Goal: Task Accomplishment & Management: Manage account settings

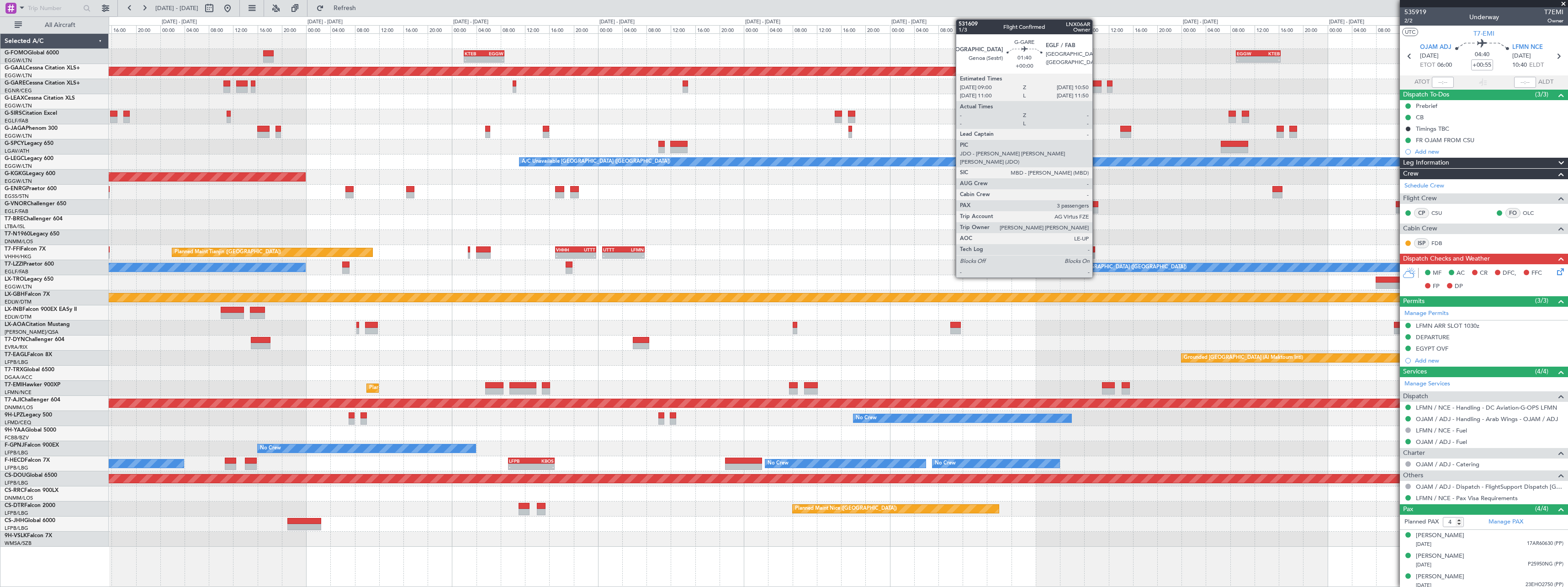
click at [1096, 85] on div at bounding box center [1096, 83] width 12 height 7
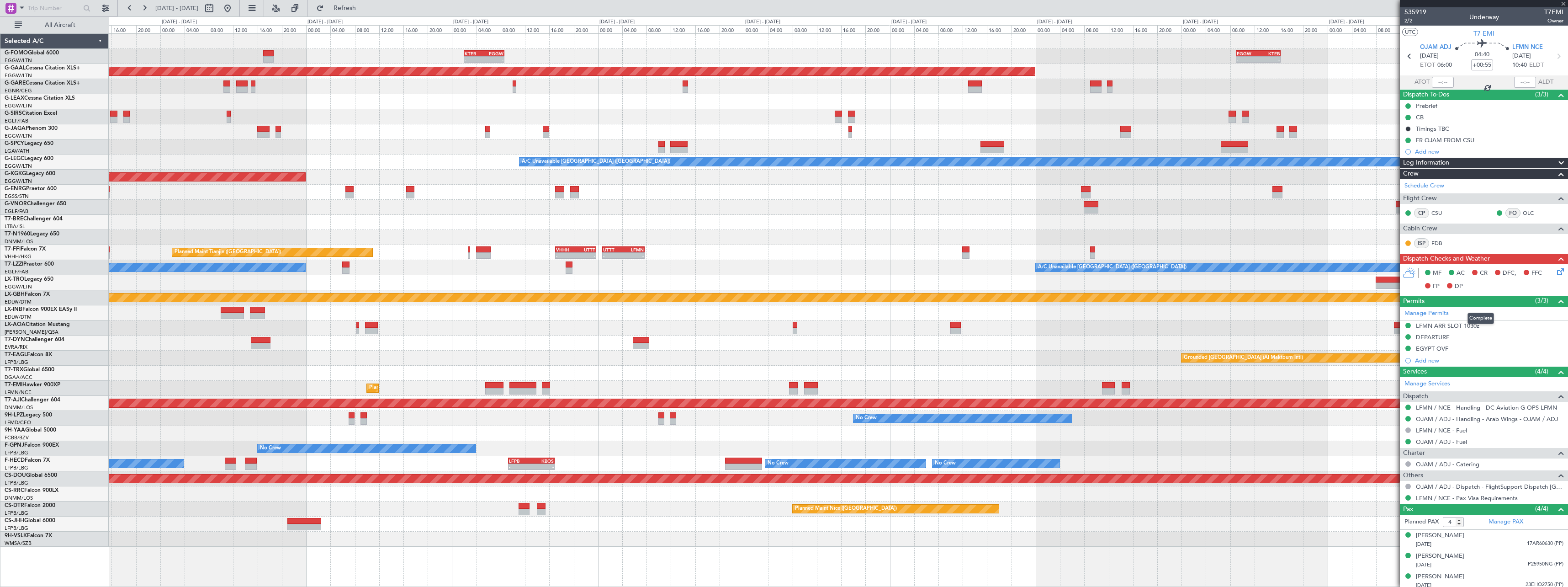
type input "3"
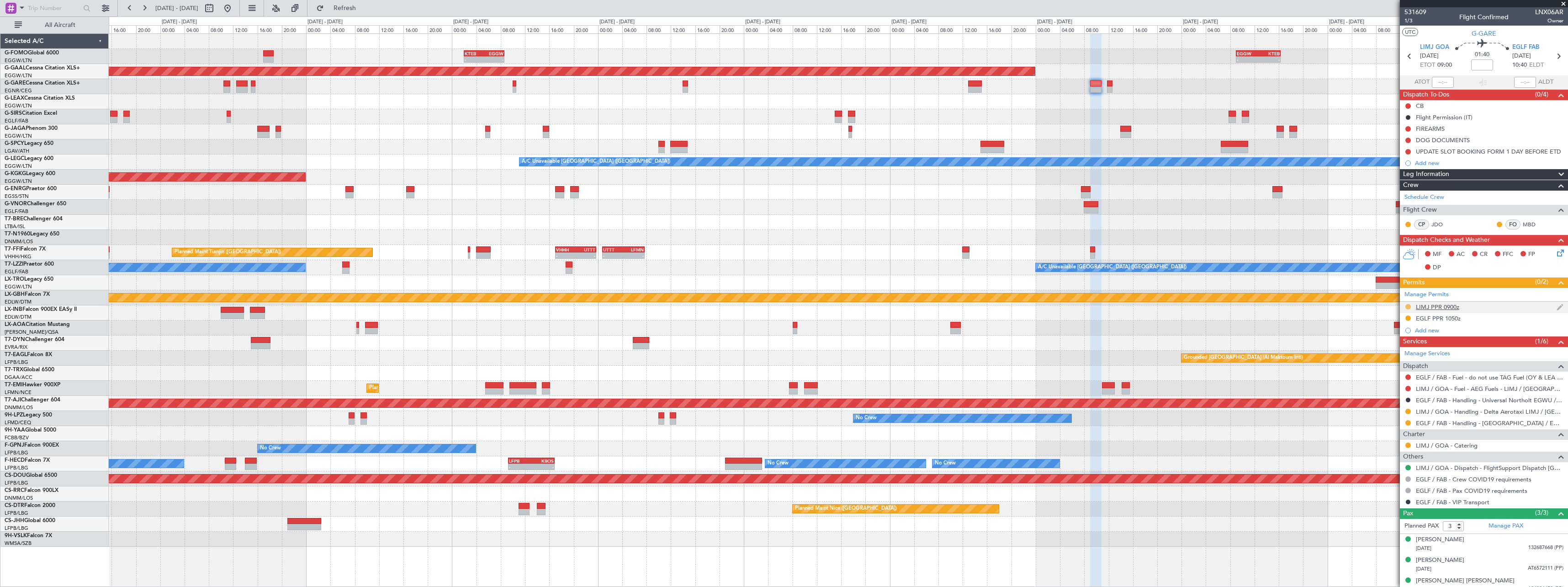
click at [1408, 308] on button at bounding box center [1408, 306] width 5 height 5
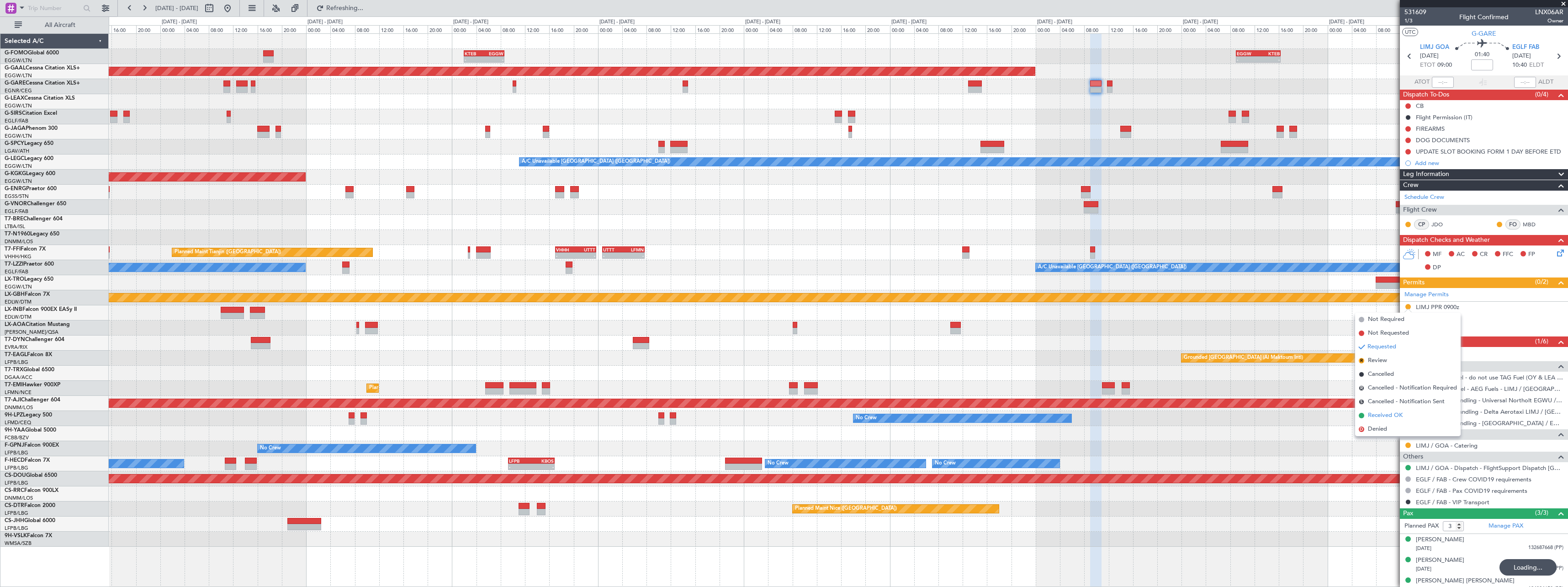
click at [1399, 417] on span "Received OK" at bounding box center [1385, 415] width 35 height 9
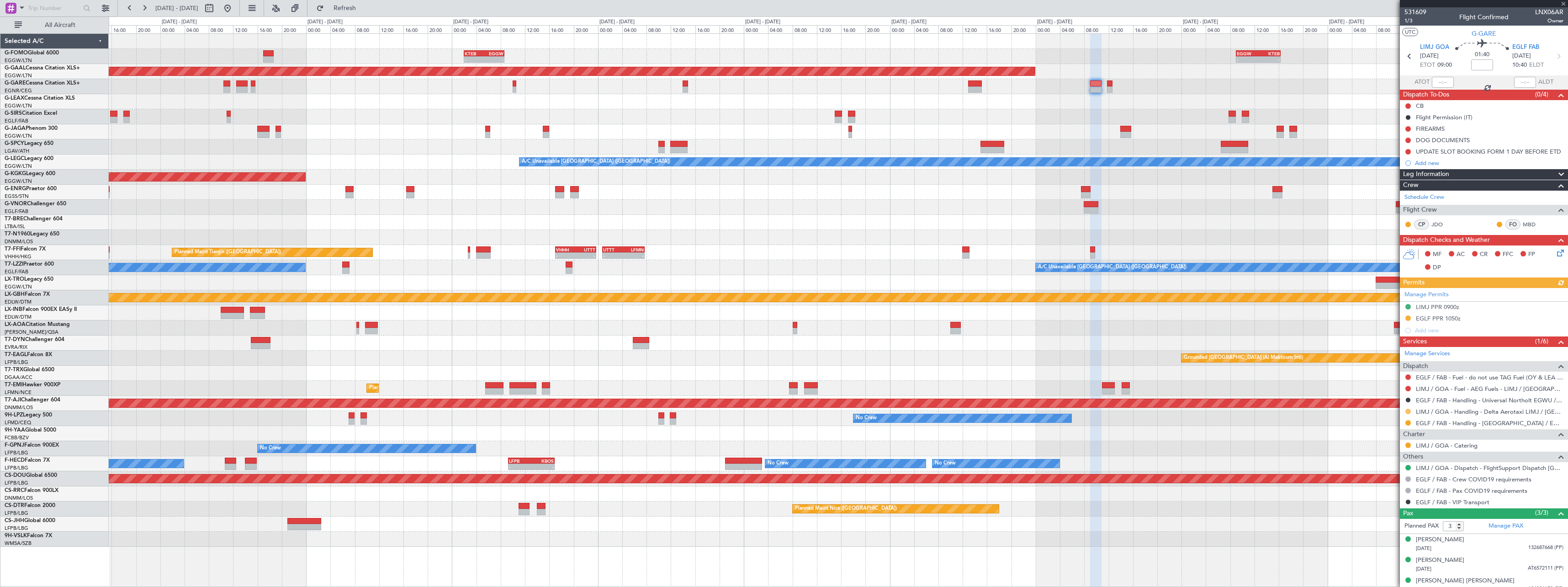
click at [1407, 410] on button at bounding box center [1408, 411] width 5 height 5
click at [1381, 519] on span "Confirmed" at bounding box center [1382, 520] width 29 height 9
click at [236, 463] on div "- - KTEB 02:00 Z EGGW 08:40 Z - - EGGW 09:00 Z KTEB 16:20 Z Planned Maint Dusse…" at bounding box center [838, 290] width 1459 height 513
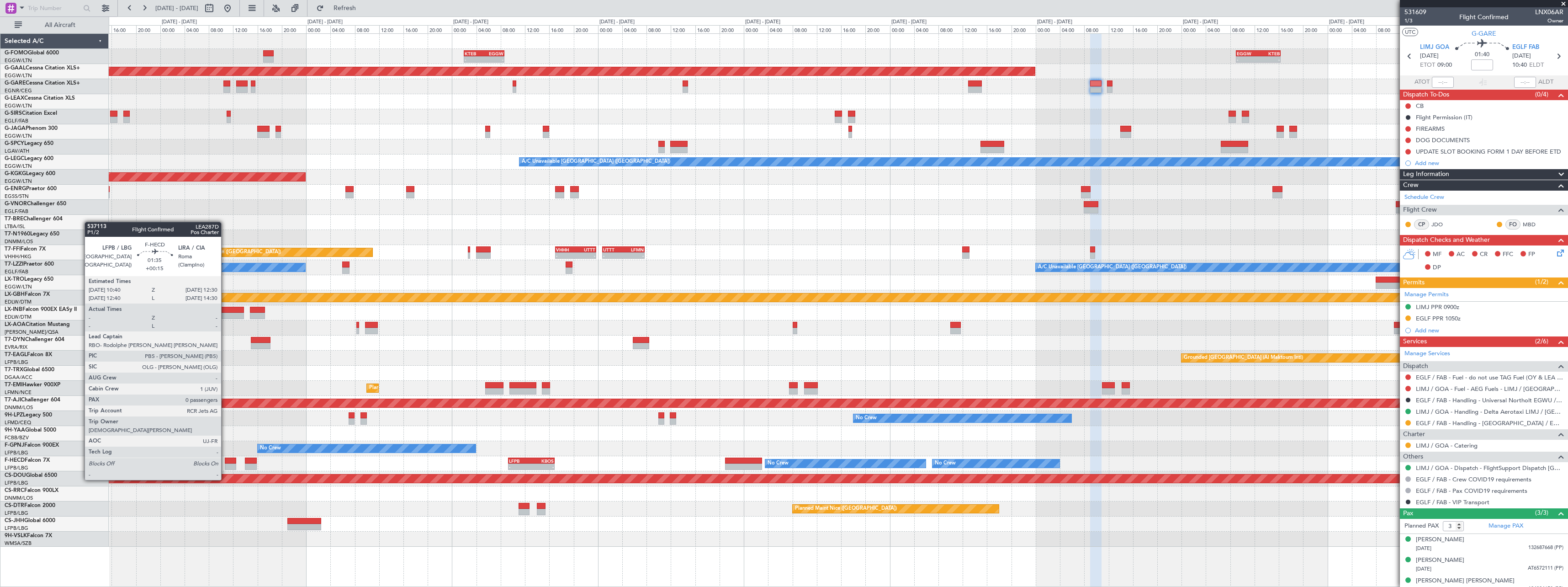
click at [225, 463] on div at bounding box center [230, 460] width 12 height 7
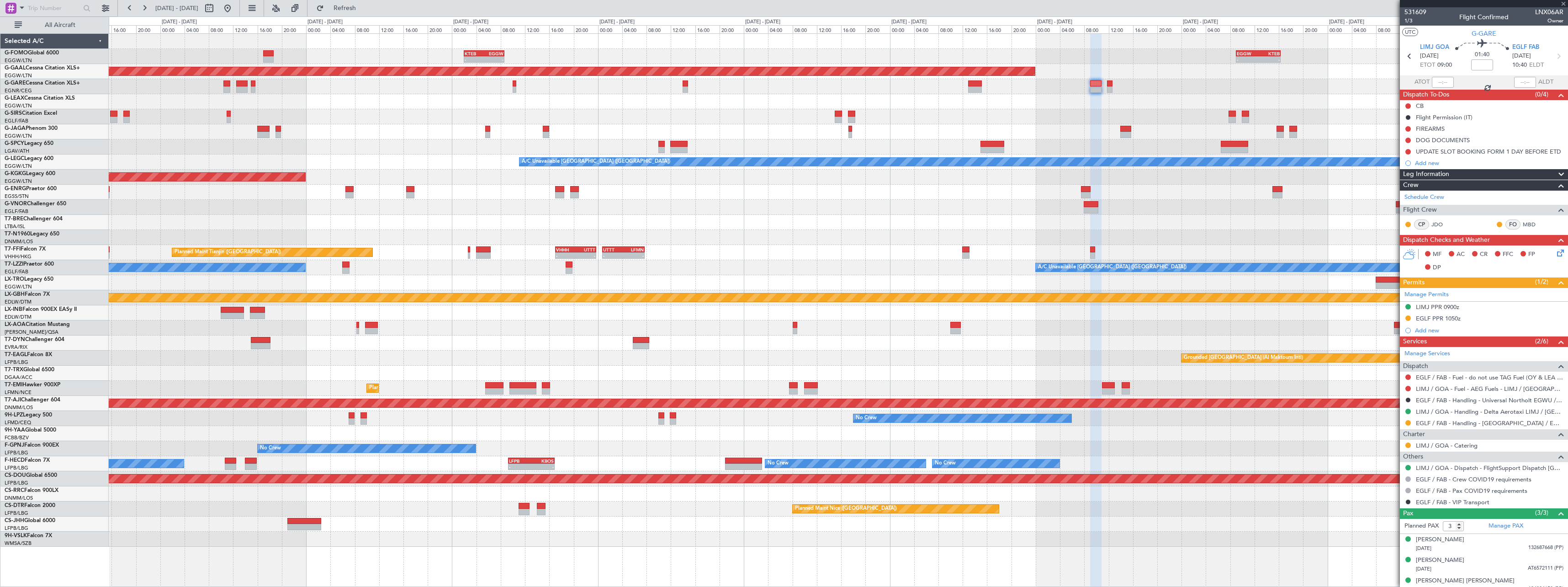
type input "+00:15"
type input "0"
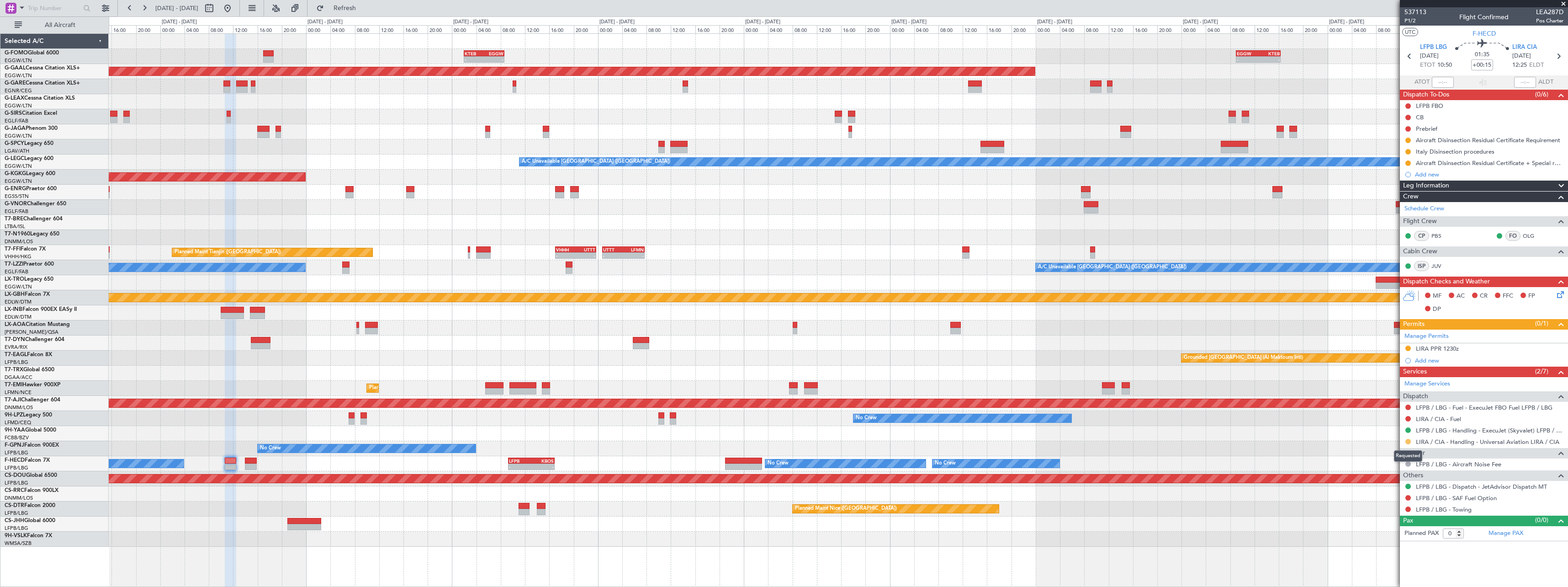
click at [1407, 443] on button at bounding box center [1408, 441] width 5 height 5
click at [1376, 552] on span "Confirmed" at bounding box center [1382, 550] width 29 height 9
click at [1450, 349] on div "LIRA PPR 1230z" at bounding box center [1437, 348] width 43 height 8
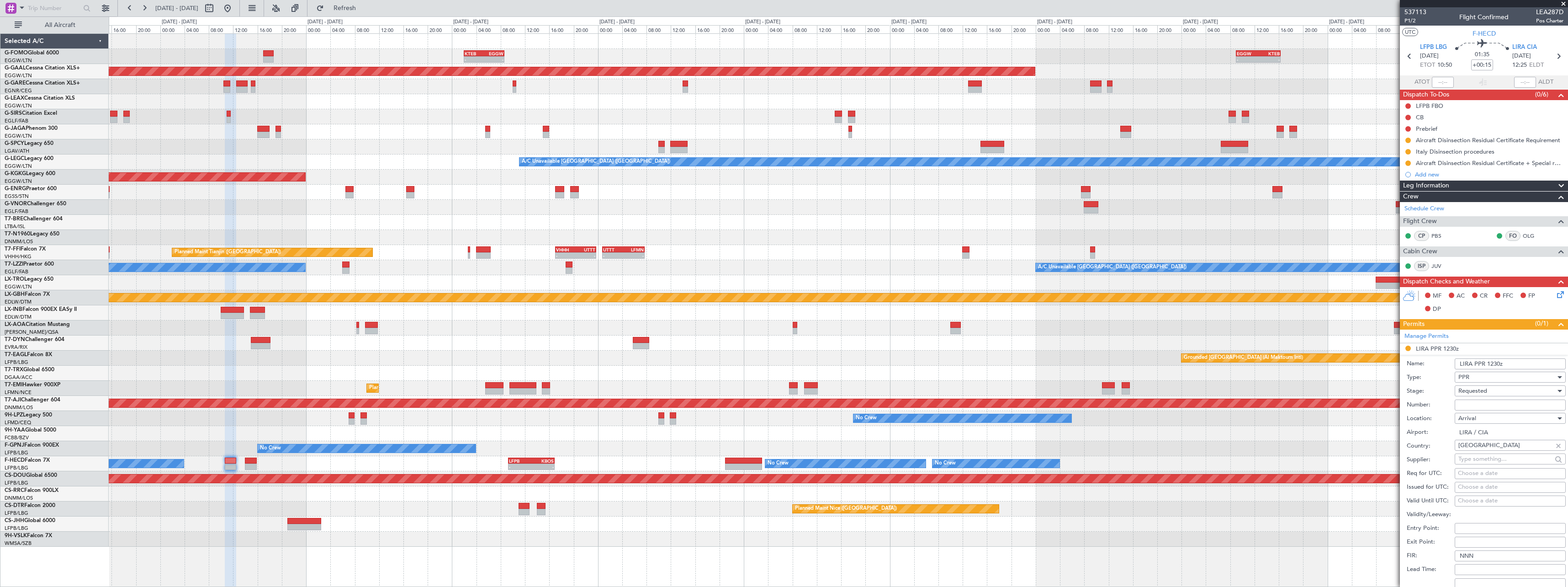
click at [1497, 406] on input "Number:" at bounding box center [1510, 405] width 111 height 11
paste input "506/21SEP"
type input "506/21SEP"
click at [1493, 393] on div "Requested" at bounding box center [1507, 390] width 97 height 14
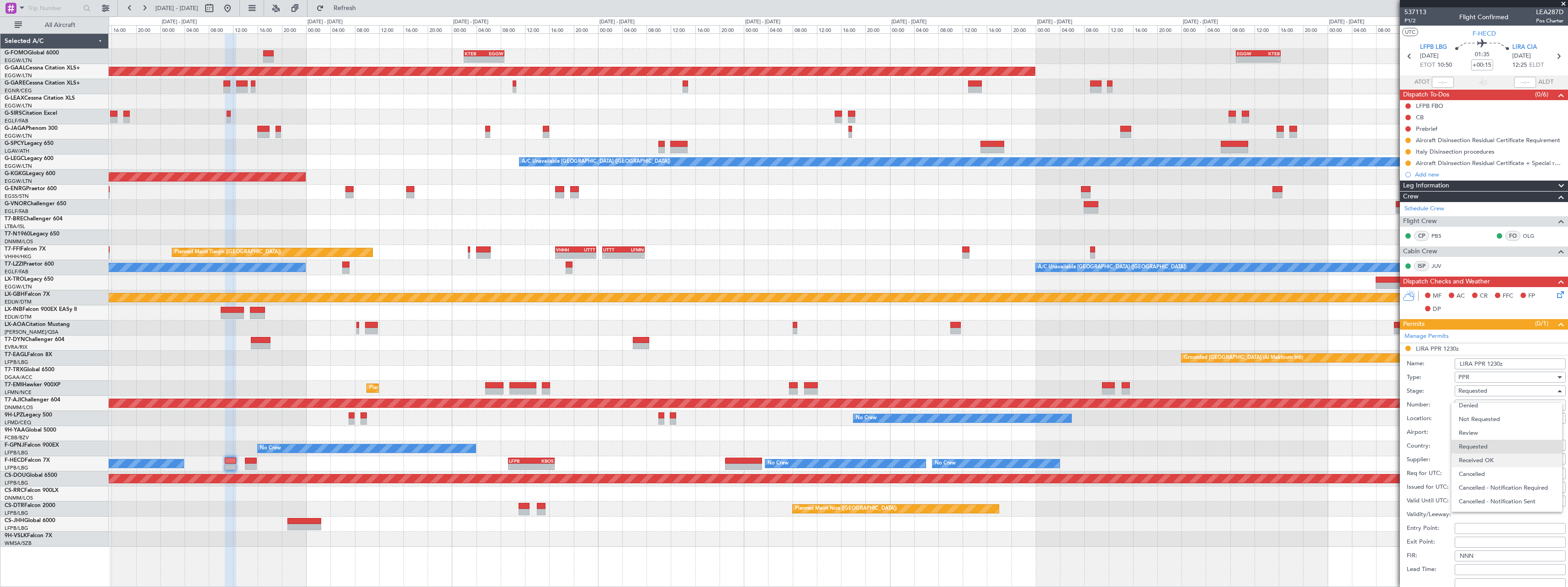
click at [1490, 461] on span "Received OK" at bounding box center [1507, 460] width 96 height 14
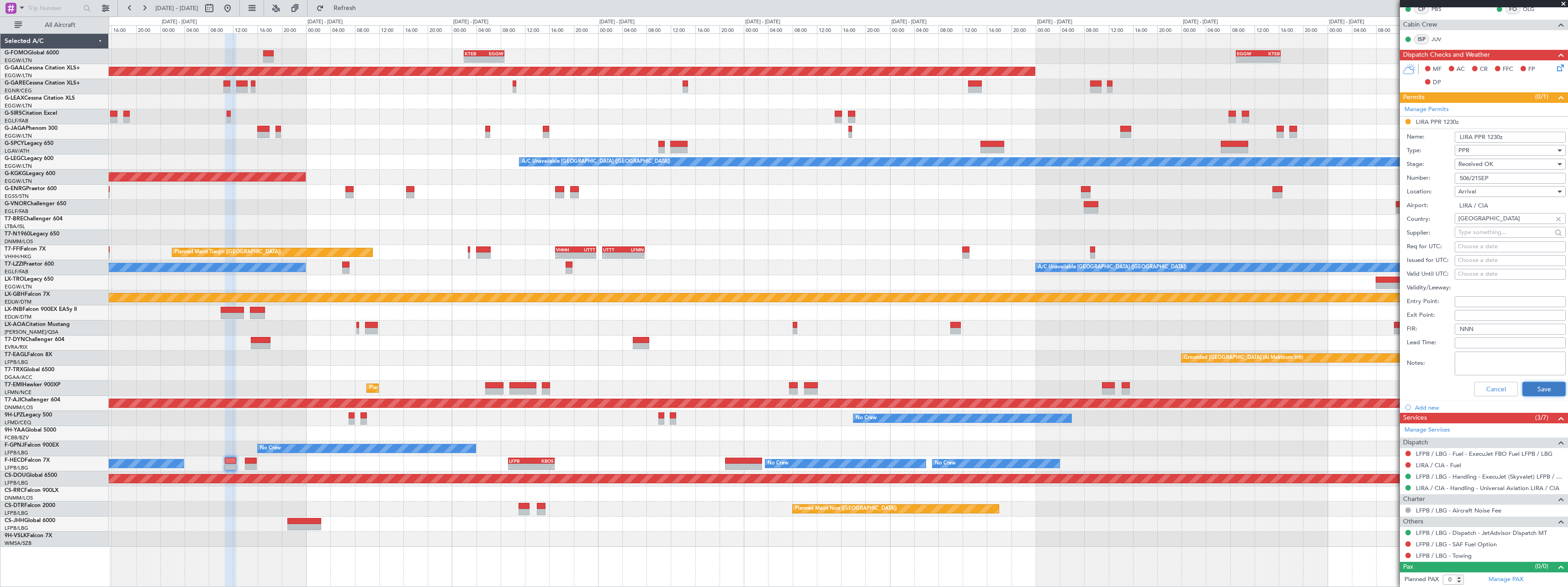
click at [1535, 389] on button "Save" at bounding box center [1544, 389] width 43 height 15
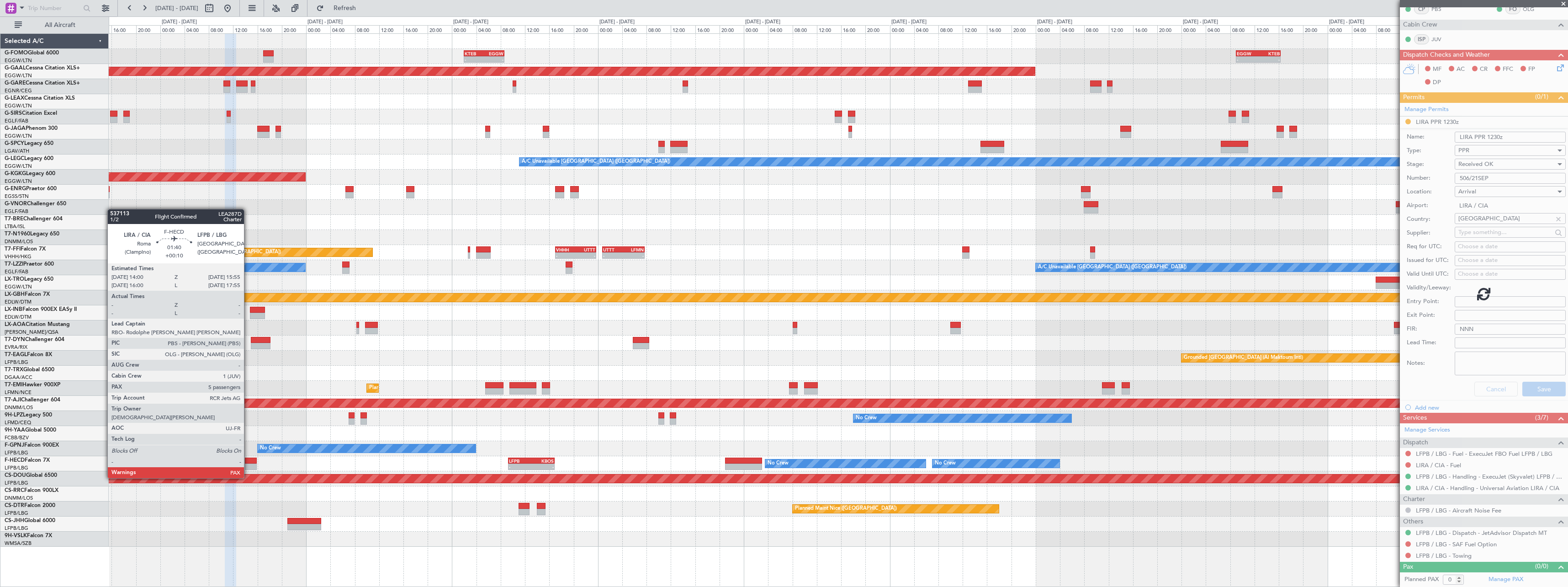
click at [248, 461] on div at bounding box center [251, 460] width 12 height 7
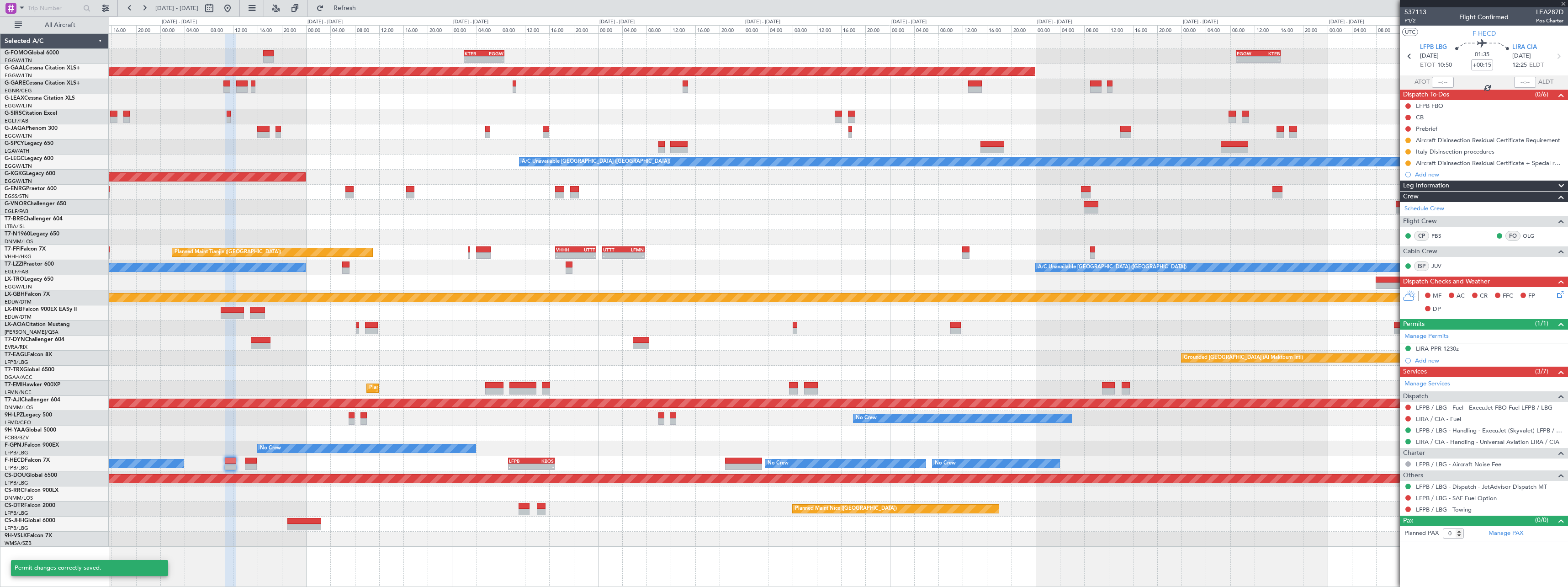
scroll to position [0, 0]
type input "+00:10"
type input "7"
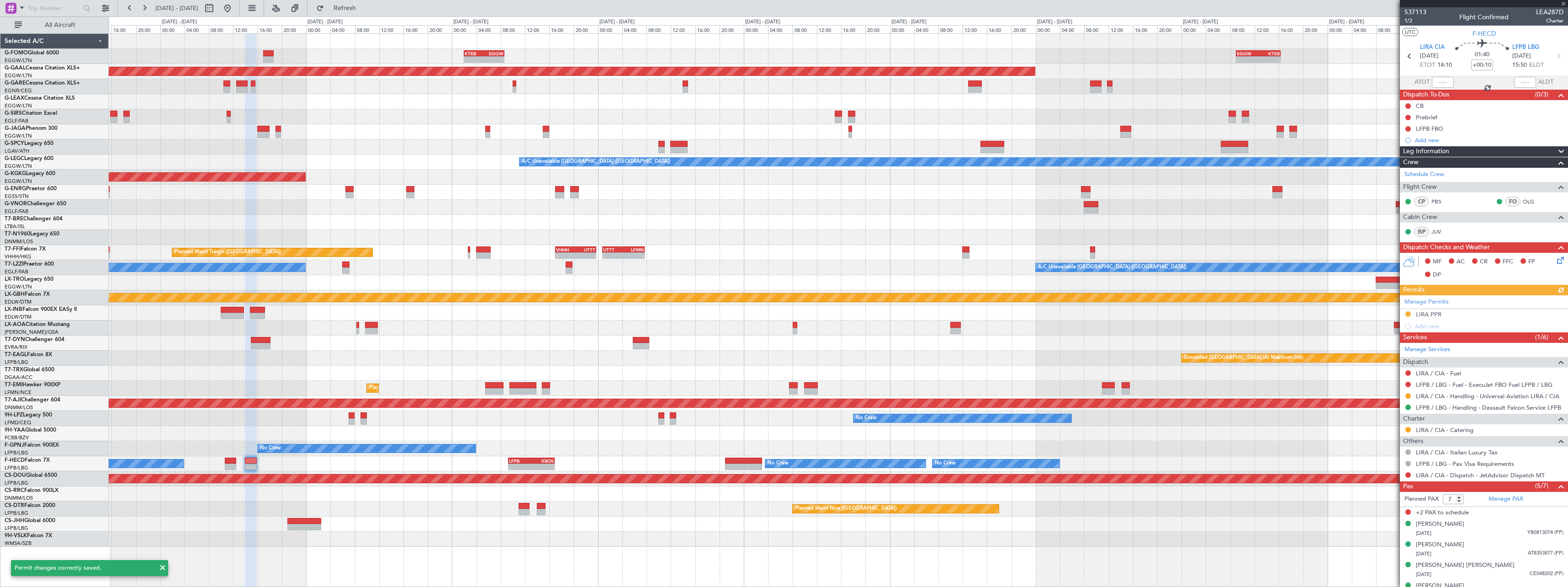
click at [1406, 399] on mat-tooltip-component "Requested" at bounding box center [1409, 410] width 41 height 24
click at [1407, 396] on button at bounding box center [1408, 396] width 5 height 5
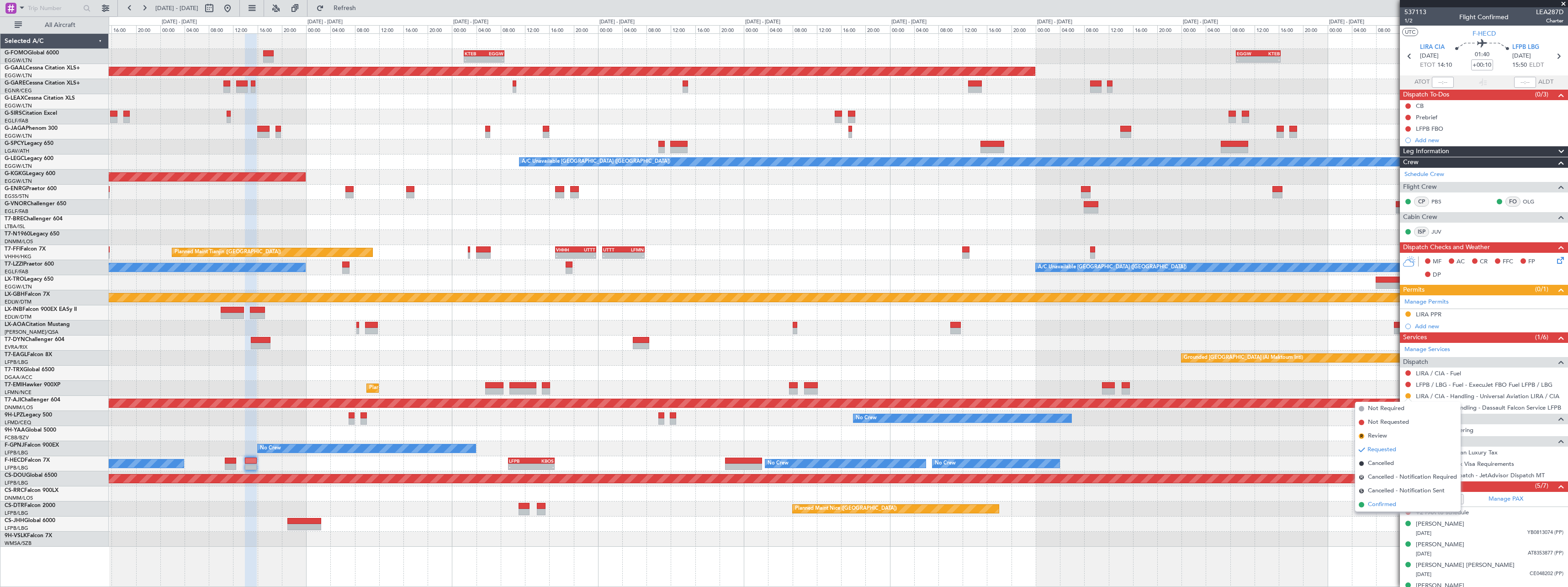
click at [1379, 507] on span "Confirmed" at bounding box center [1382, 504] width 29 height 9
drag, startPoint x: 1435, startPoint y: 312, endPoint x: 1459, endPoint y: 318, distance: 24.7
click at [1436, 312] on div "LIRA PPR" at bounding box center [1429, 314] width 26 height 8
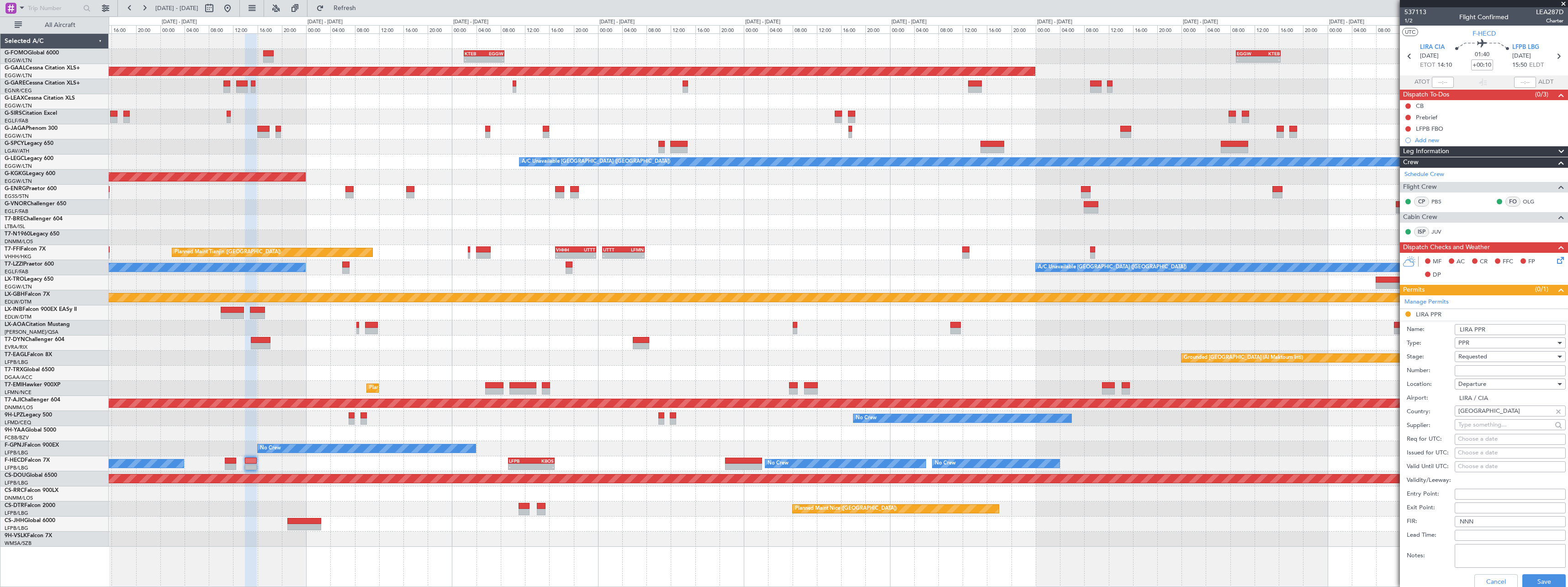
click at [1492, 370] on input "Number:" at bounding box center [1510, 371] width 111 height 11
paste input "506/21SEP"
type input "506/21SEP"
click at [1500, 353] on div "Requested" at bounding box center [1507, 356] width 97 height 14
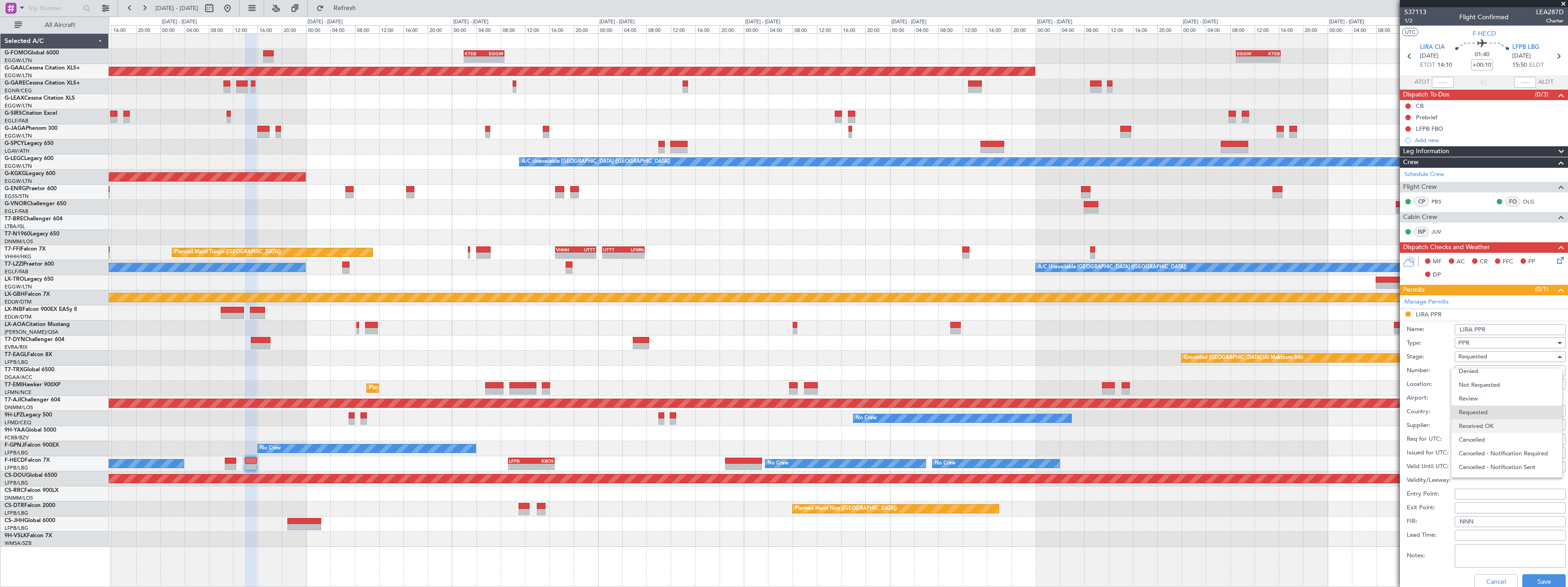
click at [1501, 424] on span "Received OK" at bounding box center [1507, 426] width 96 height 14
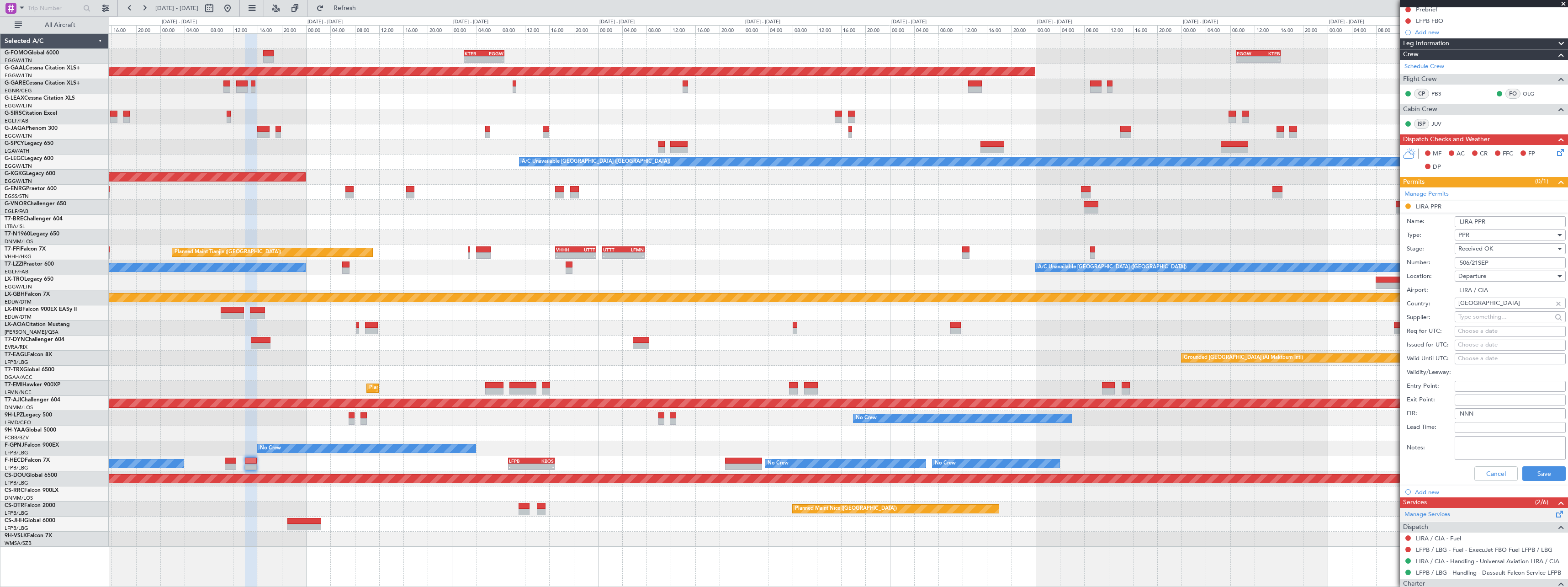
scroll to position [183, 0]
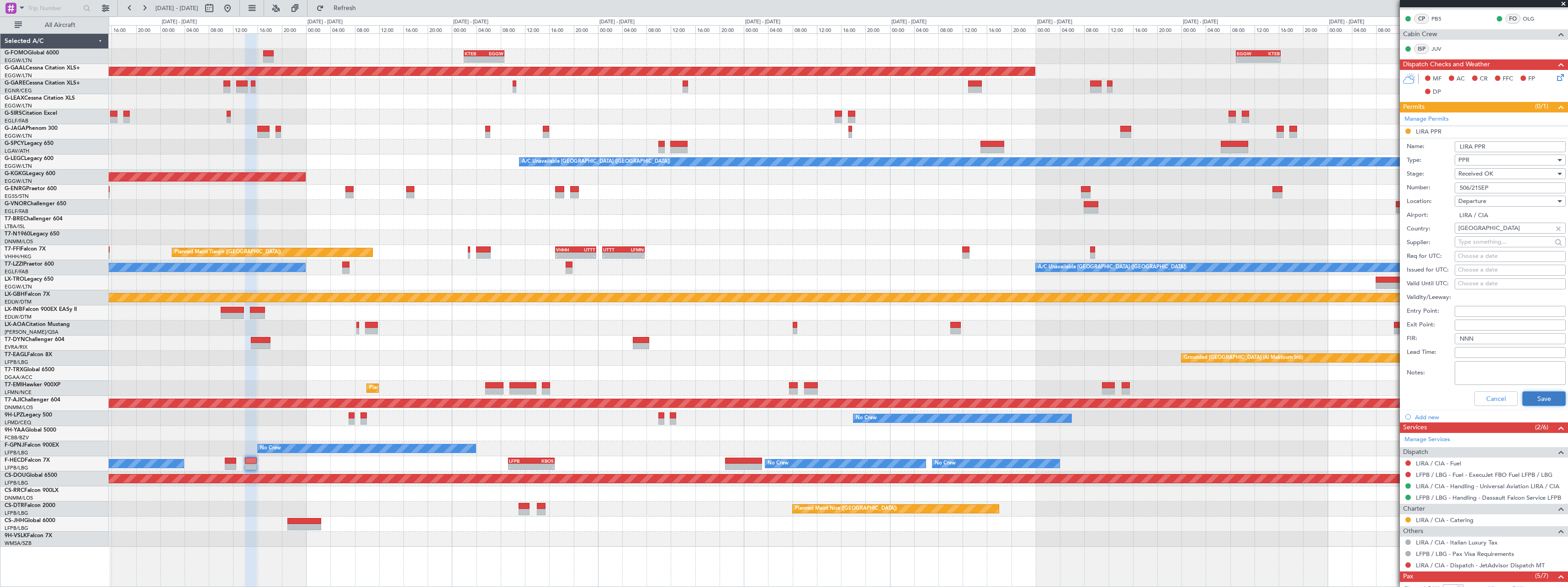
click at [1547, 399] on button "Save" at bounding box center [1544, 398] width 43 height 15
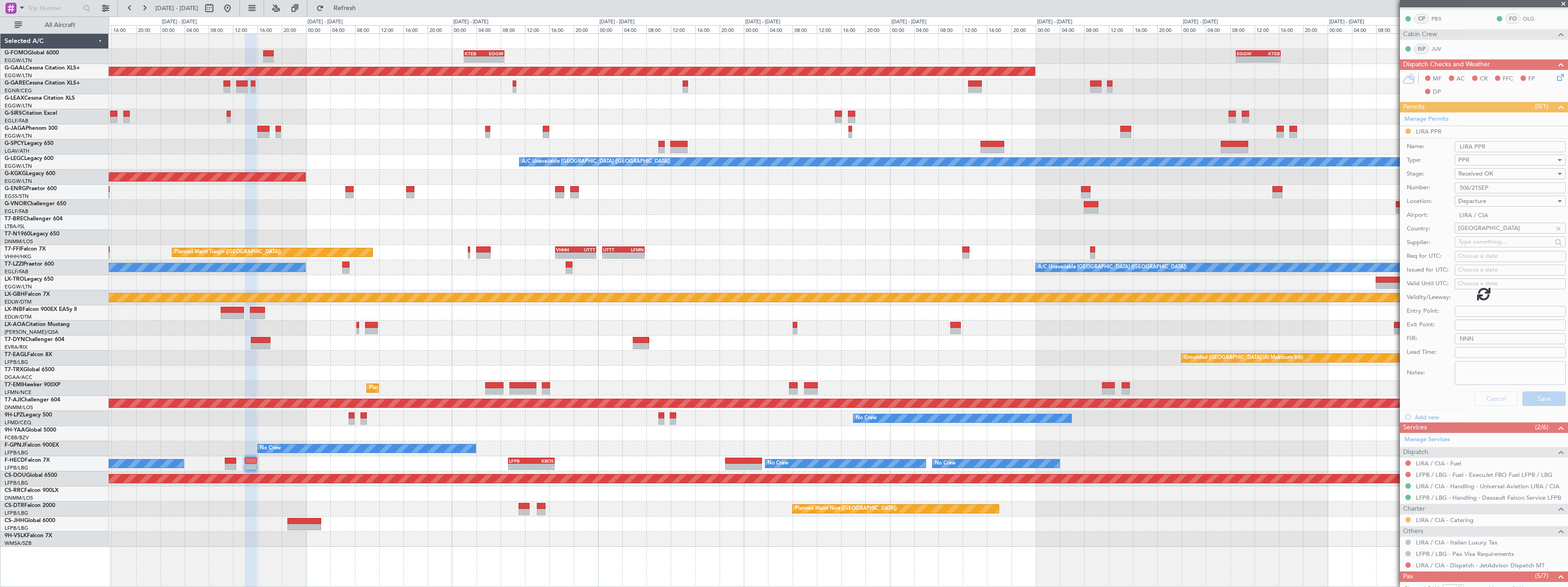
scroll to position [34, 0]
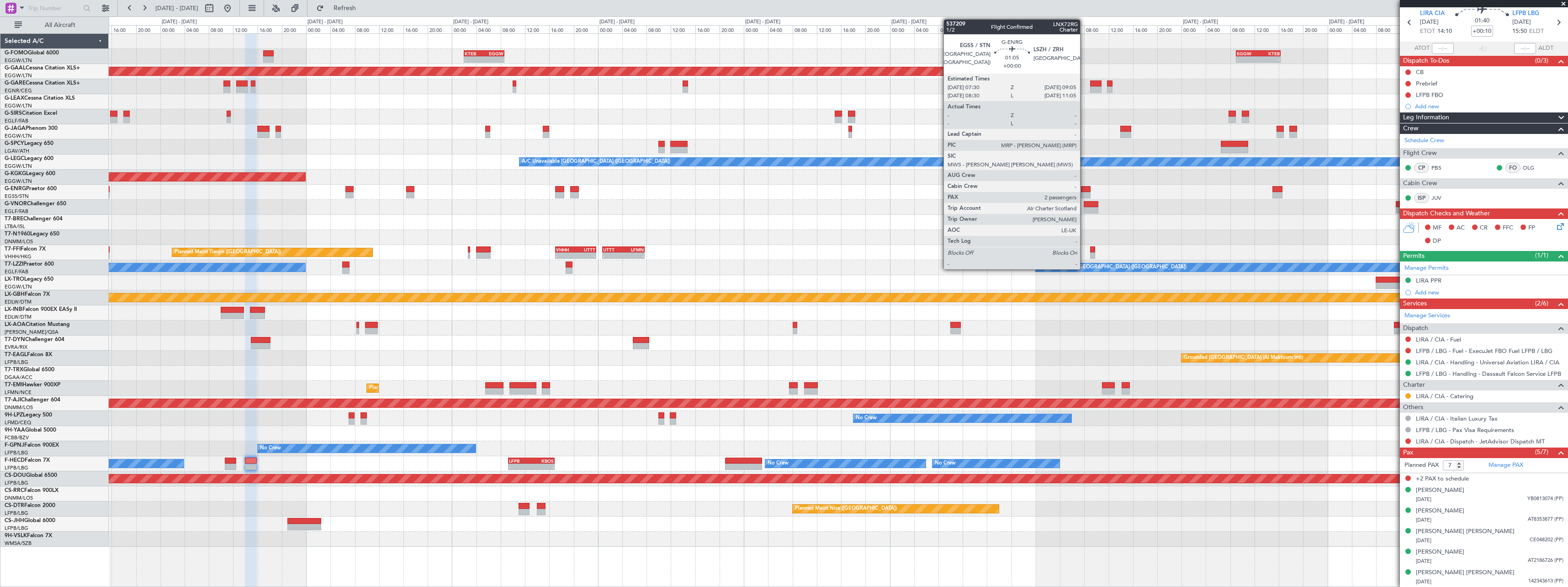
click at [1084, 192] on div at bounding box center [1086, 195] width 10 height 7
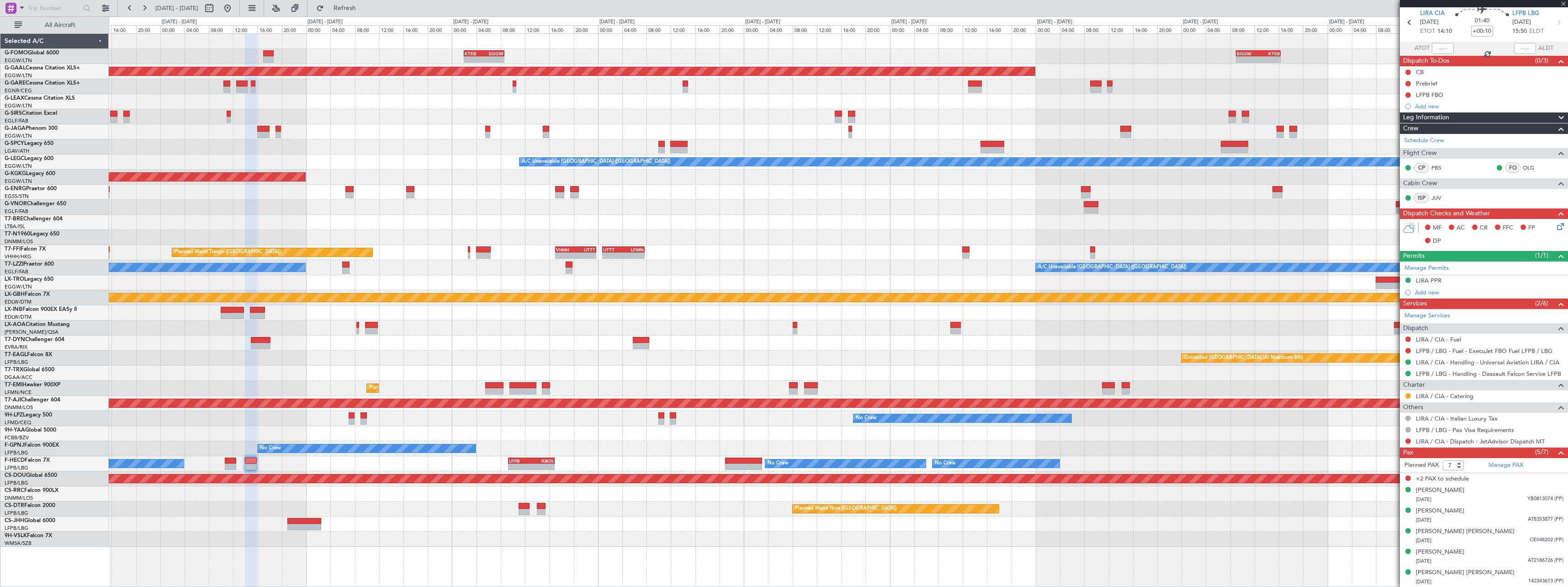
type input "2"
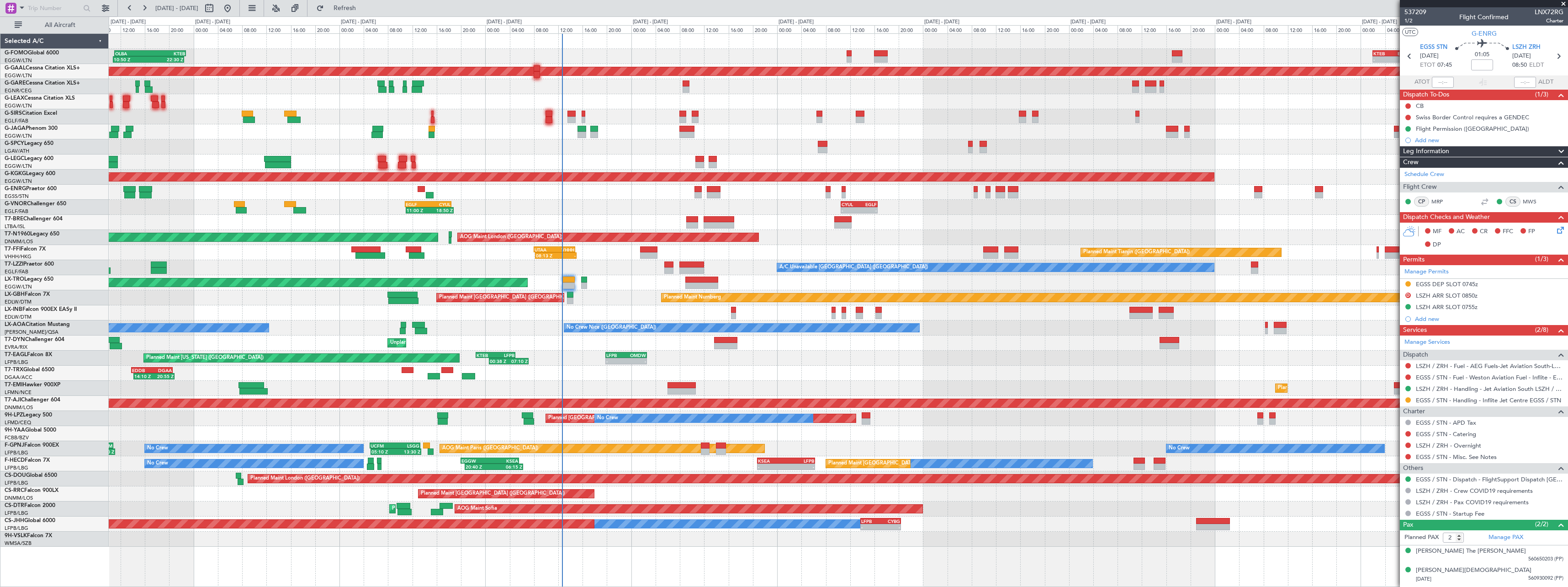
click at [1045, 359] on div "- - KTEB 02:00 Z EGGW 08:40 Z OLBA 11:00 Z KTEB 22:45 Z 10:50 Z 22:30 Z Planned…" at bounding box center [838, 290] width 1459 height 513
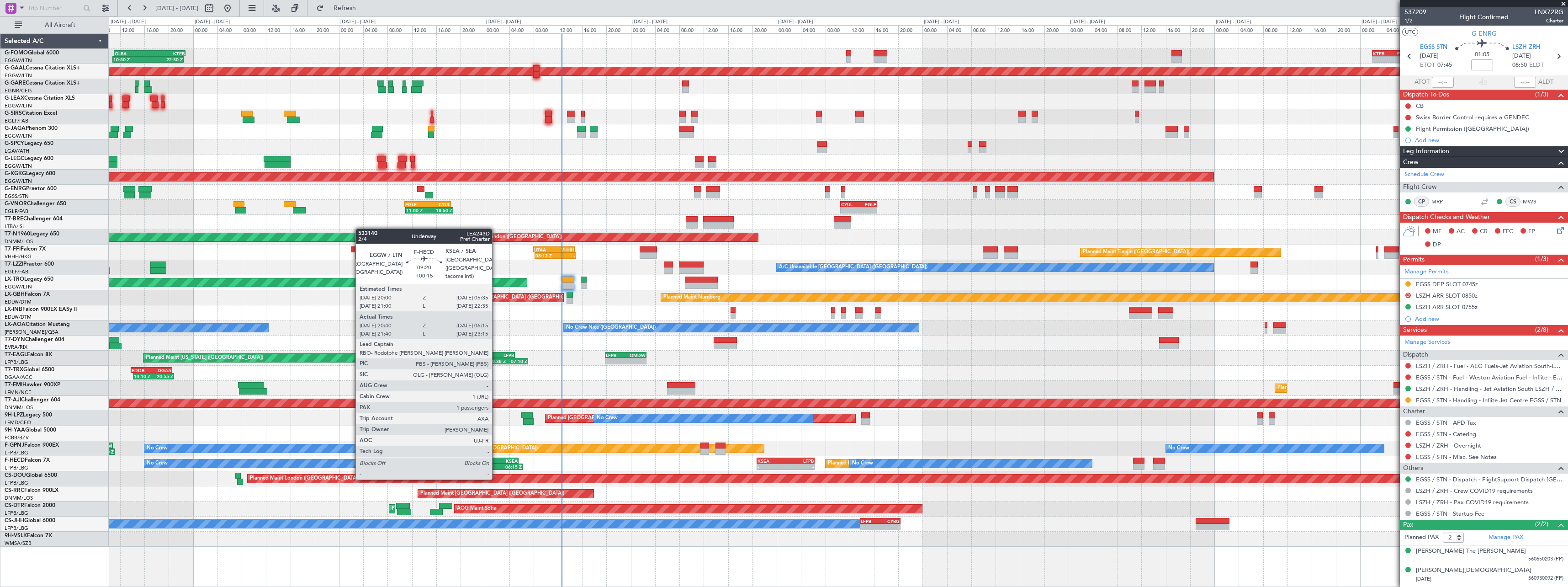
click at [496, 469] on div "20:40 Z 06:15 Z" at bounding box center [494, 466] width 58 height 7
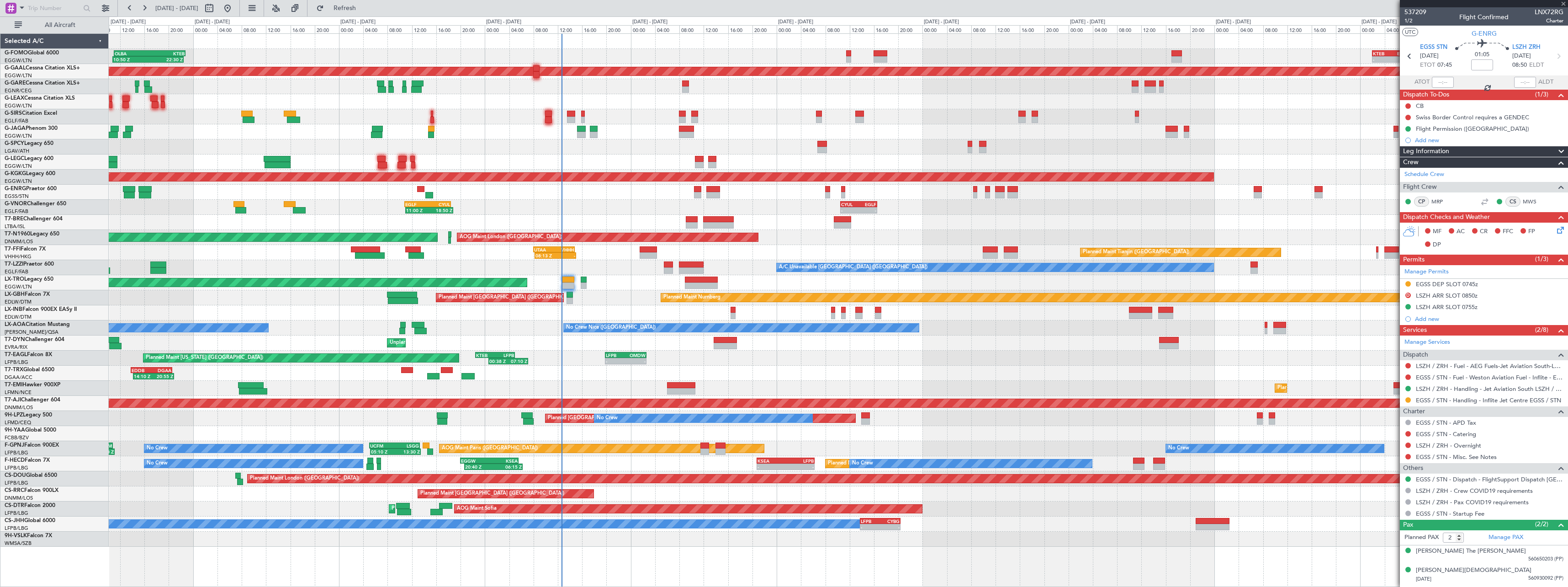
type input "+00:15"
type input "20:50"
type input "06:10"
type input "1"
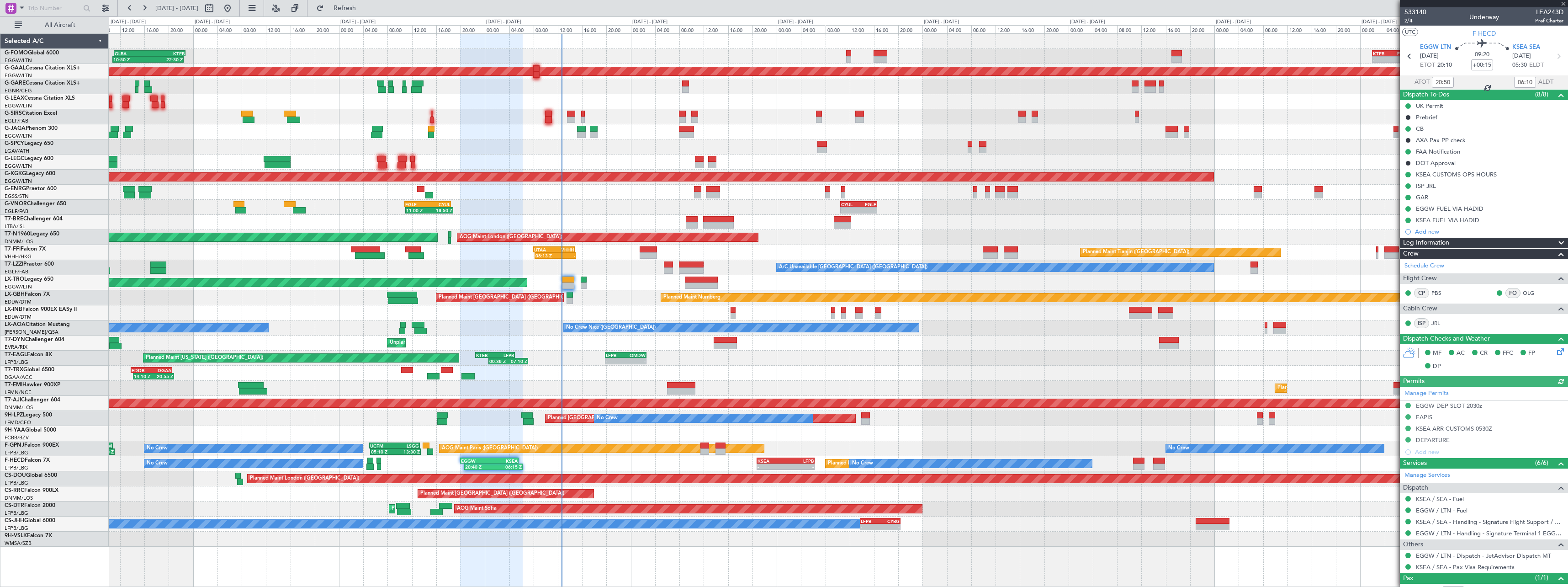
click at [1556, 241] on span at bounding box center [1561, 243] width 11 height 11
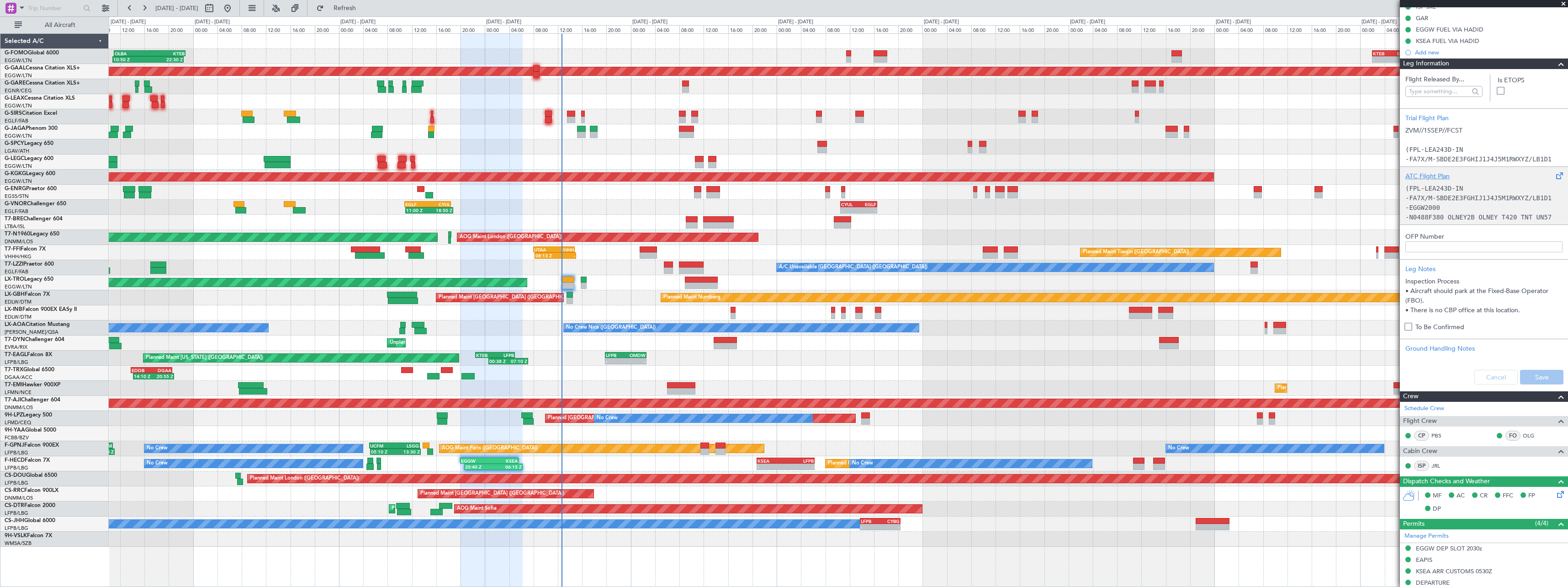
scroll to position [183, 0]
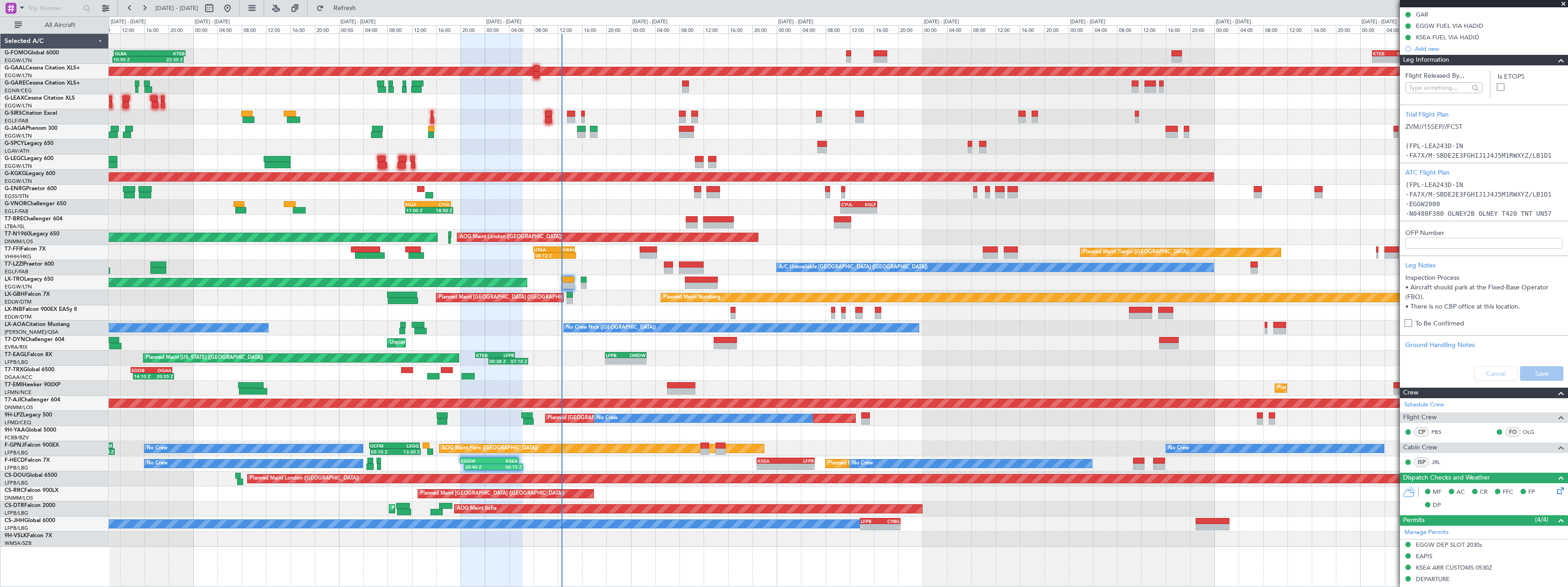
click at [1555, 66] on section "Flight Released By... Is ETOPS Trial Flight Plan ZVM//15SEP//FCST (FPL-LEA243D-…" at bounding box center [1484, 226] width 168 height 322
click at [1556, 62] on span at bounding box center [1561, 60] width 11 height 11
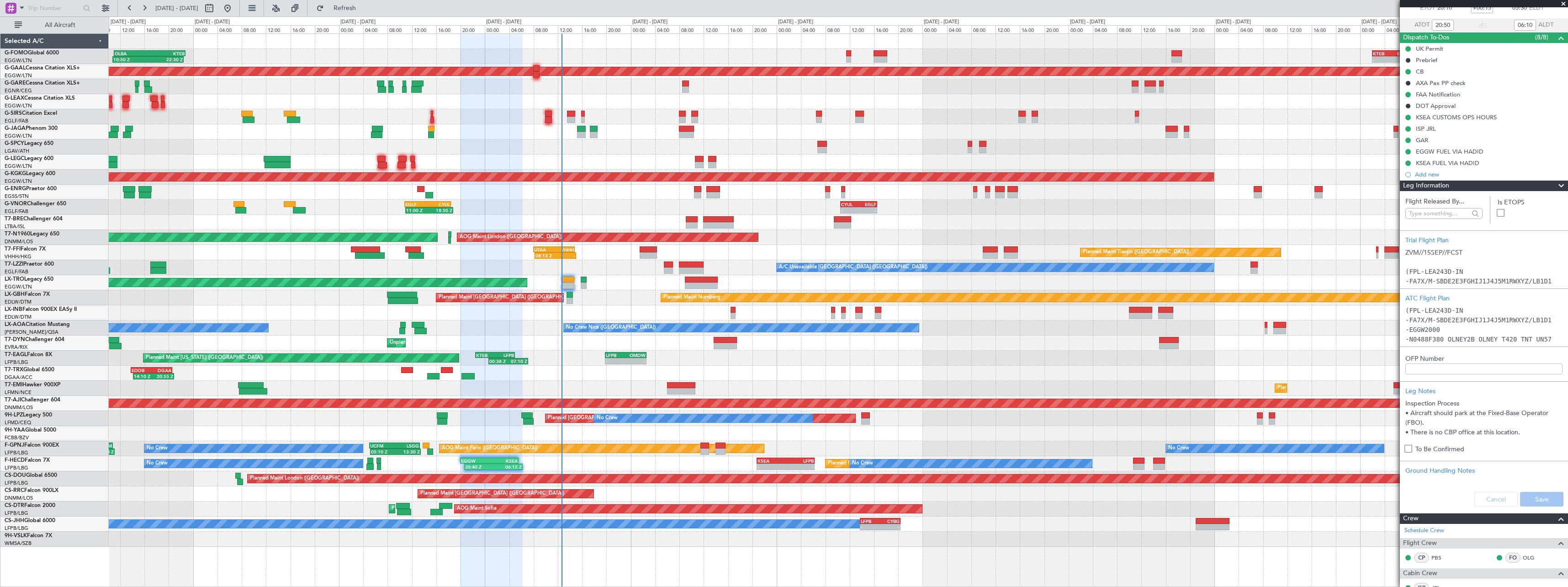
scroll to position [32, 0]
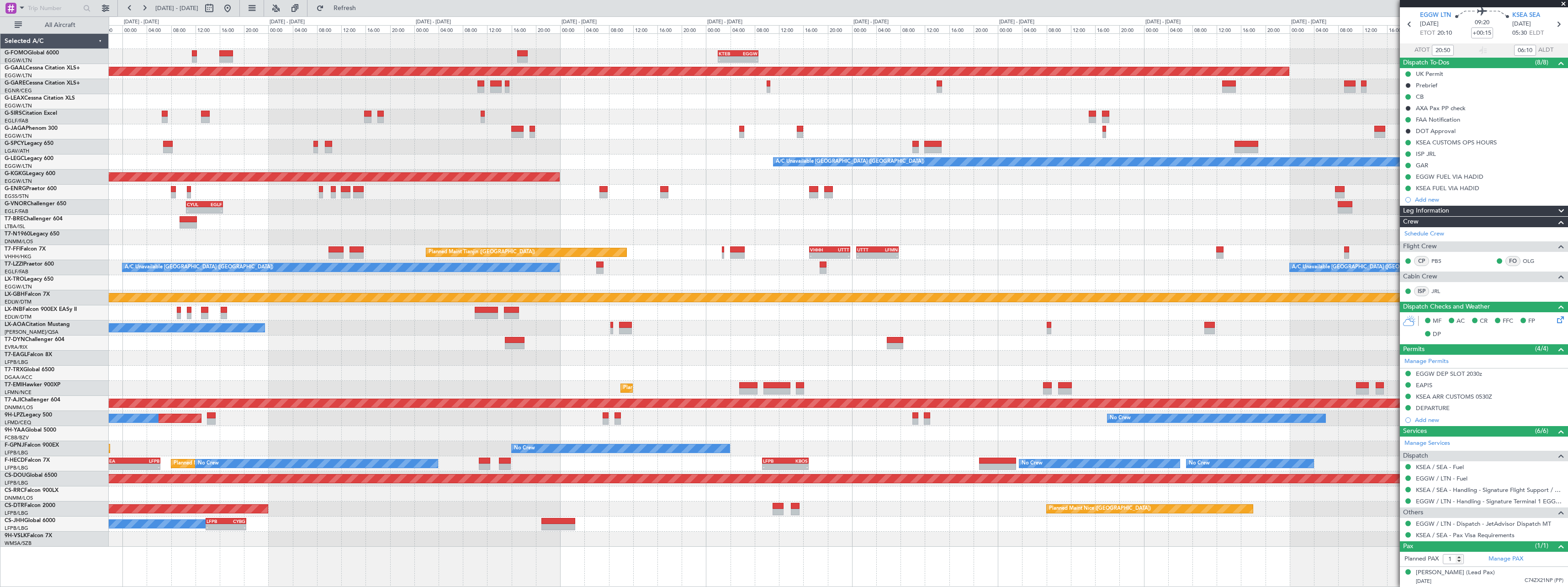
click at [579, 212] on div "- - KTEB 02:00 Z EGGW 08:40 Z - - EGGW 09:00 Z KTEB 16:20 Z Planned Maint Dusse…" at bounding box center [838, 290] width 1459 height 513
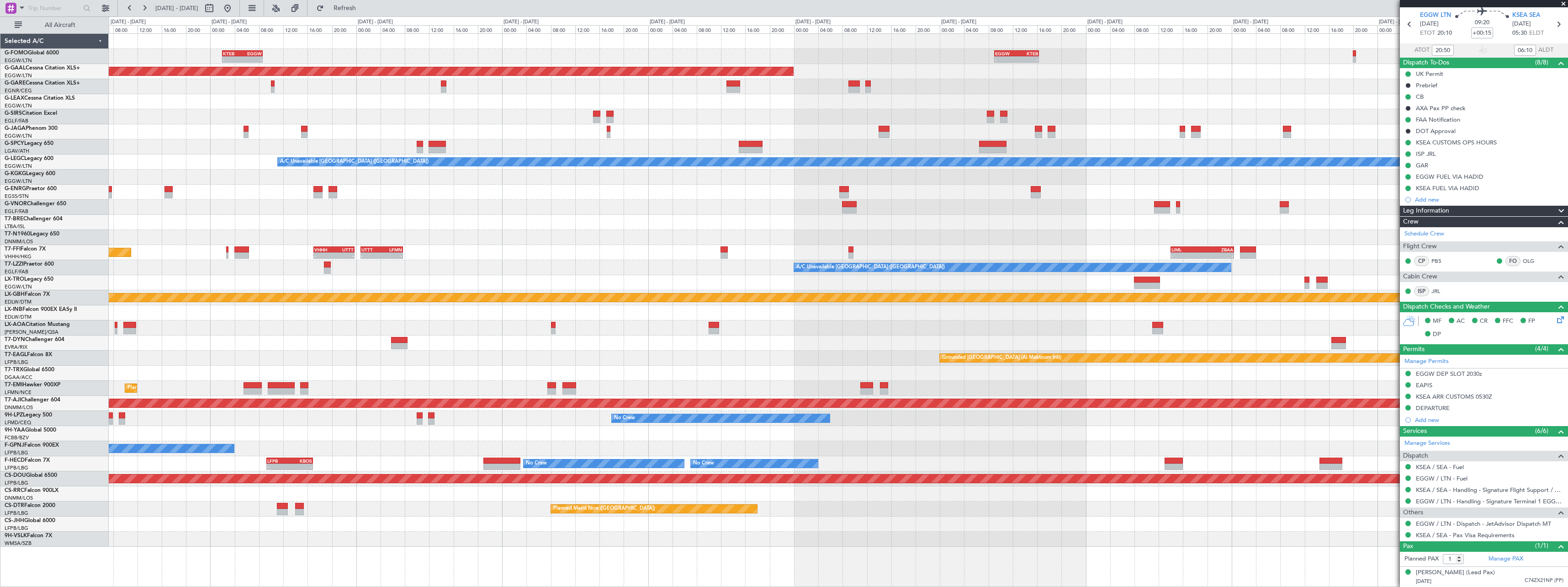
click at [705, 216] on div at bounding box center [838, 222] width 1459 height 15
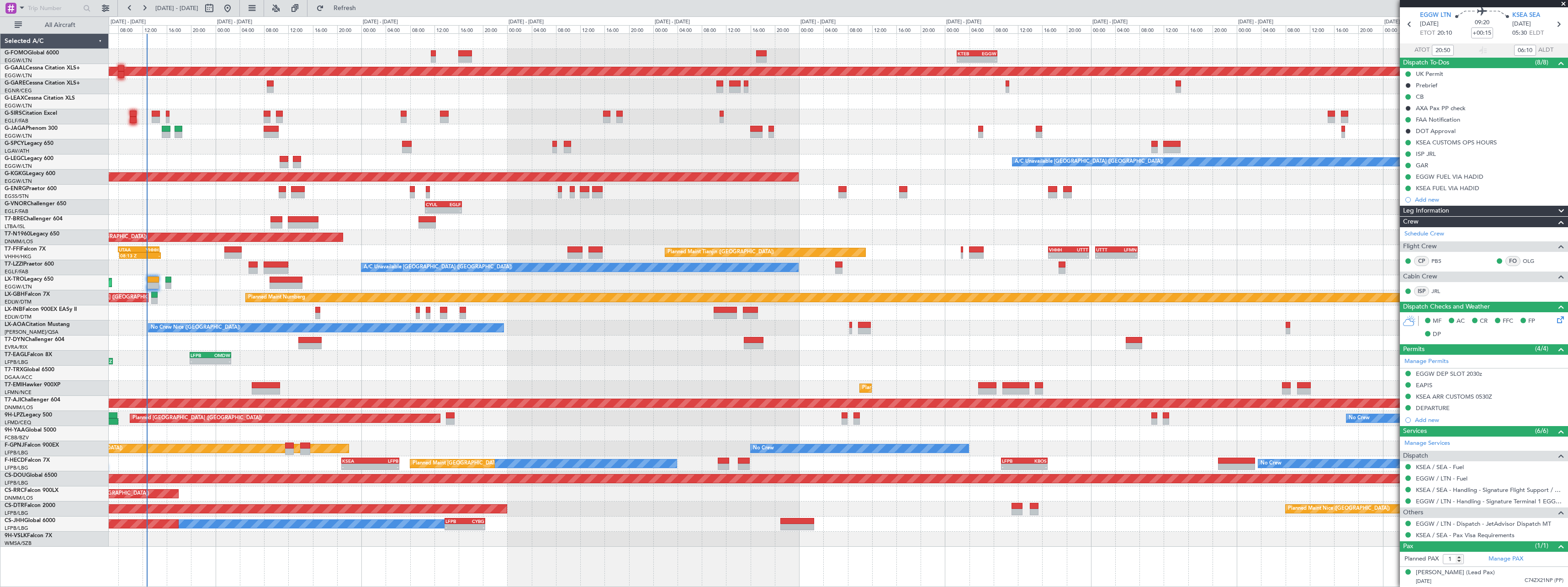
click at [1363, 274] on div "A/C Unavailable London (Farnborough) A/C Unavailable London (Farnborough)" at bounding box center [838, 267] width 1459 height 15
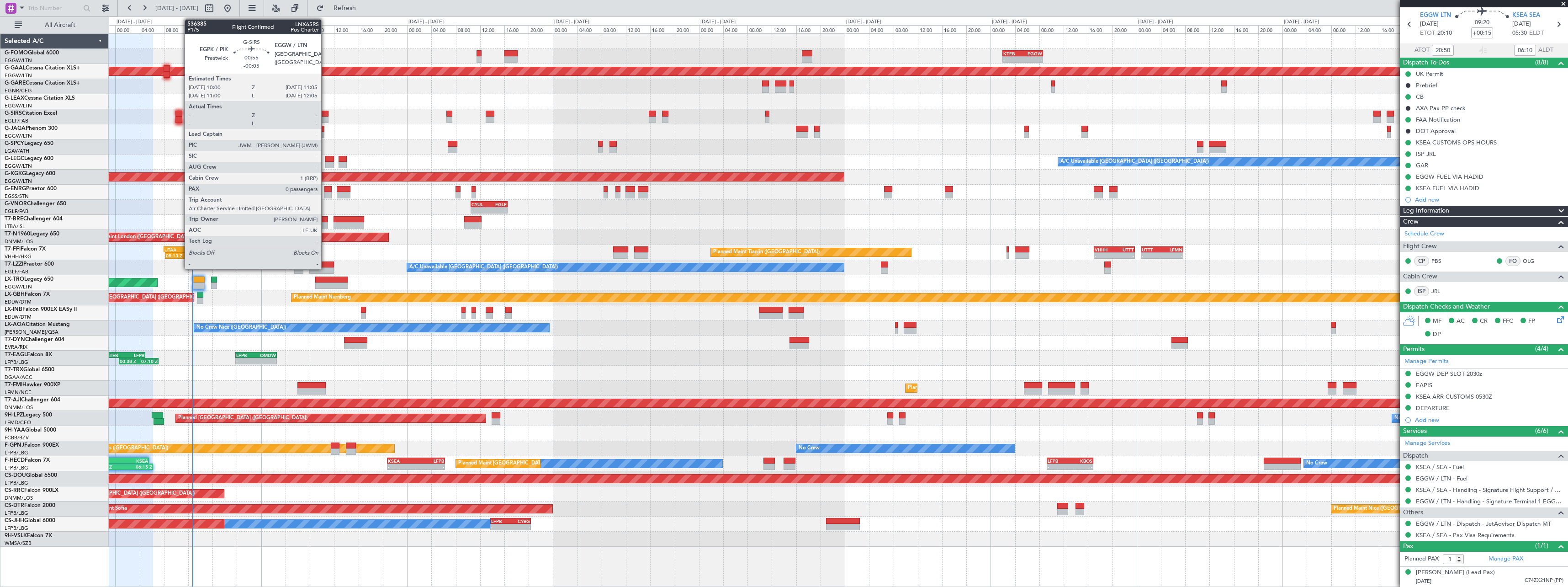
click at [325, 116] on div at bounding box center [324, 119] width 7 height 7
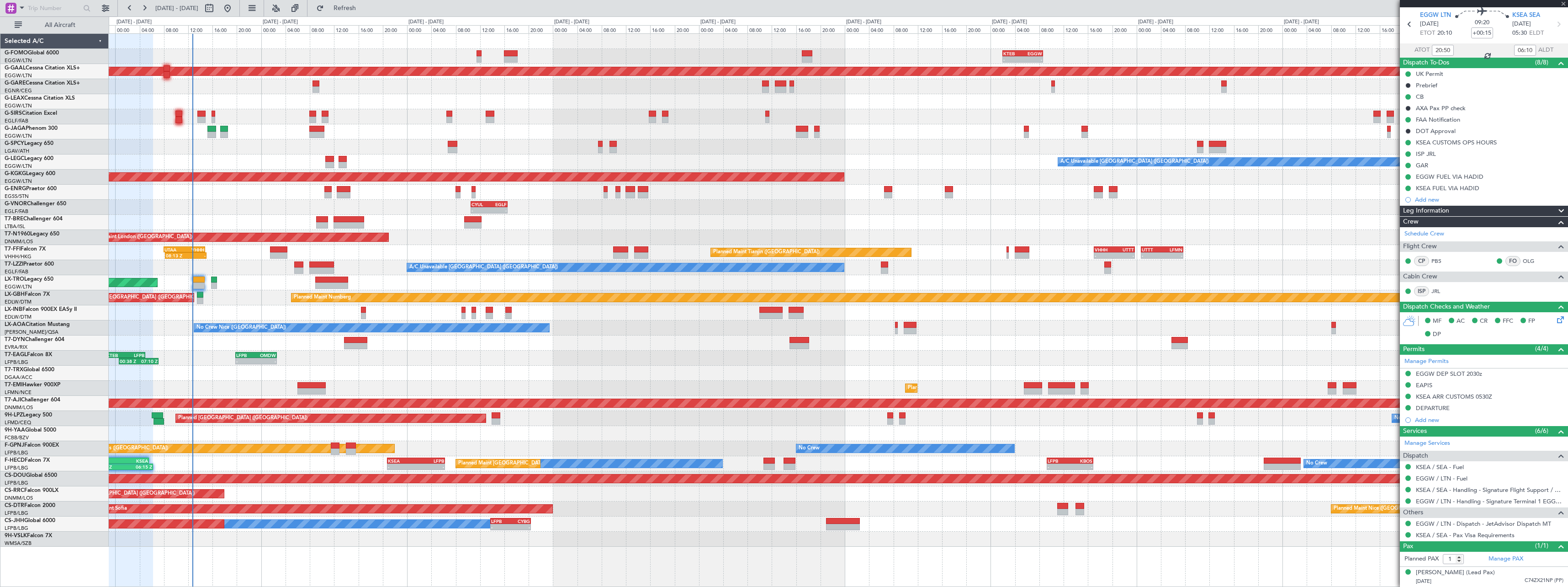
type input "-00:05"
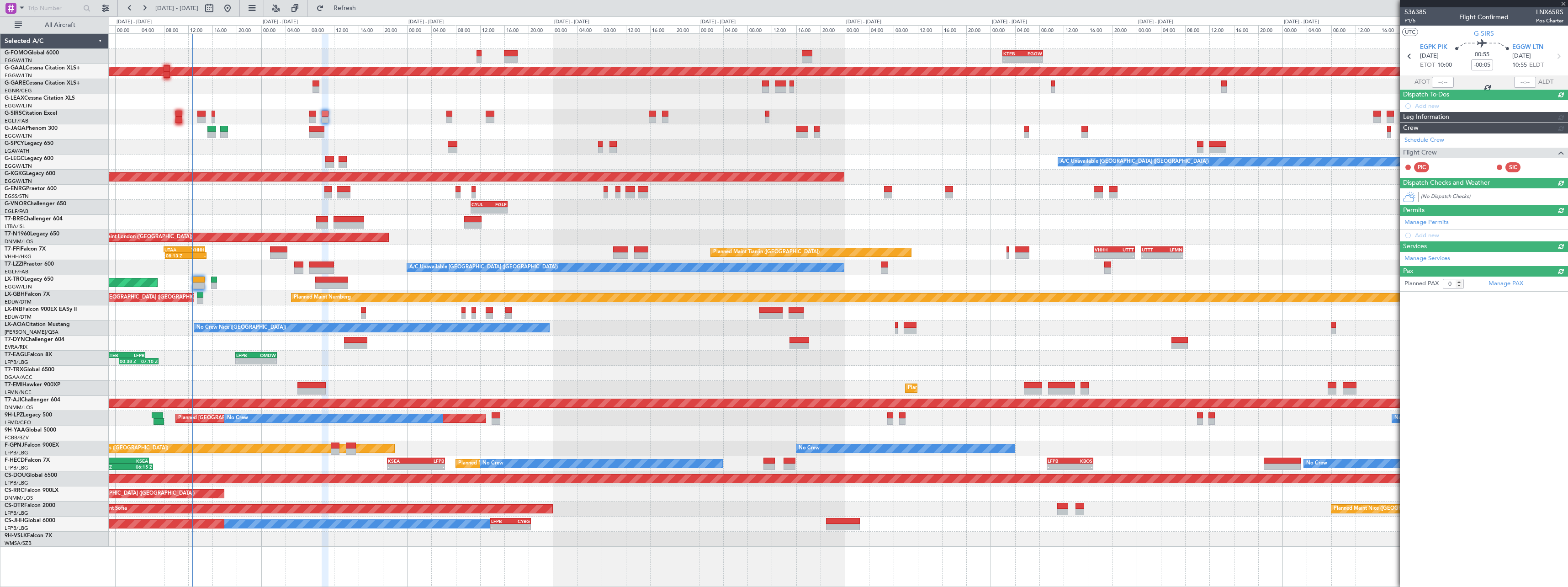
scroll to position [0, 0]
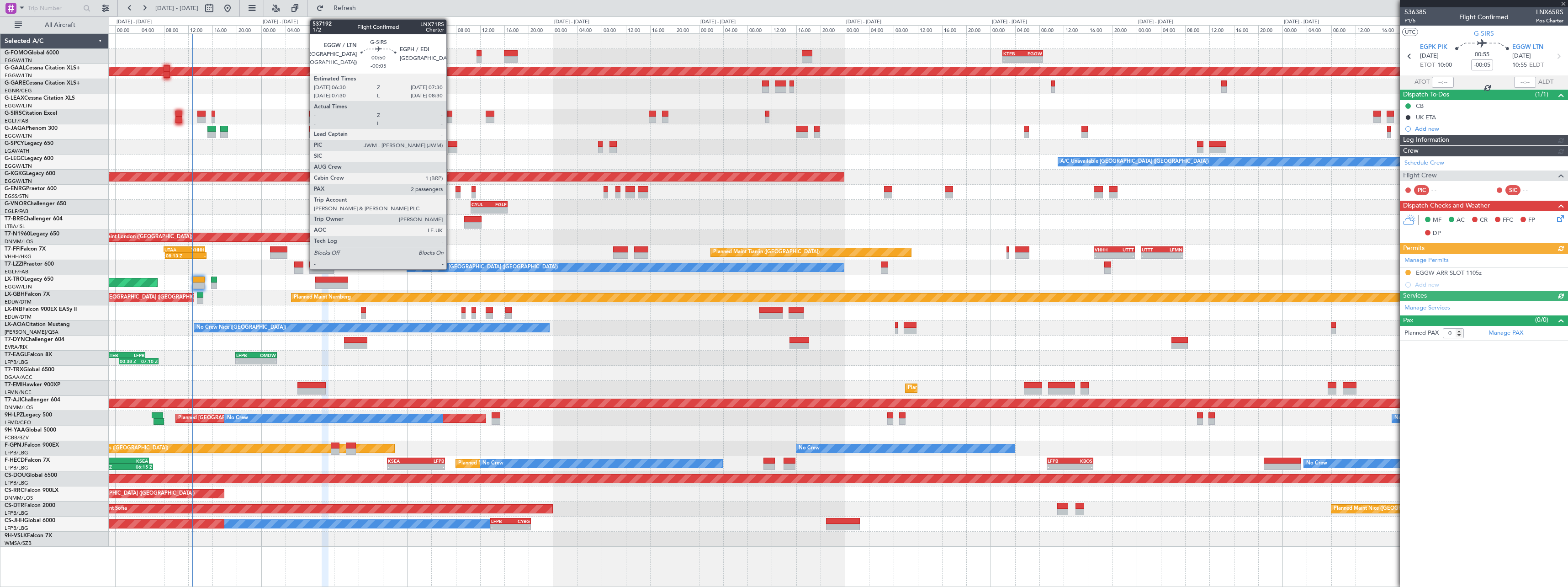
click at [450, 118] on div at bounding box center [449, 119] width 7 height 7
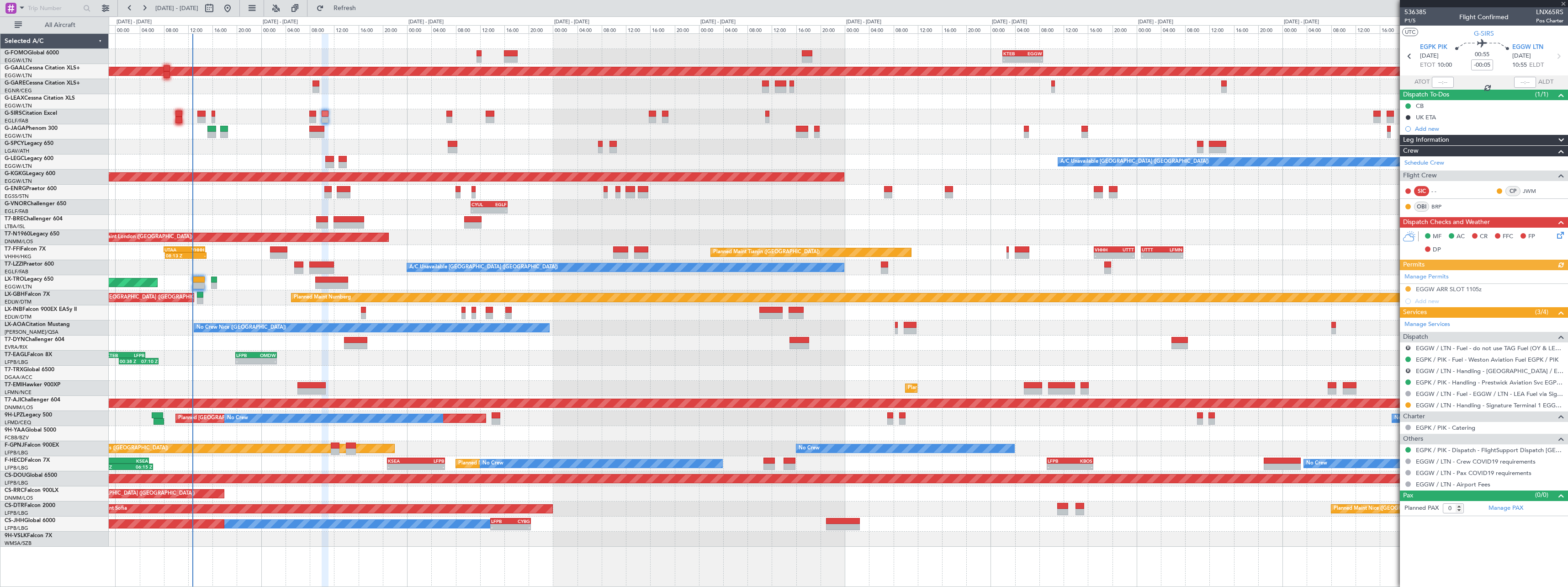
type input "2"
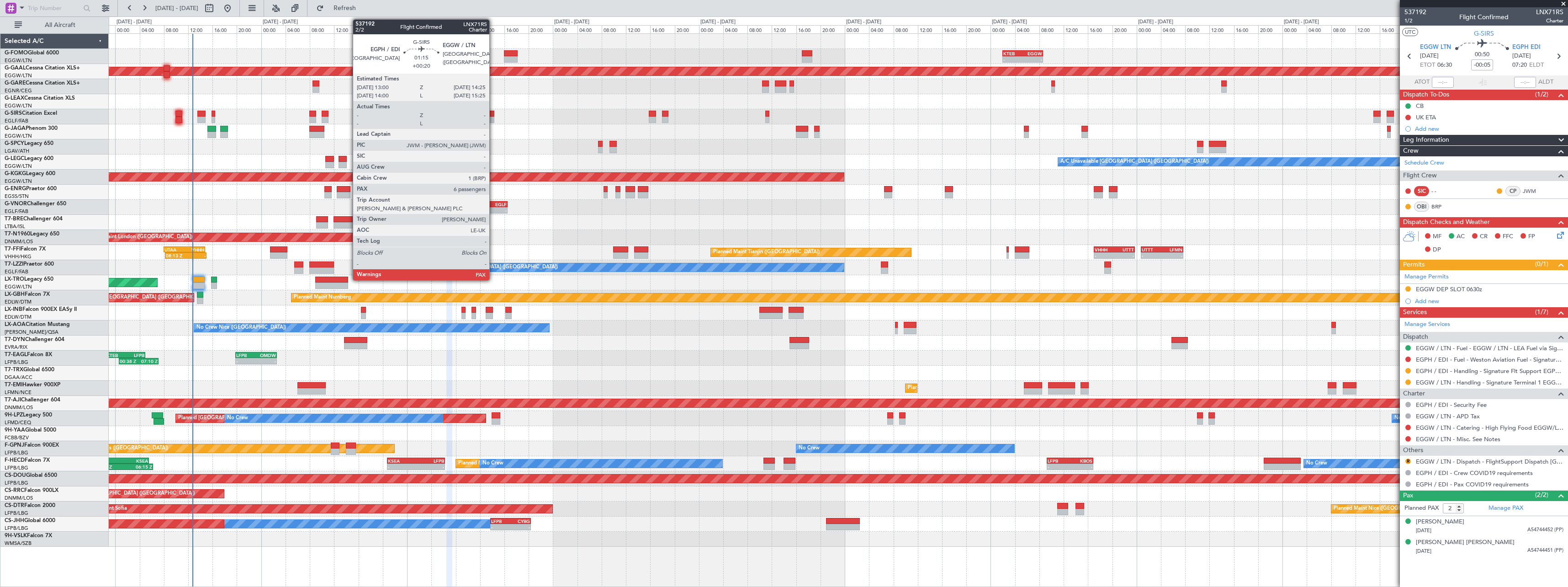
click at [494, 119] on div at bounding box center [490, 119] width 9 height 7
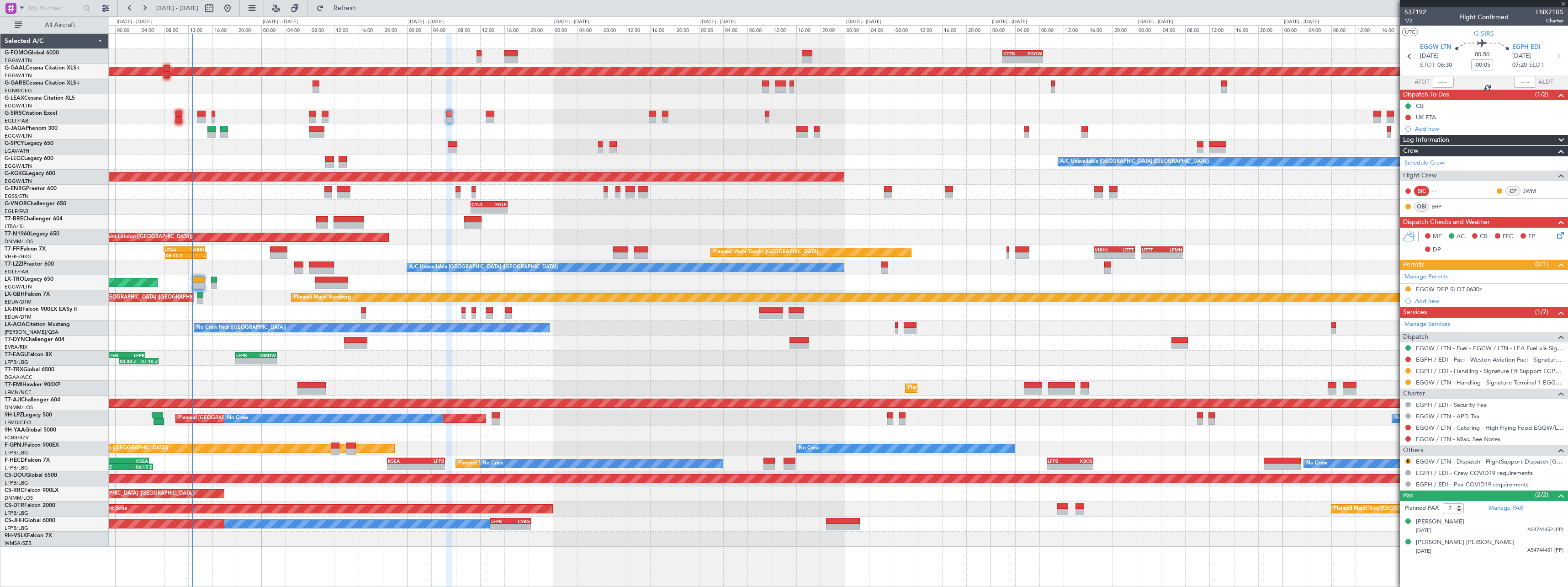
type input "+00:20"
type input "7"
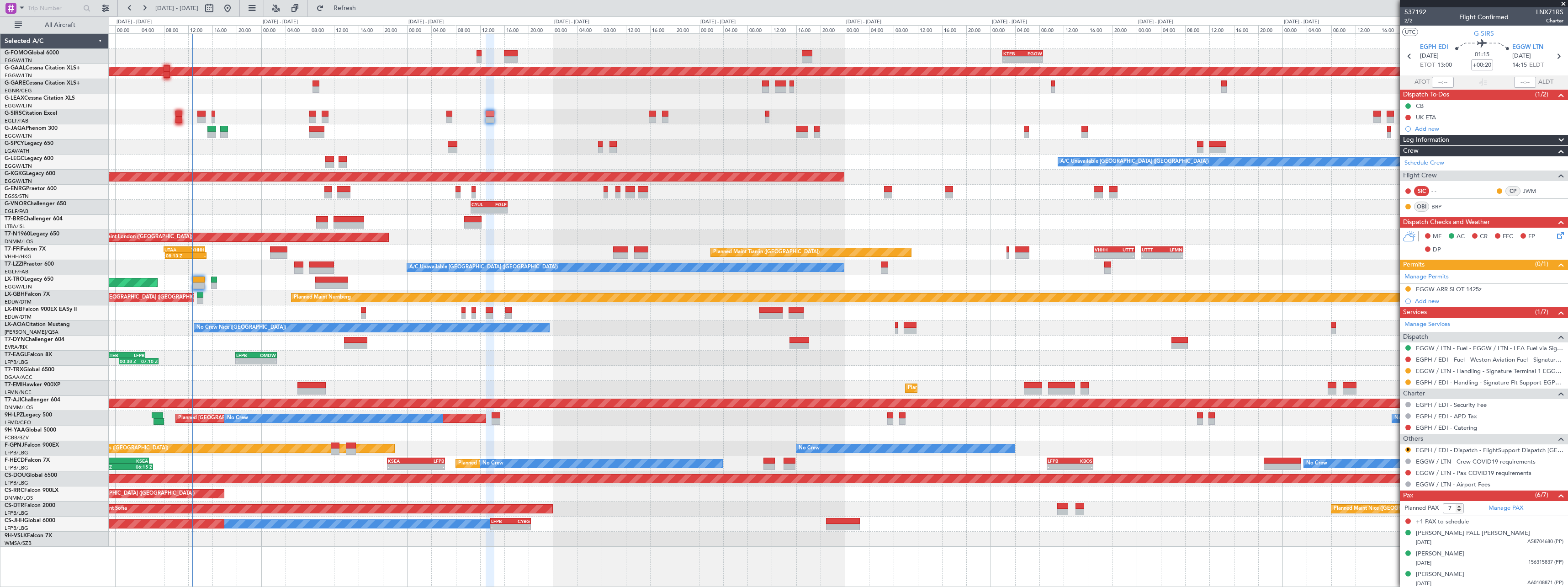
click at [239, 236] on div "AOG Maint London (Stansted) AOG Maint London (Stansted)" at bounding box center [838, 237] width 1459 height 15
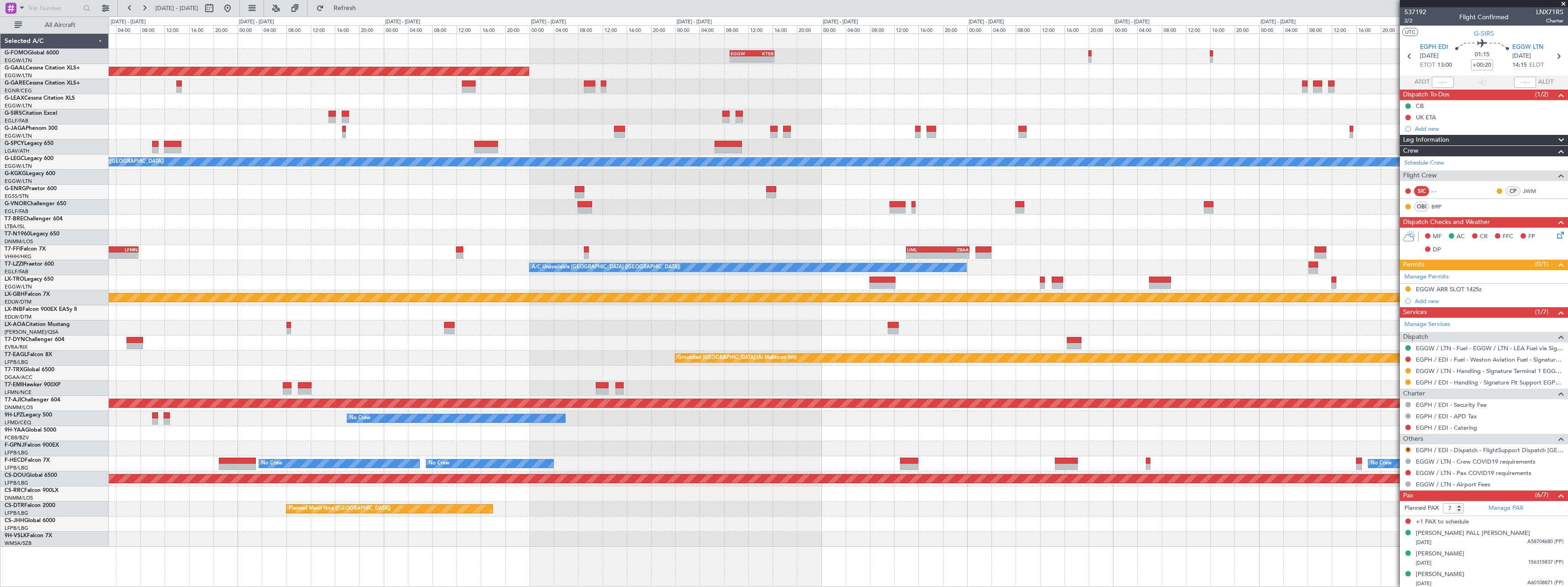
click at [405, 90] on div at bounding box center [838, 86] width 1459 height 15
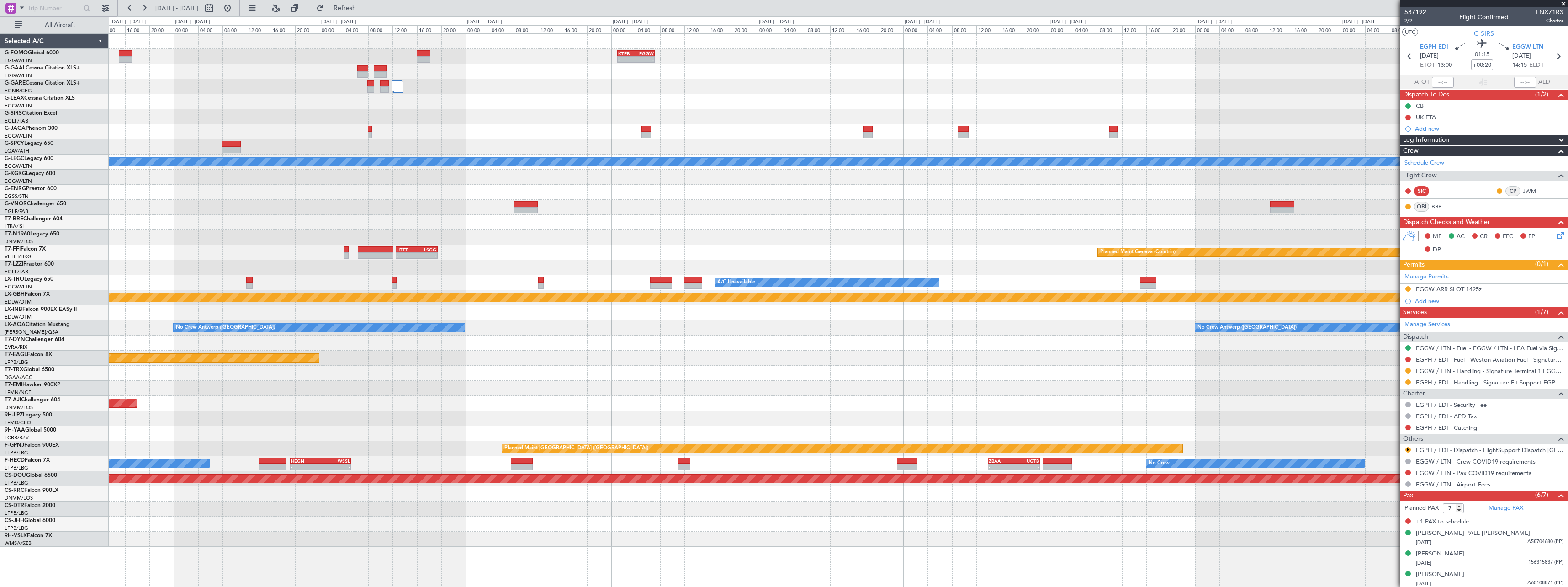
click at [255, 134] on div "- - KTEB 01:00 Z EGGW 07:10 Z Owner London (Luton) A/C Unavailable London (Luto…" at bounding box center [838, 290] width 1459 height 513
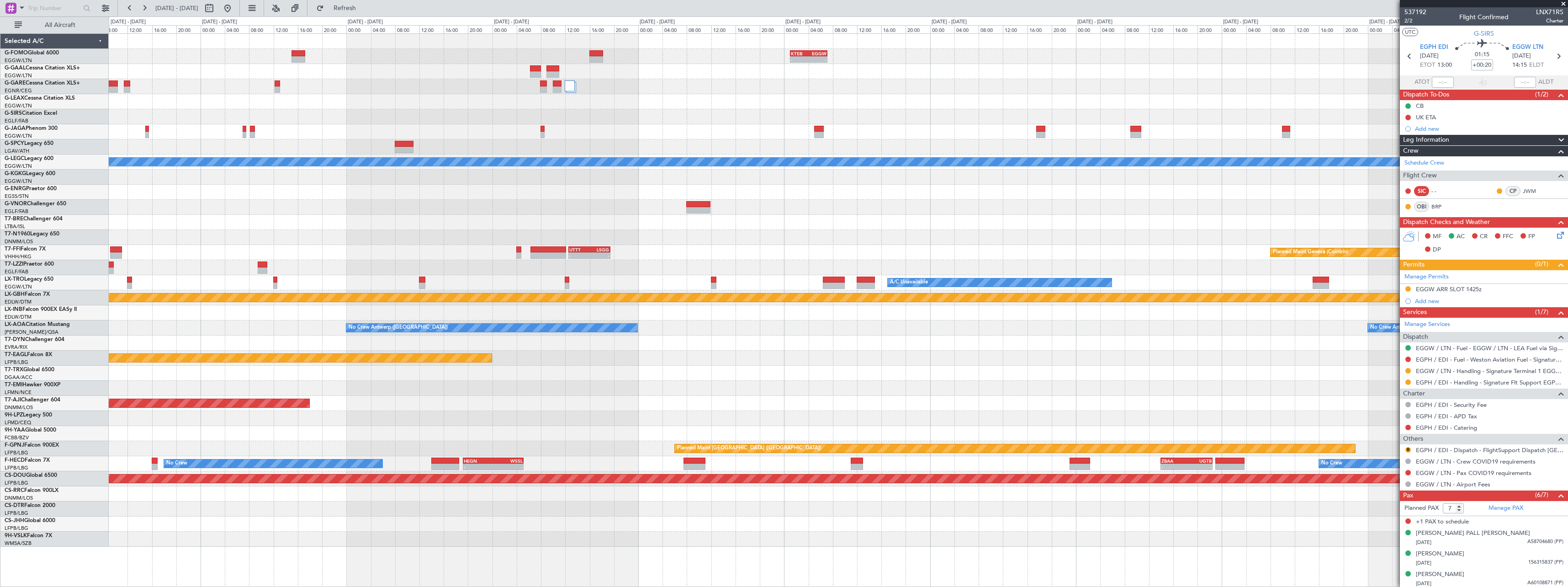
click at [517, 152] on div at bounding box center [838, 147] width 1459 height 15
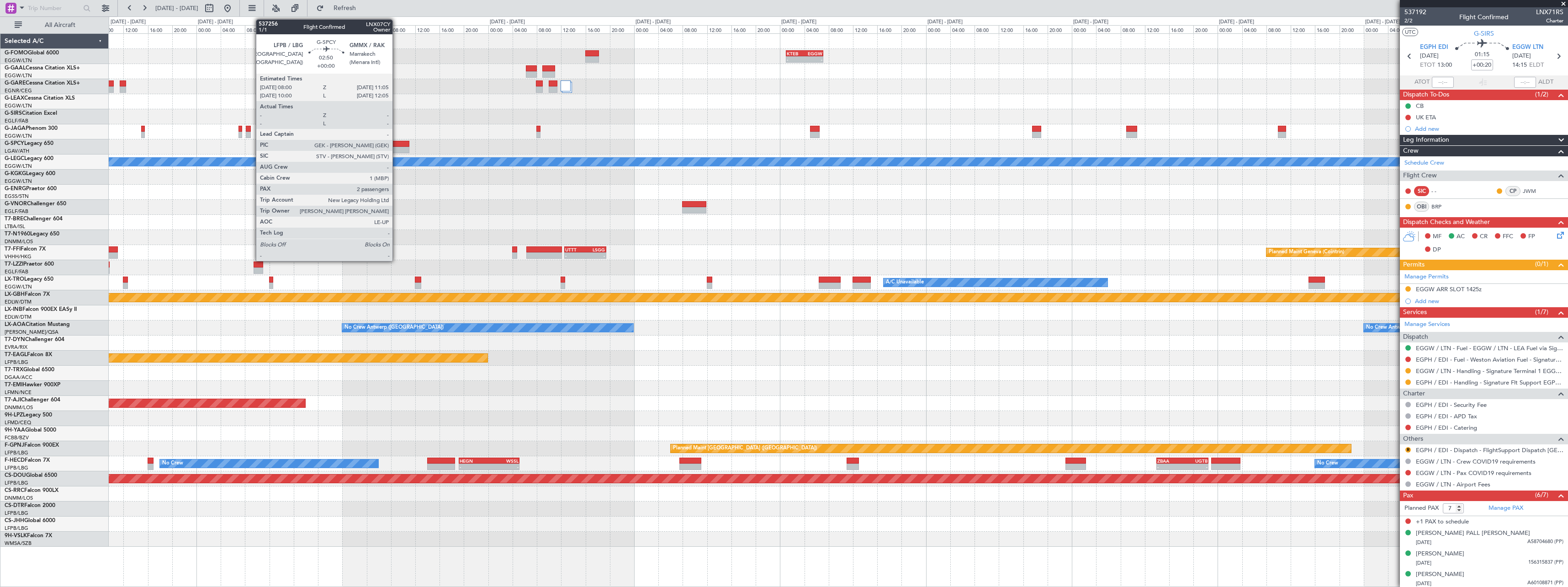
click at [397, 146] on div at bounding box center [401, 144] width 19 height 7
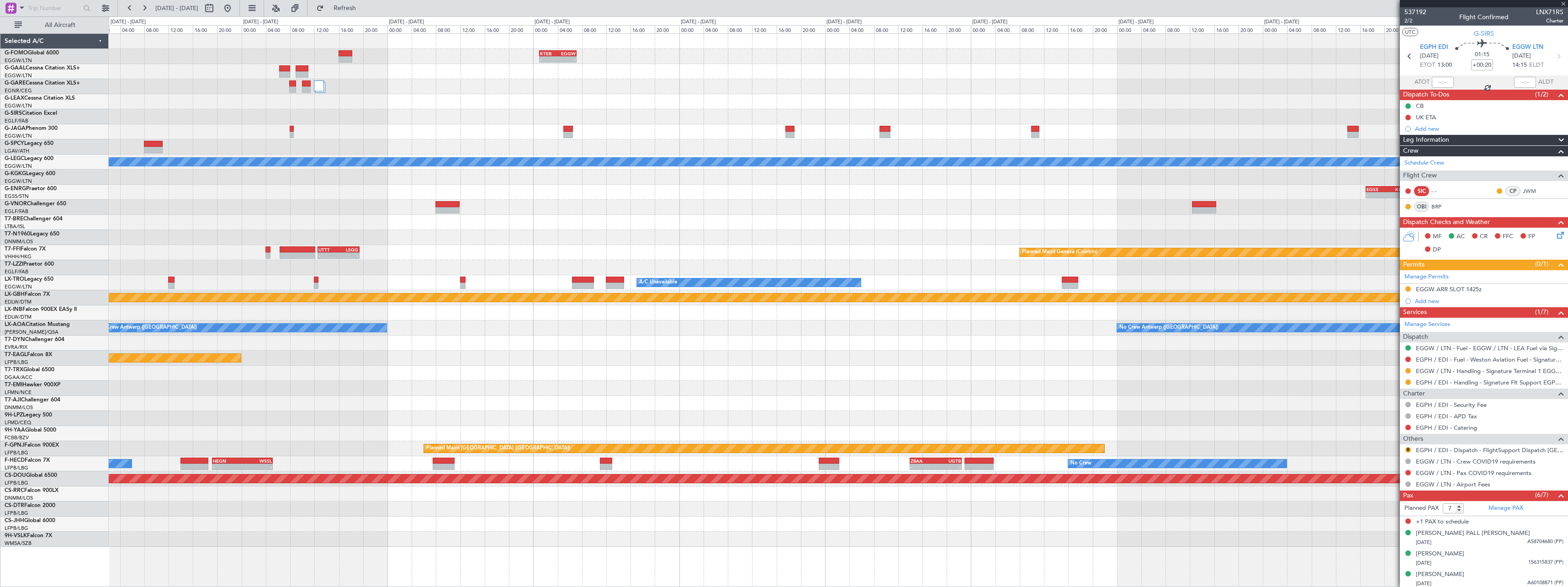
click at [859, 136] on div "- - KTEB 01:00 Z EGGW 07:10 Z Owner London (Luton) A/C Unavailable London (Luto…" at bounding box center [838, 290] width 1459 height 513
type input "2"
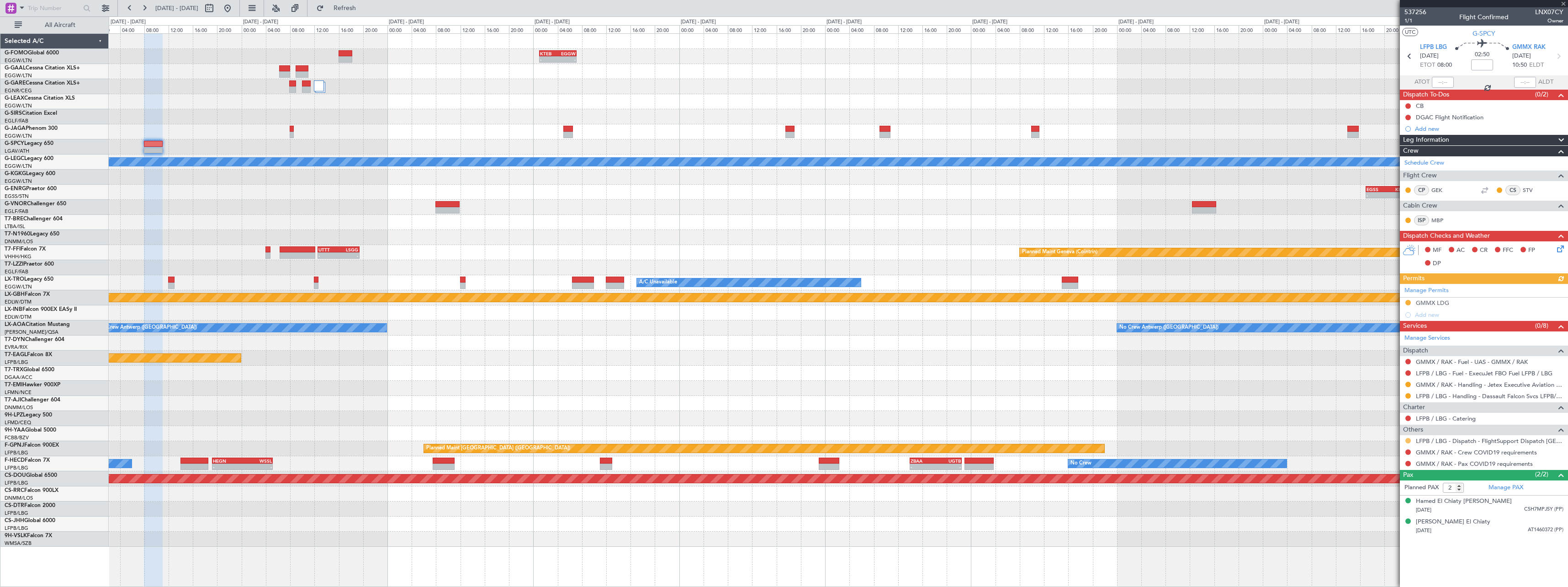
click at [1407, 438] on button at bounding box center [1408, 440] width 5 height 5
drag, startPoint x: 1374, startPoint y: 552, endPoint x: 1375, endPoint y: 546, distance: 6.1
click at [1374, 551] on span "Confirmed" at bounding box center [1382, 549] width 29 height 9
click at [1408, 452] on button at bounding box center [1408, 452] width 5 height 5
click at [1398, 462] on div "Not Requested" at bounding box center [1409, 466] width 39 height 12
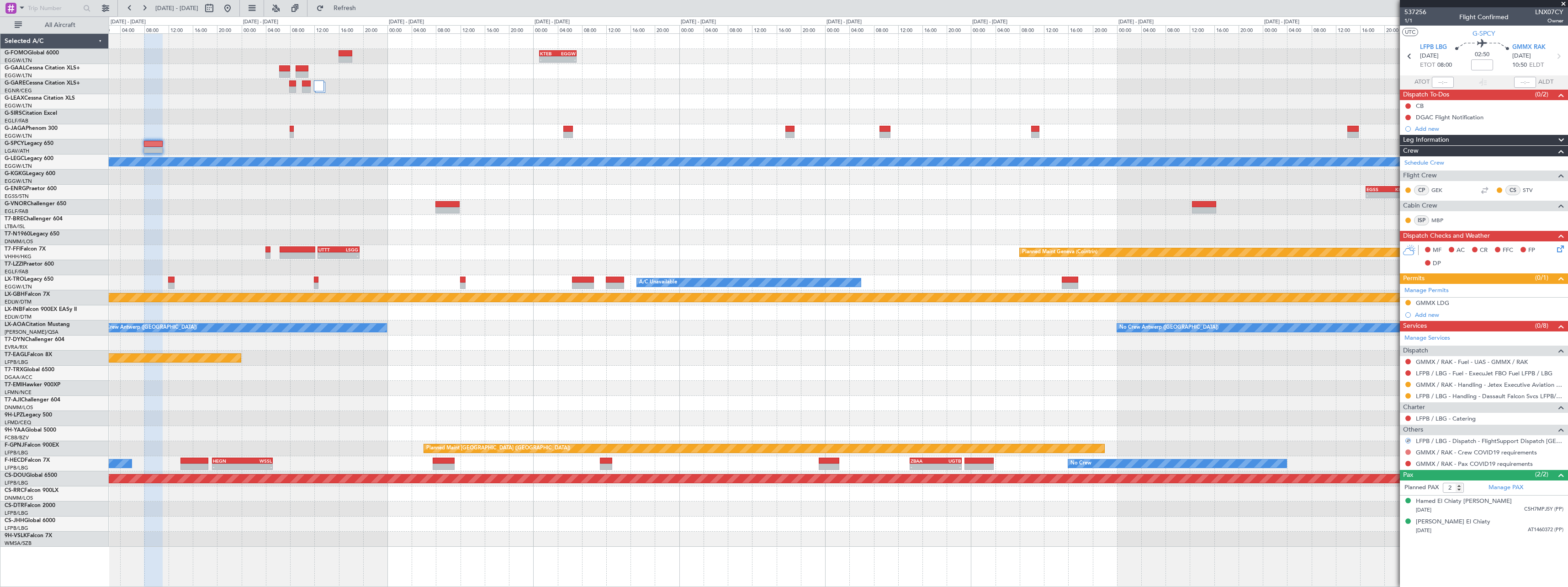
click at [1408, 449] on div "GMMX / RAK - Crew COVID19 requirements" at bounding box center [1484, 452] width 168 height 12
click at [1409, 452] on button at bounding box center [1408, 452] width 5 height 5
click at [1377, 465] on span "Not Required" at bounding box center [1386, 465] width 37 height 9
click at [1407, 463] on button at bounding box center [1408, 463] width 5 height 5
drag, startPoint x: 1377, startPoint y: 475, endPoint x: 1331, endPoint y: 471, distance: 46.2
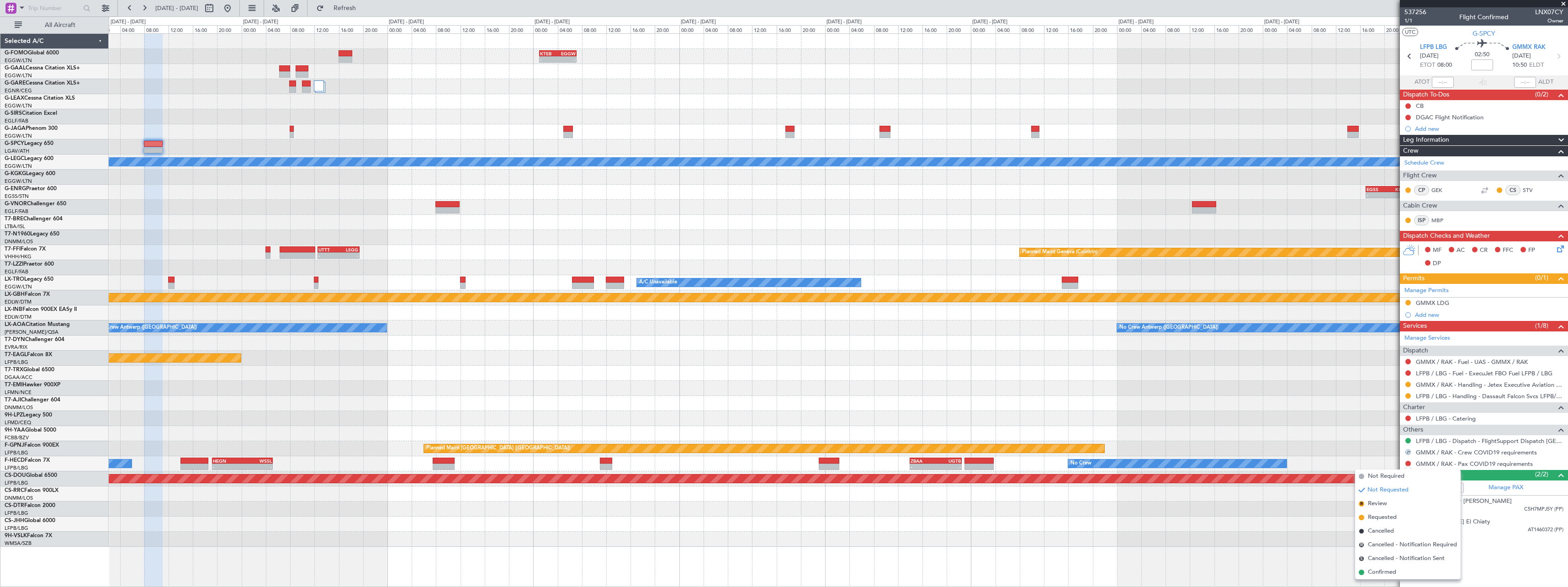
click at [1377, 475] on span "Not Required" at bounding box center [1386, 476] width 37 height 9
click at [1171, 205] on div "- - KTEB 01:00 Z EGGW 07:10 Z Owner London (Luton) A/C Unavailable London (Luto…" at bounding box center [838, 290] width 1459 height 513
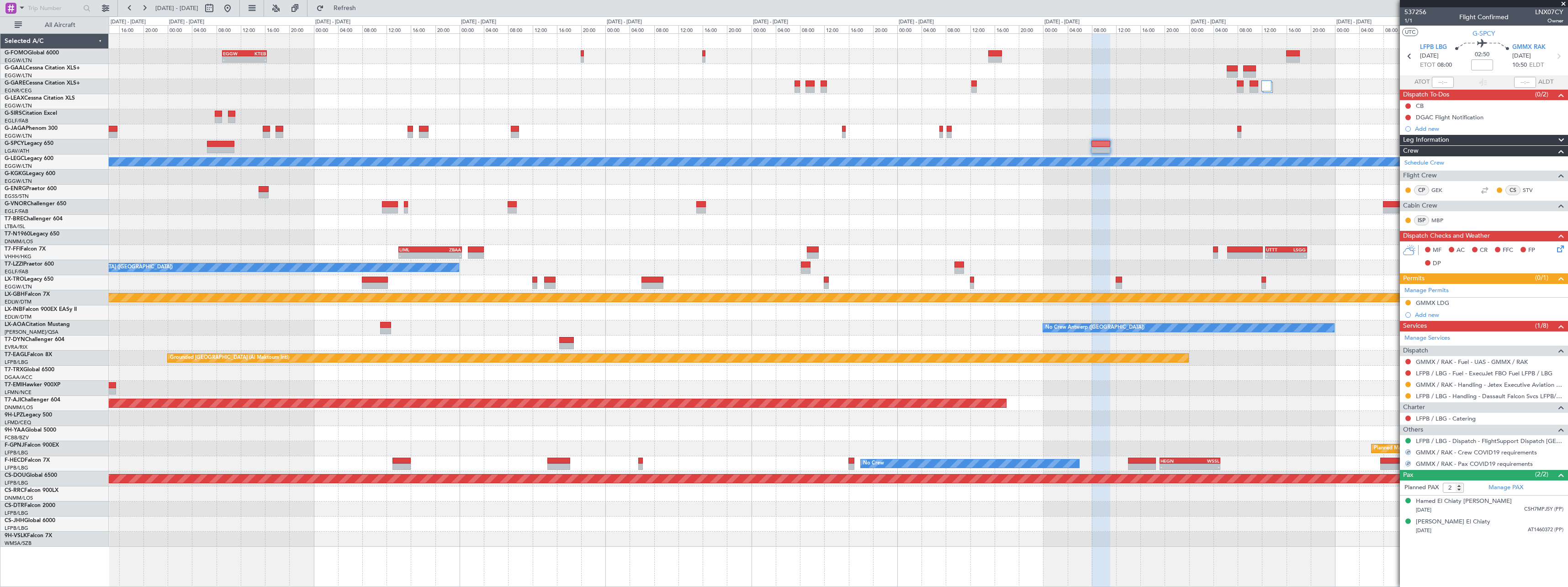
click at [1239, 219] on div "- - KTEB 01:00 Z EGGW 07:10 Z EGGW 09:00 Z KTEB 16:20 Z - - Planned Maint Dusse…" at bounding box center [838, 290] width 1459 height 513
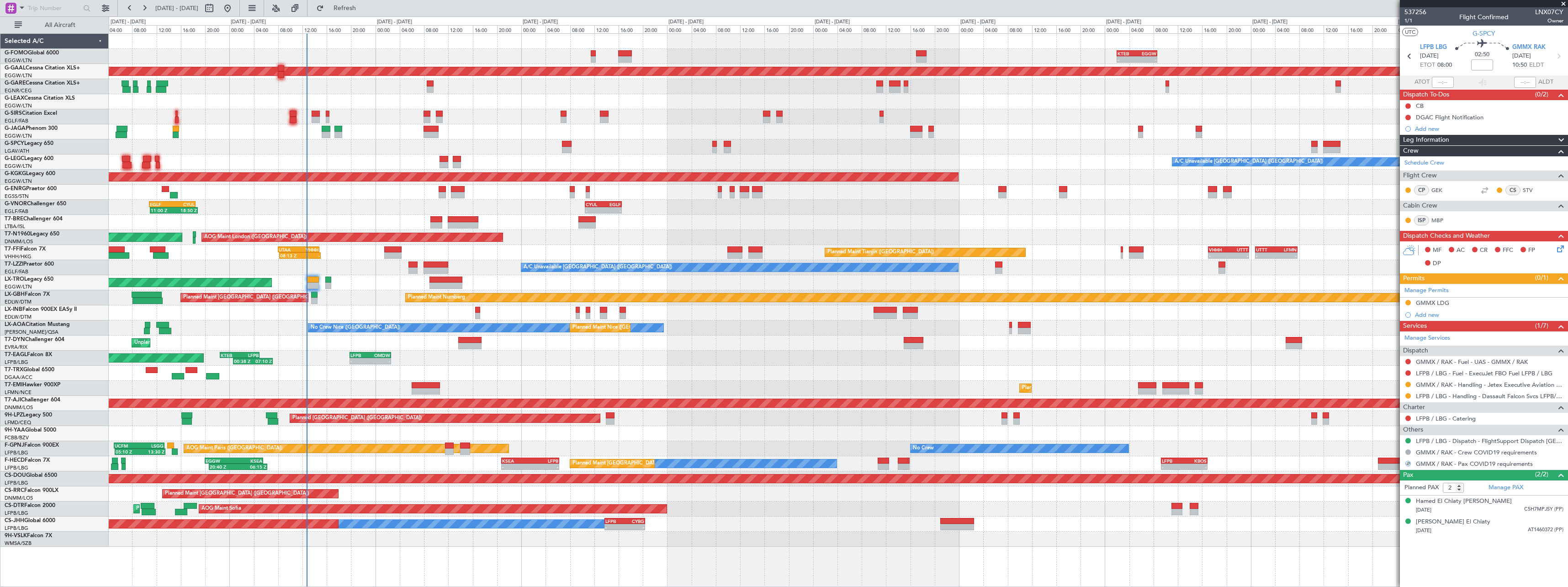
click at [1323, 237] on div "AOG Maint London (Stansted) AOG Maint London (Stansted)" at bounding box center [838, 237] width 1459 height 15
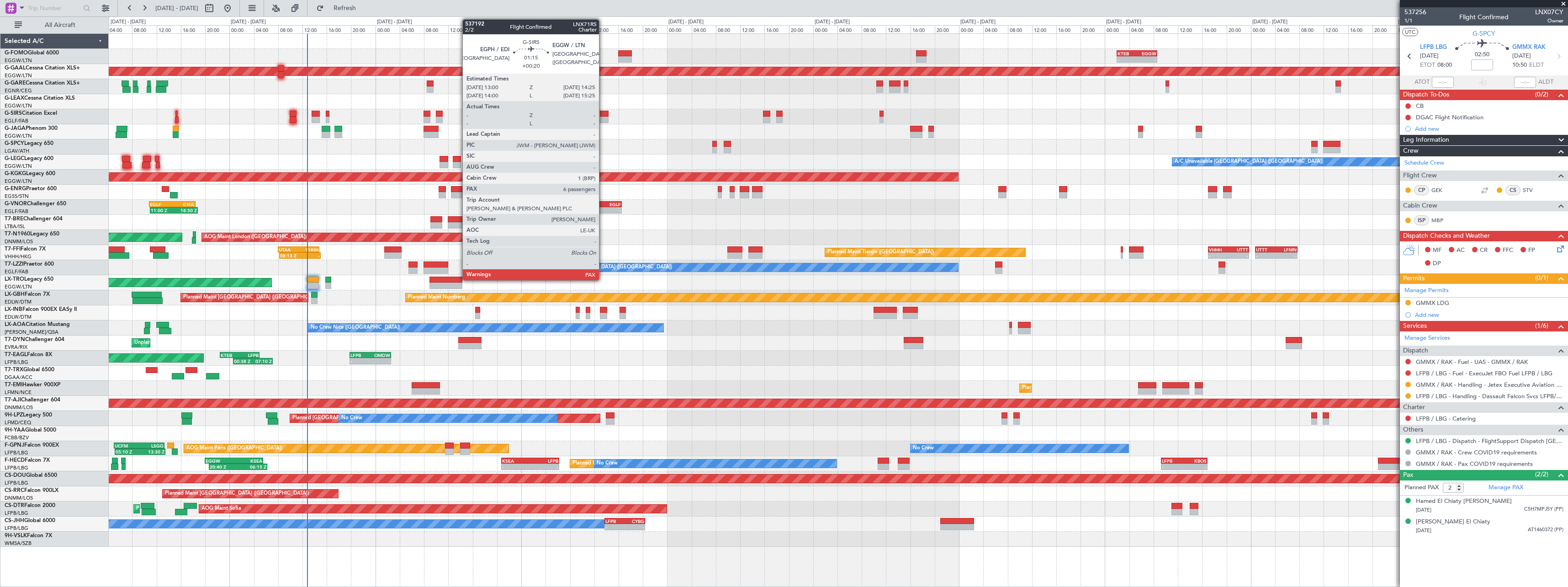
click at [603, 119] on div at bounding box center [604, 119] width 9 height 7
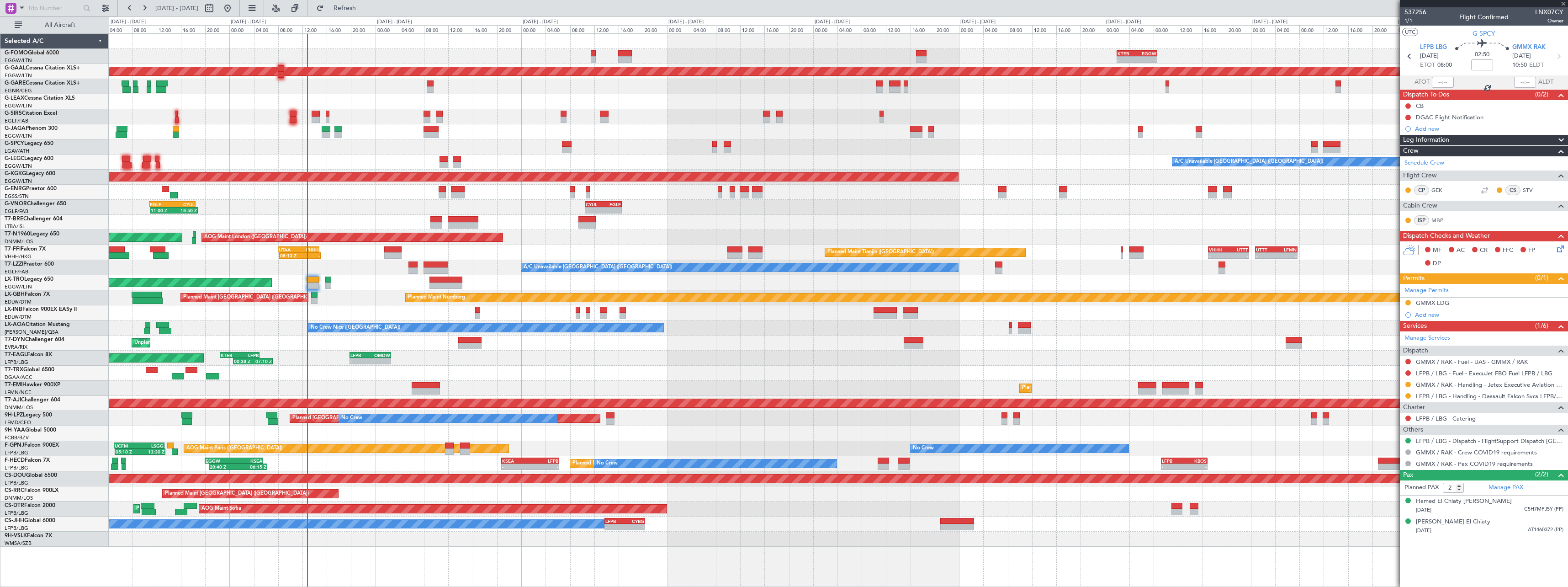
click at [687, 143] on div at bounding box center [838, 147] width 1459 height 15
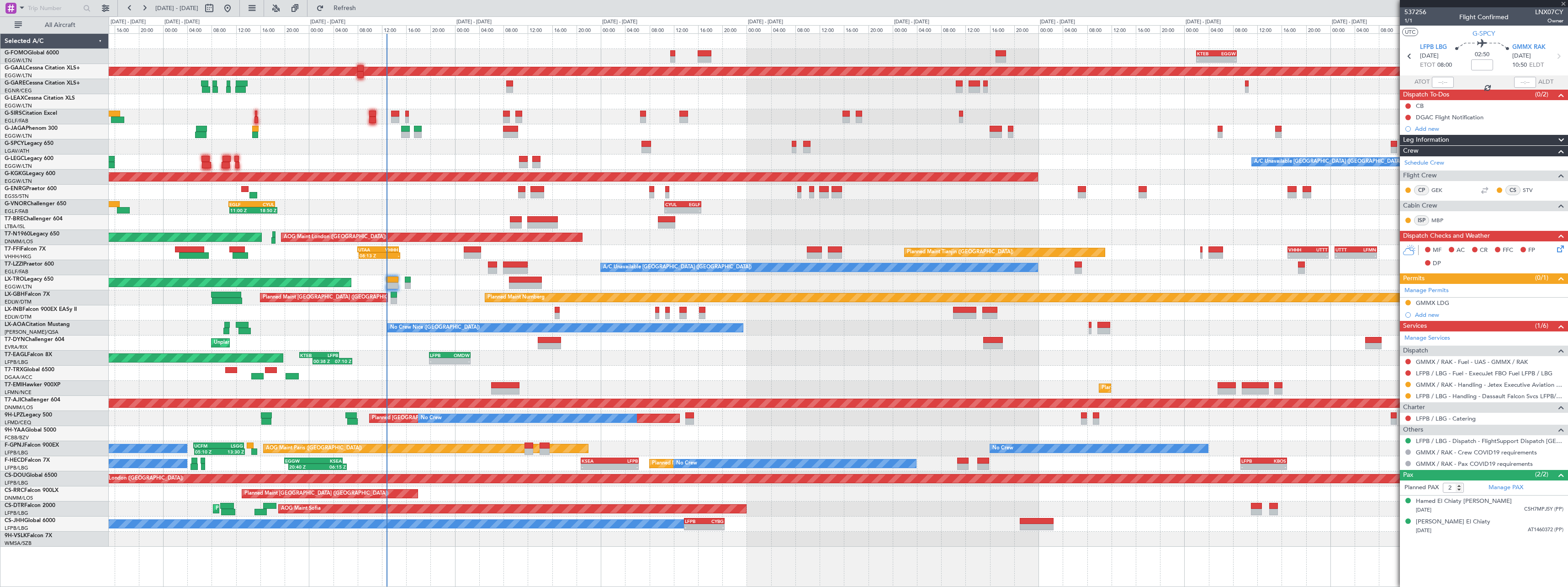
type input "+00:20"
type input "7"
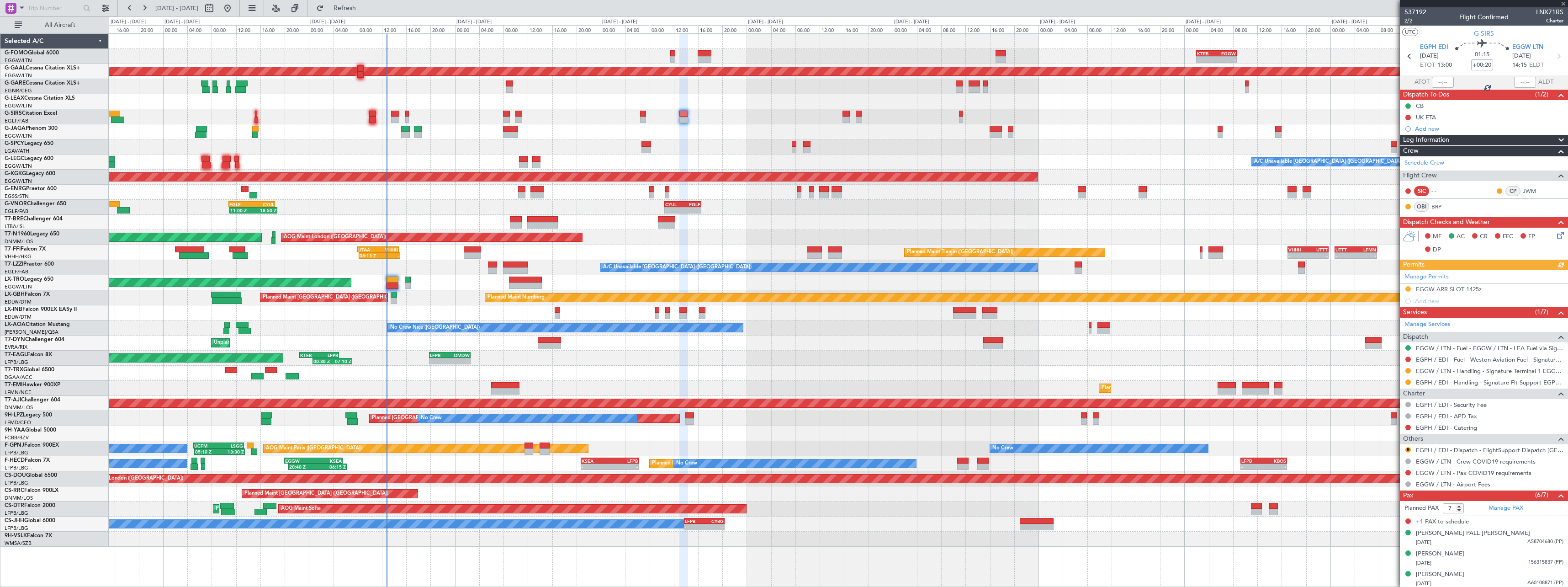
click at [1412, 19] on span "2/2" at bounding box center [1415, 21] width 22 height 8
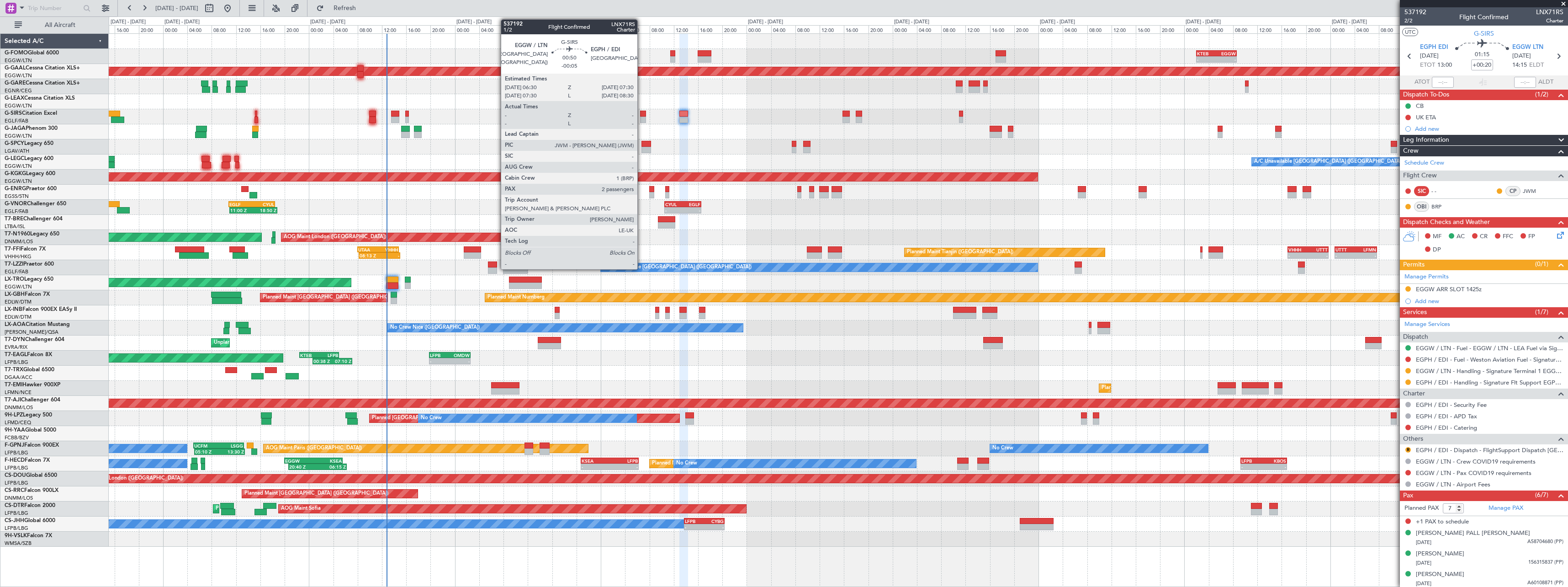
click at [642, 116] on div at bounding box center [643, 114] width 7 height 7
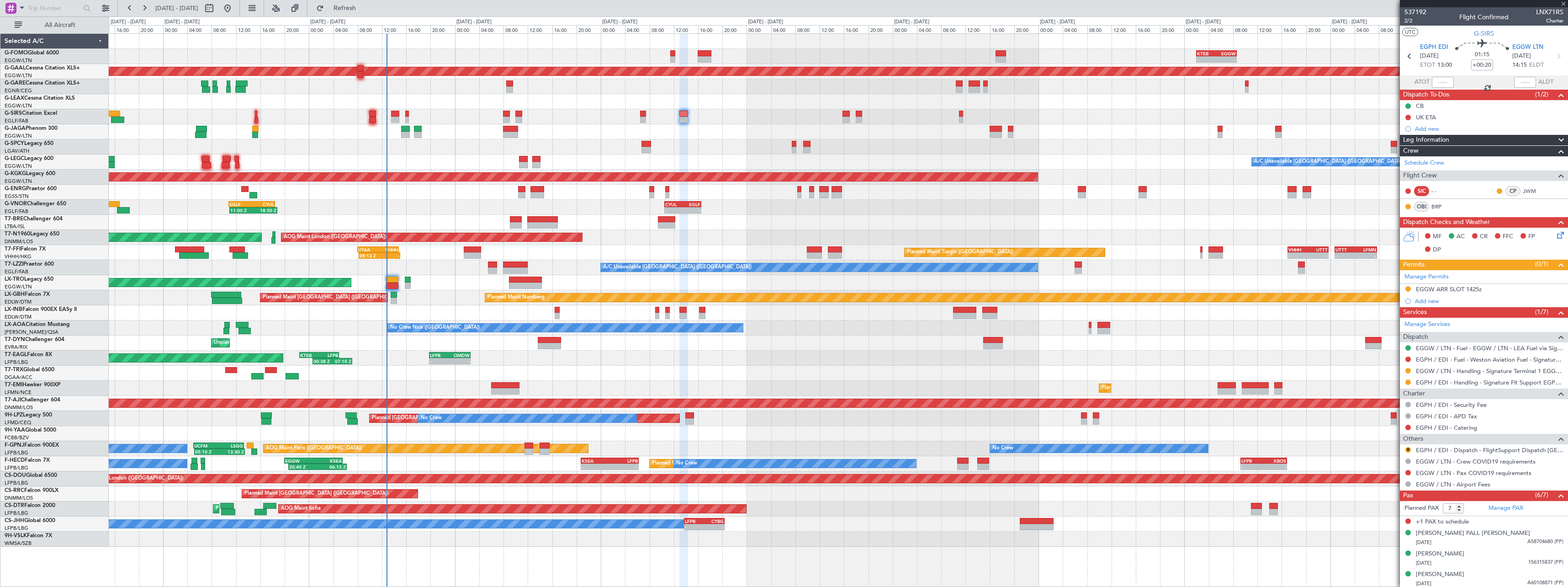
type input "-00:05"
type input "2"
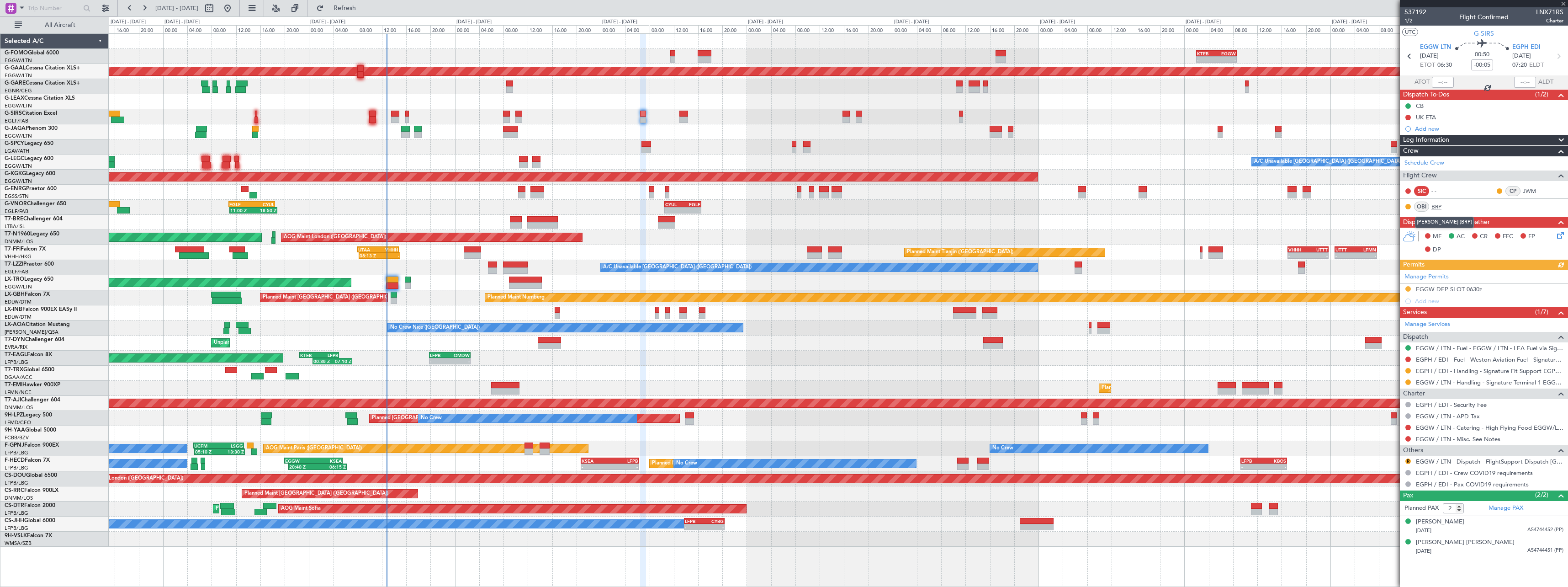
click at [1440, 207] on link "BRP" at bounding box center [1442, 207] width 21 height 9
drag, startPoint x: 376, startPoint y: 7, endPoint x: 637, endPoint y: 43, distance: 263.5
click at [364, 7] on span "Refresh" at bounding box center [345, 8] width 38 height 7
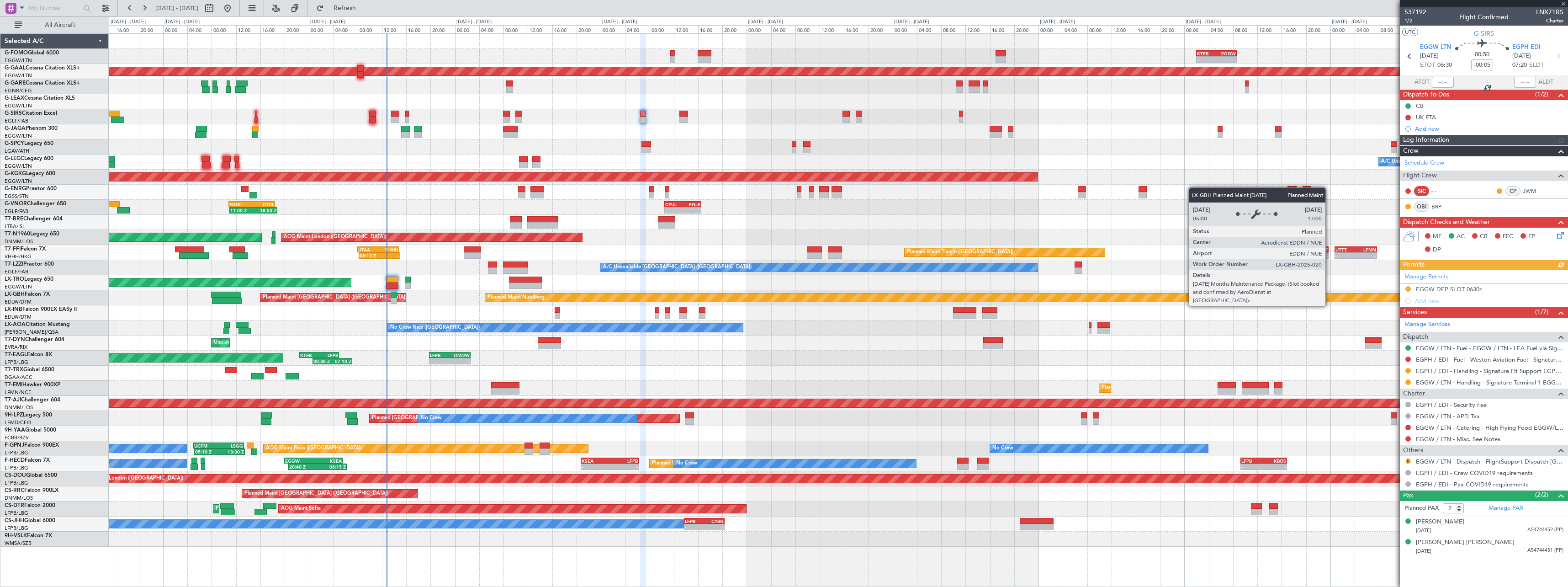
click at [1405, 460] on button "R" at bounding box center [1408, 461] width 5 height 5
click at [1387, 570] on span "Confirmed" at bounding box center [1382, 569] width 29 height 9
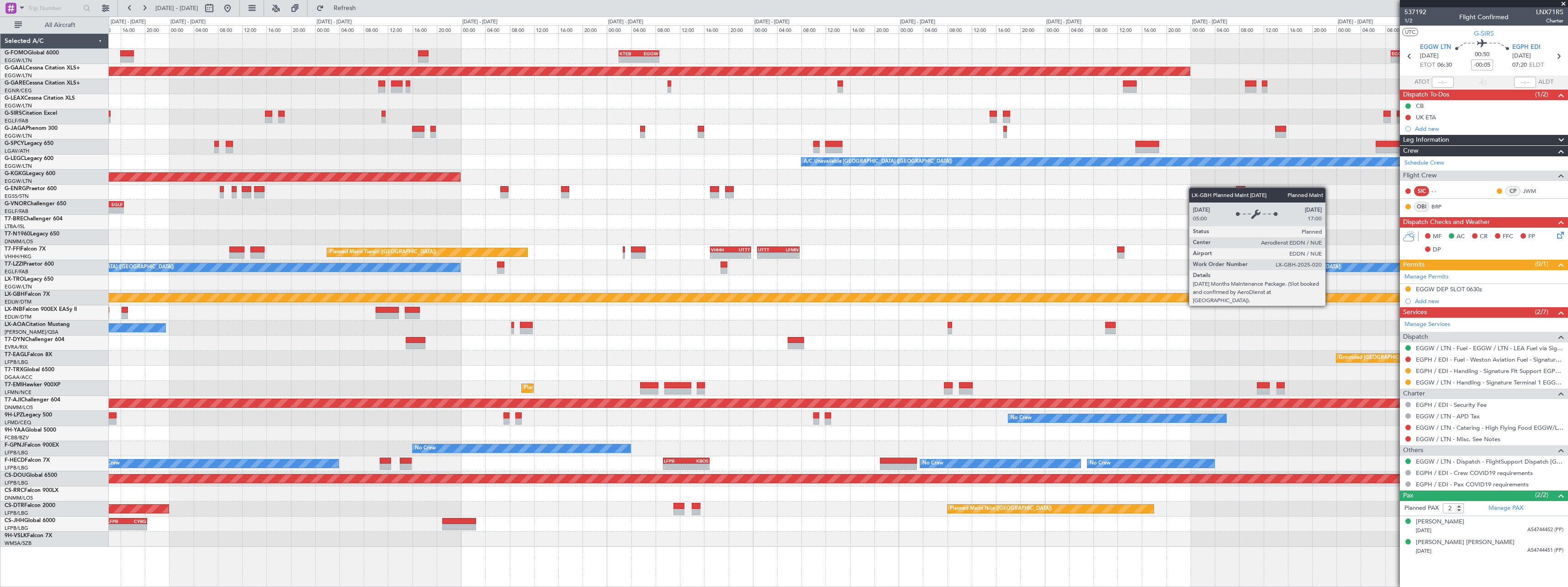
click at [634, 99] on div "- - KTEB 02:00 Z EGGW 08:40 Z - - EGGW 09:00 Z KTEB 16:20 Z Planned Maint Dusse…" at bounding box center [838, 290] width 1459 height 513
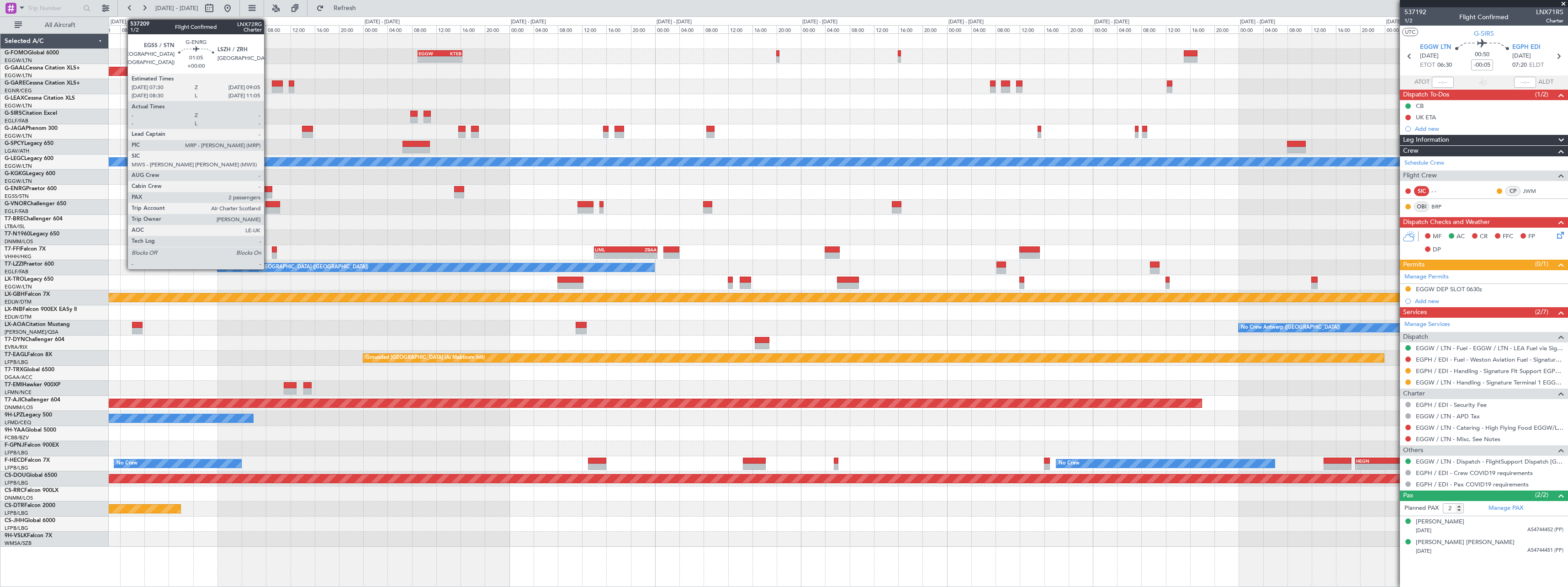
click at [268, 192] on div at bounding box center [268, 195] width 10 height 7
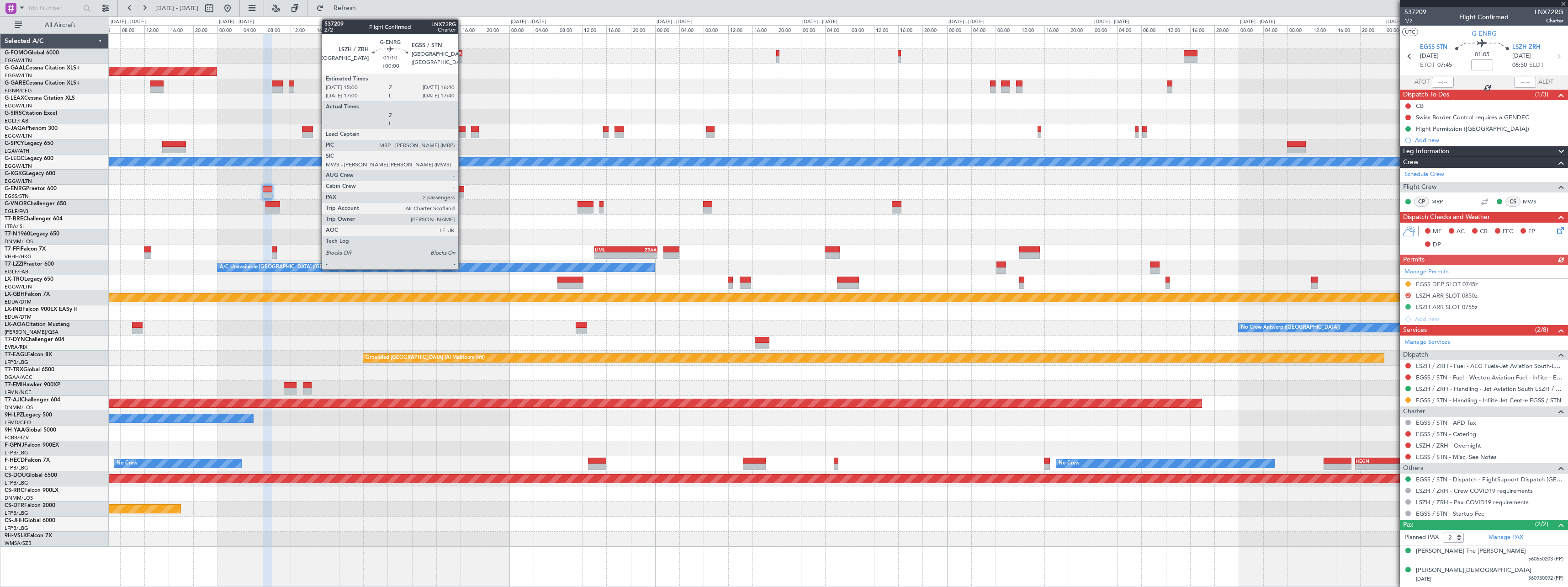
click at [463, 194] on div at bounding box center [459, 195] width 10 height 7
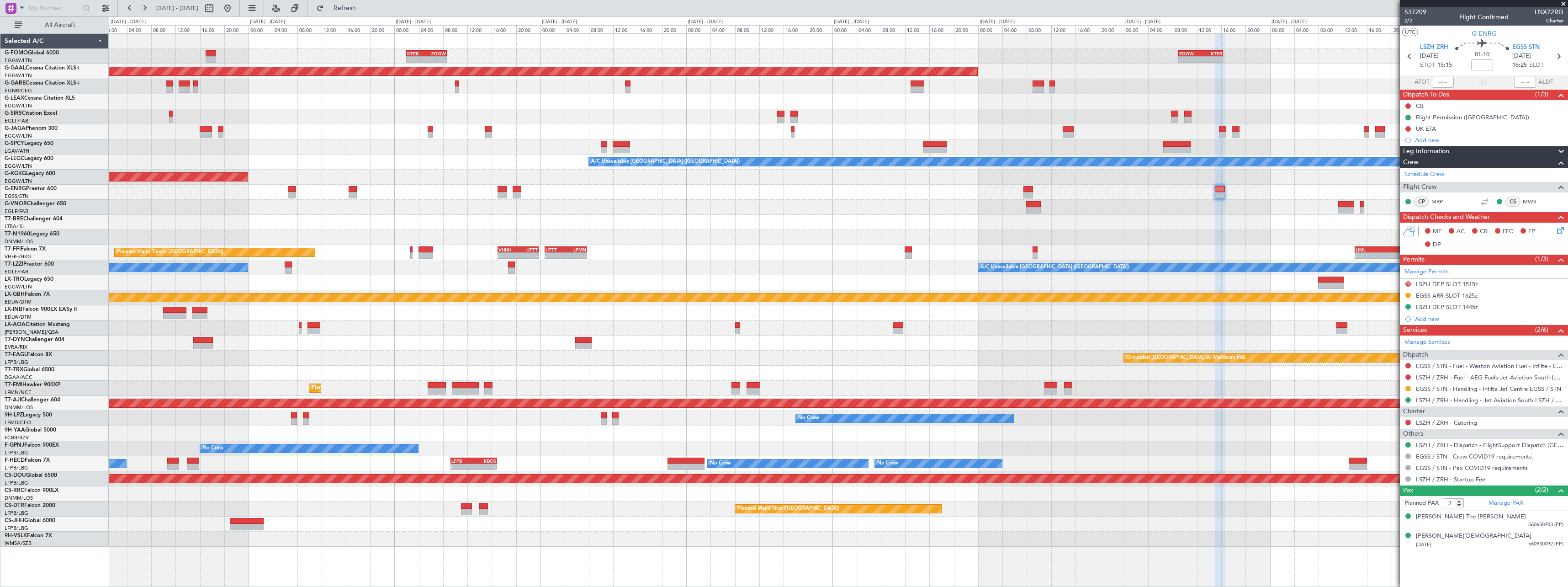
click at [1010, 224] on div "- - EGGW 09:00 Z KTEB 16:20 Z KTEB 02:00 Z EGGW 08:40 Z - - Planned Maint Dusse…" at bounding box center [838, 290] width 1459 height 513
click at [688, 222] on div at bounding box center [838, 222] width 1459 height 15
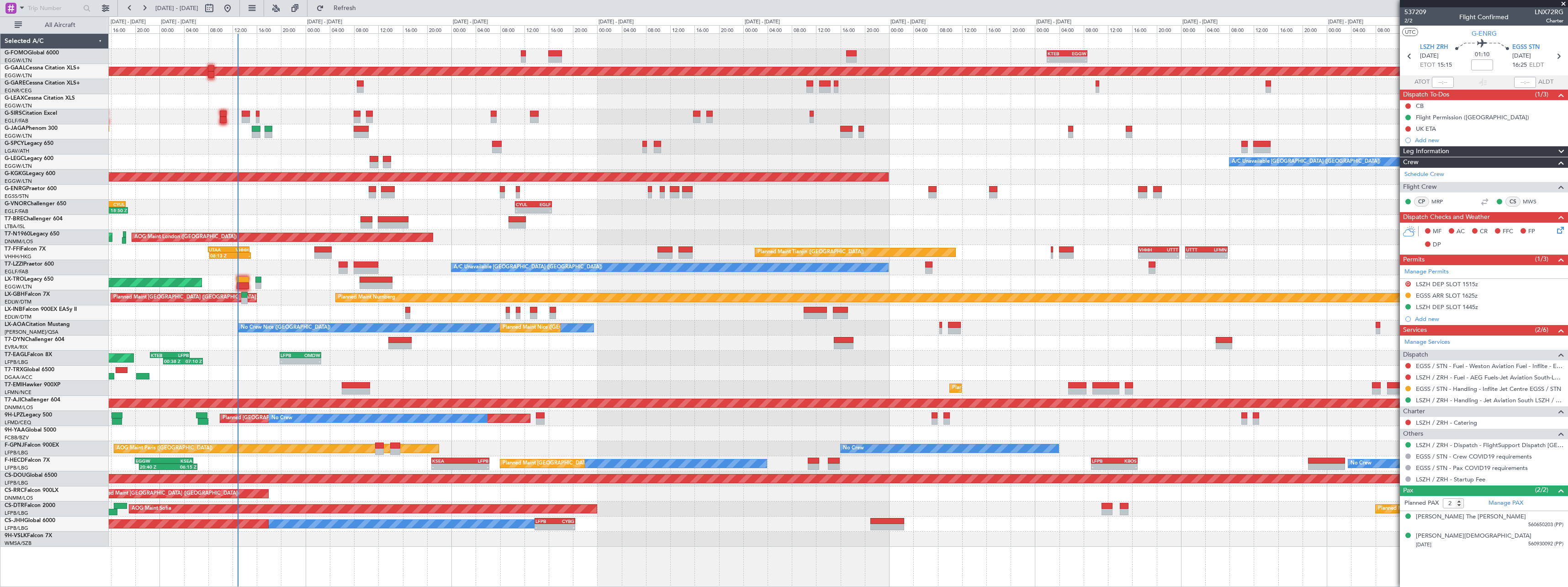
click at [853, 236] on div "KTEB 02:00 Z EGGW 08:40 Z - - OLBA 11:00 Z KTEB 22:45 Z 10:50 Z 22:30 Z - - EGG…" at bounding box center [838, 290] width 1459 height 513
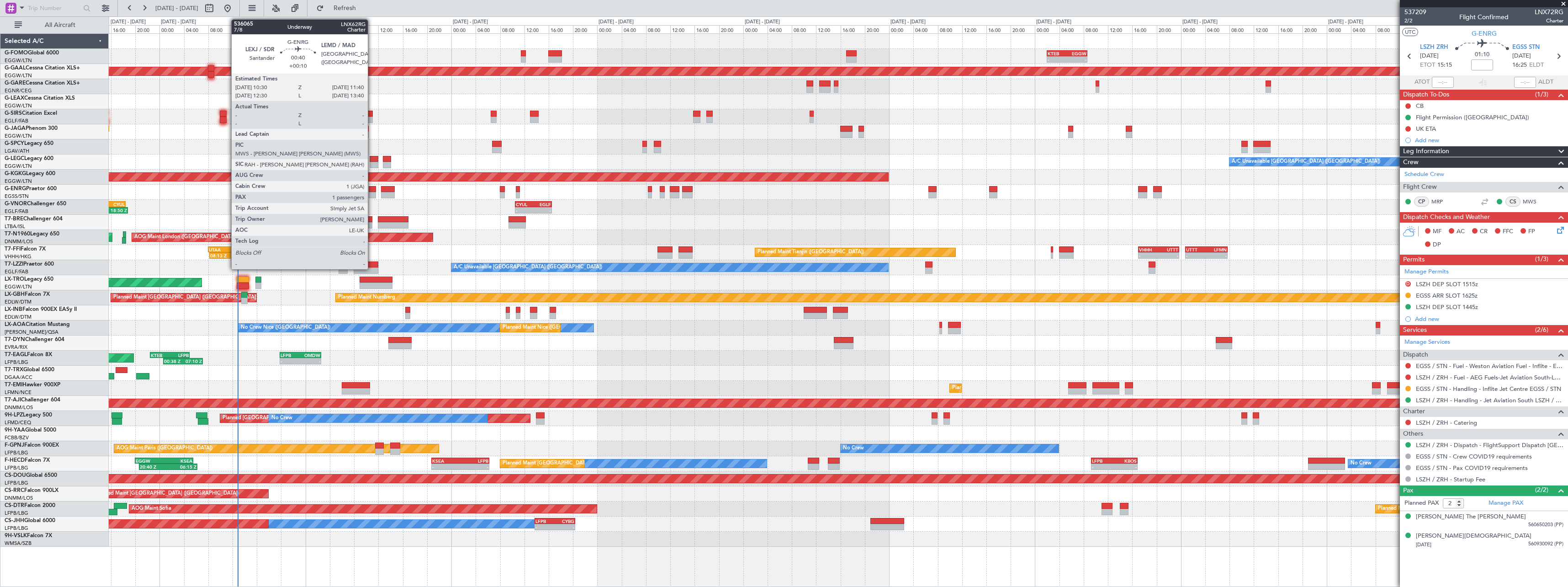
click at [372, 192] on div at bounding box center [373, 195] width 7 height 7
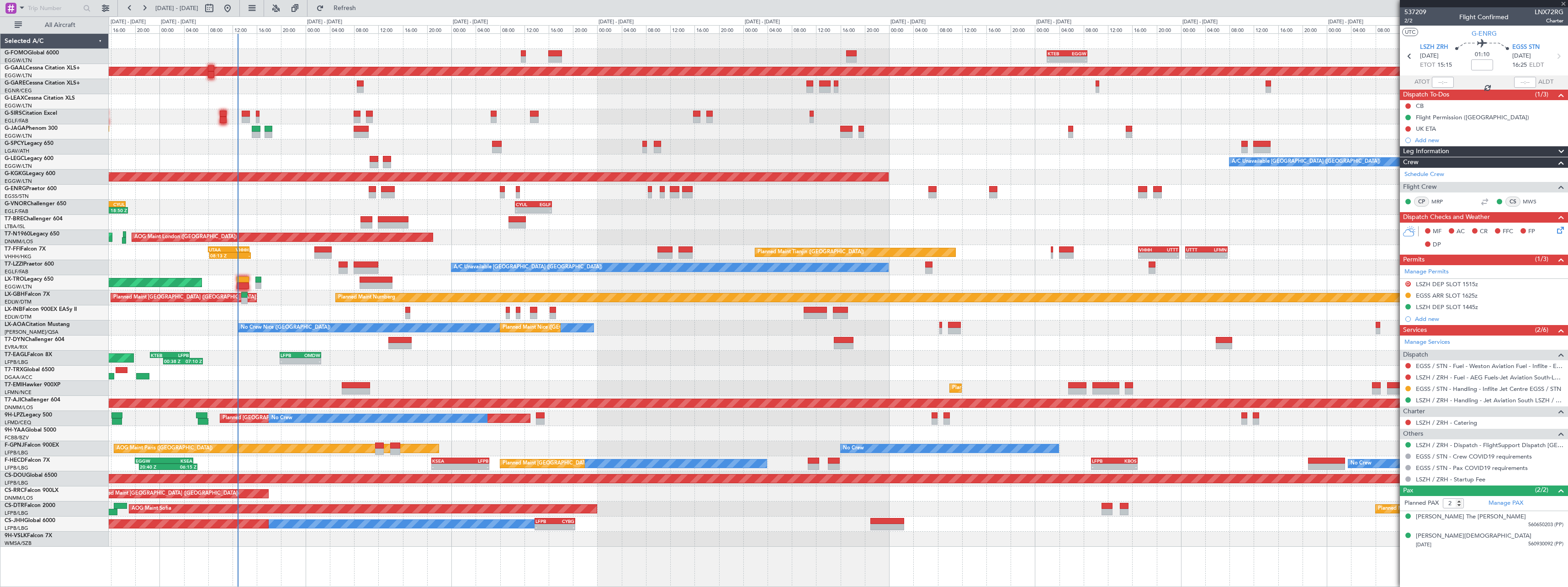
type input "+00:10"
type input "1"
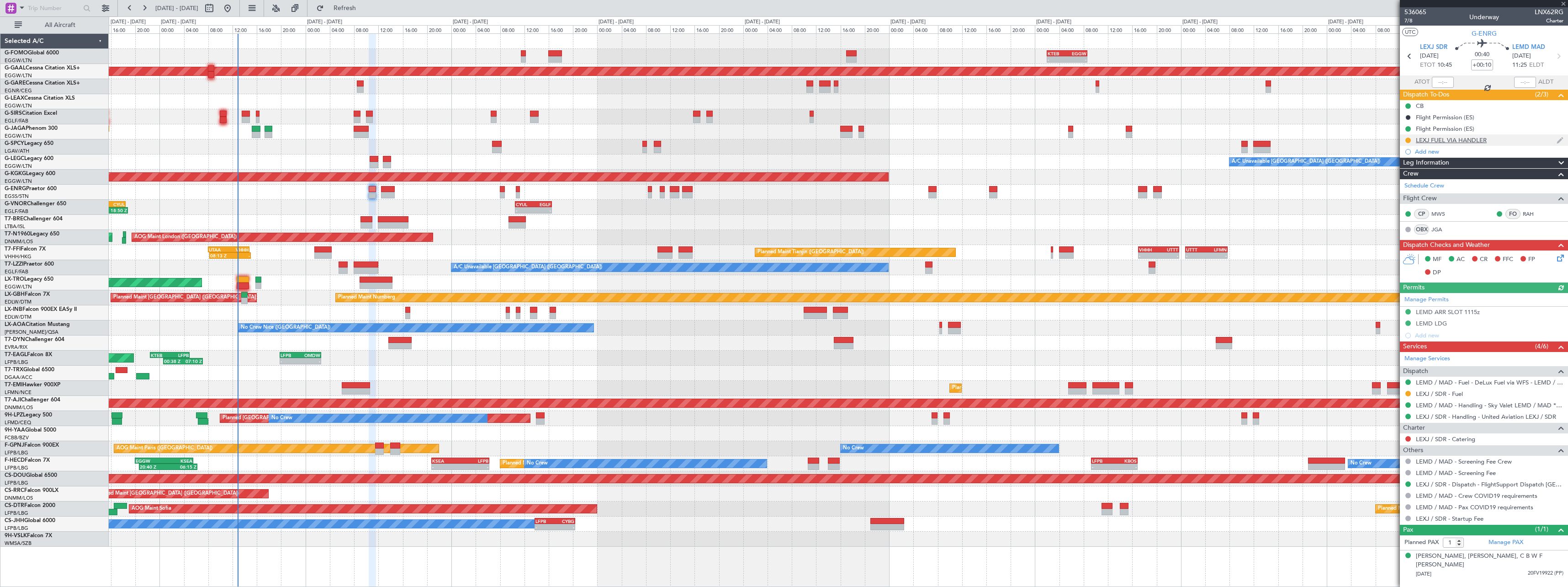
click at [1453, 141] on div "LEXJ FUEL VIA HANDLER" at bounding box center [1451, 140] width 71 height 8
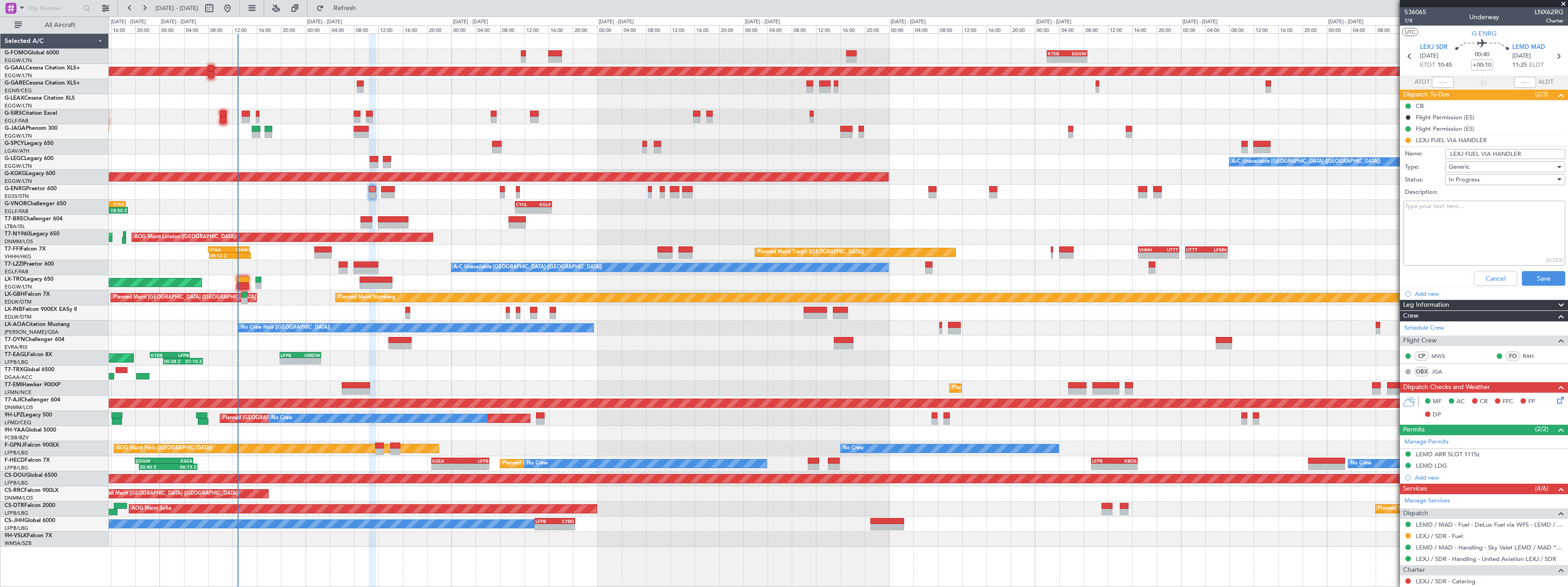
drag, startPoint x: 1524, startPoint y: 150, endPoint x: 1490, endPoint y: 154, distance: 34.2
click at [1490, 154] on input "LEXJ FUEL VIA HANDLER" at bounding box center [1505, 154] width 120 height 10
type input "LEXJ FUEL VIA WFS"
drag, startPoint x: 1536, startPoint y: 279, endPoint x: 1531, endPoint y: 285, distance: 7.8
click at [1534, 283] on button "Save" at bounding box center [1543, 278] width 43 height 15
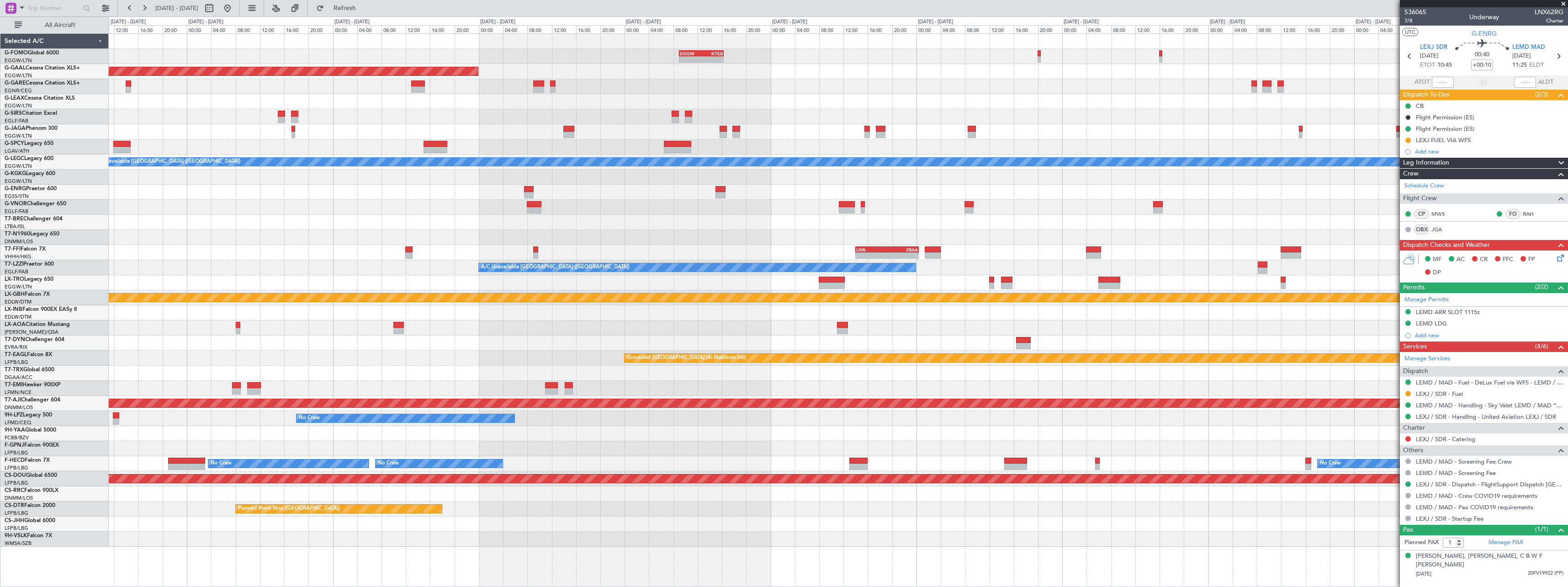
click at [1002, 219] on div "- - EGGW 09:00 Z KTEB 16:20 Z KTEB 02:00 Z EGGW 08:40 Z - - Planned [GEOGRAPHIC…" at bounding box center [838, 290] width 1459 height 513
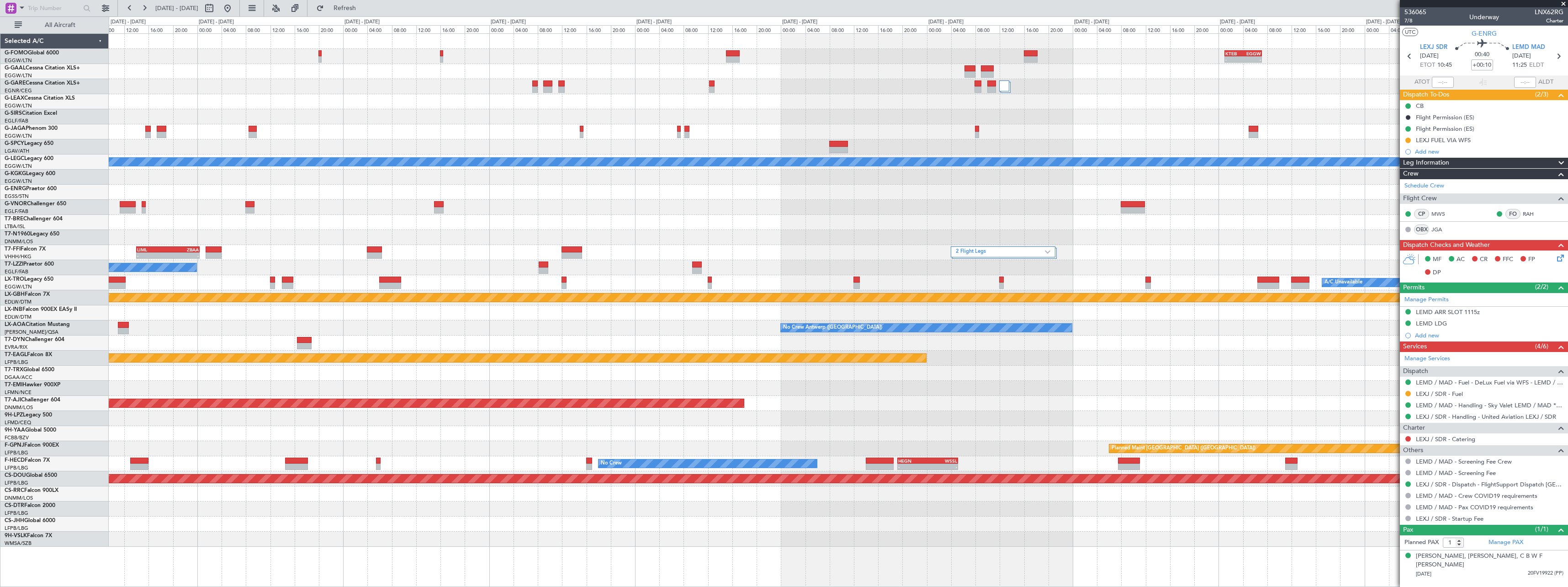
click at [614, 259] on div "- - LIML 14:00 Z ZBAA 00:25 Z 2 Flight Legs Planned Maint Geneva ([GEOGRAPHIC_D…" at bounding box center [838, 252] width 1459 height 15
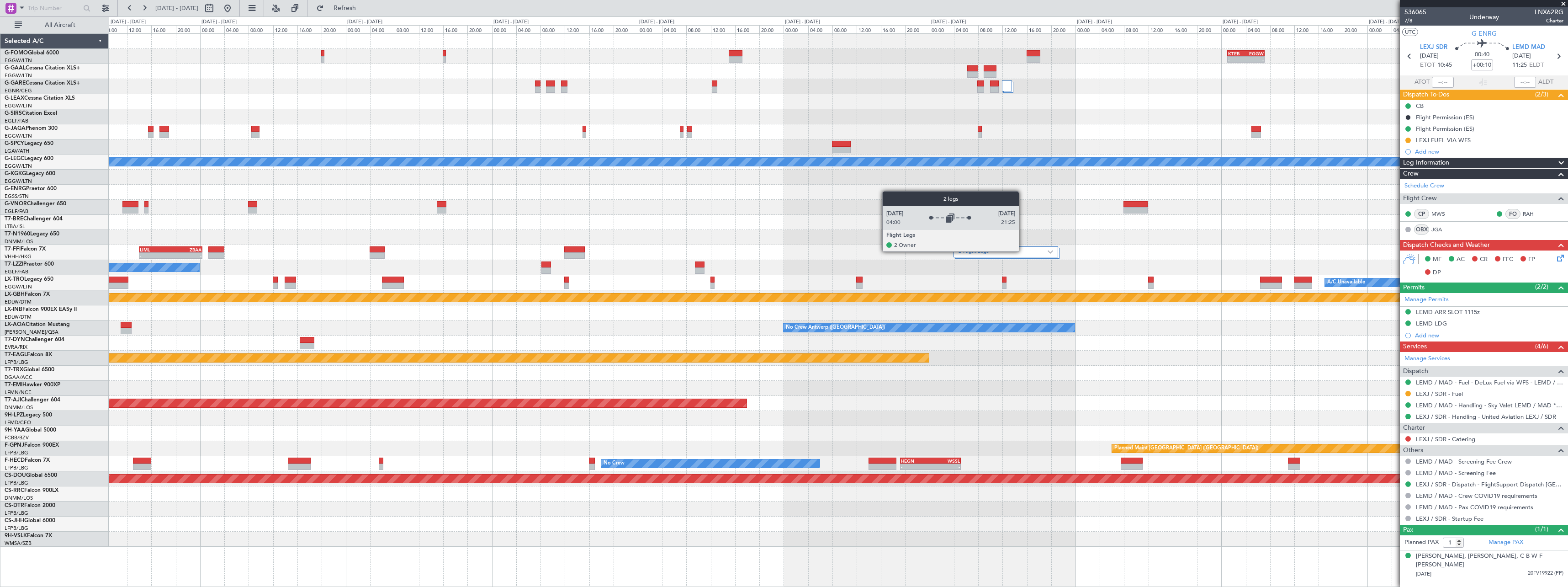
click at [1023, 251] on label "2 Flight Legs" at bounding box center [1003, 252] width 89 height 8
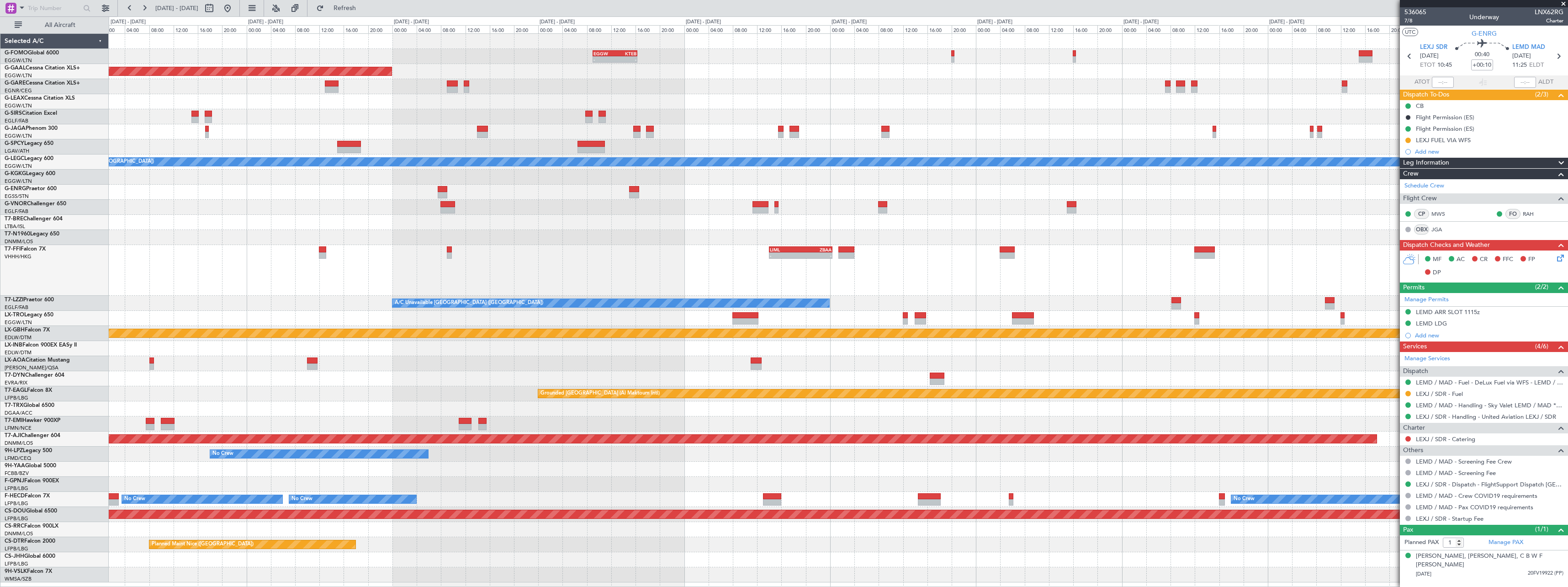
click at [914, 298] on div "EGGW 09:00 Z KTEB 16:20 Z - - KTEB 02:00 Z EGGW 08:40 Z - - - - KTEB 01:00 Z EG…" at bounding box center [838, 308] width 1459 height 549
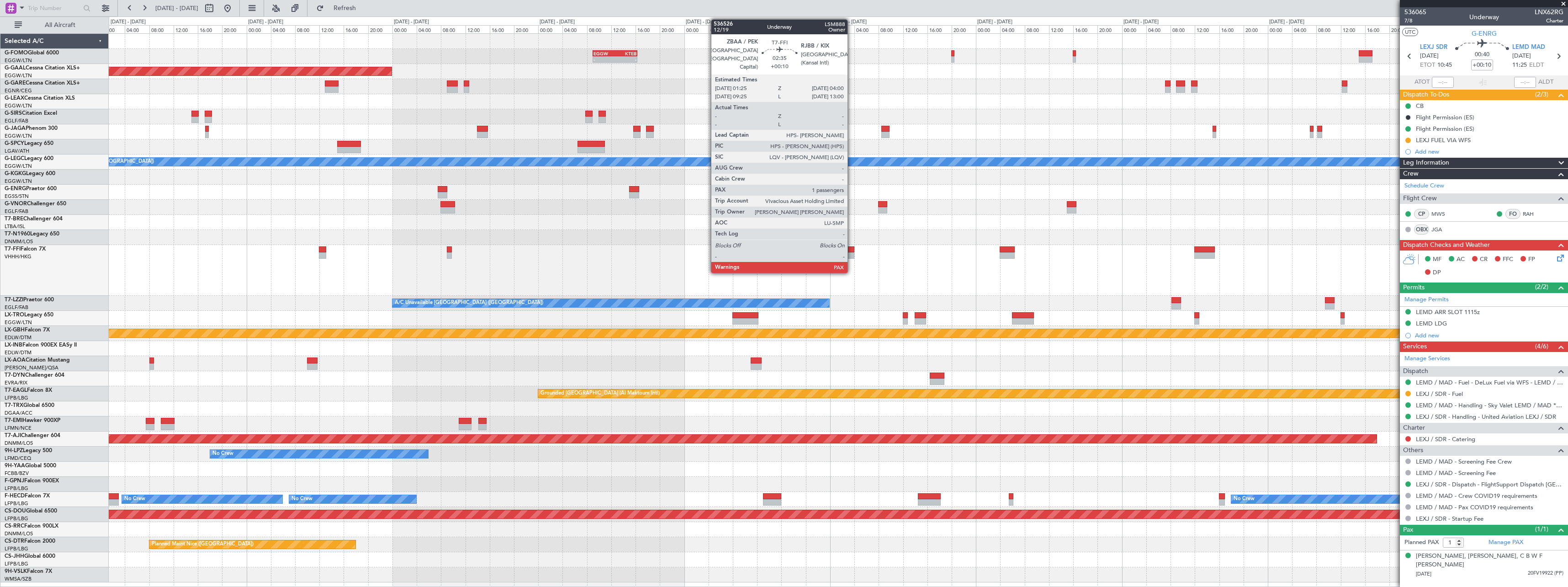
click at [852, 250] on div at bounding box center [846, 250] width 16 height 7
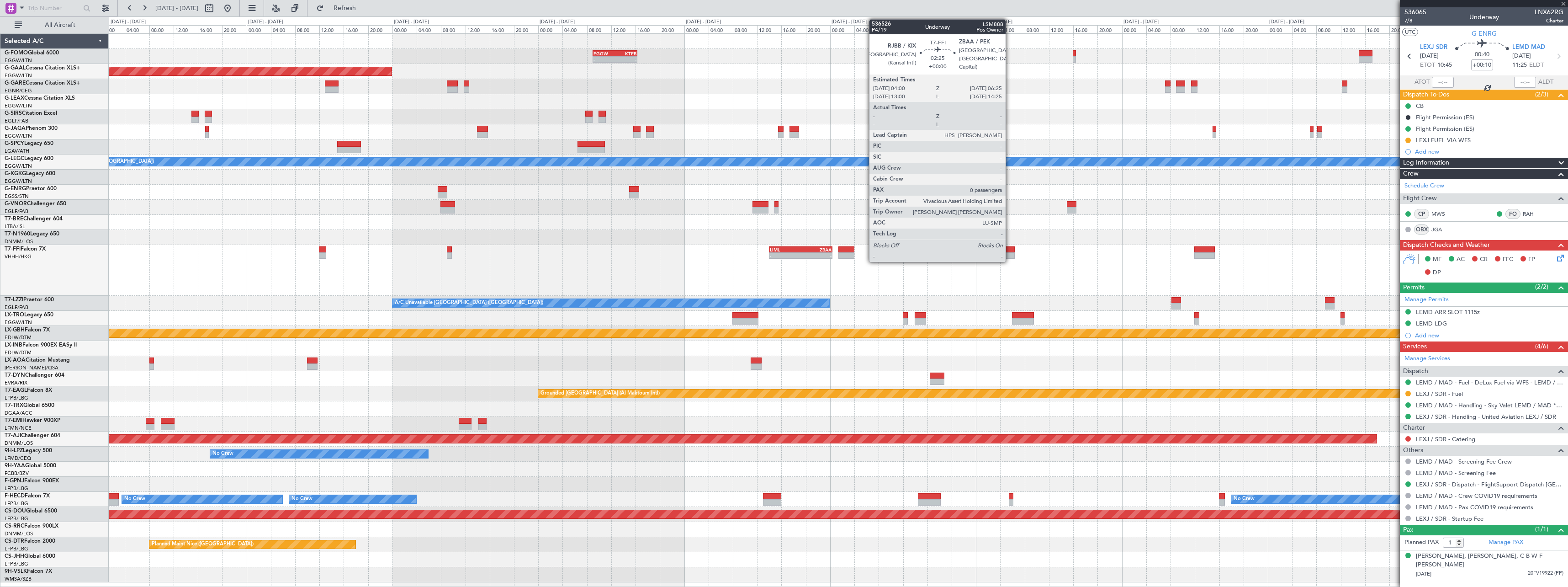
type input "5"
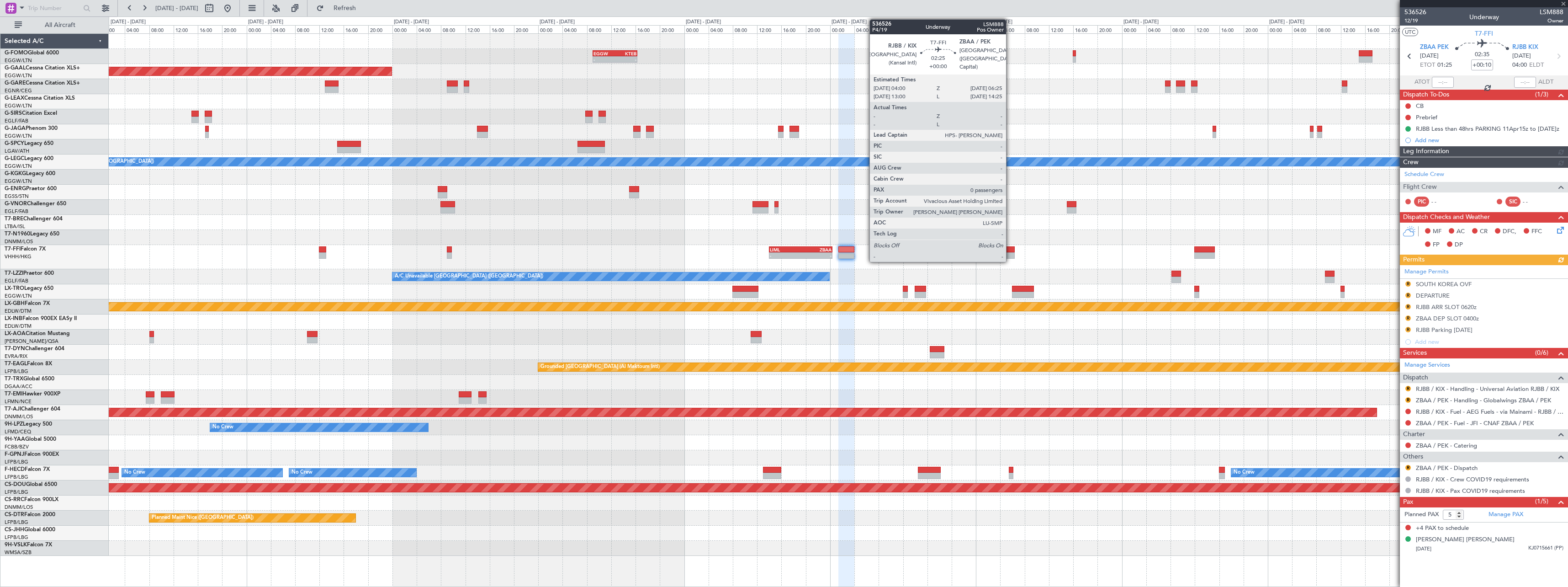
click at [1010, 248] on div at bounding box center [1007, 250] width 15 height 7
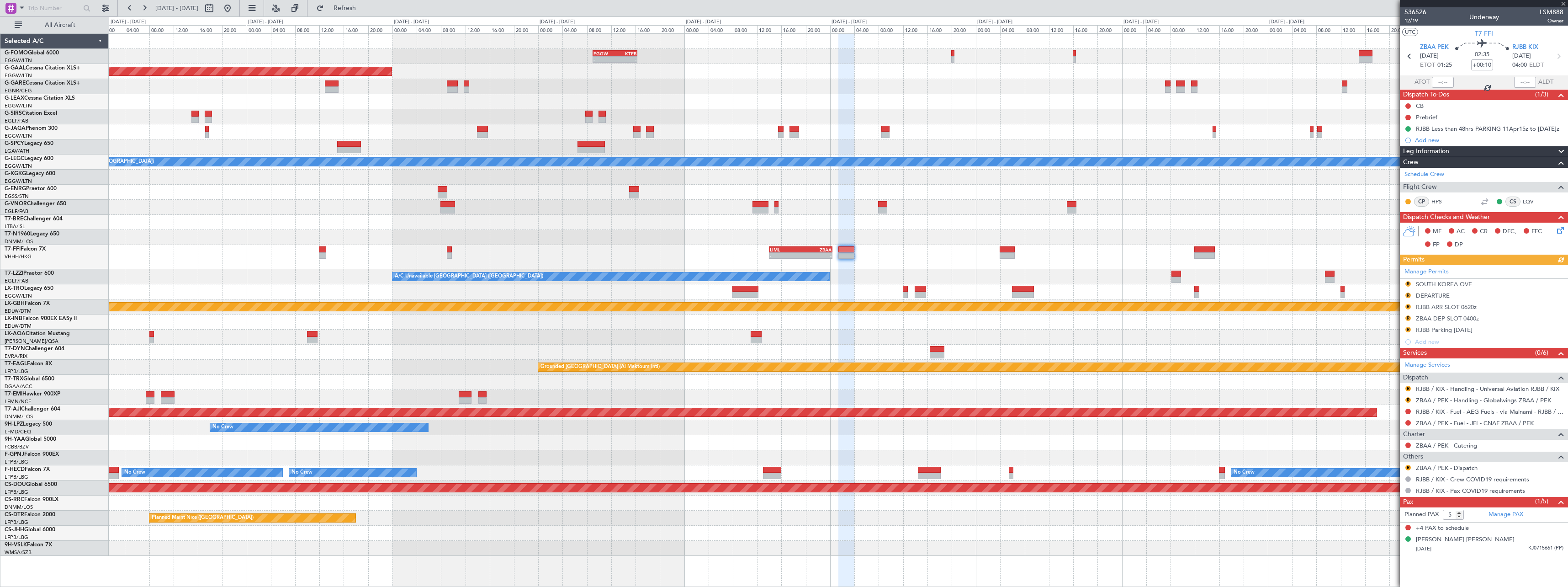
type input "0"
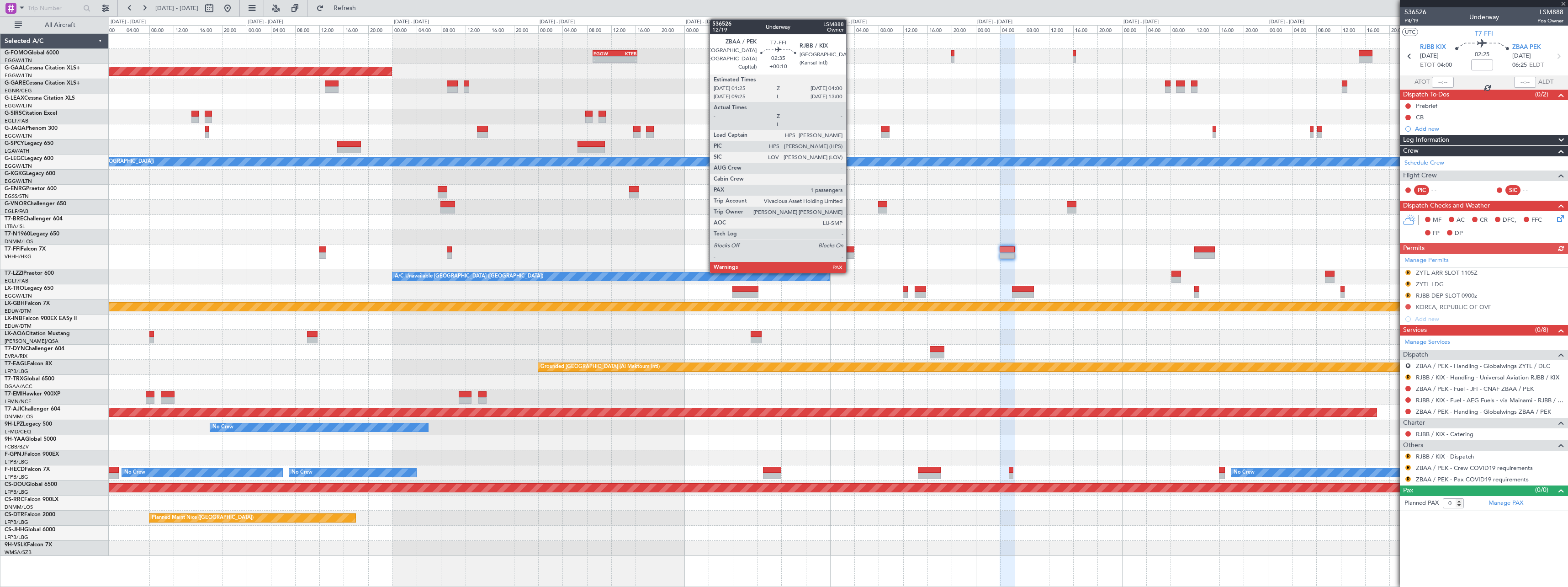
click at [851, 252] on div at bounding box center [846, 255] width 16 height 7
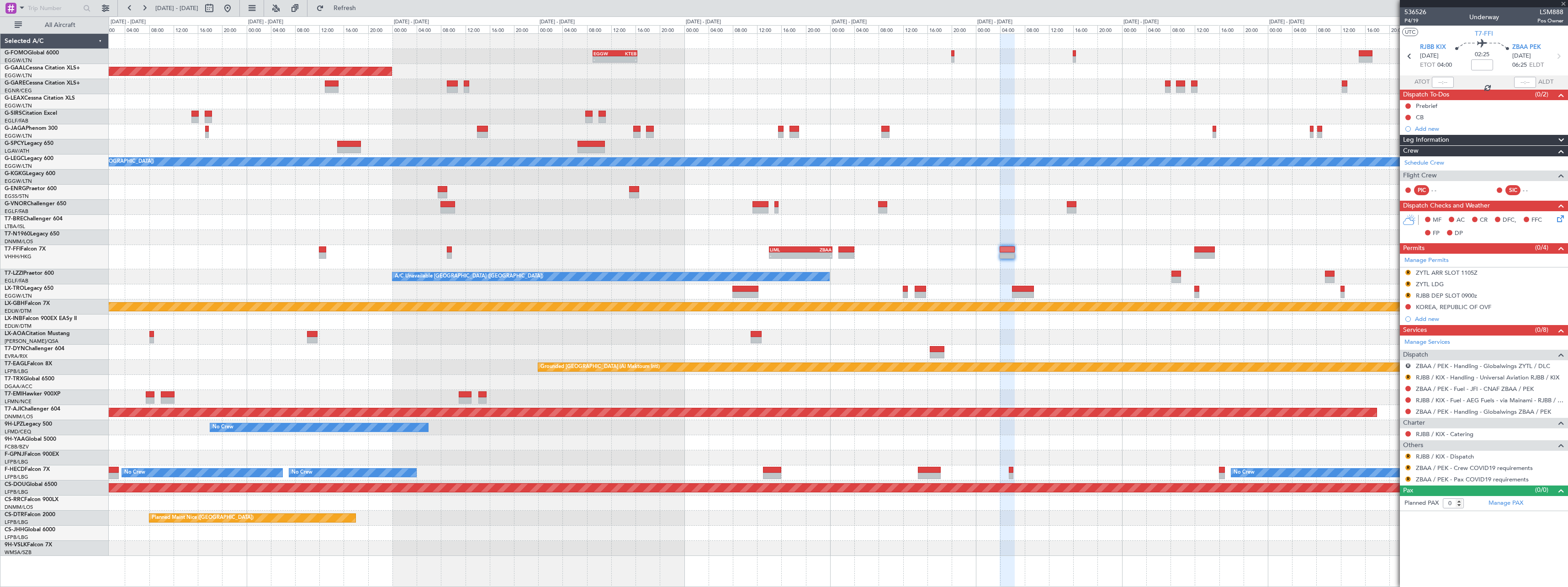
type input "+00:10"
type input "5"
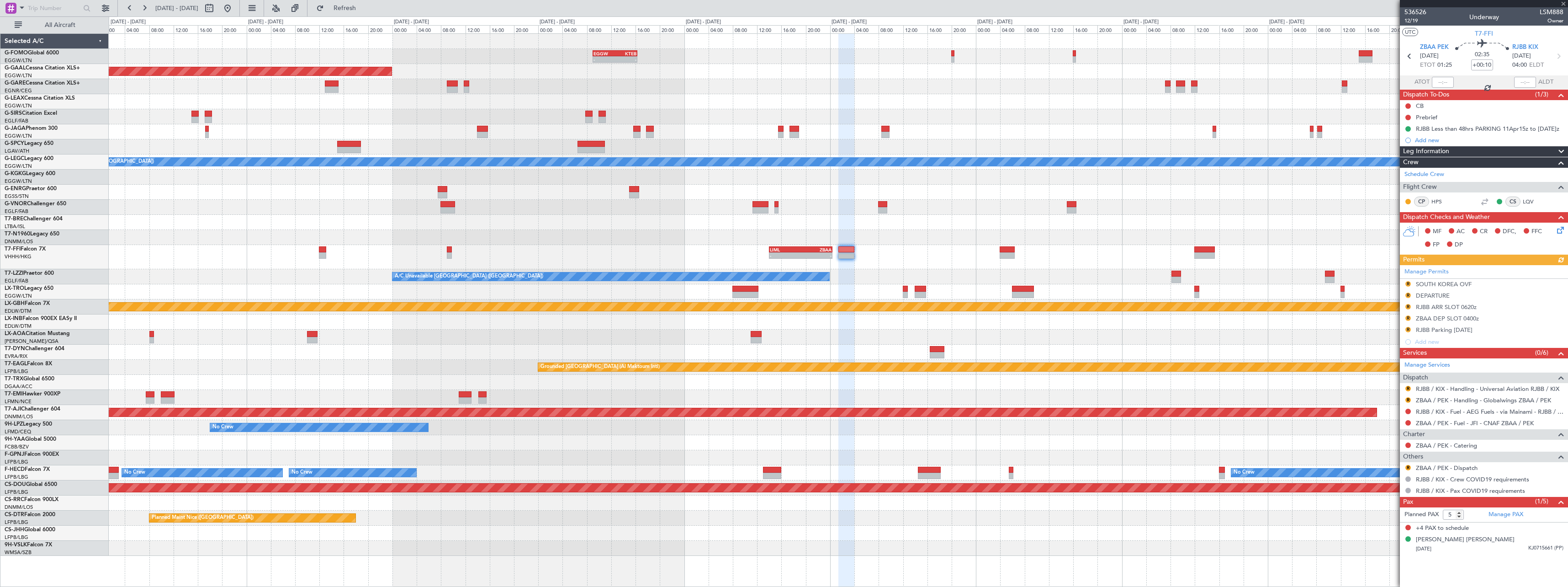
click at [1561, 150] on span at bounding box center [1561, 152] width 11 height 11
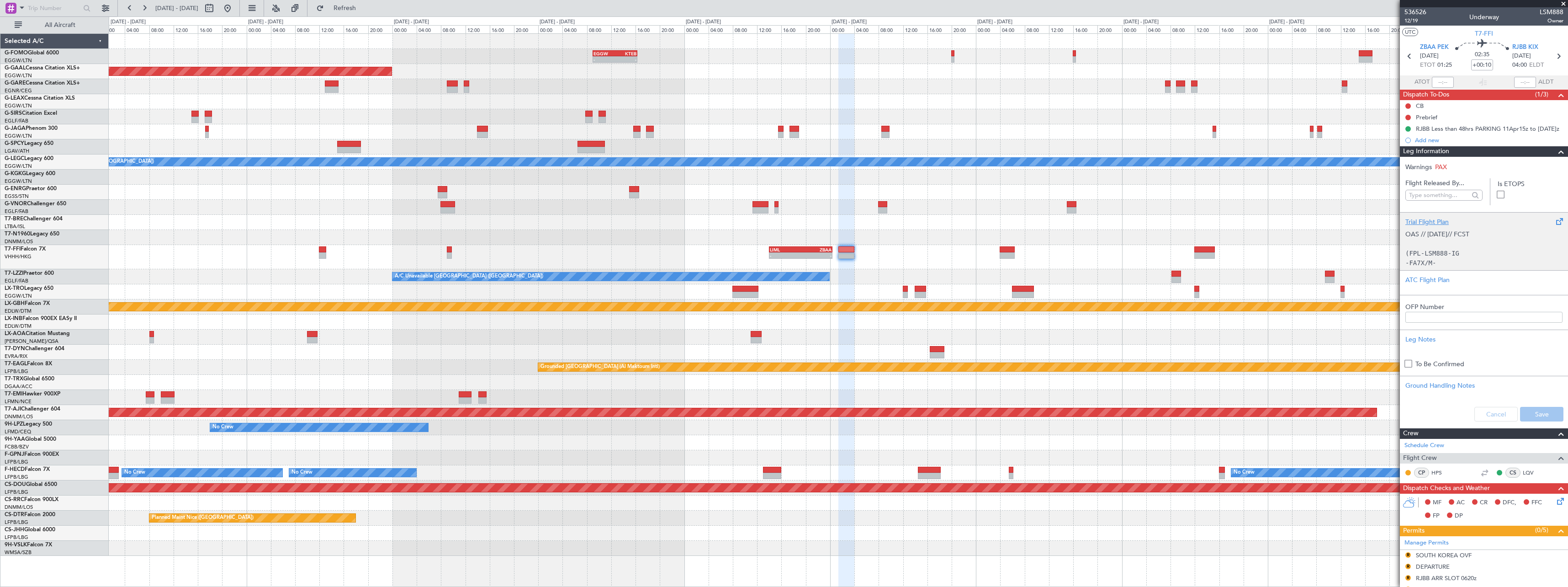
click at [1428, 220] on div "Trial Flight Plan" at bounding box center [1484, 222] width 157 height 10
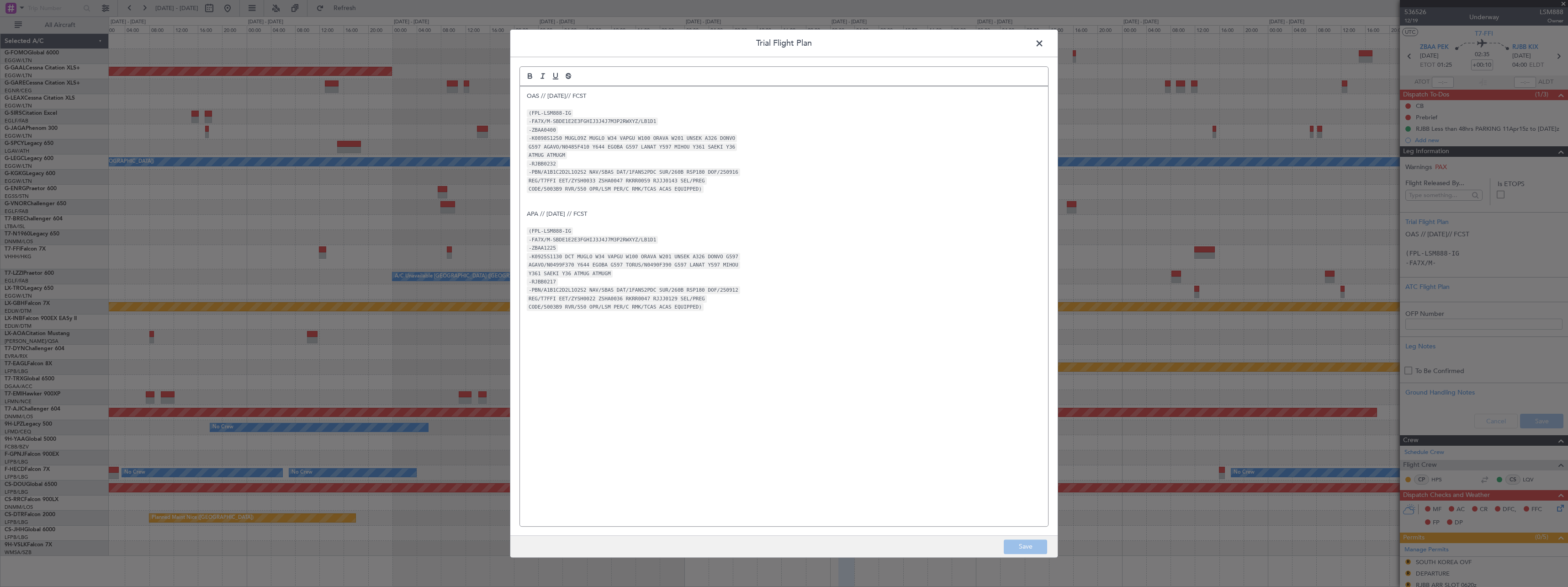
click at [1044, 39] on span at bounding box center [1044, 46] width 0 height 18
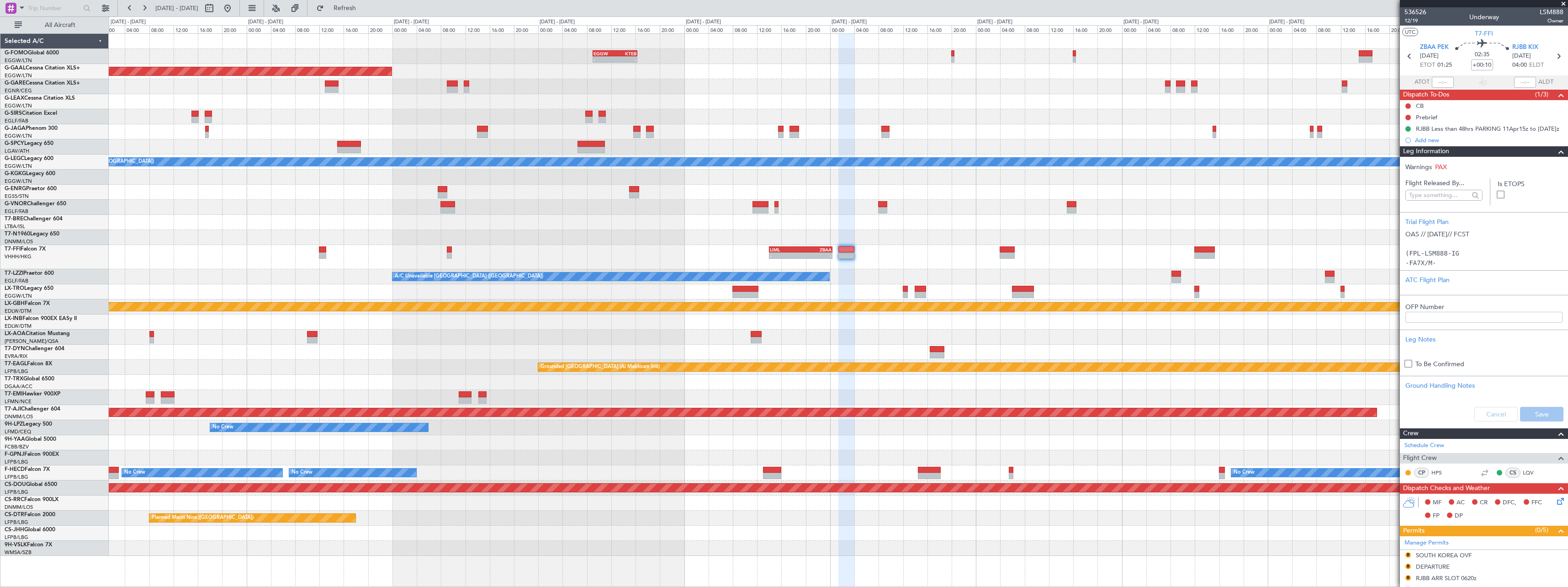
click at [1556, 152] on span at bounding box center [1561, 152] width 11 height 11
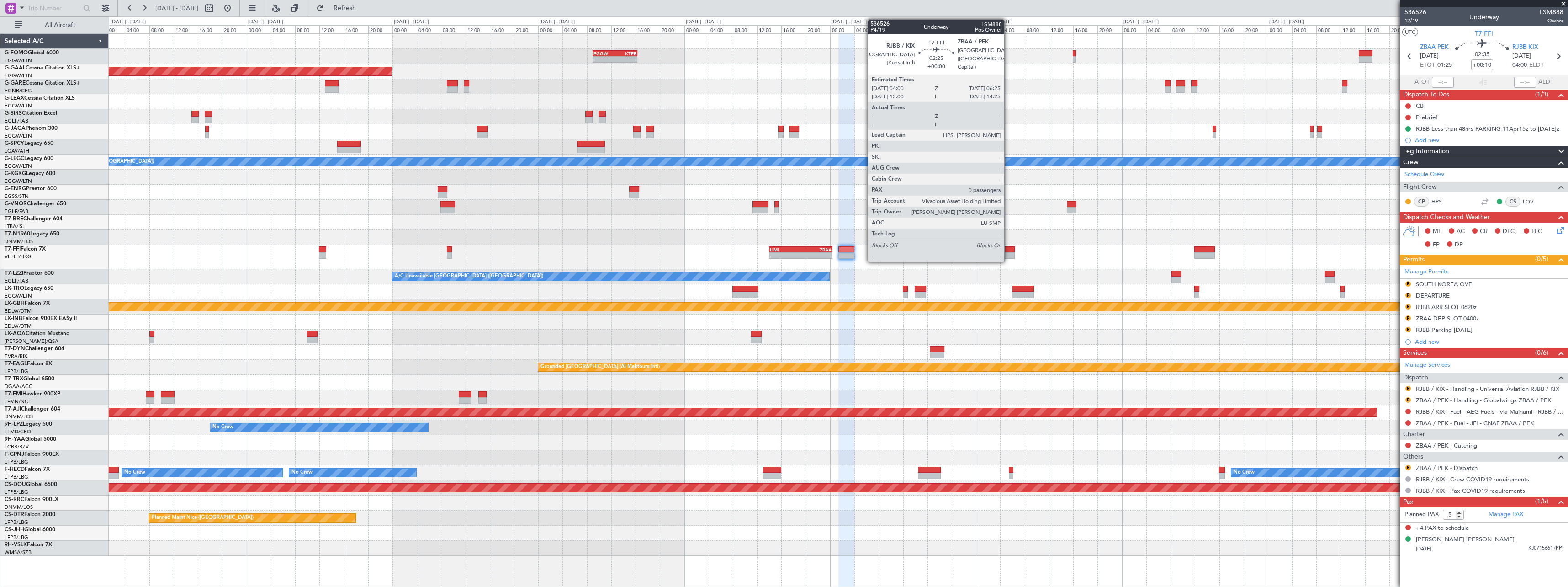
click at [1009, 256] on div at bounding box center [1007, 255] width 15 height 7
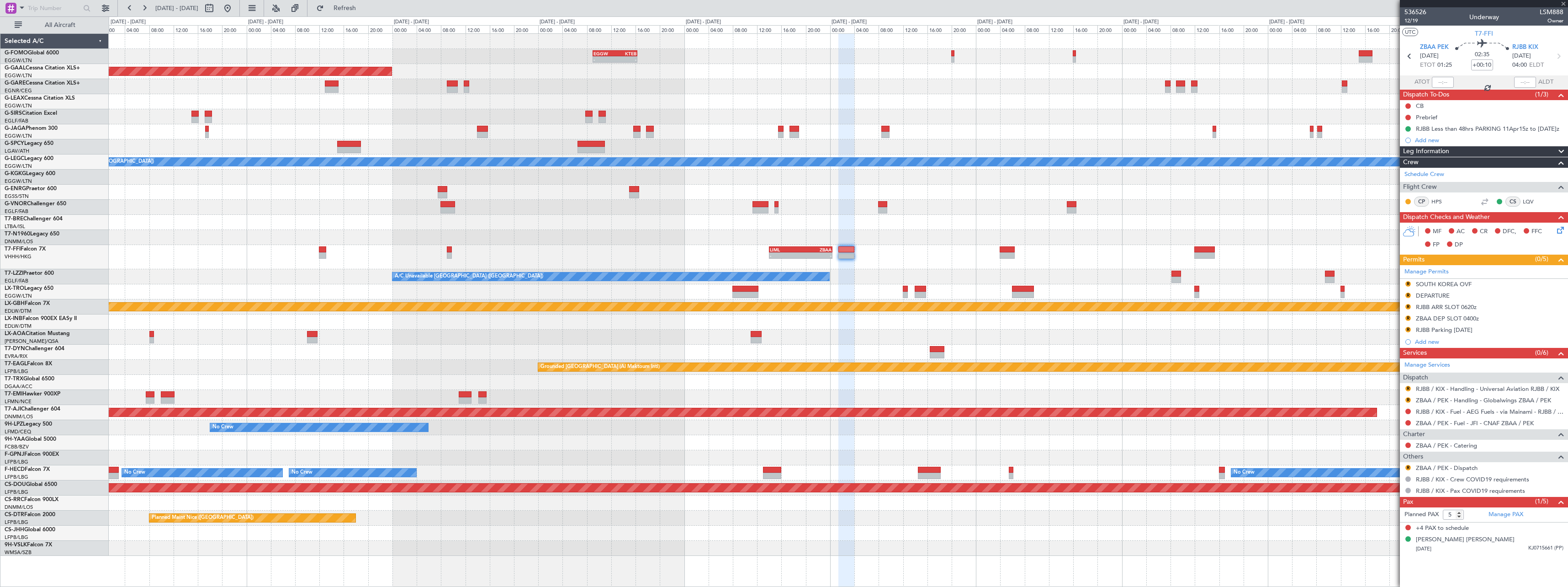
type input "0"
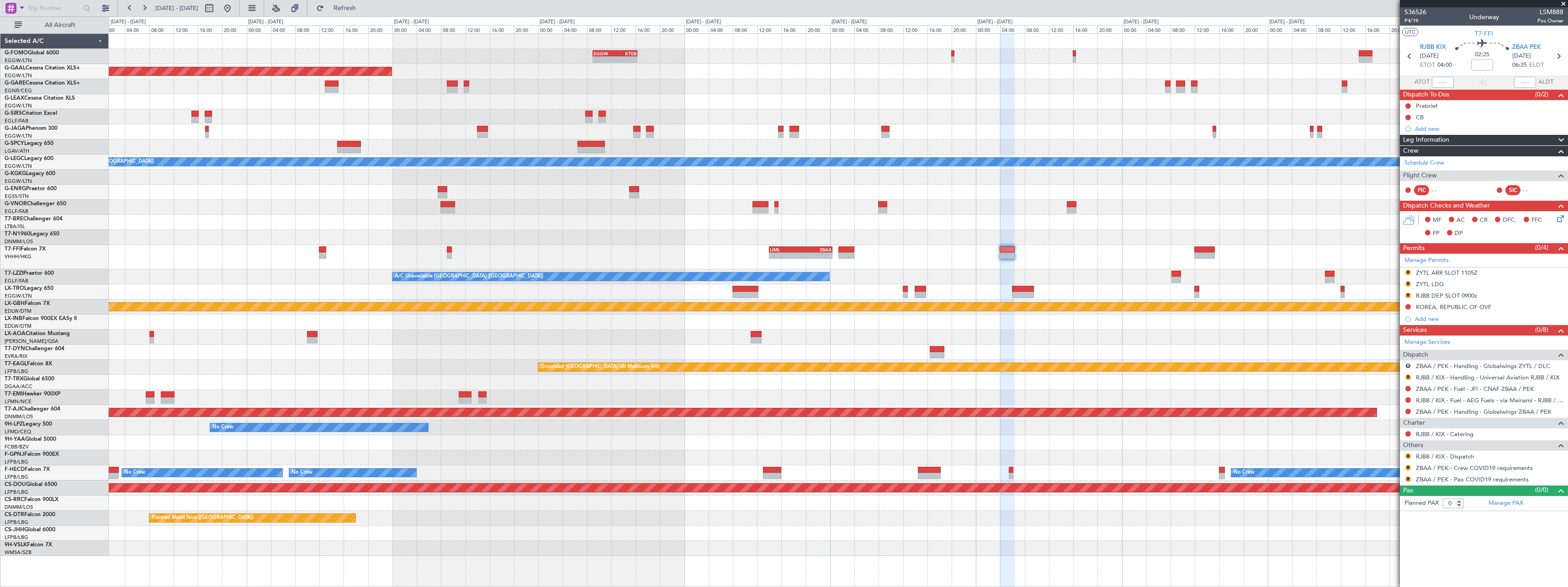
click at [1563, 136] on span at bounding box center [1561, 140] width 11 height 11
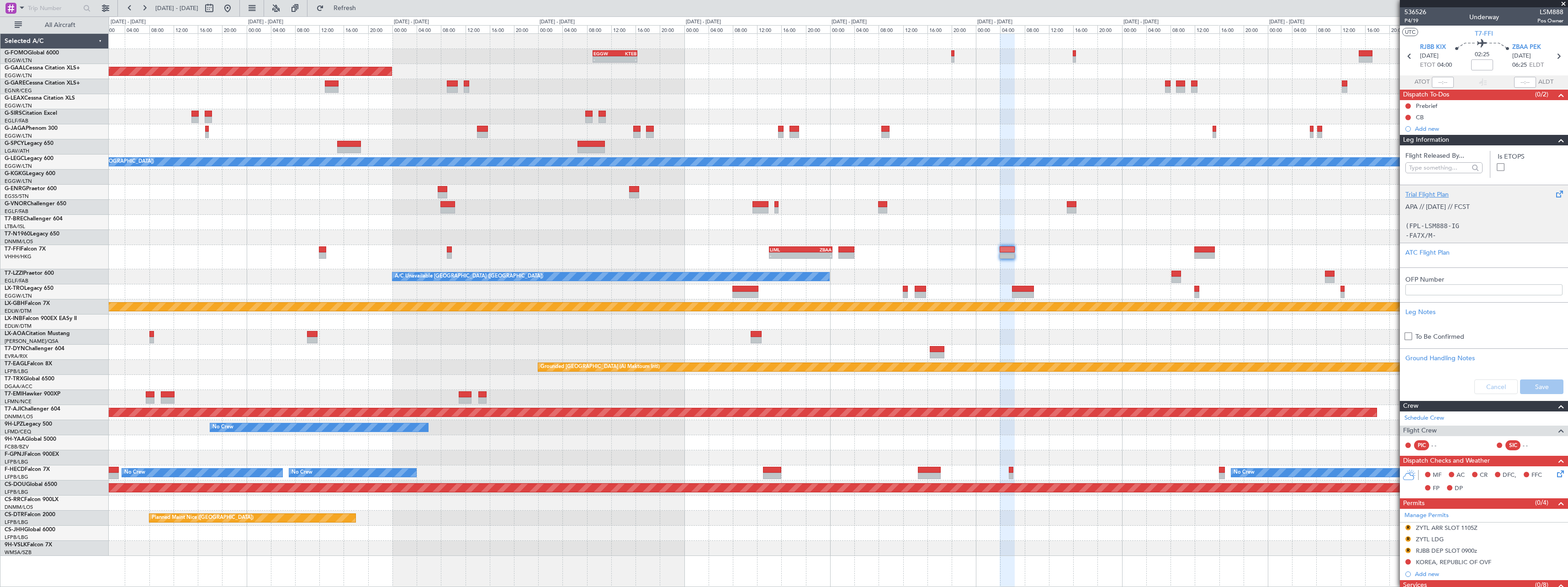
click at [1440, 192] on div "Trial Flight Plan" at bounding box center [1484, 194] width 157 height 10
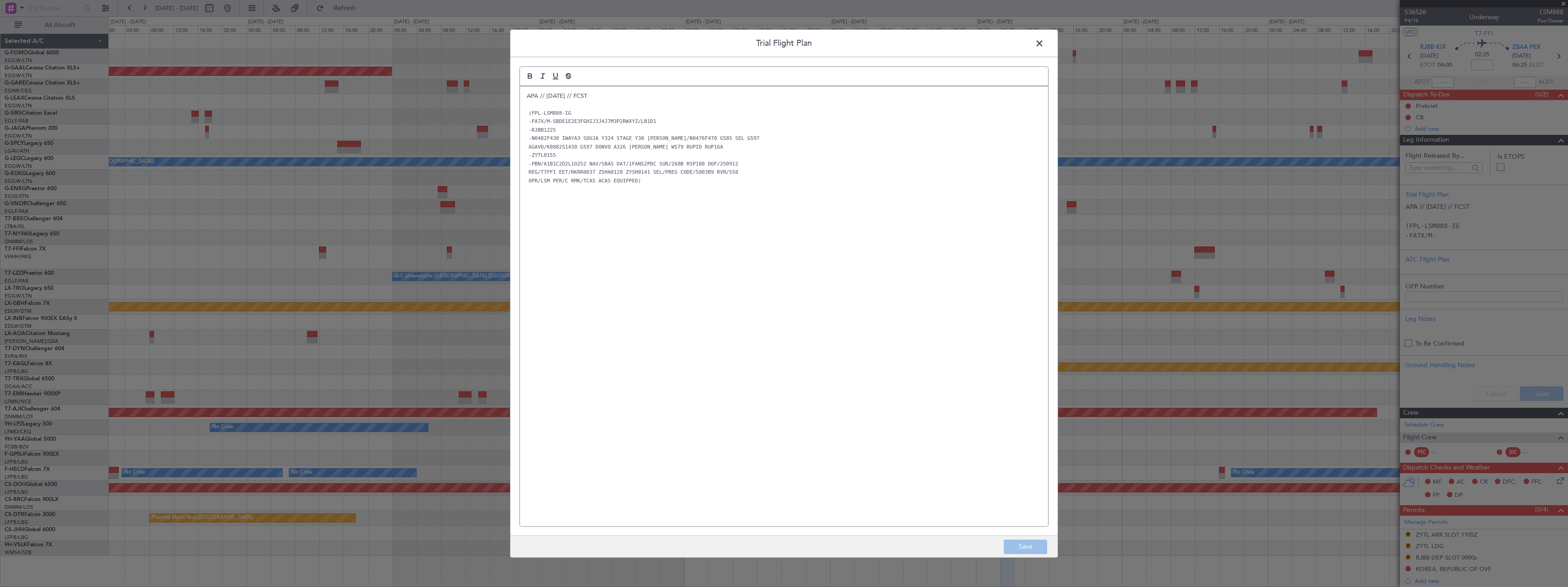
click at [1044, 43] on span at bounding box center [1044, 46] width 0 height 18
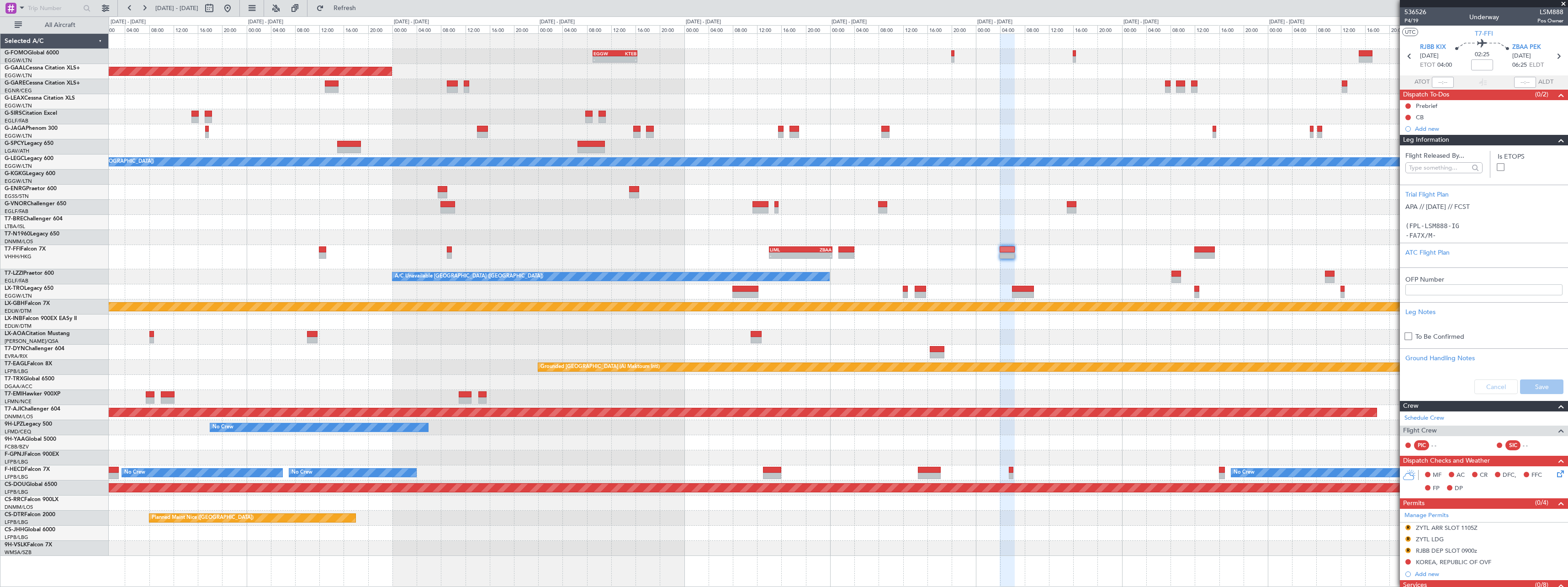
click at [1556, 140] on span at bounding box center [1561, 140] width 11 height 11
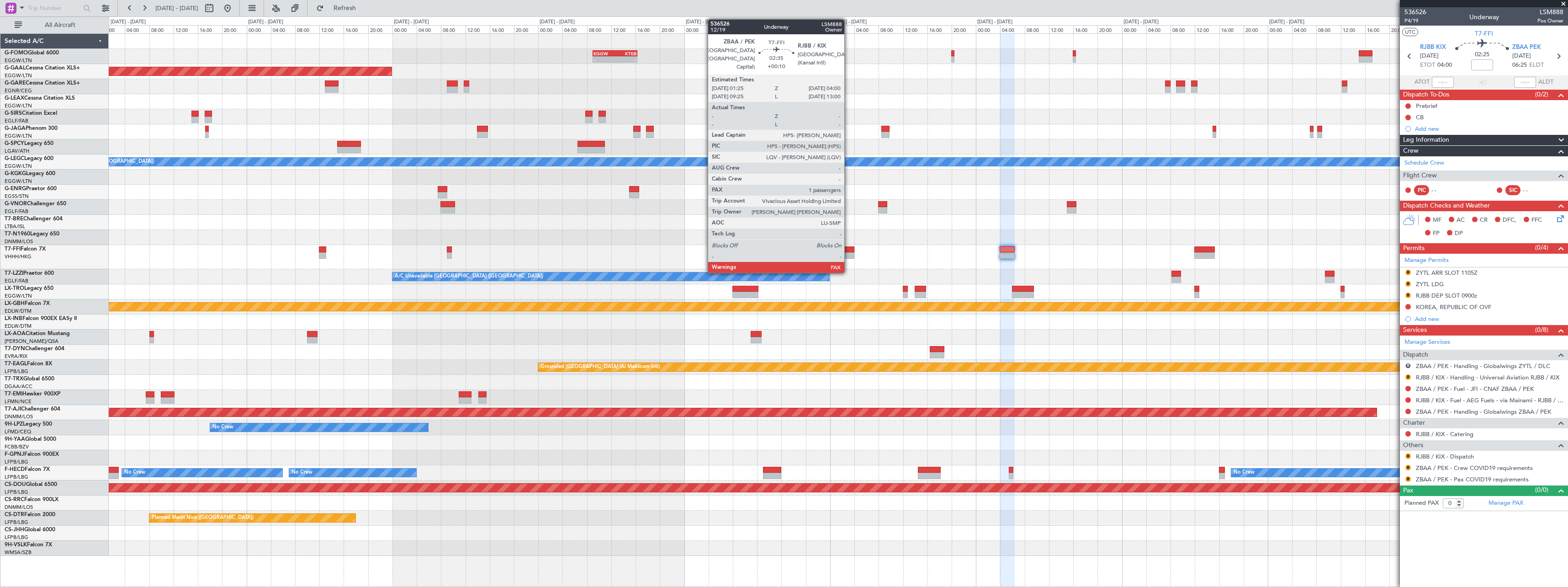
click at [849, 252] on div at bounding box center [846, 250] width 16 height 7
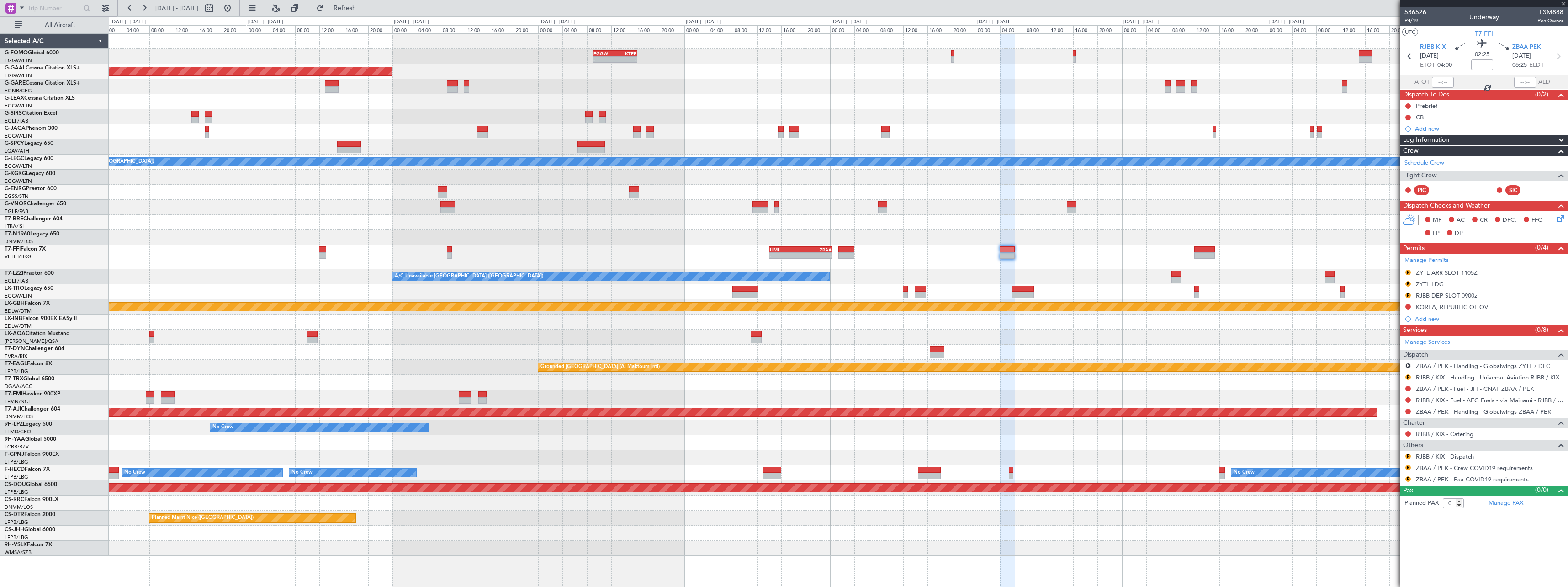
type input "+00:10"
type input "5"
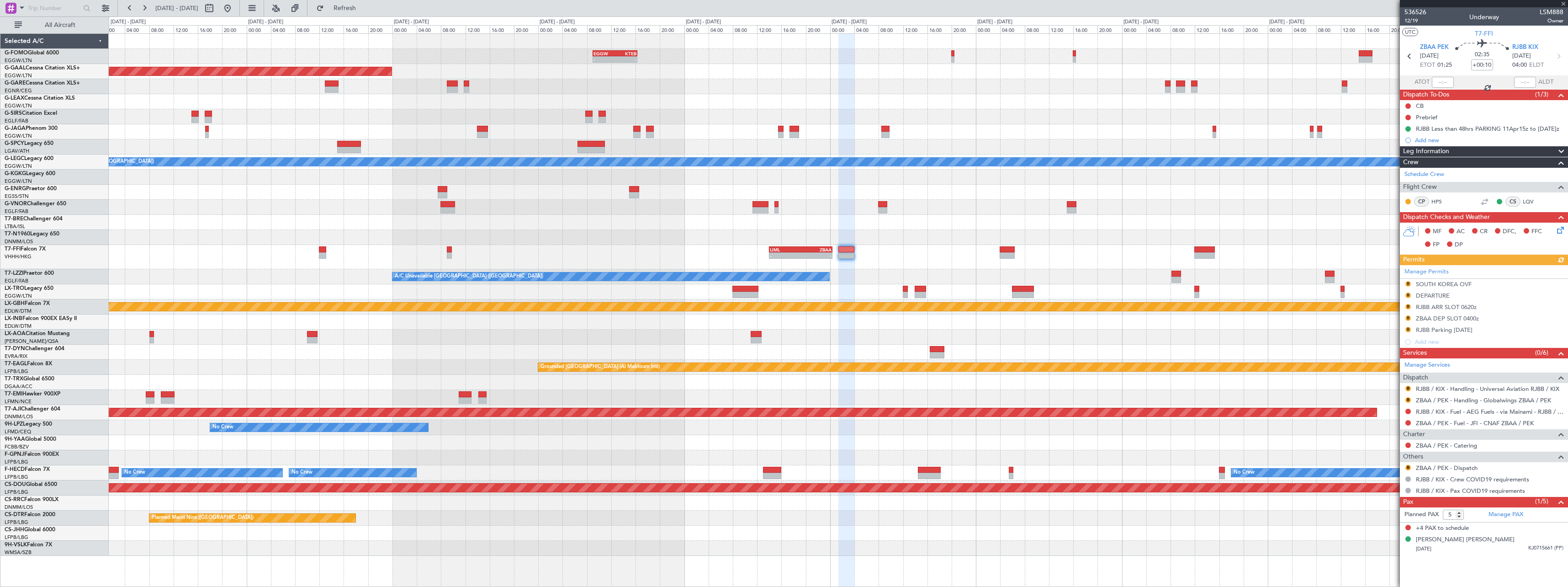
drag, startPoint x: 1562, startPoint y: 153, endPoint x: 1552, endPoint y: 160, distance: 12.2
click at [1561, 153] on span at bounding box center [1561, 152] width 11 height 11
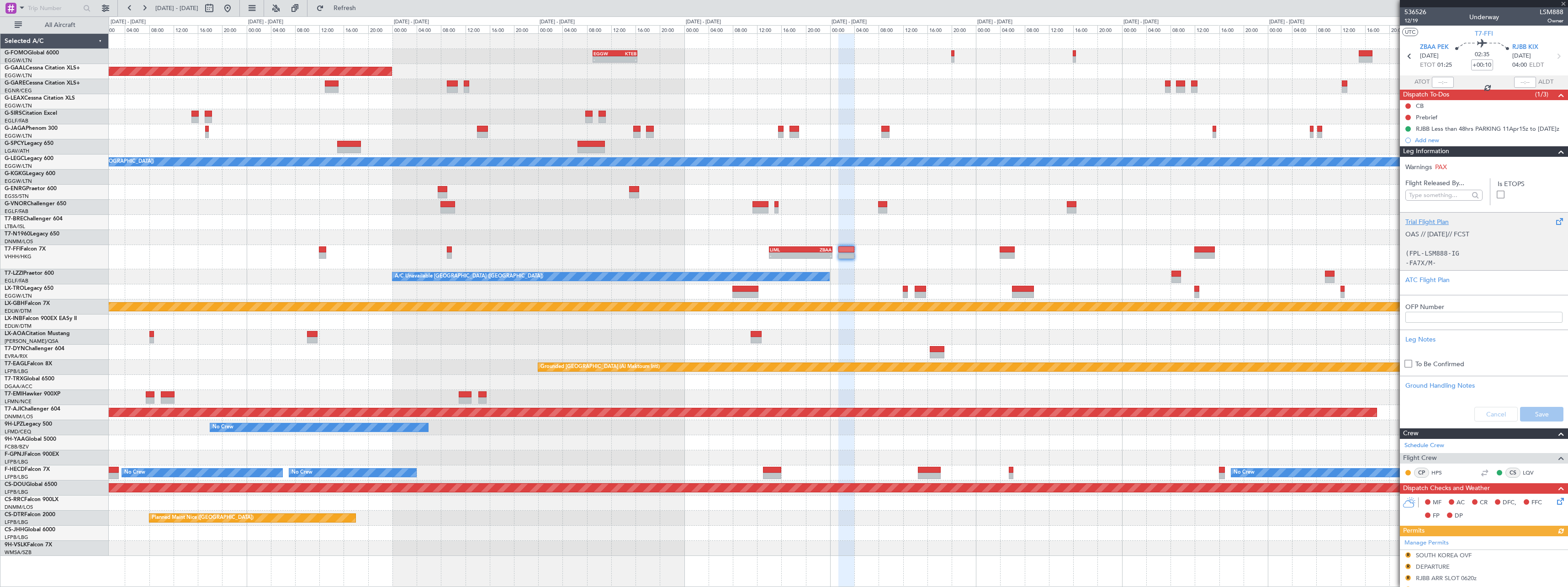
click at [1433, 218] on div "Trial Flight Plan" at bounding box center [1484, 222] width 157 height 10
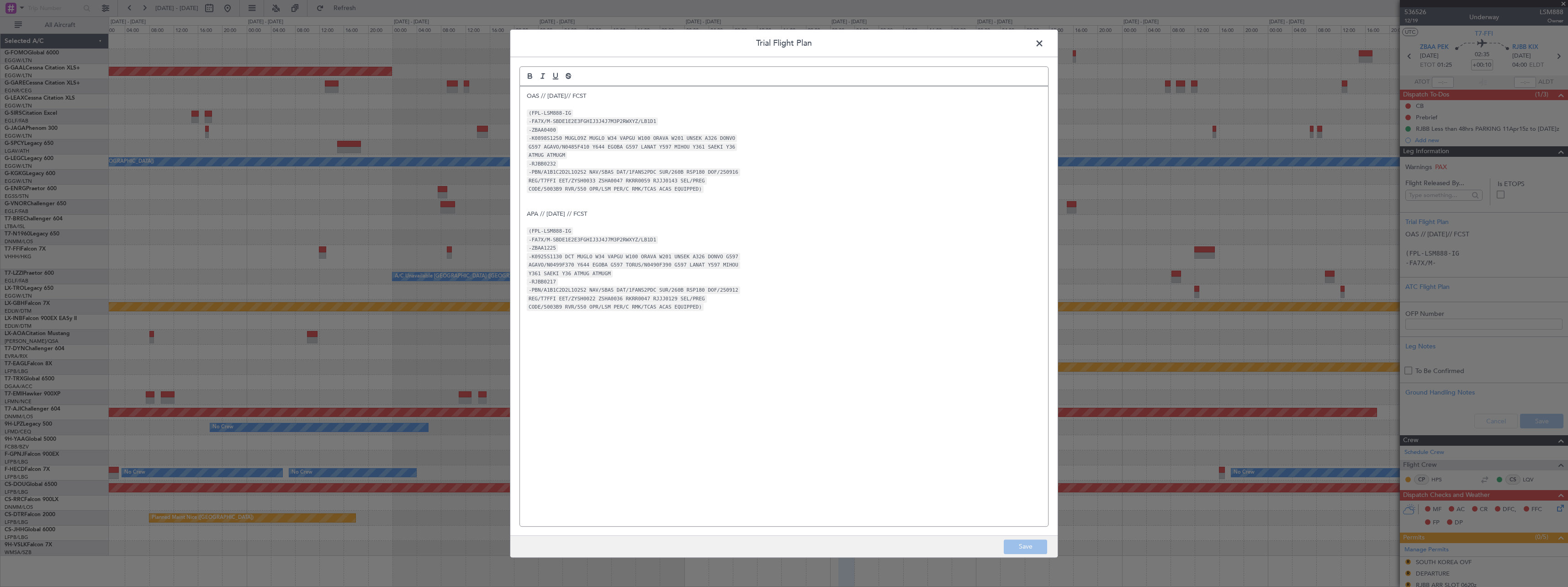
click at [1044, 40] on span at bounding box center [1044, 46] width 0 height 18
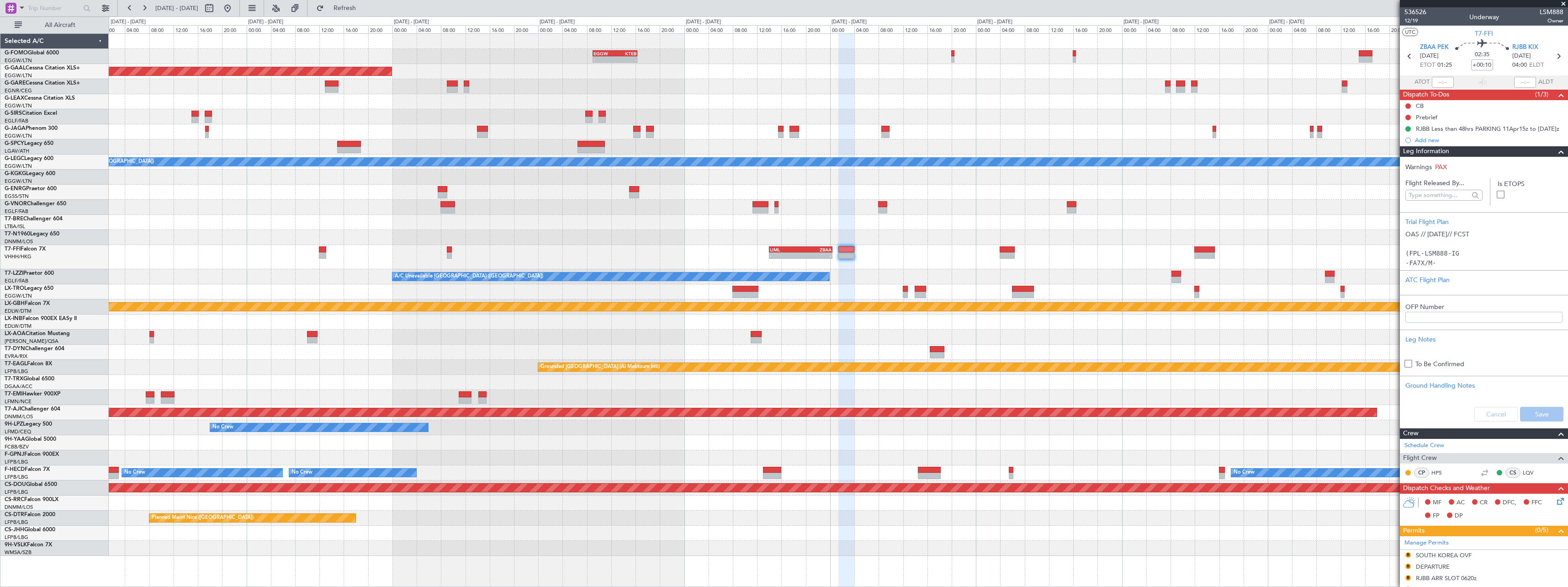
click at [1557, 155] on span at bounding box center [1561, 152] width 11 height 11
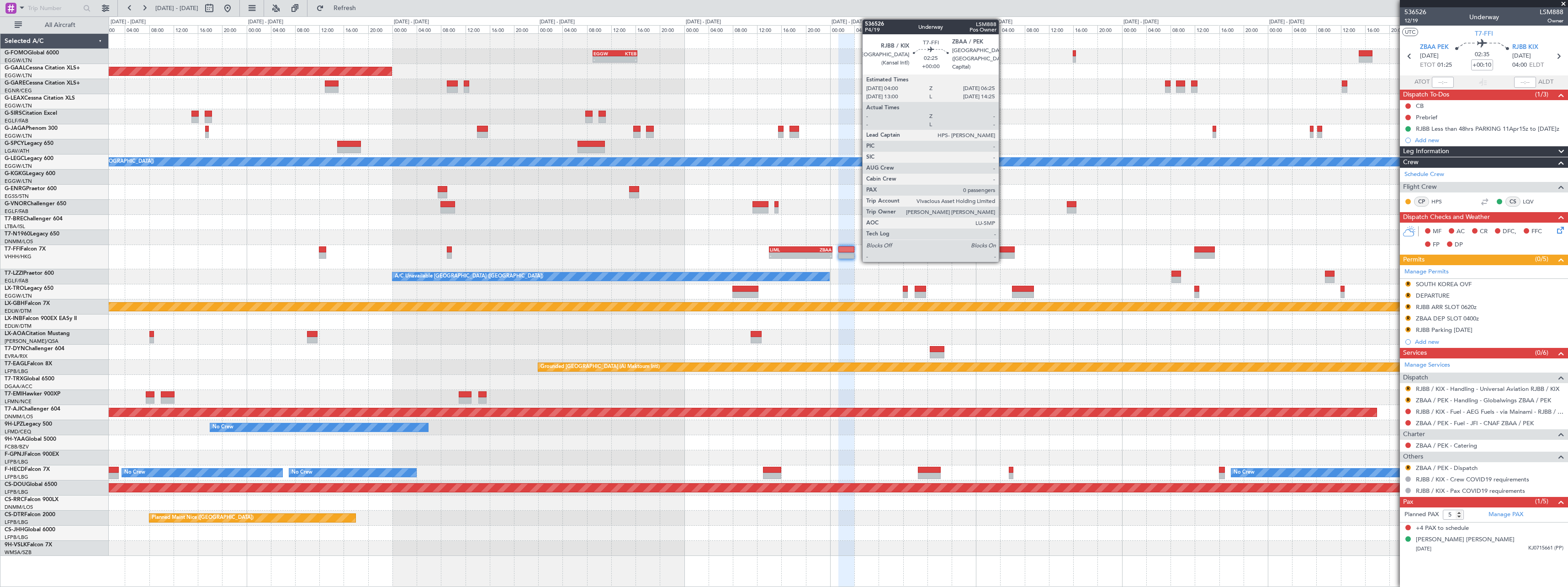
click at [1004, 250] on div at bounding box center [1007, 250] width 15 height 7
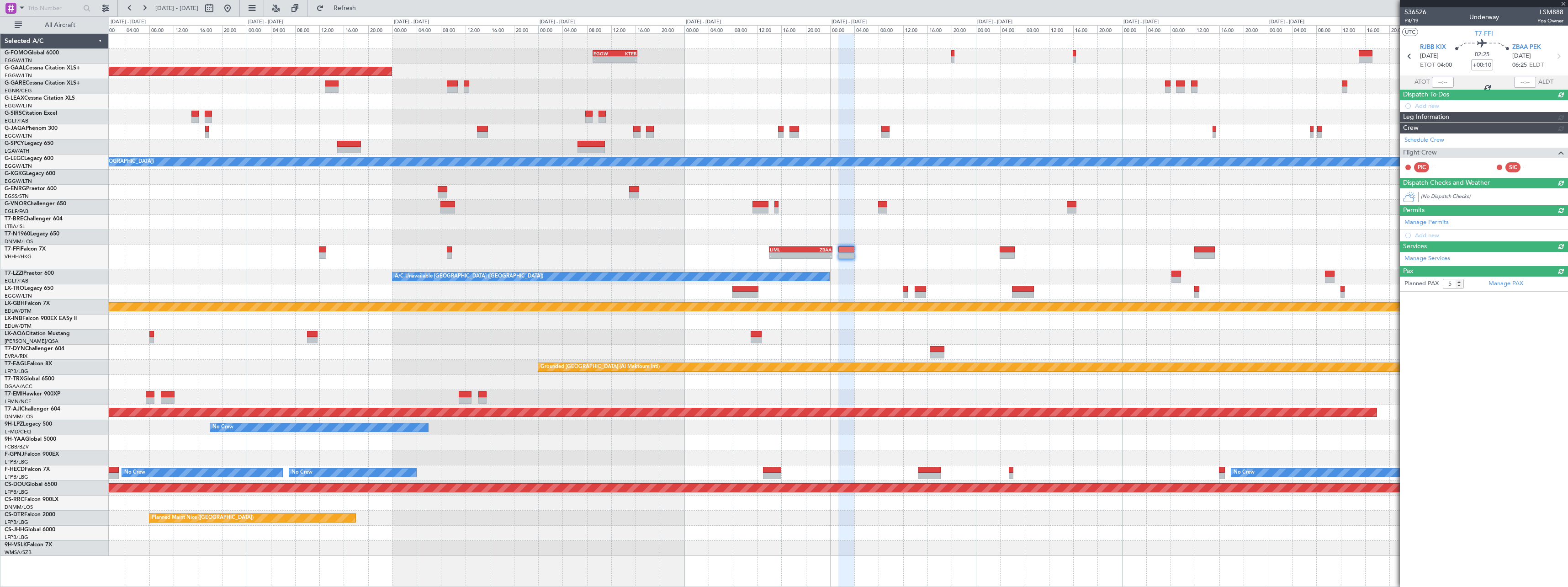
type input "0"
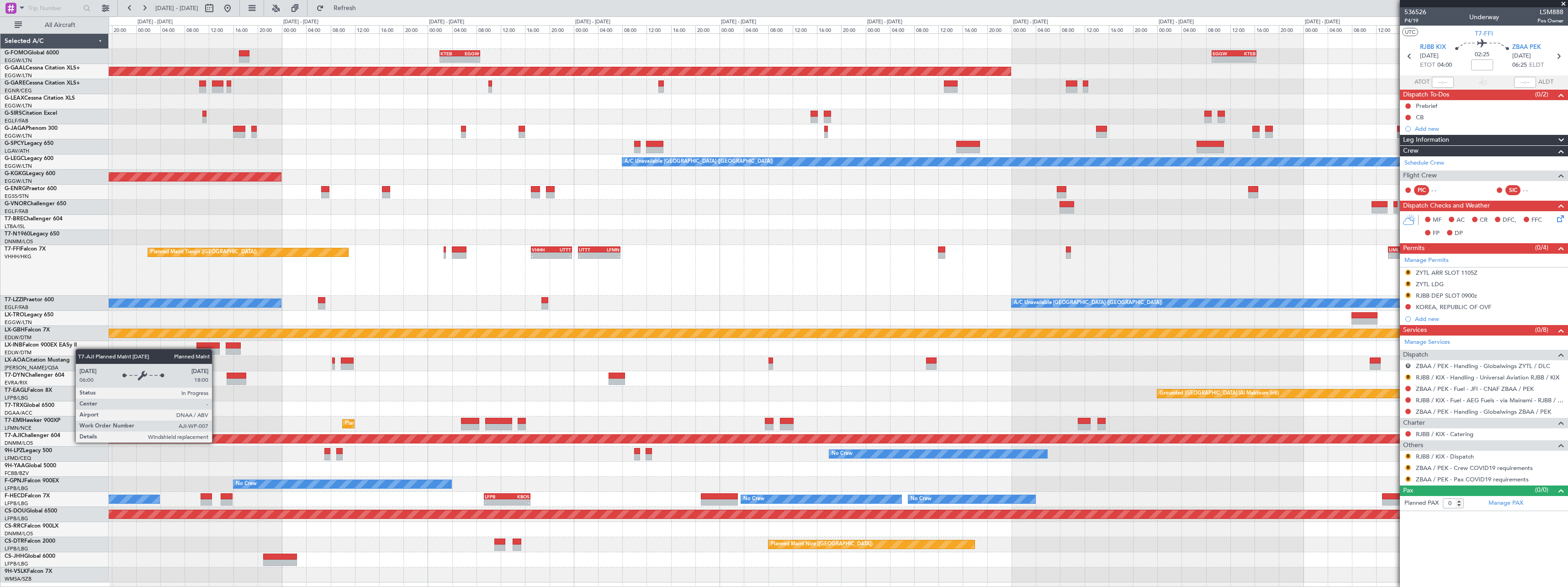
click at [835, 437] on div "Planned Maint Abuja ([PERSON_NAME] Intl)" at bounding box center [323, 439] width 3345 height 9
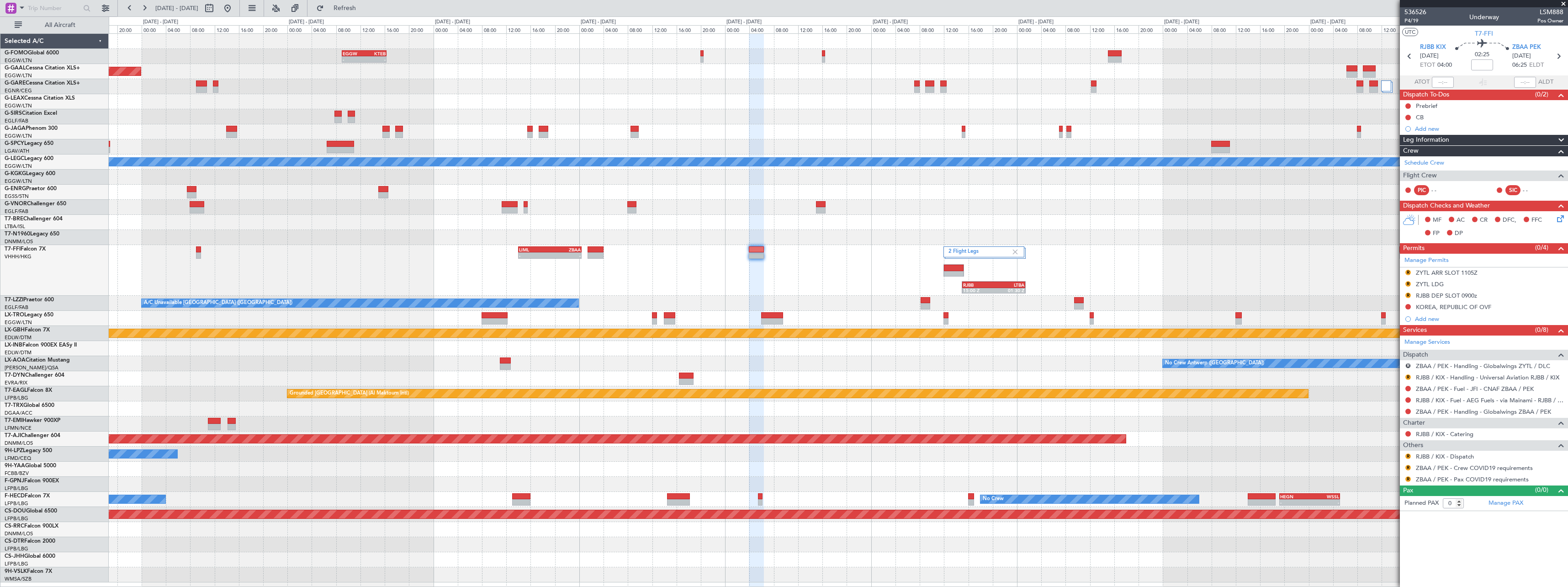
click at [356, 248] on div "- - LIML 14:00 Z ZBAA 00:25 Z 2 Flight Legs RJBB 15:00 Z LTBA 01:30 Z - - LTBA …" at bounding box center [838, 270] width 1459 height 51
click at [1561, 140] on span at bounding box center [1561, 140] width 11 height 11
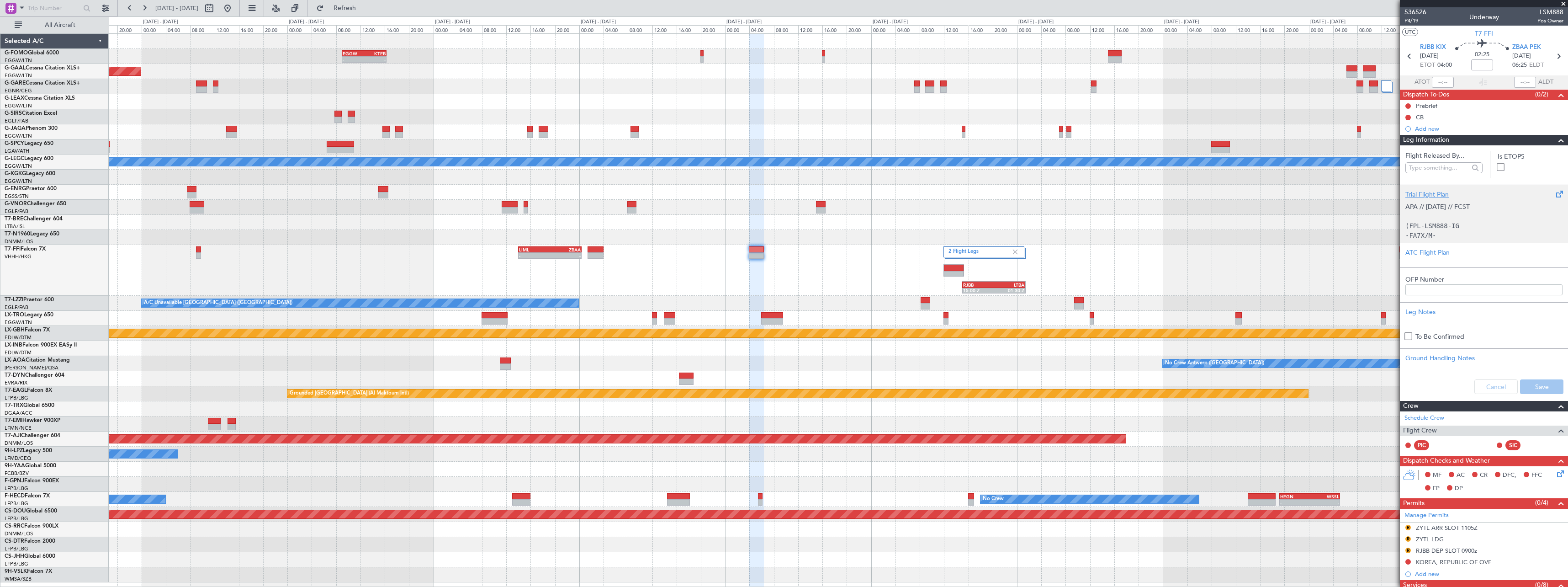
click at [1435, 193] on div "Trial Flight Plan" at bounding box center [1484, 194] width 157 height 10
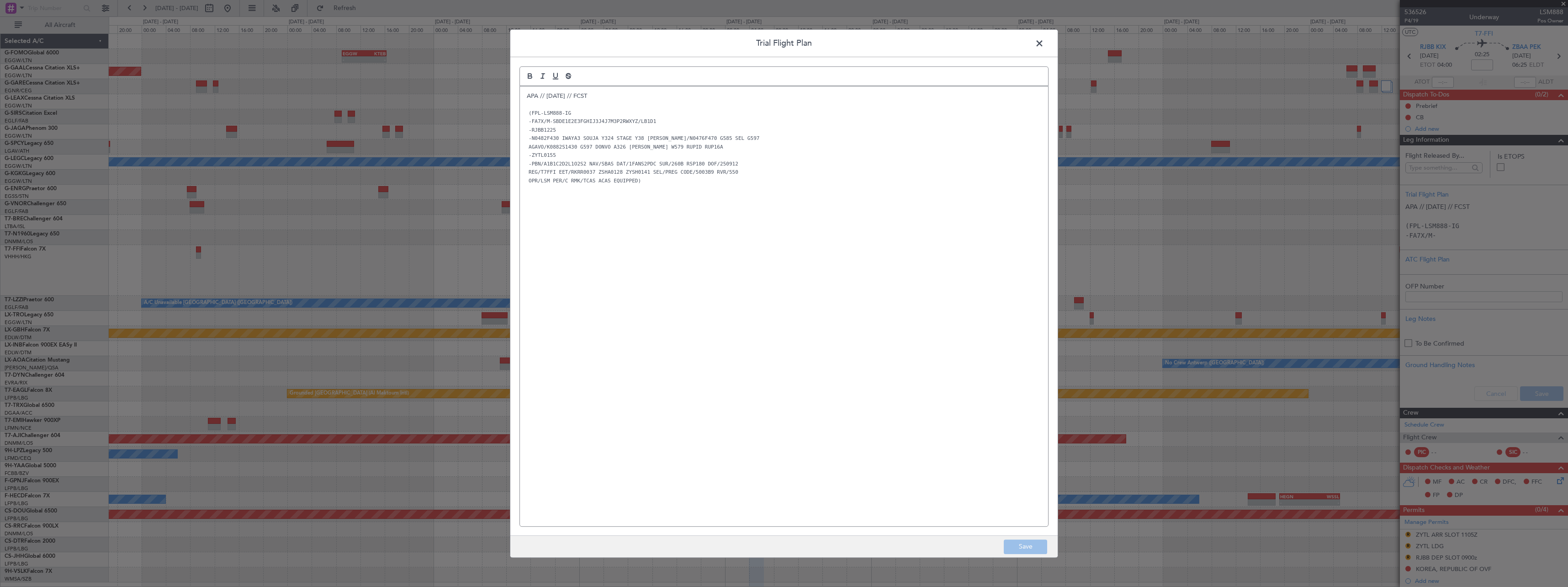
click at [523, 96] on div "APA // 11SEP // FCST (FPL-LSM888-IG -FA7X/M-SBDE1E2E3FGHIJ3J4J7M3P2RWXYZ/LB1D1 …" at bounding box center [784, 306] width 528 height 440
click at [525, 96] on div "APA // 11SEP // FCST (FPL-LSM888-IG -FA7X/M-SBDE1E2E3FGHIJ3J4J7M3P2RWXYZ/LB1D1 …" at bounding box center [784, 306] width 528 height 440
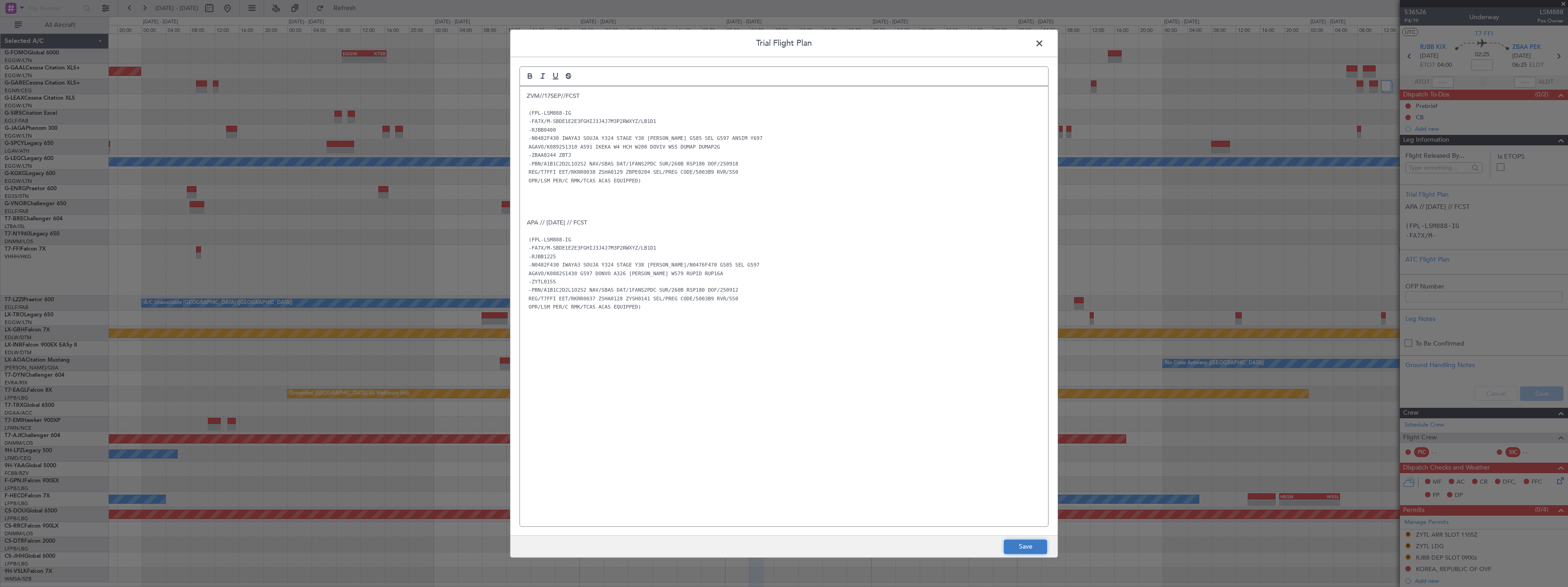
click at [1027, 545] on button "Save" at bounding box center [1025, 547] width 43 height 15
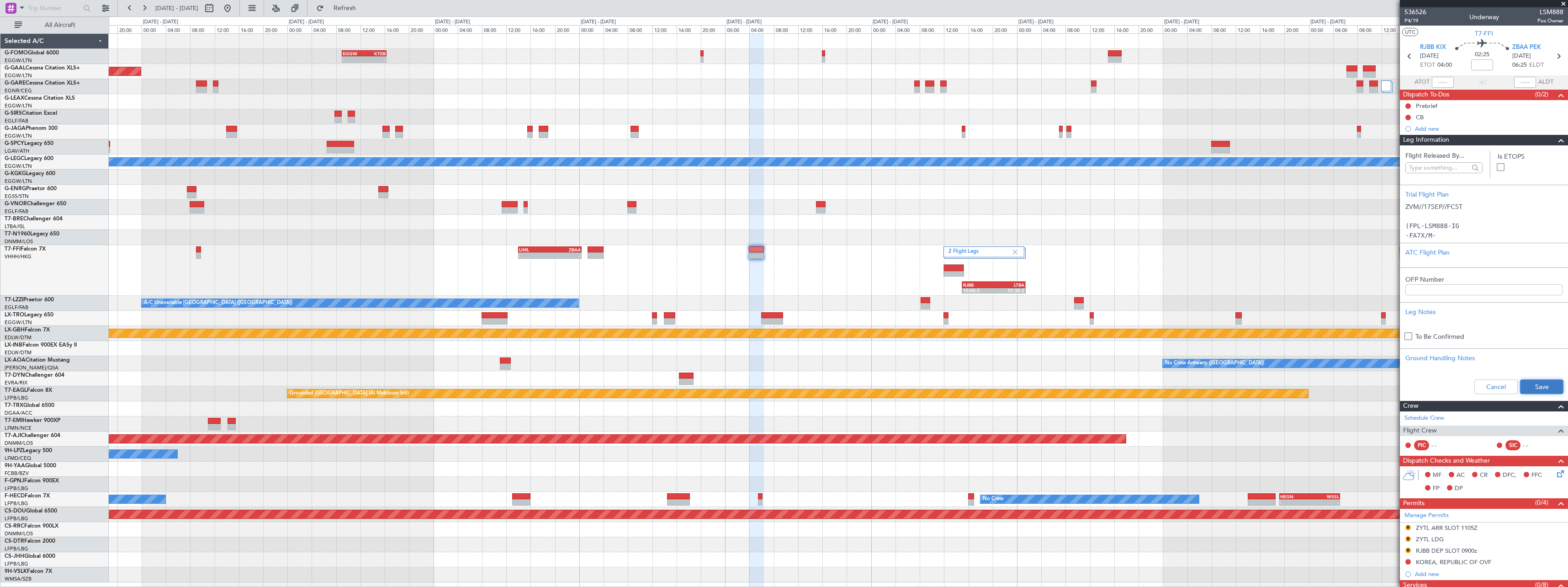
click at [1550, 385] on button "Save" at bounding box center [1541, 387] width 43 height 15
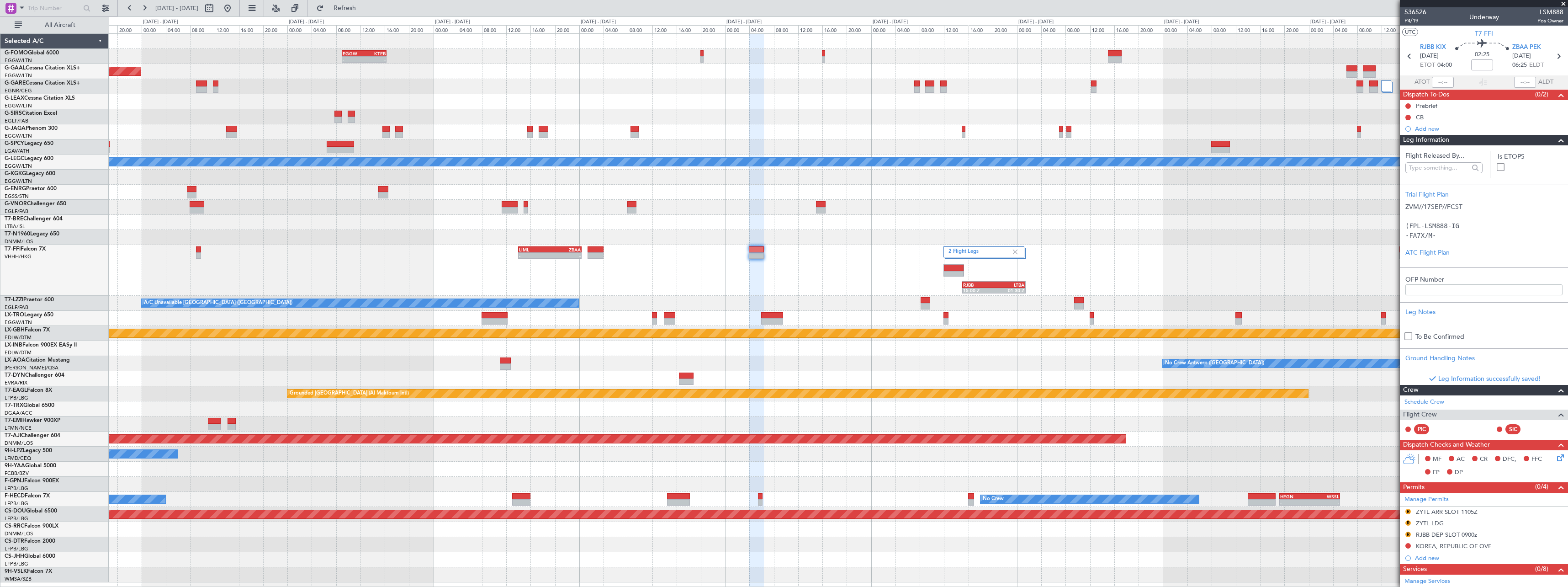
click at [1556, 144] on span at bounding box center [1561, 140] width 11 height 11
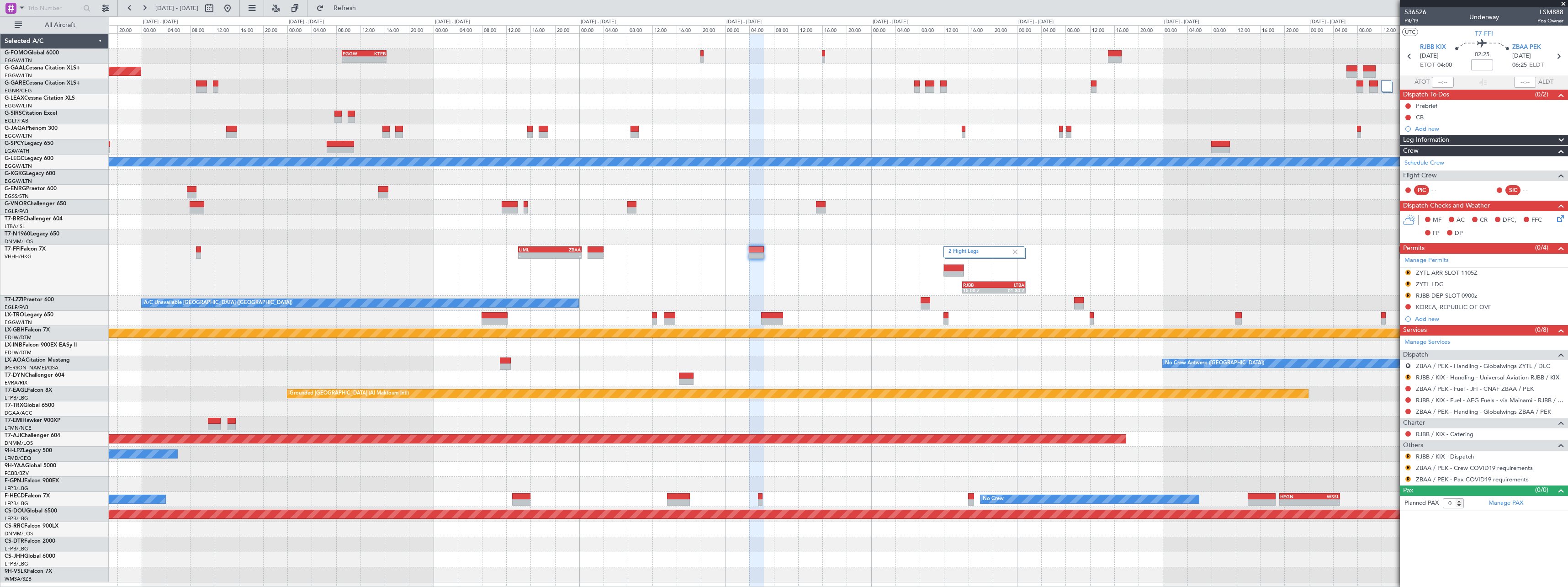
click at [1489, 69] on input at bounding box center [1482, 65] width 22 height 11
type input "+@0"
click at [1489, 69] on input "+@0" at bounding box center [1482, 65] width 22 height 11
type input "+00:20"
click at [1135, 260] on div "- - LIML 14:00 Z ZBAA 00:25 Z 2 Flight Legs RJBB 15:00 Z LTBA 01:30 Z - - LTBA …" at bounding box center [838, 270] width 1459 height 51
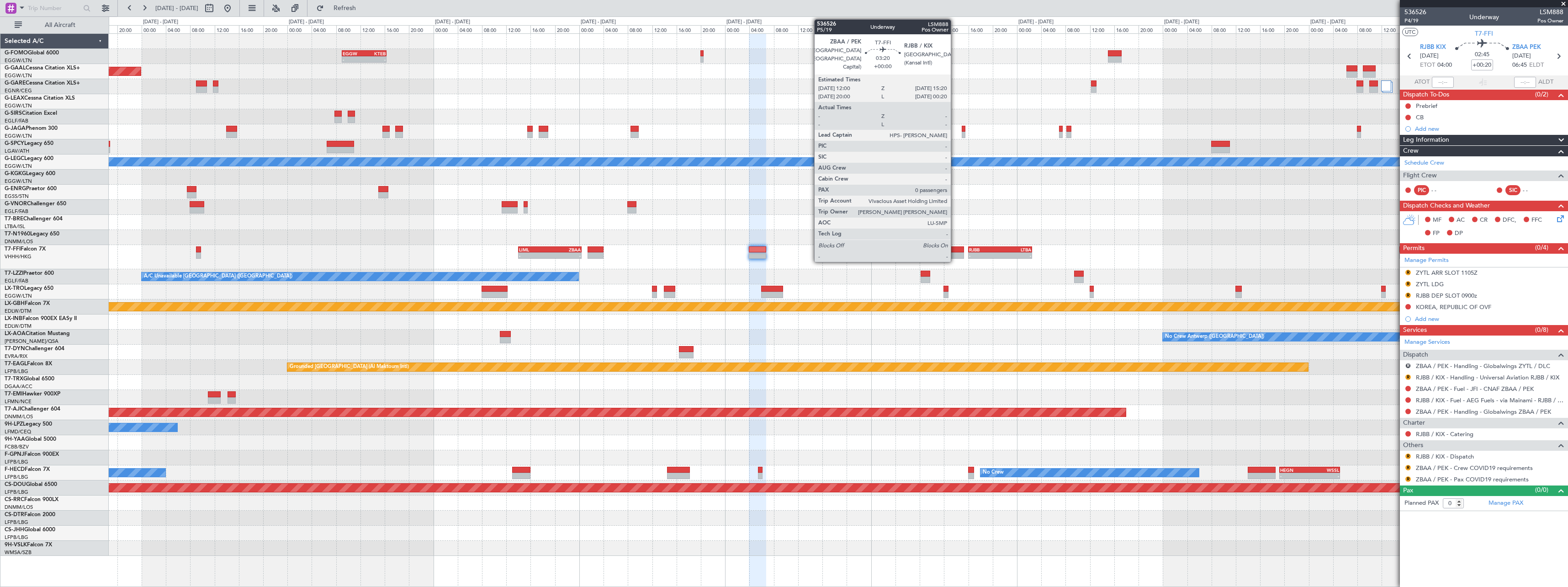
click at [955, 250] on div at bounding box center [954, 250] width 21 height 7
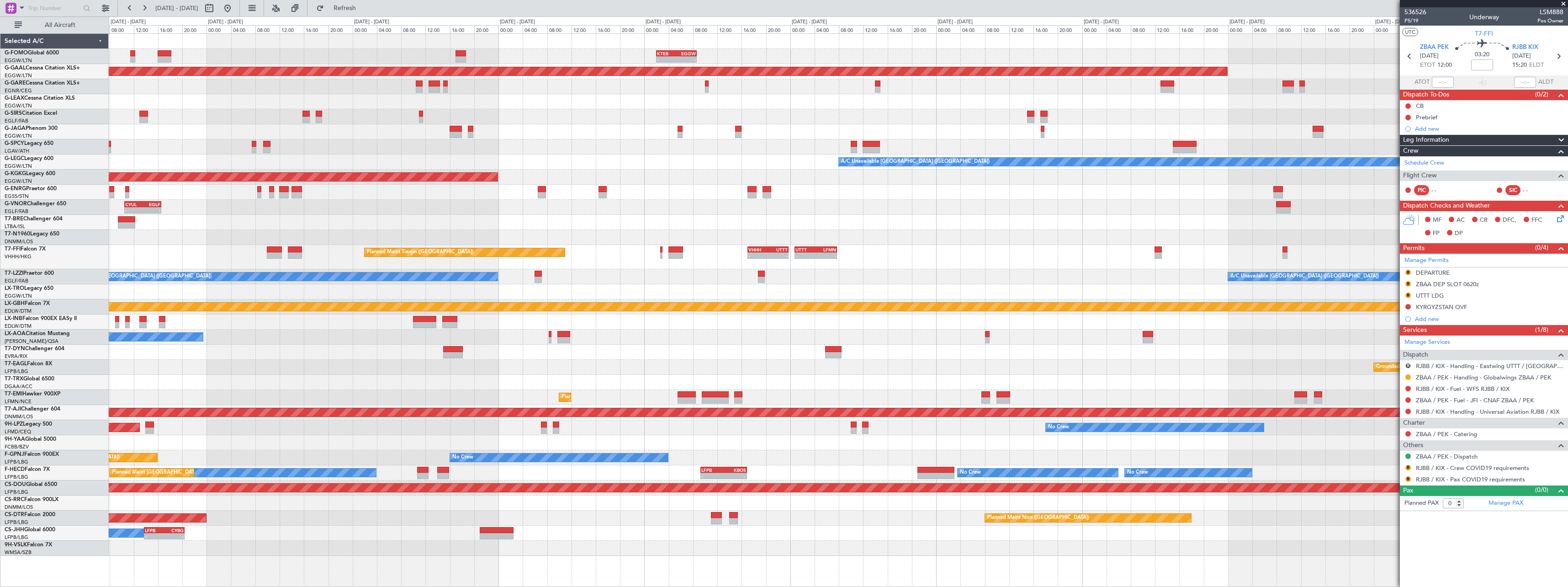
click at [1355, 331] on div "- - EGGW 09:00 Z KTEB 16:20 Z KTEB 02:00 Z EGGW 08:40 Z - - Planned Maint Dusse…" at bounding box center [838, 295] width 1459 height 522
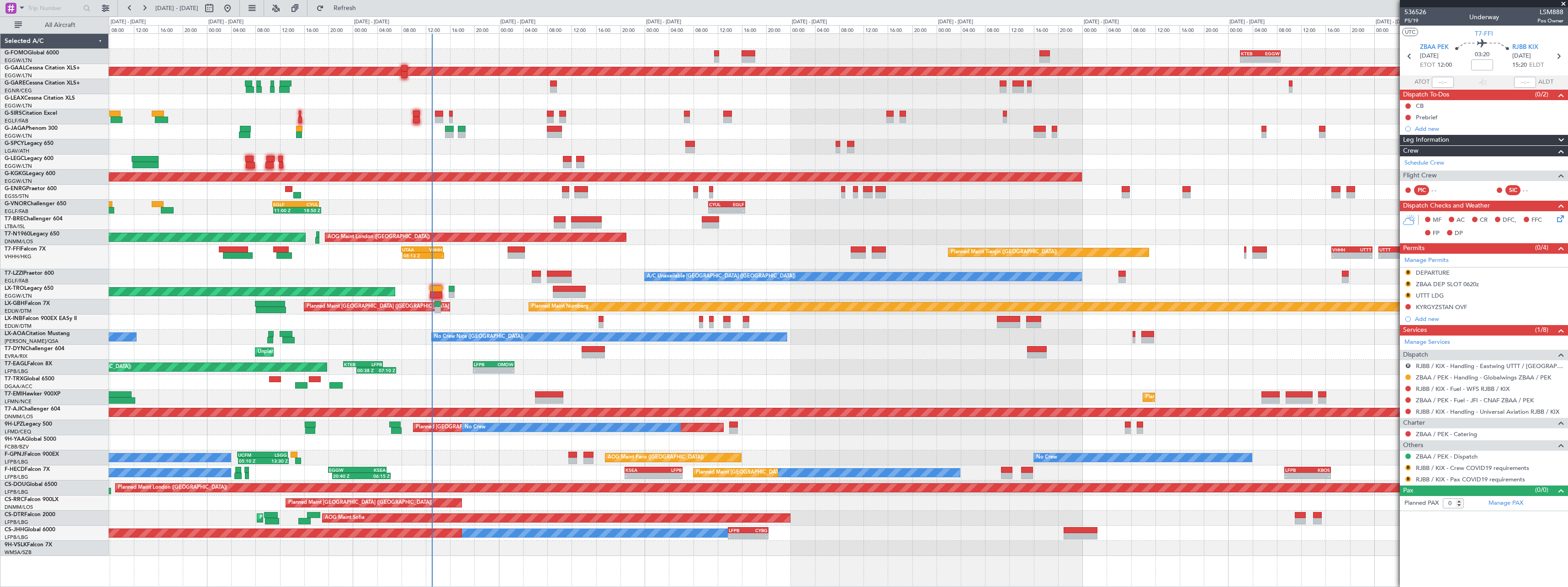
click at [757, 365] on div "- - LFPB 19:50 Z OMDW 02:35 Z 00:38 Z 07:10 Z KTEB 22:30 Z LFPB 05:00 Z Planned…" at bounding box center [838, 367] width 1459 height 15
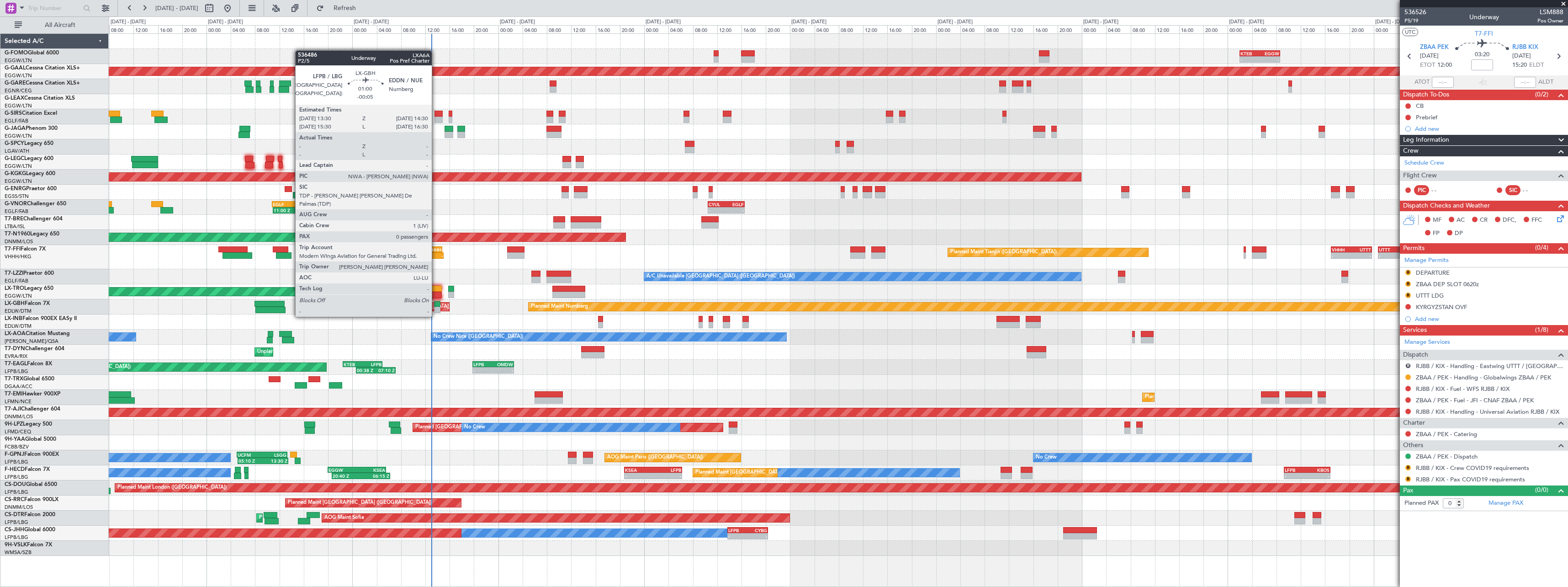
click at [436, 308] on div at bounding box center [437, 310] width 7 height 7
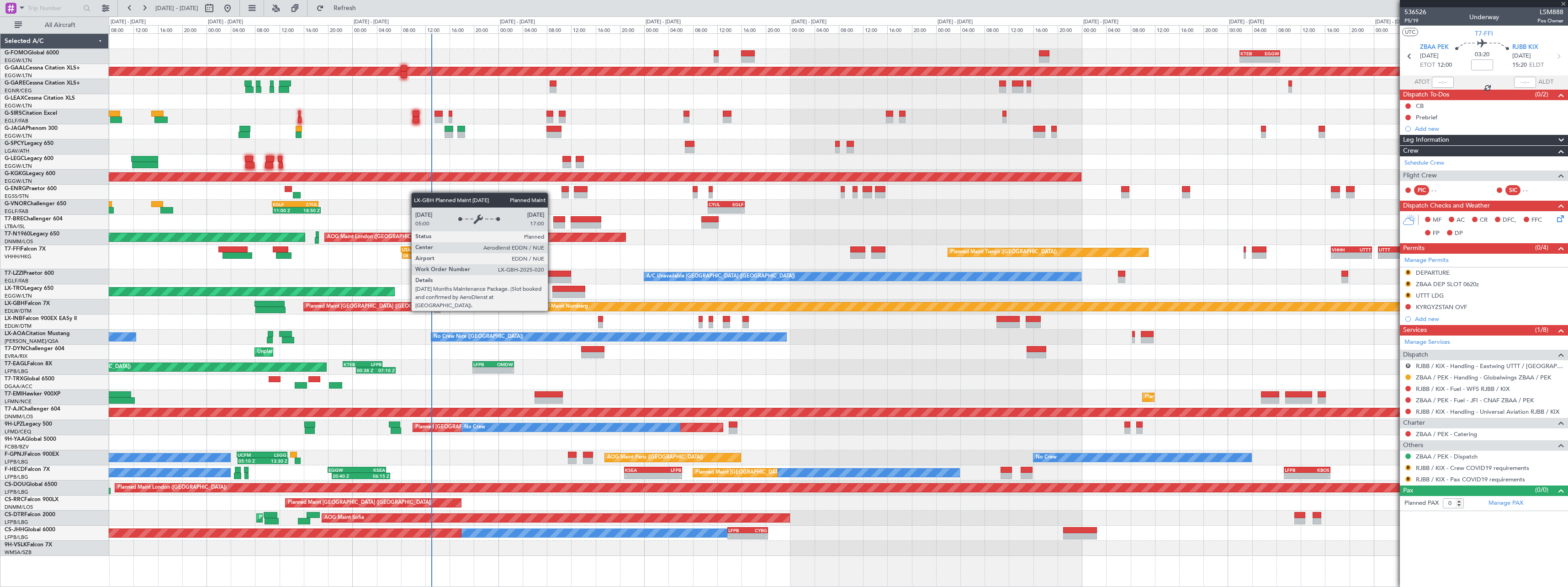
type input "-00:05"
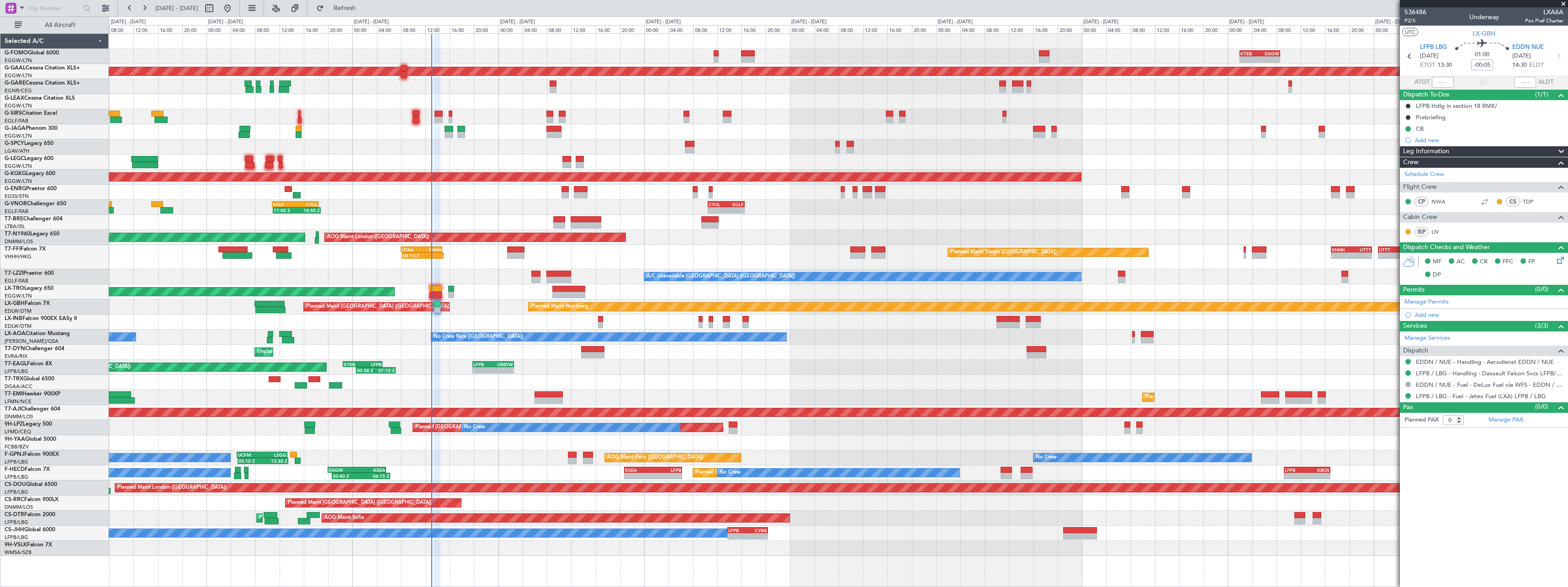
click at [598, 327] on div "- - KTEB 02:00 Z EGGW 08:40 Z OLBA 11:00 Z KTEB 22:45 Z 10:50 Z 22:30 Z Planned…" at bounding box center [838, 295] width 1459 height 522
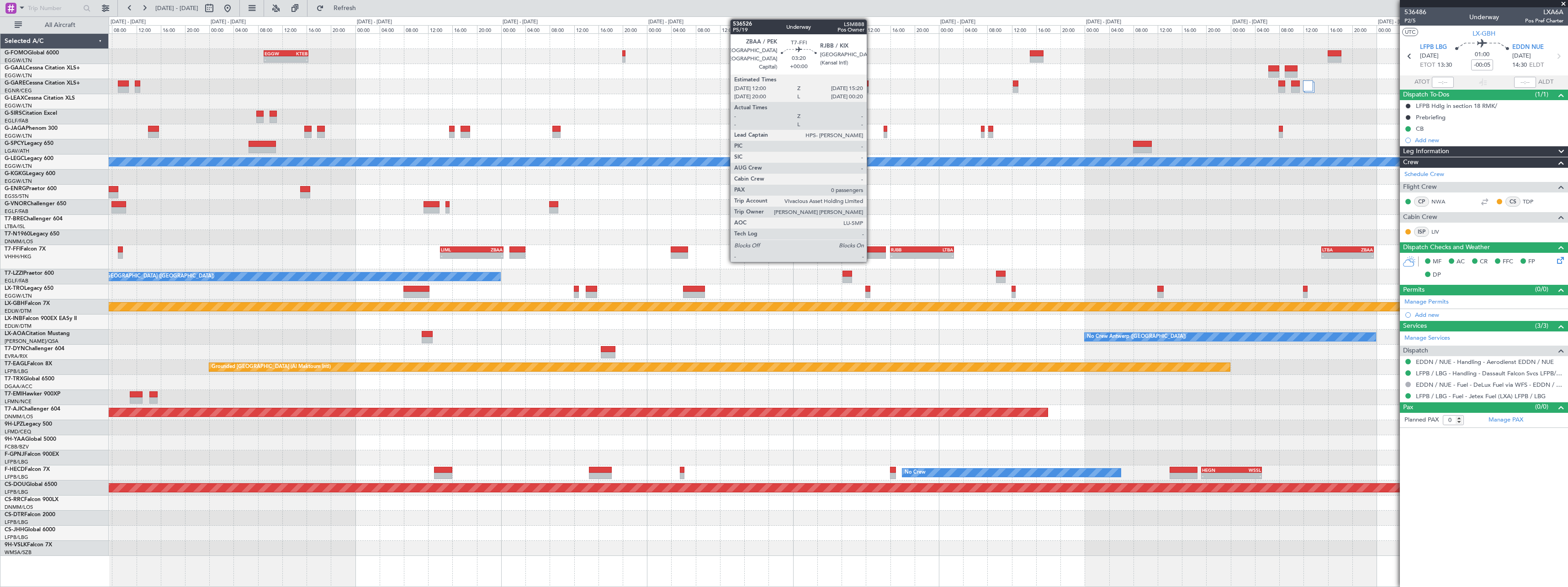
click at [871, 255] on div at bounding box center [876, 255] width 21 height 7
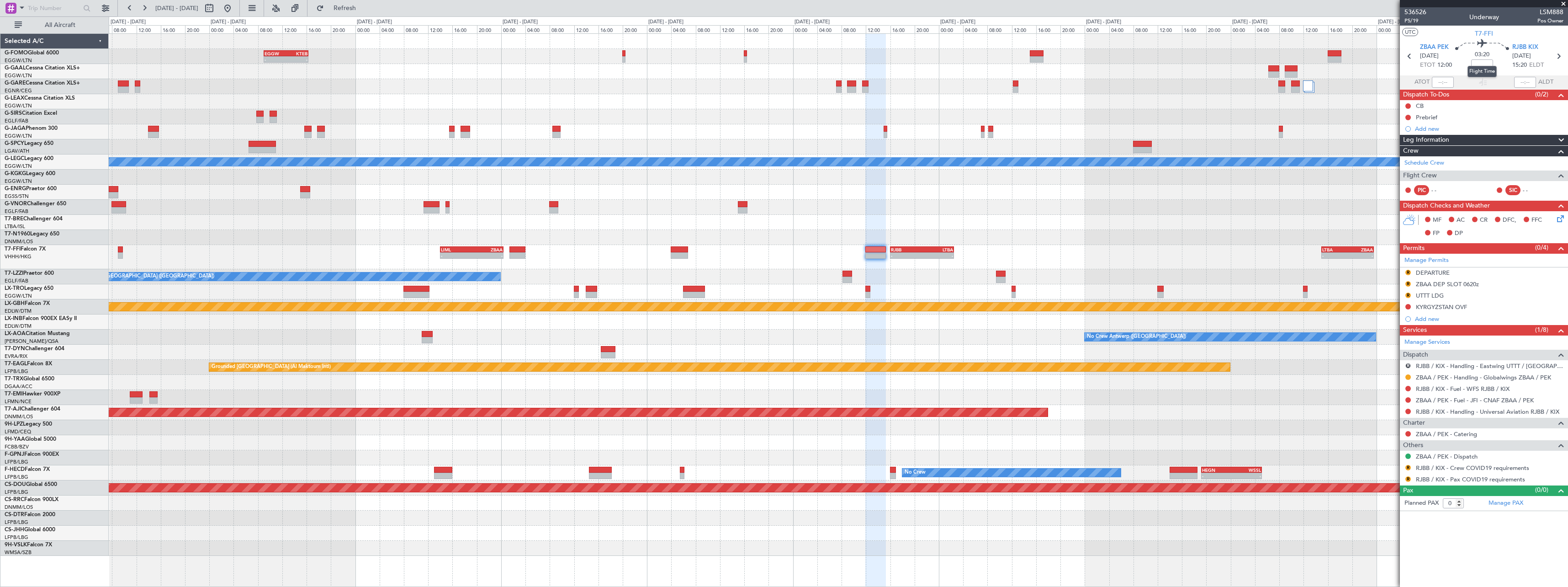
click at [1488, 67] on div "Flight Time" at bounding box center [1482, 71] width 29 height 12
click at [1481, 65] on input at bounding box center [1482, 65] width 22 height 11
type input "-01:00"
click at [1151, 244] on div at bounding box center [838, 237] width 1459 height 15
click at [1485, 65] on input "-01:00" at bounding box center [1482, 65] width 22 height 11
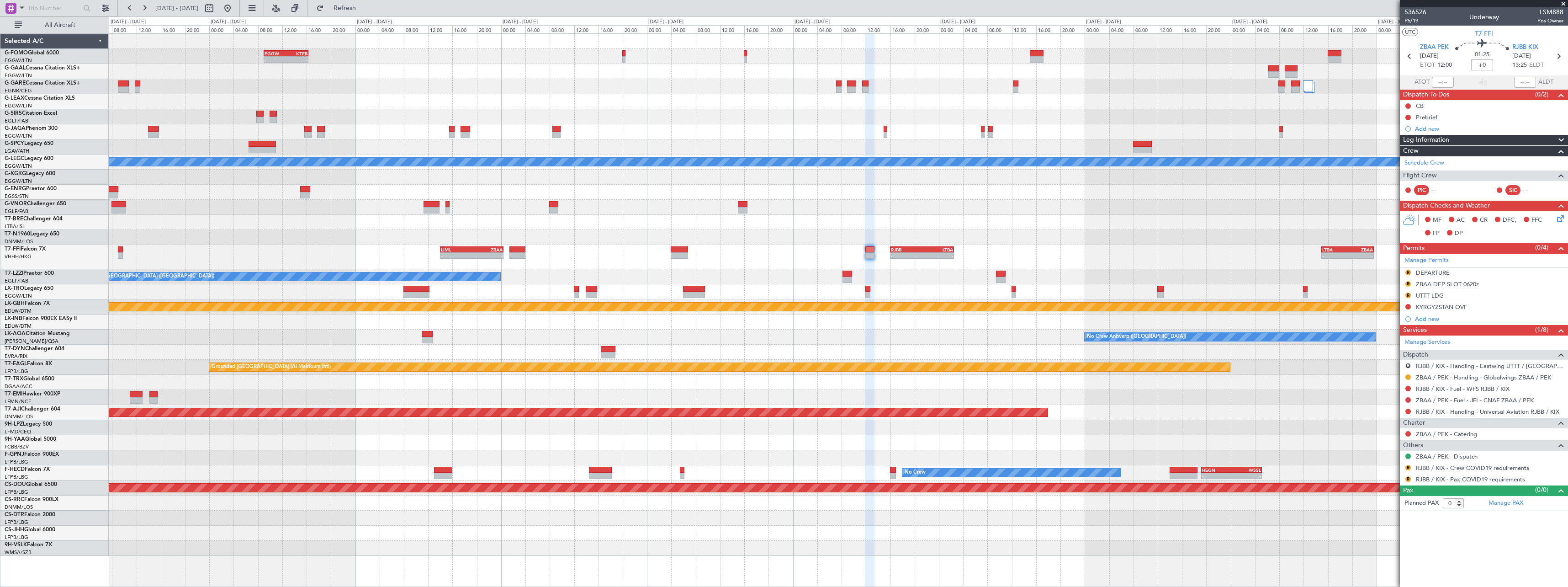
type input "+00:00"
click at [1144, 230] on div at bounding box center [838, 237] width 1459 height 15
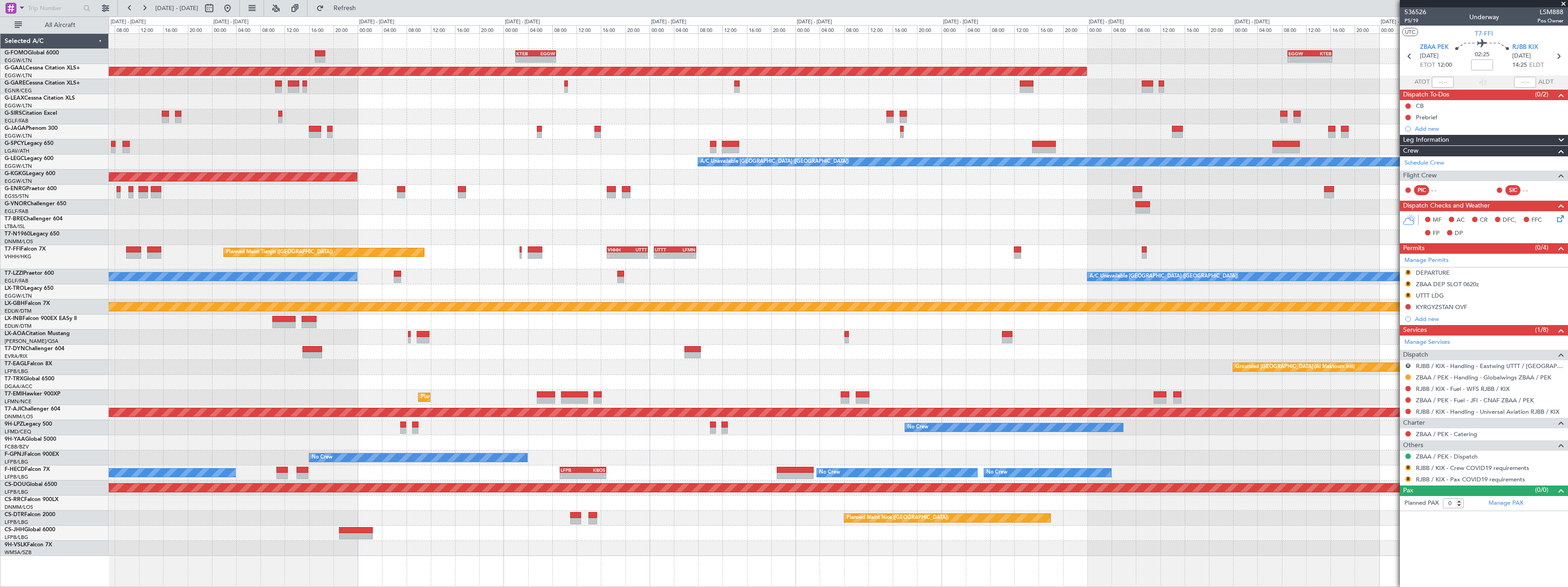
click at [1401, 245] on fb-app "27 Sep 2025 - 07 Oct 2025 Refresh Quick Links All Aircraft - - EGGW 09:00 Z KTE…" at bounding box center [784, 297] width 1568 height 580
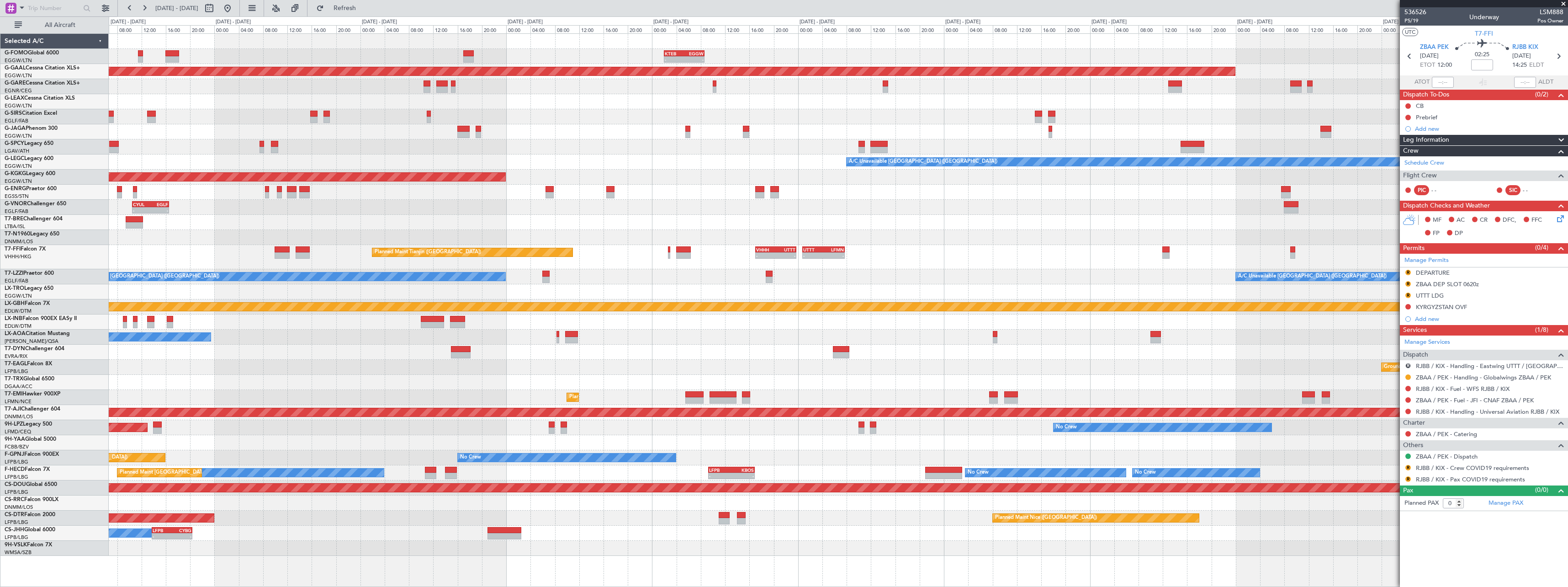
click at [528, 265] on div "KTEB 02:00 Z EGGW 08:40 Z - - - - EGGW 09:00 Z KTEB 16:20 Z Planned Maint Dusse…" at bounding box center [838, 295] width 1459 height 522
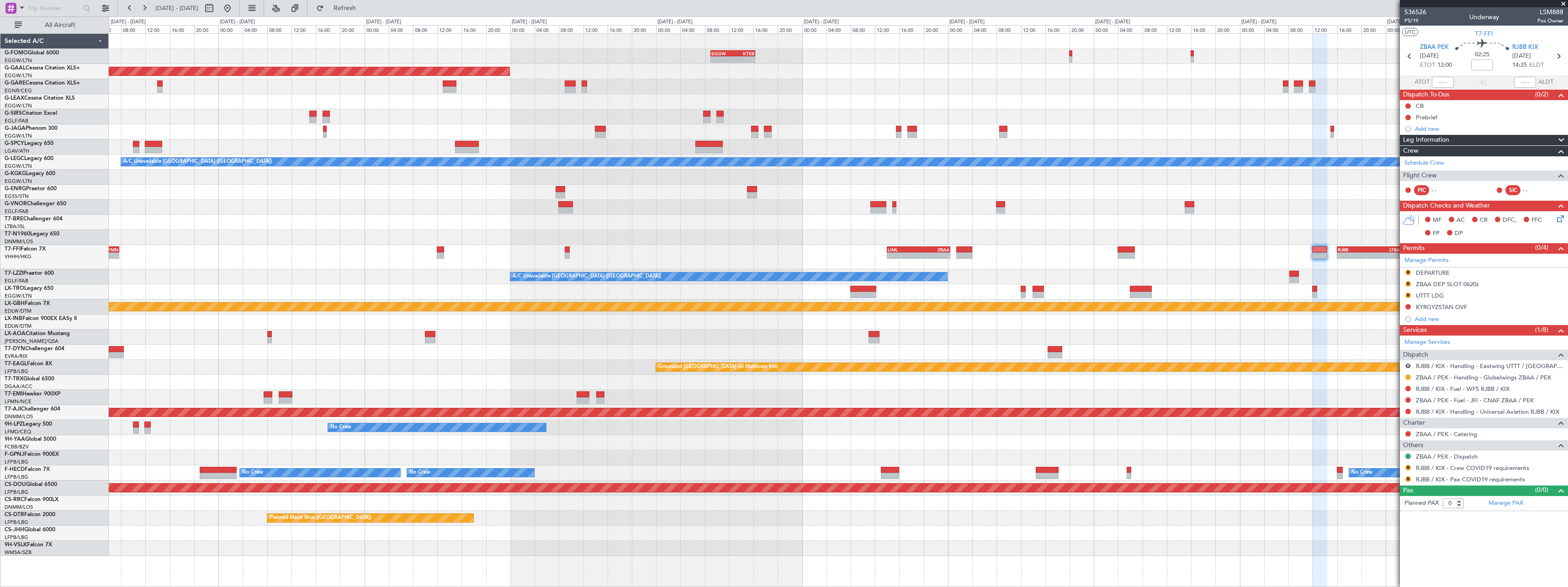
click at [416, 253] on div "- - UTTT 00:45 Z LFMN 07:45 Z - - LIML 14:00 Z ZBAA 00:25 Z - - RJBB 16:00 Z LT…" at bounding box center [838, 257] width 1459 height 24
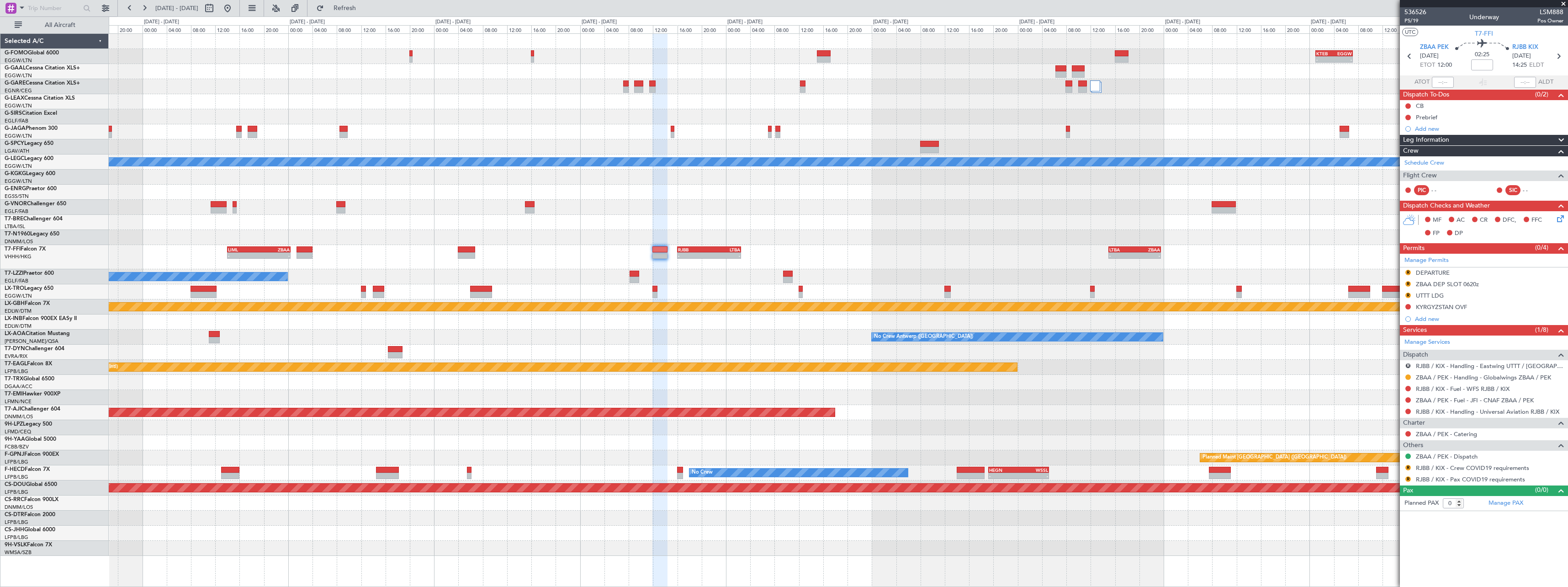
click at [514, 247] on div "- - LIML 14:00 Z ZBAA 00:25 Z - - RJBB 16:00 Z LTBA 02:30 Z - - LTBA 15:00 Z ZB…" at bounding box center [838, 257] width 1459 height 24
drag, startPoint x: 1560, startPoint y: 141, endPoint x: 1552, endPoint y: 156, distance: 17.0
click at [1559, 141] on span at bounding box center [1561, 140] width 11 height 11
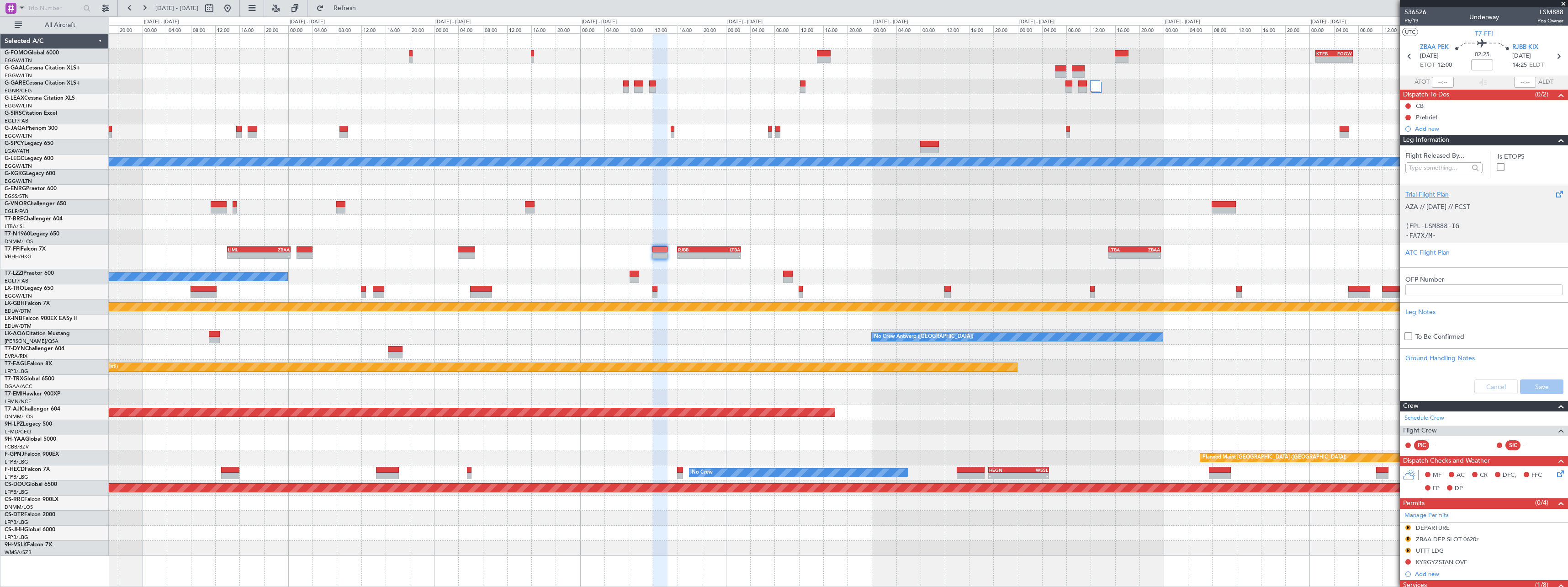
click at [1433, 197] on div "Trial Flight Plan" at bounding box center [1484, 194] width 157 height 10
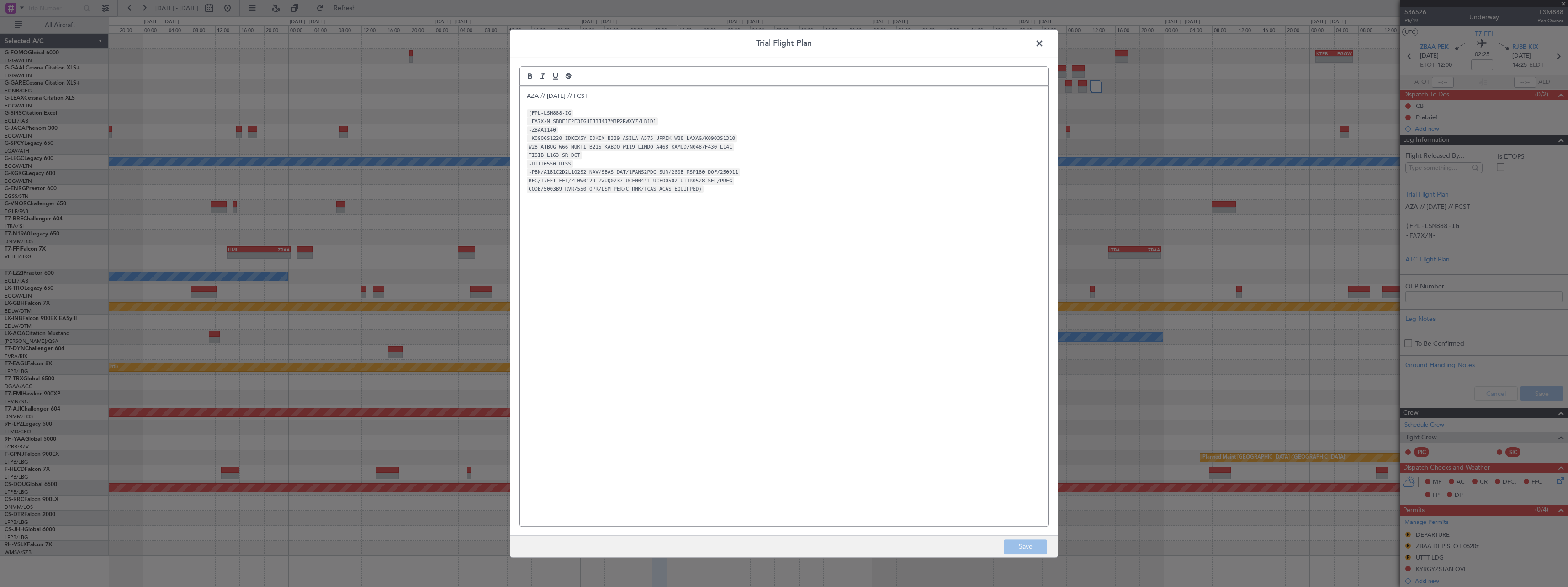
click at [528, 98] on p "AZA // 11SEP // FCST" at bounding box center [783, 96] width 514 height 9
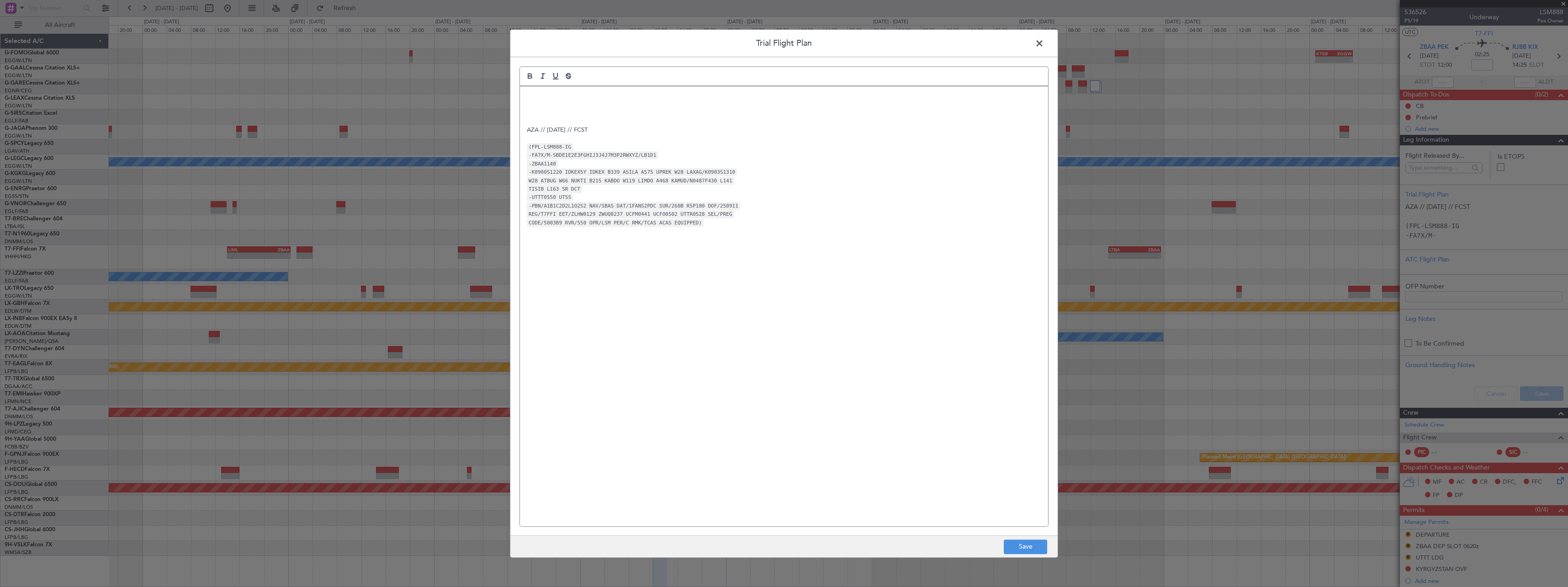
drag, startPoint x: 528, startPoint y: 92, endPoint x: 540, endPoint y: 113, distance: 24.2
click at [528, 93] on p at bounding box center [783, 96] width 514 height 9
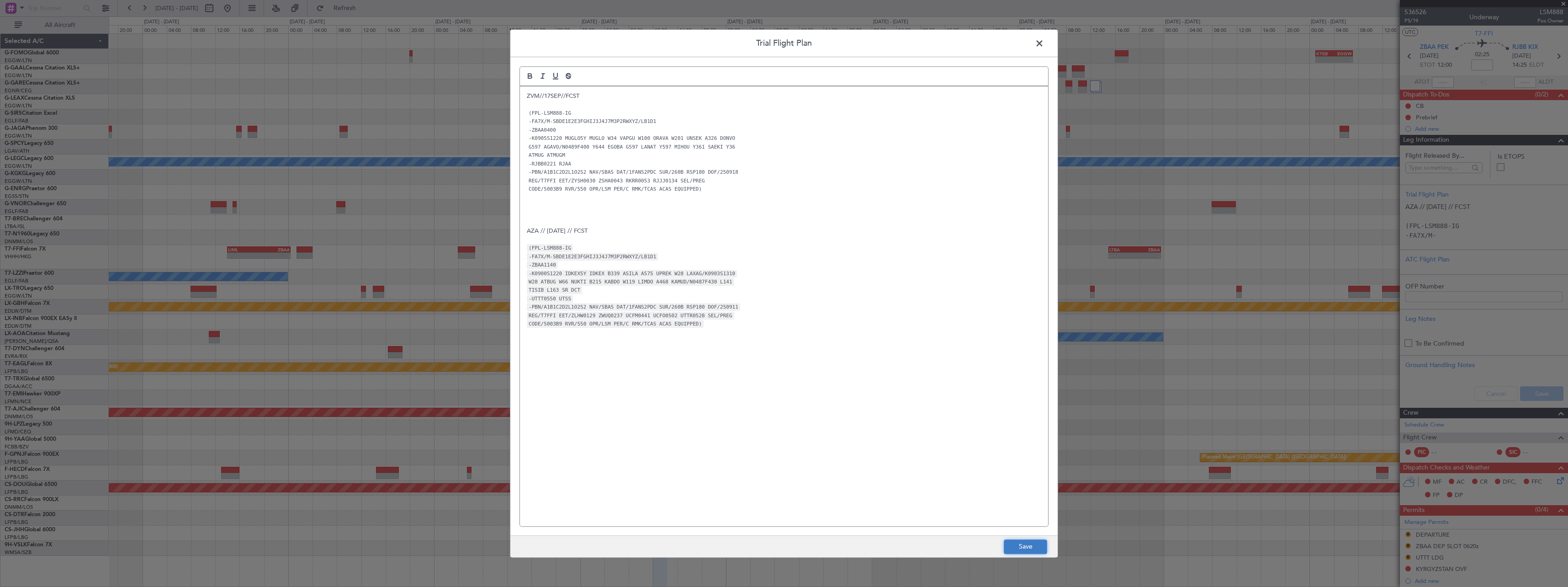
click at [1014, 541] on button "Save" at bounding box center [1025, 547] width 43 height 15
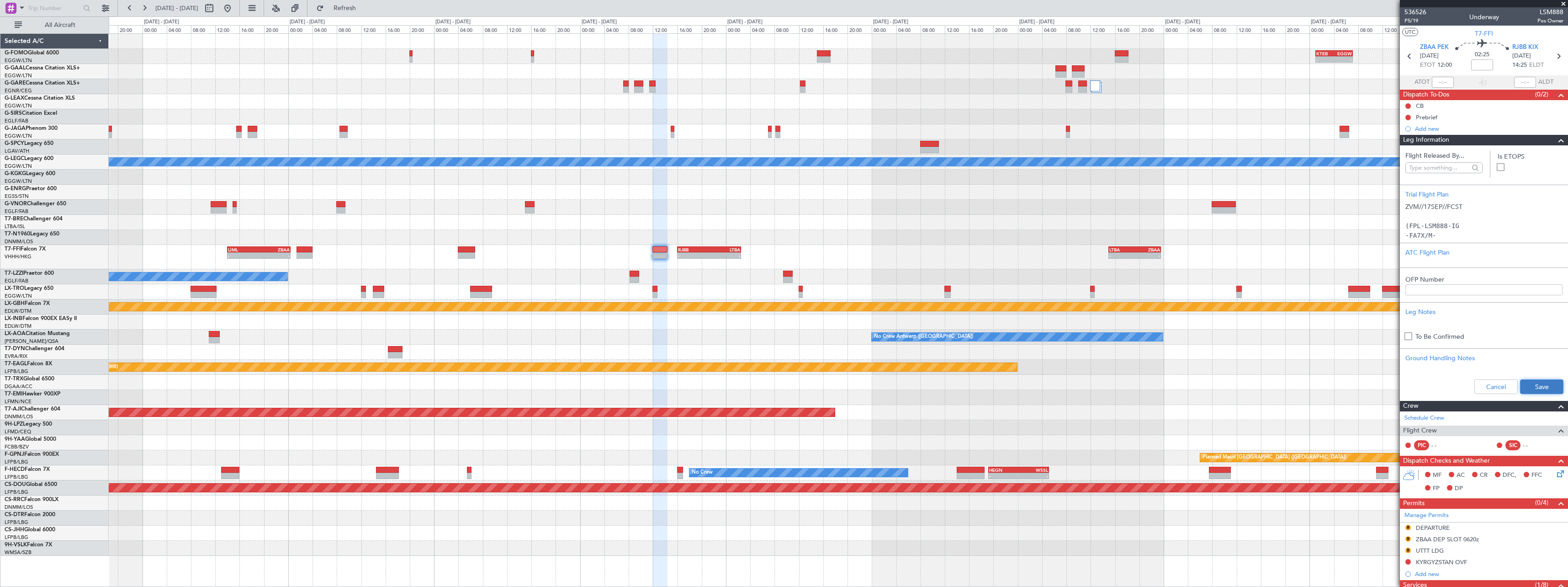
click at [1538, 388] on button "Save" at bounding box center [1541, 387] width 43 height 15
click at [1556, 137] on span at bounding box center [1561, 140] width 11 height 11
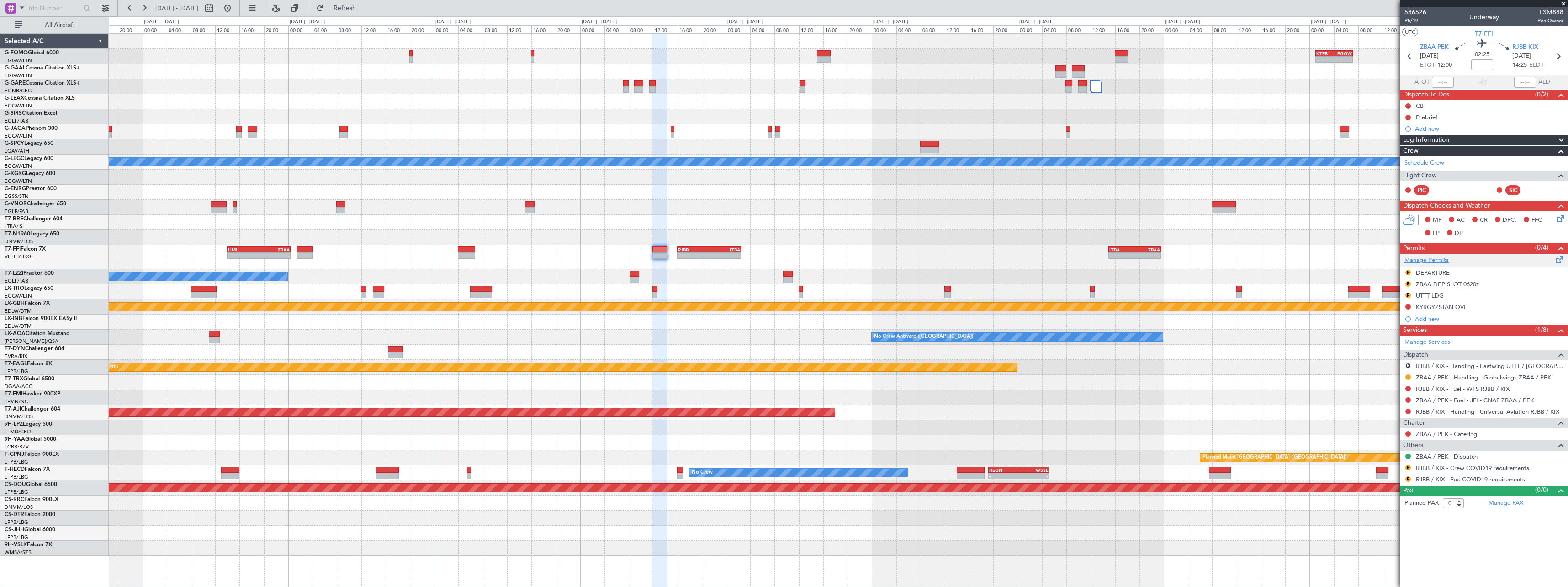
click at [1438, 258] on link "Manage Permits" at bounding box center [1426, 260] width 44 height 9
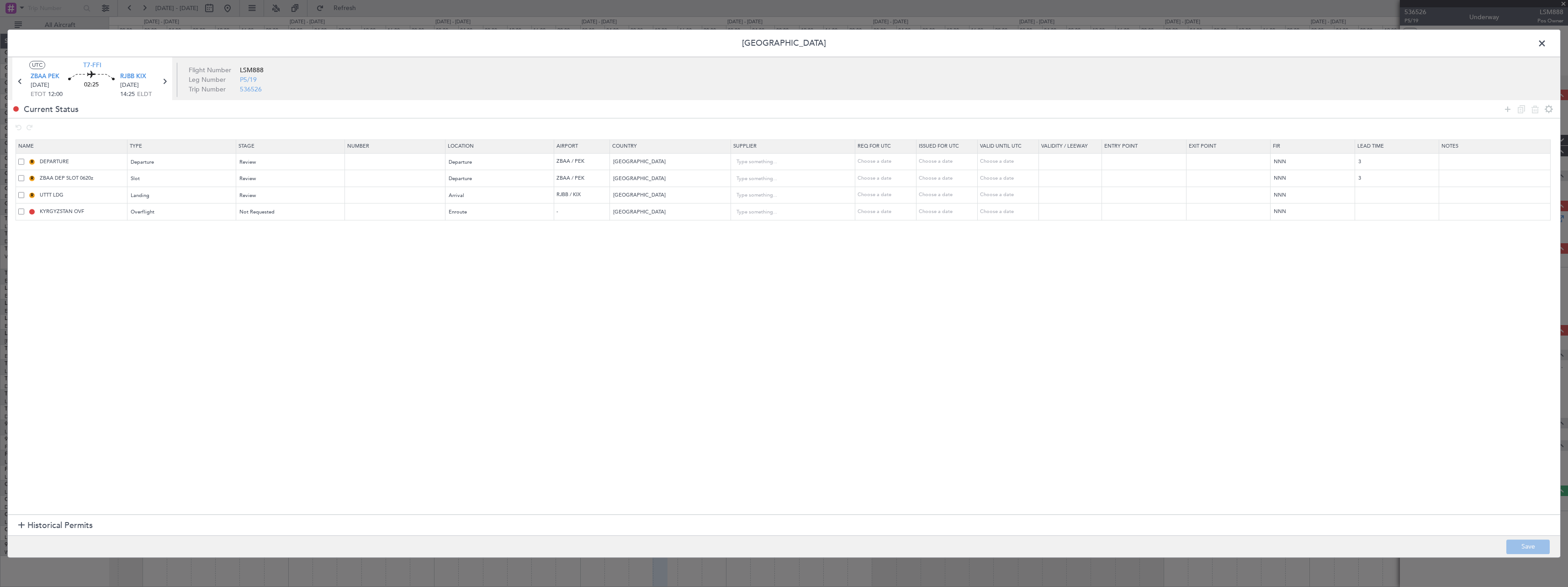
drag, startPoint x: 1541, startPoint y: 44, endPoint x: 1541, endPoint y: 49, distance: 5.0
click at [1547, 44] on span at bounding box center [1547, 46] width 0 height 18
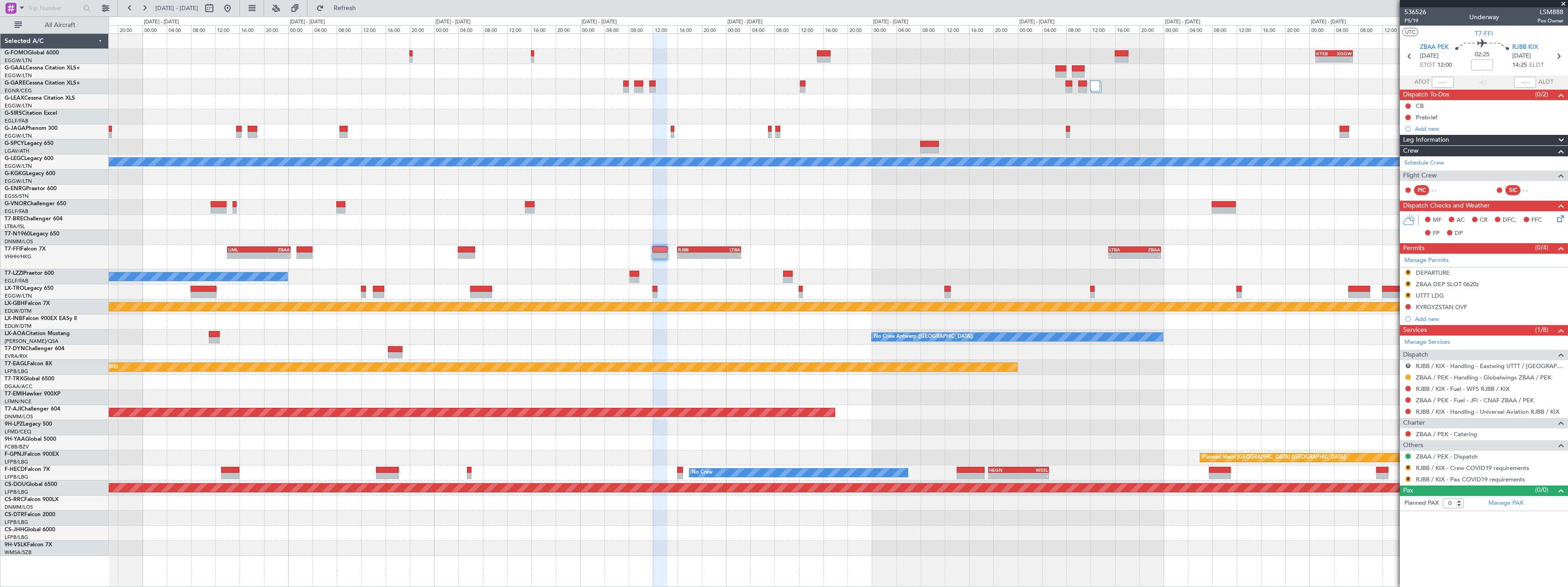
drag, startPoint x: 1425, startPoint y: 297, endPoint x: 1214, endPoint y: 266, distance: 213.3
click at [1424, 297] on div "UTTT LDG" at bounding box center [1430, 295] width 28 height 8
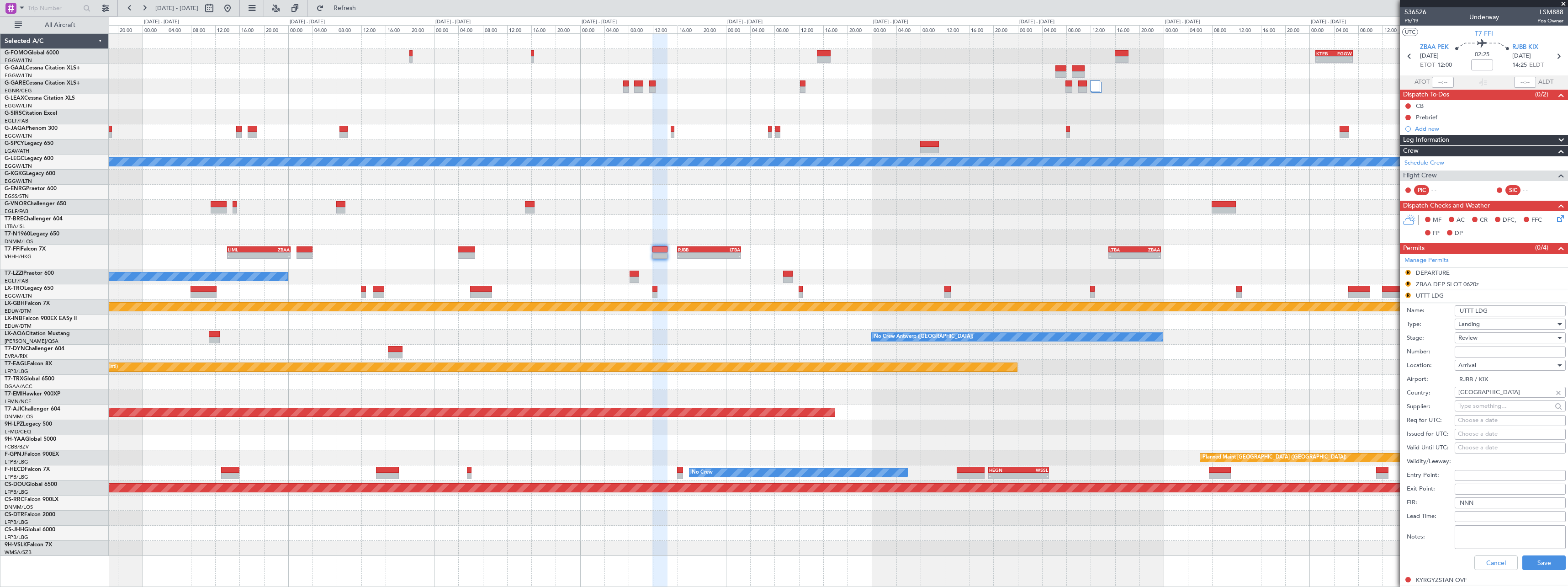
drag, startPoint x: 1474, startPoint y: 310, endPoint x: 1376, endPoint y: 320, distance: 98.5
click at [1384, 318] on fb-app "28 Sep 2025 - 08 Oct 2025 Refresh Quick Links All Aircraft - - KTEB 01:00 Z EGG…" at bounding box center [784, 297] width 1568 height 580
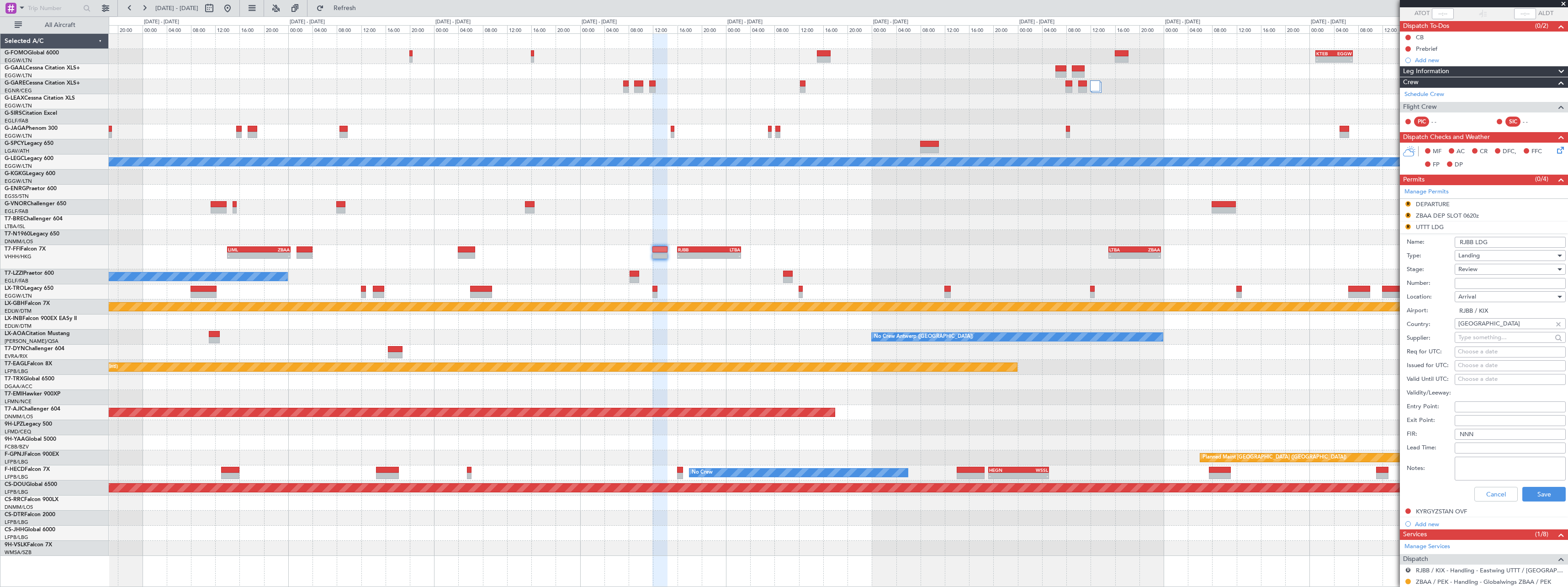
scroll to position [197, 0]
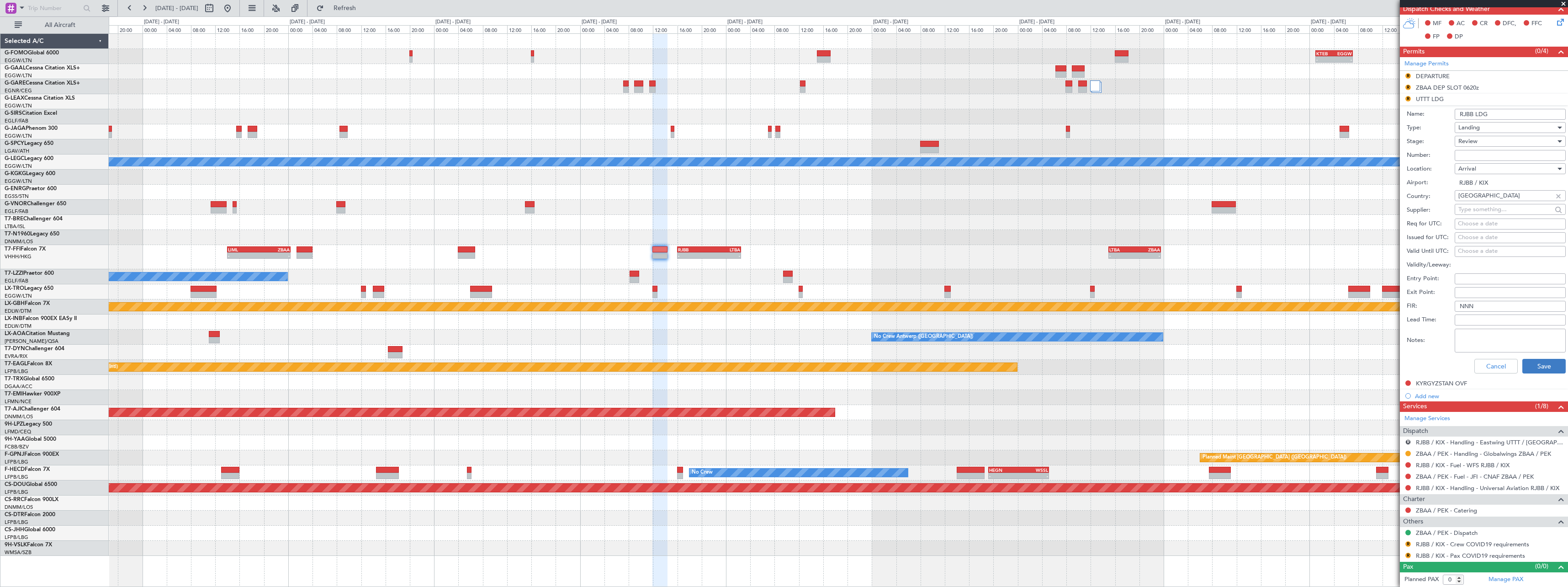
type input "RJBB LDG"
click at [1532, 367] on button "Save" at bounding box center [1544, 366] width 43 height 15
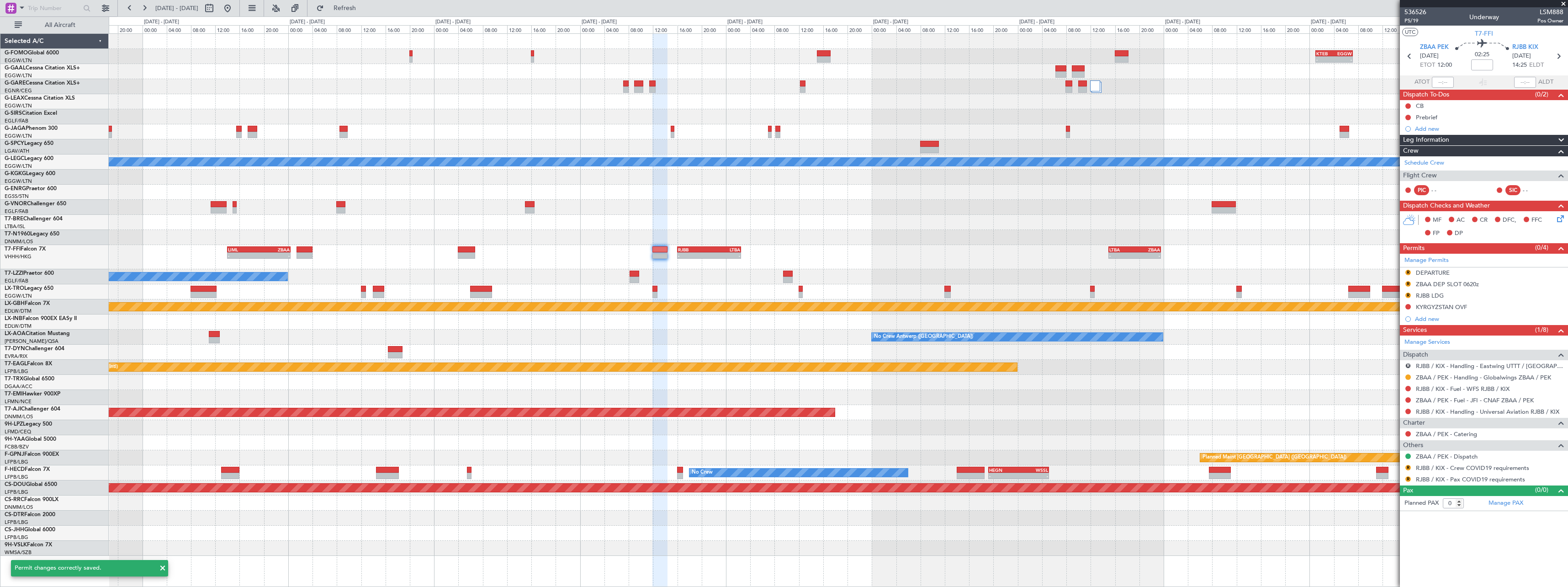
scroll to position [0, 0]
click at [1452, 307] on div "KYRGYZSTAN OVF" at bounding box center [1441, 307] width 51 height 8
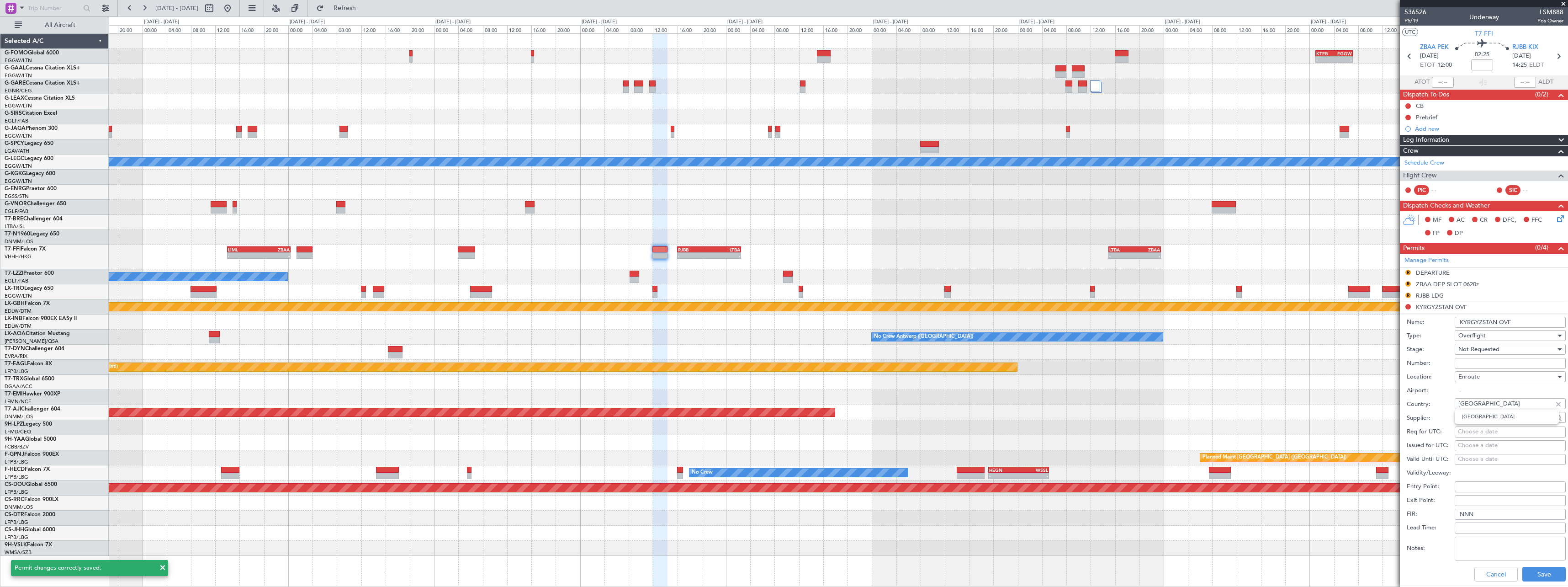
drag, startPoint x: 1508, startPoint y: 399, endPoint x: 1348, endPoint y: 404, distance: 160.1
click at [1348, 404] on fb-app "28 Sep 2025 - 08 Oct 2025 Refresh Quick Links All Aircraft - - KTEB 01:00 Z EGG…" at bounding box center [784, 297] width 1568 height 580
click at [1534, 420] on span "Korea, Democratic People's Republic of" at bounding box center [1507, 417] width 89 height 14
type input "Korea, Democratic People's Republic of"
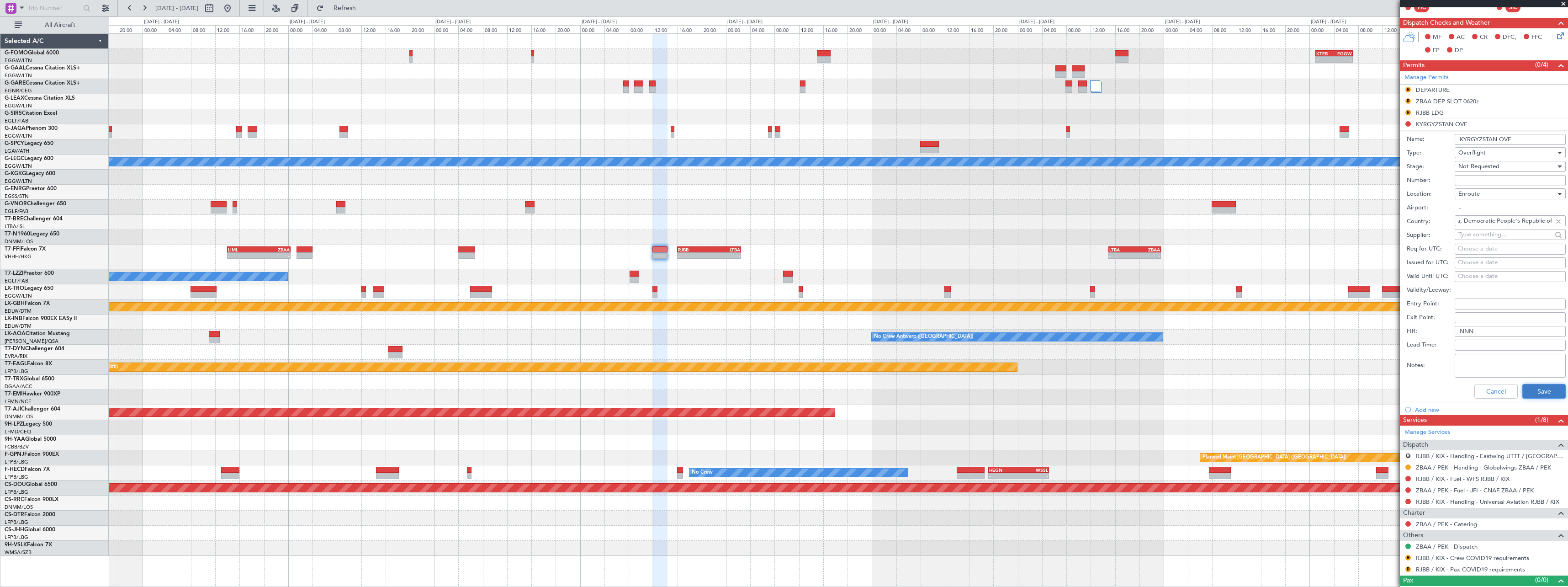
click at [1544, 395] on button "Save" at bounding box center [1544, 391] width 43 height 15
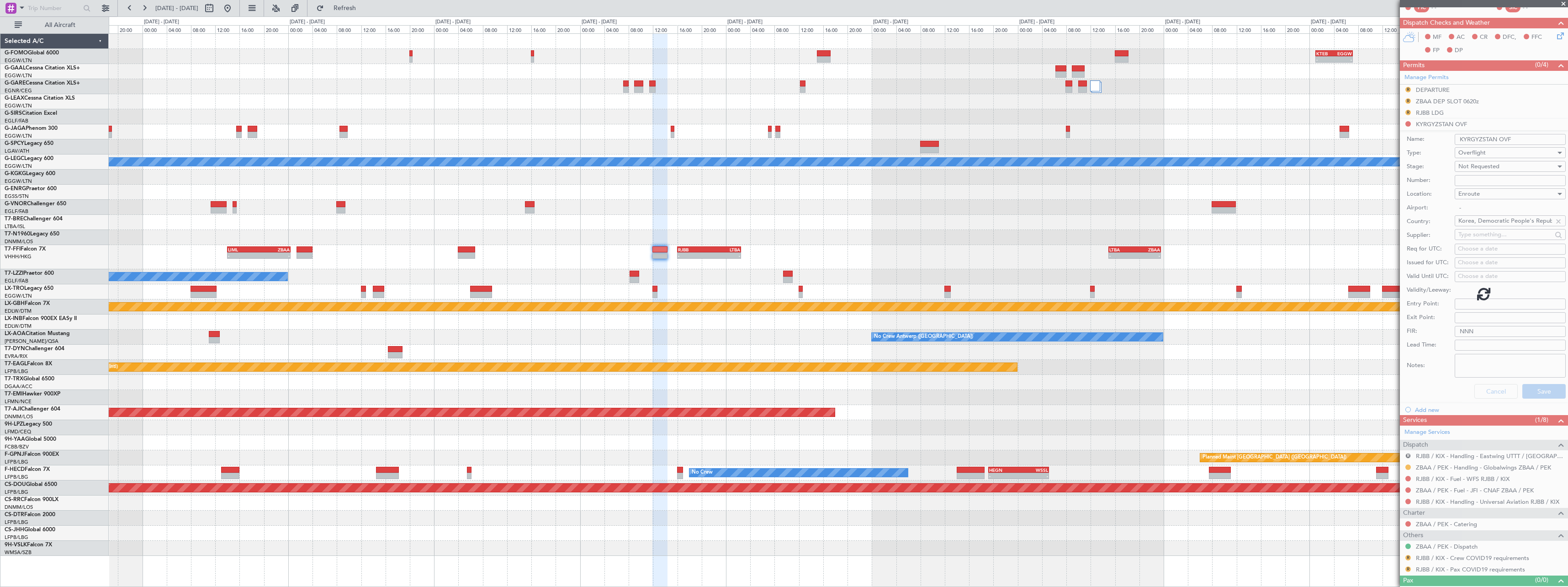
scroll to position [0, 0]
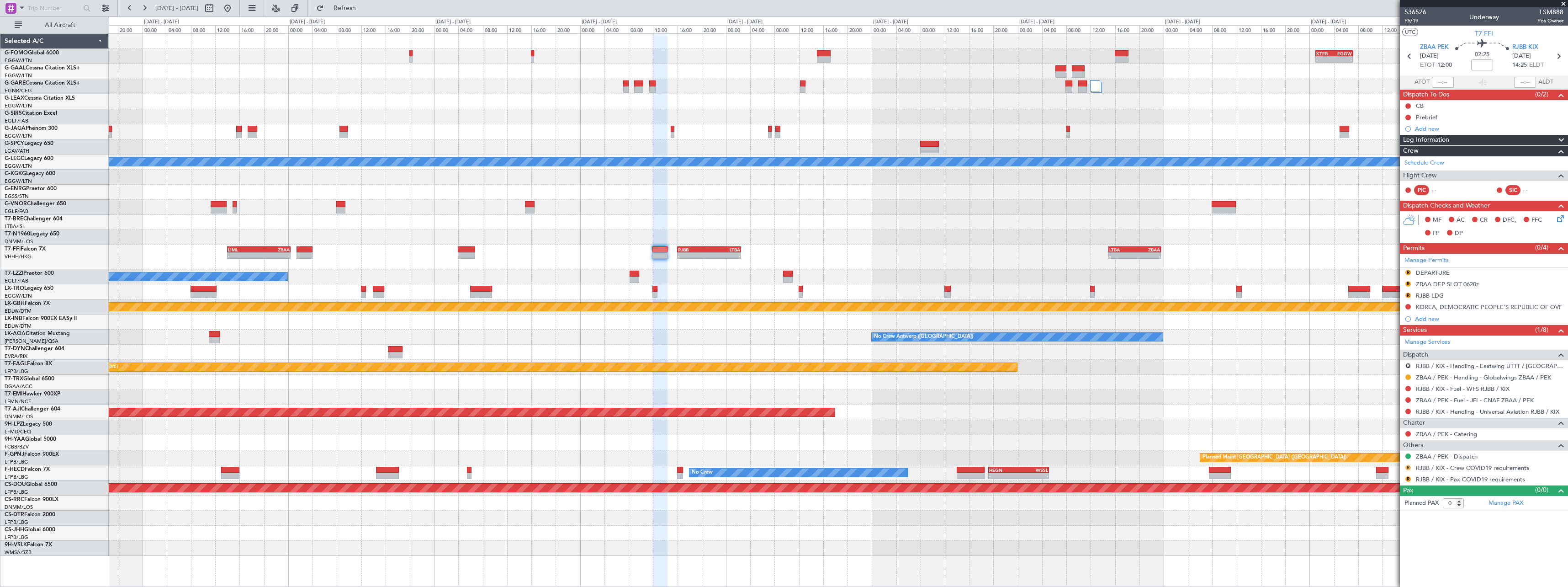
click at [1410, 468] on button "R" at bounding box center [1408, 467] width 5 height 5
click at [1393, 477] on span "Not Required" at bounding box center [1386, 480] width 37 height 9
click at [1410, 479] on button "R" at bounding box center [1408, 479] width 5 height 5
click at [1390, 364] on li "Not Required" at bounding box center [1407, 369] width 105 height 14
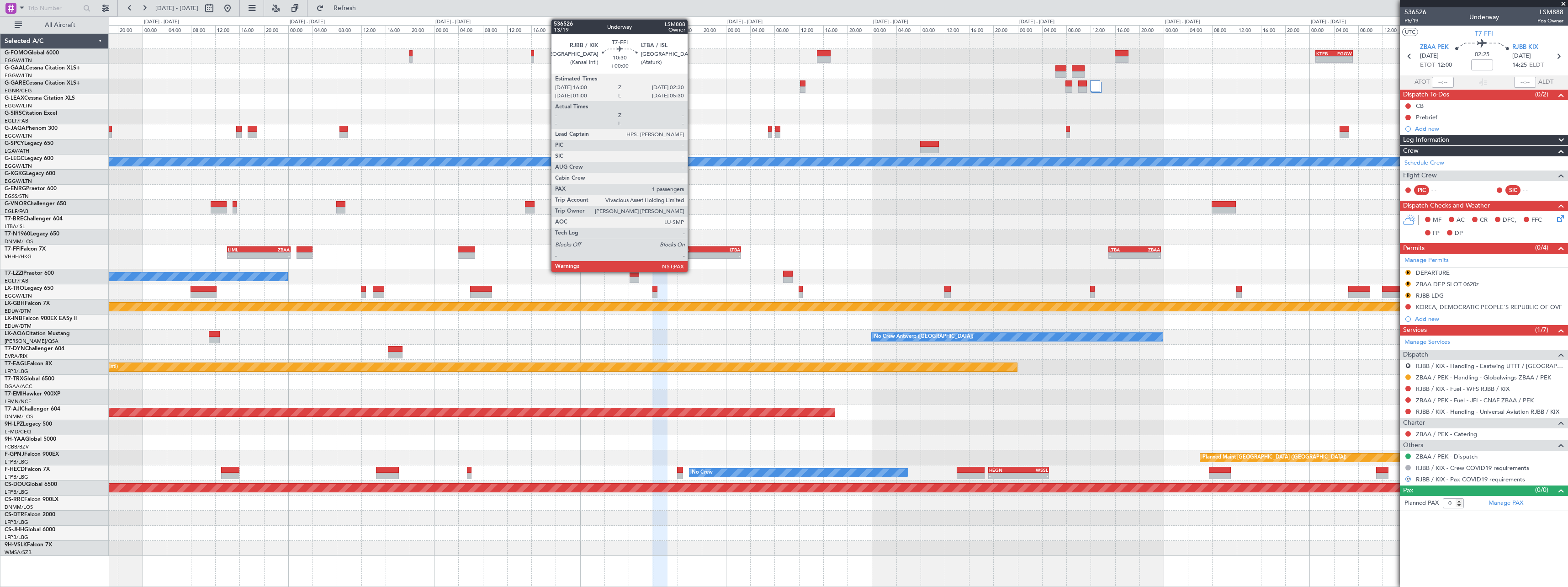
click at [691, 251] on div "RJBB" at bounding box center [693, 249] width 31 height 5
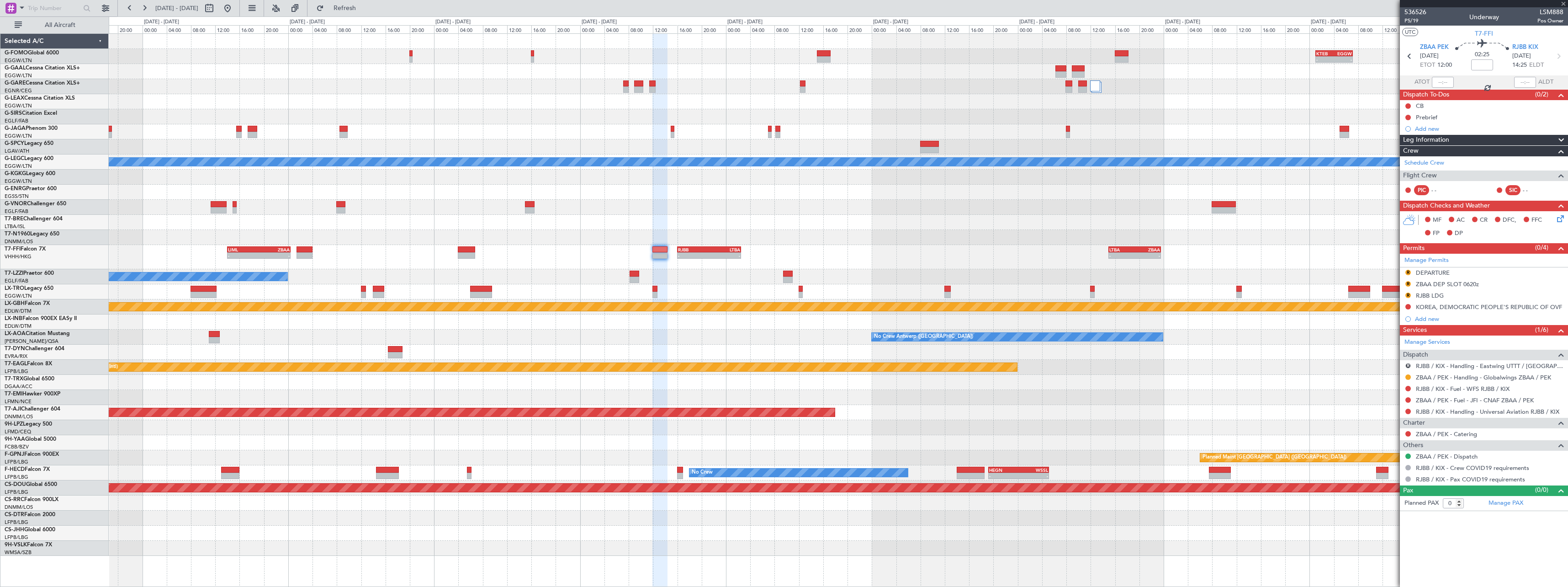
type input "1"
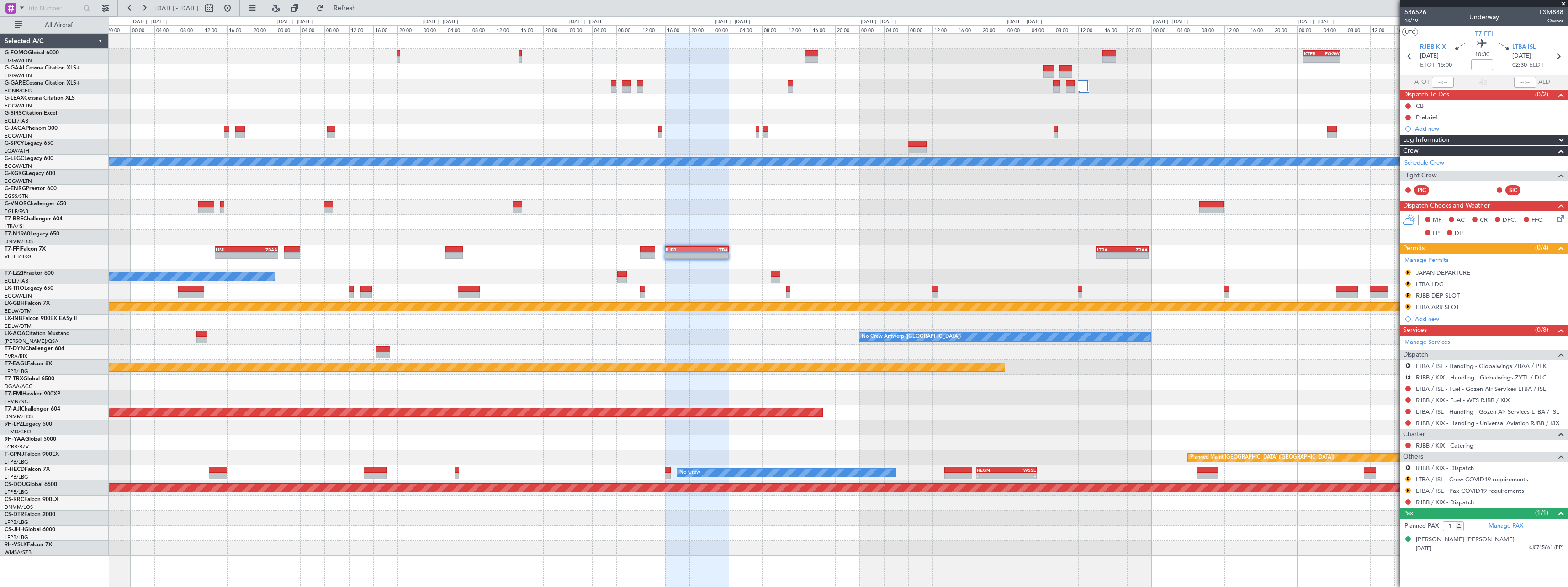
click at [1265, 258] on div "- - LTBA 15:00 Z ZBAA 23:35 Z - - RJBB 16:00 Z LTBA 02:30 Z LIML 14:00 Z ZBAA 0…" at bounding box center [838, 257] width 1459 height 24
click at [1406, 478] on button "R" at bounding box center [1408, 479] width 5 height 5
click at [1393, 370] on span "Not Required" at bounding box center [1386, 369] width 37 height 9
click at [1409, 488] on button "R" at bounding box center [1408, 490] width 5 height 5
click li "Not Required"
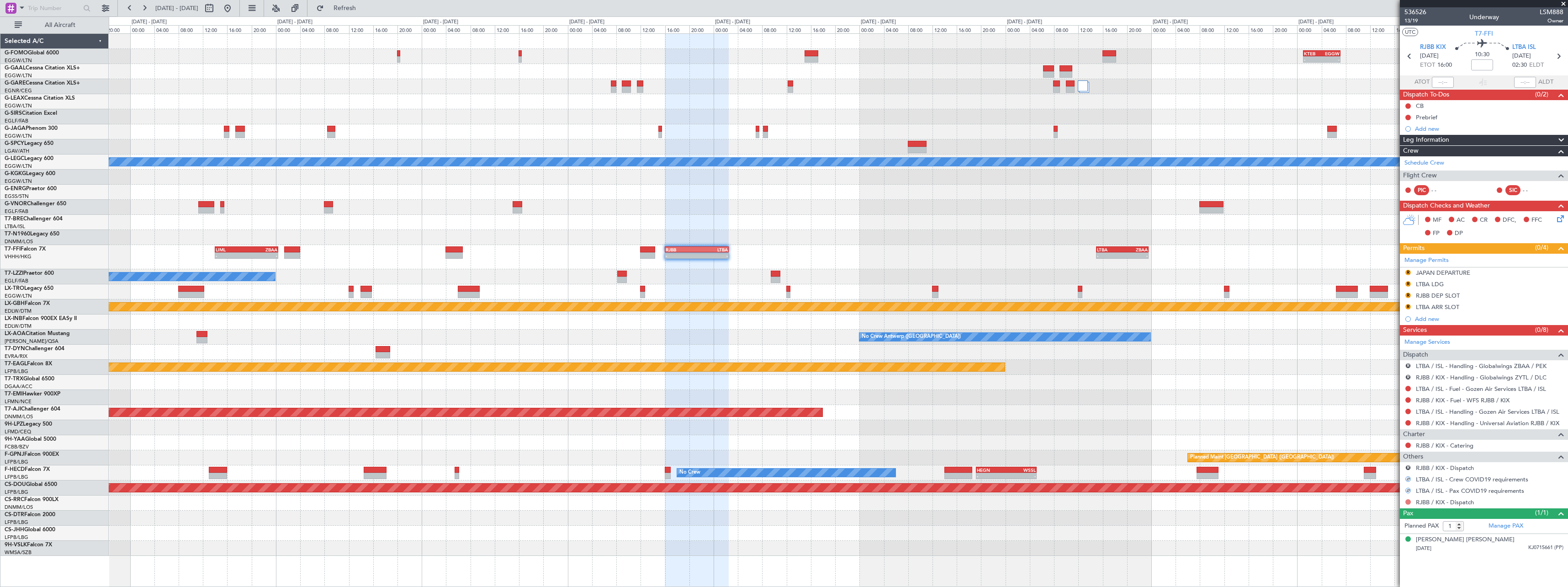
click button
click span "Confirmed"
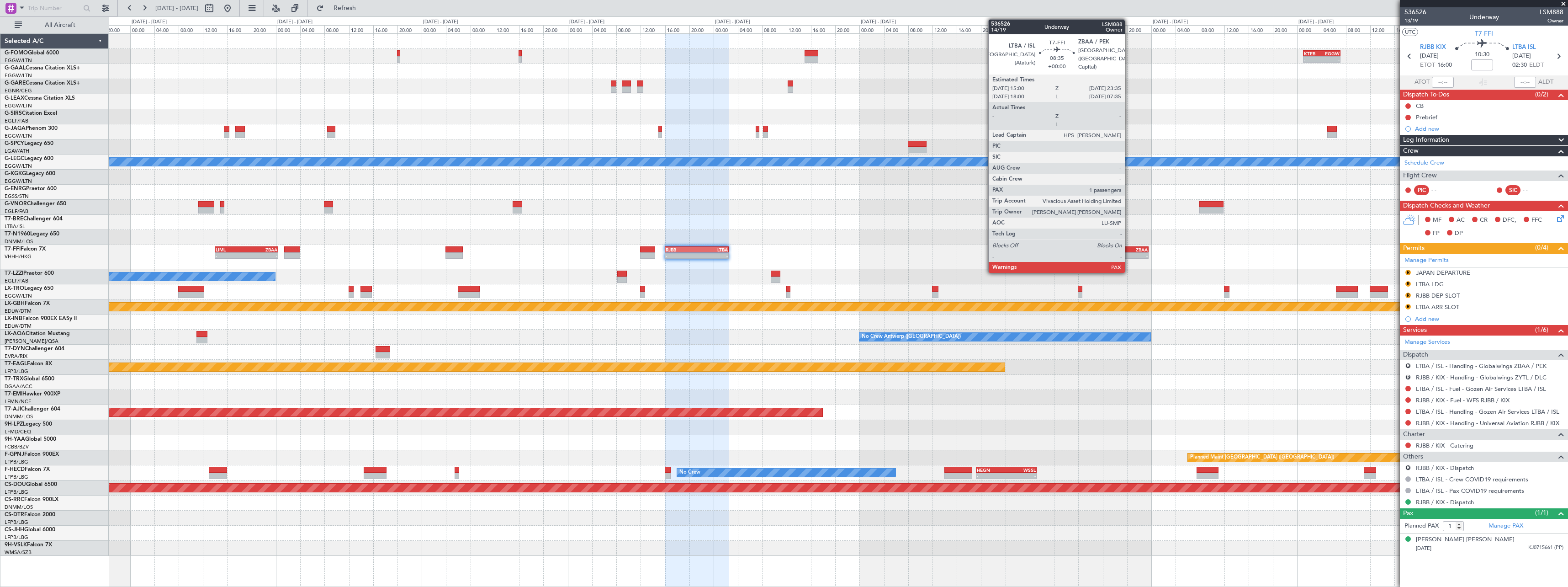
click div "ZBAA"
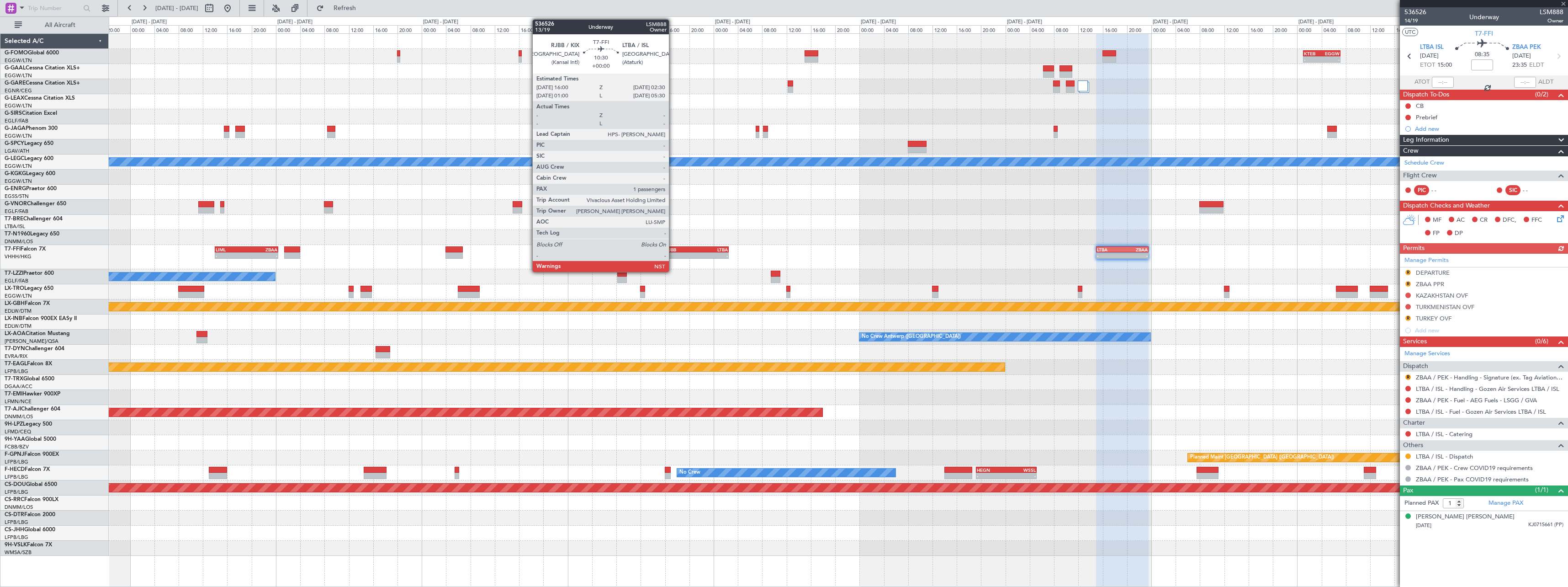
click div "RJBB 16:00 Z LTBA 02:30 Z"
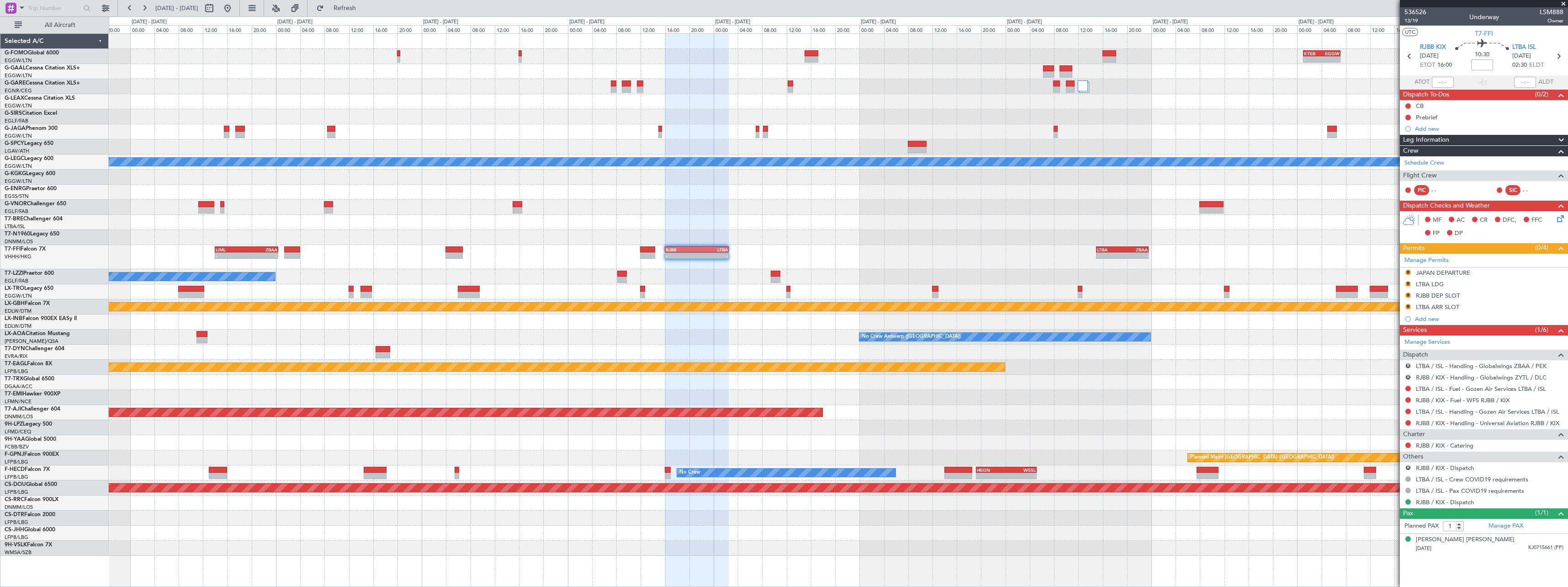
click span
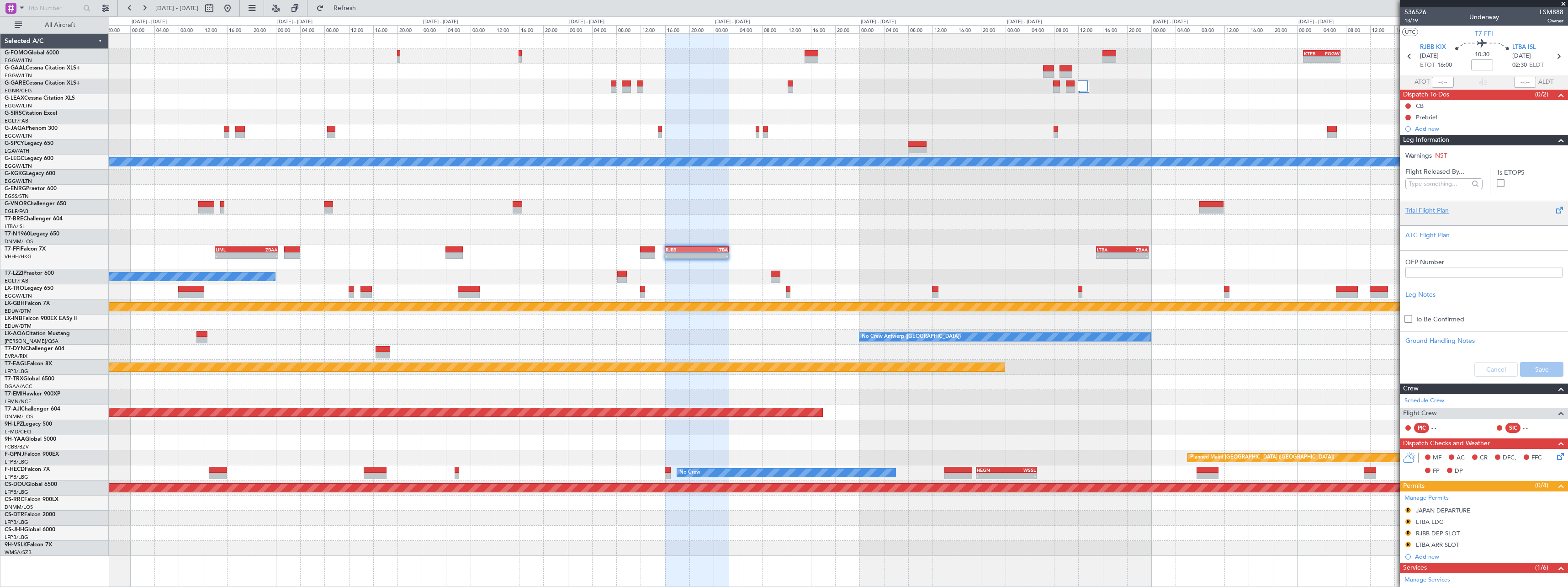
click div "Trial Flight Plan"
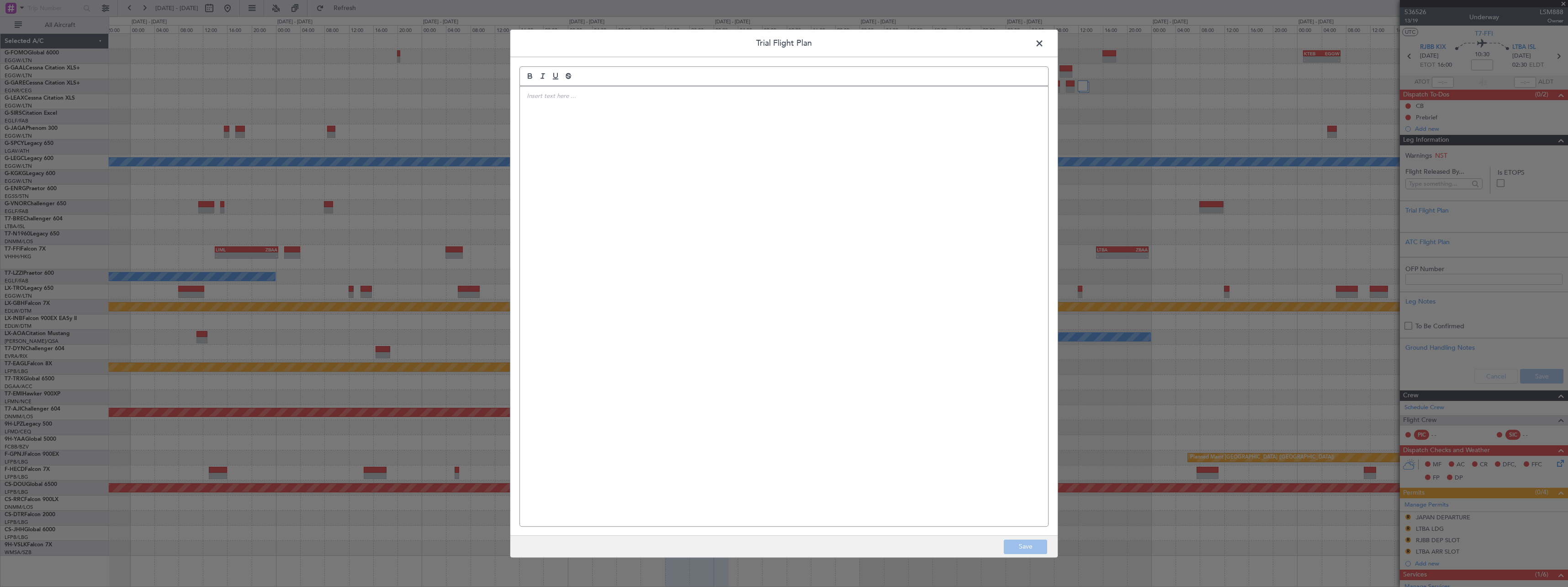
click div
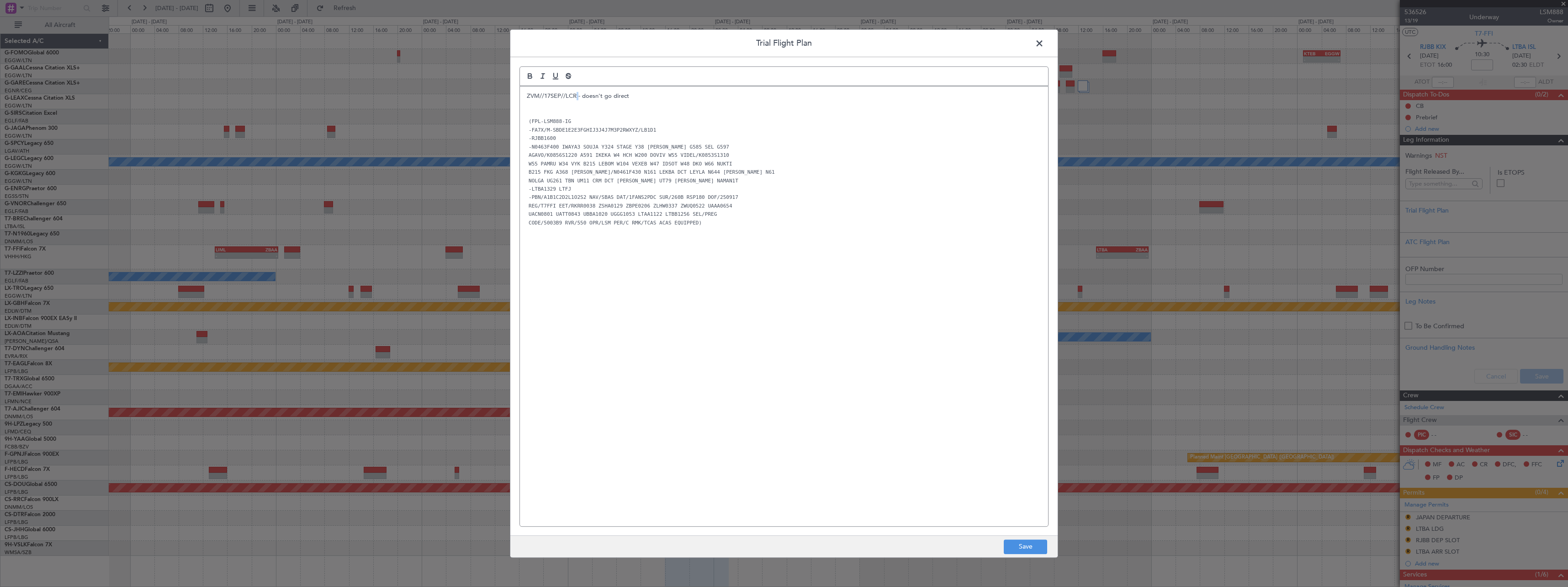
click p "ZVM//17SEP//LCR - doesn't go direct"
click button "Save"
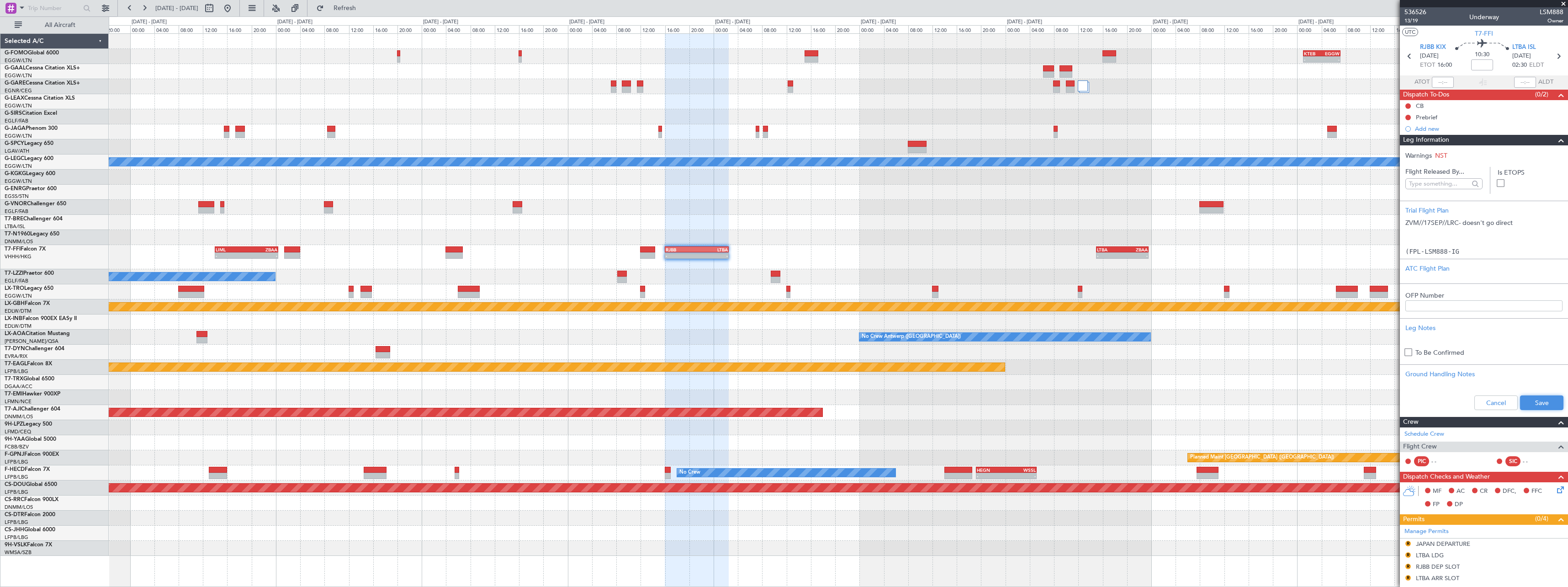
click button "Save"
click span
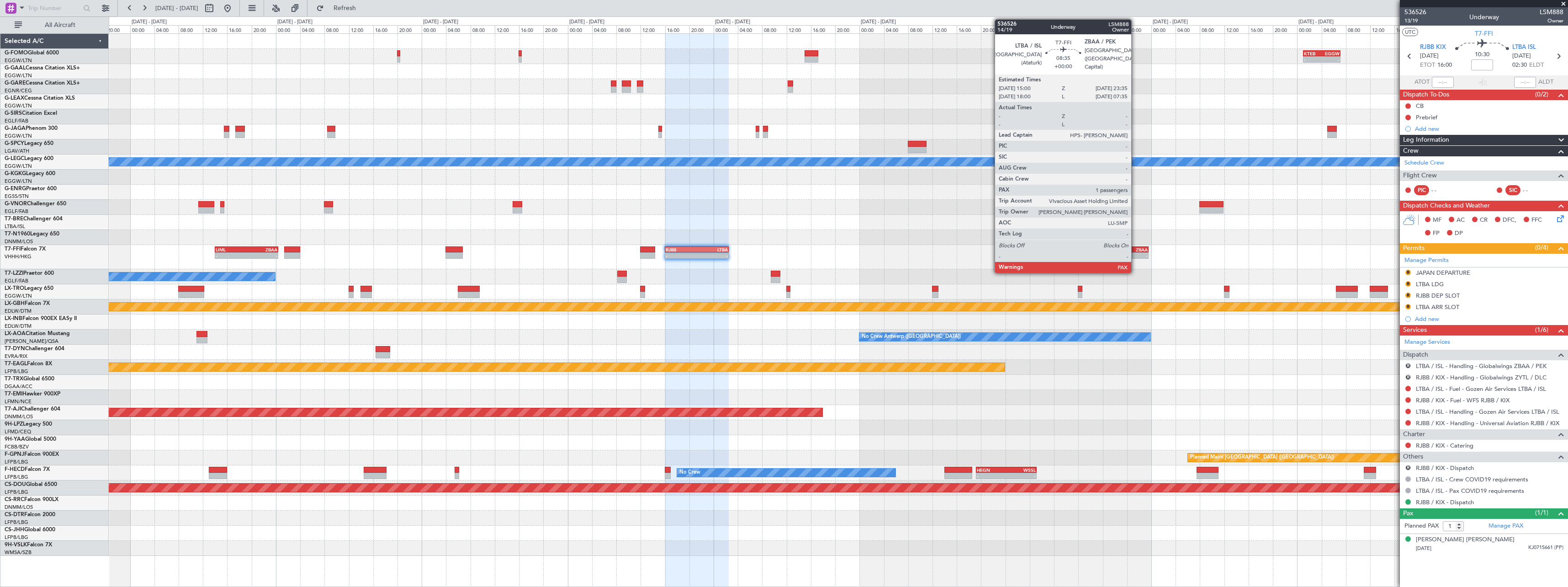
click div "- - LIML 14:00 Z ZBAA 00:25 Z - - RJBB 16:00 Z LTBA 02:30 Z - - LTBA 15:00 Z ZB…"
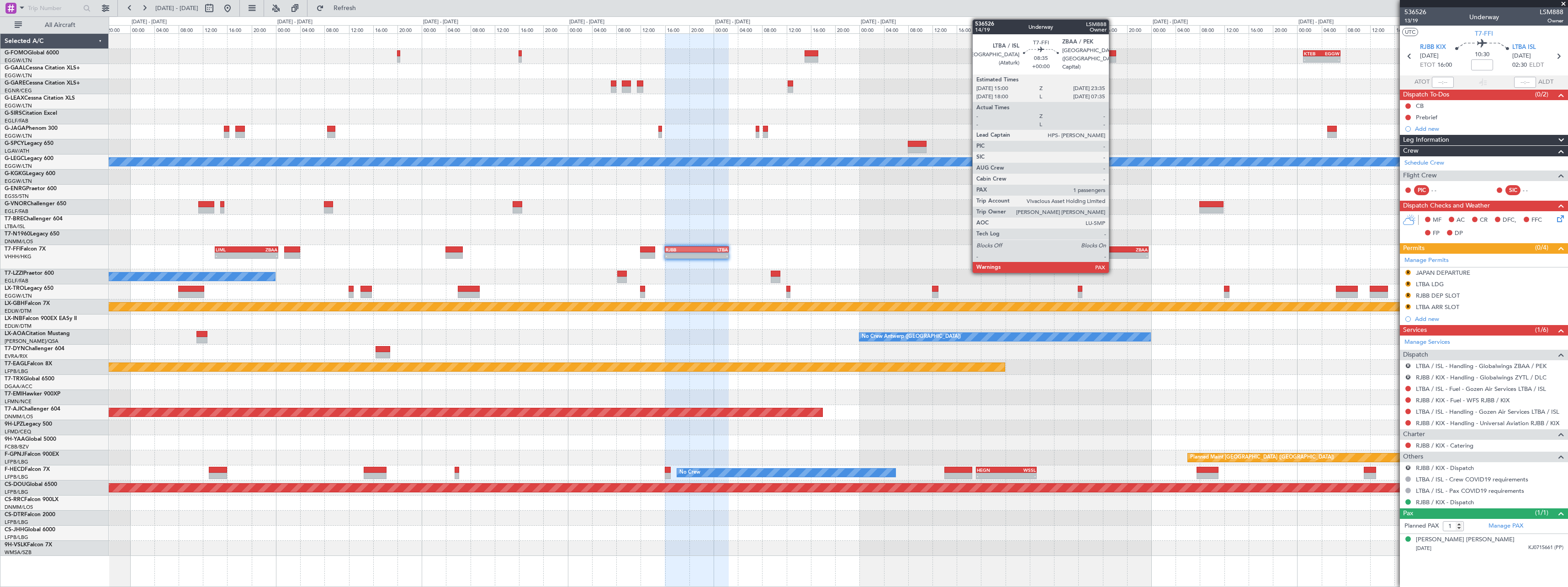
click div "-"
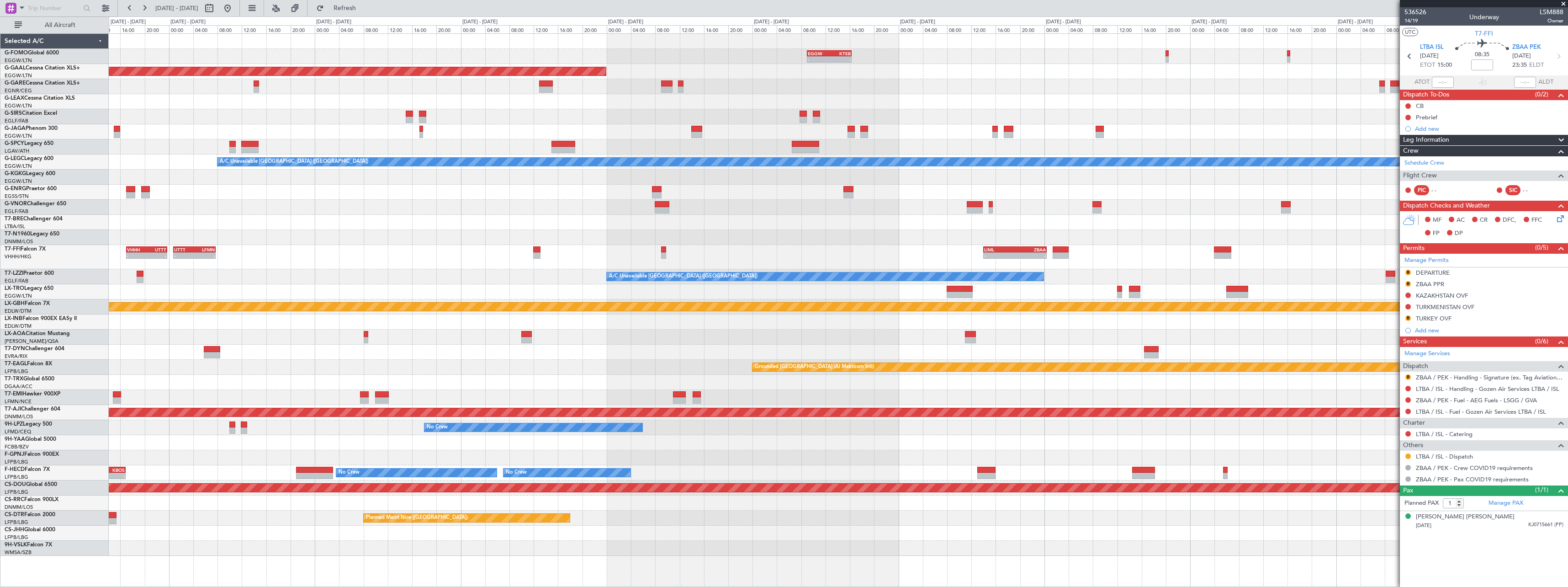
click div "EGGW 09:00 Z KTEB 16:20 Z - - KTEB 02:00 Z EGGW 08:40 Z - - Planned Maint Dusse…"
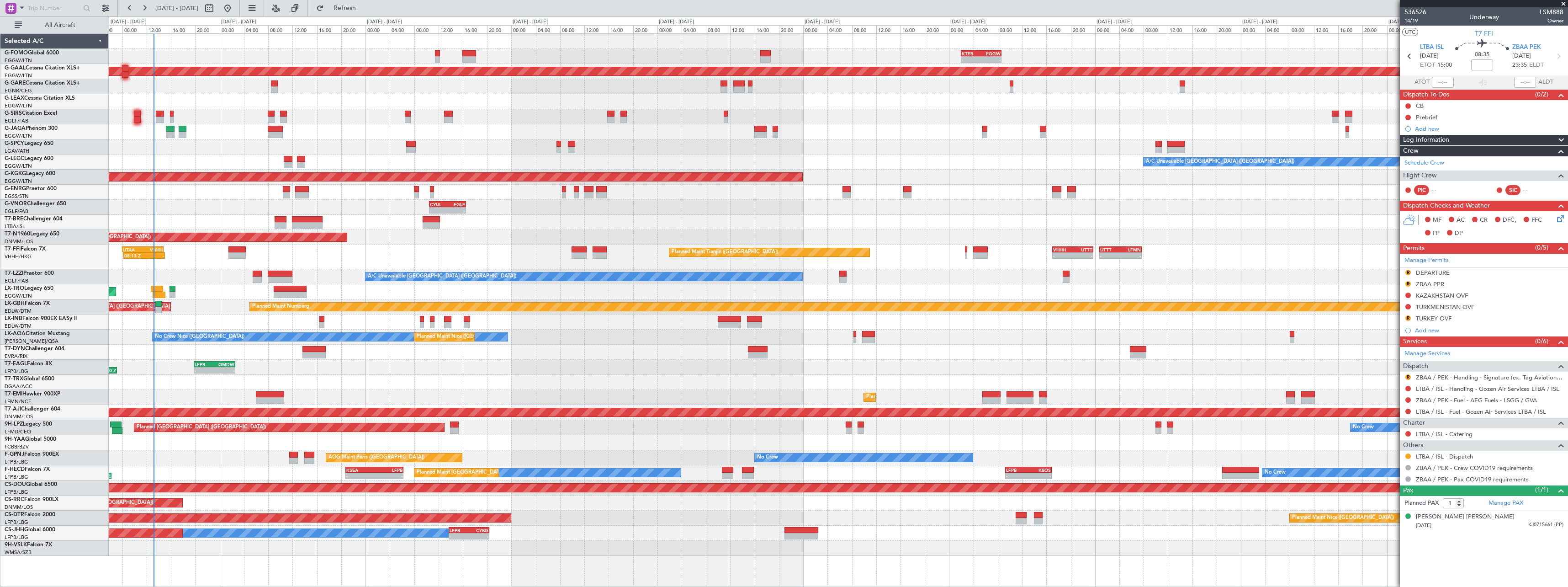
click div "UTTT 00:45 Z LFMN 07:45 Z - - VHHH 17:00 Z UTTT 23:45 Z - - Planned Maint Tianj…"
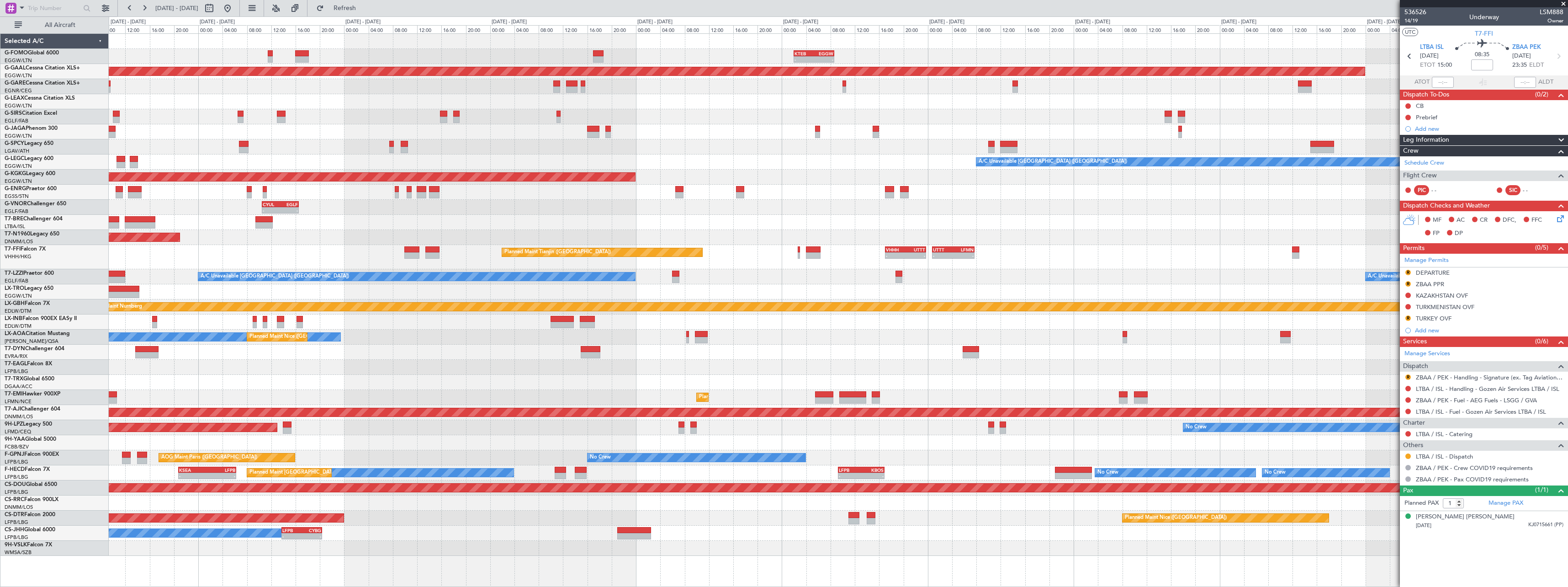
click div "KTEB 02:00 Z EGGW 08:40 Z - - - - EGGW 09:00 Z KTEB 16:20 Z Planned Maint Dusse…"
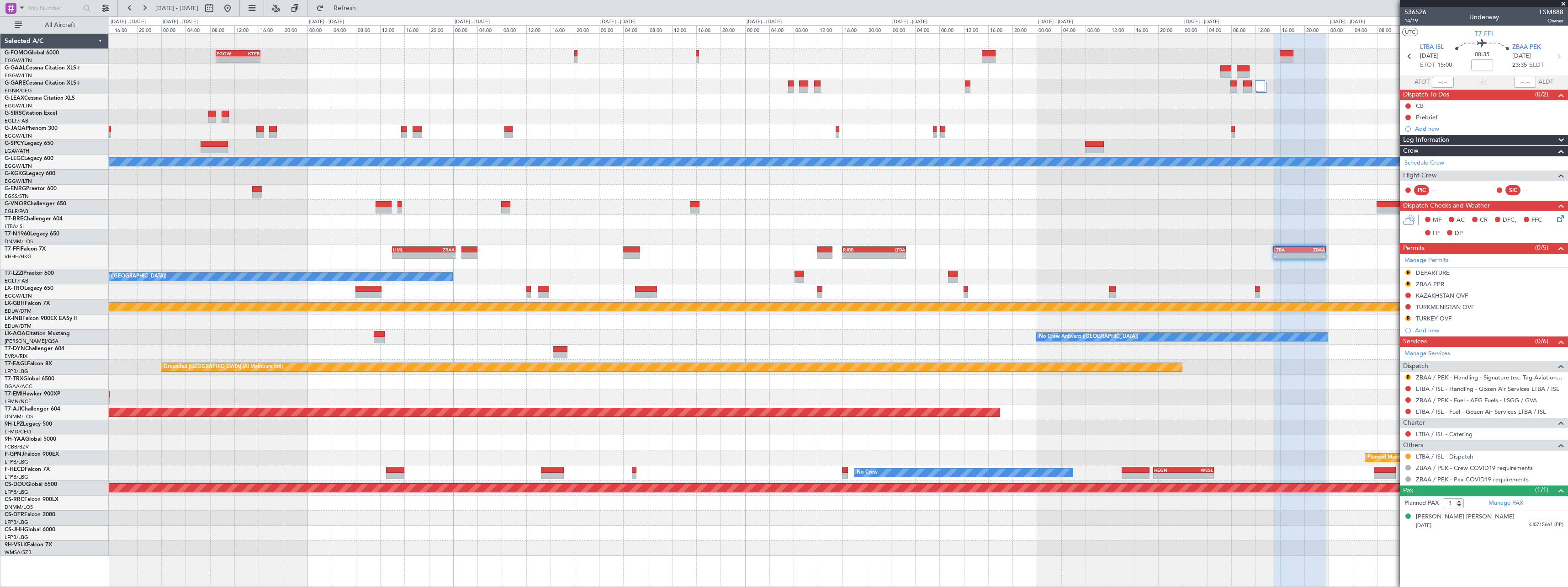
click div
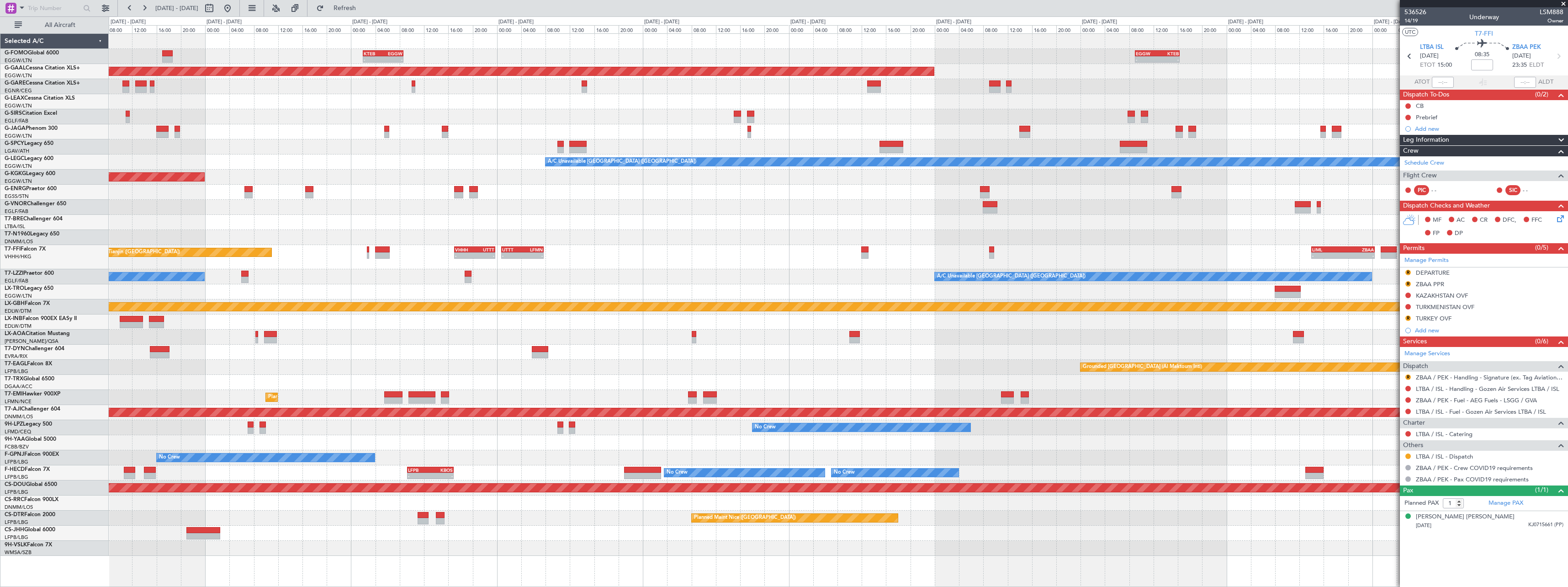
click div "AOG Maint London ([GEOGRAPHIC_DATA])"
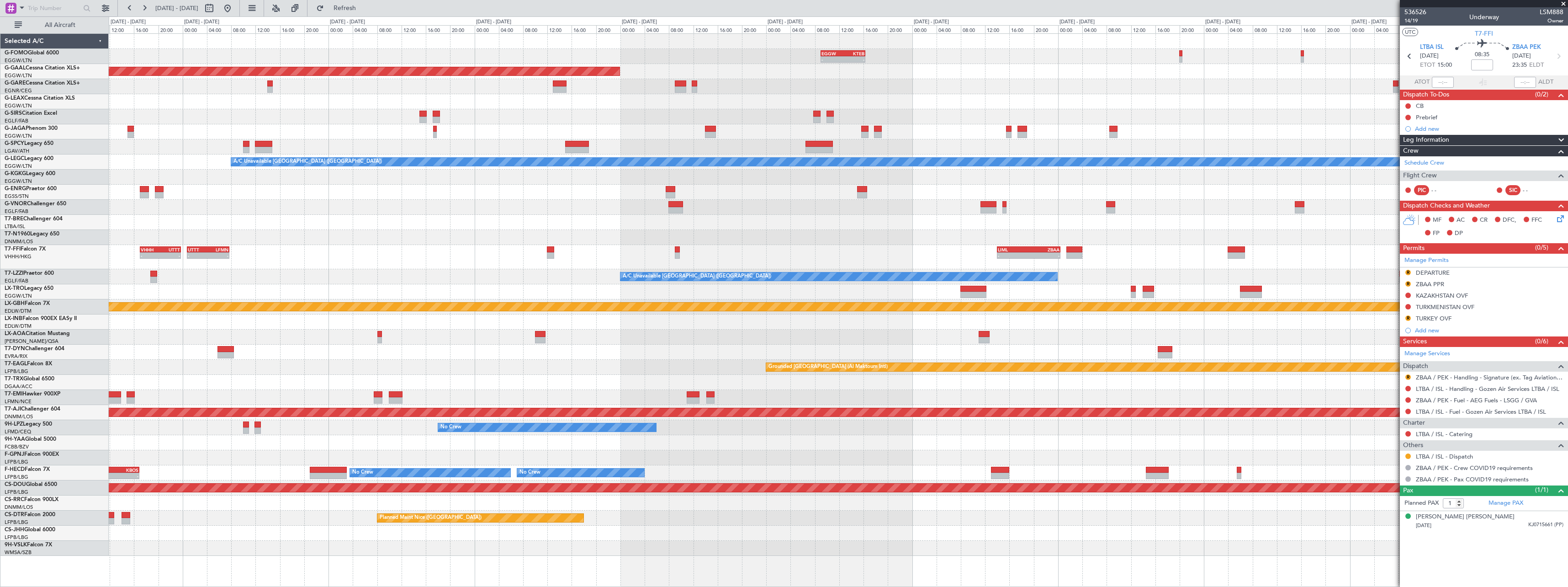
click at [1030, 203] on div "- - EGGW 09:00 Z KTEB 16:20 Z KTEB 02:00 Z EGGW 08:40 Z - - Planned [GEOGRAPHIC…" at bounding box center [838, 295] width 1459 height 522
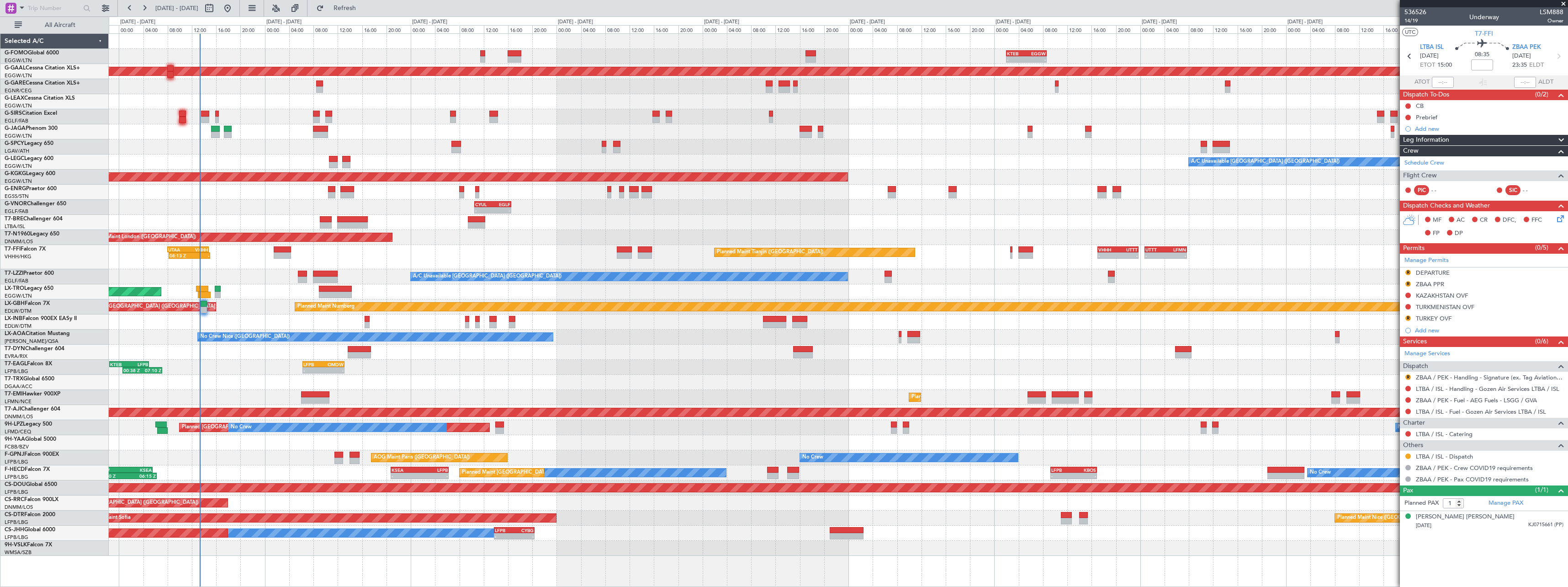
click at [1181, 201] on div "CYUL 10:30 Z EGLF 16:35 Z - - 11:00 Z 18:50 Z EGLF 10:50 Z CYUL 18:25 Z" at bounding box center [838, 207] width 1459 height 15
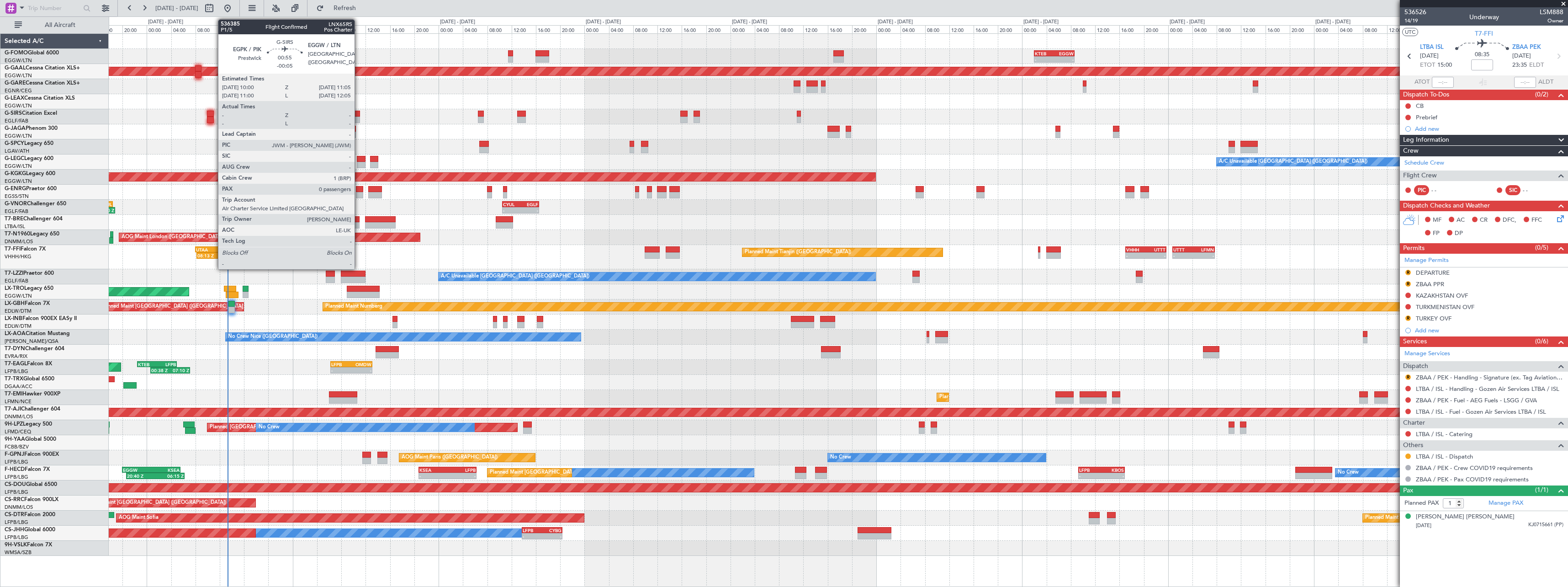
click at [359, 115] on div at bounding box center [356, 114] width 7 height 7
type input "-00:05"
type input "0"
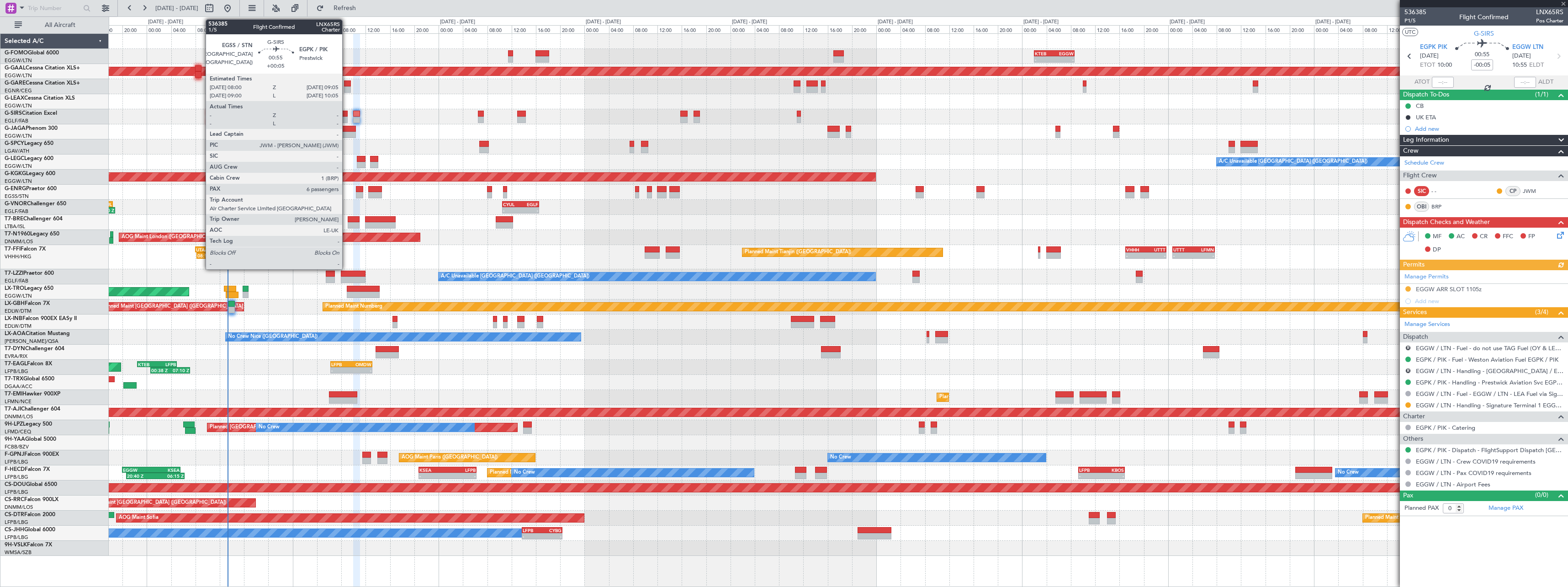
click at [346, 114] on div at bounding box center [344, 114] width 7 height 7
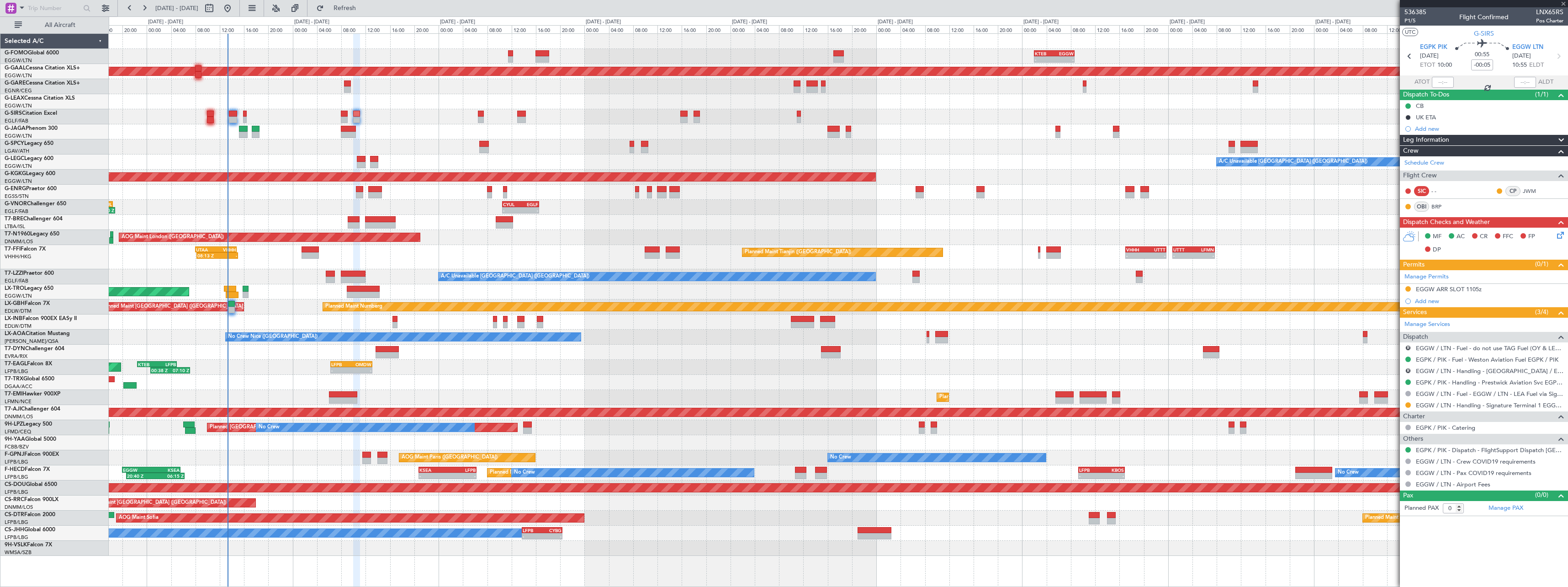
type input "+00:05"
type input "6"
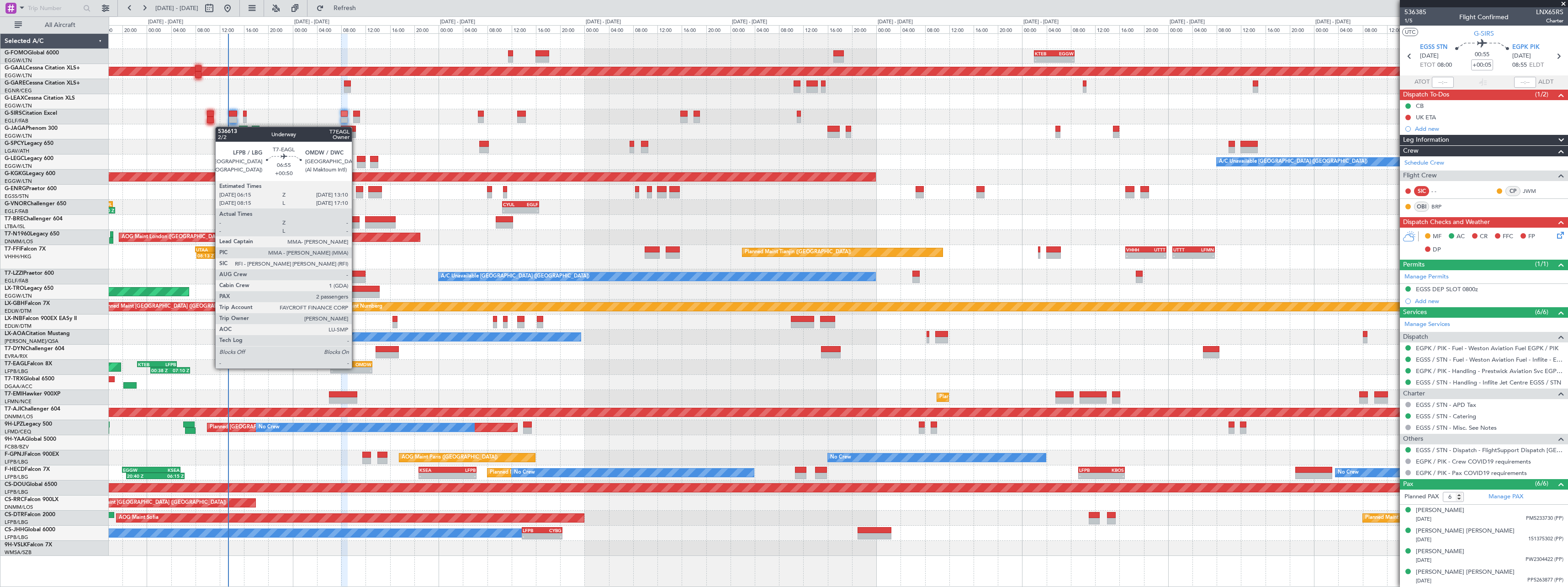
click at [356, 367] on div "-" at bounding box center [361, 370] width 20 height 5
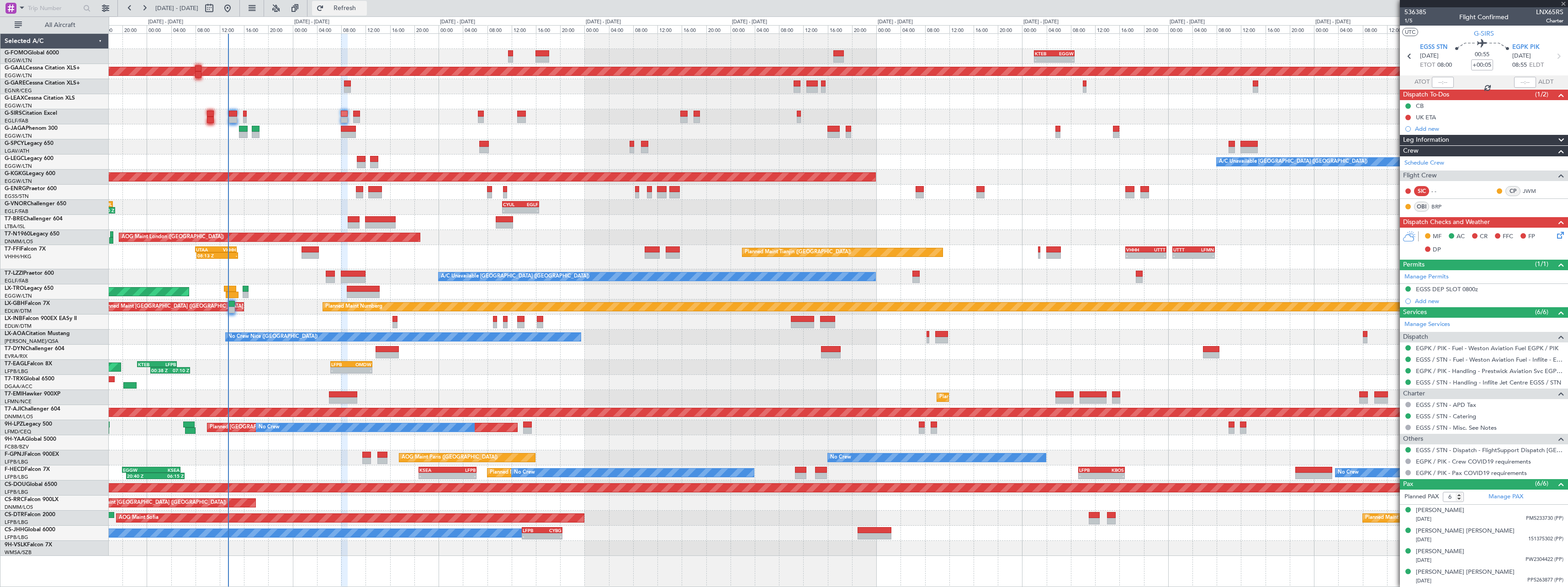
click at [357, 11] on span "Refresh" at bounding box center [345, 8] width 38 height 7
type input "+00:50"
type input "2"
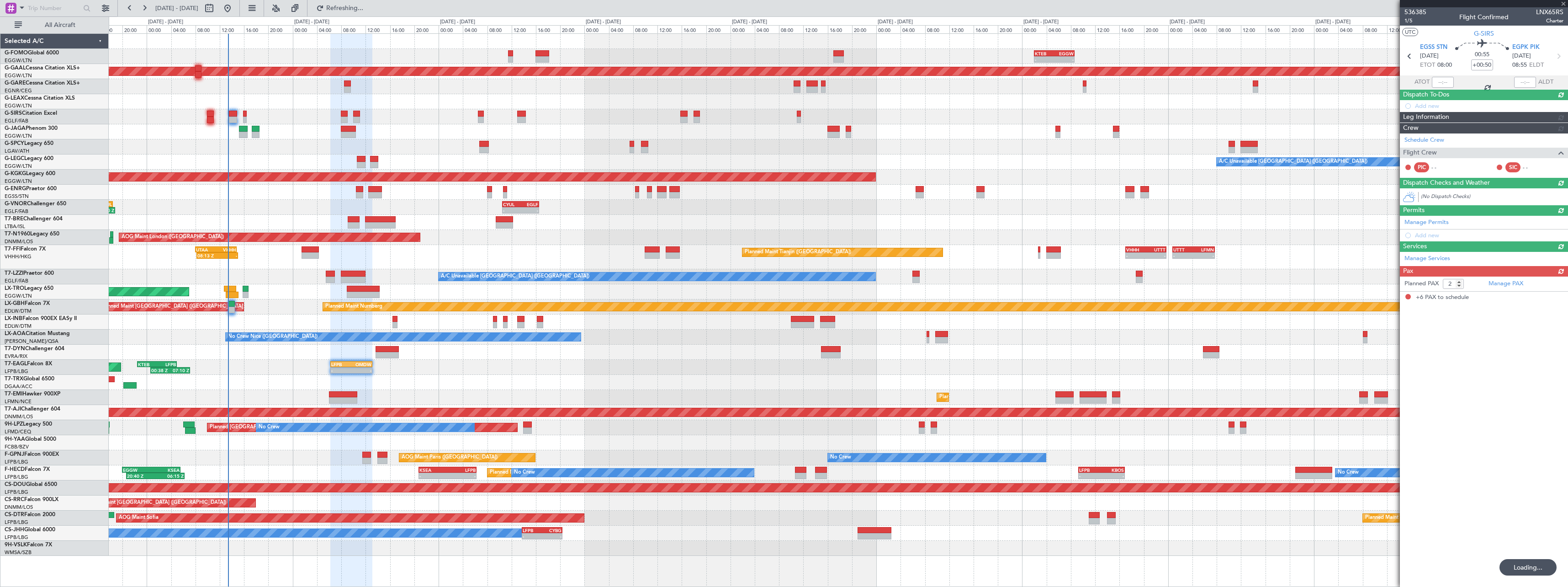
type input "+00:05"
type input "6"
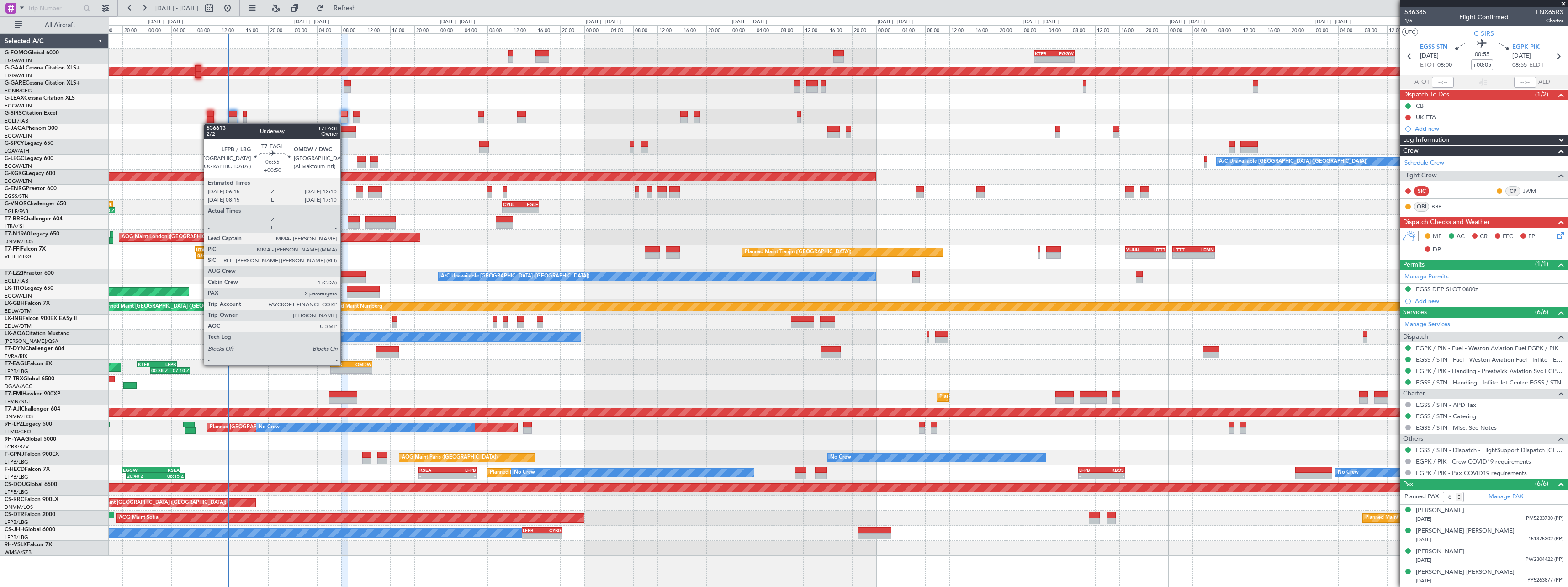
click at [345, 364] on div "LFPB" at bounding box center [341, 364] width 20 height 5
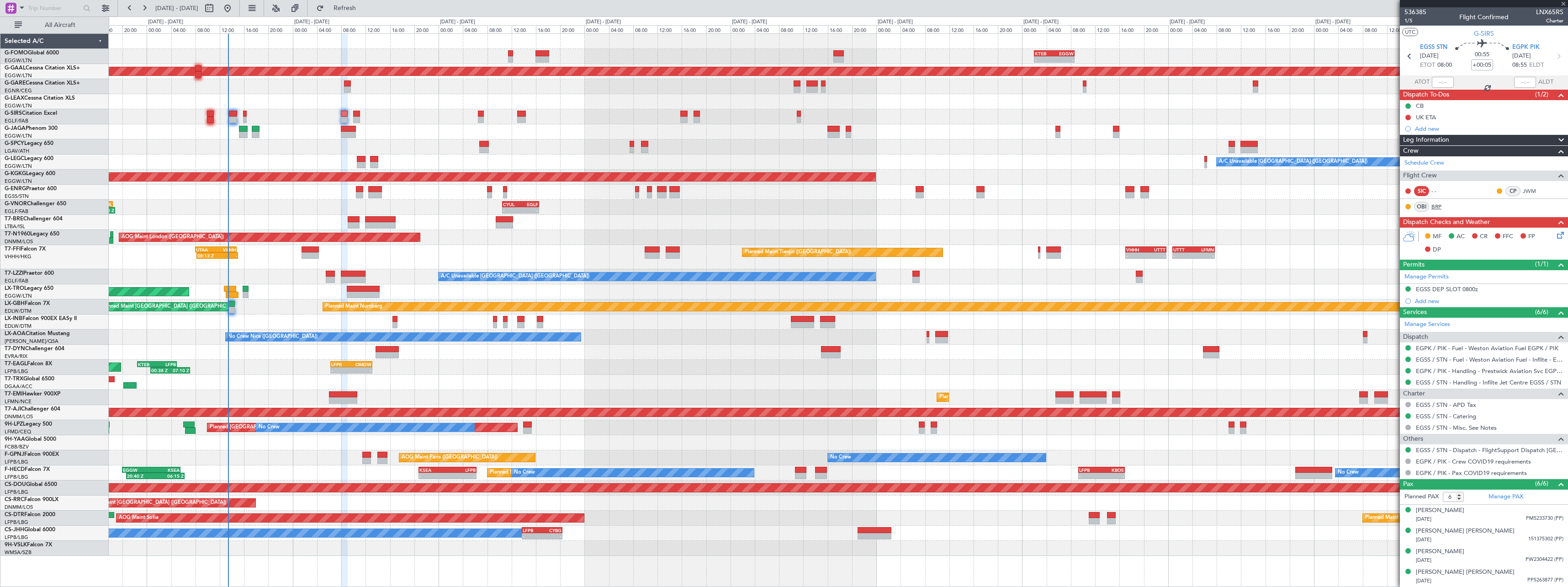
type input "+00:50"
type input "2"
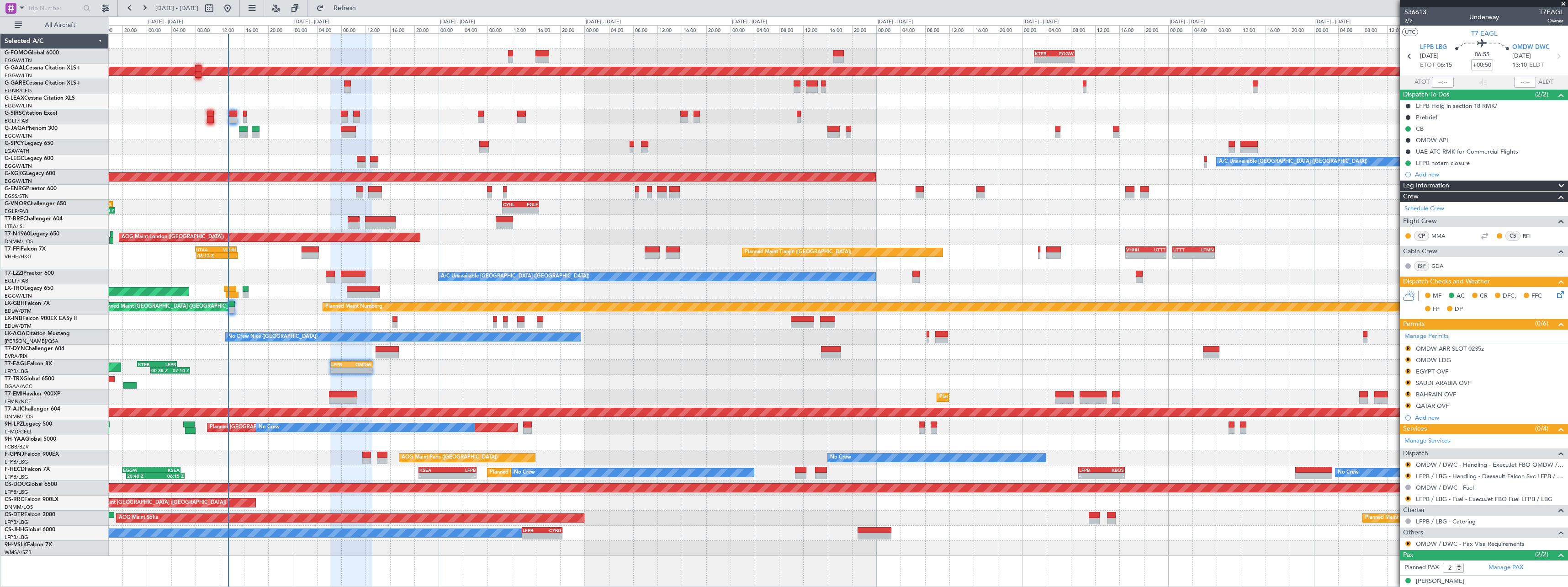
scroll to position [29, 0]
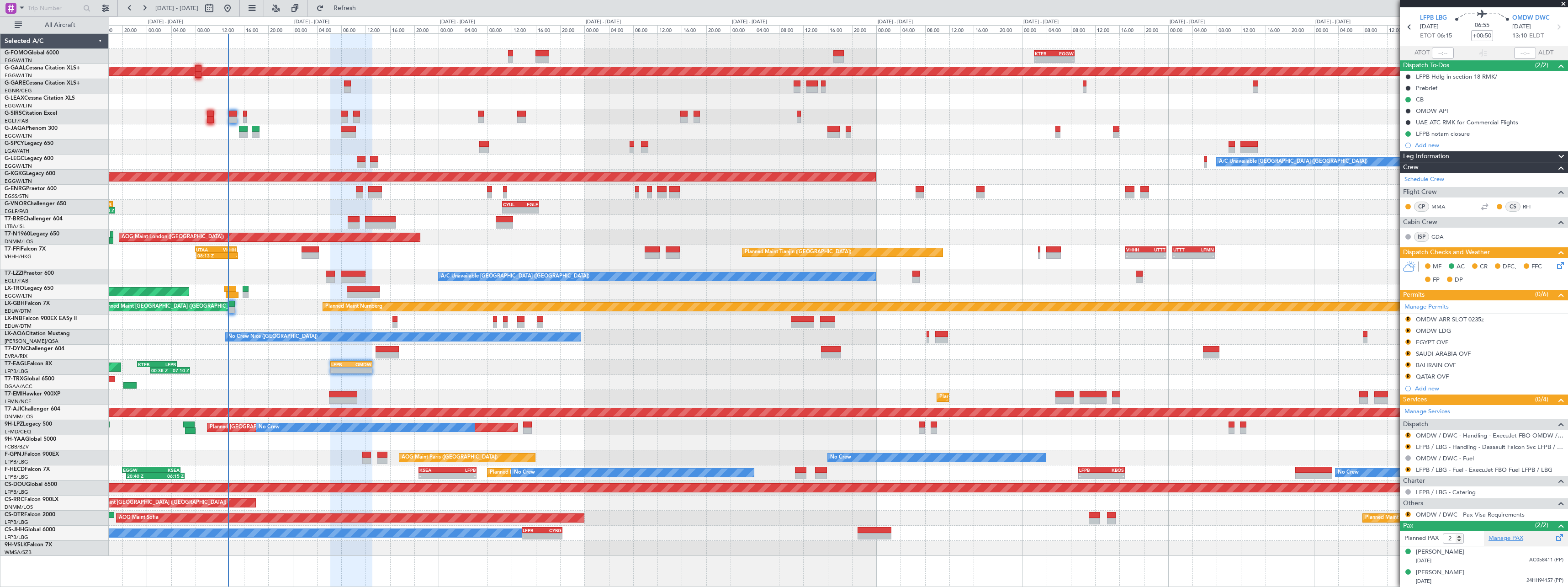
click at [1499, 538] on link "Manage PAX" at bounding box center [1505, 538] width 35 height 9
click at [362, 5] on span "Refresh" at bounding box center [345, 8] width 38 height 7
click at [1504, 535] on link "Manage PAX" at bounding box center [1505, 538] width 35 height 9
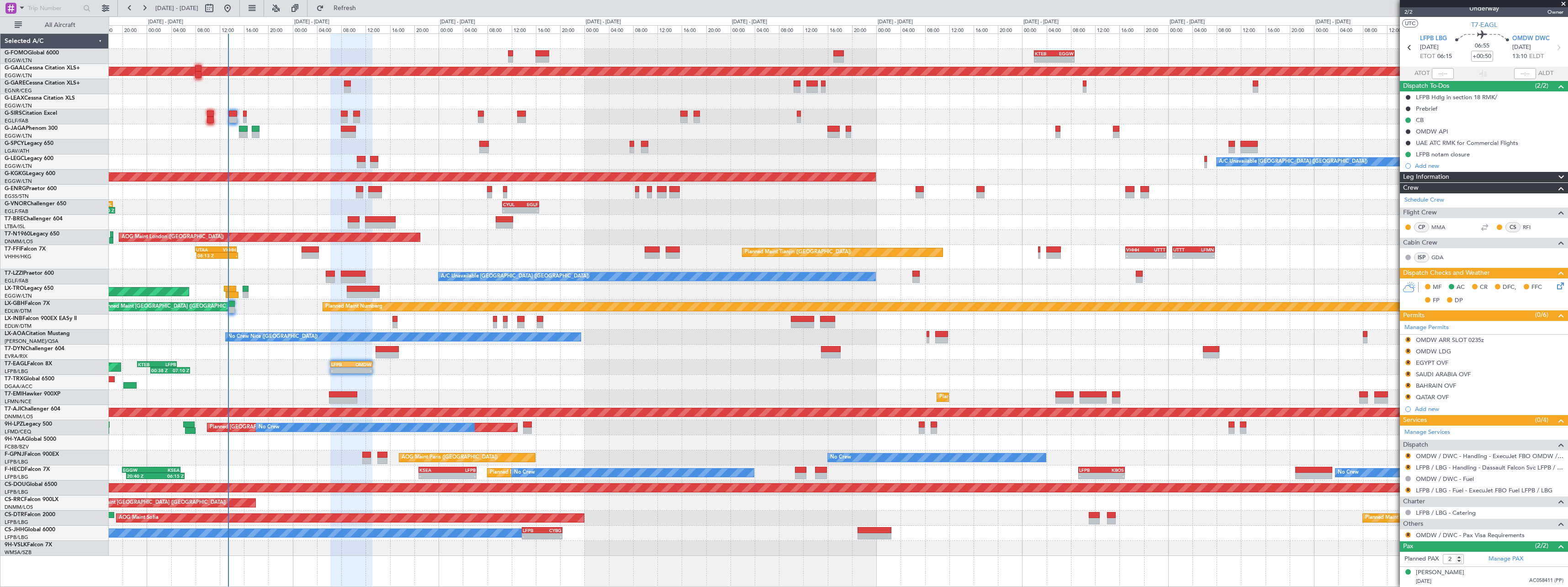
scroll to position [0, 0]
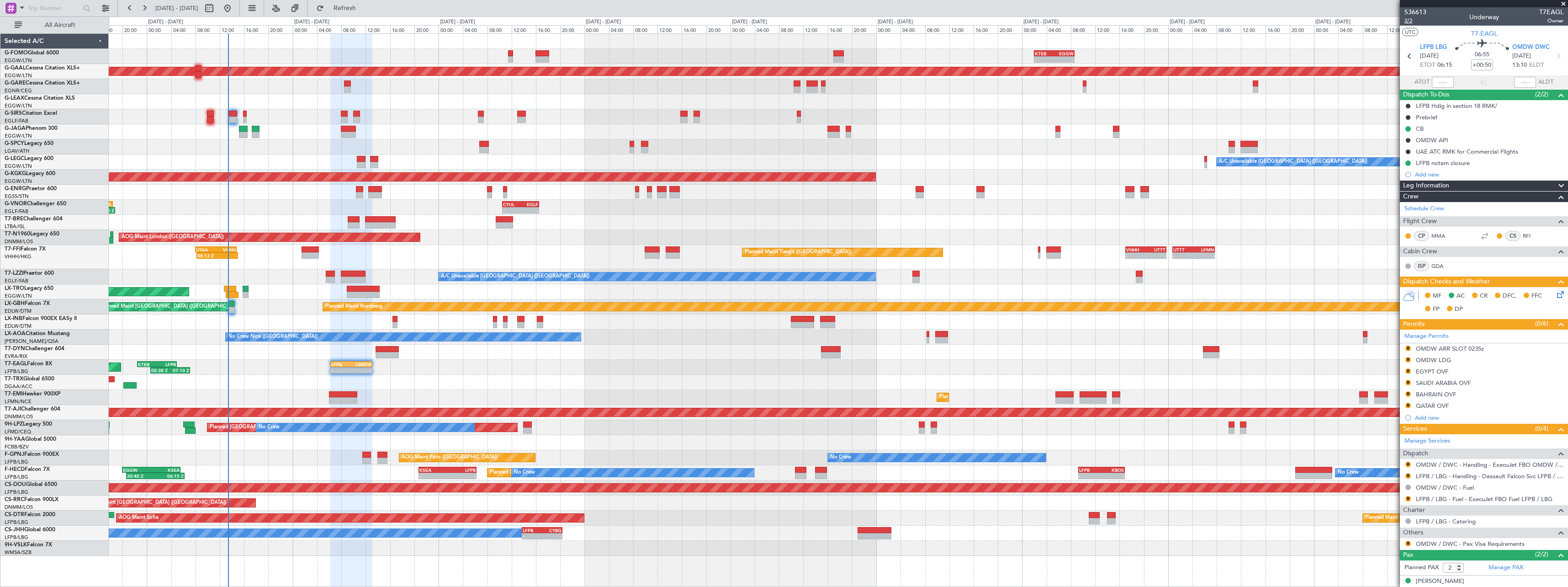
click at [1413, 21] on span "2/2" at bounding box center [1415, 21] width 22 height 8
click at [363, 12] on span "Refresh" at bounding box center [345, 8] width 38 height 7
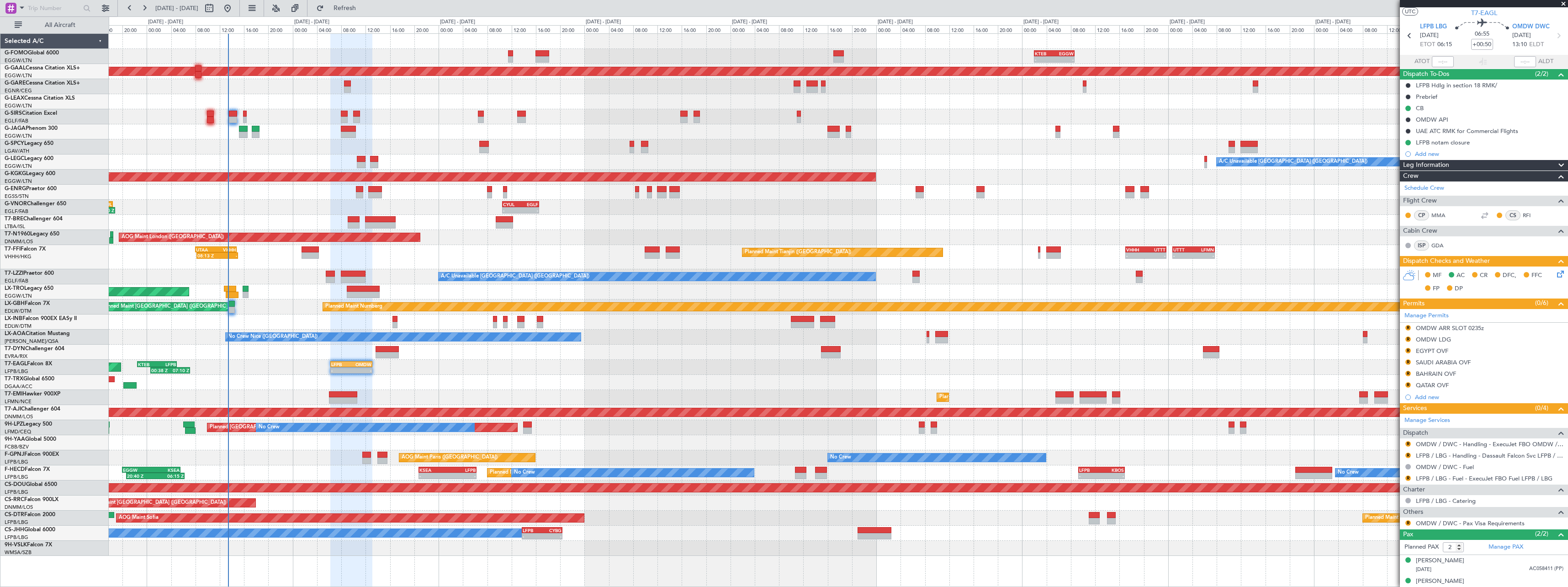
scroll to position [29, 0]
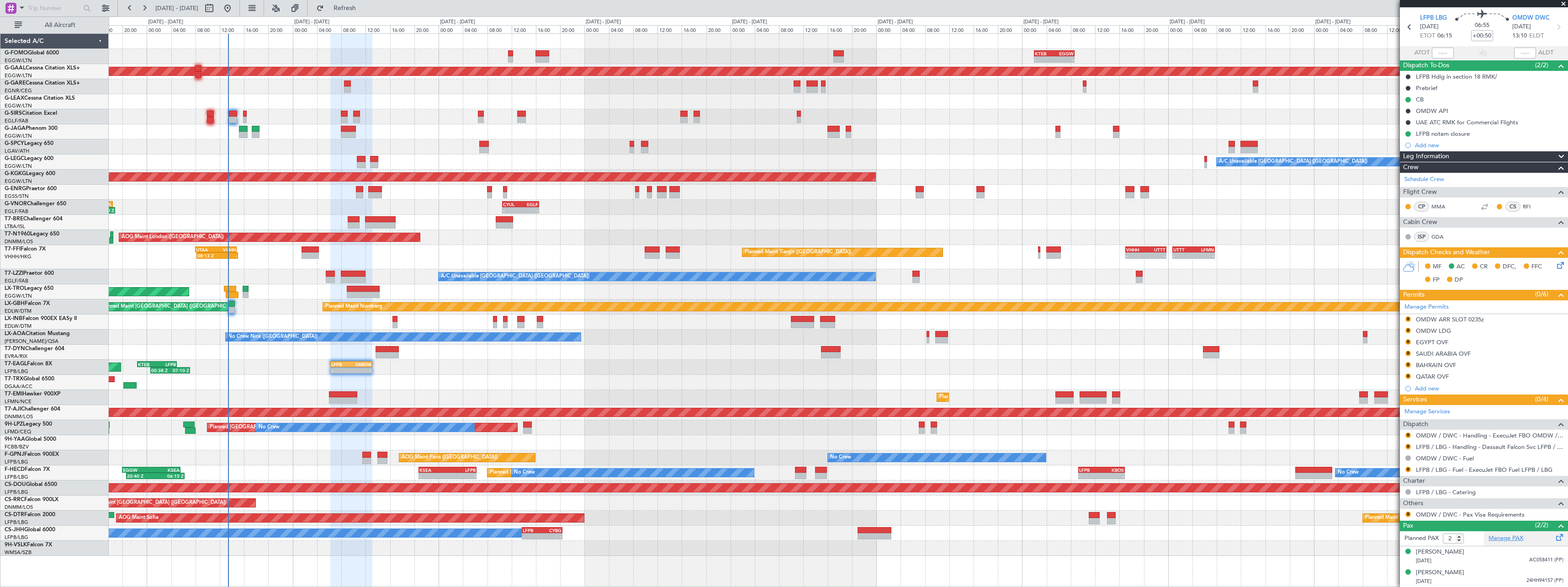
click at [1516, 536] on link "Manage PAX" at bounding box center [1505, 538] width 35 height 9
click at [360, 12] on button "Refresh" at bounding box center [340, 9] width 55 height 15
click at [1440, 233] on link "GDA" at bounding box center [1442, 237] width 21 height 9
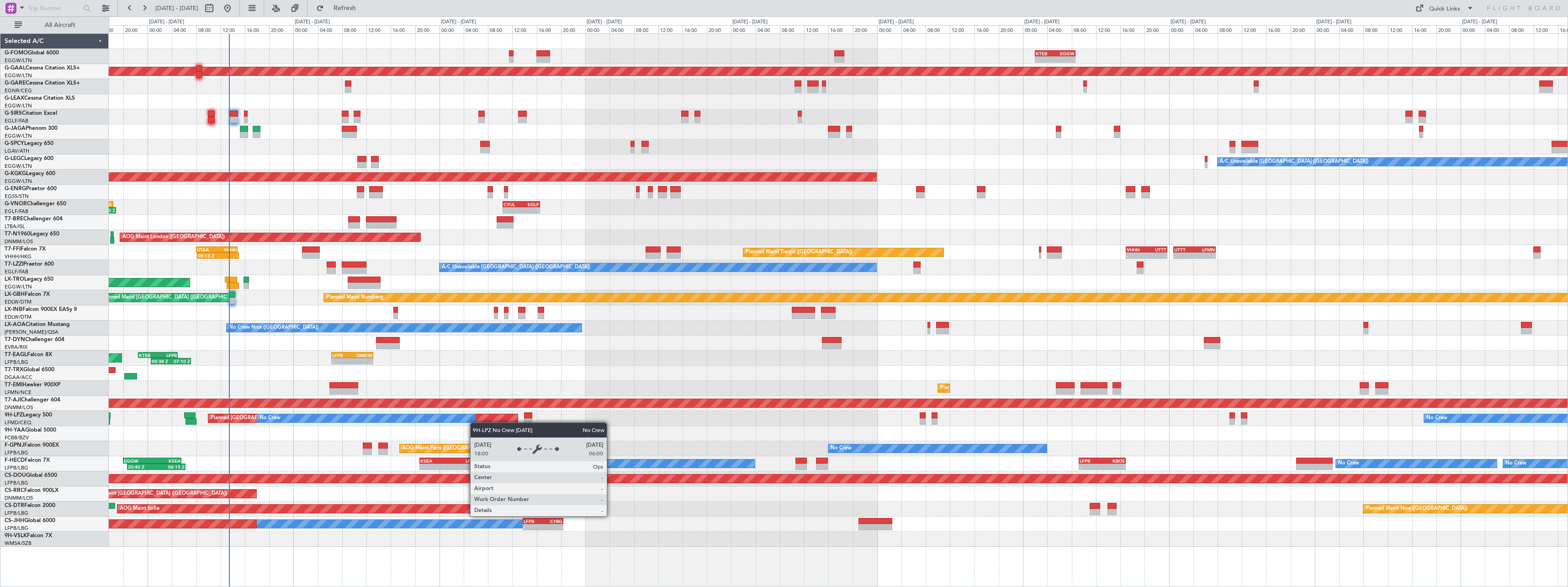
click at [391, 413] on div "- - KTEB 02:00 Z EGGW 08:40 Z 10:50 Z 22:30 Z OLBA 11:00 Z KTEB 22:45 Z - - EGG…" at bounding box center [838, 290] width 1459 height 513
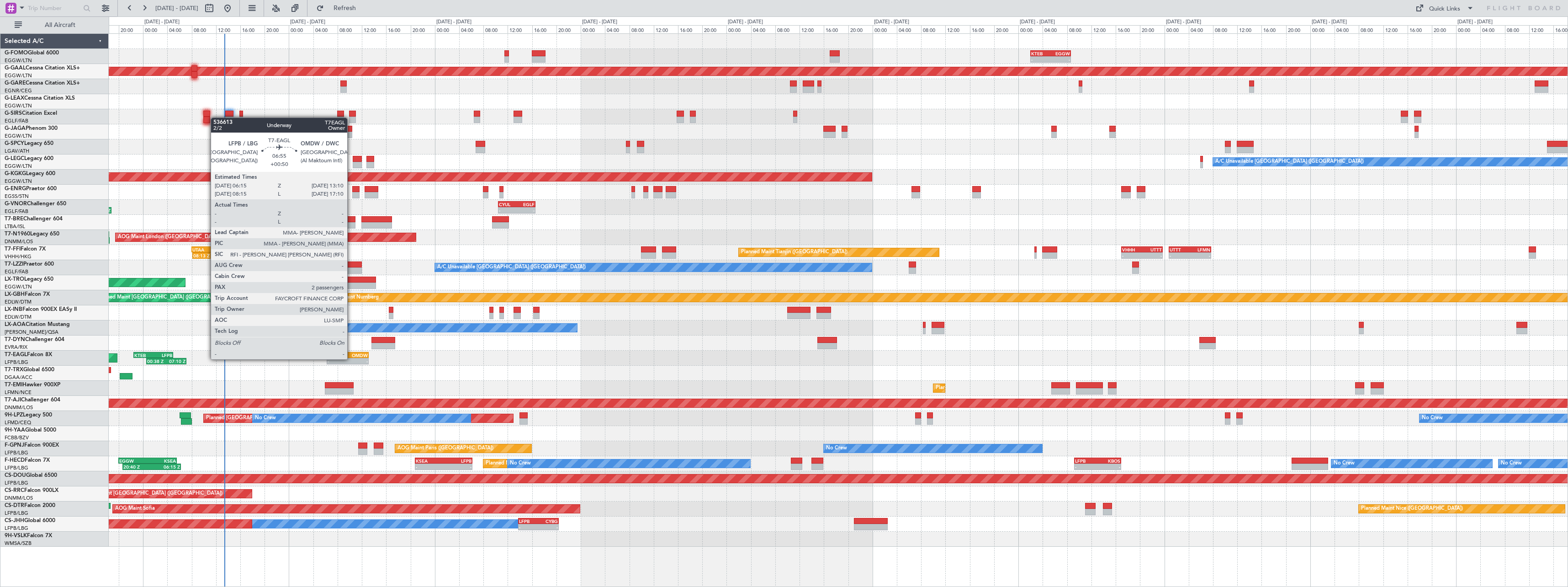
click at [351, 358] on div "-" at bounding box center [357, 360] width 20 height 5
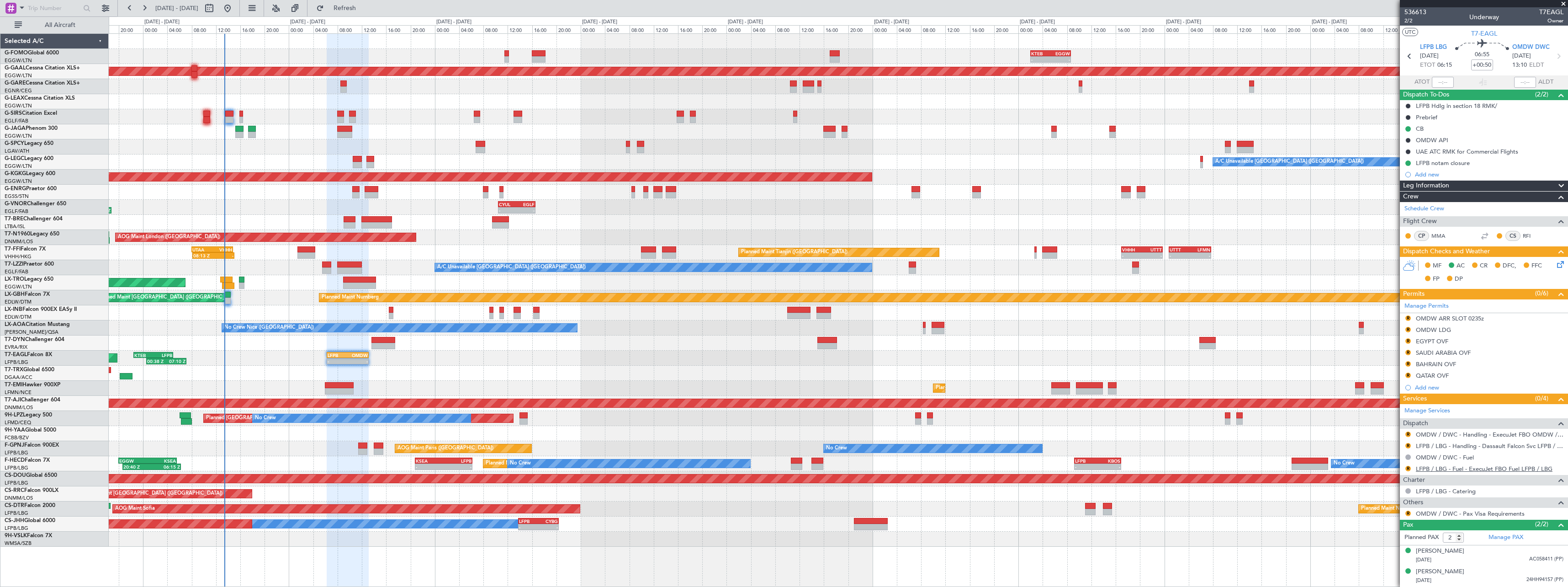
click at [1455, 468] on link "LFPB / LBG - Fuel - ExecuJet FBO Fuel LFPB / LBG" at bounding box center [1484, 468] width 136 height 8
click at [1480, 435] on link "OMDW / DWC - Handling - ExecuJet FBO OMDW / DWC" at bounding box center [1489, 434] width 147 height 8
click at [351, 5] on button "Refresh" at bounding box center [340, 9] width 55 height 15
drag, startPoint x: 1425, startPoint y: 321, endPoint x: 1460, endPoint y: 325, distance: 35.2
click at [1425, 321] on div "OMDW ARR SLOT 0235z" at bounding box center [1450, 318] width 68 height 8
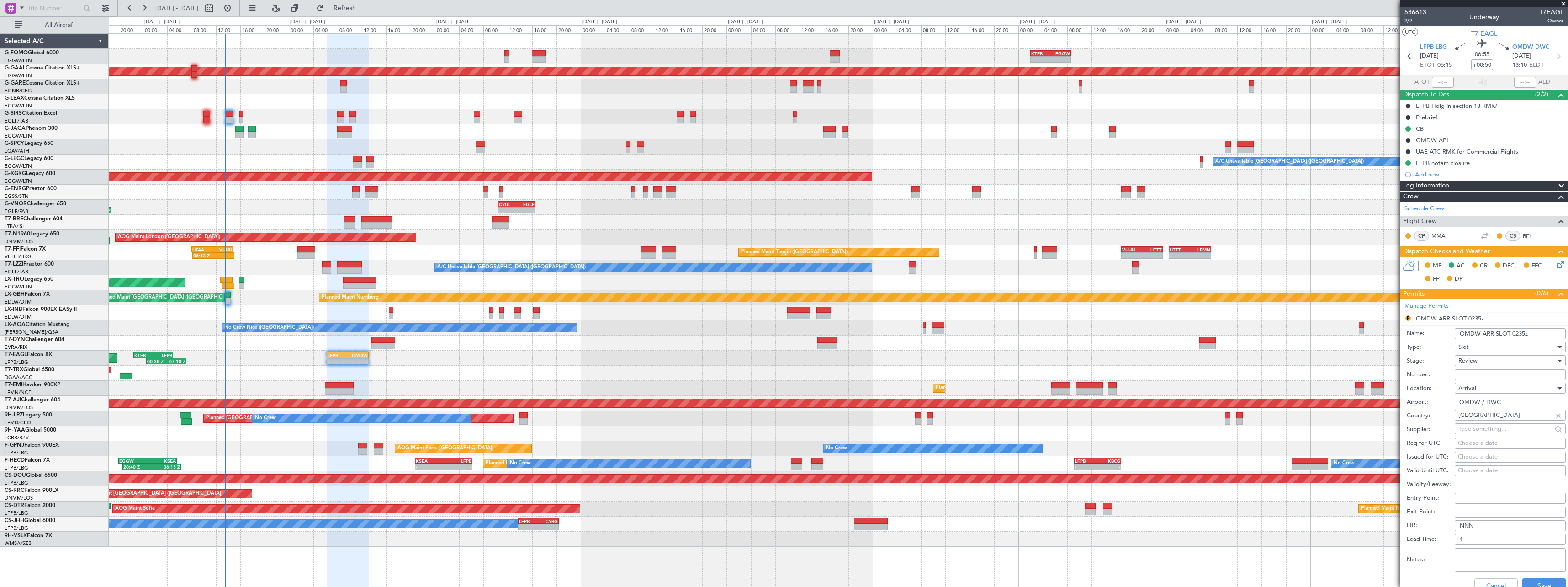
drag, startPoint x: 1528, startPoint y: 332, endPoint x: 1511, endPoint y: 340, distance: 18.8
click at [1512, 334] on input "OMDW ARR SLOT 0235z" at bounding box center [1510, 334] width 111 height 11
type input "OMDW ARR SLOT 1310z"
click at [1510, 361] on div "Review" at bounding box center [1507, 360] width 97 height 14
click at [1494, 422] on span "Requested" at bounding box center [1507, 420] width 96 height 14
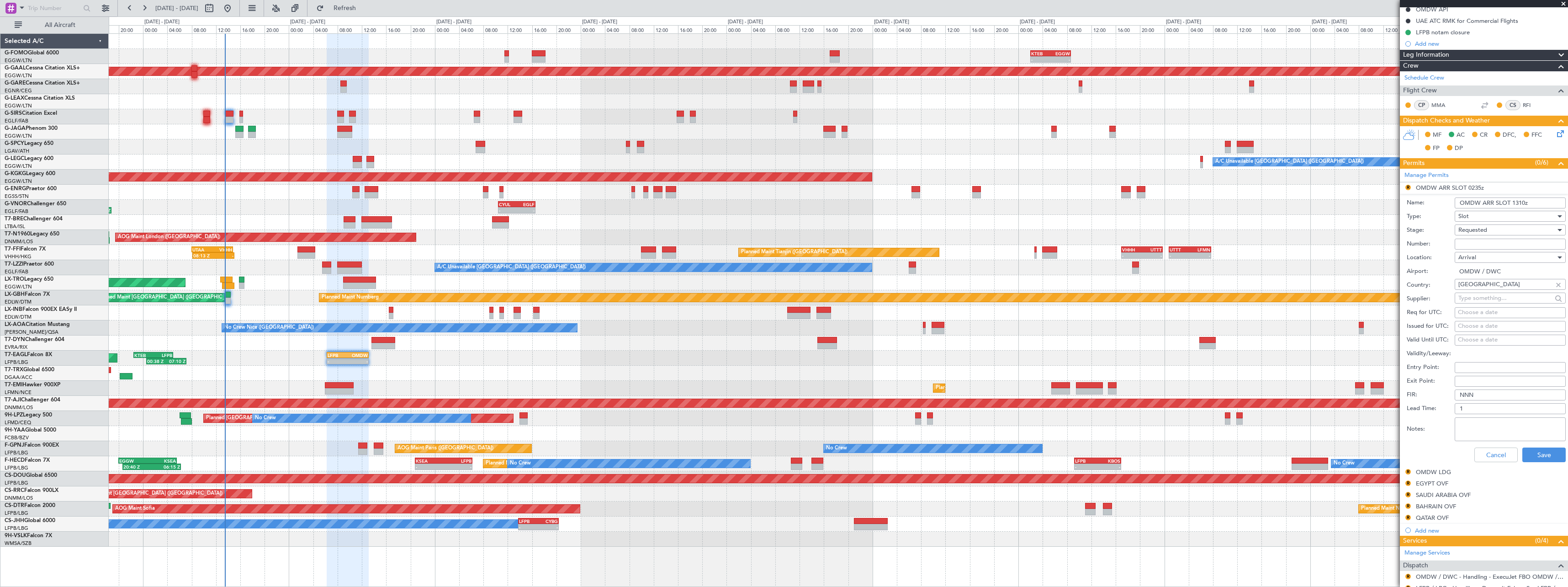
scroll to position [183, 0]
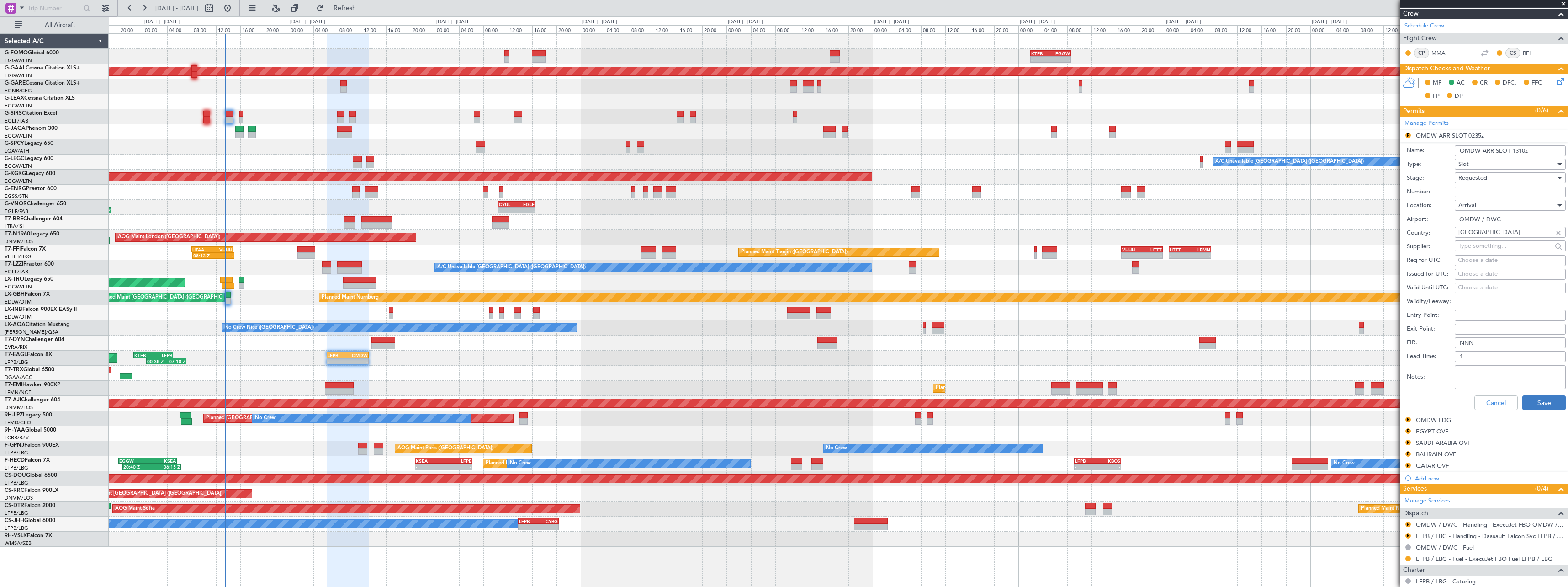
drag, startPoint x: 1552, startPoint y: 411, endPoint x: 1546, endPoint y: 408, distance: 6.7
click at [1551, 407] on div "Cancel Save" at bounding box center [1486, 402] width 159 height 24
click at [1543, 404] on button "Save" at bounding box center [1544, 402] width 43 height 15
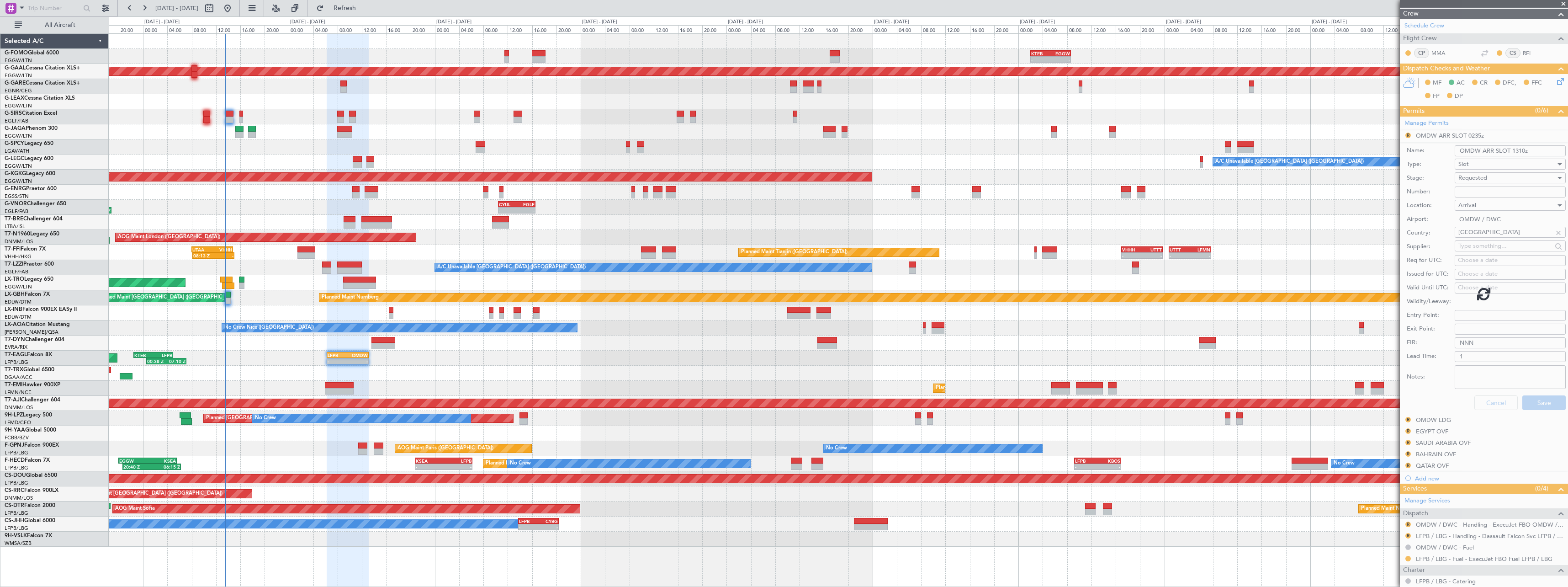
scroll to position [0, 0]
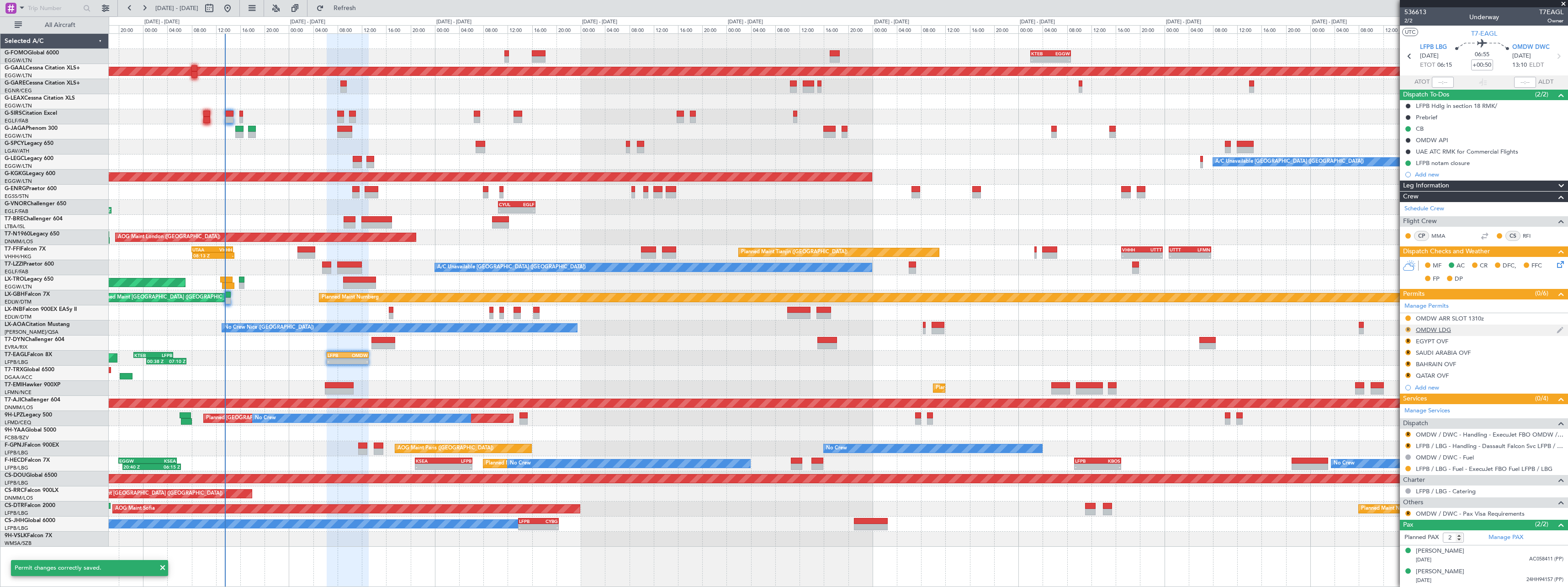
click at [1406, 328] on button "R" at bounding box center [1408, 329] width 5 height 5
click at [1393, 371] on span "Requested" at bounding box center [1382, 370] width 29 height 9
click at [1407, 340] on button "R" at bounding box center [1408, 340] width 5 height 5
click at [1387, 382] on span "Requested" at bounding box center [1382, 381] width 29 height 9
click at [1408, 353] on button "R" at bounding box center [1408, 352] width 5 height 5
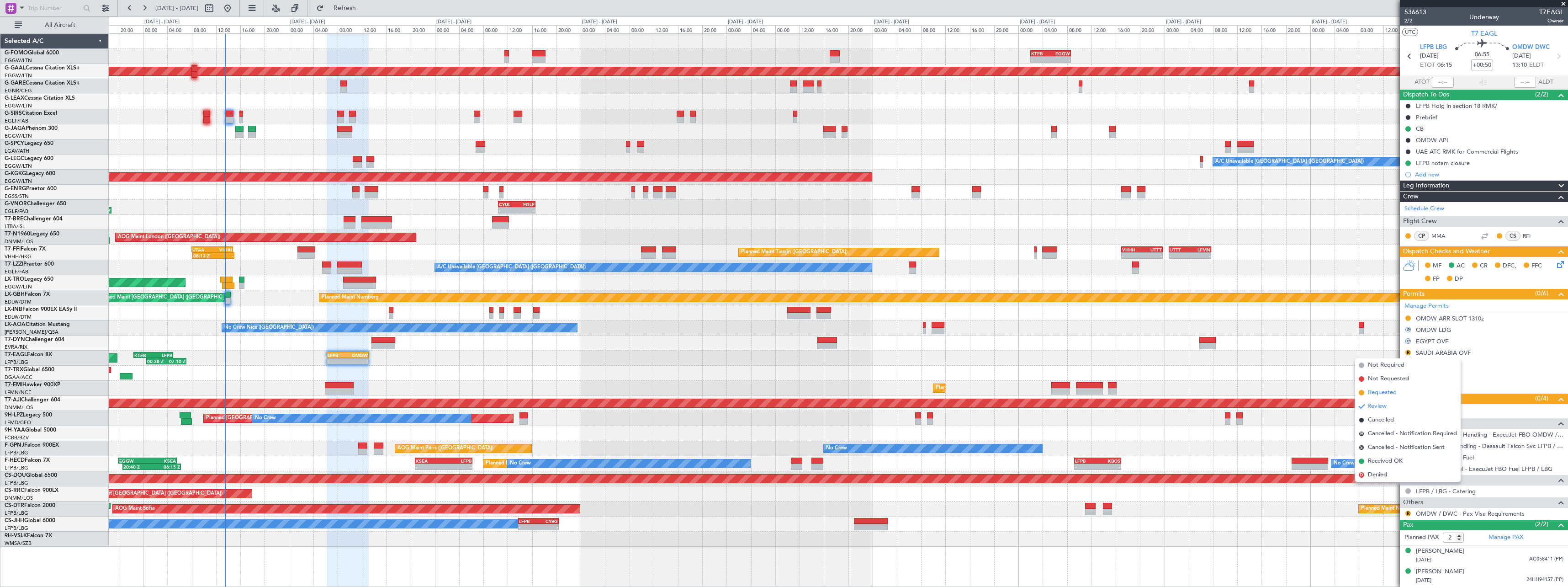
click at [1393, 393] on span "Requested" at bounding box center [1382, 392] width 29 height 9
click at [1404, 364] on div "R BAHRAIN OVF" at bounding box center [1484, 364] width 168 height 12
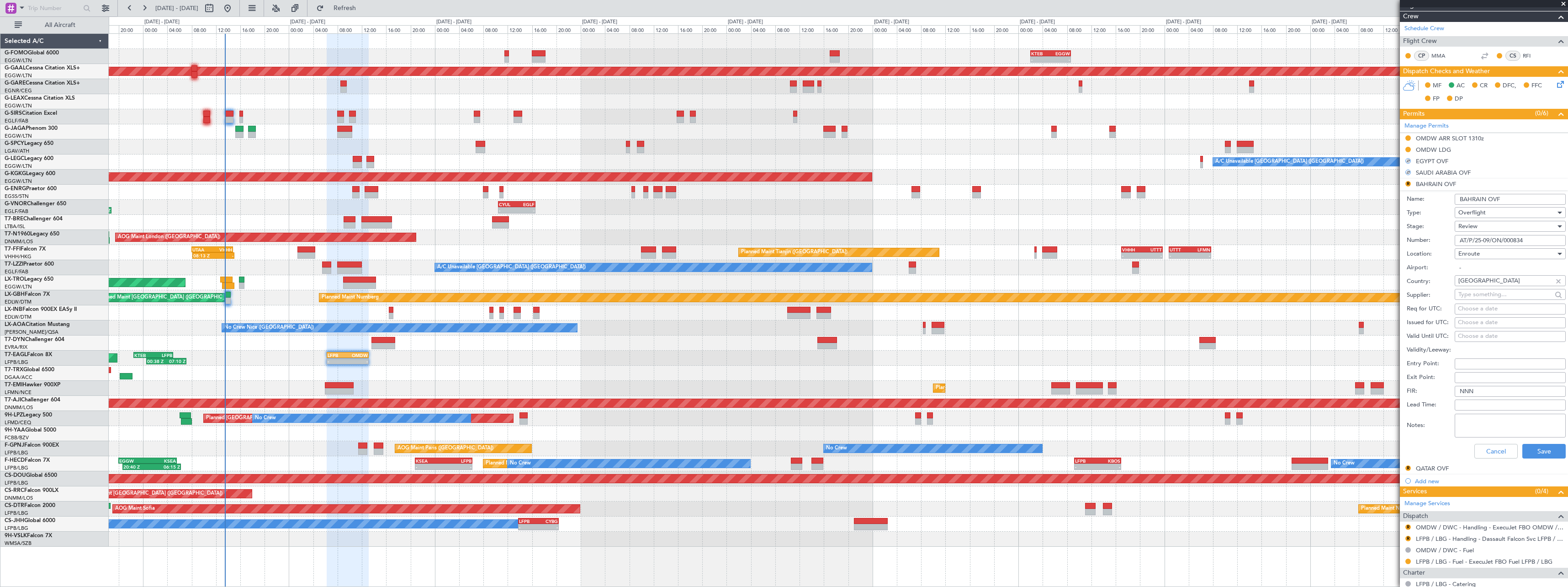
scroll to position [272, 0]
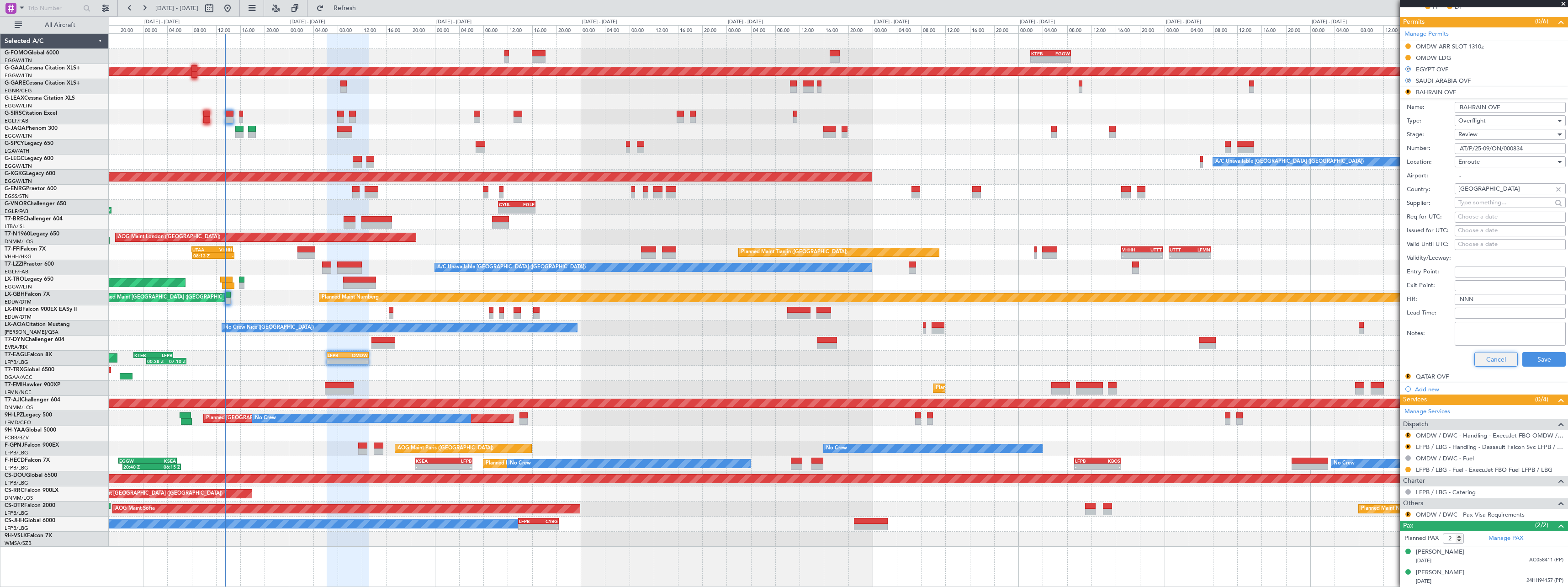
click at [1491, 359] on button "Cancel" at bounding box center [1496, 359] width 43 height 15
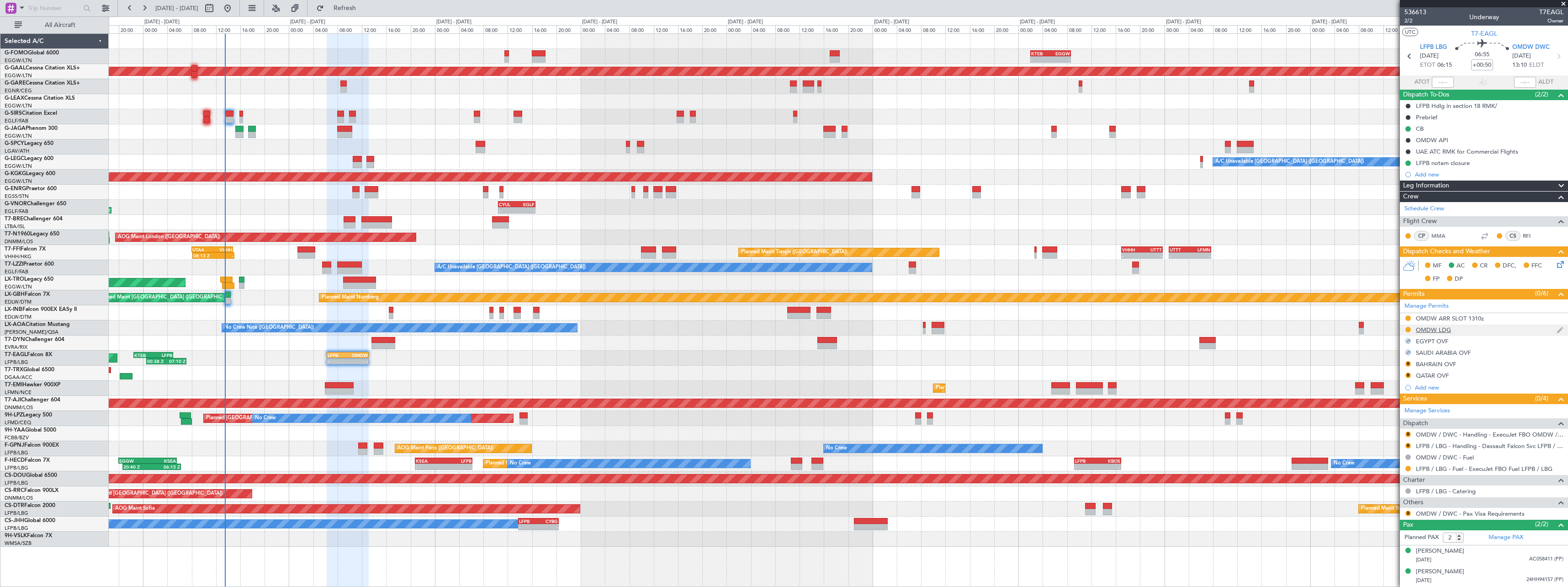
scroll to position [0, 0]
click at [1409, 364] on button "R" at bounding box center [1408, 364] width 5 height 5
click at [1393, 407] on span "Requested" at bounding box center [1382, 404] width 29 height 9
drag, startPoint x: 1408, startPoint y: 372, endPoint x: 1407, endPoint y: 378, distance: 6.1
click at [1408, 374] on button "R" at bounding box center [1408, 375] width 5 height 5
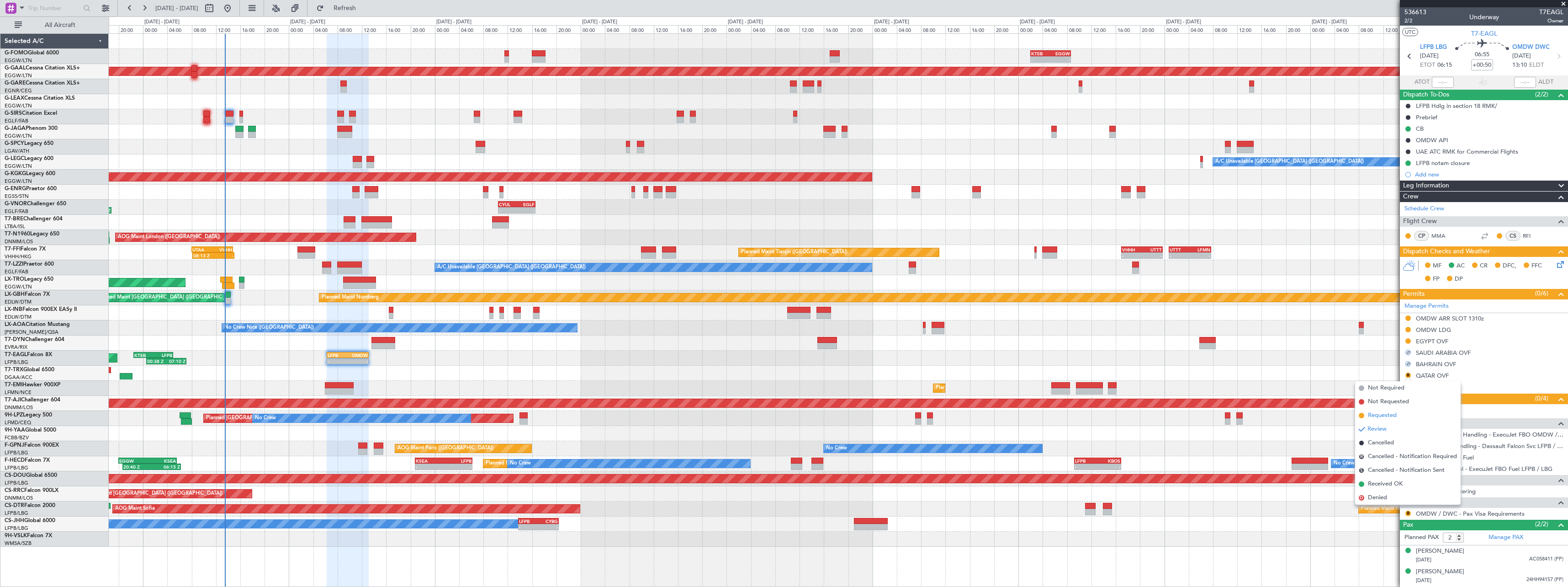
click at [1391, 409] on li "Requested" at bounding box center [1407, 415] width 105 height 14
drag, startPoint x: 375, startPoint y: 11, endPoint x: 299, endPoint y: 2, distance: 76.5
click at [364, 11] on span "Refresh" at bounding box center [345, 8] width 38 height 7
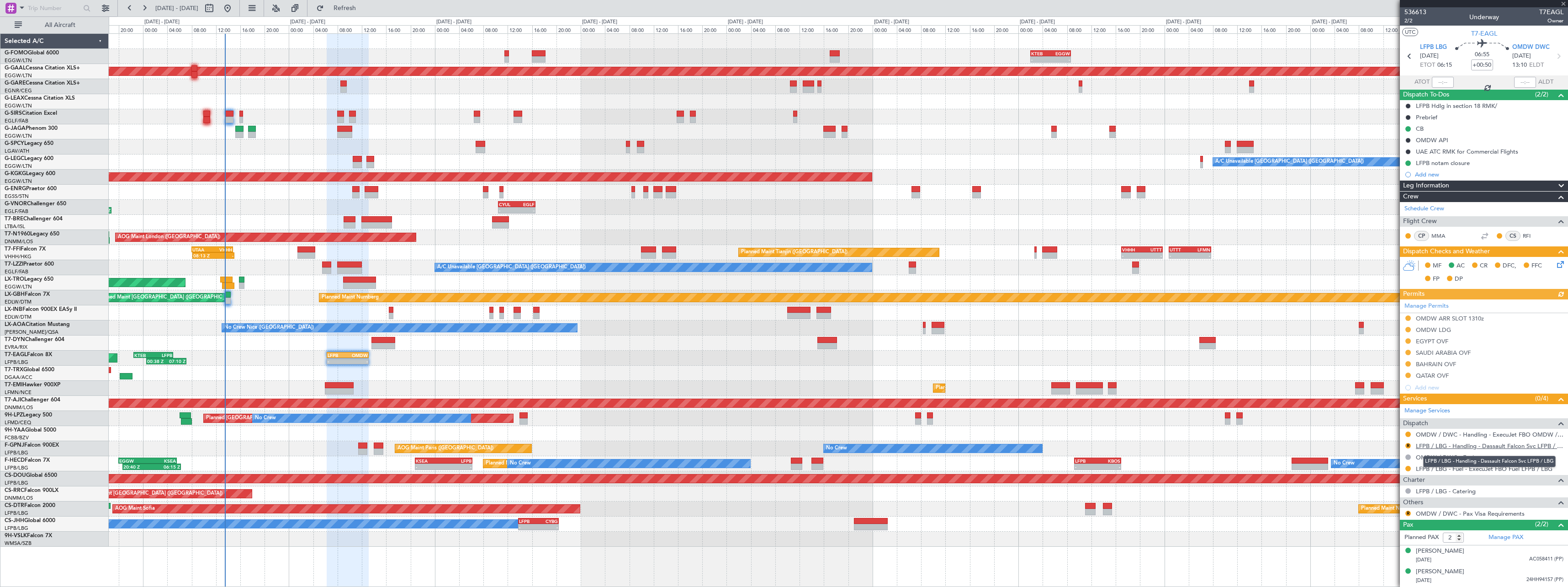
click at [1459, 445] on link "LFPB / LBG - Handling - Dassault Falcon Svc LFPB / LBG" at bounding box center [1489, 446] width 147 height 8
click at [1407, 468] on button at bounding box center [1408, 468] width 5 height 5
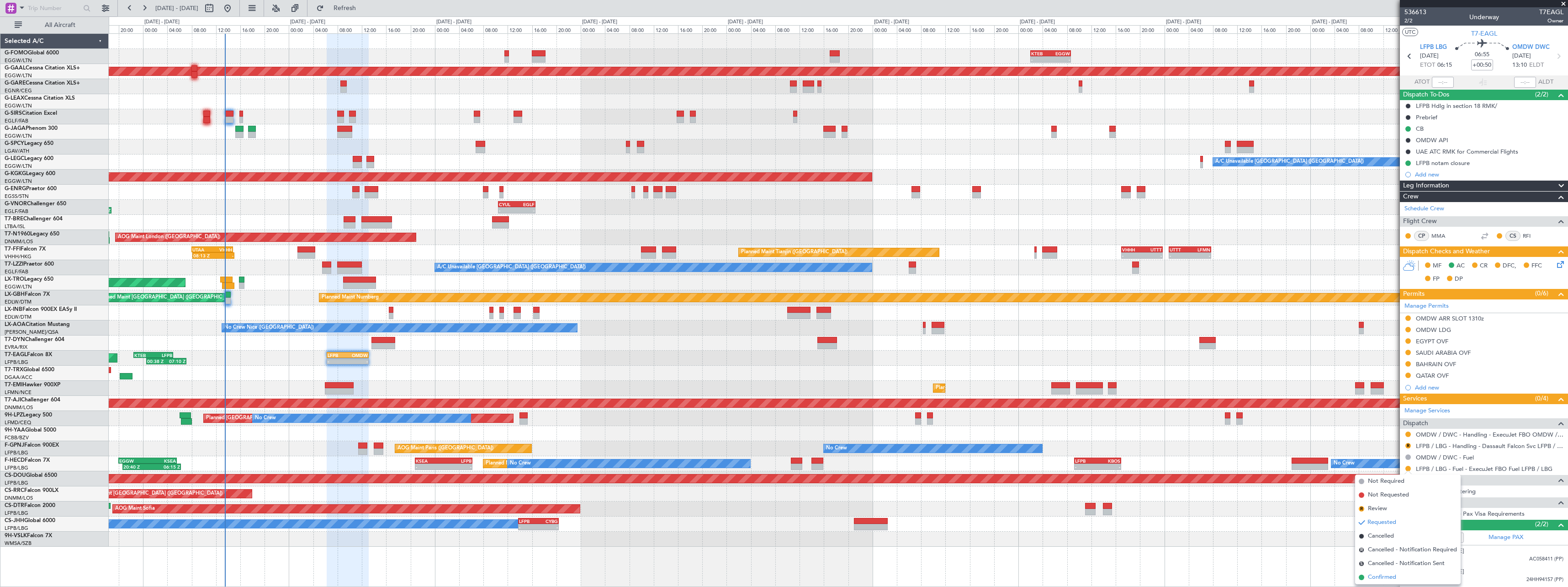
click at [1382, 575] on span "Confirmed" at bounding box center [1382, 577] width 29 height 9
click at [385, 199] on div "- - KTEB 02:00 Z EGGW 08:40 Z OLBA 11:00 Z KTEB 22:45 Z 10:50 Z 22:30 Z - - EGG…" at bounding box center [838, 290] width 1459 height 513
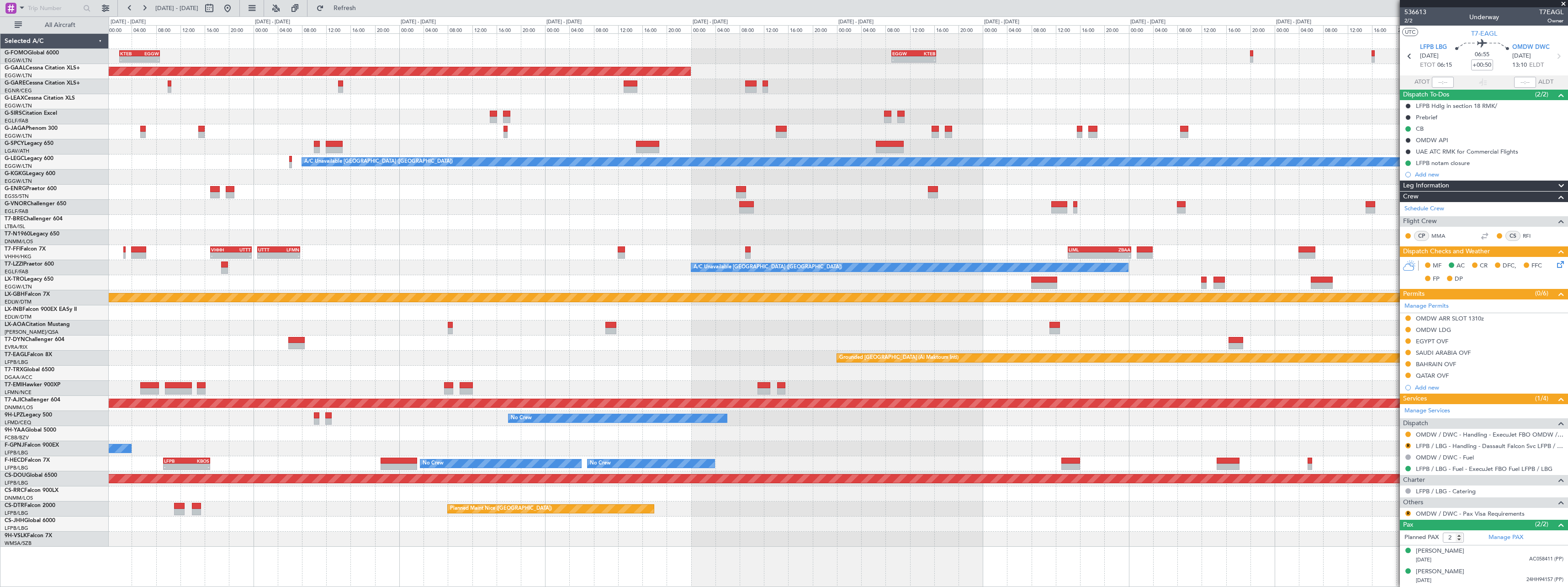
click at [495, 201] on div "- - KTEB 02:00 Z EGGW 08:40 Z - - EGGW 09:00 Z KTEB 16:20 Z Planned Maint Dusse…" at bounding box center [838, 290] width 1459 height 513
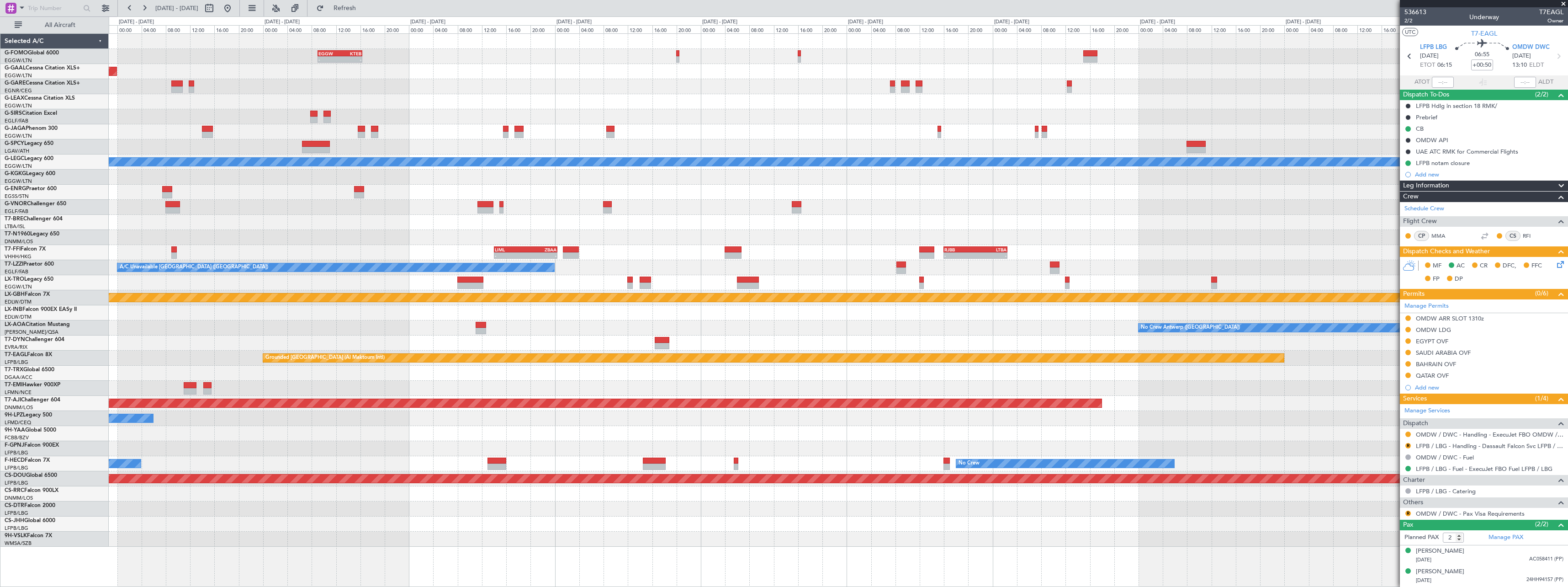
click at [923, 212] on div at bounding box center [838, 207] width 1459 height 15
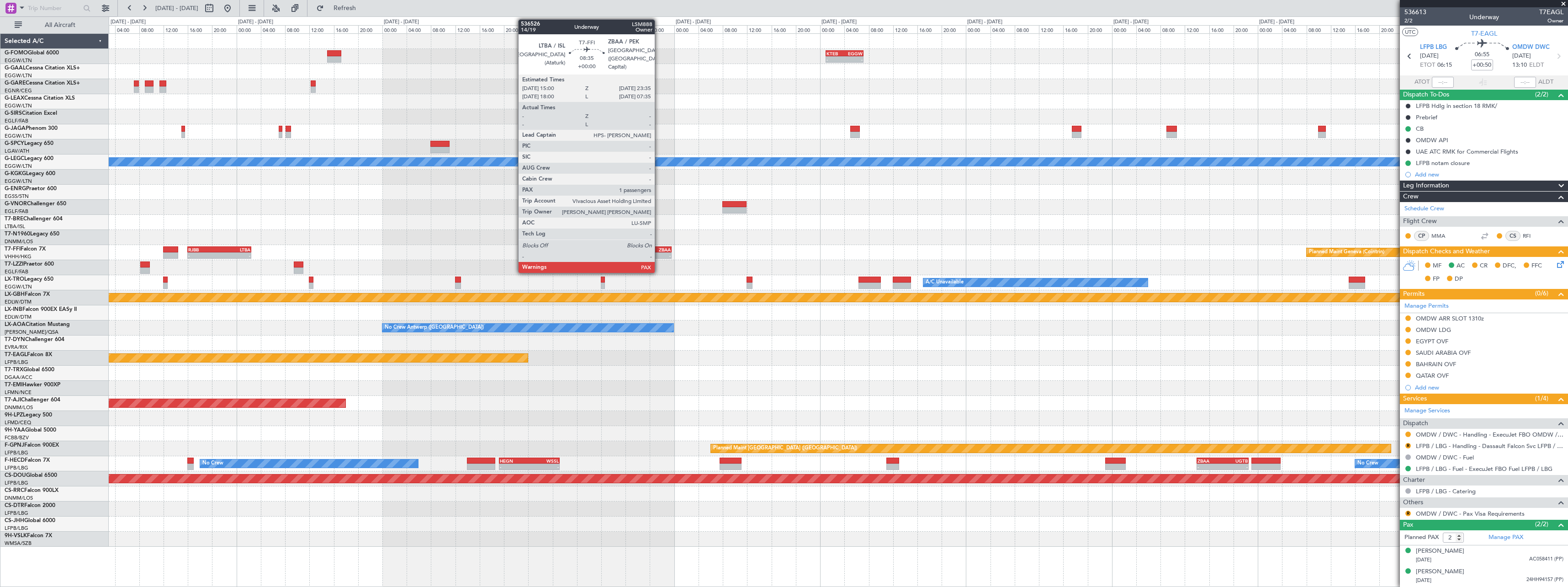
click at [659, 252] on div "LTBA 15:00 Z ZBAA 23:35 Z" at bounding box center [645, 250] width 52 height 7
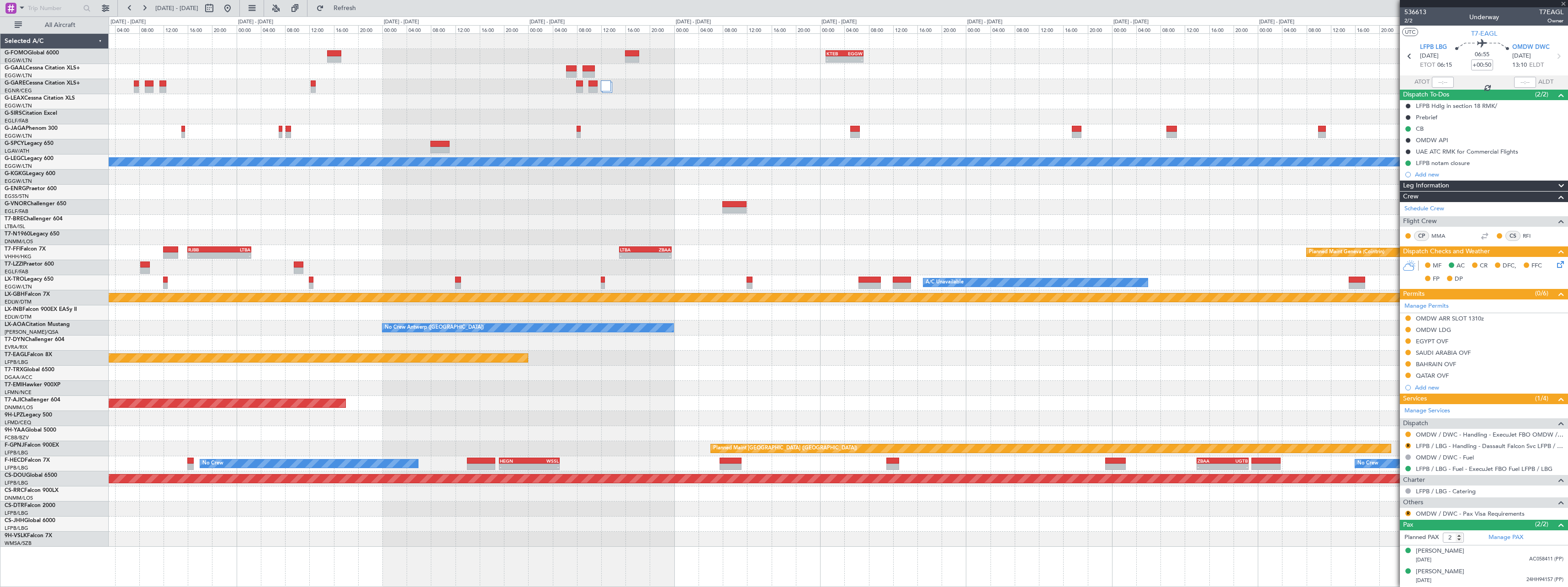
type input "1"
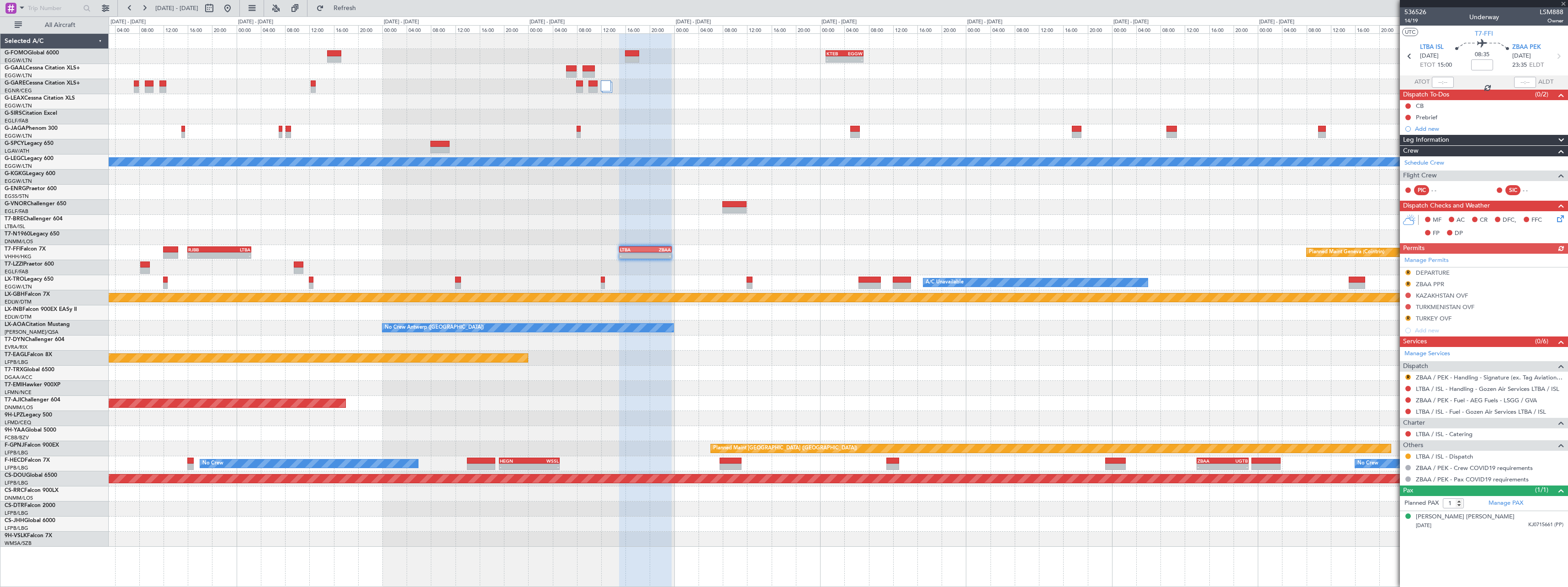
click at [1561, 136] on span at bounding box center [1561, 140] width 11 height 11
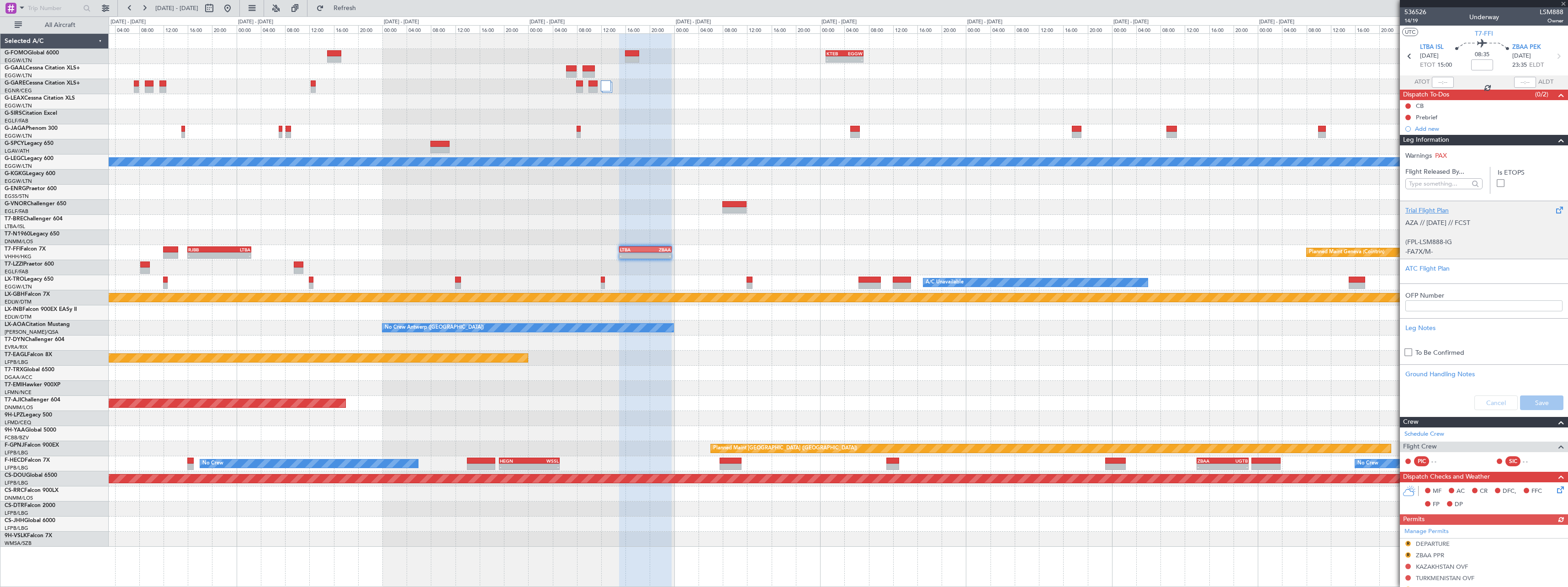
click at [1435, 210] on div "Trial Flight Plan" at bounding box center [1484, 211] width 157 height 10
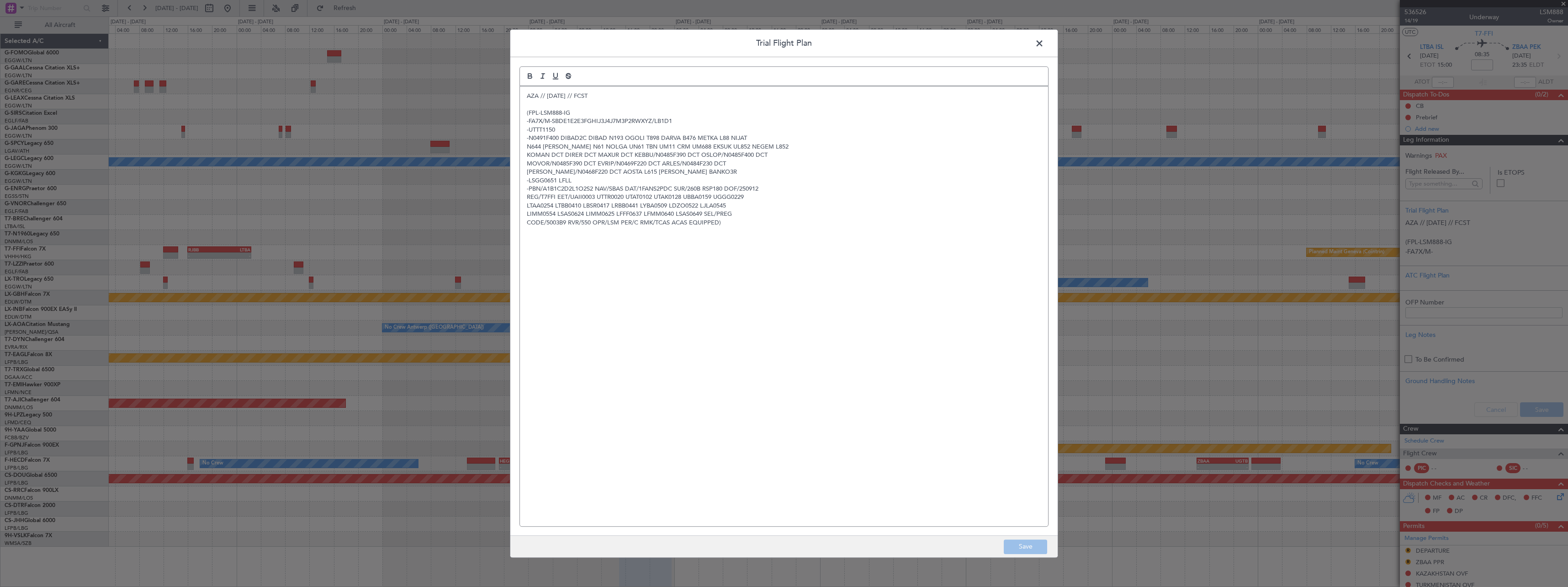
click at [523, 92] on div "AZA // 11SEP // FCST (FPL-LSM888-IG -FA7X/M-SBDE1E2E3FGHIJ3J4J7M3P2RWXYZ/LB1D1 …" at bounding box center [784, 306] width 528 height 440
click at [525, 91] on div "AZA // 11SEP // FCST (FPL-LSM888-IG -FA7X/M-SBDE1E2E3FGHIJ3J4J7M3P2RWXYZ/LB1D1 …" at bounding box center [784, 306] width 528 height 440
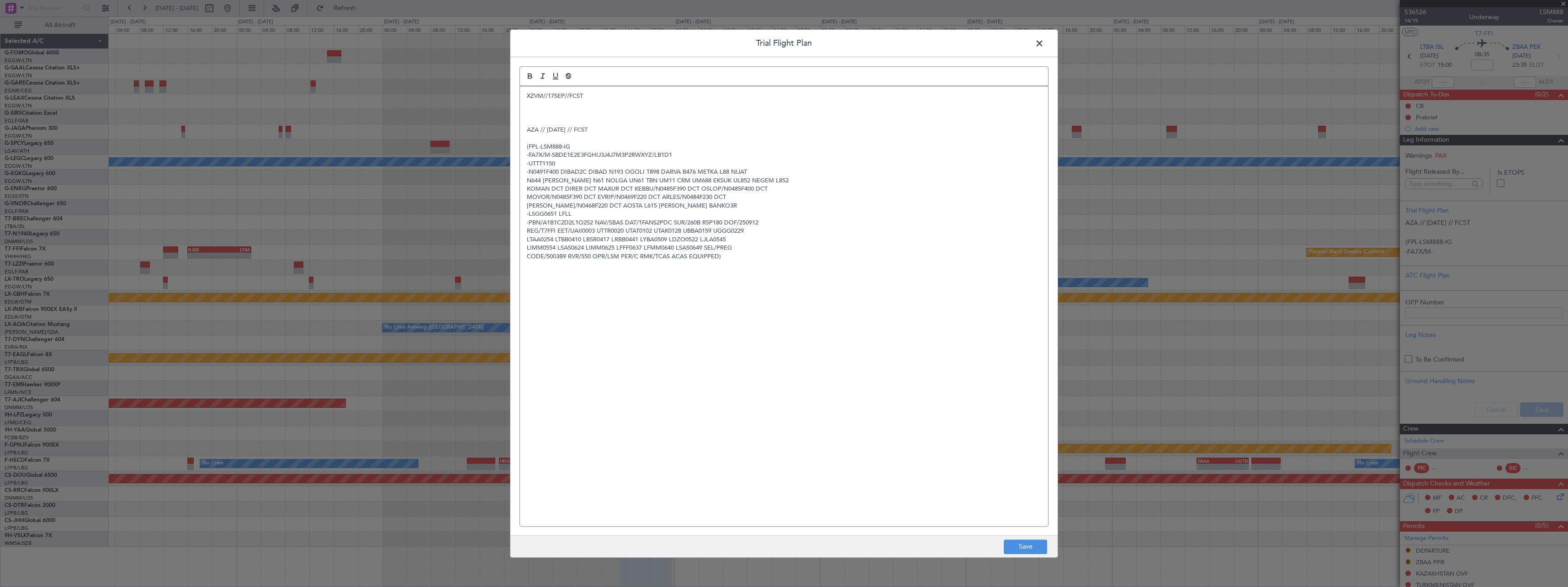
paste div
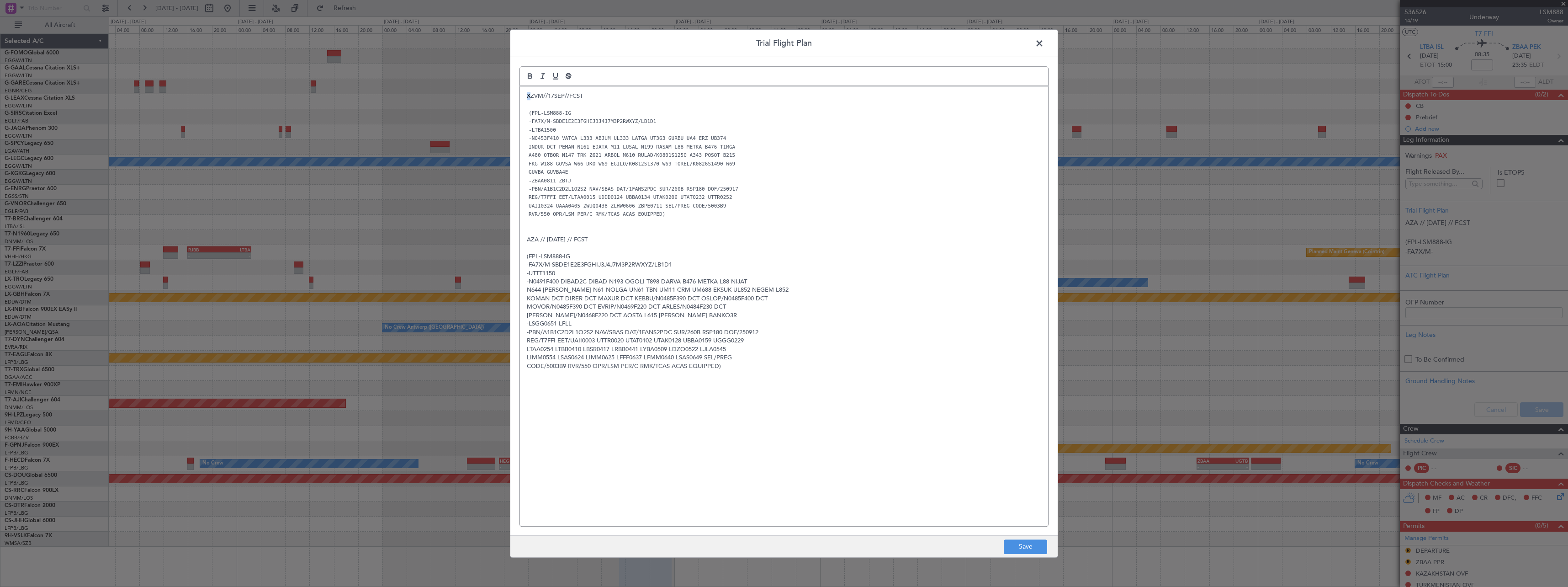
drag, startPoint x: 531, startPoint y: 95, endPoint x: 526, endPoint y: 96, distance: 5.1
click at [526, 96] on div "XZVM//17SEP//FCST (FPL-LSM888-IG -FA7X/M-SBDE1E2E3FGHIJ3J4J7M3P2RWXYZ/LB1D1 -LT…" at bounding box center [784, 306] width 528 height 440
click at [1021, 549] on button "Save" at bounding box center [1025, 547] width 43 height 15
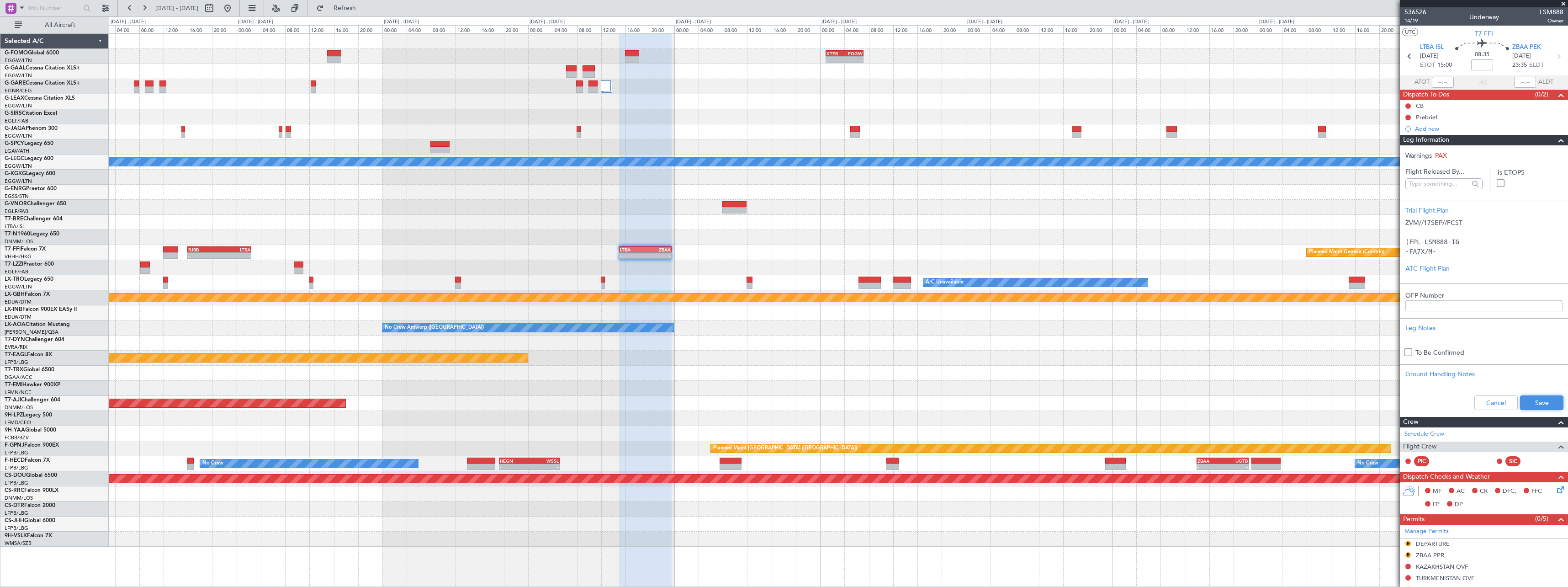
click at [1550, 403] on button "Save" at bounding box center [1541, 402] width 43 height 15
click at [1556, 137] on span at bounding box center [1561, 140] width 11 height 11
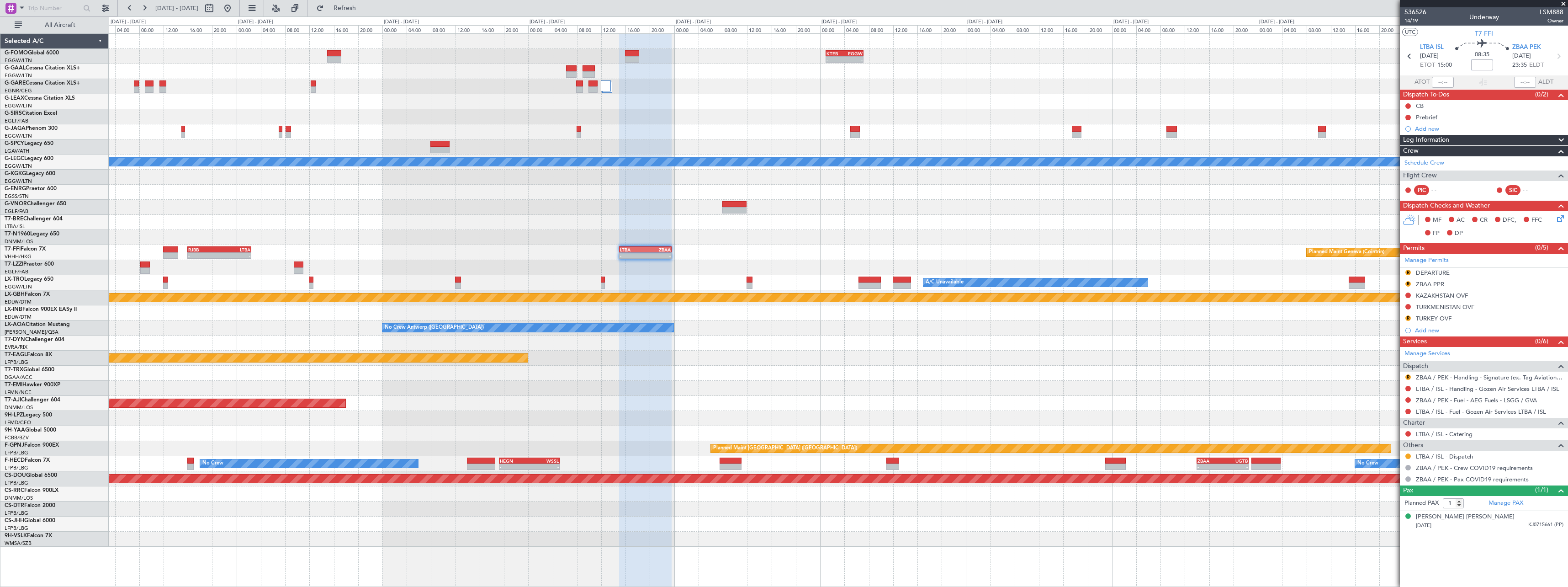
click at [1489, 67] on input at bounding box center [1482, 65] width 22 height 11
type input "-00:20"
click at [1097, 213] on div "- - KTEB 01:00 Z EGGW 07:10 Z A/C Unavailable London (Luton) - - EGSS 17:00 Z K…" at bounding box center [838, 290] width 1459 height 513
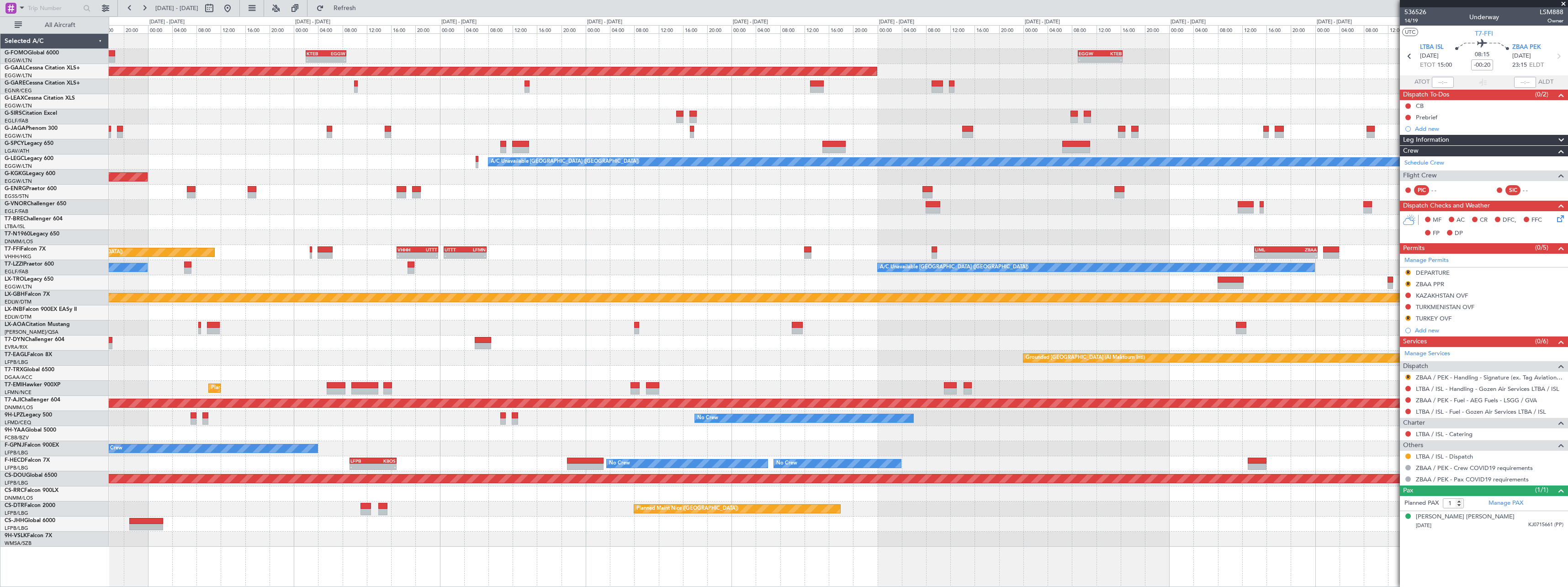
click at [1242, 203] on div "EGGW 09:00 Z KTEB 16:20 Z - - KTEB 02:00 Z EGGW 08:40 Z - - Planned Maint Dusse…" at bounding box center [838, 290] width 1459 height 513
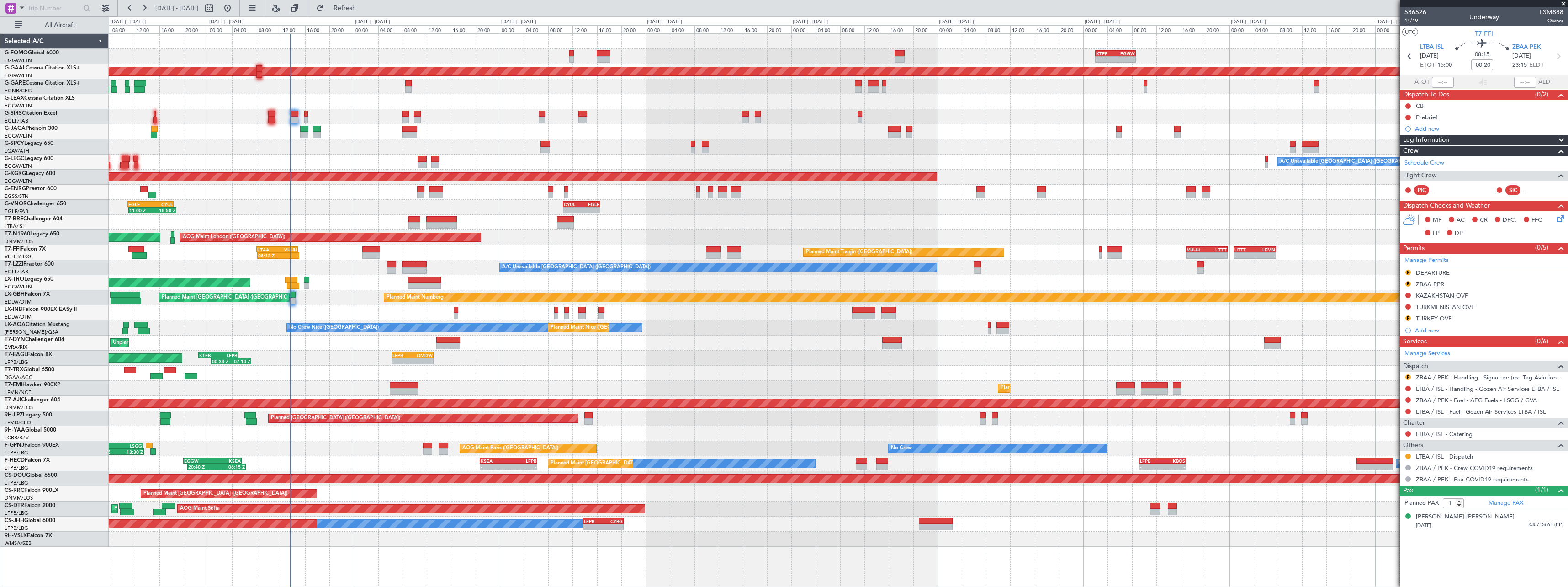
click at [1160, 228] on div "KTEB 02:00 Z EGGW 08:40 Z - - OLBA 11:00 Z KTEB 22:45 Z 10:50 Z 22:30 Z - - EGG…" at bounding box center [838, 290] width 1459 height 513
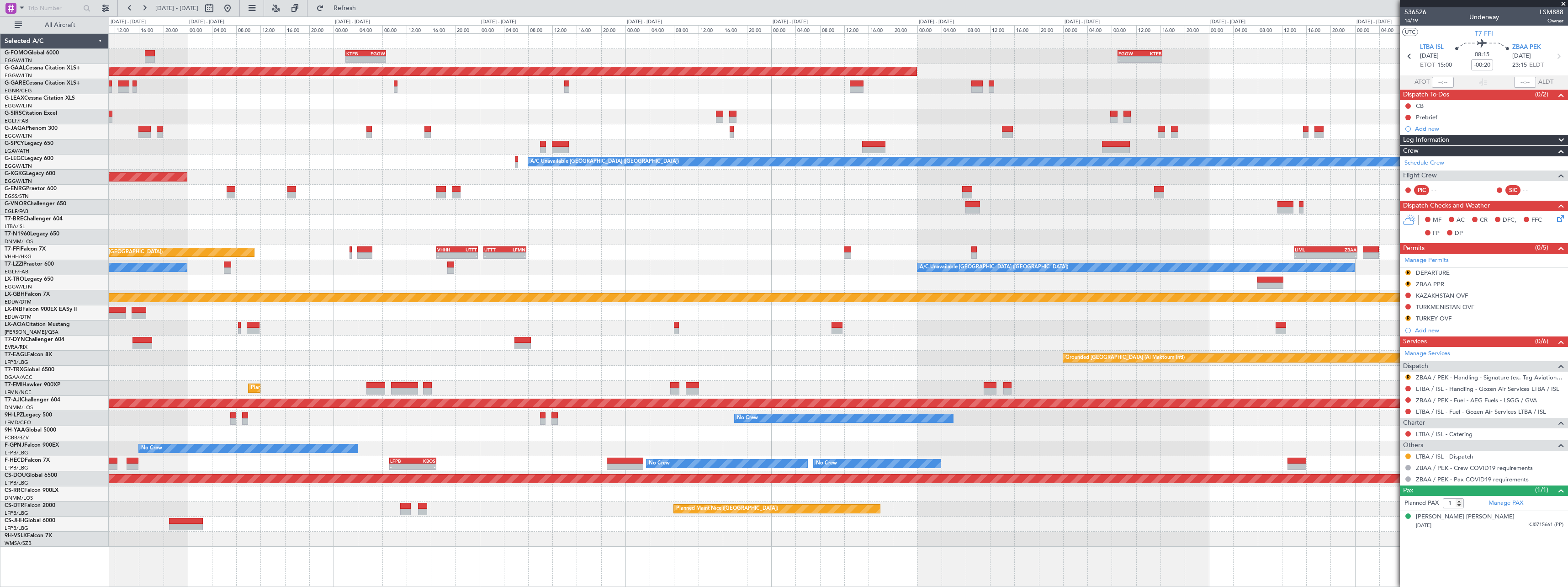
click at [541, 236] on div "- - KTEB 02:00 Z EGGW 08:40 Z - - EGGW 09:00 Z KTEB 16:20 Z Planned [GEOGRAPHIC…" at bounding box center [838, 290] width 1459 height 513
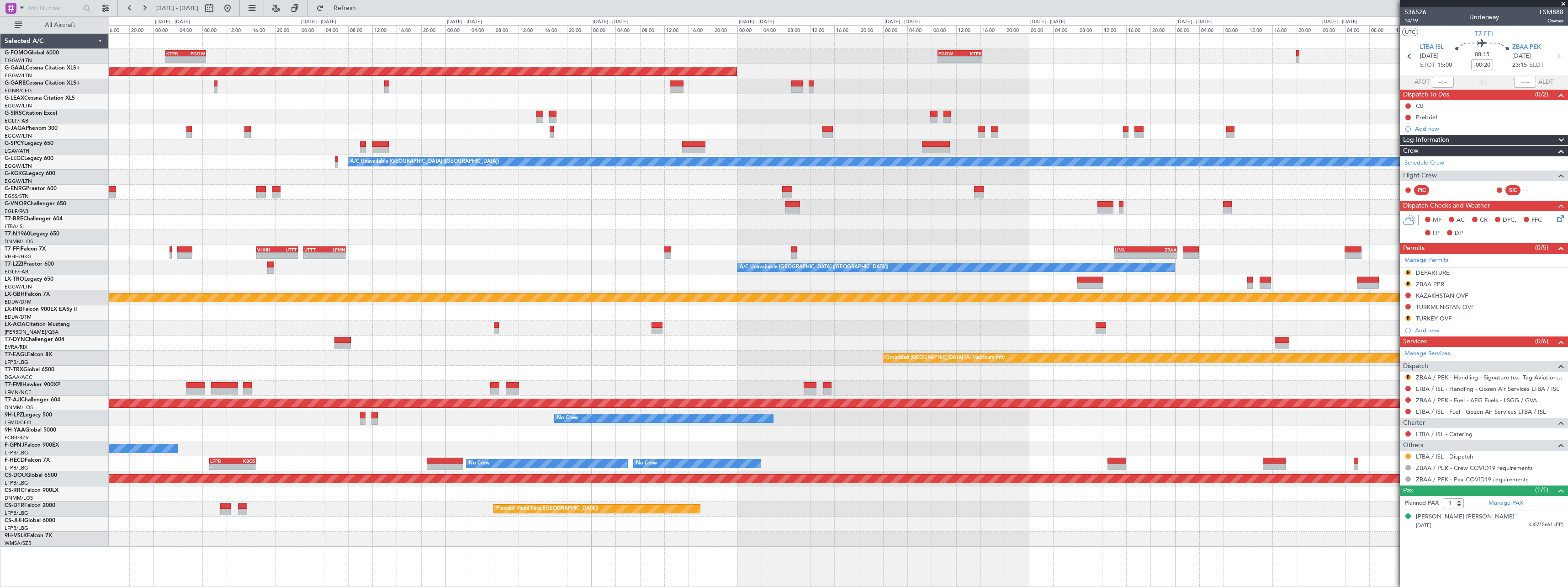
click at [796, 243] on div "- - KTEB 02:00 Z EGGW 08:40 Z - - EGGW 09:00 Z KTEB 16:20 Z Planned Maint Dusse…" at bounding box center [838, 290] width 1459 height 513
click at [1524, 253] on fb-app "16 Sep 2025 - 26 Sep 2025 Refresh Quick Links All Aircraft - - KTEB 02:00 Z EGG…" at bounding box center [784, 297] width 1568 height 580
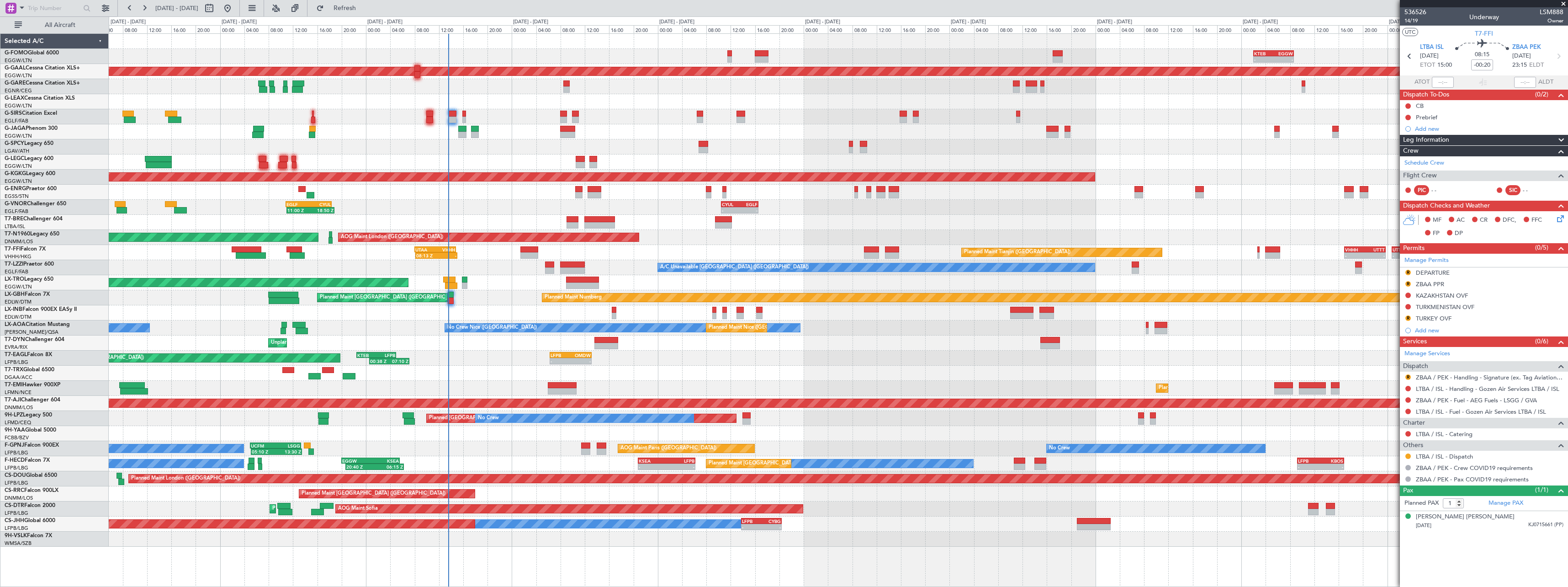
click at [842, 318] on div "- - KTEB 02:00 Z EGGW 08:40 Z OLBA 11:00 Z KTEB 22:45 Z 10:50 Z 22:30 Z Planned…" at bounding box center [838, 290] width 1459 height 513
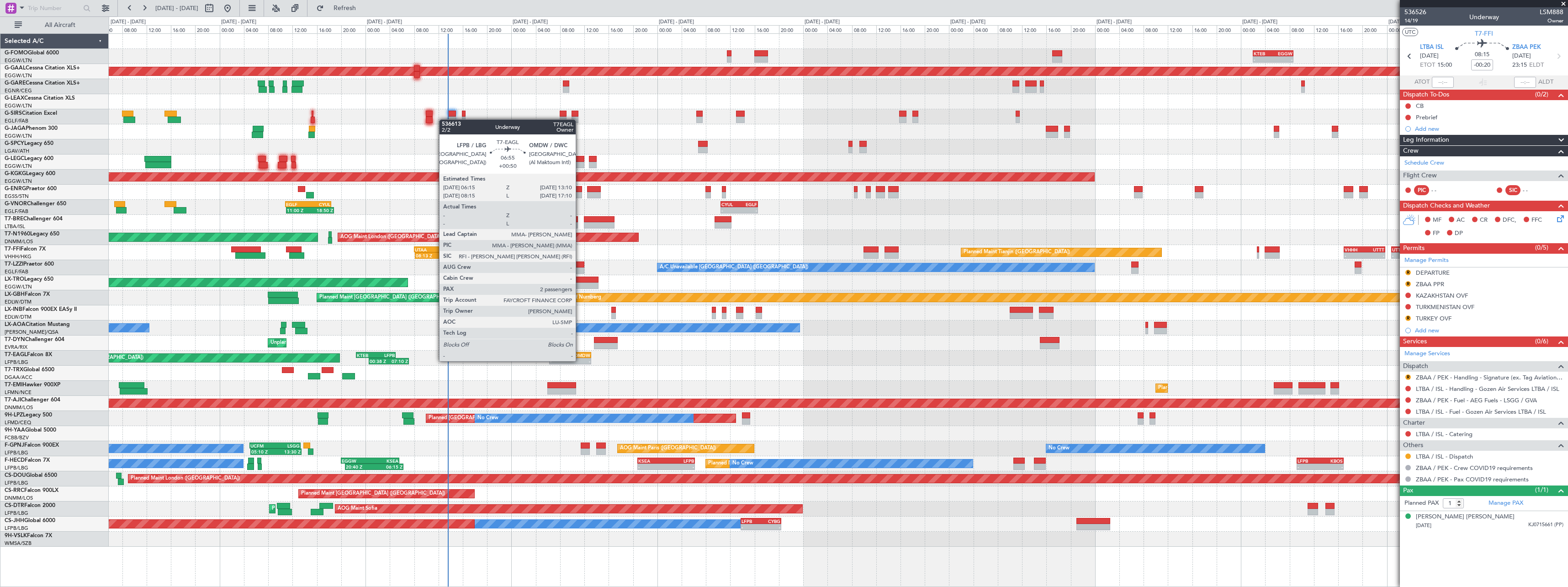
click at [579, 360] on div "-" at bounding box center [580, 360] width 20 height 5
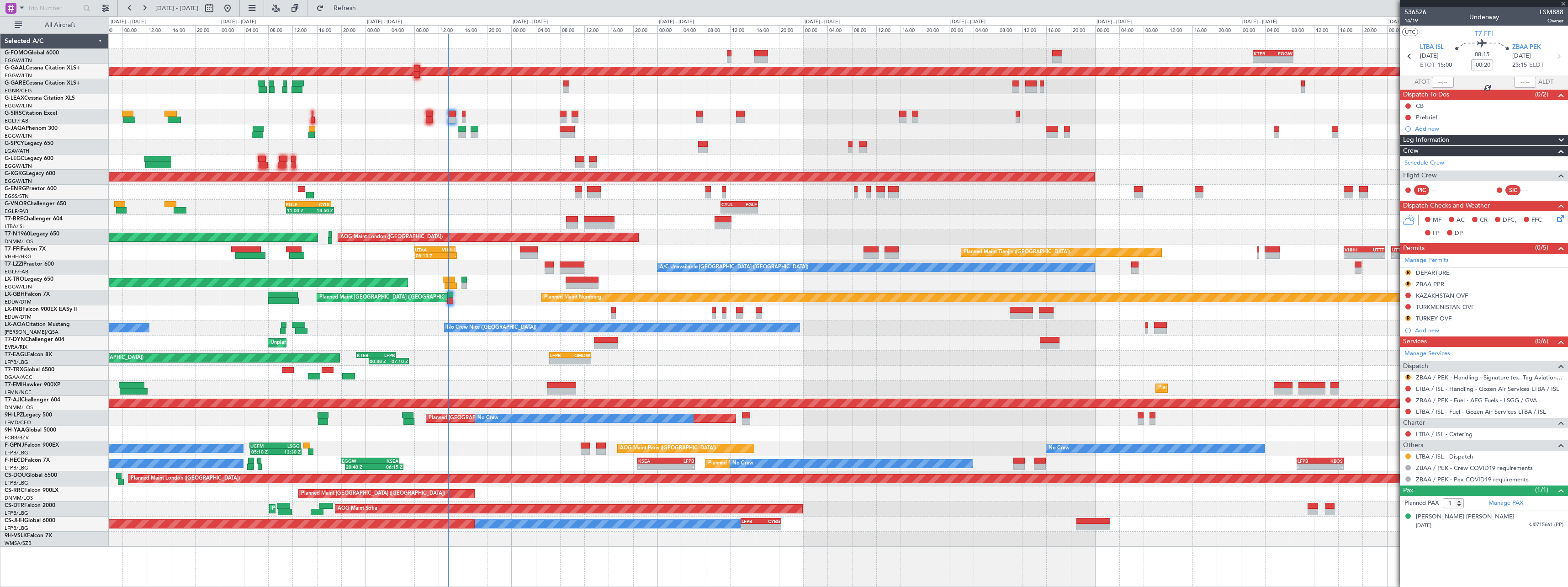
type input "+00:50"
type input "2"
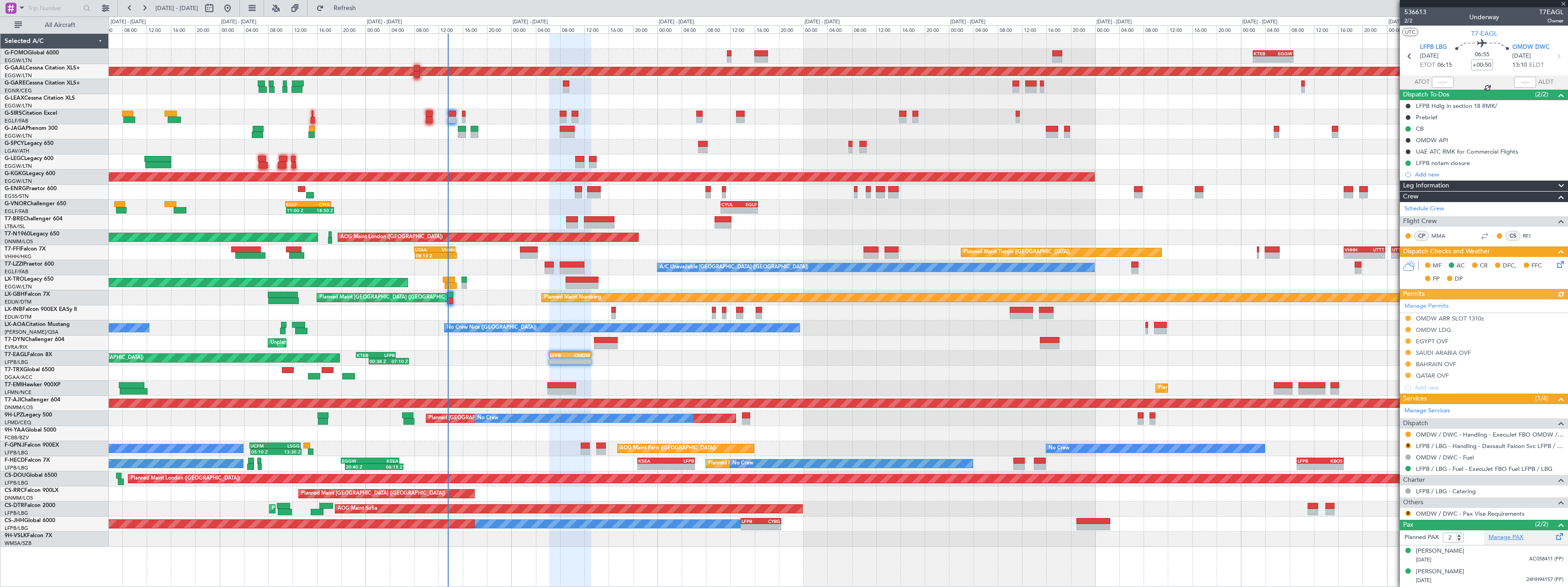
click at [1507, 538] on link "Manage PAX" at bounding box center [1505, 537] width 35 height 9
click at [364, 10] on span "Refresh" at bounding box center [345, 8] width 38 height 7
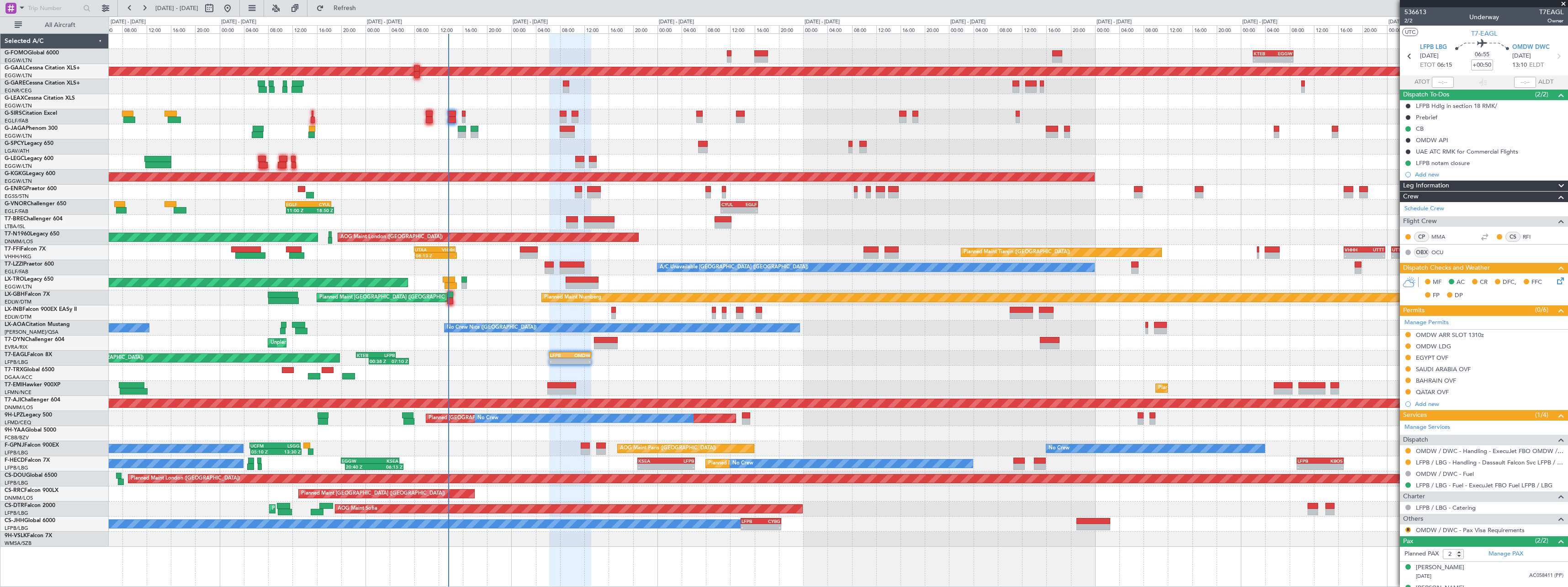
click at [477, 295] on div "- - KTEB 02:00 Z EGGW 08:40 Z OLBA 11:00 Z KTEB 22:45 Z 10:50 Z 22:30 Z Planned…" at bounding box center [838, 290] width 1459 height 513
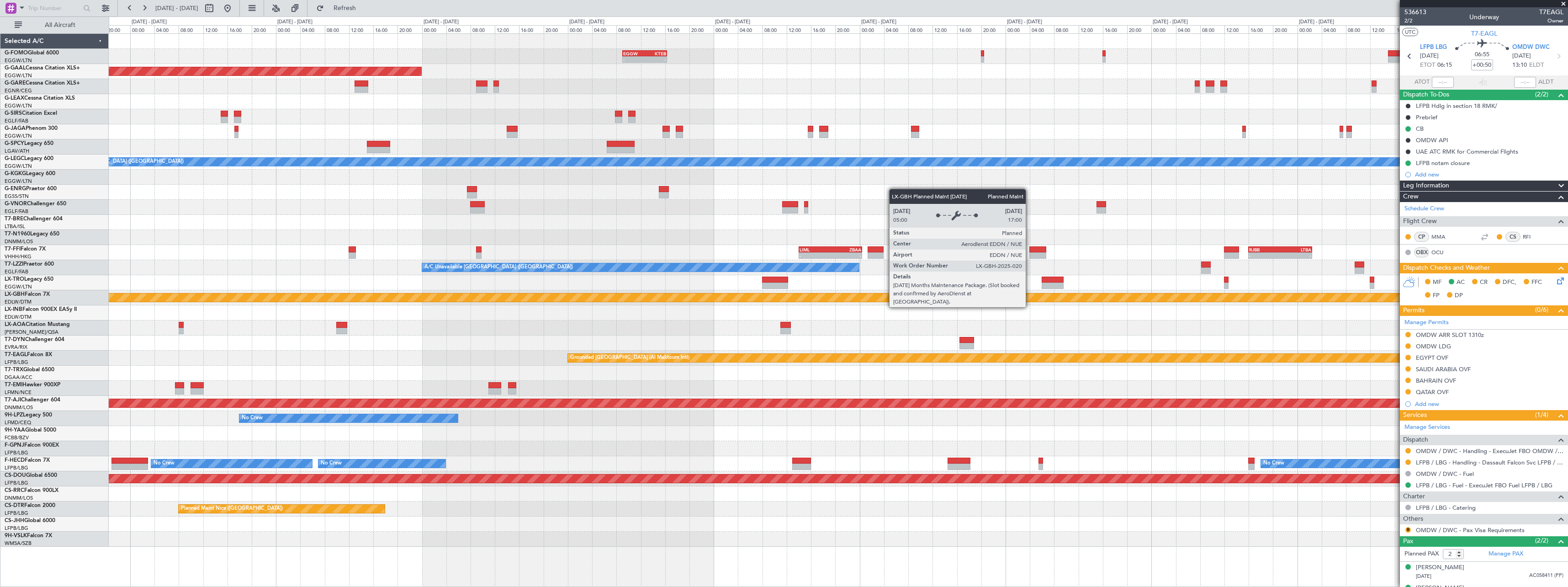
click at [259, 301] on div "Planned Maint Nurnberg" at bounding box center [1072, 297] width 3866 height 9
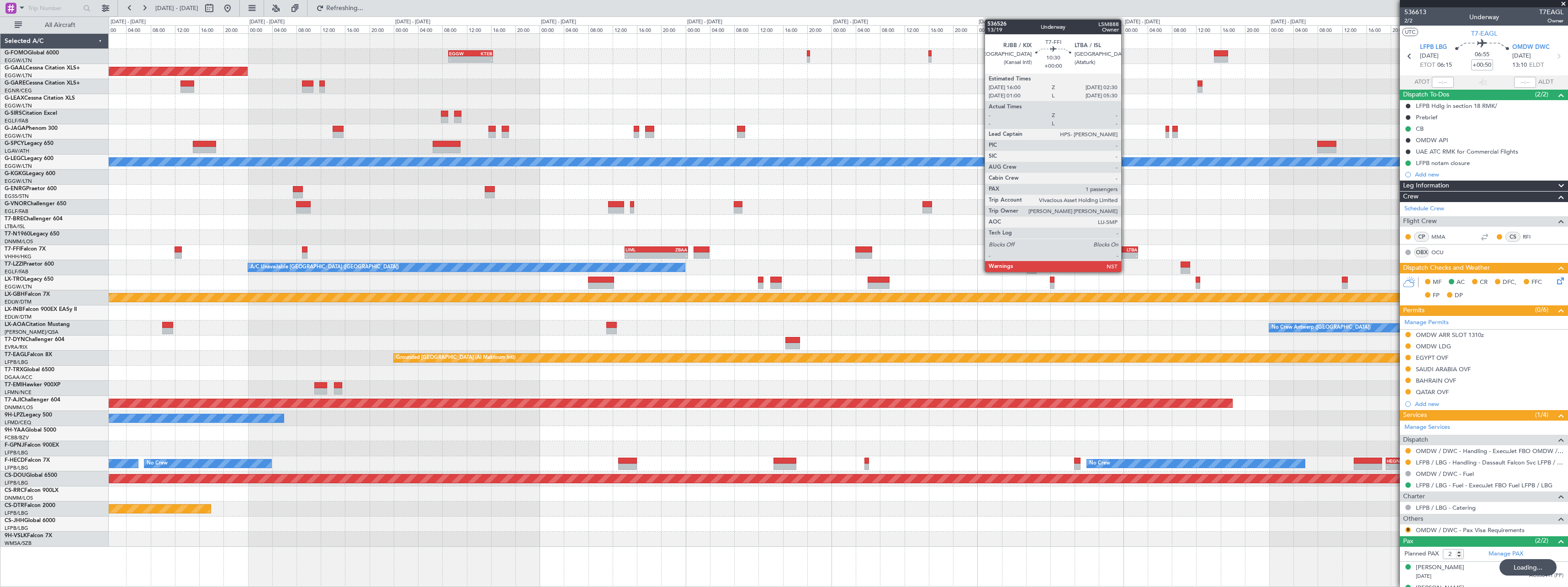
click at [1125, 253] on div "-" at bounding box center [1121, 255] width 31 height 5
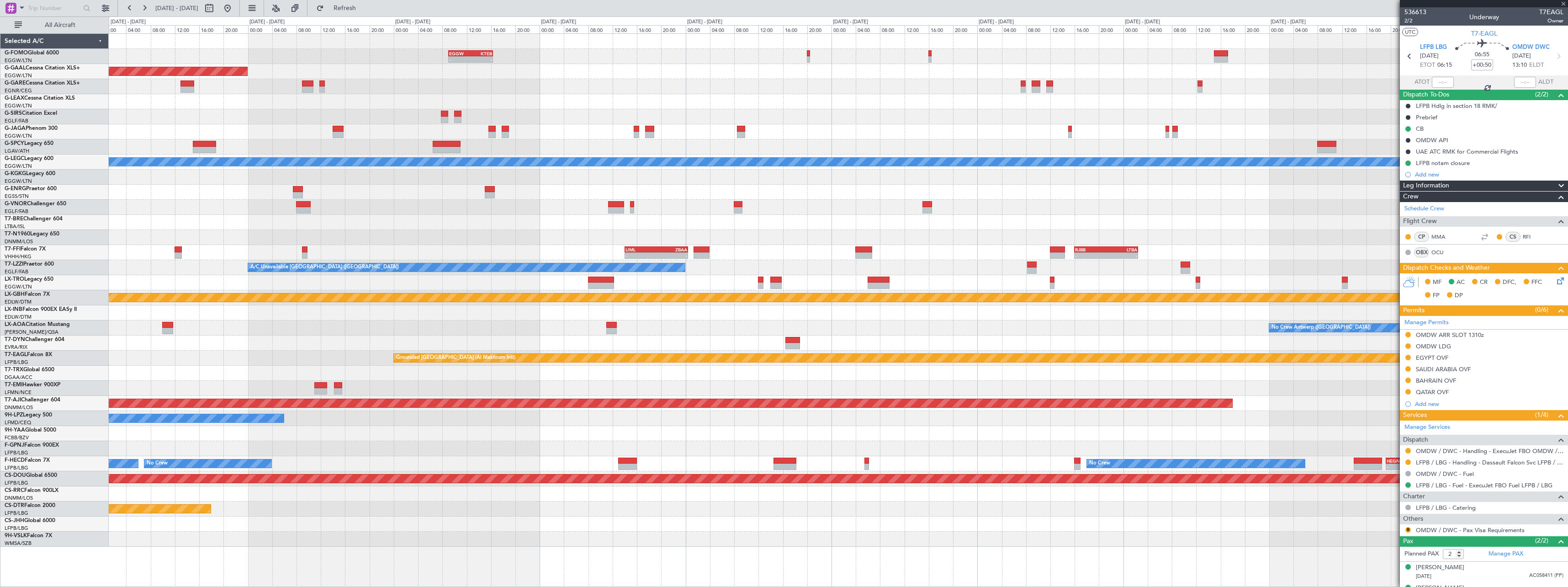
type input "1"
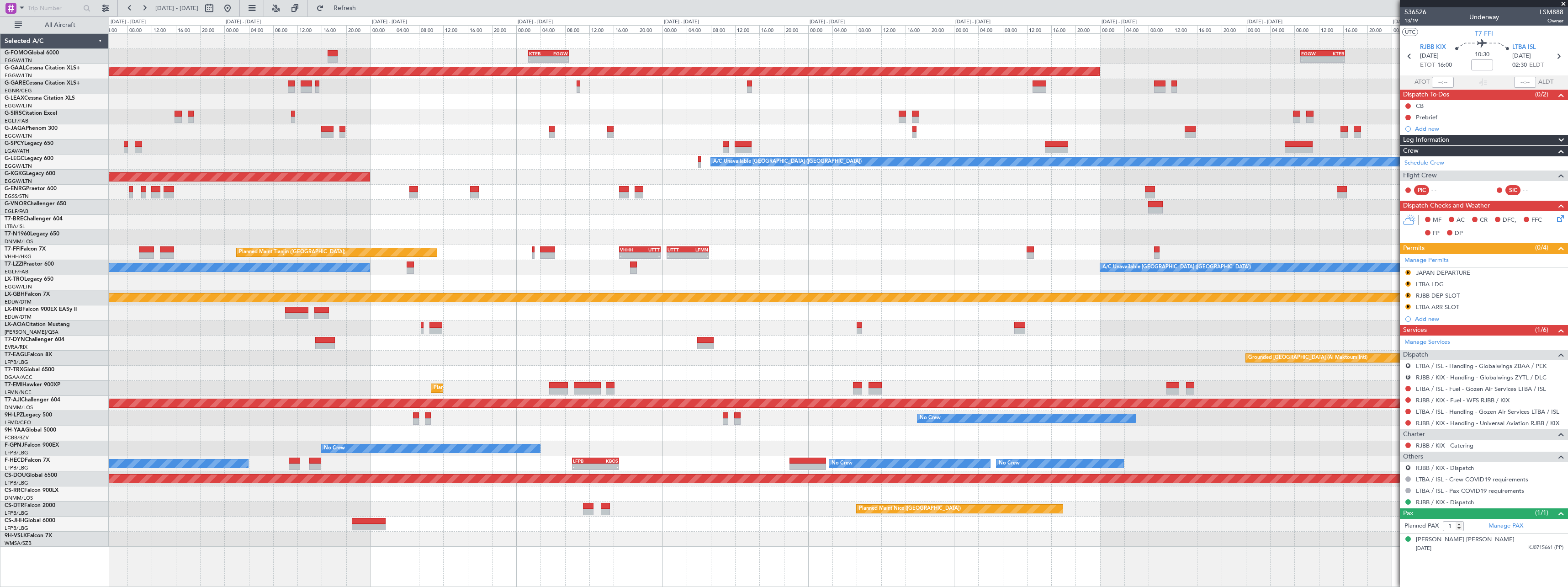
click at [1567, 417] on fb-app "26 Sep 2025 - 06 Oct 2025 Refresh Quick Links All Aircraft - - EGGW 09:00 Z KTE…" at bounding box center [784, 297] width 1568 height 580
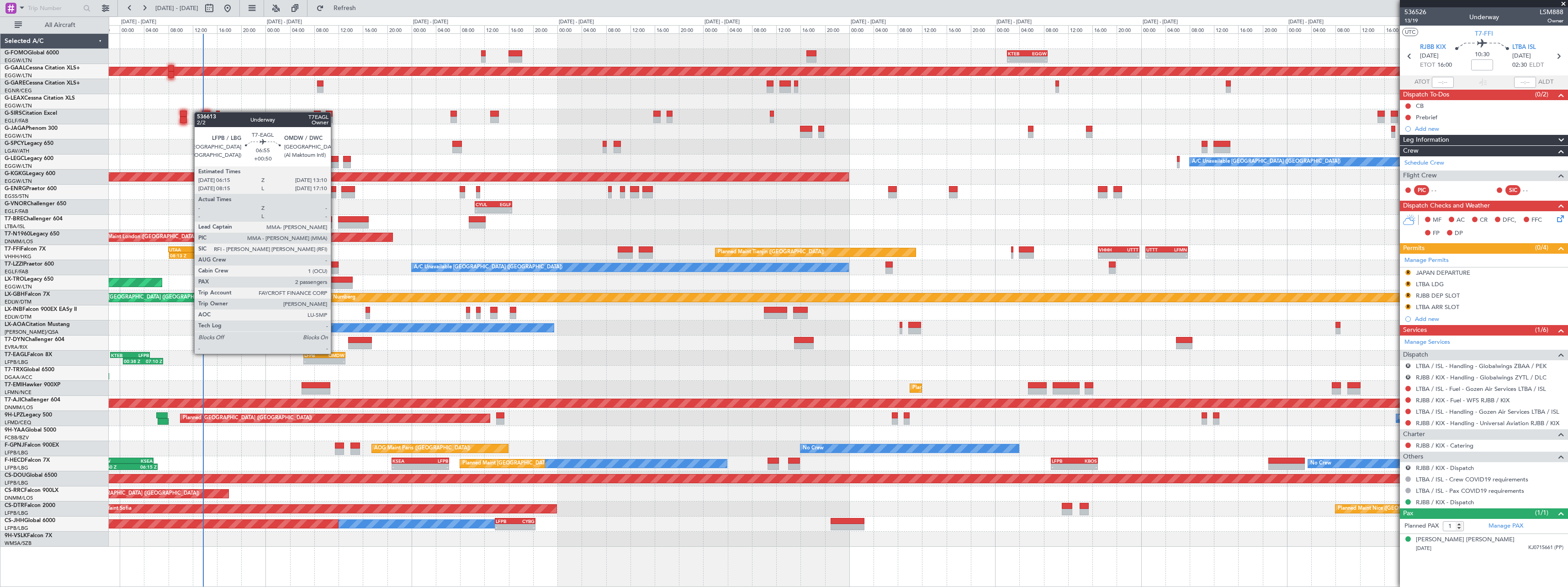
click at [335, 353] on div "OMDW" at bounding box center [334, 355] width 20 height 5
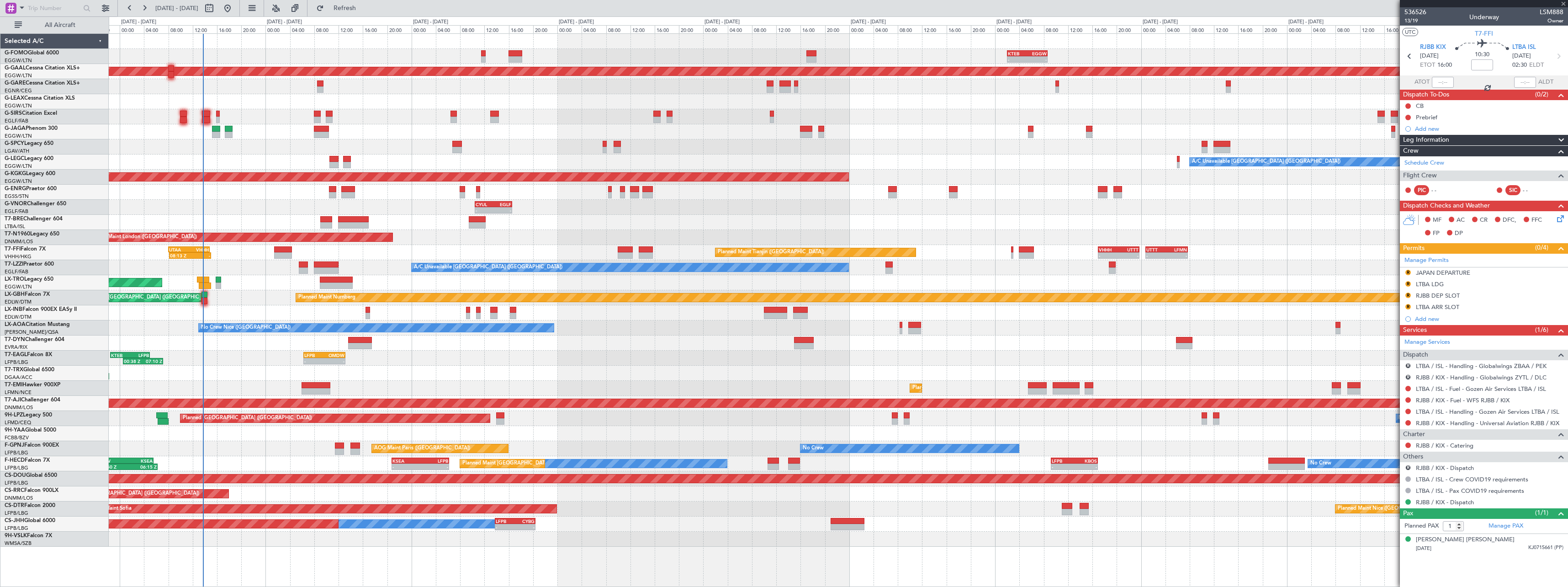
type input "+00:50"
type input "2"
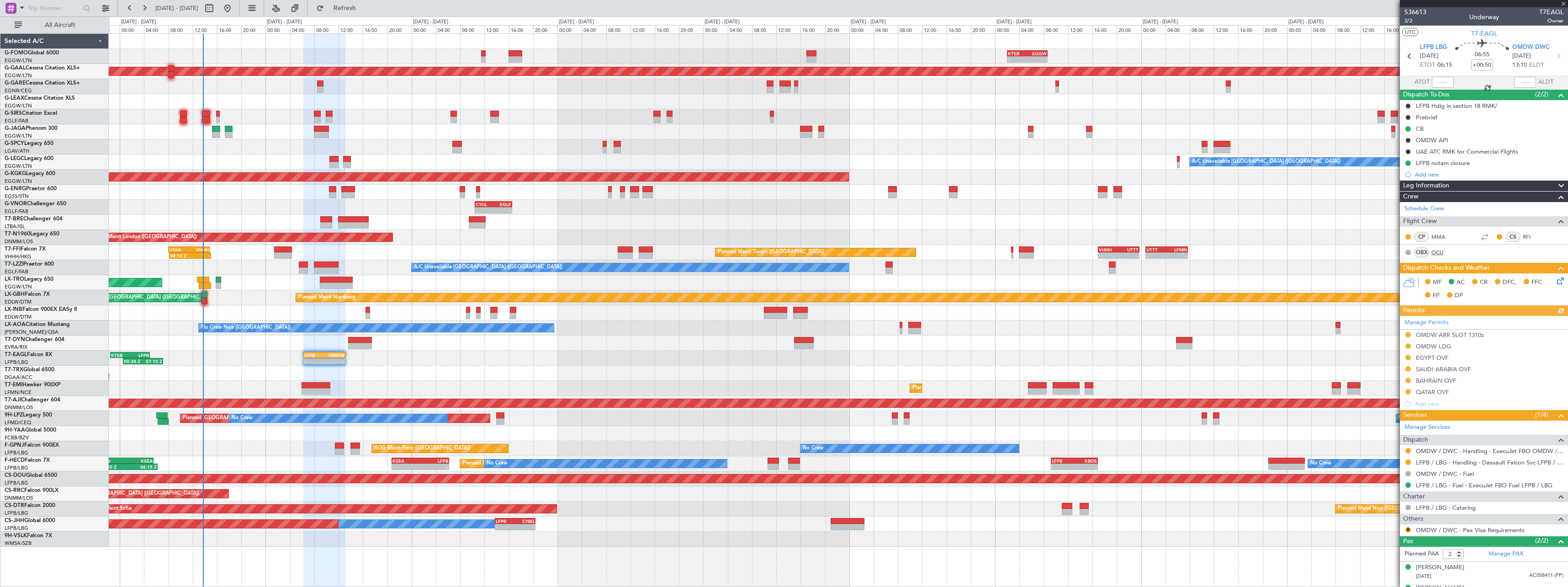
click at [1438, 250] on link "OCU" at bounding box center [1442, 253] width 21 height 9
click at [1433, 253] on link "OCU" at bounding box center [1442, 253] width 21 height 9
click at [355, 7] on span "Refresh" at bounding box center [345, 8] width 38 height 7
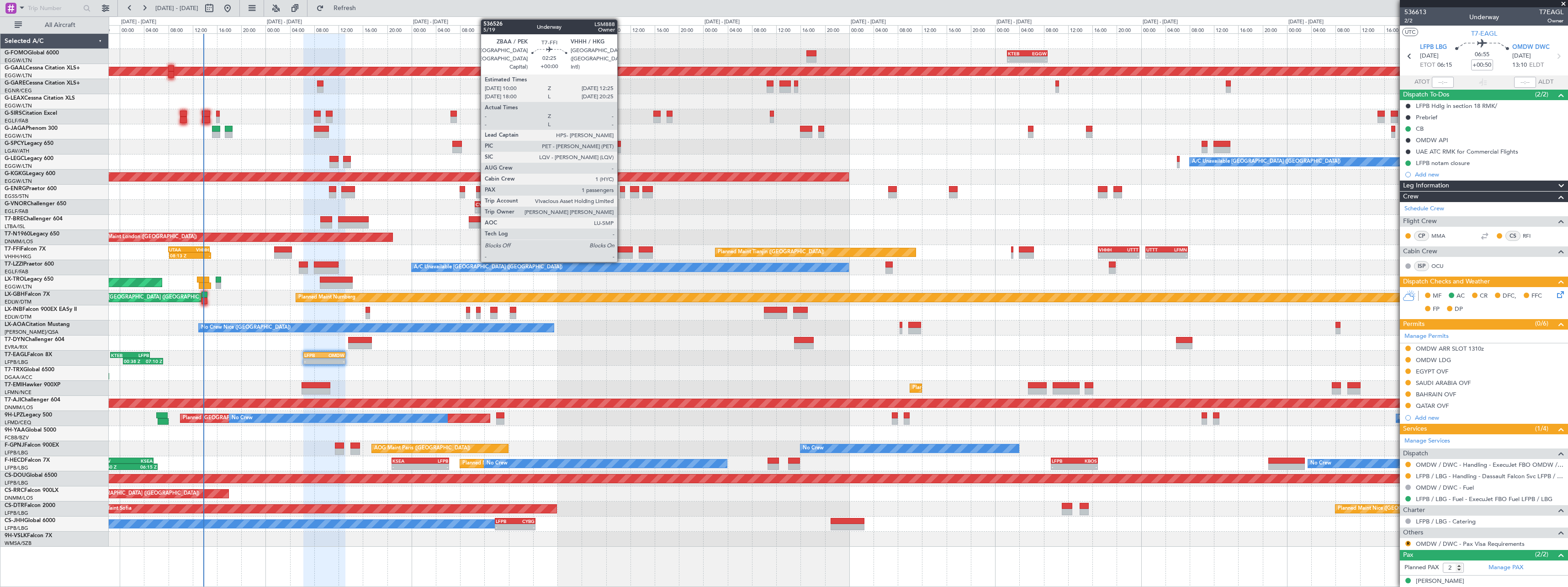
click at [621, 251] on div at bounding box center [625, 250] width 15 height 7
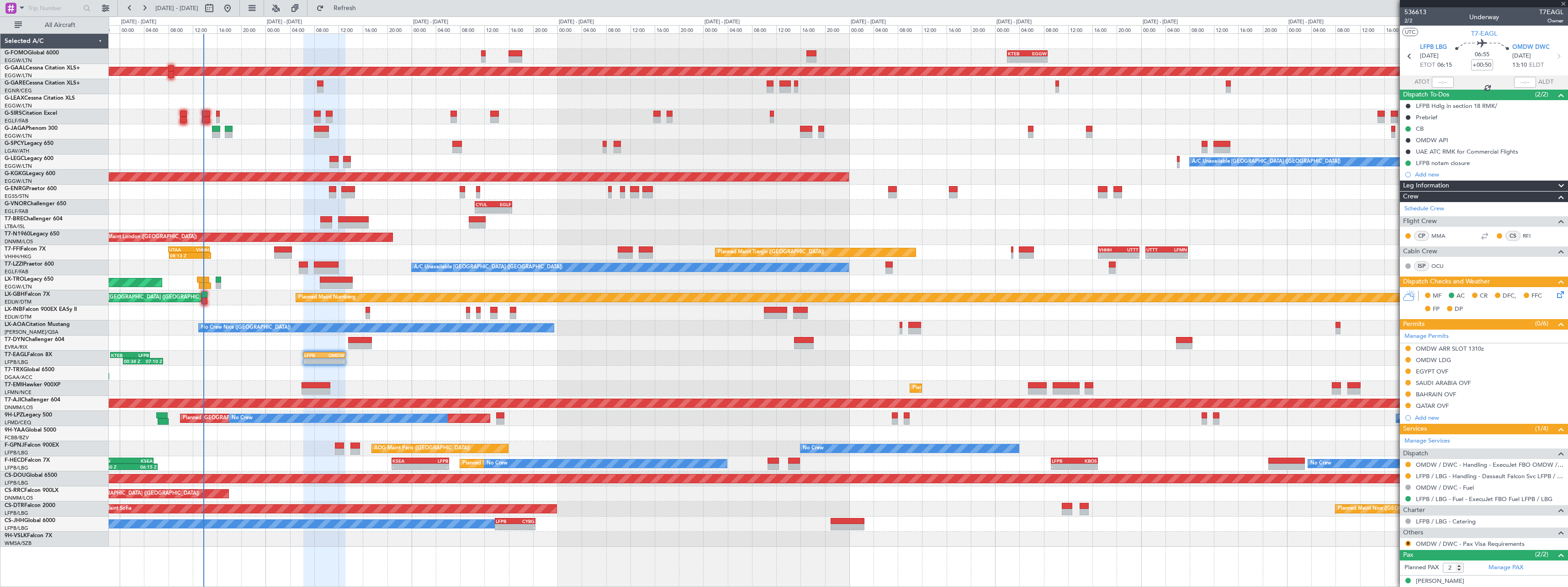
type input "1"
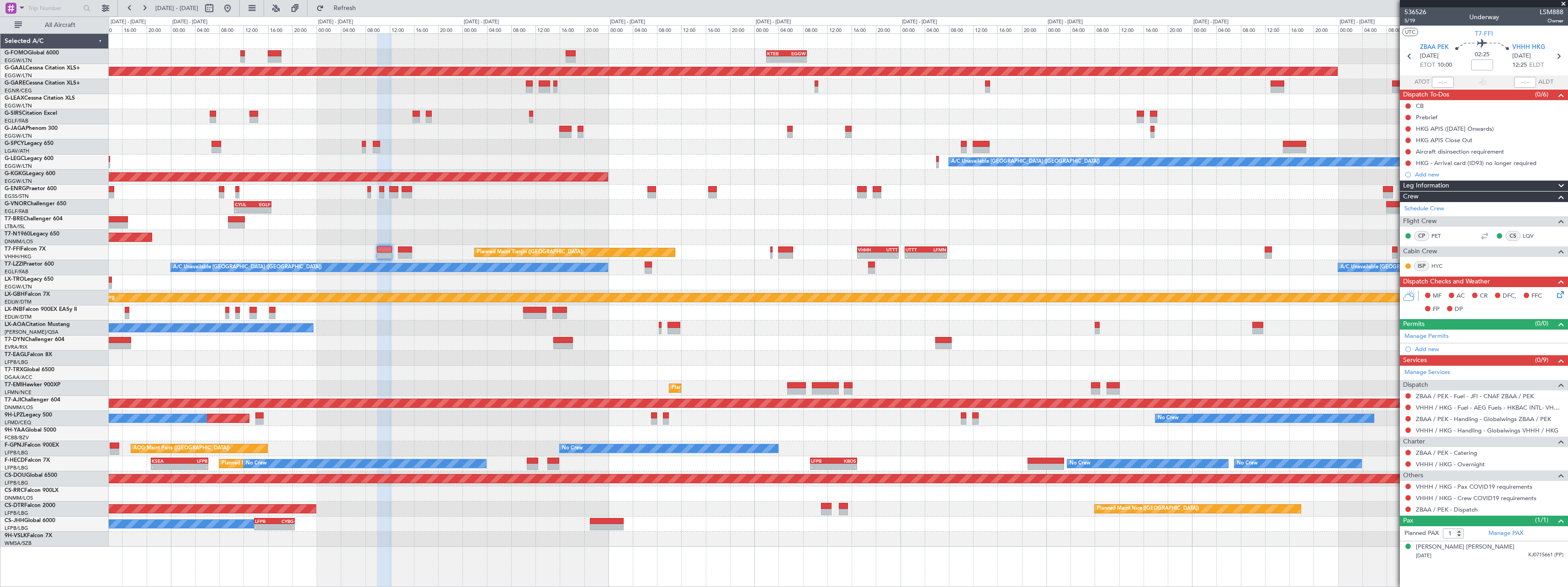
click at [499, 279] on div "- - KTEB 02:00 Z EGGW 08:40 Z - - EGGW 09:00 Z KTEB 16:20 Z Planned [GEOGRAPHIC…" at bounding box center [838, 290] width 1459 height 513
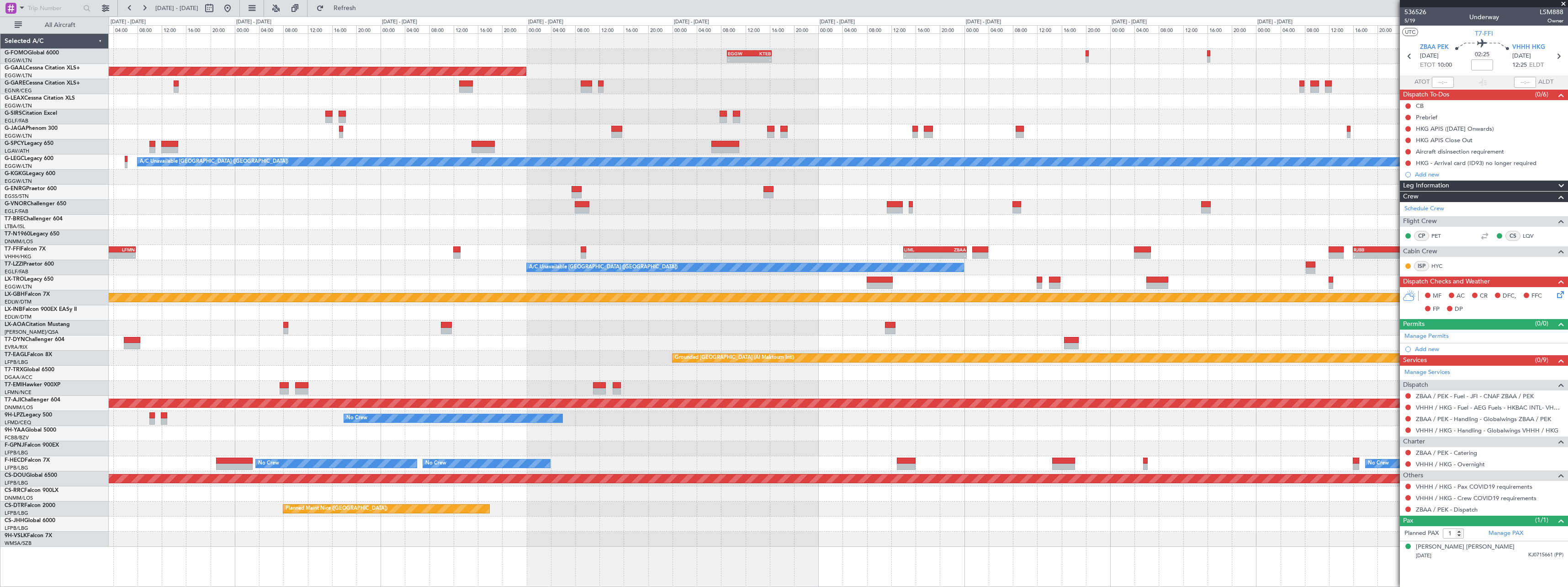
click at [537, 254] on div "- - UTTT 00:45 Z LFMN 07:45 Z - - LIML 14:00 Z ZBAA 00:25 Z - - RJBB 16:00 Z LT…" at bounding box center [838, 252] width 1459 height 15
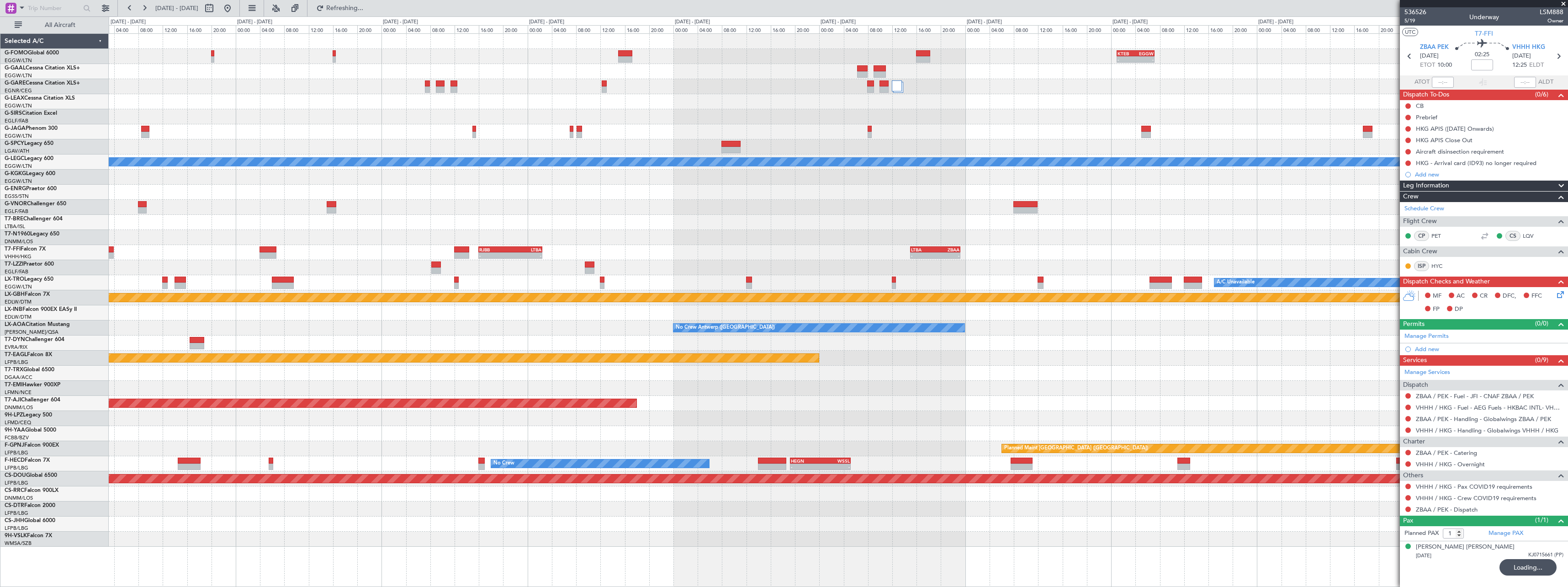
click at [664, 239] on div at bounding box center [838, 237] width 1459 height 15
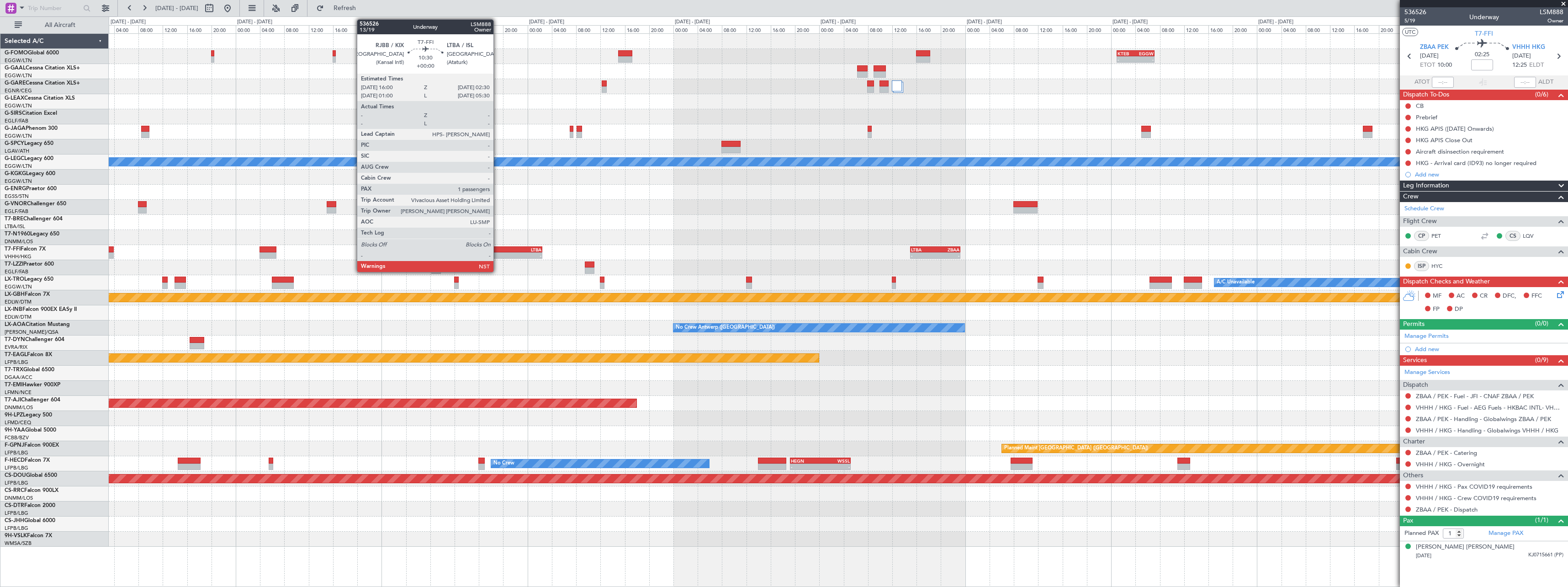
click at [498, 250] on div "RJBB" at bounding box center [494, 249] width 31 height 5
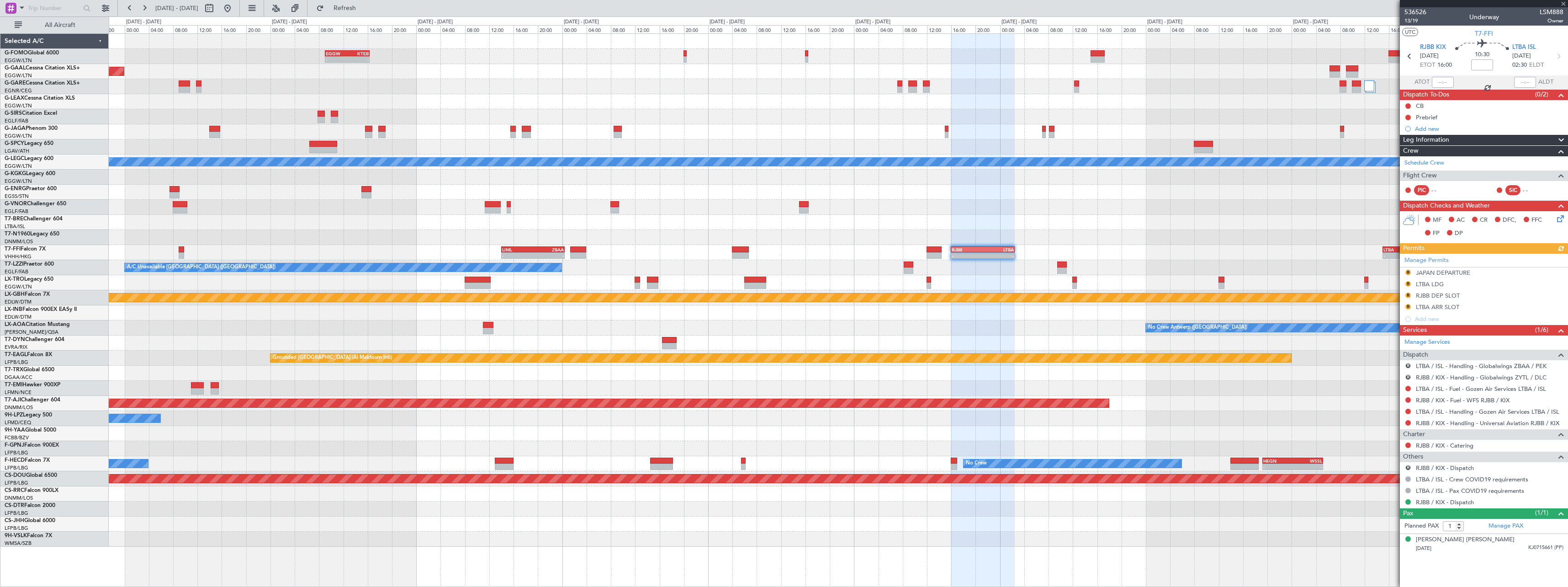
click at [862, 201] on div "EGGW 09:00 Z KTEB 16:20 Z - - - - KTEB 01:00 Z EGGW 07:10 Z Planned Maint Dusse…" at bounding box center [838, 290] width 1459 height 513
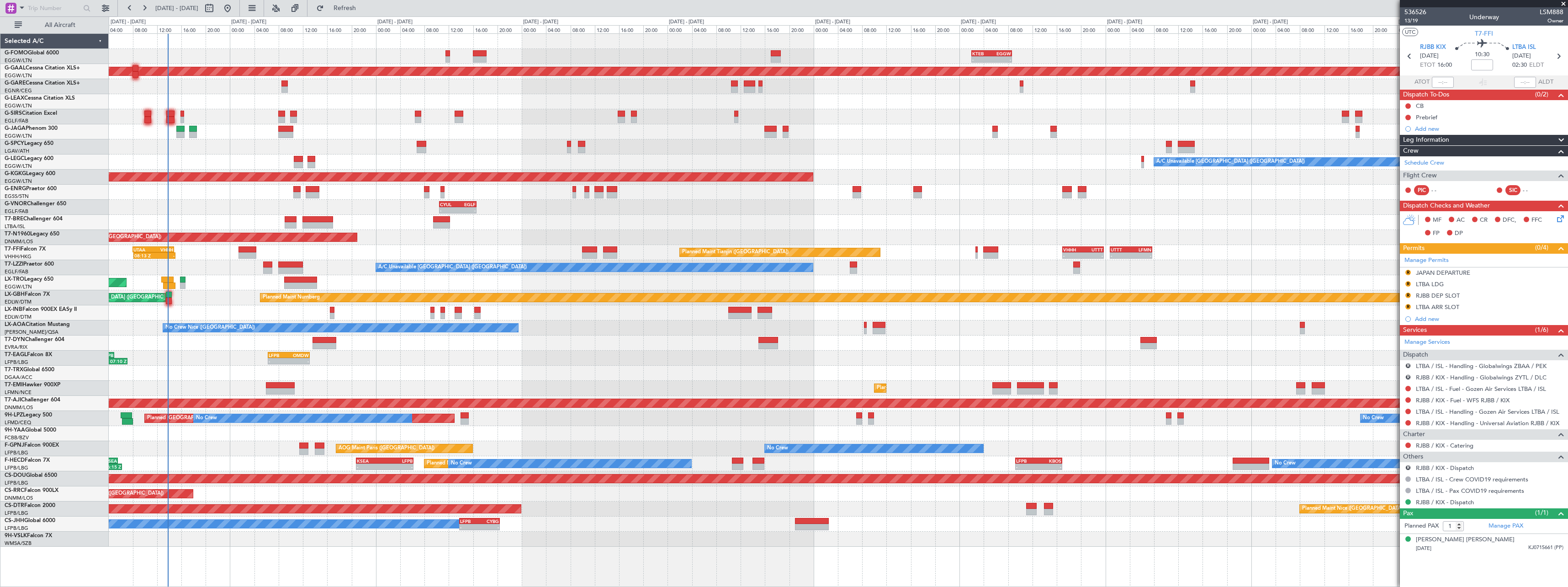
click at [581, 253] on div "Planned Maint Tianjin (Binhai) 08:13 Z - UTAA 08:00 Z VHHH 14:50 Z - - VHHH 17:…" at bounding box center [838, 252] width 1459 height 15
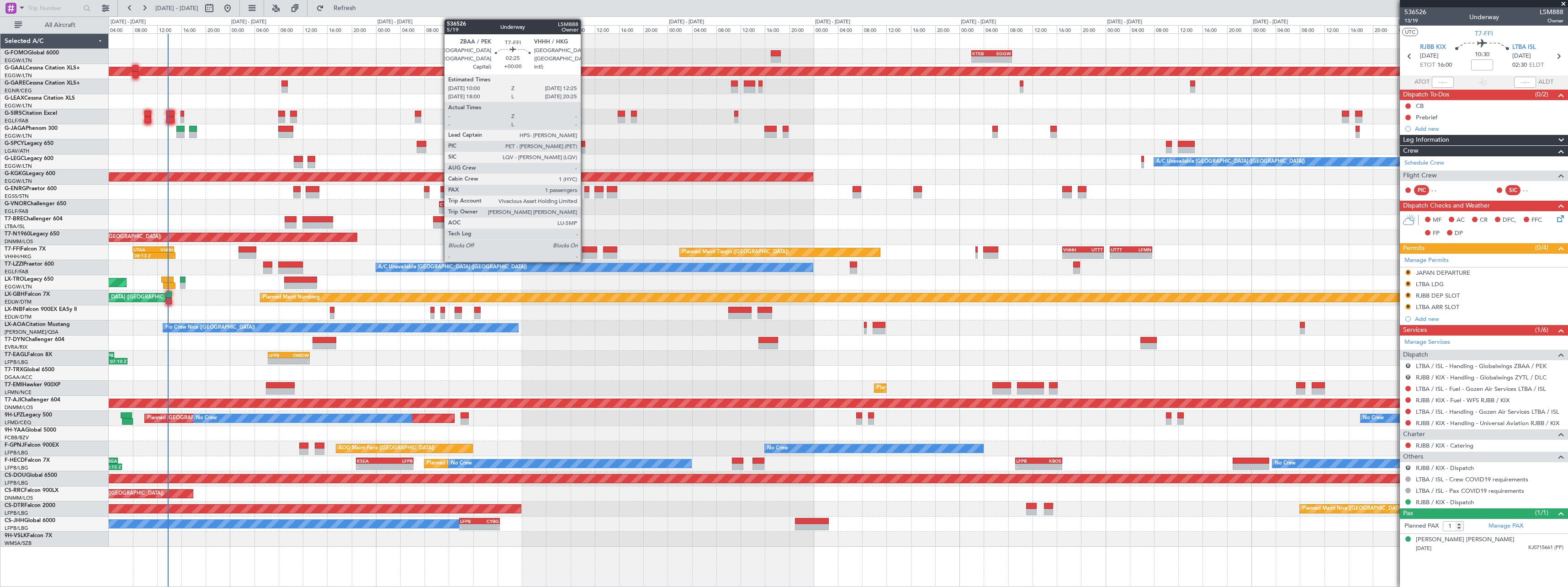
click at [585, 250] on div at bounding box center [589, 250] width 15 height 7
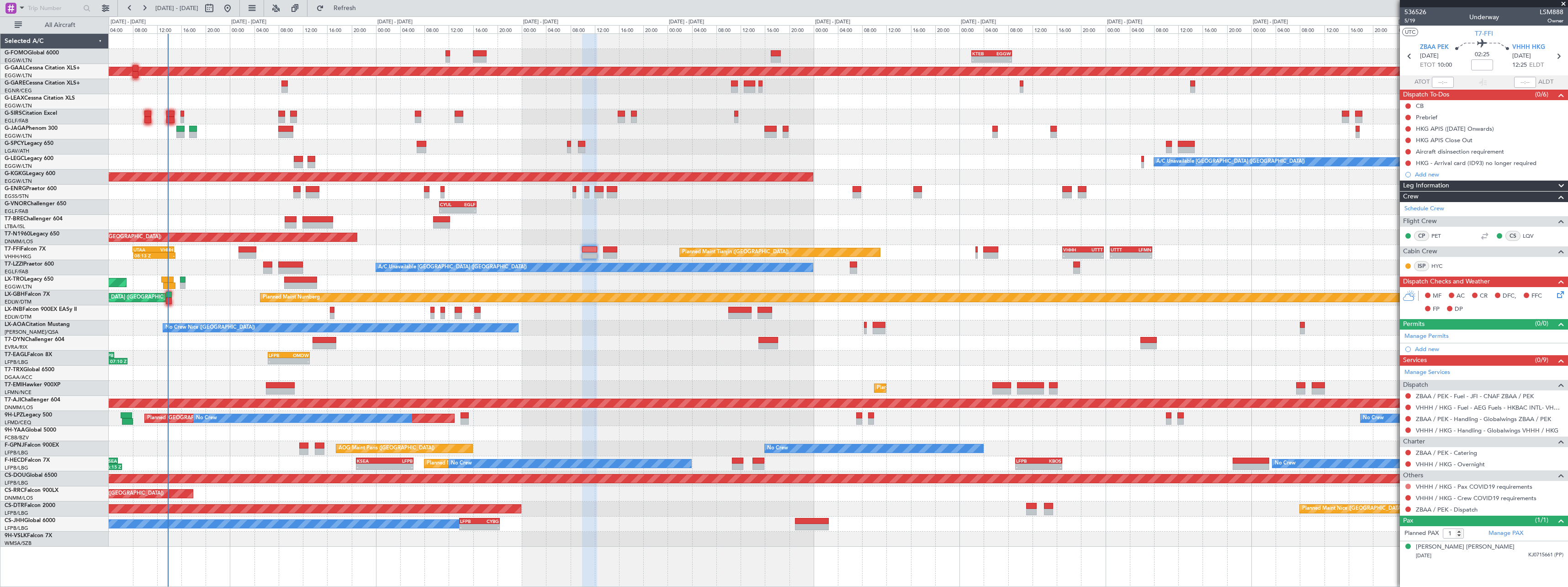
click at [1410, 487] on div at bounding box center [1408, 487] width 7 height 7
click at [1410, 486] on button at bounding box center [1408, 486] width 5 height 5
click at [1392, 374] on span "Not Required" at bounding box center [1386, 376] width 37 height 9
click at [1407, 496] on button at bounding box center [1408, 497] width 5 height 5
click at [1393, 384] on span "Not Required" at bounding box center [1386, 388] width 37 height 9
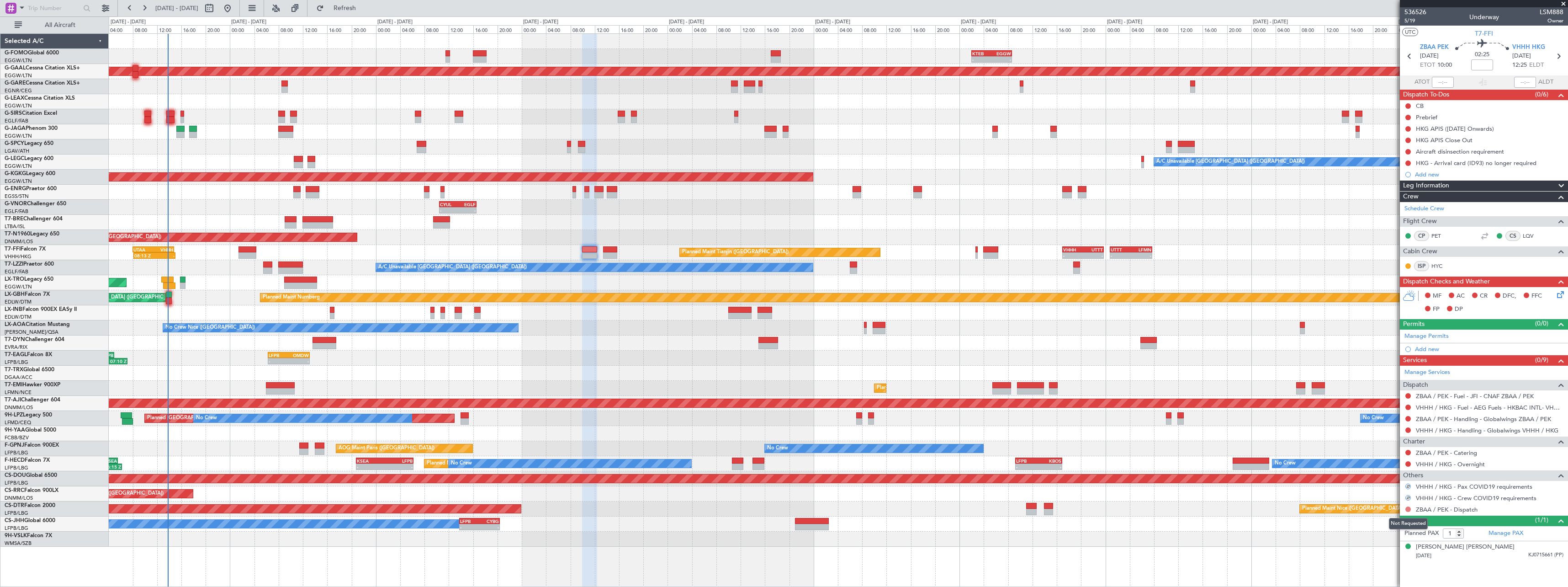
click at [1408, 508] on button at bounding box center [1408, 509] width 5 height 5
click at [1386, 497] on span "Confirmed" at bounding box center [1382, 495] width 29 height 9
click at [1435, 339] on link "Manage Permits" at bounding box center [1426, 336] width 44 height 9
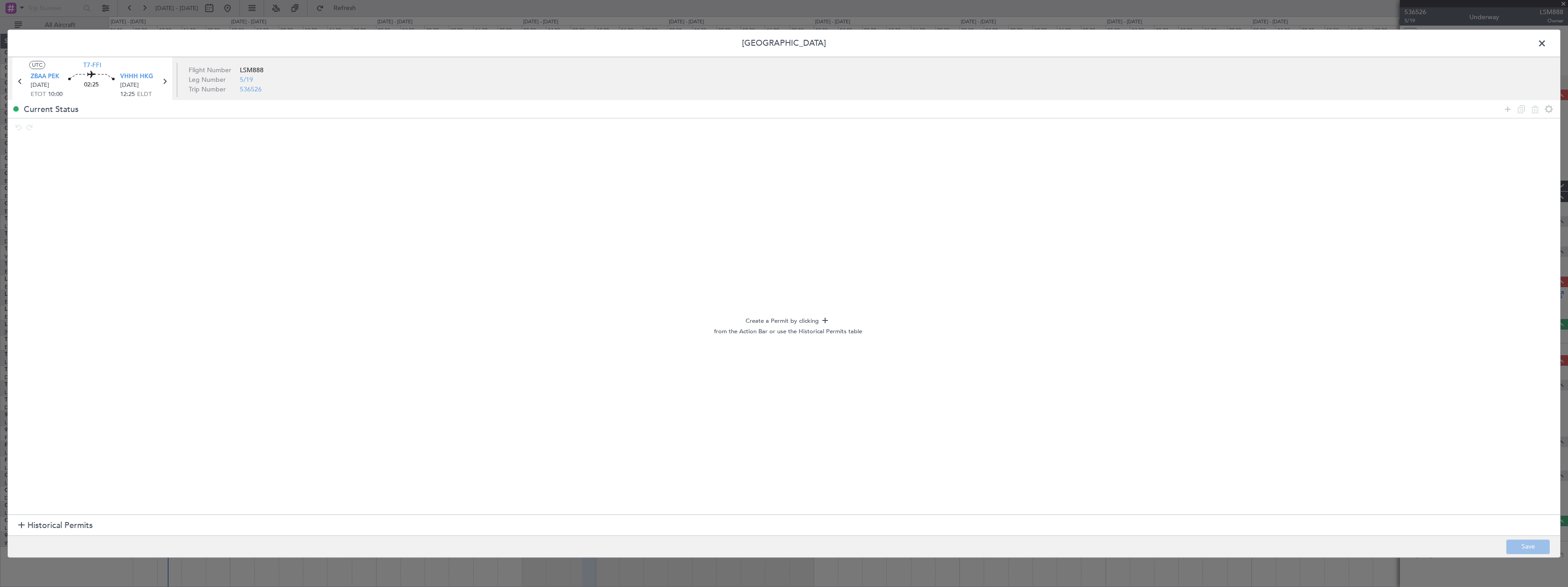
click at [1547, 46] on span at bounding box center [1547, 46] width 0 height 18
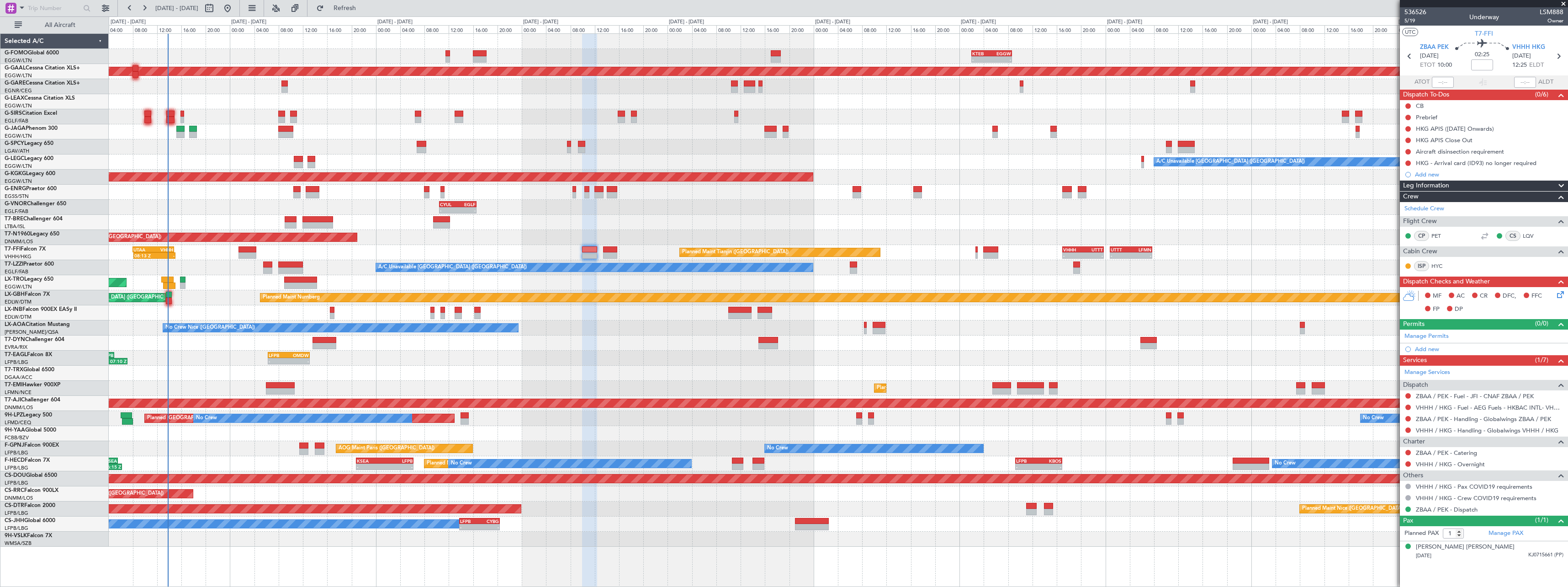
click at [636, 209] on div "- - KTEB 02:00 Z EGGW 08:40 Z - - EGGW 09:00 Z KTEB 16:20 Z OLBA 11:00 Z KTEB 2…" at bounding box center [838, 290] width 1459 height 513
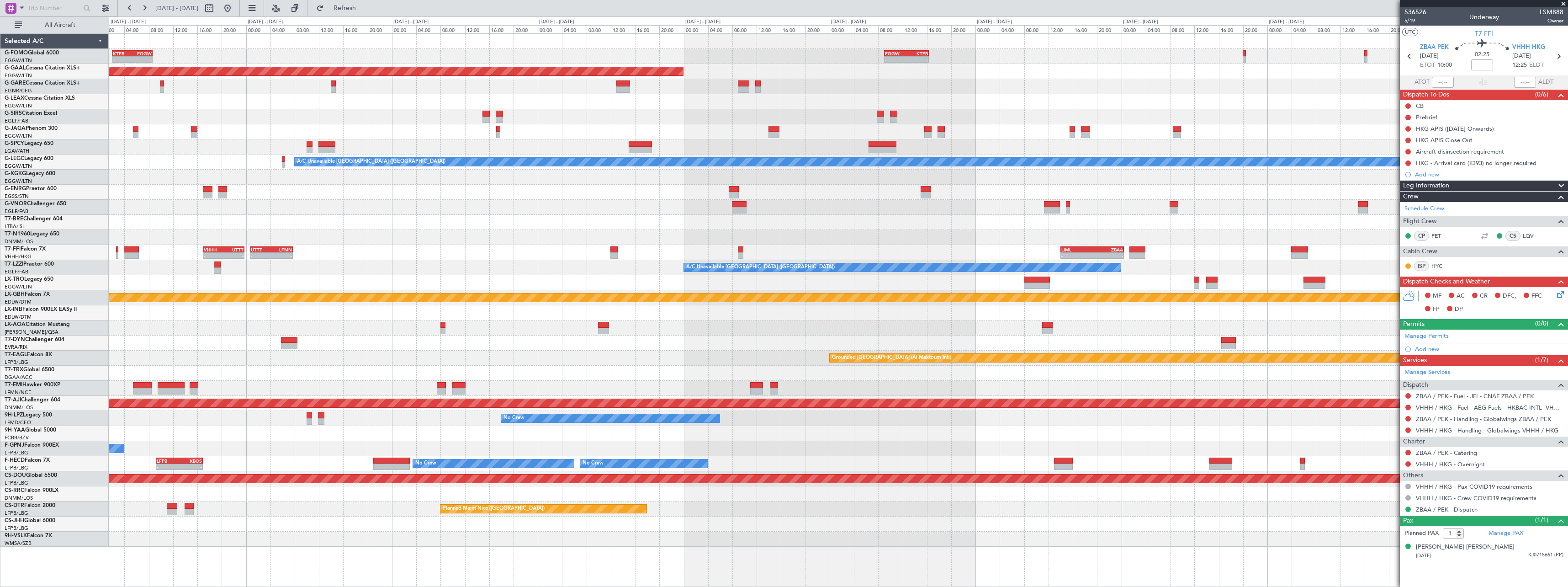
click at [1188, 209] on div at bounding box center [838, 207] width 1459 height 15
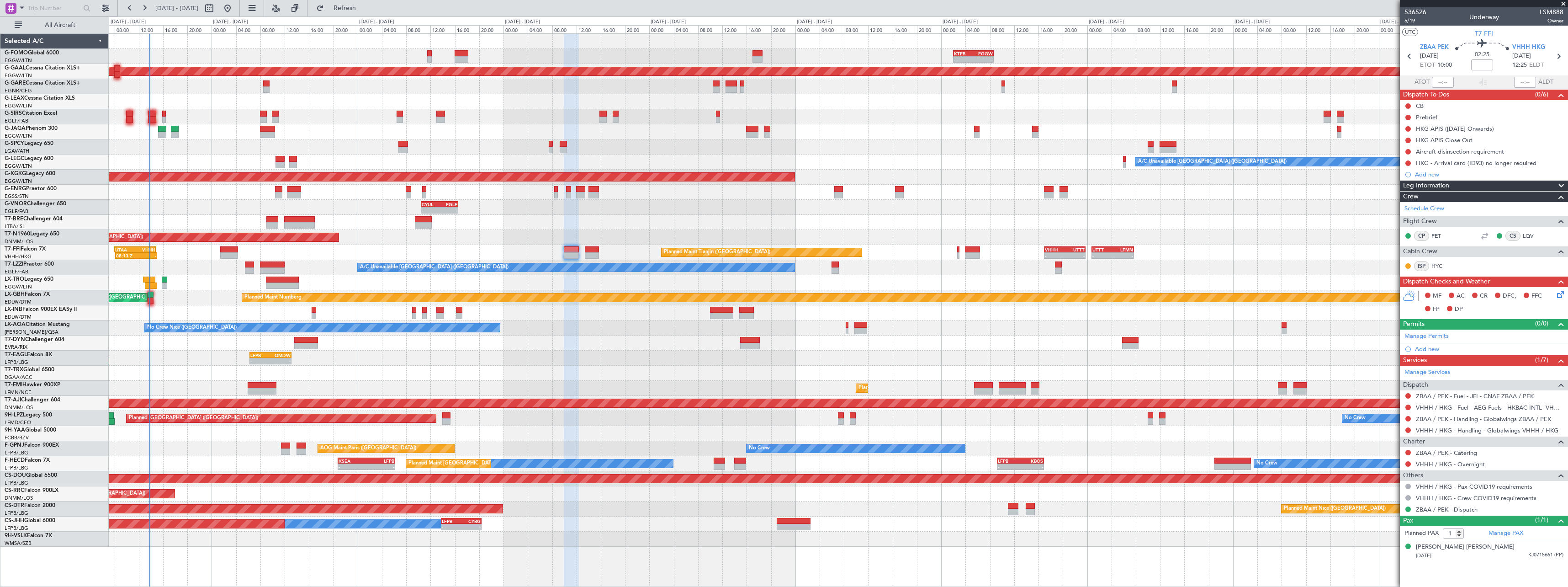
click at [1307, 228] on div "KTEB 02:00 Z EGGW 08:40 Z - - - - EGGW 09:00 Z KTEB 16:20 Z OLBA 11:00 Z KTEB 2…" at bounding box center [838, 290] width 1459 height 513
click at [1410, 334] on link "Manage Permits" at bounding box center [1426, 336] width 44 height 9
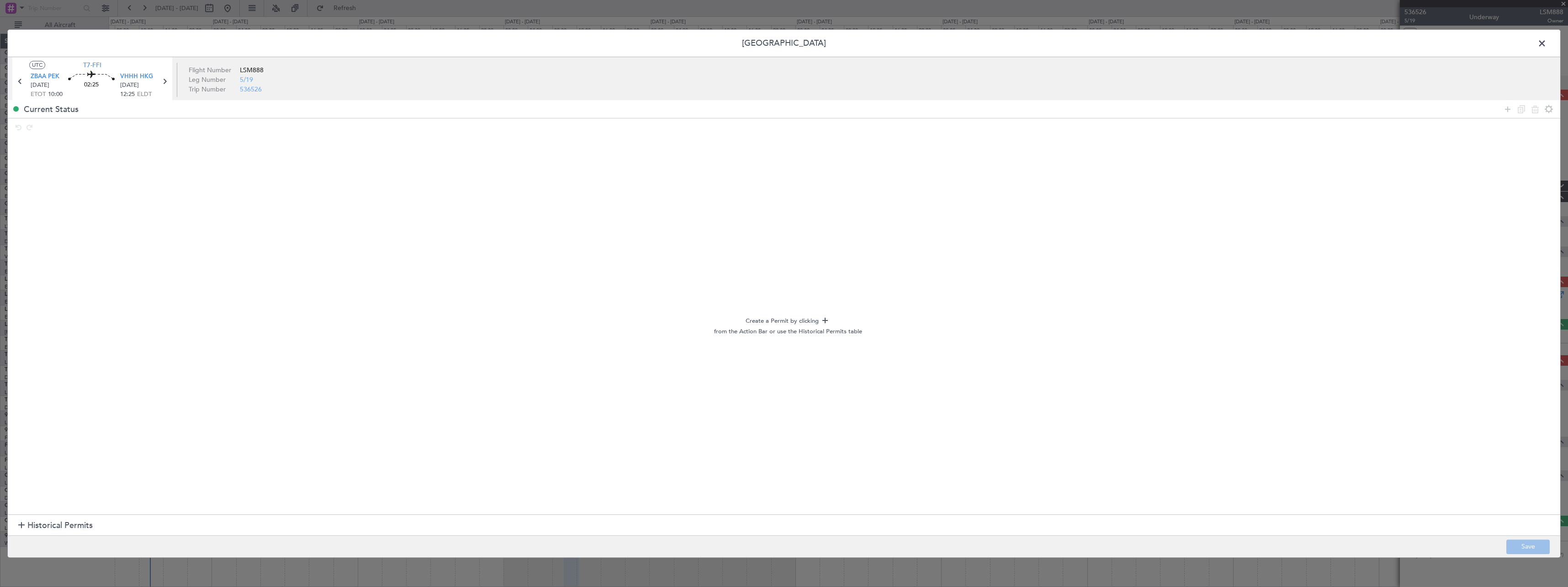
drag, startPoint x: 1507, startPoint y: 109, endPoint x: 1484, endPoint y: 115, distance: 23.8
click at [1505, 109] on icon at bounding box center [1508, 109] width 11 height 11
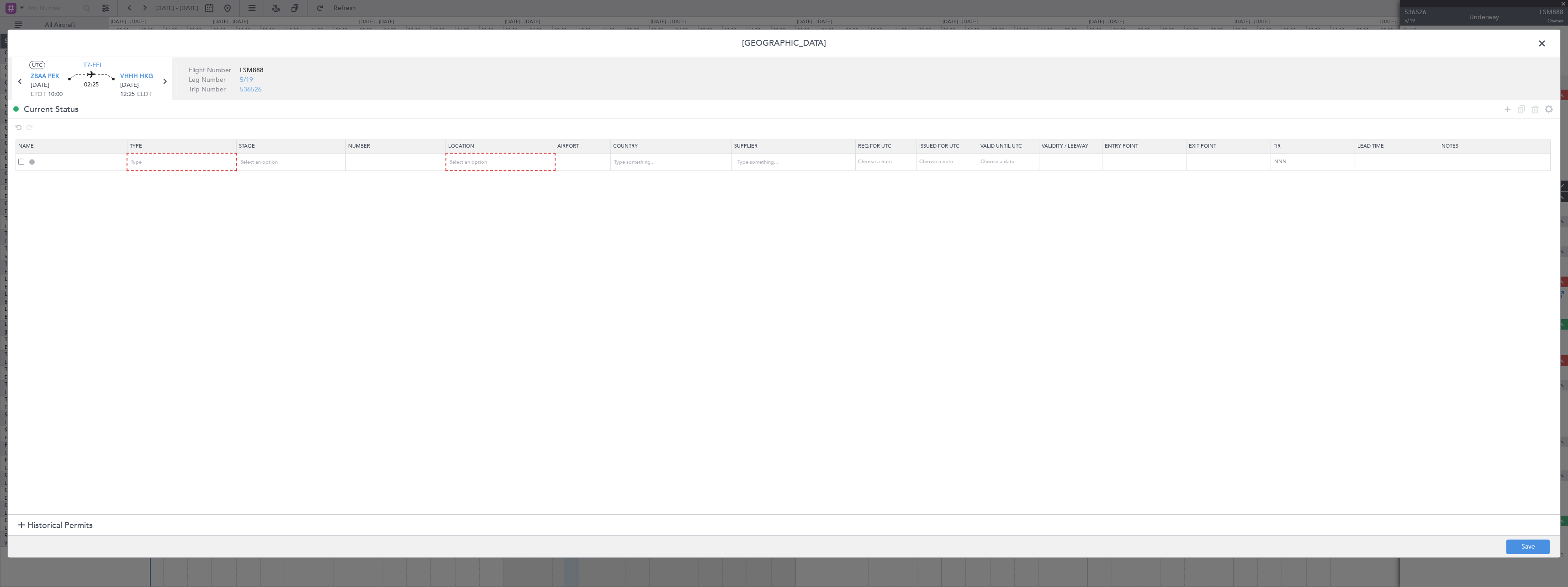
click at [234, 154] on mat-form-field "Type" at bounding box center [181, 162] width 108 height 16
click at [212, 167] on div "Type" at bounding box center [178, 162] width 96 height 14
drag, startPoint x: 186, startPoint y: 251, endPoint x: 253, endPoint y: 153, distance: 118.7
click at [187, 250] on span "Slot" at bounding box center [184, 249] width 102 height 14
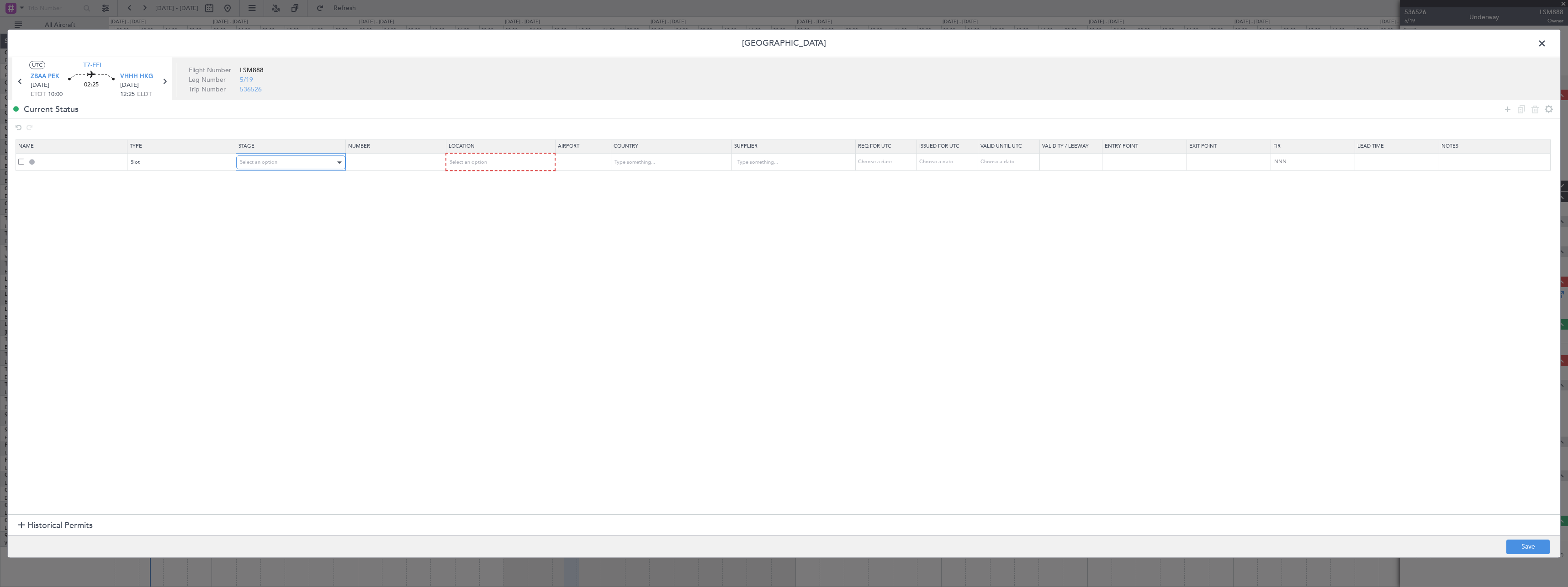
click at [267, 161] on span "Select an option" at bounding box center [259, 161] width 38 height 7
click at [268, 218] on span "Requested" at bounding box center [294, 222] width 102 height 14
click at [467, 164] on span "Select an option" at bounding box center [468, 161] width 38 height 7
click at [469, 183] on span "Departure" at bounding box center [505, 181] width 102 height 14
click at [1504, 108] on icon at bounding box center [1508, 109] width 11 height 11
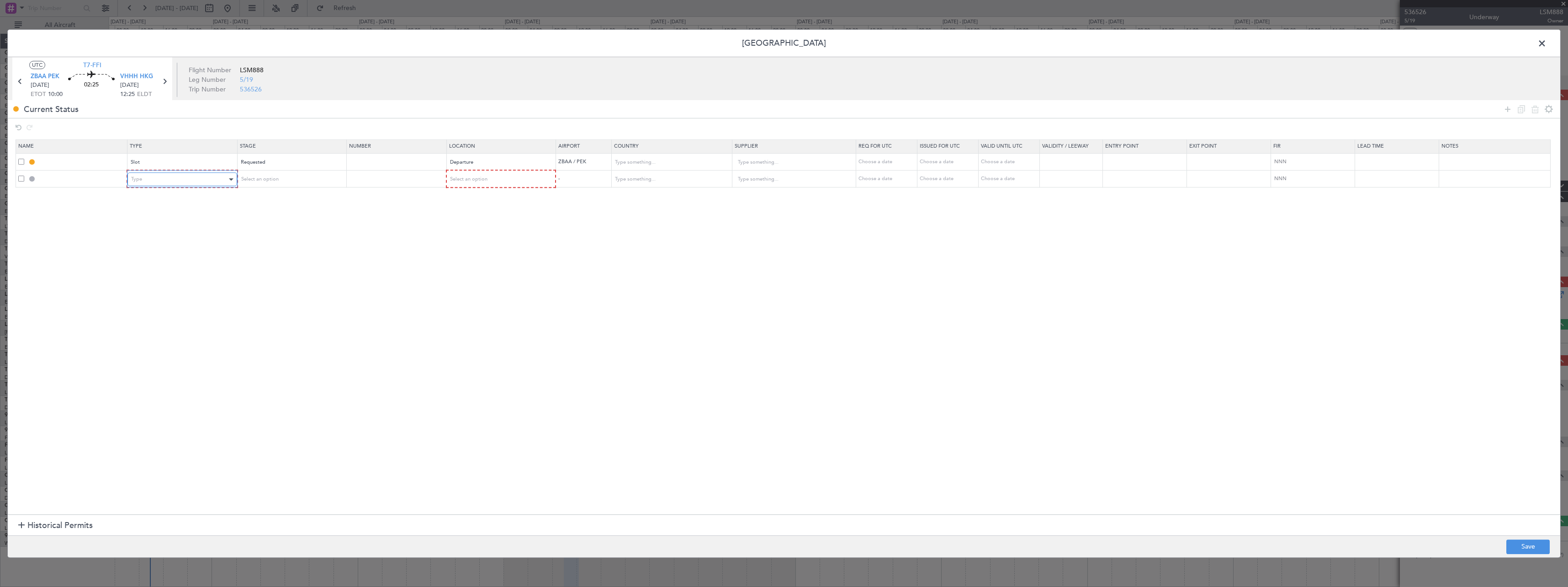
click at [203, 178] on div "Type" at bounding box center [178, 179] width 96 height 14
click at [177, 272] on span "CUSTOMS" at bounding box center [184, 275] width 102 height 14
click at [172, 175] on div "CUSTOMS" at bounding box center [178, 179] width 96 height 14
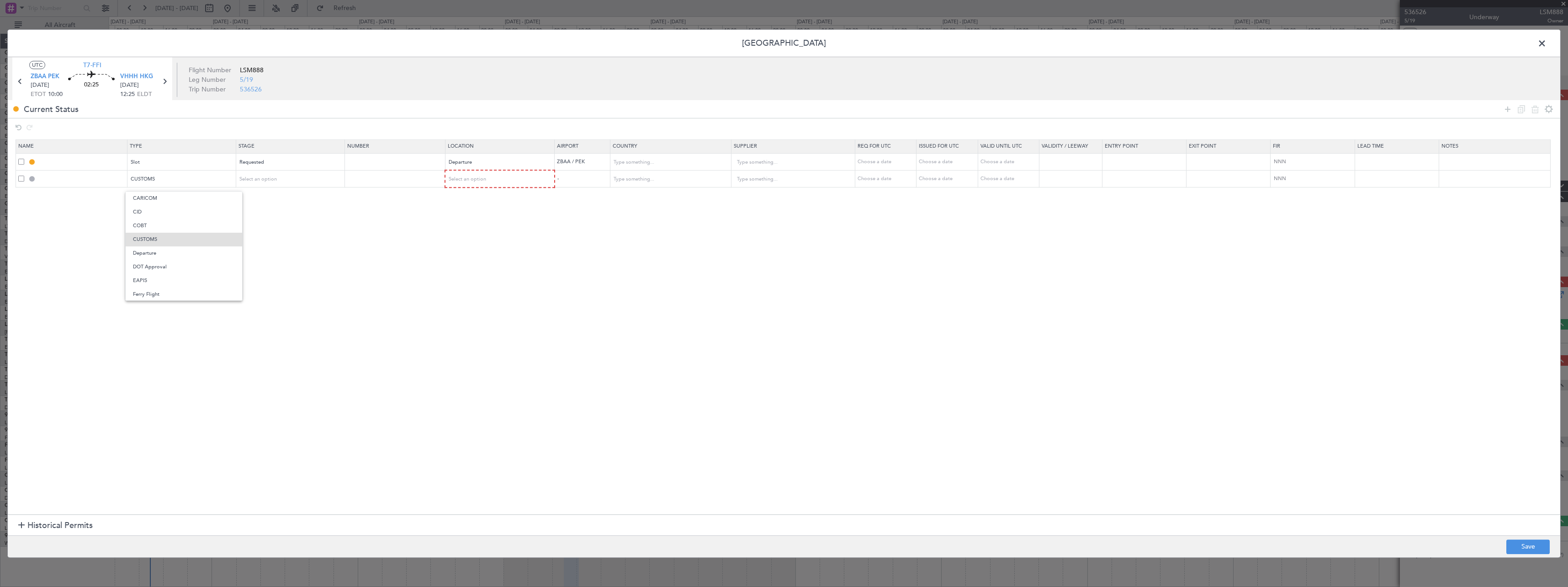
click at [162, 256] on span "Departure" at bounding box center [184, 253] width 102 height 14
click at [285, 179] on div "Select an option" at bounding box center [287, 179] width 96 height 14
drag, startPoint x: 278, startPoint y: 242, endPoint x: 459, endPoint y: 192, distance: 187.8
click at [279, 239] on span "Requested" at bounding box center [294, 239] width 102 height 14
click at [523, 171] on mat-form-field "Select an option" at bounding box center [500, 179] width 108 height 16
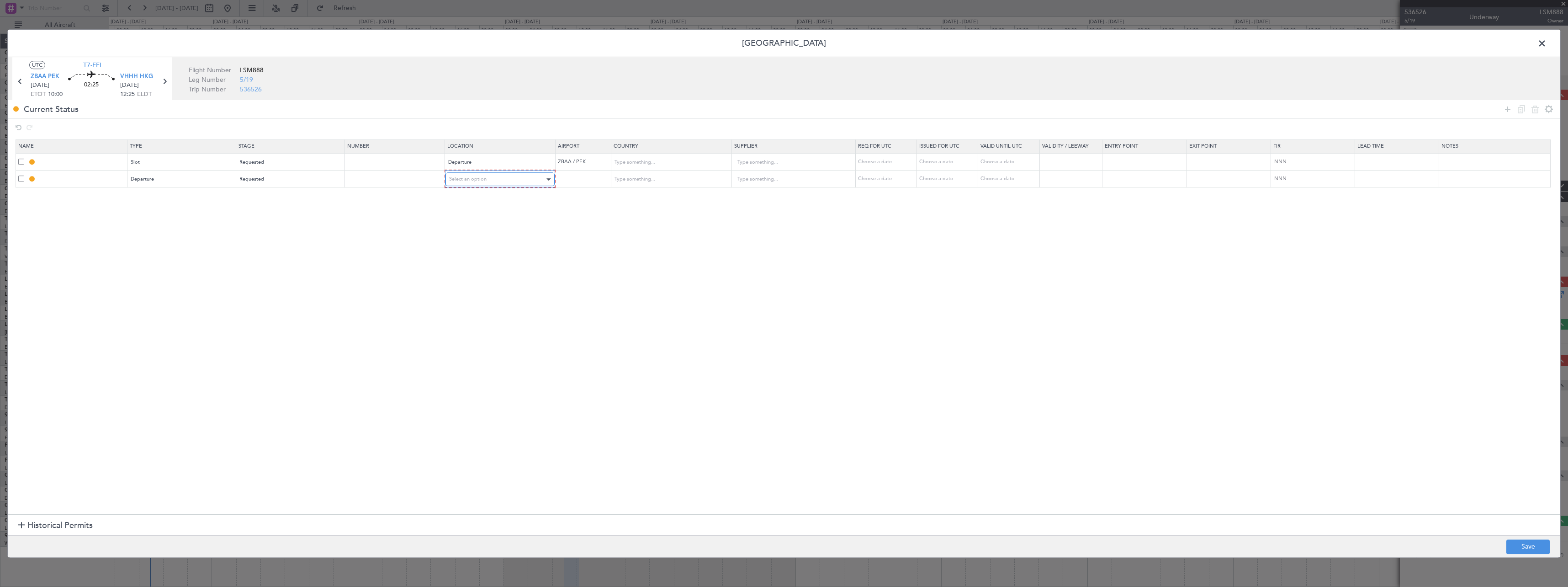
click at [518, 177] on div "Select an option" at bounding box center [497, 179] width 96 height 14
drag, startPoint x: 509, startPoint y: 202, endPoint x: 765, endPoint y: 182, distance: 256.8
click at [510, 201] on span "Departure" at bounding box center [505, 198] width 102 height 14
click at [1508, 108] on icon at bounding box center [1508, 109] width 11 height 11
click at [159, 192] on div "Type" at bounding box center [178, 196] width 96 height 14
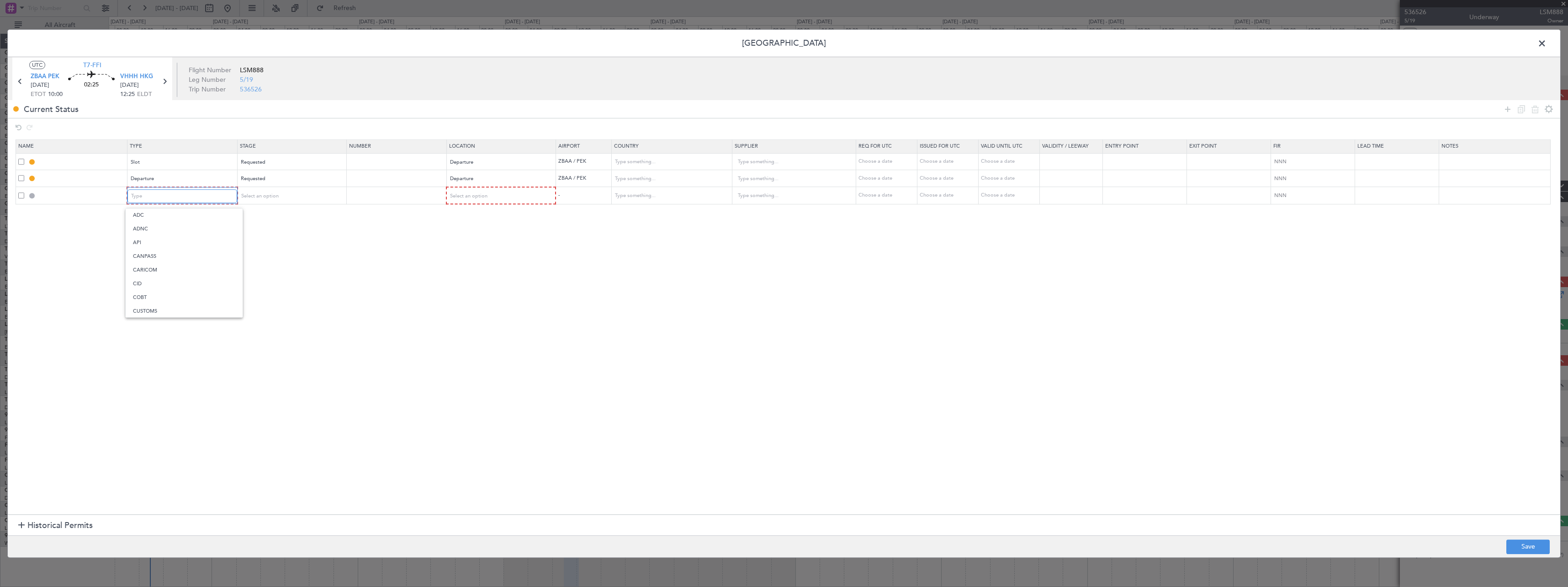
scroll to position [275, 0]
click at [166, 286] on span "Slot" at bounding box center [184, 283] width 102 height 14
click at [274, 192] on span "Select an option" at bounding box center [259, 195] width 38 height 7
drag, startPoint x: 278, startPoint y: 255, endPoint x: 370, endPoint y: 243, distance: 92.8
click at [278, 254] on span "Requested" at bounding box center [294, 256] width 102 height 14
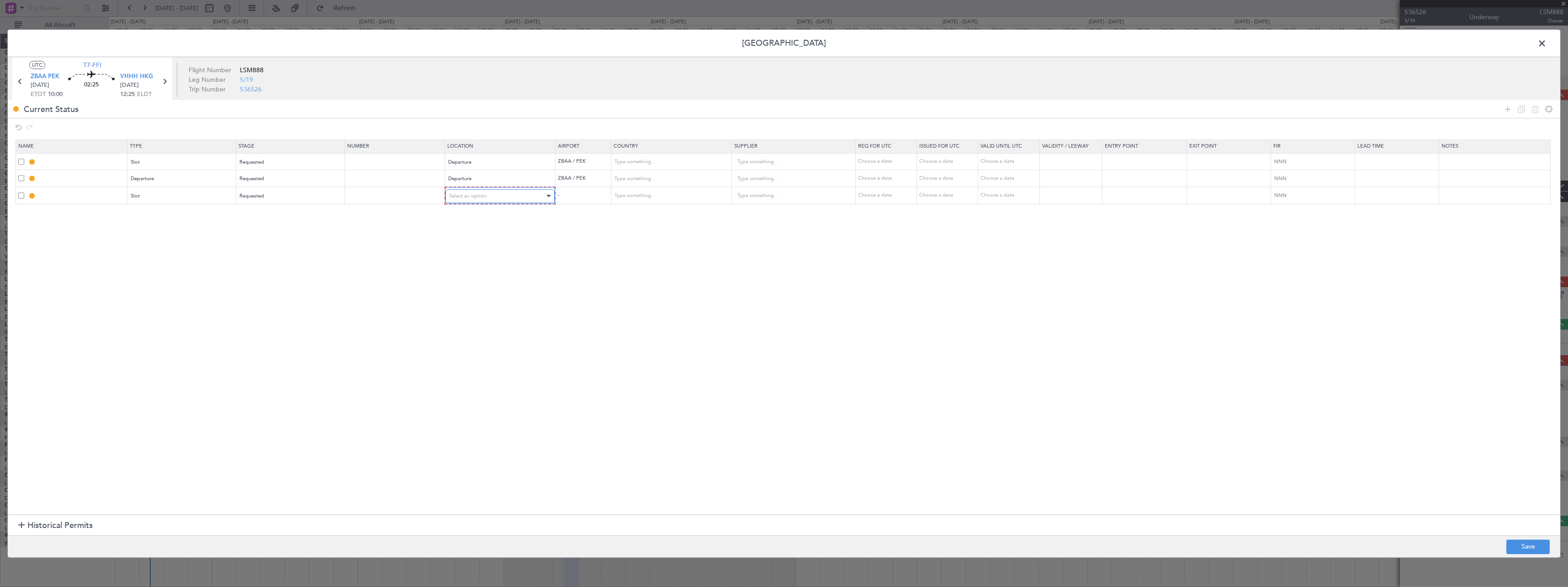
click at [488, 200] on div "Select an option" at bounding box center [497, 196] width 96 height 14
click at [488, 239] on span "Arrival" at bounding box center [505, 242] width 102 height 14
click at [1505, 109] on icon at bounding box center [1508, 109] width 11 height 11
click at [198, 217] on div "Type" at bounding box center [178, 213] width 96 height 14
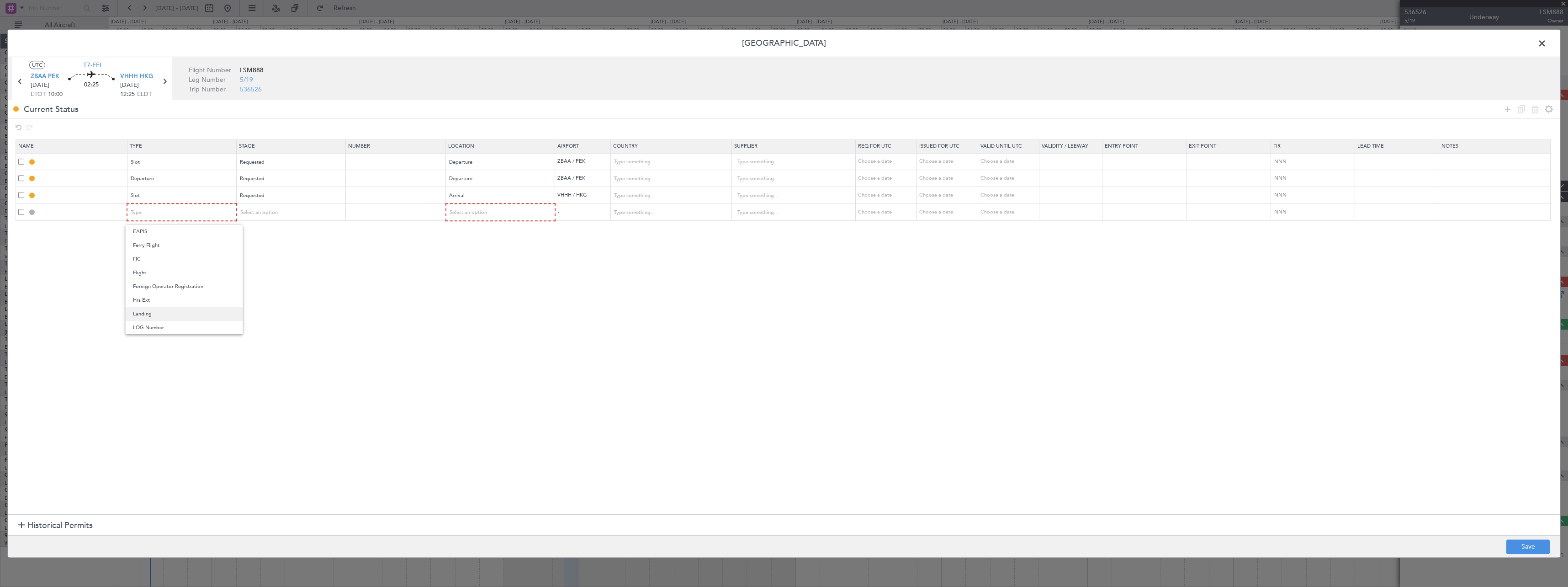
click at [180, 312] on span "Landing" at bounding box center [184, 314] width 102 height 14
click at [261, 210] on span "Select an option" at bounding box center [259, 212] width 38 height 7
click at [270, 285] on span "Received OK" at bounding box center [294, 286] width 102 height 14
click at [278, 208] on div "Received OK" at bounding box center [287, 213] width 96 height 14
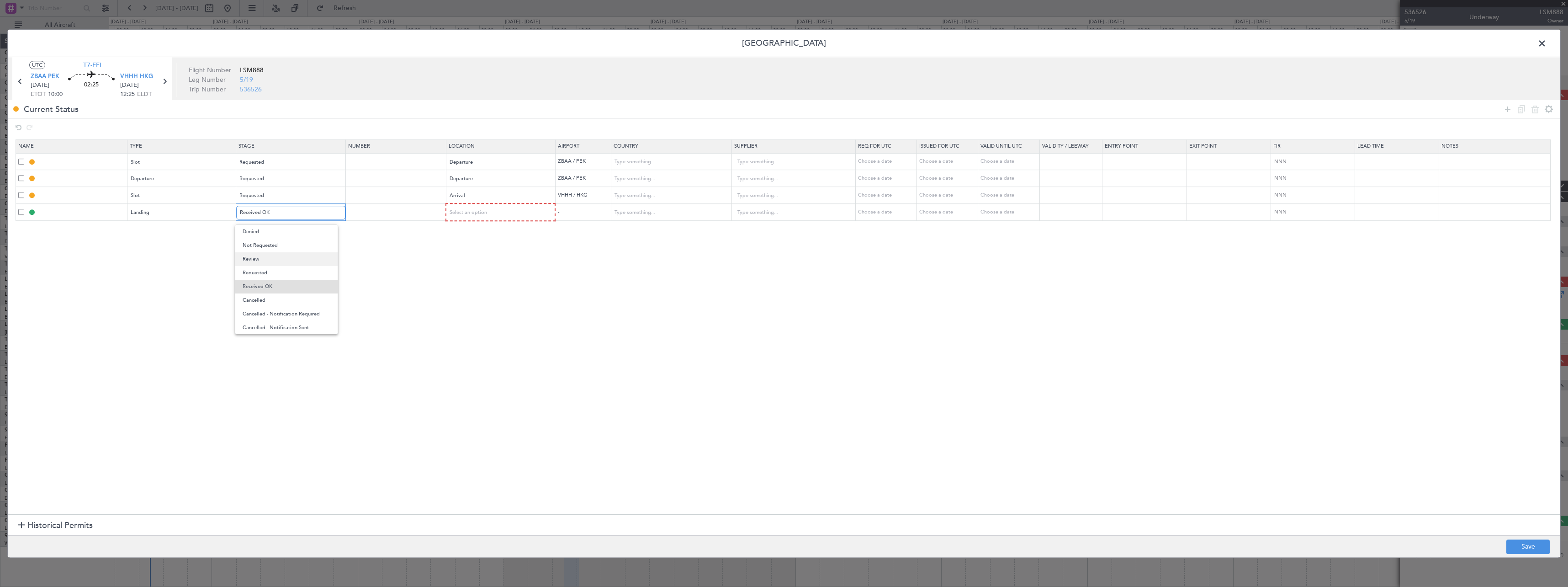
scroll to position [10, 0]
click at [277, 260] on span "Requested" at bounding box center [294, 263] width 102 height 14
click at [467, 212] on span "Select an option" at bounding box center [468, 212] width 38 height 7
click at [475, 261] on span "Arrival" at bounding box center [505, 259] width 102 height 14
drag, startPoint x: 1541, startPoint y: 538, endPoint x: 1540, endPoint y: 543, distance: 5.1
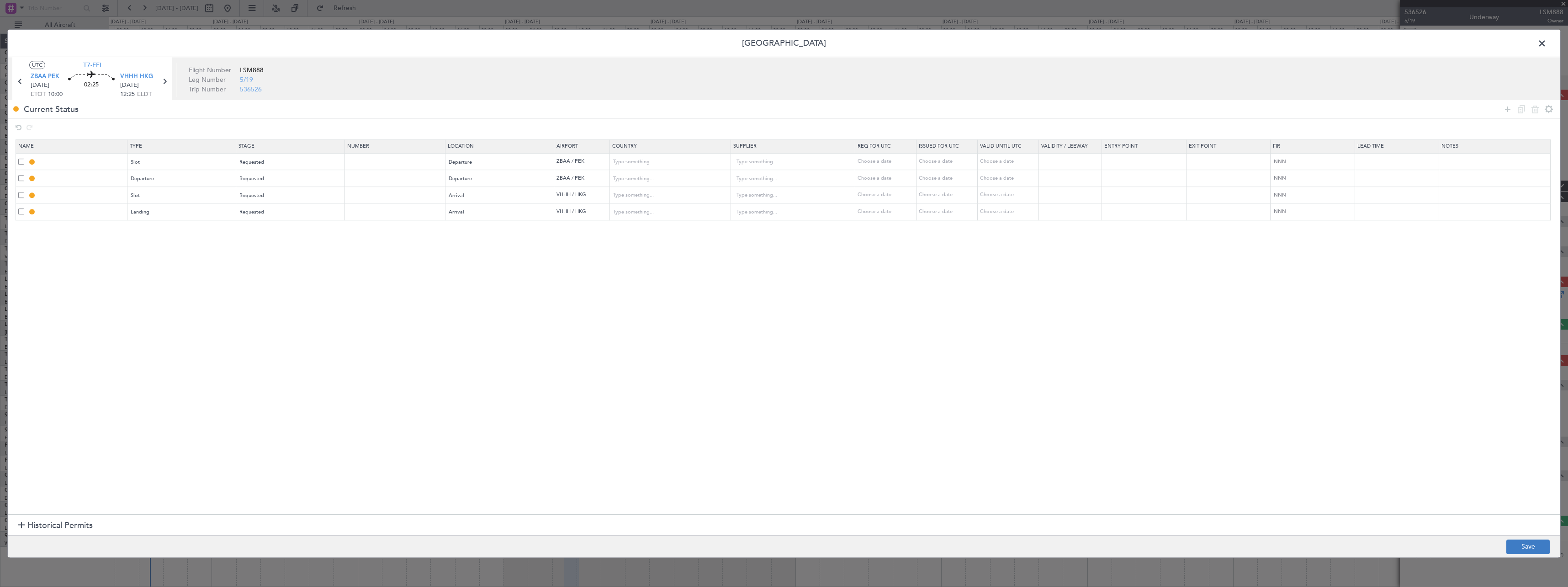
click at [1540, 543] on footer "Save" at bounding box center [784, 546] width 1552 height 22
click at [1539, 543] on button "Save" at bounding box center [1528, 547] width 43 height 15
type input "ZBAA DEP SLOT"
type input "[GEOGRAPHIC_DATA]"
type input "NNN"
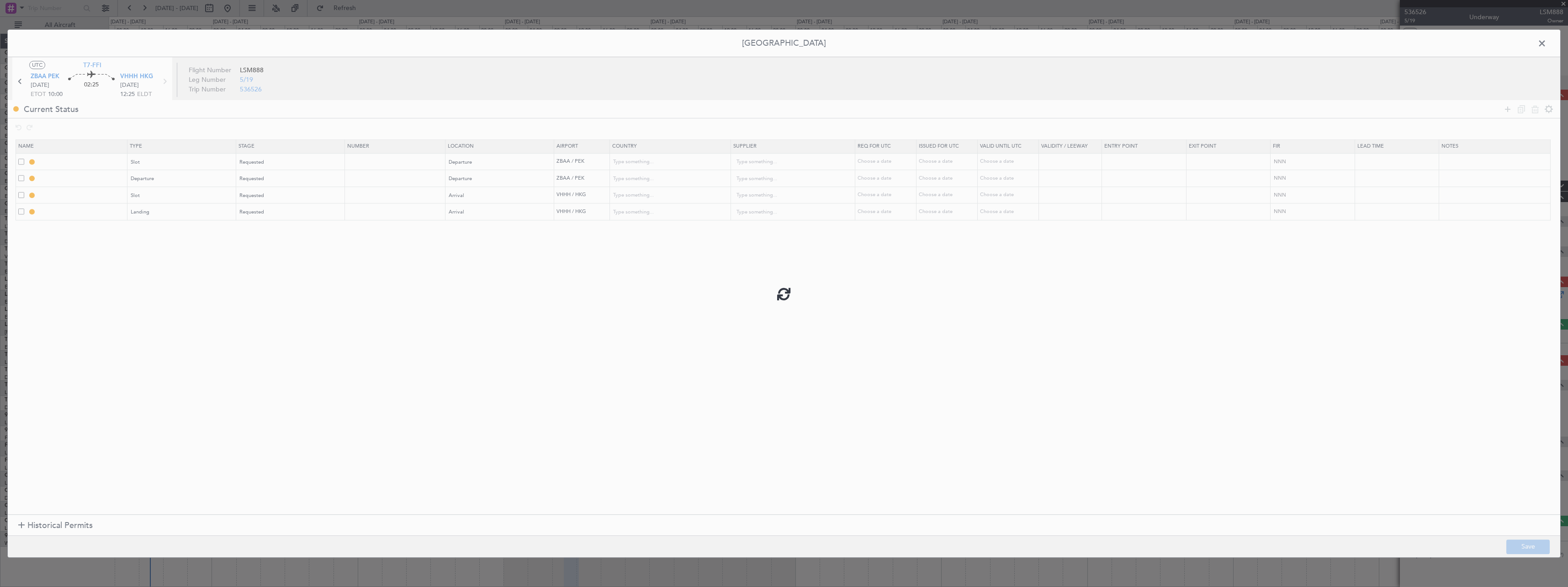
type input "3"
type input "DEPARTURE"
type input "[GEOGRAPHIC_DATA]"
type input "NNN"
type input "3"
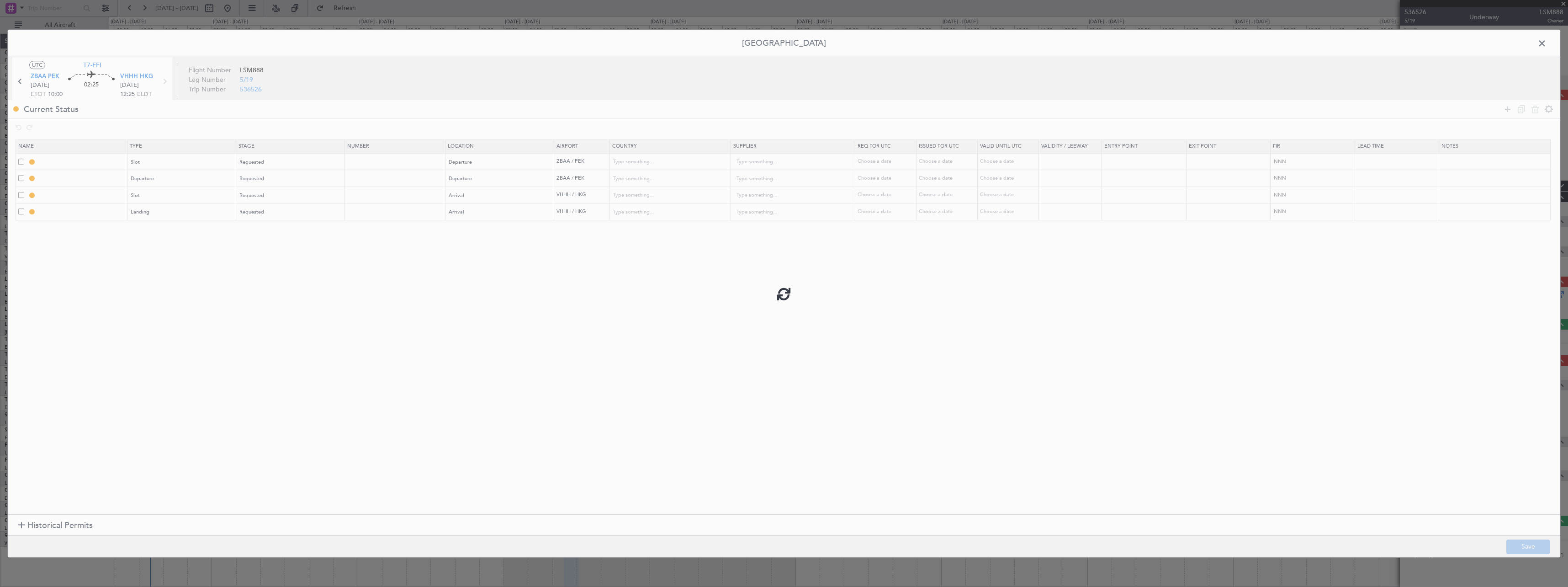
type input "VHHH ARR SLOT"
type input "Hong Kong"
type input "NNN"
type input "VHHH LDG"
type input "Hong Kong"
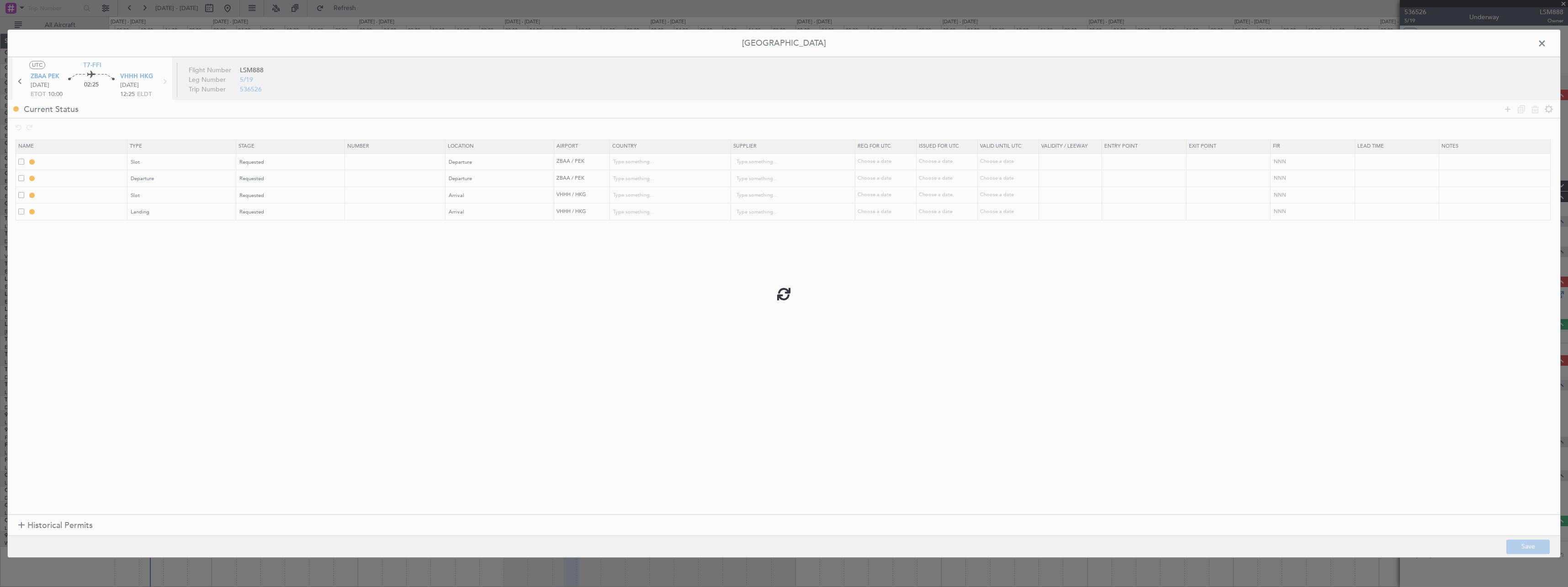
type input "NNN"
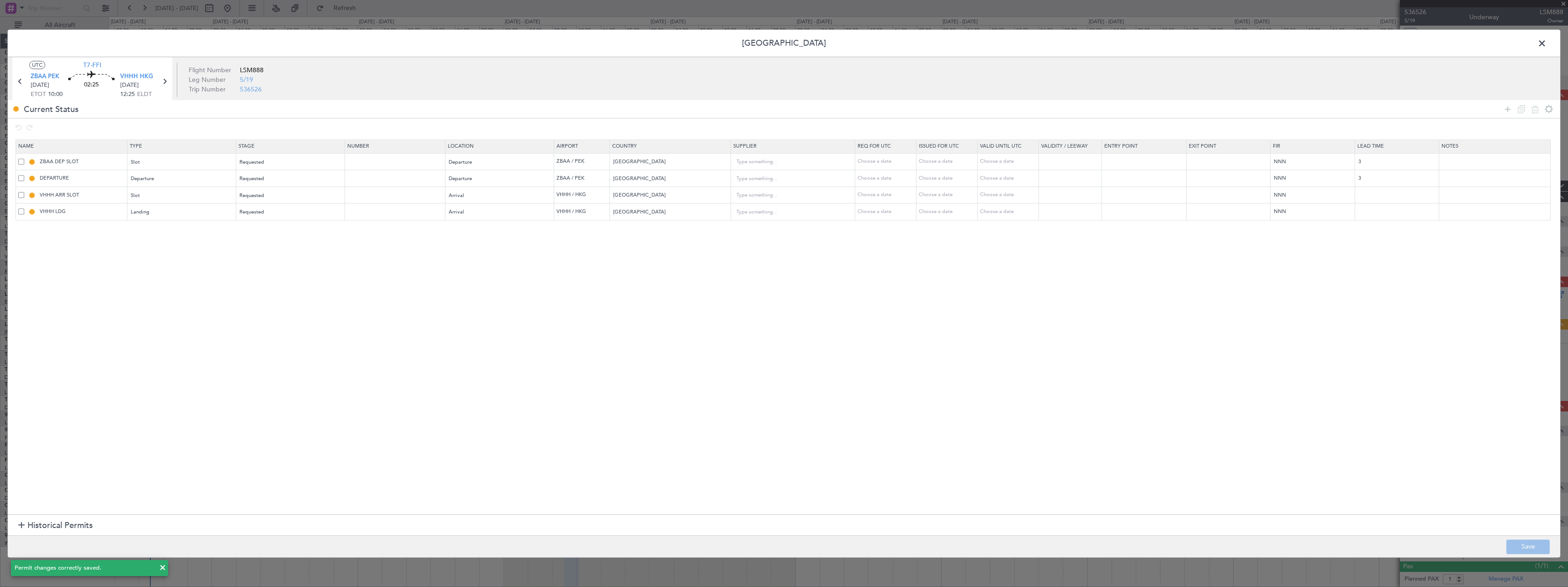
click at [1547, 46] on span at bounding box center [1547, 46] width 0 height 18
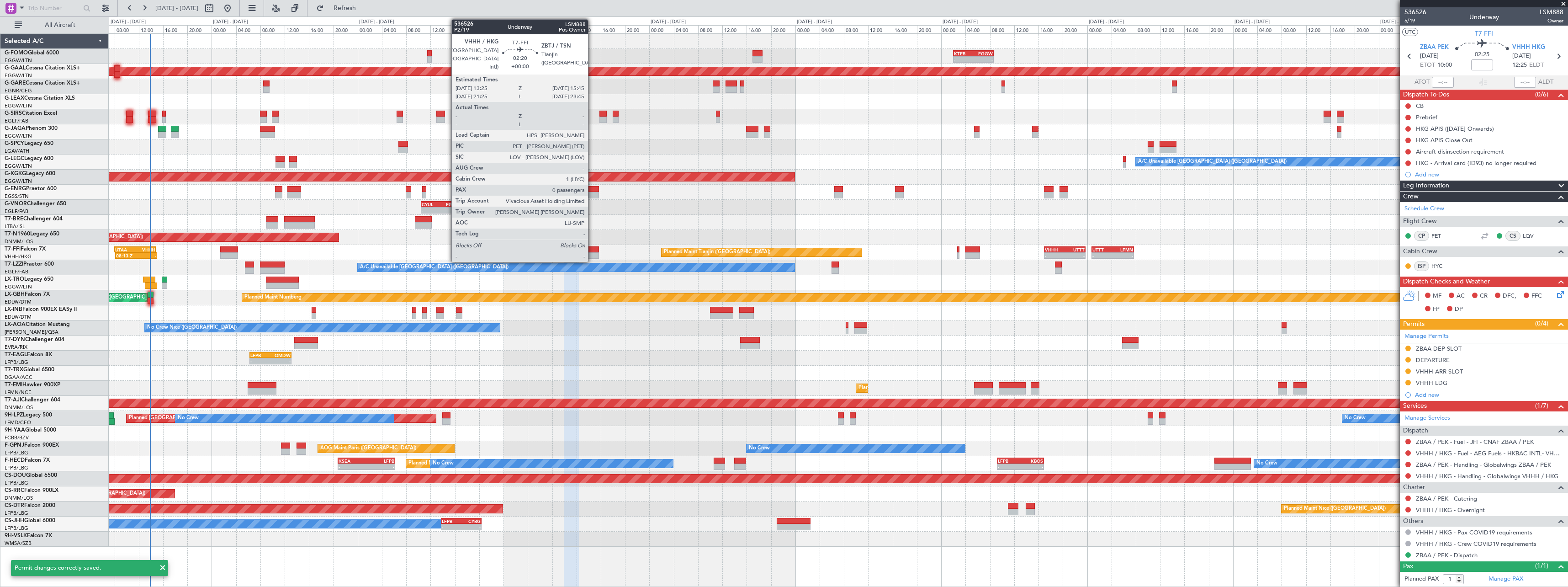
click at [592, 256] on div at bounding box center [592, 255] width 15 height 7
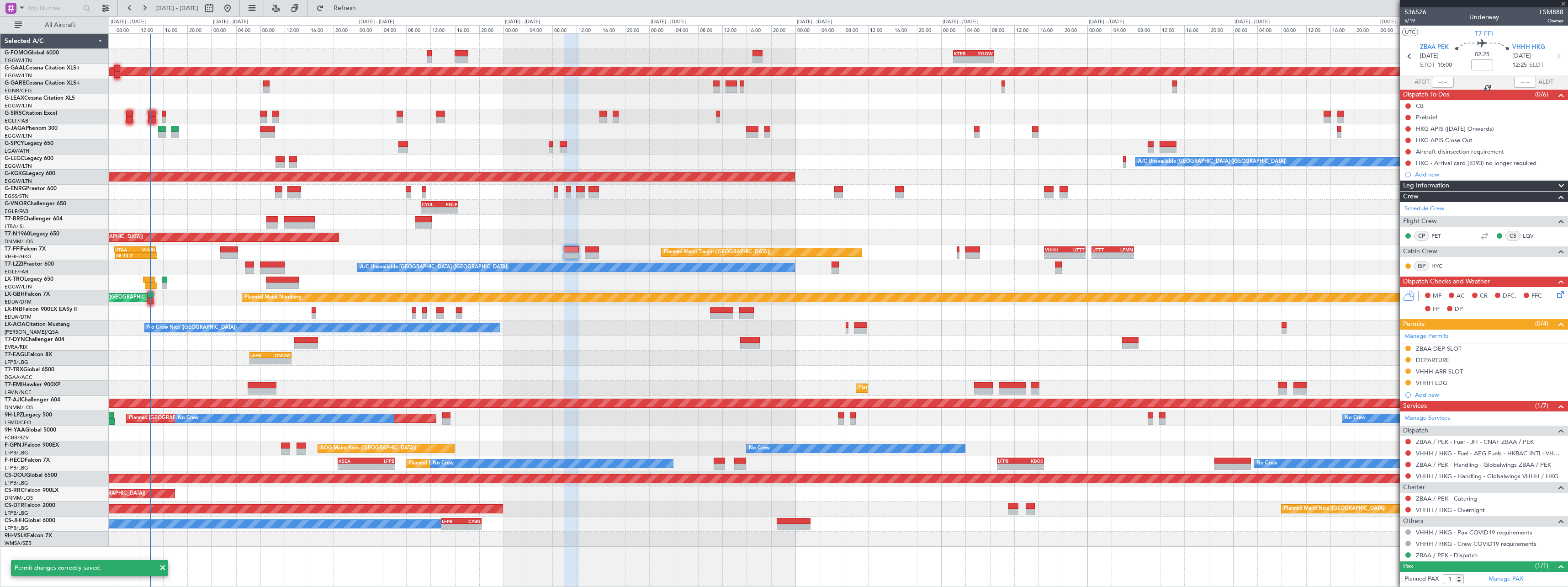
type input "0"
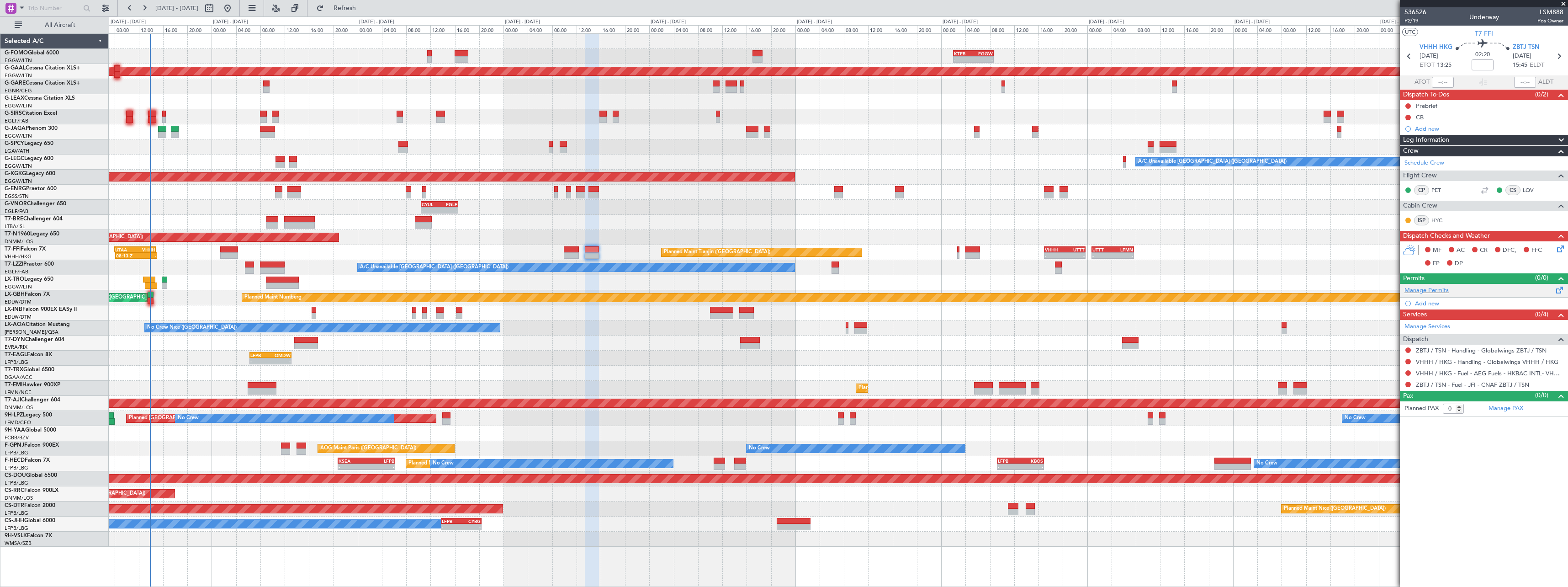
click at [1438, 284] on div "Manage Permits" at bounding box center [1484, 290] width 168 height 14
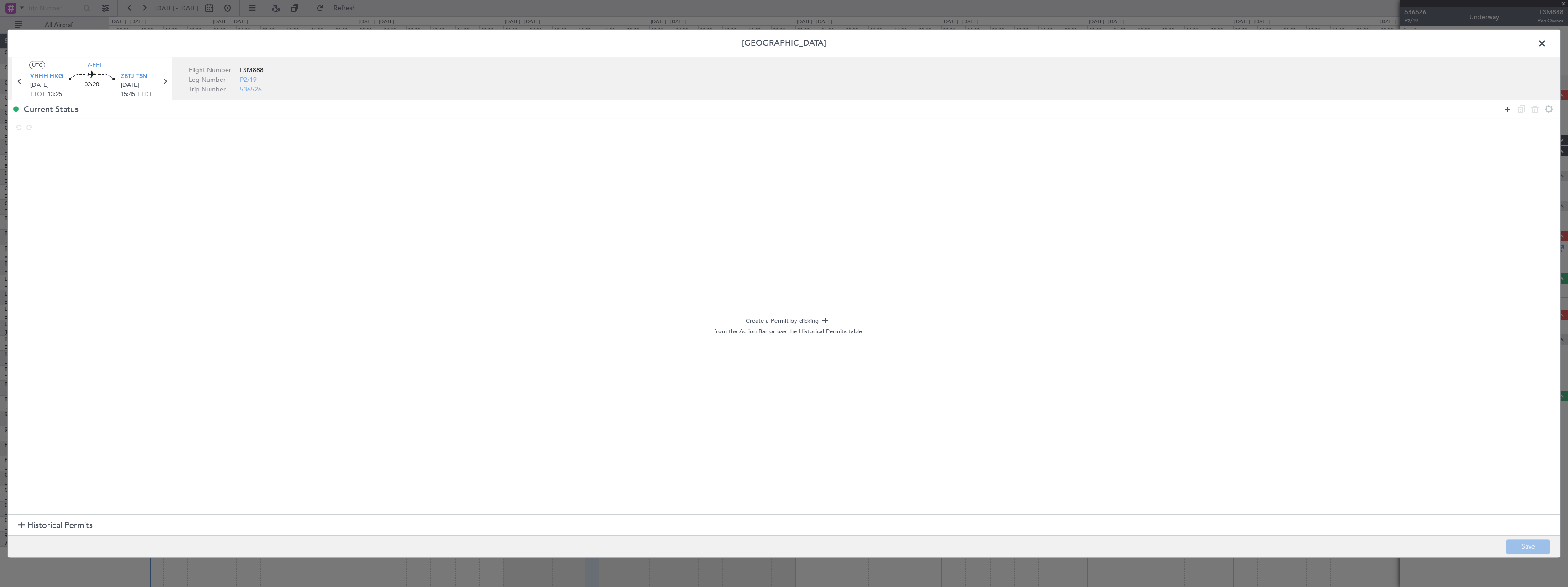
click at [1507, 105] on icon at bounding box center [1508, 109] width 11 height 11
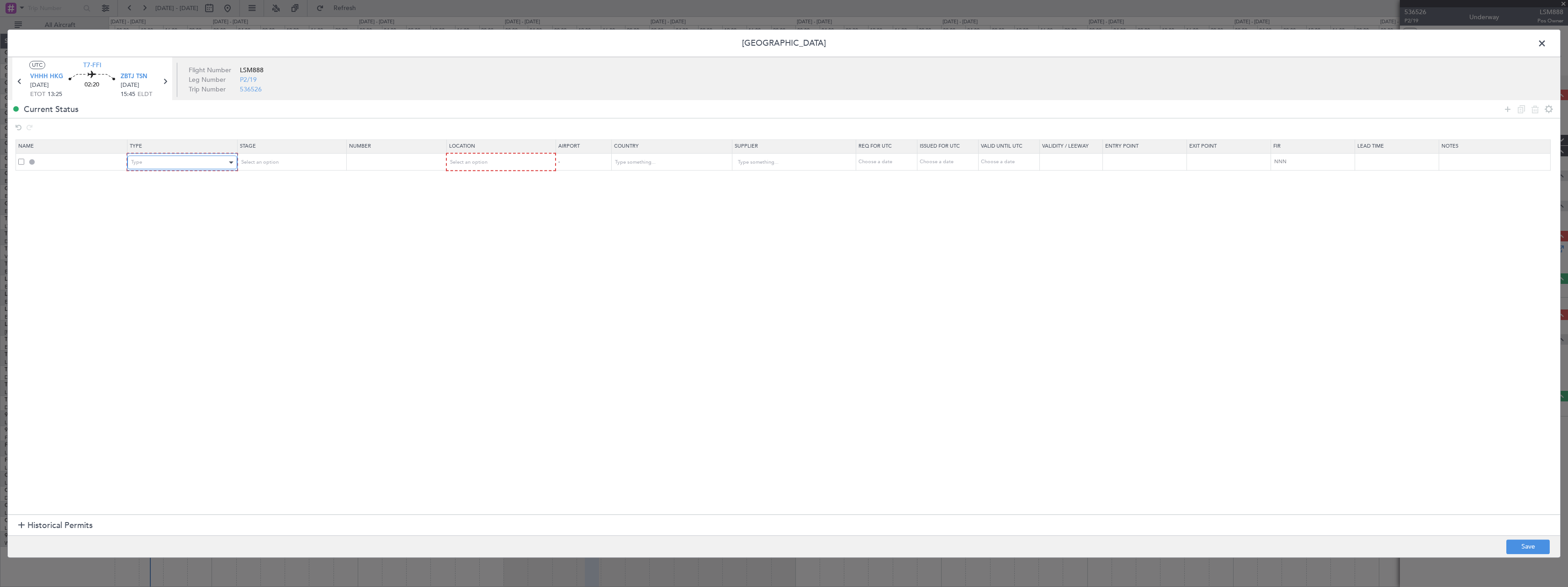
click at [180, 158] on div "Type" at bounding box center [178, 162] width 96 height 14
drag, startPoint x: 160, startPoint y: 272, endPoint x: 180, endPoint y: 255, distance: 26.2
click at [160, 271] on span "Departure" at bounding box center [184, 272] width 102 height 14
click at [298, 162] on div "Select an option" at bounding box center [287, 162] width 96 height 14
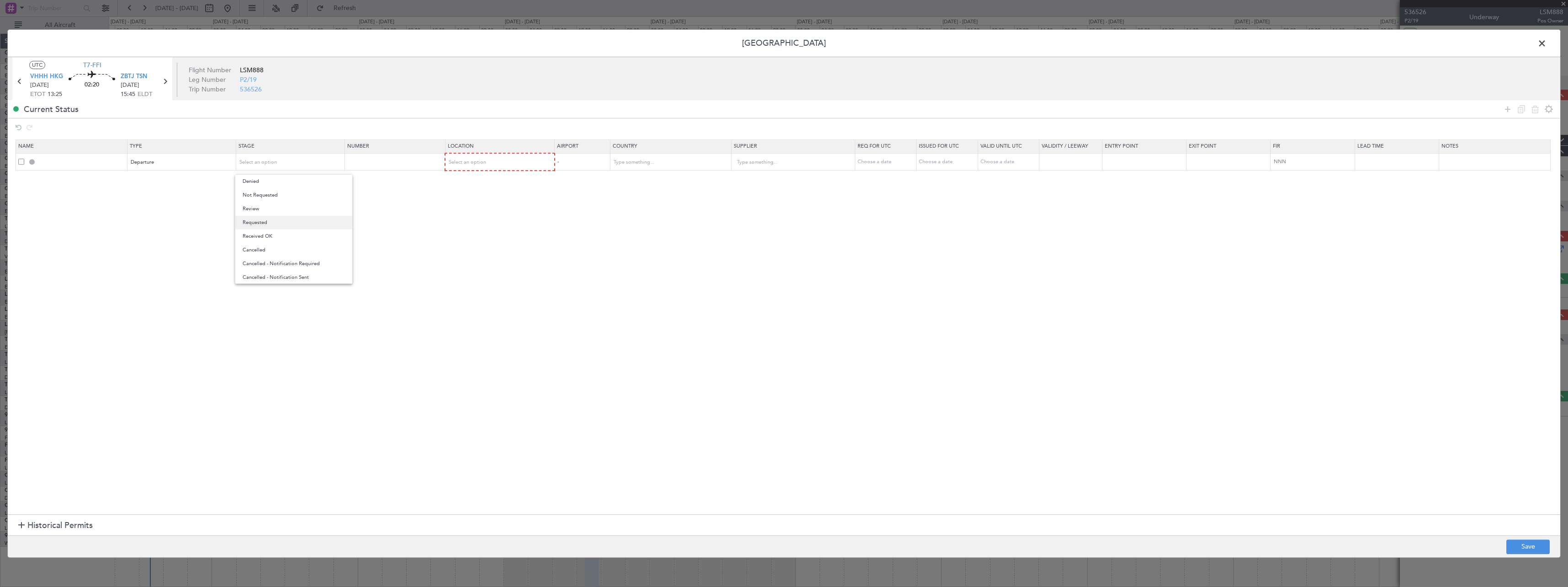
click at [290, 225] on span "Requested" at bounding box center [294, 222] width 102 height 14
click at [501, 160] on div "Select an option" at bounding box center [497, 162] width 96 height 14
click at [498, 186] on span "Departure" at bounding box center [505, 181] width 102 height 14
click at [1507, 102] on div at bounding box center [1528, 109] width 55 height 13
click at [1505, 108] on icon at bounding box center [1508, 109] width 11 height 11
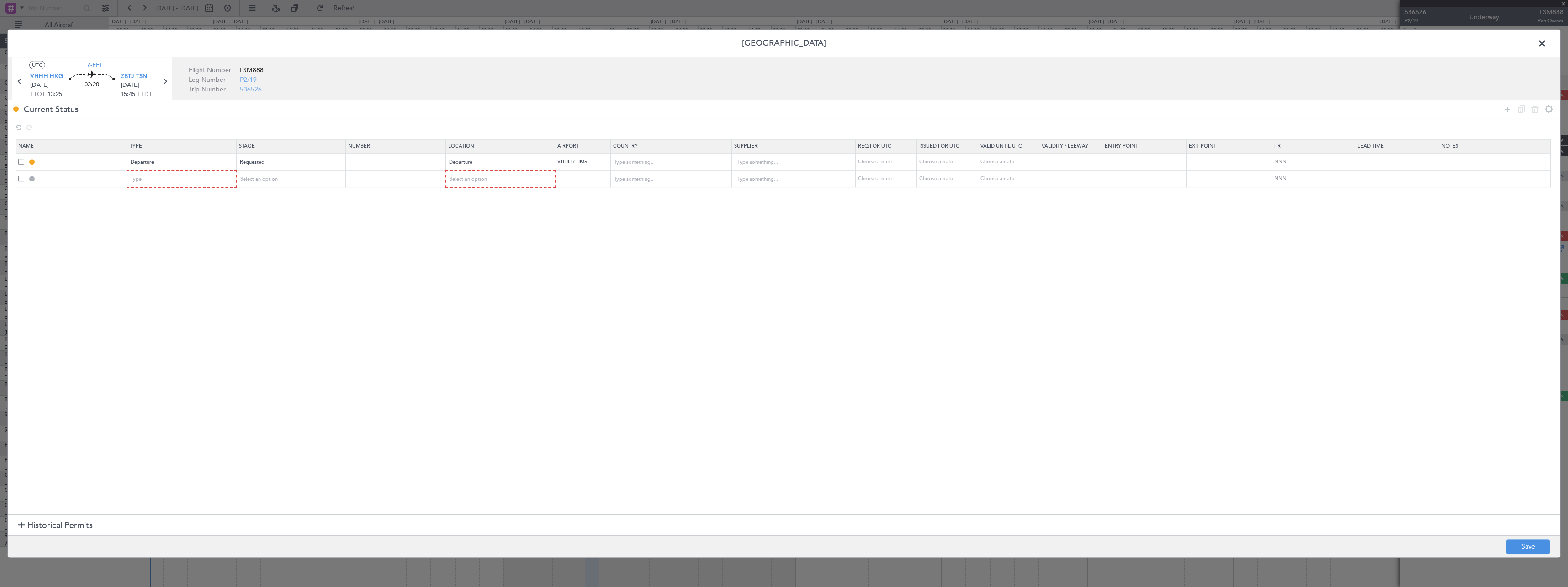
click at [205, 188] on section "Name Type Stage Number Location Airport Country Supplier Req For Utc Issued For…" at bounding box center [784, 326] width 1552 height 378
click at [210, 178] on div "Type" at bounding box center [178, 179] width 96 height 14
drag, startPoint x: 191, startPoint y: 265, endPoint x: 270, endPoint y: 203, distance: 100.4
click at [193, 264] on span "Slot" at bounding box center [184, 266] width 102 height 14
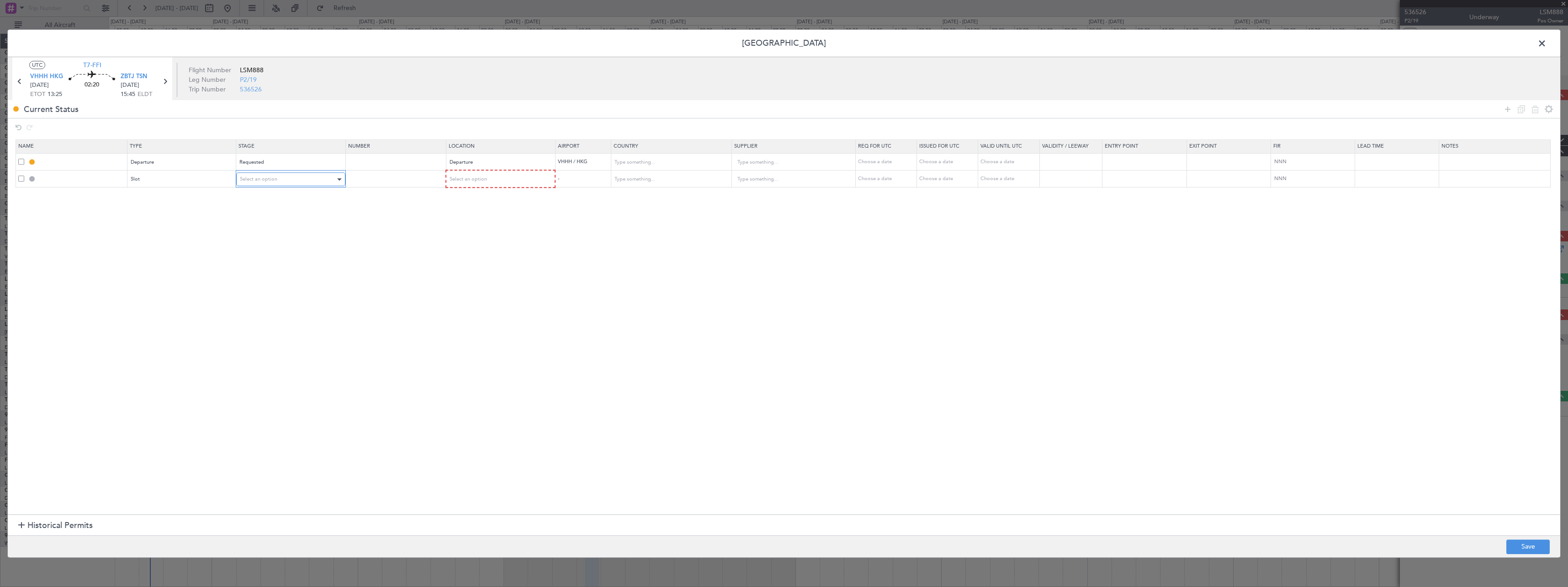
click at [282, 175] on div "Select an option" at bounding box center [287, 179] width 96 height 14
click at [281, 236] on span "Requested" at bounding box center [294, 239] width 102 height 14
click at [486, 180] on span "Select an option" at bounding box center [468, 178] width 38 height 7
click at [485, 199] on span "Departure" at bounding box center [505, 198] width 102 height 14
click at [1508, 110] on icon at bounding box center [1508, 109] width 11 height 11
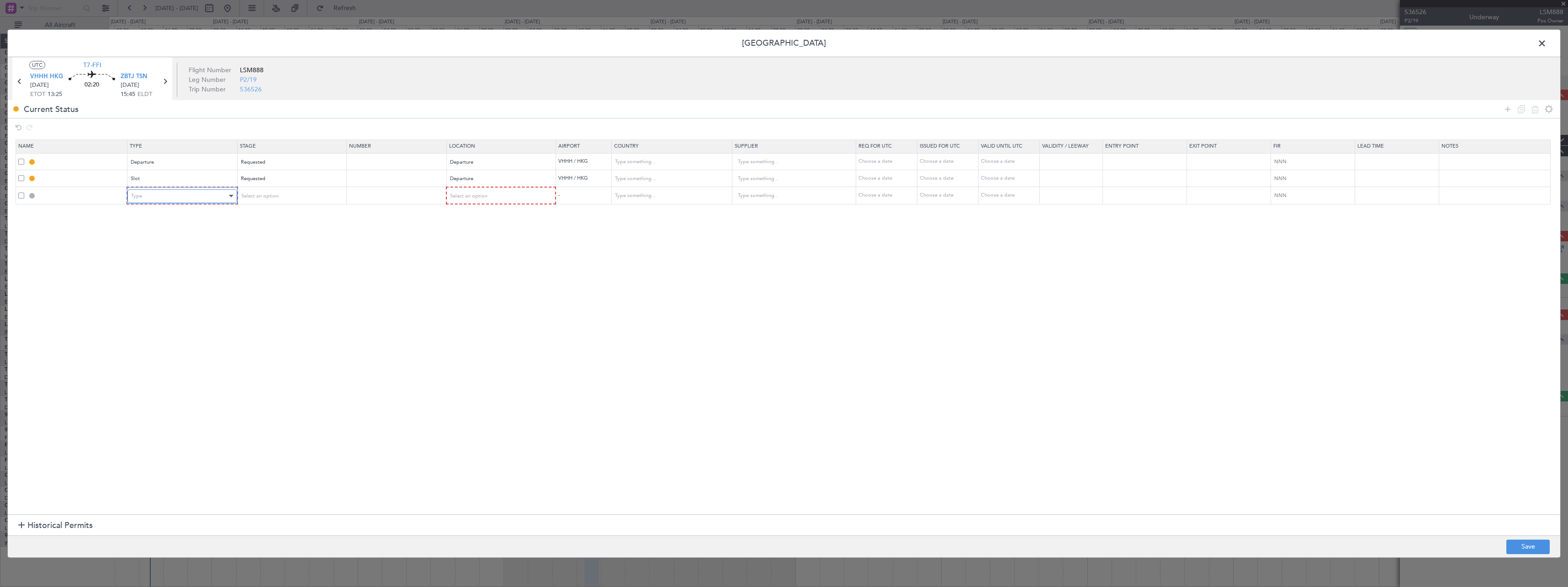
click at [201, 200] on div "Type" at bounding box center [178, 196] width 96 height 14
click at [187, 286] on span "Slot" at bounding box center [184, 284] width 102 height 14
click at [285, 197] on div "Select an option" at bounding box center [287, 196] width 96 height 14
click at [283, 253] on span "Requested" at bounding box center [294, 256] width 102 height 14
click at [529, 192] on div "Select an option" at bounding box center [497, 196] width 96 height 14
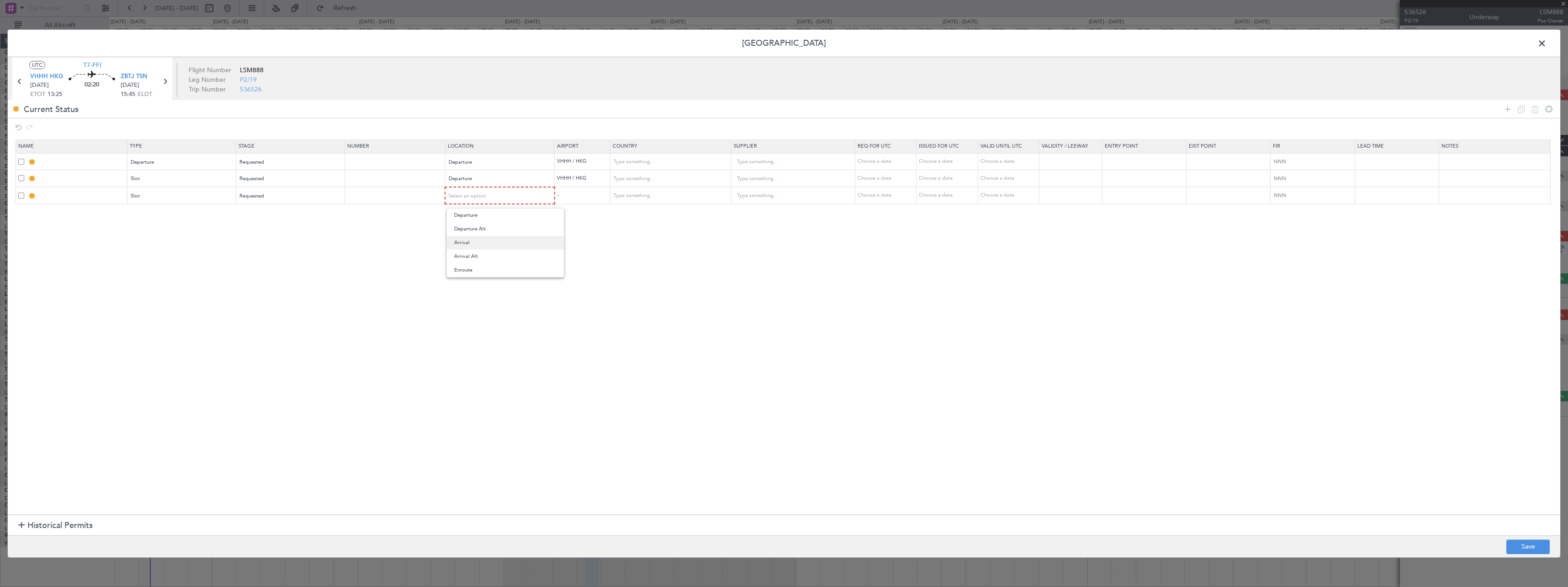
click at [516, 239] on span "Arrival" at bounding box center [505, 242] width 102 height 14
click at [1508, 111] on icon at bounding box center [1508, 109] width 11 height 11
click at [156, 216] on div "Type" at bounding box center [178, 213] width 96 height 14
drag, startPoint x: 182, startPoint y: 273, endPoint x: 223, endPoint y: 240, distance: 52.6
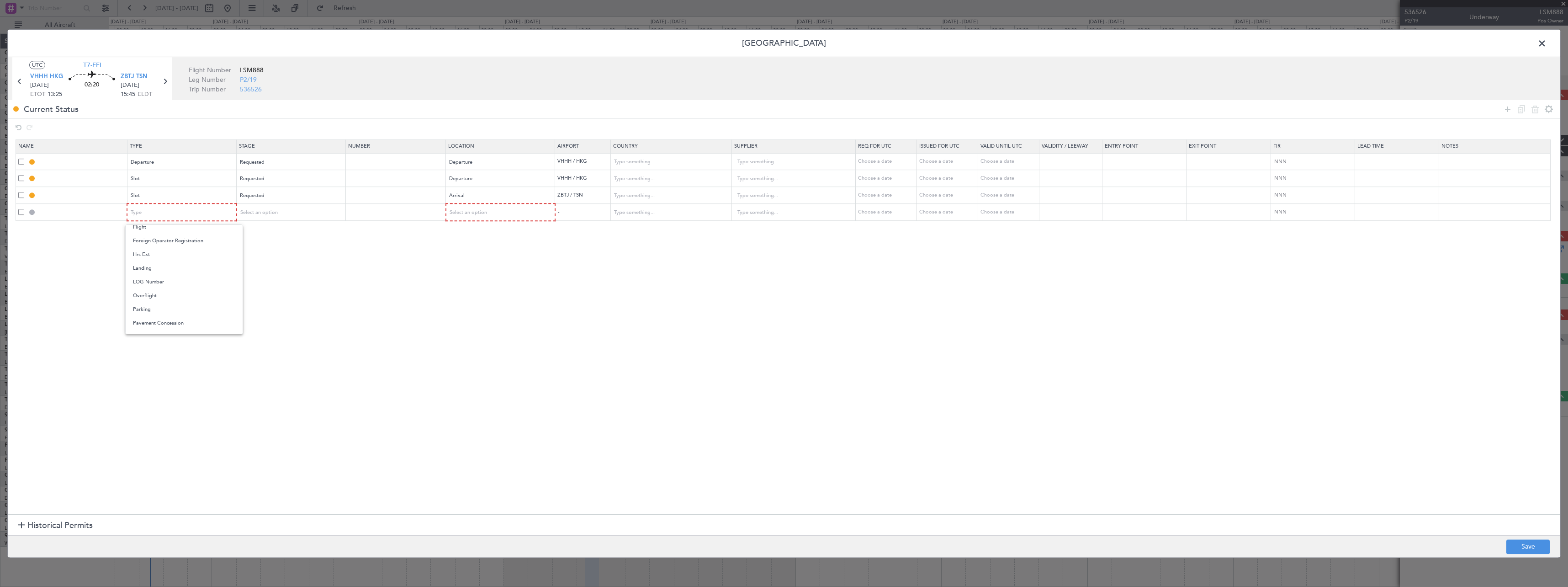
click at [182, 272] on span "Landing" at bounding box center [184, 268] width 102 height 14
click at [269, 215] on span "Select an option" at bounding box center [259, 212] width 38 height 7
drag, startPoint x: 278, startPoint y: 274, endPoint x: 363, endPoint y: 256, distance: 86.9
click at [278, 274] on span "Requested" at bounding box center [294, 273] width 102 height 14
click at [529, 209] on div "Select an option" at bounding box center [497, 213] width 96 height 14
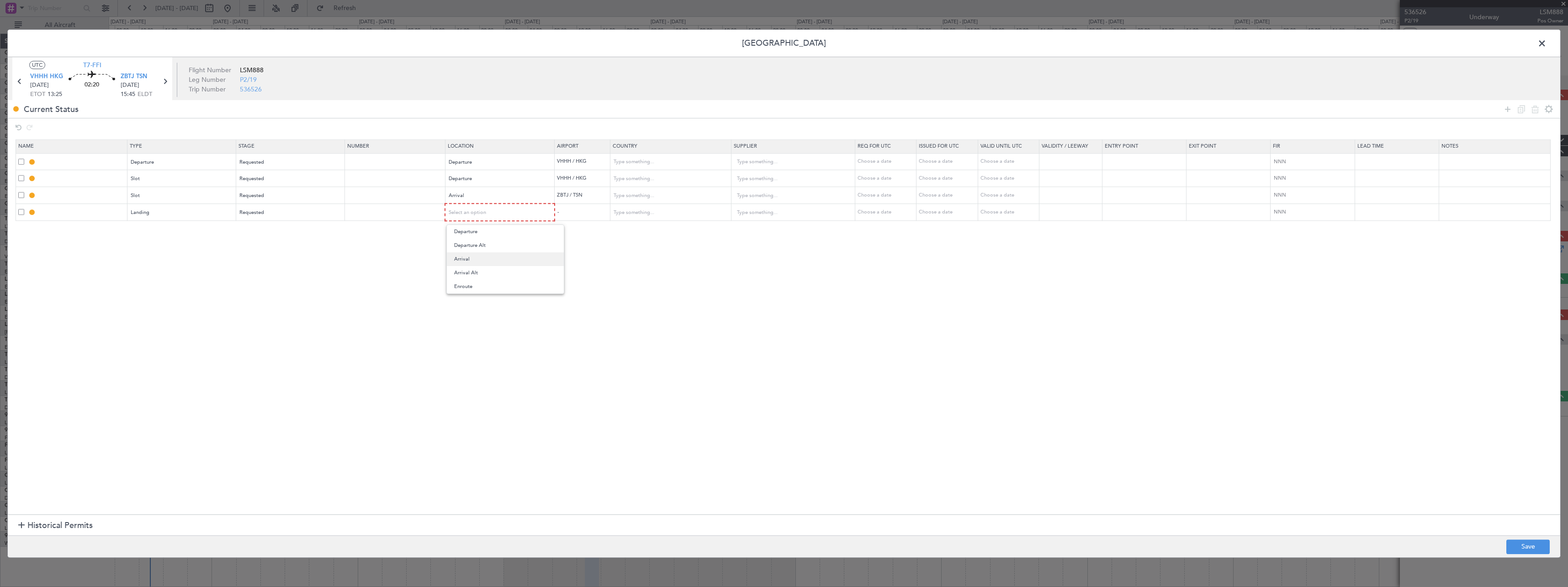
click at [517, 261] on span "Arrival" at bounding box center [505, 259] width 102 height 14
click at [1525, 544] on button "Save" at bounding box center [1528, 547] width 43 height 15
type input "DEPARTURE"
type input "Hong Kong"
type input "NNN"
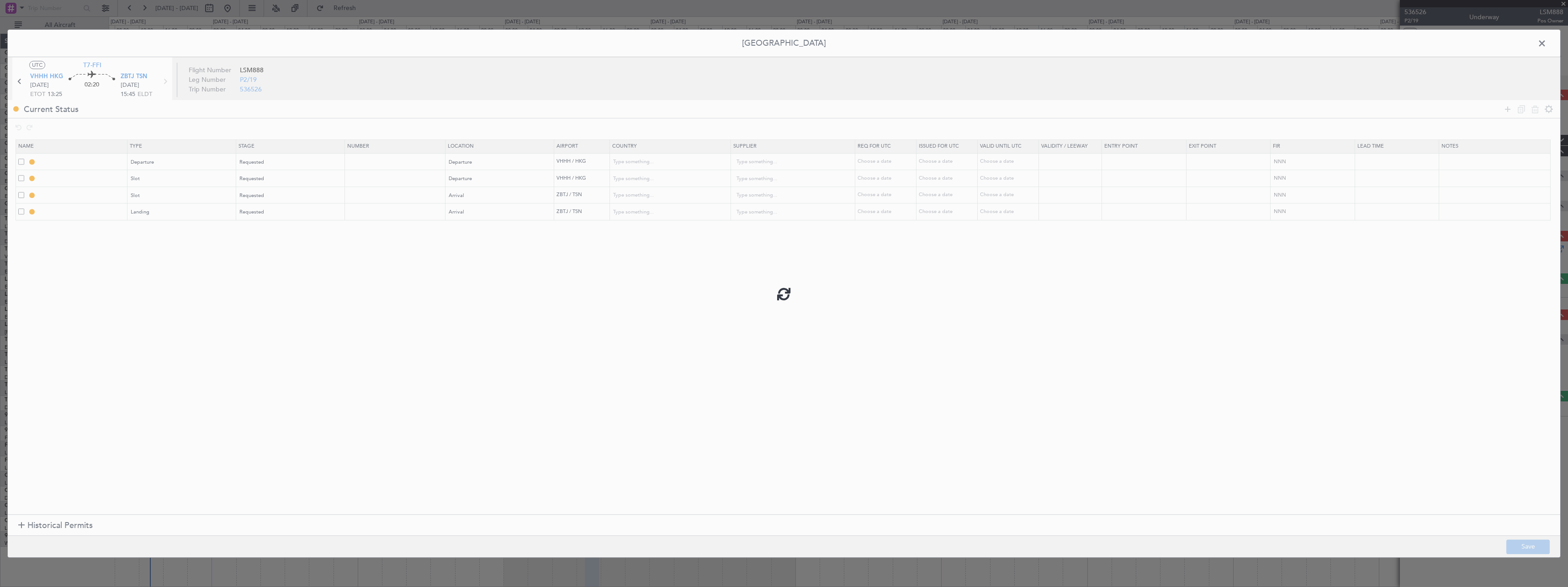
type input "VHHH DEP SLOT"
type input "Hong Kong"
type input "NNN"
type input "ZBTJ ARR SLOT"
type input "[GEOGRAPHIC_DATA]"
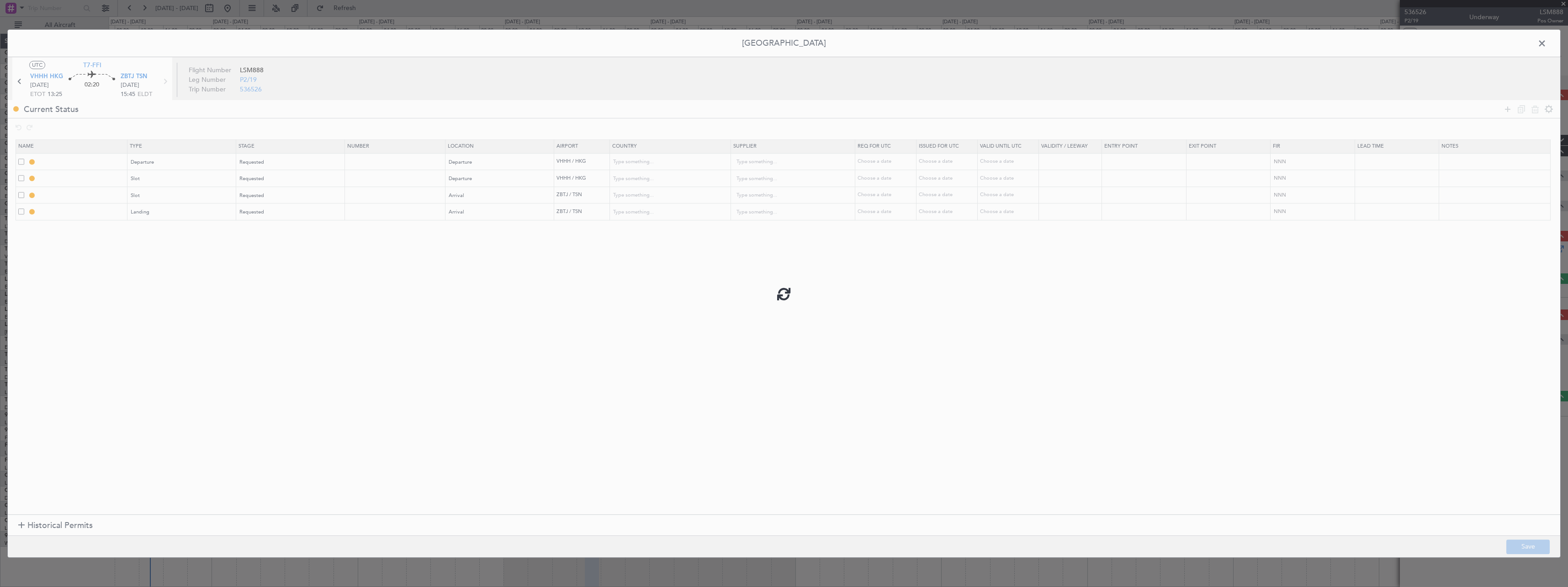
type input "NNN"
type input "3"
type input "ZBTJ LDG"
type input "[GEOGRAPHIC_DATA]"
type input "NNN"
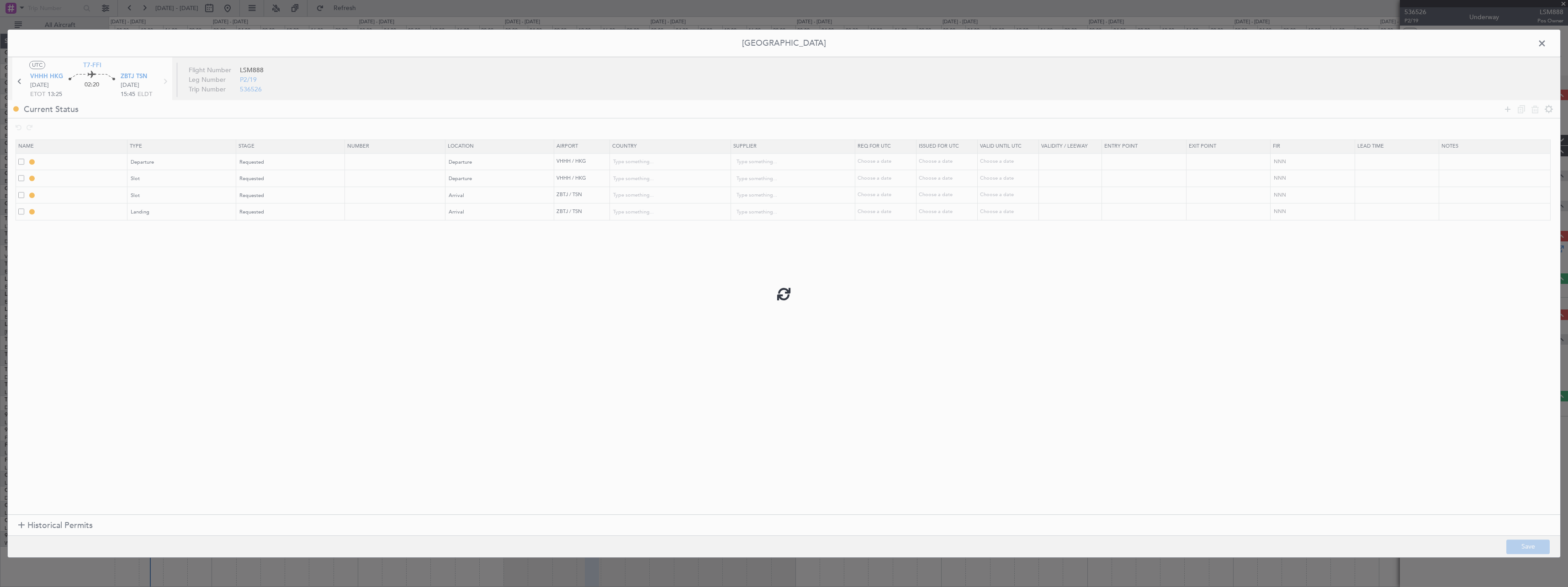
type input "3"
click at [1547, 43] on span at bounding box center [1547, 46] width 0 height 18
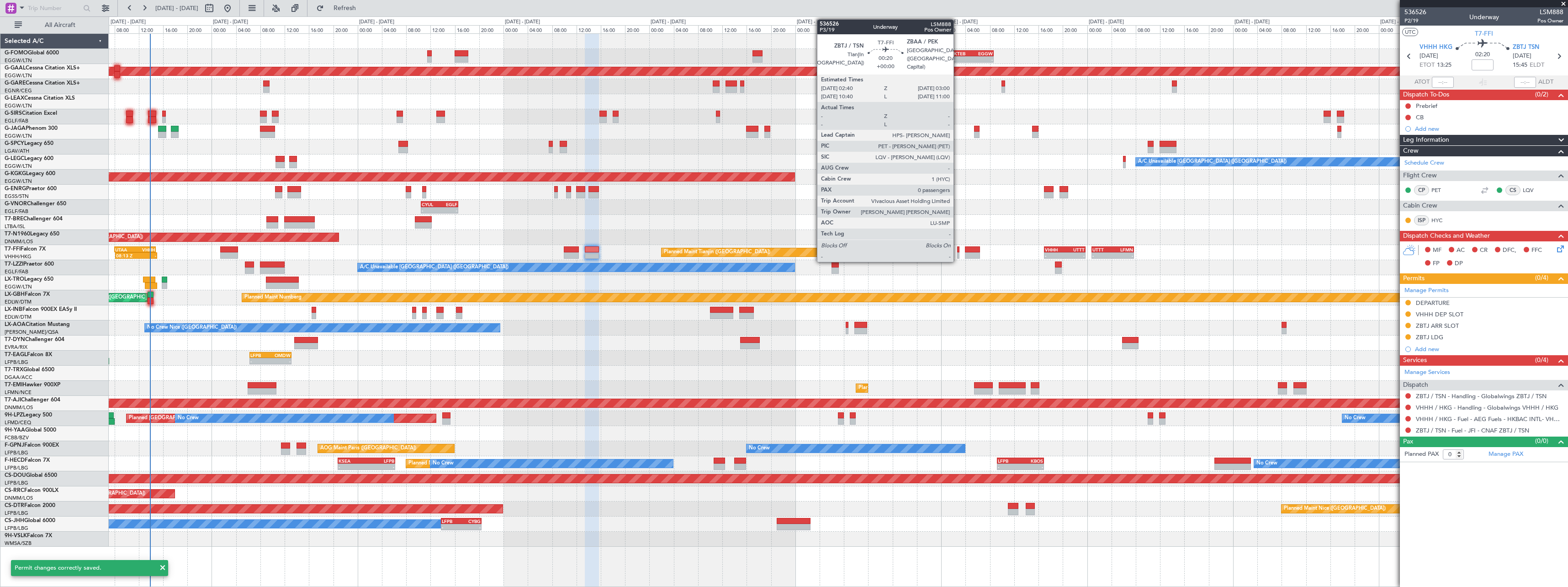
click at [957, 252] on div at bounding box center [958, 255] width 2 height 7
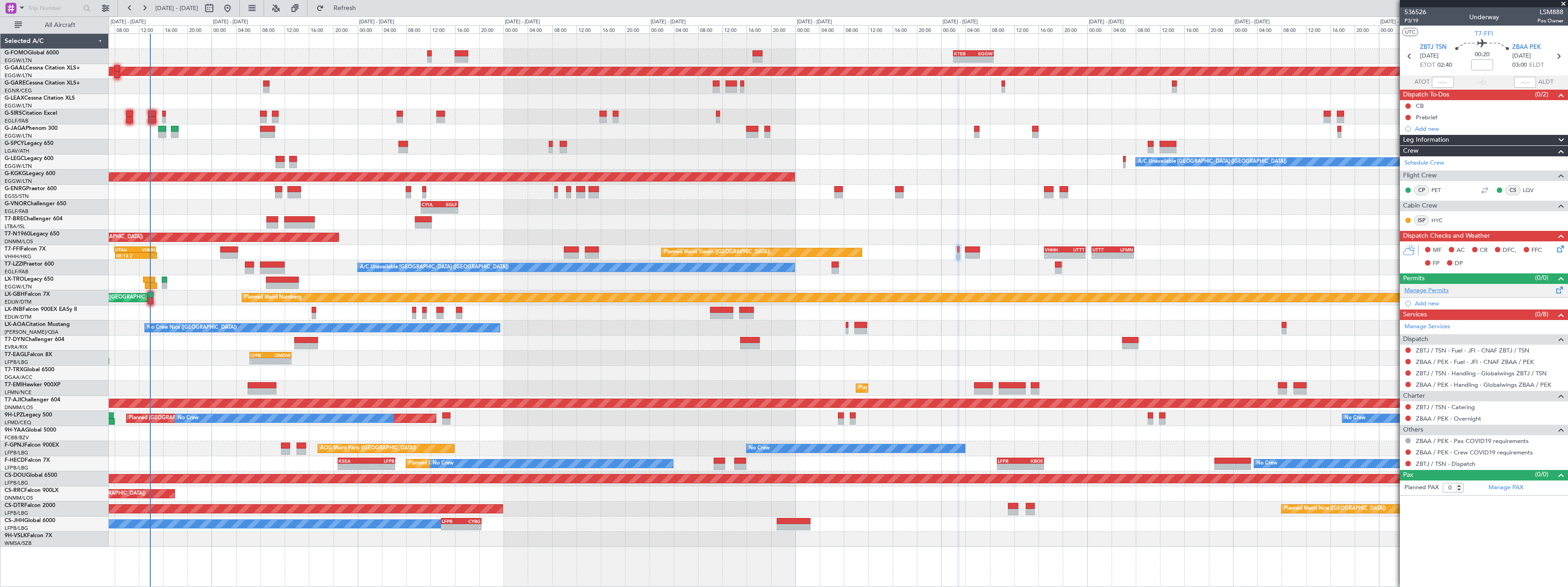
click at [1444, 292] on link "Manage Permits" at bounding box center [1426, 290] width 44 height 9
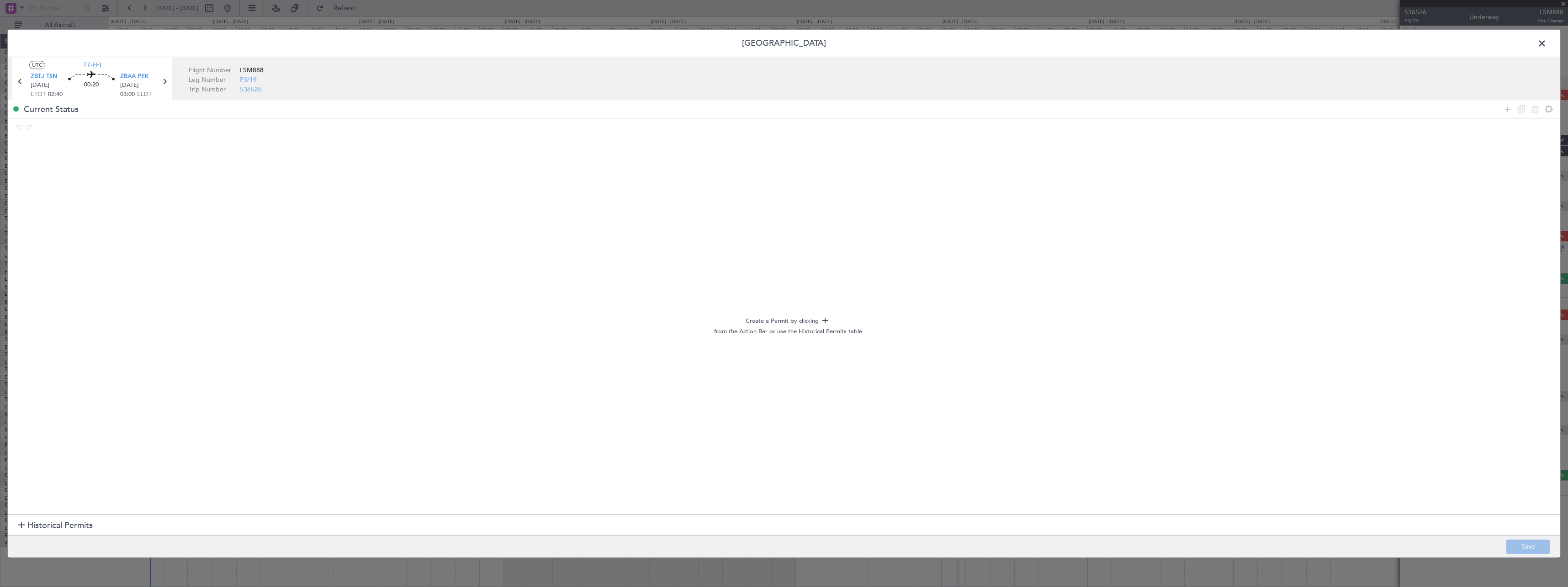
drag, startPoint x: 1510, startPoint y: 107, endPoint x: 1161, endPoint y: 127, distance: 349.6
click at [1509, 107] on icon at bounding box center [1508, 109] width 11 height 11
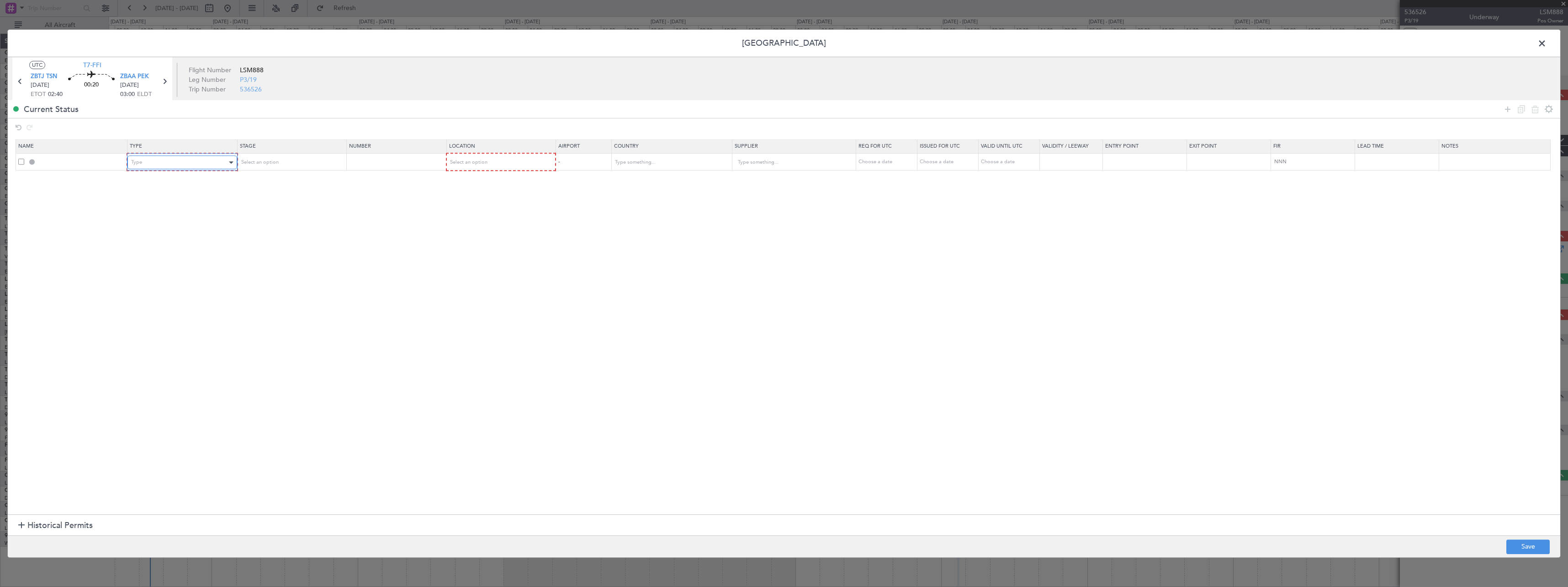
click at [186, 160] on div "Type" at bounding box center [178, 162] width 96 height 14
click at [175, 249] on span "Slot" at bounding box center [184, 249] width 102 height 14
click at [310, 155] on div "Select an option" at bounding box center [290, 161] width 108 height 14
click at [307, 153] on th "Stage" at bounding box center [290, 147] width 109 height 14
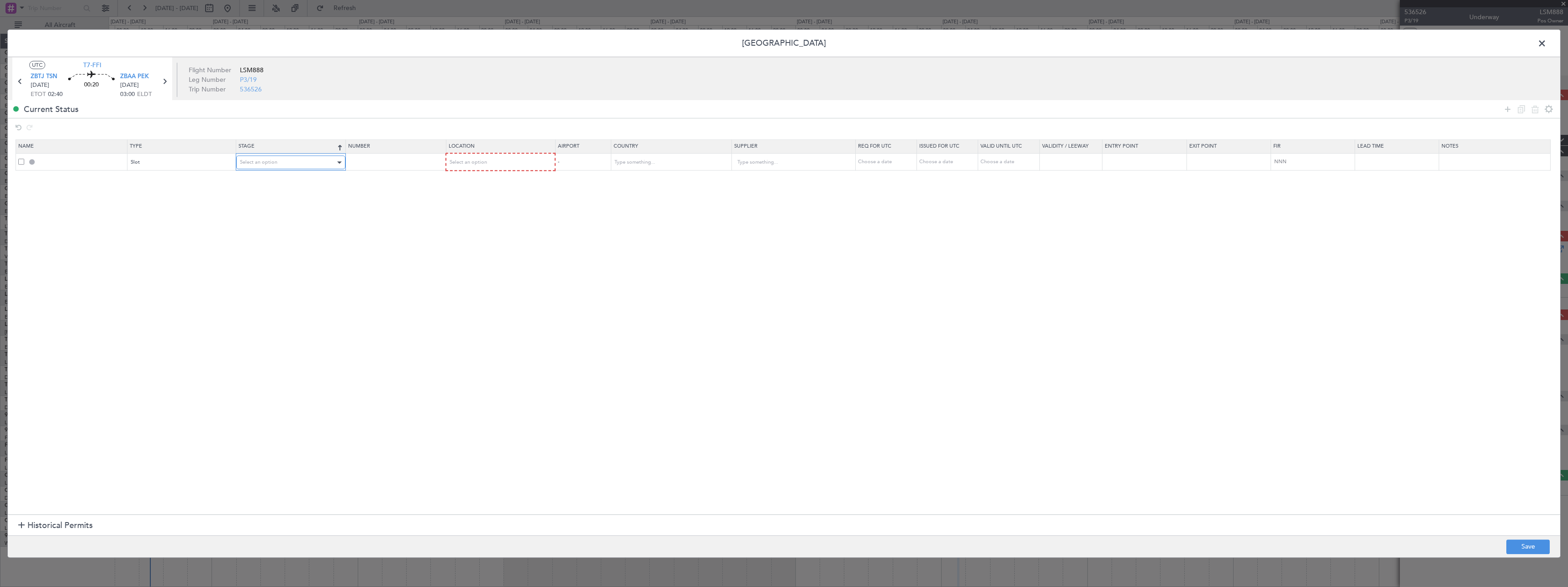
click at [307, 163] on div "Select an option" at bounding box center [287, 162] width 96 height 14
click at [301, 220] on span "Requested" at bounding box center [294, 222] width 102 height 14
click at [486, 161] on span "Select an option" at bounding box center [468, 161] width 38 height 7
click at [478, 207] on span "Arrival" at bounding box center [505, 209] width 102 height 14
click at [1506, 107] on icon at bounding box center [1508, 109] width 11 height 11
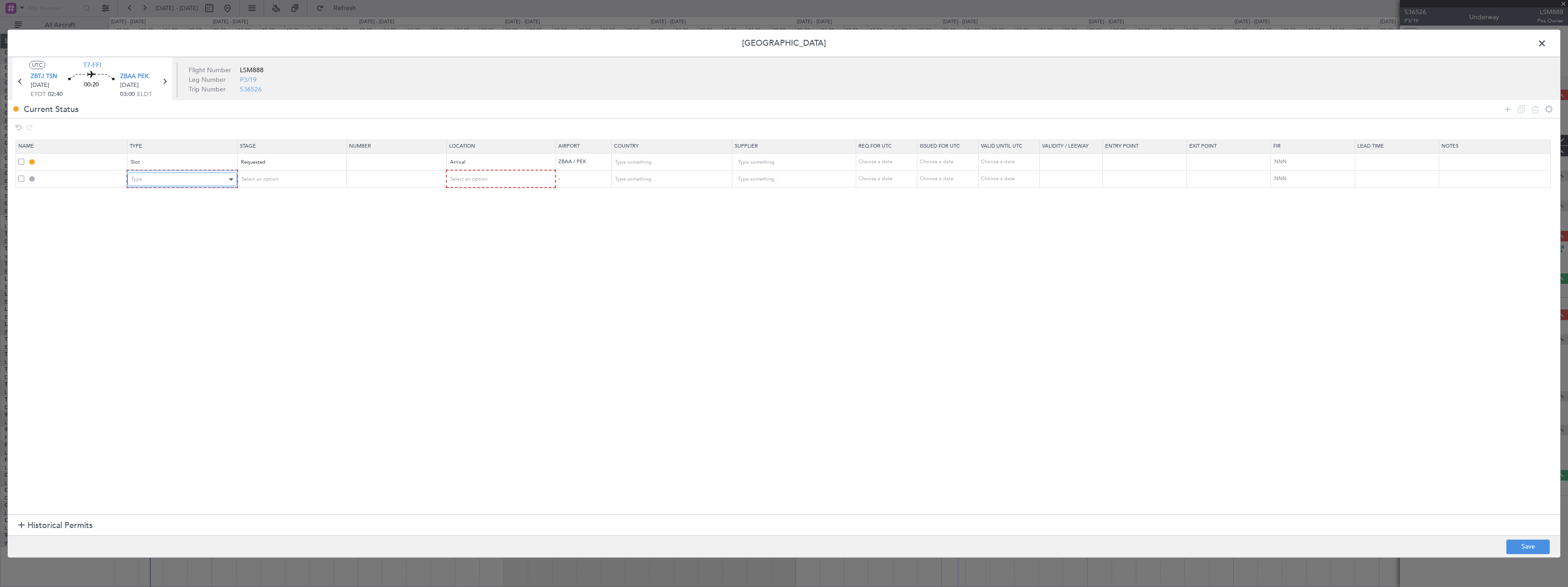
click at [195, 175] on div "Type" at bounding box center [178, 179] width 96 height 14
click at [179, 234] on span "Landing" at bounding box center [184, 235] width 102 height 14
click at [292, 181] on div "Select an option" at bounding box center [287, 179] width 96 height 14
drag, startPoint x: 289, startPoint y: 239, endPoint x: 325, endPoint y: 223, distance: 39.4
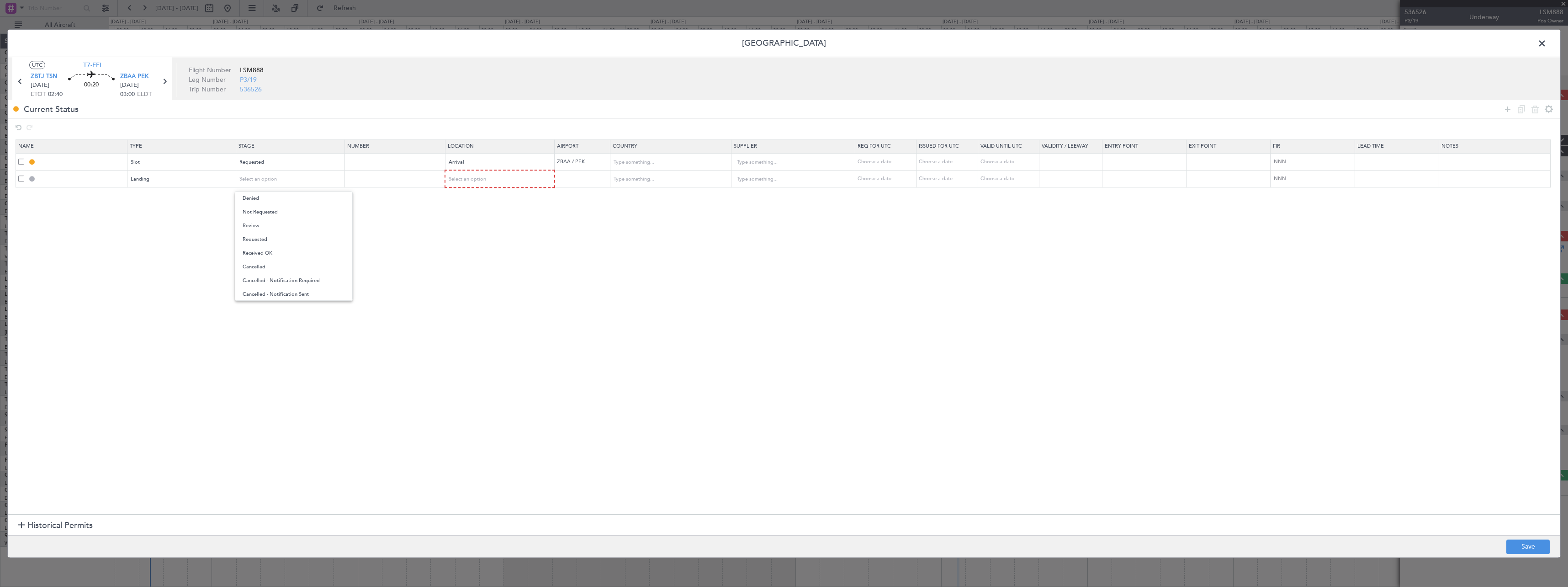
click at [289, 237] on span "Requested" at bounding box center [294, 239] width 102 height 14
click at [489, 183] on div "Select an option" at bounding box center [497, 179] width 96 height 14
click at [483, 226] on span "Arrival" at bounding box center [505, 226] width 102 height 14
click at [1519, 543] on button "Save" at bounding box center [1528, 547] width 43 height 15
type input "ZBAA ARR SLOT"
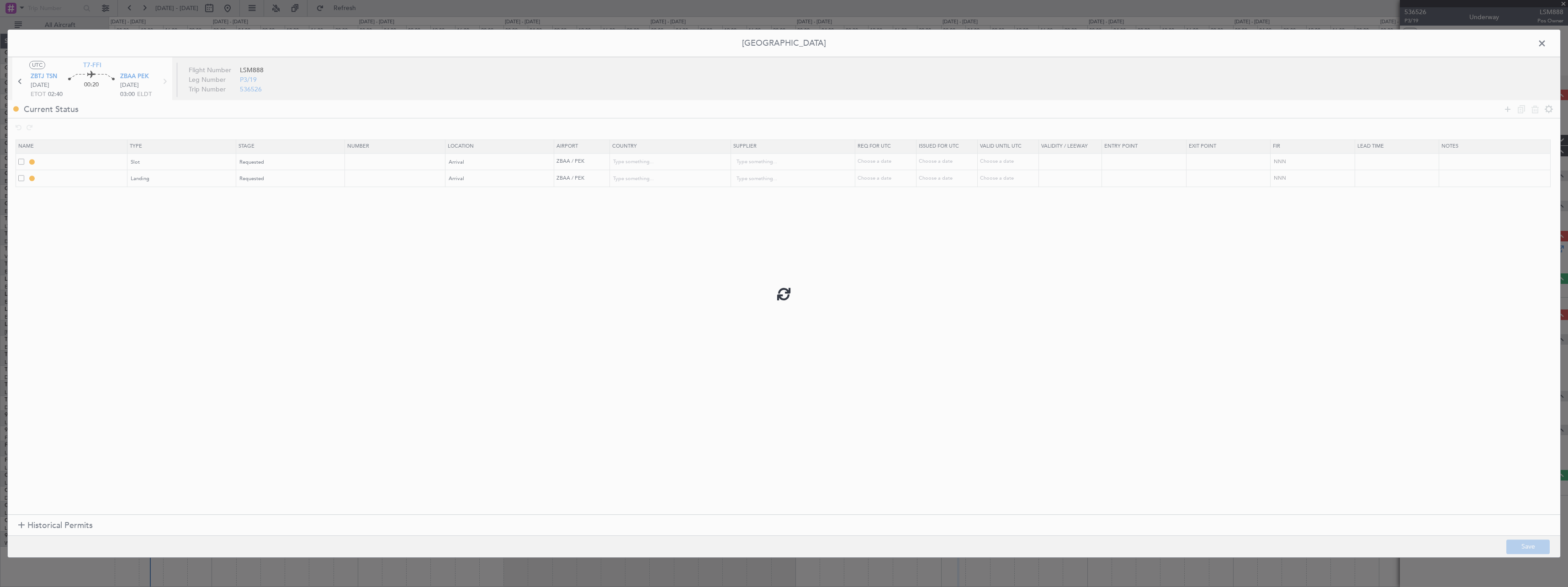
type input "[GEOGRAPHIC_DATA]"
type input "NNN"
type input "3"
type input "ZBAA LDG"
type input "[GEOGRAPHIC_DATA]"
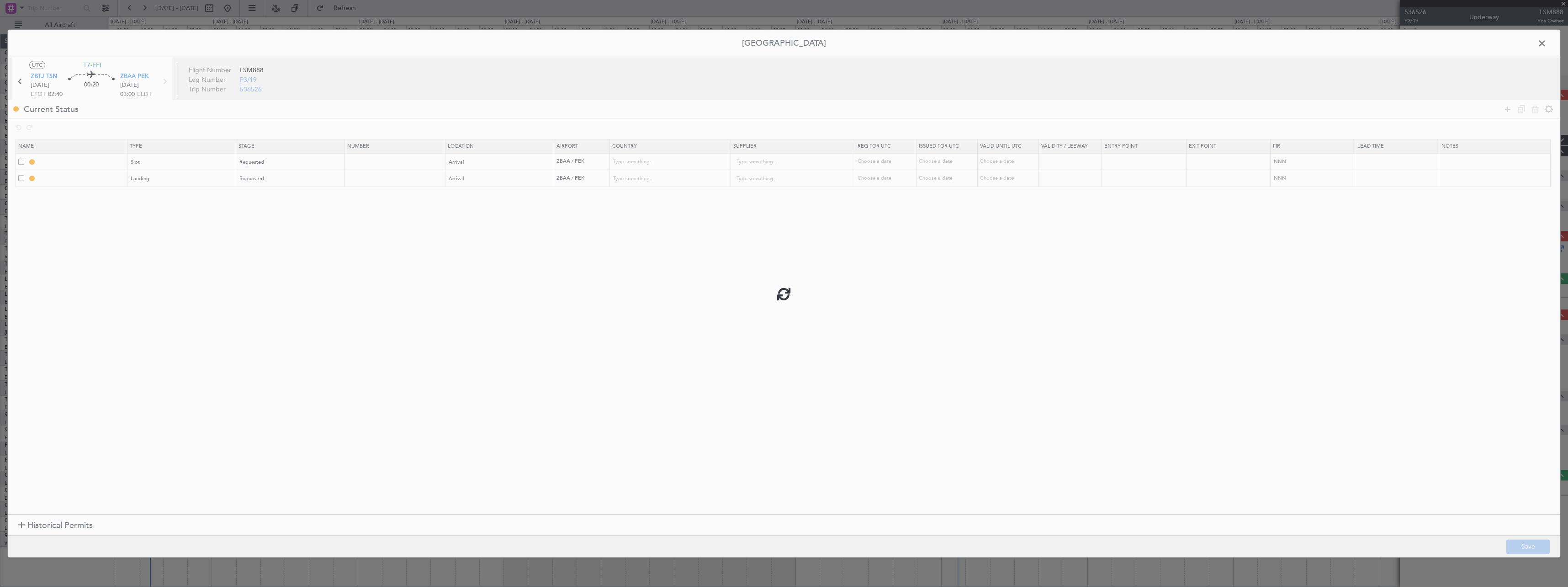
type input "NNN"
type input "3"
click at [1547, 44] on span at bounding box center [1547, 46] width 0 height 18
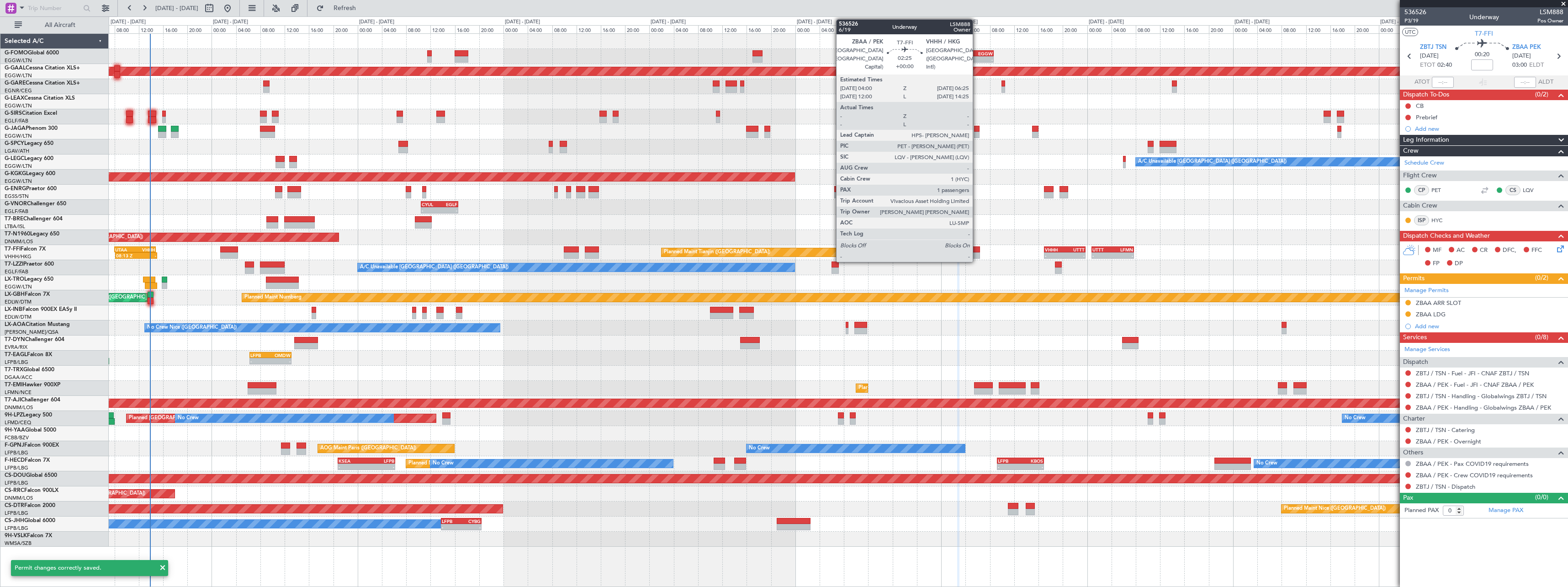
click at [977, 251] on div at bounding box center [972, 250] width 15 height 7
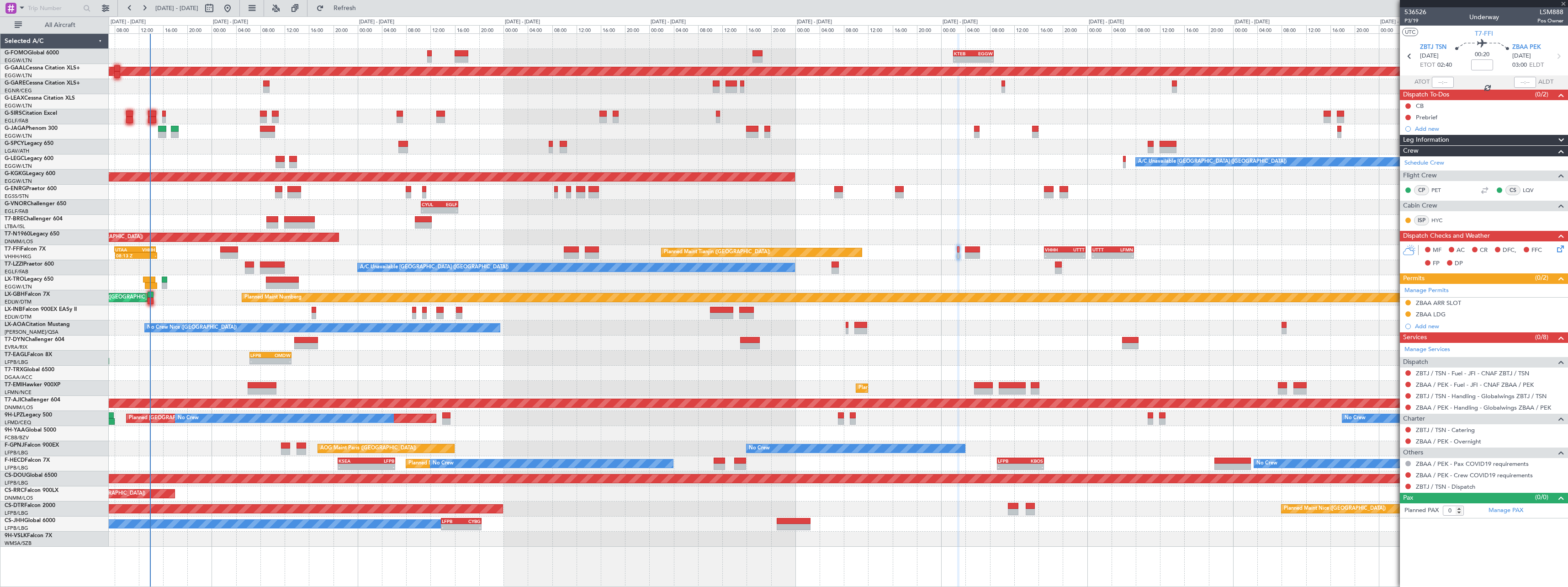
type input "1"
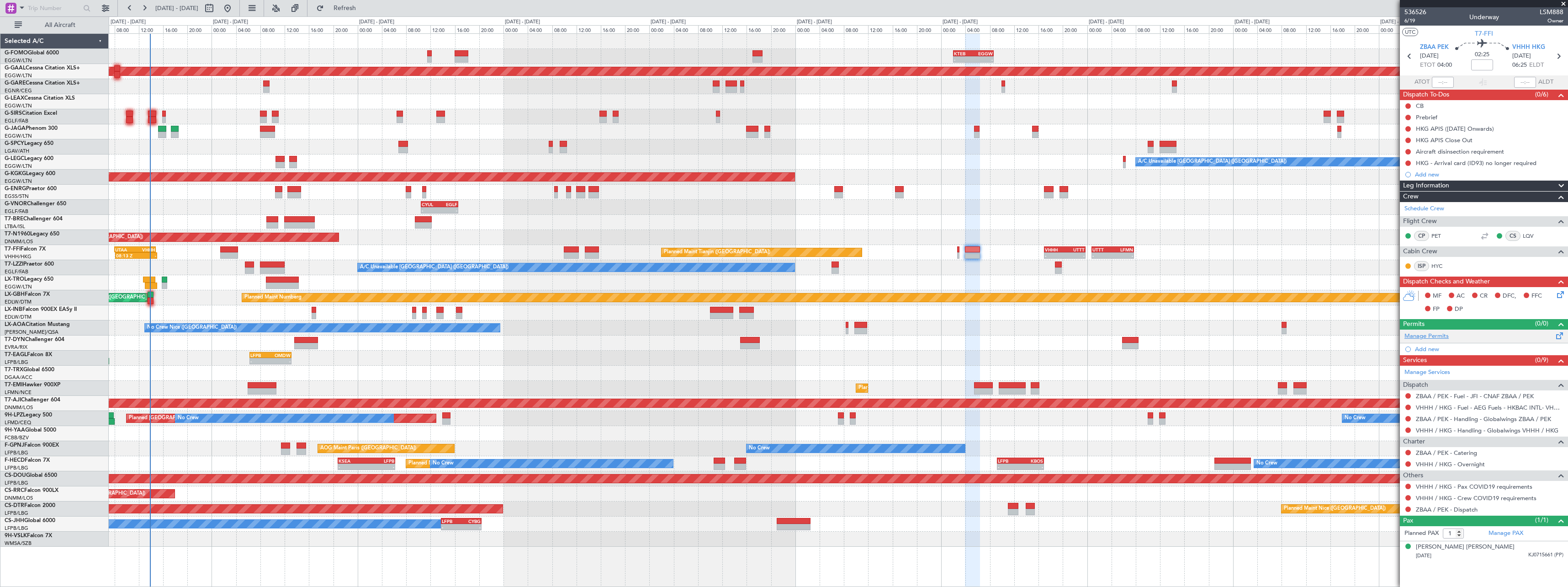
click at [1437, 338] on link "Manage Permits" at bounding box center [1426, 336] width 44 height 9
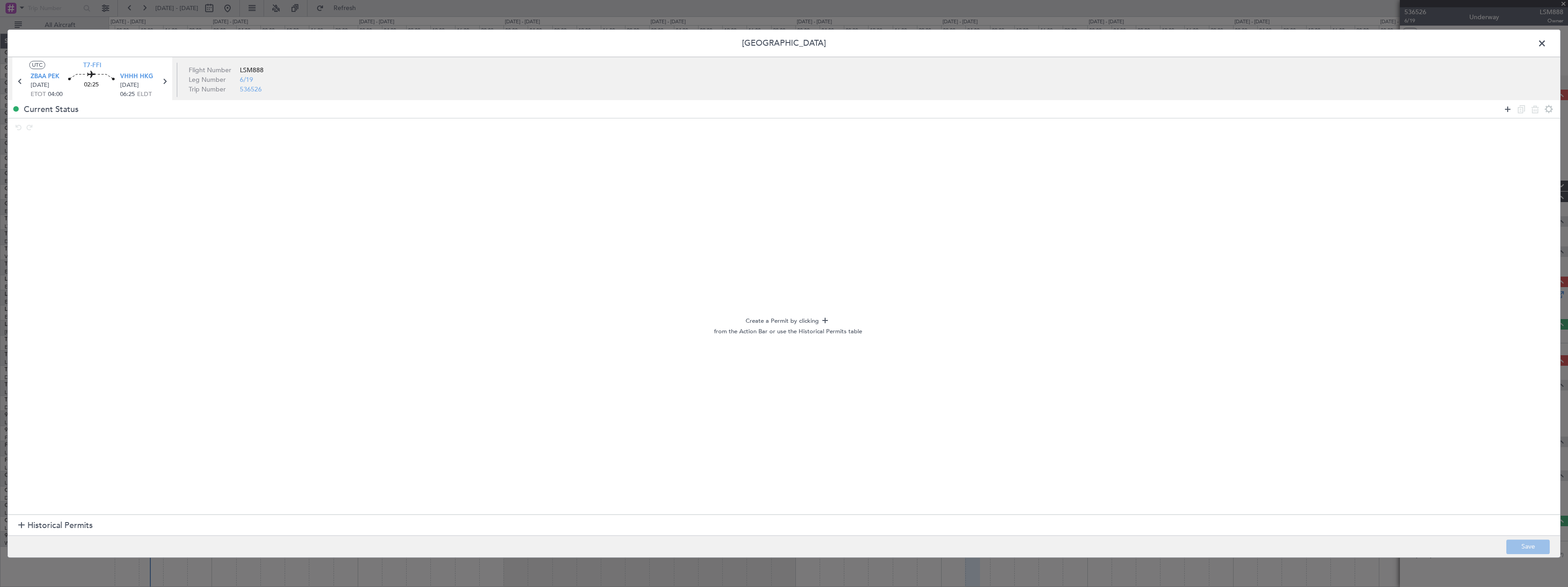
drag, startPoint x: 1511, startPoint y: 112, endPoint x: 1504, endPoint y: 113, distance: 7.1
click at [1510, 112] on icon at bounding box center [1508, 109] width 11 height 11
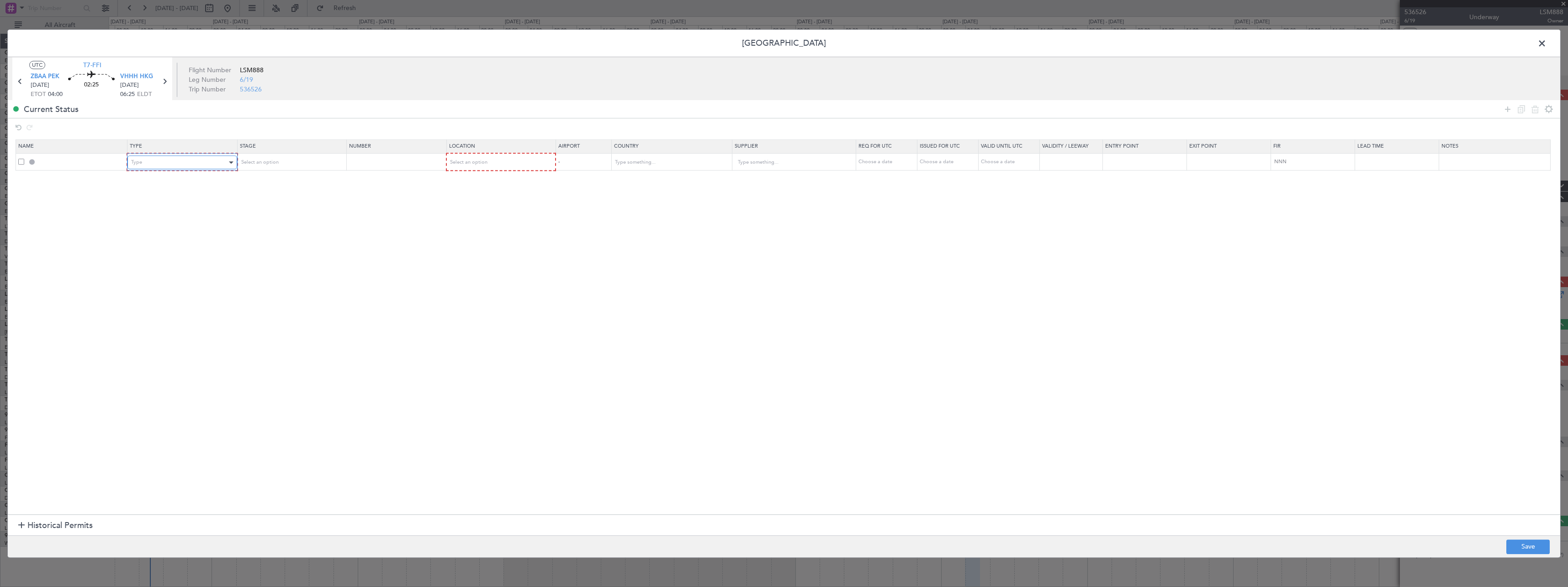
click at [195, 166] on div "Type" at bounding box center [178, 162] width 96 height 14
click at [173, 254] on span "Slot" at bounding box center [184, 249] width 102 height 14
click at [265, 164] on span "Select an option" at bounding box center [259, 161] width 38 height 7
click at [275, 227] on span "Requested" at bounding box center [294, 222] width 102 height 14
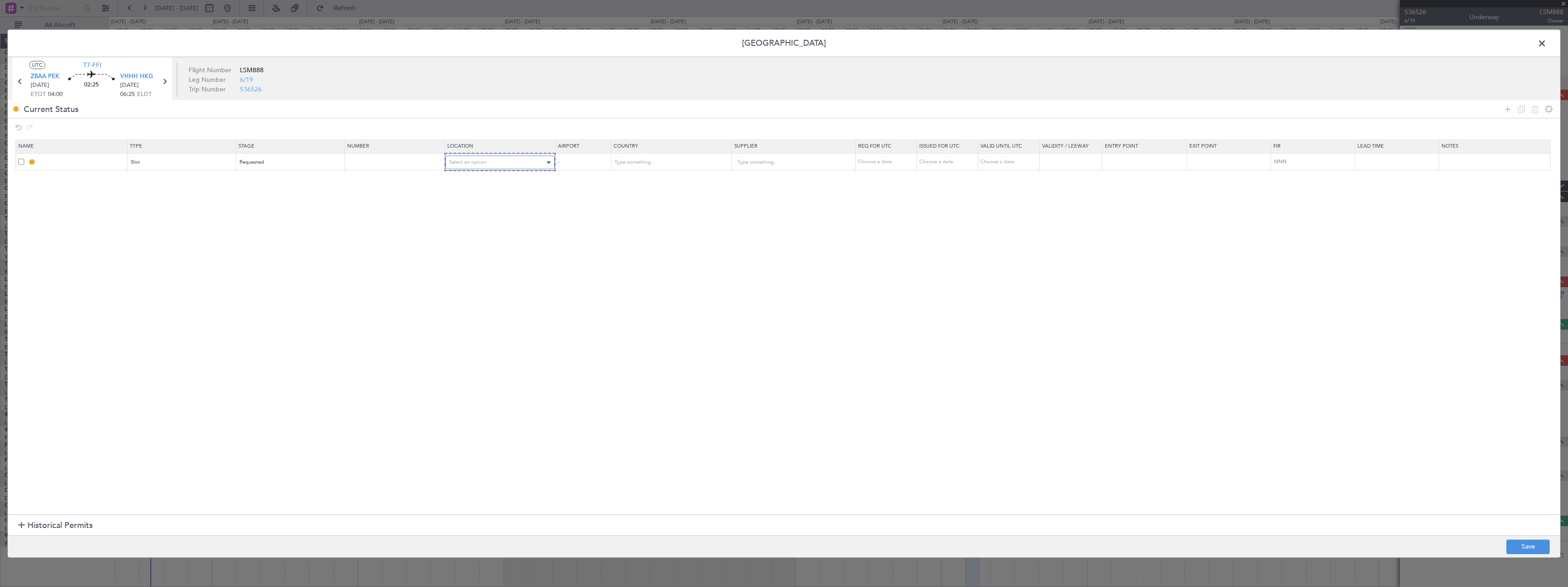
click at [524, 159] on div "Select an option" at bounding box center [497, 162] width 96 height 14
click at [517, 180] on span "Departure" at bounding box center [505, 181] width 102 height 14
click at [1505, 108] on icon at bounding box center [1508, 109] width 11 height 11
click at [186, 186] on div "Type" at bounding box center [178, 179] width 96 height 14
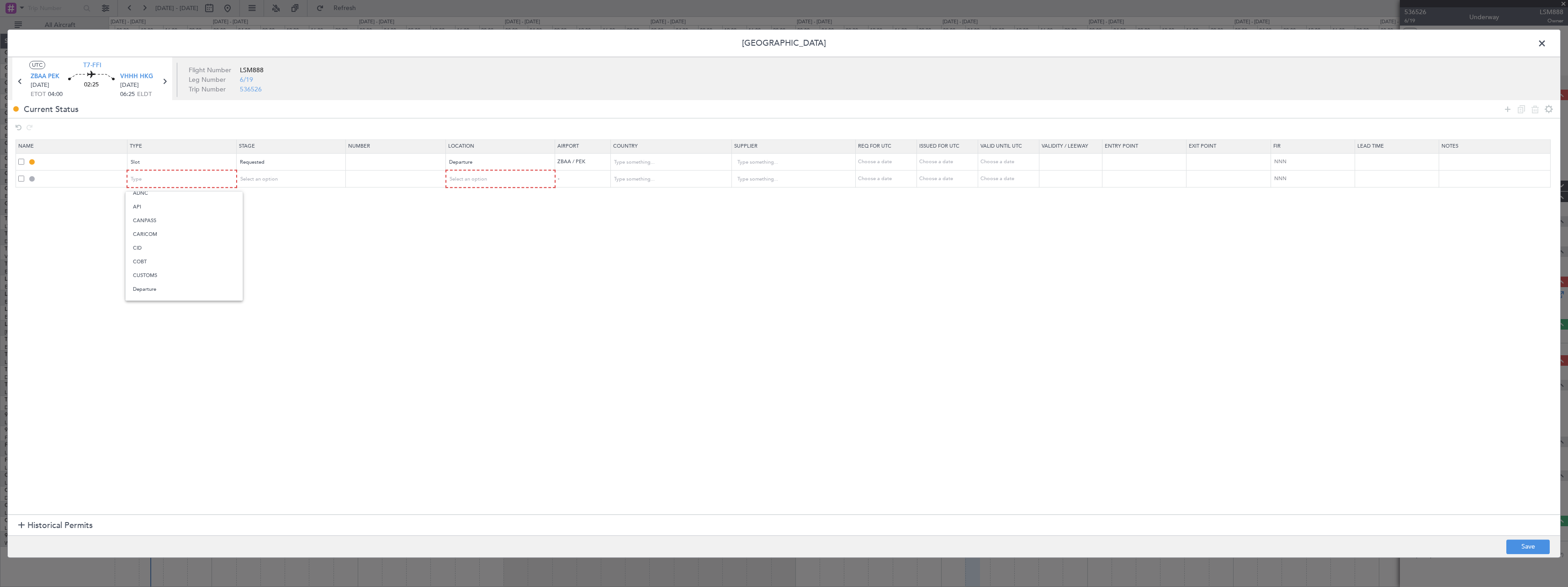
drag, startPoint x: 172, startPoint y: 289, endPoint x: 254, endPoint y: 250, distance: 90.8
click at [173, 287] on span "Departure" at bounding box center [184, 289] width 102 height 14
click at [319, 180] on div "Select an option" at bounding box center [287, 179] width 96 height 14
drag, startPoint x: 312, startPoint y: 241, endPoint x: 516, endPoint y: 195, distance: 209.1
click at [313, 241] on span "Requested" at bounding box center [294, 239] width 102 height 14
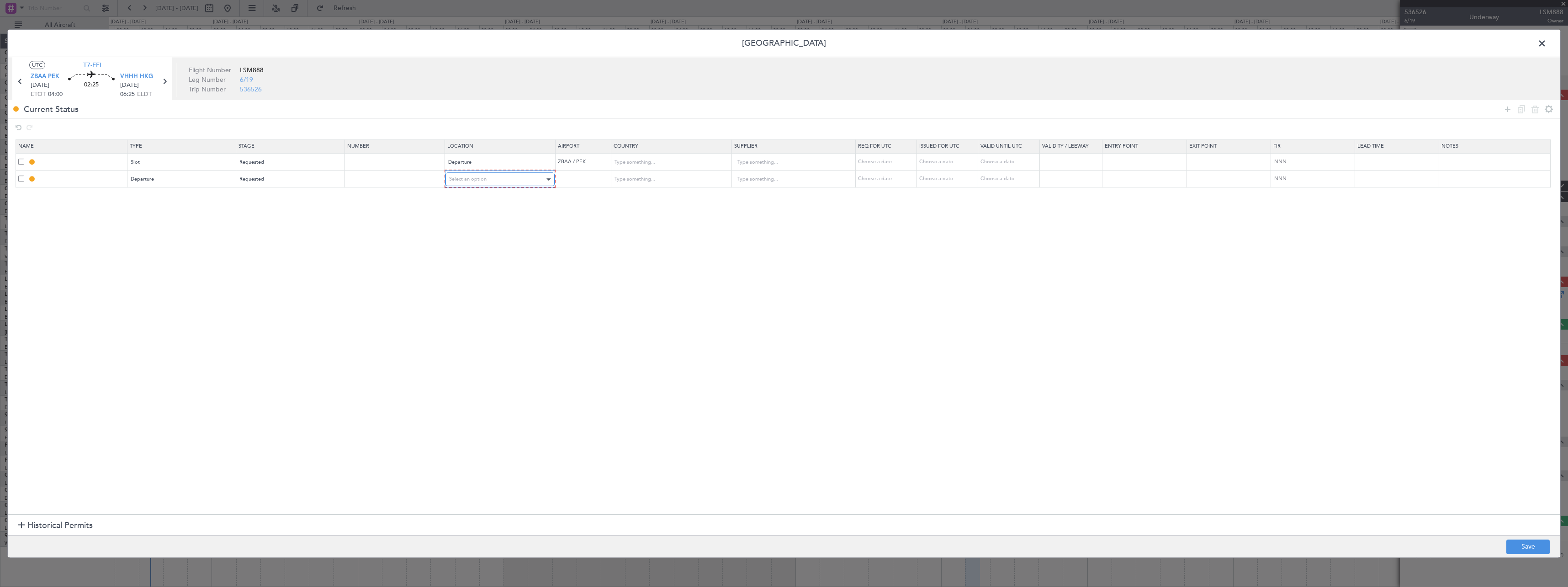
click at [530, 179] on div "Select an option" at bounding box center [497, 179] width 96 height 14
click at [519, 204] on span "Departure" at bounding box center [505, 198] width 102 height 14
click at [1507, 107] on icon at bounding box center [1508, 109] width 11 height 11
click at [222, 203] on mat-form-field "Type" at bounding box center [181, 195] width 108 height 16
click at [1547, 45] on span at bounding box center [1547, 46] width 0 height 18
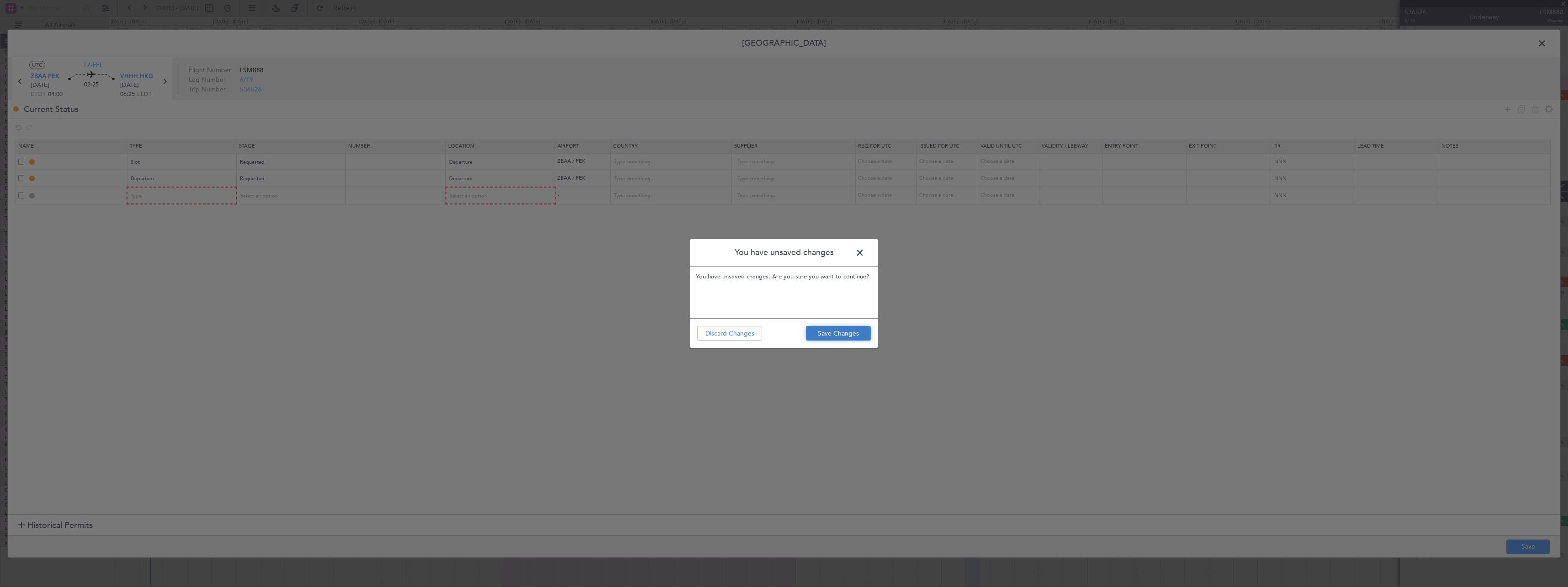
click at [813, 334] on button "Save Changes" at bounding box center [838, 333] width 65 height 15
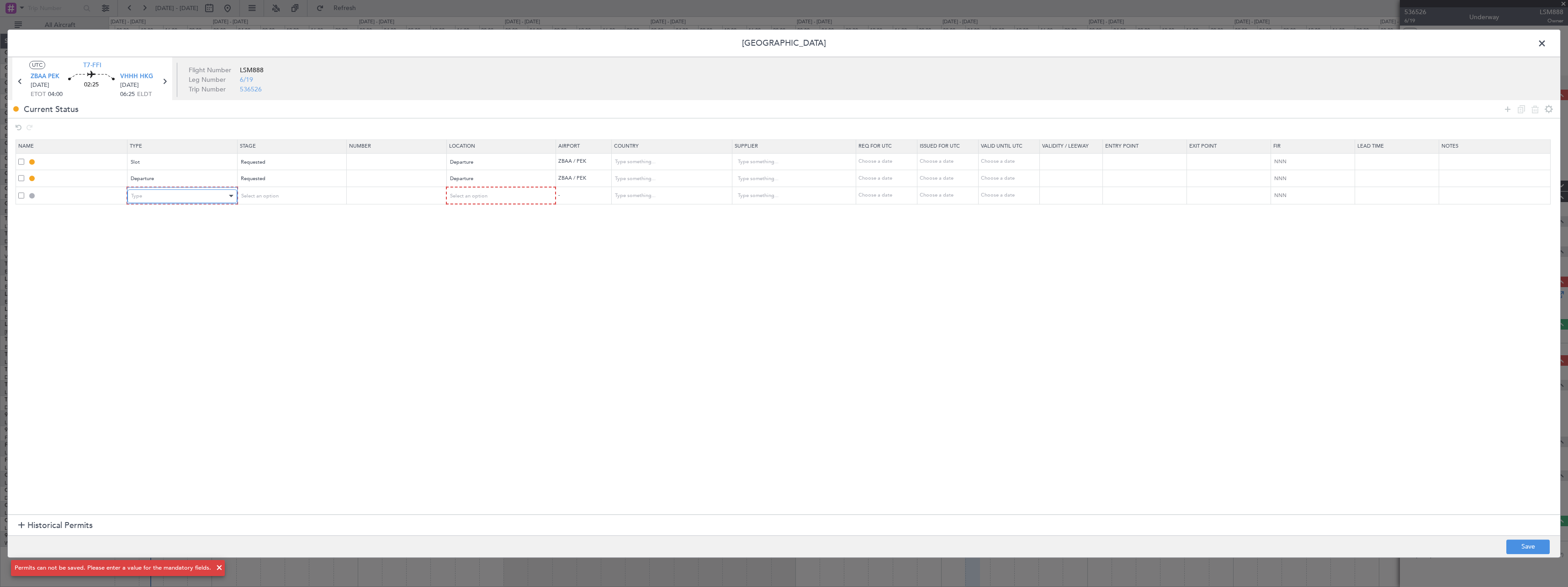
click at [195, 195] on div "Type" at bounding box center [178, 196] width 96 height 14
drag, startPoint x: 0, startPoint y: 289, endPoint x: 13, endPoint y: 218, distance: 72.2
click at [0, 285] on html "17 Sep 2025 - 27 Sep 2025 Refresh Quick Links All Aircraft - - KTEB 02:00 Z EGG…" at bounding box center [784, 294] width 1568 height 587
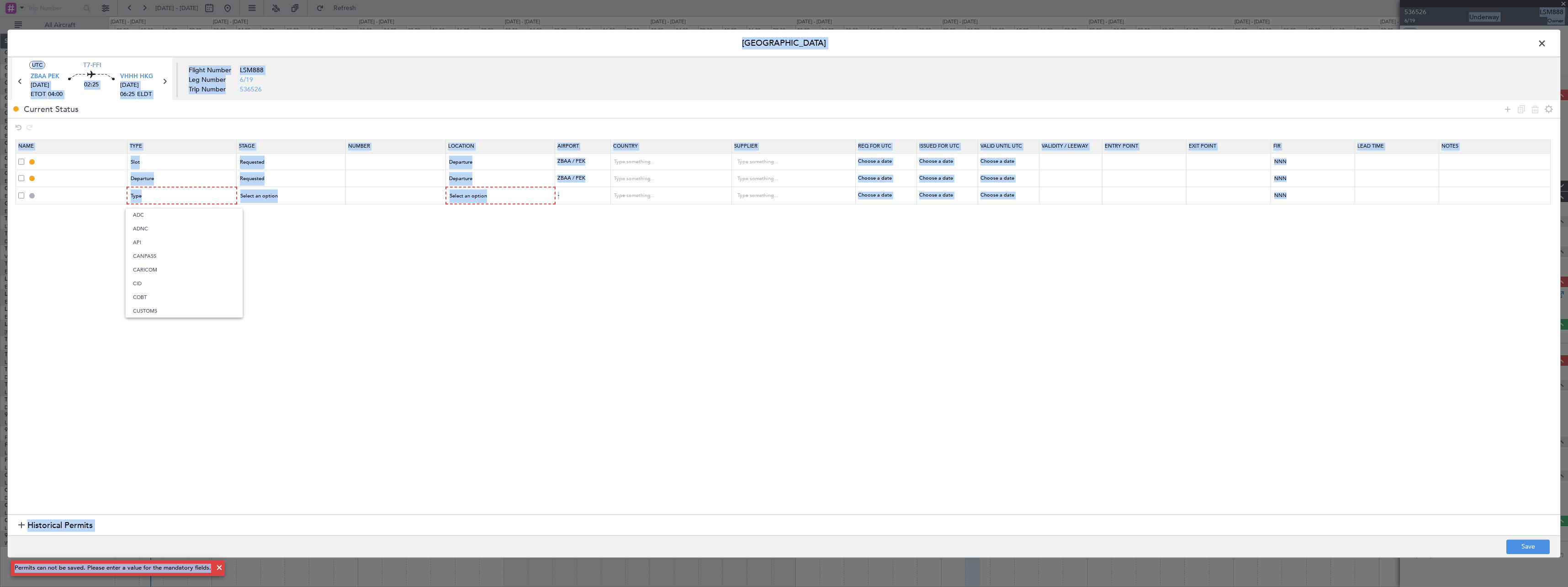
click at [27, 205] on div at bounding box center [784, 294] width 1568 height 587
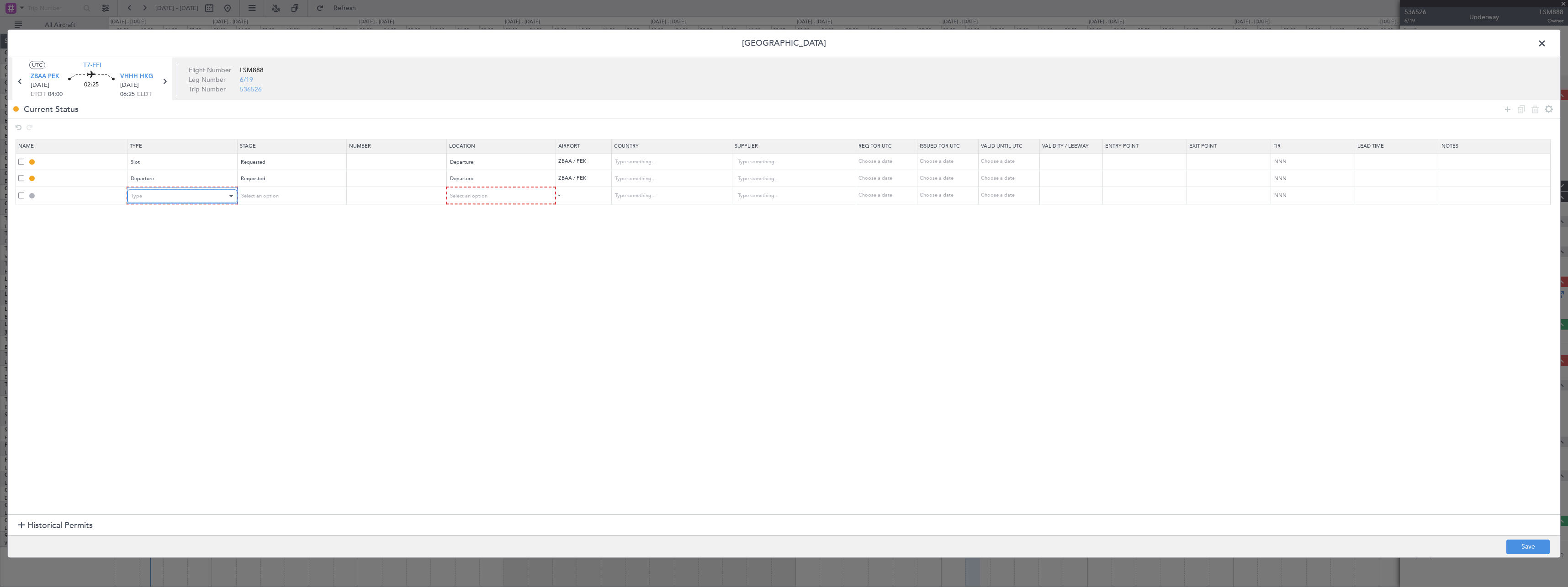
click at [198, 199] on div "Type" at bounding box center [178, 196] width 96 height 14
drag, startPoint x: 184, startPoint y: 280, endPoint x: 289, endPoint y: 221, distance: 120.4
click at [185, 279] on span "Slot" at bounding box center [184, 283] width 102 height 14
click at [303, 192] on div "Select an option" at bounding box center [287, 196] width 96 height 14
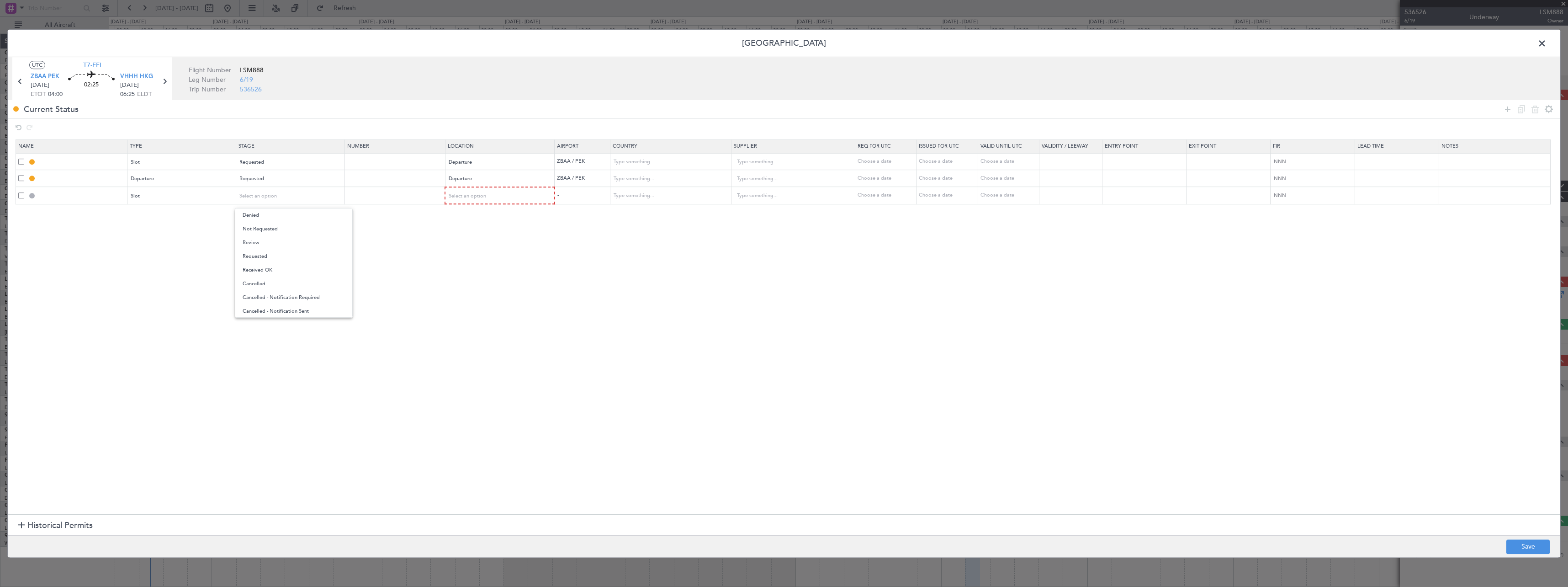
drag, startPoint x: 290, startPoint y: 256, endPoint x: 318, endPoint y: 248, distance: 29.1
click at [290, 256] on span "Requested" at bounding box center [294, 256] width 102 height 14
click at [516, 188] on mat-form-field "Select an option" at bounding box center [500, 195] width 108 height 16
click at [519, 194] on div "Select an option" at bounding box center [497, 196] width 96 height 14
drag, startPoint x: 506, startPoint y: 242, endPoint x: 750, endPoint y: 204, distance: 246.9
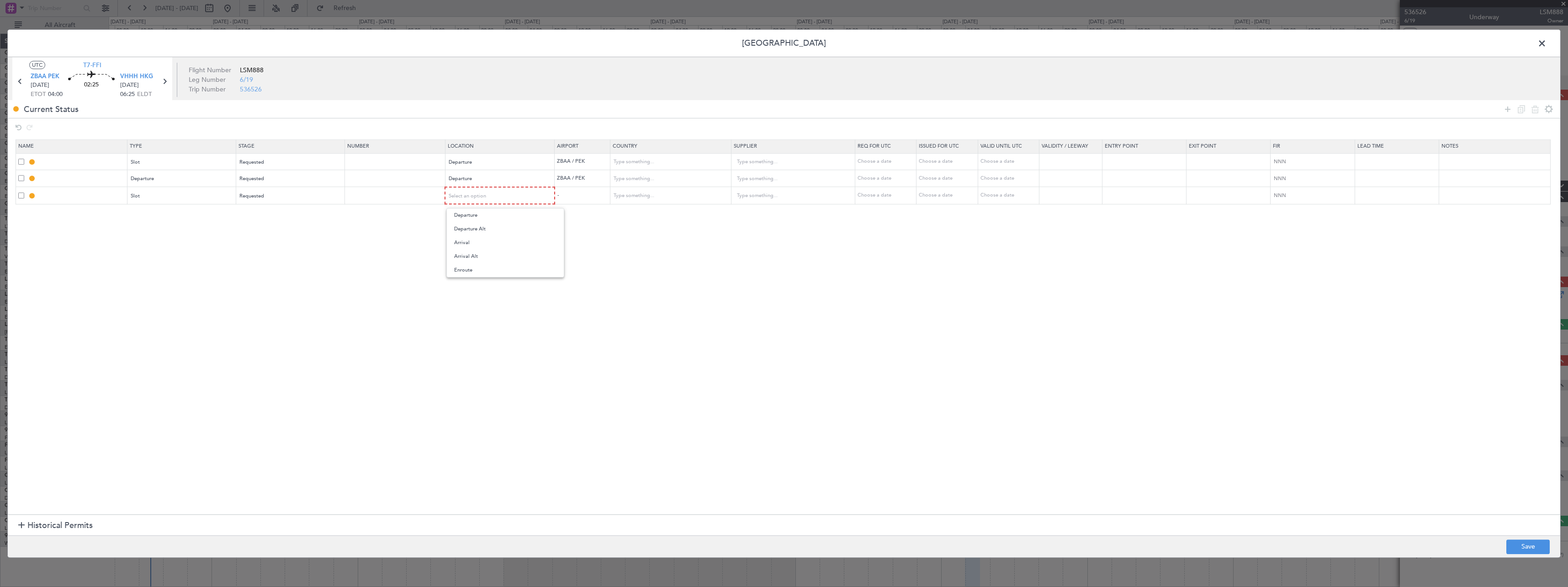
click at [506, 241] on span "Arrival" at bounding box center [505, 242] width 102 height 14
click at [1514, 106] on div at bounding box center [1528, 109] width 55 height 13
click at [1511, 108] on icon at bounding box center [1508, 109] width 11 height 11
click at [178, 214] on div "Type" at bounding box center [178, 213] width 96 height 14
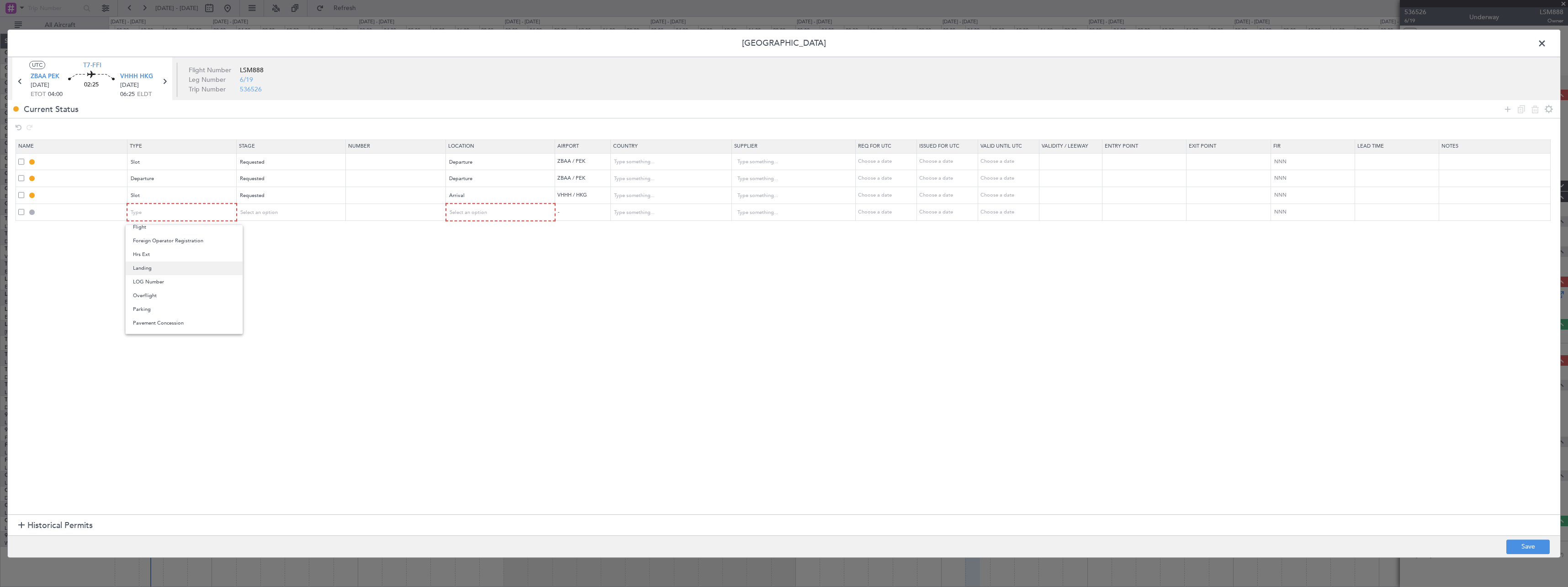
click at [166, 267] on span "Landing" at bounding box center [184, 268] width 102 height 14
click at [289, 217] on div "Select an option" at bounding box center [287, 213] width 96 height 14
drag, startPoint x: 281, startPoint y: 273, endPoint x: 352, endPoint y: 245, distance: 76.3
click at [280, 273] on span "Requested" at bounding box center [294, 273] width 102 height 14
click at [485, 210] on span "Select an option" at bounding box center [468, 212] width 38 height 7
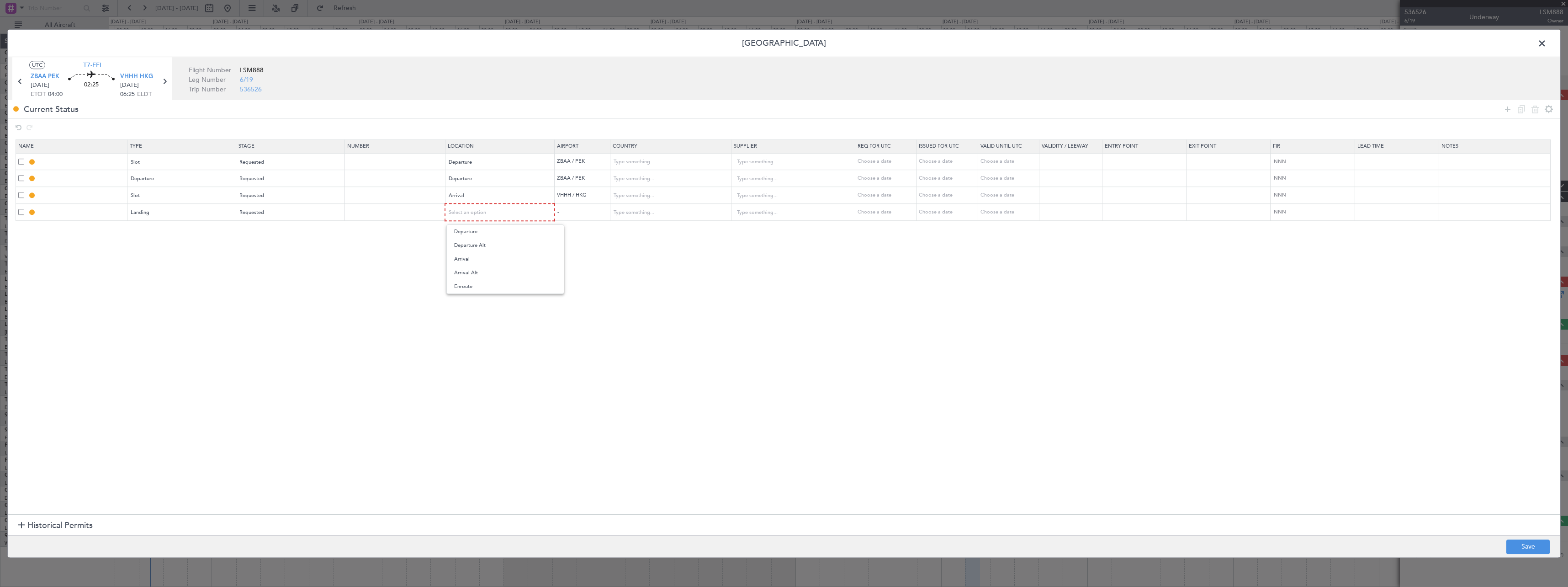
drag, startPoint x: 489, startPoint y: 262, endPoint x: 965, endPoint y: 289, distance: 476.8
click at [489, 262] on span "Arrival" at bounding box center [505, 259] width 102 height 14
click at [1527, 547] on button "Save" at bounding box center [1528, 547] width 43 height 15
type input "ZBAA DEP SLOT"
type input "[GEOGRAPHIC_DATA]"
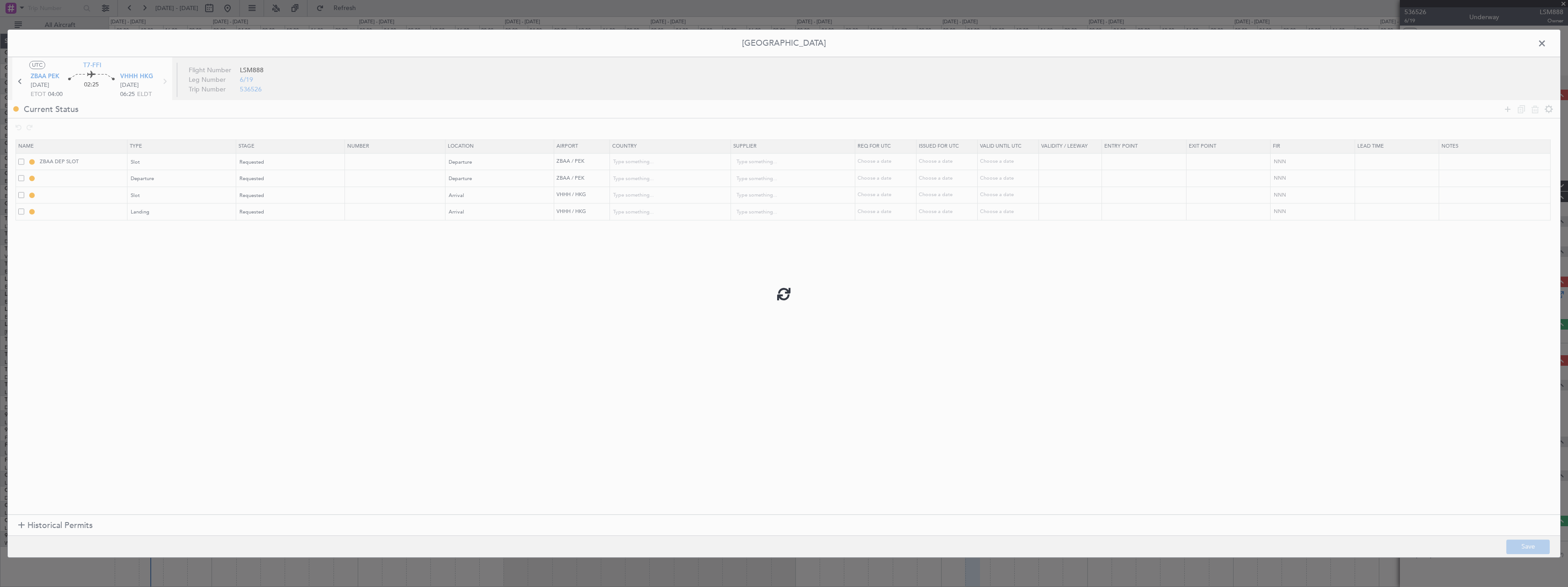
type input "NNN"
type input "3"
type input "DEPARTURE"
type input "[GEOGRAPHIC_DATA]"
type input "NNN"
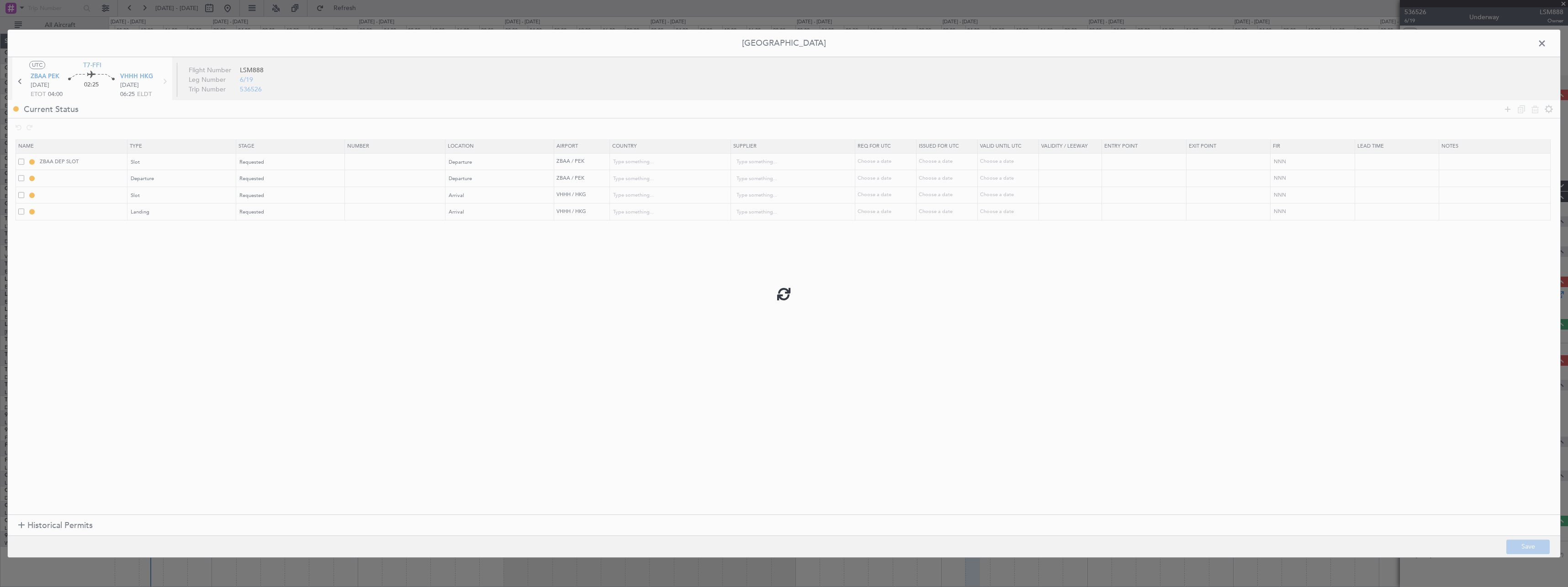
type input "3"
type input "VHHH ARR SLOT"
type input "Hong Kong"
type input "NNN"
type input "VHHH LDG"
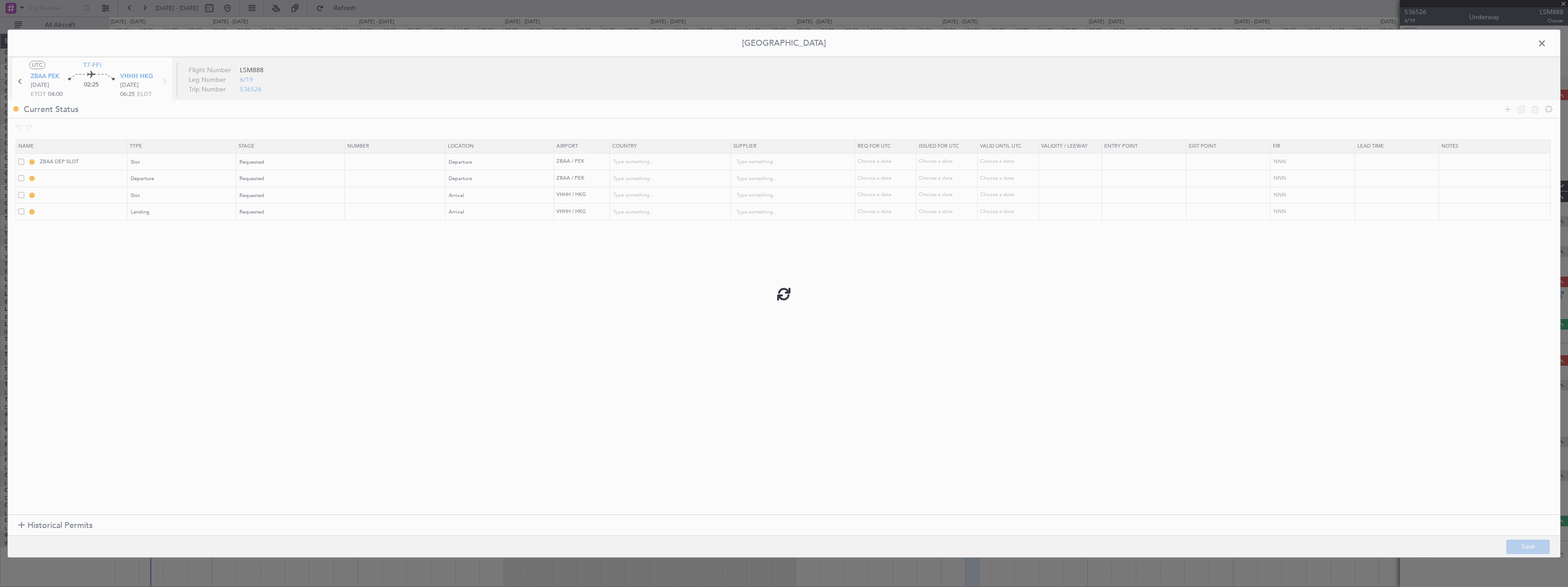
type input "Hong Kong"
type input "NNN"
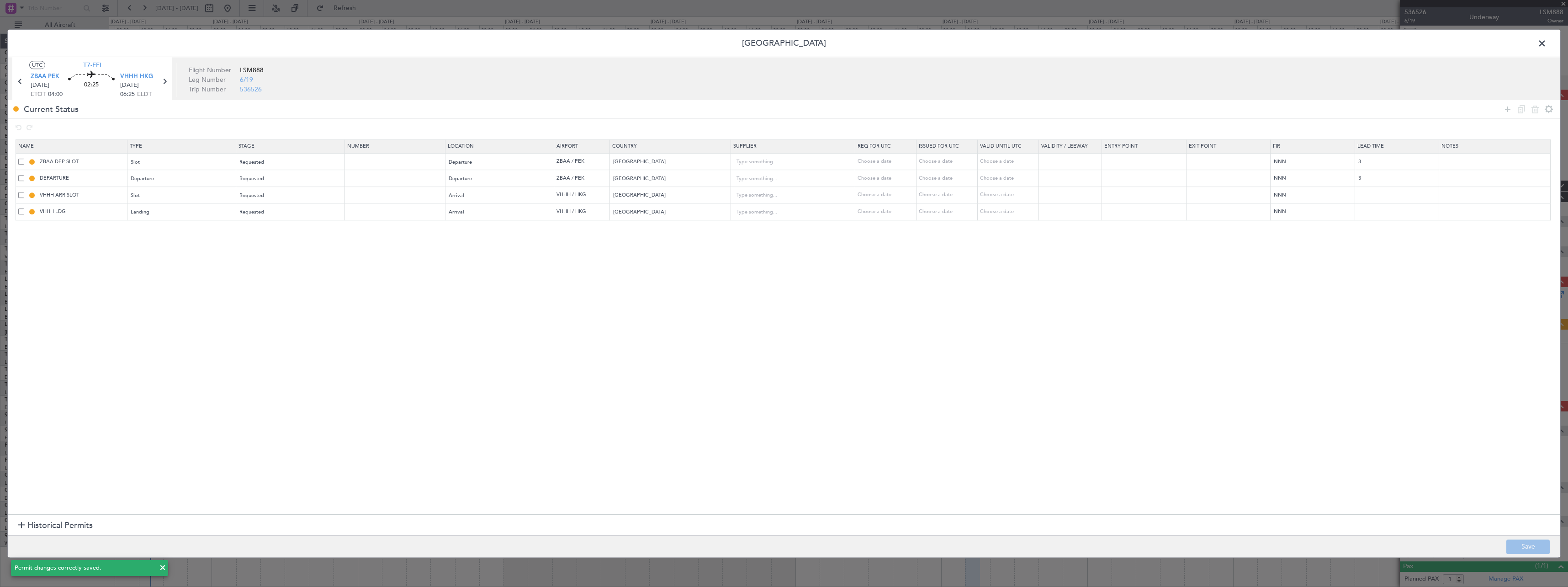
click at [1547, 41] on span at bounding box center [1547, 46] width 0 height 18
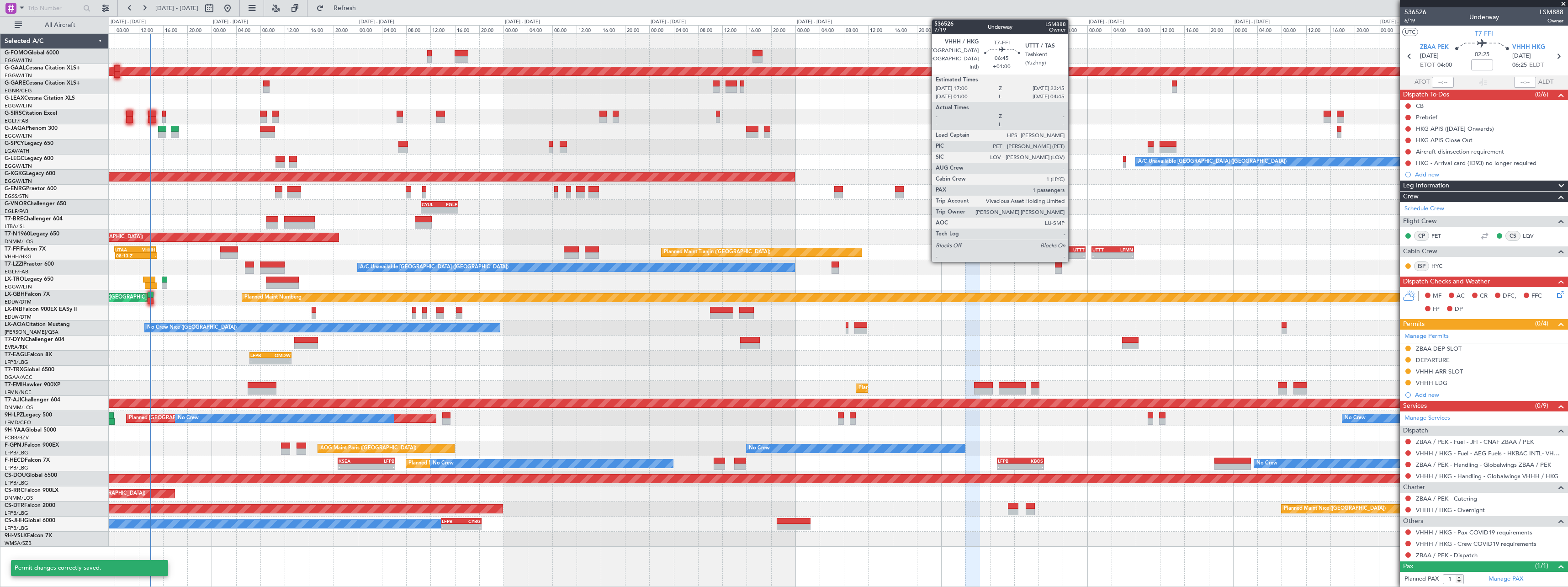
click at [1073, 255] on div "-" at bounding box center [1075, 255] width 19 height 5
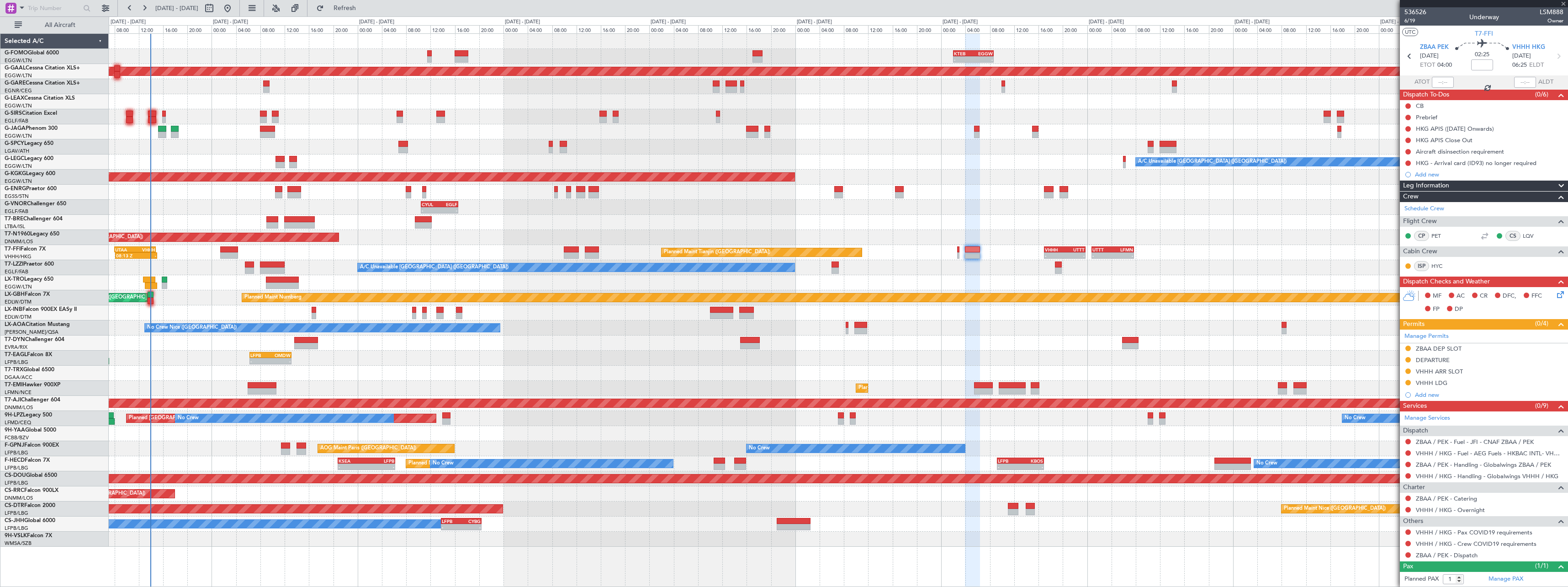
type input "+01:00"
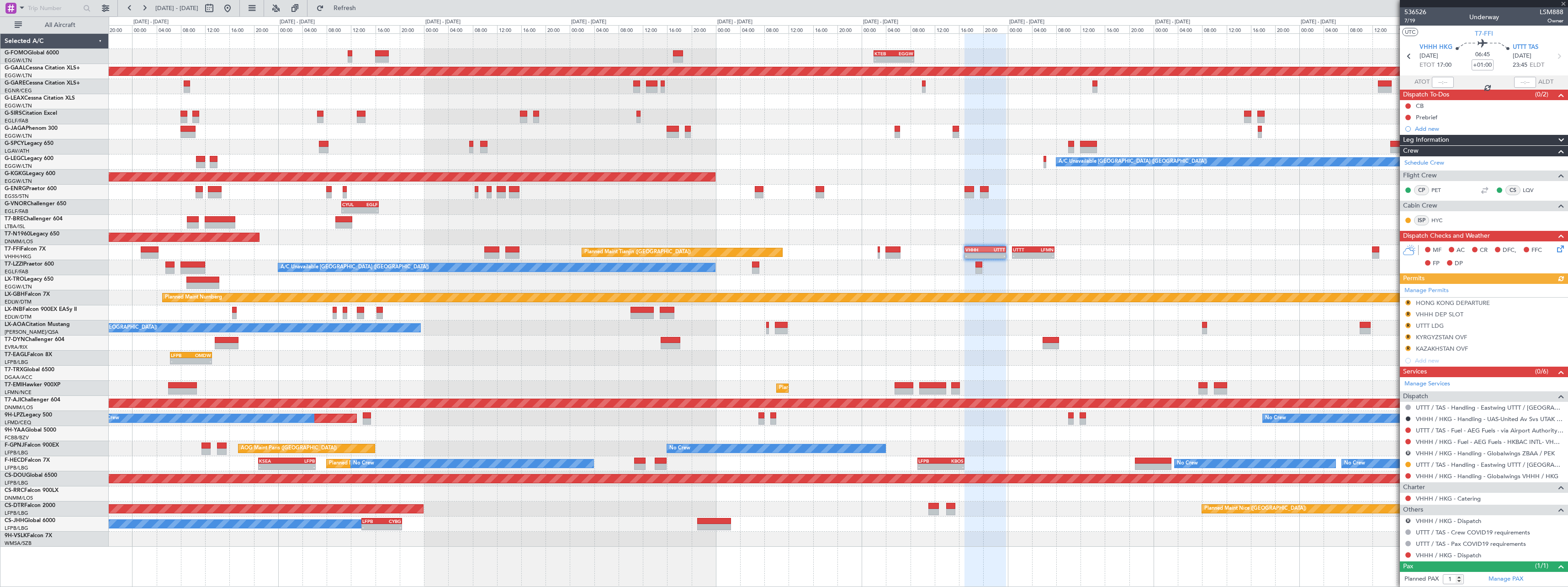
click at [1055, 237] on div "- - KTEB 02:00 Z EGGW 08:40 Z - - EGGW 09:00 Z KTEB 16:20 Z Planned Maint Dusse…" at bounding box center [838, 290] width 1459 height 513
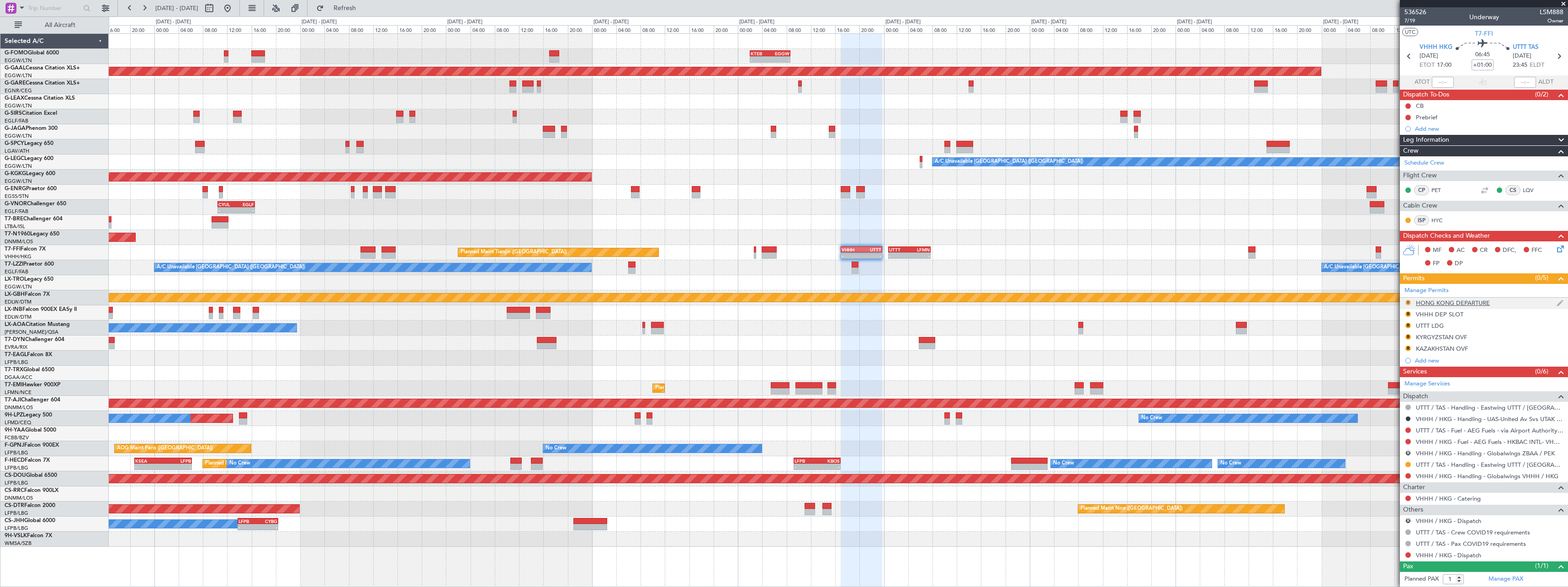
click at [1409, 303] on button "R" at bounding box center [1408, 302] width 5 height 5
click at [1395, 347] on span "Requested" at bounding box center [1382, 342] width 29 height 9
click at [1407, 313] on button "R" at bounding box center [1408, 314] width 5 height 5
click at [1387, 356] on span "Requested" at bounding box center [1382, 354] width 29 height 9
click at [1409, 325] on button "R" at bounding box center [1408, 325] width 5 height 5
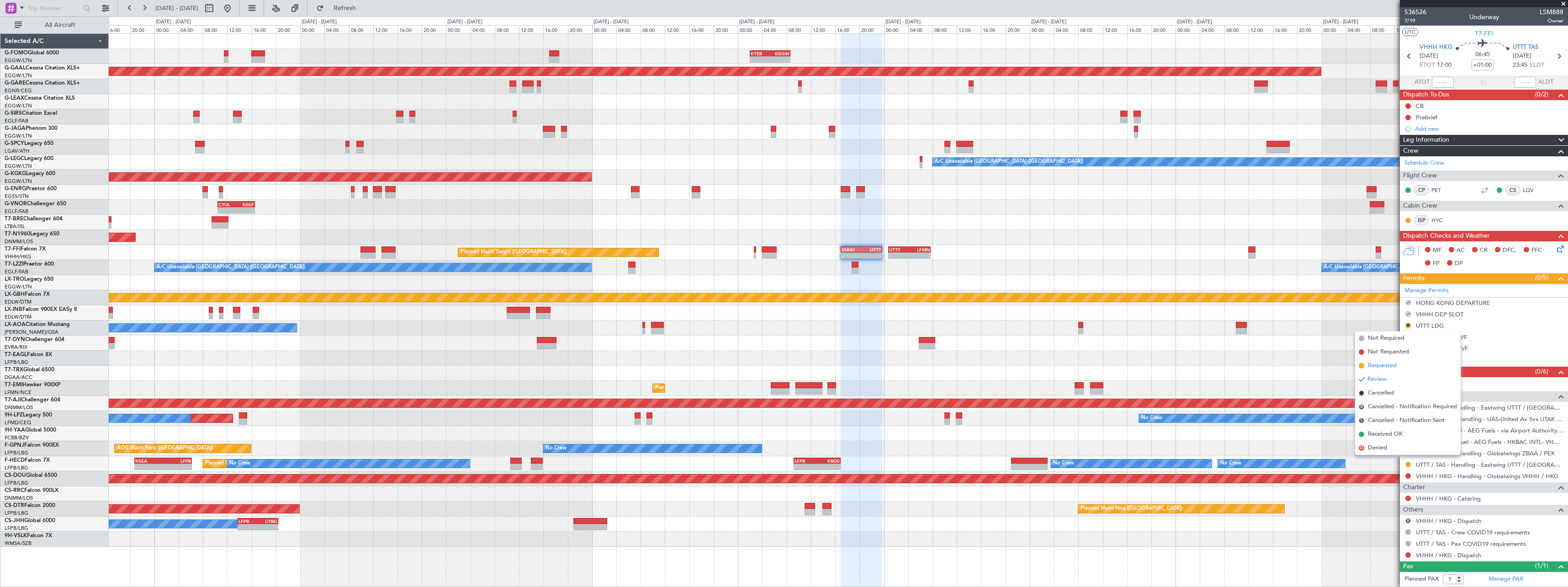
click at [1387, 365] on span "Requested" at bounding box center [1382, 365] width 29 height 9
click at [1428, 362] on div "Add new" at bounding box center [1485, 360] width 140 height 8
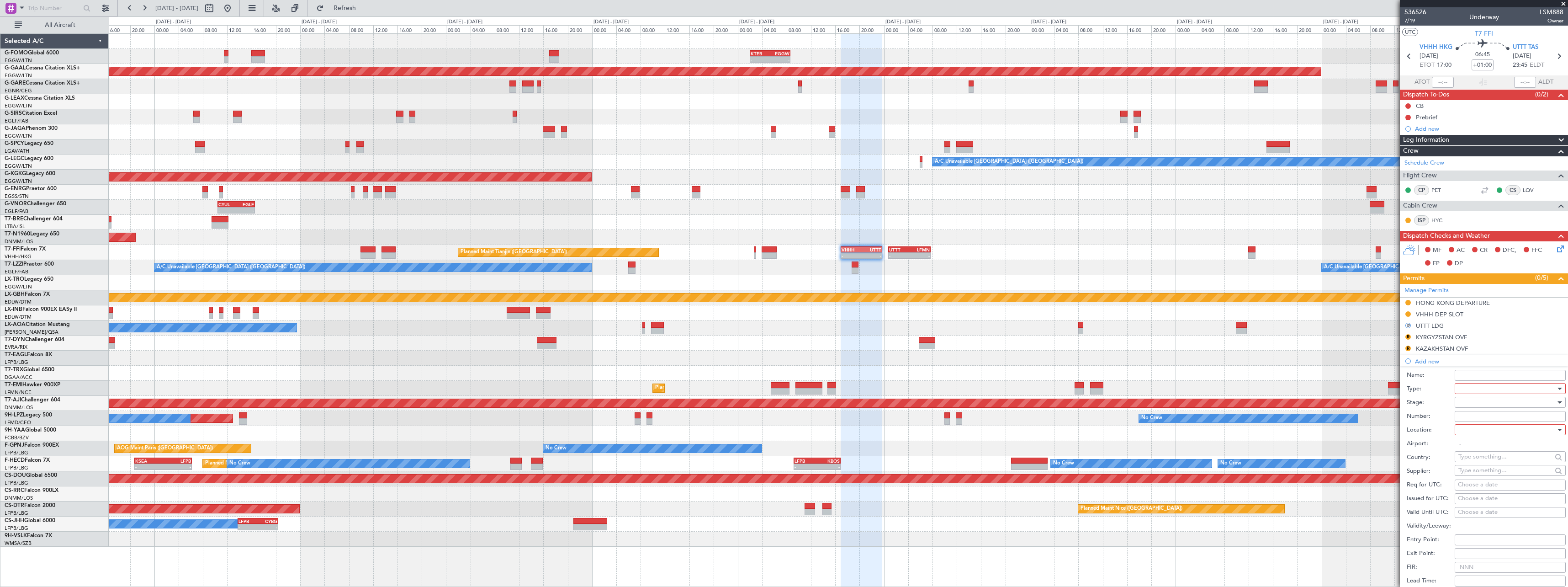
click at [1497, 390] on div at bounding box center [1507, 388] width 97 height 14
drag, startPoint x: 1488, startPoint y: 476, endPoint x: 1482, endPoint y: 417, distance: 59.3
click at [1488, 475] on span "Slot" at bounding box center [1507, 475] width 96 height 14
click at [1483, 403] on div at bounding box center [1507, 402] width 97 height 14
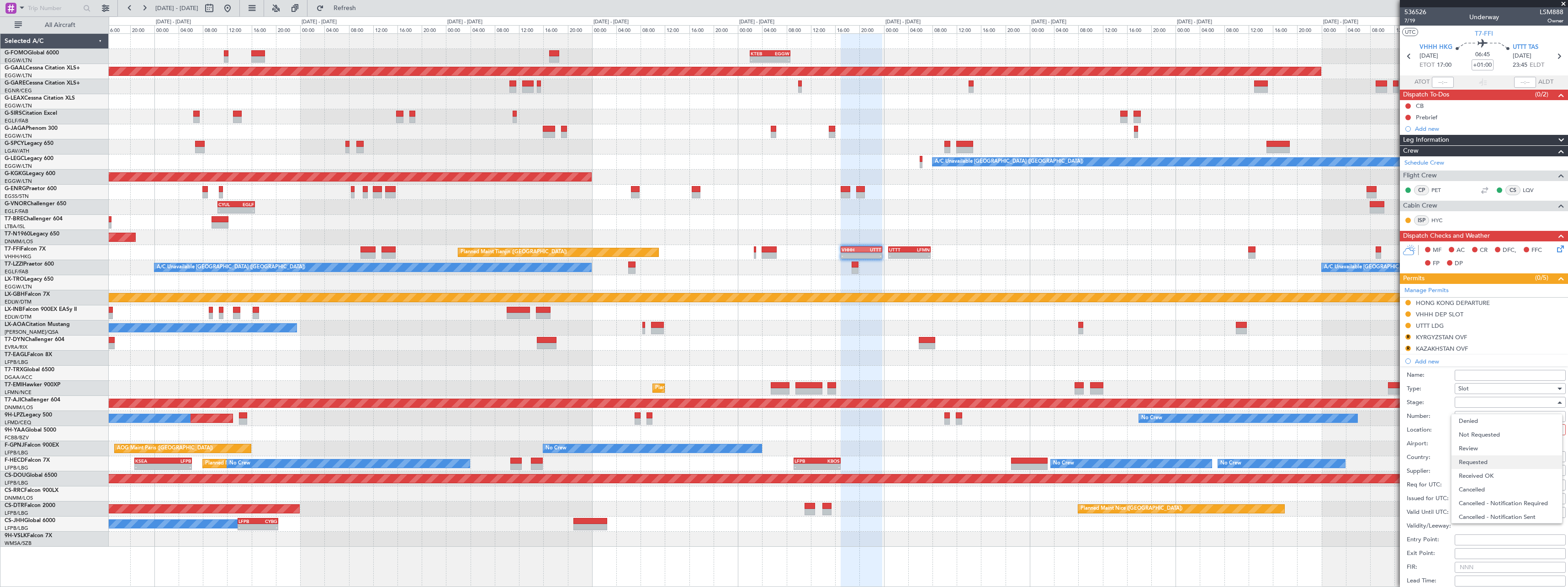
click at [1483, 457] on span "Requested" at bounding box center [1507, 462] width 96 height 14
click at [1489, 432] on div at bounding box center [1507, 429] width 97 height 14
click at [1485, 470] on span "Arrival" at bounding box center [1507, 476] width 96 height 14
type input "UTTT / TAS"
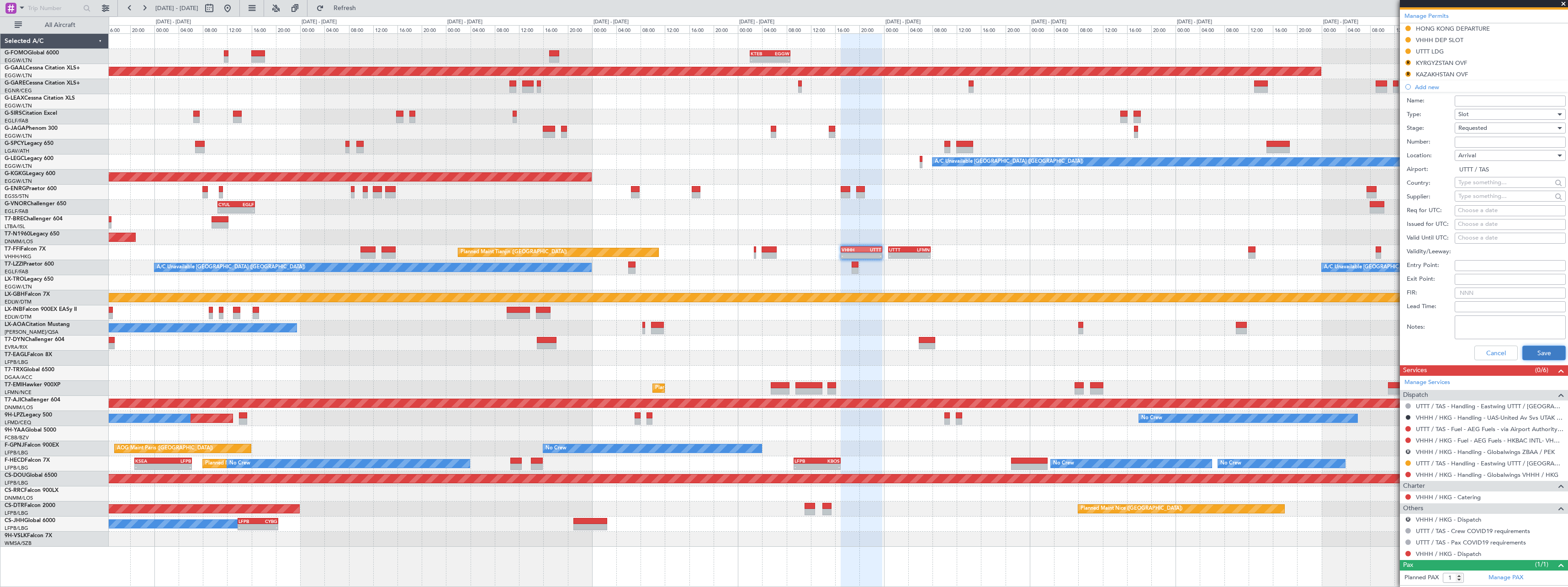
click at [1539, 350] on button "Save" at bounding box center [1544, 353] width 43 height 15
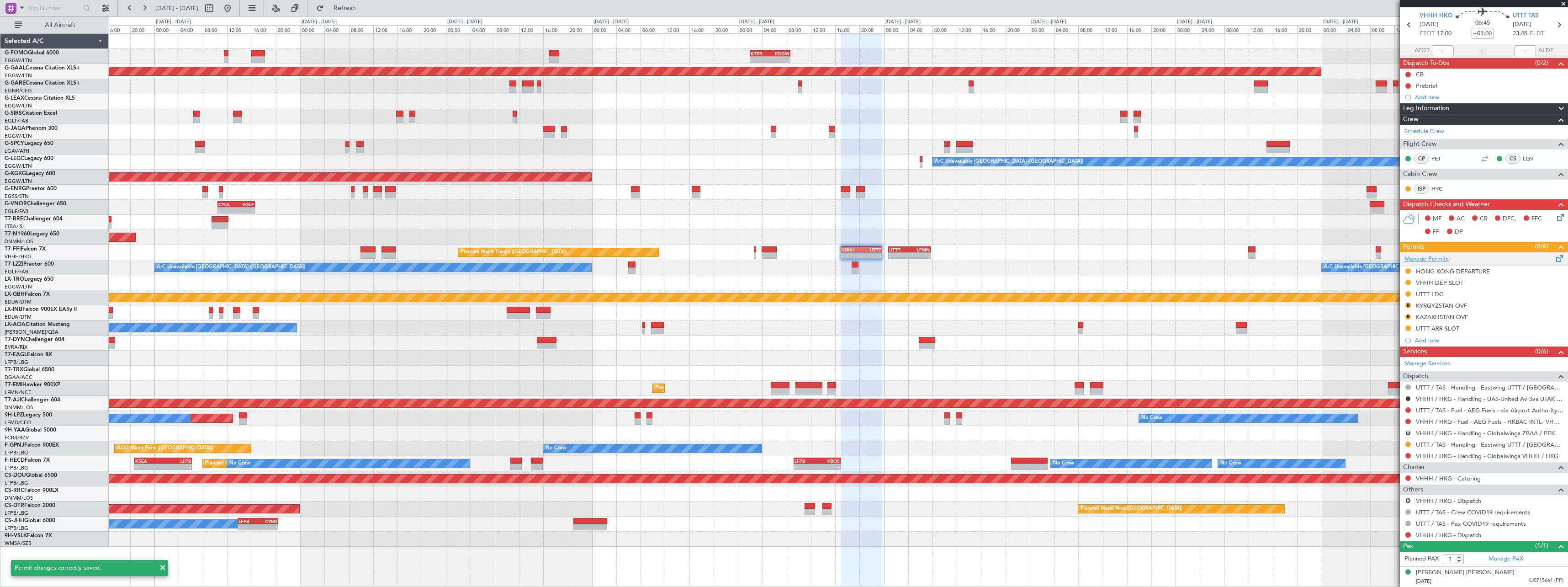
click at [1439, 256] on link "Manage Permits" at bounding box center [1426, 259] width 44 height 9
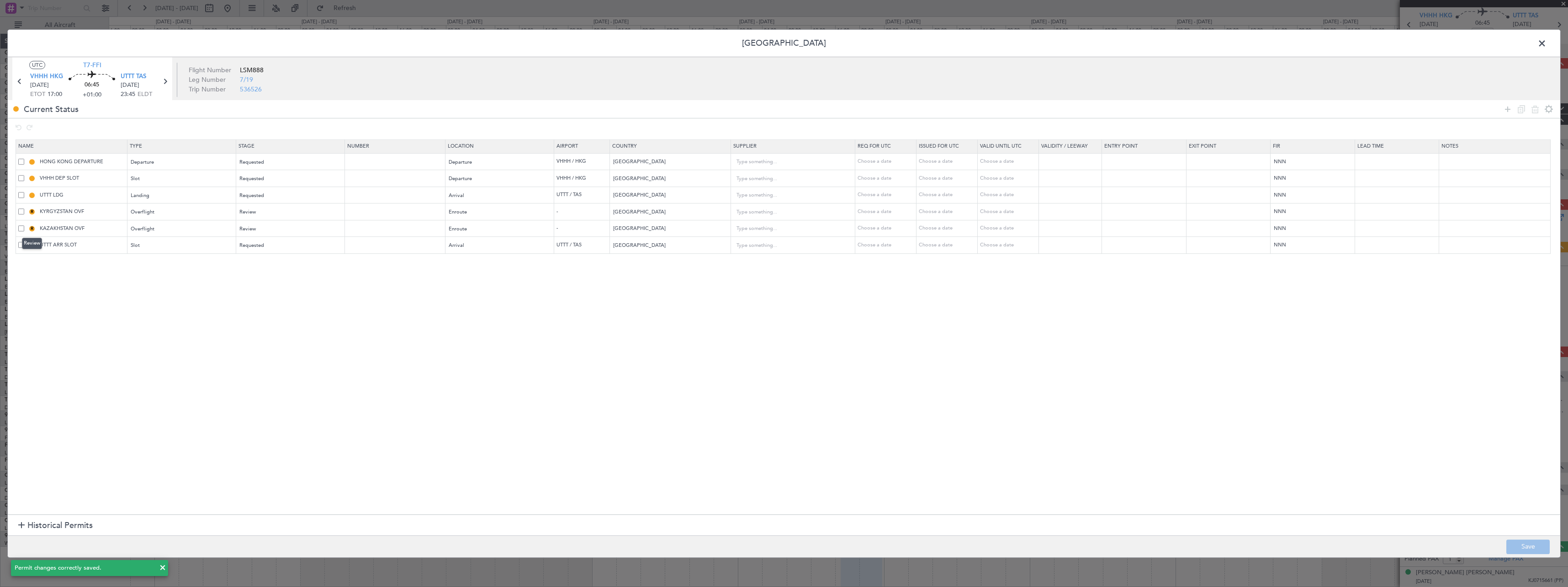
click at [21, 244] on mat-tooltip-component "Review" at bounding box center [32, 244] width 33 height 24
click at [19, 243] on span at bounding box center [21, 245] width 6 height 6
click at [25, 242] on input "checkbox" at bounding box center [25, 242] width 0 height 0
click at [1538, 114] on icon at bounding box center [1535, 109] width 11 height 11
click at [1521, 545] on button "Save" at bounding box center [1528, 547] width 43 height 15
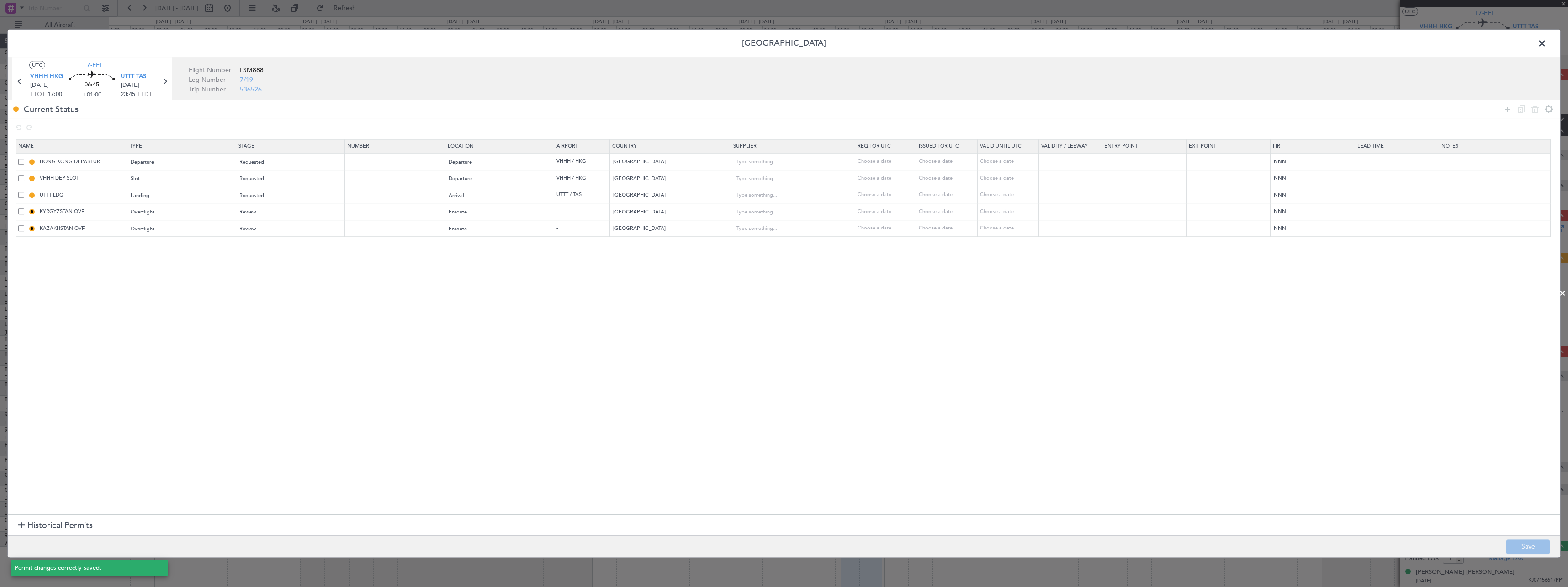
scroll to position [20, 0]
click at [1547, 43] on span at bounding box center [1547, 46] width 0 height 18
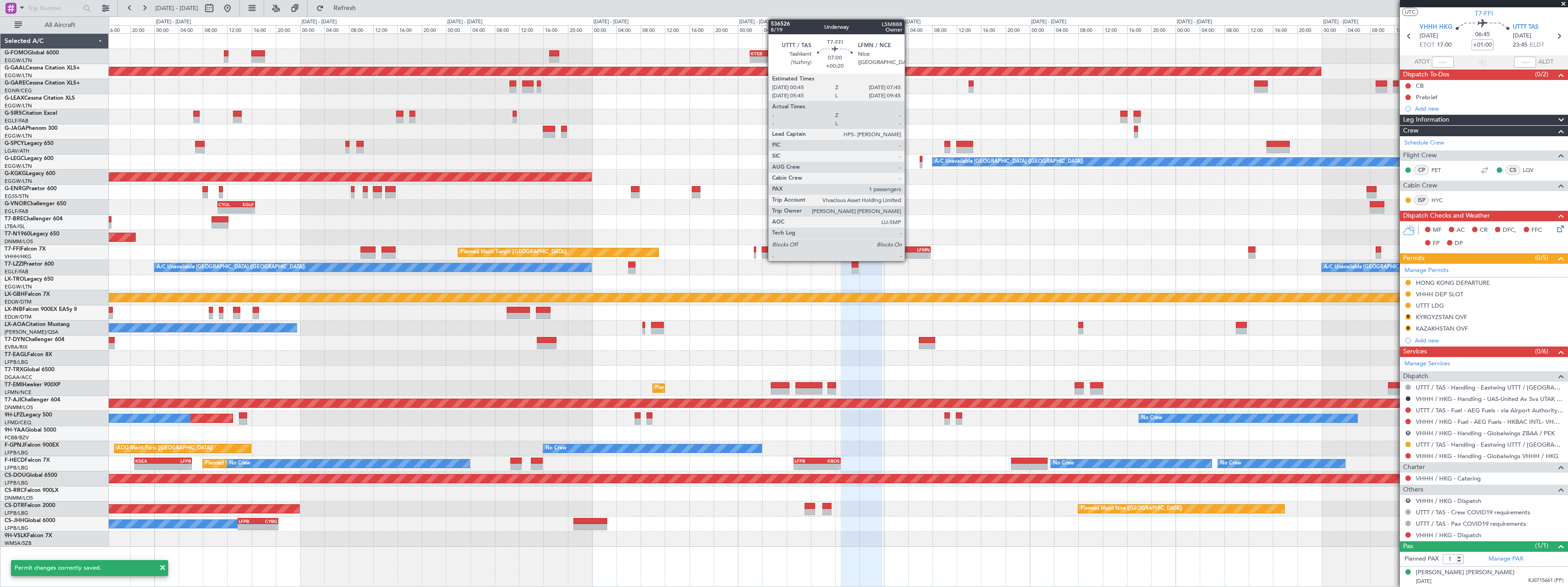
click at [909, 248] on div "UTTT" at bounding box center [900, 249] width 21 height 5
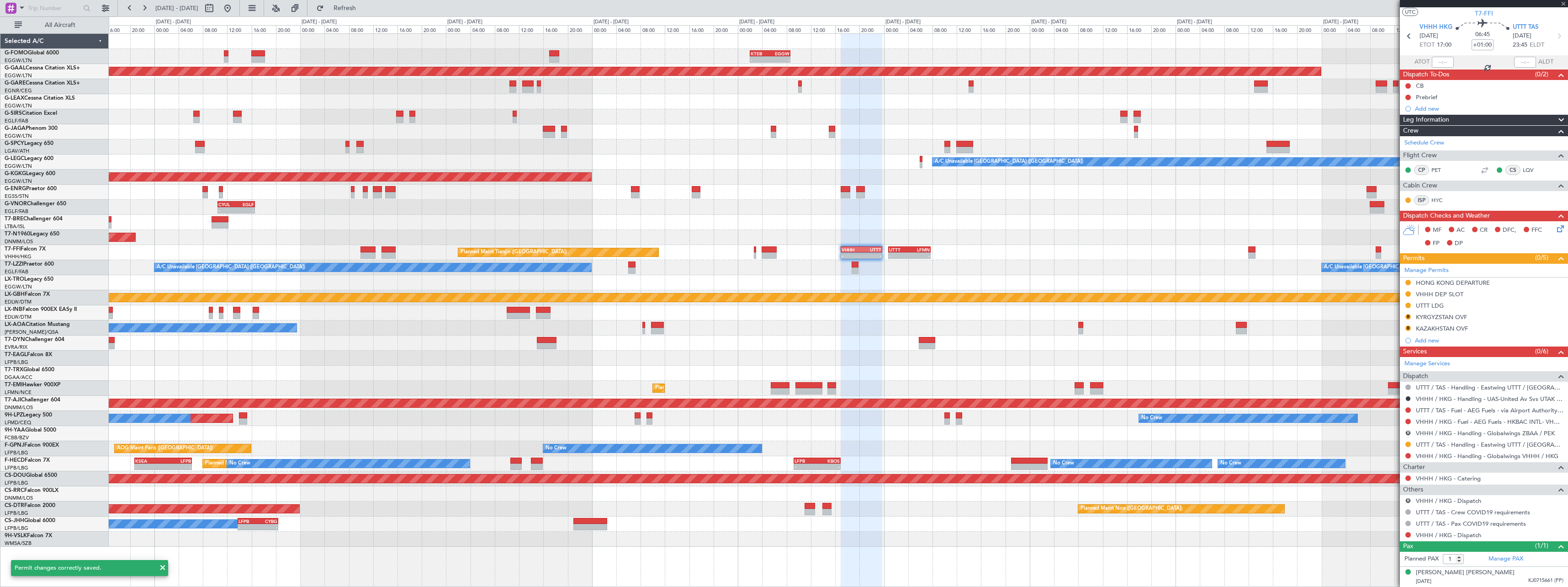
type input "+00:20"
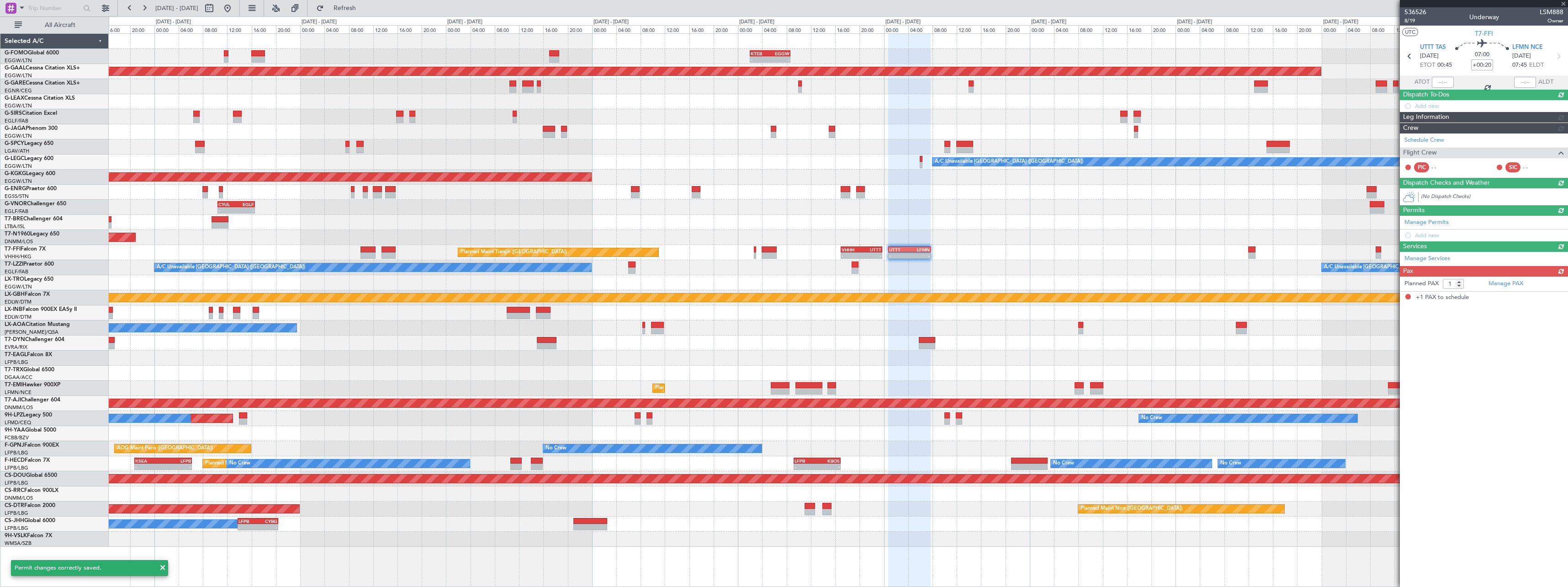
scroll to position [0, 0]
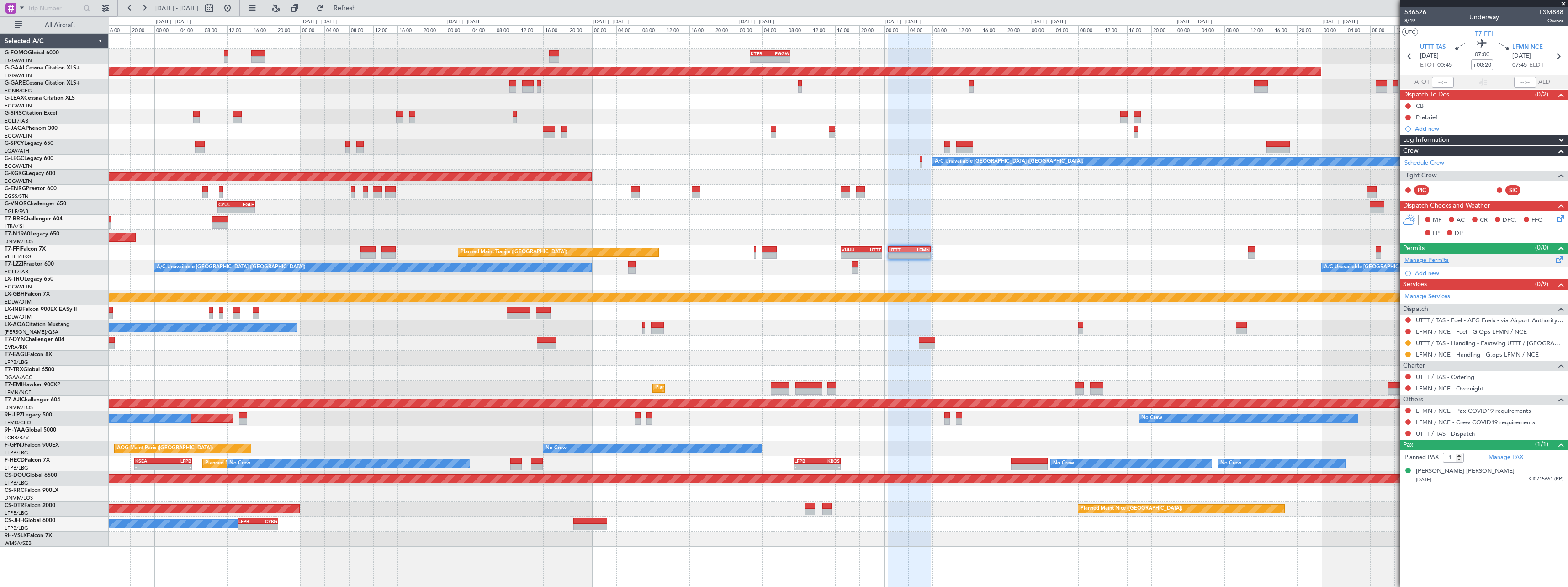
click at [1433, 261] on link "Manage Permits" at bounding box center [1426, 260] width 44 height 9
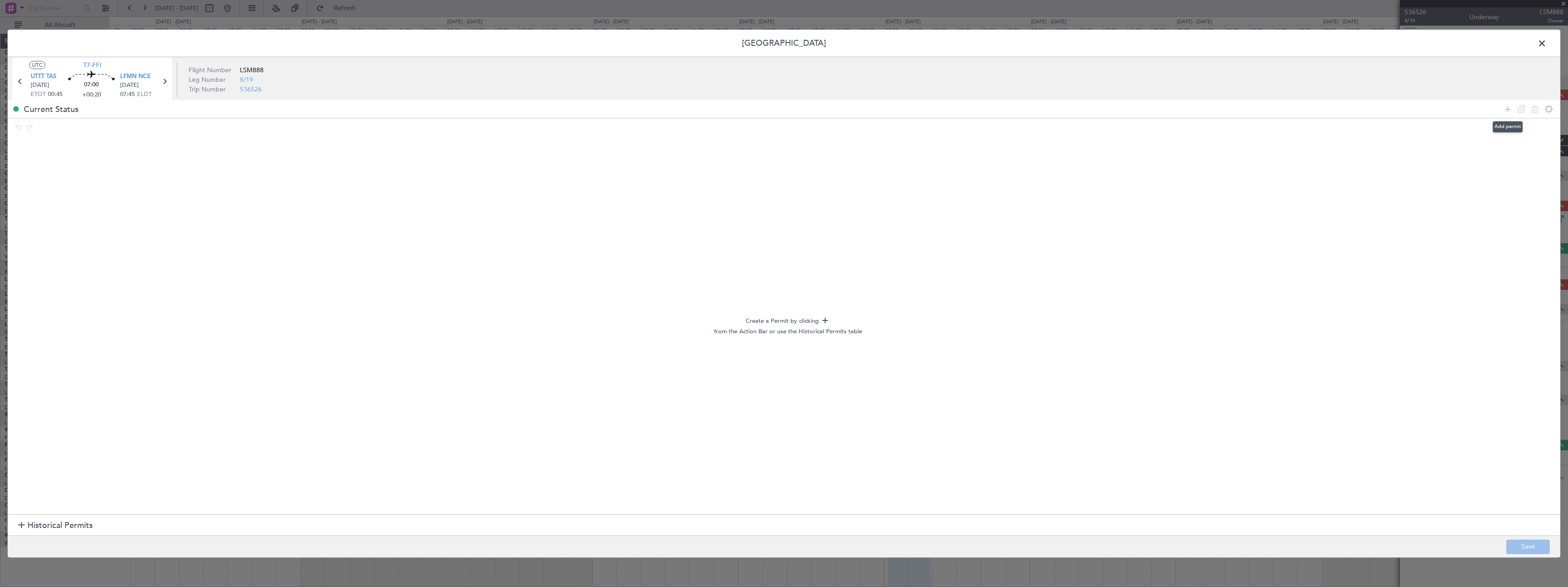
drag, startPoint x: 1503, startPoint y: 107, endPoint x: 1405, endPoint y: 136, distance: 102.2
click at [1503, 107] on icon at bounding box center [1508, 109] width 11 height 11
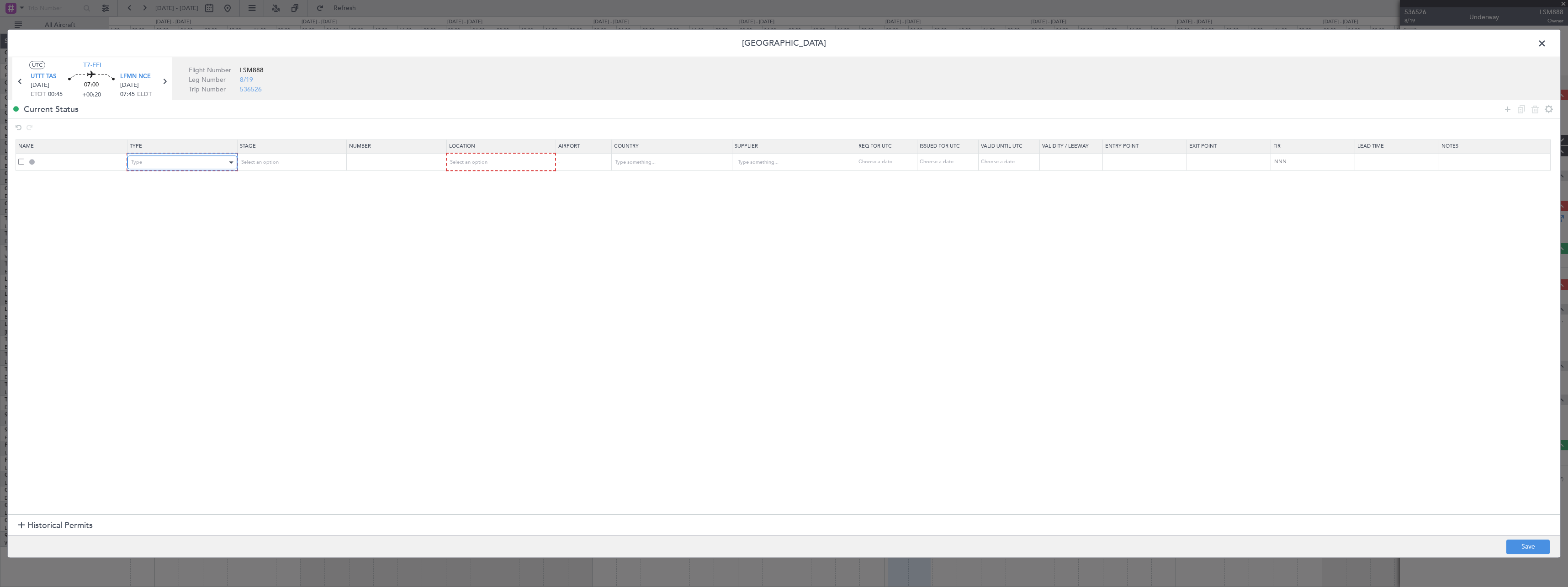
click at [203, 158] on div "Type" at bounding box center [178, 162] width 96 height 14
click at [175, 197] on span "Departure" at bounding box center [184, 200] width 102 height 14
click at [298, 161] on div "Select an option" at bounding box center [287, 162] width 96 height 14
drag, startPoint x: 282, startPoint y: 223, endPoint x: 352, endPoint y: 189, distance: 77.8
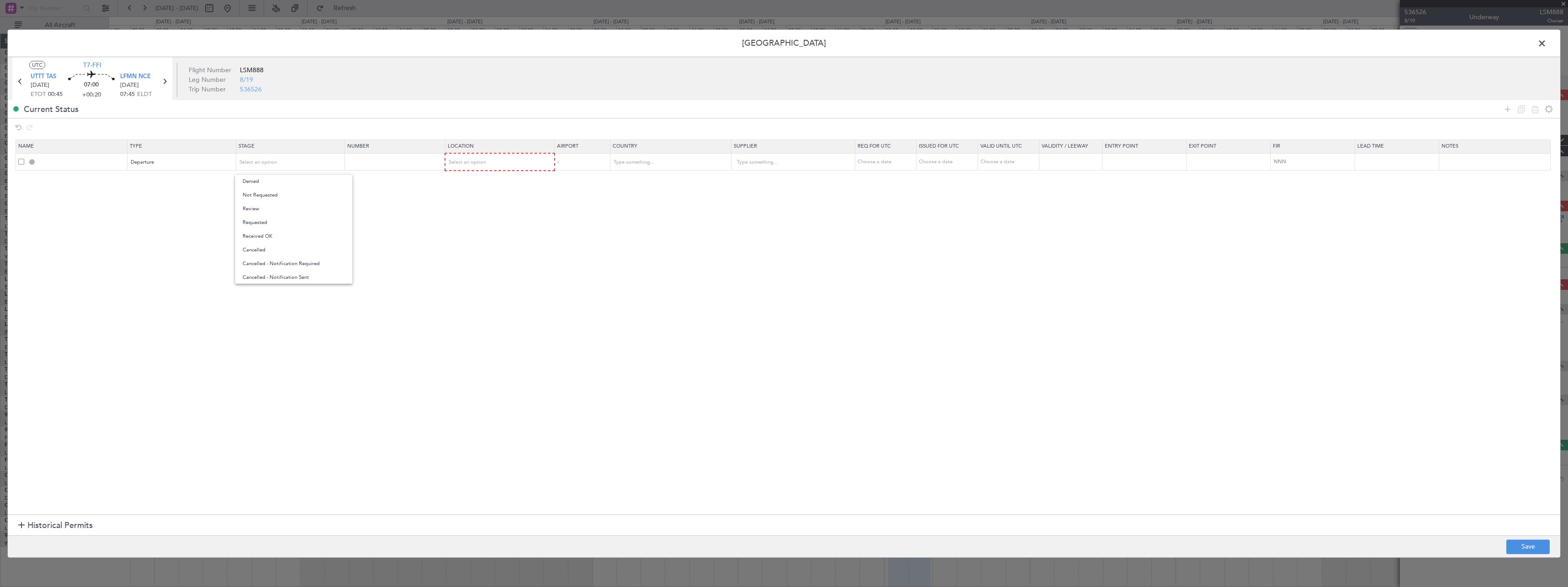
click at [284, 221] on span "Requested" at bounding box center [294, 222] width 102 height 14
click at [500, 167] on div "Select an option" at bounding box center [497, 162] width 96 height 14
click at [505, 183] on span "Departure" at bounding box center [505, 181] width 102 height 14
drag, startPoint x: 1507, startPoint y: 109, endPoint x: 1229, endPoint y: 116, distance: 278.1
click at [1506, 109] on icon at bounding box center [1508, 109] width 11 height 11
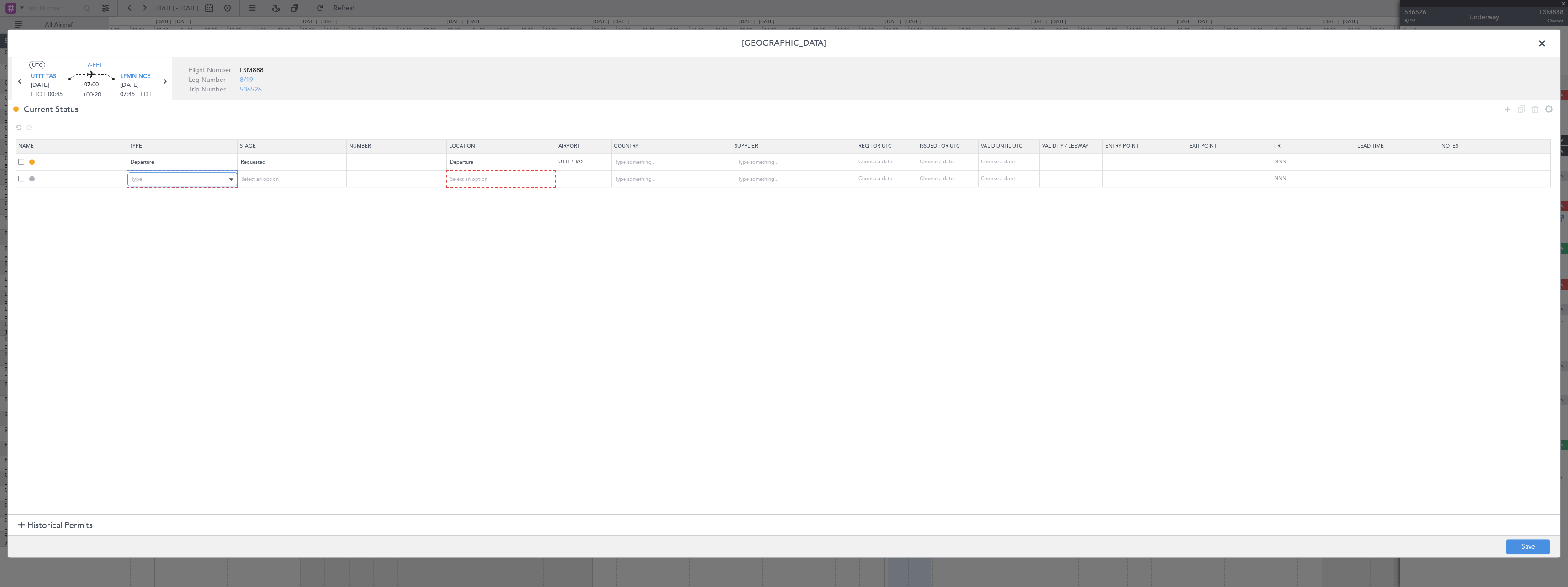
click at [181, 174] on div "Type" at bounding box center [178, 179] width 96 height 14
drag, startPoint x: 177, startPoint y: 264, endPoint x: 278, endPoint y: 214, distance: 112.7
click at [179, 264] on span "Slot" at bounding box center [184, 266] width 102 height 14
click at [293, 174] on div "Select an option" at bounding box center [287, 179] width 96 height 14
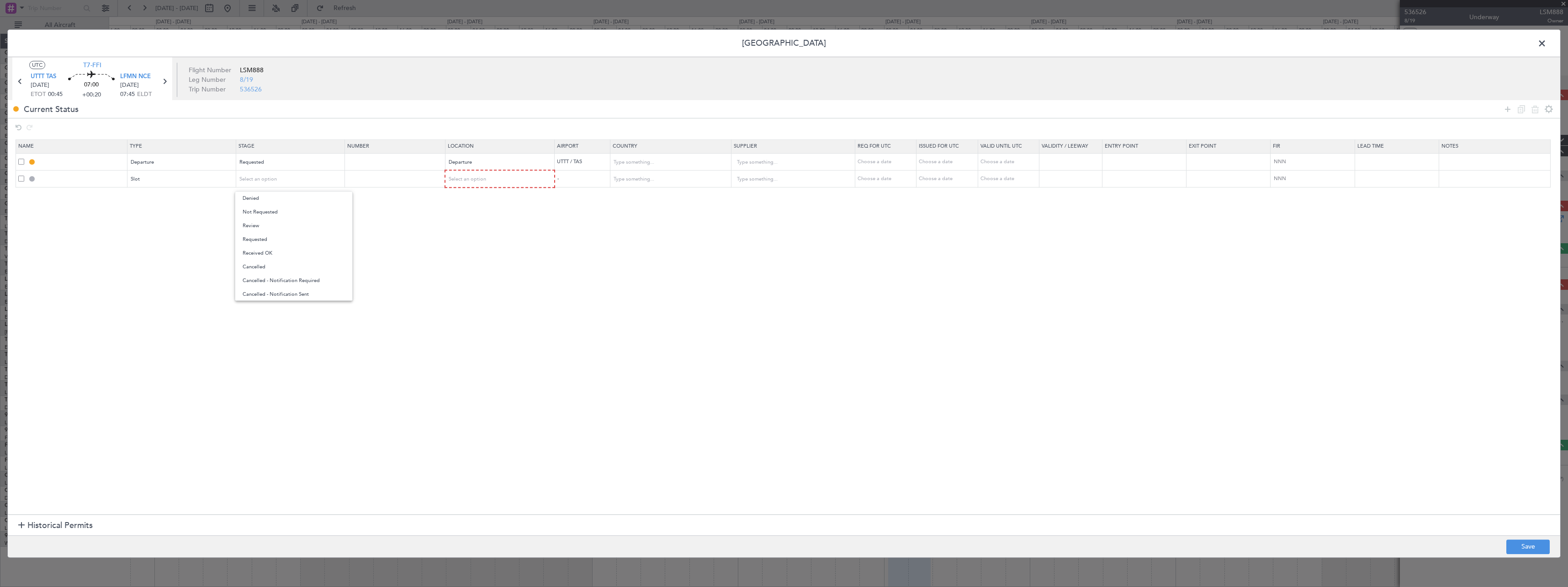
drag, startPoint x: 287, startPoint y: 242, endPoint x: 321, endPoint y: 238, distance: 34.2
click at [290, 241] on span "Requested" at bounding box center [294, 239] width 102 height 14
click at [497, 183] on div "Select an option" at bounding box center [497, 179] width 96 height 14
click at [488, 228] on span "Arrival" at bounding box center [505, 226] width 102 height 14
drag, startPoint x: 1510, startPoint y: 107, endPoint x: 1167, endPoint y: 125, distance: 343.5
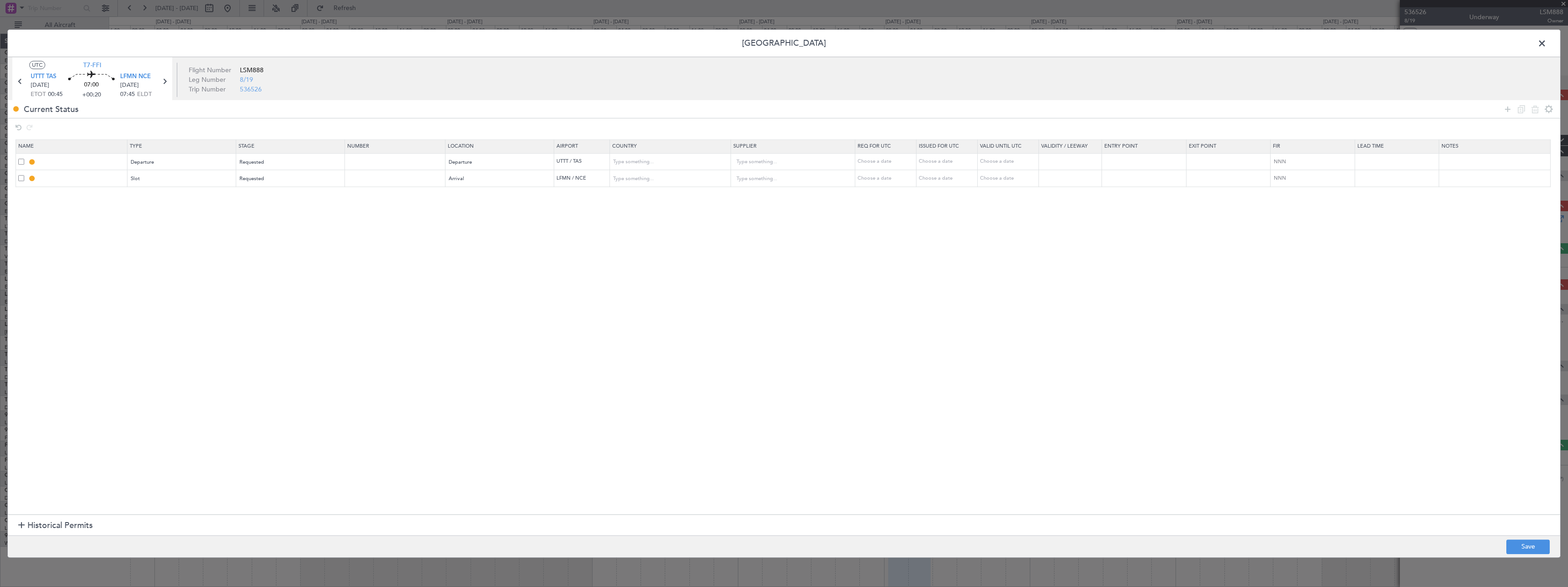
click at [1510, 107] on icon at bounding box center [1508, 109] width 11 height 11
click at [186, 189] on div "Type" at bounding box center [178, 196] width 96 height 14
click at [162, 276] on span "Overflight" at bounding box center [184, 278] width 102 height 14
click at [281, 194] on div "Select an option" at bounding box center [287, 196] width 96 height 14
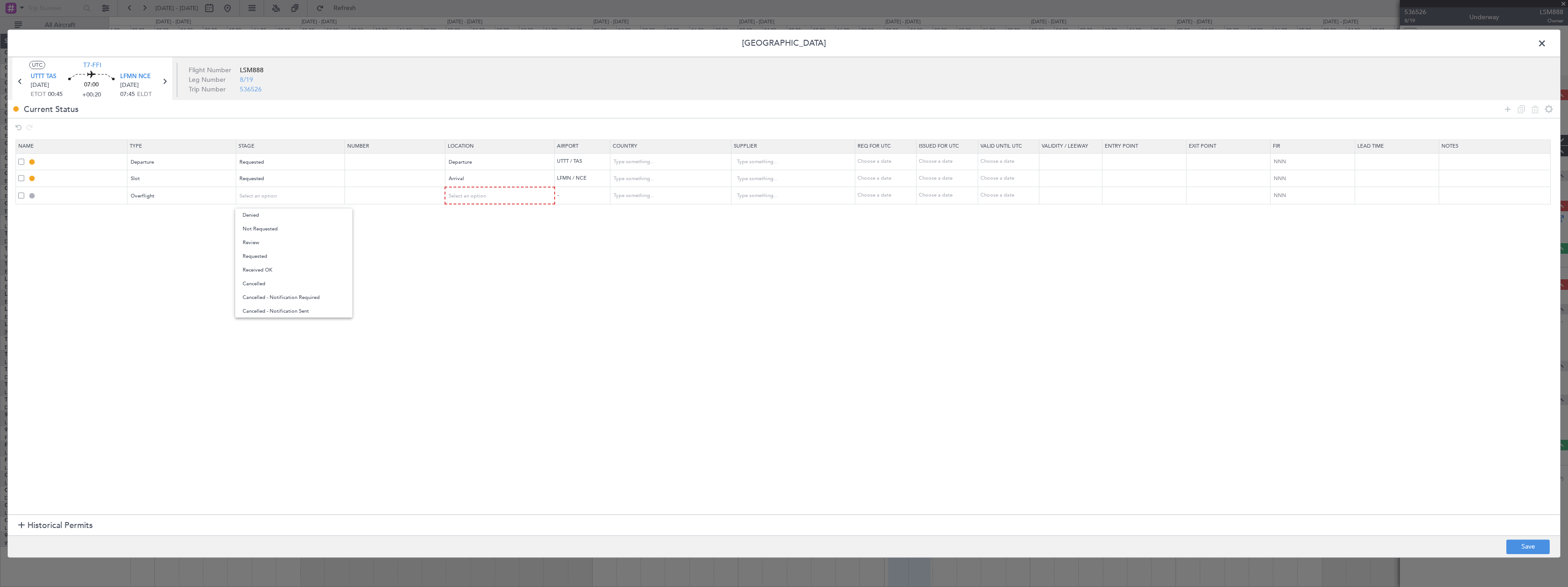
drag, startPoint x: 281, startPoint y: 228, endPoint x: 312, endPoint y: 223, distance: 31.4
click at [282, 228] on span "Not Requested" at bounding box center [294, 229] width 102 height 14
click at [520, 191] on div "Select an option" at bounding box center [497, 196] width 96 height 14
click at [487, 269] on span "Enroute" at bounding box center [505, 270] width 102 height 14
click at [18, 194] on td at bounding box center [71, 195] width 111 height 17
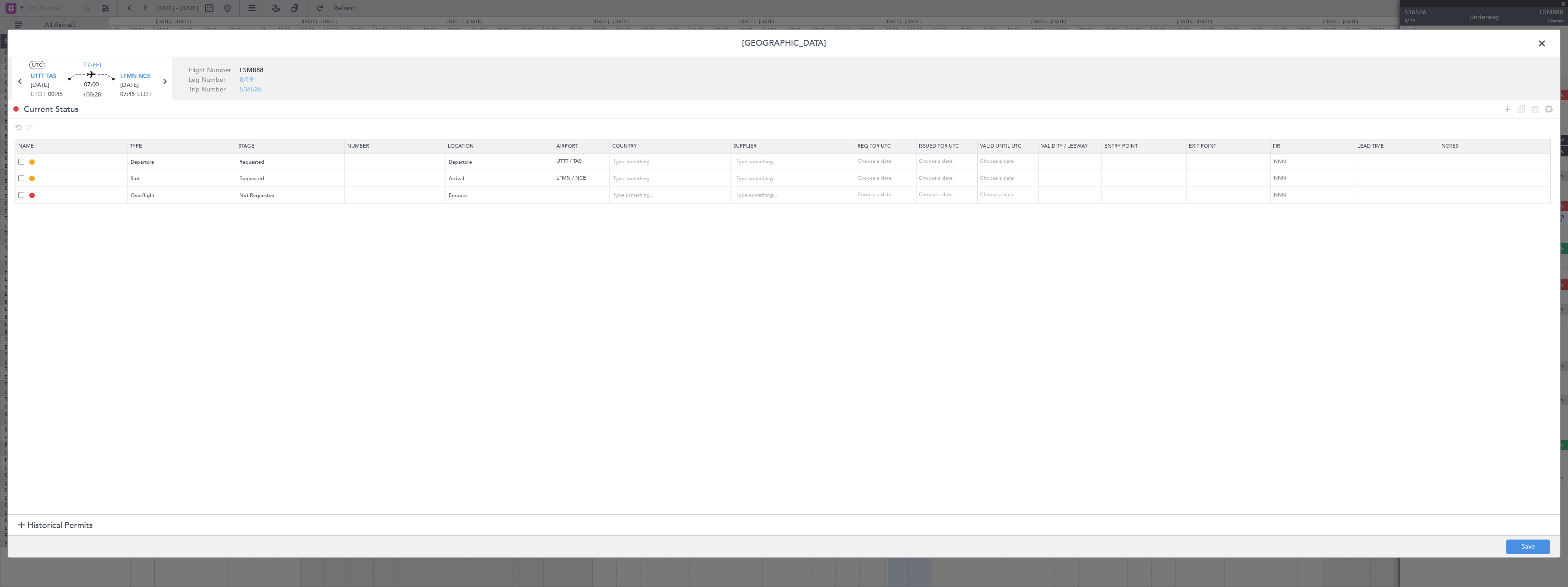
click at [21, 195] on span at bounding box center [21, 195] width 6 height 6
click at [25, 192] on input "checkbox" at bounding box center [25, 192] width 0 height 0
click at [1521, 109] on icon at bounding box center [1521, 109] width 11 height 11
click at [665, 192] on input "text" at bounding box center [665, 195] width 104 height 14
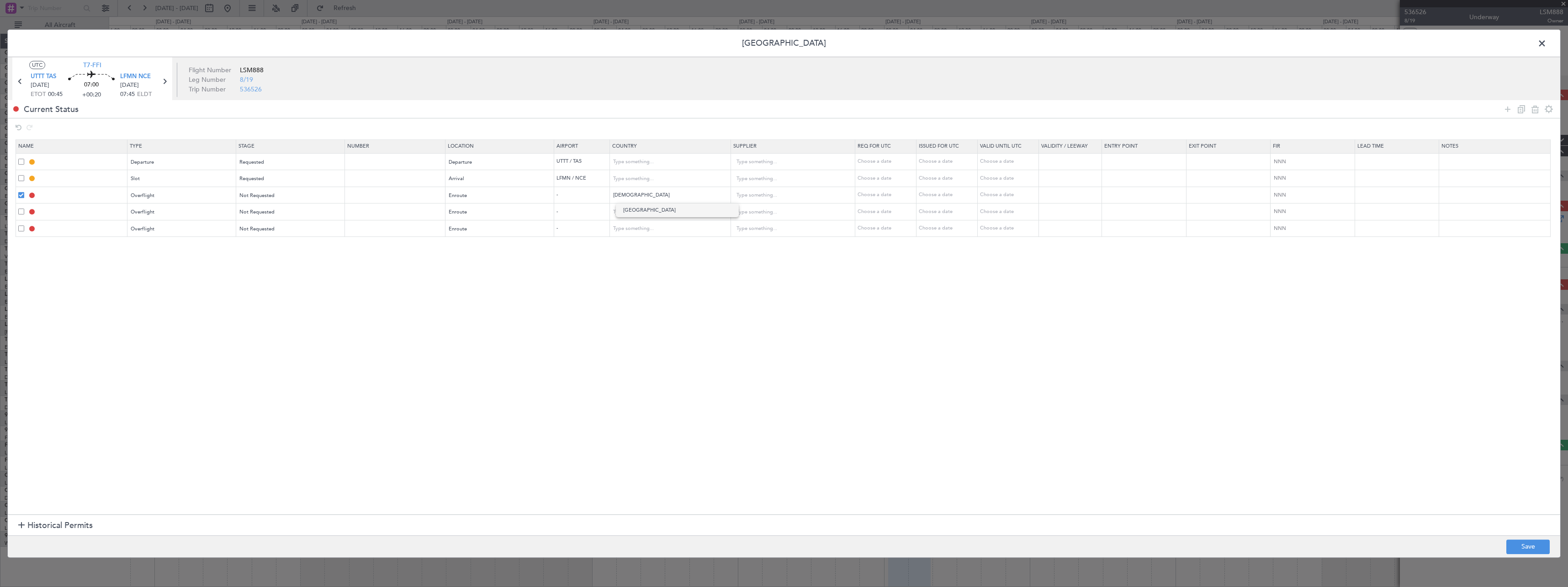
click at [662, 215] on span "Turkmenistan" at bounding box center [677, 210] width 108 height 14
type input "Turkmenistan"
click at [680, 220] on td at bounding box center [670, 229] width 121 height 17
click at [677, 203] on mat-form-field "Turkmenistan" at bounding box center [670, 195] width 121 height 16
click at [677, 207] on input "text" at bounding box center [665, 212] width 104 height 14
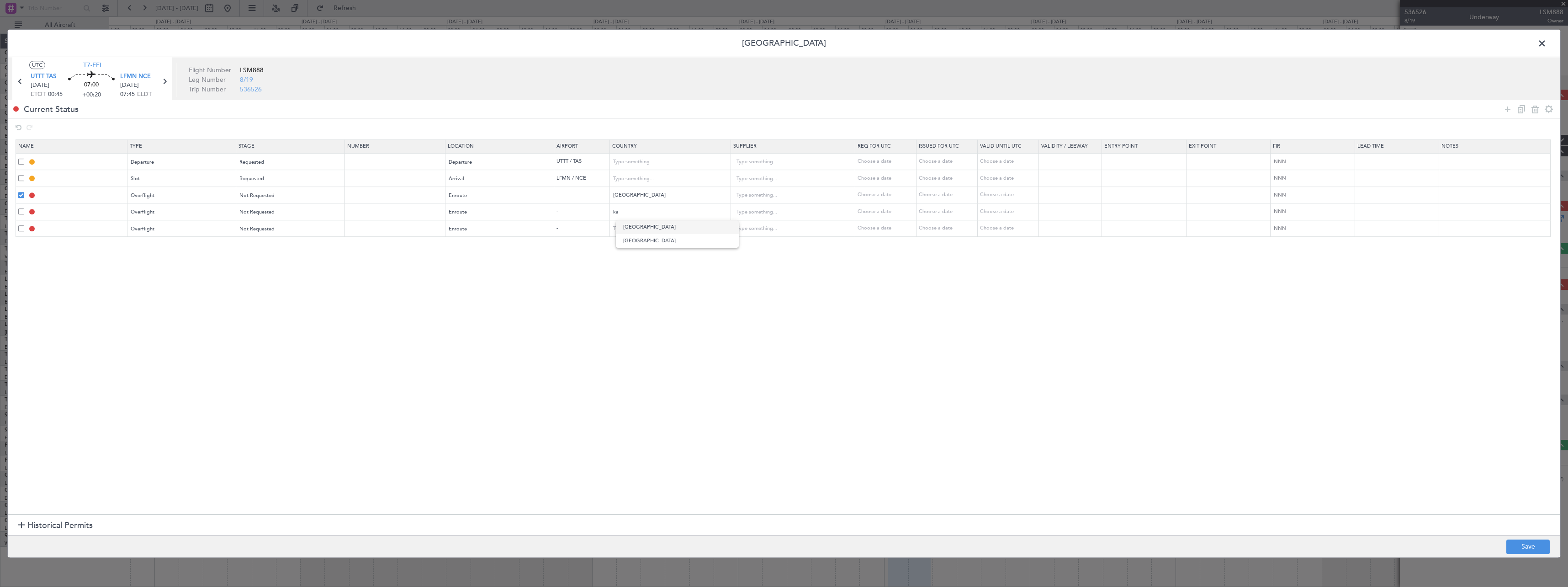
click at [645, 228] on span "Kazakhstan" at bounding box center [677, 227] width 108 height 14
type input "[GEOGRAPHIC_DATA]"
click at [644, 230] on input "text" at bounding box center [665, 229] width 104 height 14
click at [648, 241] on span "[GEOGRAPHIC_DATA]" at bounding box center [677, 244] width 108 height 14
type input "[GEOGRAPHIC_DATA]"
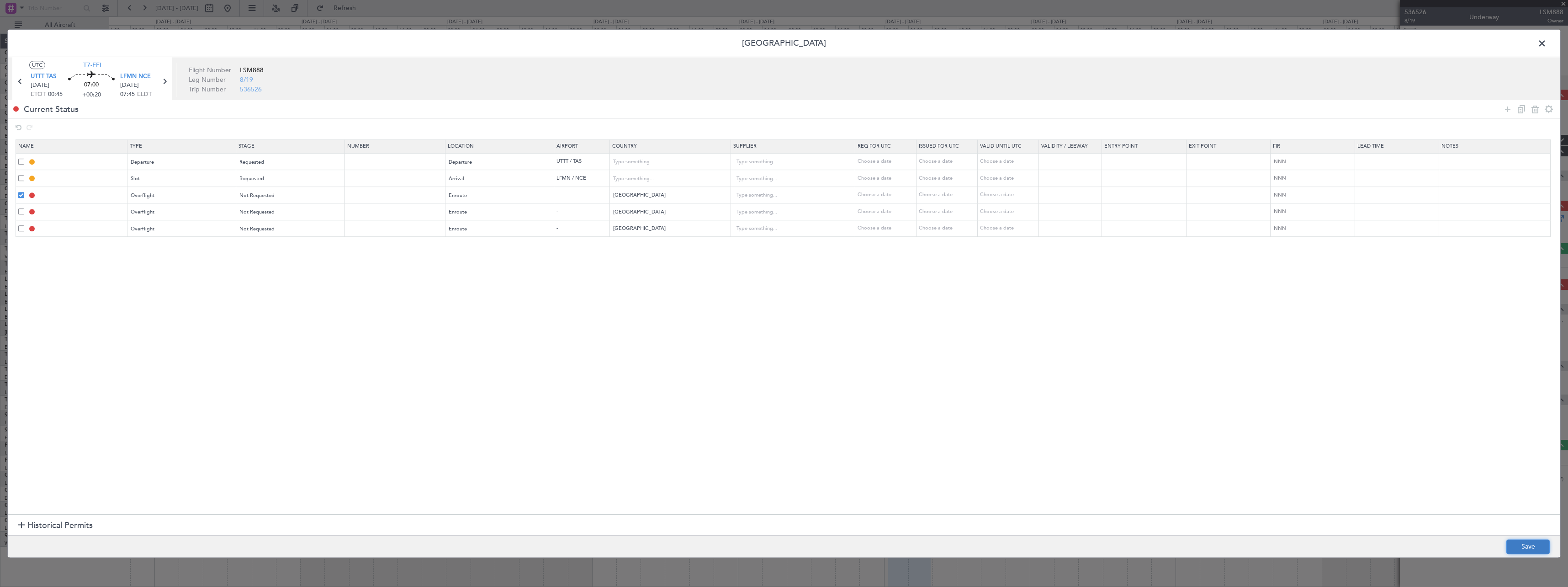
click at [1532, 542] on button "Save" at bounding box center [1528, 547] width 43 height 15
type input "DEPARTURE"
type input "[GEOGRAPHIC_DATA]"
type input "NNN"
type input "LFMN ARR SLOT"
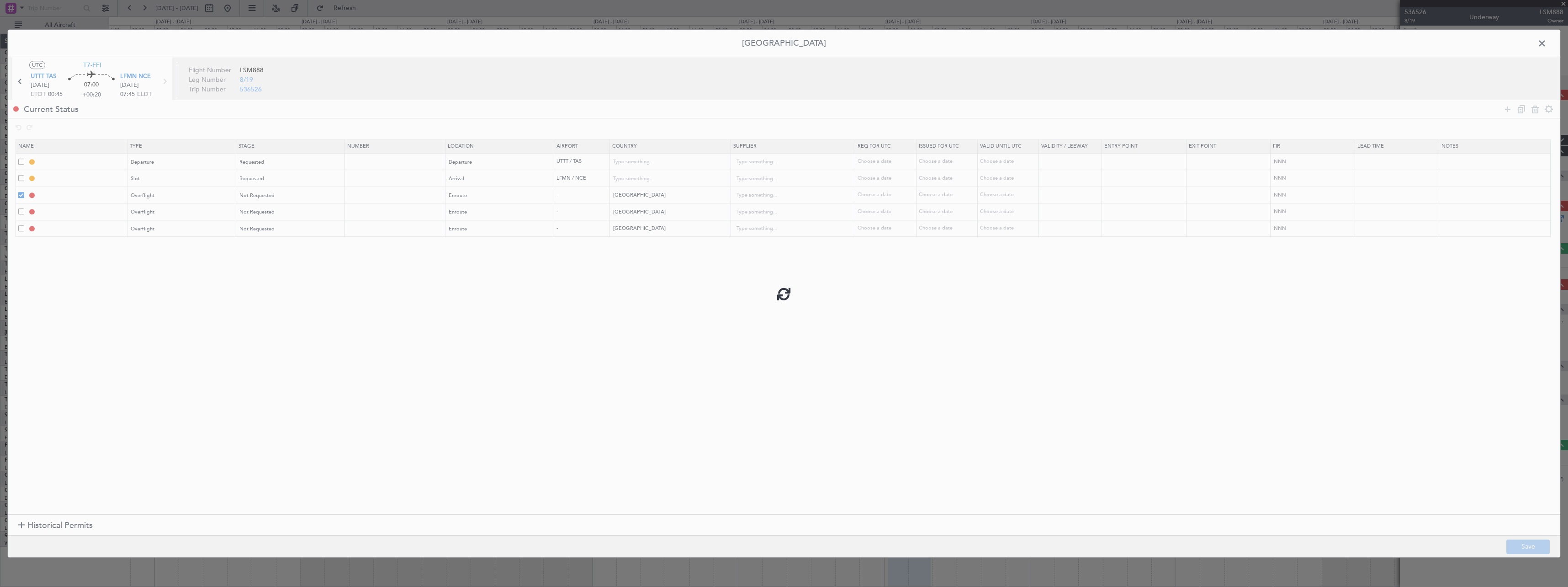
type input "[GEOGRAPHIC_DATA]"
type input "NNN"
type input "TURKMENISTAN OVF"
type input "NNN"
type input "KAZAKHSTAN OVF"
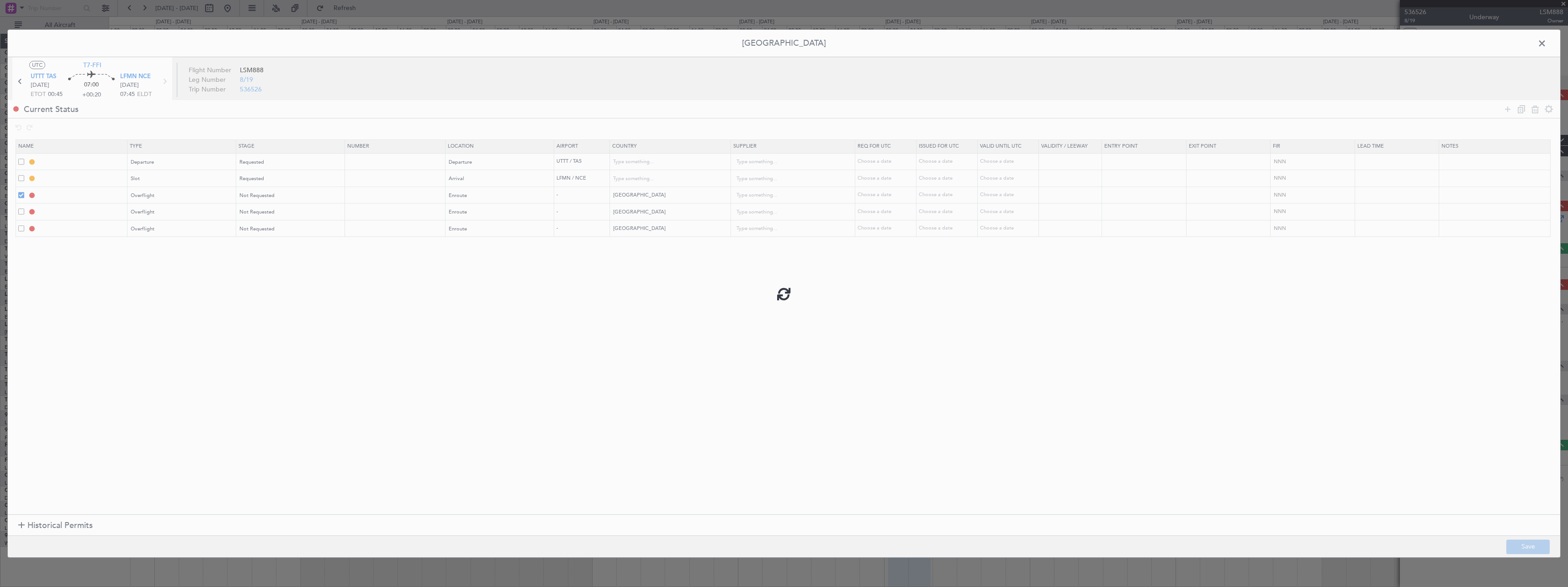
type input "NNN"
type input "TURKEY OVF"
type input "NNN"
drag, startPoint x: 1547, startPoint y: 47, endPoint x: 1416, endPoint y: 175, distance: 183.2
click at [1547, 47] on span at bounding box center [1547, 46] width 0 height 18
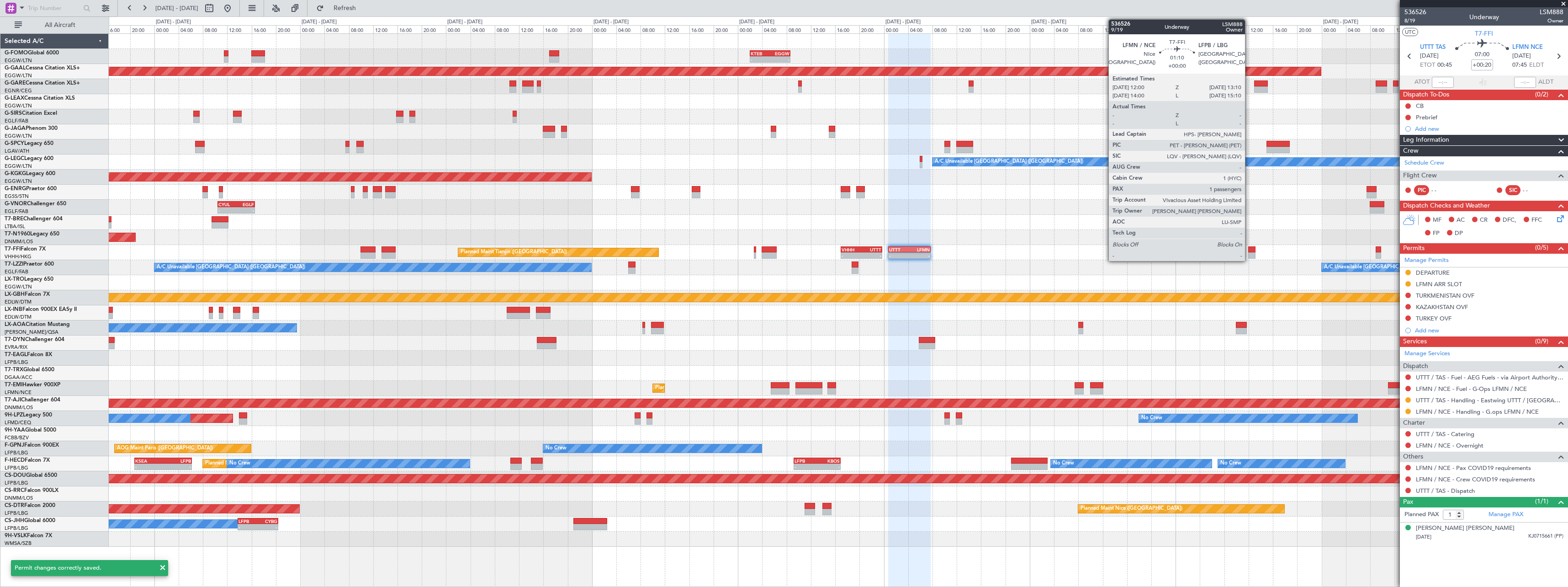
click at [1249, 250] on div at bounding box center [1252, 250] width 7 height 7
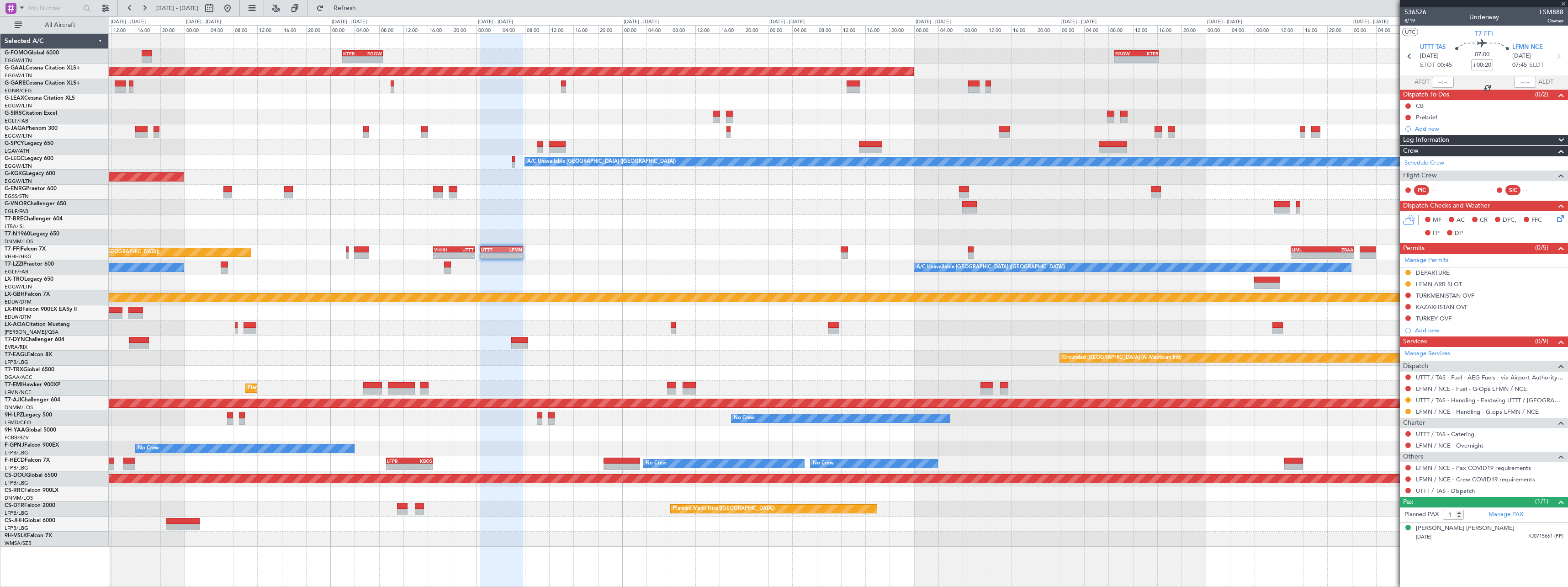
click at [908, 216] on div "- - KTEB 02:00 Z EGGW 08:40 Z - - EGGW 09:00 Z KTEB 16:20 Z Planned Maint Dusse…" at bounding box center [838, 290] width 1459 height 513
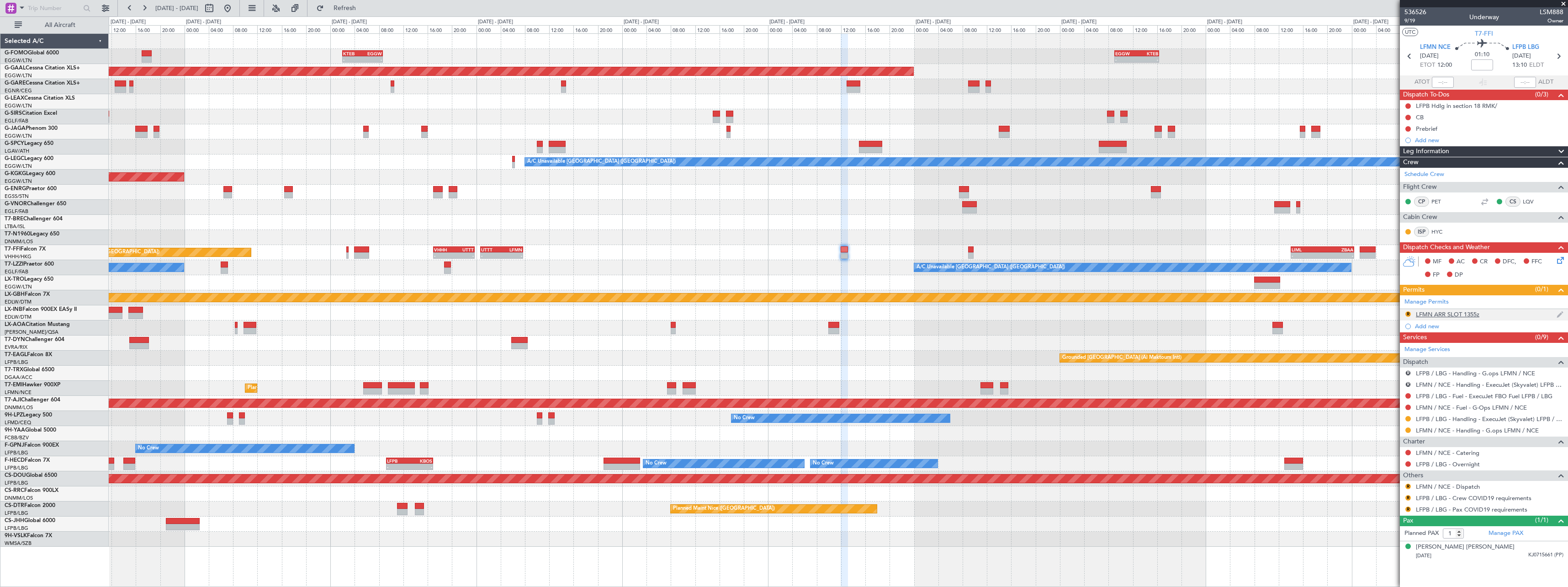
click at [1465, 317] on div "LFMN ARR SLOT 1355z" at bounding box center [1447, 314] width 63 height 8
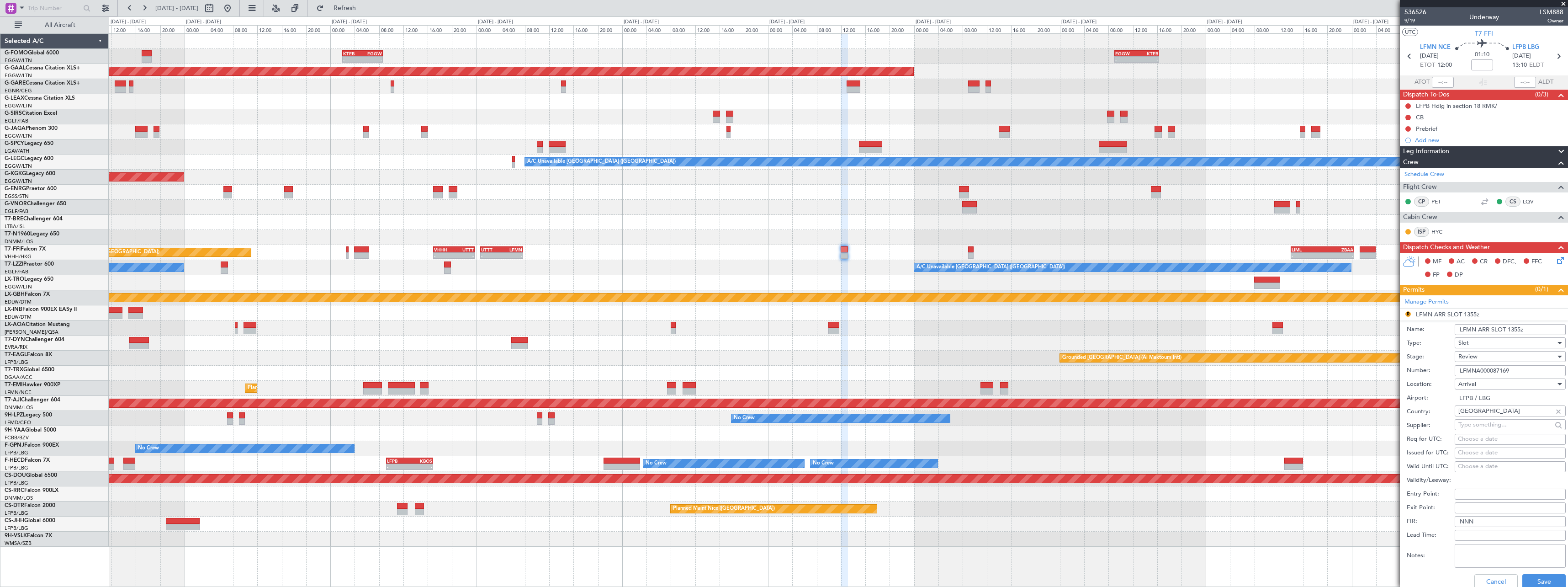
drag, startPoint x: 1516, startPoint y: 331, endPoint x: 1510, endPoint y: 332, distance: 6.1
click at [1510, 332] on input "LFMN ARR SLOT 1355z" at bounding box center [1510, 329] width 111 height 11
type input "LFMN ARR SLOT 1200z"
click at [1479, 353] on div "Review" at bounding box center [1507, 356] width 97 height 14
drag, startPoint x: 1483, startPoint y: 420, endPoint x: 1488, endPoint y: 406, distance: 14.9
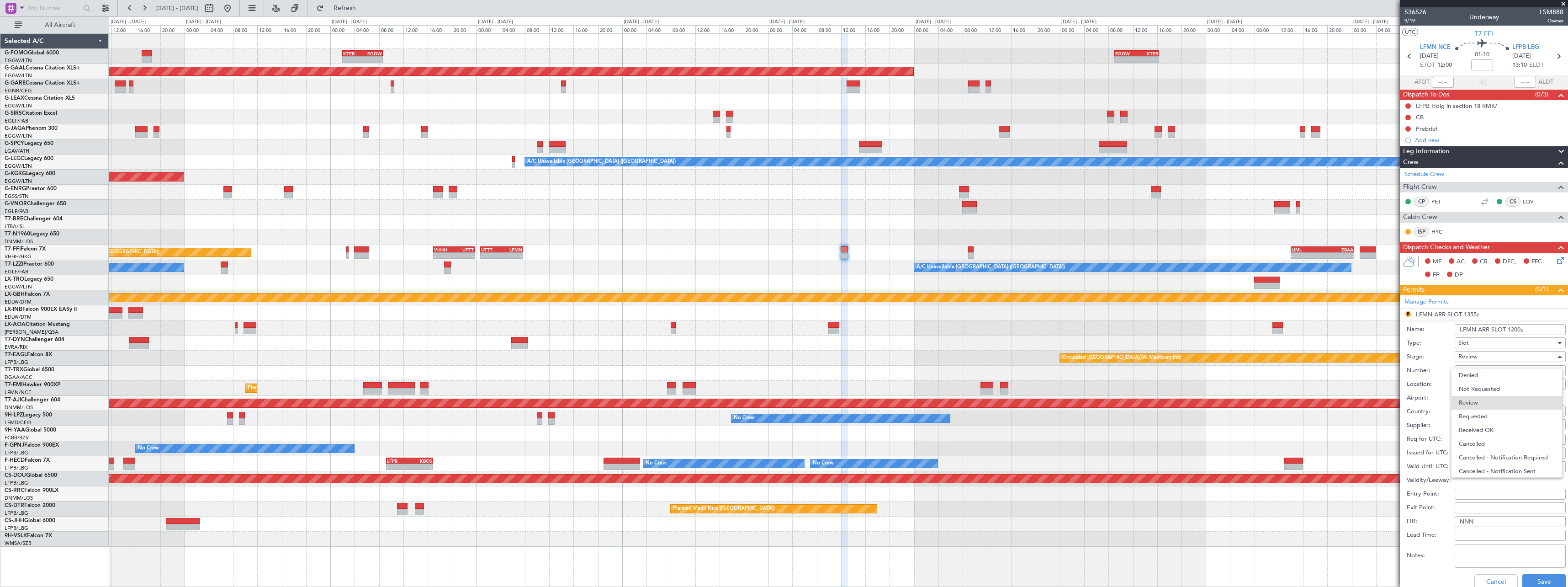
click at [1483, 420] on span "Requested" at bounding box center [1507, 417] width 96 height 14
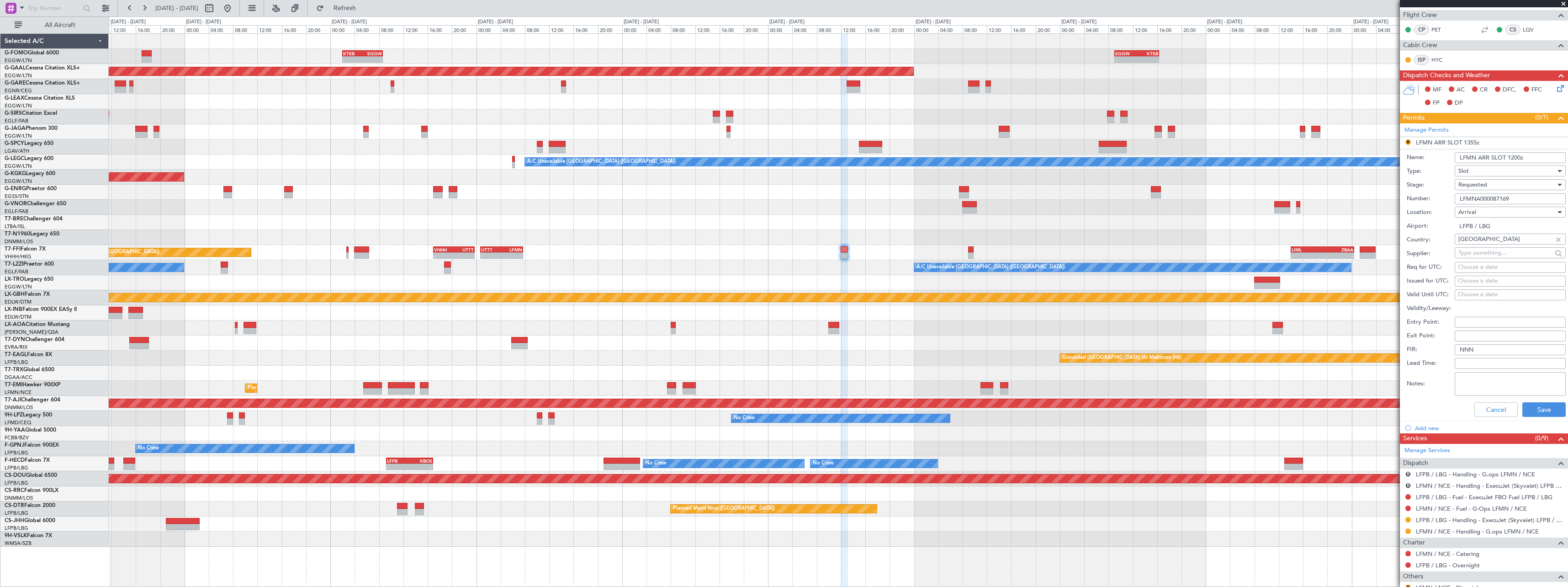
scroll to position [247, 0]
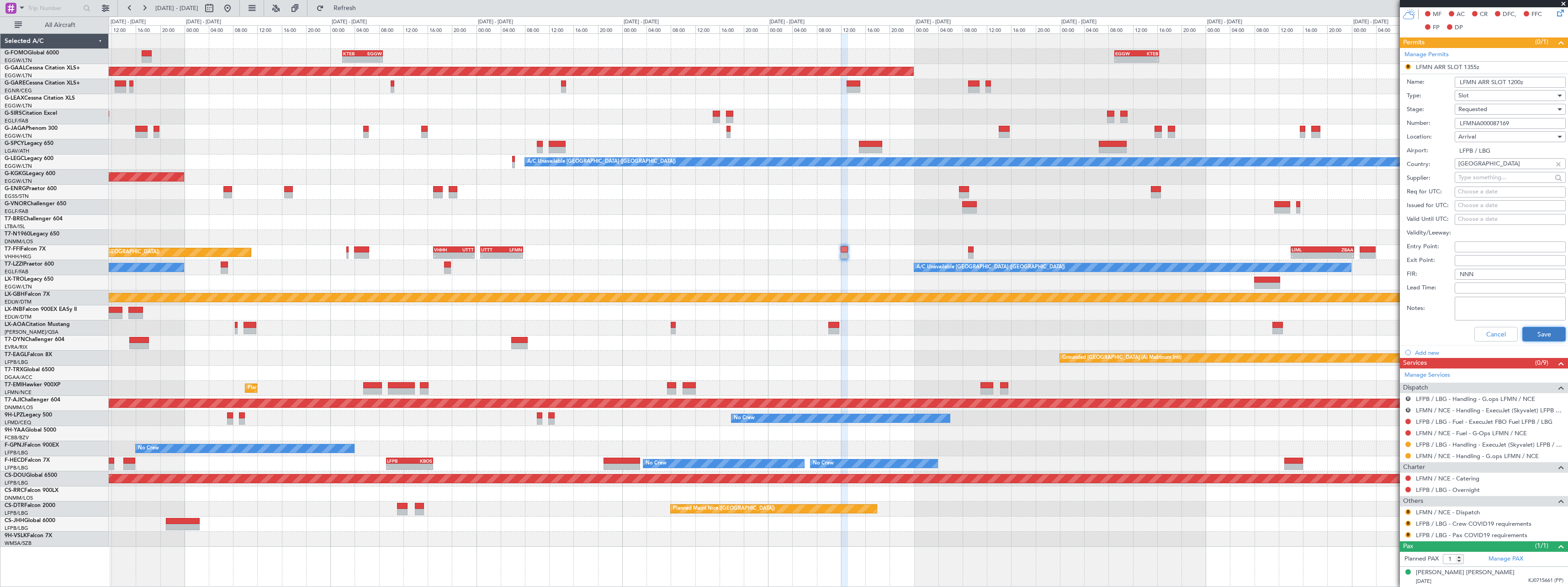
click at [1552, 331] on button "Save" at bounding box center [1544, 334] width 43 height 15
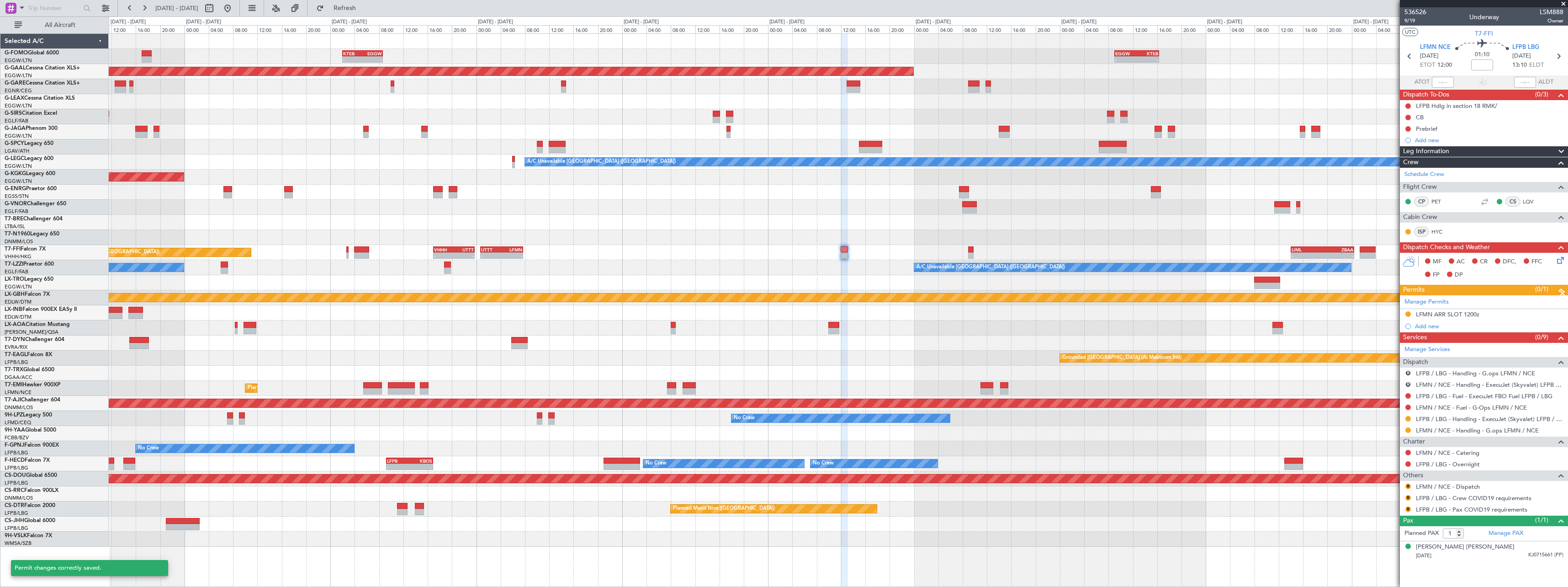
scroll to position [0, 0]
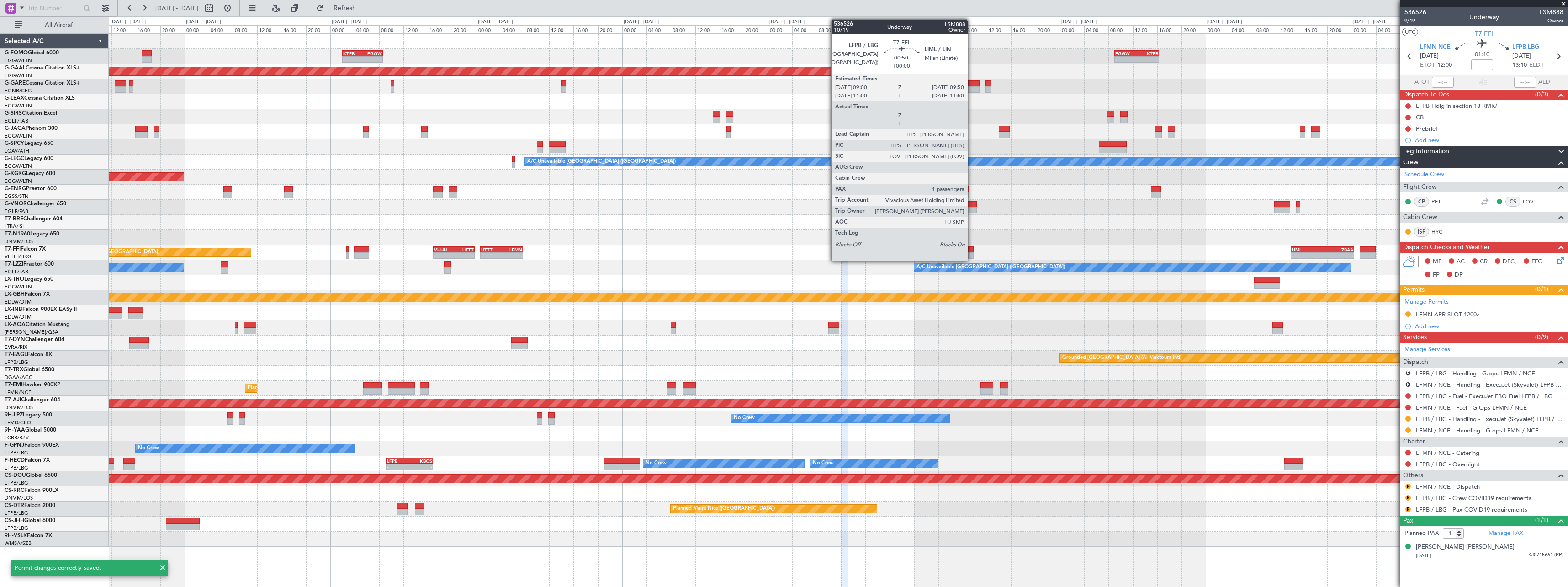
click at [971, 250] on div at bounding box center [970, 250] width 5 height 7
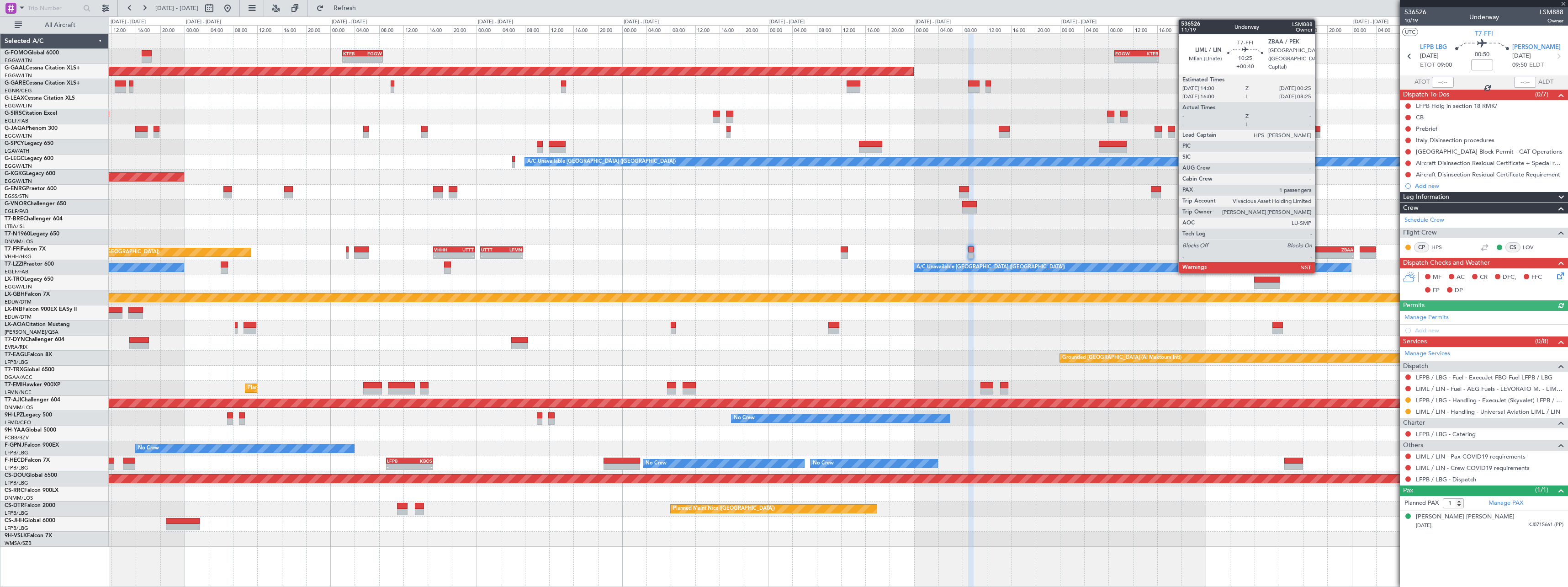
click at [1319, 251] on div "LIML" at bounding box center [1307, 249] width 31 height 5
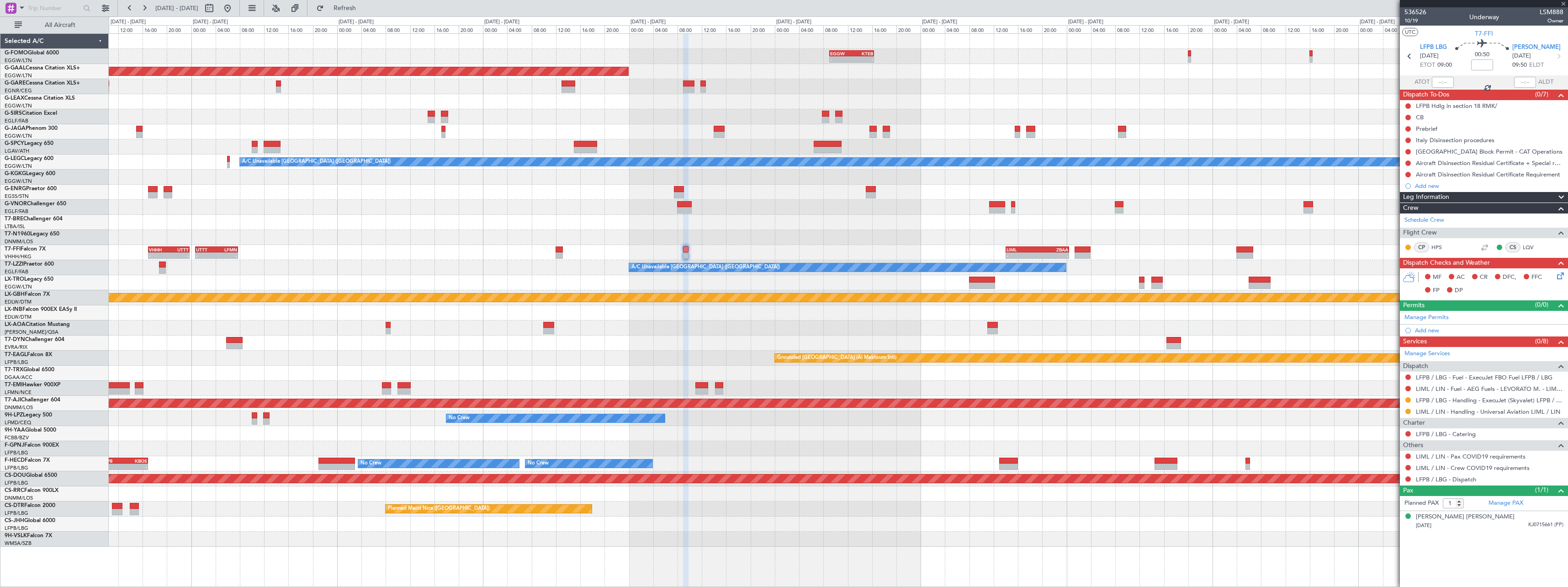
click at [760, 212] on div at bounding box center [838, 207] width 1459 height 15
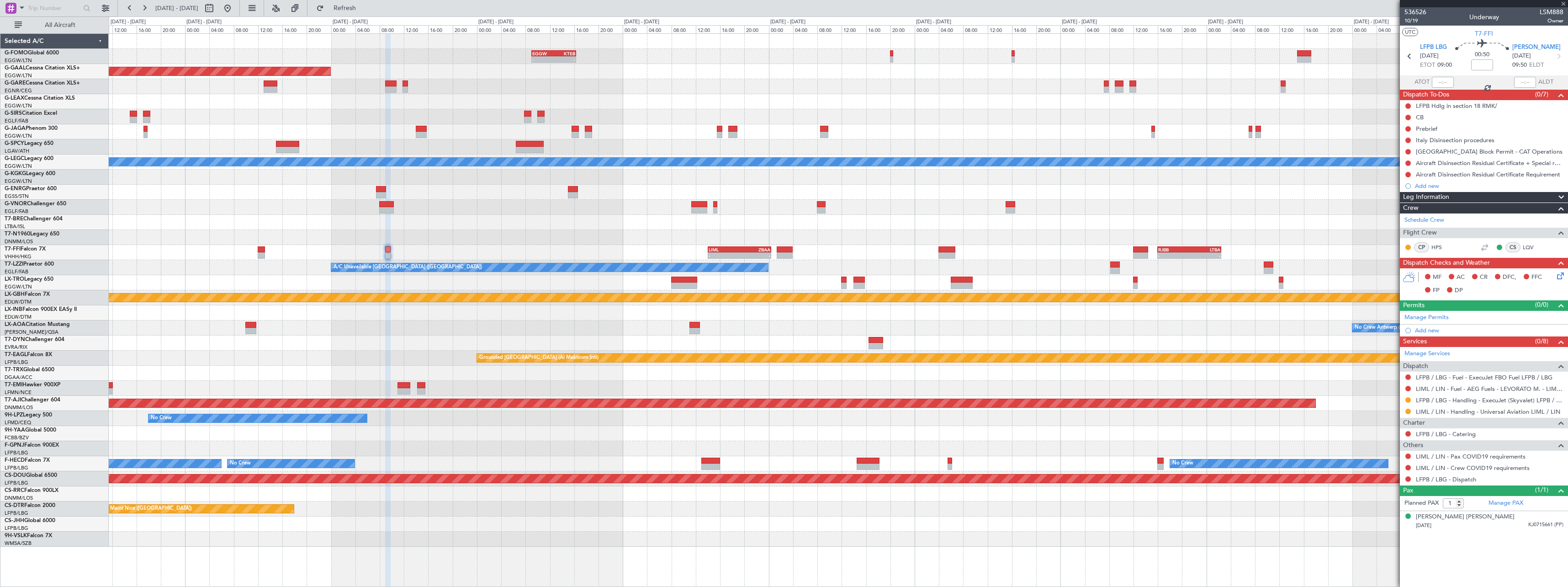
type input "+00:40"
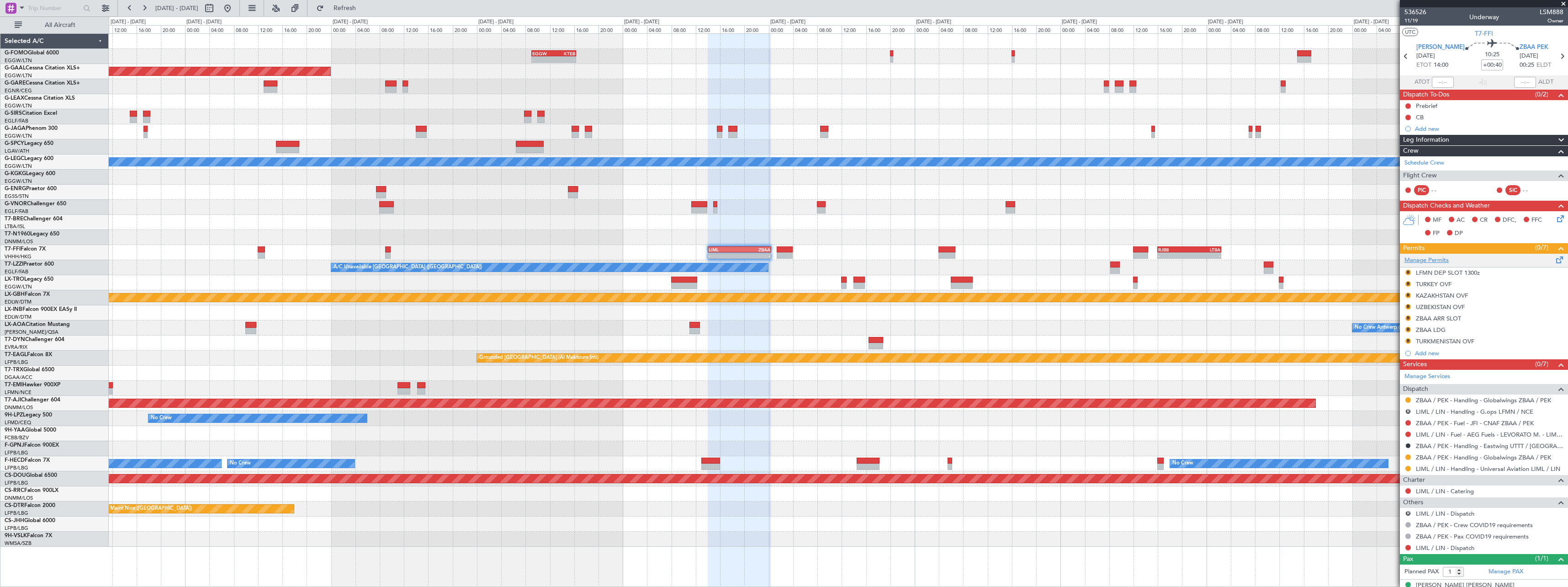
click at [1435, 259] on link "Manage Permits" at bounding box center [1426, 260] width 44 height 9
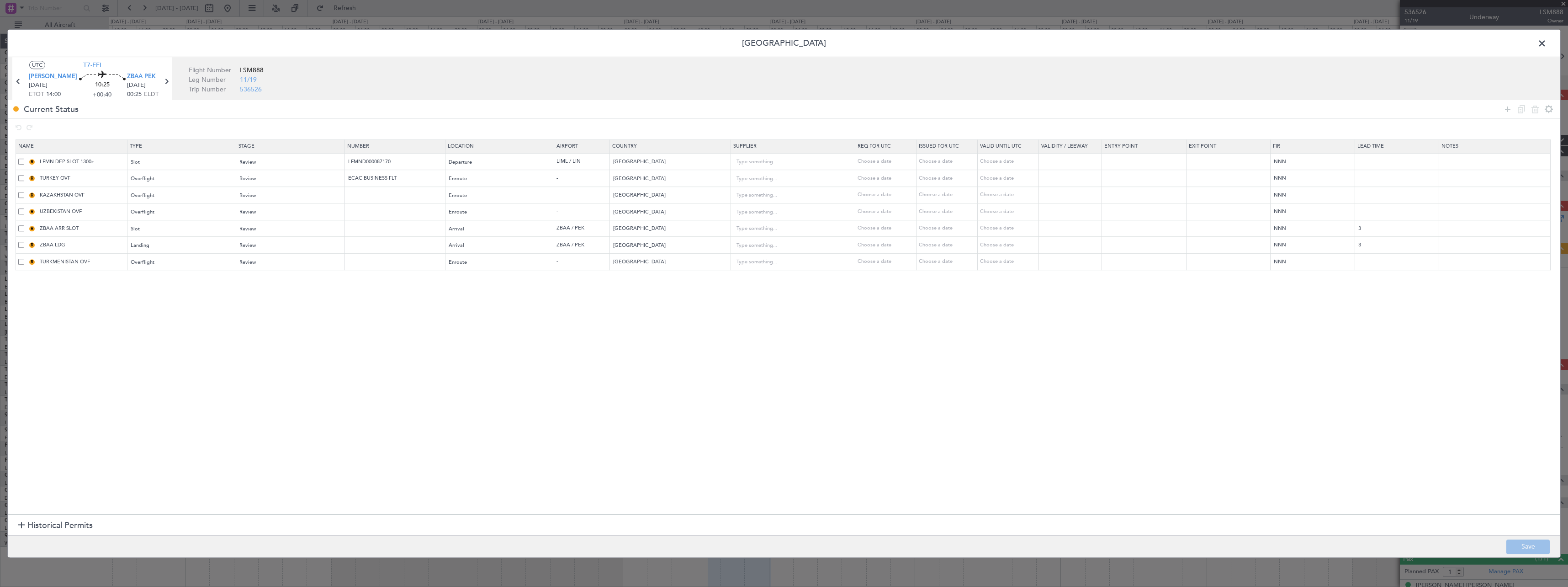
click at [18, 161] on td "R LFMN DEP SLOT 1300z" at bounding box center [71, 162] width 111 height 17
click at [19, 161] on span at bounding box center [21, 161] width 6 height 6
click at [25, 158] on input "checkbox" at bounding box center [25, 158] width 0 height 0
click at [1531, 105] on icon at bounding box center [1535, 109] width 11 height 11
type input "TURKEY OVF"
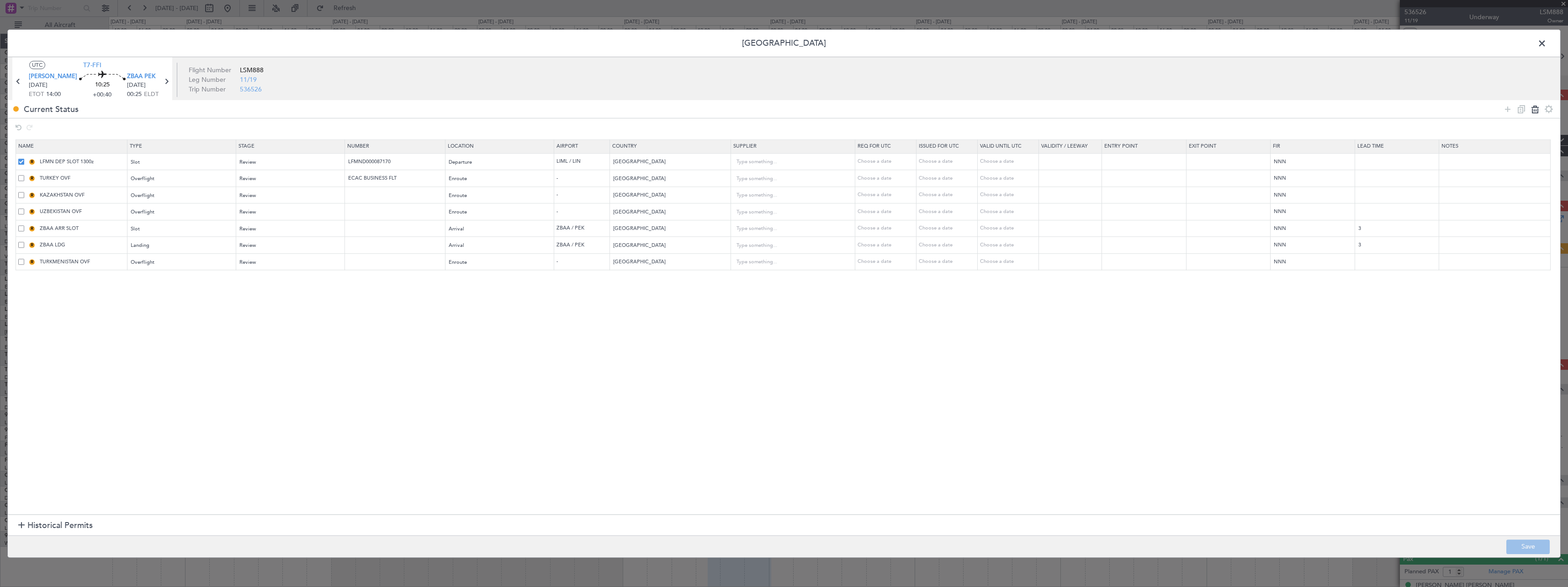
type input "ECAC BUSINESS FLT"
type input "[GEOGRAPHIC_DATA]"
type input "KAZAKHSTAN OVF"
type input "[GEOGRAPHIC_DATA]"
type input "UZBEKISTAN OVF"
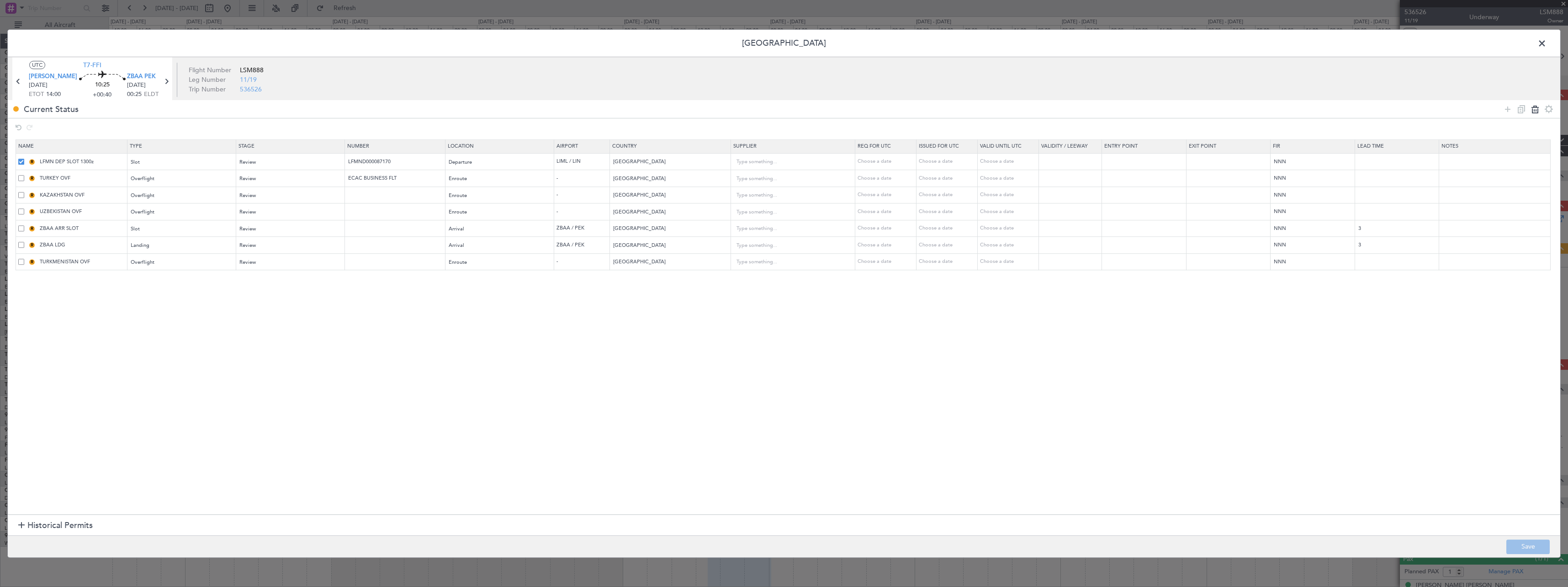
type input "[GEOGRAPHIC_DATA]"
type input "ZBAA ARR SLOT"
type input "[GEOGRAPHIC_DATA]"
type input "3"
type input "ZBAA LDG"
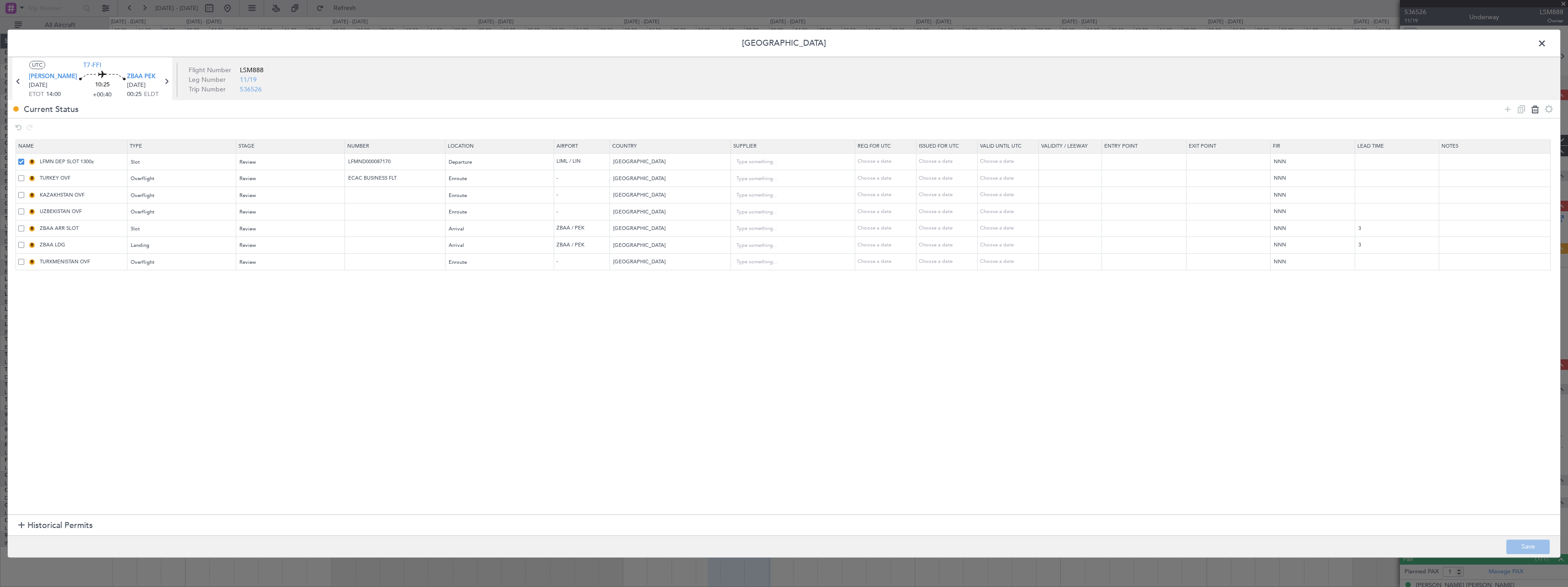
type input "TURKMENISTAN OVF"
type input "[GEOGRAPHIC_DATA]"
click at [1547, 44] on span at bounding box center [1547, 46] width 0 height 18
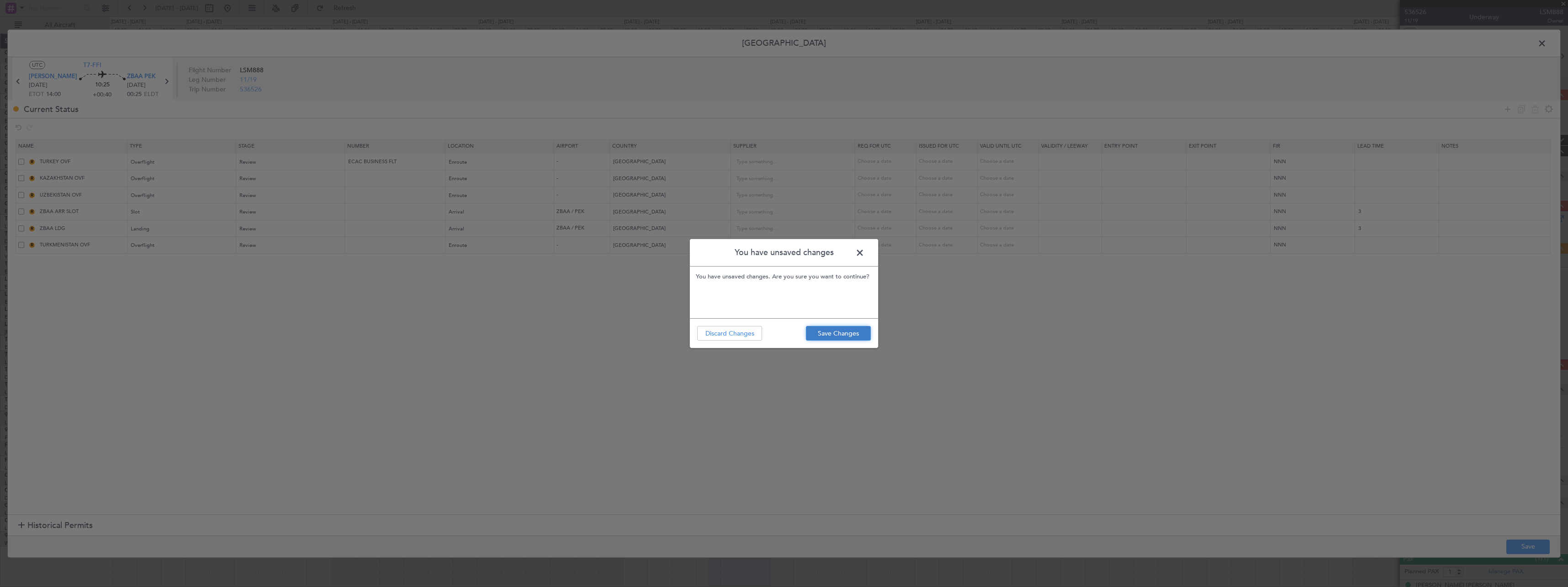
click at [839, 339] on button "Save Changes" at bounding box center [838, 333] width 65 height 15
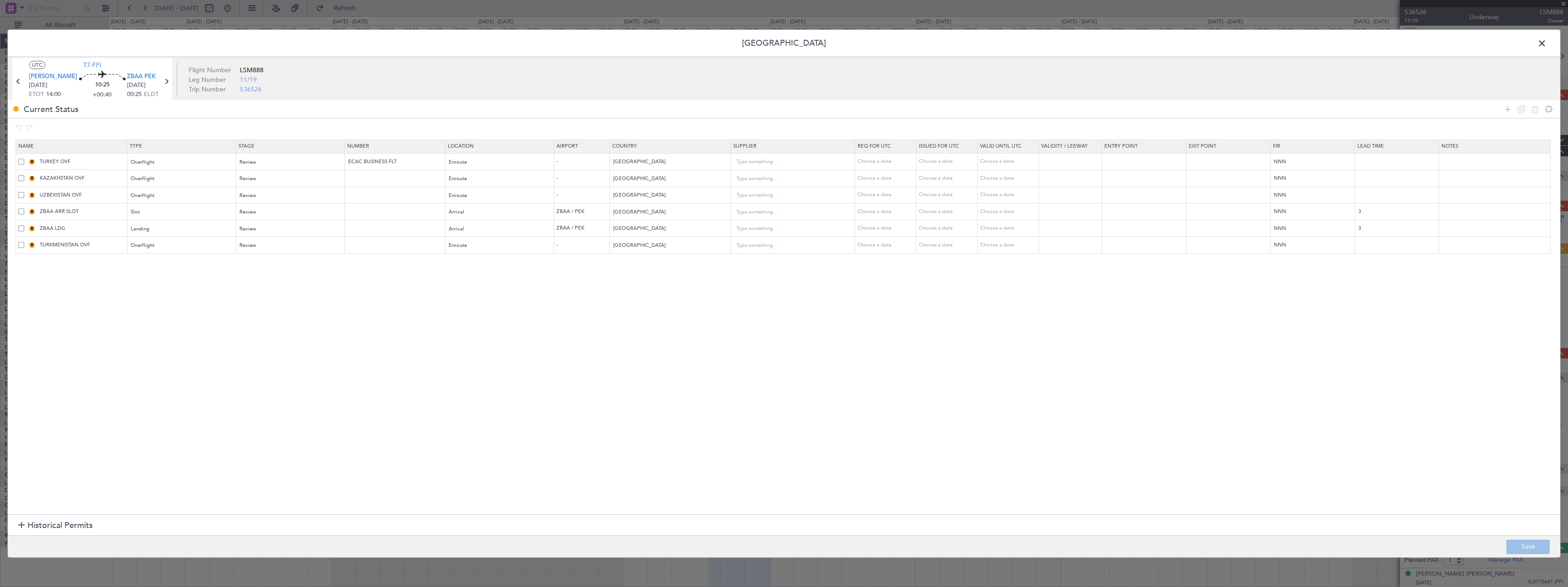
click at [1547, 41] on span at bounding box center [1547, 46] width 0 height 18
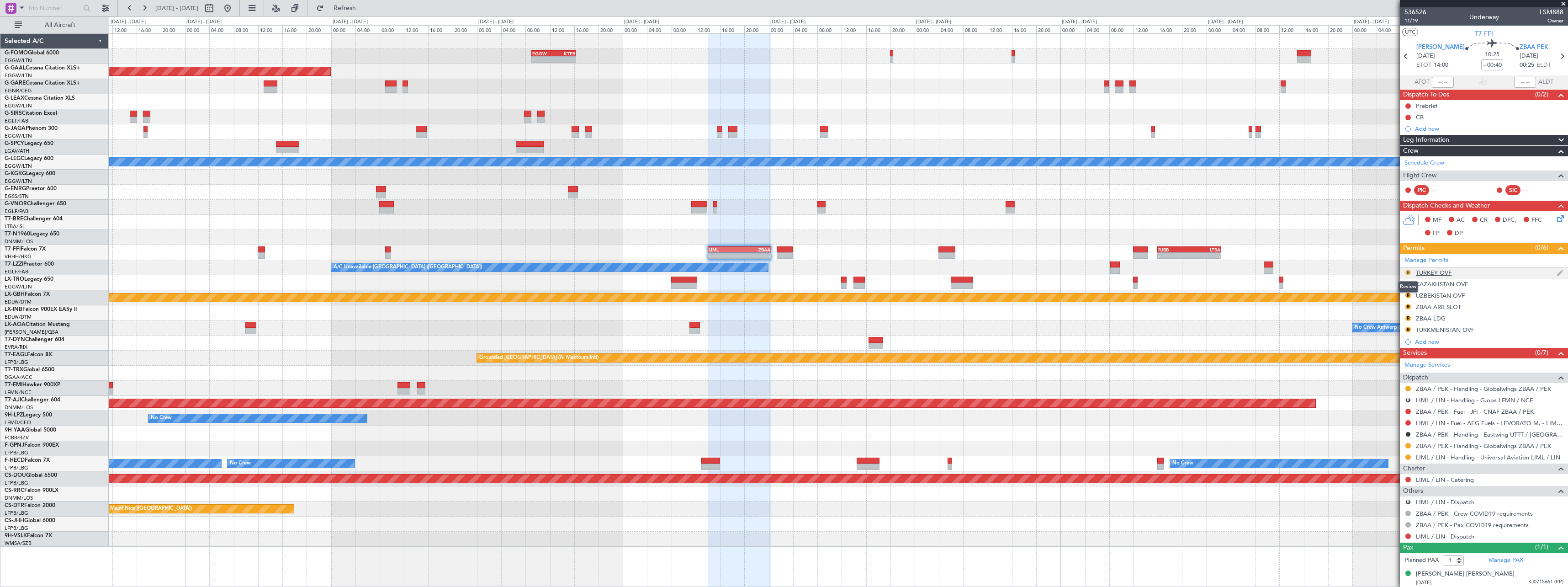
click at [1407, 272] on button "R" at bounding box center [1408, 272] width 5 height 5
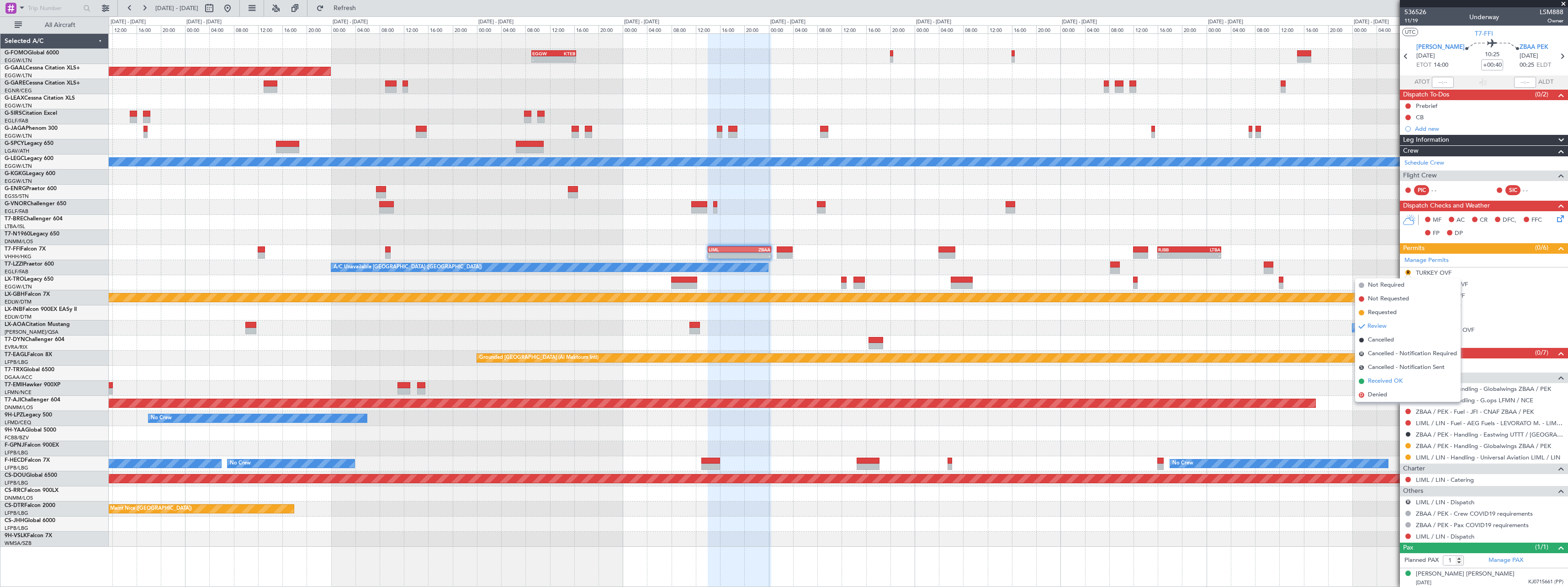
click at [1393, 379] on span "Received OK" at bounding box center [1385, 381] width 35 height 9
click at [1408, 305] on button "R" at bounding box center [1408, 306] width 5 height 5
click at [1390, 345] on span "Requested" at bounding box center [1382, 346] width 29 height 9
click at [1407, 318] on button "R" at bounding box center [1408, 318] width 5 height 5
click at [1393, 357] on span "Requested" at bounding box center [1382, 358] width 29 height 9
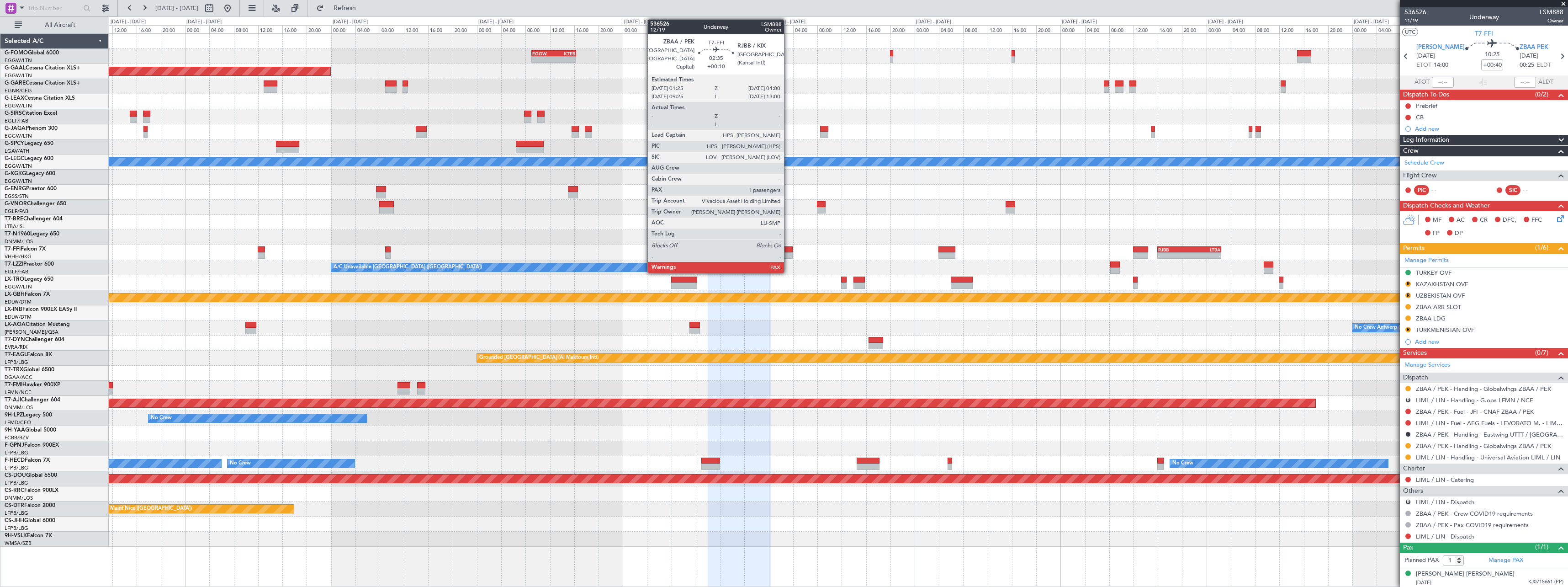
click at [788, 250] on div at bounding box center [785, 250] width 16 height 7
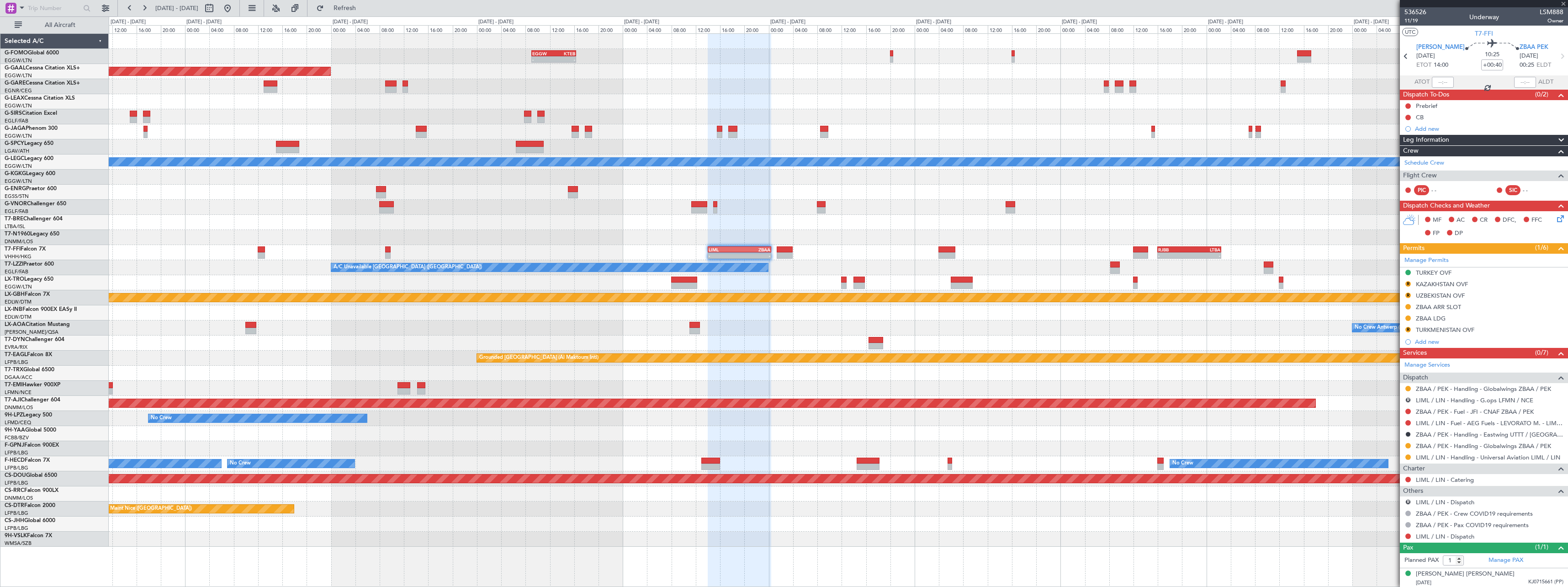
type input "+00:10"
type input "5"
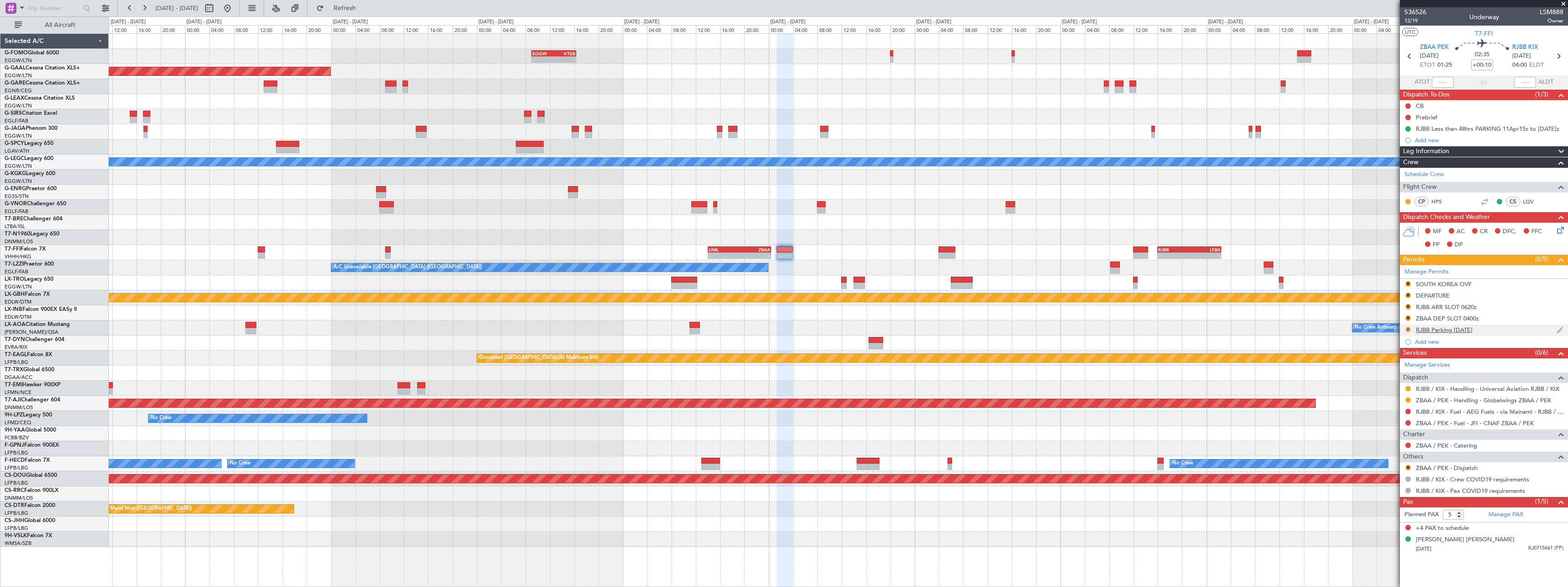
click at [1406, 328] on button "R" at bounding box center [1408, 329] width 5 height 5
drag, startPoint x: 1399, startPoint y: 367, endPoint x: 1405, endPoint y: 337, distance: 30.6
click at [1399, 365] on li "Requested" at bounding box center [1407, 370] width 105 height 14
click at [1407, 318] on button "R" at bounding box center [1408, 318] width 5 height 5
drag, startPoint x: 1393, startPoint y: 362, endPoint x: 1393, endPoint y: 348, distance: 14.0
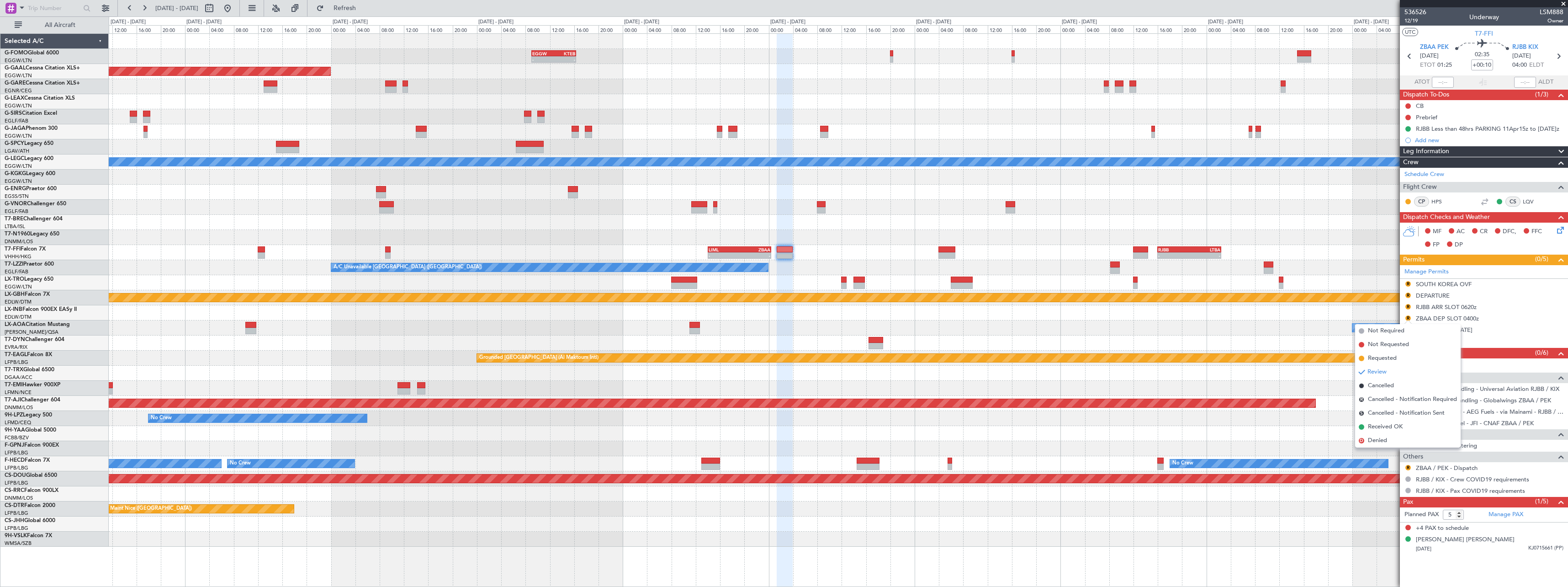
click at [1393, 359] on span "Requested" at bounding box center [1382, 358] width 29 height 9
click at [1409, 304] on button "R" at bounding box center [1408, 306] width 5 height 5
click at [1388, 349] on span "Requested" at bounding box center [1382, 346] width 29 height 9
click at [1408, 293] on button "R" at bounding box center [1408, 295] width 5 height 5
click at [1392, 334] on span "Requested" at bounding box center [1382, 335] width 29 height 9
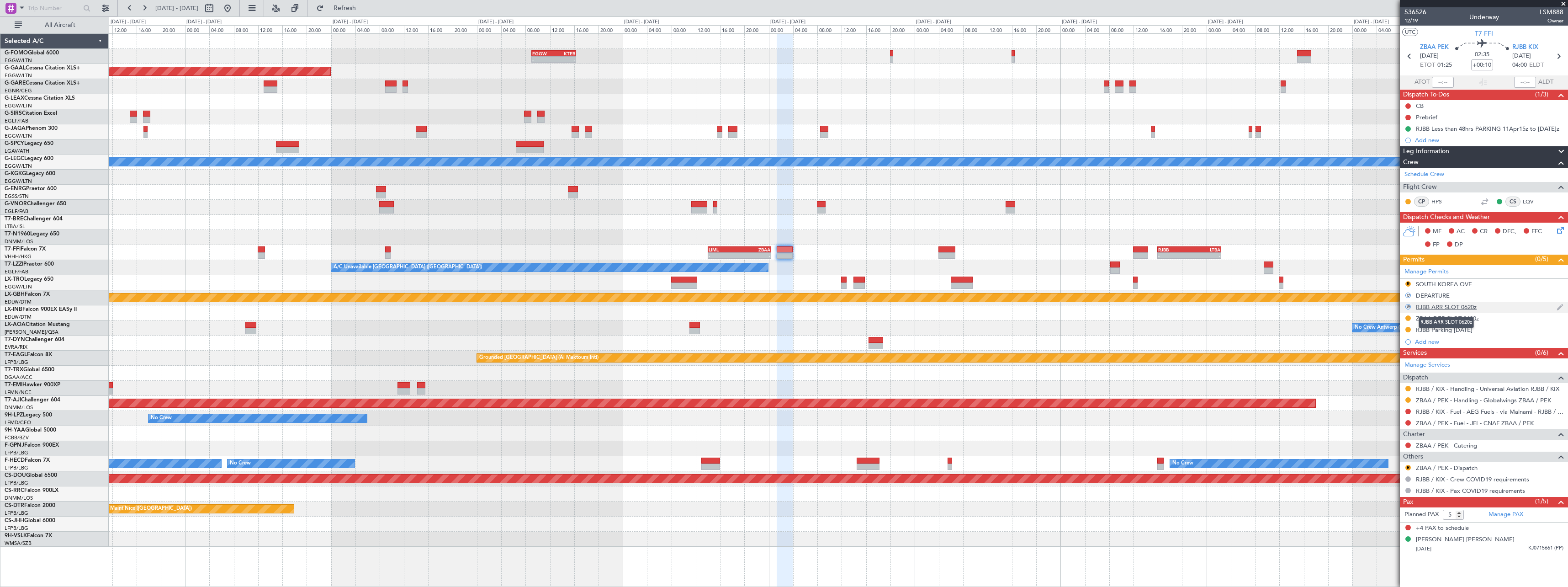
click at [1468, 309] on div "RJBB ARR SLOT 0620z" at bounding box center [1446, 307] width 61 height 8
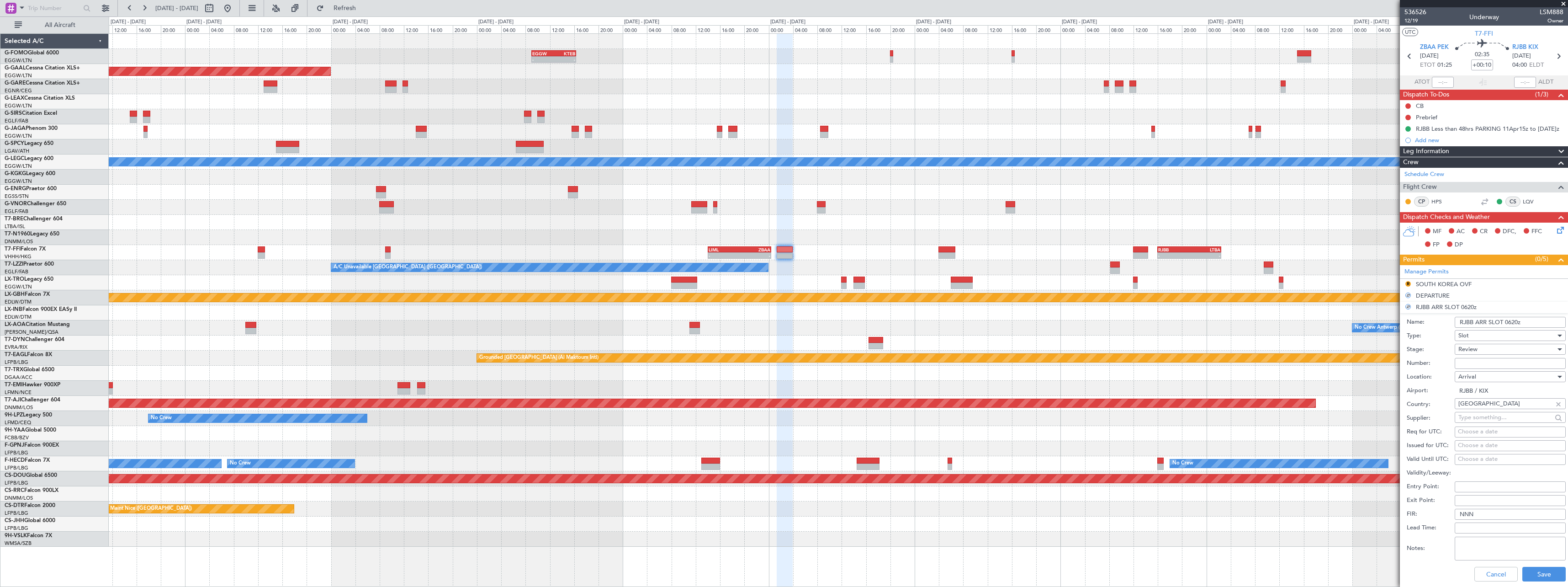
click at [1533, 319] on input "RJBB ARR SLOT 0620z" at bounding box center [1510, 322] width 111 height 11
type input "RJBB ARR SLOT 04"
click at [1533, 322] on input "RJBB ARR SLOT 040" at bounding box center [1510, 322] width 111 height 11
type input "RJBB ARR SLOT 0400z"
click at [1490, 343] on div "Review" at bounding box center [1507, 349] width 97 height 14
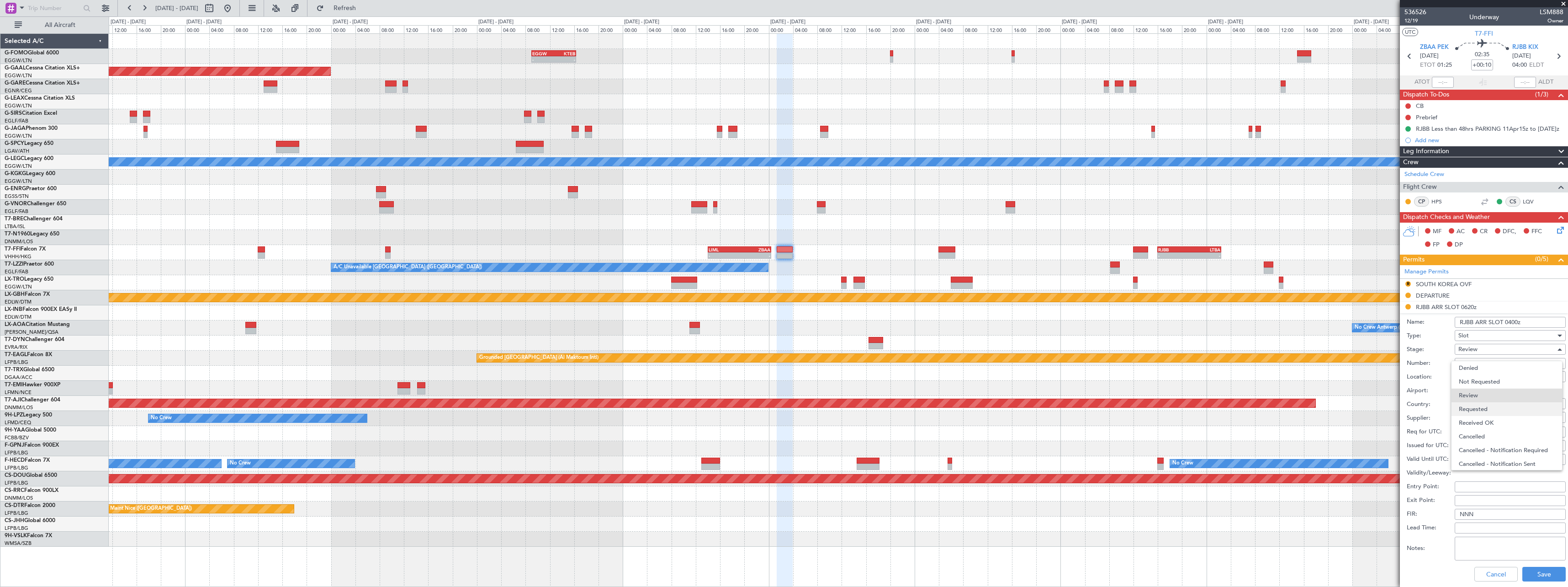
click at [1481, 405] on span "Requested" at bounding box center [1507, 409] width 96 height 14
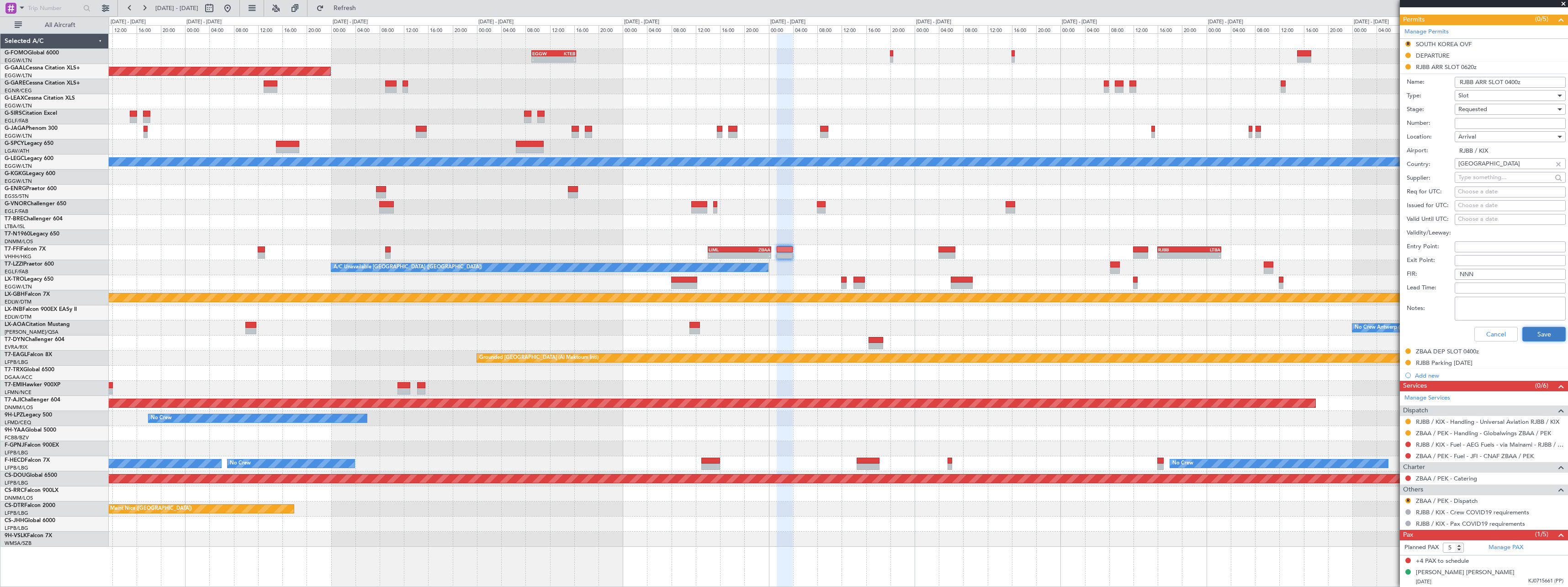
click at [1536, 337] on button "Save" at bounding box center [1544, 334] width 43 height 15
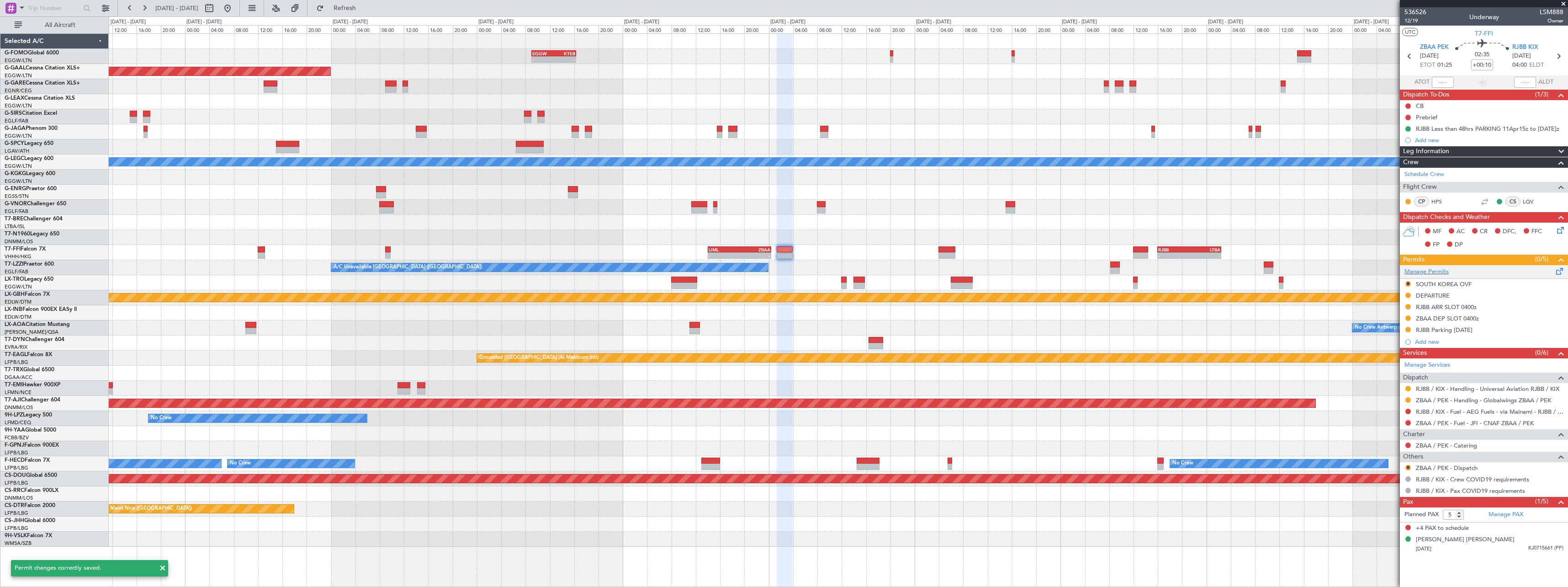
scroll to position [0, 0]
click at [1472, 322] on div "ZBAA DEP SLOT 0400z" at bounding box center [1447, 318] width 63 height 8
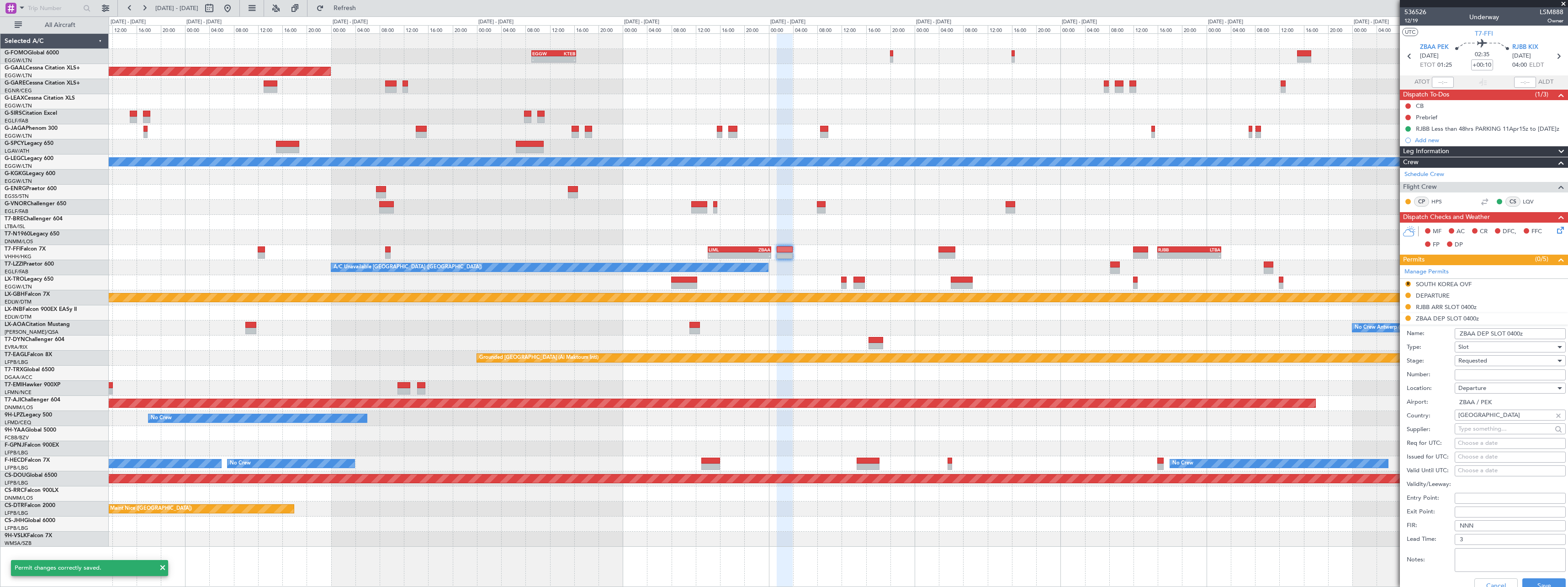
click at [1519, 332] on input "ZBAA DEP SLOT 0400z" at bounding box center [1510, 334] width 111 height 11
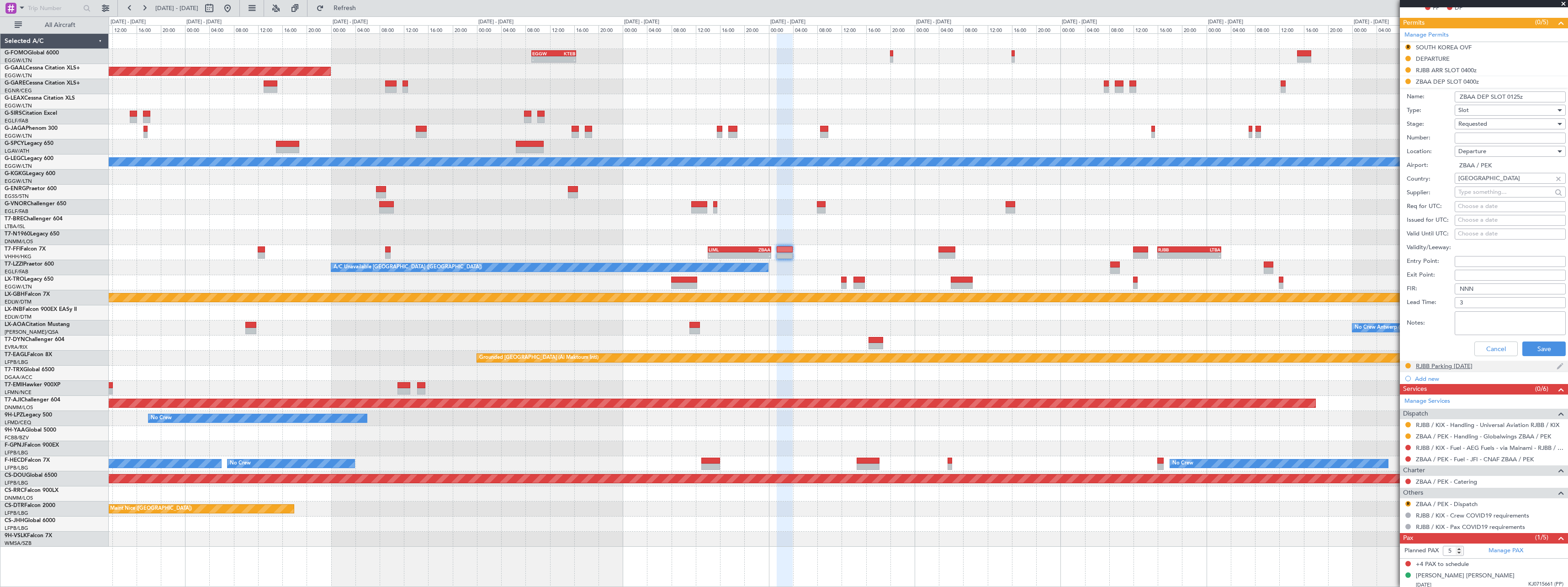
scroll to position [240, 0]
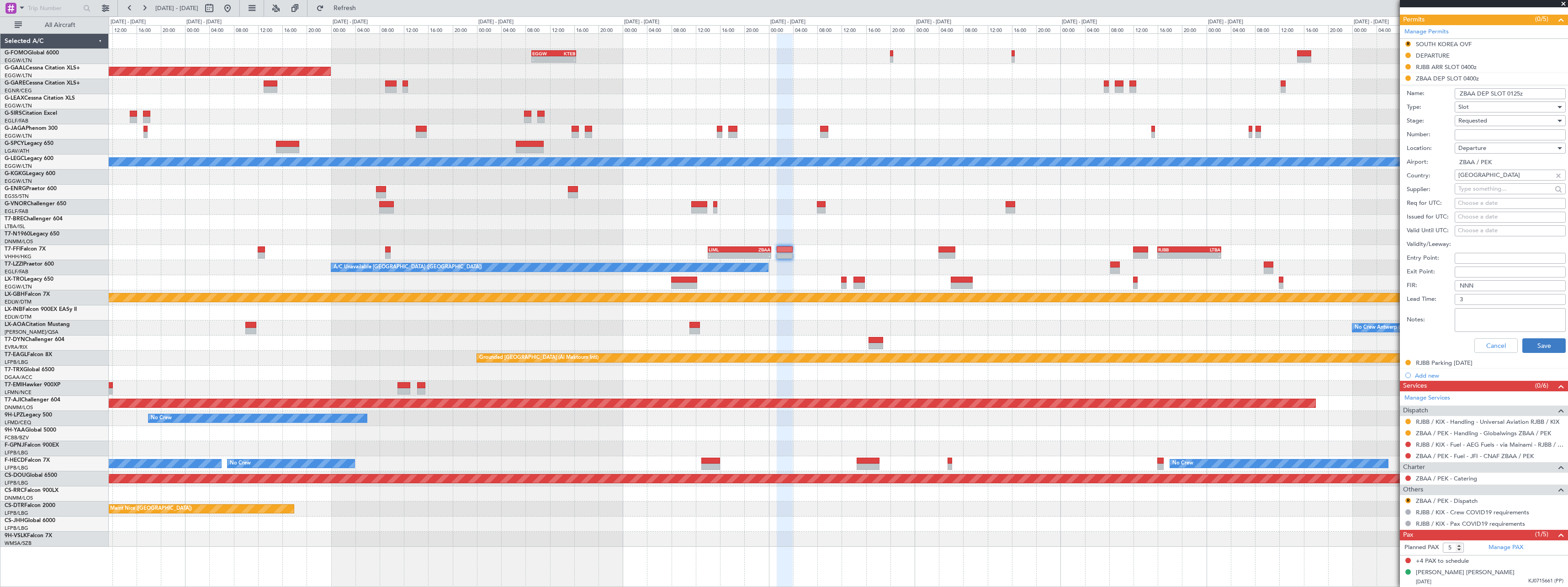
type input "ZBAA DEP SLOT 0125z"
click at [1543, 341] on button "Save" at bounding box center [1544, 345] width 43 height 15
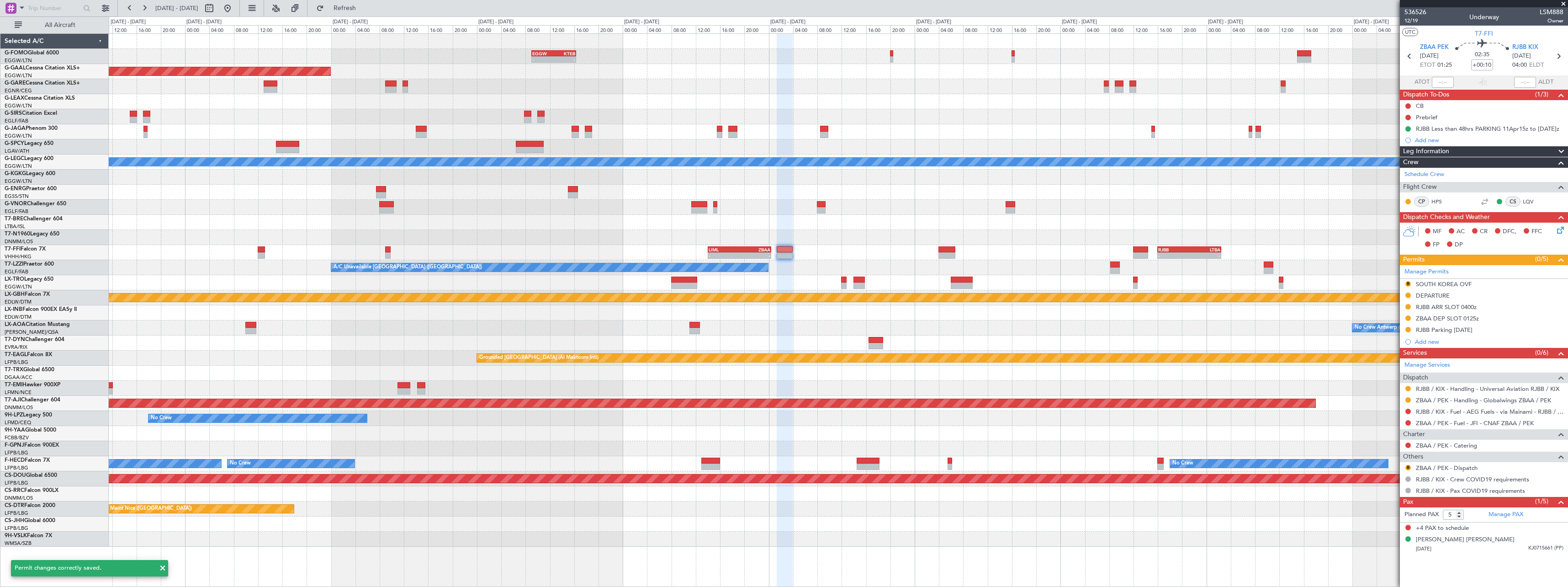
scroll to position [0, 0]
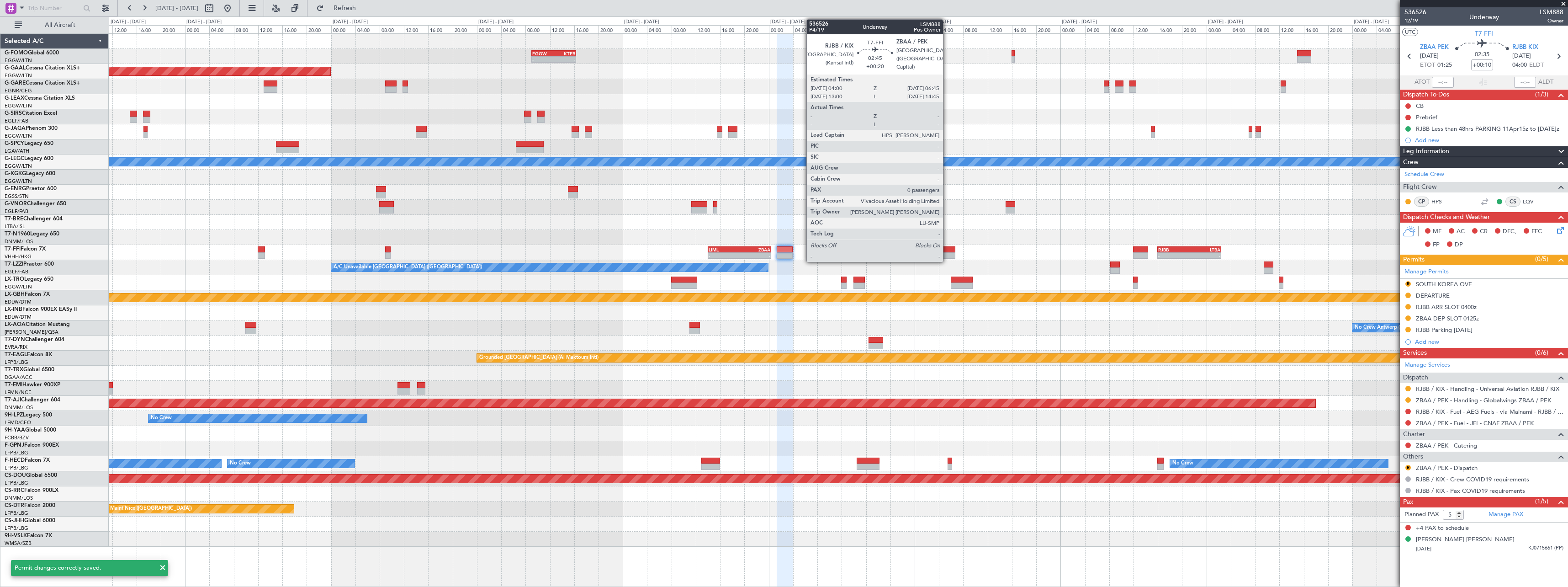
click at [947, 250] on div at bounding box center [947, 250] width 17 height 7
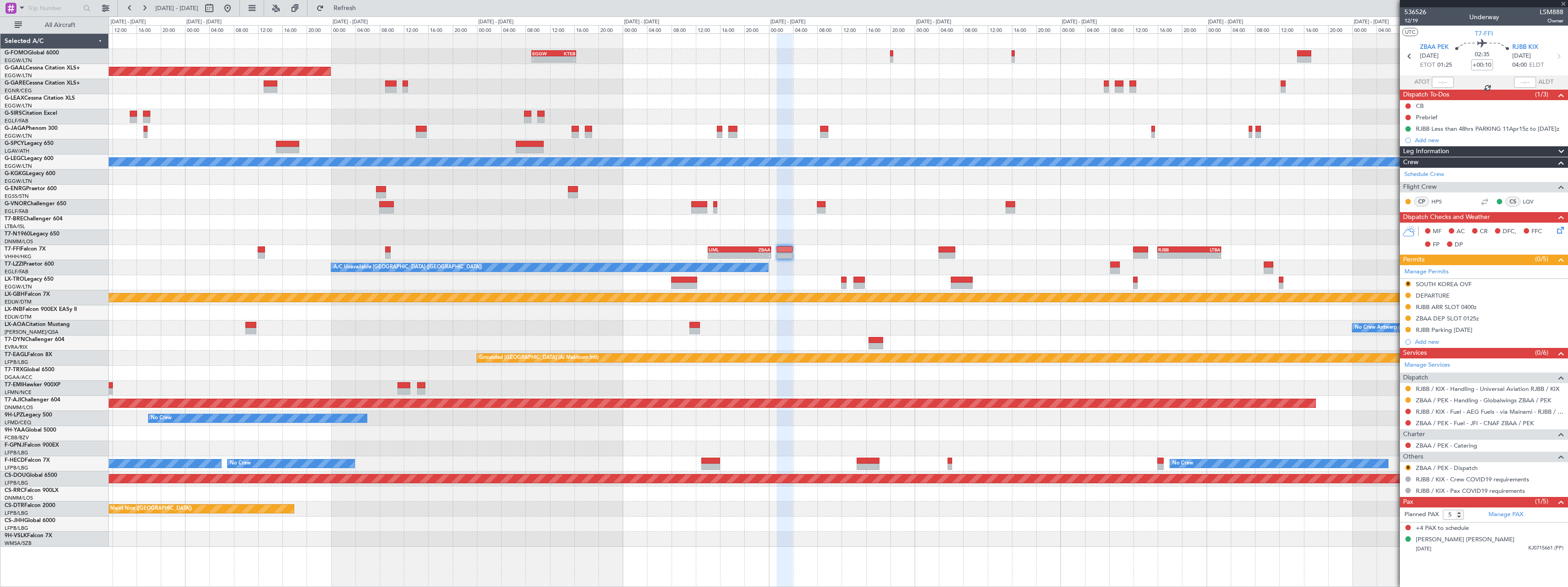
type input "+00:20"
type input "0"
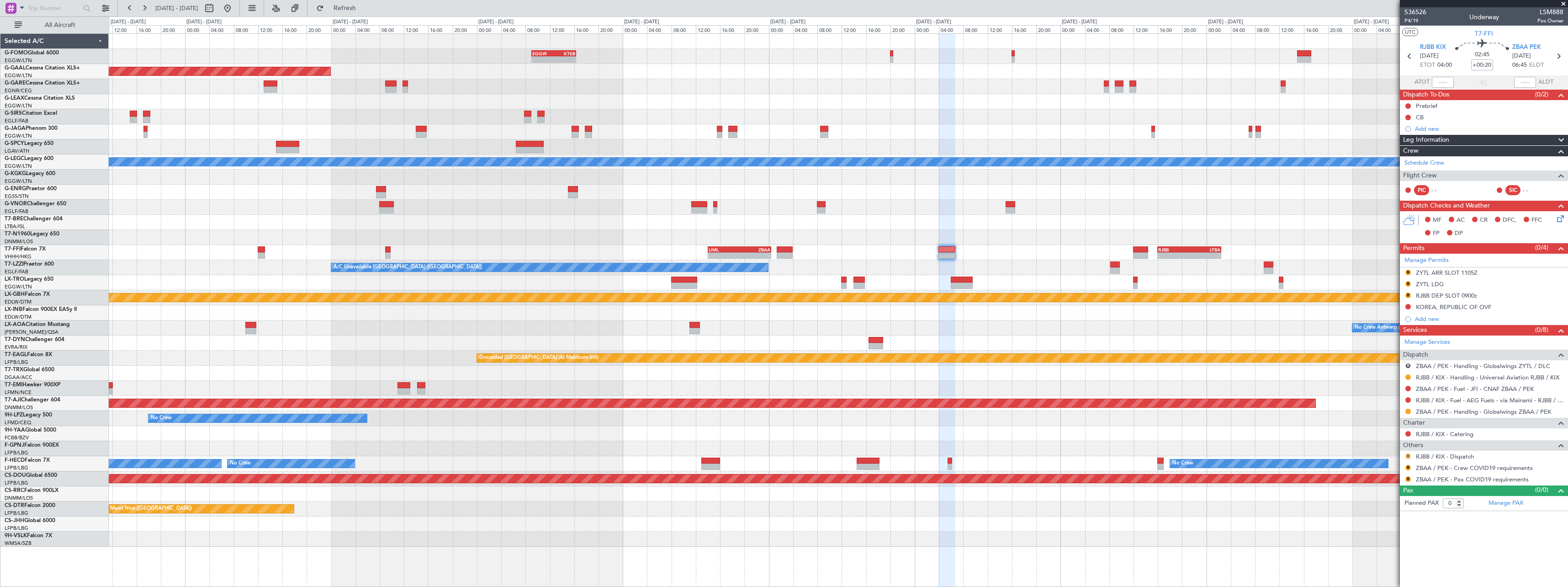
click at [1409, 455] on button "R" at bounding box center [1408, 456] width 5 height 5
drag, startPoint x: 1391, startPoint y: 466, endPoint x: 1399, endPoint y: 388, distance: 78.4
click at [1391, 465] on span "Not Required" at bounding box center [1386, 469] width 37 height 9
click at [1443, 269] on div "ZYTL ARR SLOT 1105Z" at bounding box center [1446, 272] width 61 height 8
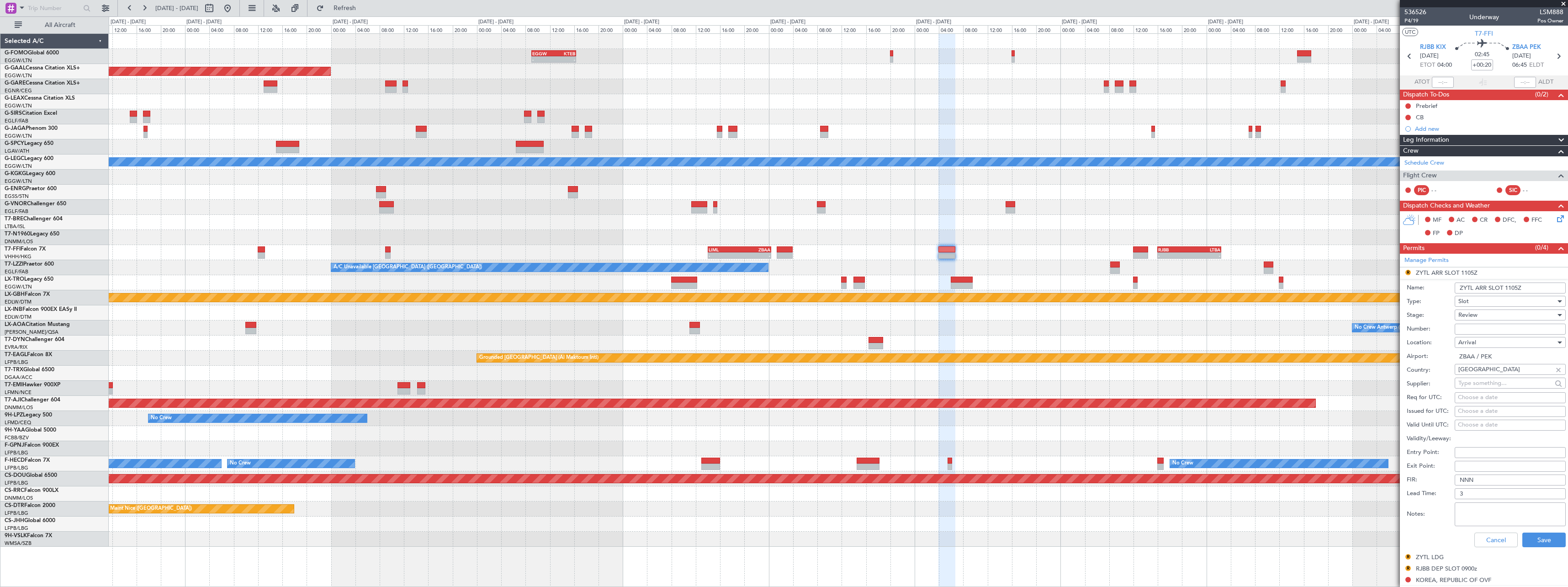
drag, startPoint x: 1472, startPoint y: 289, endPoint x: 1414, endPoint y: 290, distance: 58.0
click at [1415, 290] on div "Name: ZYTL ARR SLOT 1105Z" at bounding box center [1486, 288] width 159 height 14
click at [1521, 289] on input "ZBAA ARR SLOT 1105Z" at bounding box center [1510, 288] width 111 height 11
type input "ZBAA ARR SLOT 0645Z"
click at [1510, 316] on div "Review" at bounding box center [1507, 315] width 97 height 14
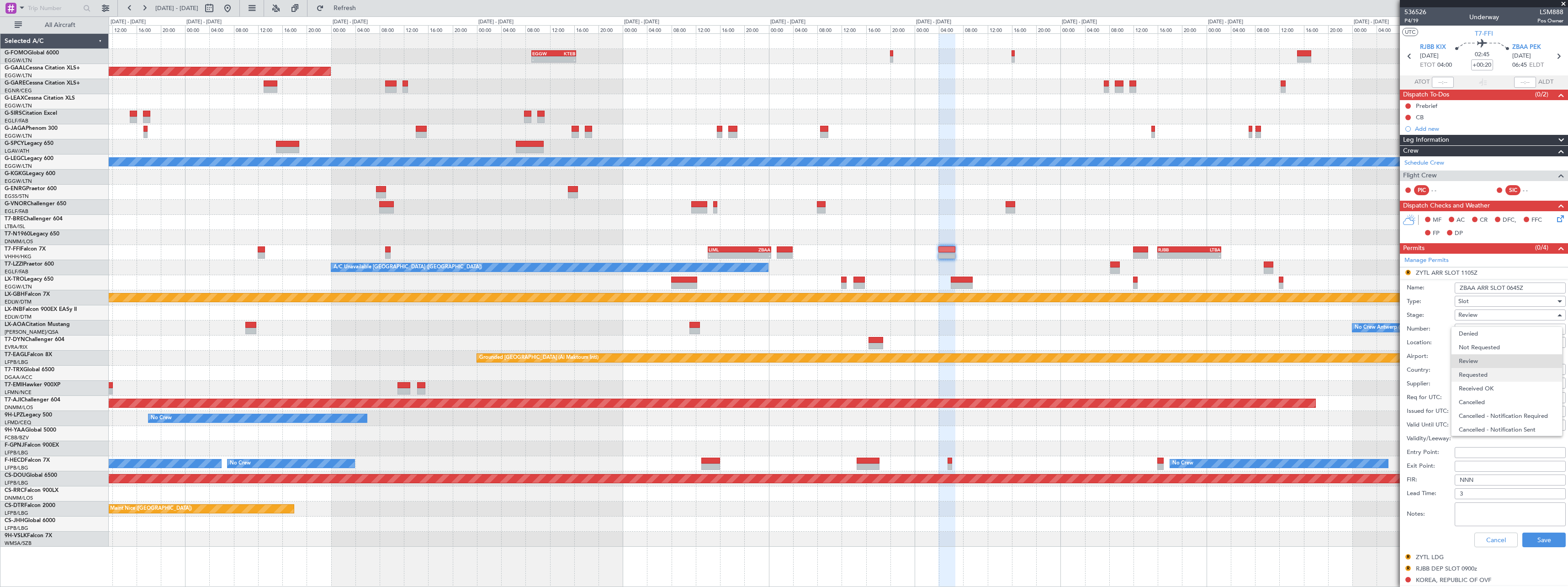
click at [1489, 373] on span "Requested" at bounding box center [1507, 374] width 96 height 14
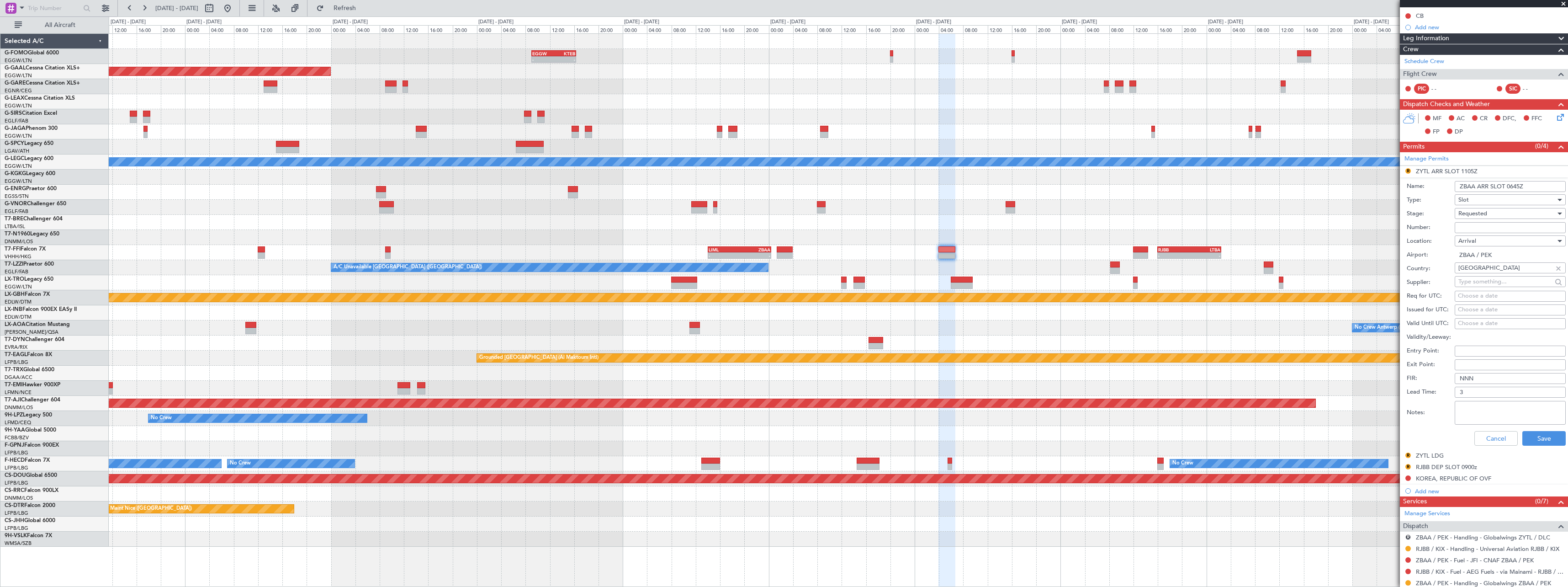
scroll to position [183, 0]
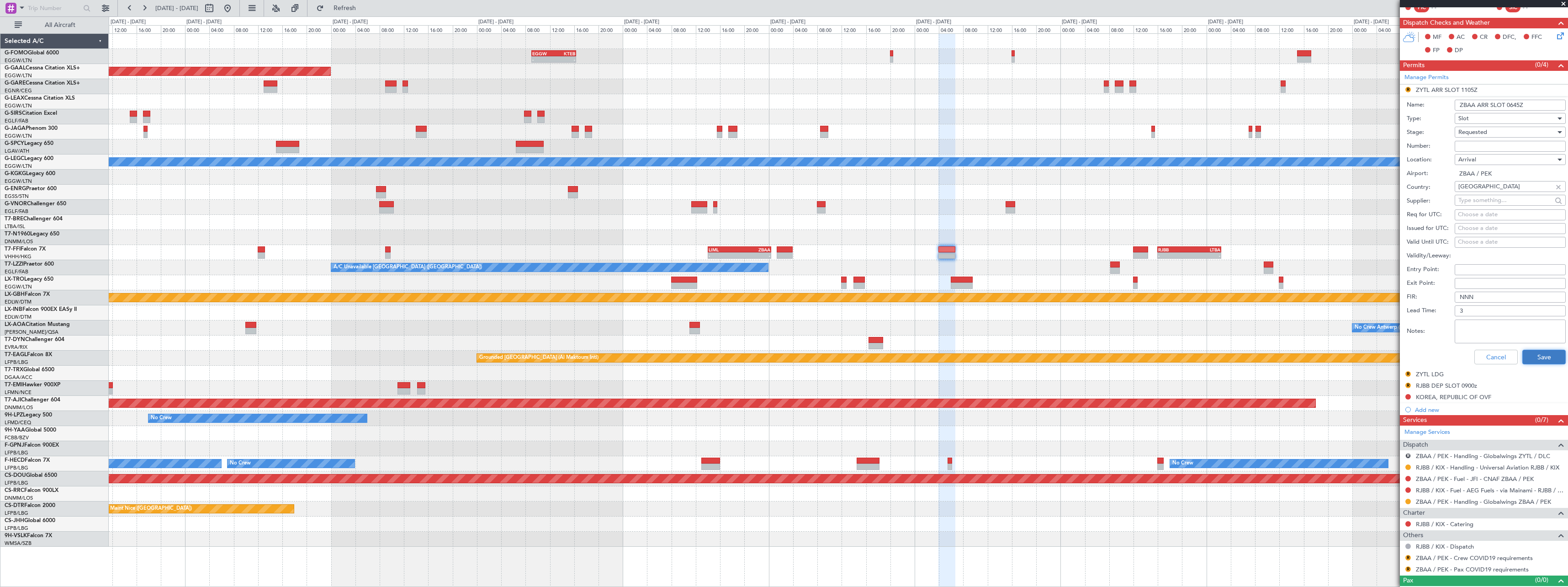
click at [1544, 358] on button "Save" at bounding box center [1544, 357] width 43 height 15
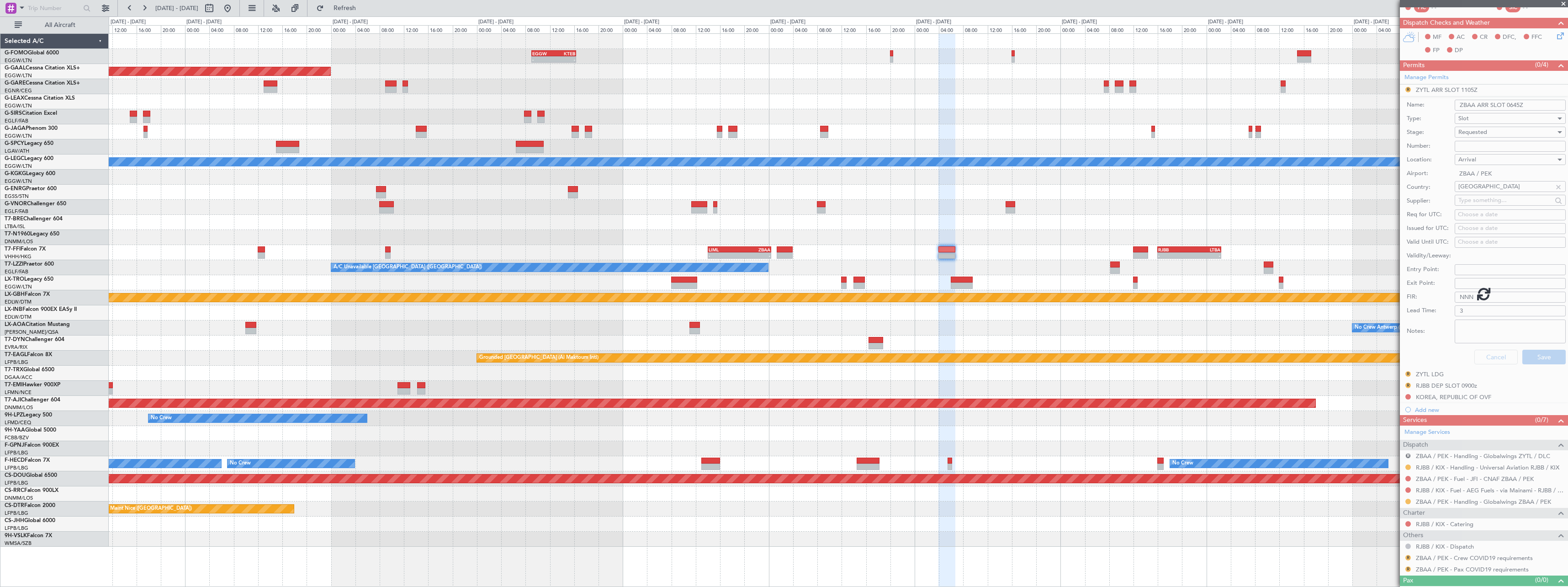
scroll to position [0, 0]
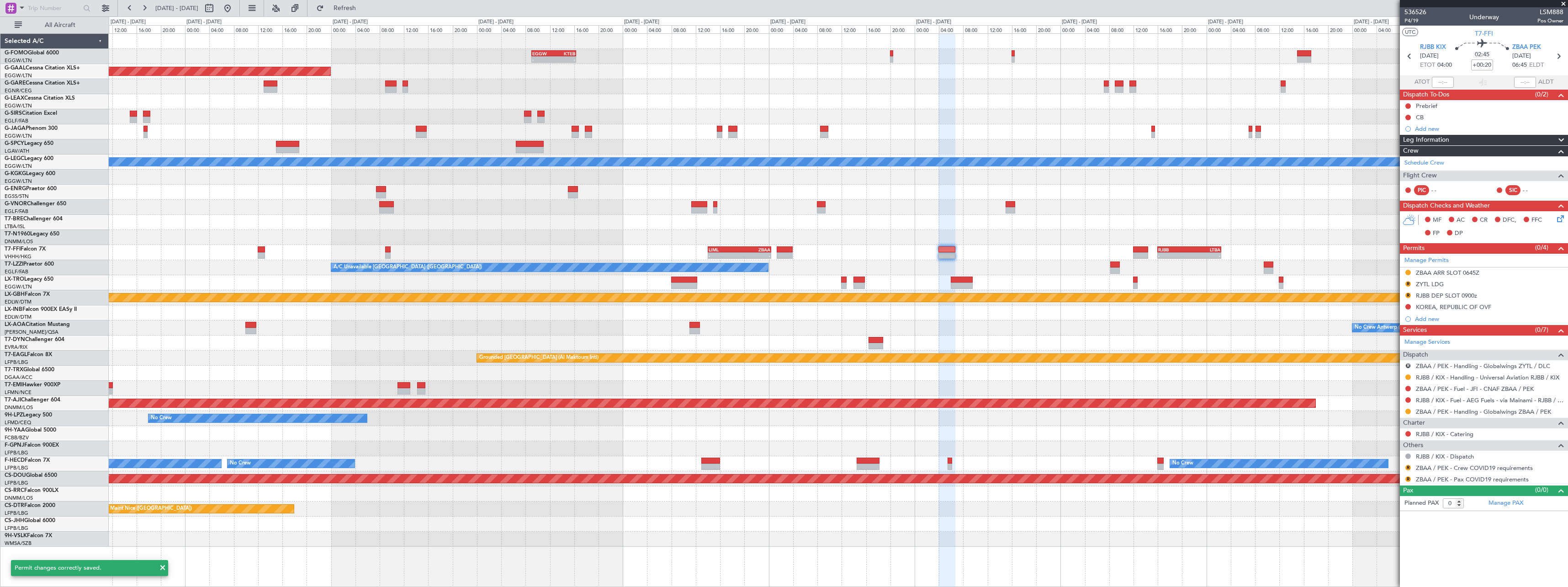
click at [1443, 280] on div "ZYTL LDG" at bounding box center [1430, 284] width 28 height 8
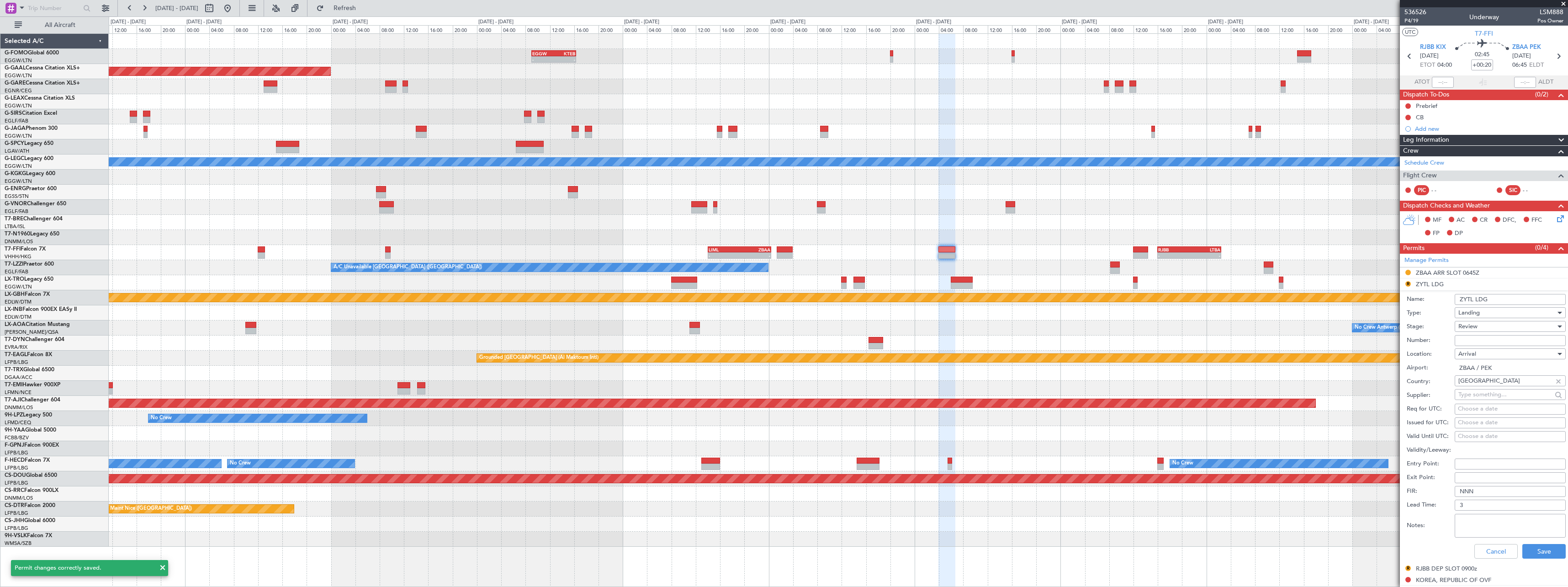
drag, startPoint x: 1474, startPoint y: 299, endPoint x: 1404, endPoint y: 298, distance: 70.0
click at [1404, 298] on form "Name: ZYTL LDG Type: Landing Stage: Review Number: Location: Arrival Airport: Z…" at bounding box center [1484, 427] width 168 height 273
type input "ZBAA LDG"
click at [1488, 323] on div "Review" at bounding box center [1507, 326] width 97 height 14
click at [1485, 390] on span "Requested" at bounding box center [1507, 386] width 96 height 14
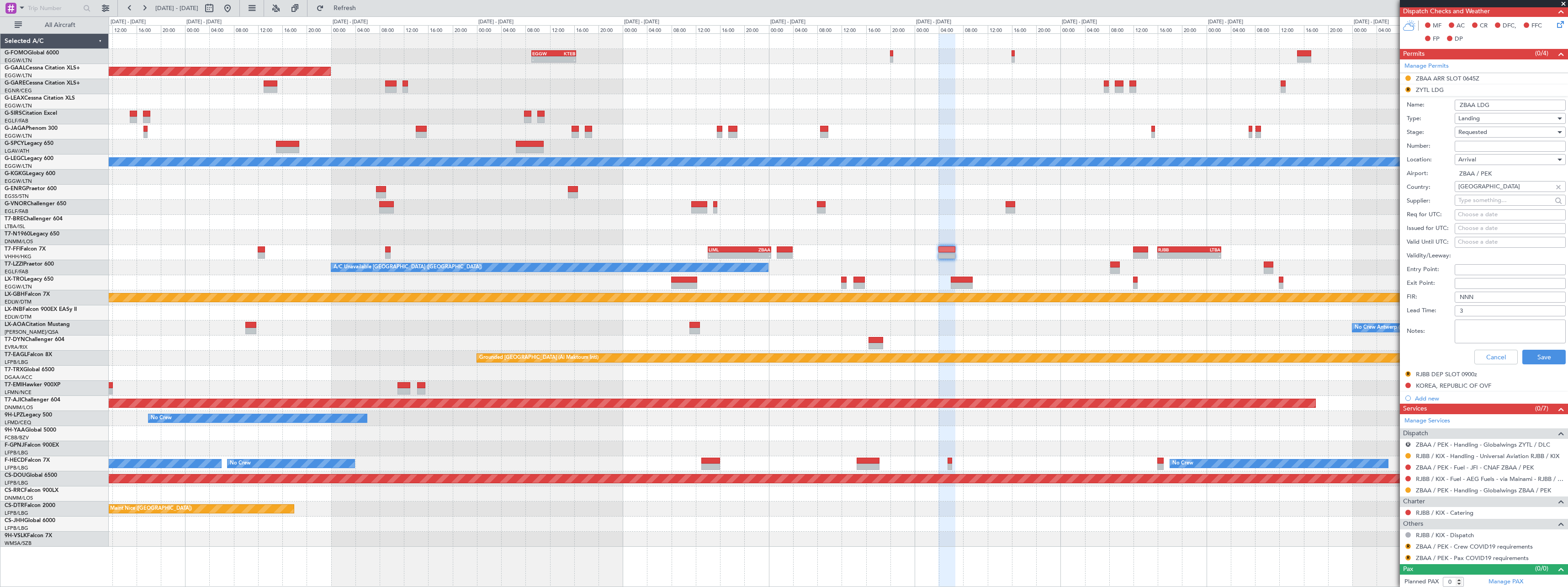
scroll to position [197, 0]
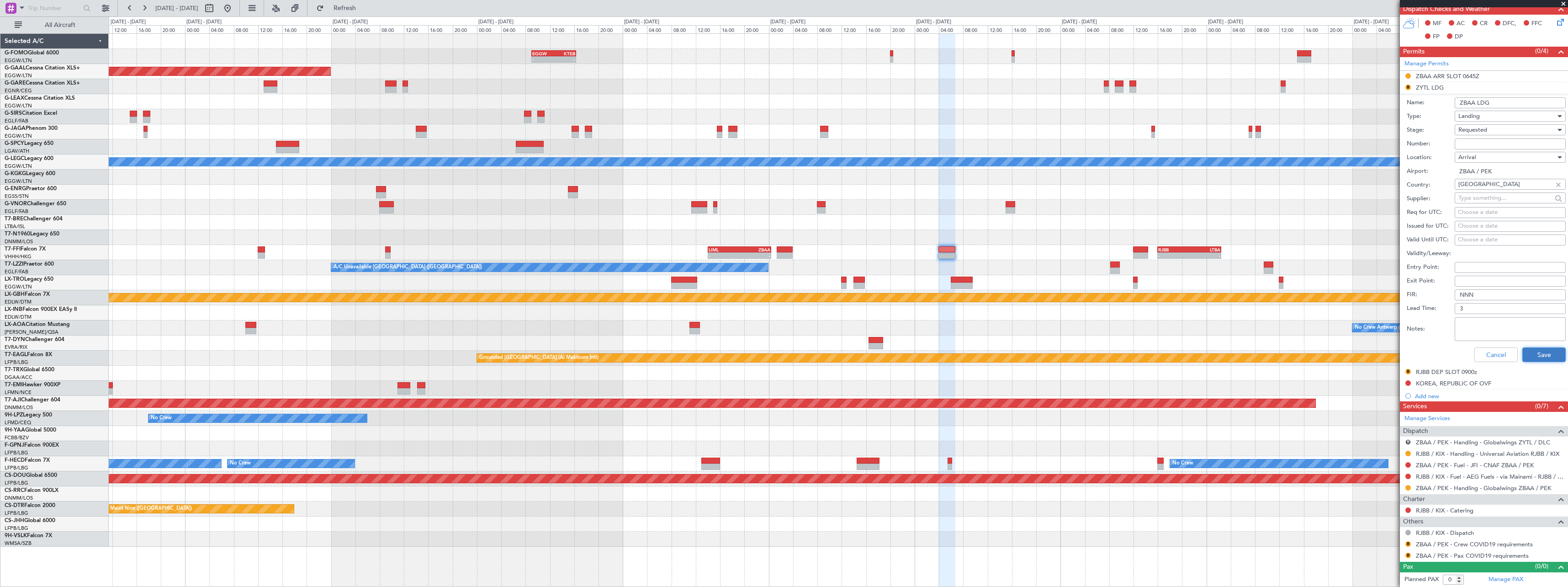
click at [1546, 354] on button "Save" at bounding box center [1544, 354] width 43 height 15
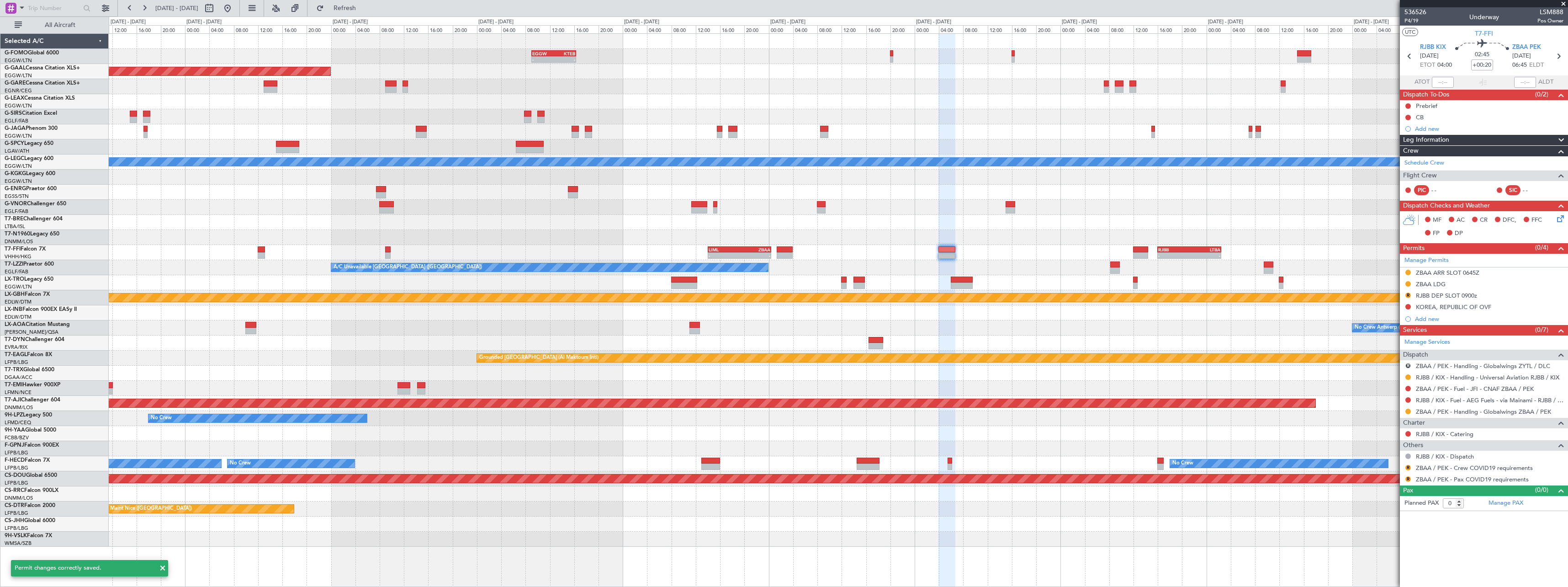
scroll to position [0, 0]
click at [1407, 296] on button "R" at bounding box center [1408, 295] width 5 height 5
click at [1390, 339] on span "Requested" at bounding box center [1382, 335] width 29 height 9
click at [1465, 296] on div "RJBB DEP SLOT 0900z" at bounding box center [1446, 295] width 61 height 8
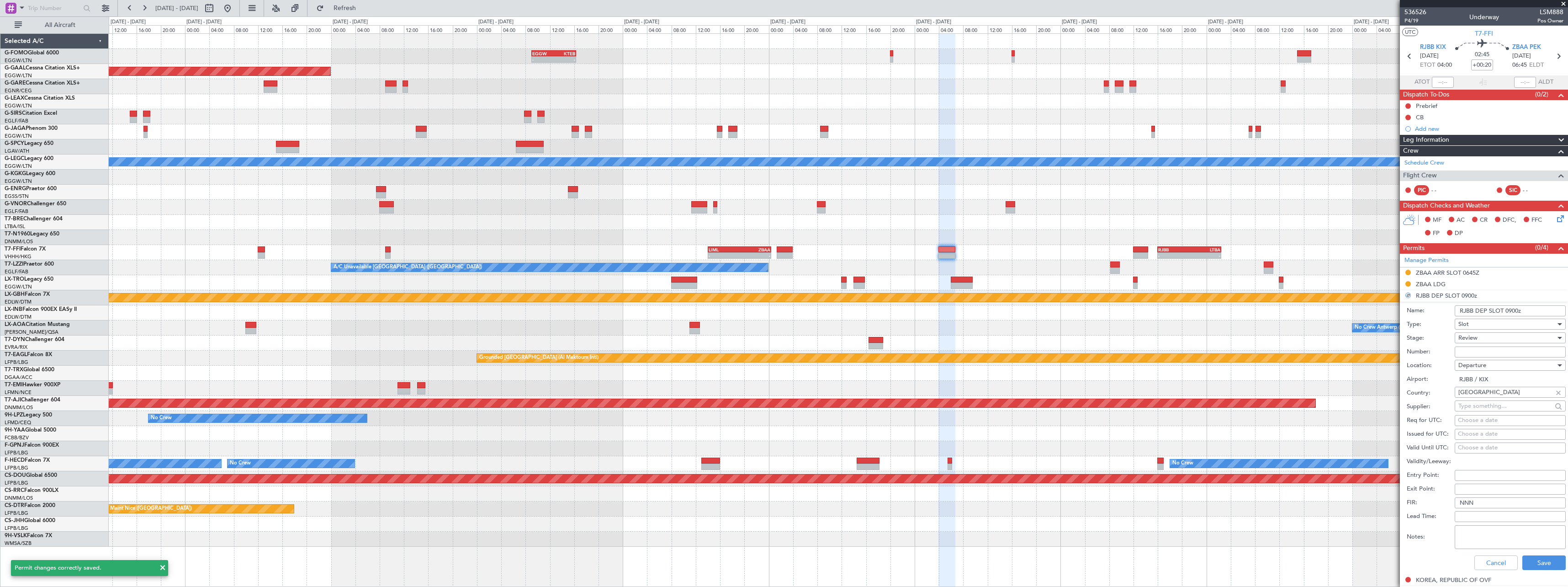
click at [1508, 310] on input "RJBB DEP SLOT 0900z" at bounding box center [1510, 311] width 111 height 11
click at [1508, 311] on input "RJBB DEP SLOT 0900z" at bounding box center [1510, 311] width 111 height 11
type input "RJBB DEP SLOT 0400z"
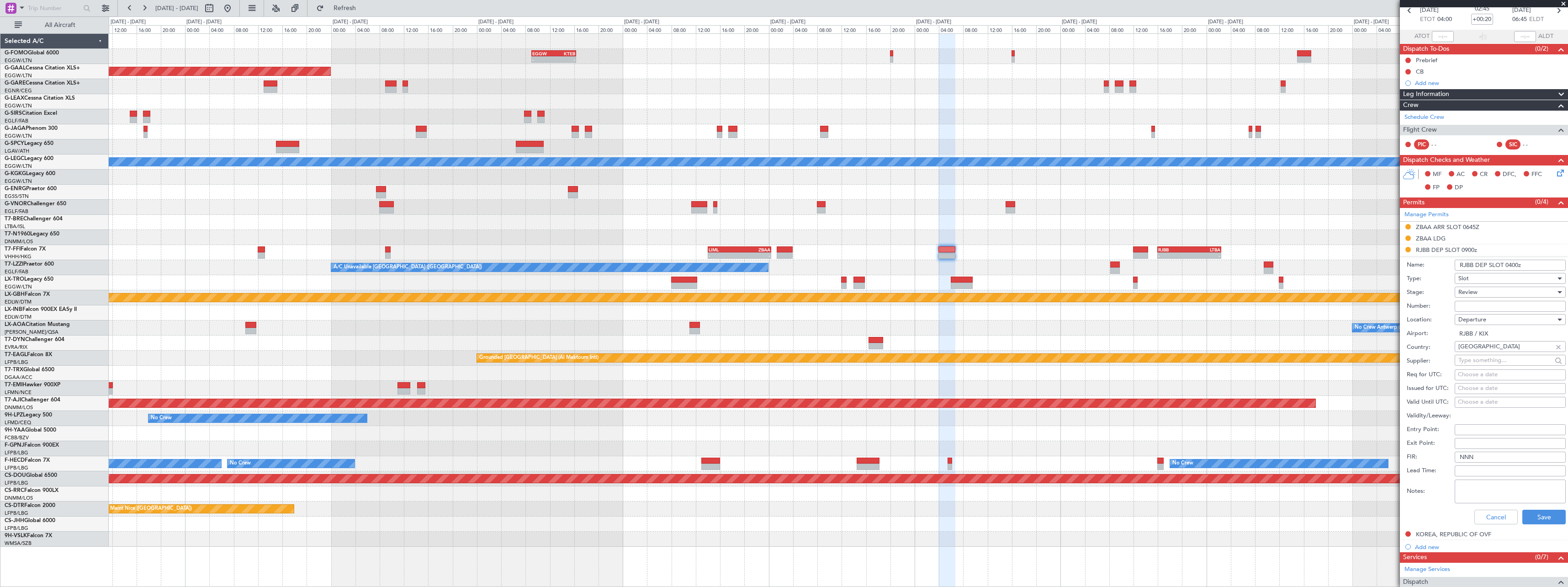
click at [1485, 288] on div "Review" at bounding box center [1507, 292] width 97 height 14
click at [1488, 353] on span "Requested" at bounding box center [1507, 352] width 96 height 14
click at [1539, 513] on button "Save" at bounding box center [1544, 517] width 43 height 15
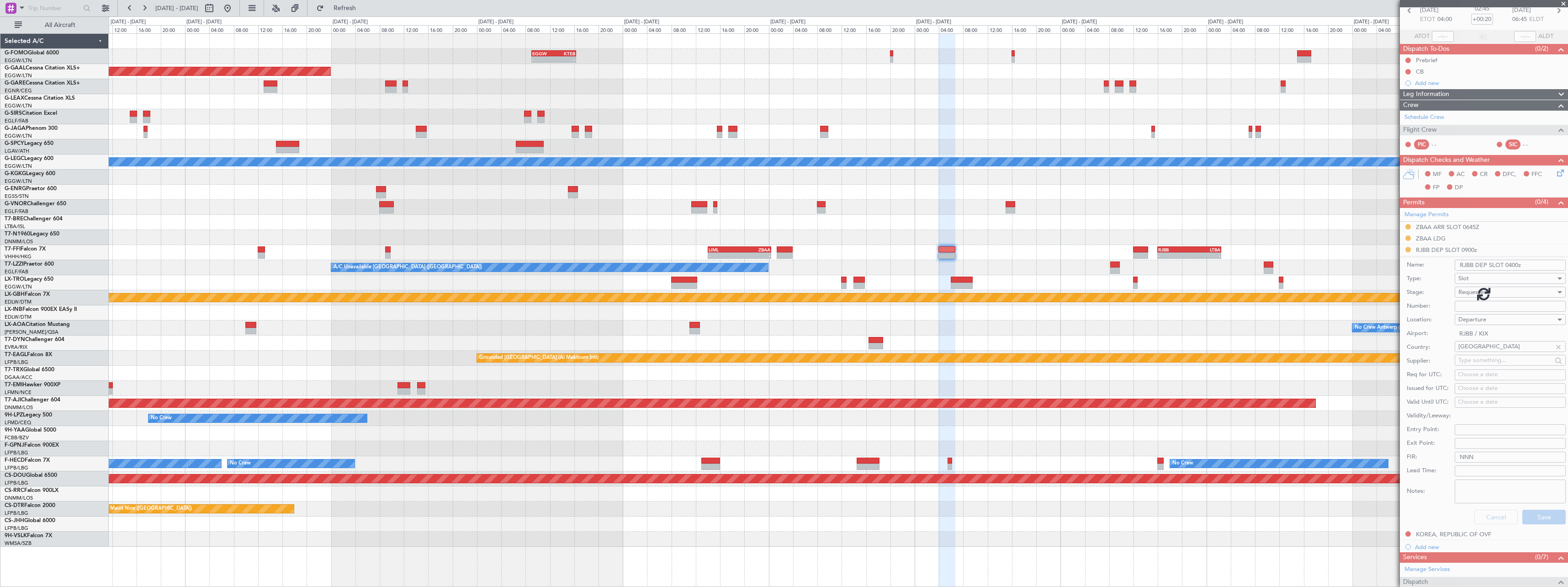
scroll to position [0, 0]
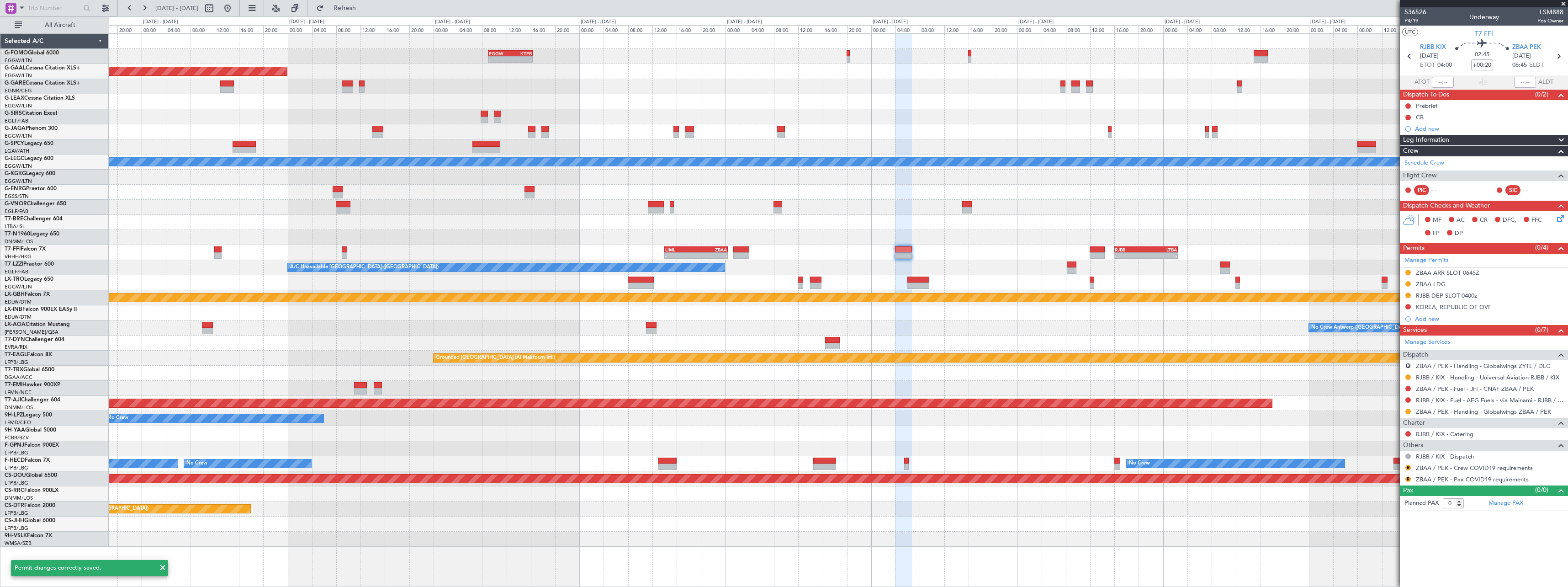
click at [1036, 206] on div "- - EGGW 09:00 Z KTEB 16:20 Z - - KTEB 01:00 Z EGGW 07:10 Z KTEB 02:00 Z EGGW 0…" at bounding box center [838, 290] width 1459 height 513
click at [1410, 364] on button "R" at bounding box center [1408, 365] width 5 height 5
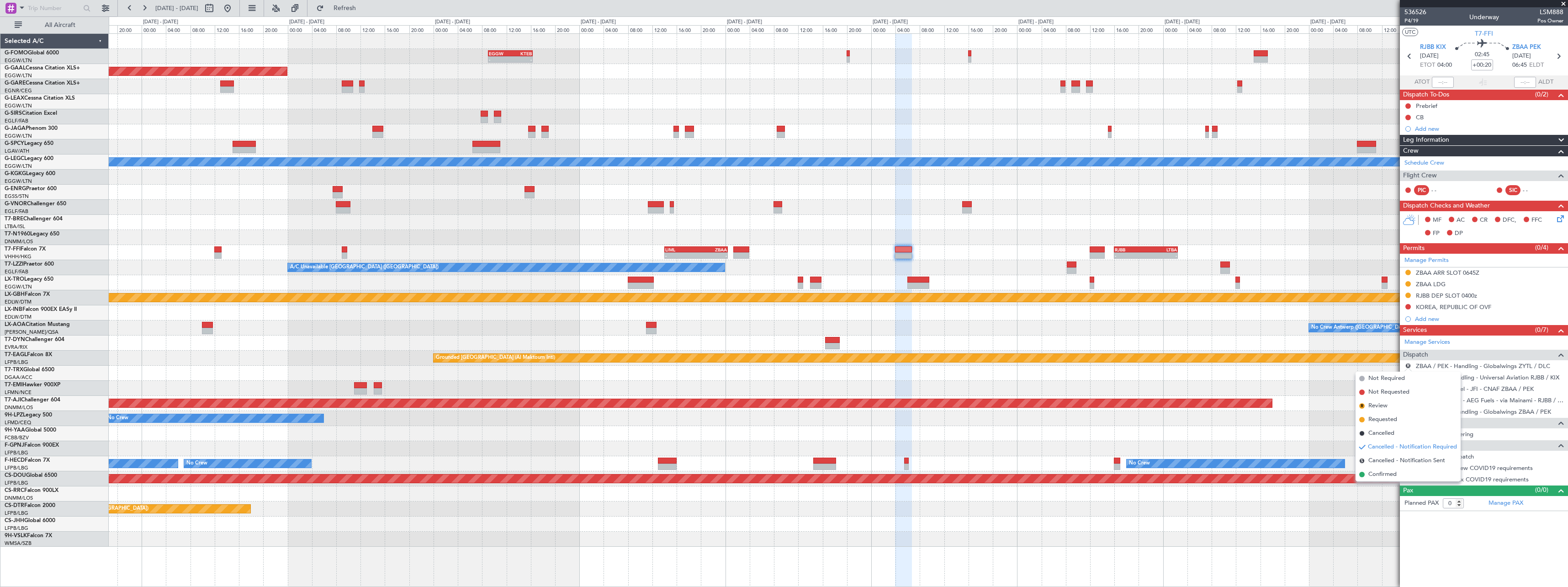
drag, startPoint x: 1384, startPoint y: 379, endPoint x: 1321, endPoint y: 368, distance: 64.0
click at [1380, 379] on span "Not Required" at bounding box center [1387, 378] width 37 height 9
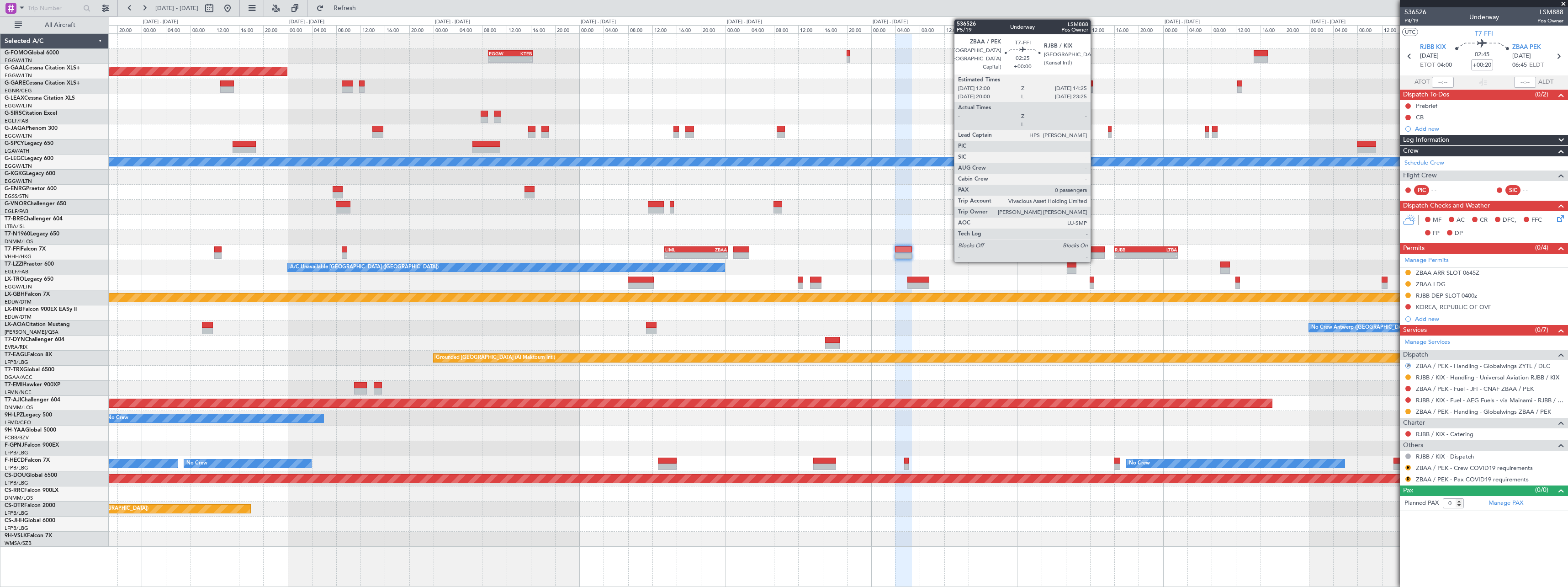
click at [1094, 253] on div at bounding box center [1097, 255] width 15 height 7
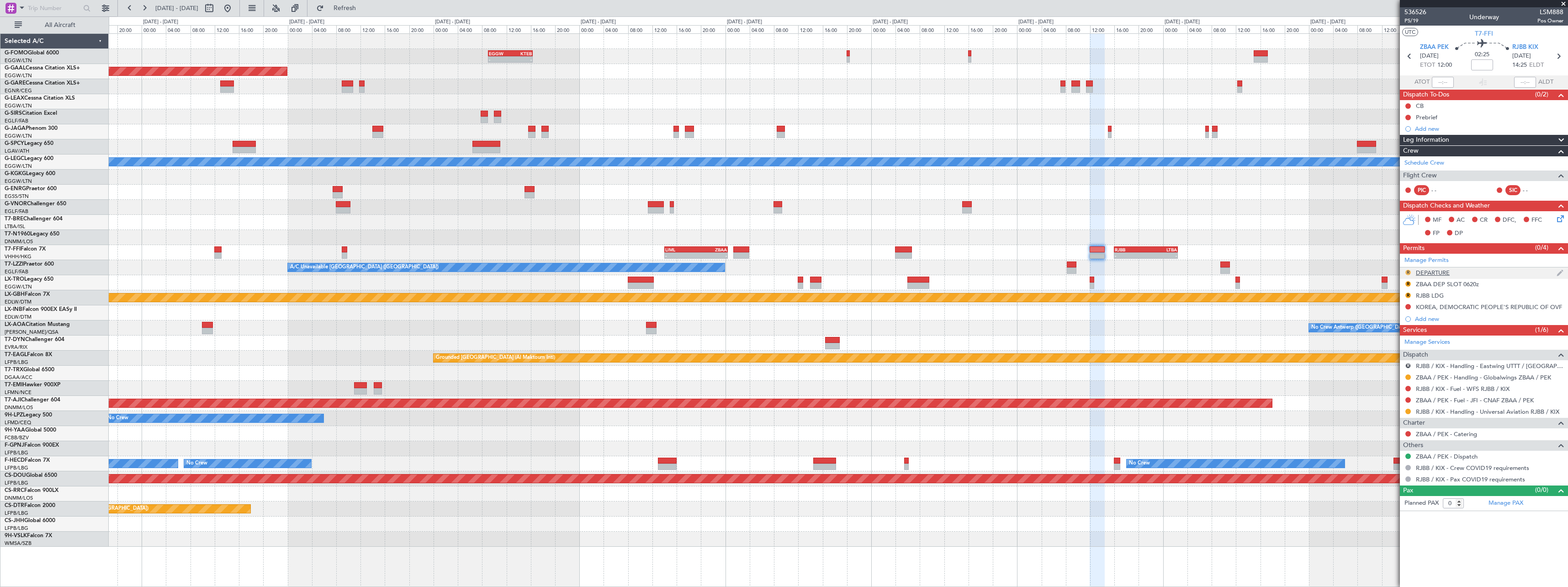
click at [1408, 272] on button "R" at bounding box center [1408, 272] width 5 height 5
click at [1394, 312] on span "Requested" at bounding box center [1382, 312] width 29 height 9
click at [1458, 286] on div "ZBAA DEP SLOT 0620z" at bounding box center [1447, 284] width 63 height 8
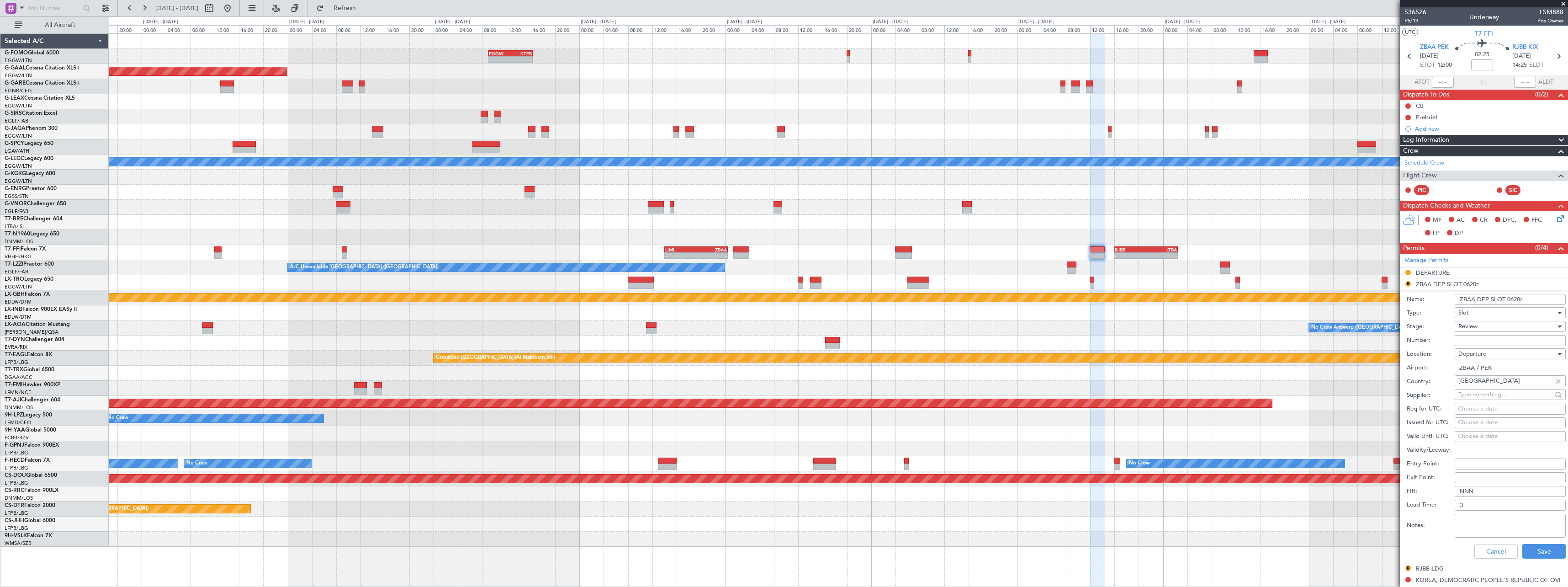
drag, startPoint x: 1520, startPoint y: 299, endPoint x: 1509, endPoint y: 308, distance: 14.2
click at [1509, 300] on input "ZBAA DEP SLOT 0620z" at bounding box center [1510, 300] width 111 height 11
type input "ZBAA DEP SLOT 1200z"
click at [1469, 325] on span "Review" at bounding box center [1468, 326] width 19 height 9
drag, startPoint x: 1493, startPoint y: 390, endPoint x: 1492, endPoint y: 381, distance: 9.1
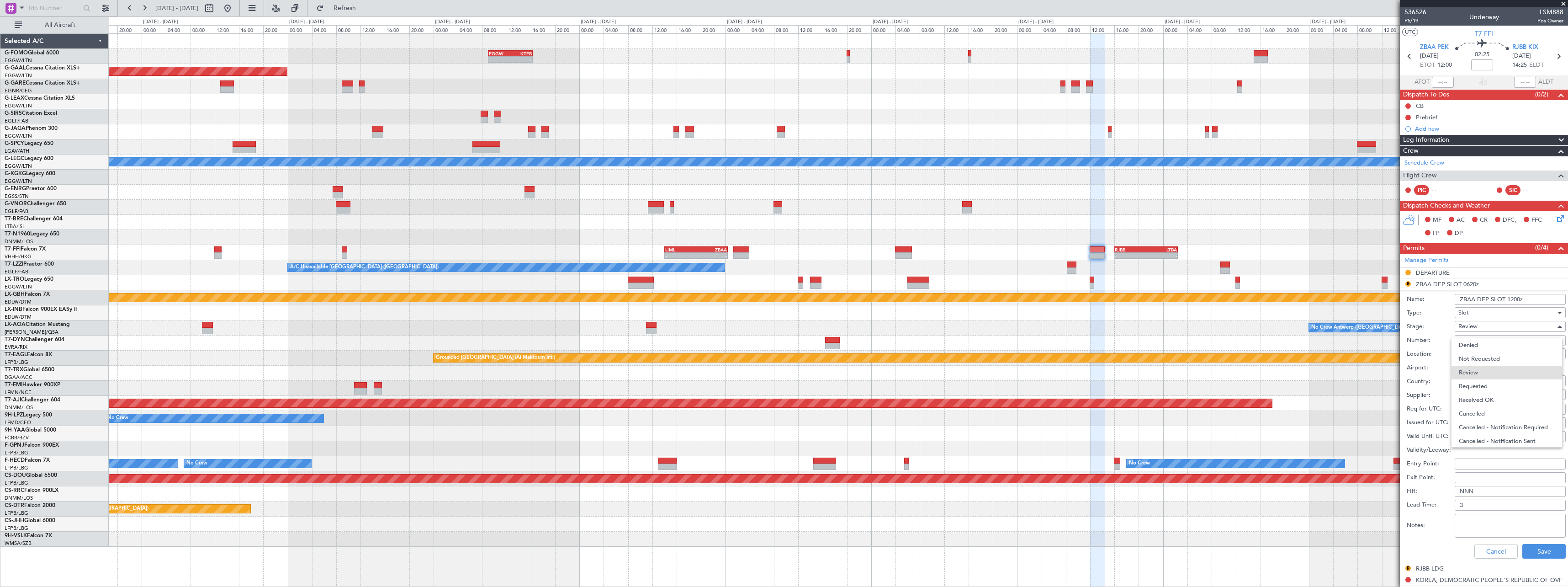
click at [1493, 389] on span "Requested" at bounding box center [1507, 386] width 96 height 14
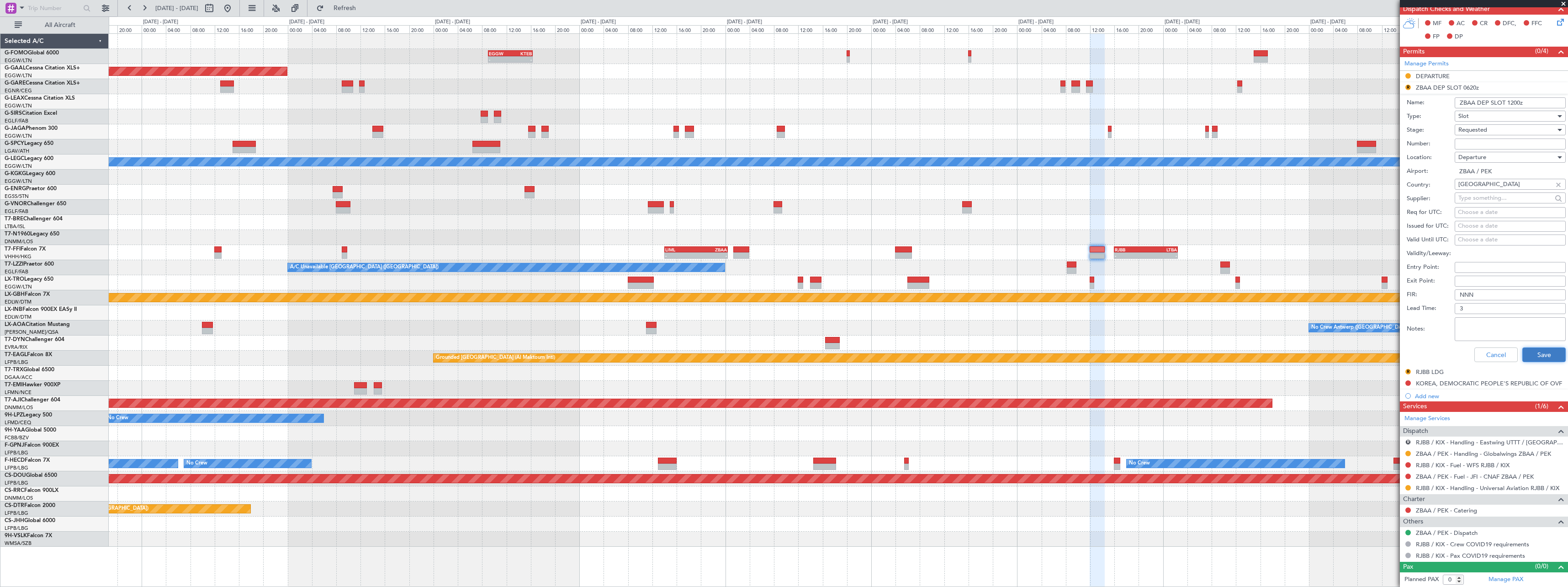
click at [1532, 356] on button "Save" at bounding box center [1544, 354] width 43 height 15
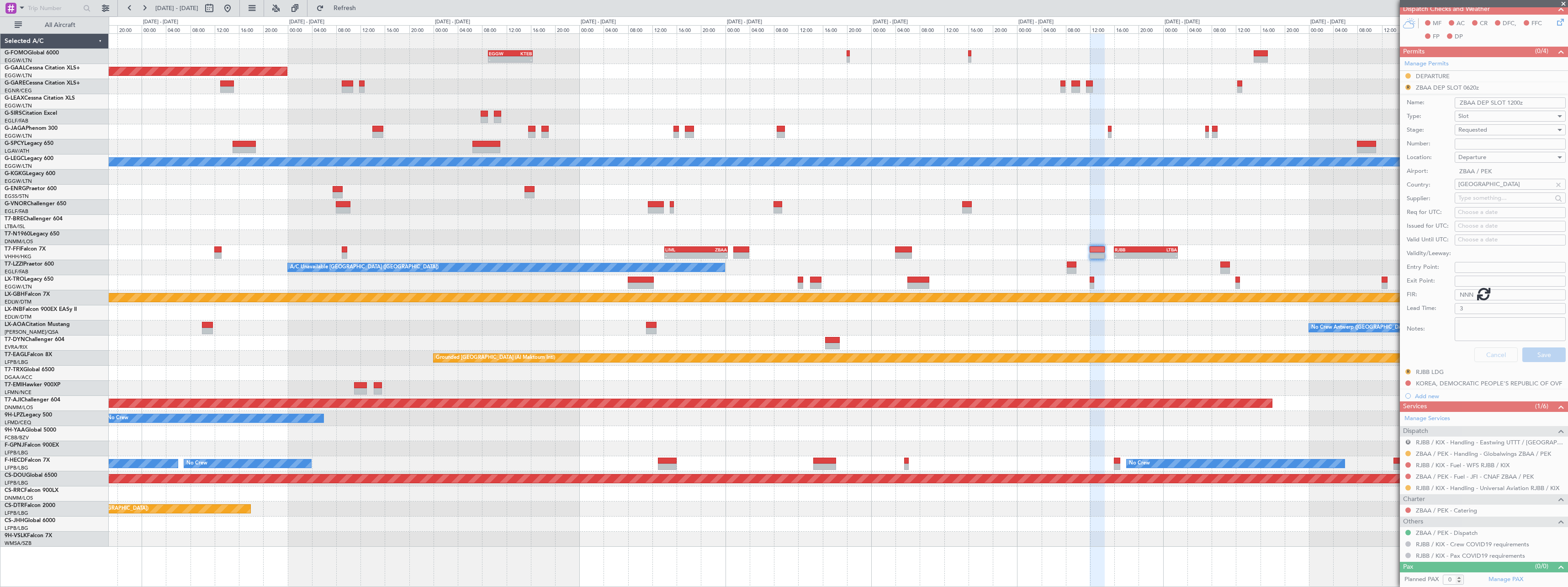
scroll to position [0, 0]
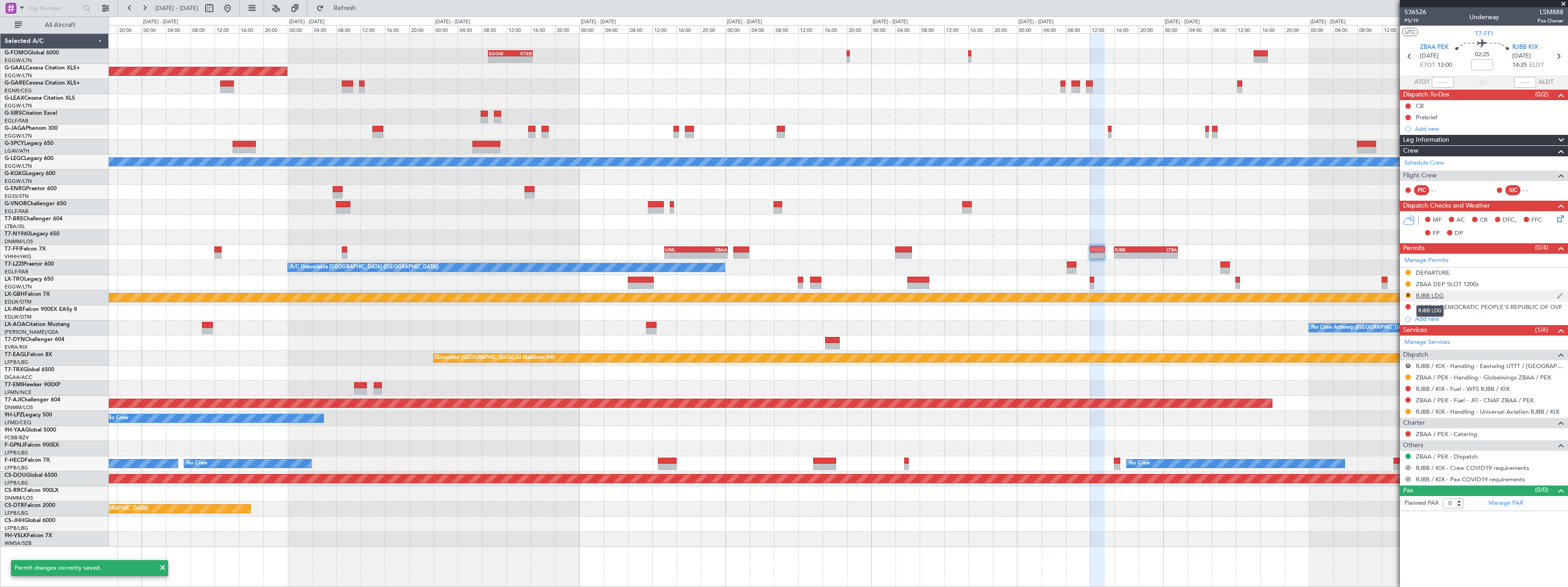
click at [1427, 298] on div "RJBB LDG" at bounding box center [1430, 295] width 28 height 8
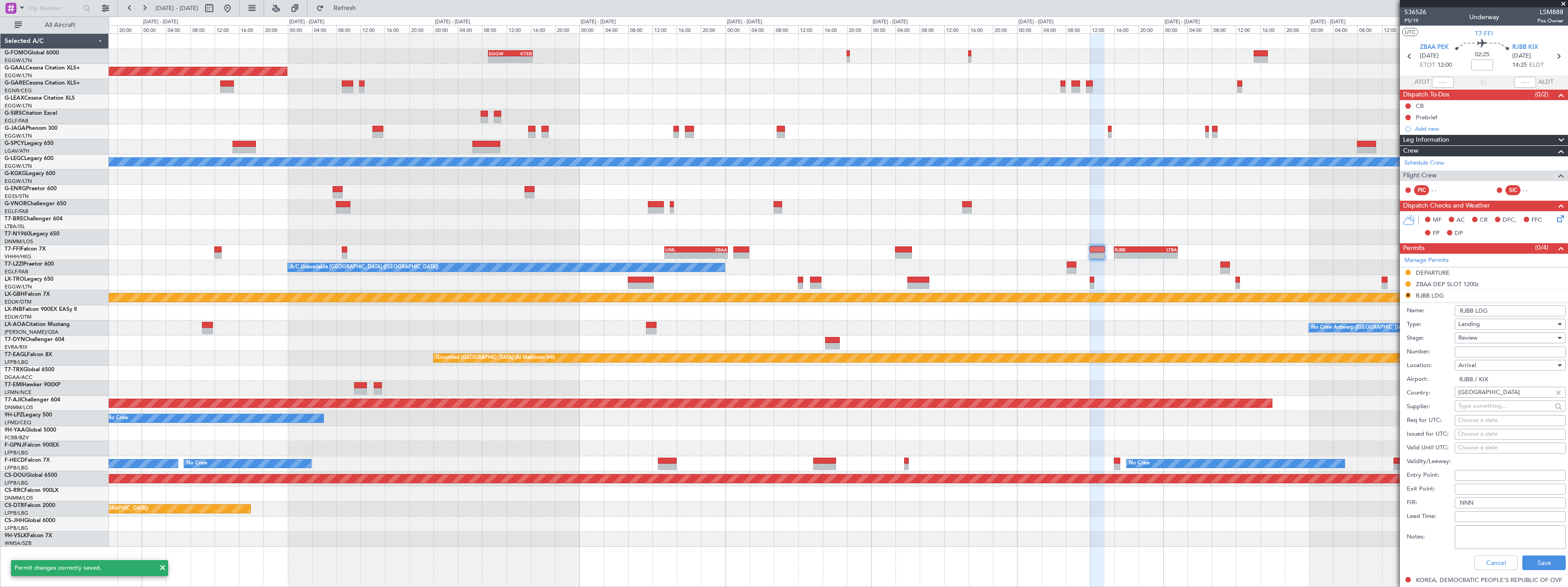
click at [1484, 338] on div "Review" at bounding box center [1507, 337] width 97 height 14
drag, startPoint x: 1485, startPoint y: 400, endPoint x: 1488, endPoint y: 368, distance: 32.1
click at [1485, 399] on span "Requested" at bounding box center [1507, 398] width 96 height 14
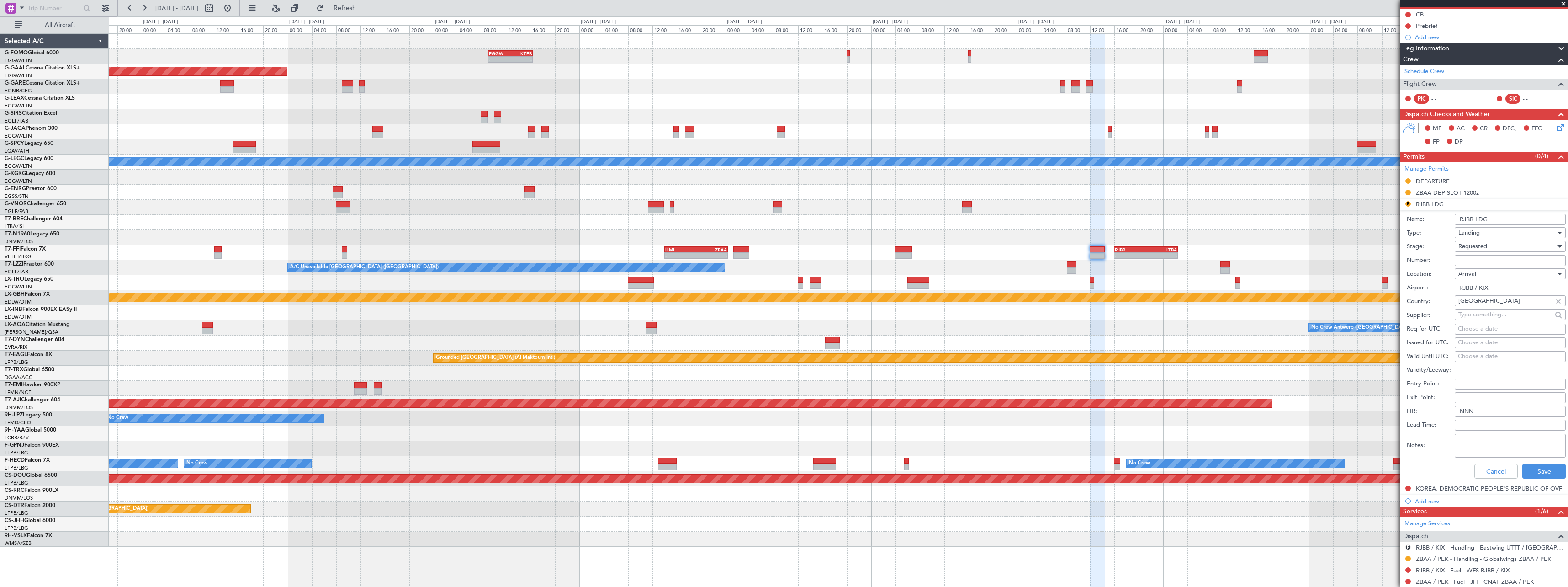
click at [1489, 232] on div "Landing" at bounding box center [1507, 233] width 97 height 14
drag, startPoint x: 1482, startPoint y: 316, endPoint x: 1485, endPoint y: 306, distance: 10.4
click at [1482, 316] on span "Slot" at bounding box center [1507, 319] width 96 height 14
click at [1532, 471] on button "Save" at bounding box center [1544, 471] width 43 height 15
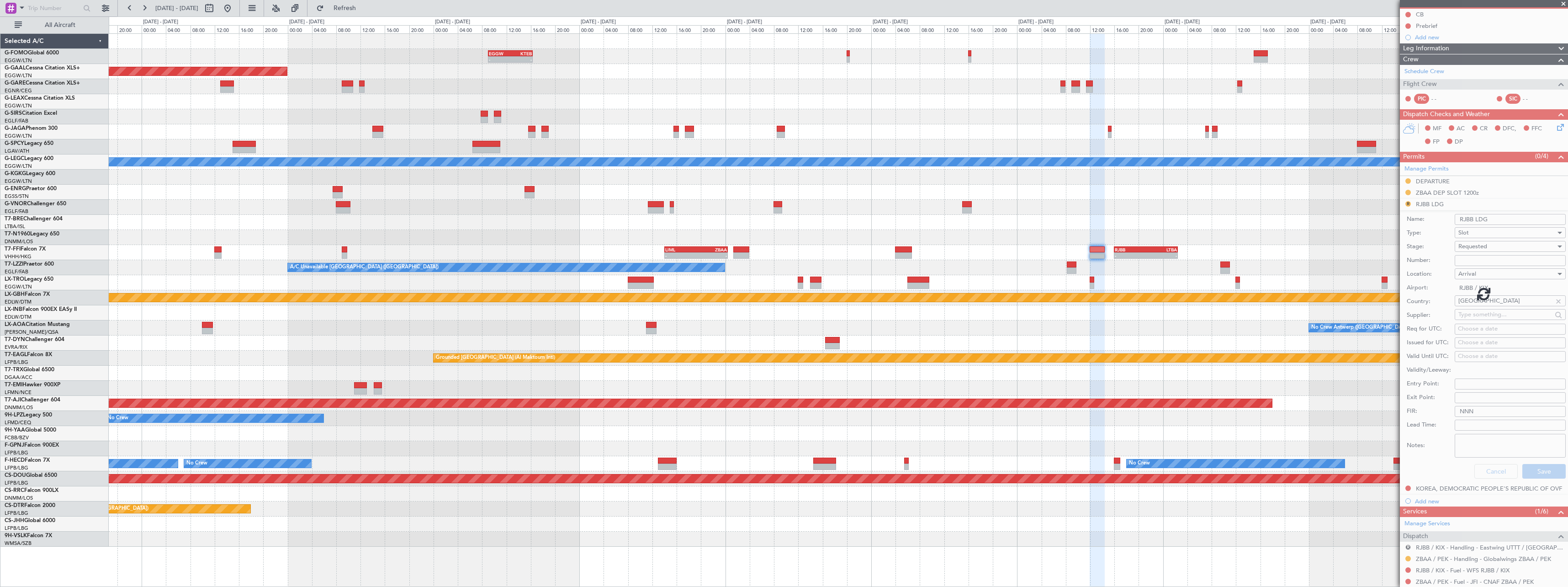
scroll to position [0, 0]
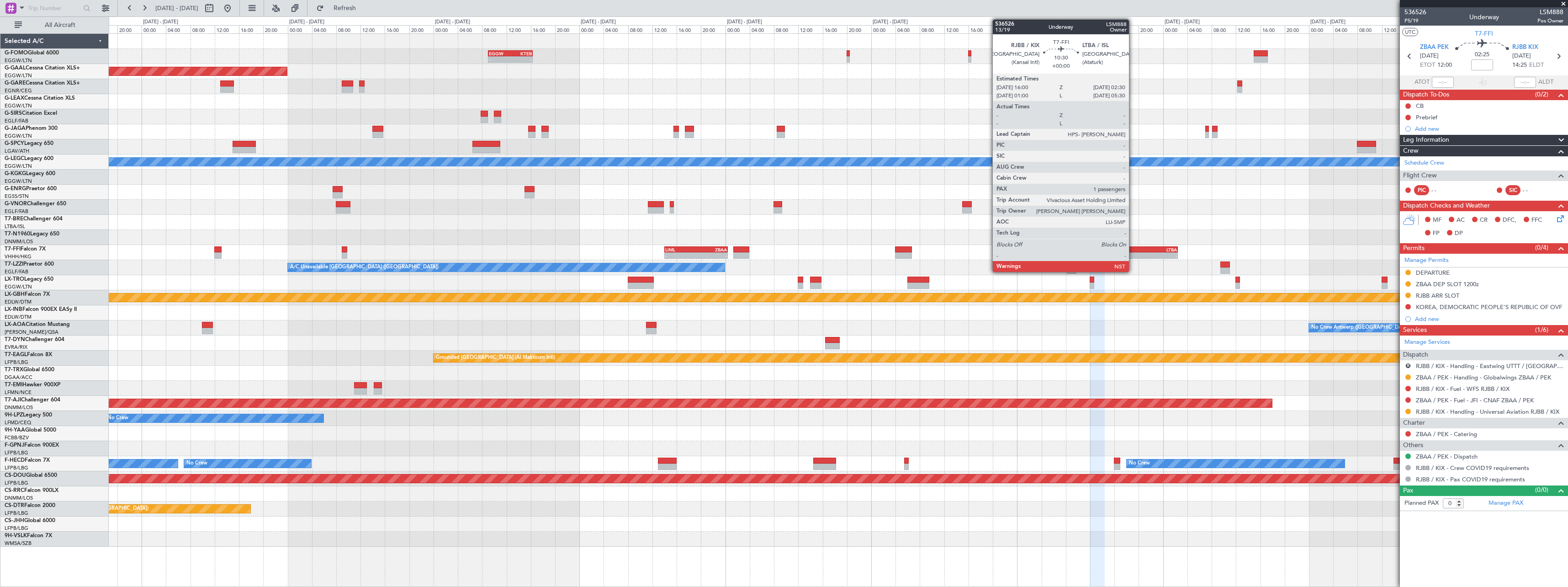
click at [1133, 256] on div "-" at bounding box center [1130, 255] width 31 height 5
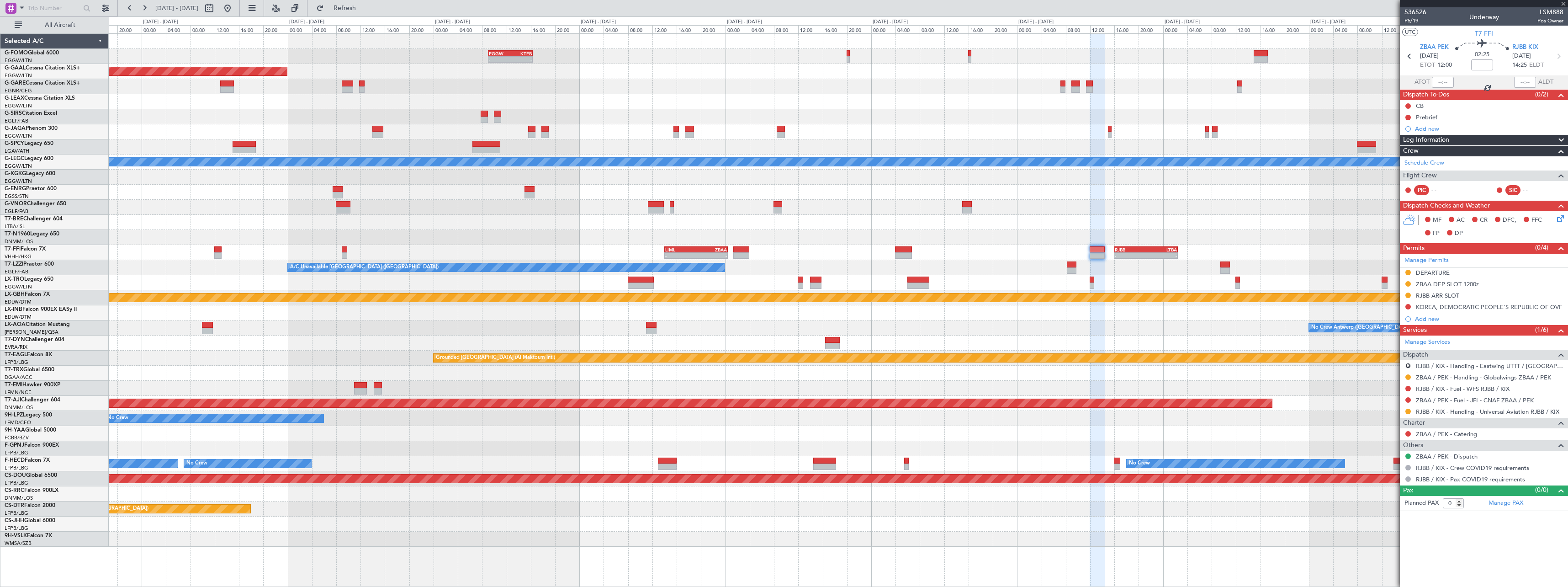
type input "1"
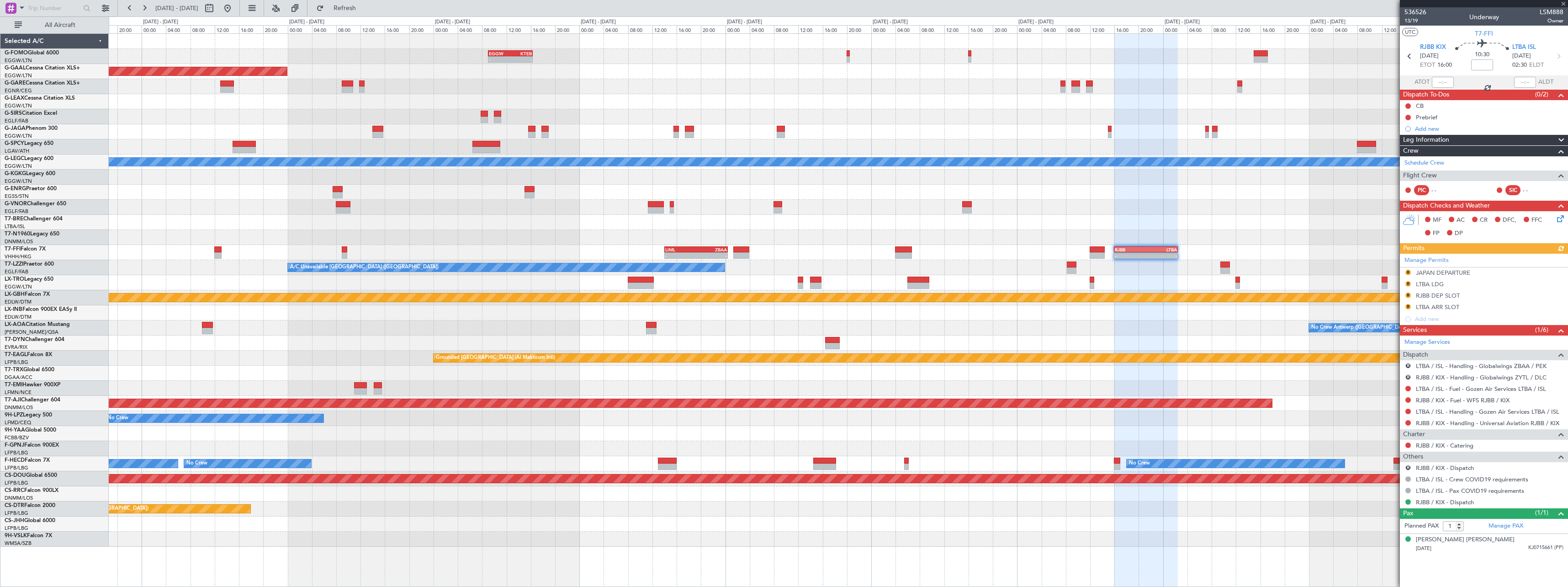
click at [1407, 272] on div "Manage Permits R JAPAN DEPARTURE R LTBA LDG R RJBB DEP SLOT R LTBA ARR SLOT Add…" at bounding box center [1484, 289] width 168 height 71
click at [1423, 258] on link "Manage Permits" at bounding box center [1426, 260] width 44 height 9
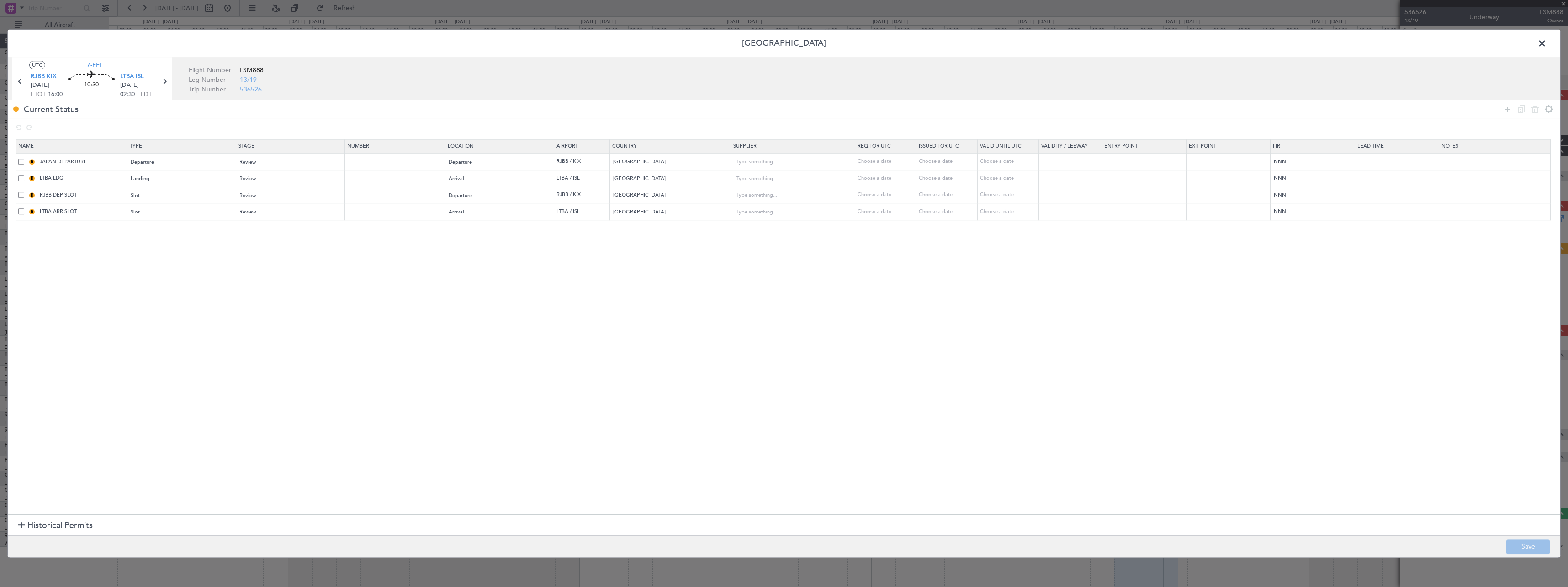
click at [21, 161] on span at bounding box center [21, 161] width 6 height 6
click at [25, 158] on input "checkbox" at bounding box center [25, 158] width 0 height 0
click at [22, 178] on span at bounding box center [21, 178] width 6 height 6
click at [25, 175] on input "checkbox" at bounding box center [25, 175] width 0 height 0
click at [1535, 107] on icon at bounding box center [1535, 109] width 11 height 11
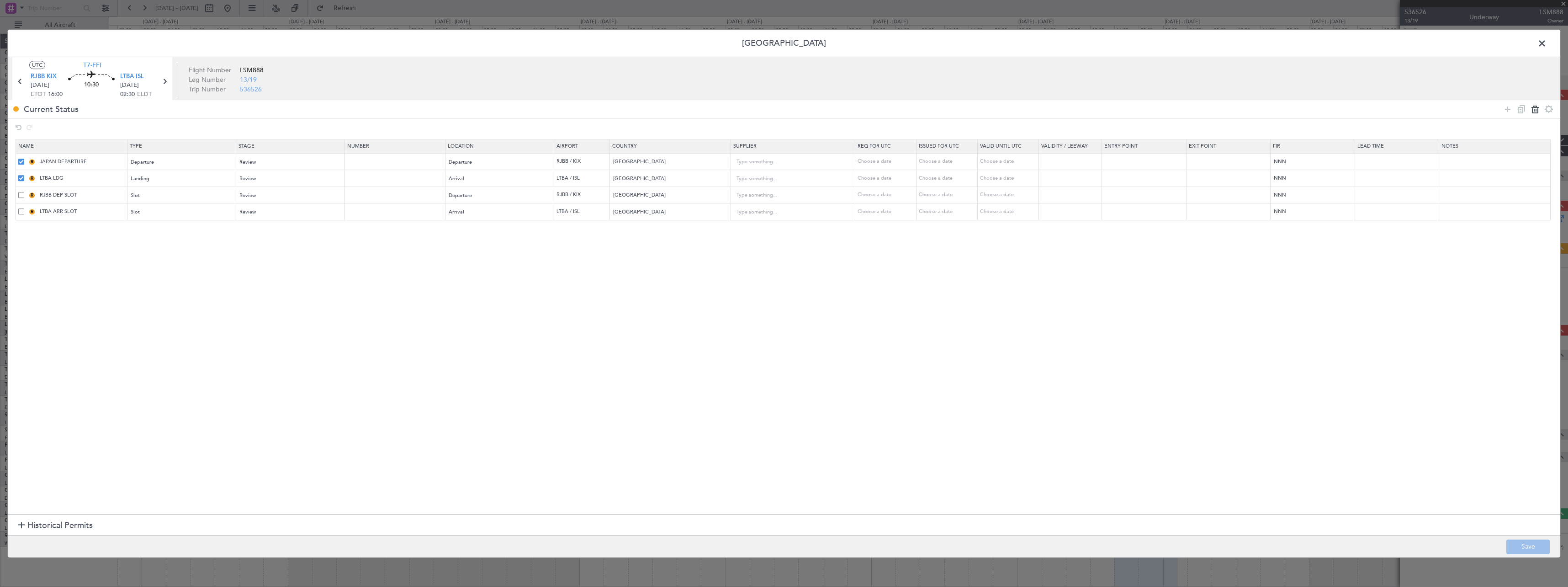
type input "RJBB DEP SLOT"
type input "LTBA ARR SLOT"
drag, startPoint x: 1507, startPoint y: 107, endPoint x: 778, endPoint y: 175, distance: 732.2
click at [1507, 107] on icon at bounding box center [1508, 109] width 11 height 11
click at [187, 192] on div "Type" at bounding box center [178, 196] width 96 height 14
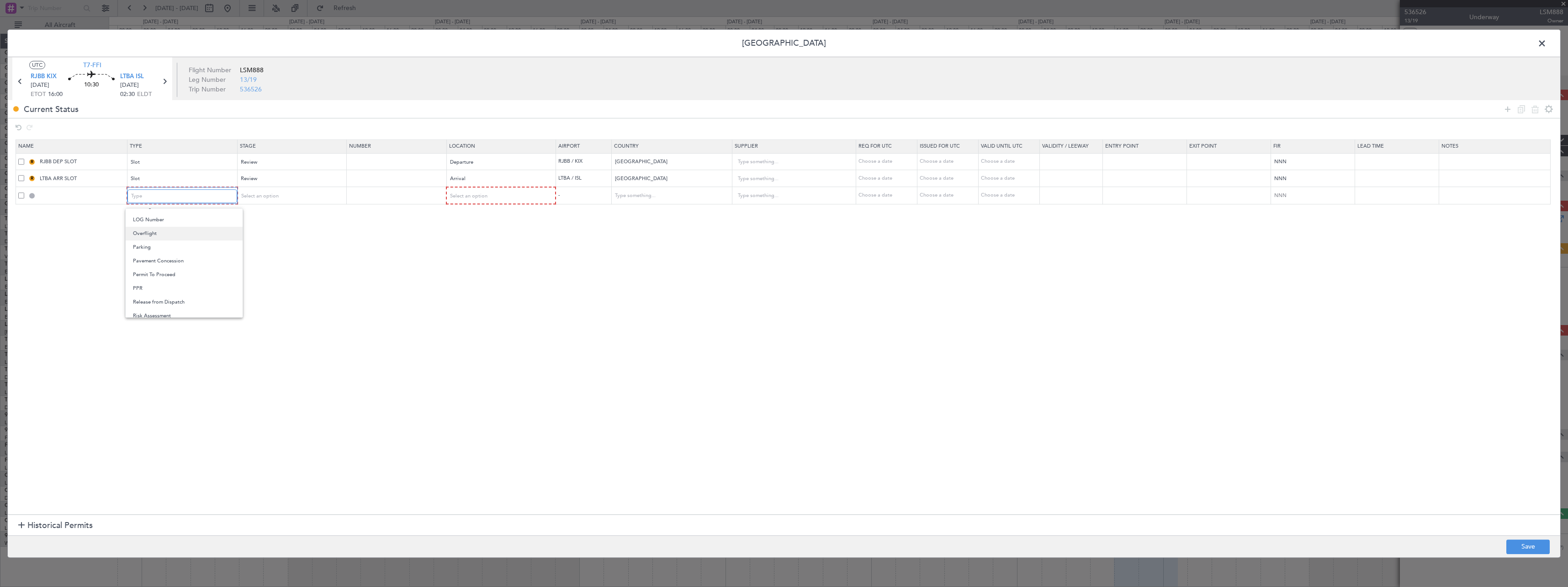
scroll to position [183, 0]
click at [181, 250] on span "Landing" at bounding box center [184, 251] width 102 height 14
click at [267, 196] on span "Select an option" at bounding box center [259, 195] width 38 height 7
drag, startPoint x: 314, startPoint y: 228, endPoint x: 481, endPoint y: 203, distance: 168.9
click at [318, 227] on span "Not Requested" at bounding box center [294, 229] width 102 height 14
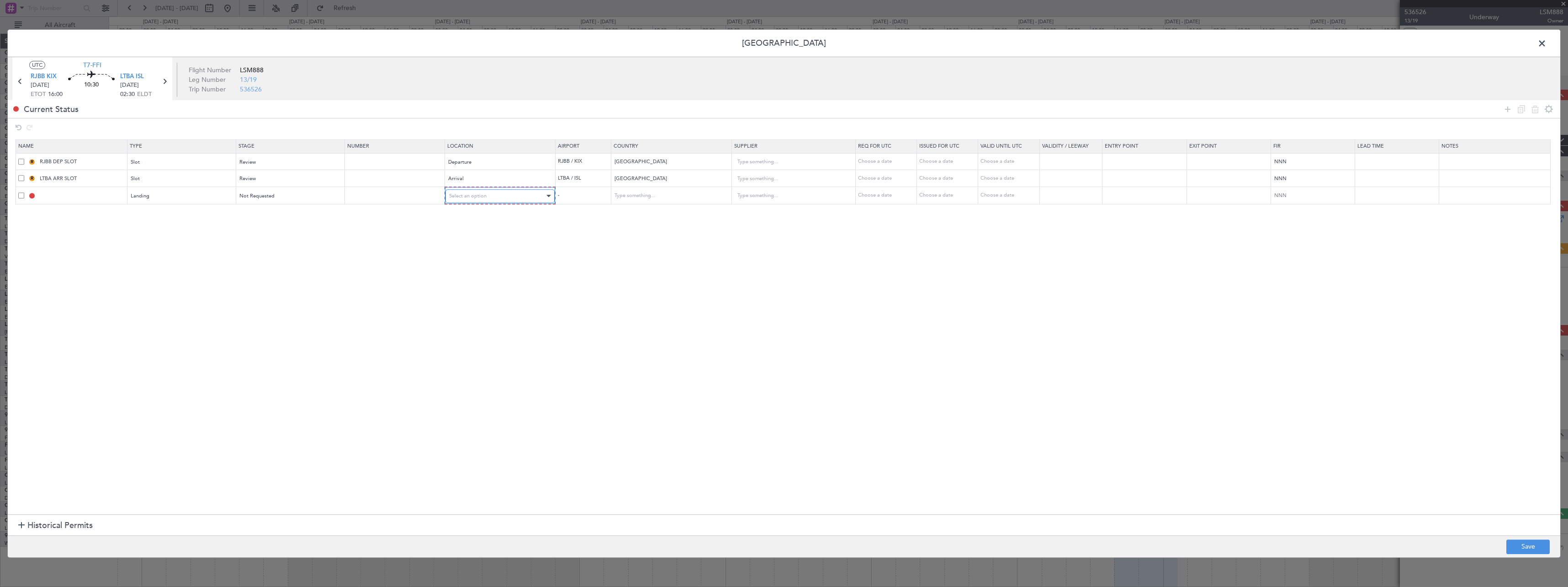
click at [491, 197] on div "Select an option" at bounding box center [497, 196] width 96 height 14
click at [486, 245] on span "Arrival" at bounding box center [505, 242] width 102 height 14
click at [1523, 541] on button "Save" at bounding box center [1528, 547] width 43 height 15
click at [1381, 299] on div at bounding box center [784, 294] width 1552 height 527
type input "LTBA LDG"
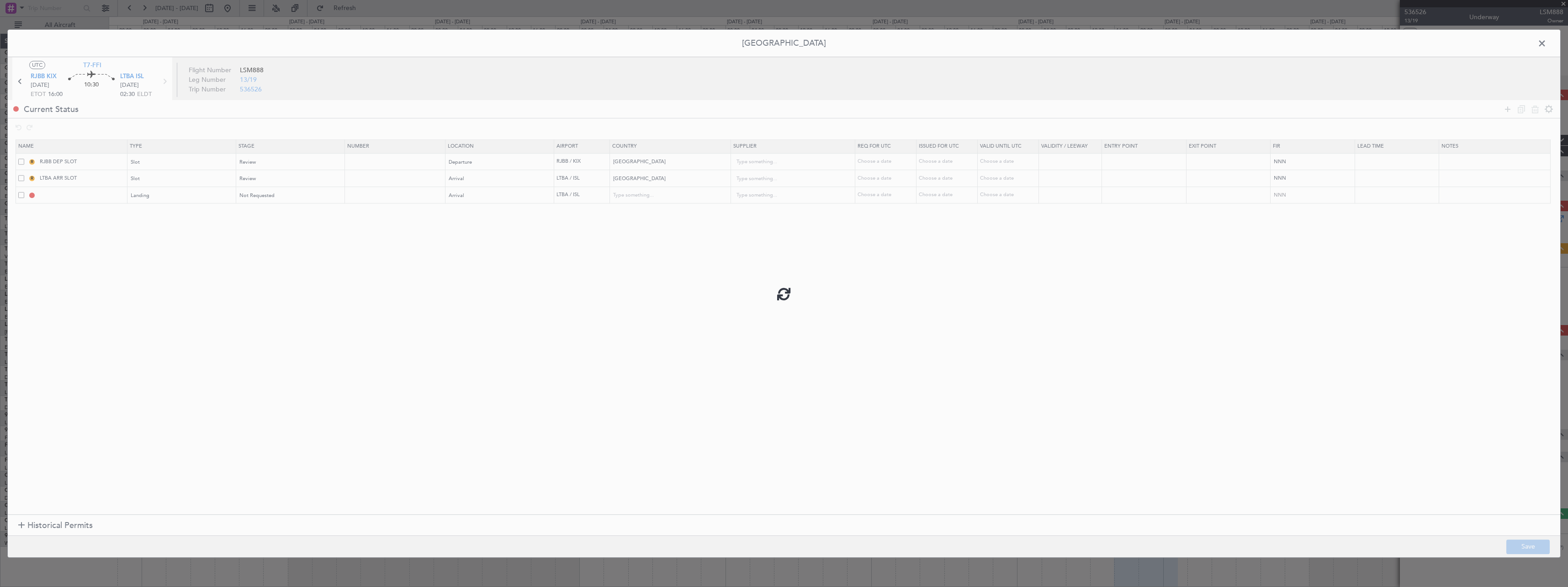
type input "[GEOGRAPHIC_DATA]"
type input "NNN"
click at [1547, 45] on span at bounding box center [1547, 46] width 0 height 18
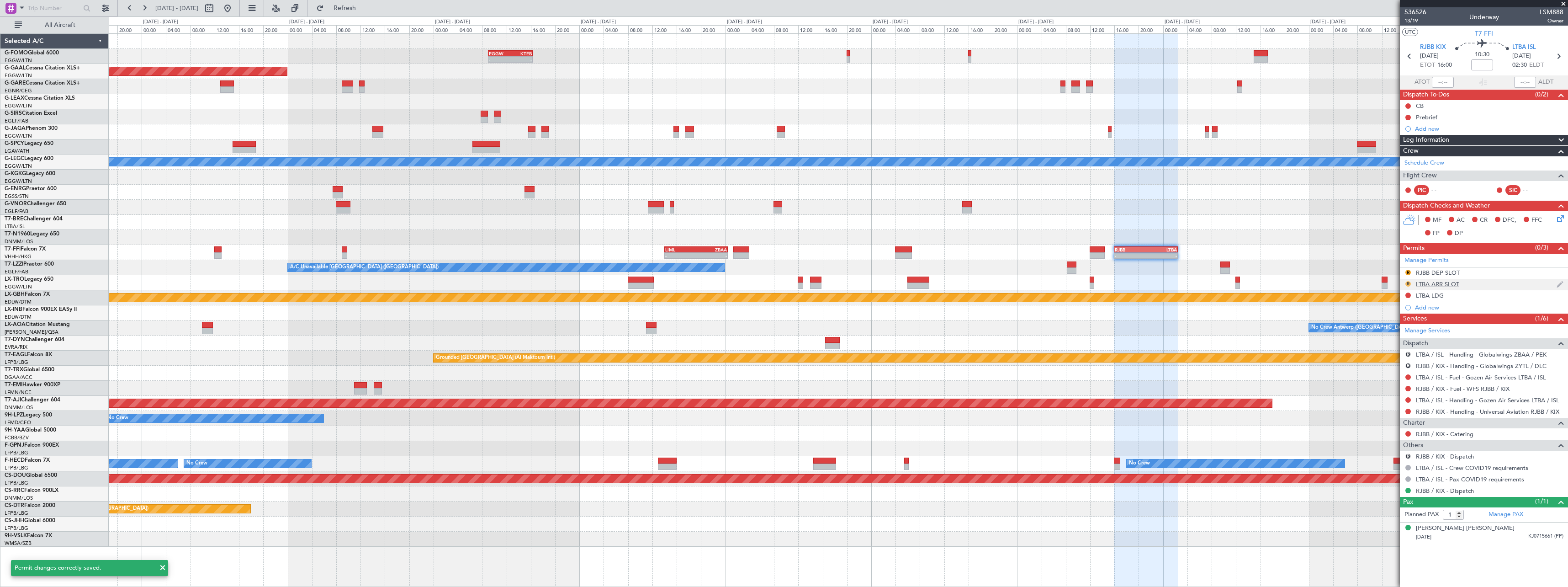
click at [1408, 283] on button "R" at bounding box center [1408, 284] width 5 height 5
click at [1395, 312] on span "Not Requested" at bounding box center [1388, 310] width 41 height 9
click at [1409, 271] on button "R" at bounding box center [1408, 272] width 5 height 5
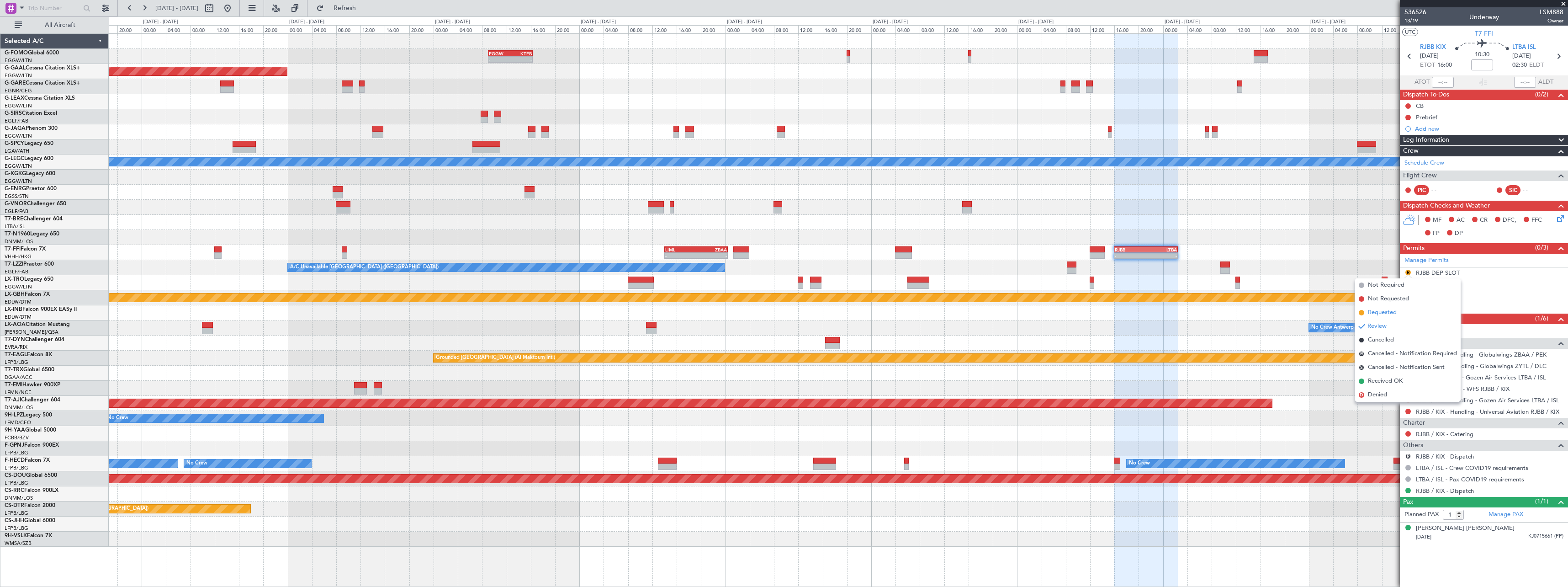
click at [1392, 310] on span "Requested" at bounding box center [1382, 312] width 29 height 9
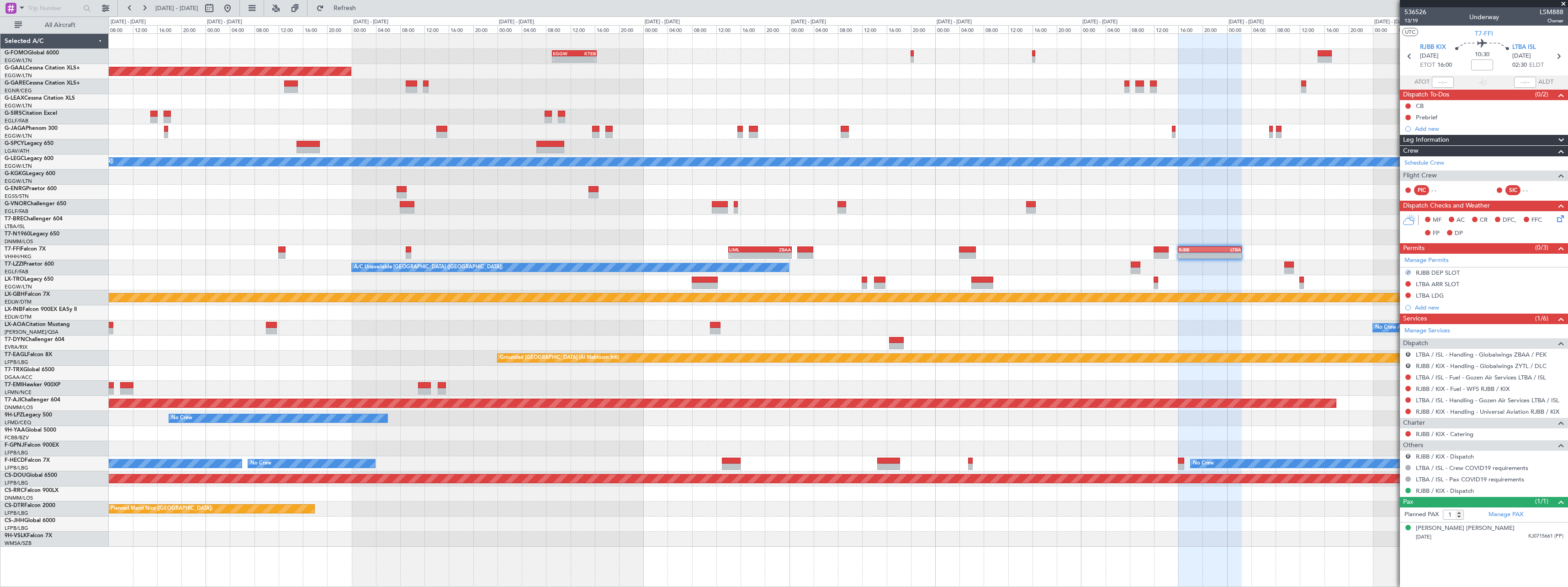
click at [838, 252] on div "- - LIML 14:00 Z ZBAA 00:25 Z - - RJBB 16:00 Z LTBA 02:30 Z - - VHHH 17:00 Z UT…" at bounding box center [838, 252] width 1459 height 15
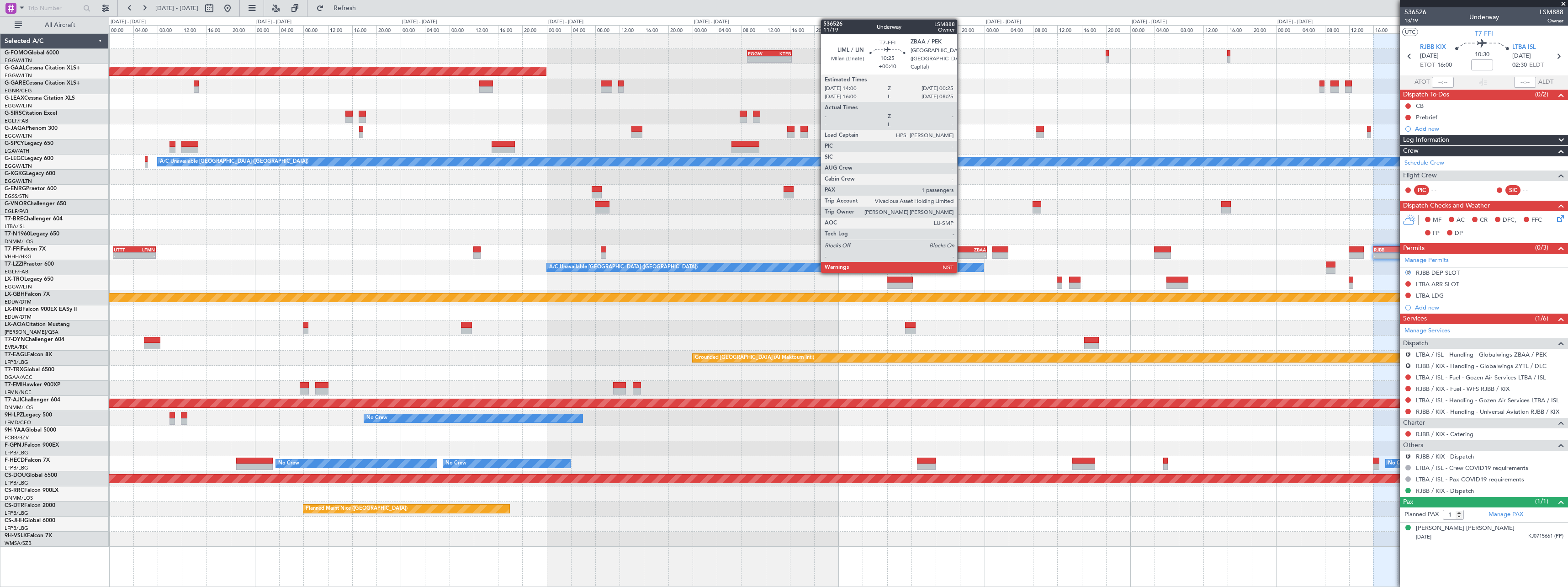
click at [961, 252] on div "- -" at bounding box center [955, 255] width 63 height 7
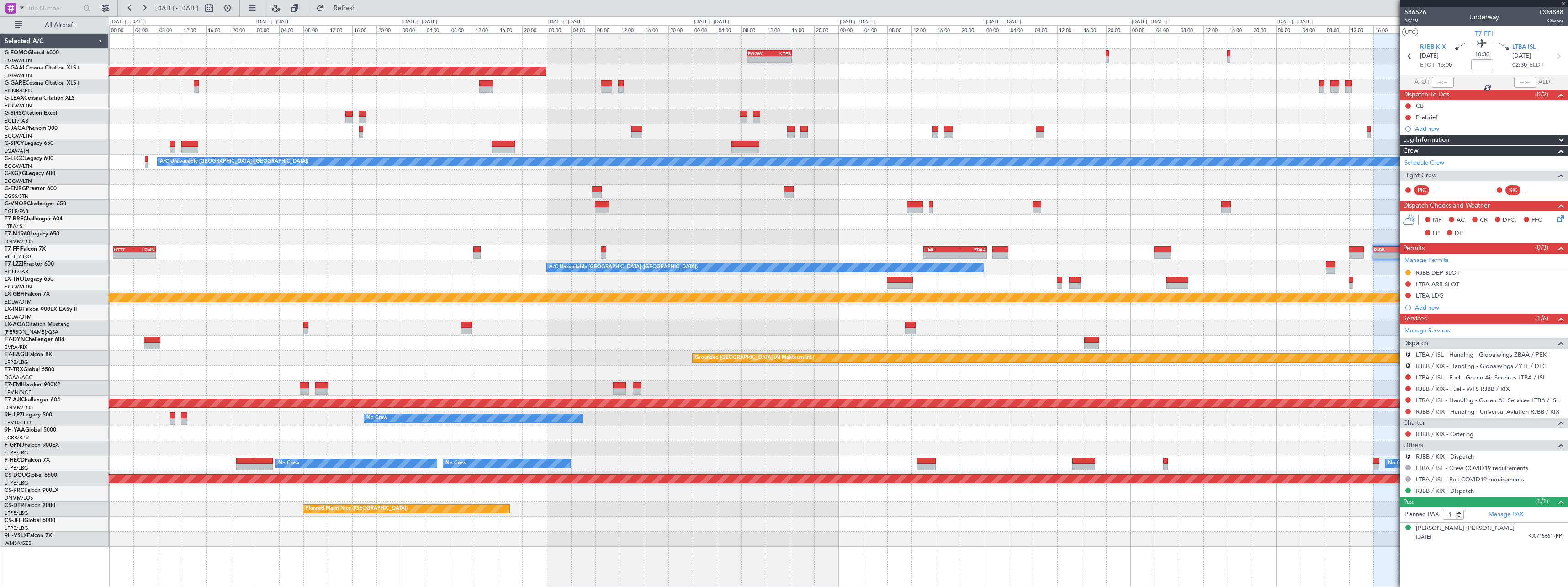
type input "+00:40"
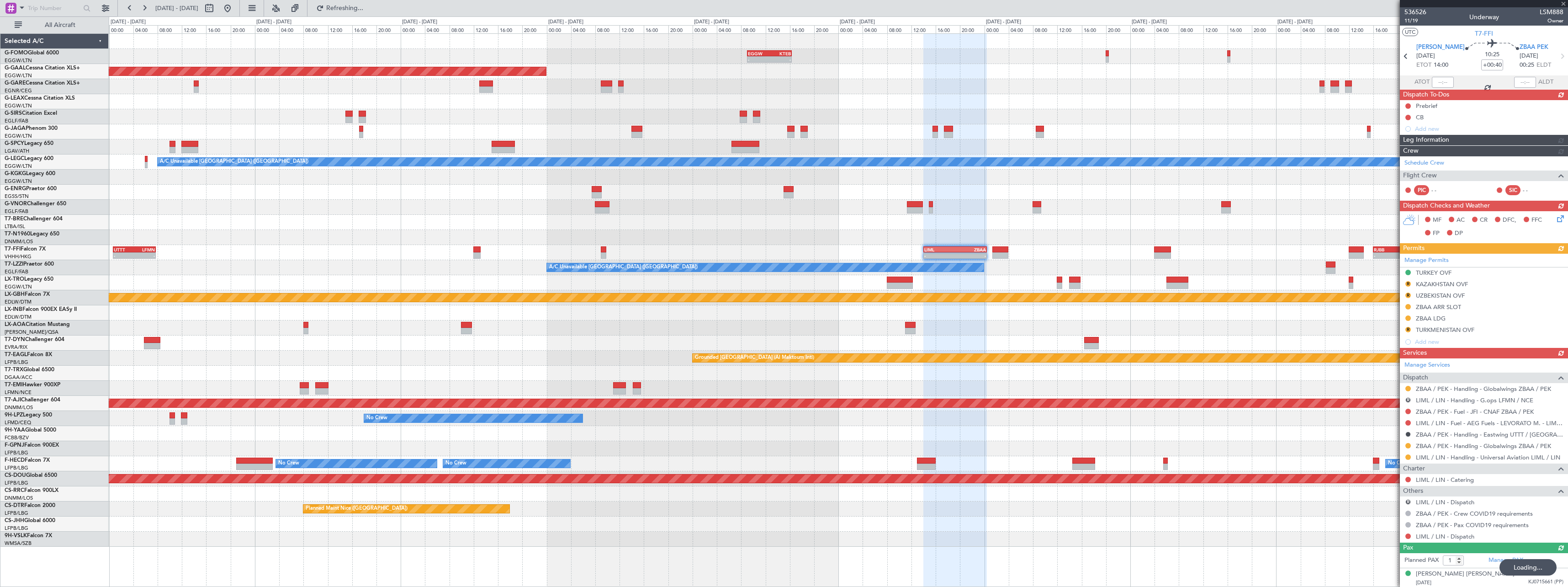
click at [1557, 382] on fb-app "[DATE] - [DATE] Refreshing... Quick Links All Aircraft - - EGGW 09:00 Z KTEB 16…" at bounding box center [784, 297] width 1568 height 580
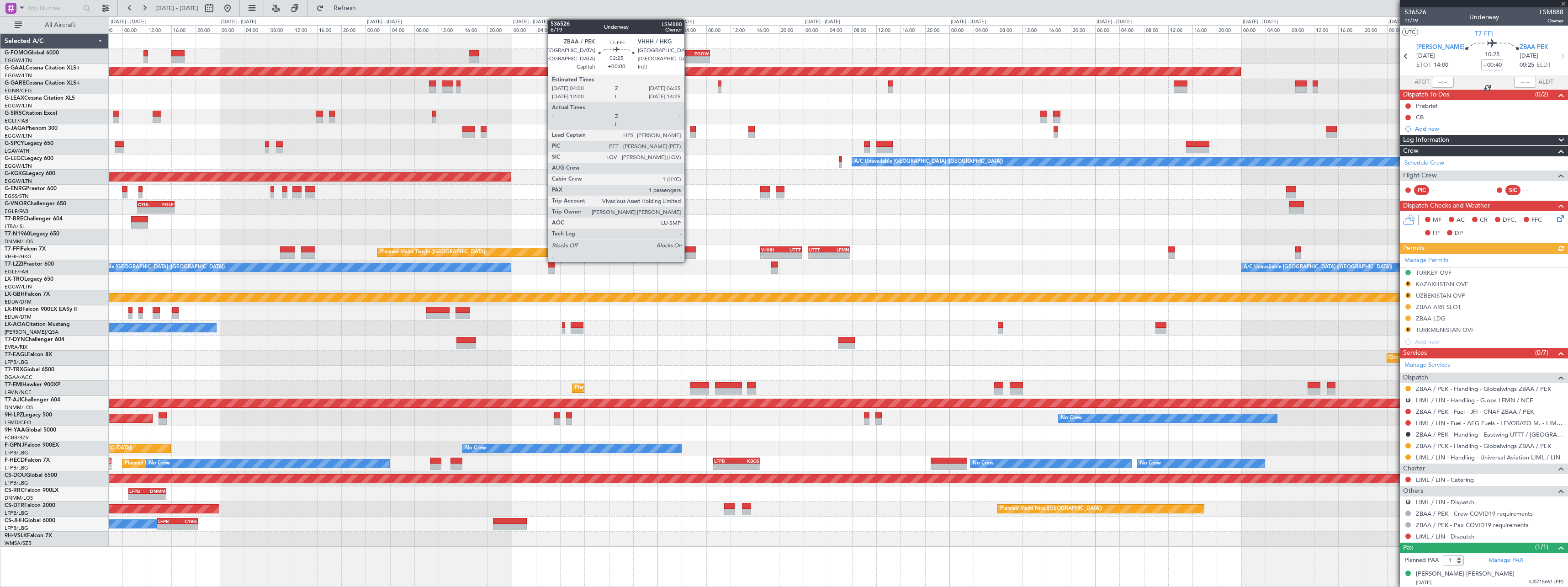
click at [690, 250] on div at bounding box center [688, 250] width 15 height 7
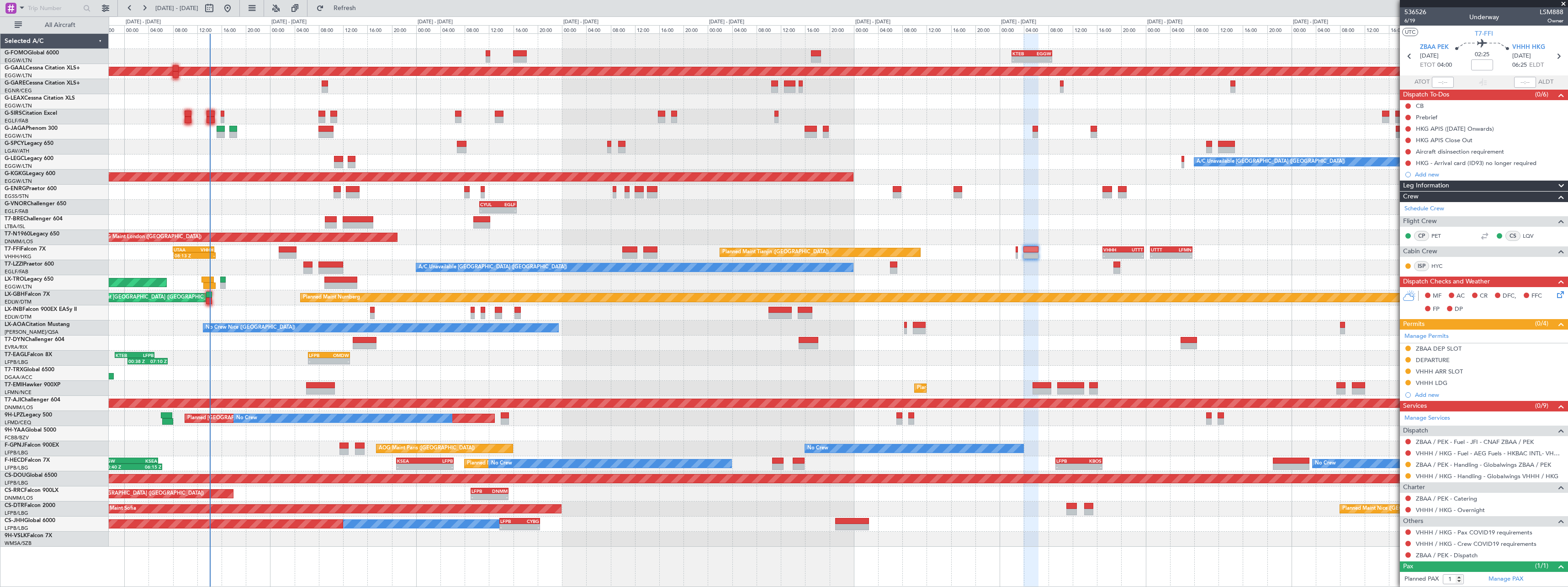
click at [816, 215] on div "- - KTEB 02:00 Z EGGW 08:40 Z OLBA 11:00 Z KTEB 22:45 Z 10:50 Z 22:30 Z - - EGG…" at bounding box center [838, 290] width 1459 height 513
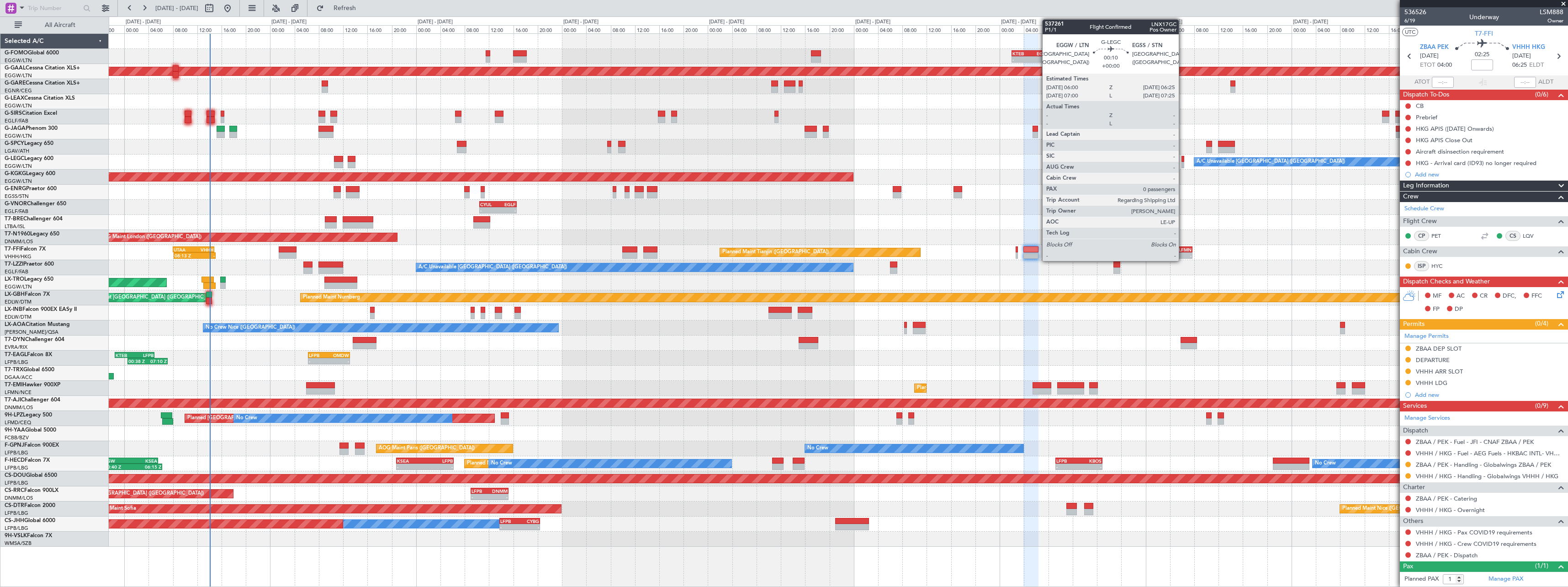
click at [1183, 162] on div at bounding box center [1183, 165] width 3 height 7
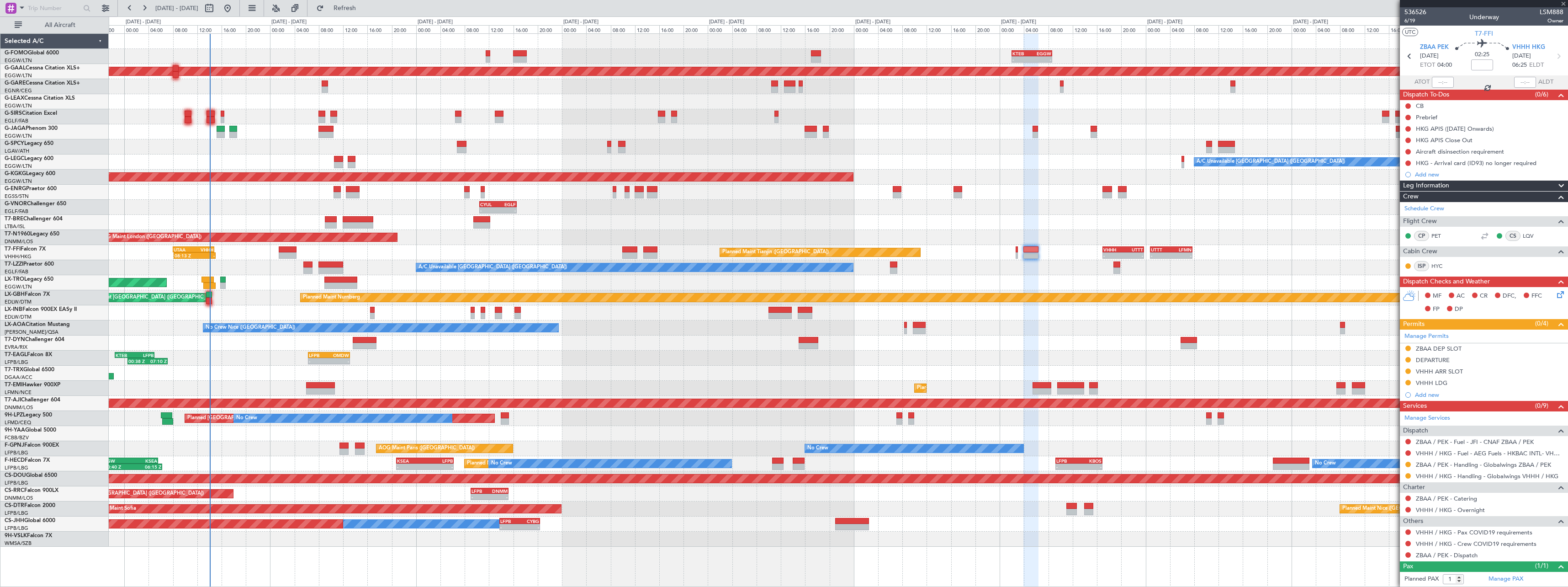
type input "0"
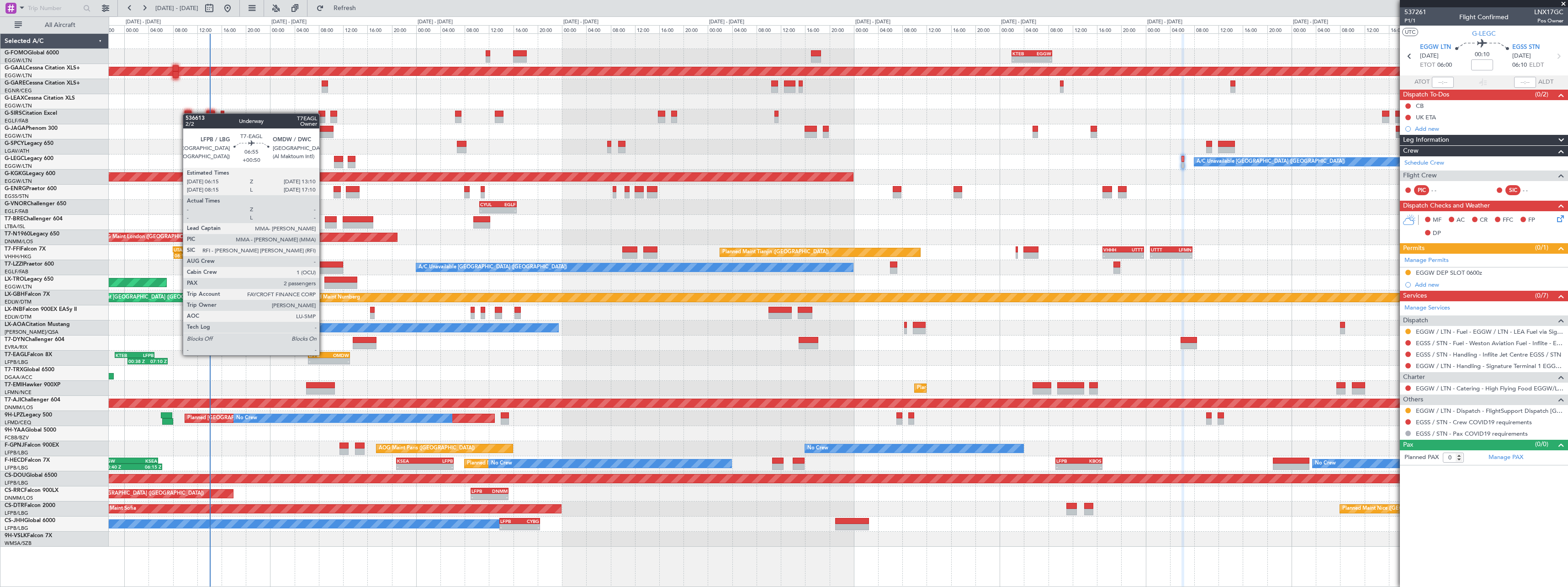
click at [323, 354] on div "LFPB" at bounding box center [318, 355] width 20 height 5
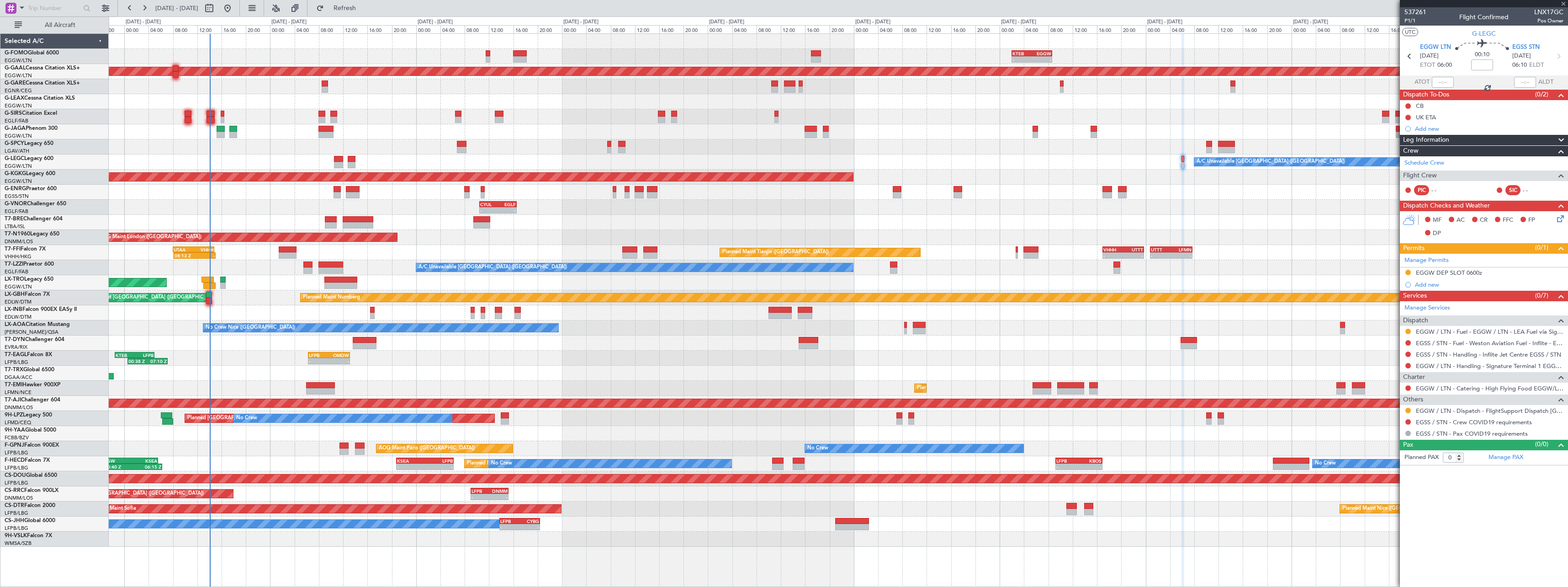
type input "+00:50"
type input "2"
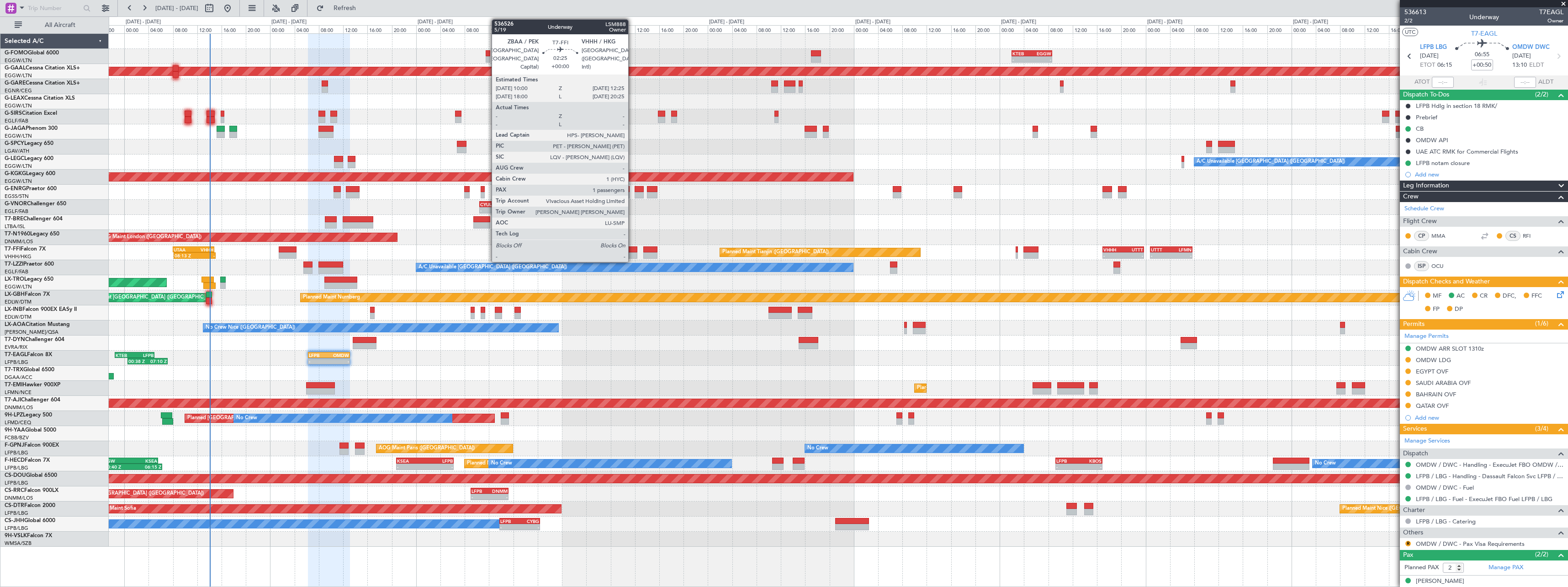
click at [632, 251] on div at bounding box center [629, 250] width 15 height 7
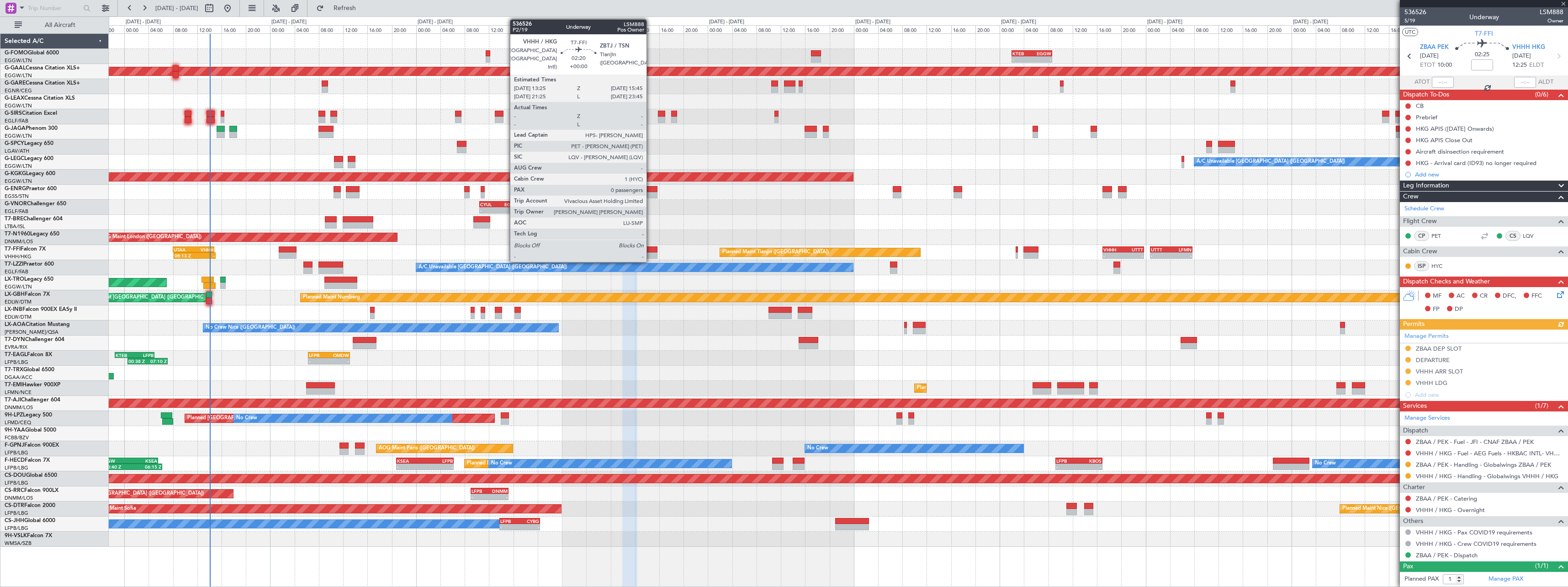
click at [651, 252] on div at bounding box center [651, 250] width 15 height 7
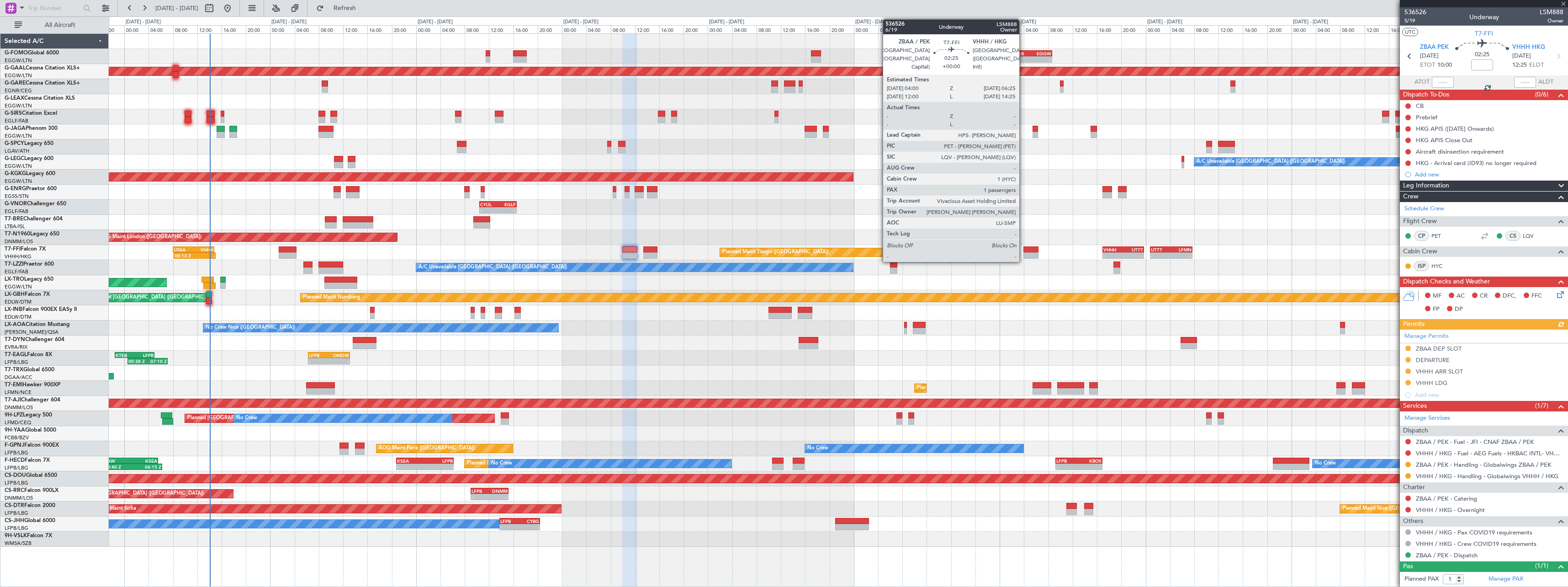
type input "0"
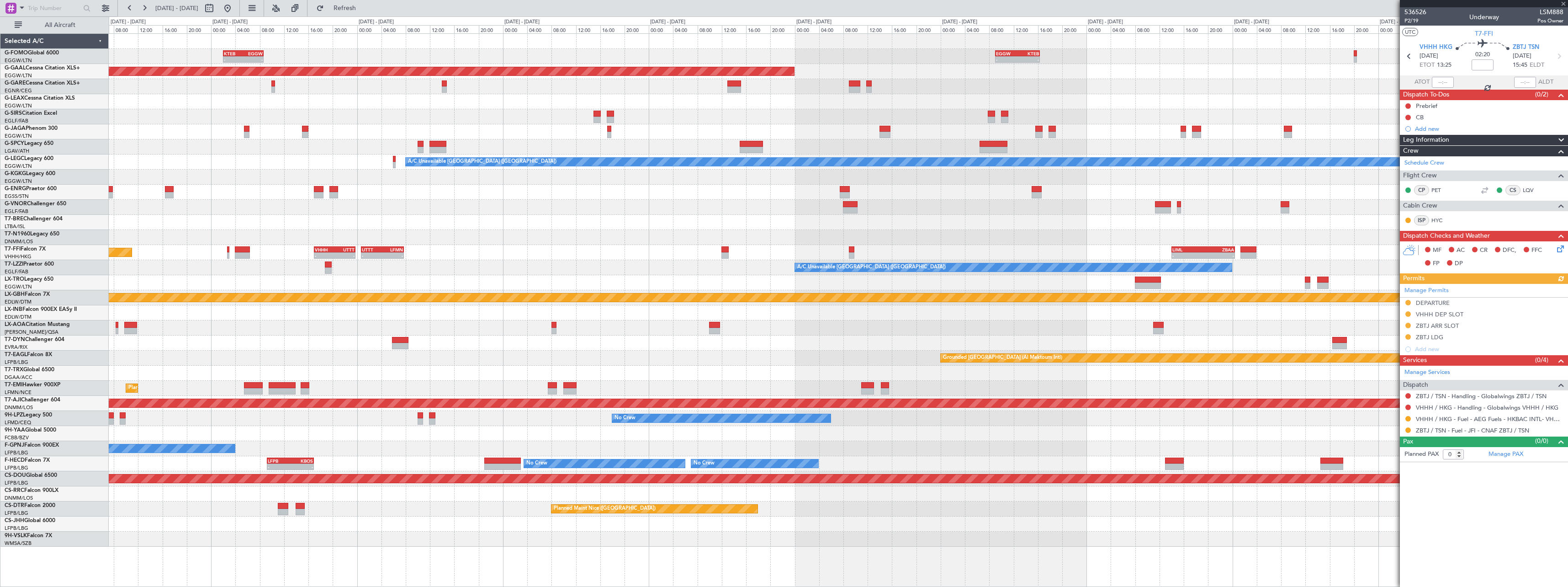
click at [390, 230] on div at bounding box center [838, 237] width 1459 height 15
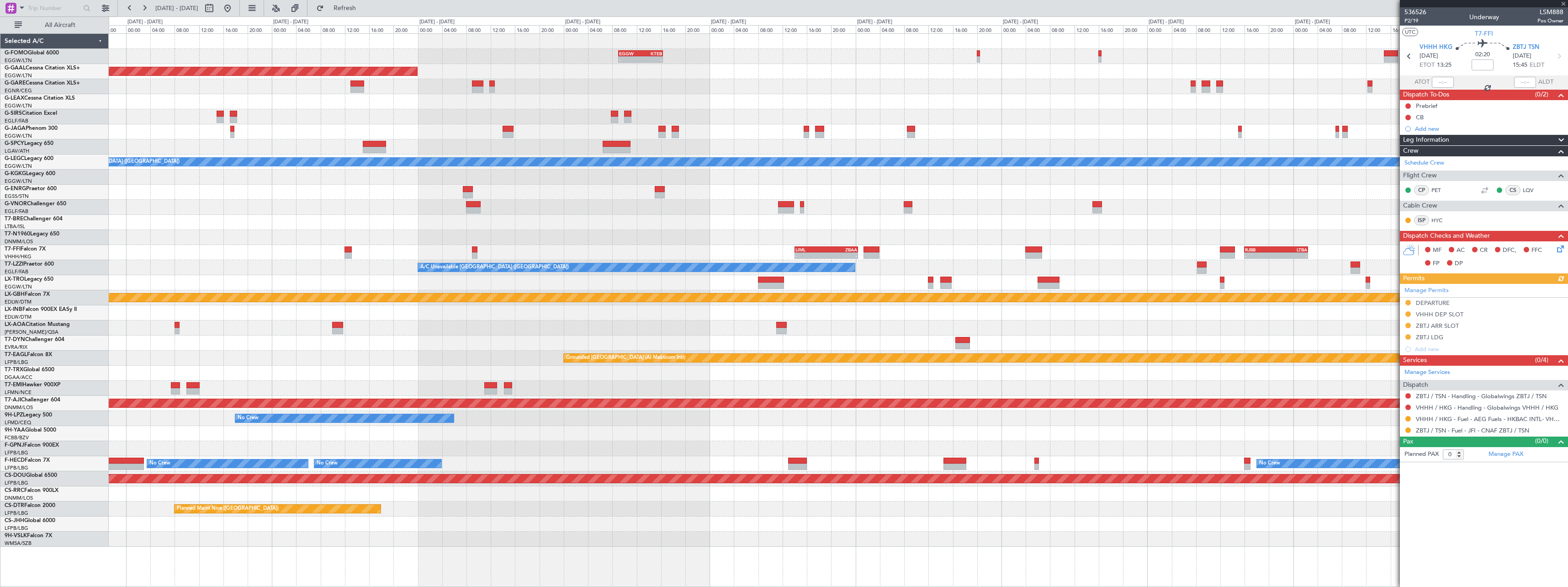
click at [902, 237] on div at bounding box center [838, 237] width 1459 height 15
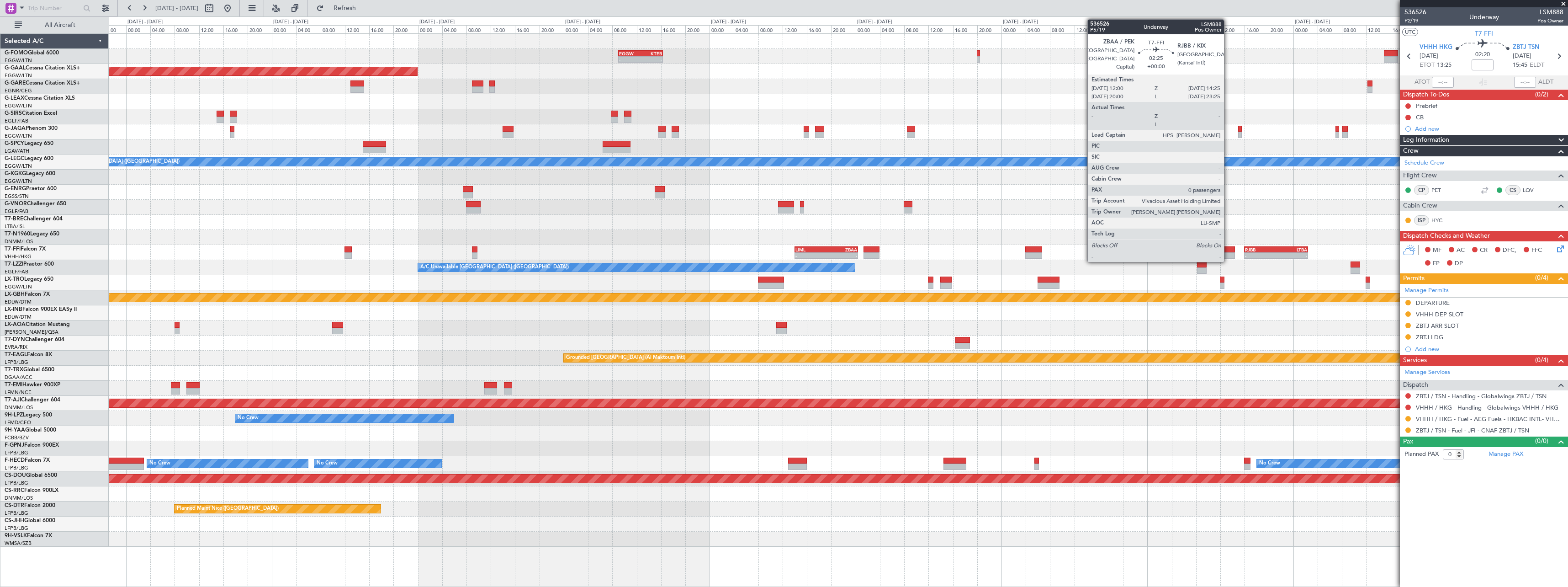
click at [1228, 251] on div at bounding box center [1227, 250] width 15 height 7
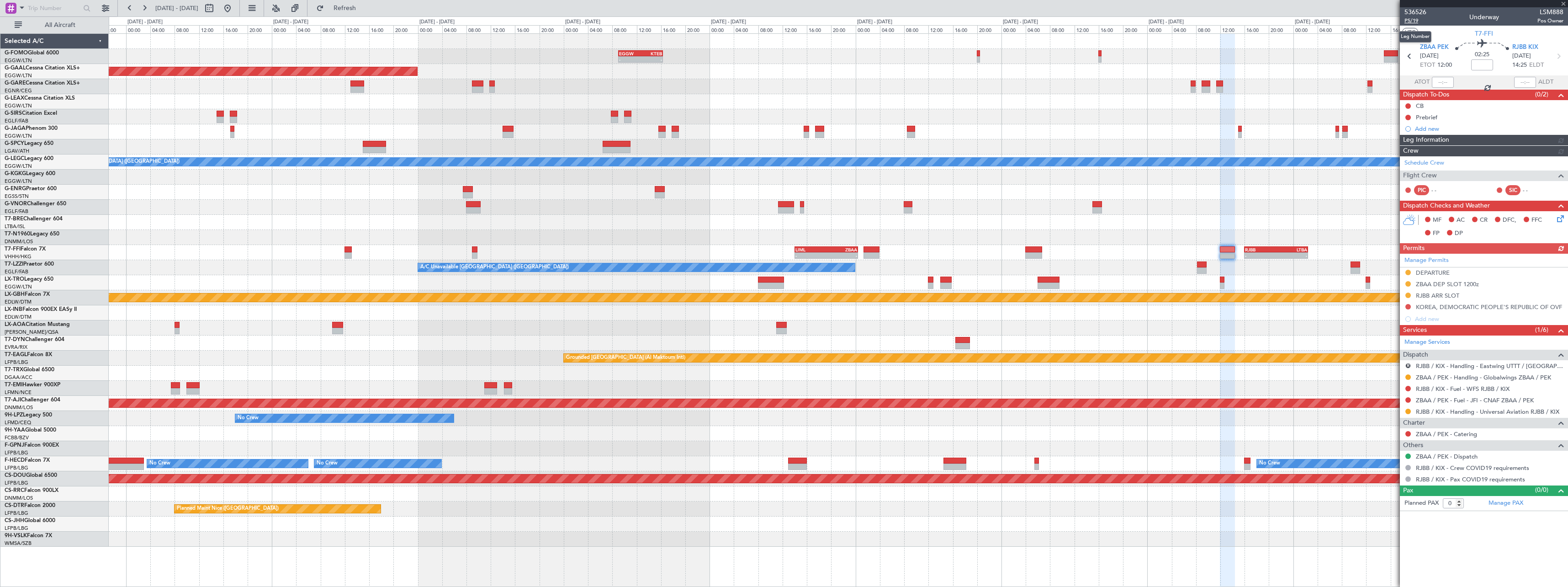
click at [1412, 19] on span "P5/19" at bounding box center [1415, 21] width 22 height 8
click at [1472, 378] on link "ZBAA / PEK - Handling - Globalwings ZBAA / PEK" at bounding box center [1483, 377] width 135 height 8
click at [1134, 235] on div "- - EGGW 09:00 Z KTEB 16:20 Z KTEB 02:00 Z EGGW 08:40 Z - - - - KTEB 01:00 Z EG…" at bounding box center [838, 290] width 1459 height 513
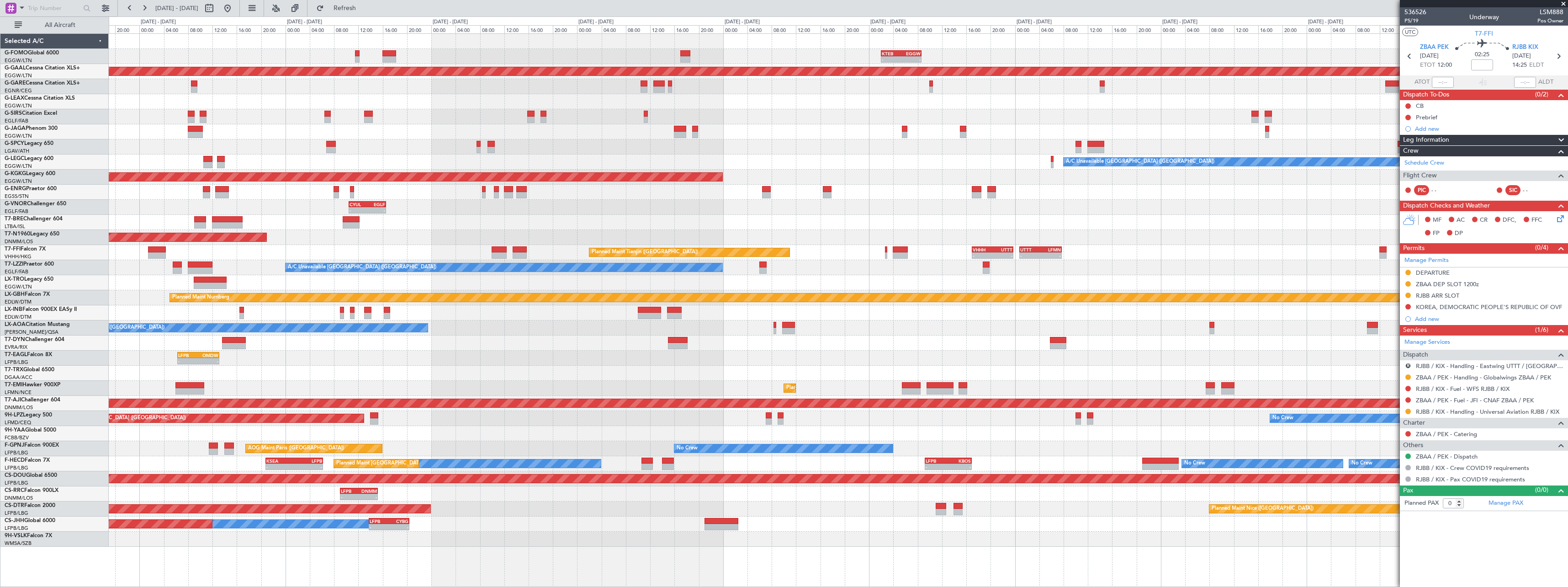
click at [1231, 233] on div "KTEB 02:00 Z EGGW 08:40 Z - - - - EGGW 09:00 Z KTEB 16:20 Z Planned [GEOGRAPHIC…" at bounding box center [838, 290] width 1459 height 513
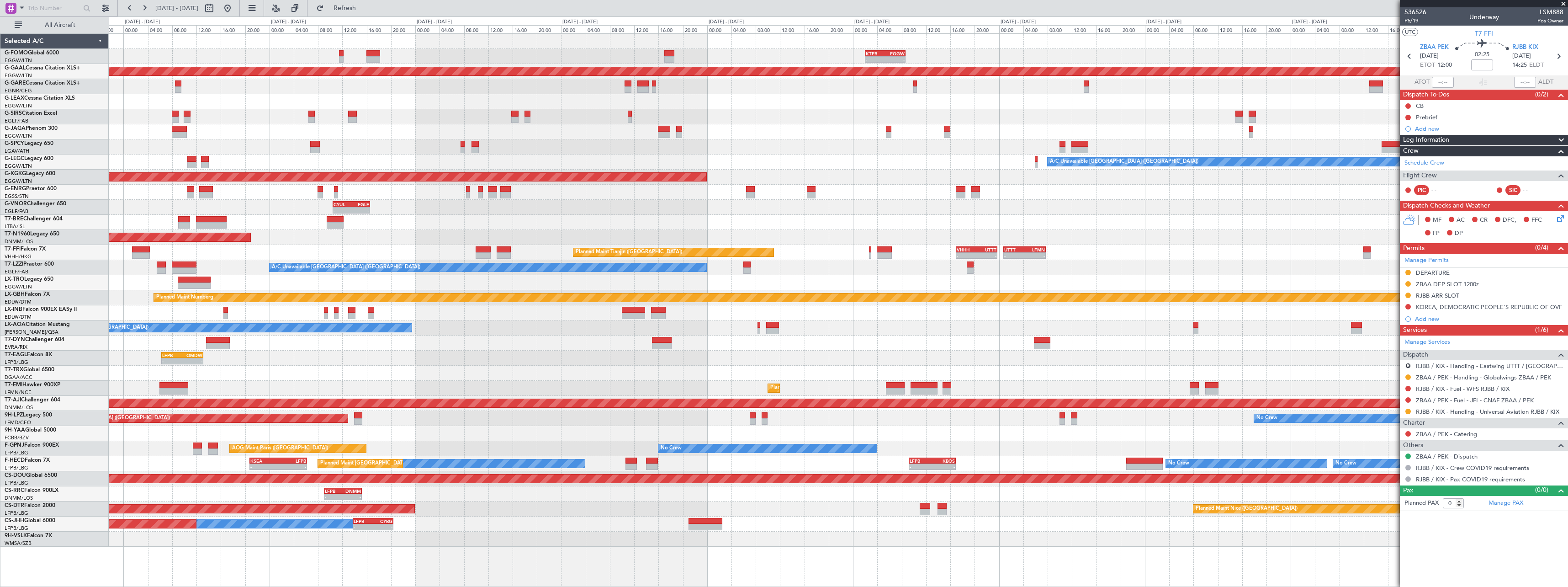
click at [394, 221] on div "KTEB 02:00 Z EGGW 08:40 Z - - - - EGGW 09:00 Z KTEB 16:20 Z Planned [GEOGRAPHIC…" at bounding box center [838, 290] width 1459 height 513
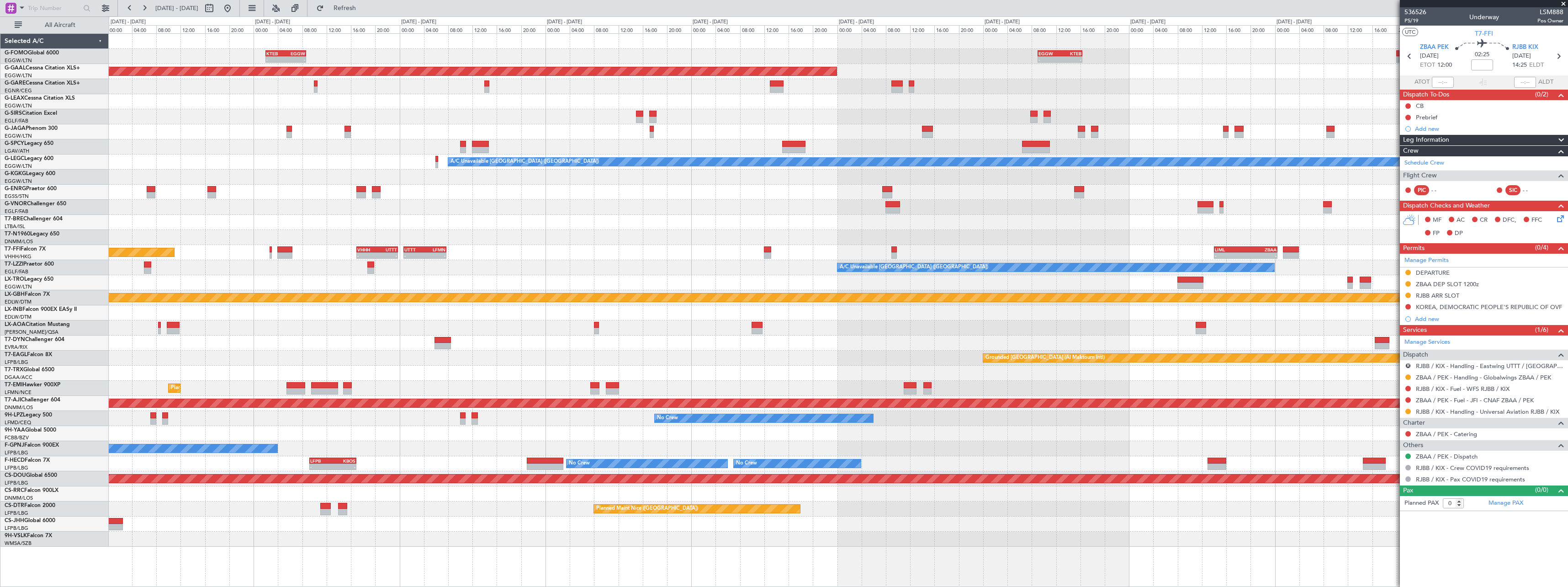
click at [549, 201] on div "KTEB 02:00 Z EGGW 08:40 Z - - - - EGGW 09:00 Z KTEB 16:20 Z Planned [GEOGRAPHIC…" at bounding box center [838, 290] width 1459 height 513
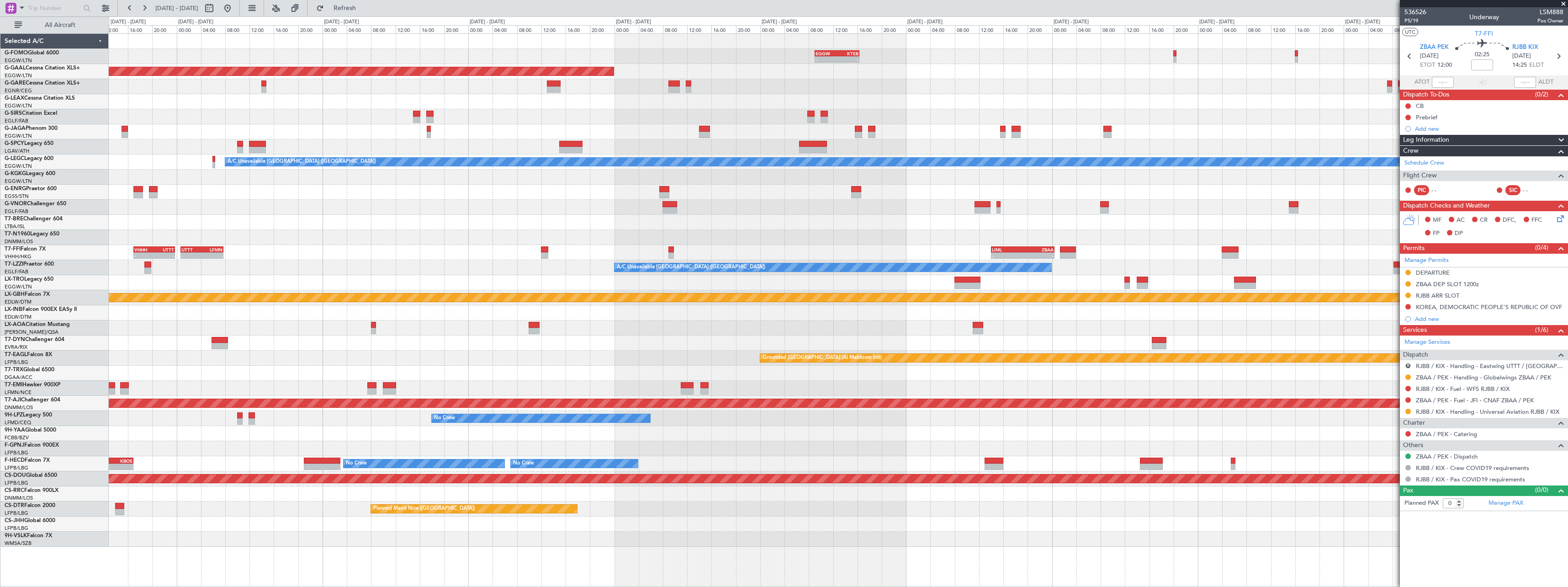
click at [1062, 217] on div "- - EGGW 09:00 Z KTEB 16:20 Z KTEB 02:00 Z EGGW 08:40 Z - - Planned [GEOGRAPHIC…" at bounding box center [838, 290] width 1459 height 513
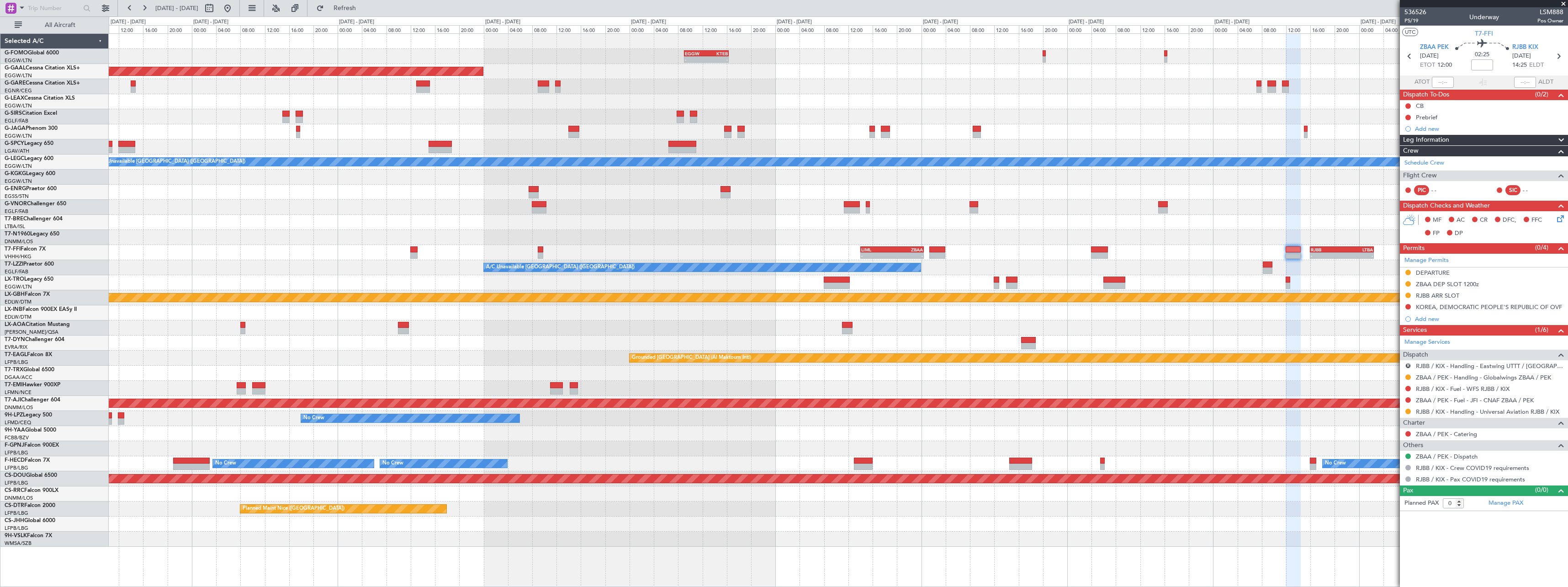
click at [1141, 245] on div "- - LIML 14:00 Z ZBAA 00:25 Z - - RJBB 16:00 Z LTBA 02:30 Z - - VHHH 17:00 Z UT…" at bounding box center [838, 252] width 1459 height 15
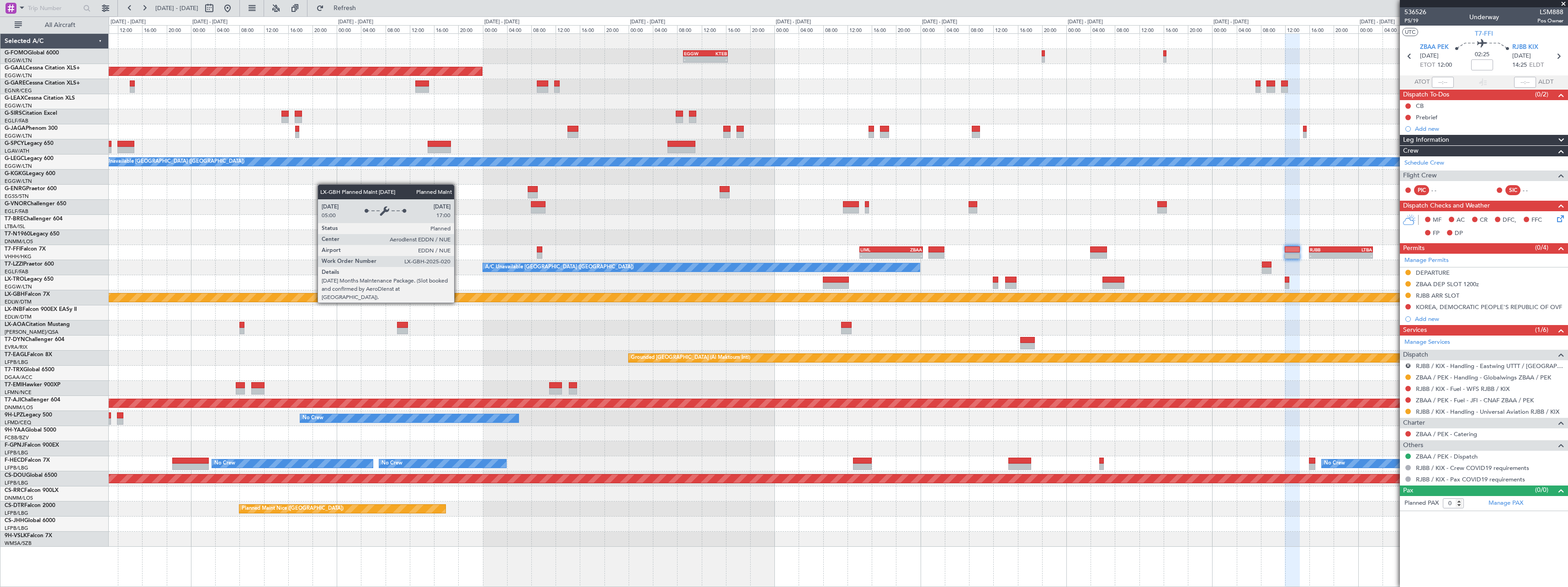
click at [1234, 300] on div "Planned Maint Nurnberg" at bounding box center [1113, 298] width 3826 height 9
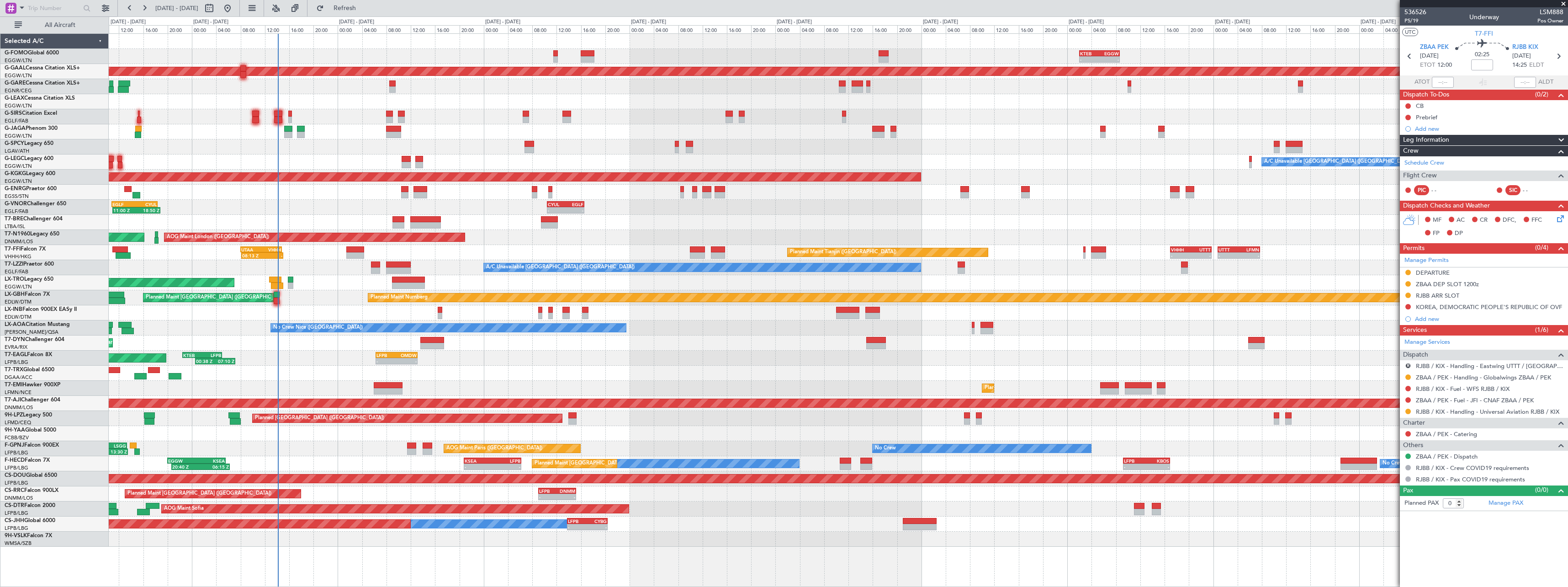
click at [1097, 287] on div "Unplanned Maint [GEOGRAPHIC_DATA] ([PERSON_NAME] Intl)" at bounding box center [838, 283] width 1459 height 15
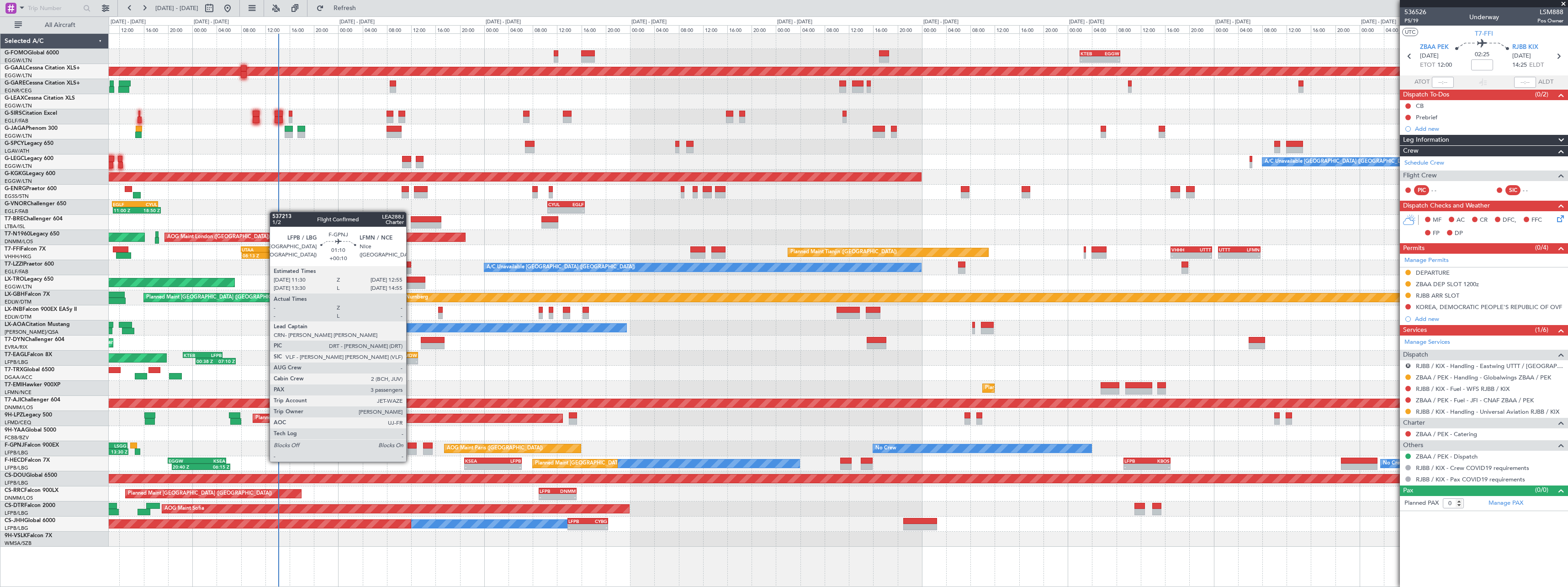
click at [410, 452] on div at bounding box center [412, 451] width 9 height 7
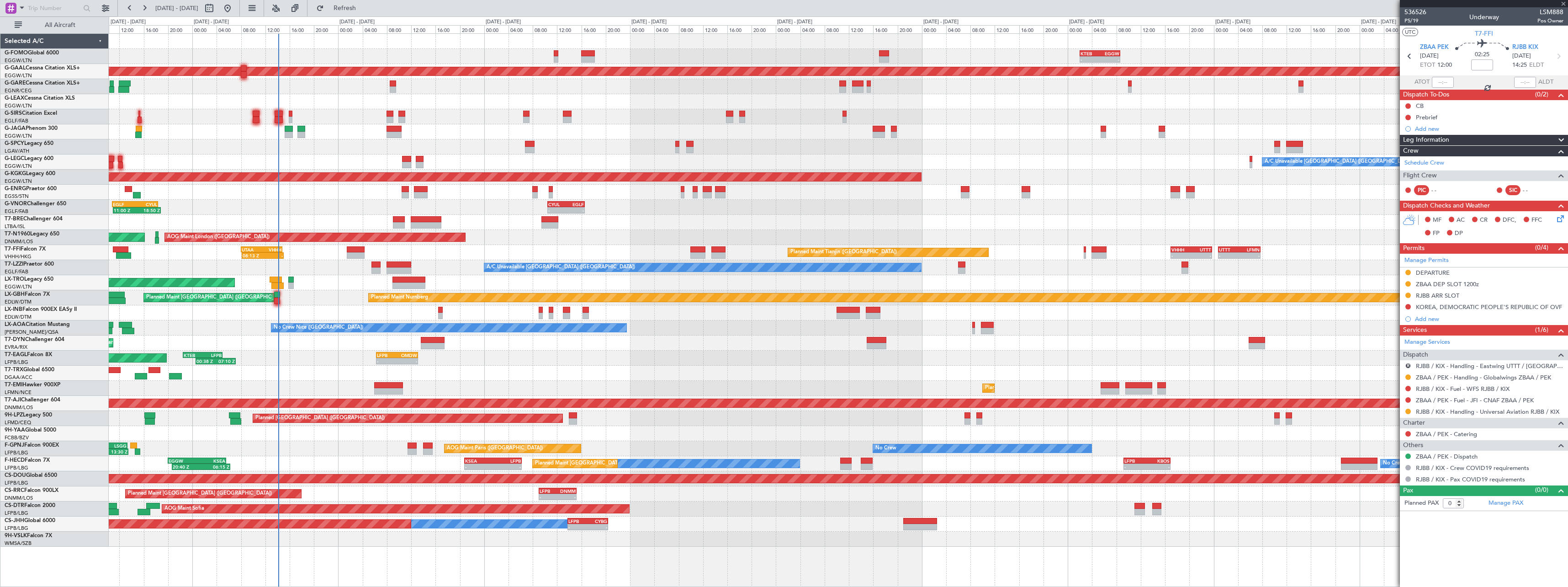
type input "+00:10"
type input "3"
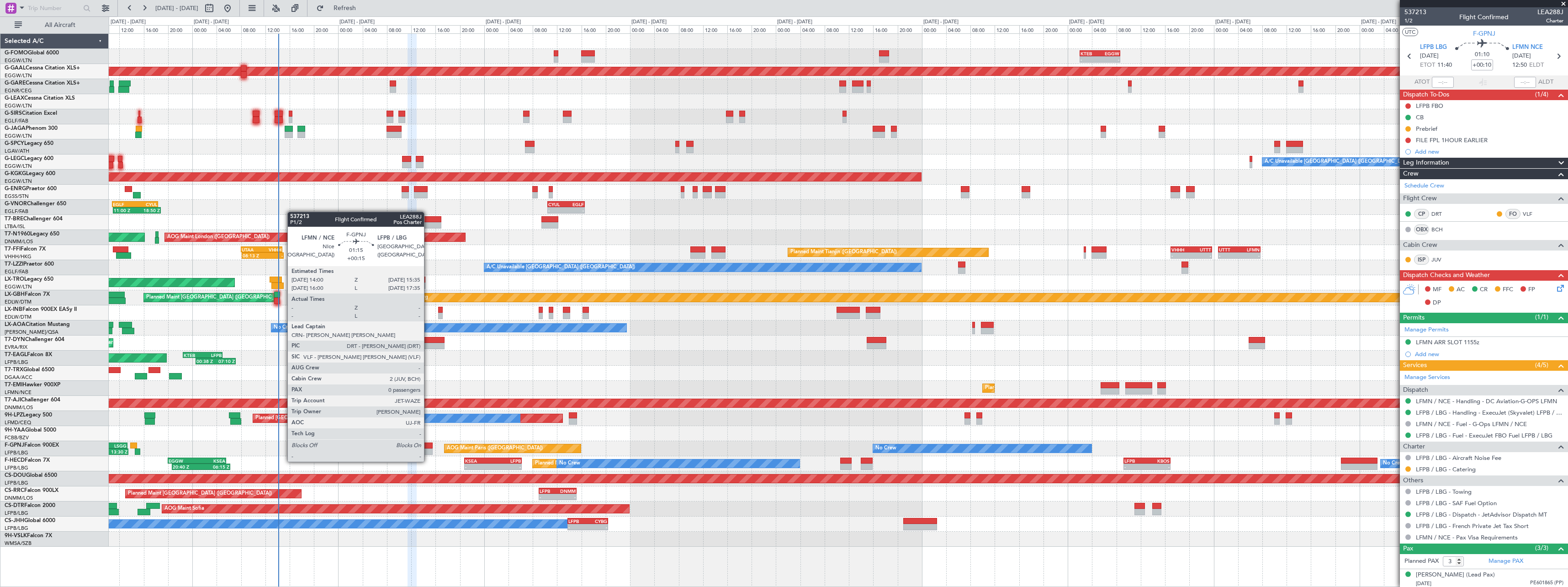
click at [428, 452] on div at bounding box center [428, 451] width 10 height 7
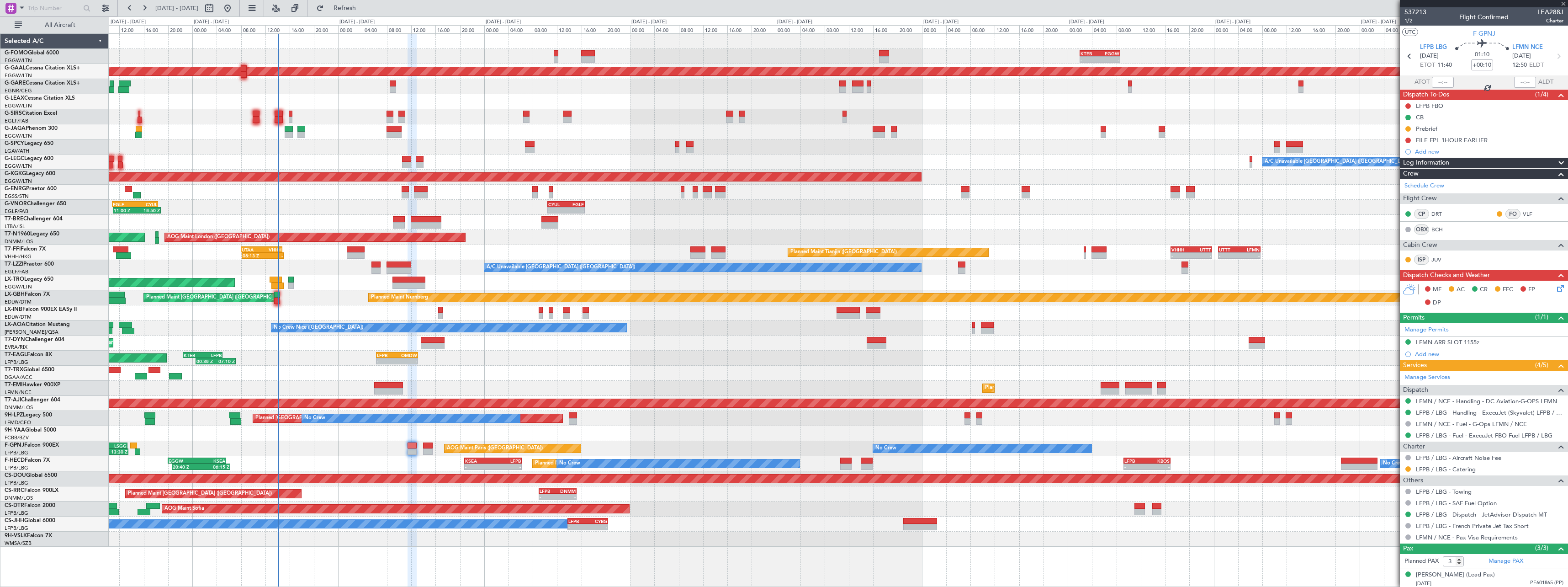
type input "+00:15"
type input "0"
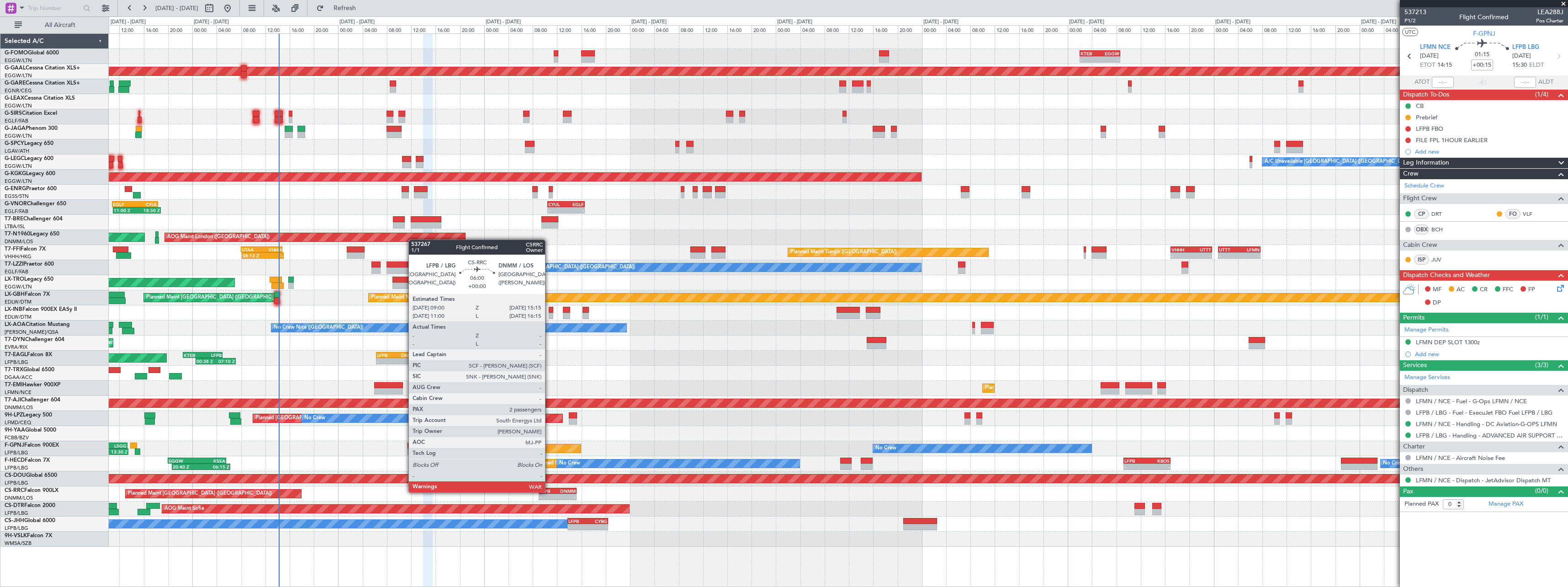
click at [549, 491] on div "LFPB" at bounding box center [548, 491] width 18 height 5
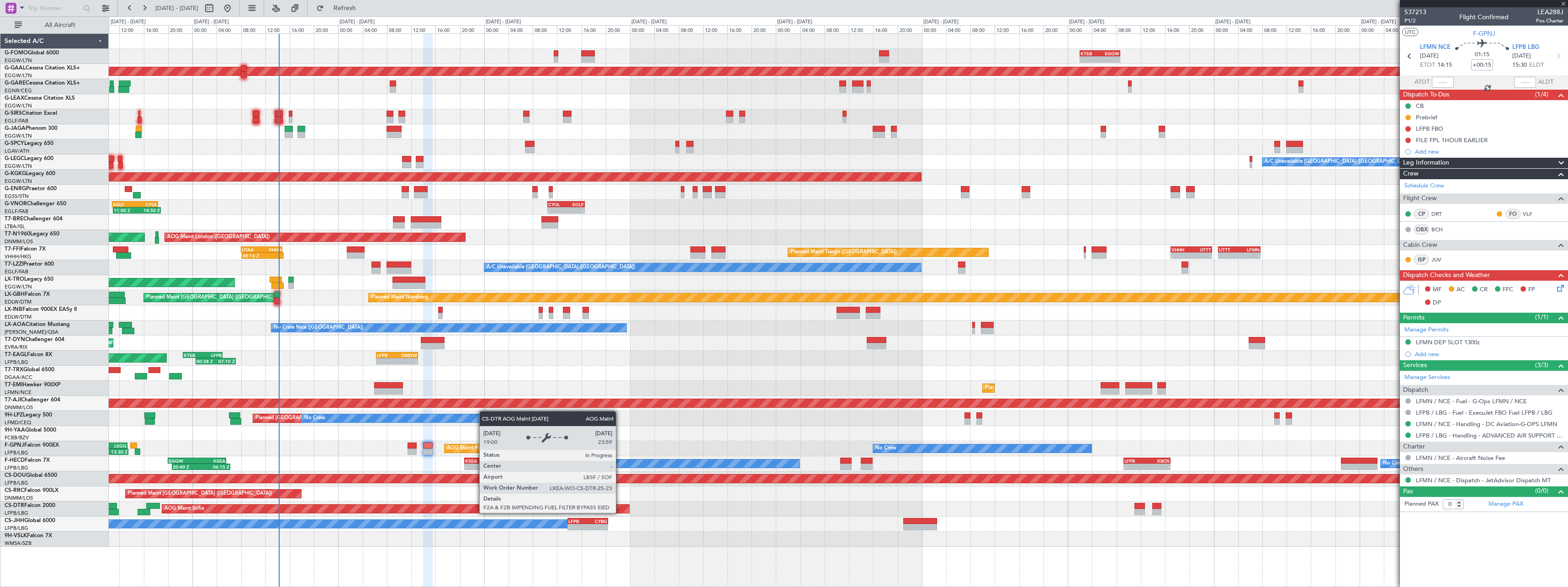
type input "2"
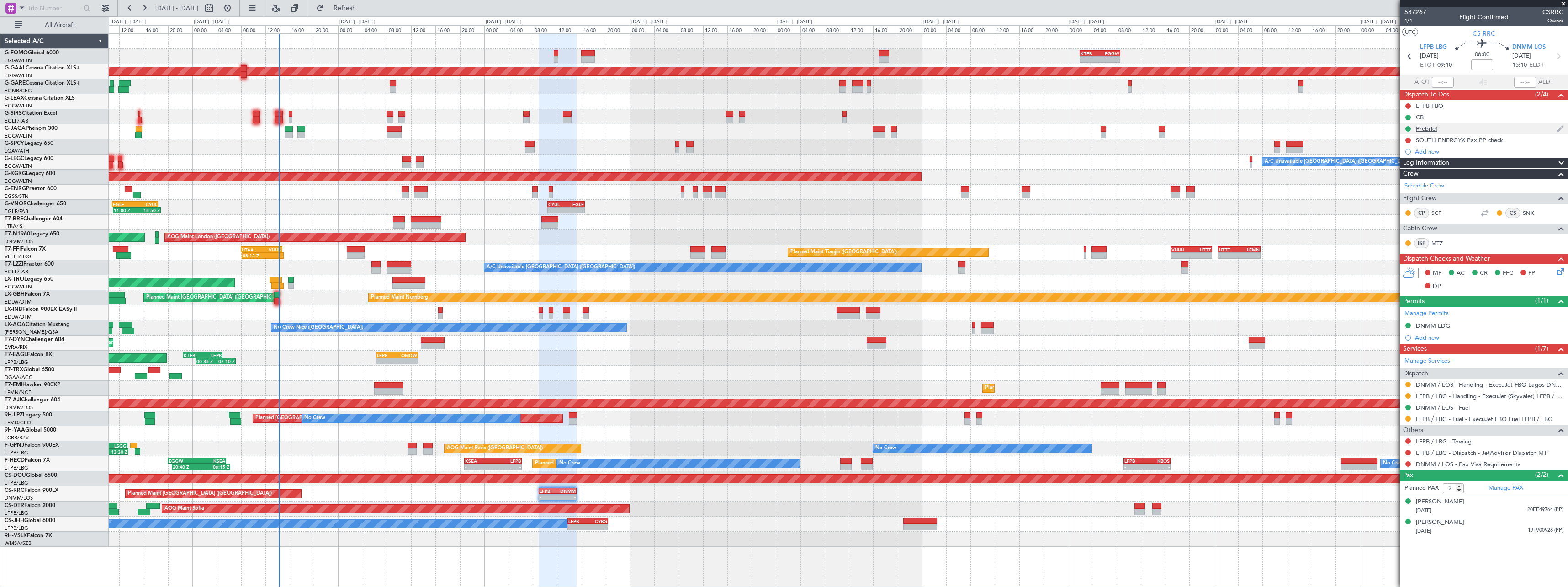
click at [1441, 128] on div "Prebrief" at bounding box center [1484, 128] width 168 height 12
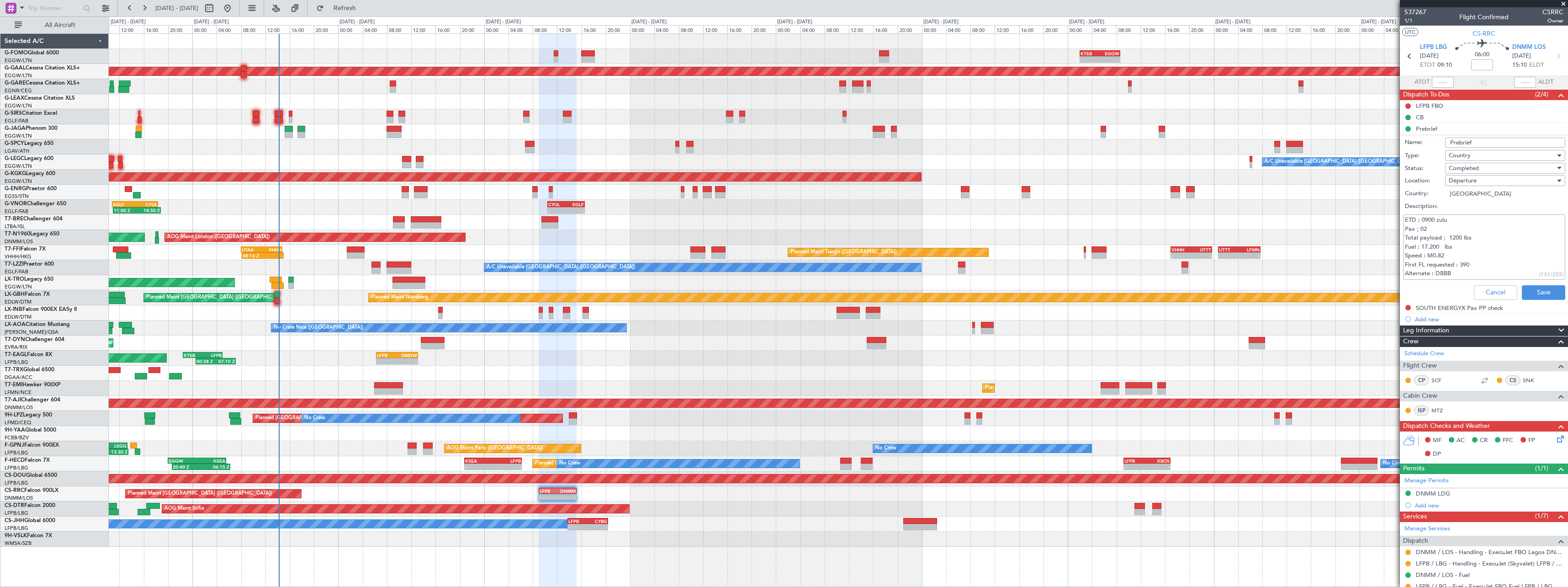
scroll to position [117, 0]
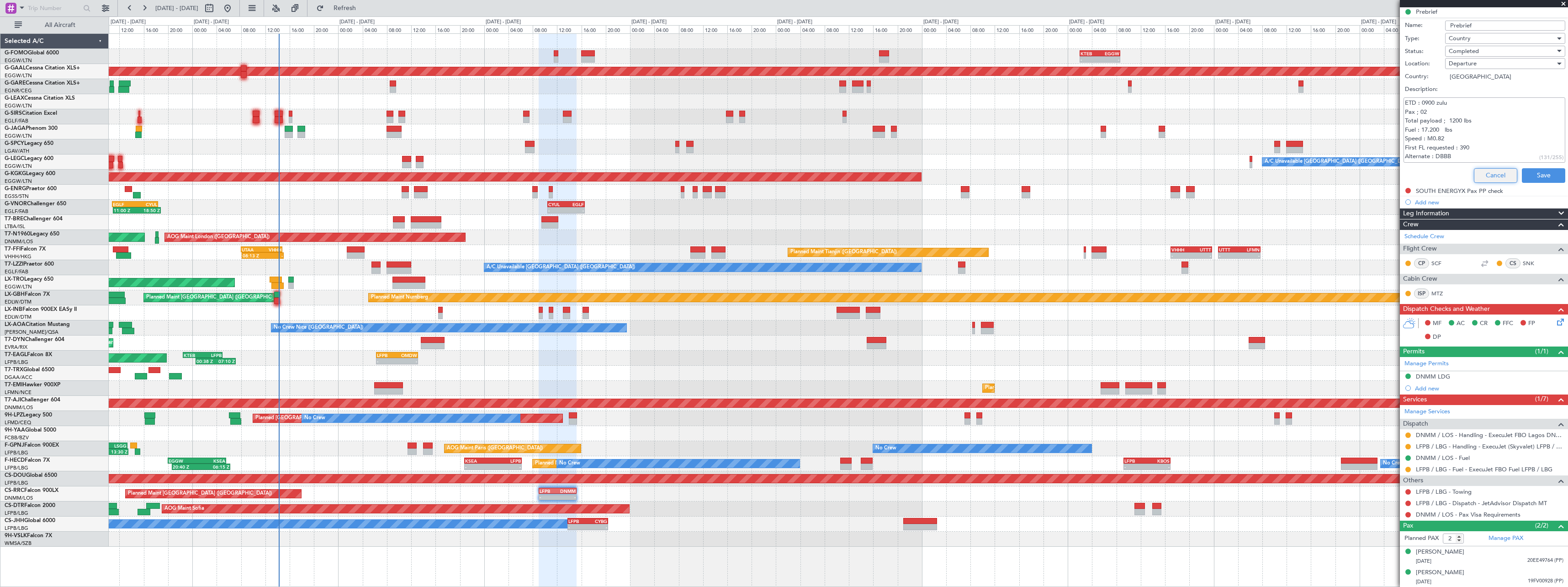
click at [1483, 175] on button "Cancel" at bounding box center [1495, 175] width 43 height 15
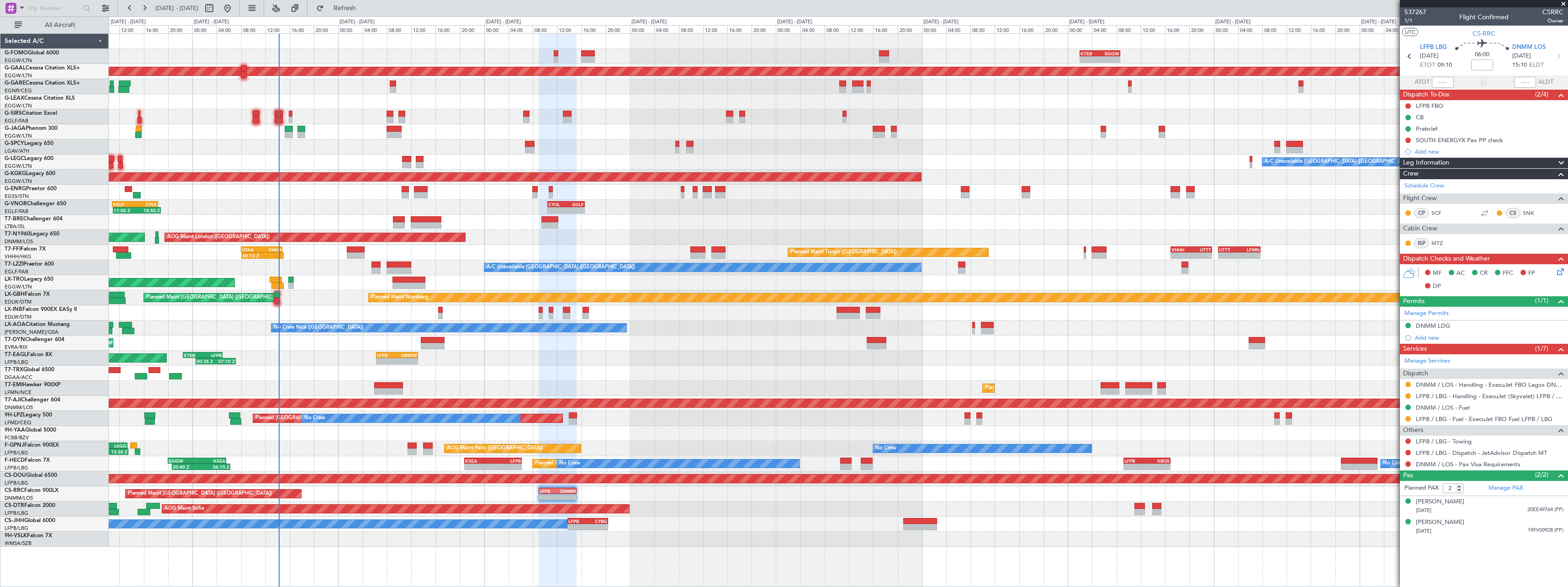
scroll to position [0, 0]
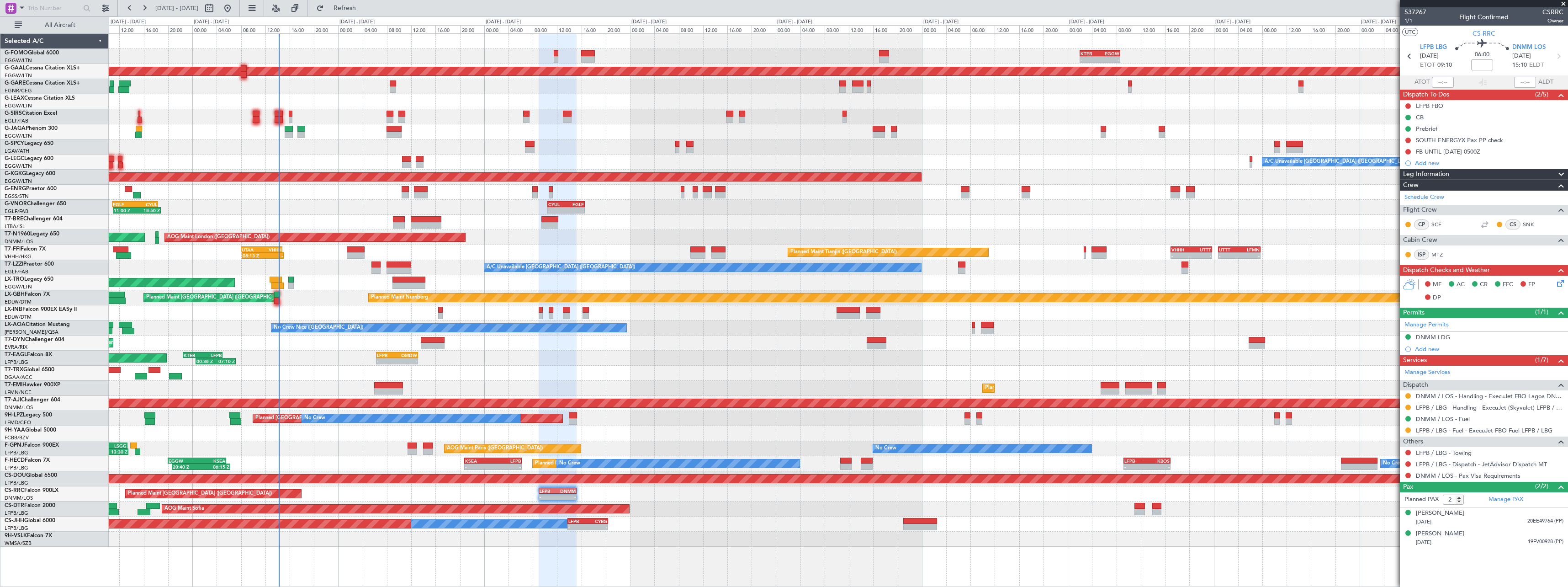
click at [706, 198] on div "- - KTEB 02:00 Z EGGW 08:40 Z OLBA 11:00 Z KTEB 22:45 Z 10:50 Z 22:30 Z - - EGG…" at bounding box center [838, 290] width 1459 height 513
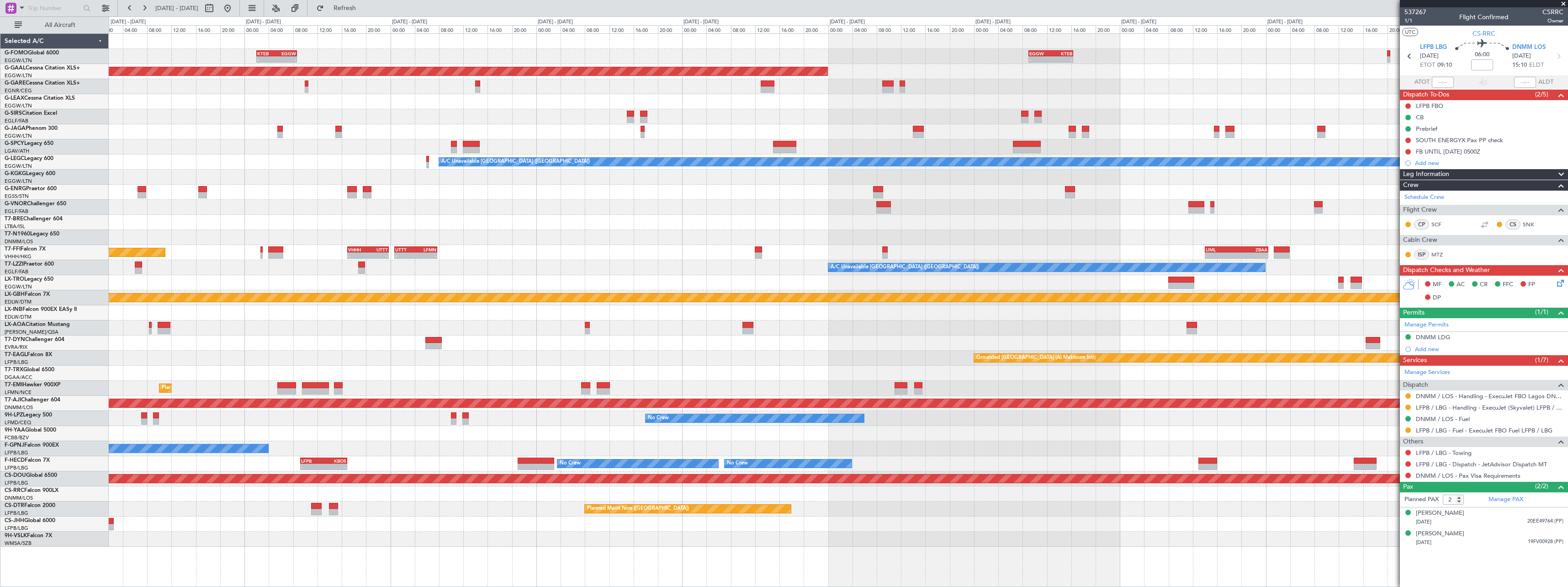
click at [743, 208] on div "- - KTEB 02:00 Z EGGW 08:40 Z - - EGGW 09:00 Z KTEB 16:20 Z Planned Maint Dusse…" at bounding box center [838, 290] width 1459 height 513
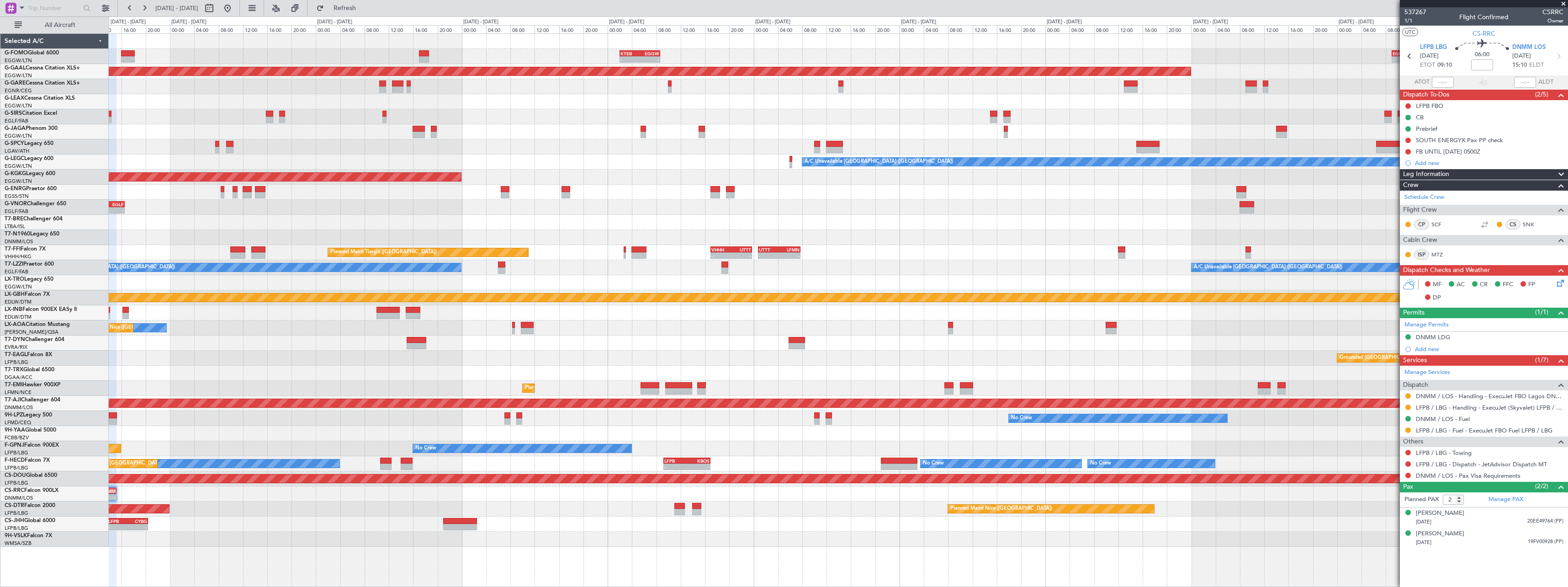
click at [1239, 189] on div "- - KTEB 02:00 Z EGGW 08:40 Z - - EGGW 09:00 Z KTEB 16:20 Z Planned Maint Dusse…" at bounding box center [838, 290] width 1459 height 513
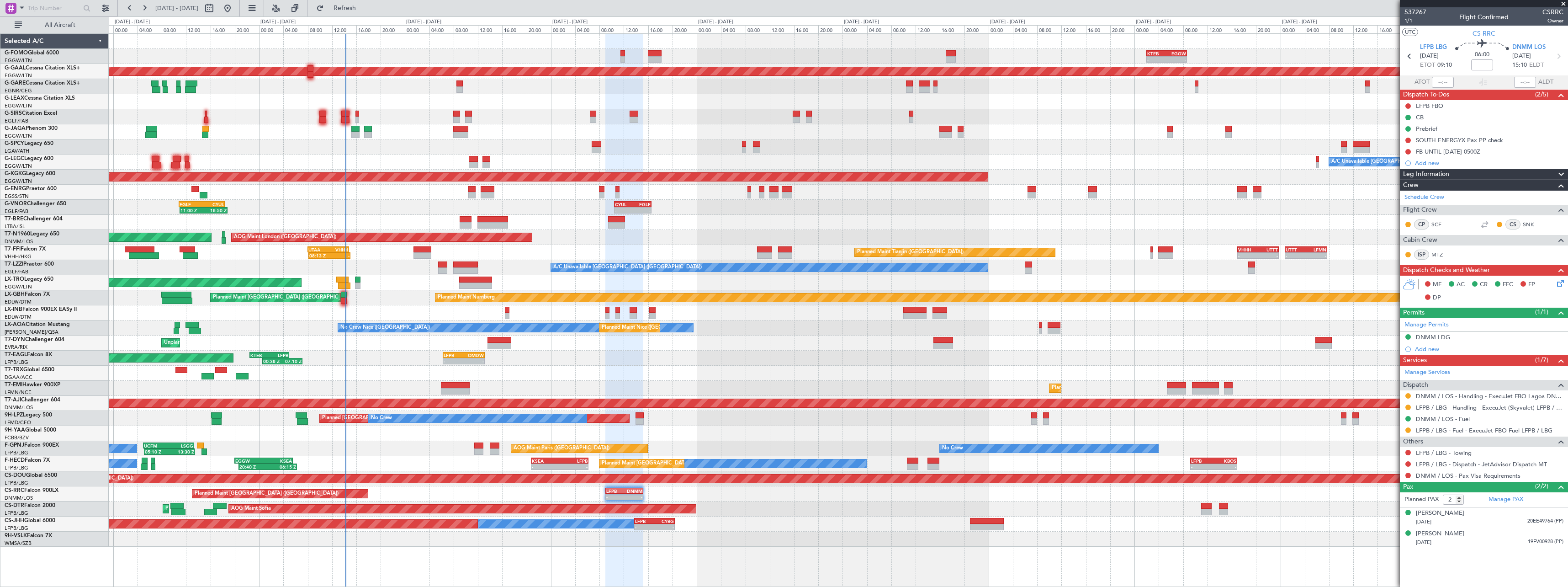
click at [1227, 206] on div "- - KTEB 02:00 Z EGGW 08:40 Z OLBA 11:00 Z KTEB 22:45 Z 10:50 Z 22:30 Z - - EGG…" at bounding box center [838, 290] width 1459 height 513
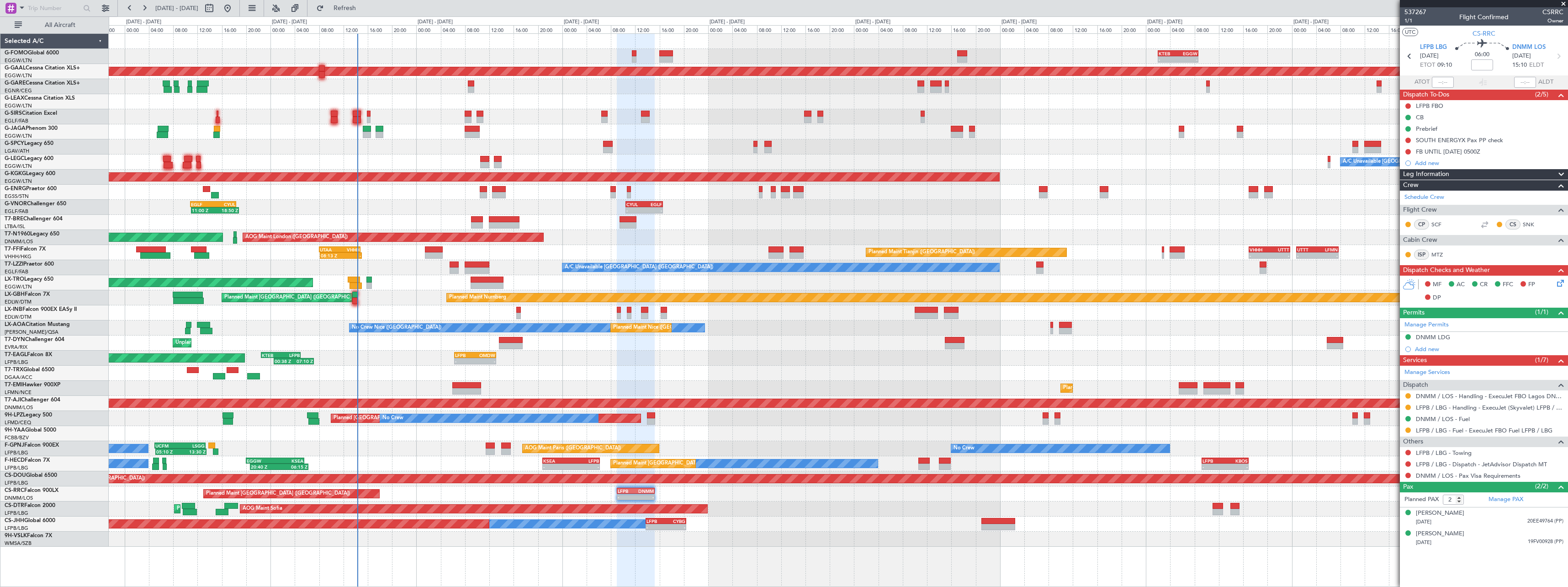
click at [491, 378] on div "14:10 Z 20:55 Z EDDB 13:50 Z DGAA 20:35 Z" at bounding box center [838, 373] width 1459 height 15
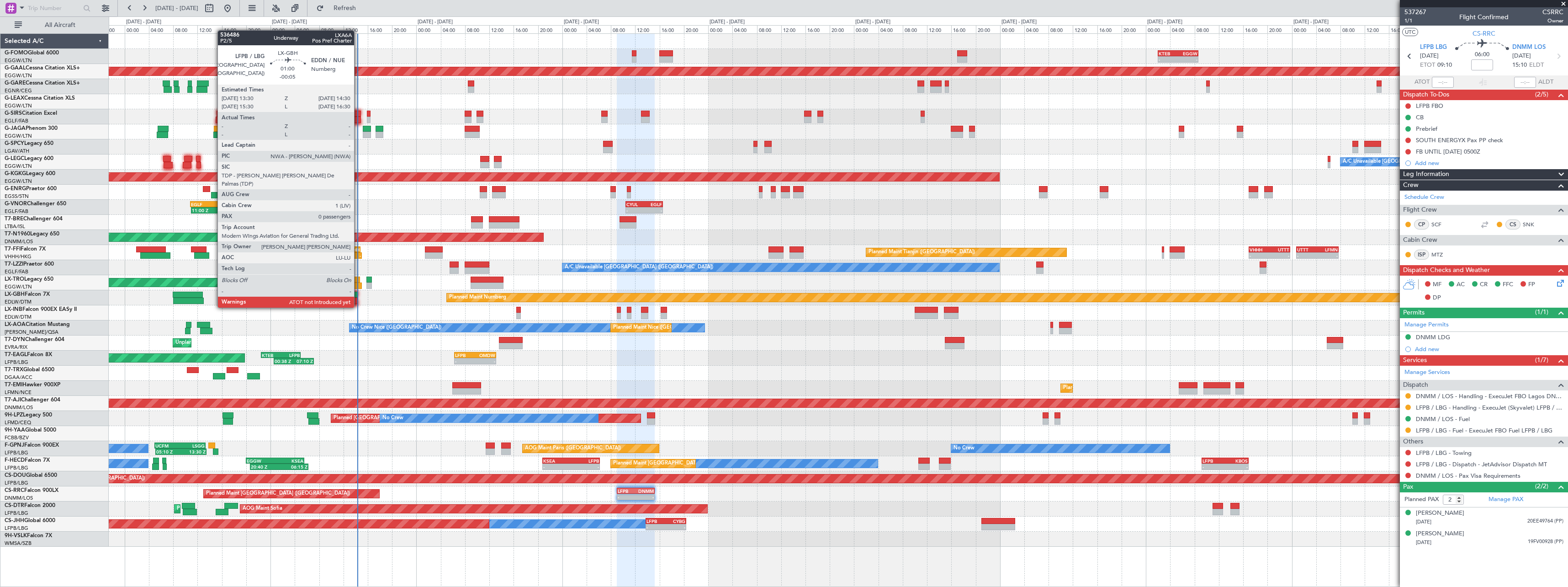
click at [358, 298] on div at bounding box center [355, 301] width 7 height 7
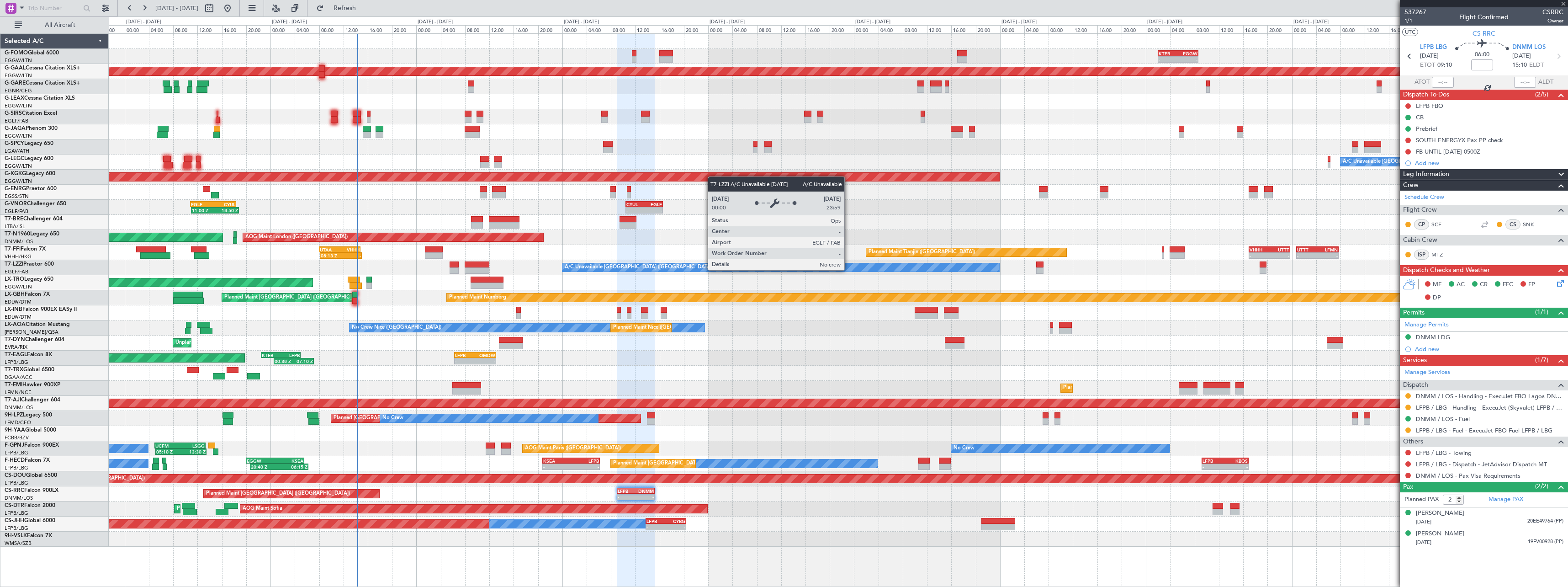
type input "-00:05"
type input "0"
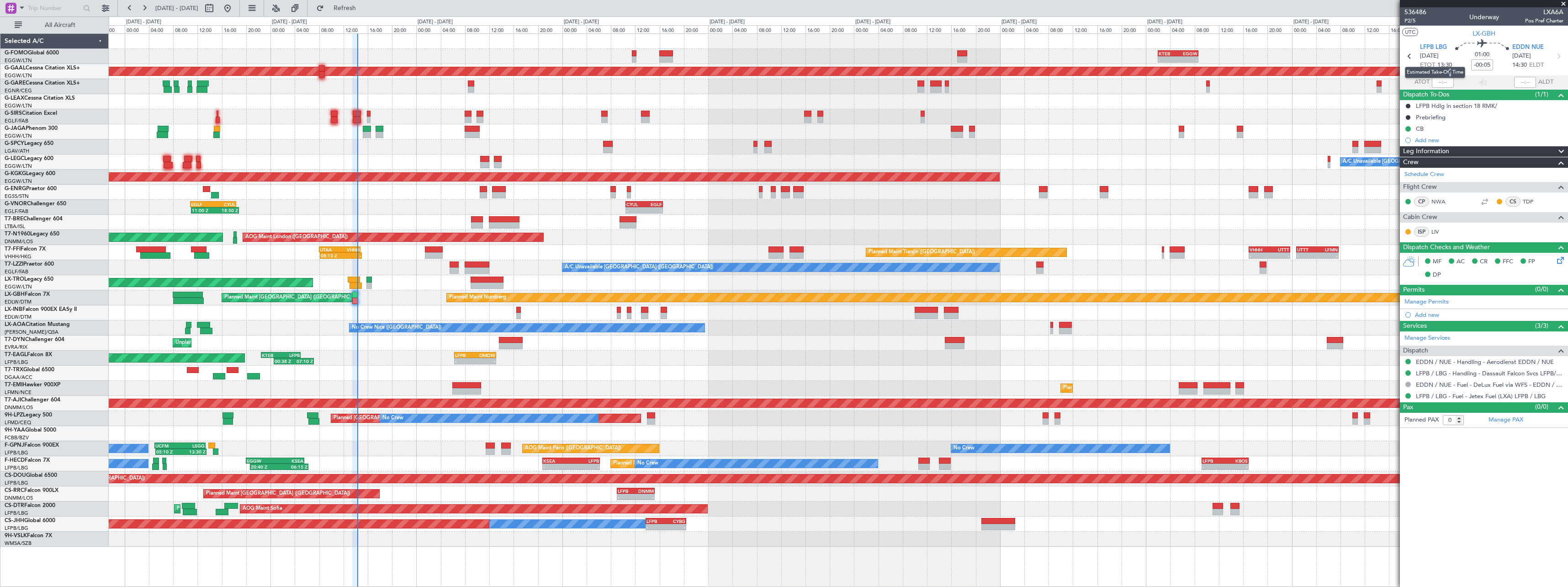
click at [1450, 82] on mat-tooltip-component "Estimated Take-Off Time" at bounding box center [1435, 72] width 73 height 24
click at [1443, 82] on mat-tooltip-component "Estimated Take-Off Time" at bounding box center [1435, 72] width 73 height 24
drag, startPoint x: 1444, startPoint y: 82, endPoint x: 1475, endPoint y: 85, distance: 31.1
click at [1453, 85] on body "15 Sep 2025 - 25 Sep 2025 Refresh Quick Links All Aircraft - - KTEB 02:00 Z EGG…" at bounding box center [784, 294] width 1568 height 587
click at [1448, 82] on input "text" at bounding box center [1443, 82] width 22 height 11
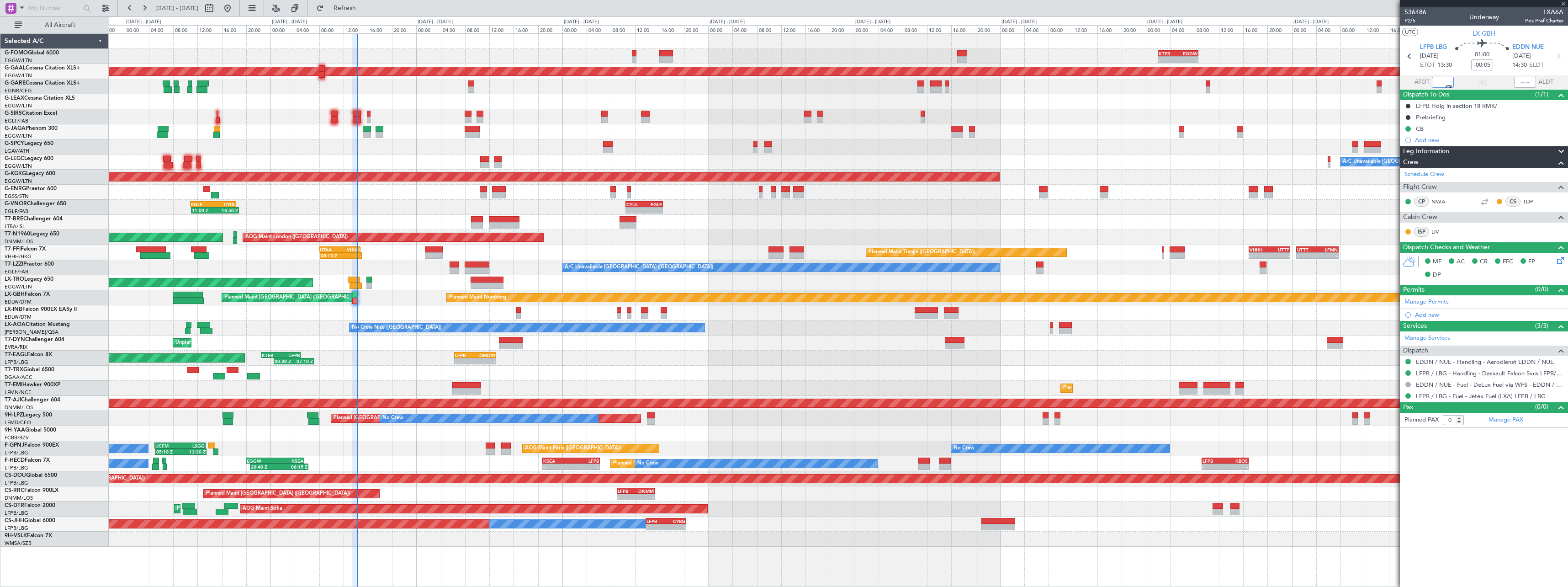
type input "14:17"
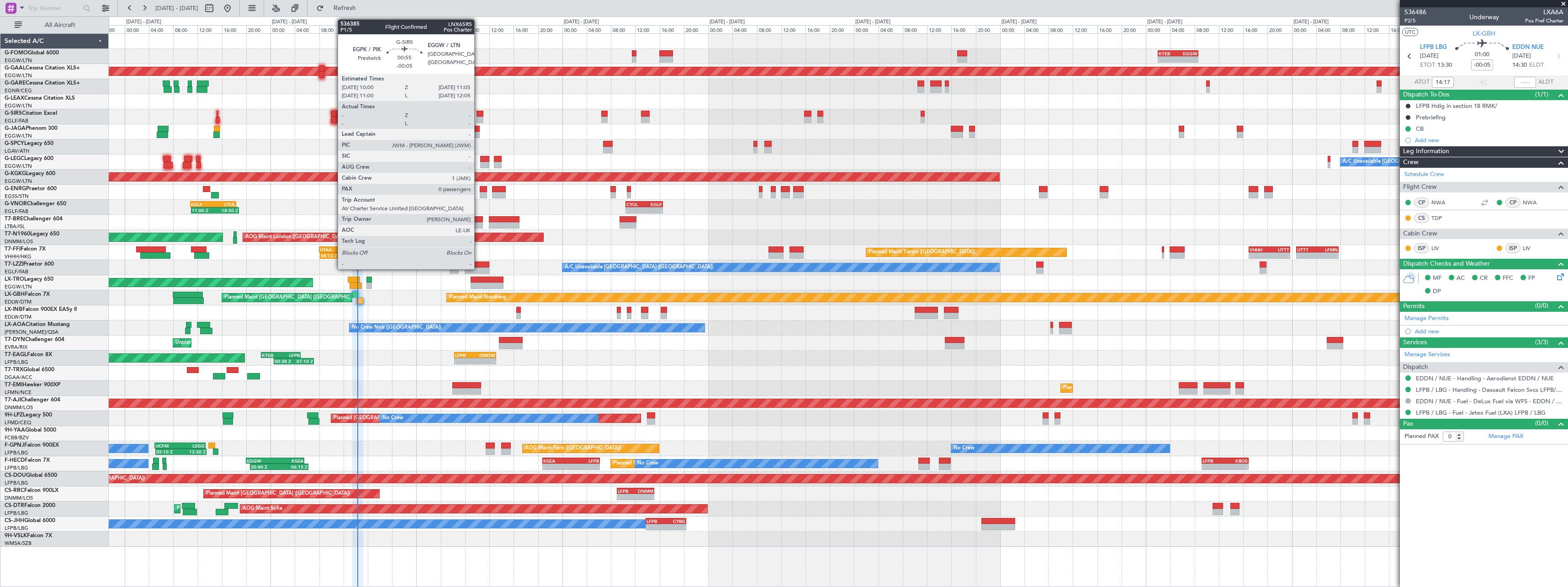
click at [478, 114] on div at bounding box center [480, 114] width 7 height 7
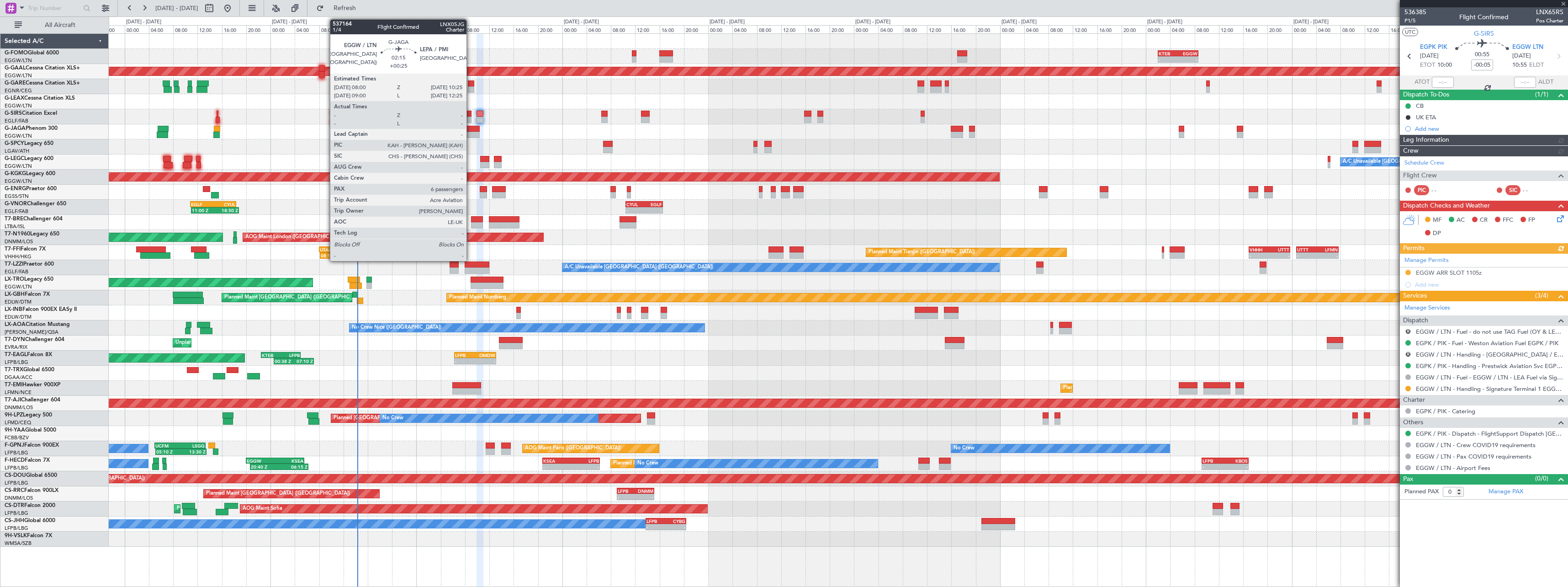
click at [471, 131] on div at bounding box center [472, 128] width 15 height 7
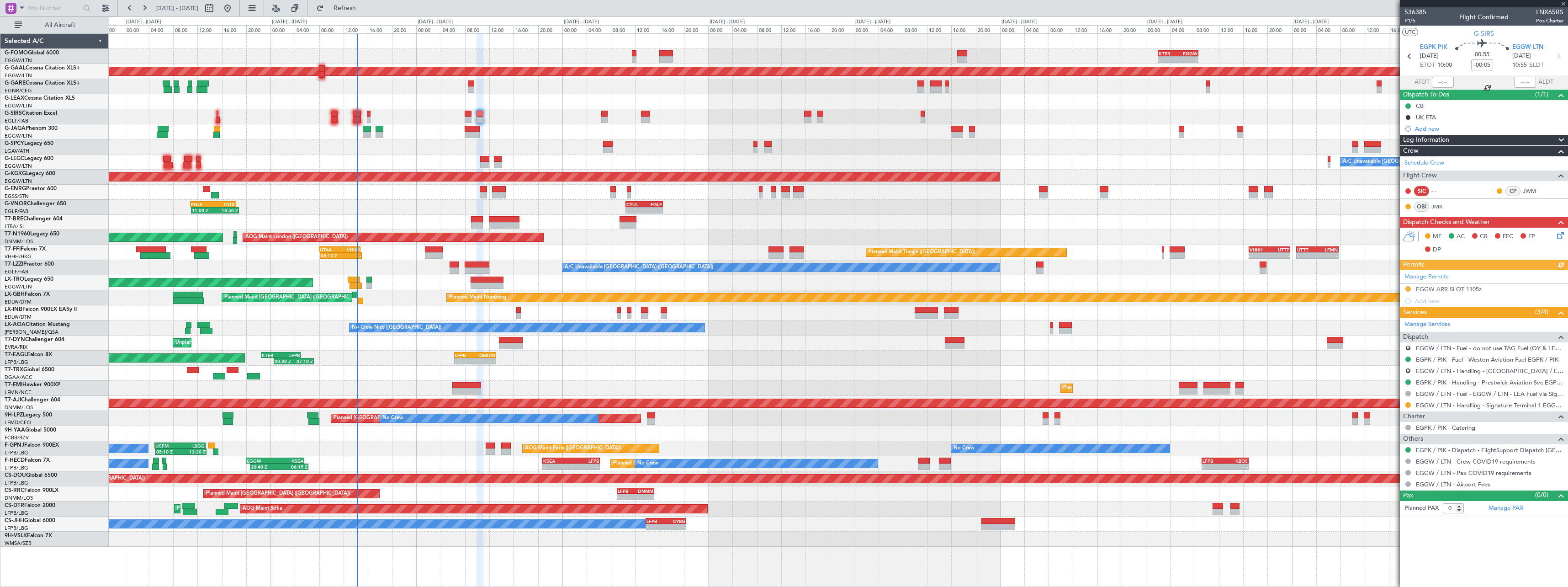
type input "+00:25"
type input "6"
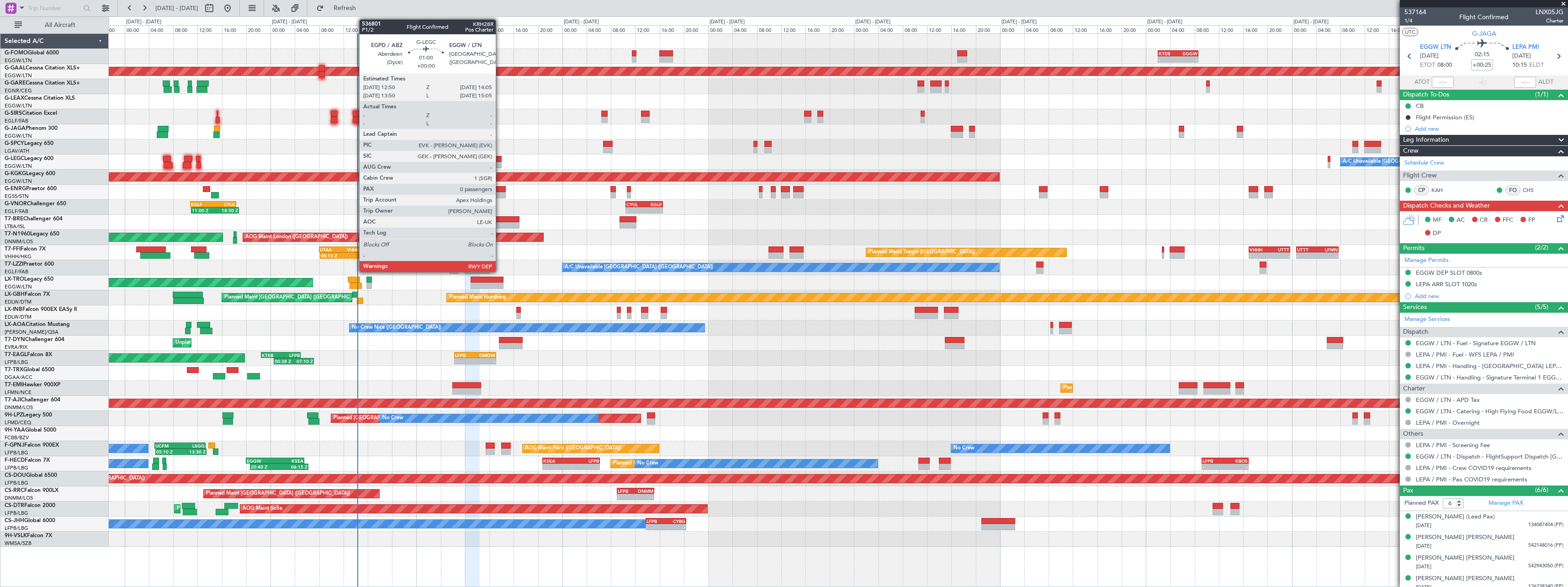
click at [500, 160] on div at bounding box center [497, 159] width 8 height 7
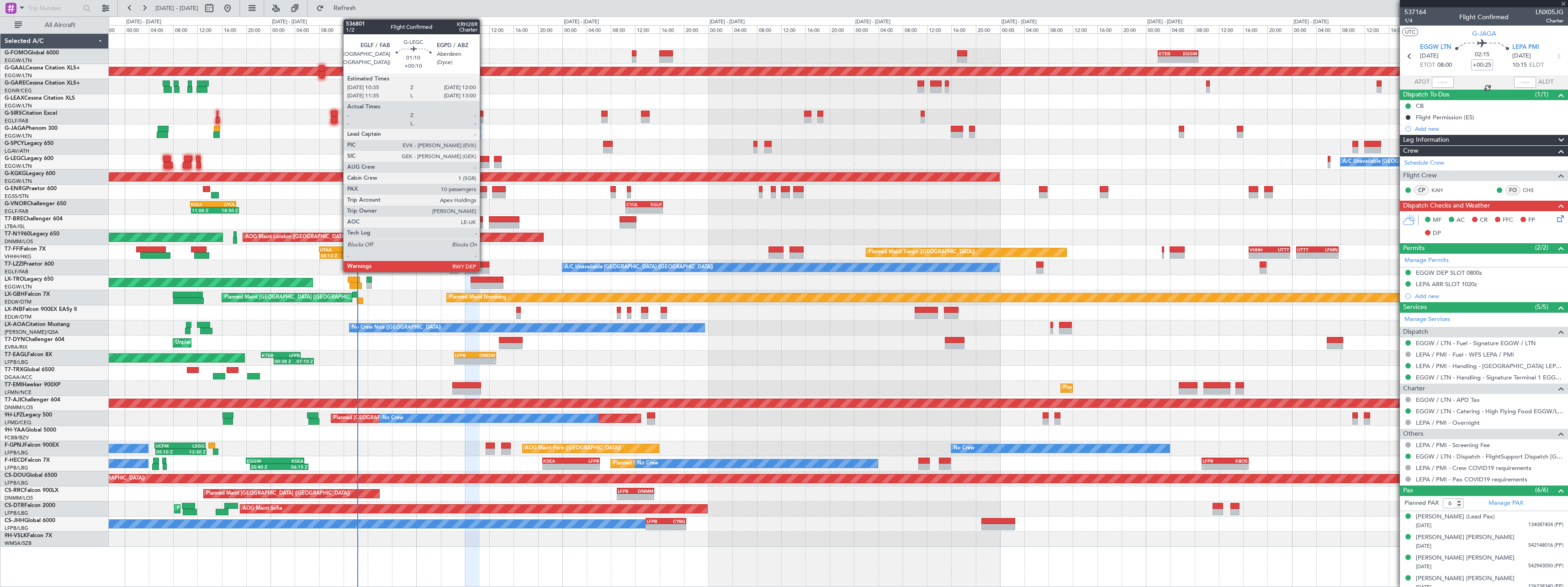
type input "0"
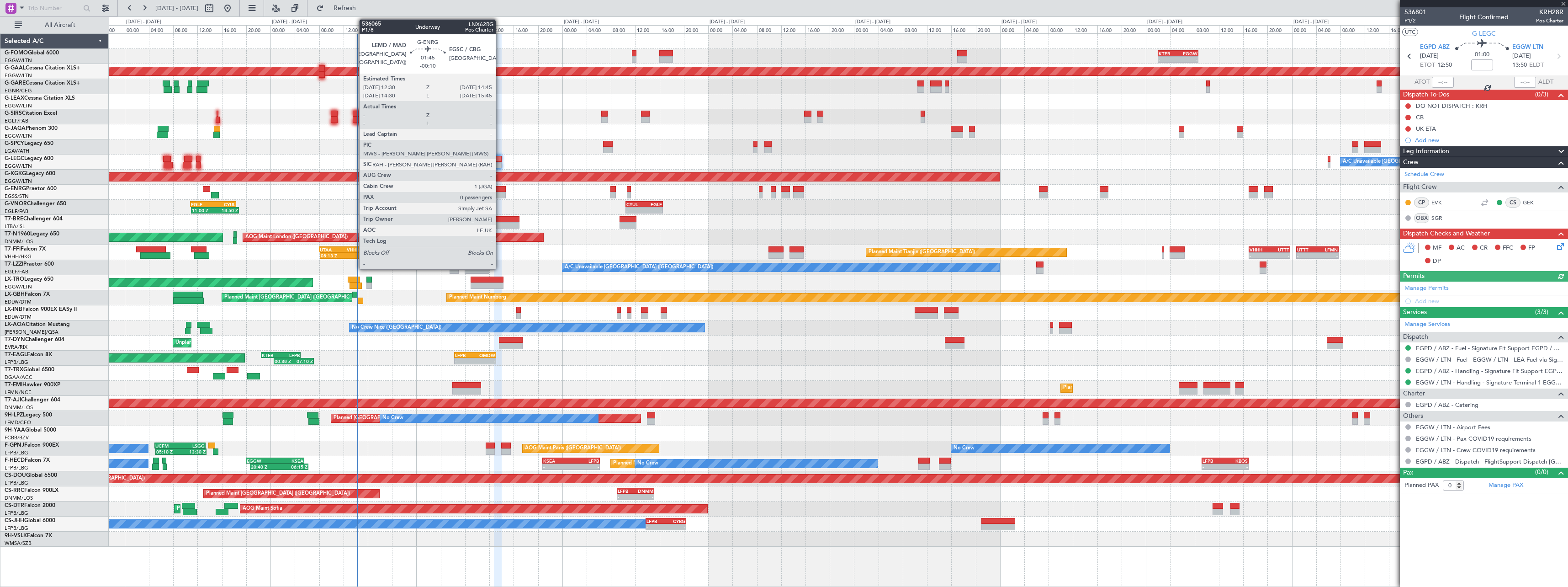
click at [500, 191] on div at bounding box center [499, 189] width 14 height 7
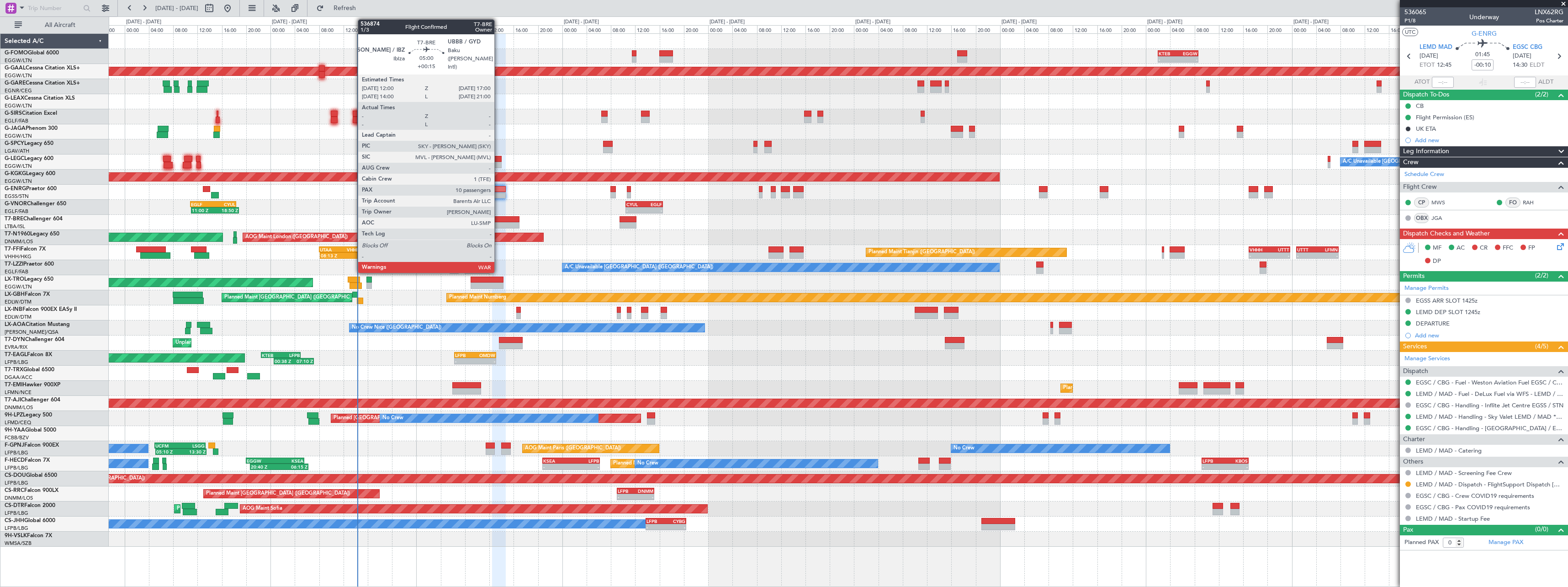
click at [499, 219] on div at bounding box center [504, 219] width 30 height 7
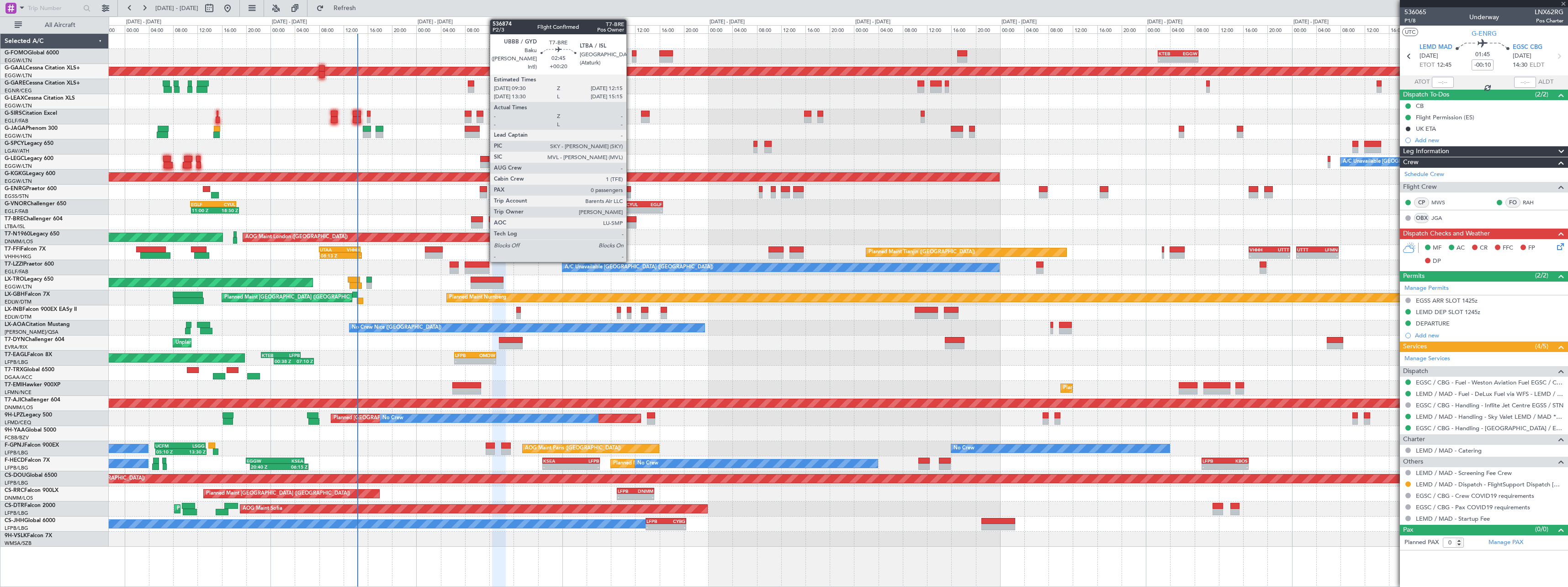
type input "+00:15"
type input "10"
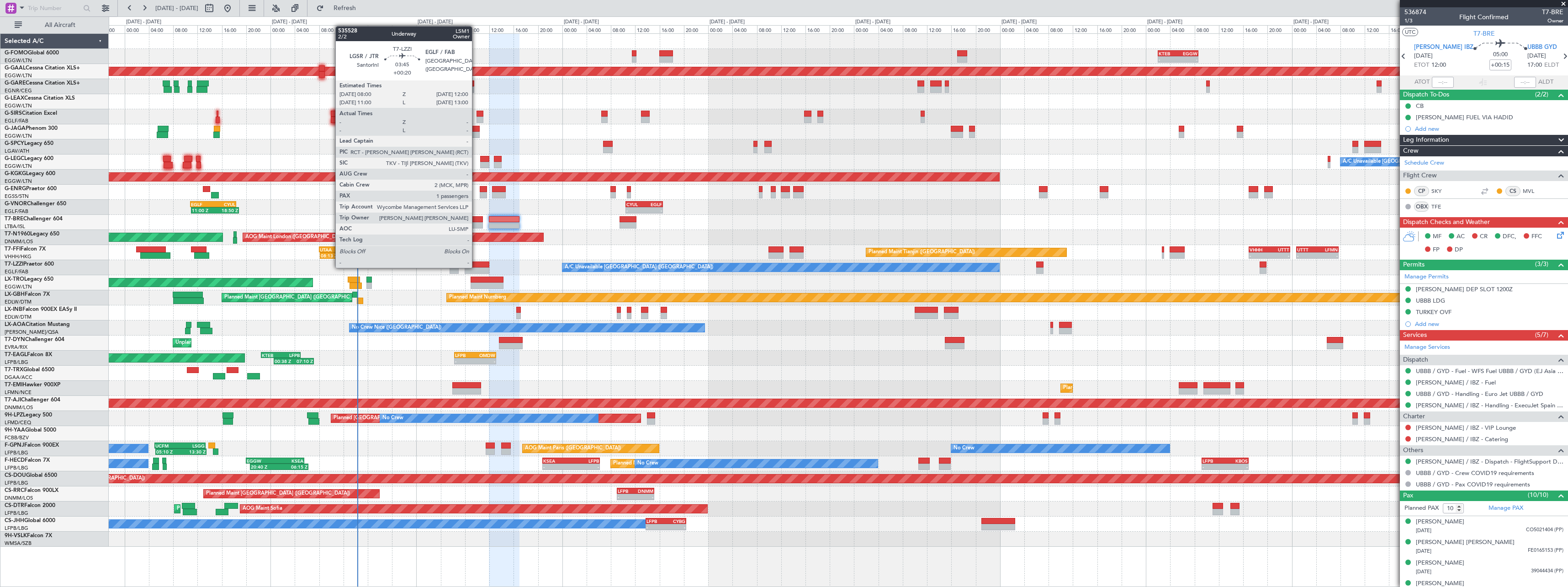
click at [476, 267] on div at bounding box center [477, 264] width 25 height 7
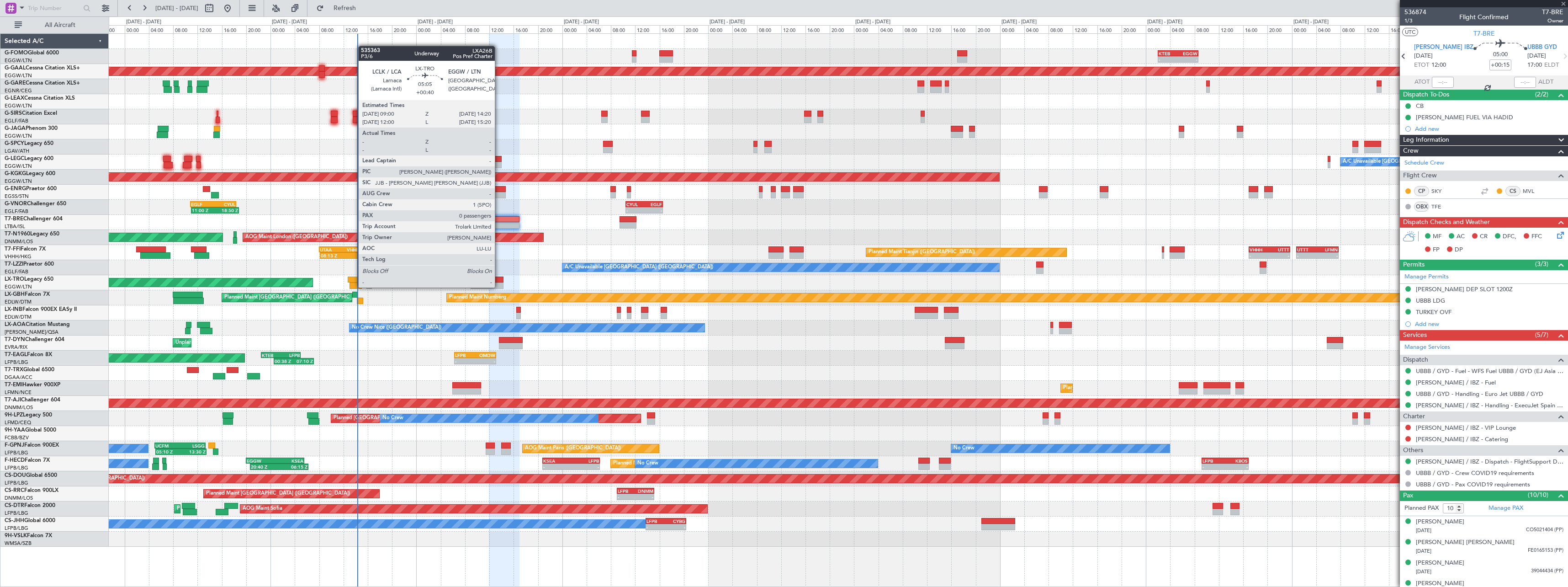
type input "+00:20"
type input "1"
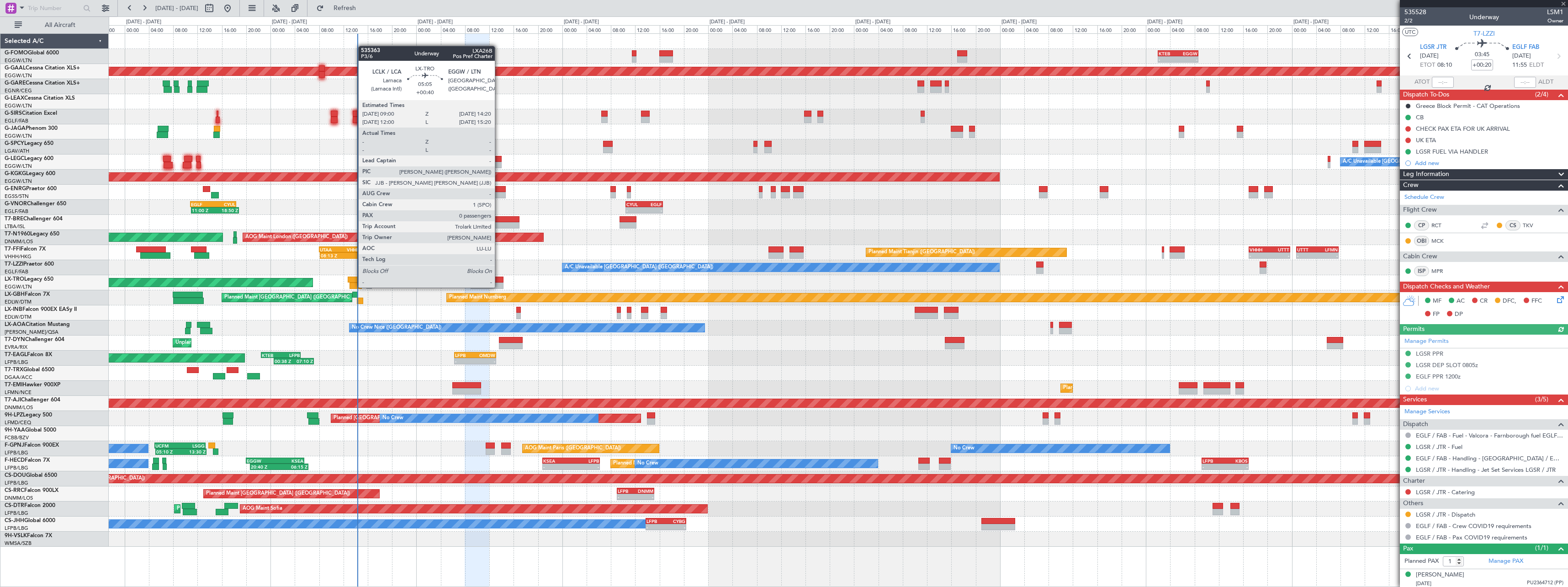
click at [499, 287] on div at bounding box center [486, 286] width 32 height 7
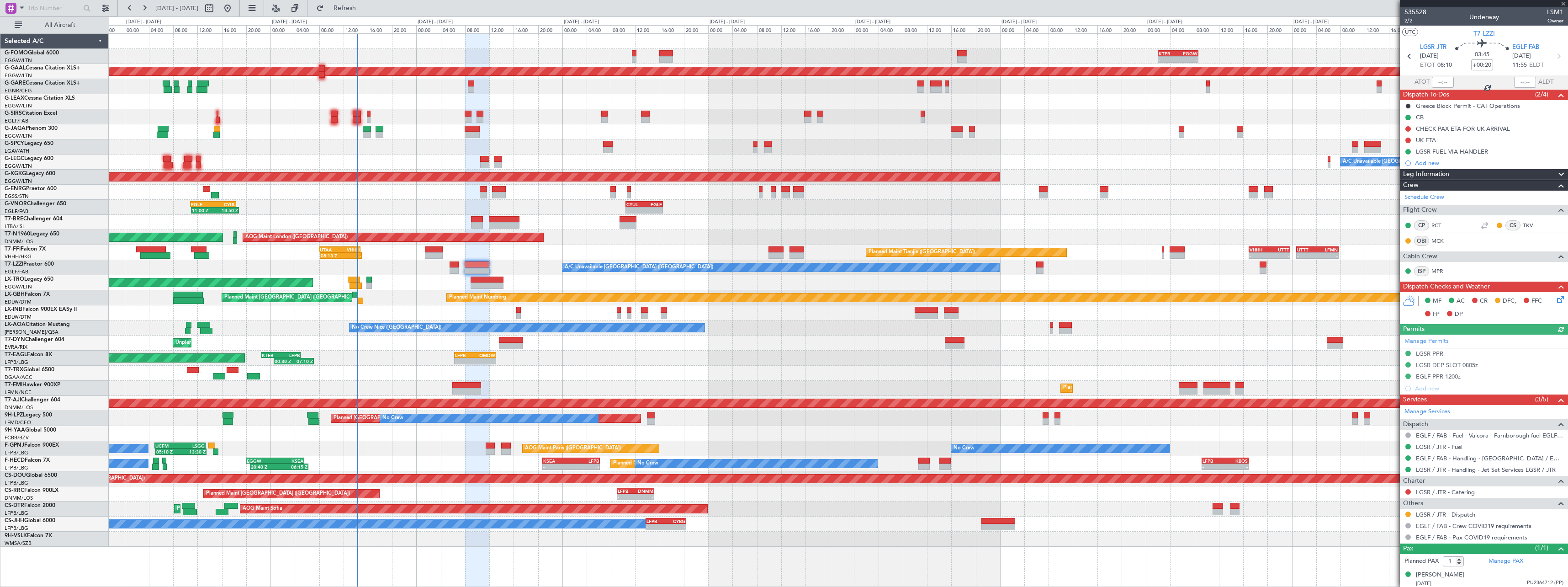
type input "+00:40"
type input "0"
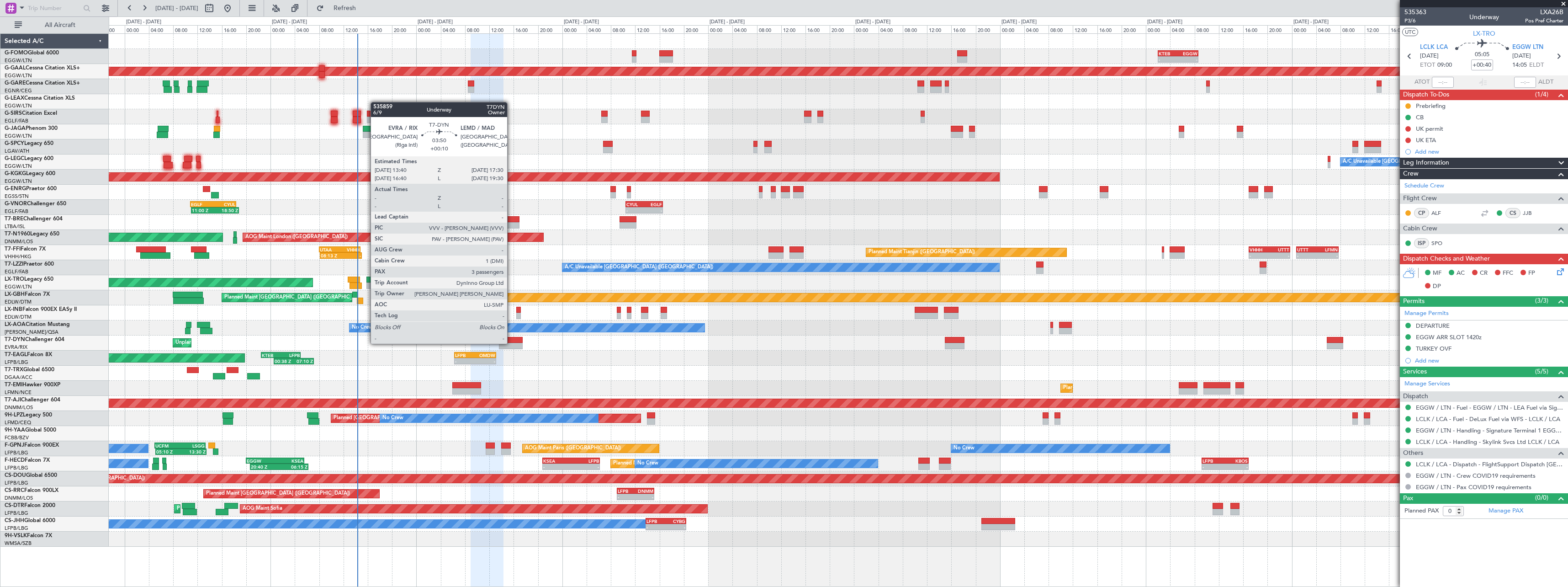
click at [511, 343] on div at bounding box center [511, 346] width 24 height 7
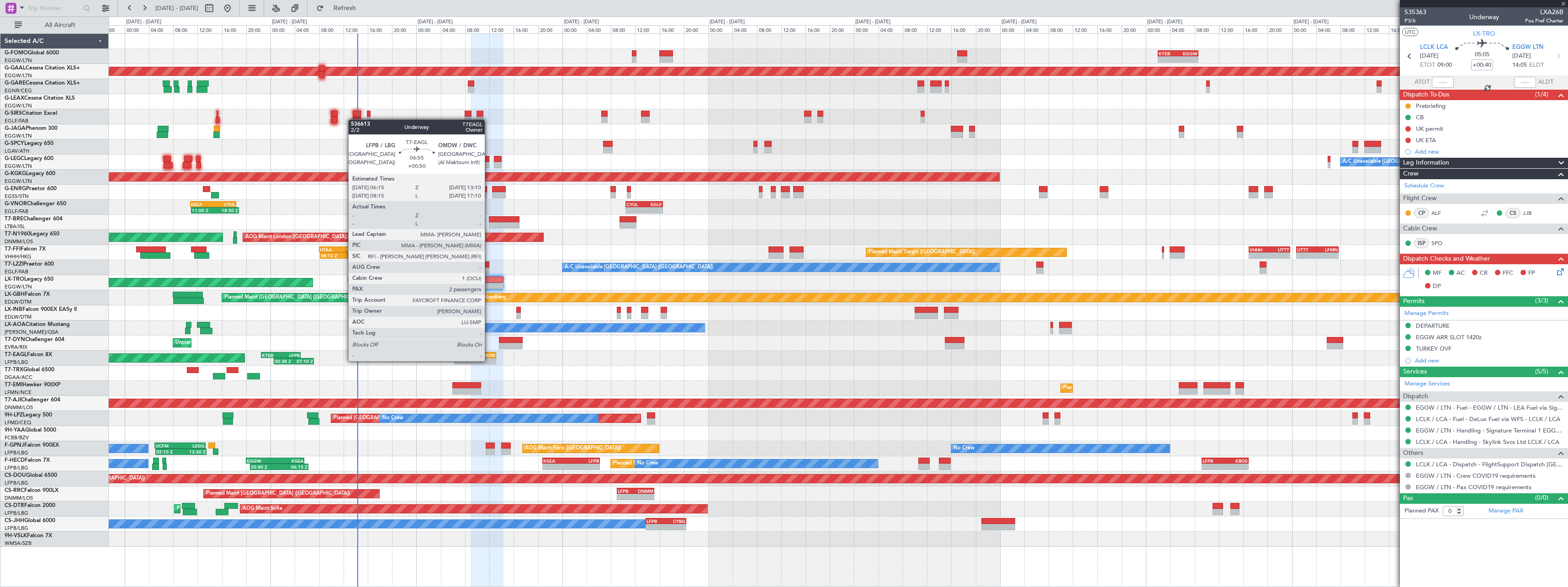
type input "+00:10"
type input "3"
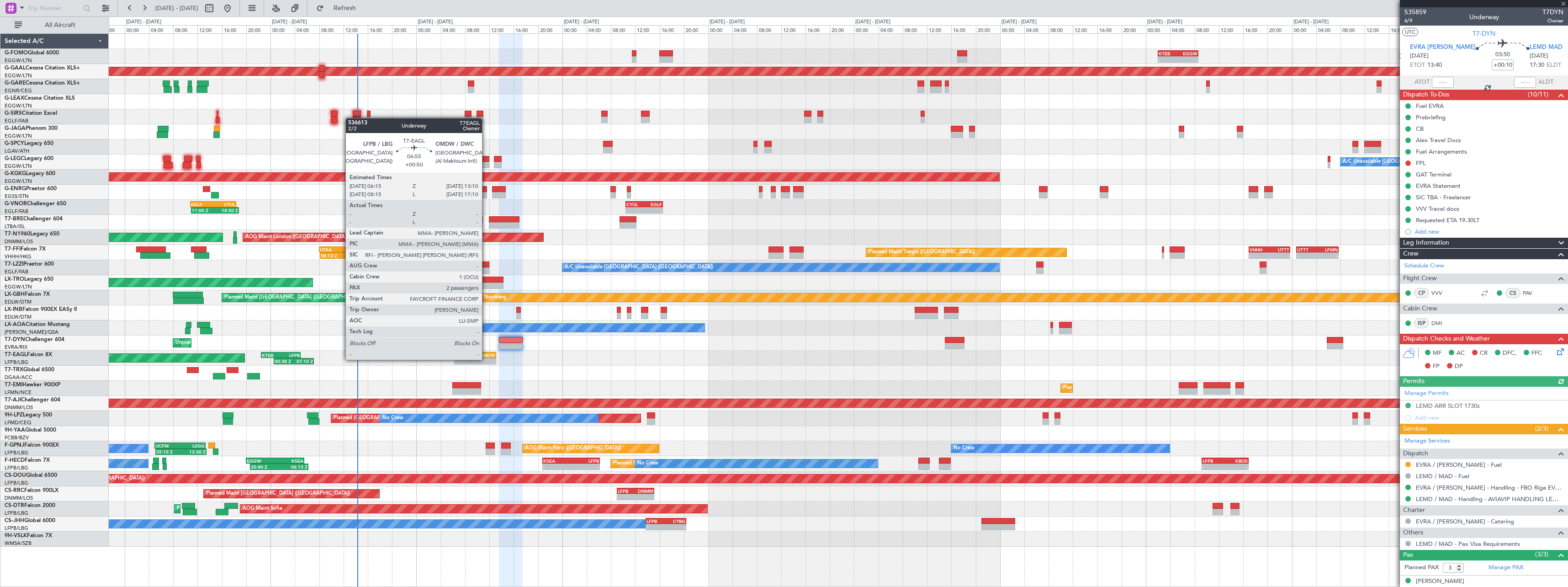
click at [486, 359] on div "-" at bounding box center [485, 360] width 20 height 5
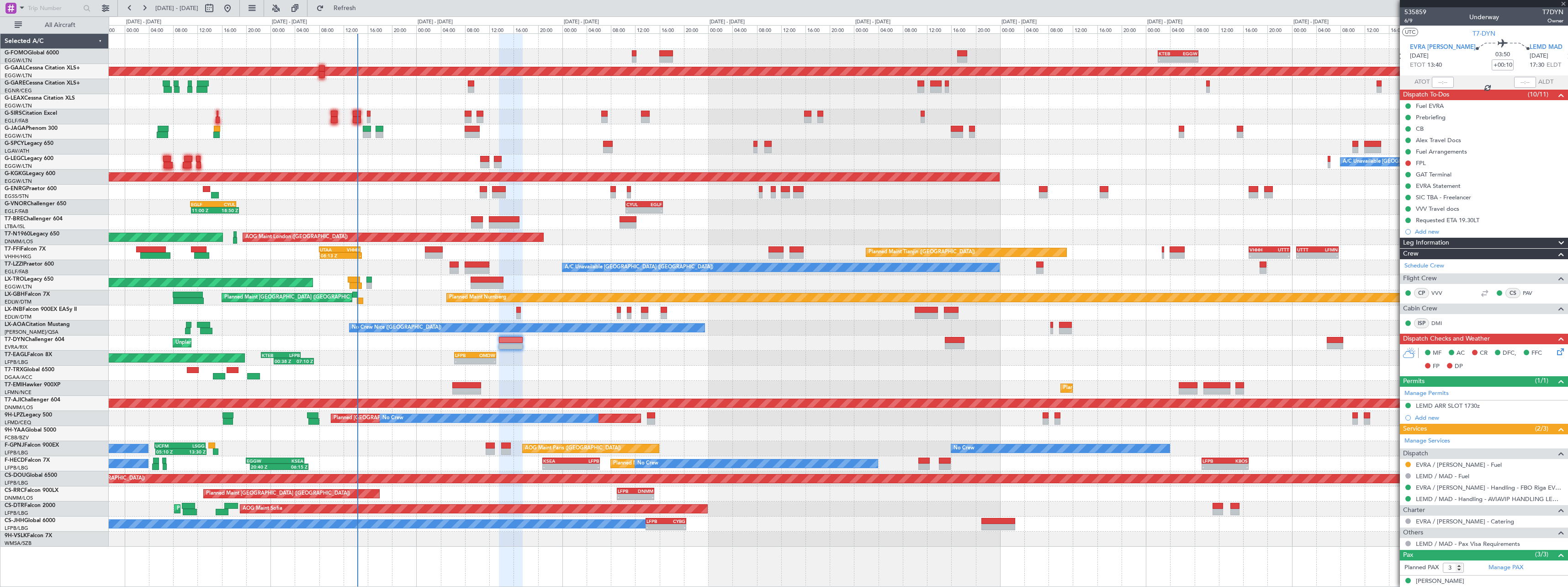
type input "+00:50"
type input "2"
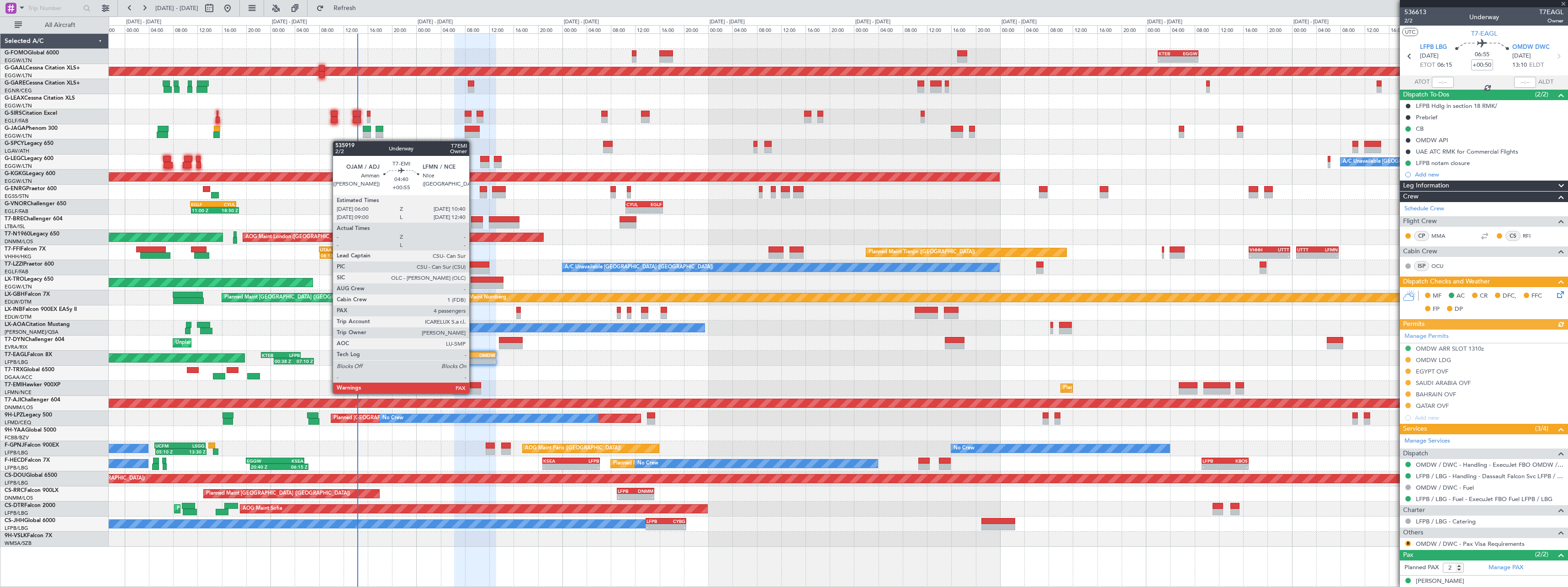
click at [474, 393] on div at bounding box center [466, 391] width 29 height 7
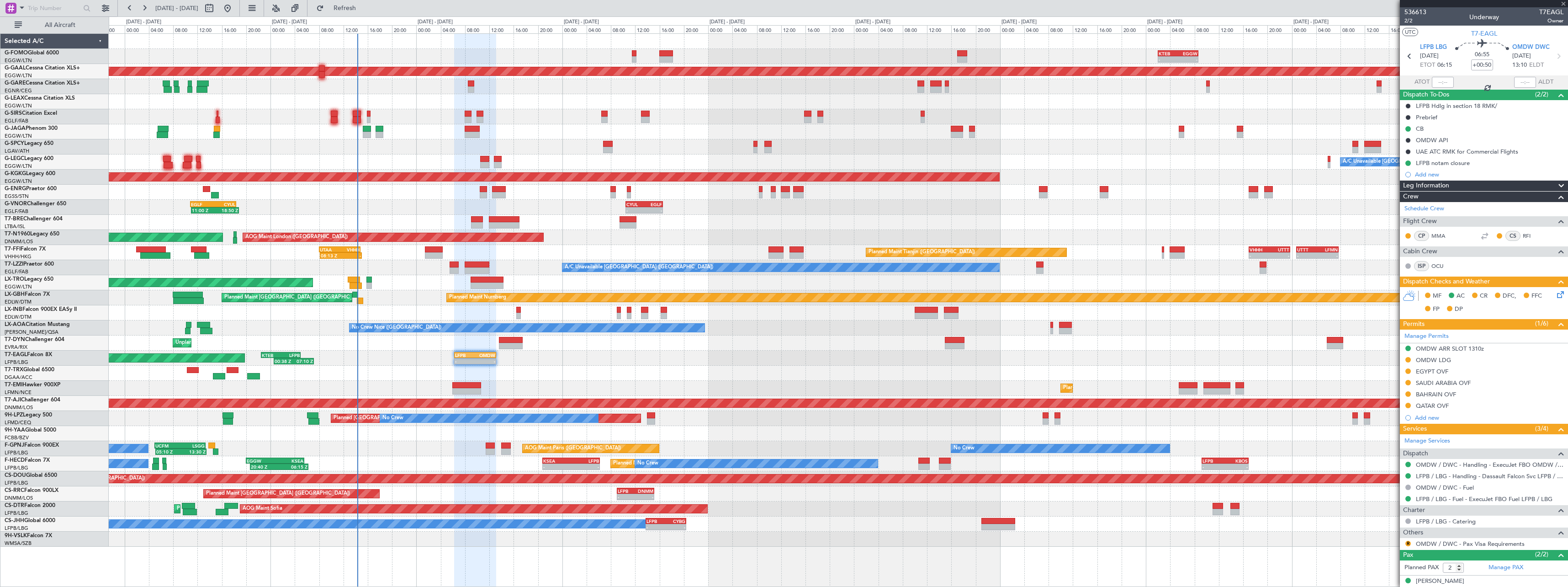
type input "+00:55"
type input "4"
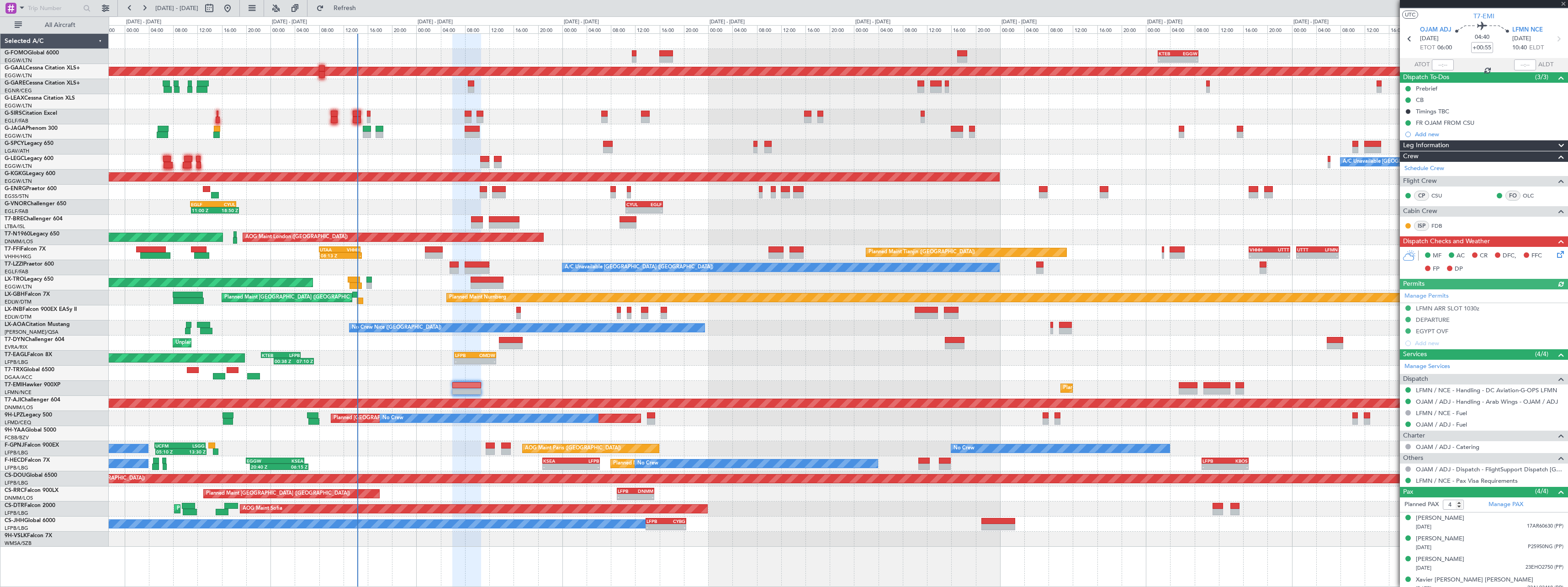
scroll to position [25, 0]
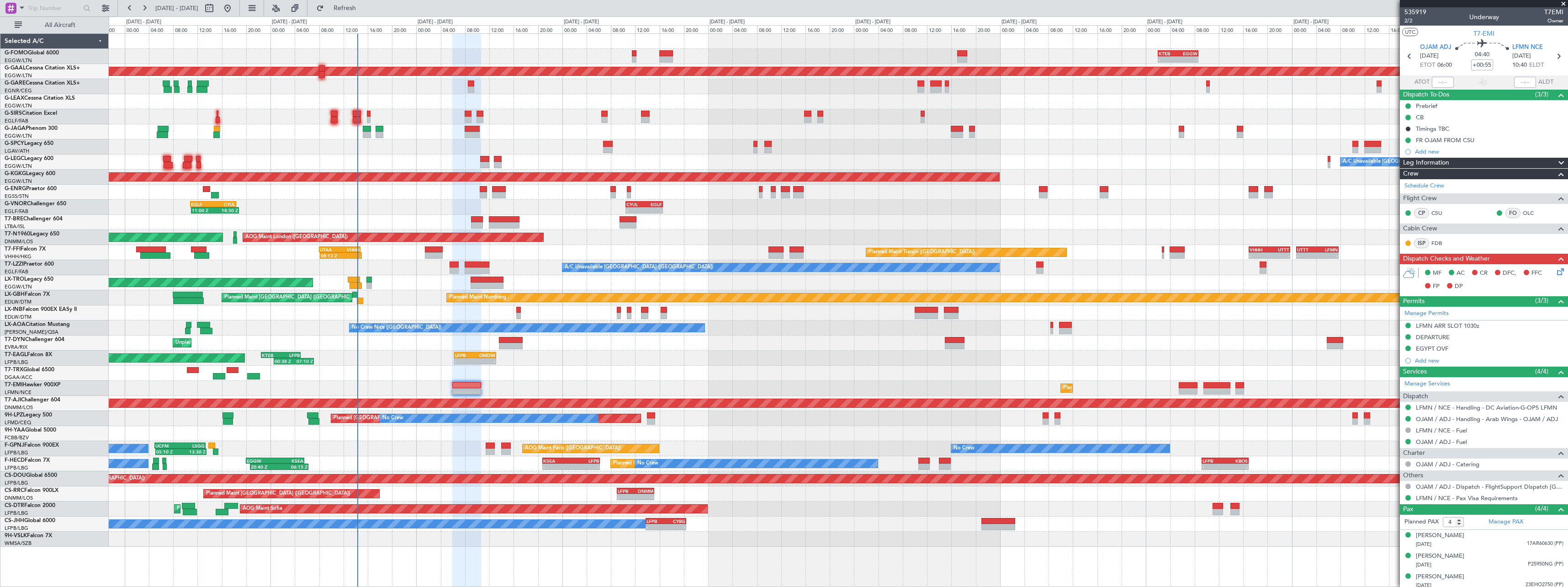
scroll to position [25, 0]
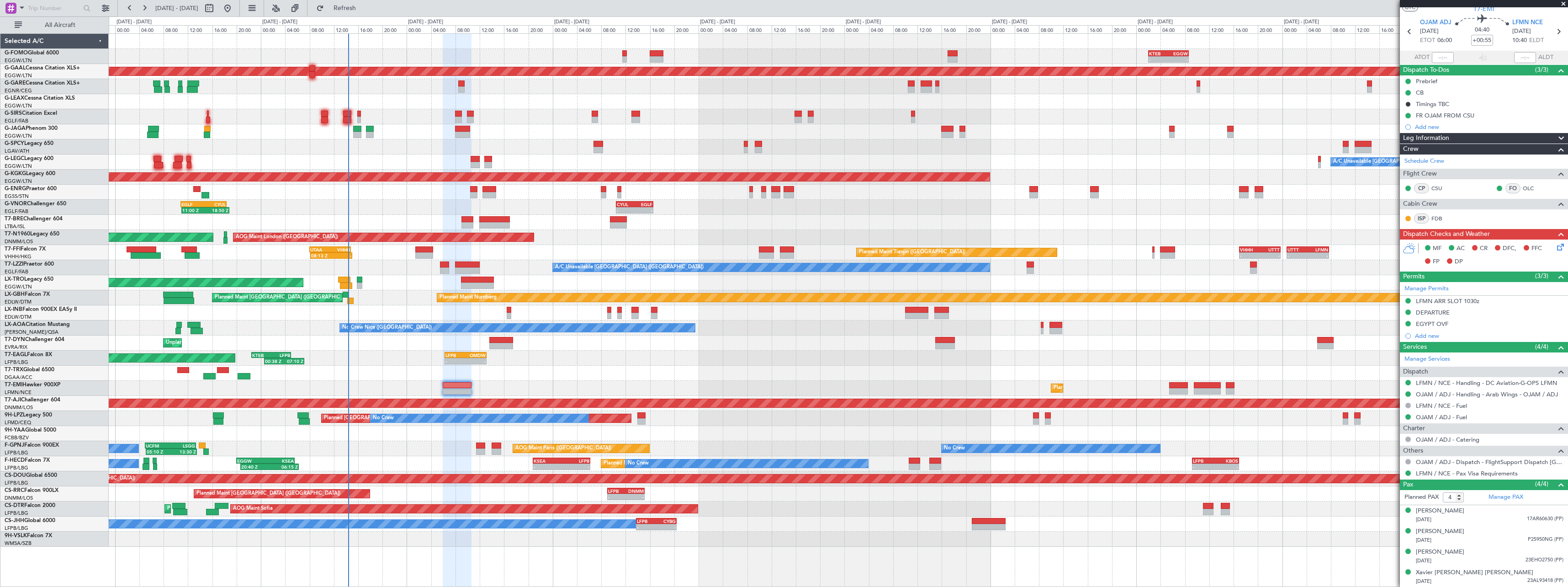
click at [807, 356] on div "Planned Maint [US_STATE] ([GEOGRAPHIC_DATA]) 00:38 Z 07:10 Z KTEB 22:30 Z LFPB …" at bounding box center [838, 358] width 1459 height 15
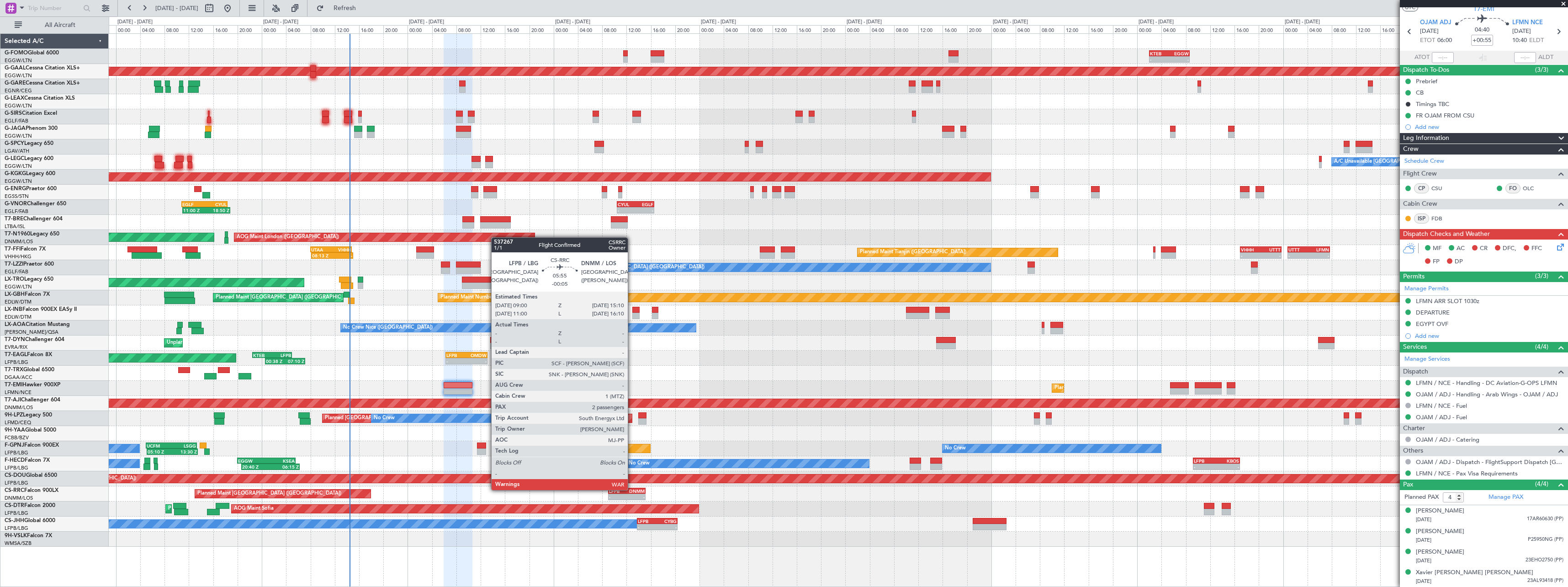
click at [632, 489] on div "DNMM" at bounding box center [635, 491] width 18 height 5
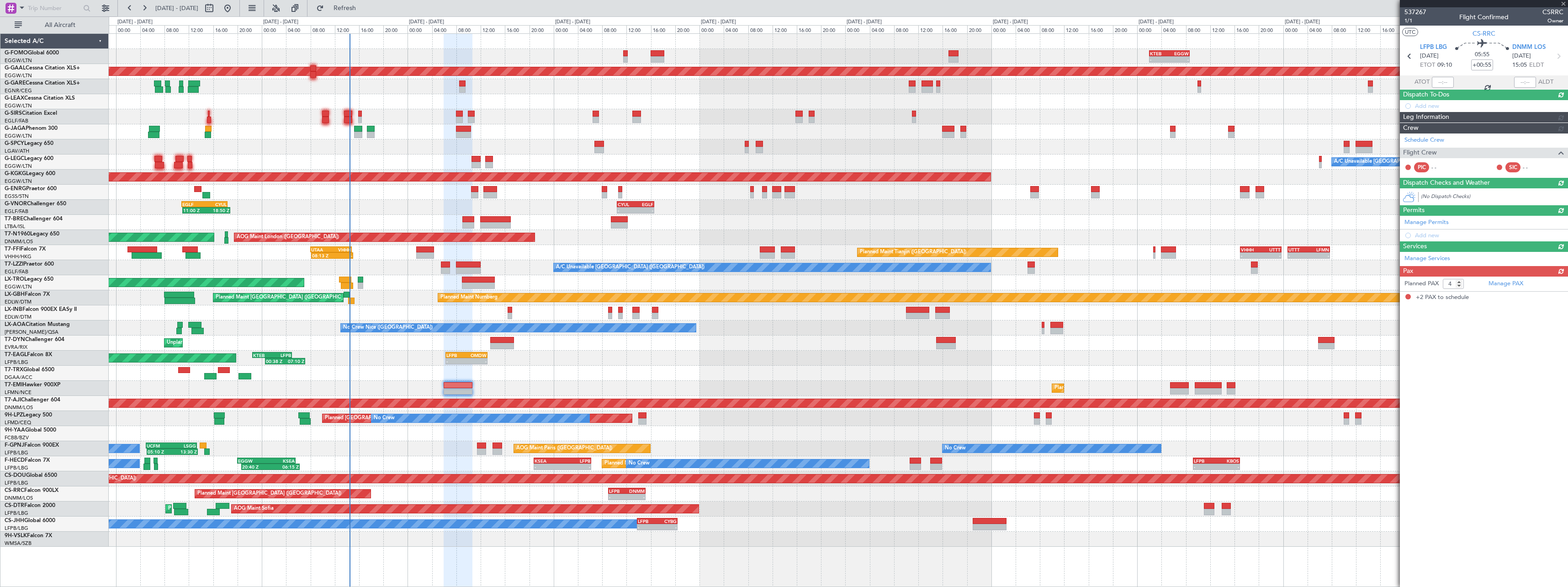
type input "-00:05"
type input "2"
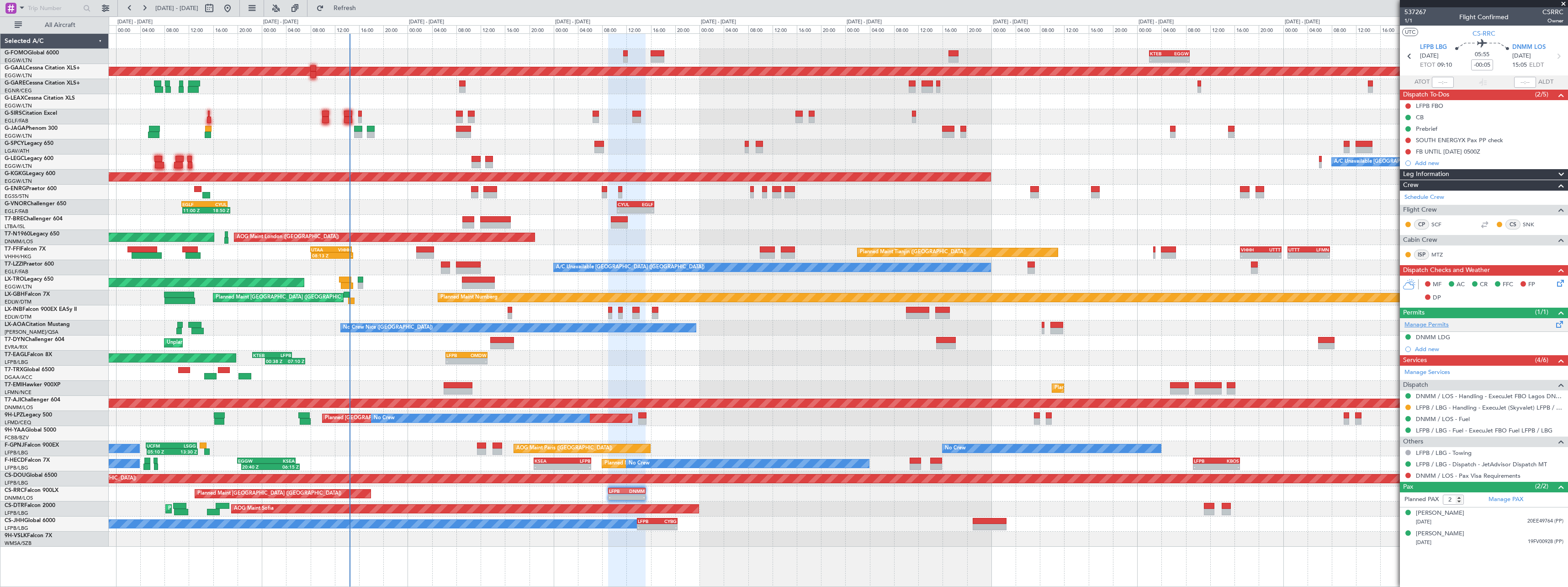
click at [1427, 325] on link "Manage Permits" at bounding box center [1426, 325] width 44 height 9
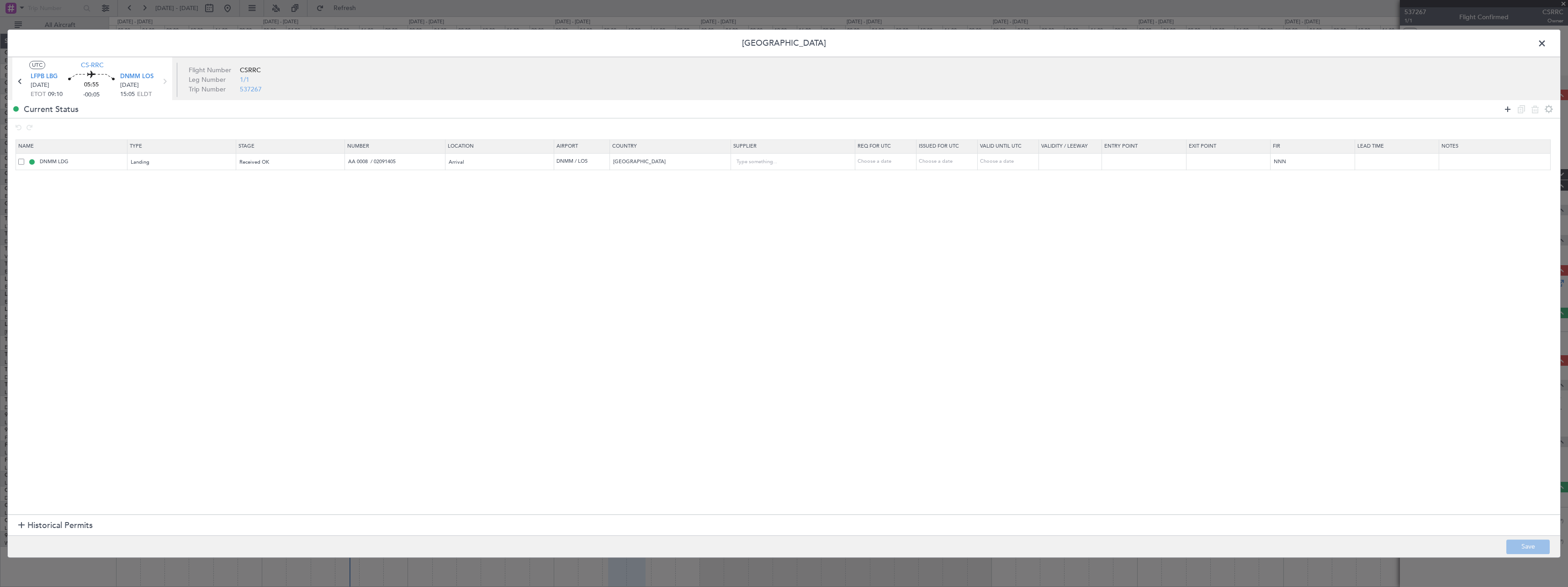
click at [1505, 107] on icon at bounding box center [1508, 109] width 11 height 11
click at [195, 173] on div "Type" at bounding box center [178, 179] width 96 height 14
click at [177, 221] on span "Overflight" at bounding box center [184, 216] width 102 height 14
click at [270, 179] on span "Select an option" at bounding box center [259, 178] width 38 height 7
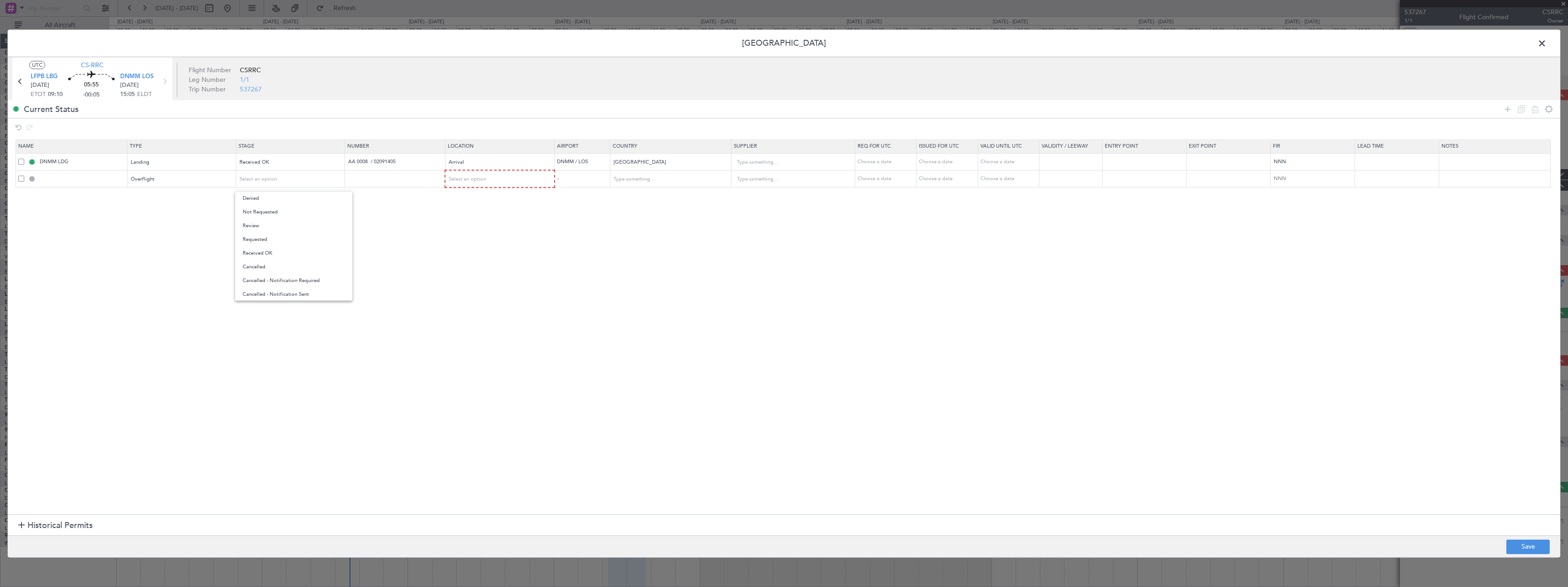
drag, startPoint x: 278, startPoint y: 240, endPoint x: 409, endPoint y: 205, distance: 135.6
click at [278, 240] on span "Requested" at bounding box center [294, 239] width 102 height 14
click at [502, 177] on div "Select an option" at bounding box center [497, 179] width 96 height 14
click at [506, 254] on span "Enroute" at bounding box center [505, 253] width 102 height 14
click at [642, 183] on input "text" at bounding box center [665, 178] width 104 height 14
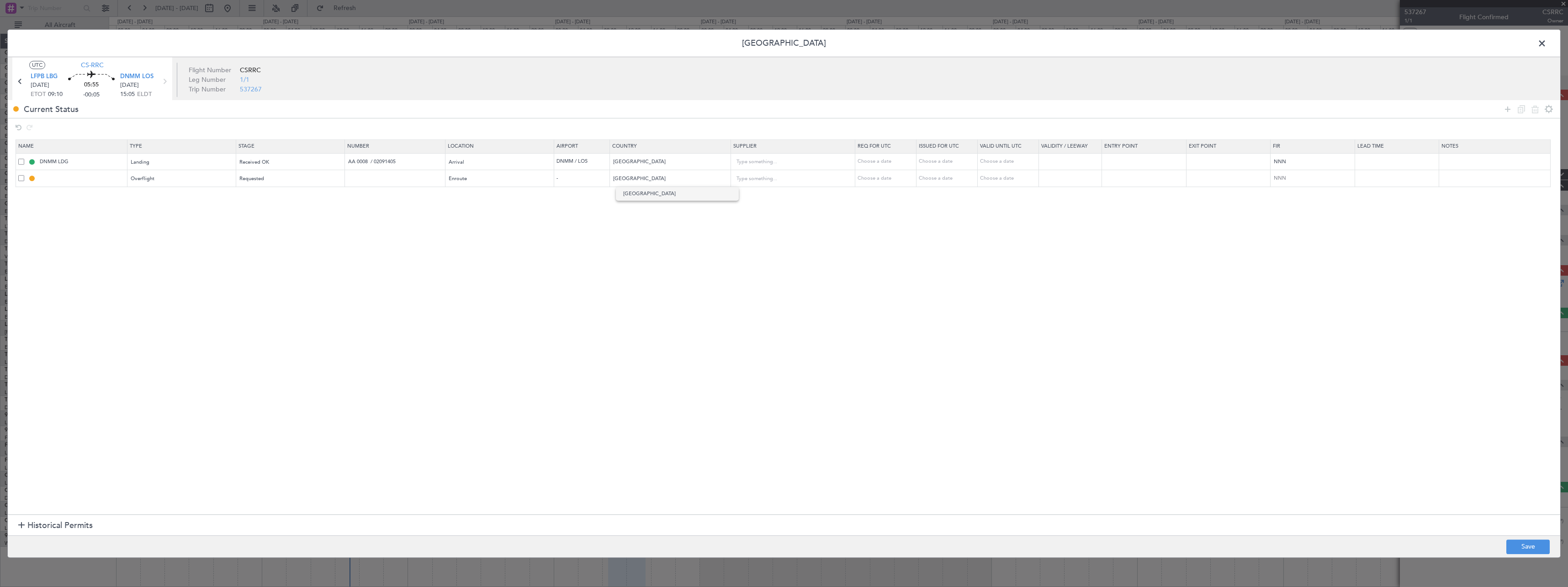
click at [695, 192] on span "[GEOGRAPHIC_DATA]" at bounding box center [677, 194] width 108 height 14
type input "[GEOGRAPHIC_DATA]"
drag, startPoint x: 1507, startPoint y: 109, endPoint x: 1025, endPoint y: 140, distance: 483.0
click at [1507, 109] on icon at bounding box center [1508, 109] width 11 height 11
click at [187, 195] on div "Type" at bounding box center [178, 196] width 96 height 14
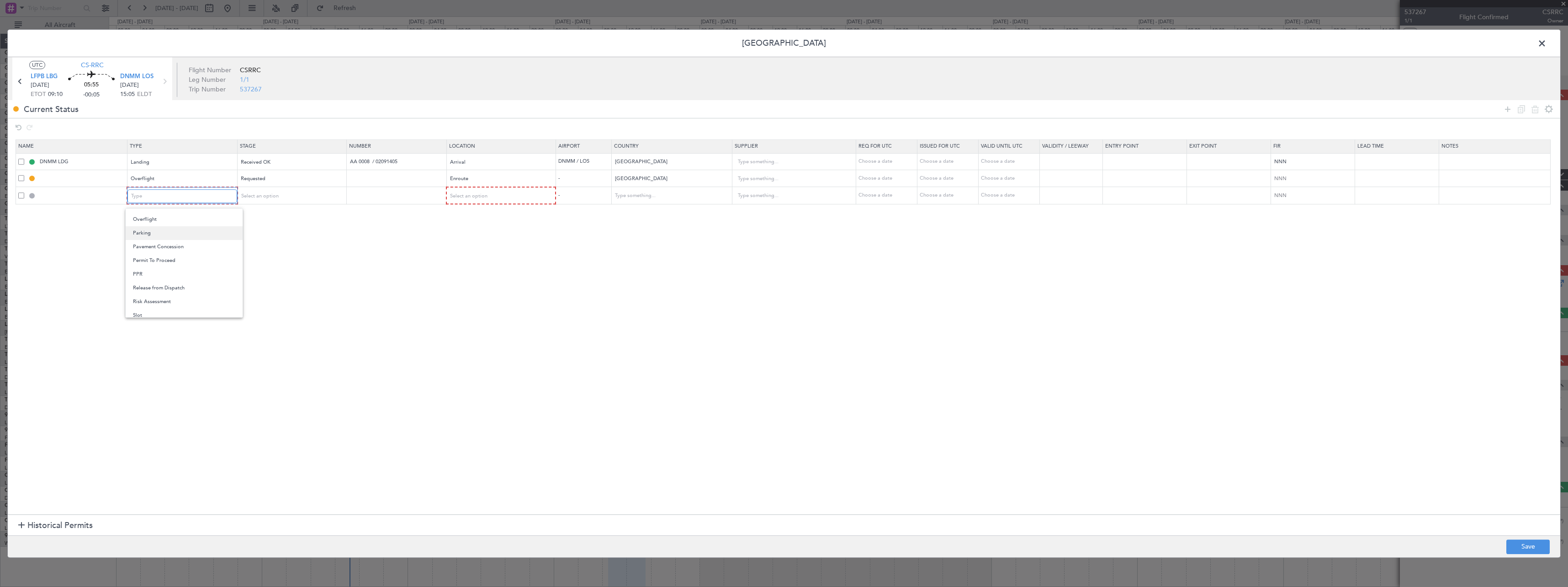
scroll to position [228, 0]
click at [192, 236] on span "Overflight" at bounding box center [184, 233] width 102 height 14
click at [290, 193] on div "Select an option" at bounding box center [287, 196] width 96 height 14
click at [283, 258] on span "Requested" at bounding box center [294, 256] width 102 height 14
click at [482, 197] on span "Select an option" at bounding box center [468, 195] width 38 height 7
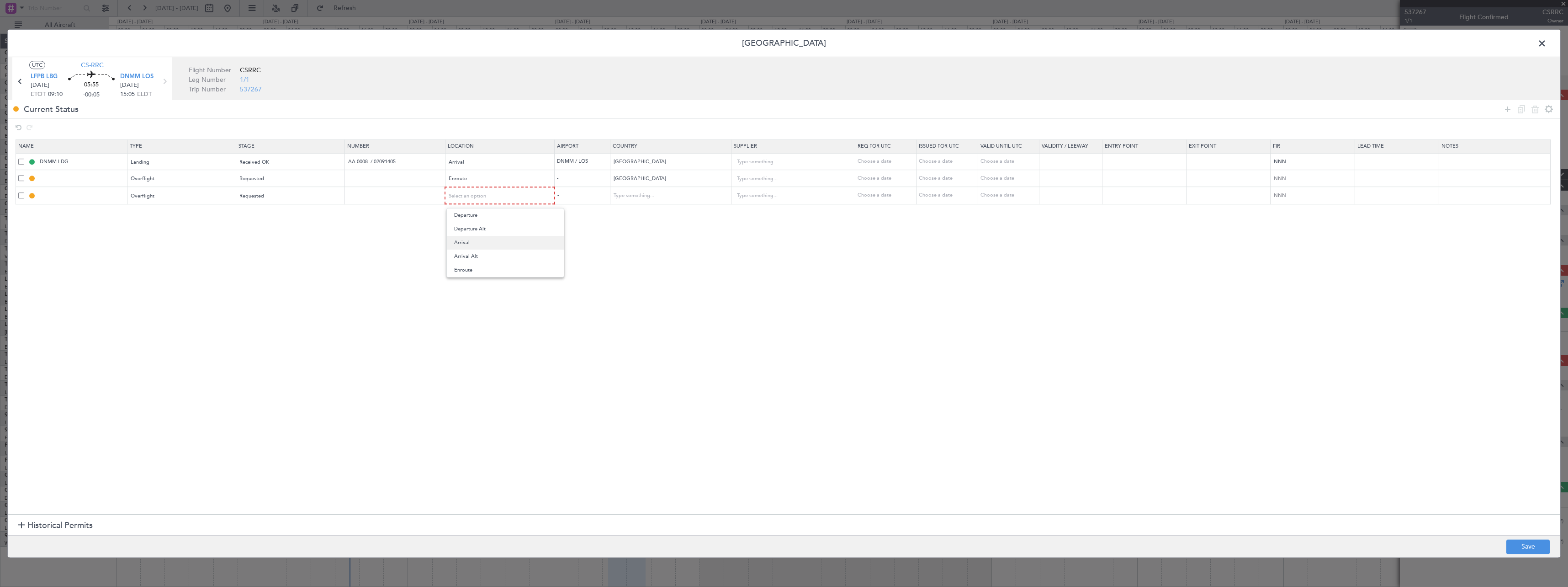
click at [478, 244] on span "Arrival" at bounding box center [505, 242] width 102 height 14
click at [670, 199] on input "text" at bounding box center [665, 195] width 104 height 14
click at [675, 212] on span "[GEOGRAPHIC_DATA]" at bounding box center [677, 210] width 108 height 14
type input "[GEOGRAPHIC_DATA]"
click at [1531, 557] on footer "Save" at bounding box center [784, 546] width 1552 height 22
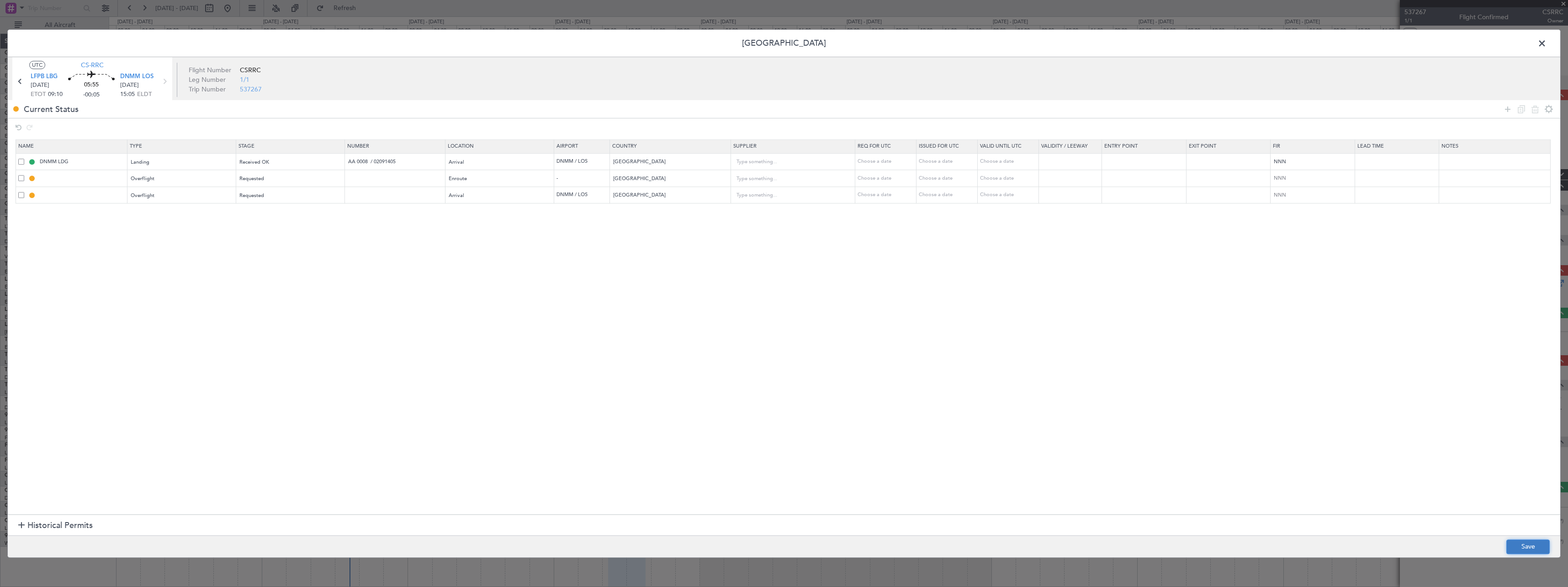
click at [1531, 552] on button "Save" at bounding box center [1528, 547] width 43 height 15
type input "ALGERIA OVF"
type input "NNN"
type input "OVF"
type input "[GEOGRAPHIC_DATA]"
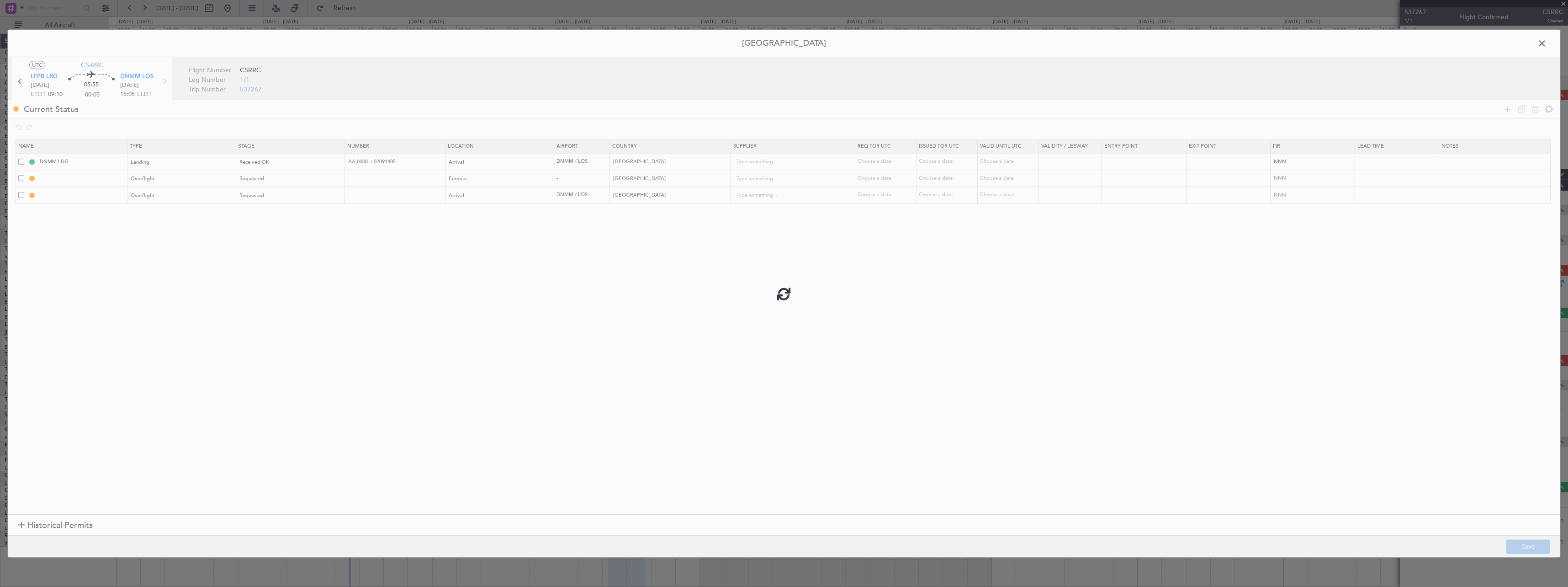
type input "NNN"
click at [1547, 48] on span at bounding box center [1547, 46] width 0 height 18
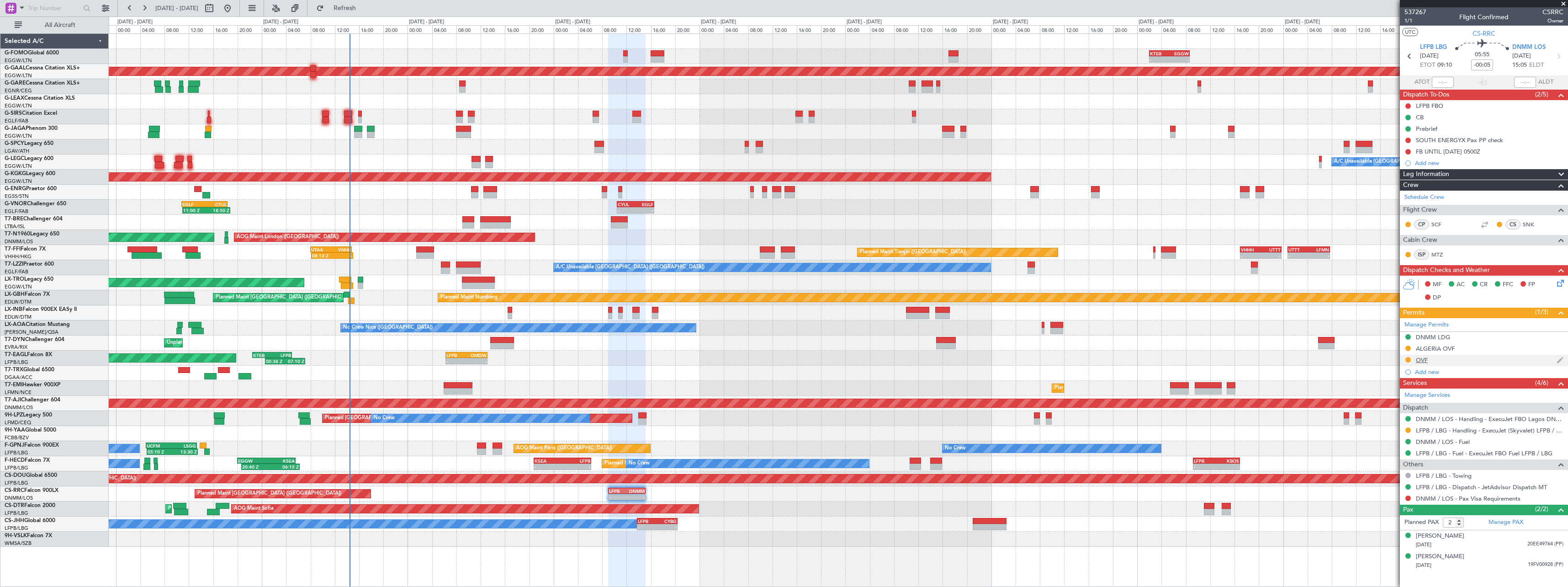
click at [1428, 358] on div "OVF" at bounding box center [1422, 360] width 12 height 8
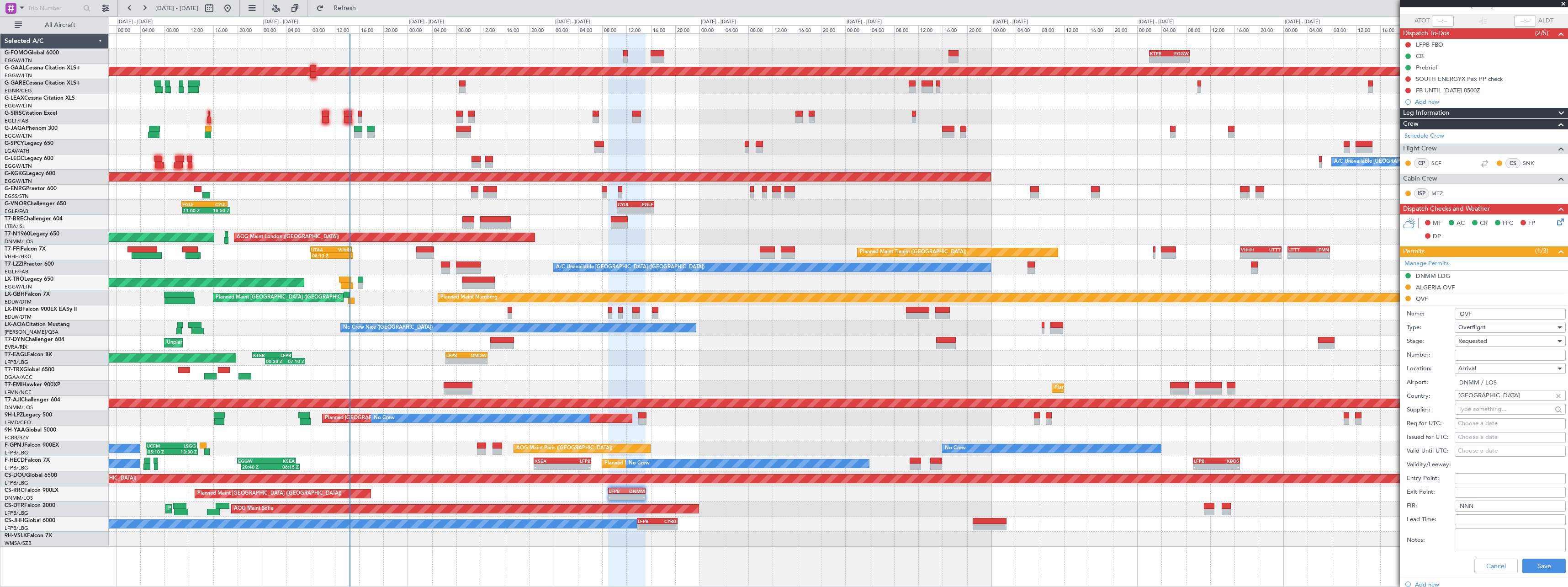
scroll to position [137, 0]
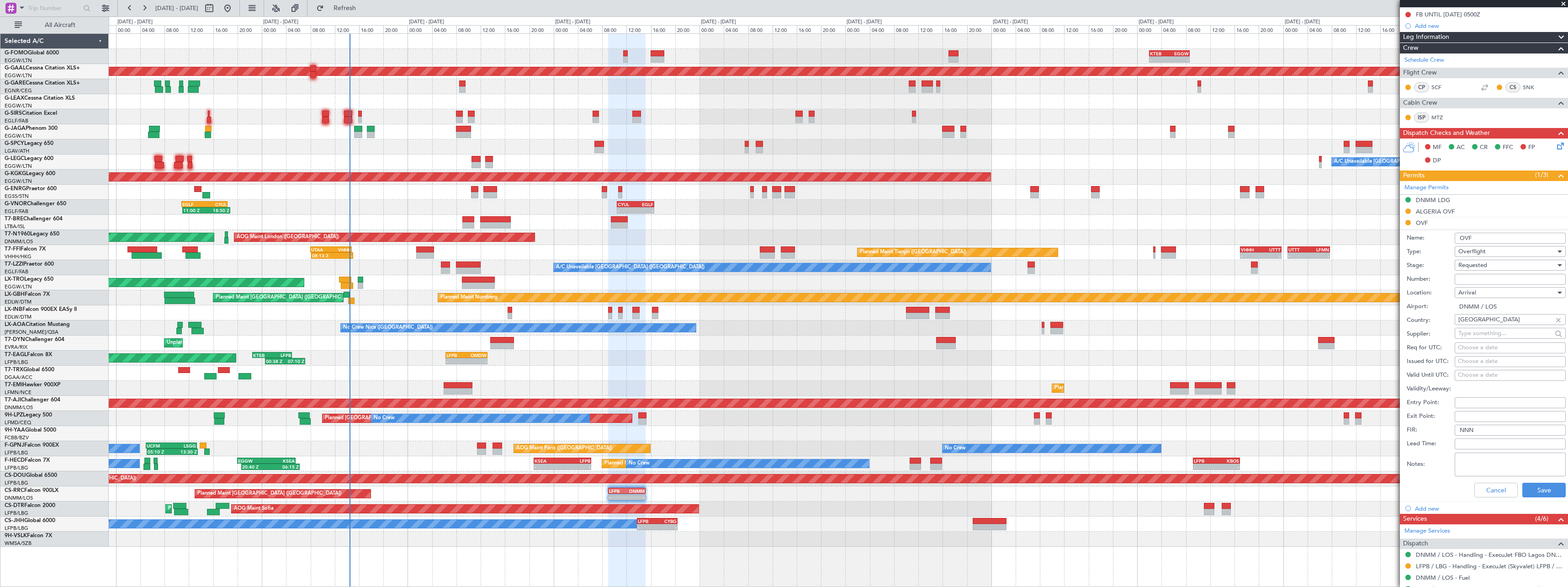
click at [1496, 321] on input "[GEOGRAPHIC_DATA]" at bounding box center [1505, 319] width 94 height 14
type input "[GEOGRAPHIC_DATA]"
click at [1465, 336] on span "[GEOGRAPHIC_DATA]" at bounding box center [1507, 332] width 89 height 14
click at [1537, 484] on button "Save" at bounding box center [1544, 490] width 43 height 15
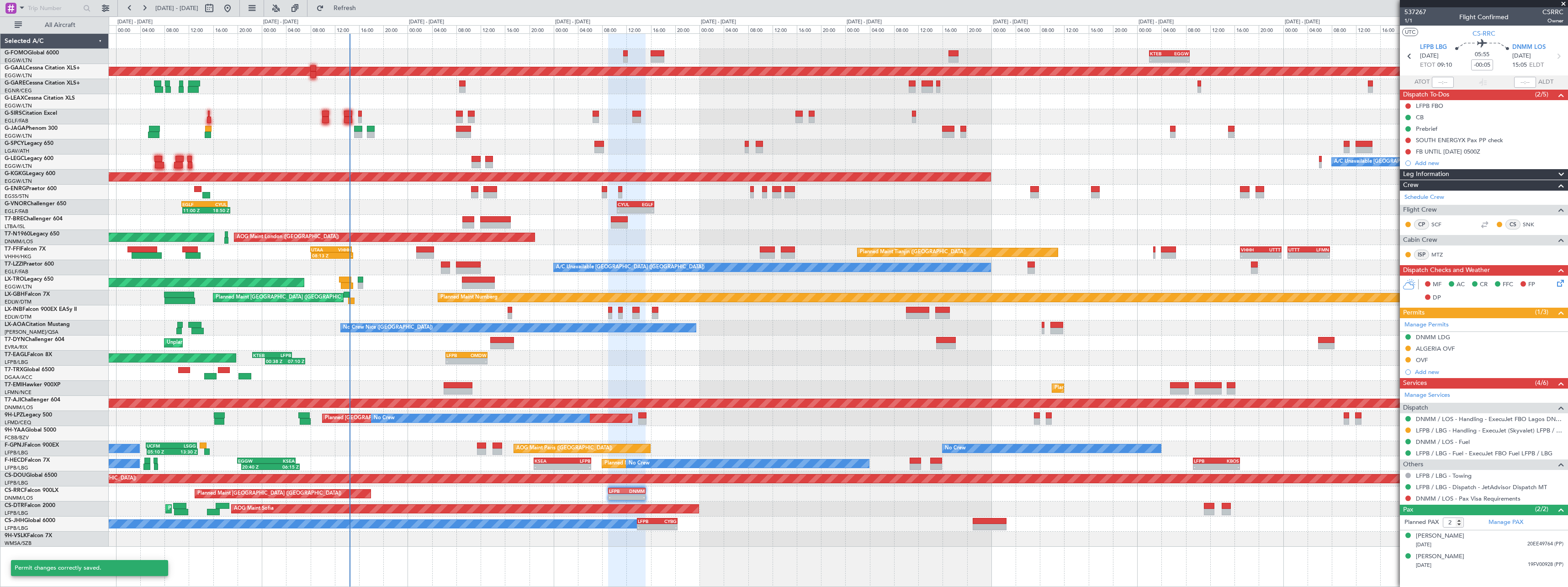
scroll to position [0, 0]
drag, startPoint x: 1423, startPoint y: 360, endPoint x: 1433, endPoint y: 364, distance: 10.8
click at [1423, 360] on div "OVF" at bounding box center [1422, 360] width 12 height 8
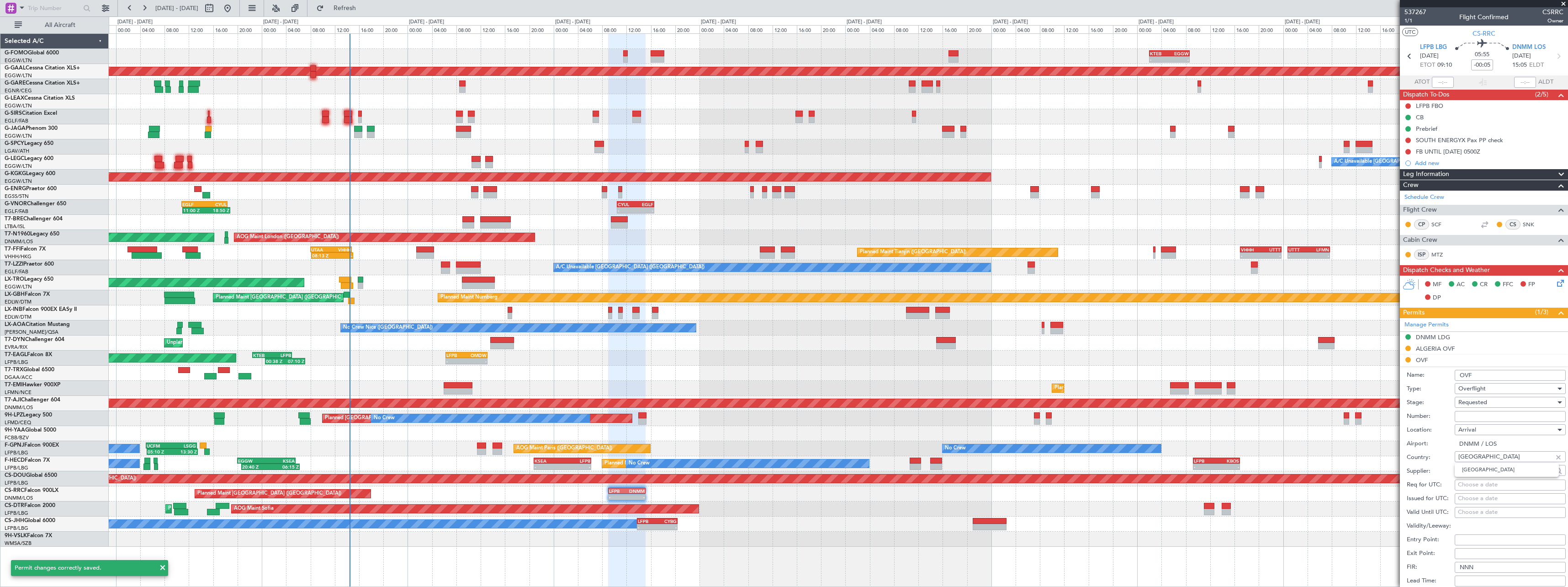
click at [1489, 457] on input "[GEOGRAPHIC_DATA]" at bounding box center [1505, 457] width 94 height 14
click at [1459, 374] on input "OVF" at bounding box center [1510, 375] width 111 height 11
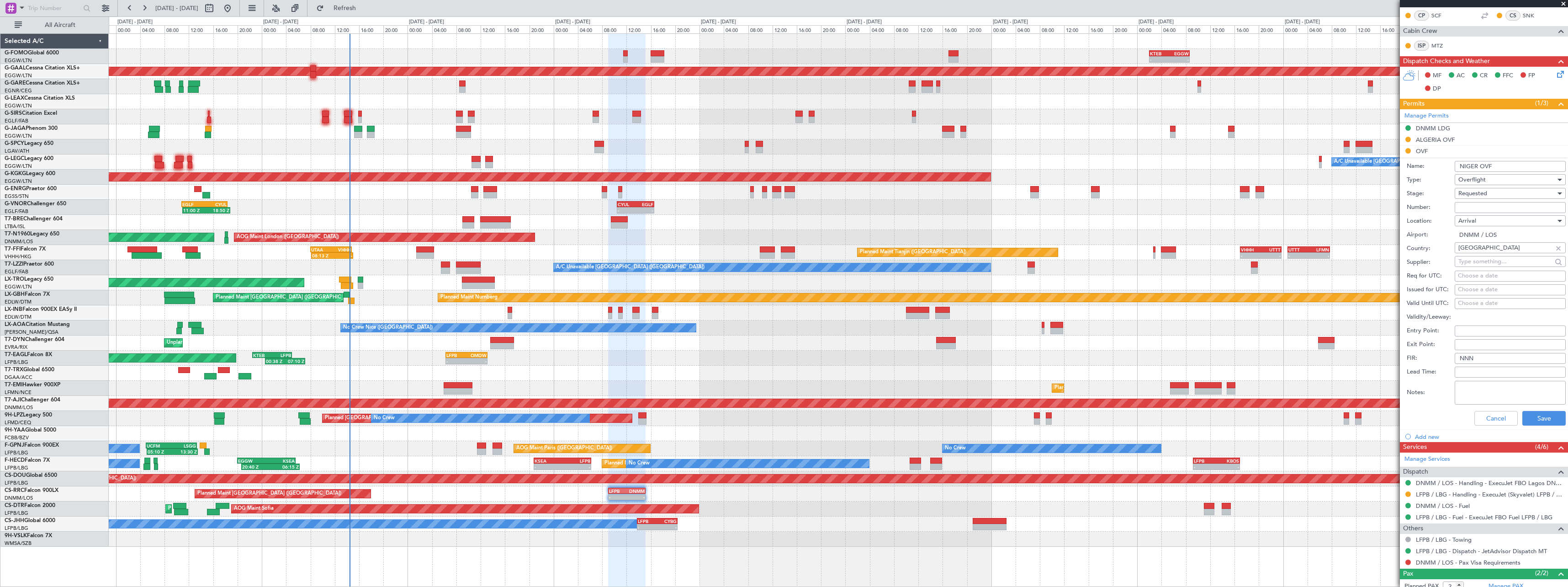
scroll to position [228, 0]
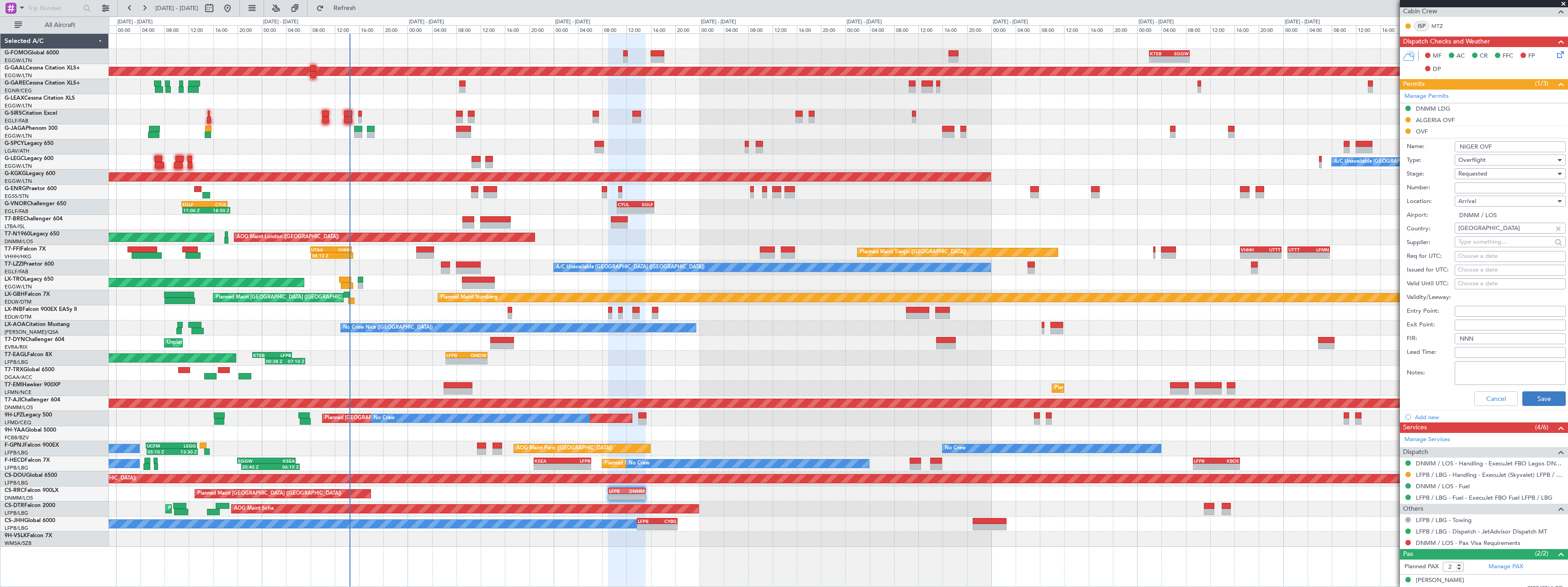
type input "NIGER OVF"
click at [1555, 403] on button "Save" at bounding box center [1544, 398] width 43 height 15
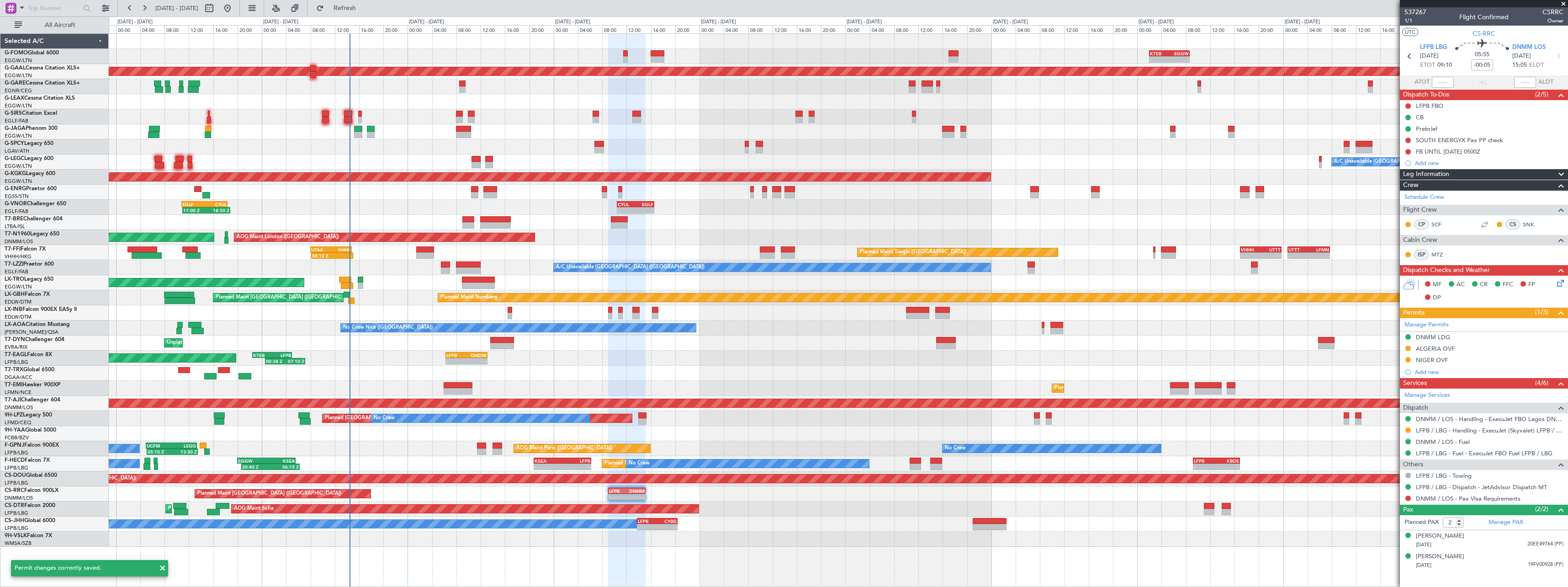
scroll to position [0, 0]
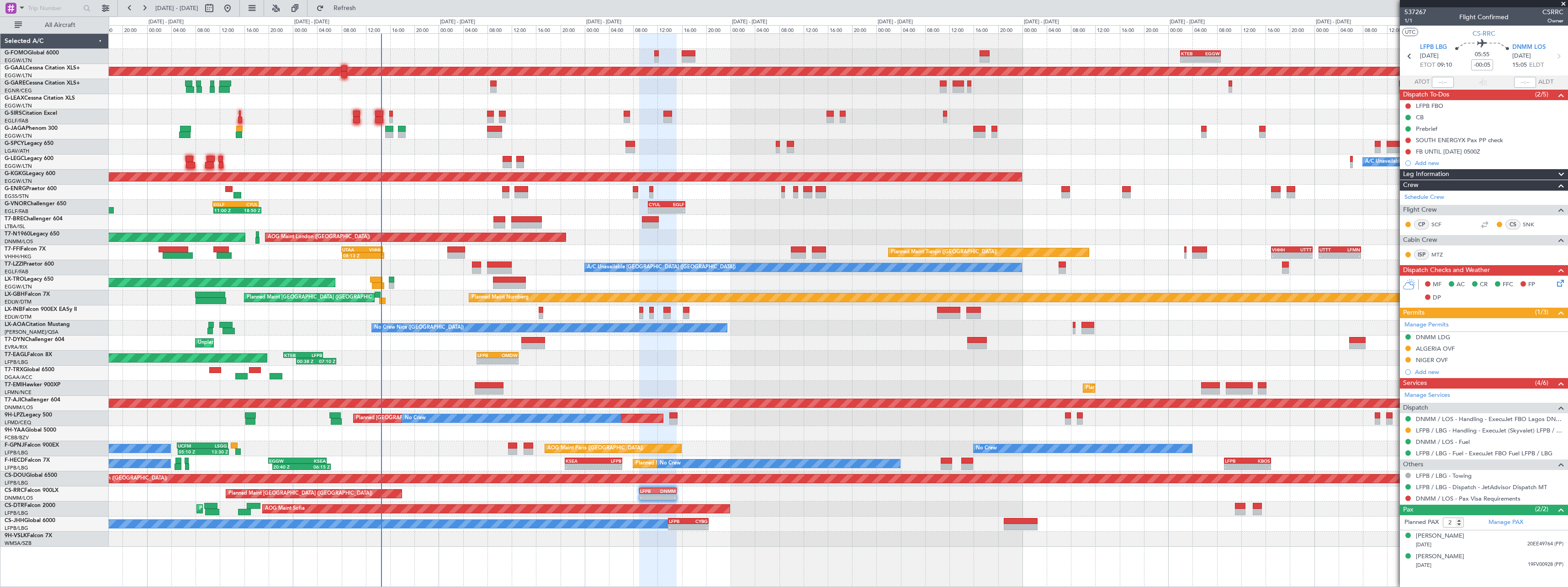
click at [587, 384] on div "Planned Maint [GEOGRAPHIC_DATA]" at bounding box center [838, 388] width 1459 height 15
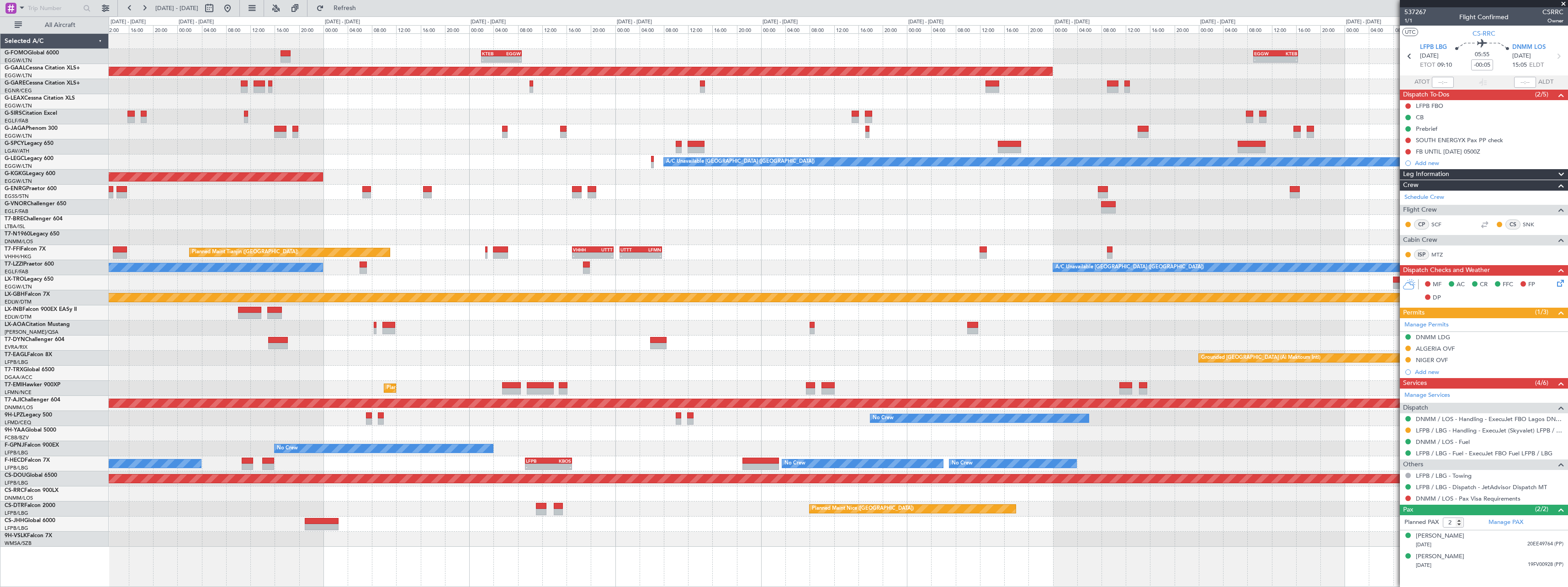
click at [562, 248] on div "- - KTEB 02:00 Z EGGW 08:40 Z - - EGGW 09:00 Z KTEB 16:20 Z Planned [GEOGRAPHIC…" at bounding box center [838, 290] width 1459 height 513
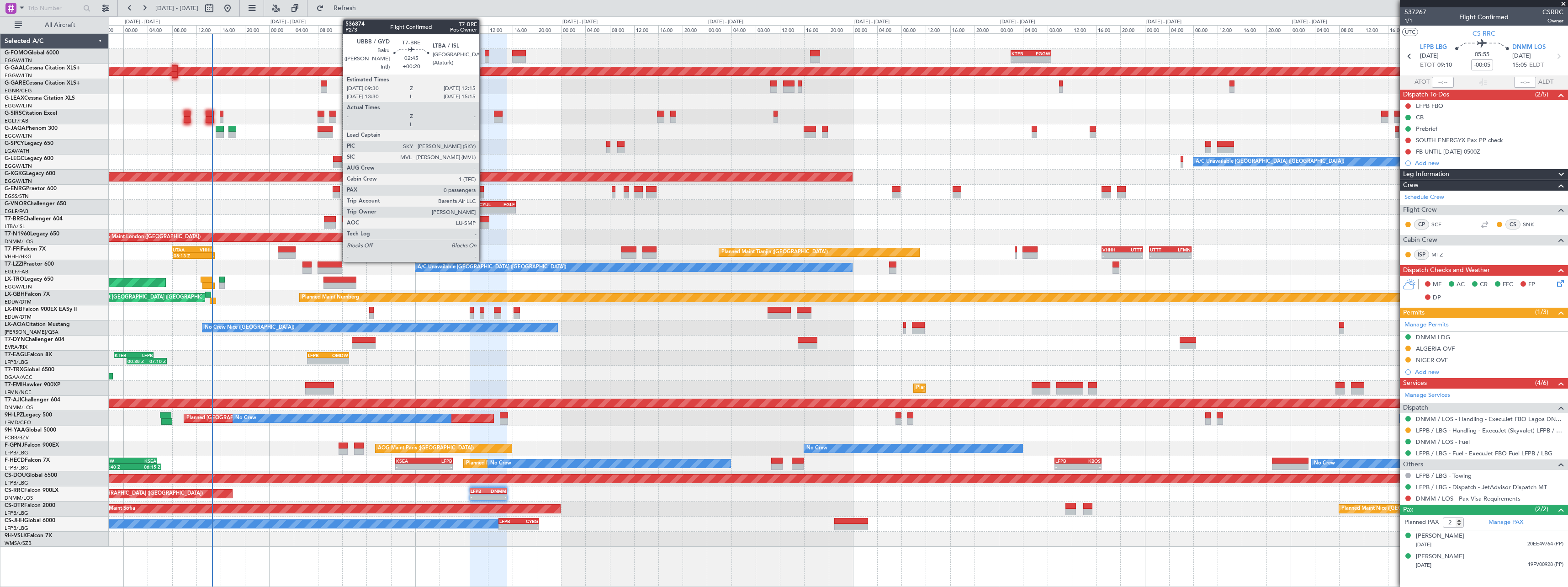
click at [483, 227] on div at bounding box center [481, 225] width 17 height 7
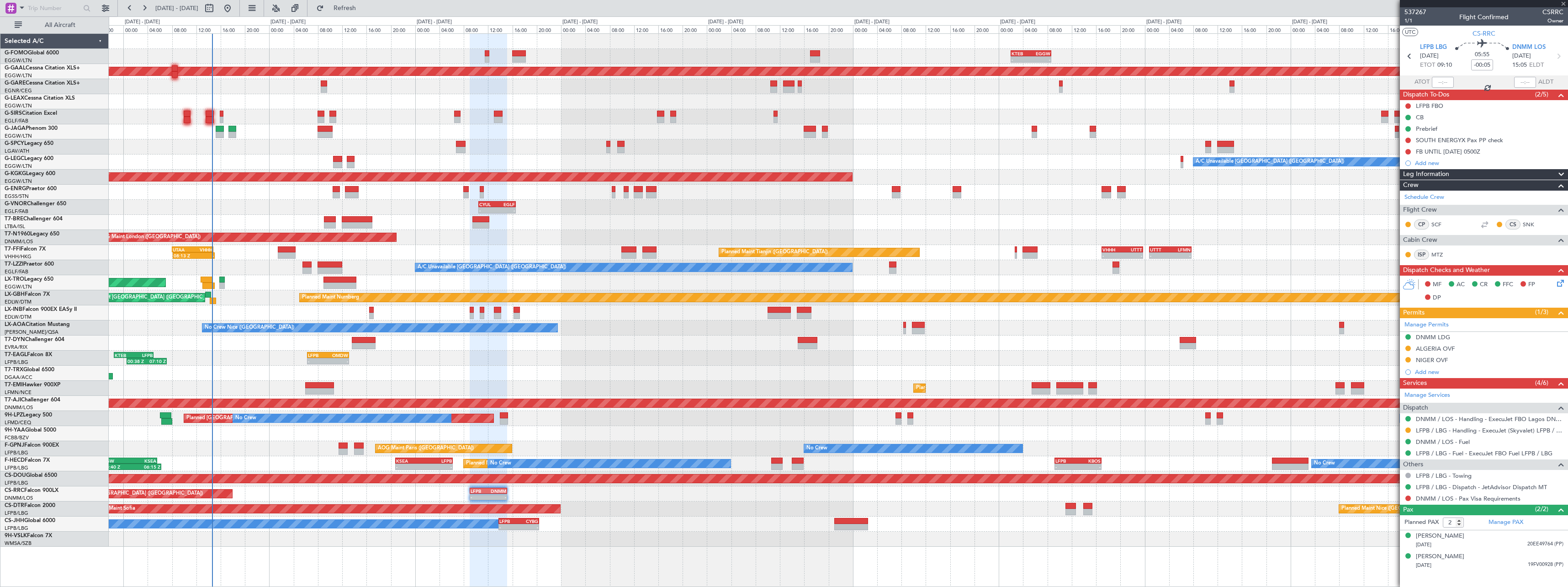
type input "+00:20"
type input "0"
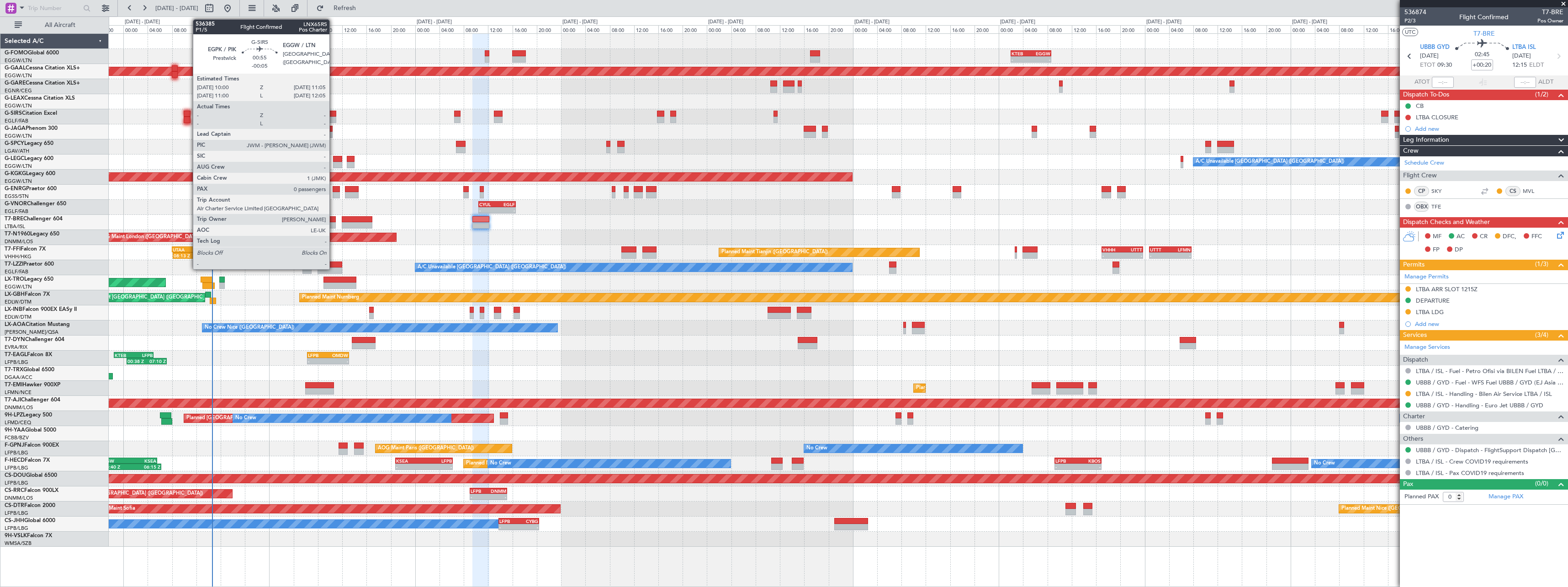
click at [334, 114] on div at bounding box center [332, 114] width 7 height 7
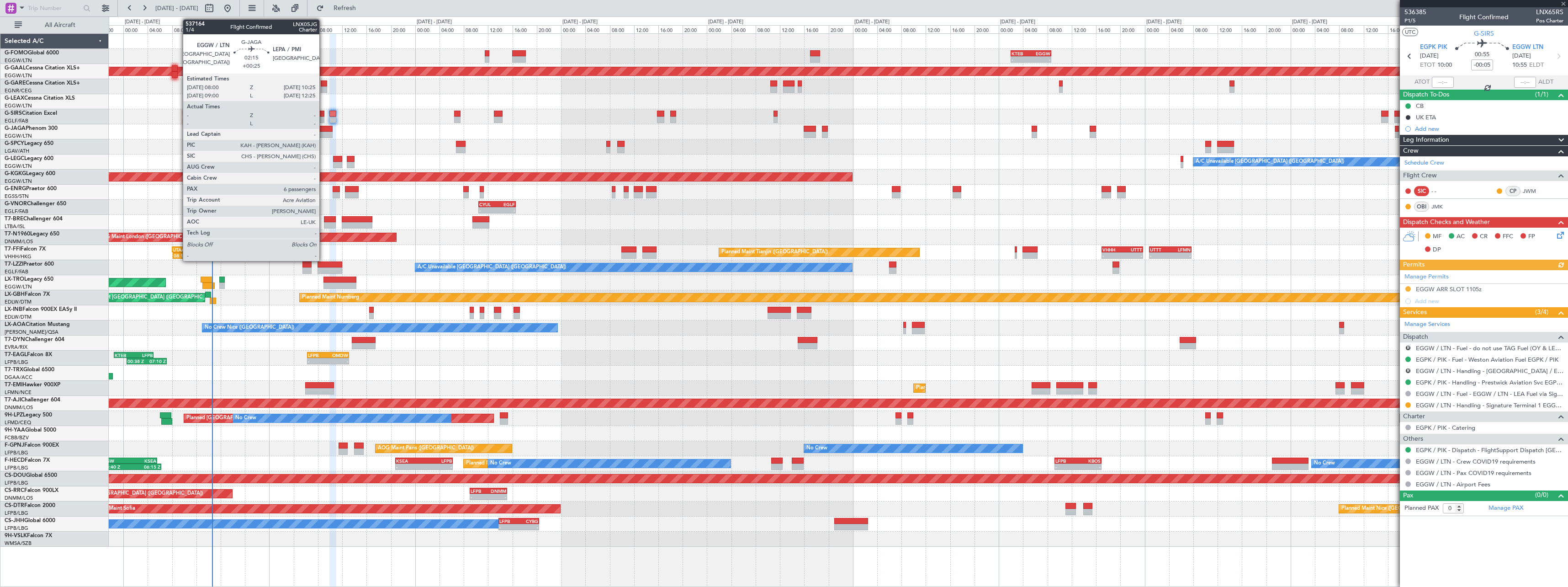
click at [324, 129] on div at bounding box center [325, 128] width 15 height 7
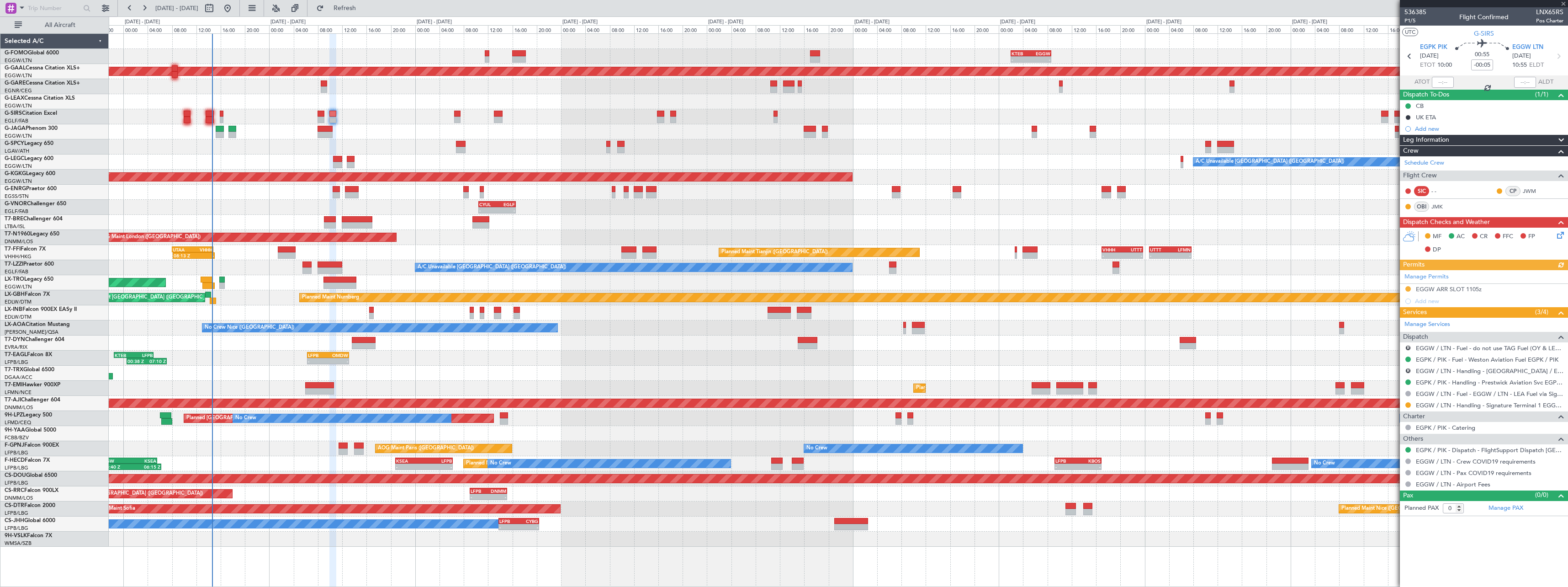
type input "+00:25"
type input "6"
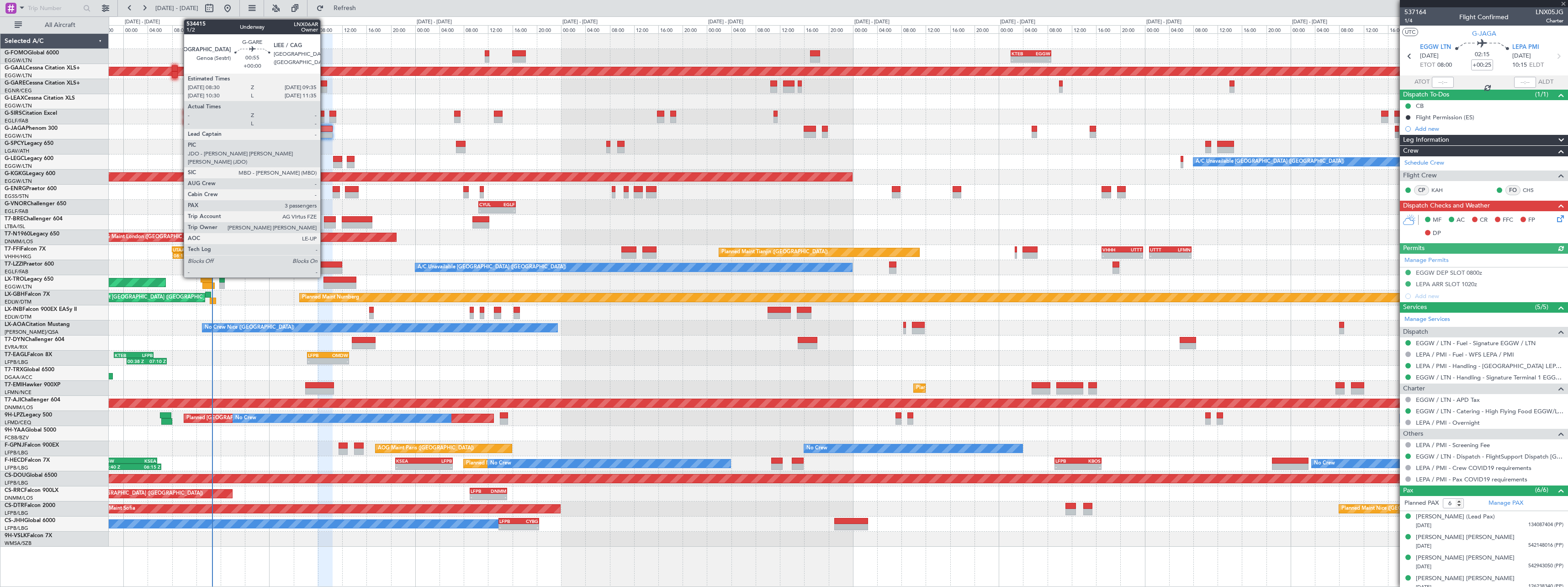
click at [324, 87] on div at bounding box center [324, 90] width 7 height 7
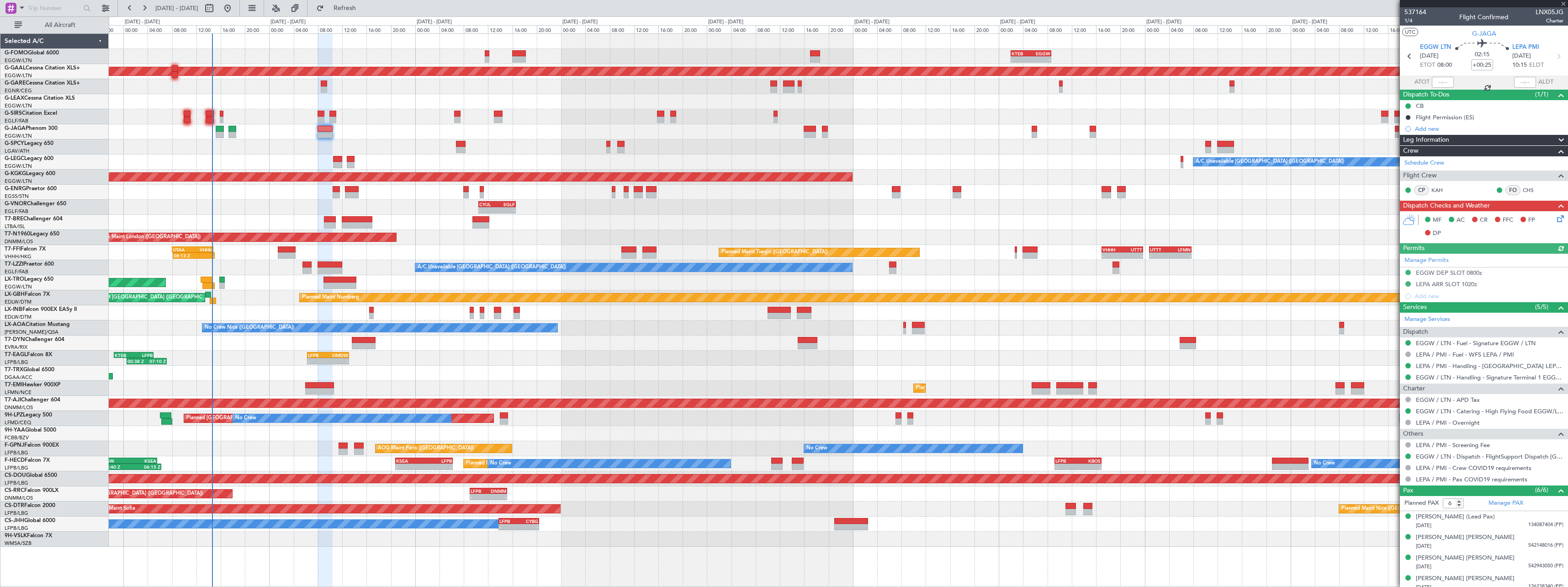
type input "3"
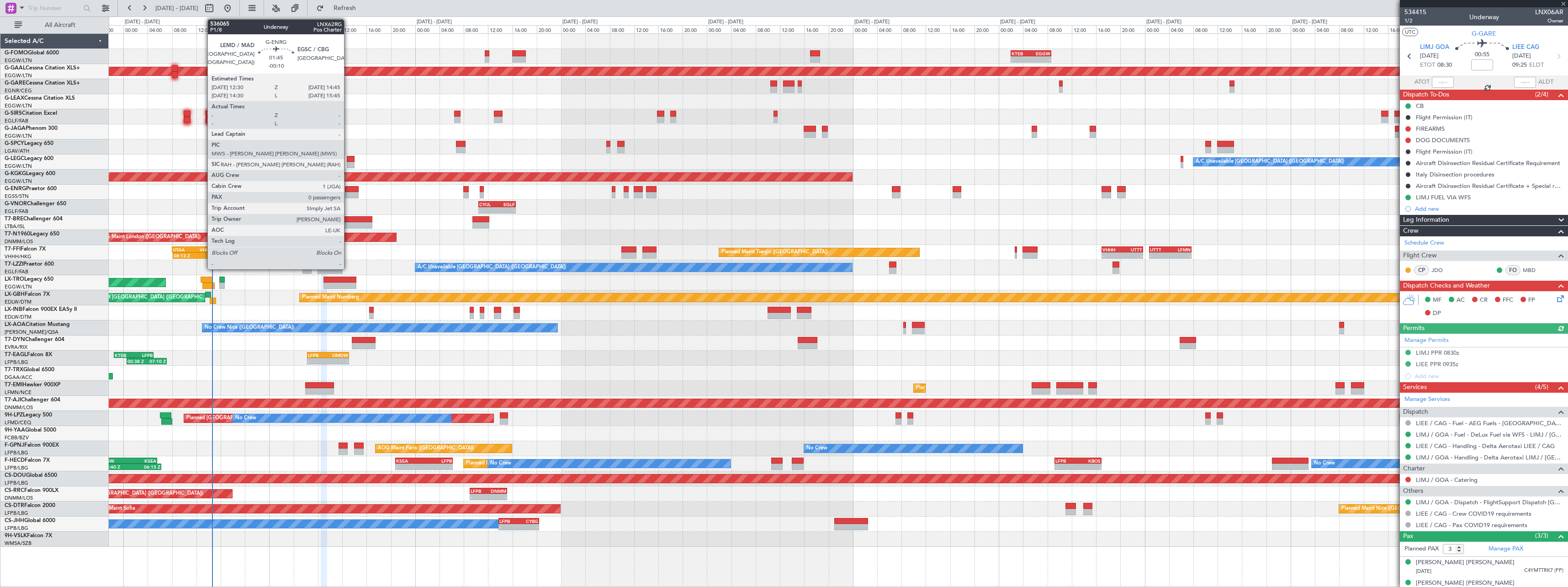
click at [348, 192] on div at bounding box center [352, 195] width 14 height 7
type input "-00:10"
type input "0"
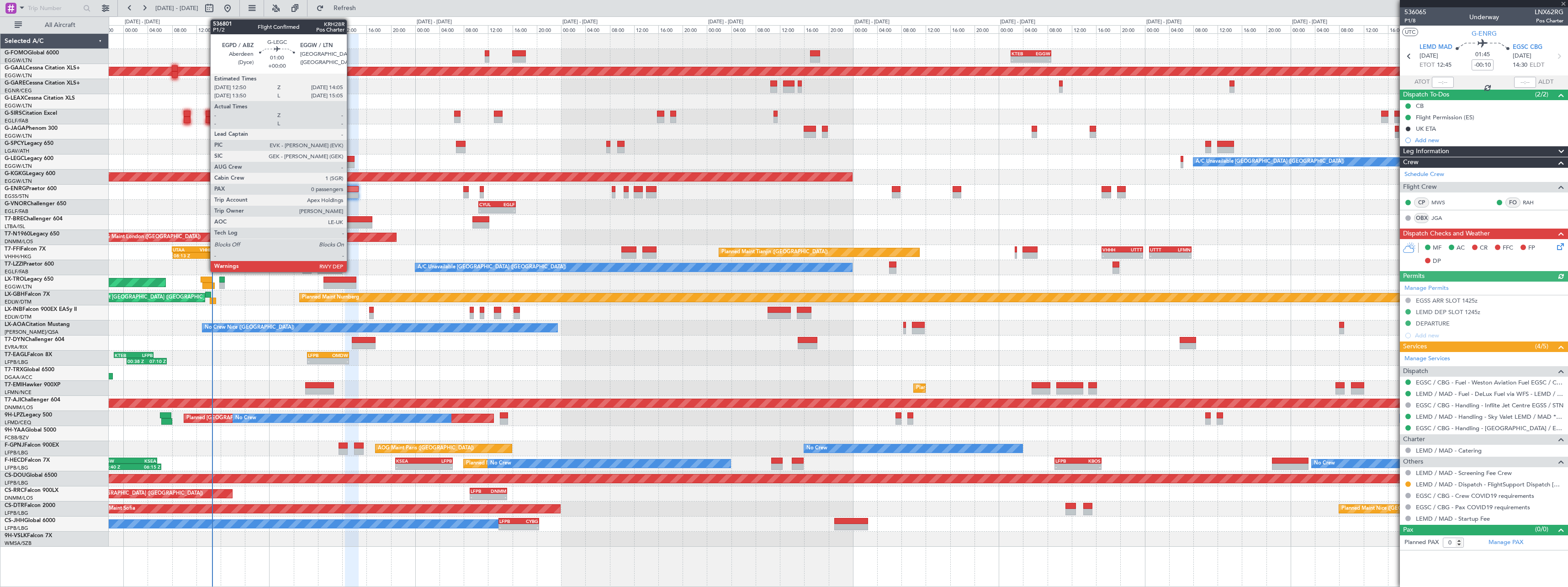
click at [351, 163] on div at bounding box center [351, 165] width 8 height 7
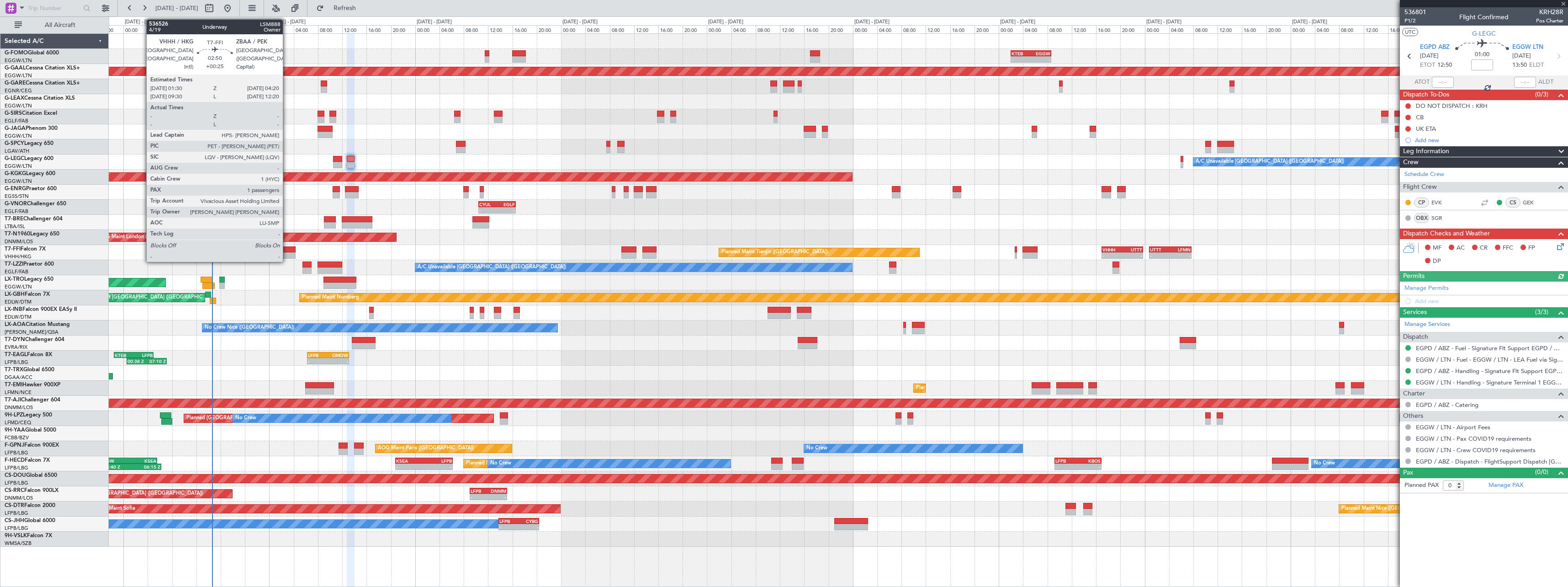
click at [287, 252] on div at bounding box center [286, 255] width 18 height 7
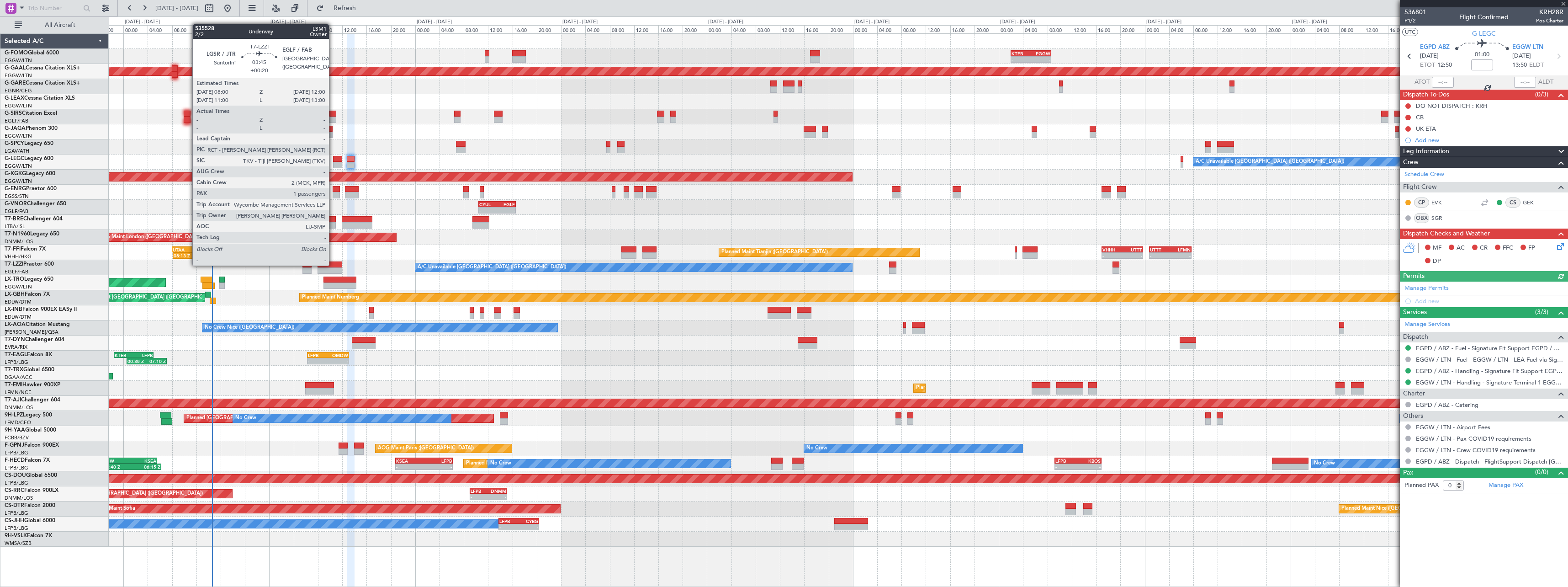
type input "+00:25"
type input "1"
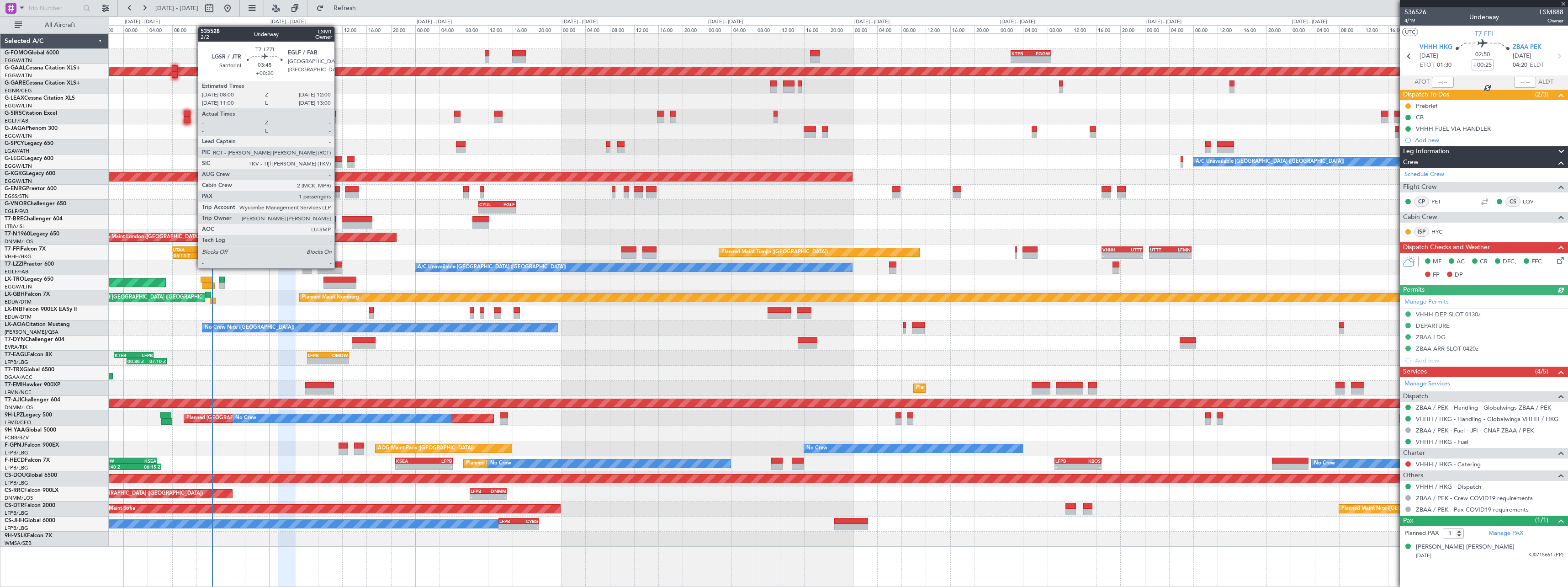
click at [338, 267] on div at bounding box center [330, 270] width 25 height 7
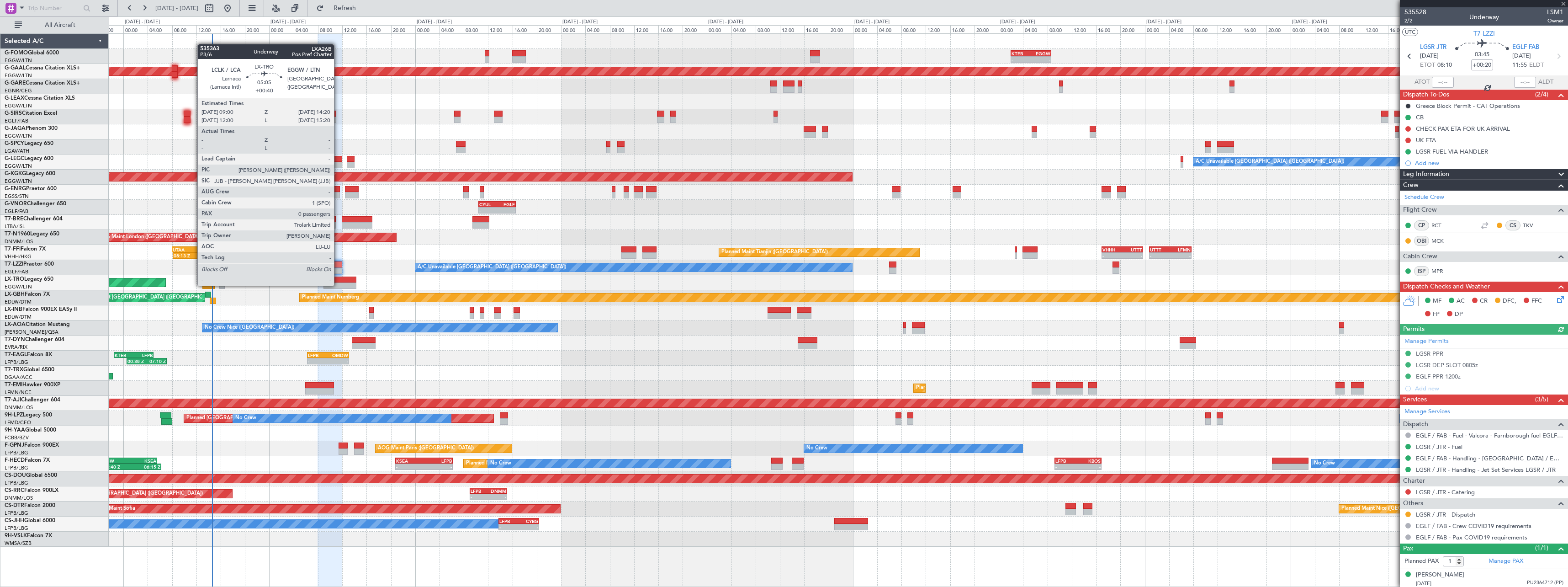
click at [338, 285] on div at bounding box center [339, 286] width 32 height 7
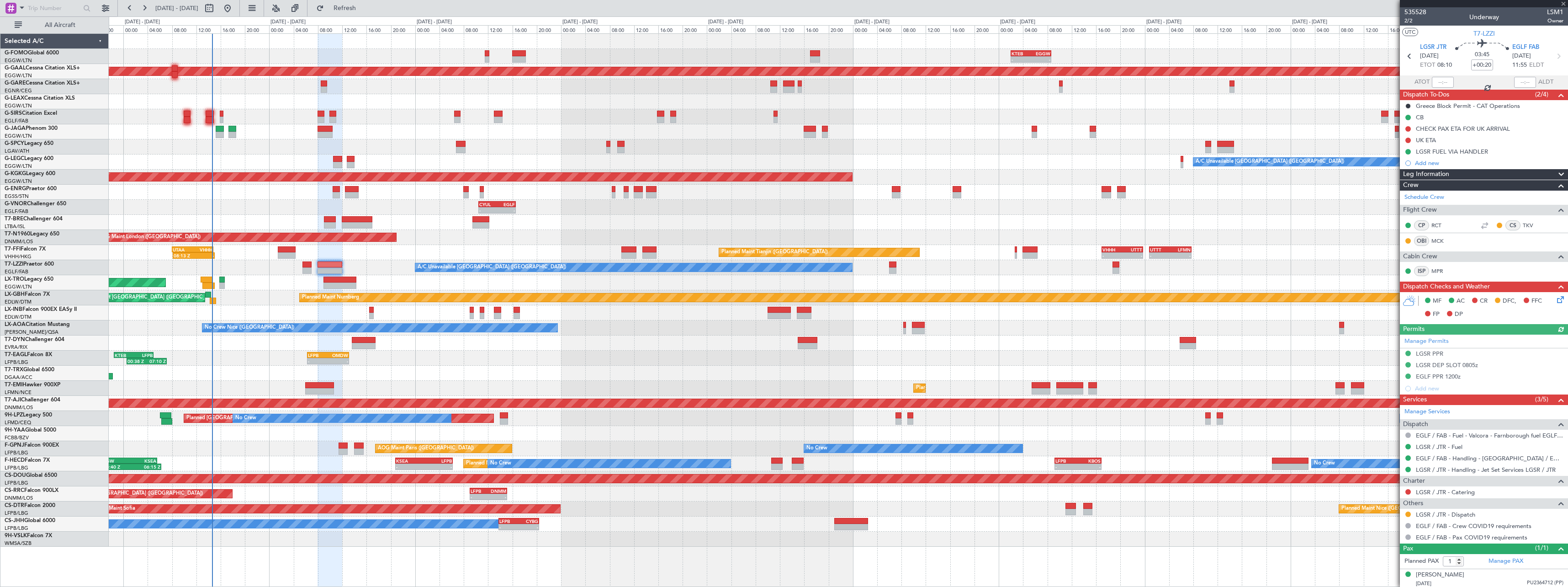
type input "+00:40"
type input "0"
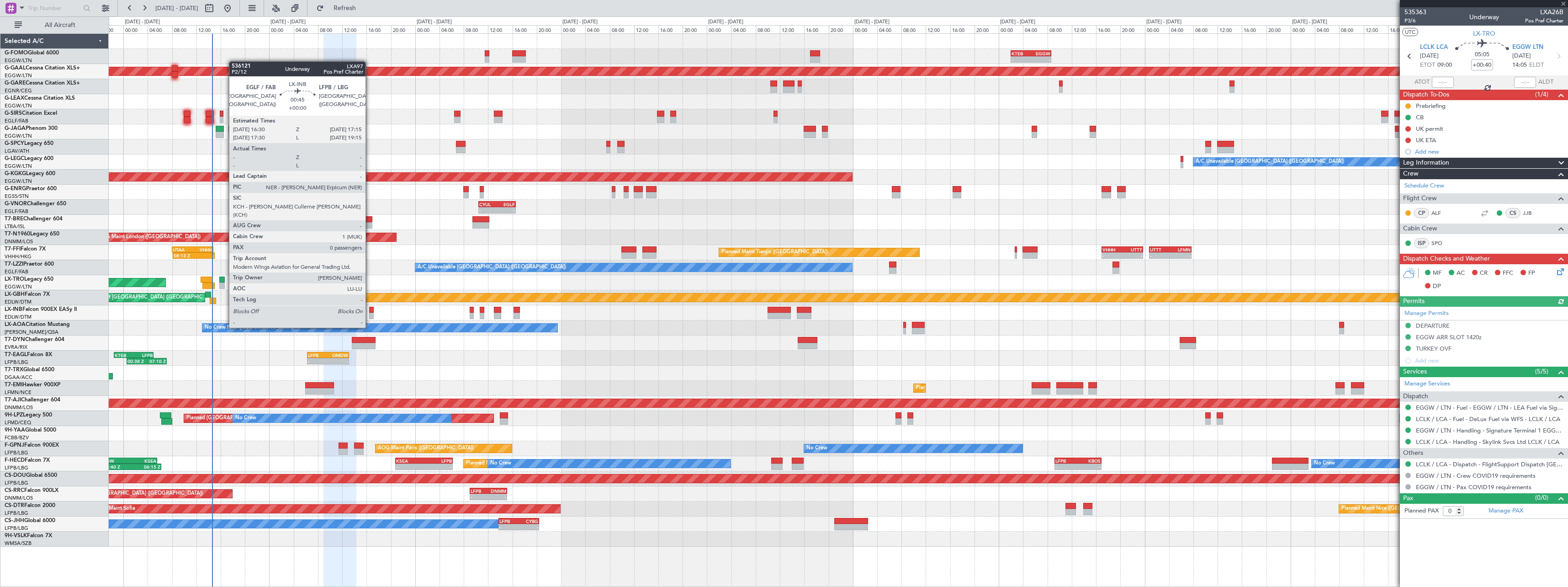
click at [370, 311] on div at bounding box center [371, 310] width 5 height 7
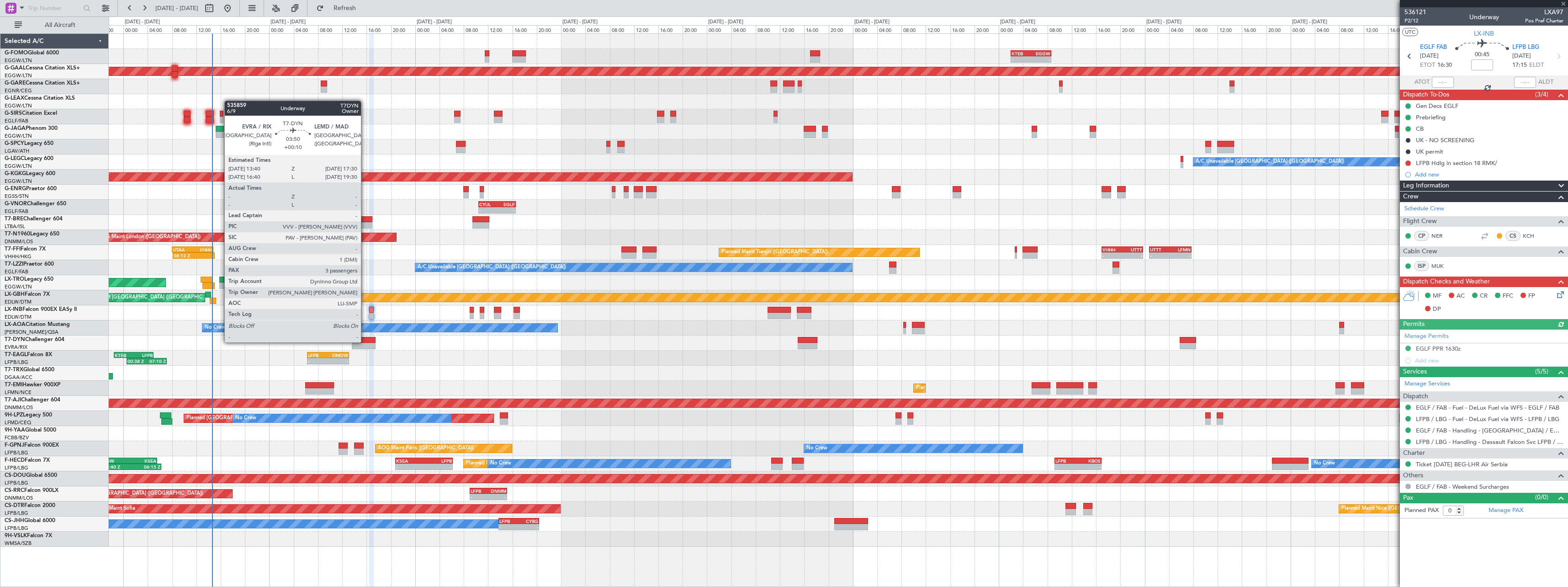
click at [365, 342] on div at bounding box center [363, 340] width 24 height 7
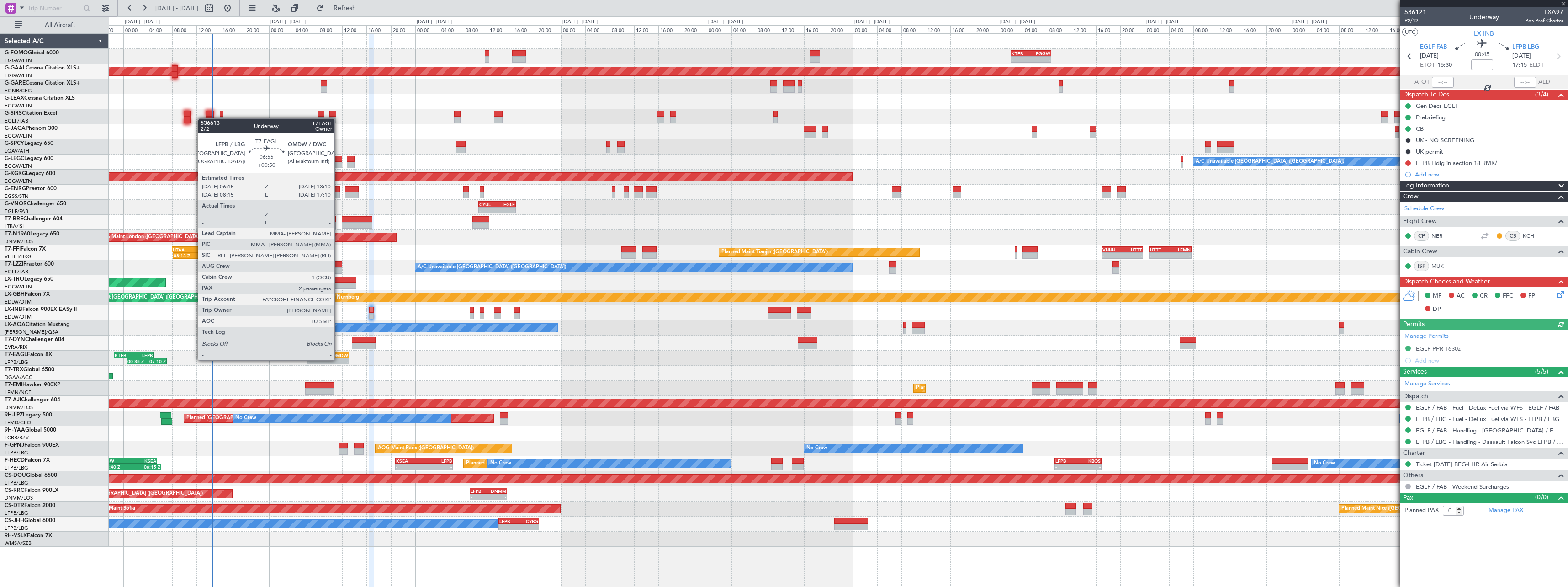
type input "+00:10"
type input "3"
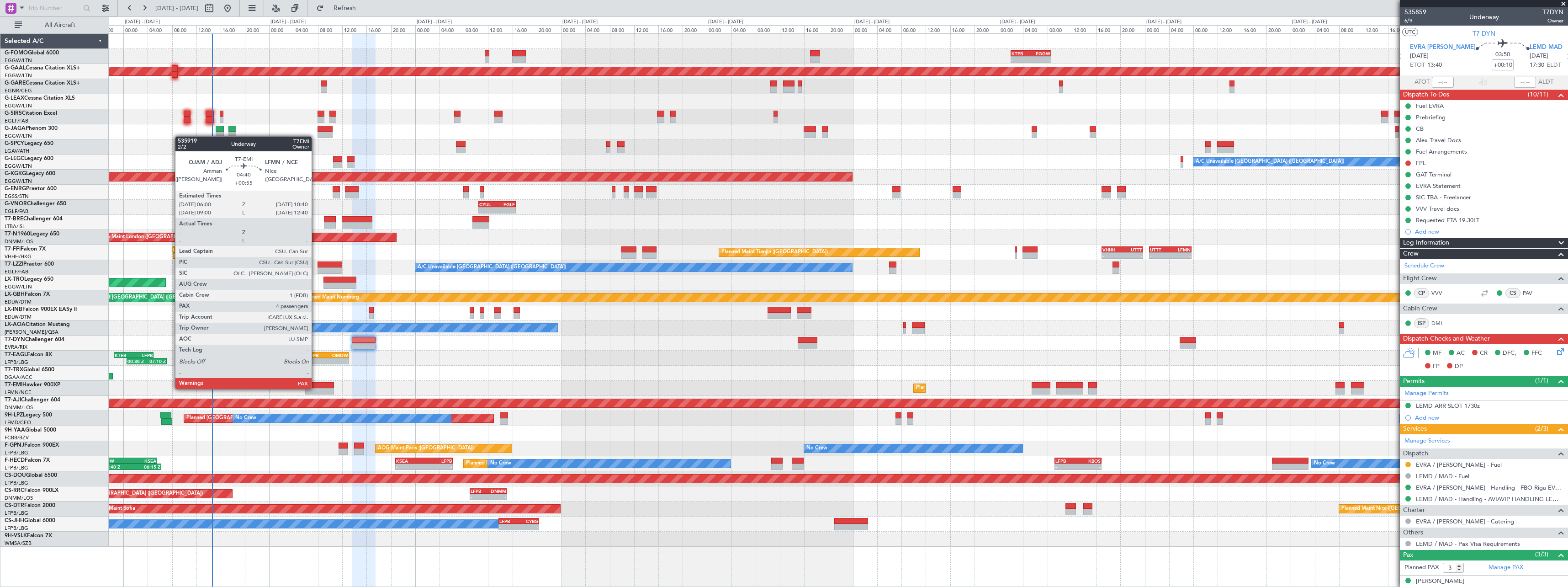
click at [316, 388] on div at bounding box center [319, 391] width 29 height 7
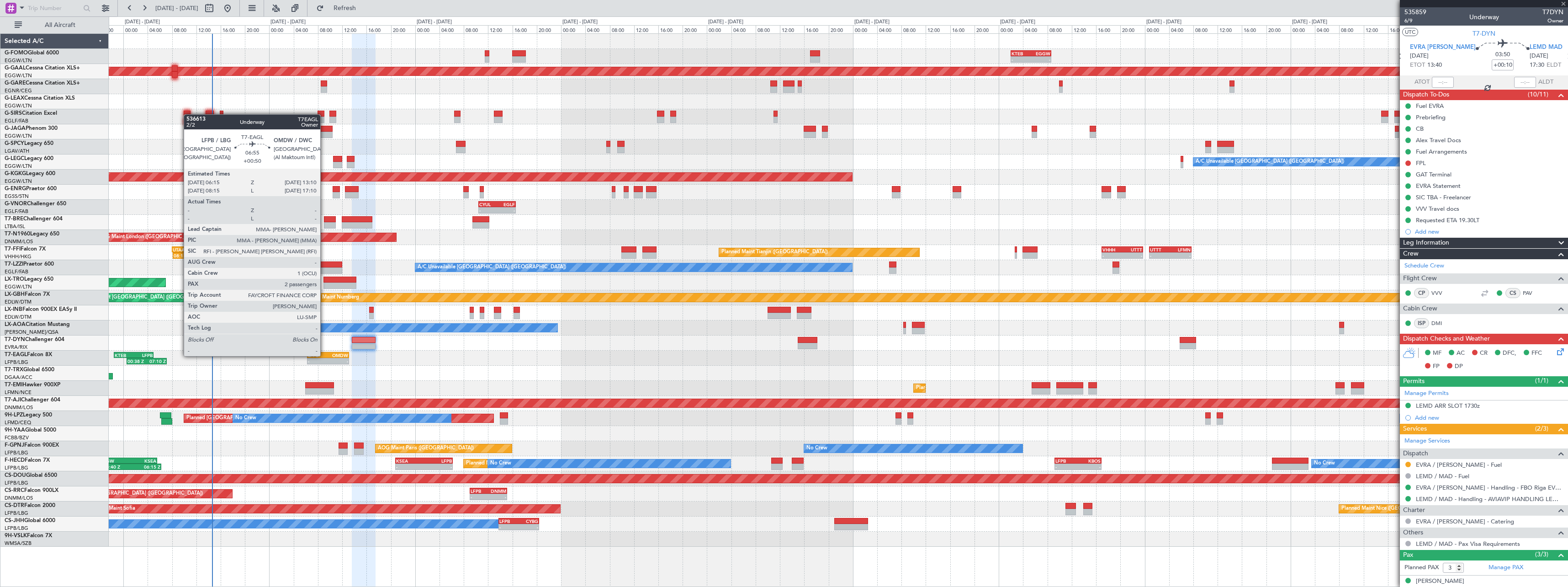
type input "+00:55"
type input "4"
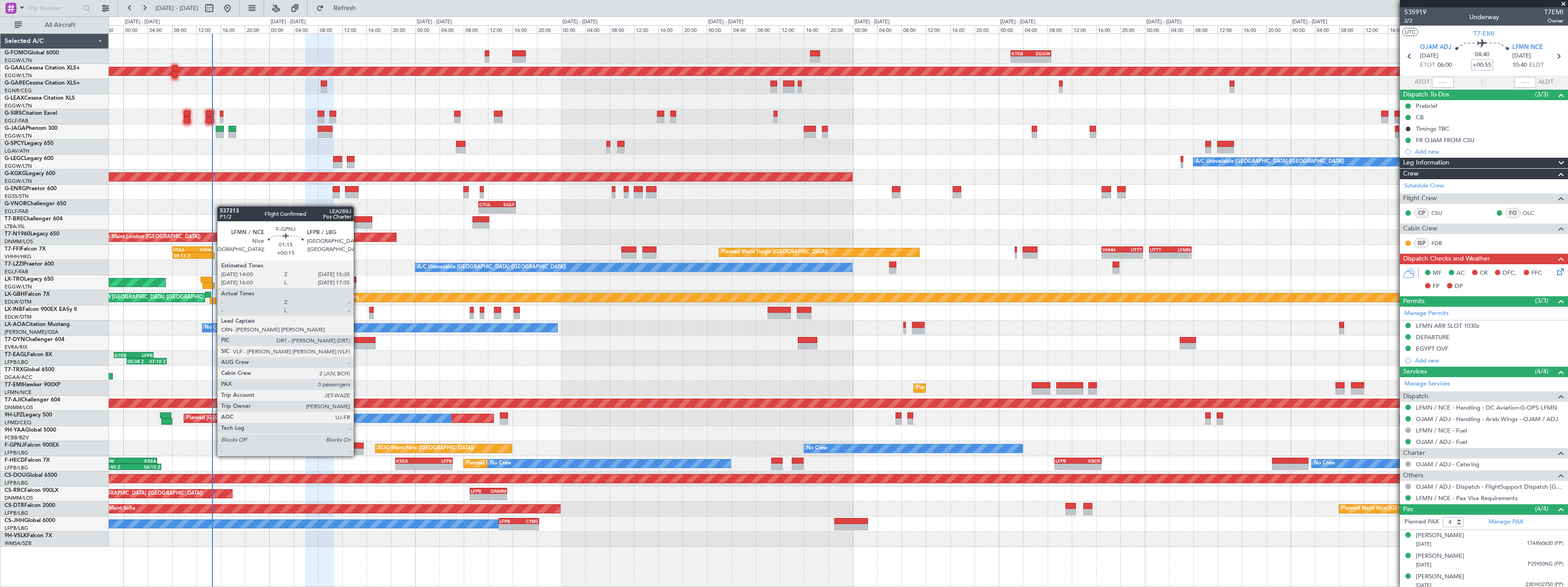
click at [358, 447] on div at bounding box center [359, 446] width 10 height 7
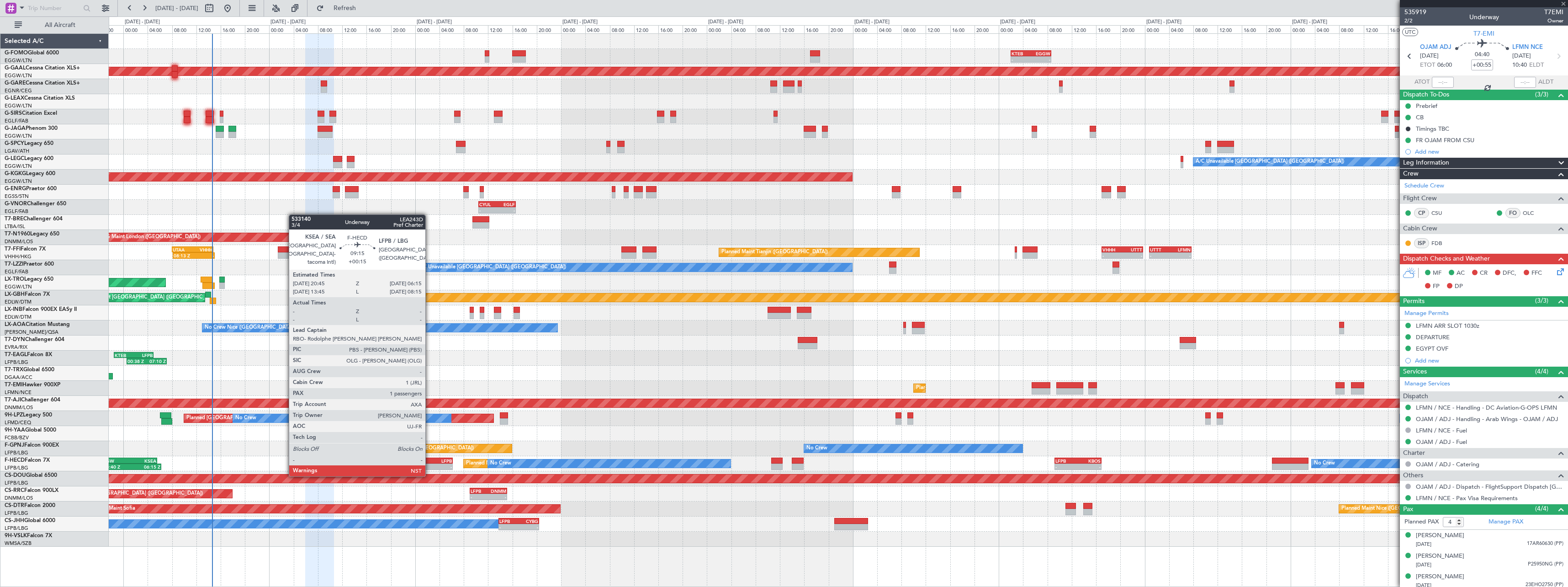
type input "+00:15"
type input "0"
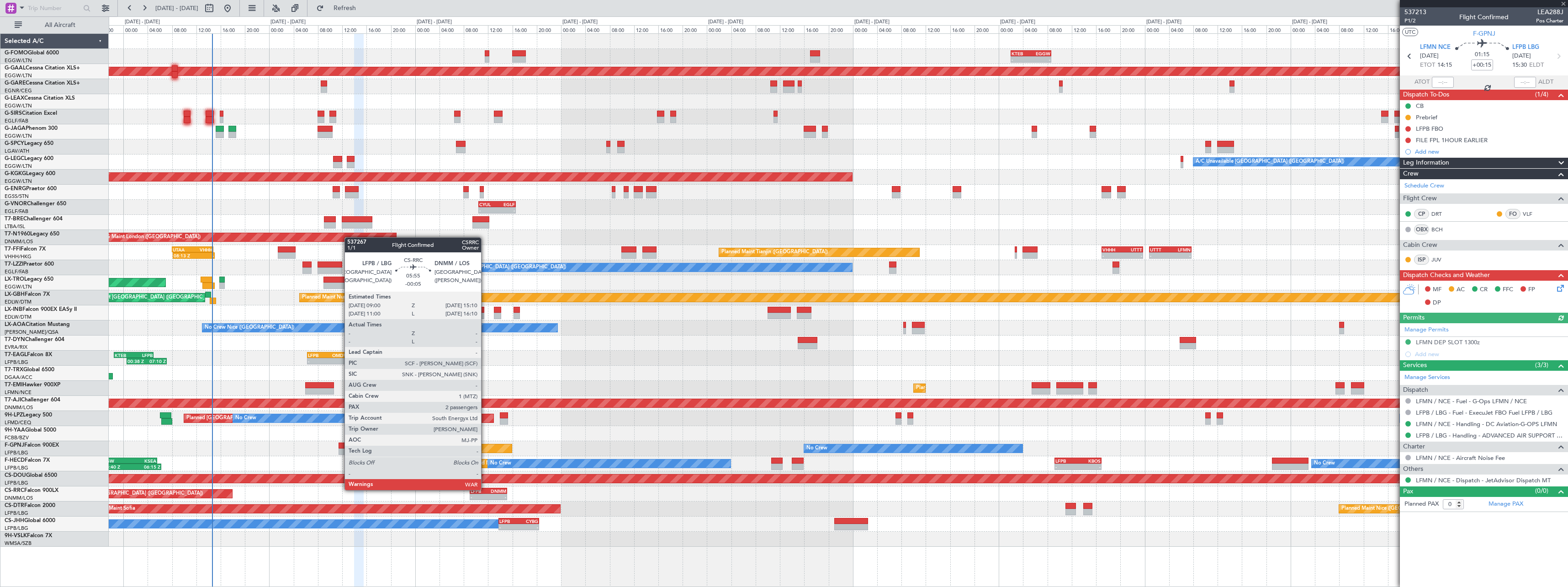
click at [486, 489] on div "LFPB" at bounding box center [479, 491] width 18 height 5
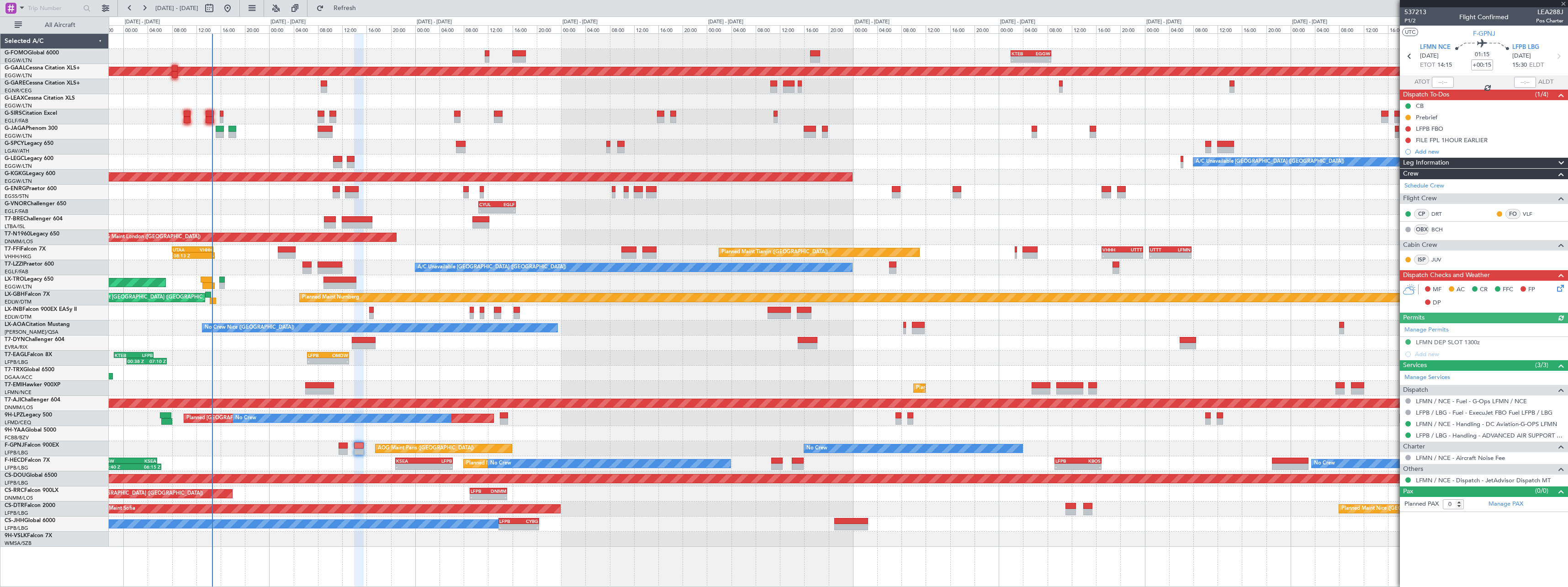
type input "-00:05"
type input "2"
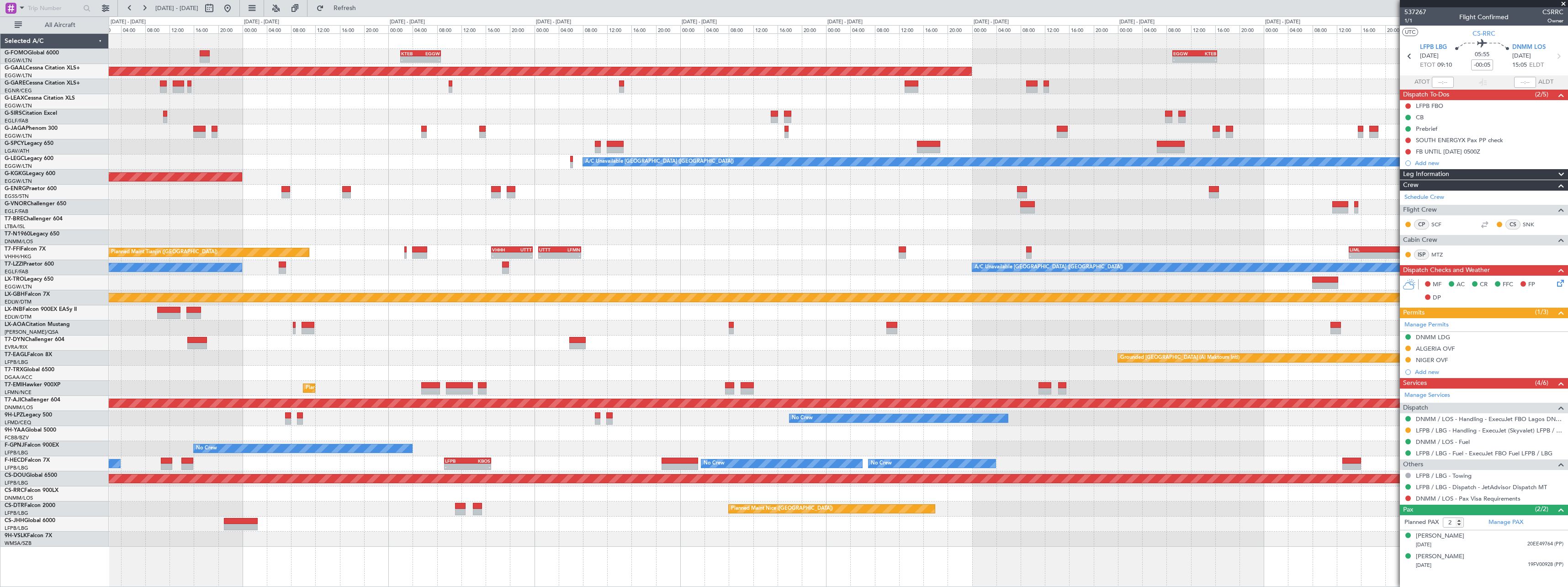
click at [659, 261] on div "A/C Unavailable [GEOGRAPHIC_DATA] ([GEOGRAPHIC_DATA]) A/C Unavailable [GEOGRAPH…" at bounding box center [838, 267] width 1459 height 15
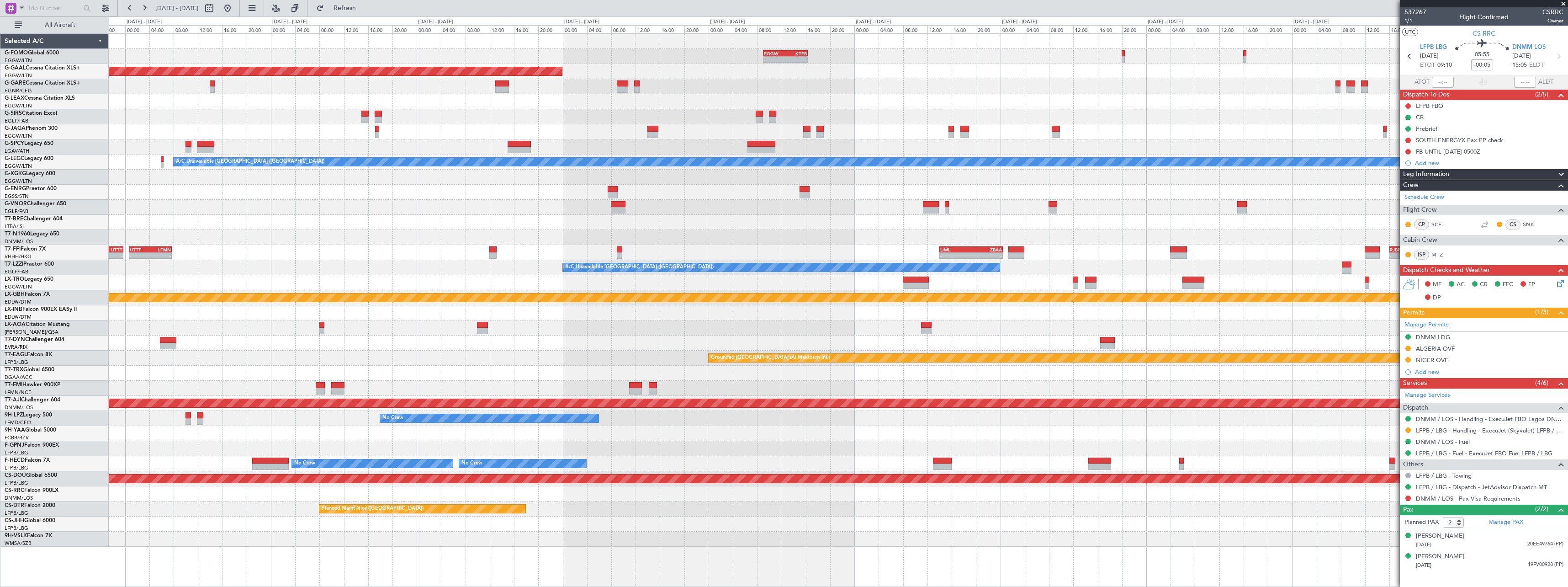
click at [301, 276] on div at bounding box center [838, 283] width 1459 height 15
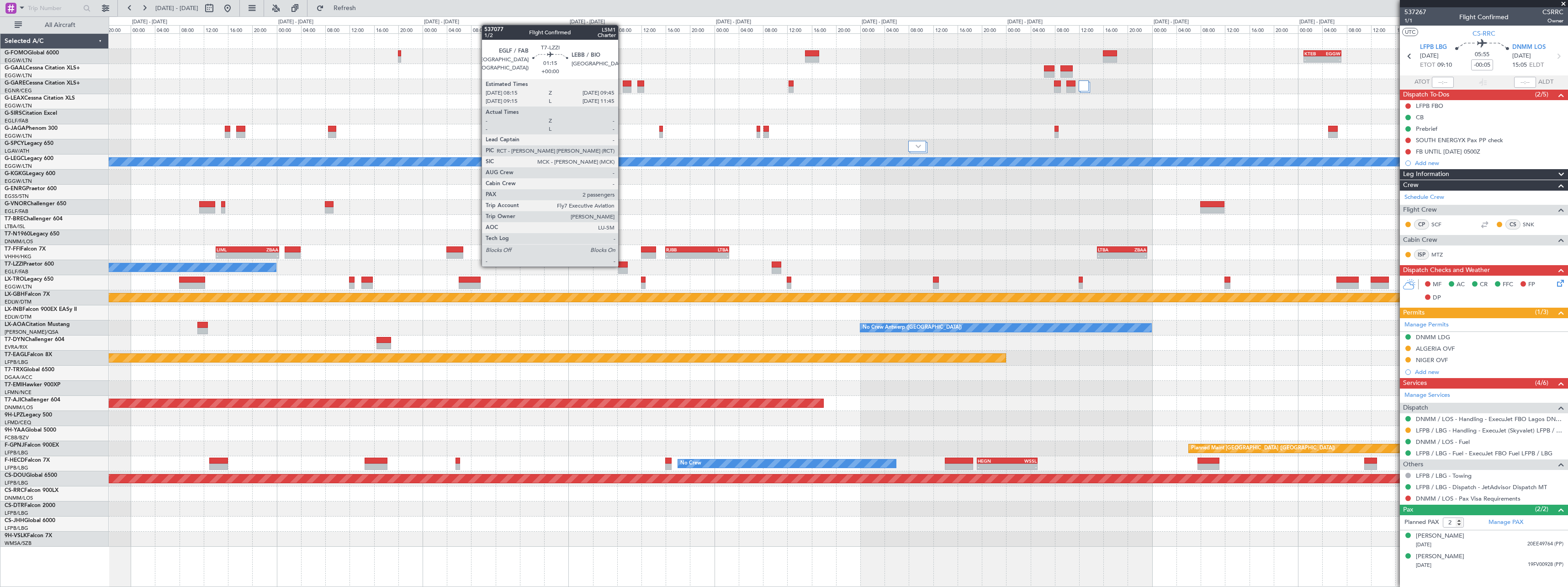
click at [622, 265] on div at bounding box center [623, 264] width 9 height 7
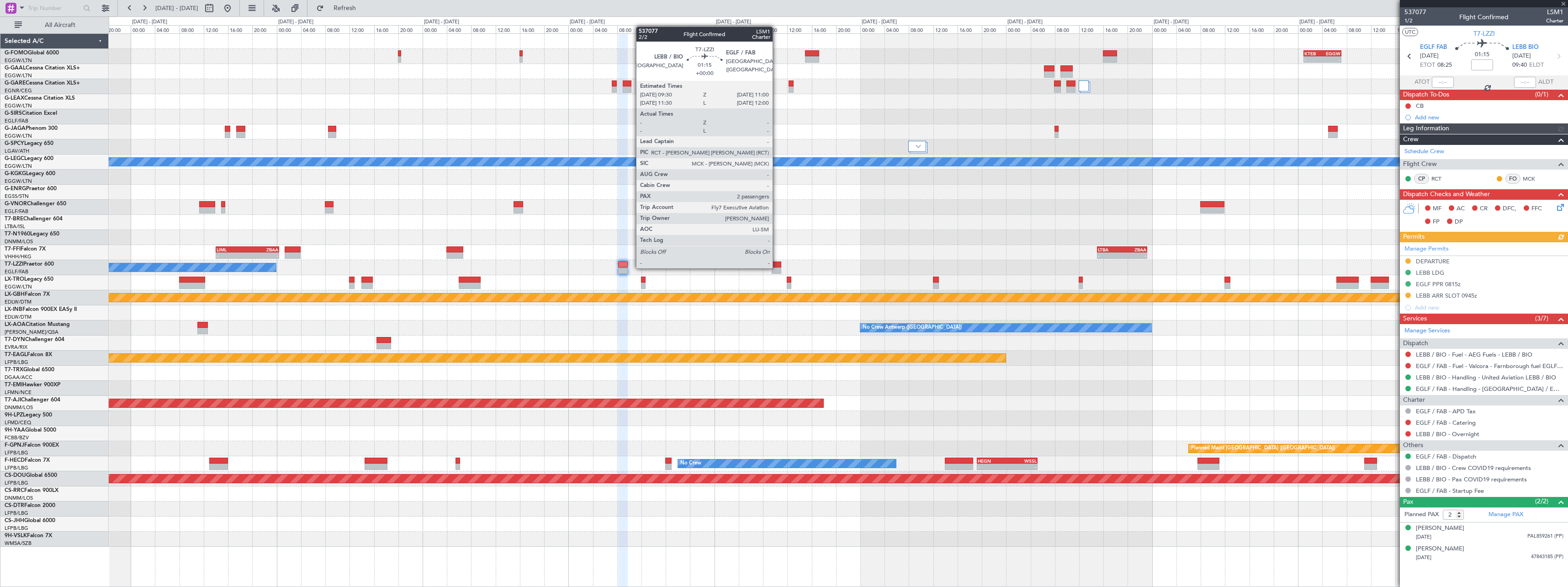
click at [777, 267] on div at bounding box center [776, 270] width 9 height 7
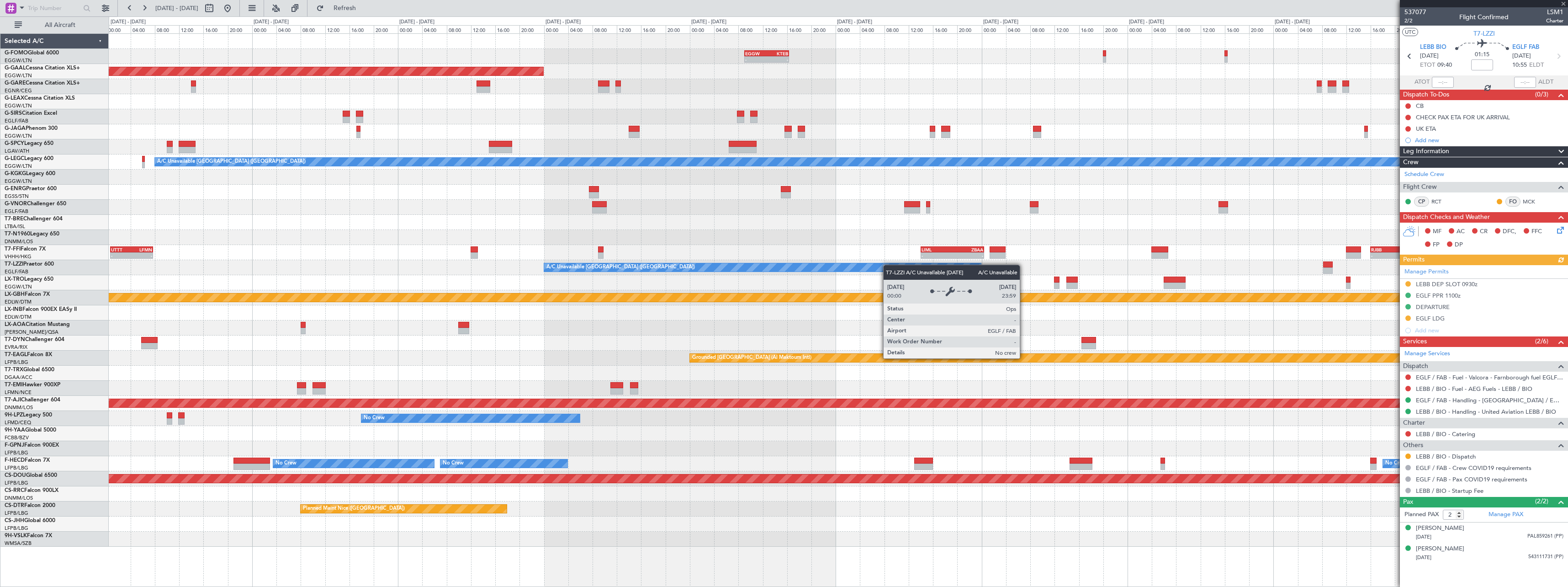
click at [976, 267] on div "EGGW 09:00 Z KTEB 16:20 Z - - KTEB 02:00 Z EGGW 08:40 Z - - Planned [GEOGRAPHIC…" at bounding box center [838, 290] width 1459 height 513
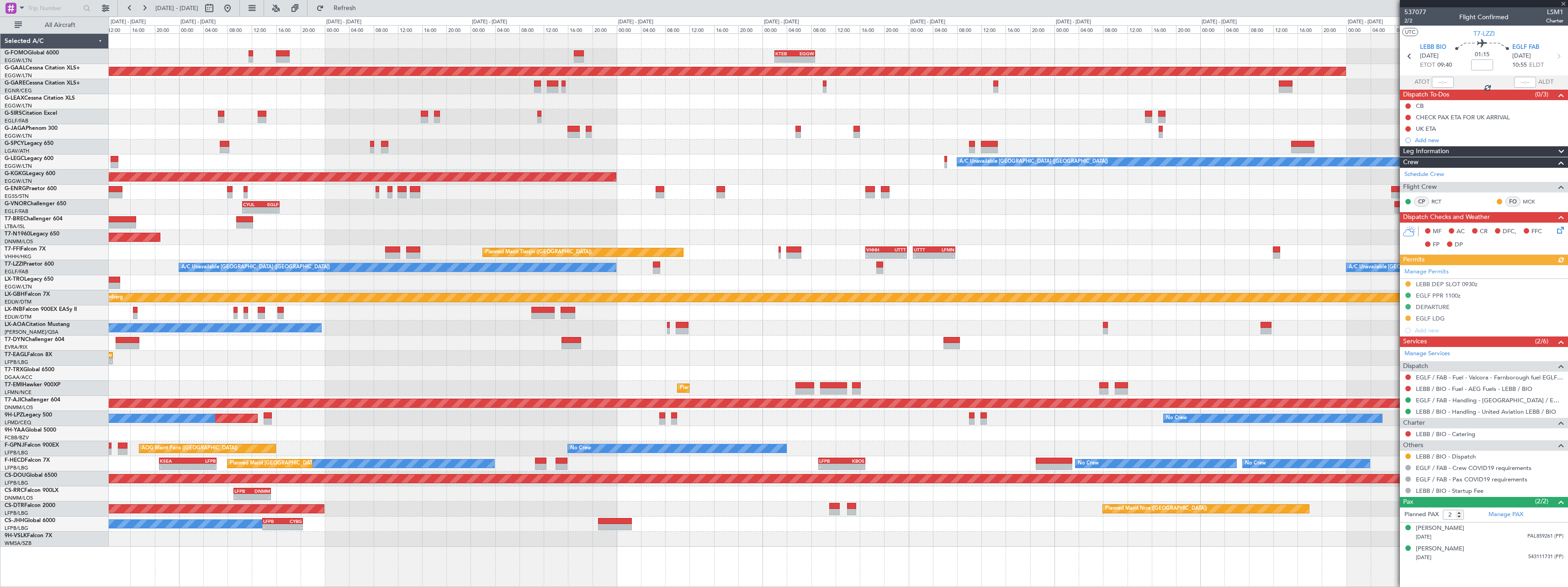
click at [1034, 268] on div "EGGW 09:00 Z KTEB 16:20 Z - - KTEB 02:00 Z EGGW 08:40 Z - - Planned [GEOGRAPHIC…" at bounding box center [838, 290] width 1459 height 513
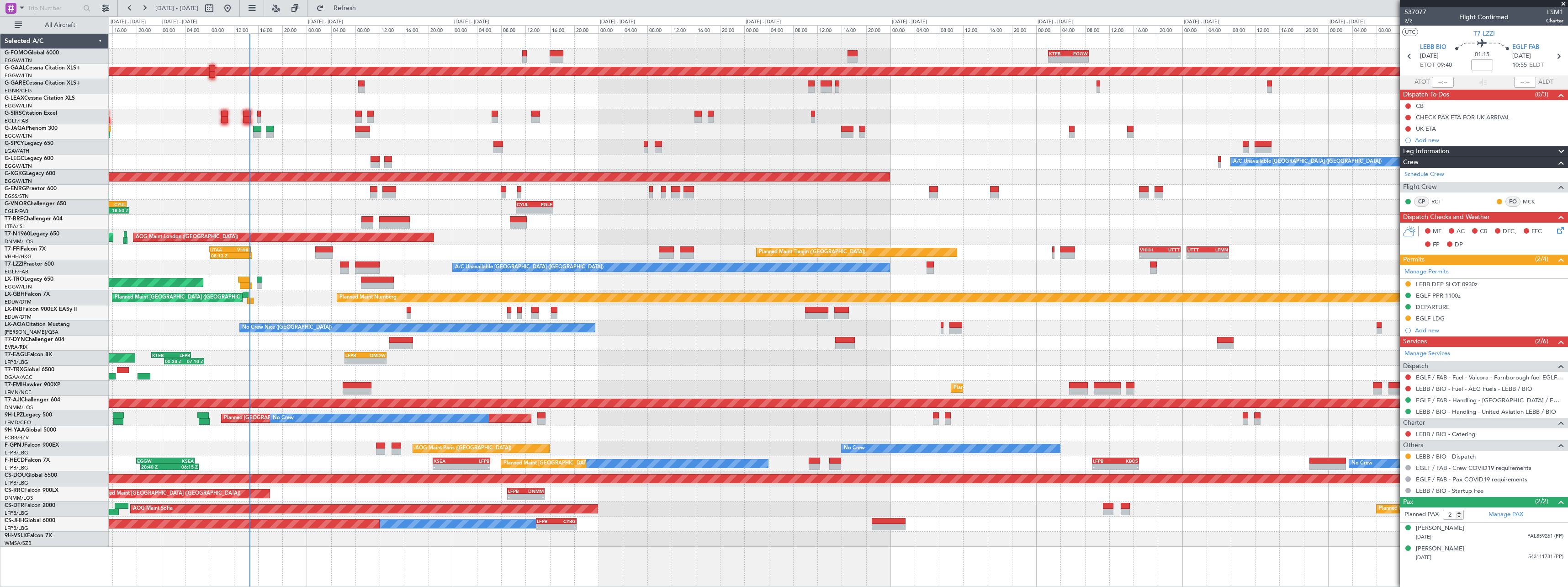
click at [586, 250] on div "- - UTTT 00:45 Z LFMN 07:45 Z - - VHHH 17:00 Z UTTT 23:45 Z Planned Maint Tianj…" at bounding box center [838, 252] width 1459 height 15
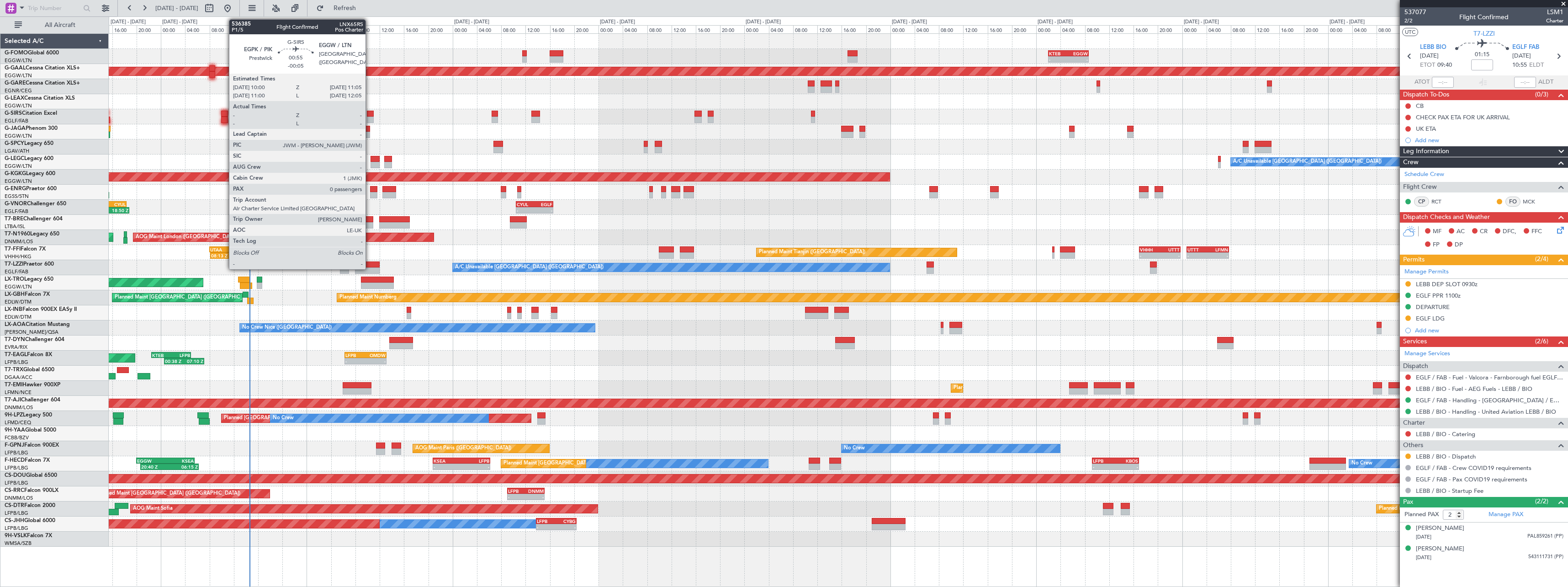
click at [369, 119] on div at bounding box center [370, 119] width 7 height 7
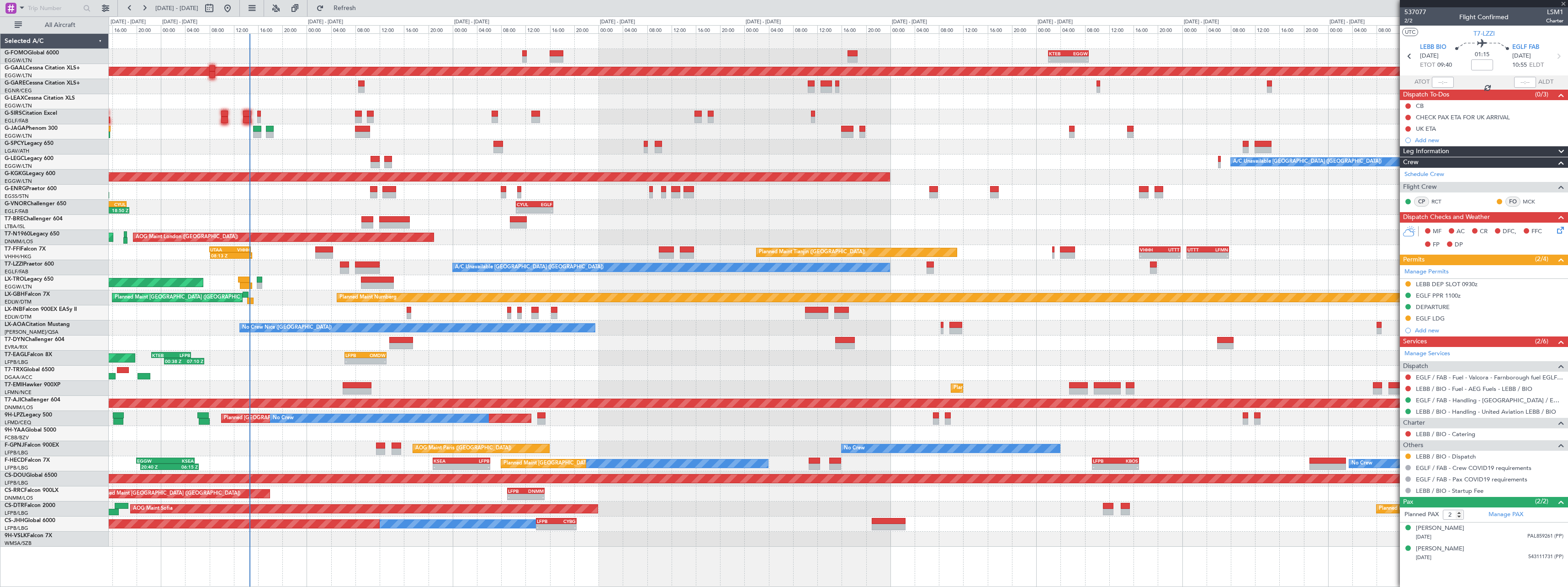
type input "-00:05"
type input "0"
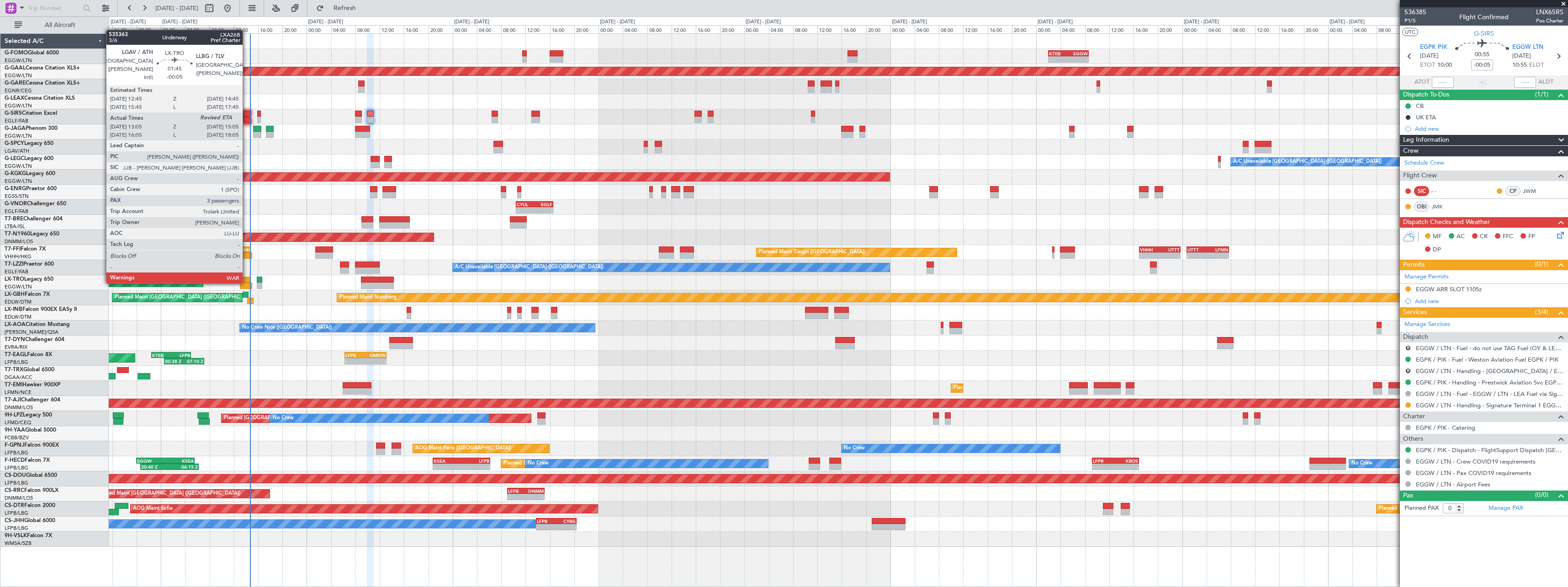
click at [247, 282] on div "Unplanned Maint [GEOGRAPHIC_DATA] ([PERSON_NAME] Intl)" at bounding box center [838, 283] width 1459 height 15
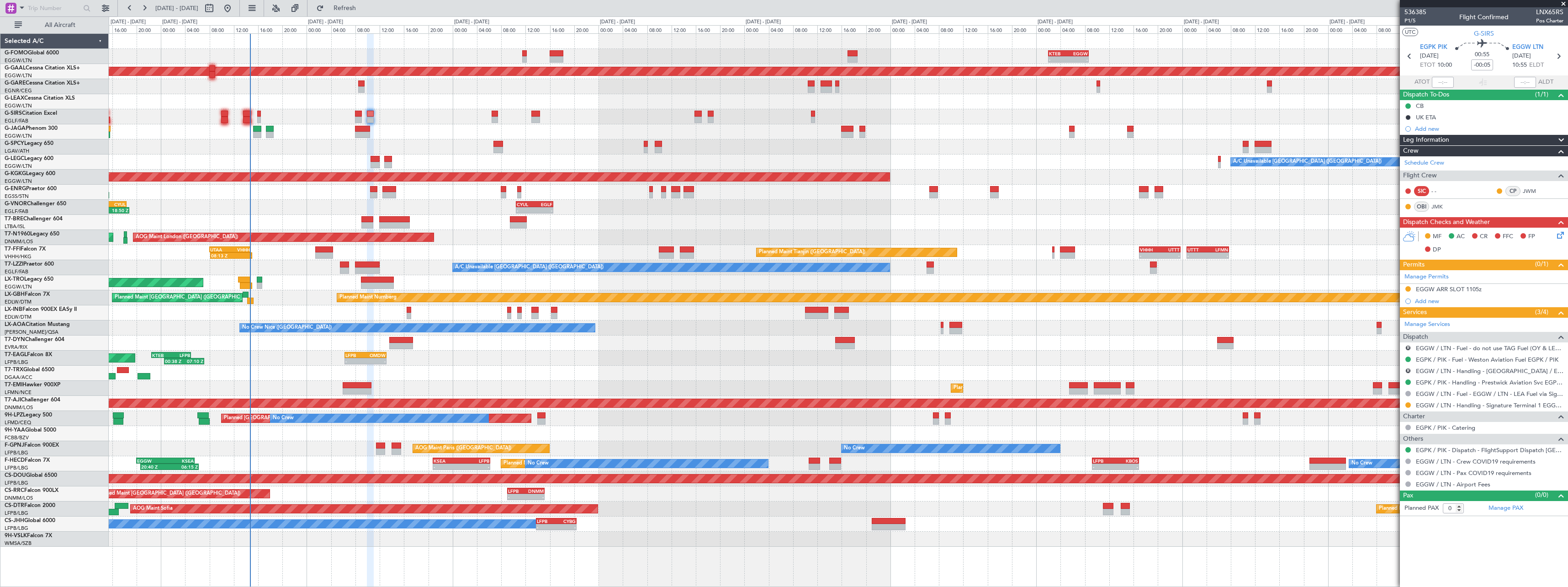
click at [1527, 79] on div at bounding box center [1525, 82] width 22 height 11
click at [1527, 82] on div at bounding box center [1525, 82] width 22 height 11
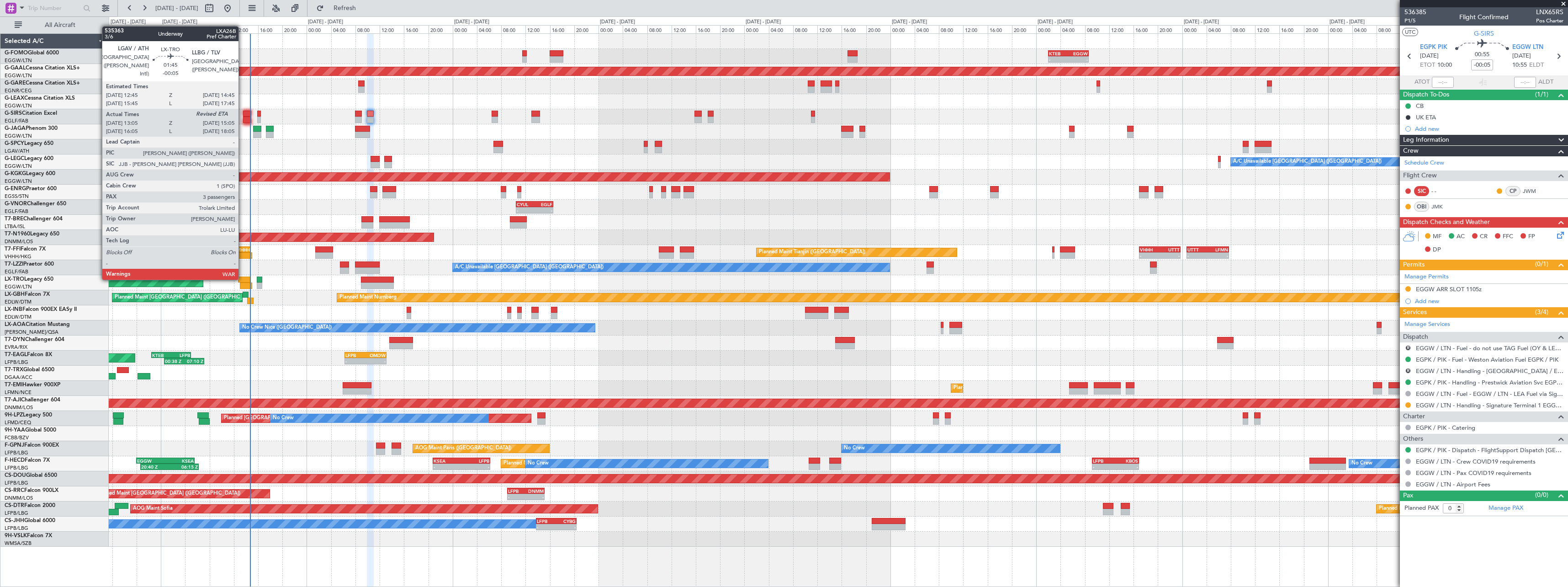
click at [243, 279] on div at bounding box center [244, 279] width 12 height 7
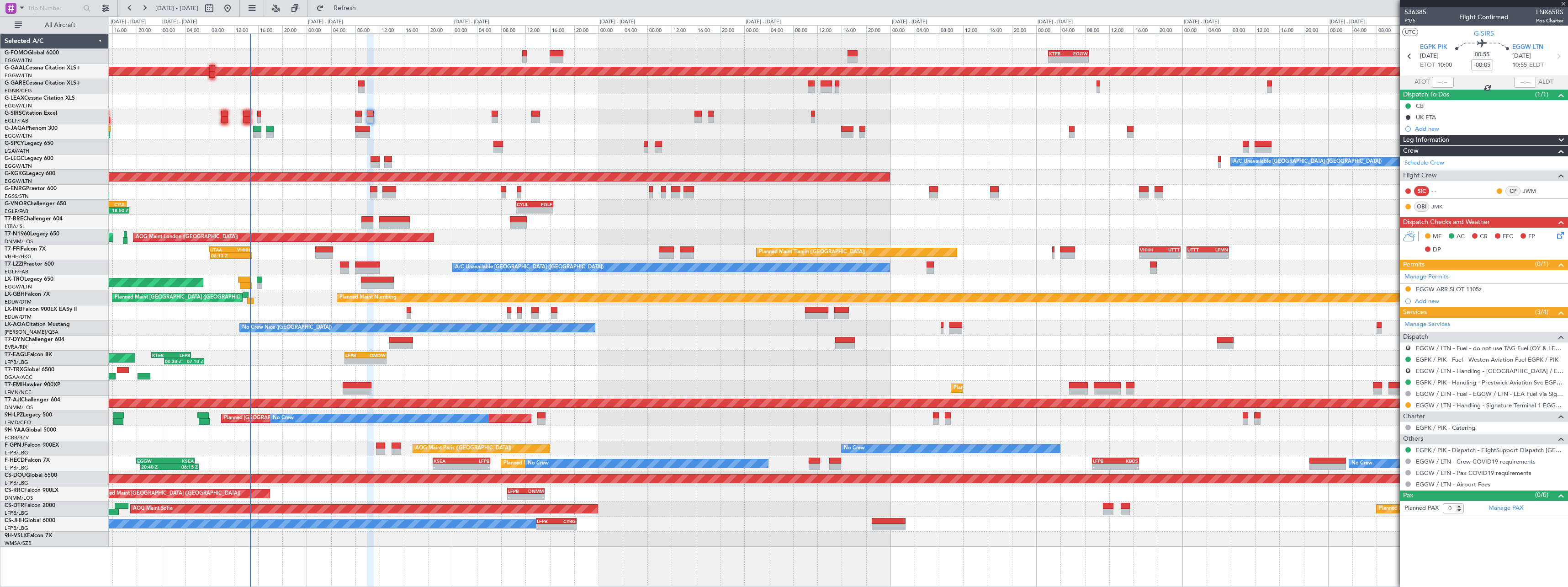
type input "13:05"
type input "3"
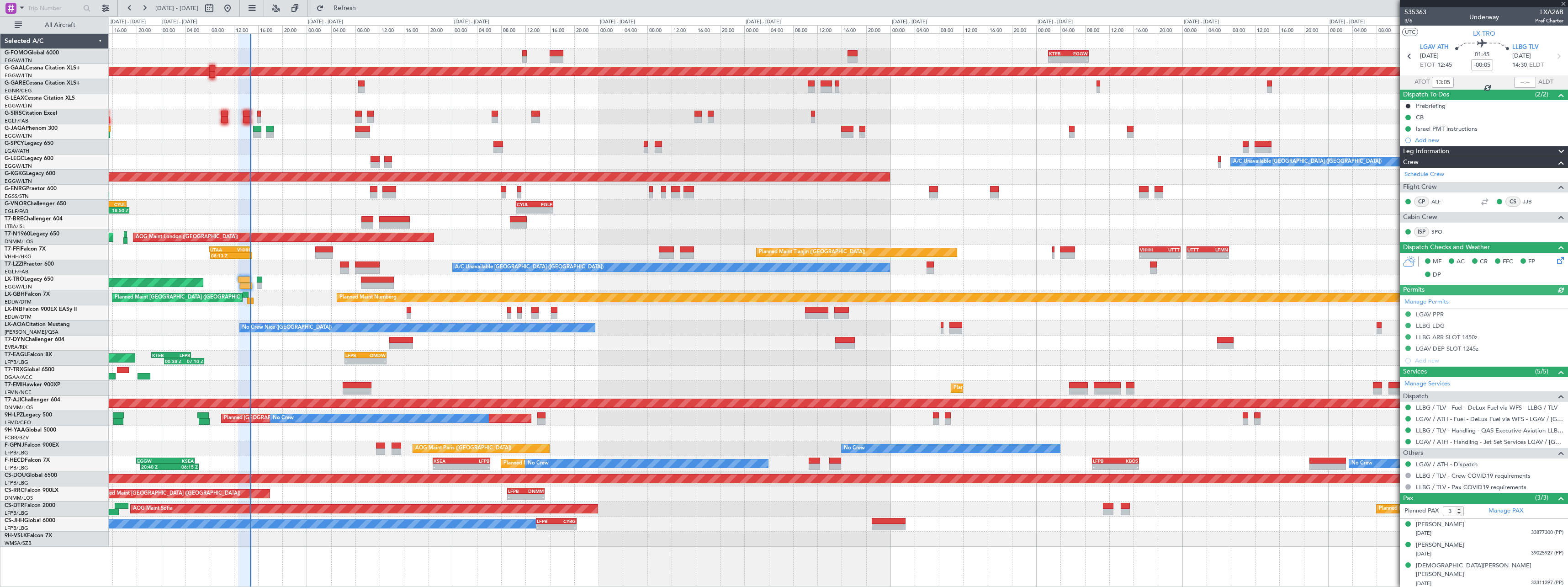
click at [1526, 83] on div at bounding box center [1525, 82] width 22 height 11
click at [1528, 82] on div at bounding box center [1525, 82] width 22 height 11
click at [1528, 79] on input "text" at bounding box center [1525, 82] width 22 height 11
type input "14:39"
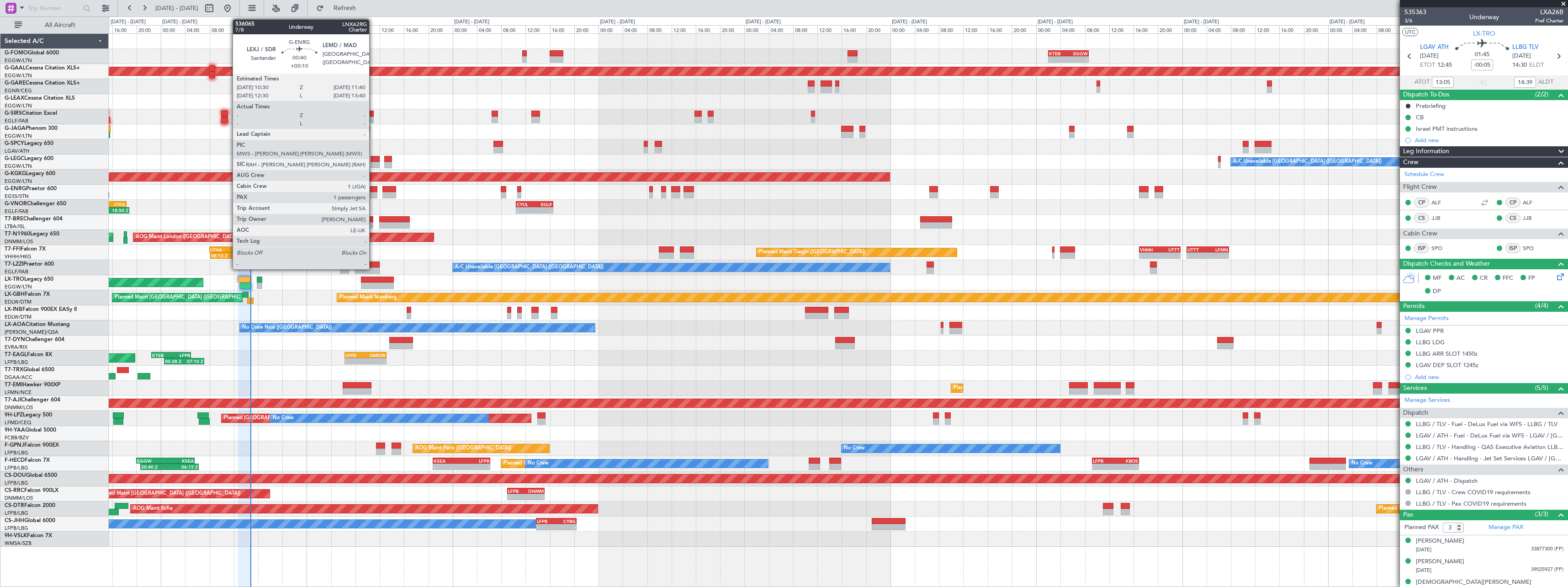
click at [373, 191] on div at bounding box center [374, 189] width 7 height 7
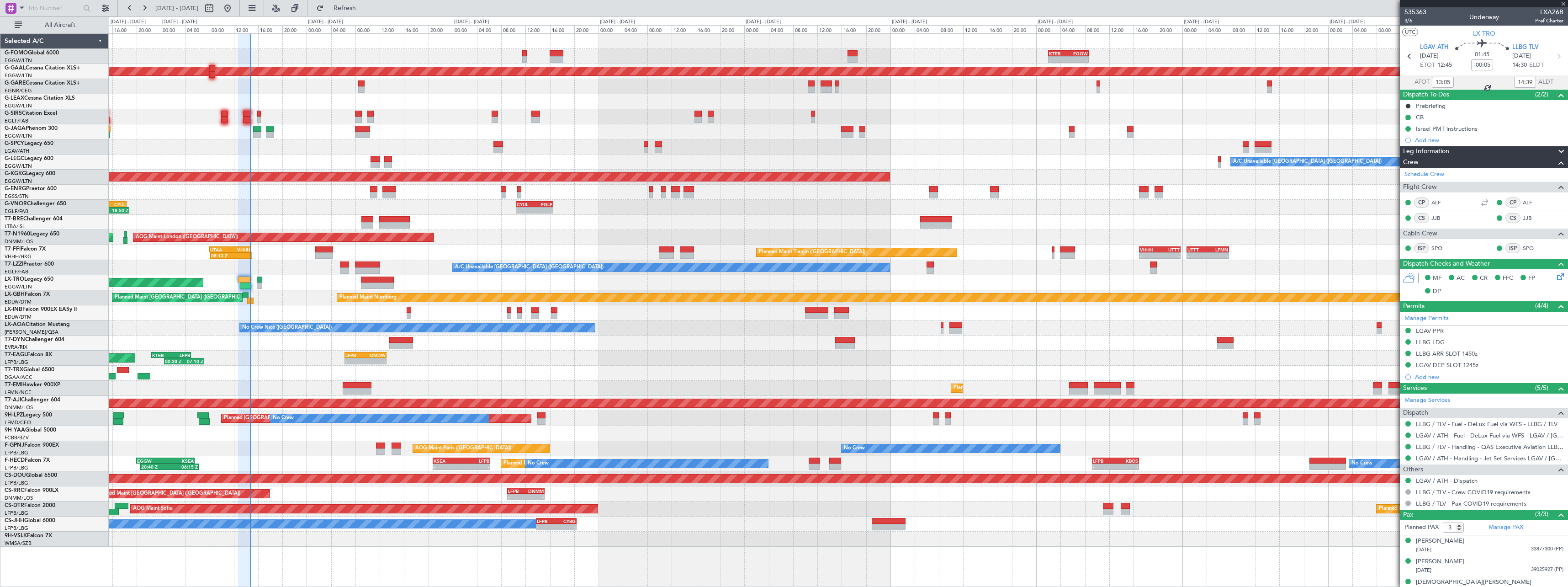
type input "+00:10"
type input "1"
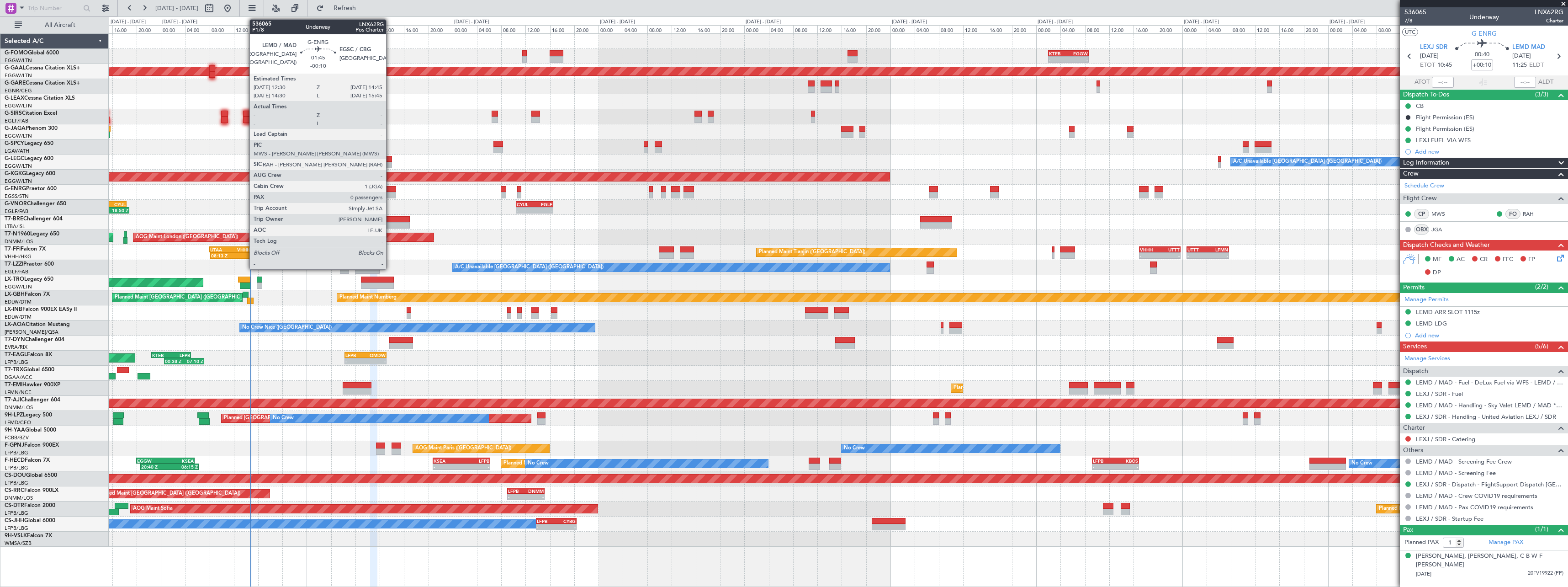
click at [391, 191] on div at bounding box center [838, 192] width 1459 height 15
click at [387, 192] on div at bounding box center [389, 195] width 14 height 7
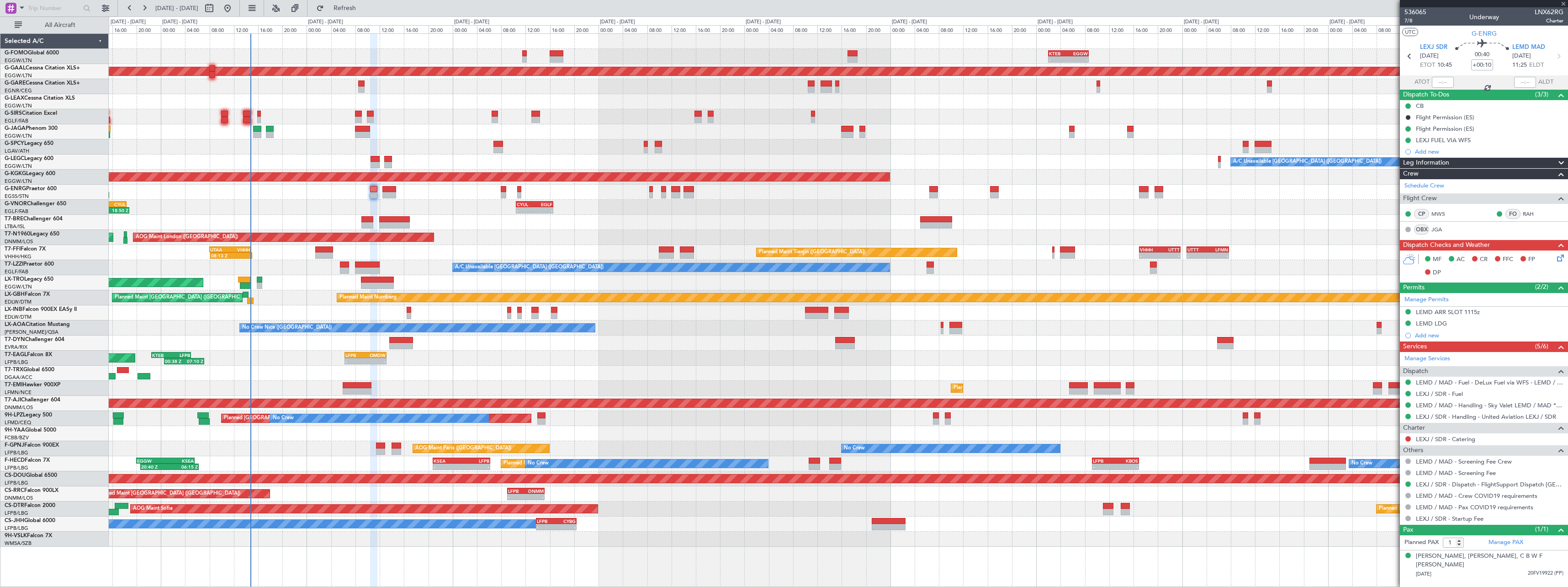
type input "-00:10"
type input "0"
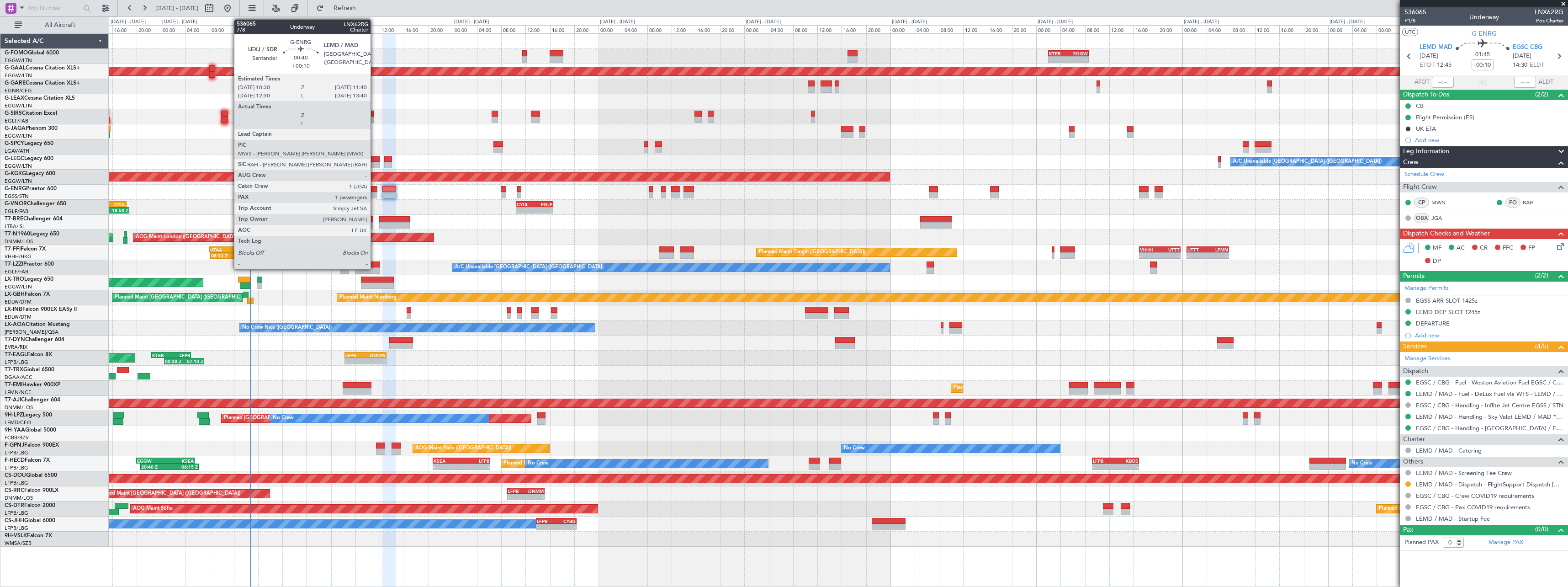
click at [374, 192] on div at bounding box center [374, 195] width 7 height 7
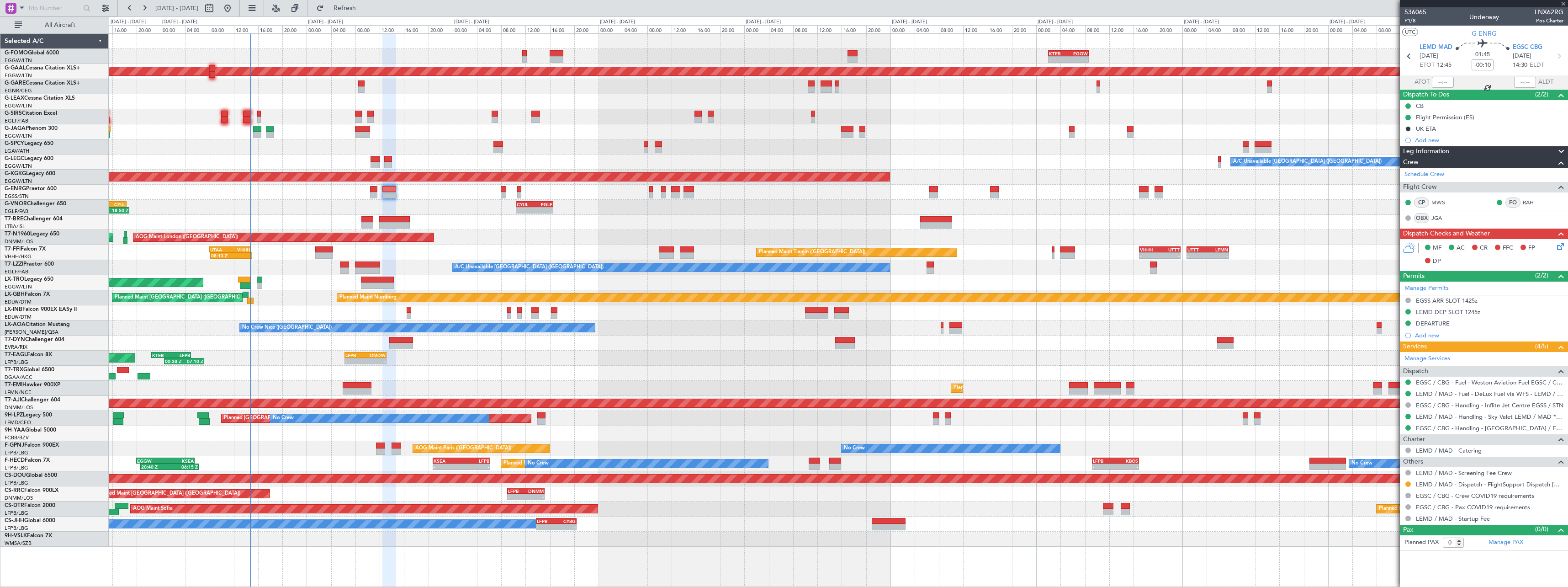
type input "+00:10"
type input "1"
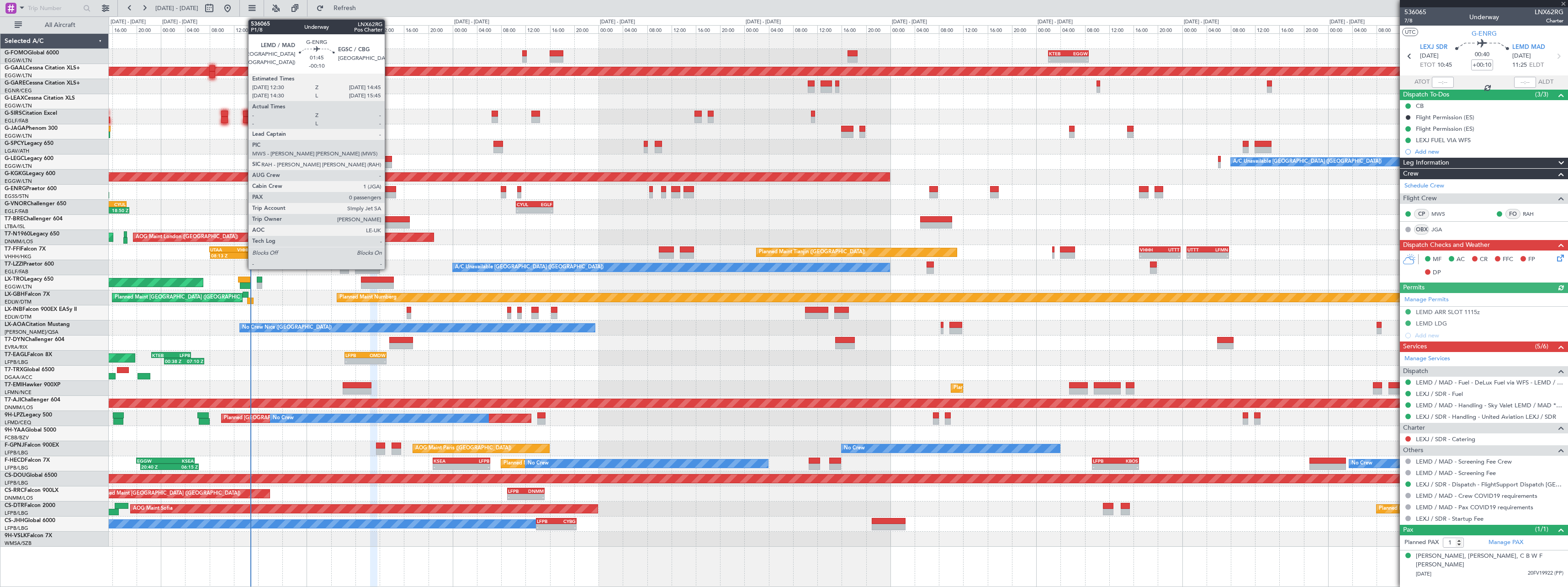
click at [389, 193] on div at bounding box center [389, 195] width 14 height 7
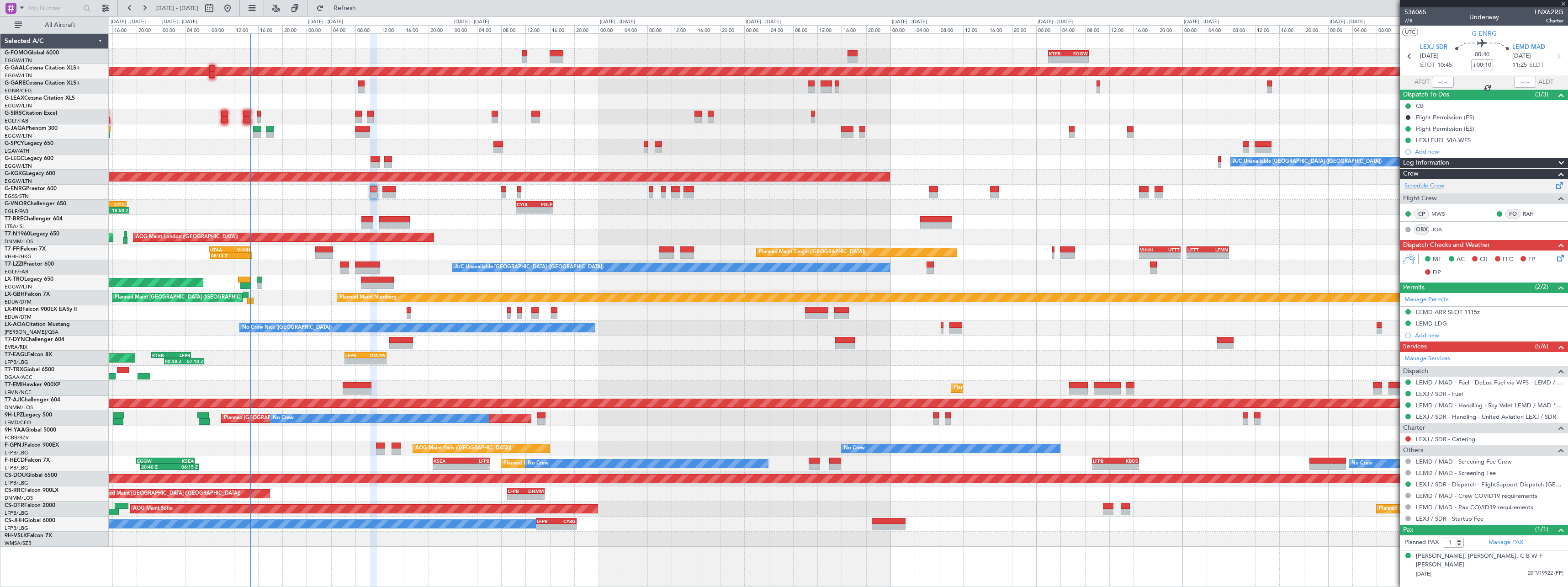
type input "-00:10"
type input "0"
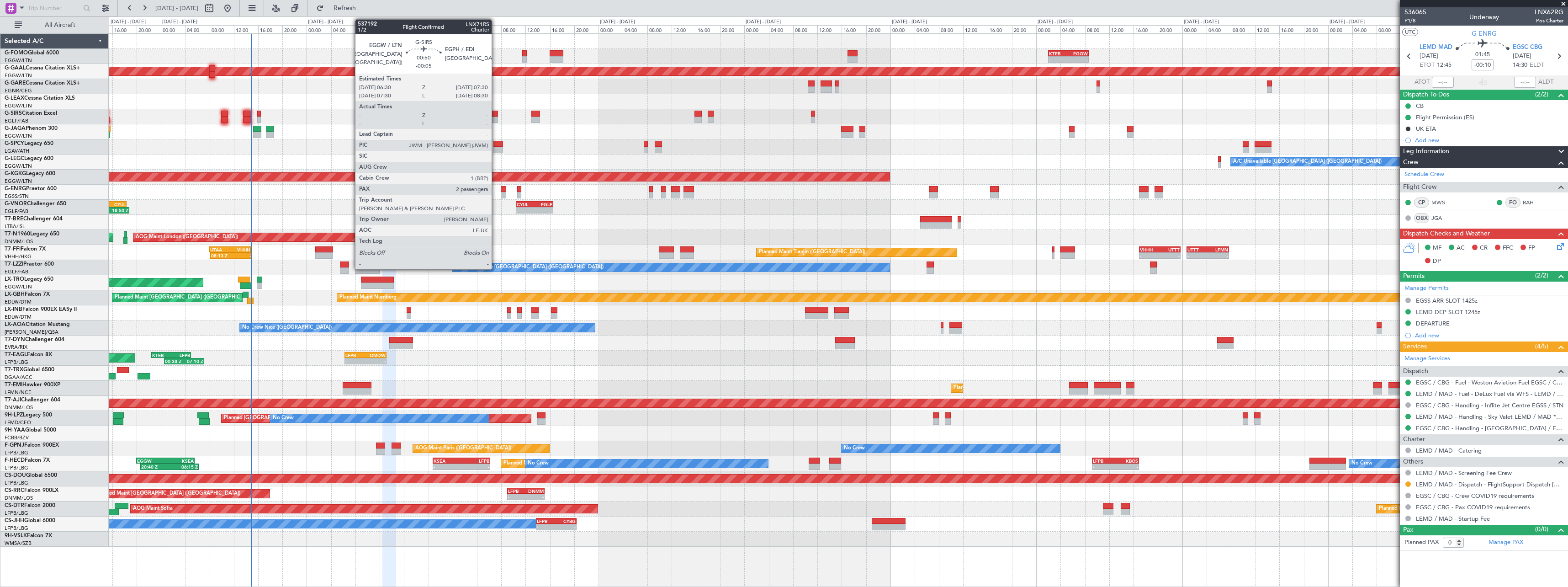
click at [495, 120] on div at bounding box center [495, 119] width 7 height 7
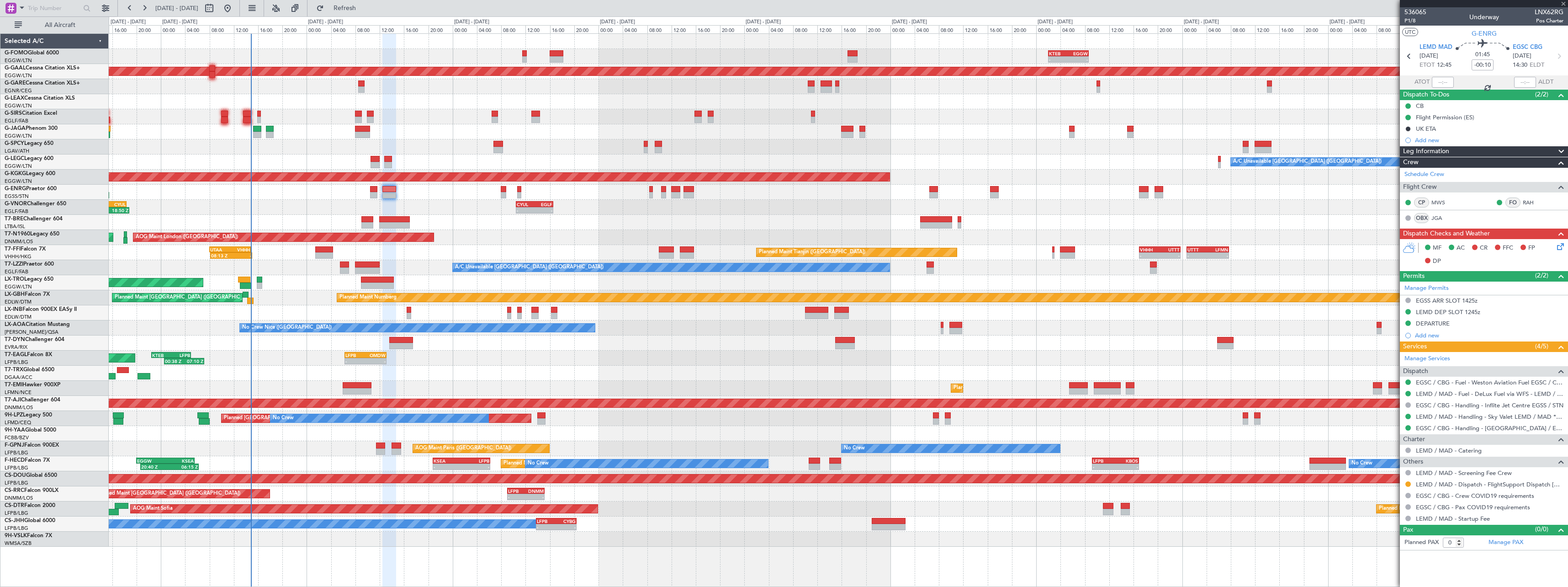
type input "-00:05"
type input "2"
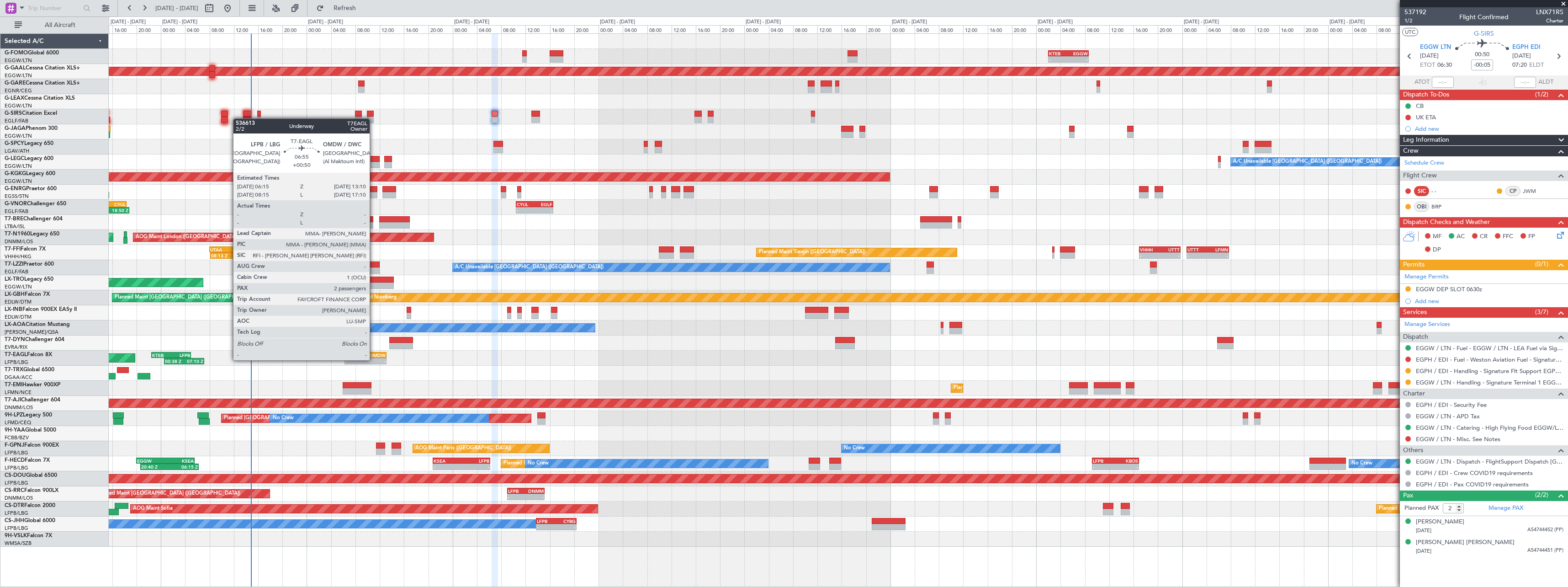
click at [373, 359] on div "-" at bounding box center [375, 360] width 20 height 5
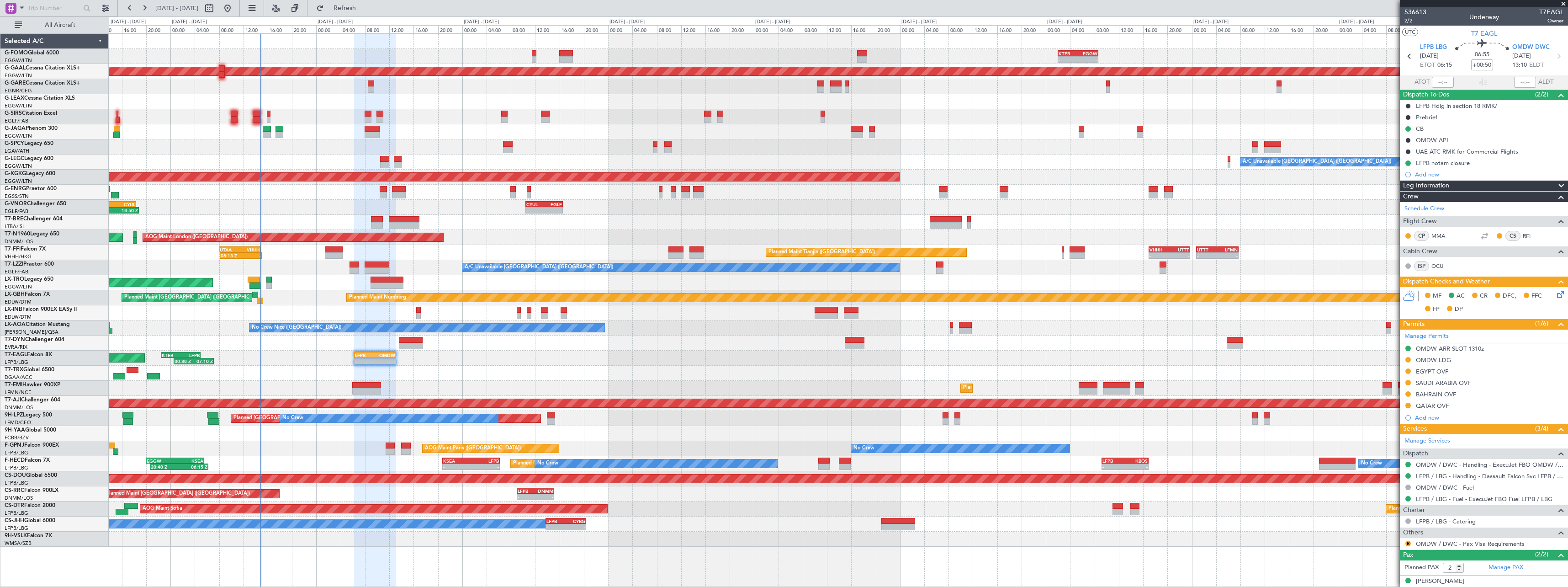
click at [570, 373] on div "14:10 Z 20:55 Z EDDB 13:50 Z DGAA 20:35 Z" at bounding box center [838, 373] width 1459 height 15
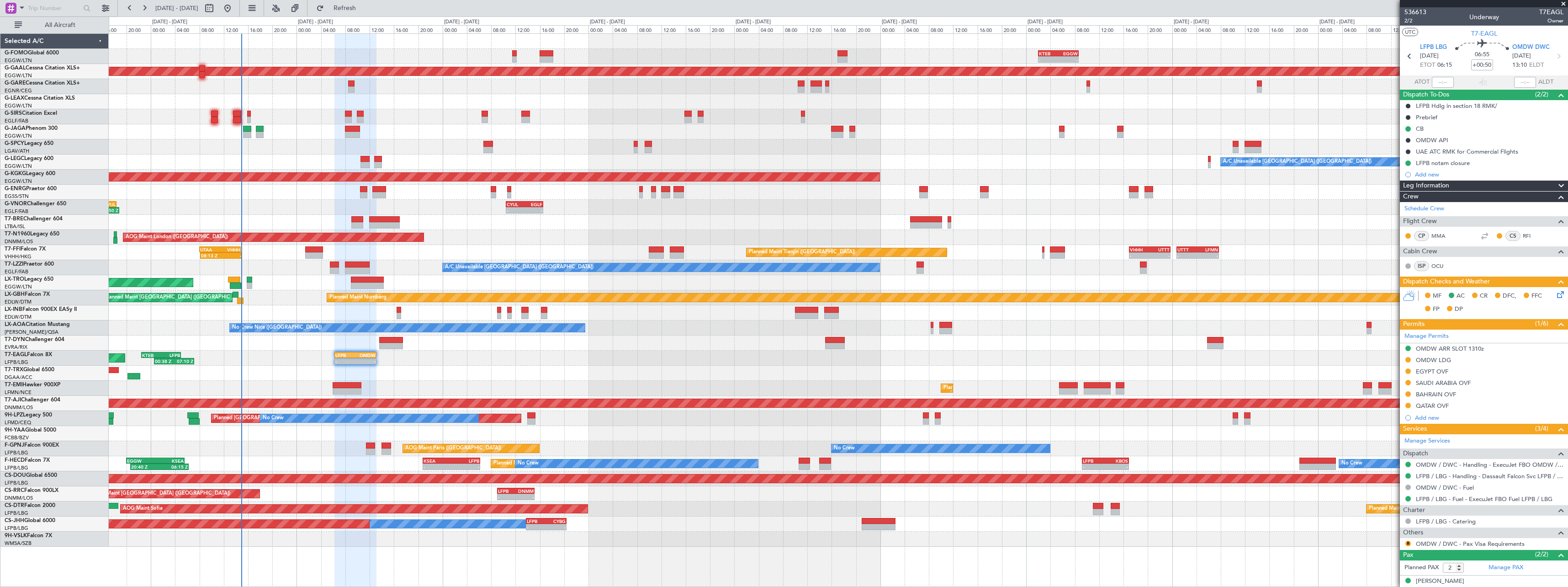
click at [489, 353] on div "Planned Maint New York (Teterboro) 00:38 Z 07:10 Z KTEB 22:30 Z LFPB 05:00 Z - …" at bounding box center [838, 358] width 1459 height 15
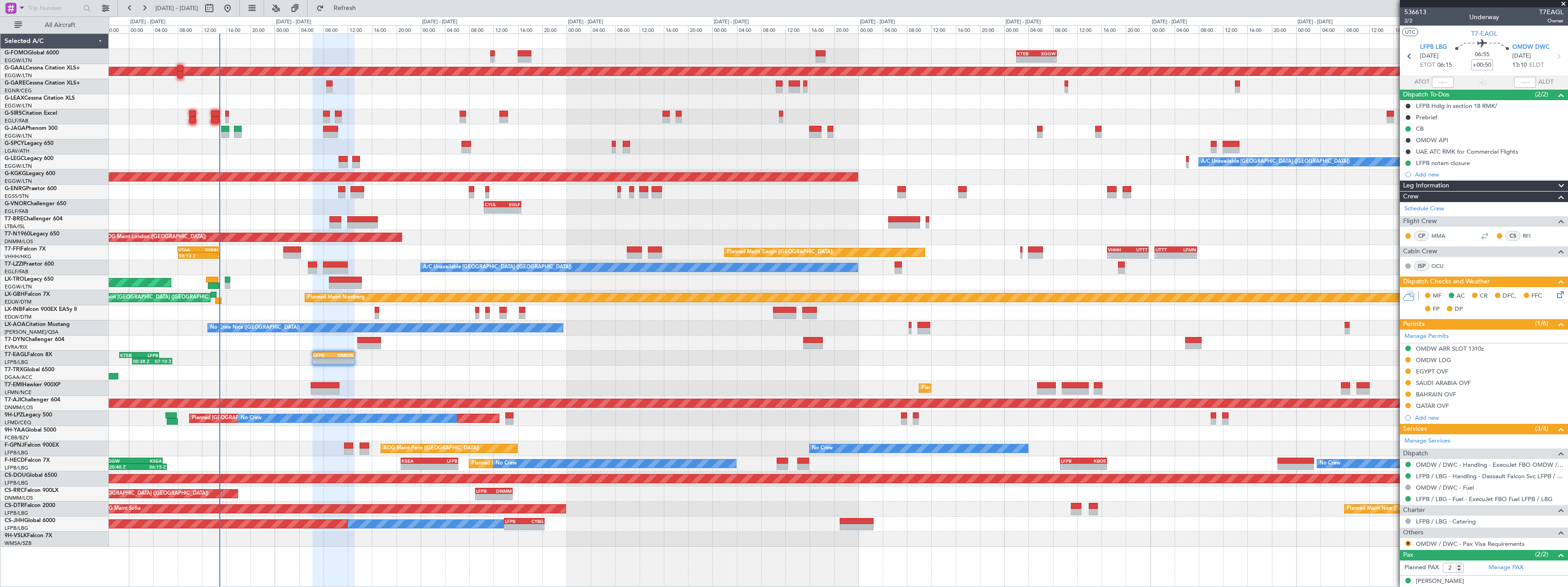
click at [401, 366] on div "14:10 Z 20:55 Z EDDB 13:50 Z DGAA 20:35 Z" at bounding box center [838, 373] width 1459 height 15
click at [400, 368] on div "14:10 Z 20:55 Z EDDB 13:50 Z DGAA 20:35 Z" at bounding box center [838, 373] width 1459 height 15
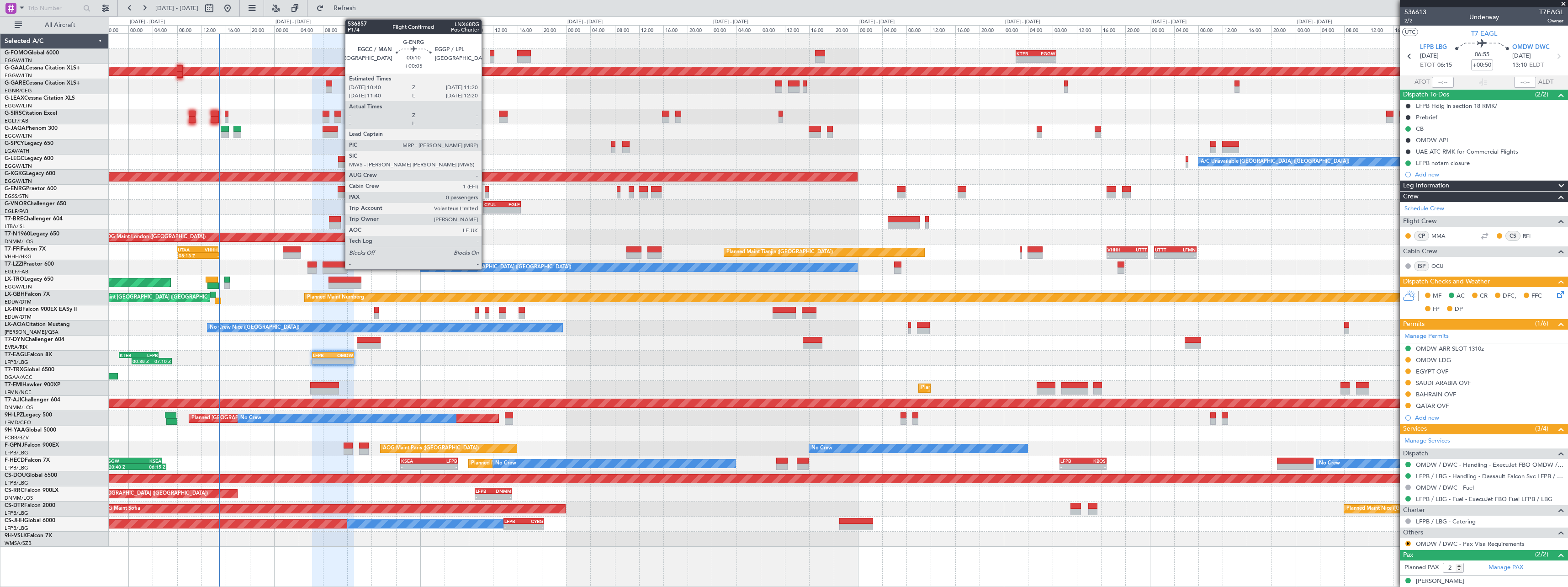
click at [485, 190] on div at bounding box center [486, 189] width 4 height 7
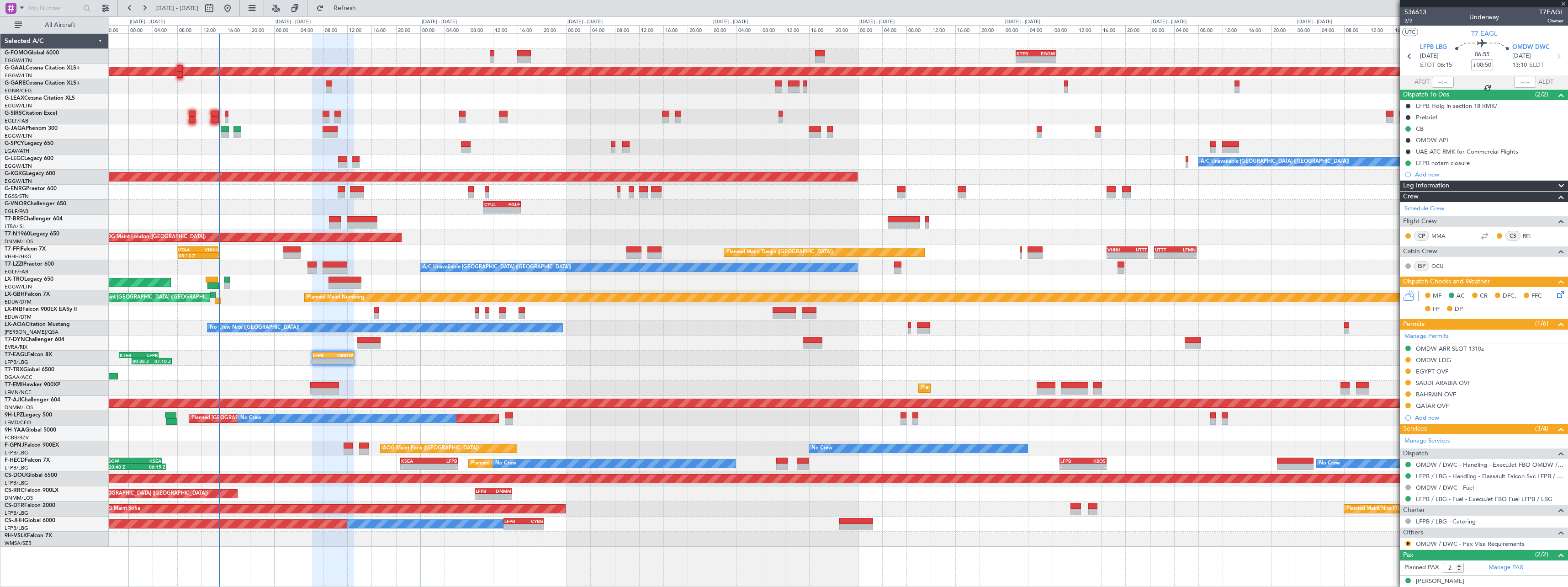
type input "+00:05"
type input "0"
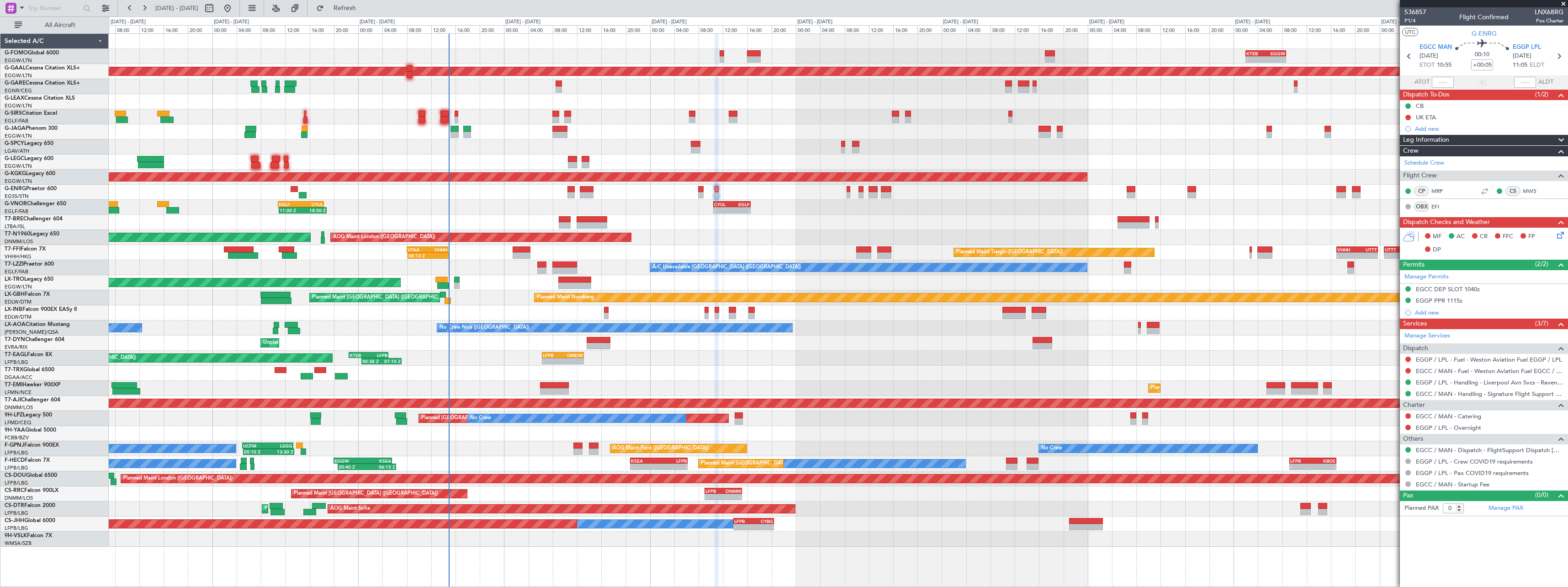
click at [1067, 341] on div "Unplanned Maint [GEOGRAPHIC_DATA] (Riga Intl)" at bounding box center [838, 343] width 1459 height 15
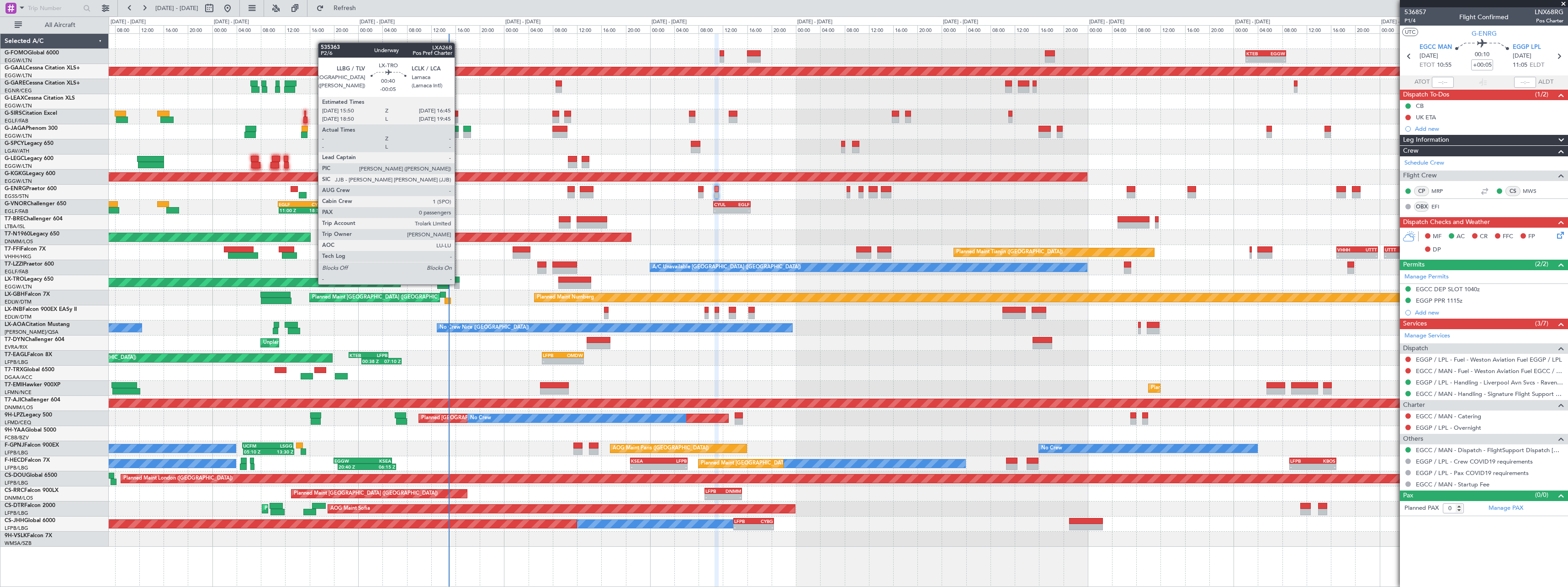
click at [459, 283] on div at bounding box center [457, 286] width 6 height 7
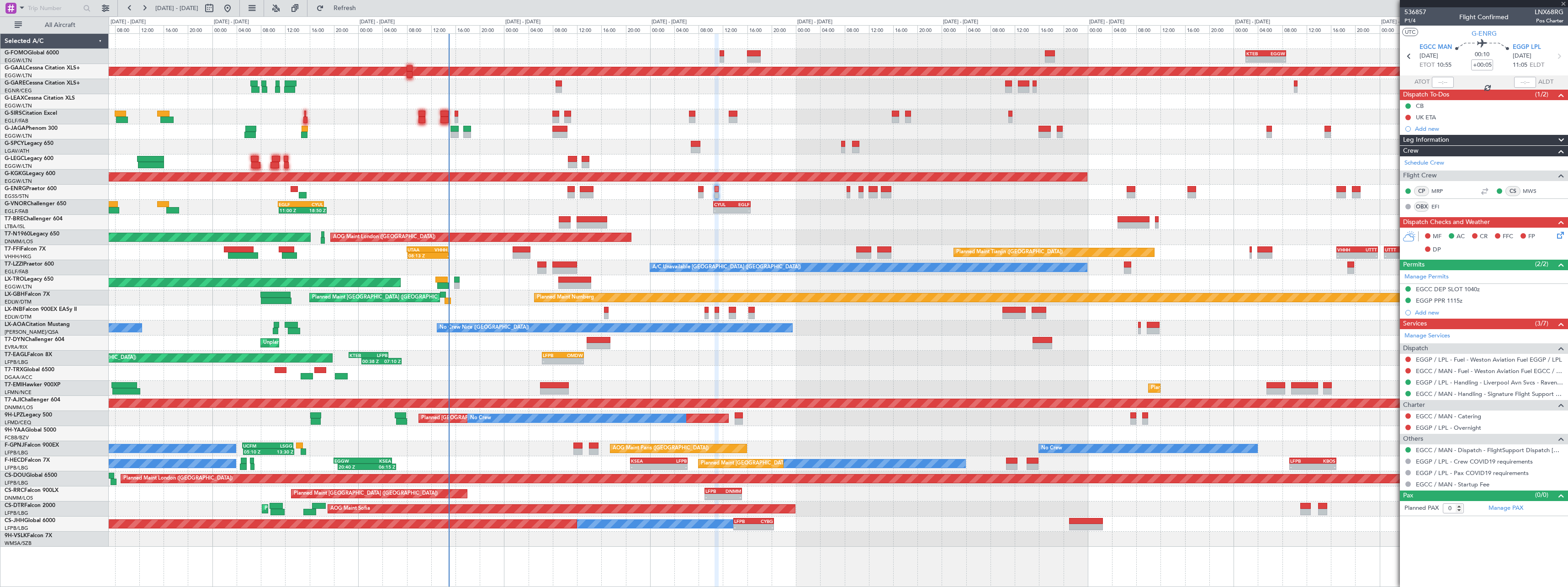
type input "-00:05"
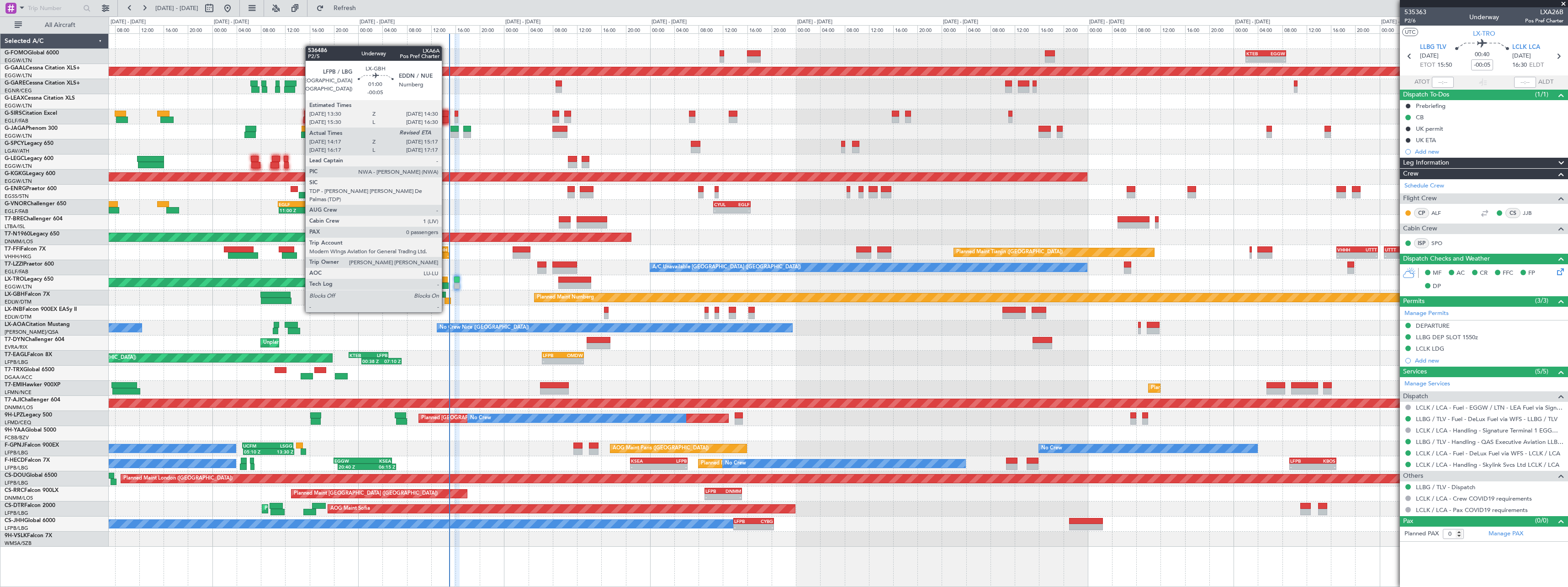
click at [446, 303] on div at bounding box center [447, 301] width 7 height 7
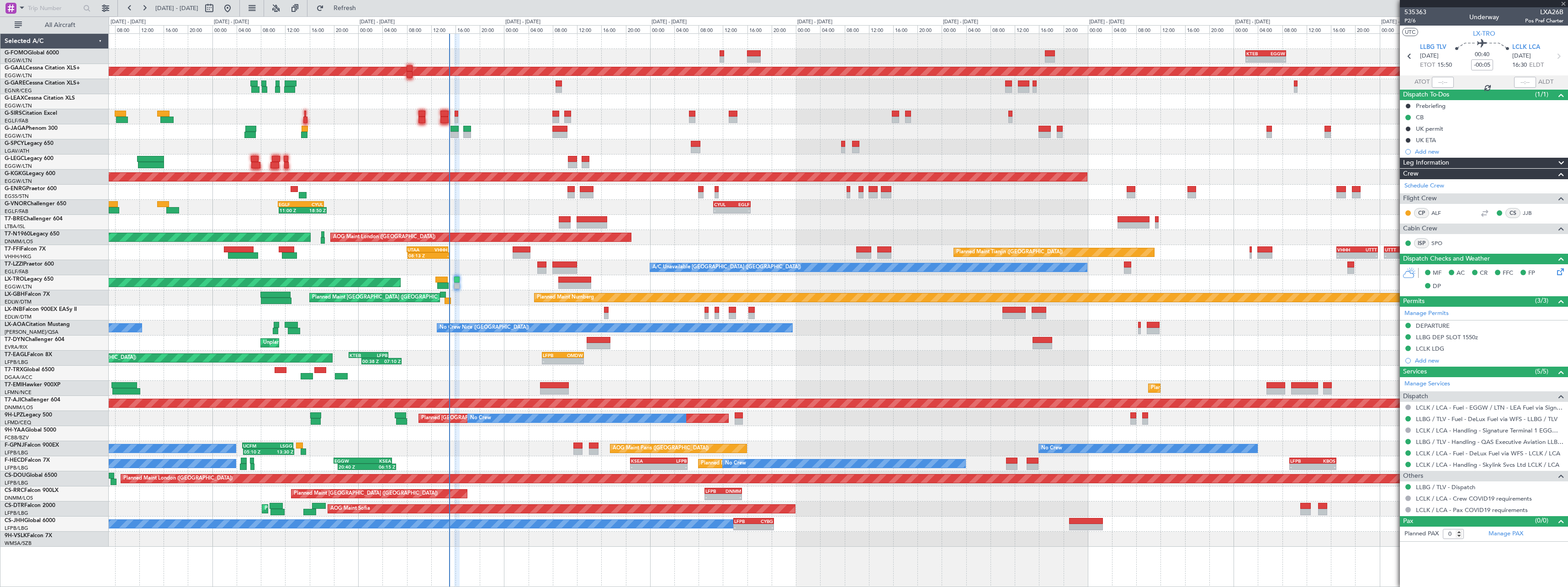
type input "14:17"
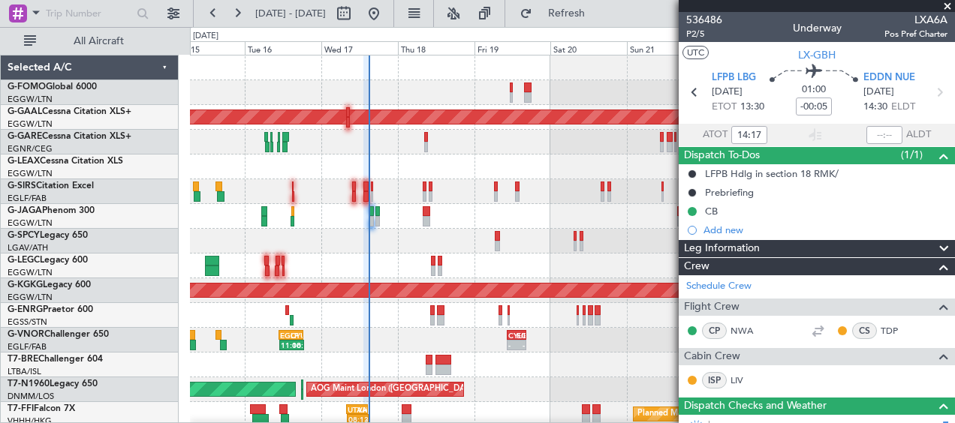
drag, startPoint x: 950, startPoint y: 5, endPoint x: 916, endPoint y: 14, distance: 35.7
click at [949, 5] on span at bounding box center [947, 7] width 15 height 14
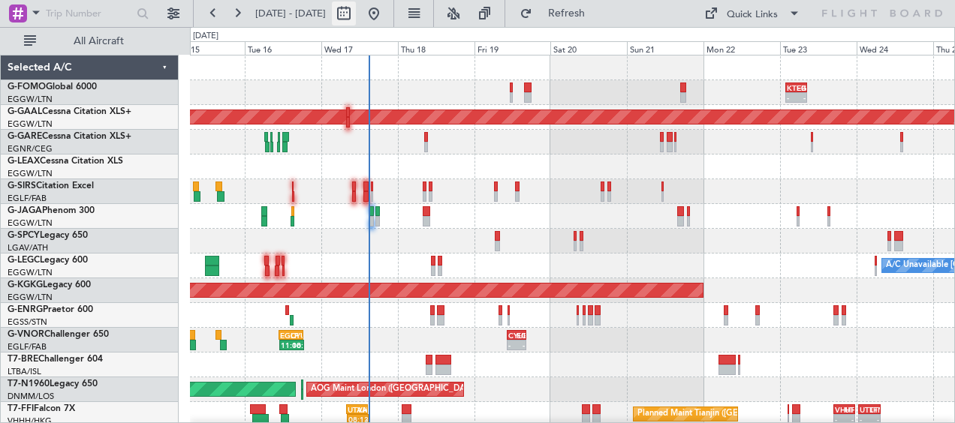
click at [356, 14] on button at bounding box center [344, 14] width 24 height 24
select select "9"
select select "2025"
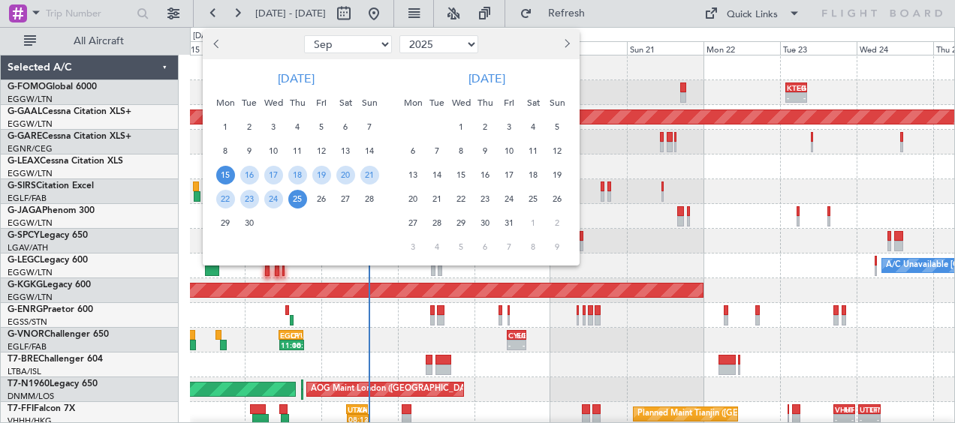
click at [224, 178] on span "15" at bounding box center [225, 175] width 19 height 19
drag, startPoint x: 368, startPoint y: 176, endPoint x: 400, endPoint y: 209, distance: 45.6
click at [368, 178] on span "21" at bounding box center [369, 175] width 19 height 19
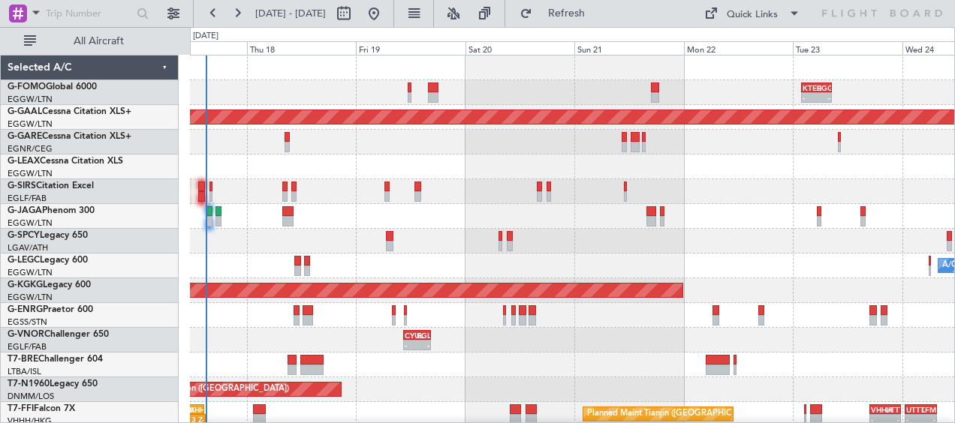
click at [434, 163] on div at bounding box center [572, 167] width 764 height 25
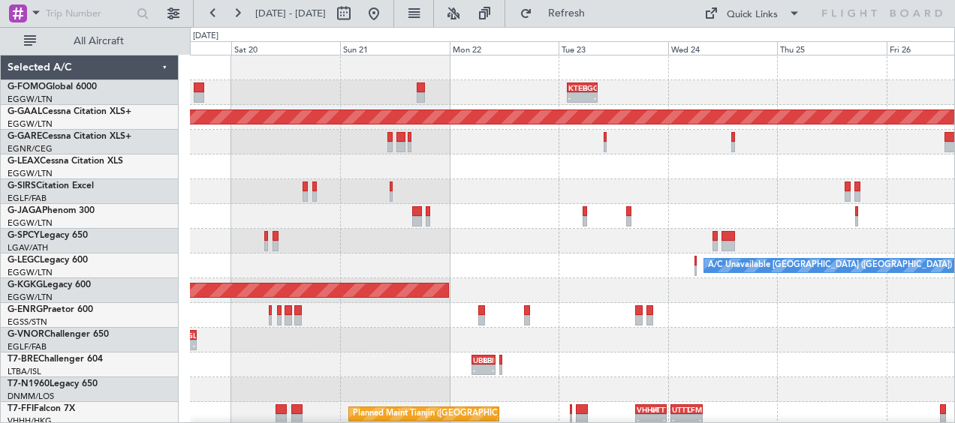
click at [192, 170] on div at bounding box center [572, 167] width 764 height 25
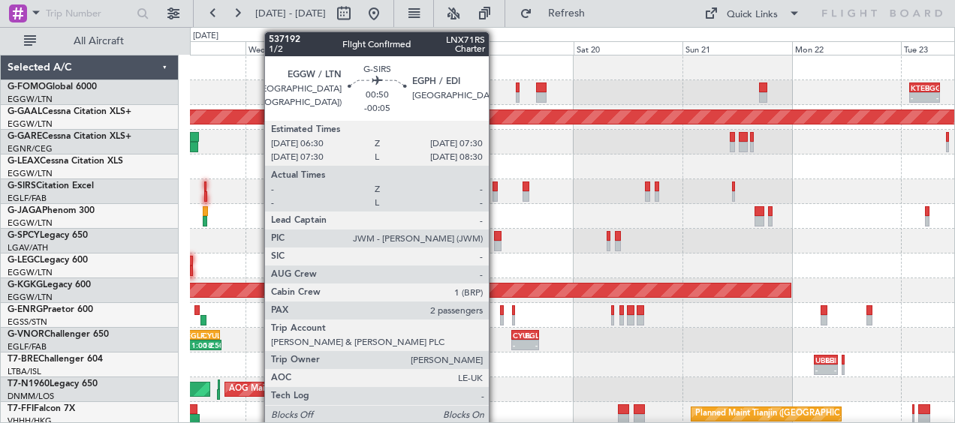
click at [496, 193] on div at bounding box center [494, 196] width 5 height 11
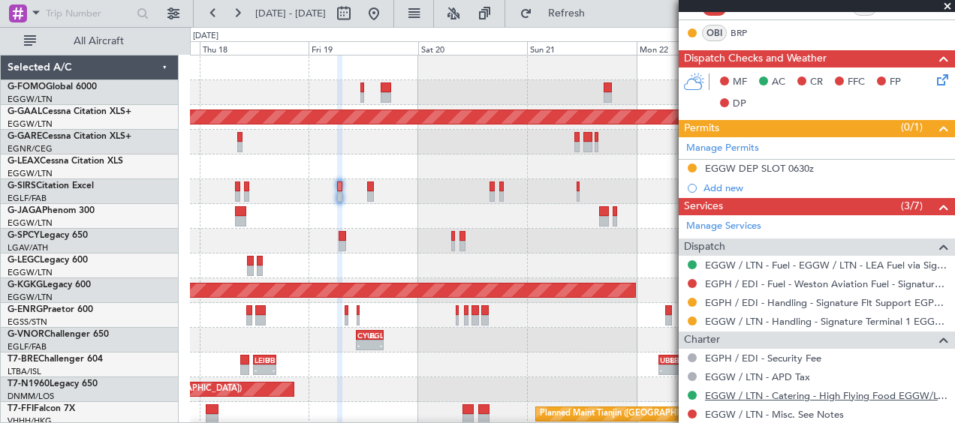
scroll to position [300, 0]
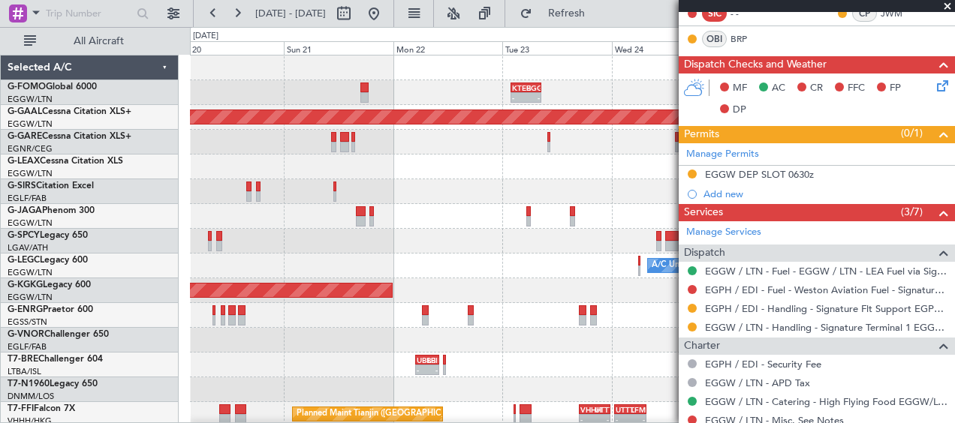
click at [280, 215] on div at bounding box center [572, 216] width 764 height 25
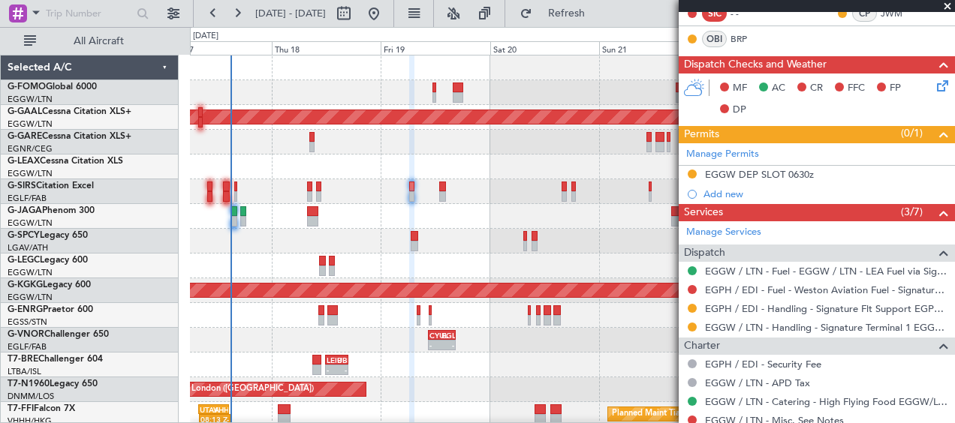
click at [561, 234] on div at bounding box center [572, 241] width 764 height 25
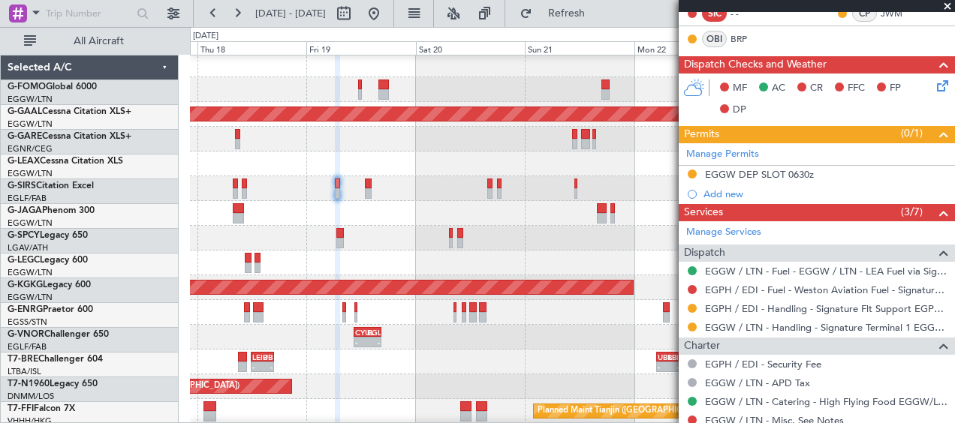
scroll to position [3, 0]
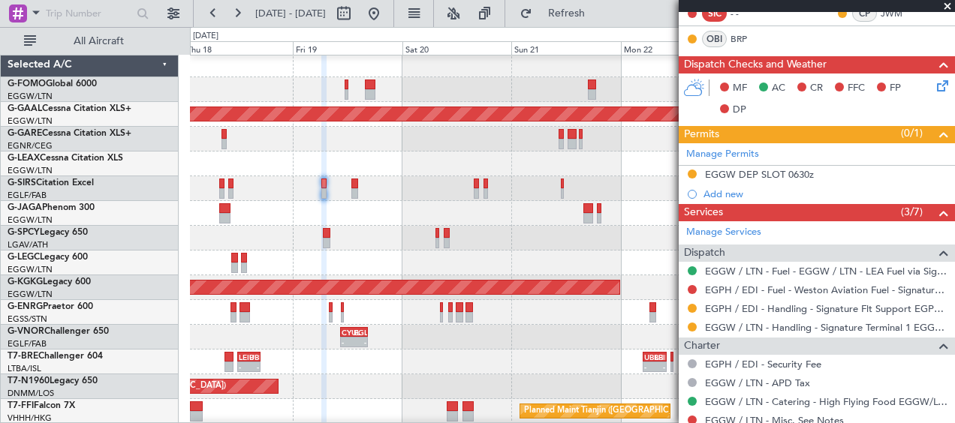
click at [541, 224] on div at bounding box center [572, 213] width 764 height 25
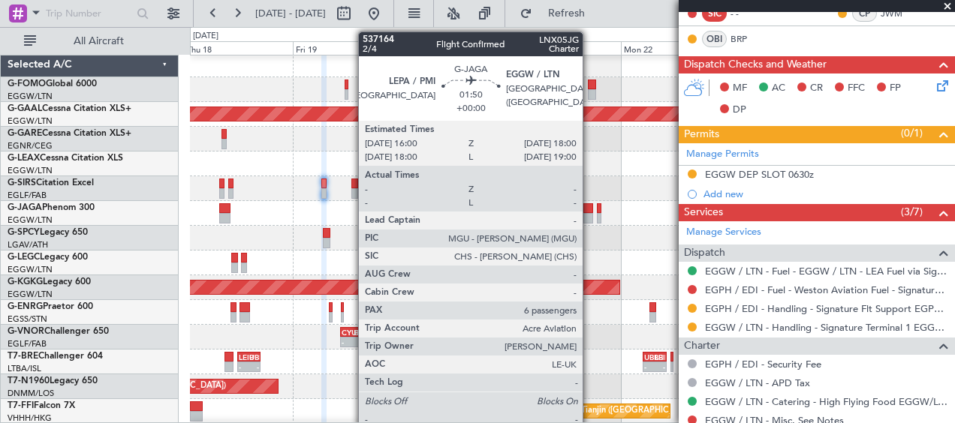
click at [589, 221] on div at bounding box center [588, 218] width 10 height 11
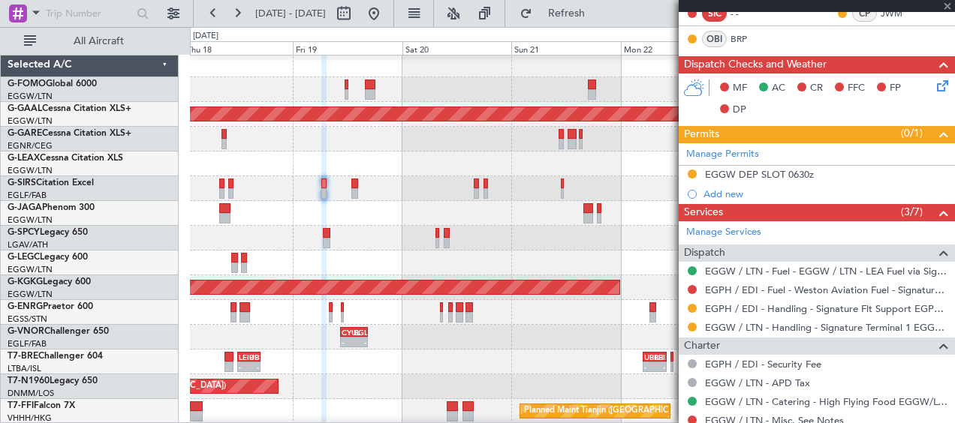
type input "6"
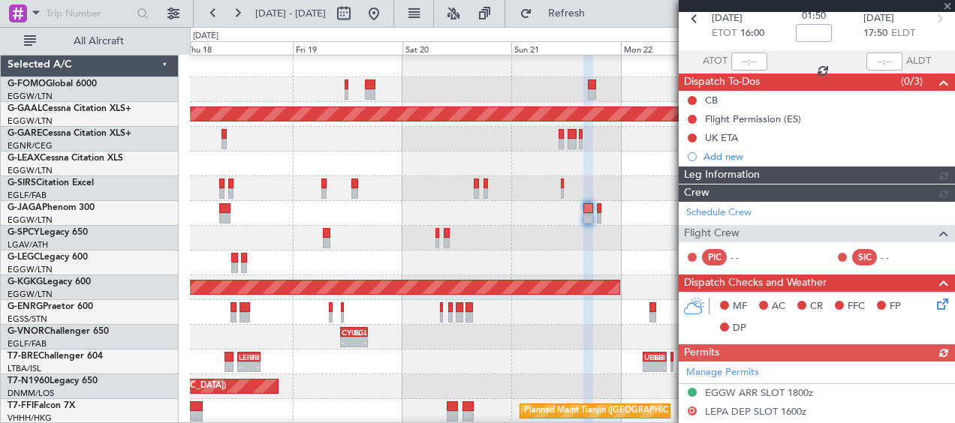
scroll to position [317, 0]
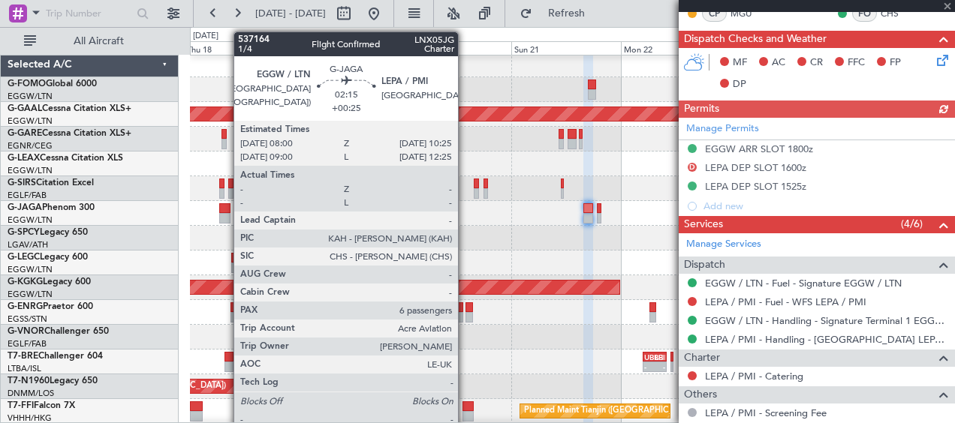
click at [226, 216] on div at bounding box center [224, 218] width 11 height 11
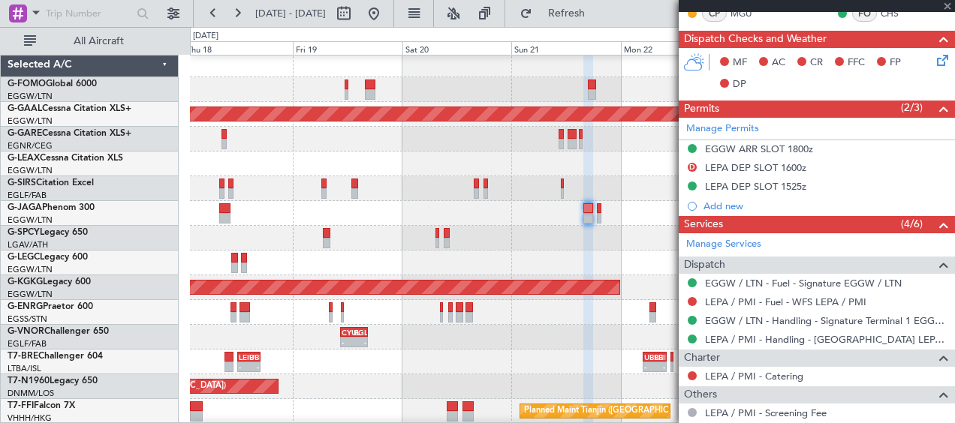
type input "+00:25"
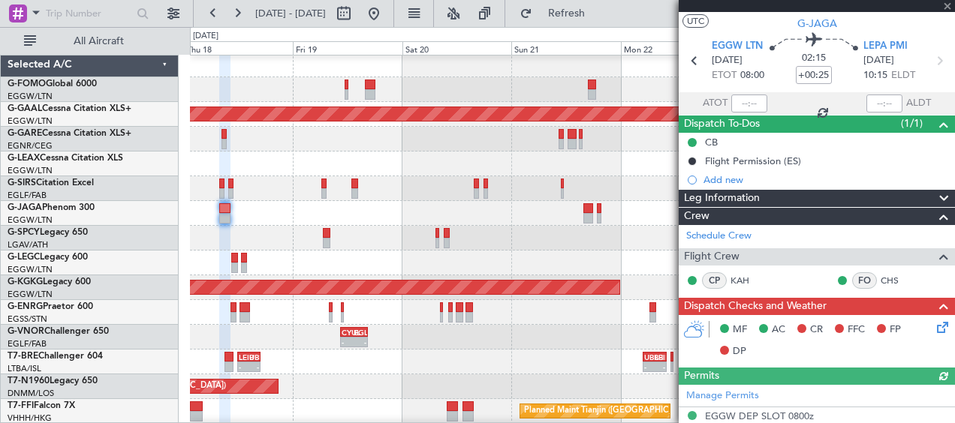
scroll to position [0, 0]
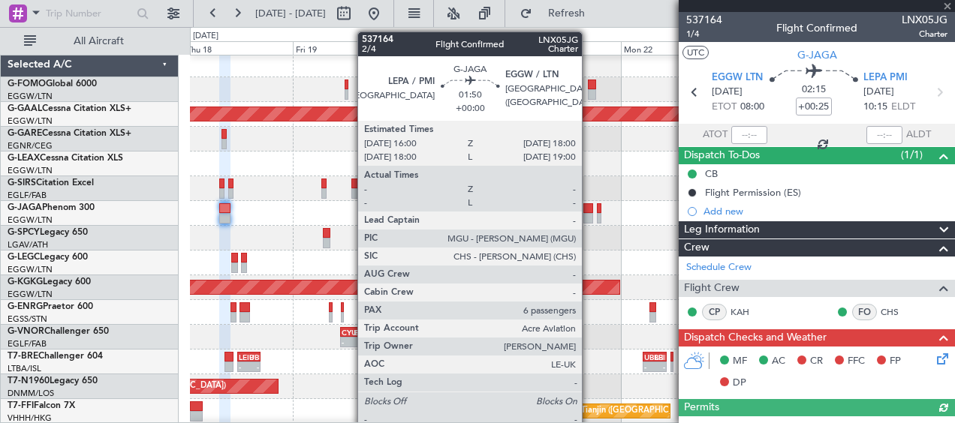
click at [589, 213] on div at bounding box center [588, 218] width 10 height 11
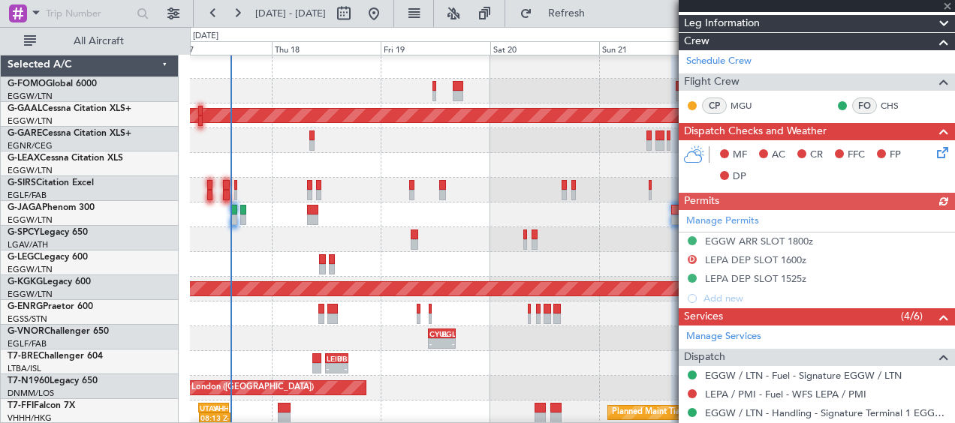
scroll to position [2, 0]
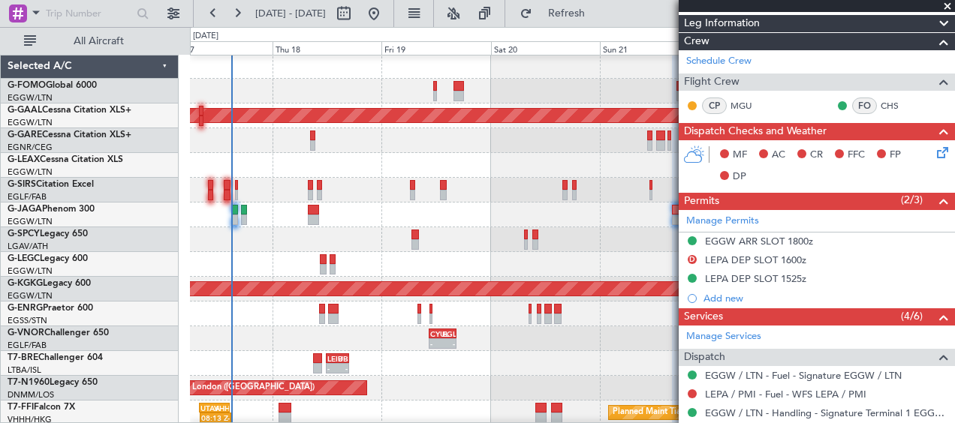
click at [347, 237] on div at bounding box center [572, 239] width 764 height 25
click at [950, 5] on span at bounding box center [947, 7] width 15 height 14
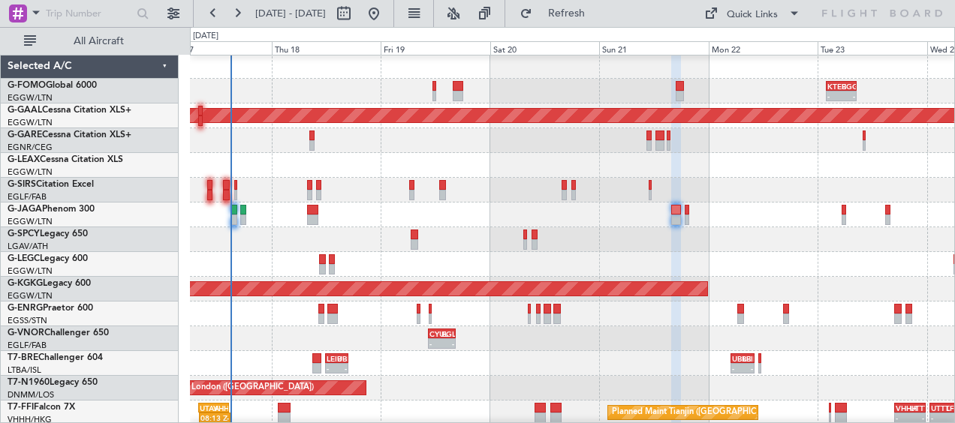
type input "0"
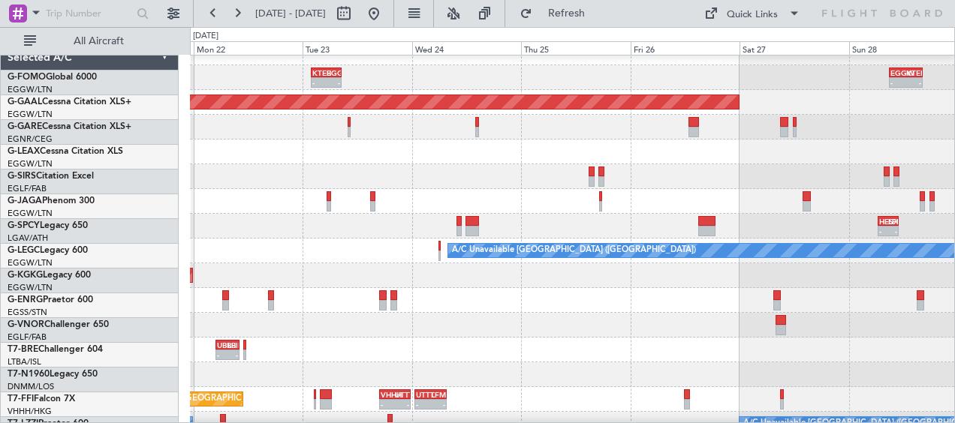
click at [203, 239] on div "- - HESX 06:30 Z LFPB 11:00 Z" at bounding box center [572, 226] width 764 height 25
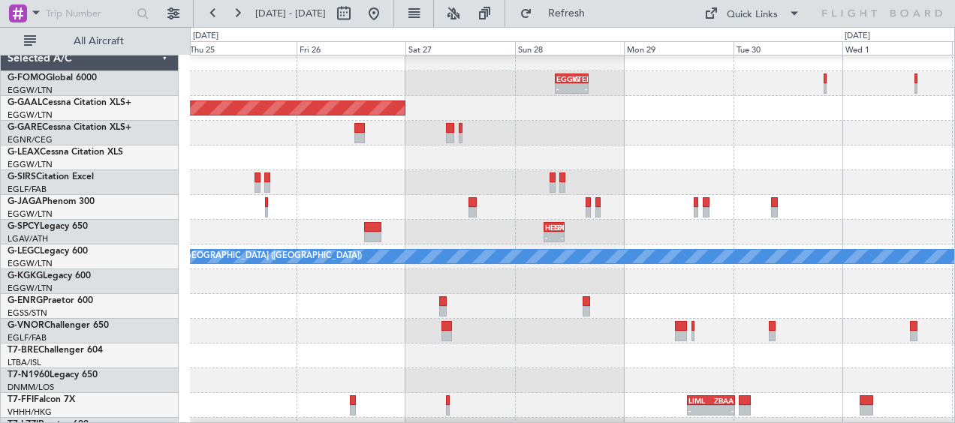
scroll to position [8, 0]
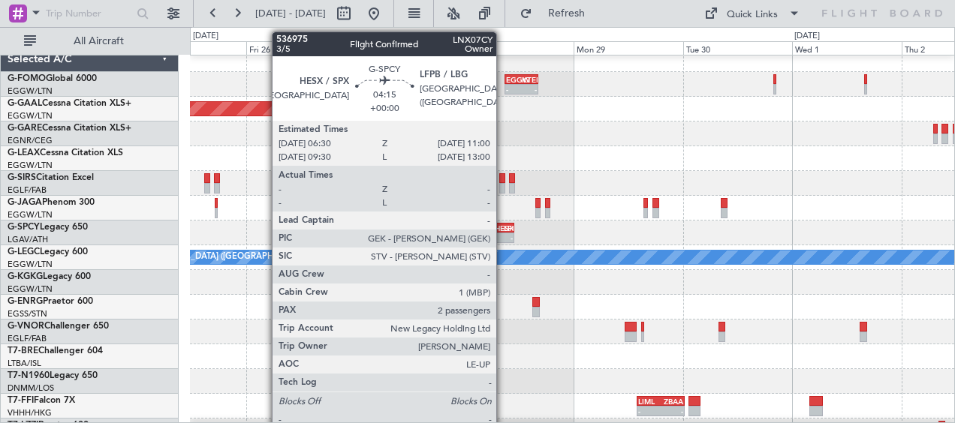
click at [504, 224] on div "LFPB" at bounding box center [508, 228] width 9 height 9
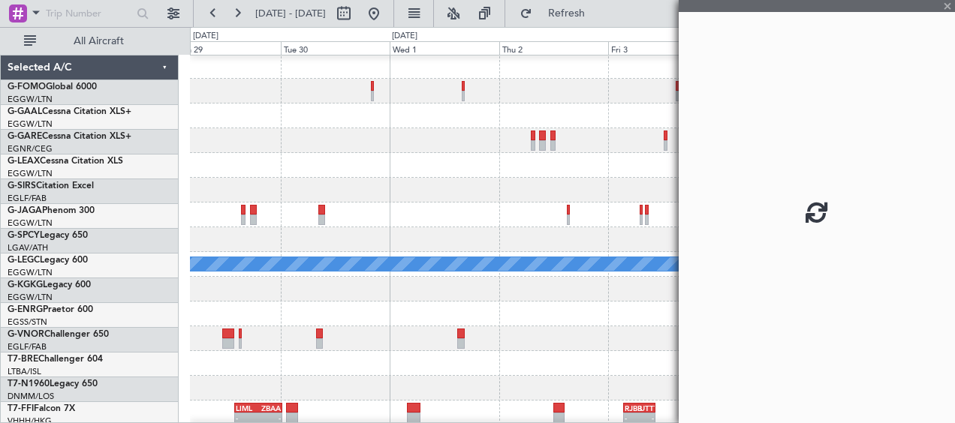
scroll to position [6, 0]
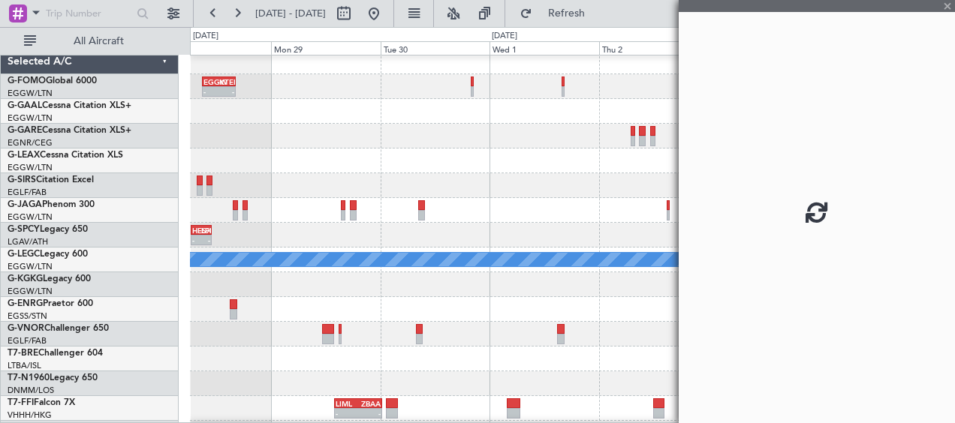
click at [257, 230] on div "HESX 06:30 Z LFPB 11:00 Z - -" at bounding box center [572, 235] width 764 height 25
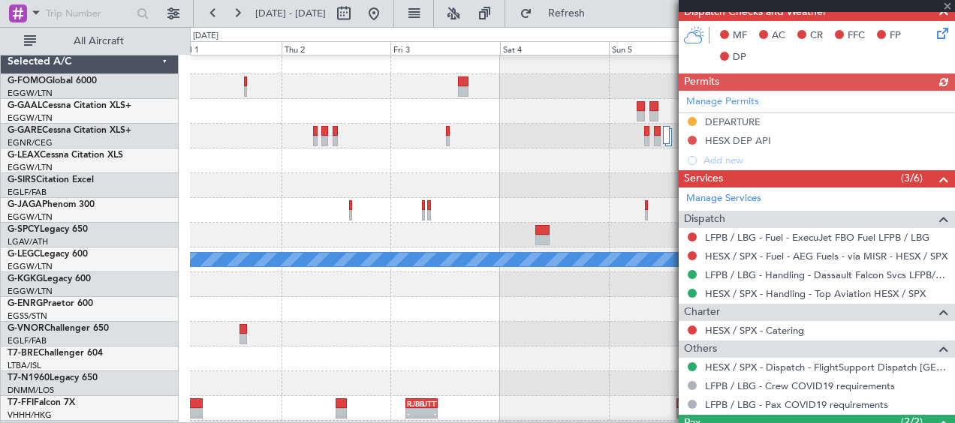
click at [250, 221] on div at bounding box center [572, 210] width 764 height 25
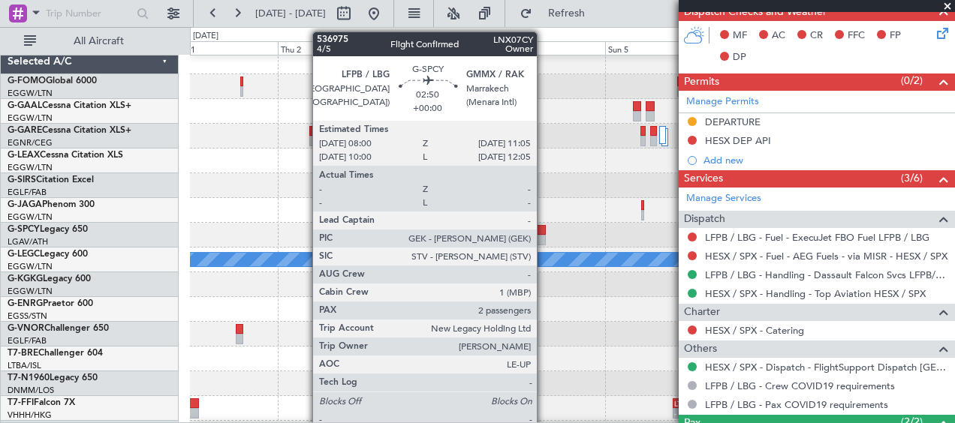
click at [543, 232] on div at bounding box center [538, 230] width 14 height 11
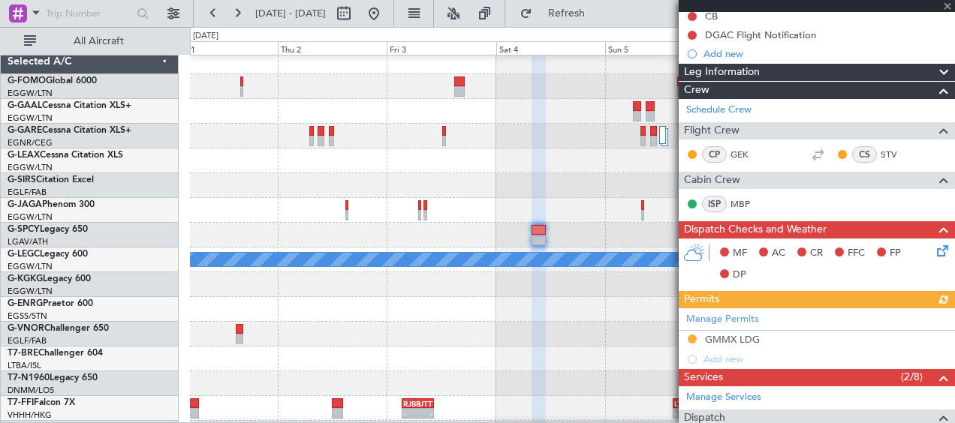
scroll to position [150, 0]
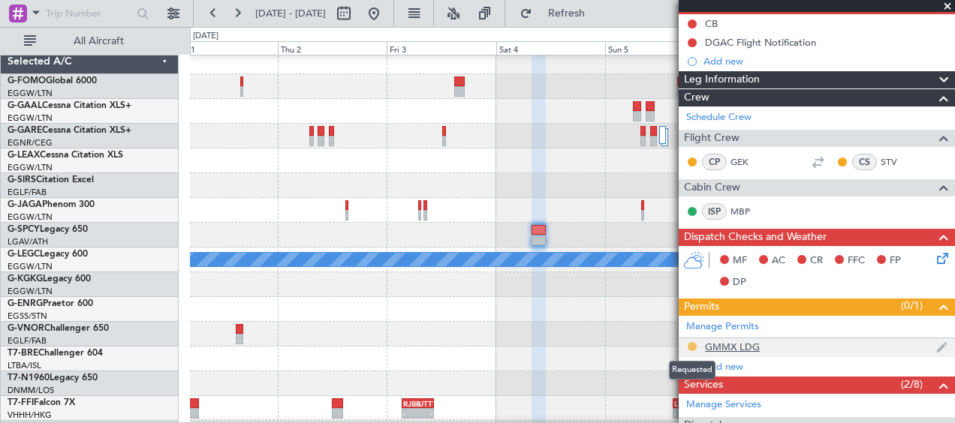
click at [694, 348] on button at bounding box center [692, 346] width 9 height 9
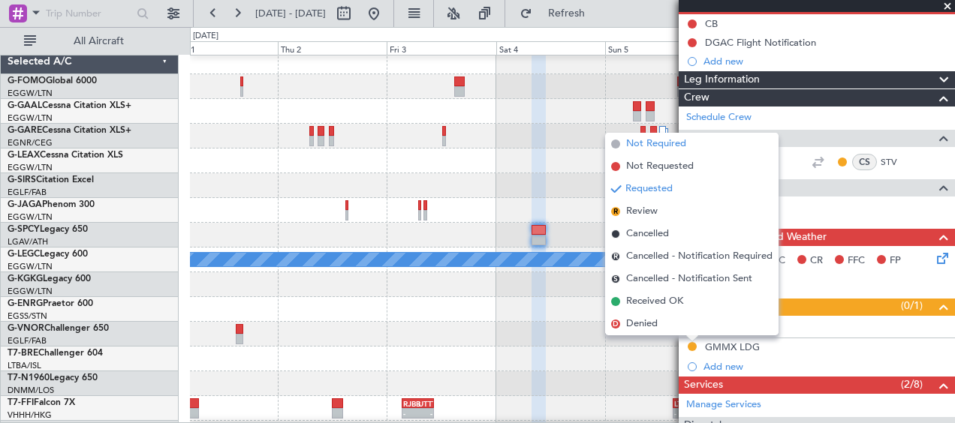
click at [678, 143] on span "Not Required" at bounding box center [656, 144] width 60 height 15
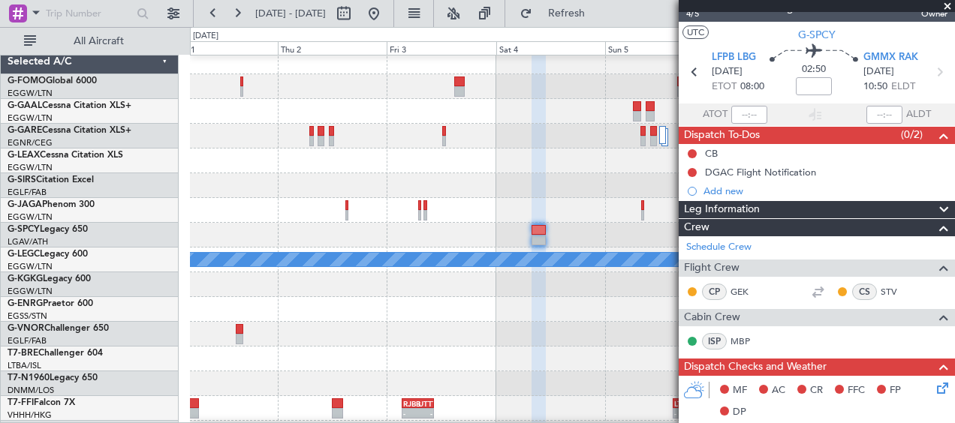
scroll to position [0, 0]
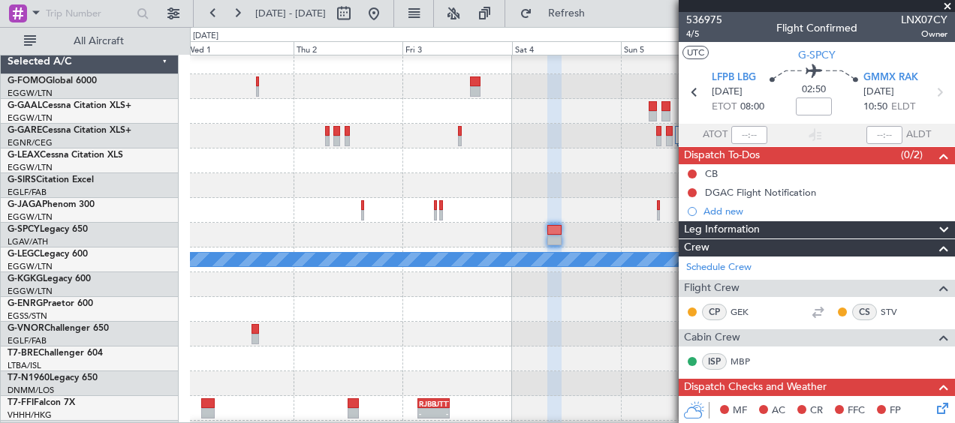
click at [654, 219] on div at bounding box center [572, 210] width 764 height 25
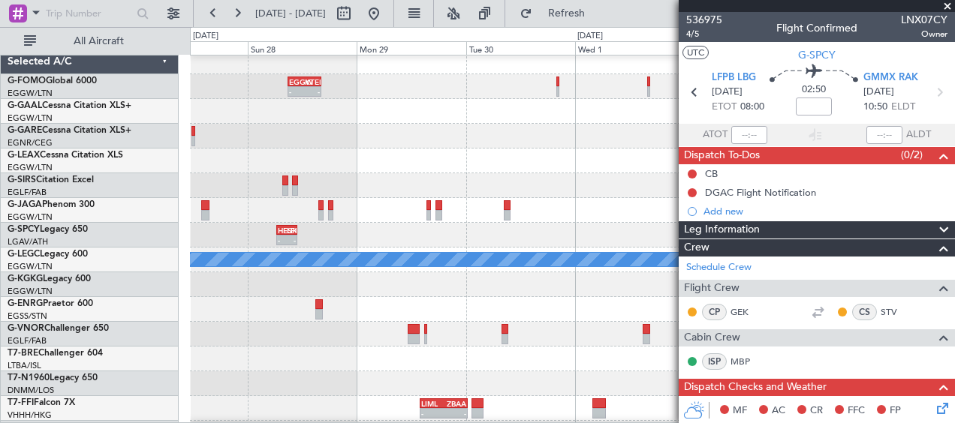
scroll to position [327, 0]
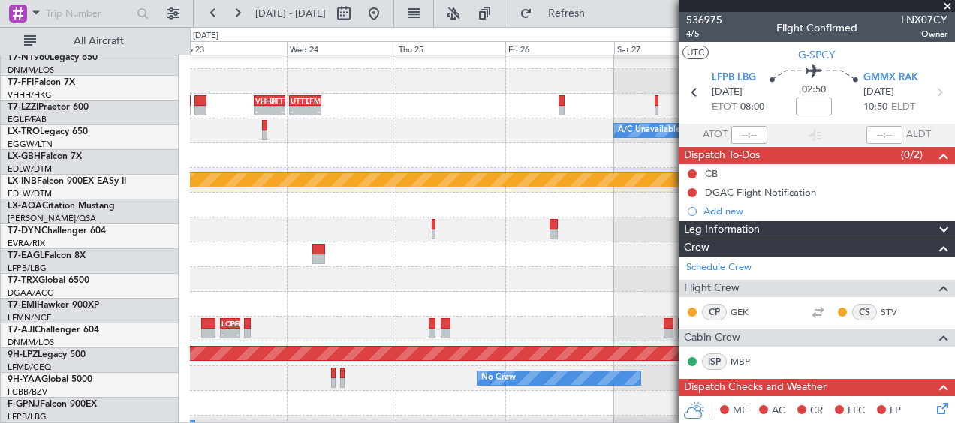
click at [814, 236] on fb-app "27 Sep 2025 - 04 Oct 2025 Refresh Quick Links All Aircraft UBBB 05:00 Z LEIB 10…" at bounding box center [477, 217] width 955 height 412
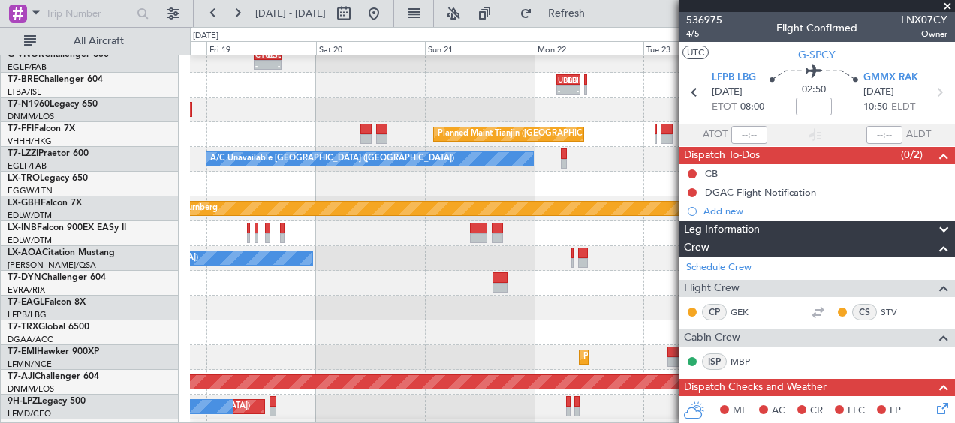
click at [734, 278] on fb-app "27 Sep 2025 - 04 Oct 2025 Refresh Quick Links All Aircraft CYUL 10:30 Z EGLF 16…" at bounding box center [477, 217] width 955 height 412
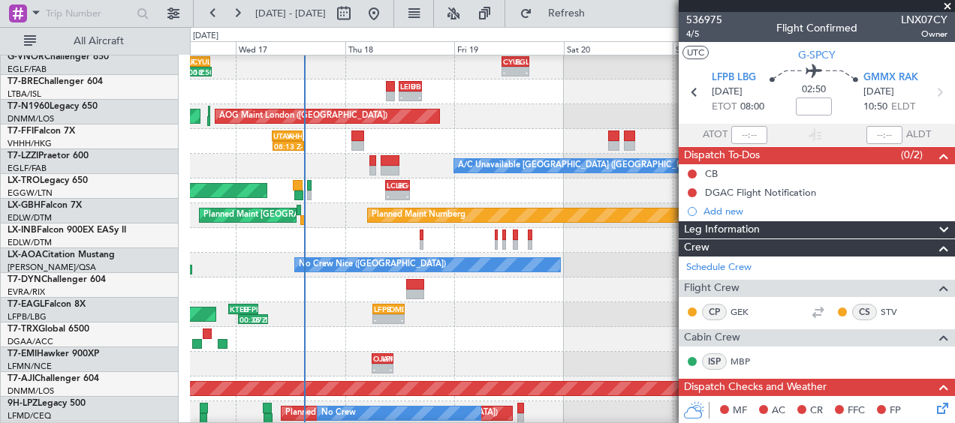
scroll to position [273, 0]
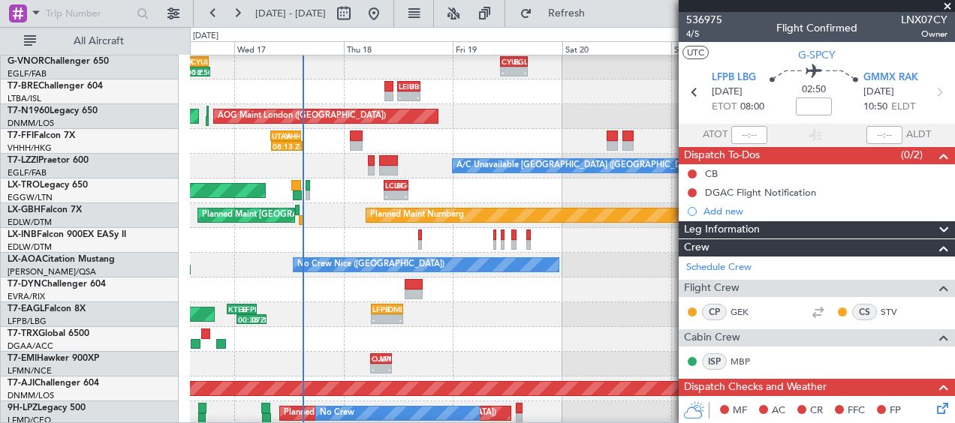
click at [948, 5] on span at bounding box center [947, 7] width 15 height 14
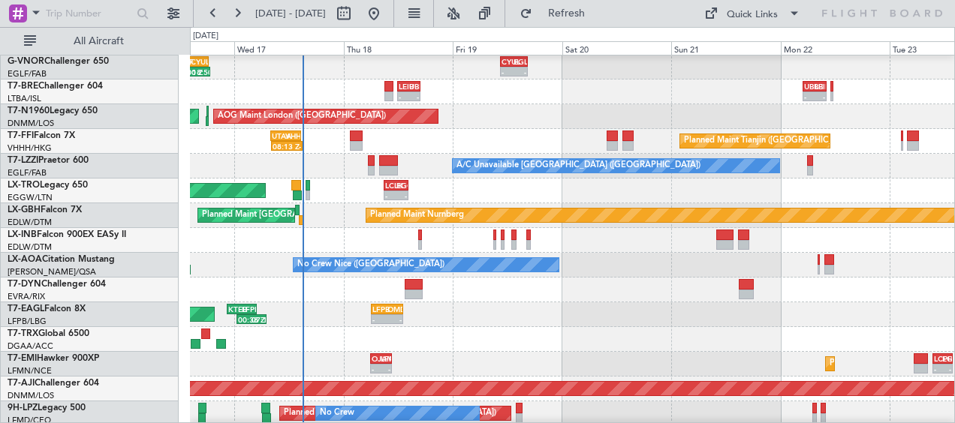
type input "0"
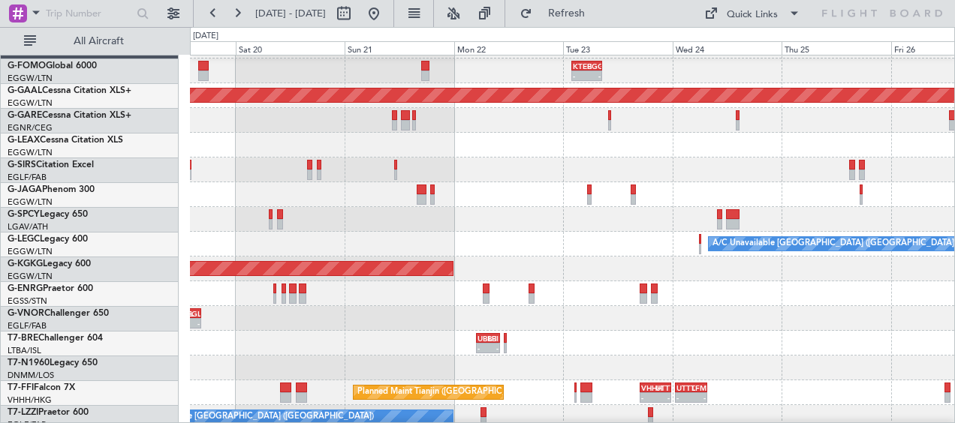
scroll to position [22, 0]
click at [245, 237] on div "A/C Unavailable [GEOGRAPHIC_DATA] ([GEOGRAPHIC_DATA])" at bounding box center [572, 244] width 764 height 25
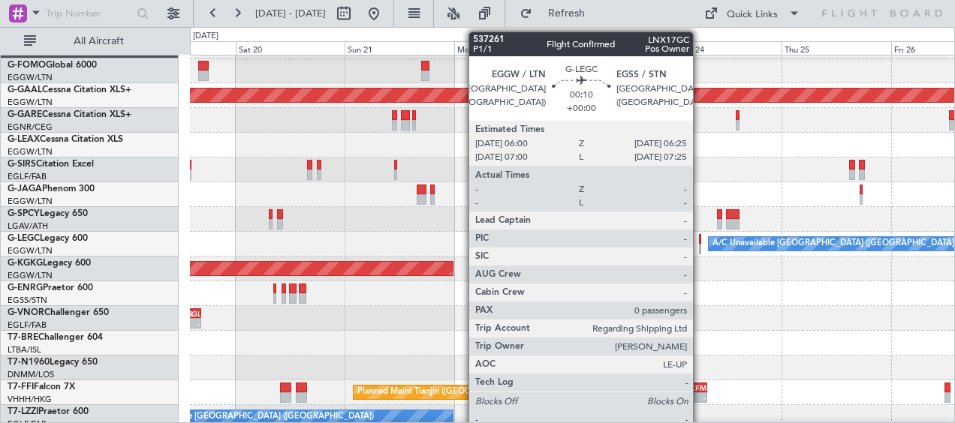
click at [700, 245] on div at bounding box center [700, 249] width 2 height 11
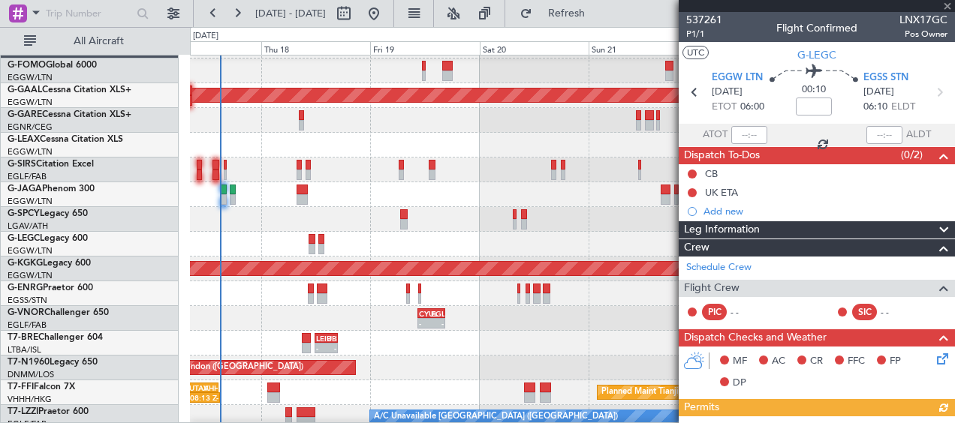
scroll to position [18, 0]
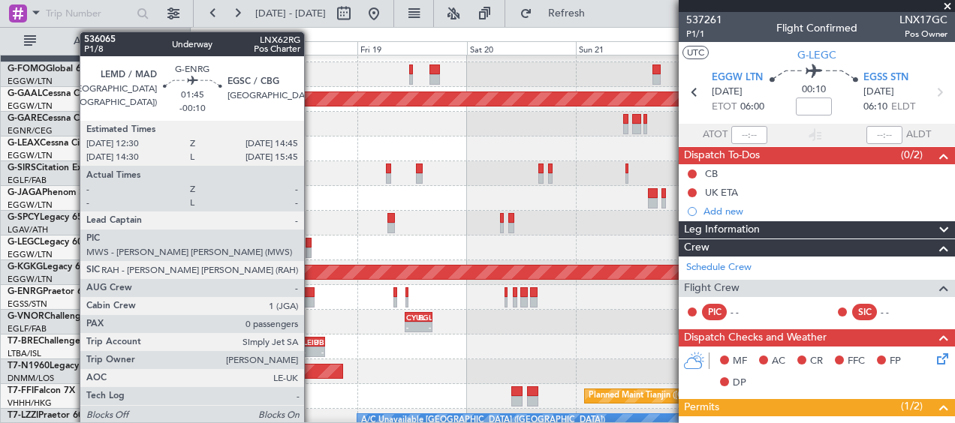
click at [311, 299] on div at bounding box center [309, 302] width 11 height 11
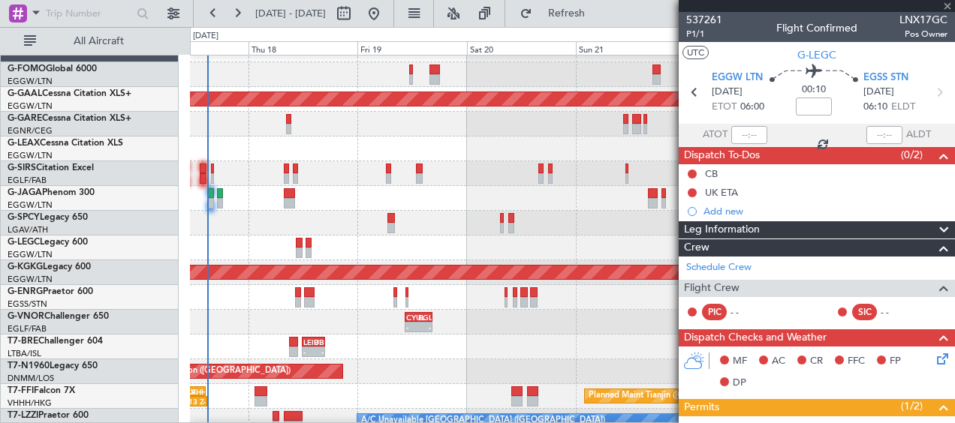
type input "-00:10"
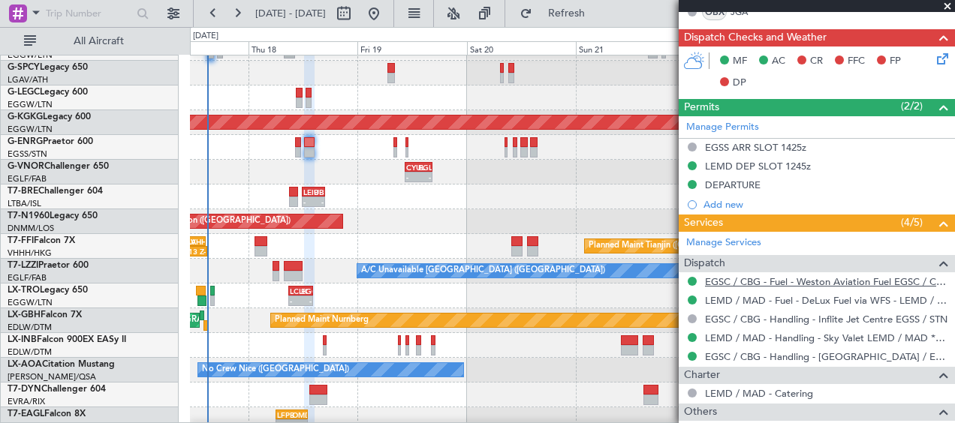
scroll to position [375, 0]
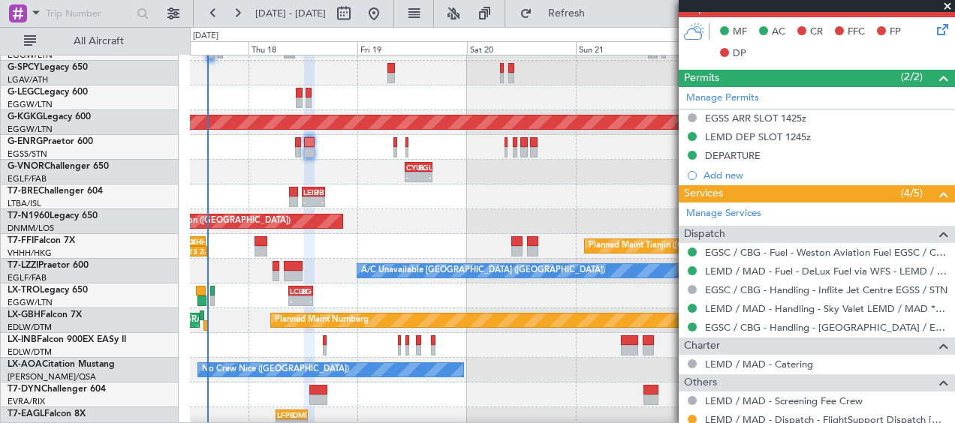
click at [946, 5] on span at bounding box center [947, 7] width 15 height 14
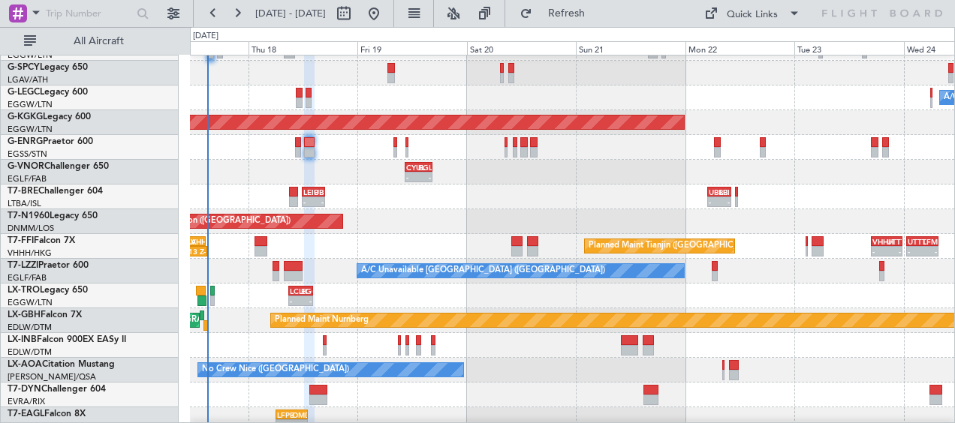
scroll to position [0, 0]
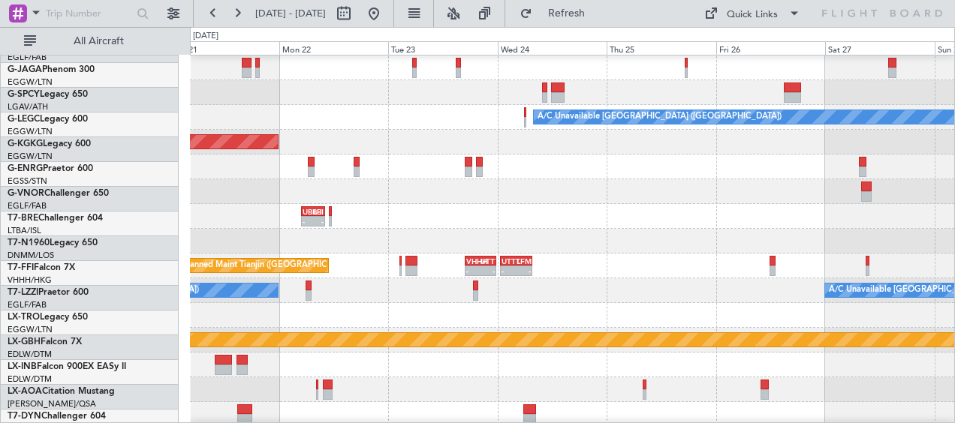
click at [358, 179] on div at bounding box center [572, 167] width 764 height 25
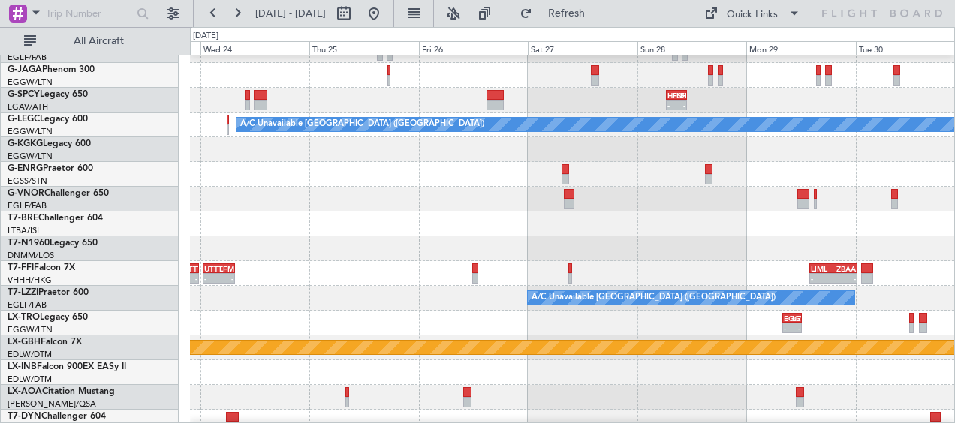
scroll to position [137, 0]
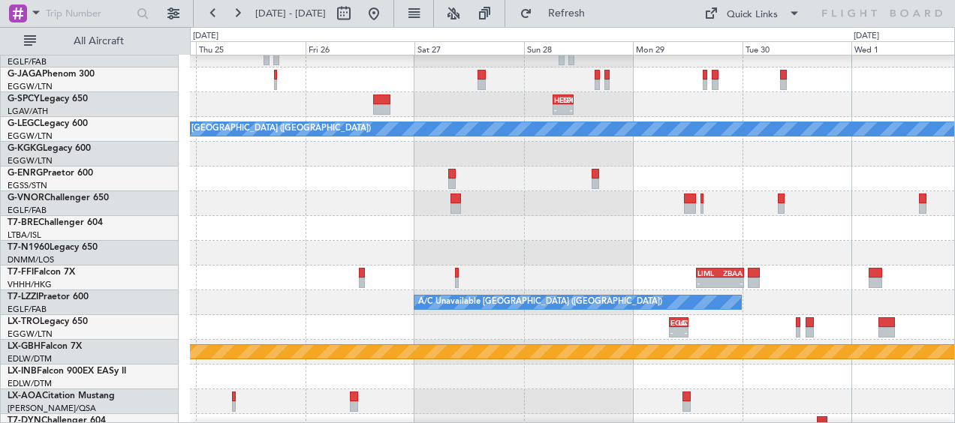
click at [332, 194] on div at bounding box center [572, 203] width 764 height 25
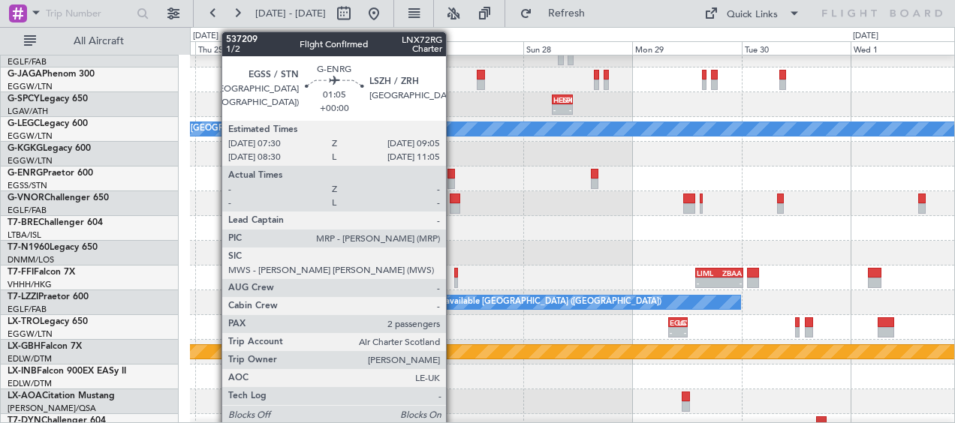
click at [453, 176] on div at bounding box center [451, 174] width 8 height 11
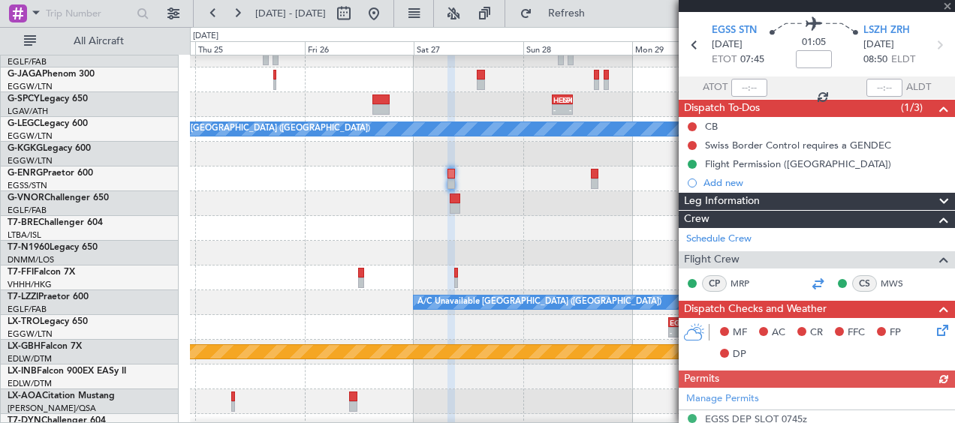
scroll to position [150, 0]
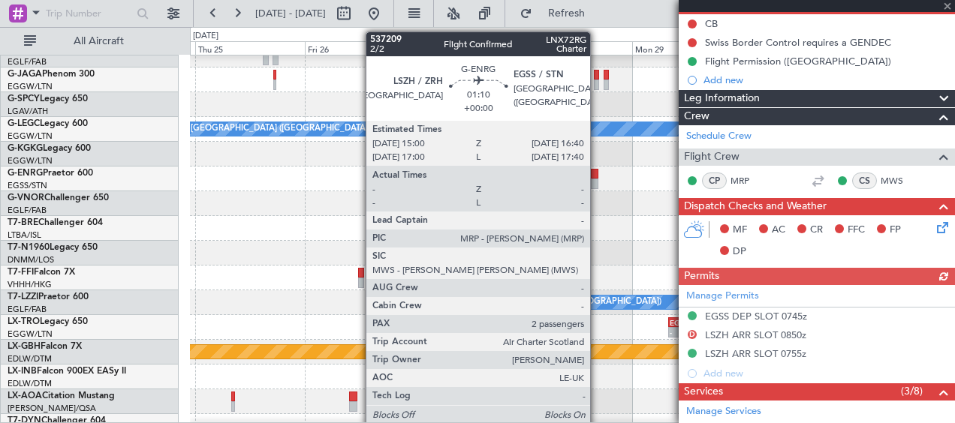
click at [597, 178] on div at bounding box center [595, 174] width 8 height 11
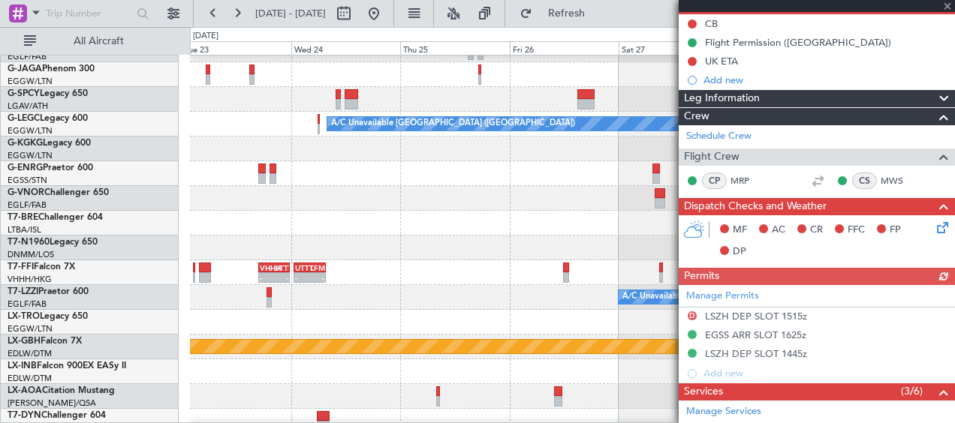
click at [606, 231] on div "UBBB 05:00 Z LEIB 10:10 Z - -" at bounding box center [572, 223] width 764 height 25
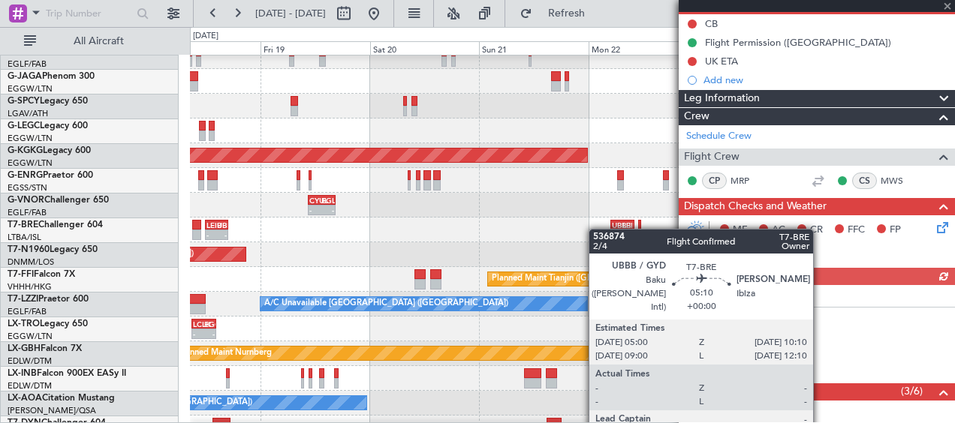
scroll to position [135, 0]
click at [622, 227] on div "UBBB" at bounding box center [617, 225] width 11 height 9
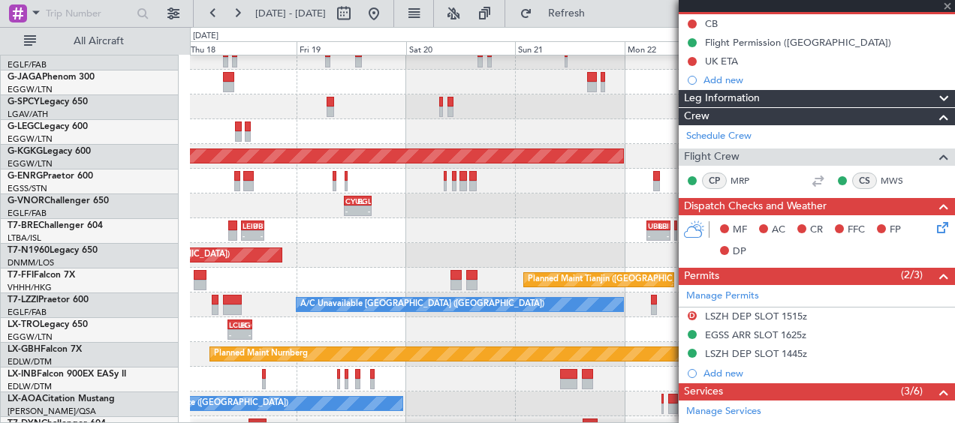
scroll to position [134, 0]
click at [425, 233] on div "UBBB 05:00 Z LEIB 10:10 Z - - LEIB 12:00 Z UBBB 17:00 Z - -" at bounding box center [572, 230] width 764 height 25
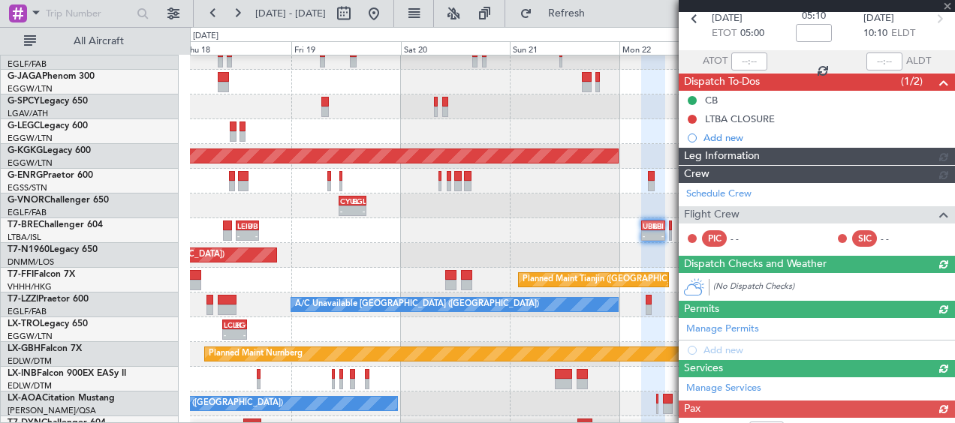
scroll to position [150, 0]
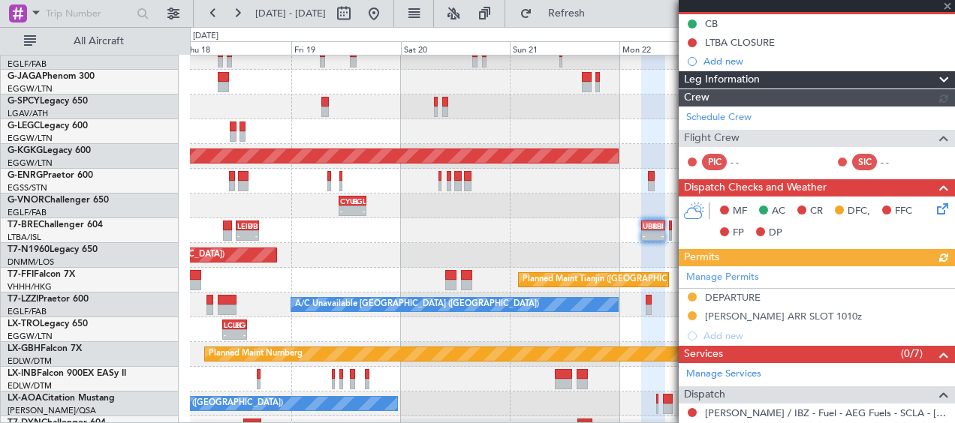
drag, startPoint x: 950, startPoint y: 5, endPoint x: 943, endPoint y: 2, distance: 8.1
click at [948, 5] on div at bounding box center [817, 6] width 276 height 12
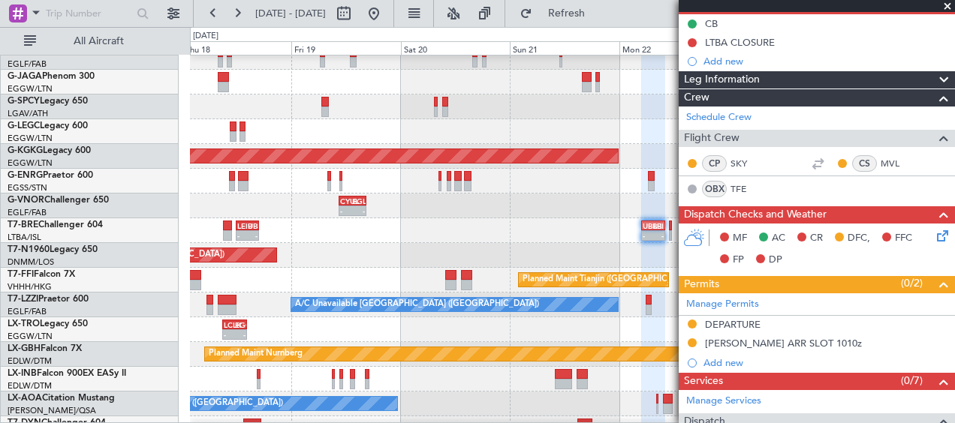
drag, startPoint x: 946, startPoint y: 5, endPoint x: 916, endPoint y: 38, distance: 44.1
click at [946, 6] on span at bounding box center [947, 7] width 15 height 14
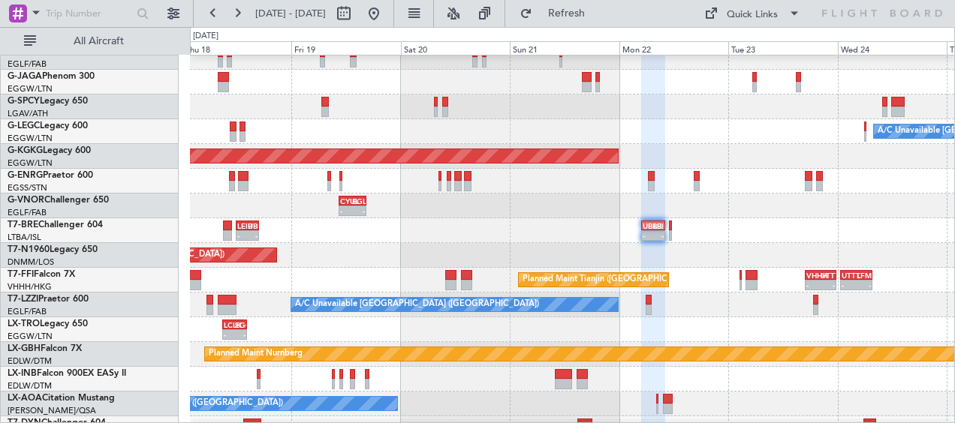
type input "0"
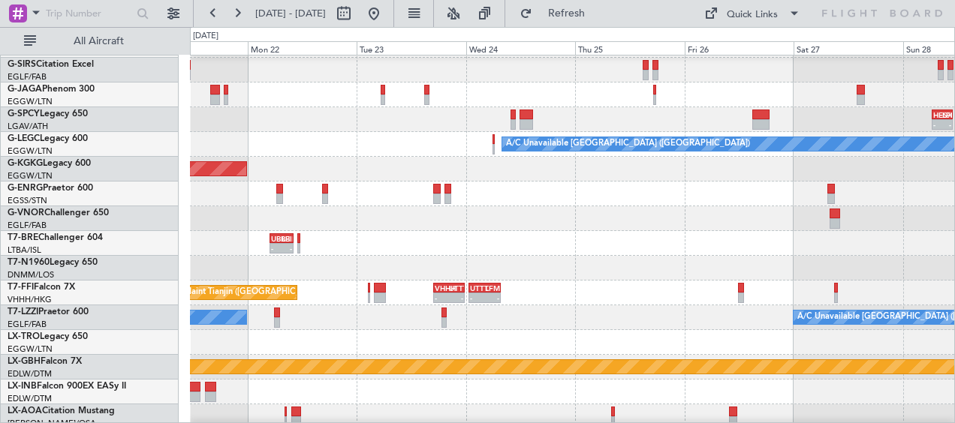
click at [431, 224] on div at bounding box center [572, 218] width 764 height 25
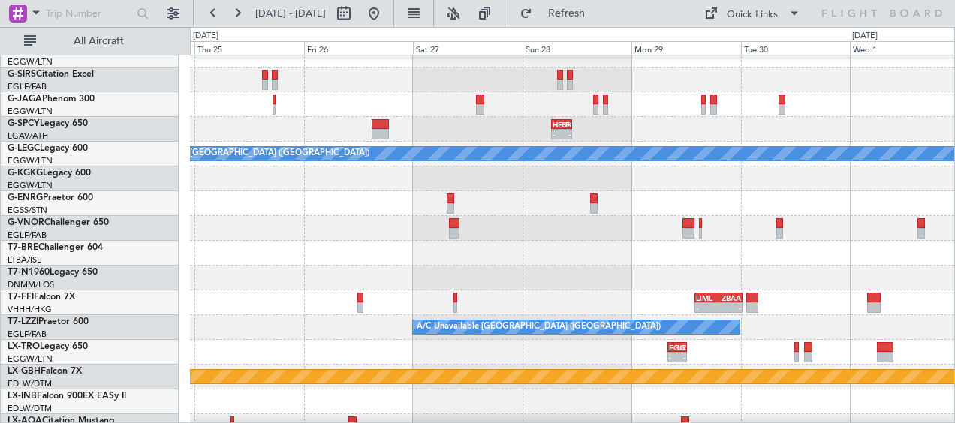
click at [269, 229] on div at bounding box center [572, 228] width 764 height 25
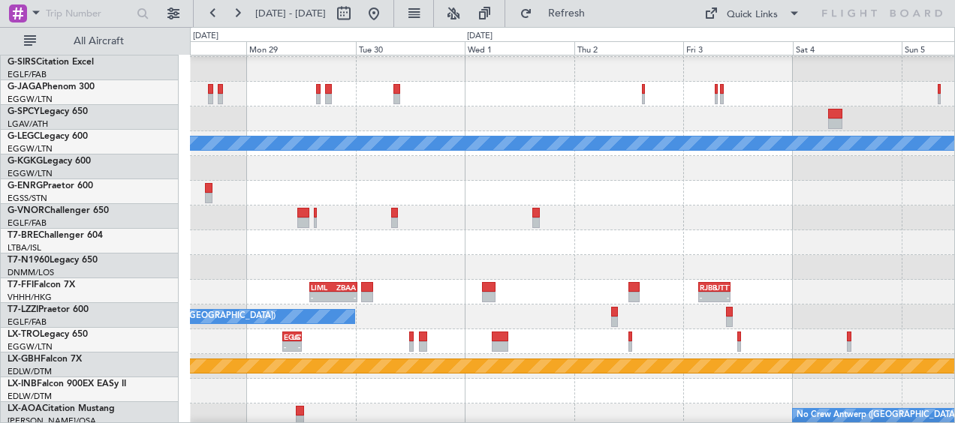
click at [182, 227] on div "HESX 06:30 Z LFPB 11:00 Z - - A/C Unavailable London (Luton) - - LIML 14:00 Z Z…" at bounding box center [477, 225] width 955 height 396
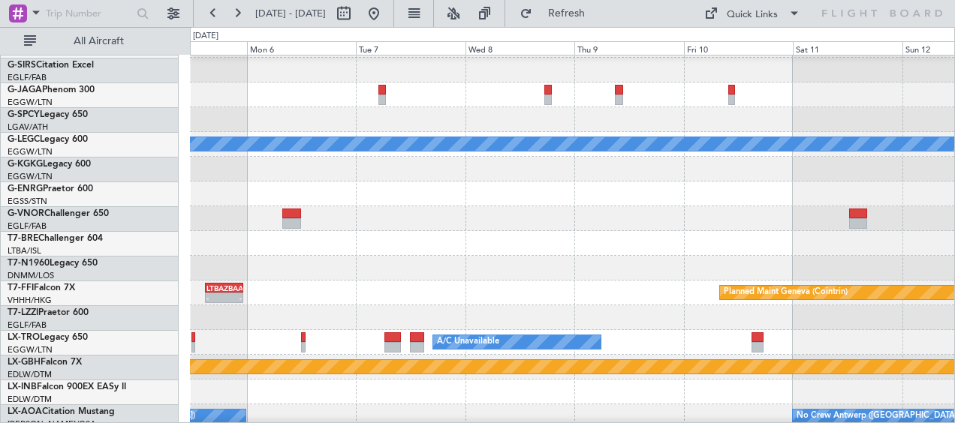
scroll to position [122, 0]
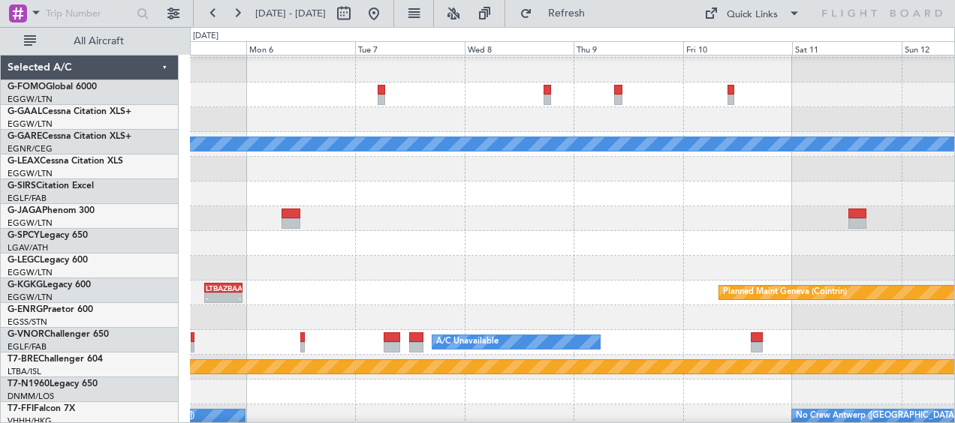
scroll to position [122, 0]
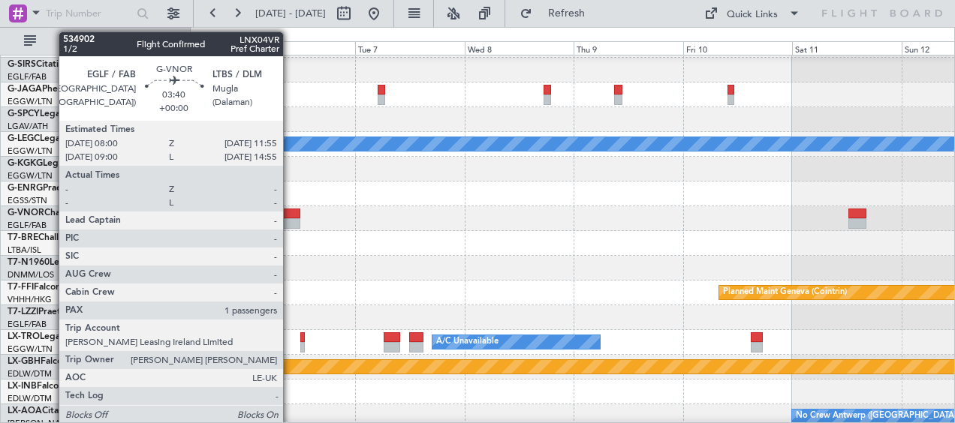
click at [290, 218] on div at bounding box center [290, 223] width 18 height 11
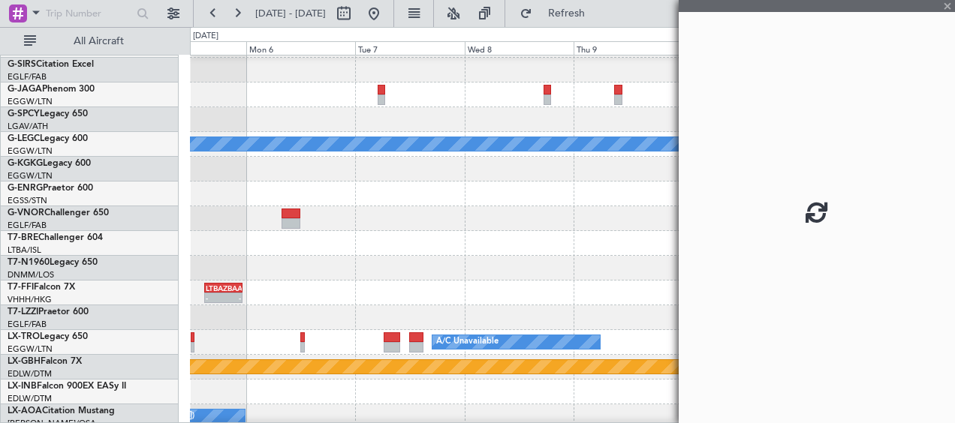
scroll to position [121, 0]
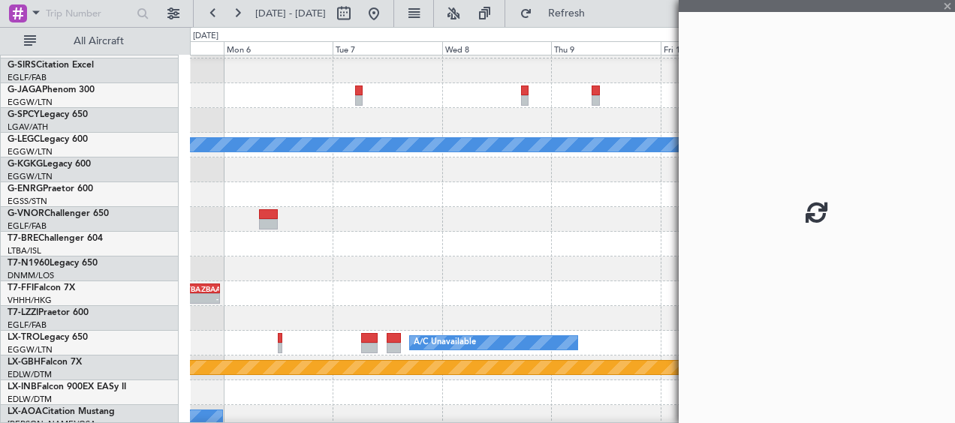
click at [563, 224] on div "- - EGLF 07:00 Z UBBB 11:55 Z" at bounding box center [572, 219] width 764 height 25
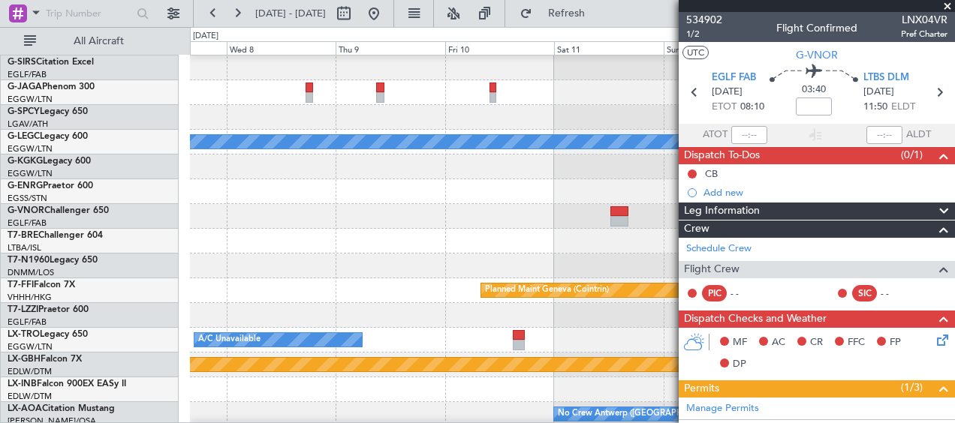
scroll to position [116, 0]
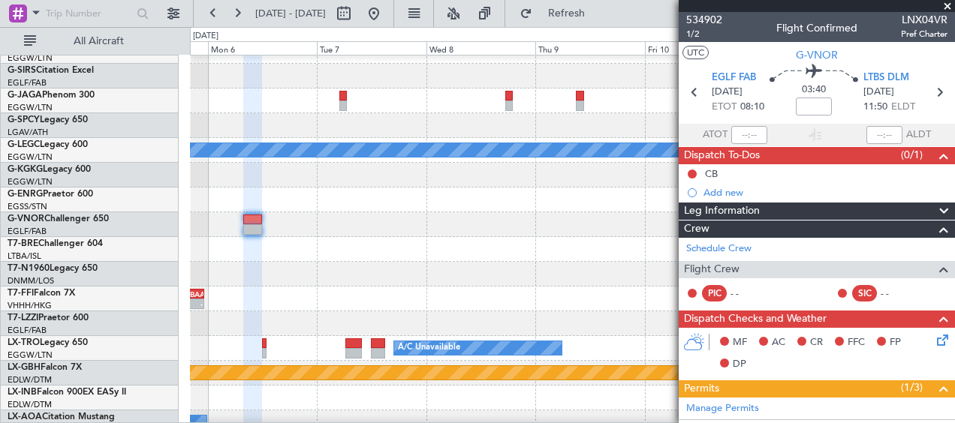
click at [577, 217] on div "- - EGLF 07:00 Z UBBB 11:55 Z" at bounding box center [572, 224] width 764 height 25
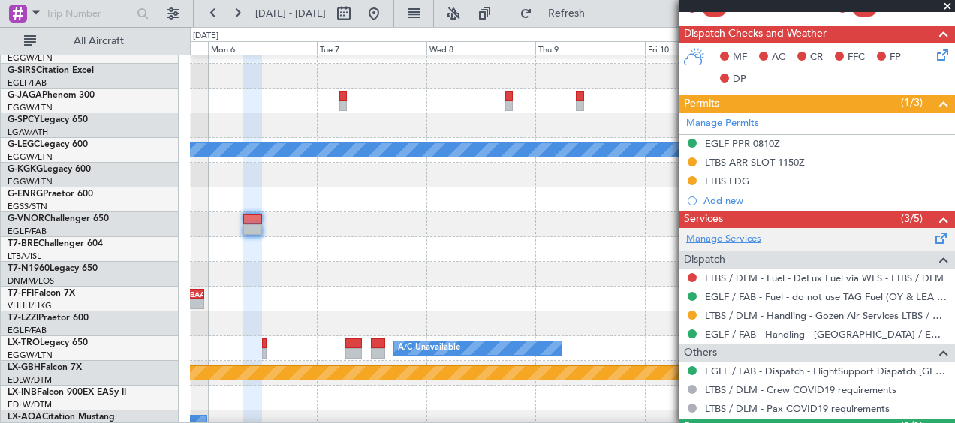
scroll to position [300, 0]
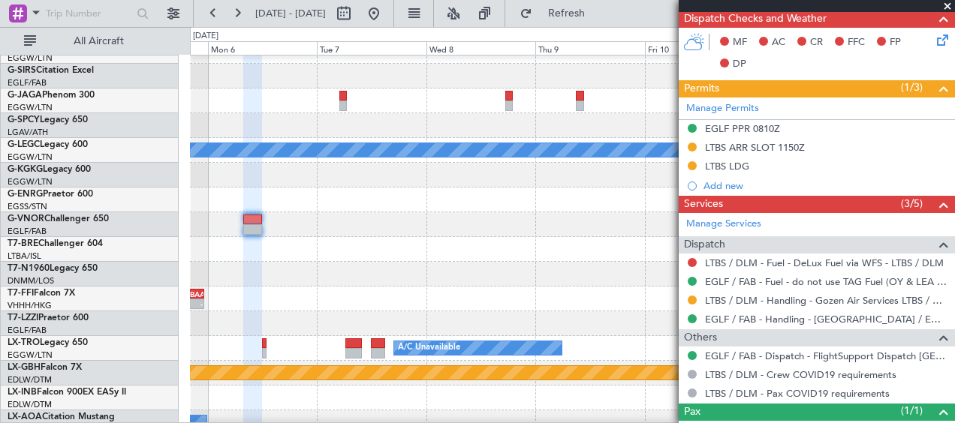
click at [946, 5] on span at bounding box center [947, 7] width 15 height 14
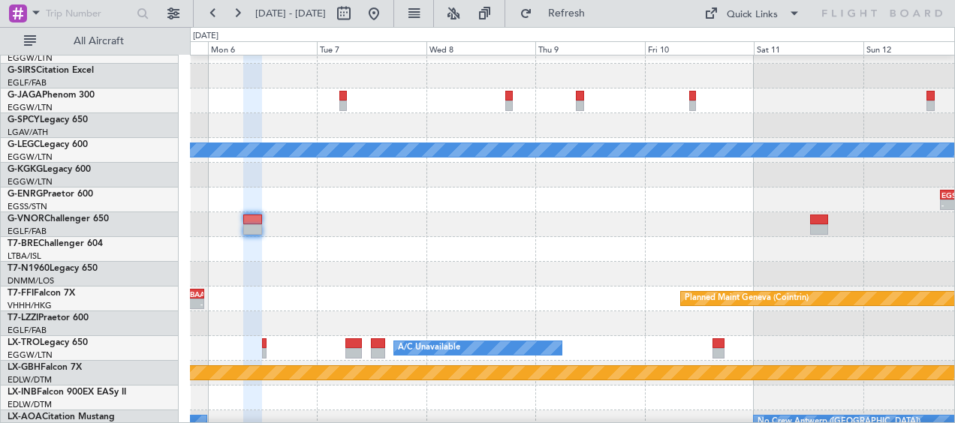
type input "0"
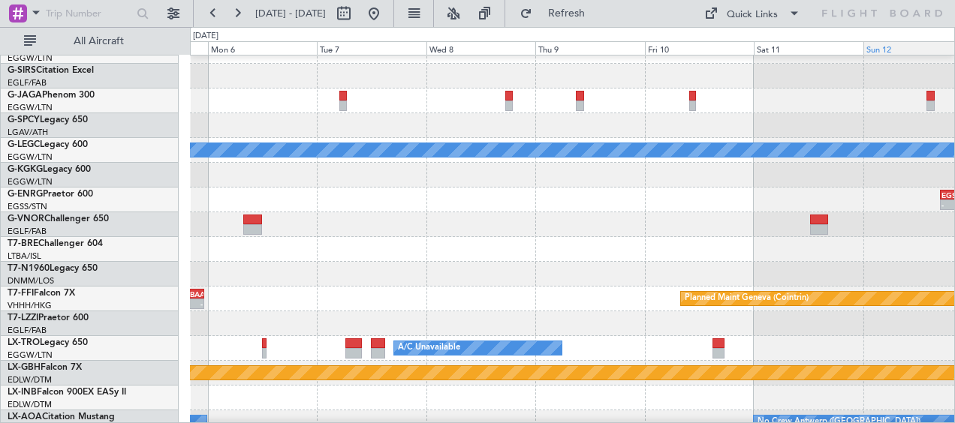
scroll to position [0, 0]
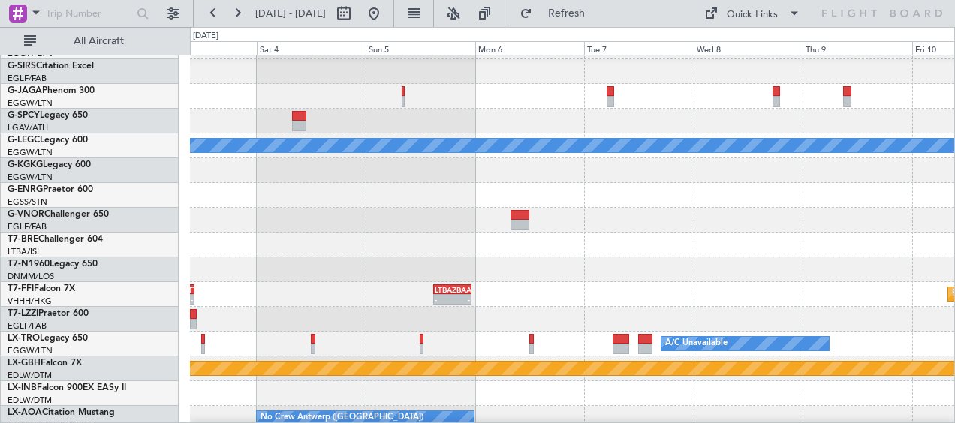
click at [546, 252] on div at bounding box center [572, 245] width 764 height 25
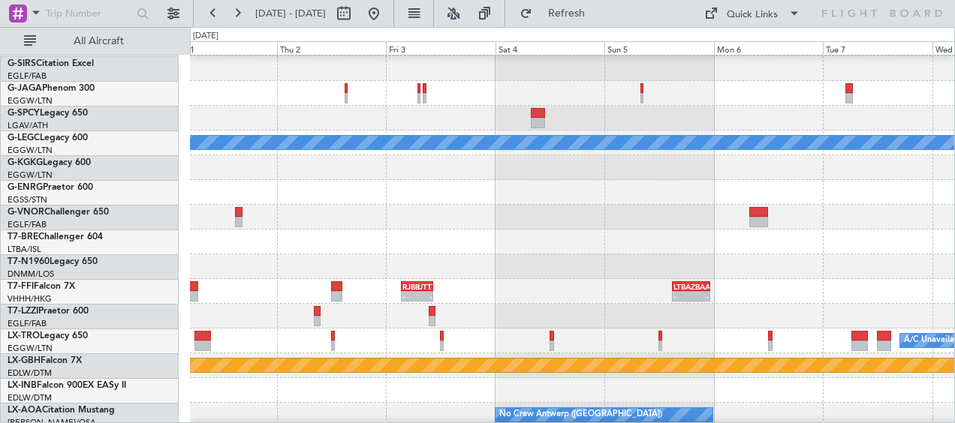
click at [734, 256] on div at bounding box center [572, 266] width 764 height 25
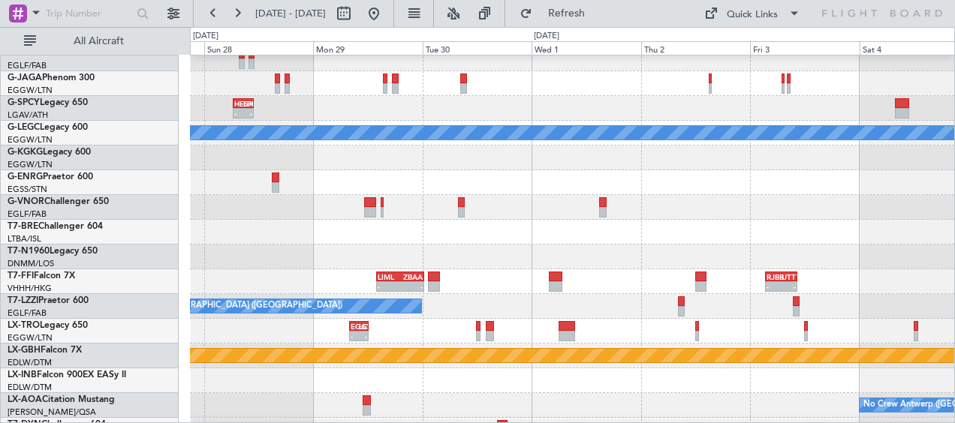
click at [685, 239] on div at bounding box center [572, 232] width 764 height 25
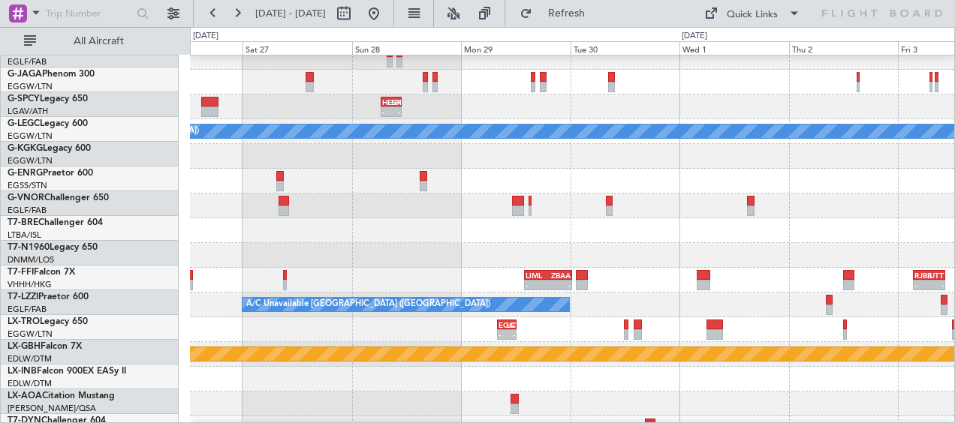
click at [899, 239] on div at bounding box center [572, 230] width 764 height 25
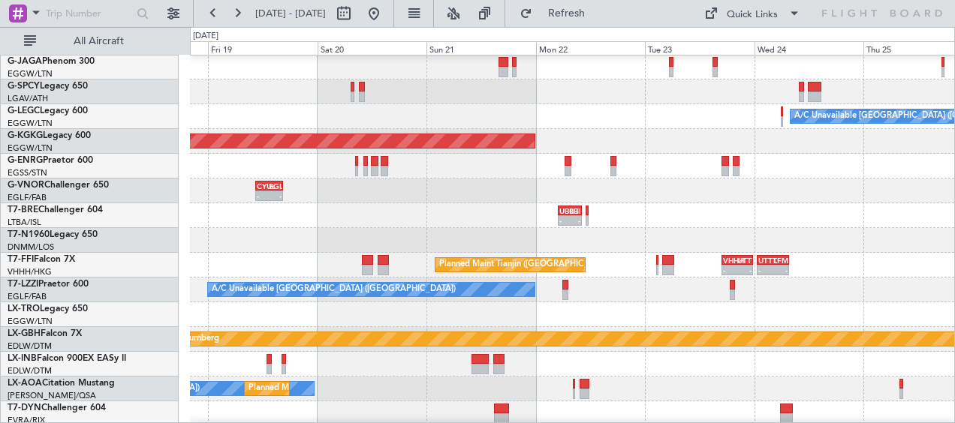
scroll to position [148, 0]
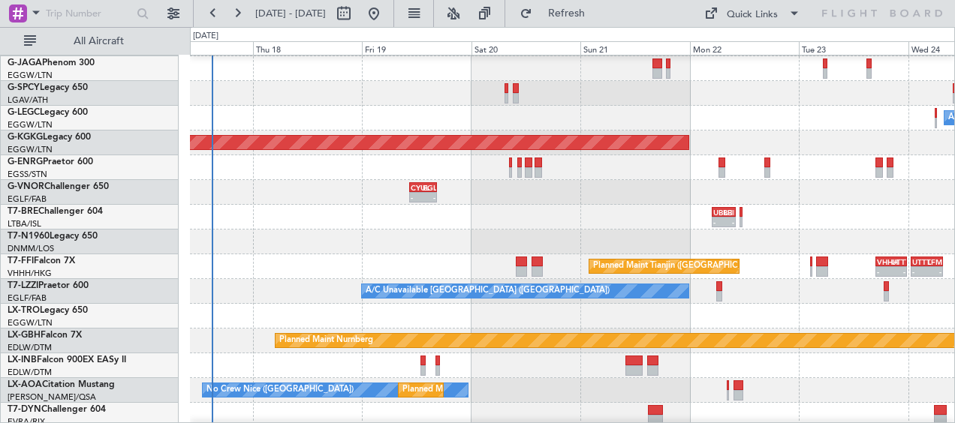
click at [870, 228] on div "UBBB 05:00 Z [PERSON_NAME] 10:10 Z - -" at bounding box center [572, 217] width 764 height 25
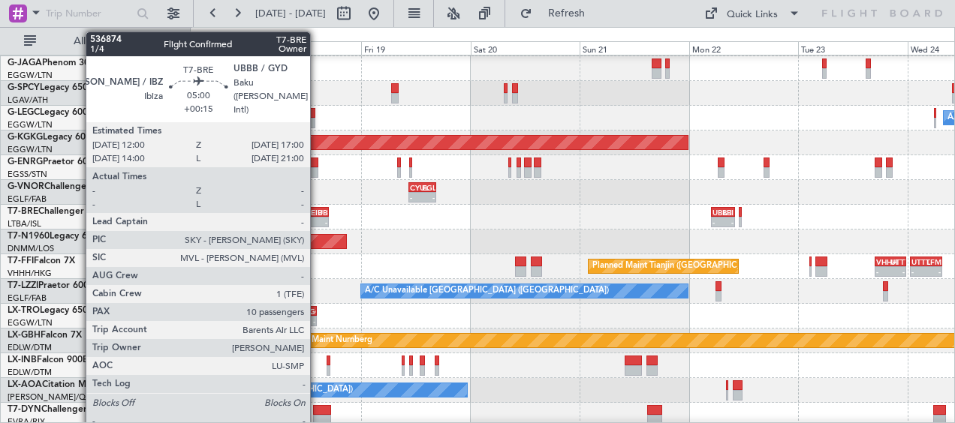
click at [315, 218] on div "-" at bounding box center [312, 222] width 10 height 9
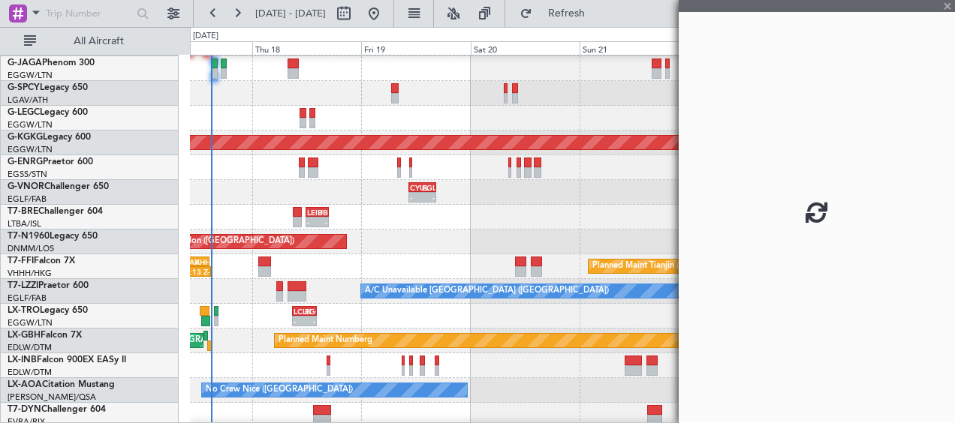
scroll to position [146, 0]
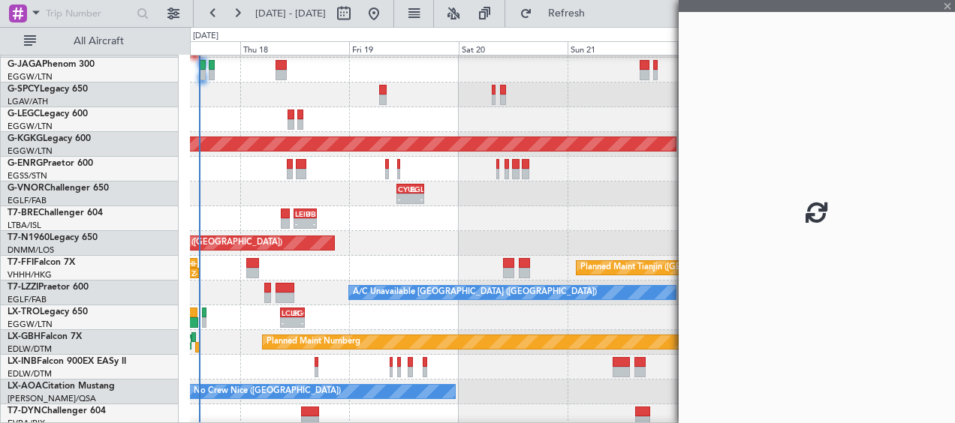
click at [498, 227] on div "- - [PERSON_NAME] 12:00 Z UBBB 17:00 Z - - UBBB 05:00 Z [PERSON_NAME] 10:10 Z" at bounding box center [572, 218] width 764 height 25
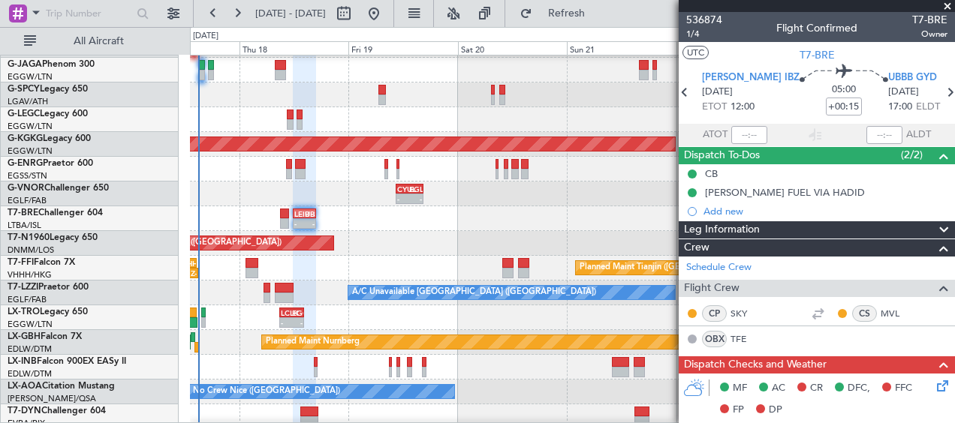
click at [946, 5] on span at bounding box center [947, 7] width 15 height 14
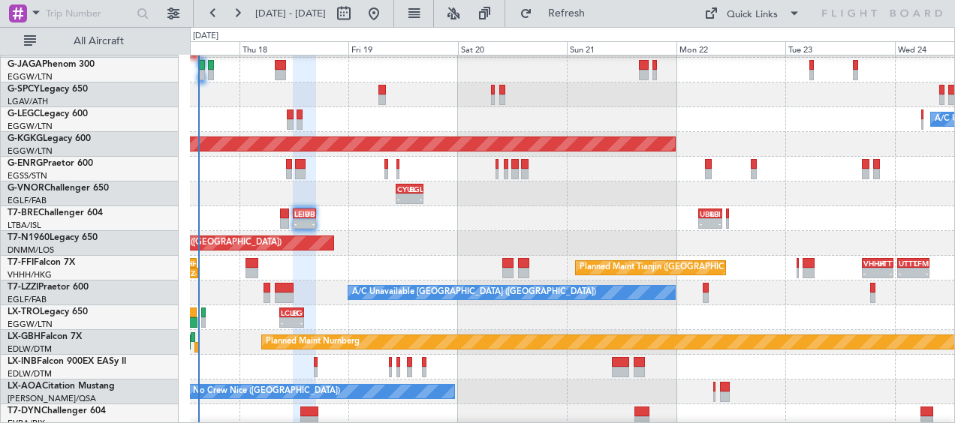
type input "0"
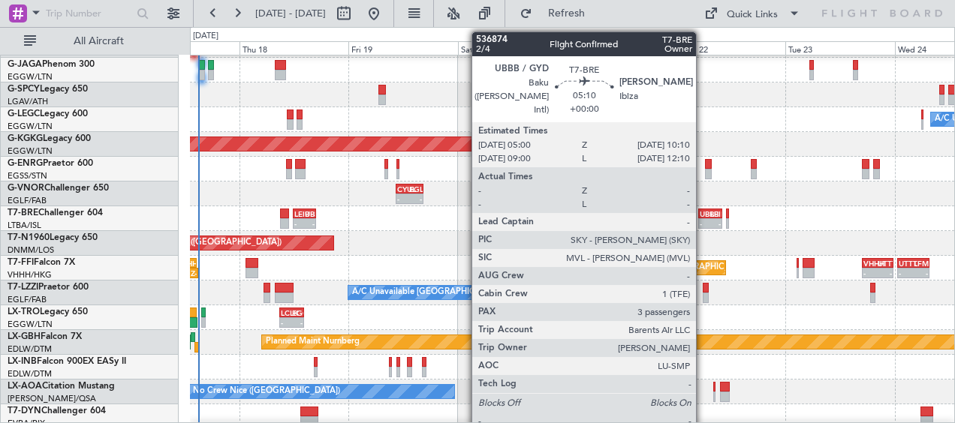
click at [702, 222] on div "-" at bounding box center [705, 223] width 11 height 9
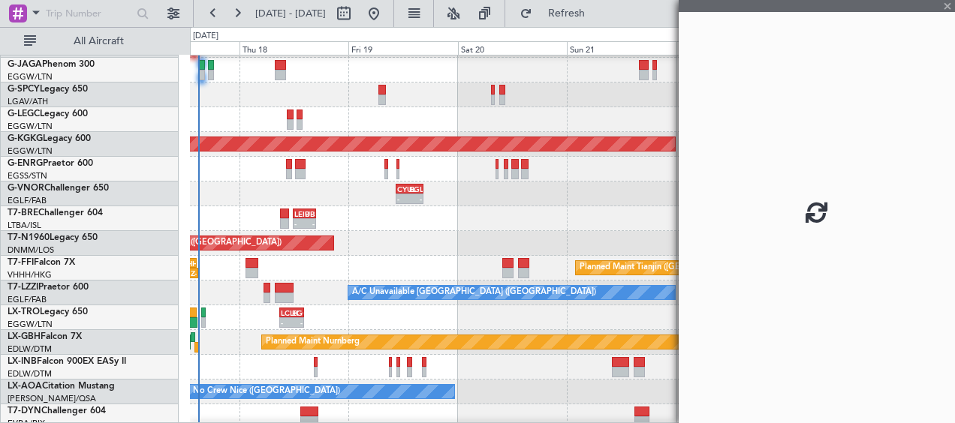
scroll to position [150, 0]
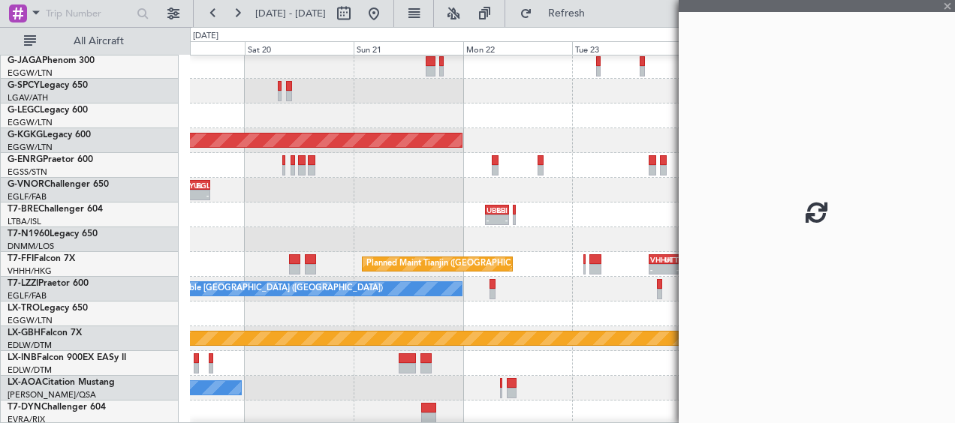
click at [393, 218] on div "- - UBBB 05:00 Z [PERSON_NAME] 10:10 Z [PERSON_NAME] 12:00 Z UBBB 17:00 Z - -" at bounding box center [572, 215] width 764 height 25
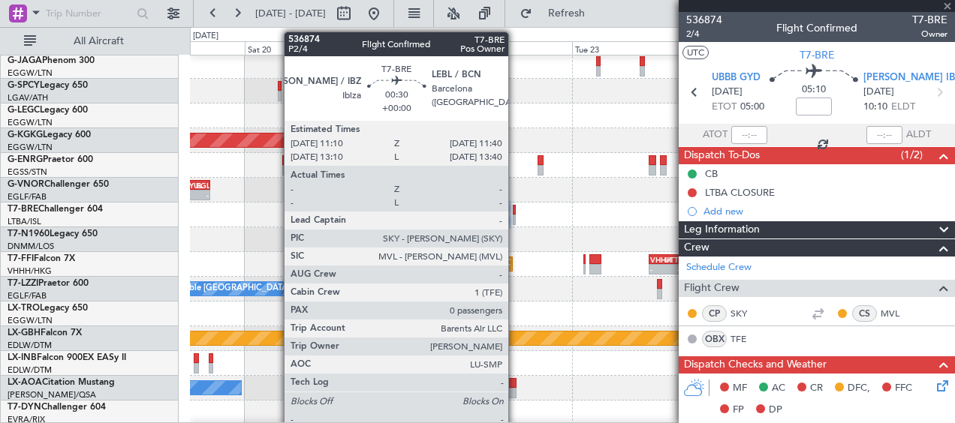
click at [516, 216] on div "- - UBBB 05:00 Z [PERSON_NAME] 10:10 Z [PERSON_NAME] 12:00 Z UBBB 17:00 Z - -" at bounding box center [572, 215] width 764 height 25
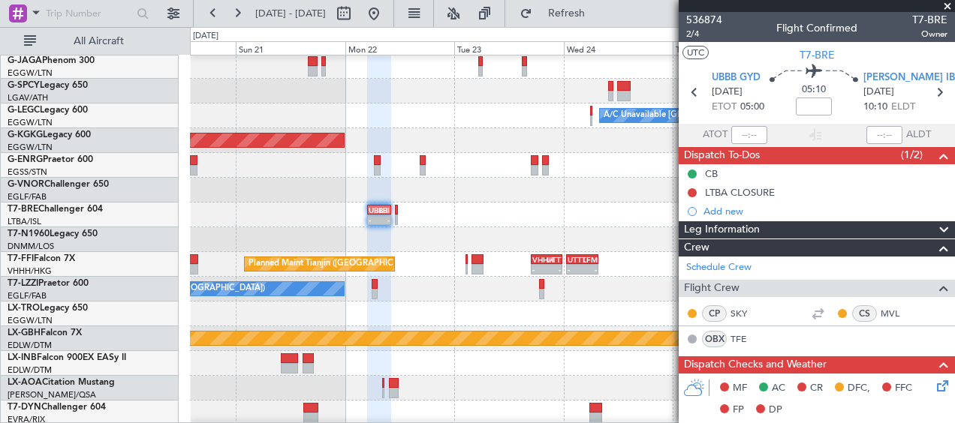
click at [479, 205] on div "- - UBBB 05:00 Z [PERSON_NAME] 10:10 Z" at bounding box center [572, 215] width 764 height 25
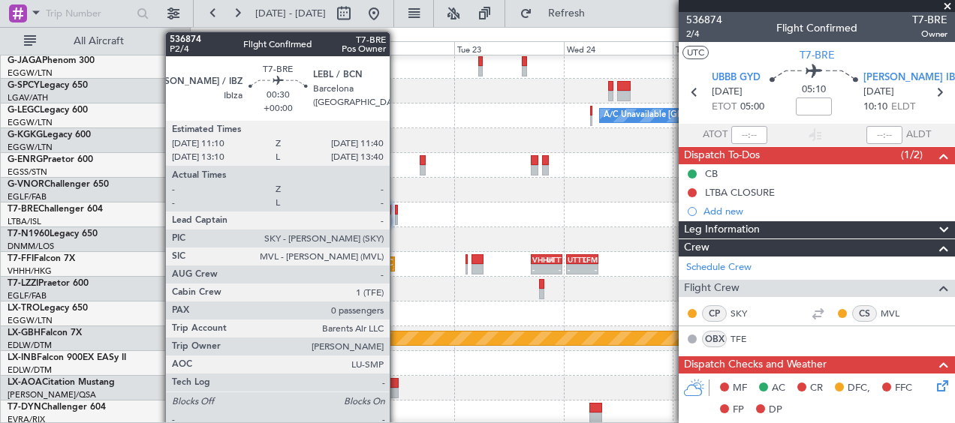
click at [396, 212] on div at bounding box center [396, 210] width 3 height 11
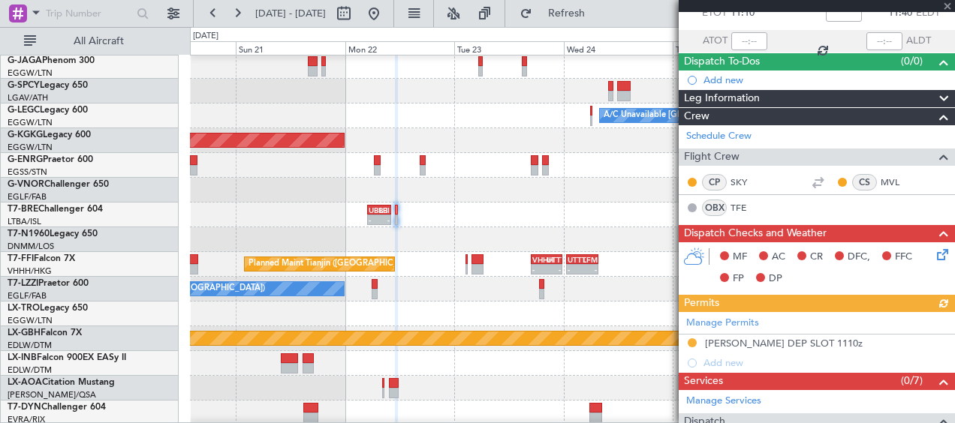
scroll to position [0, 0]
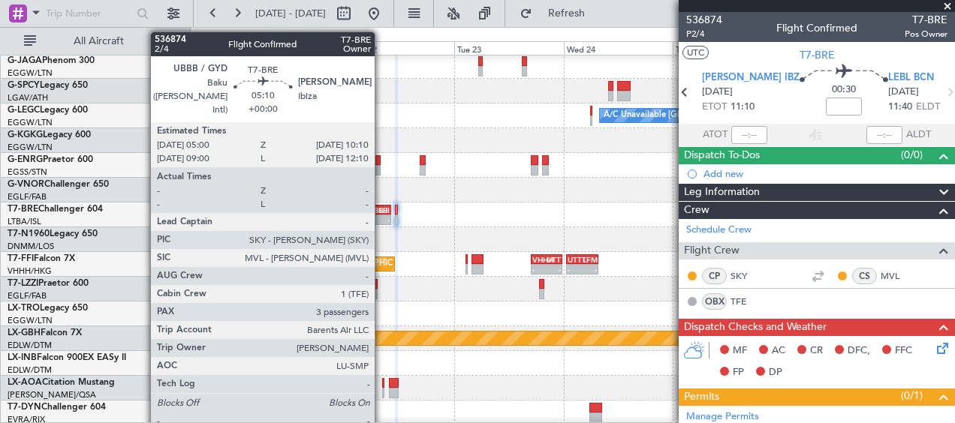
click at [381, 221] on div "-" at bounding box center [384, 219] width 11 height 9
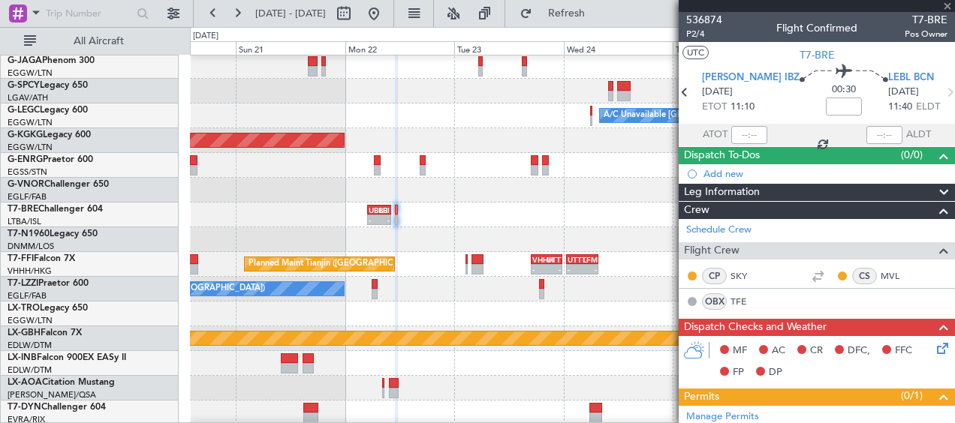
type input "3"
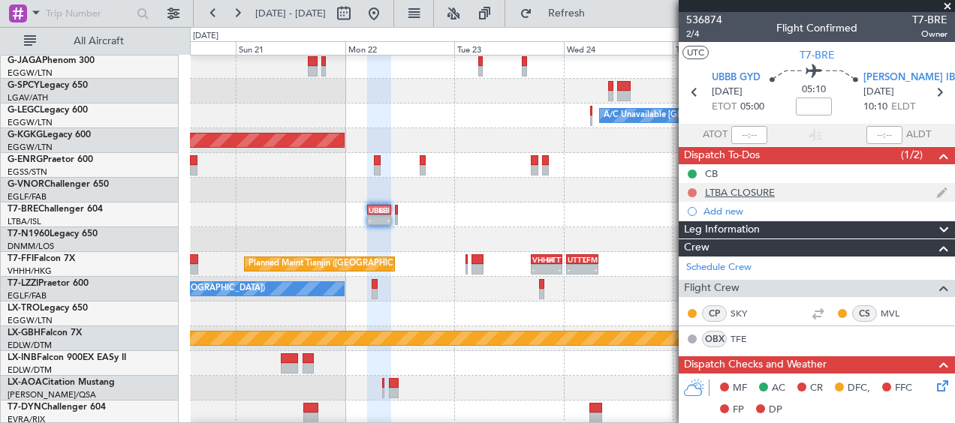
click at [691, 190] on button at bounding box center [692, 192] width 9 height 9
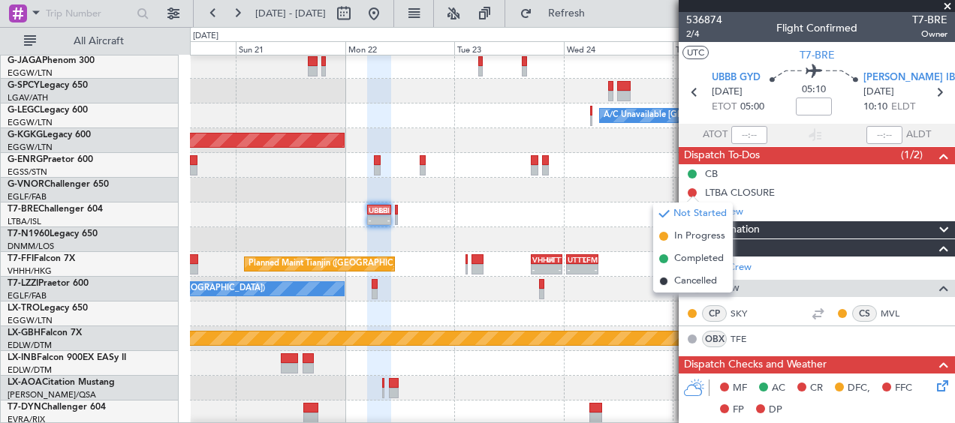
drag, startPoint x: 679, startPoint y: 280, endPoint x: 659, endPoint y: 281, distance: 19.6
click at [678, 280] on span "Cancelled" at bounding box center [695, 281] width 43 height 15
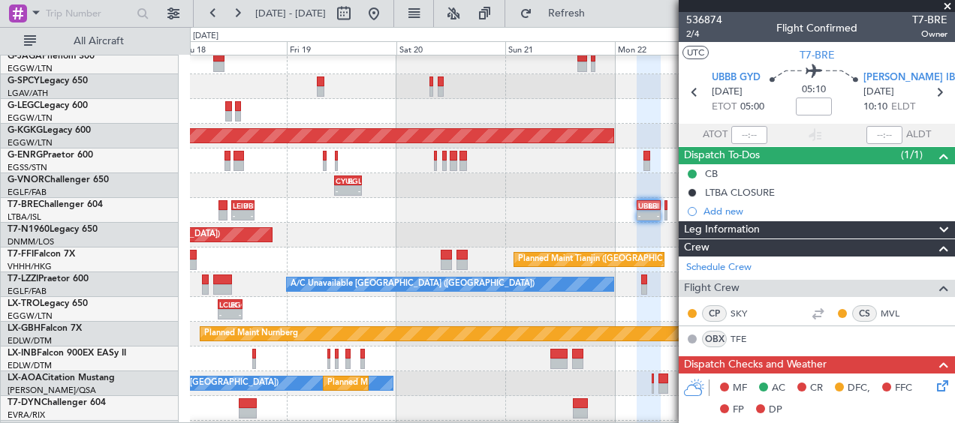
click at [540, 213] on div "- - UBBB 05:00 Z [PERSON_NAME] 10:10 Z [PERSON_NAME] 12:00 Z UBBB 17:00 Z - -" at bounding box center [572, 210] width 764 height 25
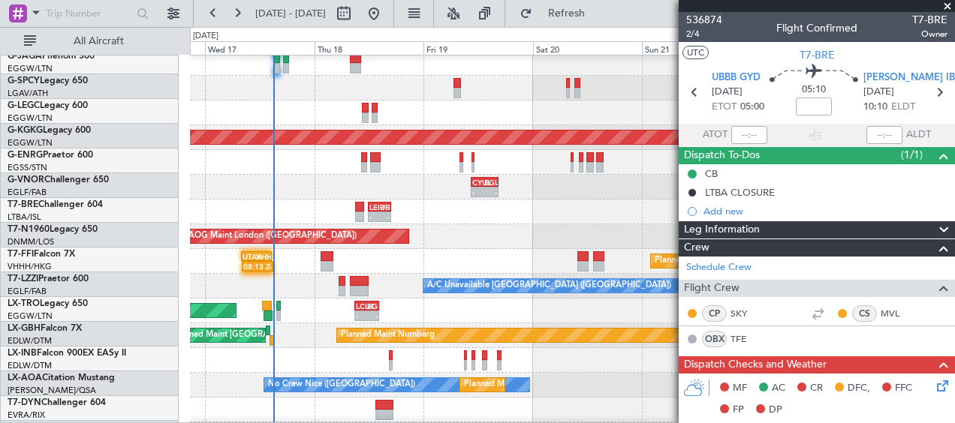
scroll to position [153, 0]
click at [486, 218] on div "- - UBBB 05:00 Z [PERSON_NAME] 10:10 Z [PERSON_NAME] 12:00 Z UBBB 17:00 Z - -" at bounding box center [572, 212] width 764 height 25
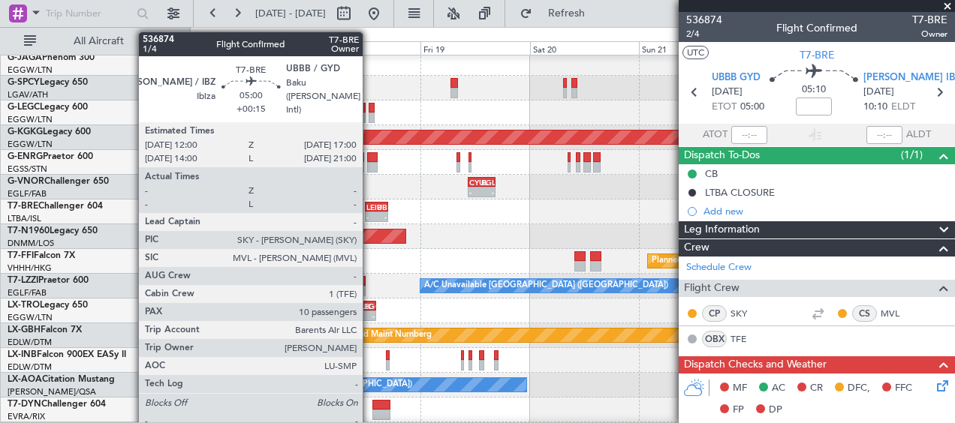
click at [370, 212] on div "- -" at bounding box center [376, 217] width 23 height 11
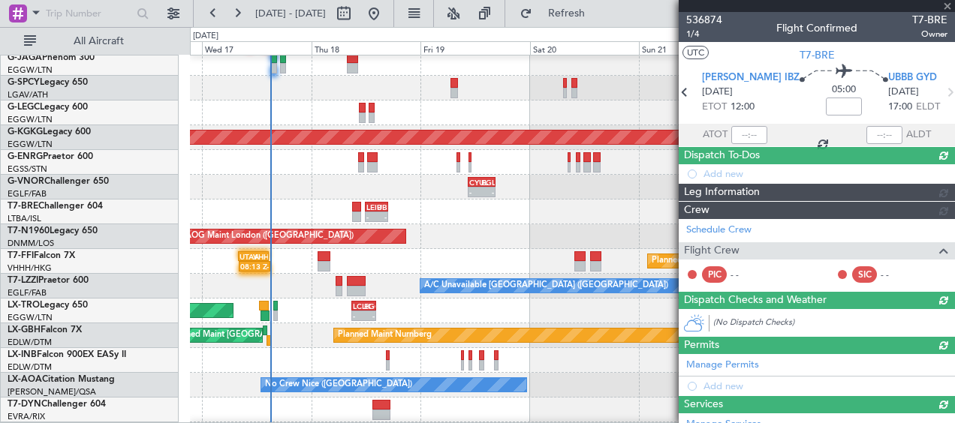
type input "+00:15"
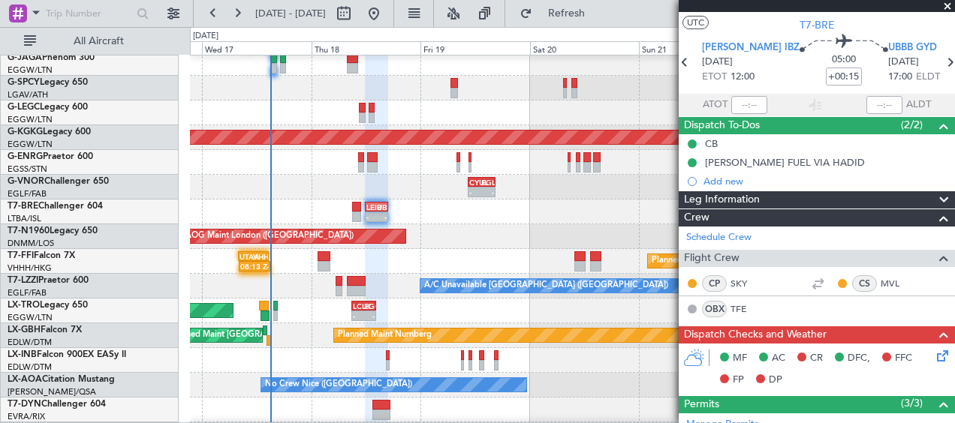
scroll to position [0, 0]
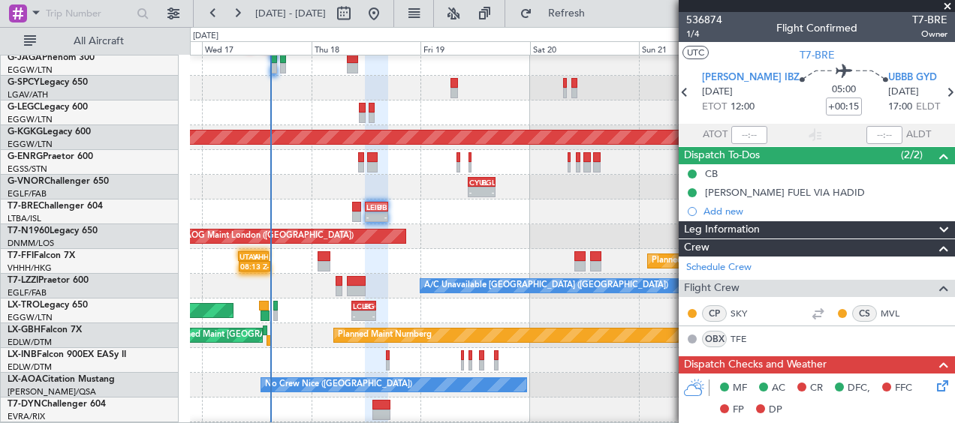
click at [946, 8] on span at bounding box center [947, 7] width 15 height 14
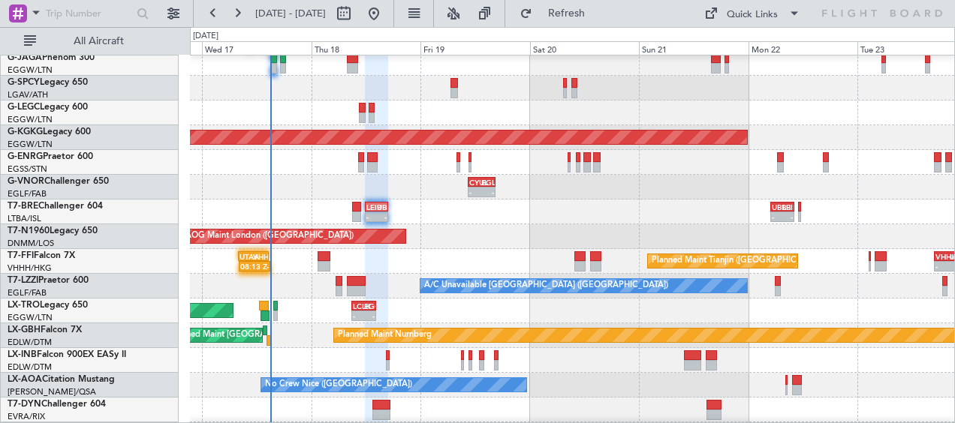
type input "0"
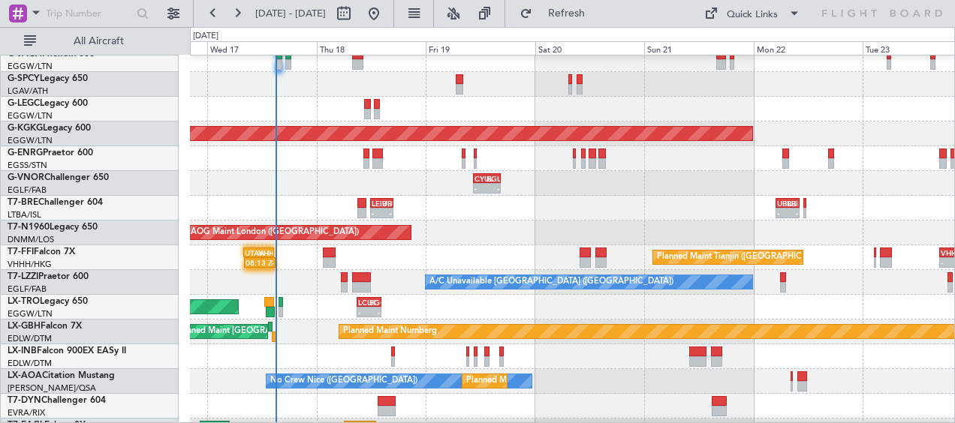
click at [558, 234] on div "AOG Maint London ([GEOGRAPHIC_DATA]) AOG Maint [GEOGRAPHIC_DATA] ([GEOGRAPHIC_D…" at bounding box center [572, 233] width 764 height 25
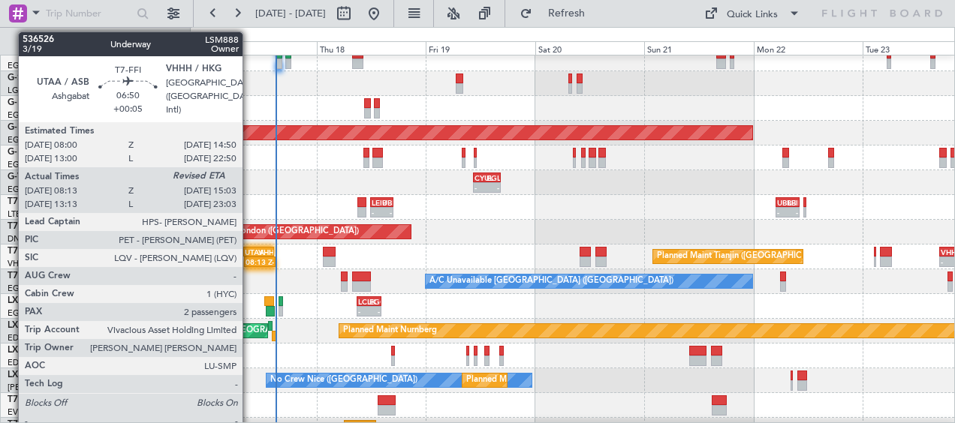
click at [249, 255] on div "UTAA 08:00 Z VHHH 14:50 Z" at bounding box center [259, 252] width 32 height 11
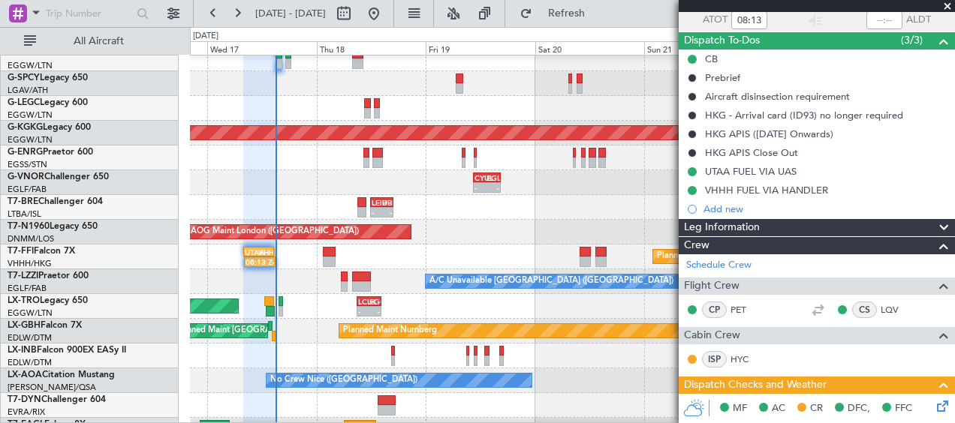
scroll to position [0, 0]
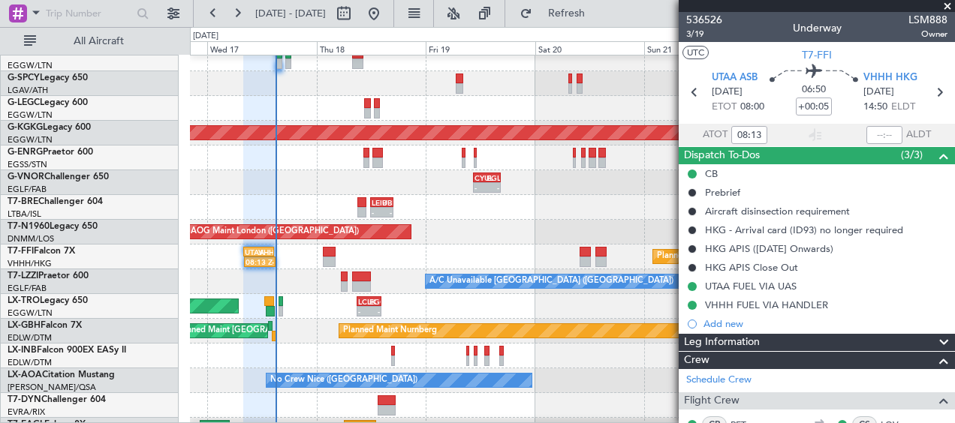
drag, startPoint x: 946, startPoint y: 8, endPoint x: 932, endPoint y: 25, distance: 22.4
click at [946, 8] on span at bounding box center [947, 7] width 15 height 14
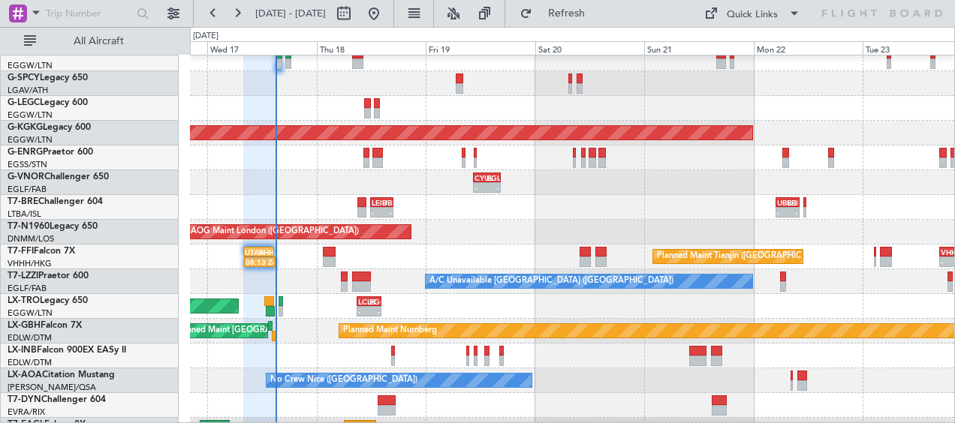
type input "0"
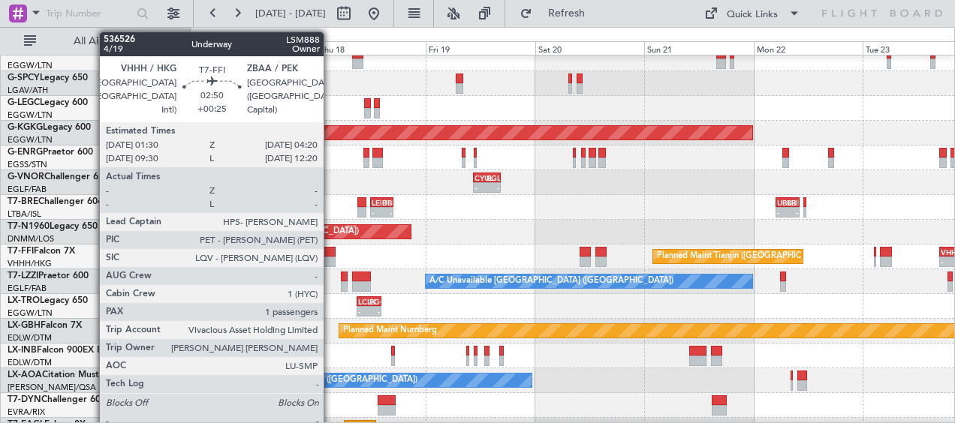
click at [330, 255] on div at bounding box center [330, 252] width 14 height 11
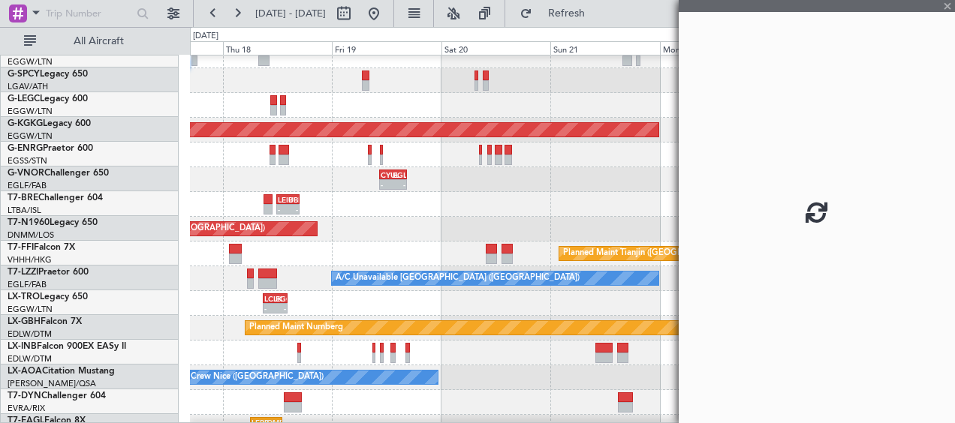
scroll to position [161, 0]
click at [345, 252] on div "Planned Maint Tianjin ([GEOGRAPHIC_DATA]) - - VHHH 17:00 Z UTTT 23:45 Z - - UTT…" at bounding box center [572, 254] width 764 height 25
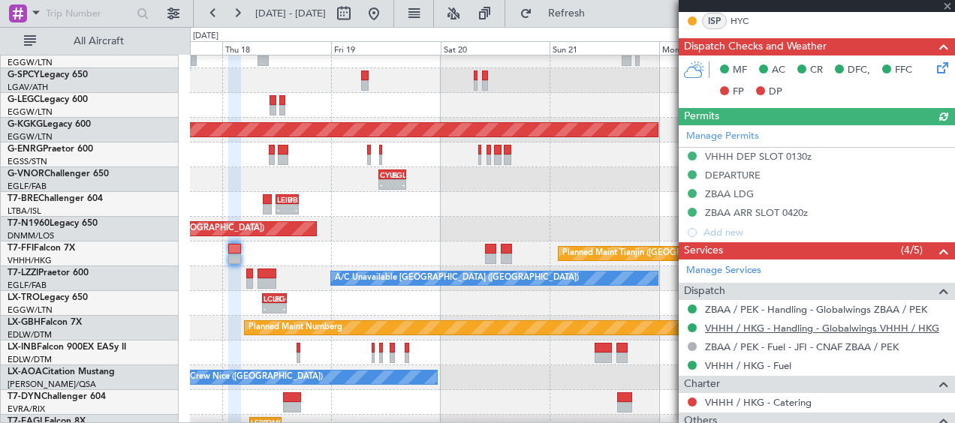
scroll to position [375, 0]
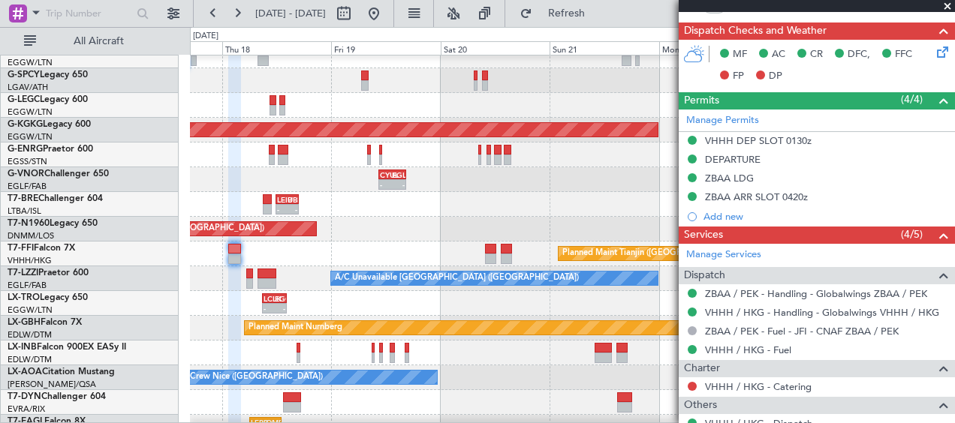
drag, startPoint x: 951, startPoint y: 6, endPoint x: 908, endPoint y: 32, distance: 49.8
click at [950, 7] on span at bounding box center [947, 7] width 15 height 14
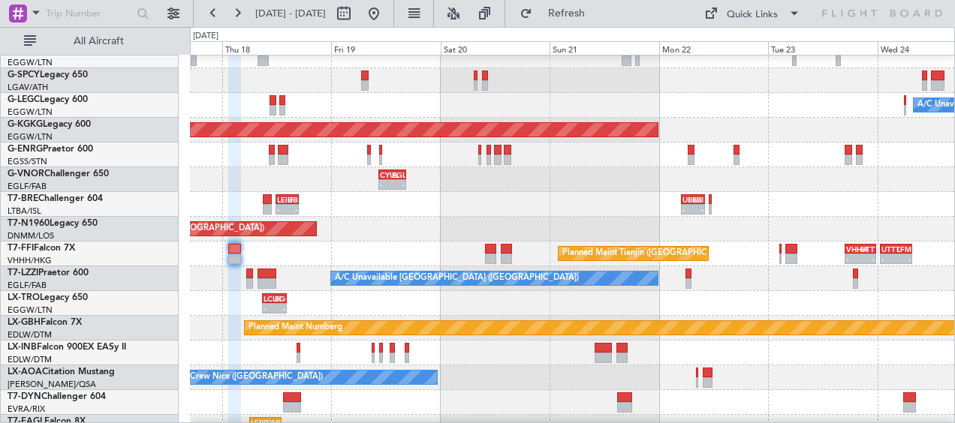
type input "0"
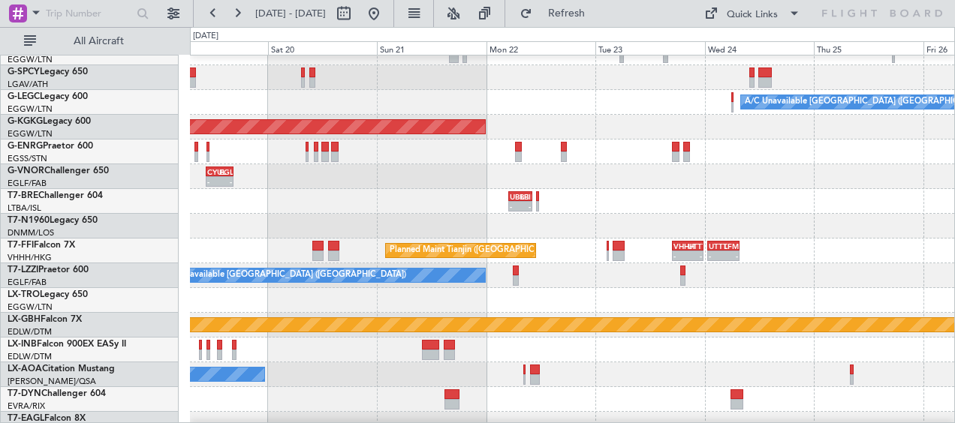
scroll to position [162, 0]
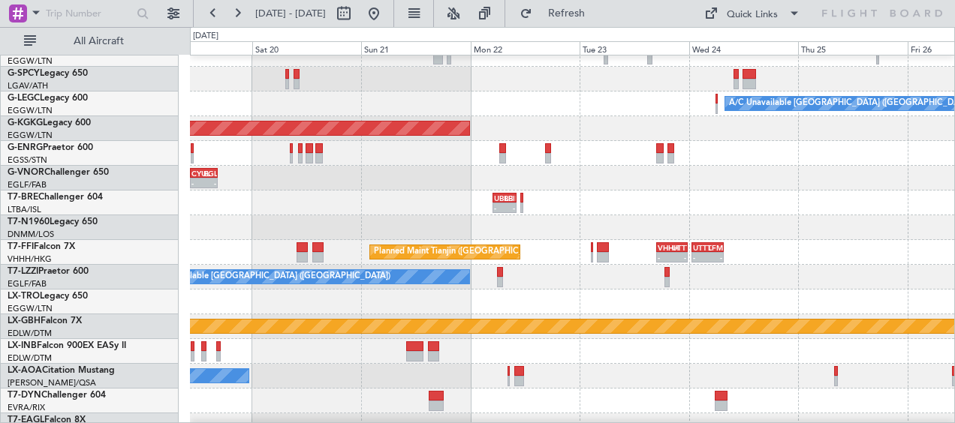
click at [510, 165] on div "A/C Unavailable [GEOGRAPHIC_DATA] ([GEOGRAPHIC_DATA]) AOG Maint [GEOGRAPHIC_DAT…" at bounding box center [572, 314] width 764 height 842
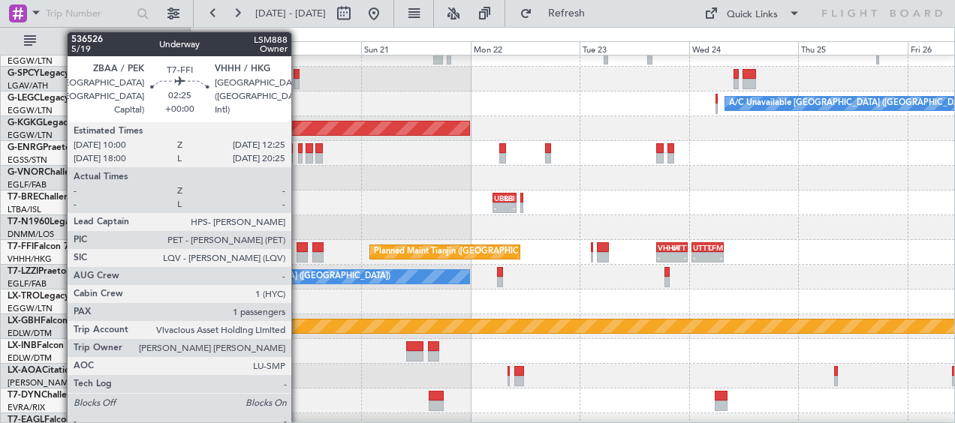
click at [299, 251] on div at bounding box center [301, 247] width 11 height 11
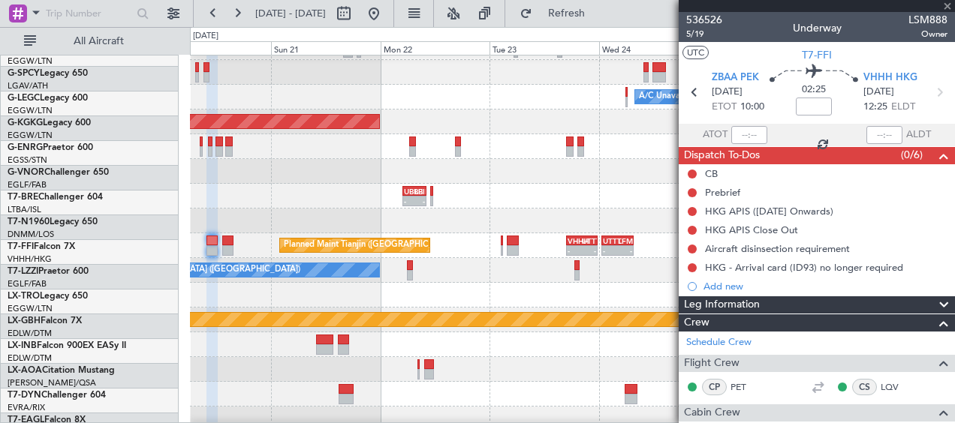
scroll to position [169, 0]
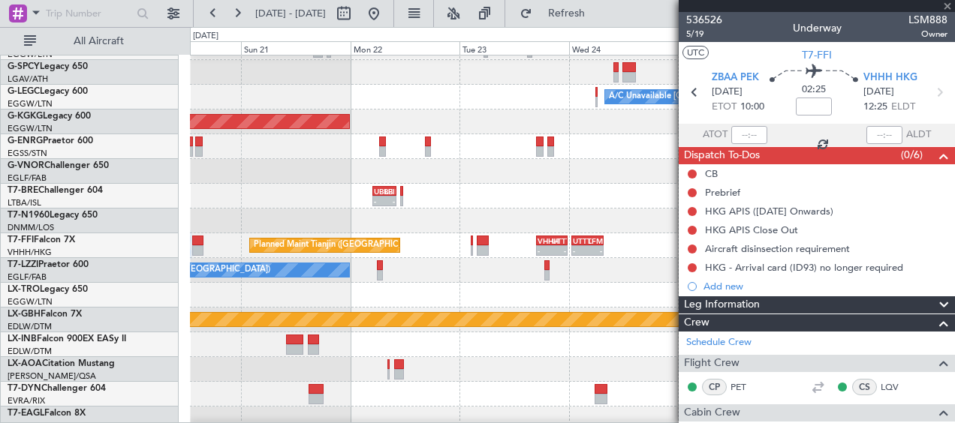
click at [511, 210] on div "AOG Maint London ([GEOGRAPHIC_DATA])" at bounding box center [572, 221] width 764 height 25
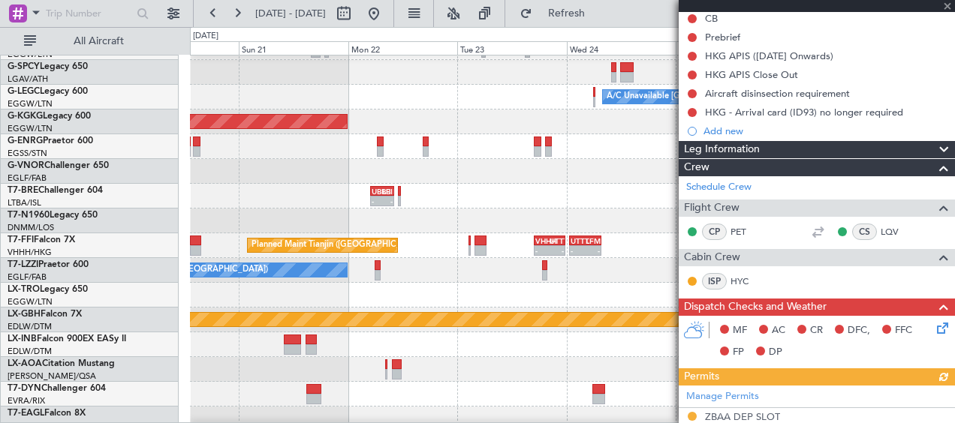
scroll to position [375, 0]
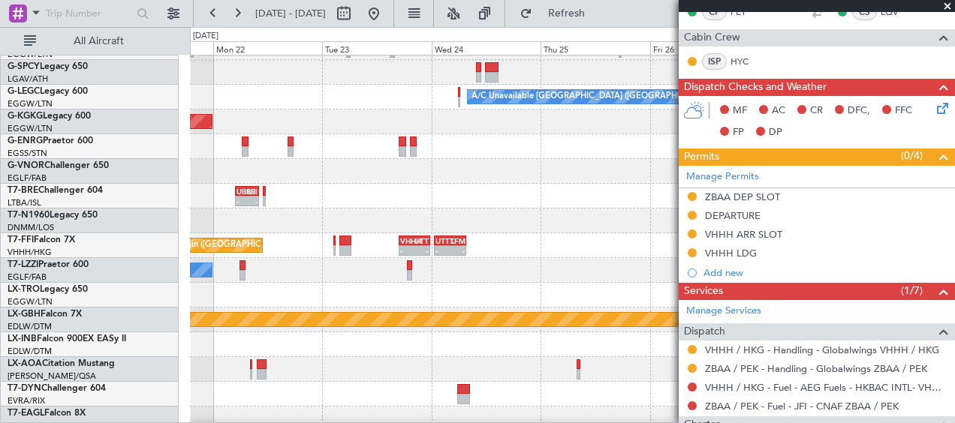
click at [387, 263] on div "A/C Unavailable [GEOGRAPHIC_DATA] ([GEOGRAPHIC_DATA]) A/C Unavailable [GEOGRAPH…" at bounding box center [572, 270] width 764 height 25
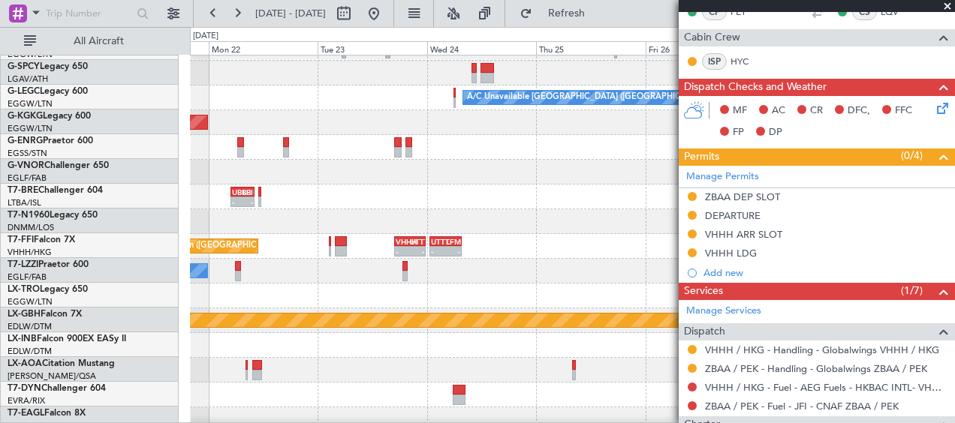
scroll to position [168, 0]
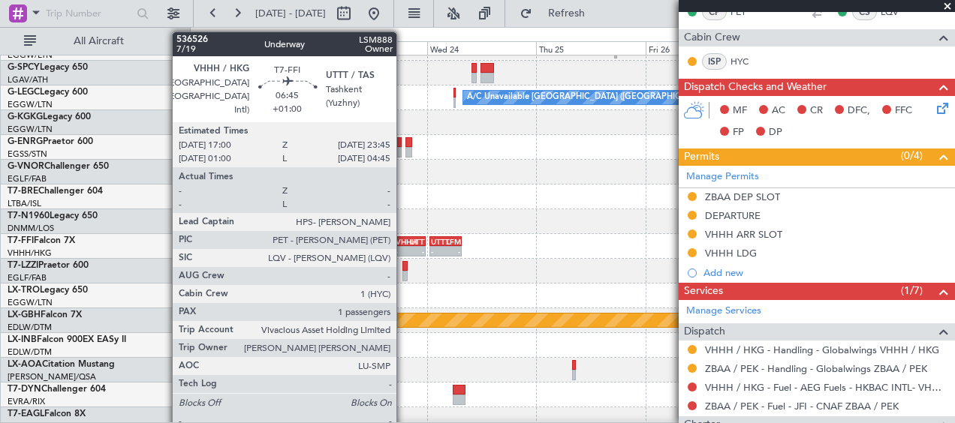
click at [404, 239] on div "VHHH" at bounding box center [403, 241] width 14 height 9
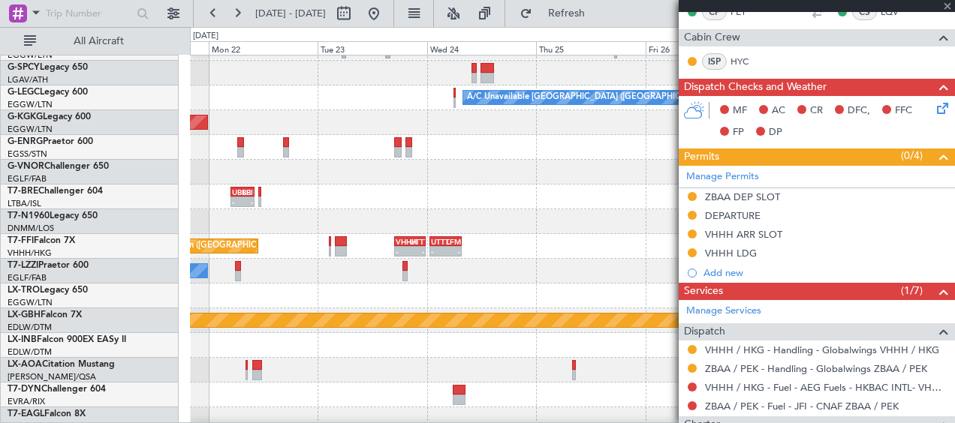
type input "+01:00"
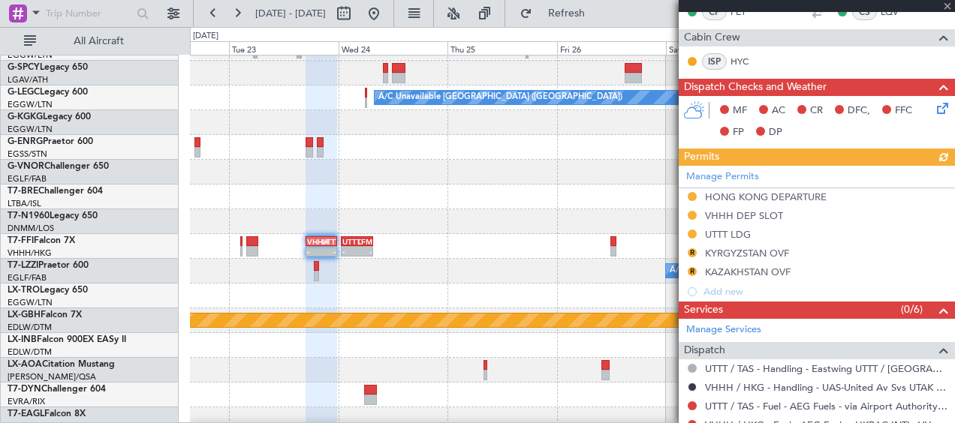
click at [489, 255] on div "- - VHHH 17:00 Z UTTT 23:45 Z - - UTTT 00:45 Z LFMN 07:45 Z - - LIML 14:00 Z ZB…" at bounding box center [572, 246] width 764 height 25
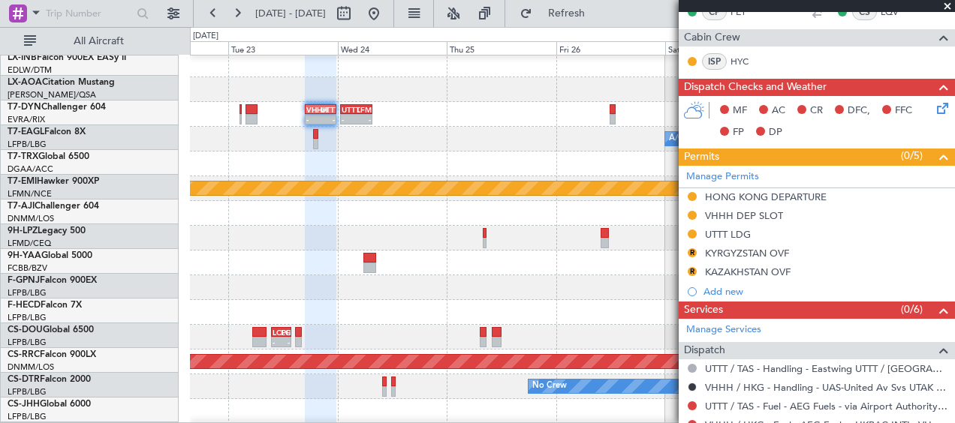
scroll to position [300, 0]
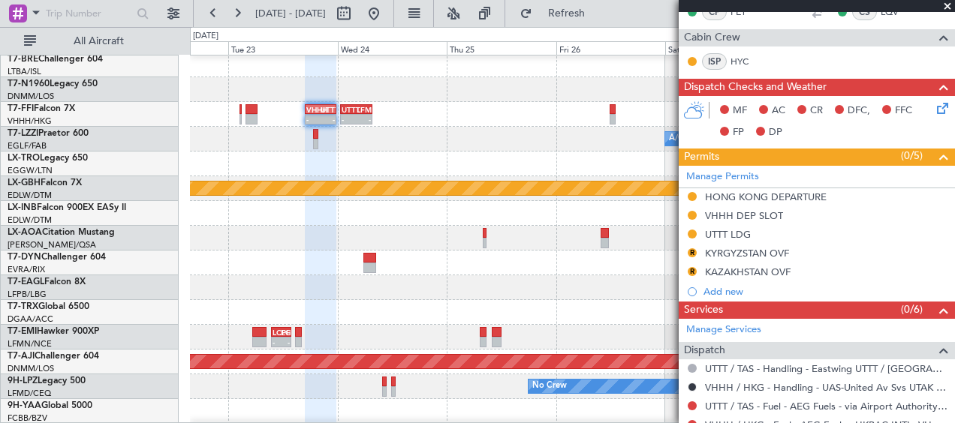
click at [951, 8] on span at bounding box center [947, 7] width 15 height 14
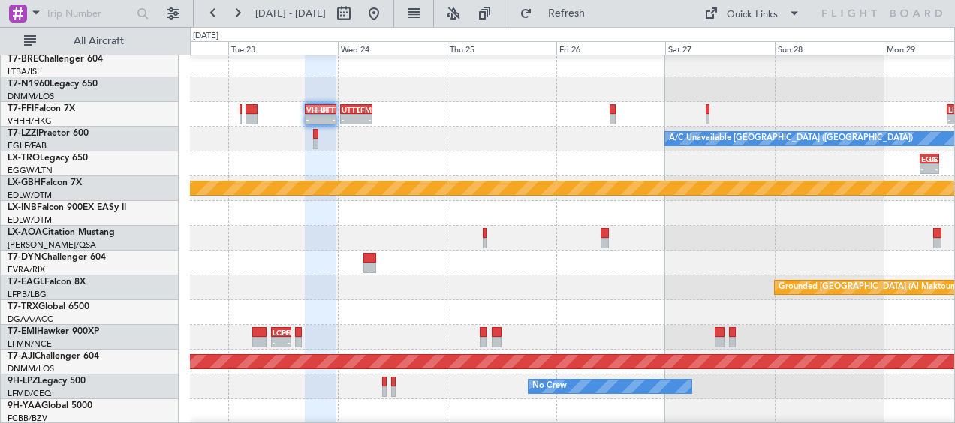
type input "0"
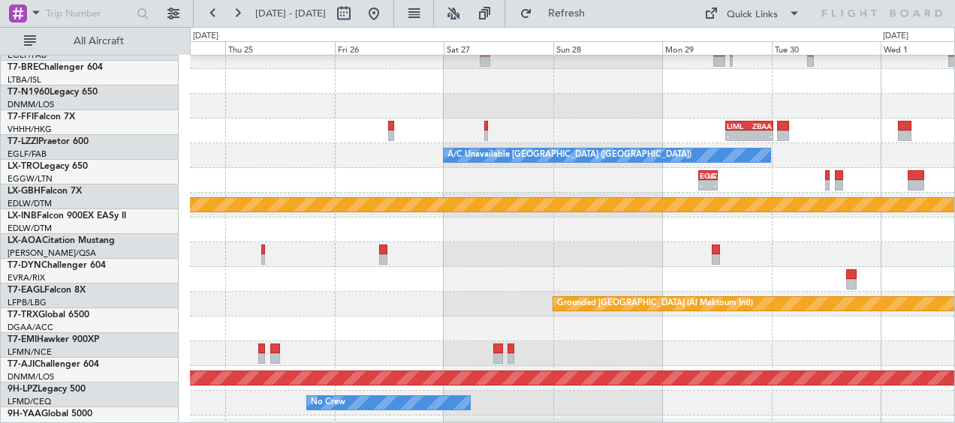
scroll to position [272, 0]
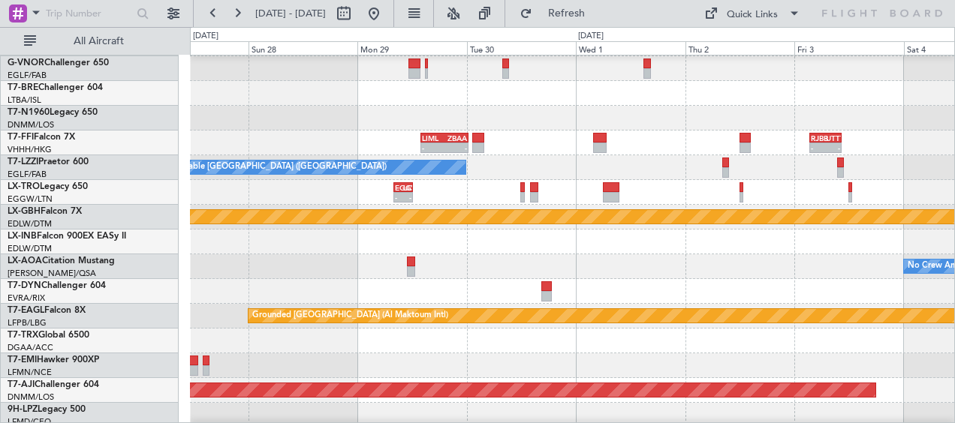
click at [219, 201] on div "- - EGGW 08:00 Z LCLK 12:15 Z" at bounding box center [572, 192] width 764 height 25
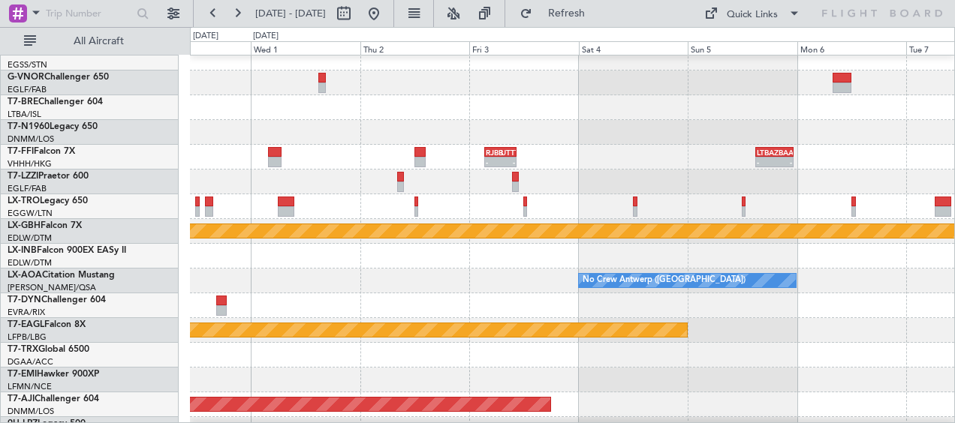
scroll to position [257, 0]
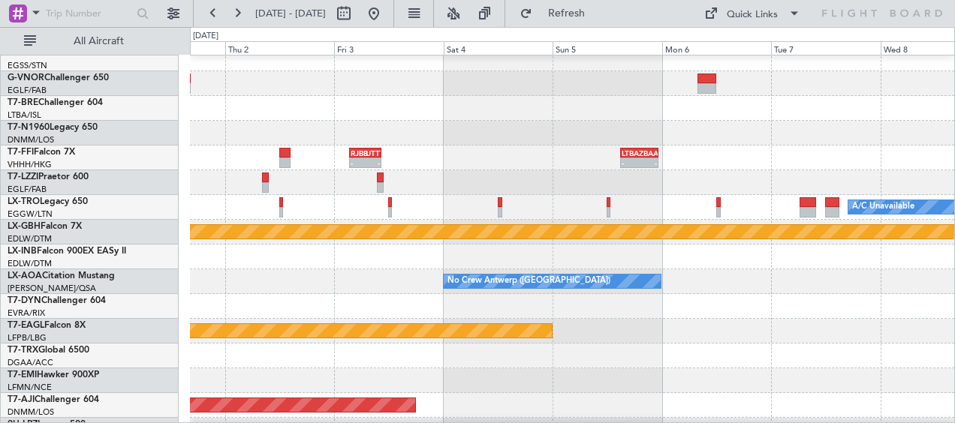
click at [317, 172] on div "A/C Unavailable [GEOGRAPHIC_DATA] ([GEOGRAPHIC_DATA])" at bounding box center [572, 182] width 764 height 25
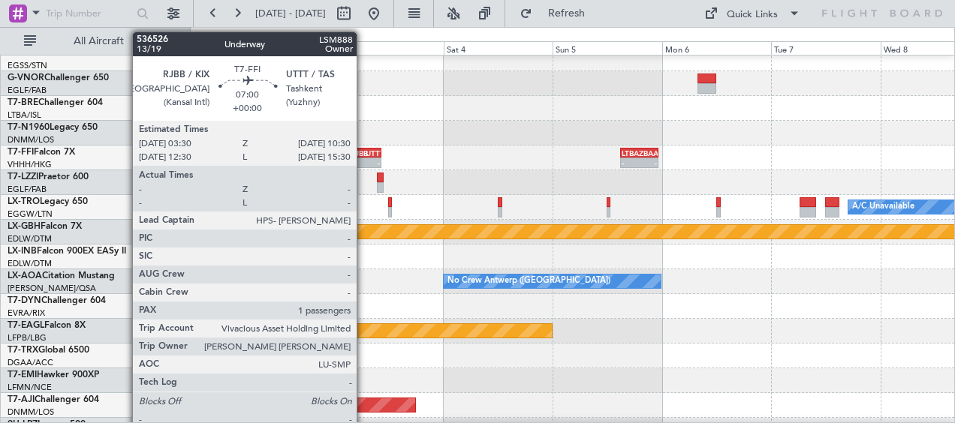
click at [363, 159] on div "-" at bounding box center [358, 162] width 14 height 9
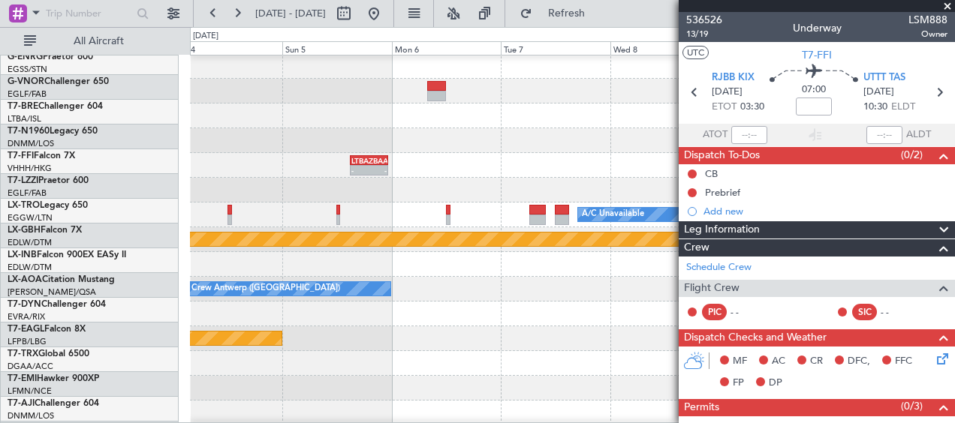
scroll to position [249, 0]
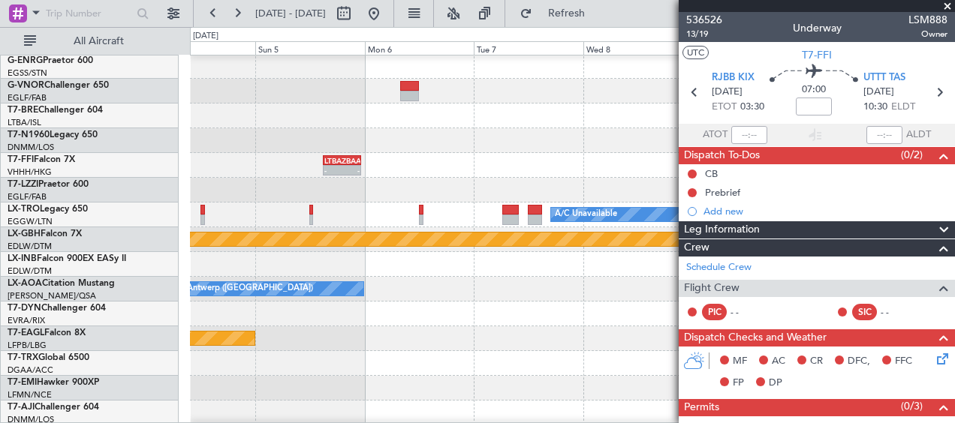
click at [286, 183] on div at bounding box center [572, 190] width 764 height 25
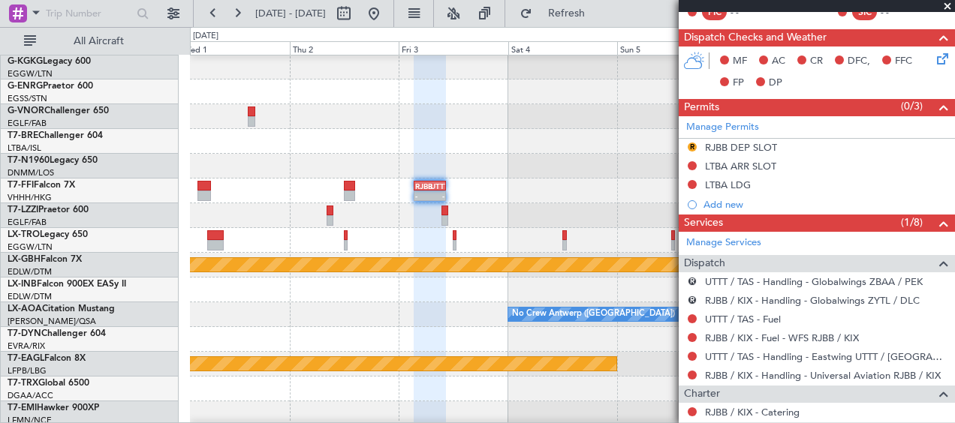
scroll to position [227, 0]
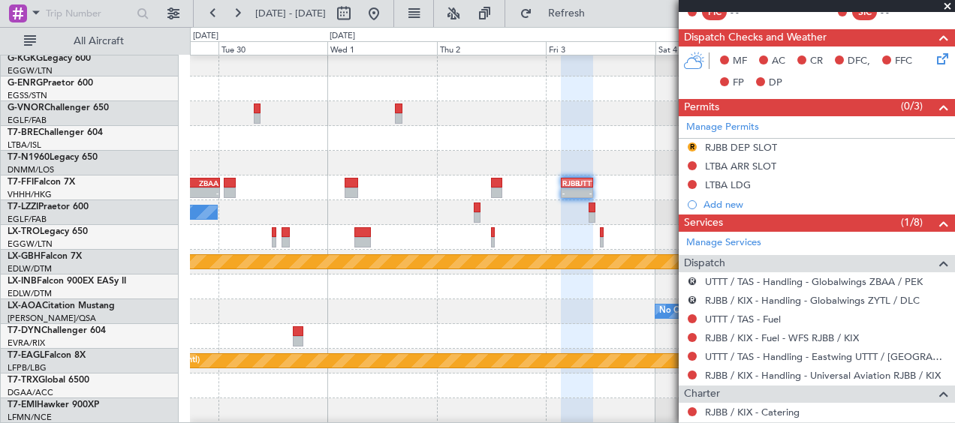
click at [423, 212] on div "A/C Unavailable [GEOGRAPHIC_DATA] ([GEOGRAPHIC_DATA])" at bounding box center [572, 212] width 764 height 25
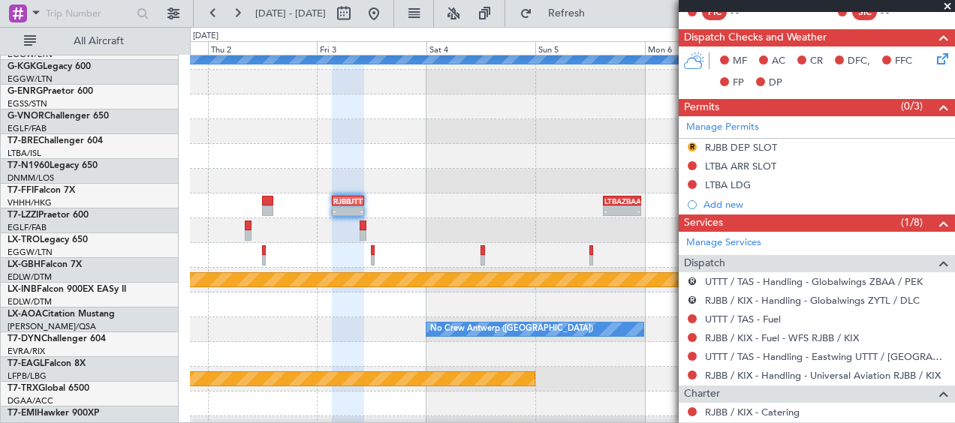
scroll to position [202, 0]
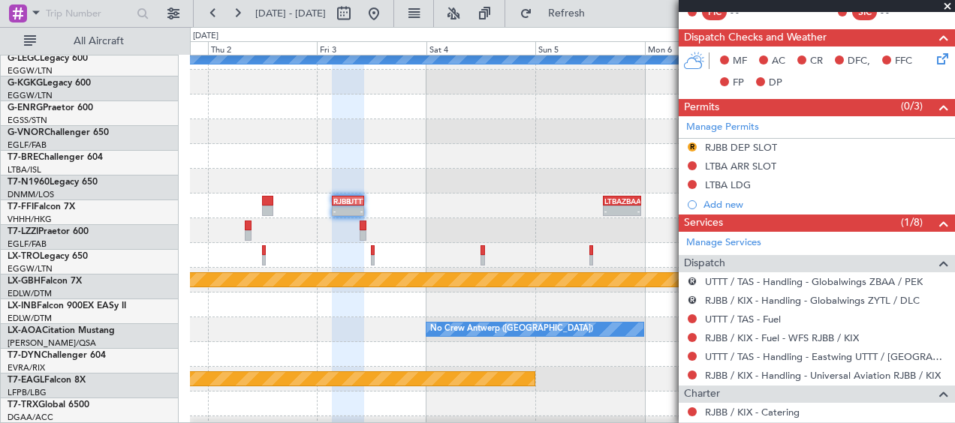
click at [182, 141] on div "A/C Unavailable [GEOGRAPHIC_DATA] ([GEOGRAPHIC_DATA]) - - RJBB 03:30 Z UTTT 10:…" at bounding box center [477, 225] width 955 height 396
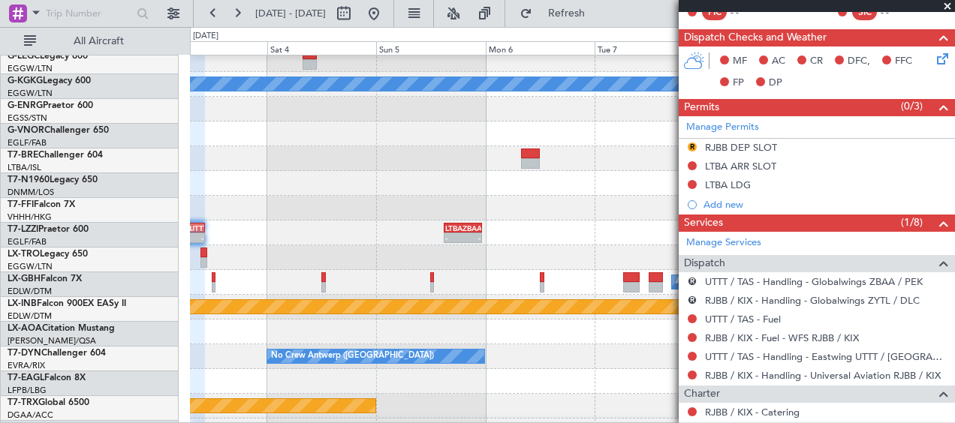
scroll to position [174, 0]
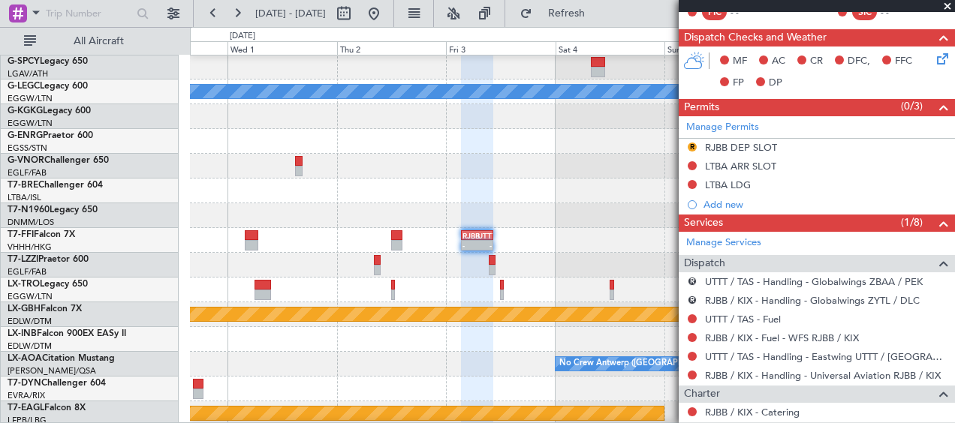
click at [713, 155] on fb-app "[DATE] - [DATE] Refresh Quick Links All Aircraft A/C Unavailable [GEOGRAPHIC_DA…" at bounding box center [477, 217] width 955 height 412
drag, startPoint x: 948, startPoint y: 4, endPoint x: 802, endPoint y: 83, distance: 165.9
click at [948, 5] on span at bounding box center [947, 7] width 15 height 14
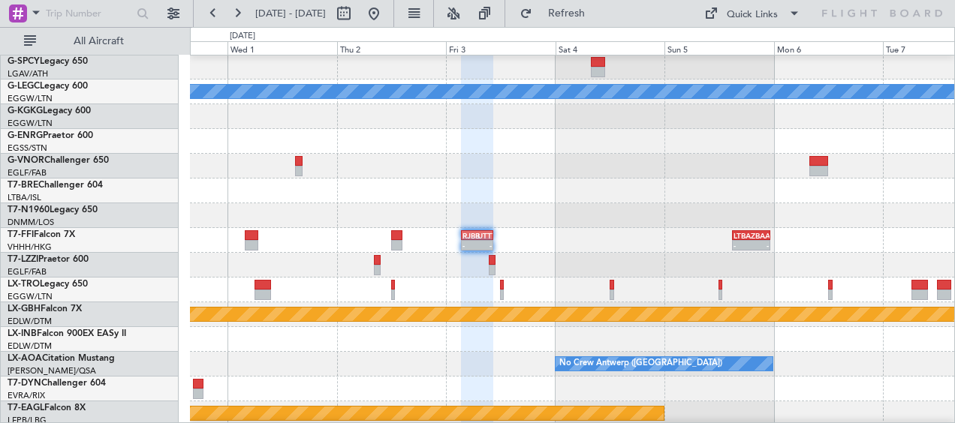
type input "0"
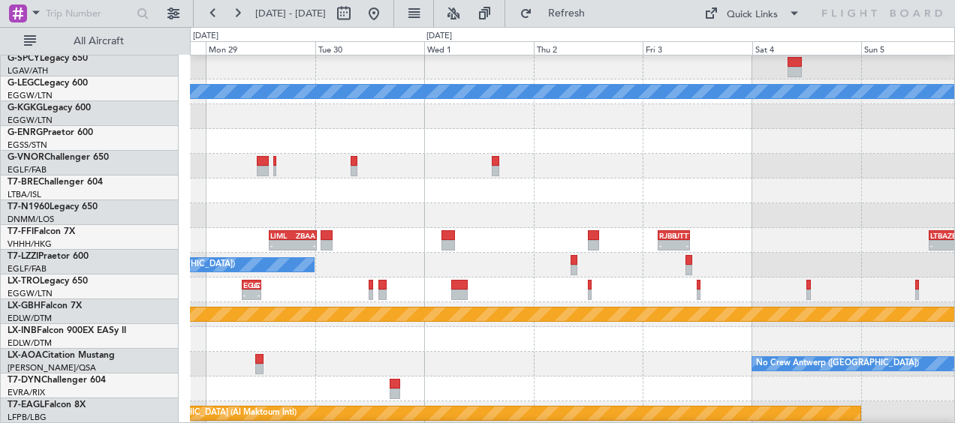
scroll to position [176, 0]
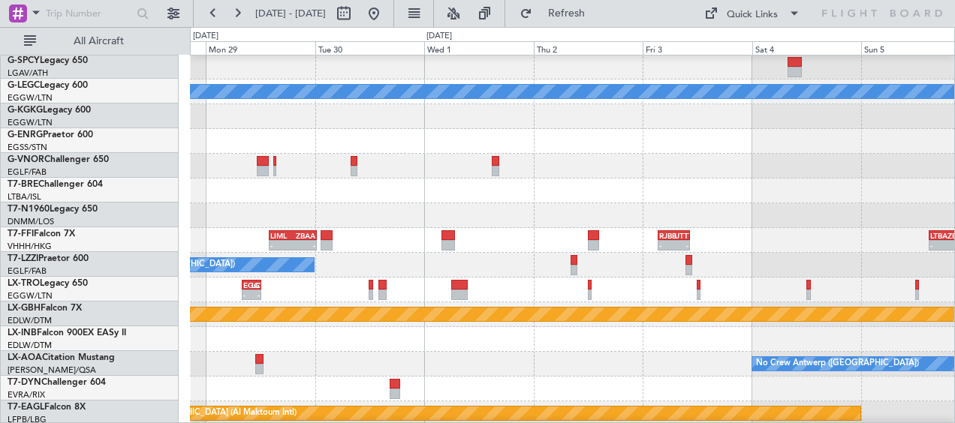
click at [688, 191] on div at bounding box center [572, 191] width 764 height 25
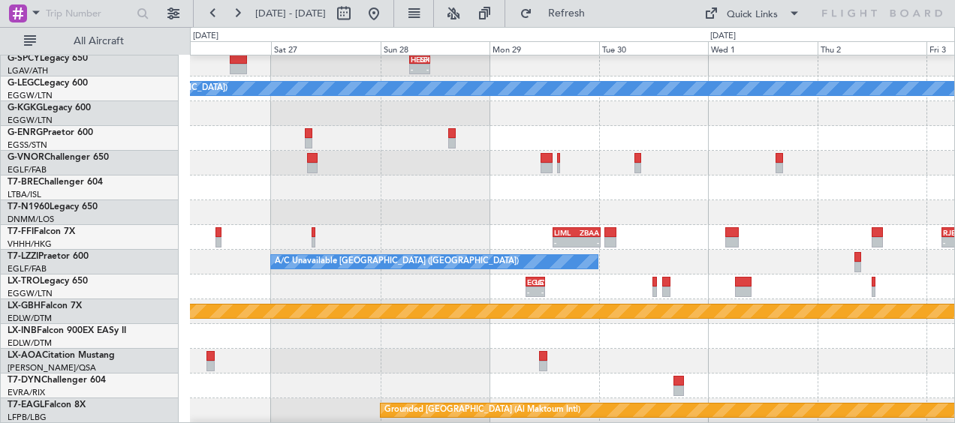
click at [620, 197] on div at bounding box center [572, 188] width 764 height 25
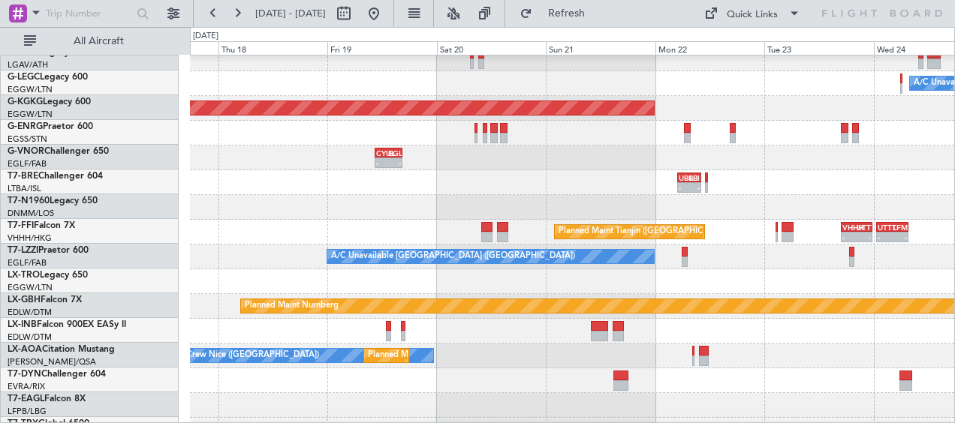
scroll to position [182, 0]
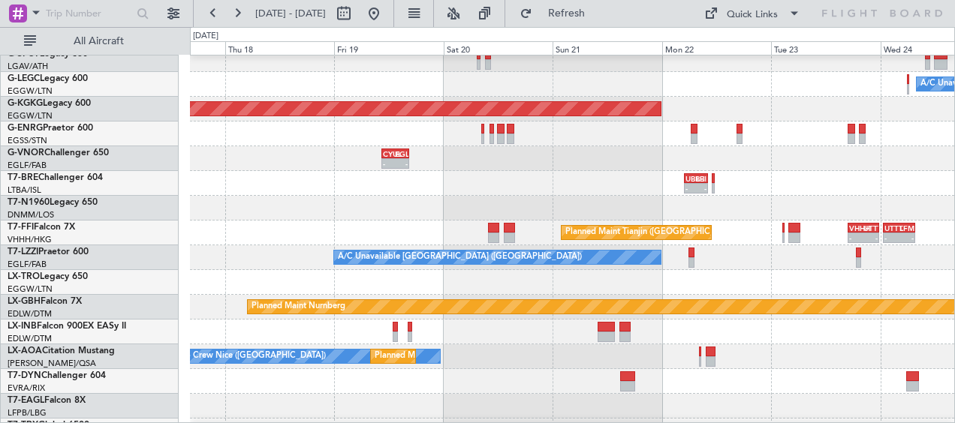
click at [857, 197] on div "AOG Maint London ([GEOGRAPHIC_DATA])" at bounding box center [572, 208] width 764 height 25
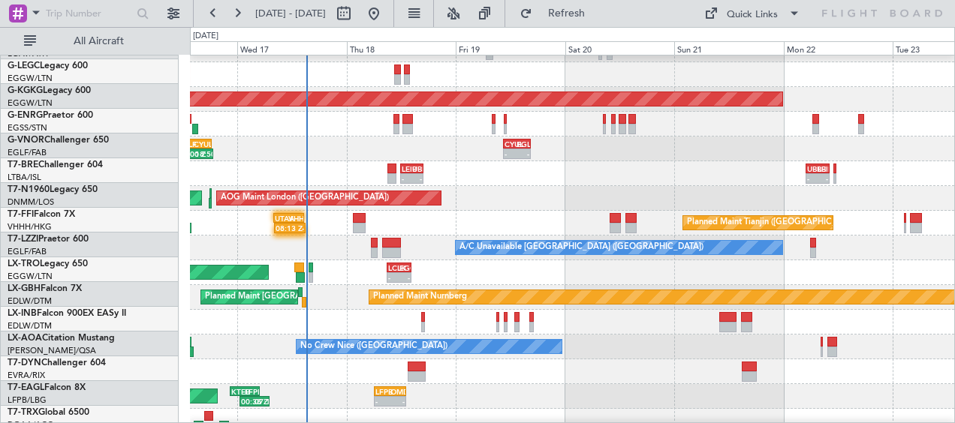
scroll to position [191, 0]
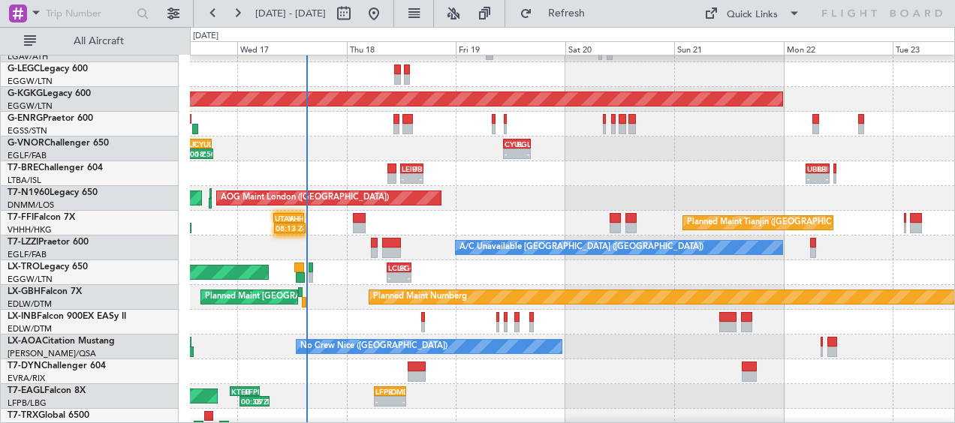
click at [871, 201] on div "AOG Maint London ([GEOGRAPHIC_DATA]) AOG Maint [GEOGRAPHIC_DATA] ([GEOGRAPHIC_D…" at bounding box center [572, 198] width 764 height 25
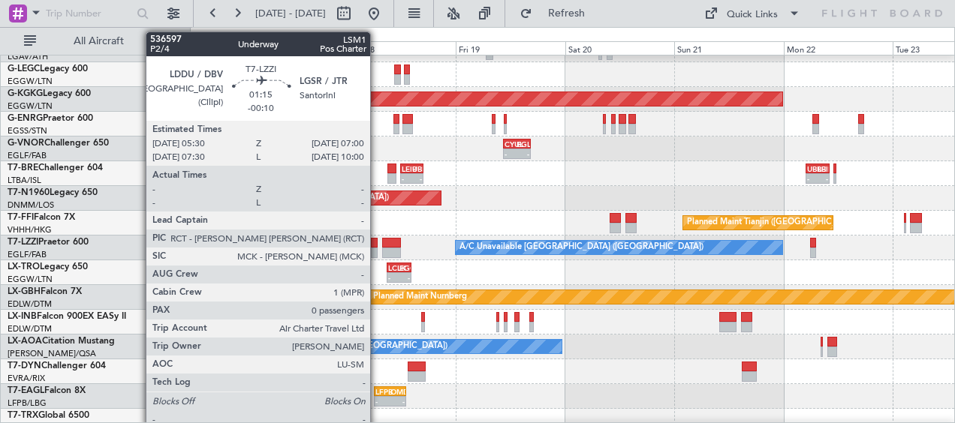
click at [377, 249] on div at bounding box center [375, 253] width 8 height 11
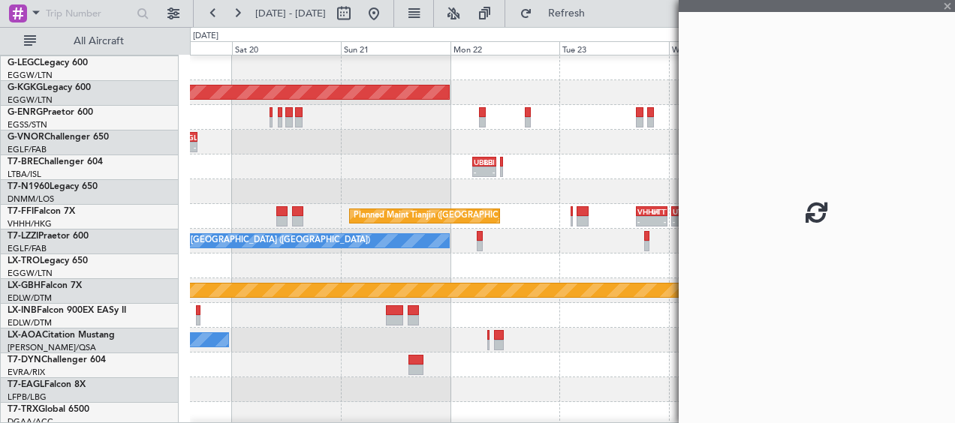
click at [276, 263] on div "- - LCLK 09:00 Z EGGW 14:20 Z" at bounding box center [572, 266] width 764 height 25
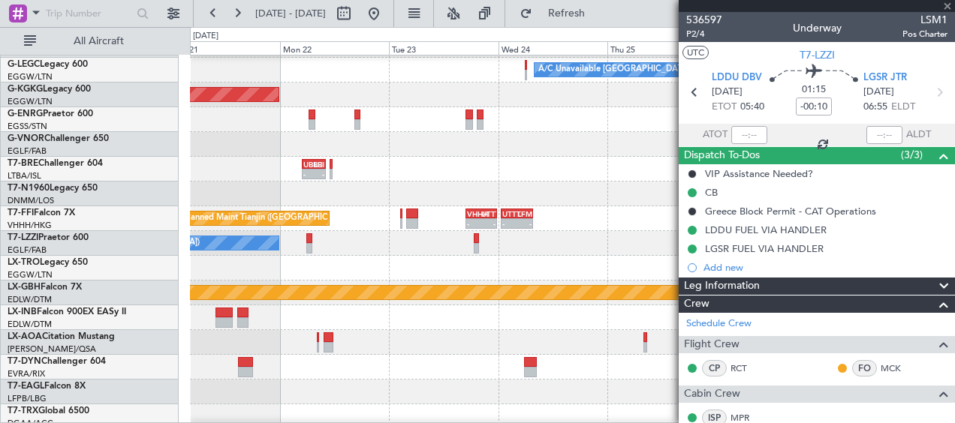
scroll to position [197, 0]
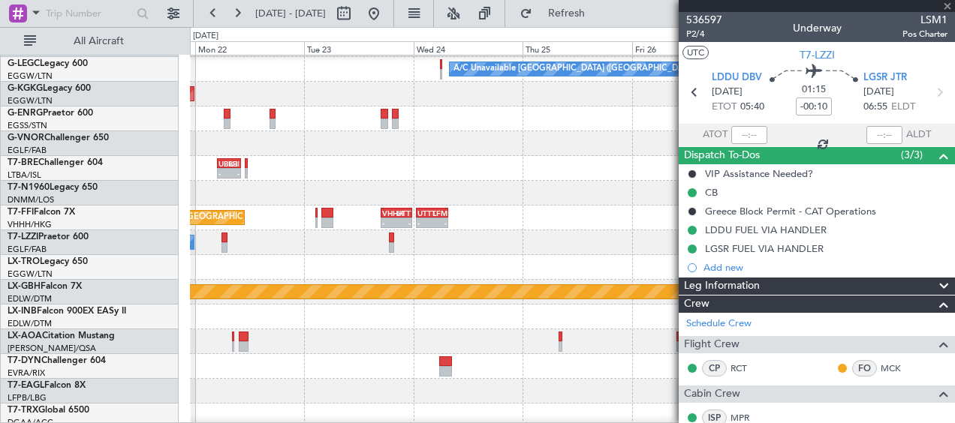
click at [327, 249] on div "A/C Unavailable [GEOGRAPHIC_DATA] ([GEOGRAPHIC_DATA]) A/C Unavailable [GEOGRAPH…" at bounding box center [572, 242] width 764 height 25
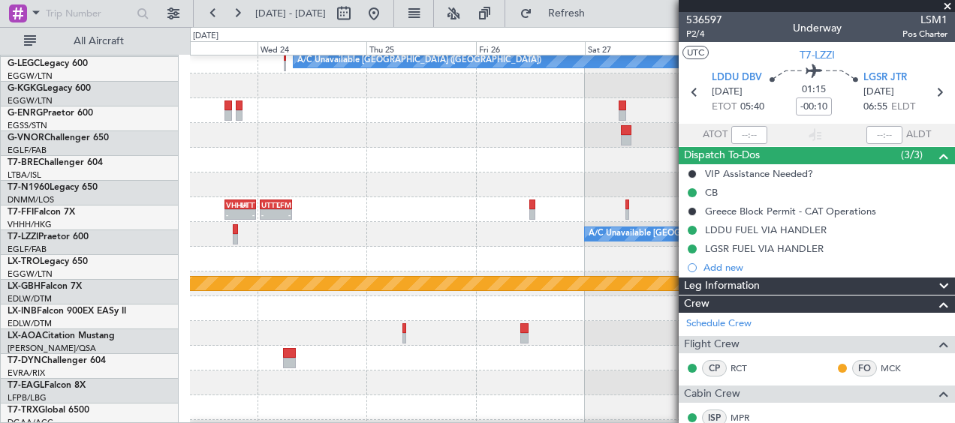
scroll to position [204, 0]
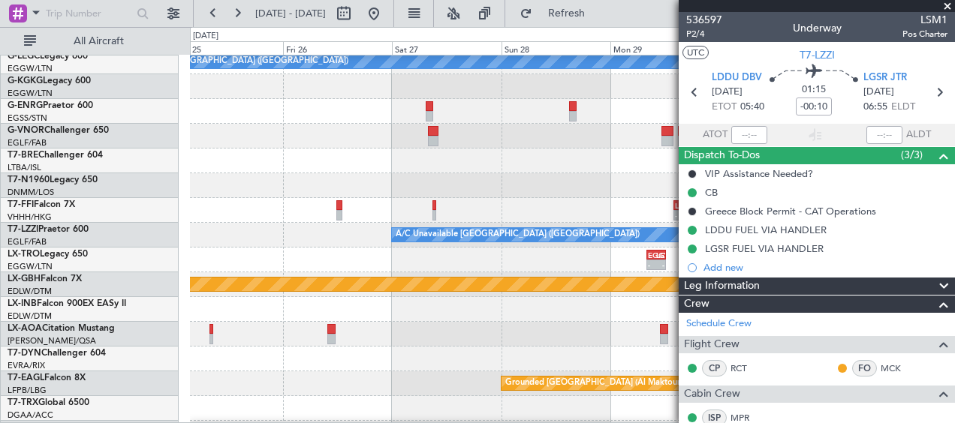
click at [168, 247] on div "- - HESX 06:30 Z LFPB 11:00 Z A/C Unavailable [GEOGRAPHIC_DATA] ([GEOGRAPHIC_DA…" at bounding box center [477, 225] width 955 height 396
click at [949, 3] on span at bounding box center [947, 7] width 15 height 14
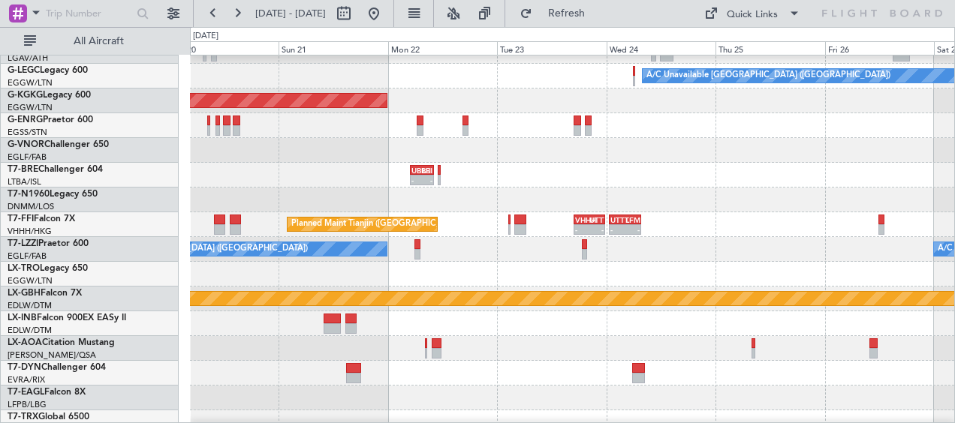
click at [793, 290] on div "Planned Maint Nurnberg" at bounding box center [572, 299] width 764 height 25
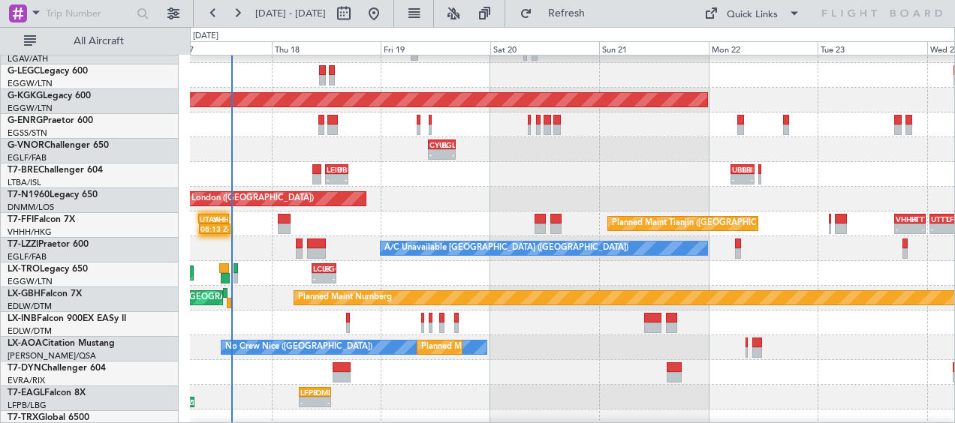
scroll to position [192, 0]
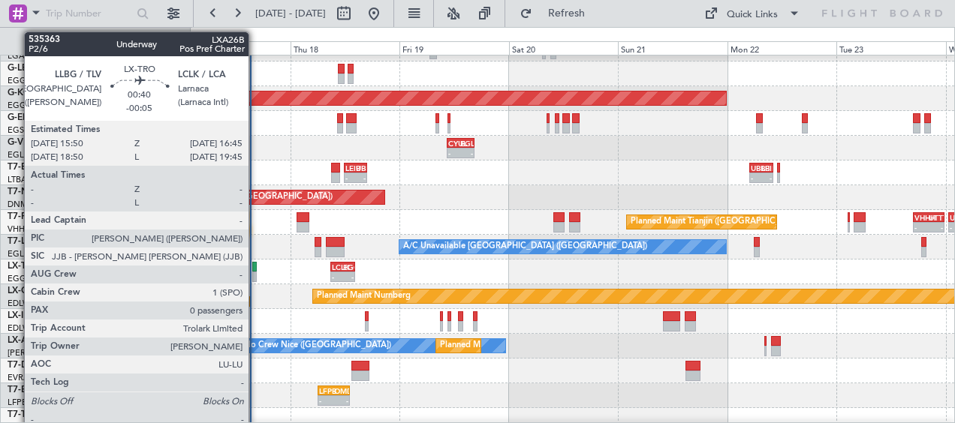
click at [255, 275] on div at bounding box center [254, 277] width 5 height 11
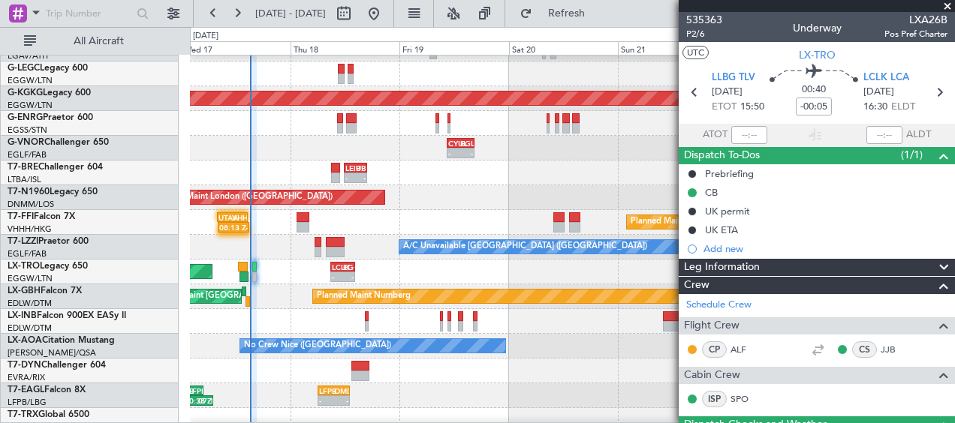
scroll to position [199, 0]
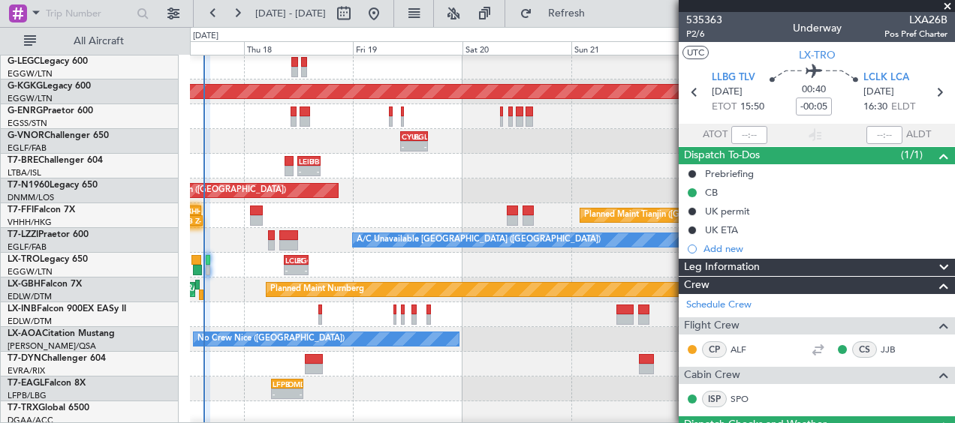
click at [343, 266] on div "- - LCLK 09:00 Z EGGW 14:20 Z Unplanned Maint Athens (Eleftherios Venizelos Int…" at bounding box center [572, 265] width 764 height 25
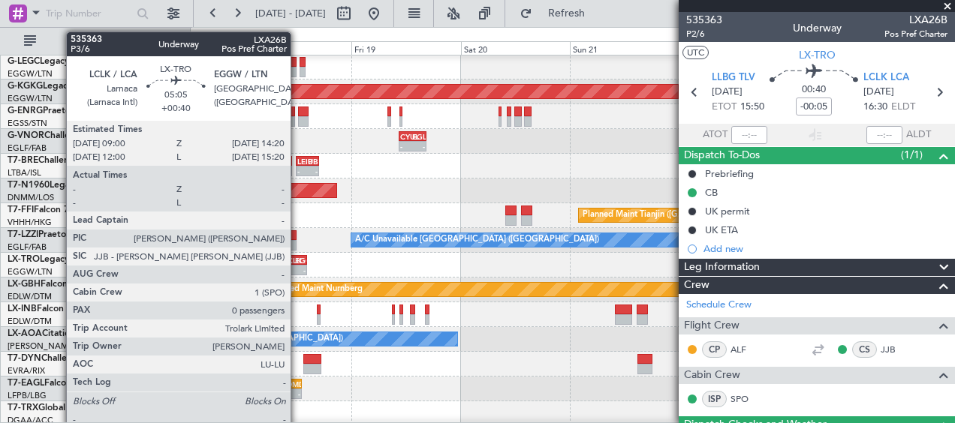
click at [295, 266] on div "-" at bounding box center [300, 270] width 11 height 9
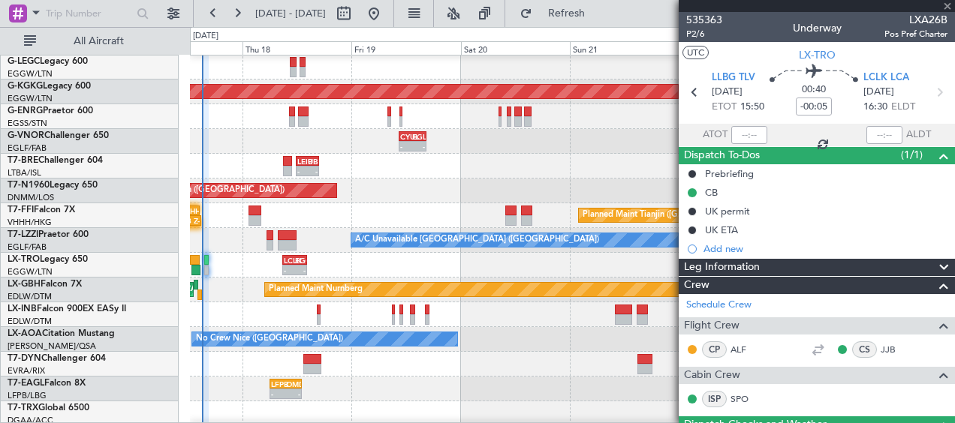
type input "+00:40"
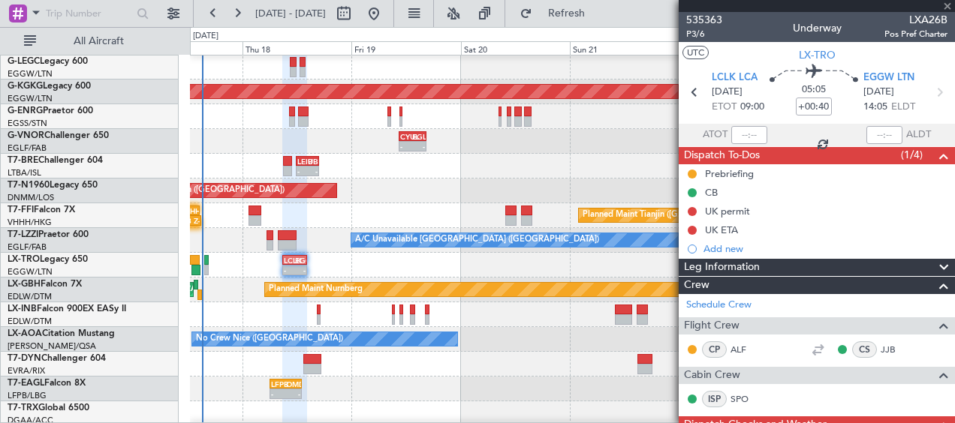
click at [949, 5] on div at bounding box center [817, 6] width 276 height 12
click at [947, 5] on span at bounding box center [947, 7] width 15 height 14
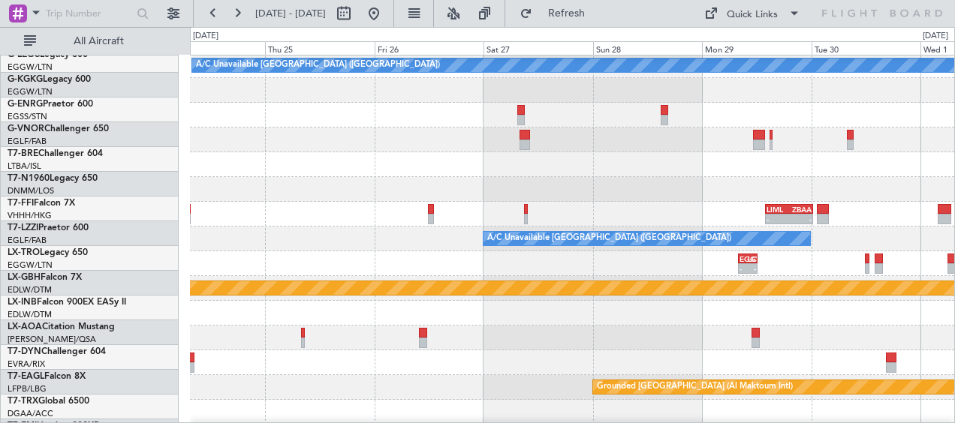
scroll to position [205, 0]
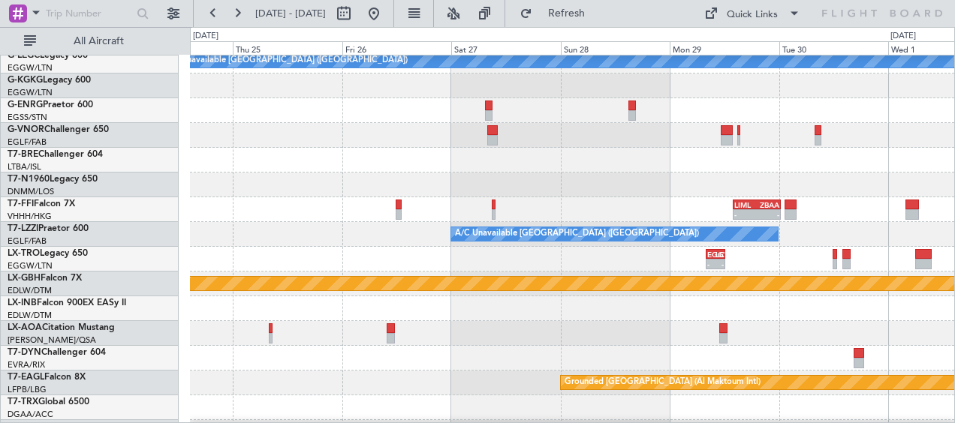
click at [32, 248] on div "- - HESX 06:30 Z LFPB 11:00 Z A/C Unavailable London (Luton) - - LIML 14:00 Z Z…" at bounding box center [477, 225] width 955 height 396
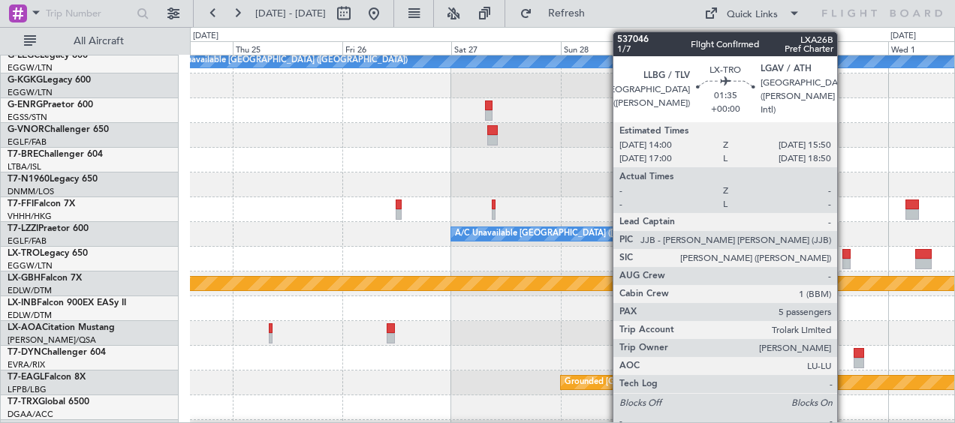
click at [844, 256] on div at bounding box center [846, 254] width 9 height 11
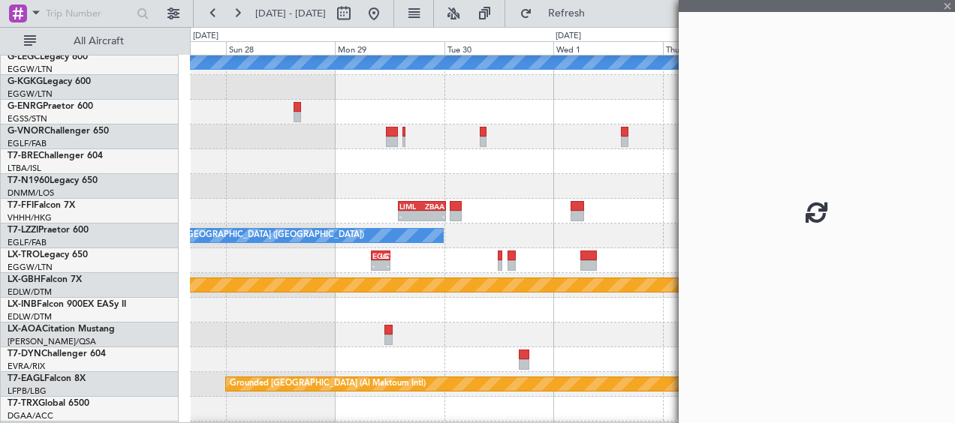
click at [103, 233] on div "- - HESX 06:30 Z LFPB 11:00 Z A/C Unavailable London (Luton) - - LIML 14:00 Z Z…" at bounding box center [477, 225] width 955 height 396
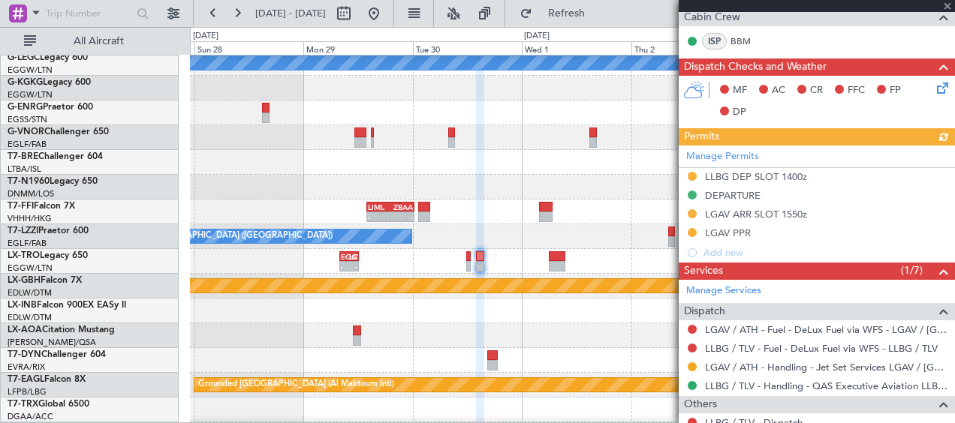
scroll to position [375, 0]
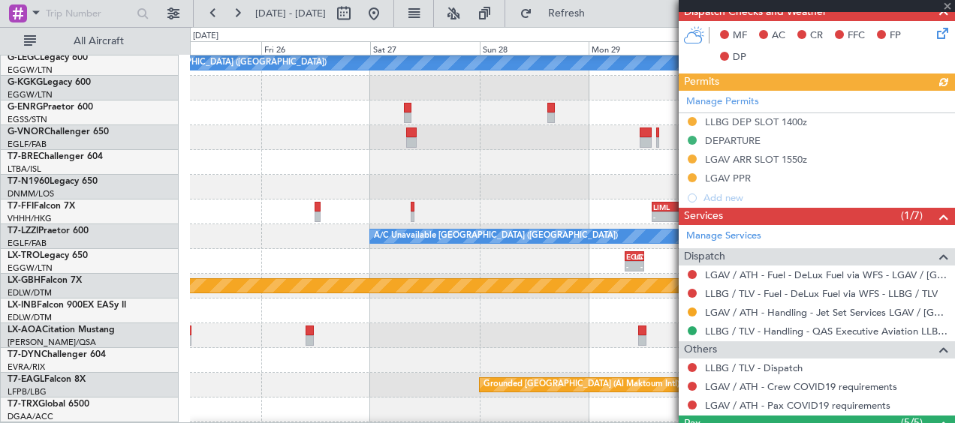
click at [618, 357] on div at bounding box center [572, 360] width 764 height 25
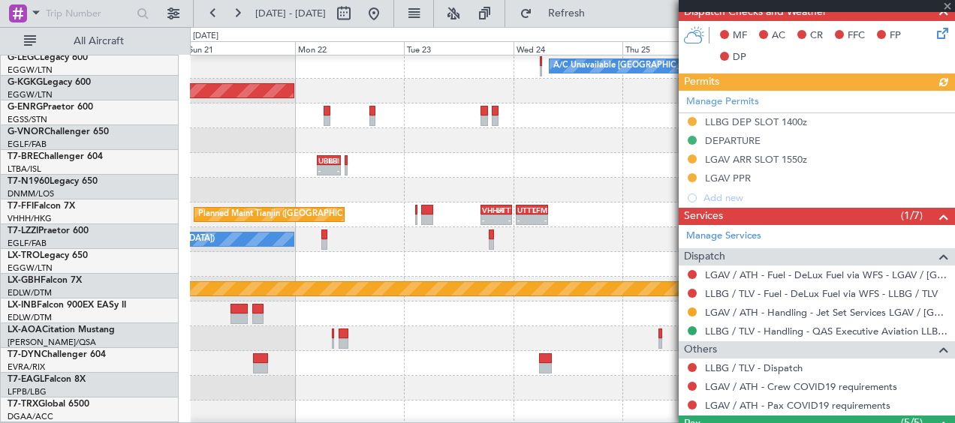
click at [726, 361] on fb-app "27 Sep 2025 - 04 Oct 2025 Refresh Quick Links All Aircraft - - HESX 06:30 Z LFP…" at bounding box center [477, 217] width 955 height 412
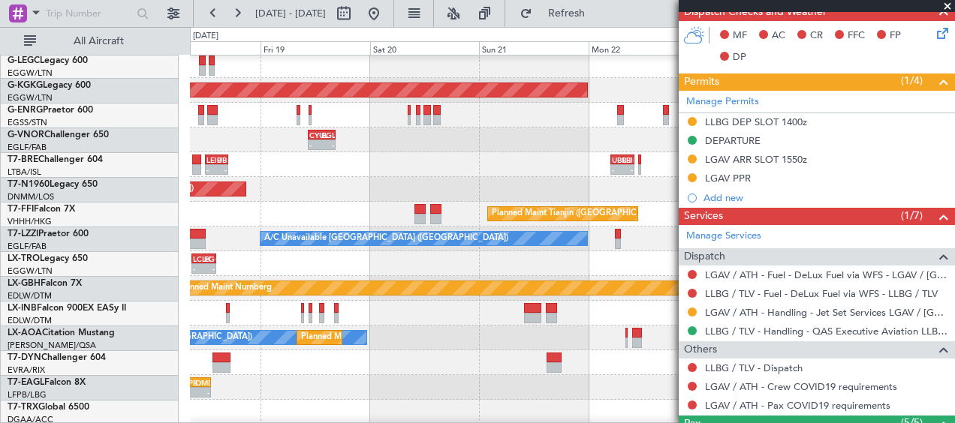
click at [647, 351] on div at bounding box center [572, 363] width 764 height 25
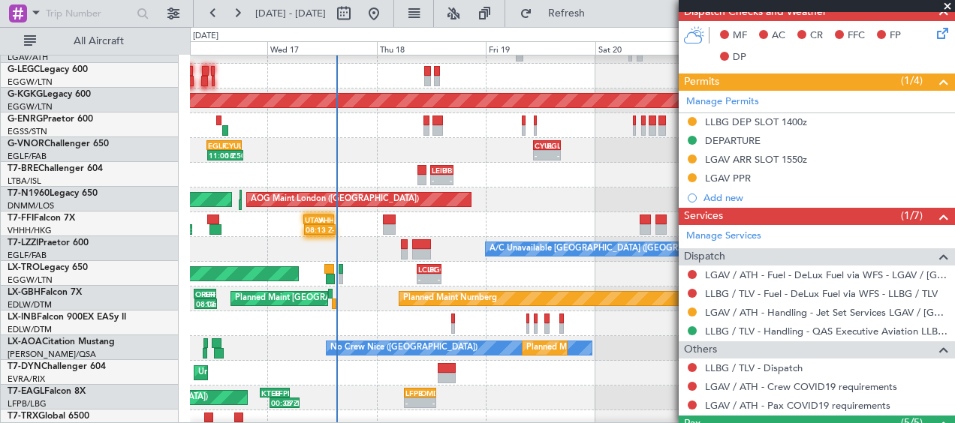
scroll to position [190, 0]
click at [614, 369] on div "Unplanned Maint [GEOGRAPHIC_DATA] (Riga Intl)" at bounding box center [572, 373] width 764 height 25
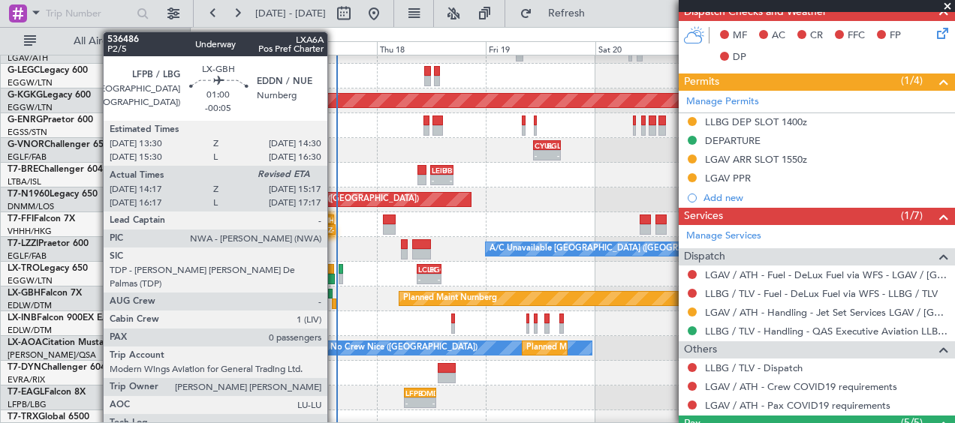
click at [335, 301] on div at bounding box center [334, 304] width 5 height 11
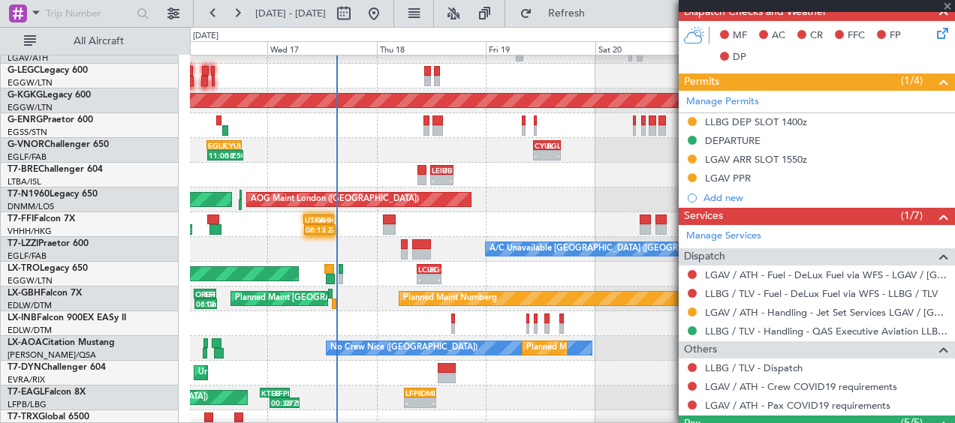
type input "-00:05"
type input "14:17"
type input "0"
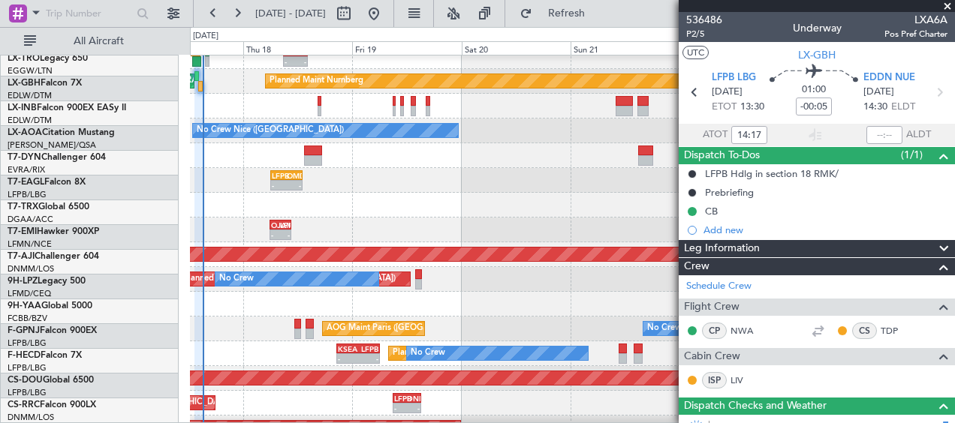
scroll to position [421, 0]
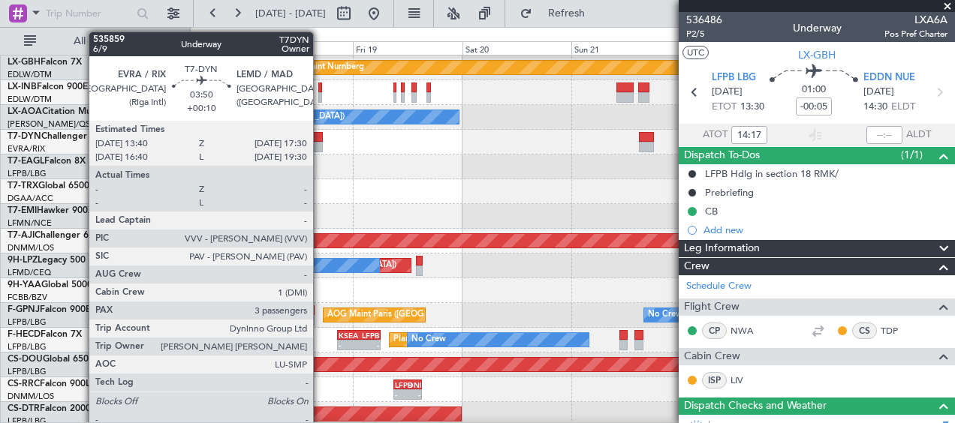
click at [320, 144] on div at bounding box center [314, 147] width 18 height 11
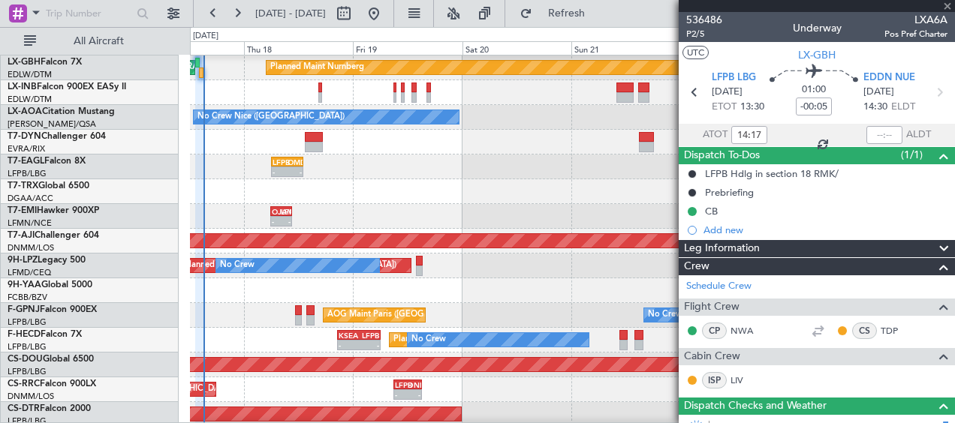
type input "+00:10"
type input "3"
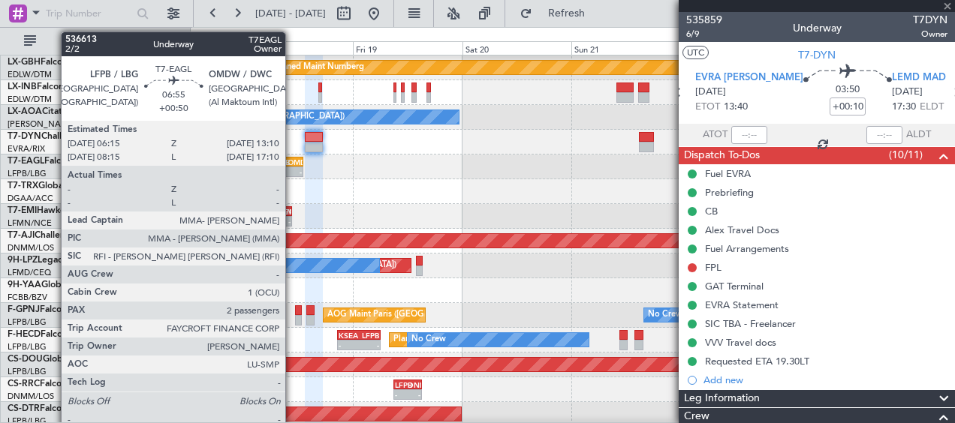
click at [292, 169] on div "-" at bounding box center [294, 171] width 14 height 9
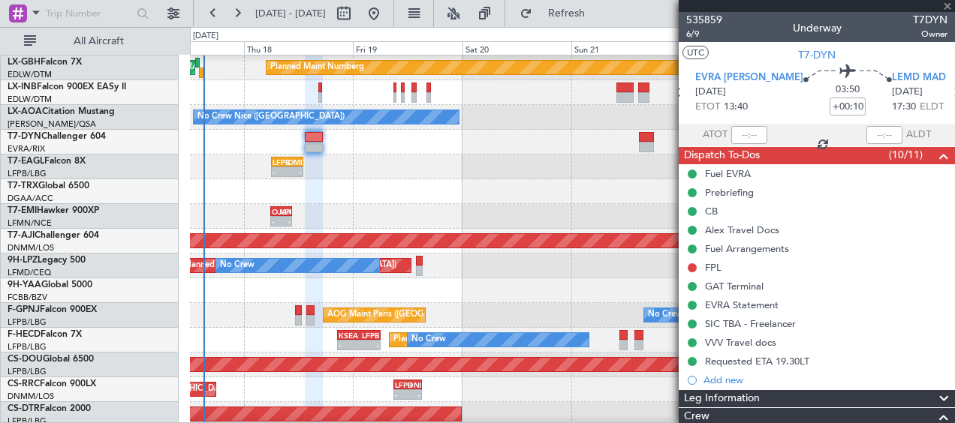
type input "+00:50"
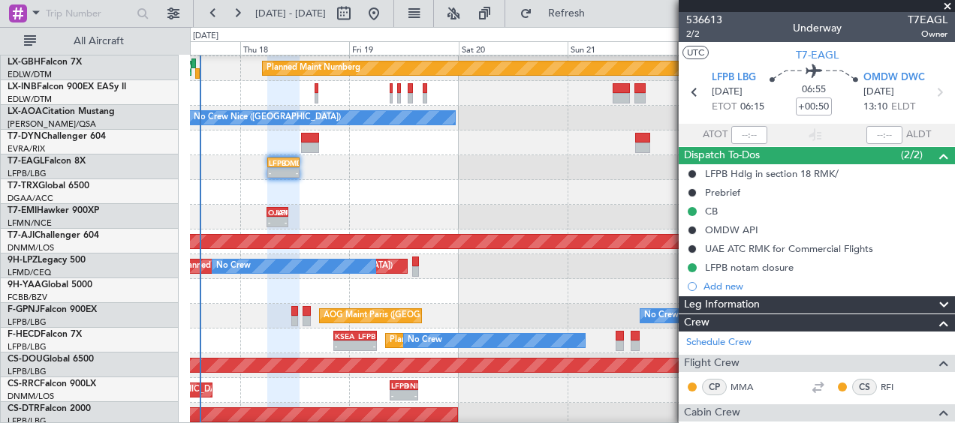
scroll to position [420, 0]
click at [471, 193] on div at bounding box center [572, 192] width 764 height 25
click at [947, 9] on span at bounding box center [947, 7] width 15 height 14
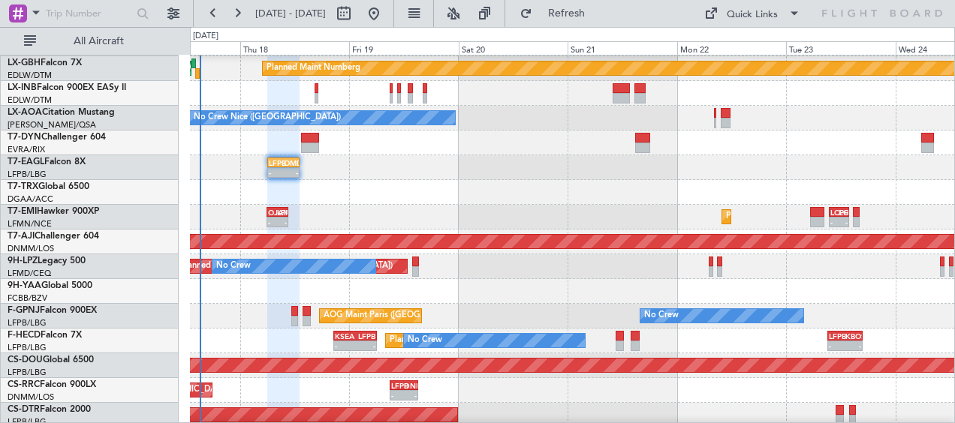
type input "0"
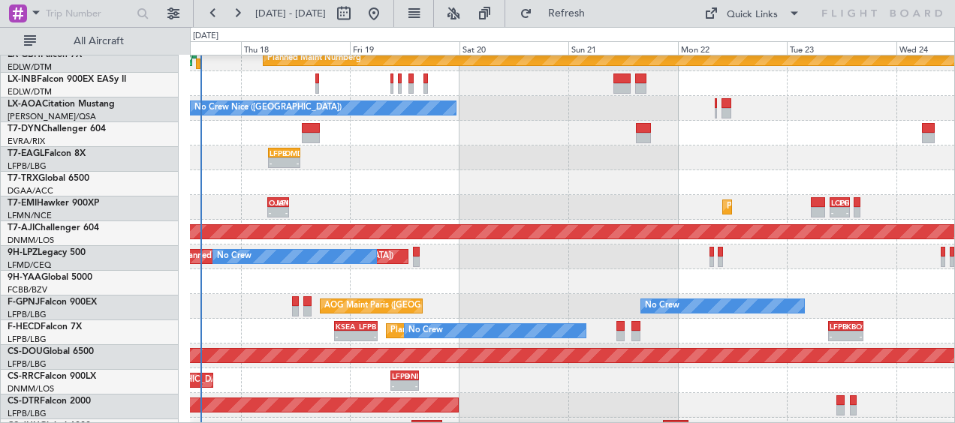
scroll to position [430, 0]
click at [512, 164] on div "- - LFPB 06:15 Z OMDW 13:10 Z 00:38 Z 07:10 Z KTEB 22:30 Z LFPB 05:00 Z Planned…" at bounding box center [572, 158] width 764 height 25
click at [373, 194] on div at bounding box center [572, 182] width 764 height 25
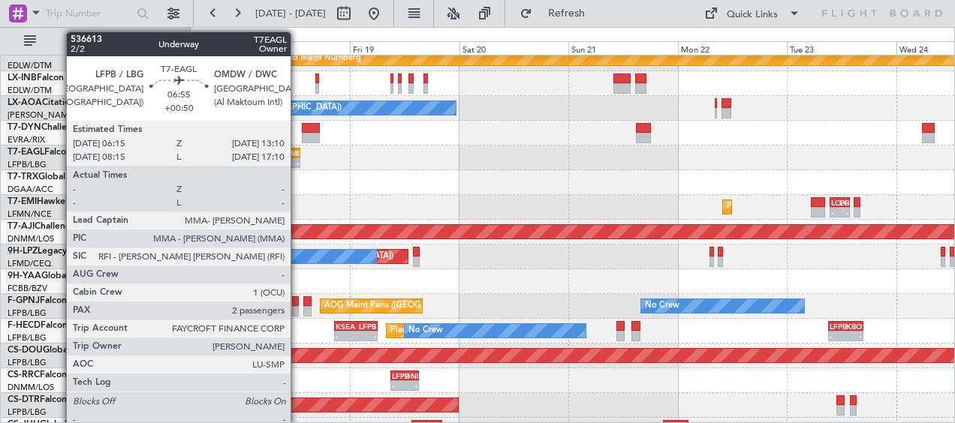
click at [297, 156] on div "OMDW" at bounding box center [291, 153] width 14 height 9
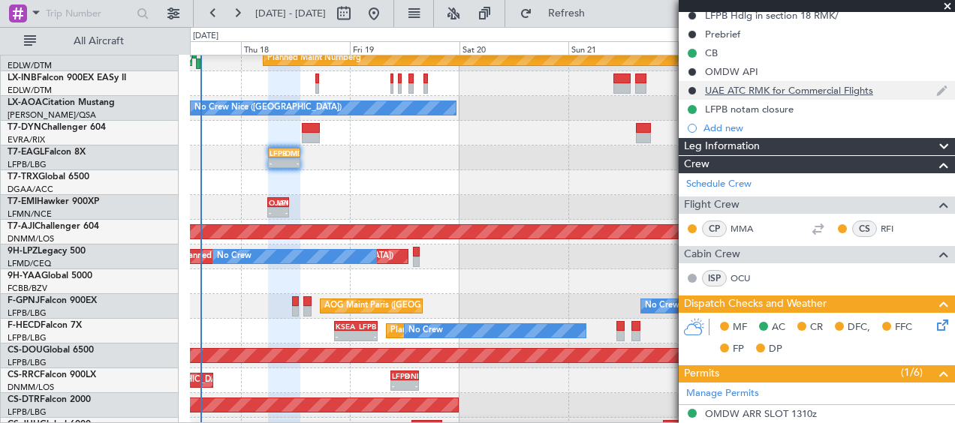
scroll to position [300, 0]
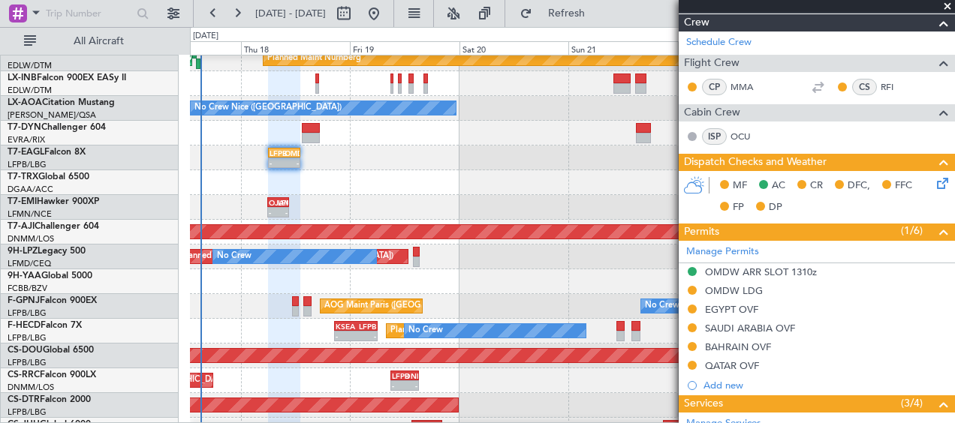
click at [950, 4] on span at bounding box center [947, 7] width 15 height 14
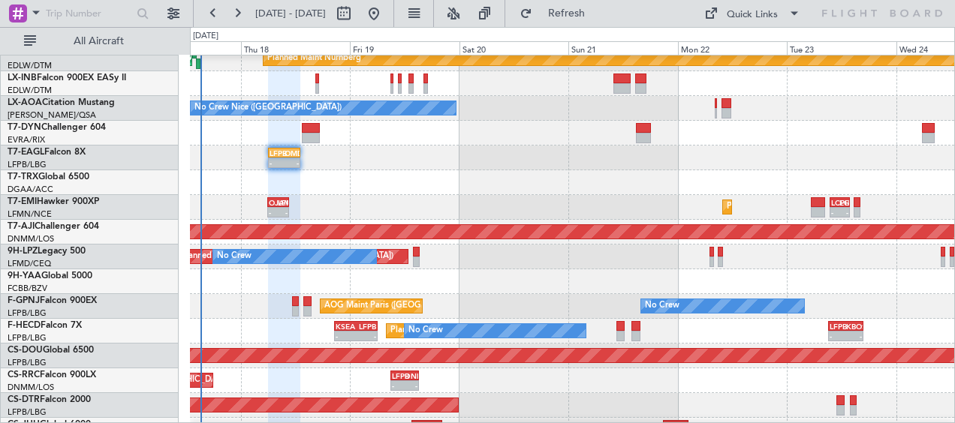
type input "0"
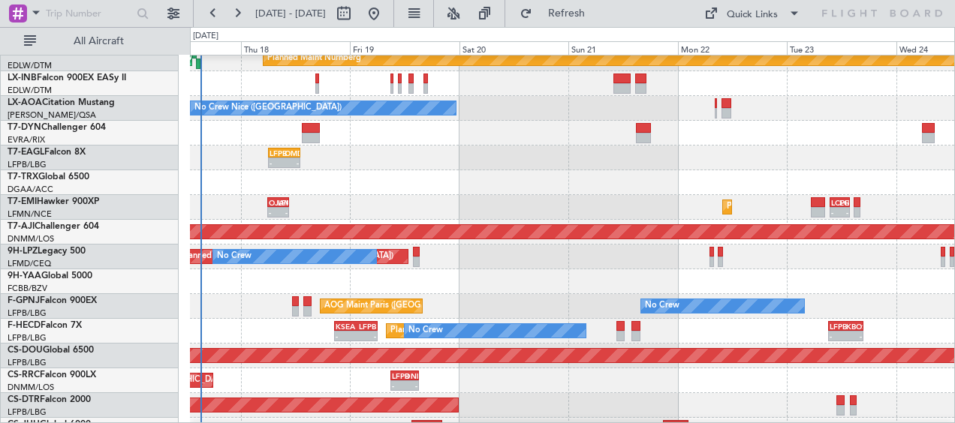
click at [325, 188] on div at bounding box center [572, 182] width 764 height 25
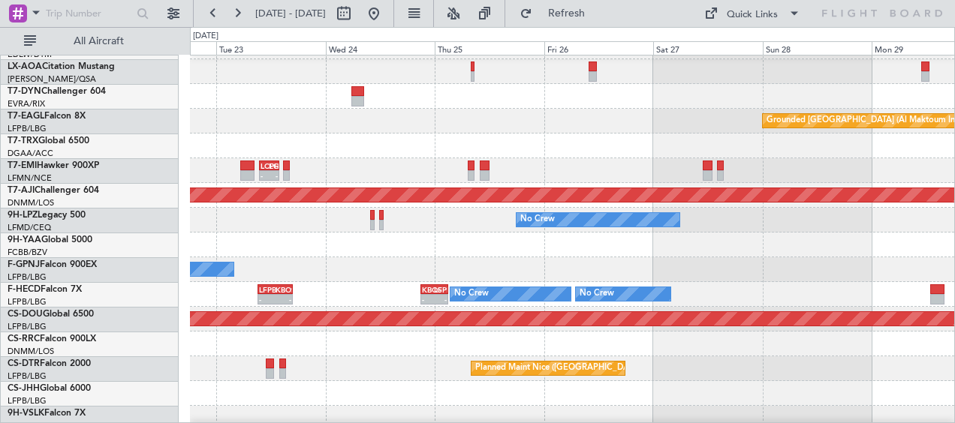
scroll to position [446, 0]
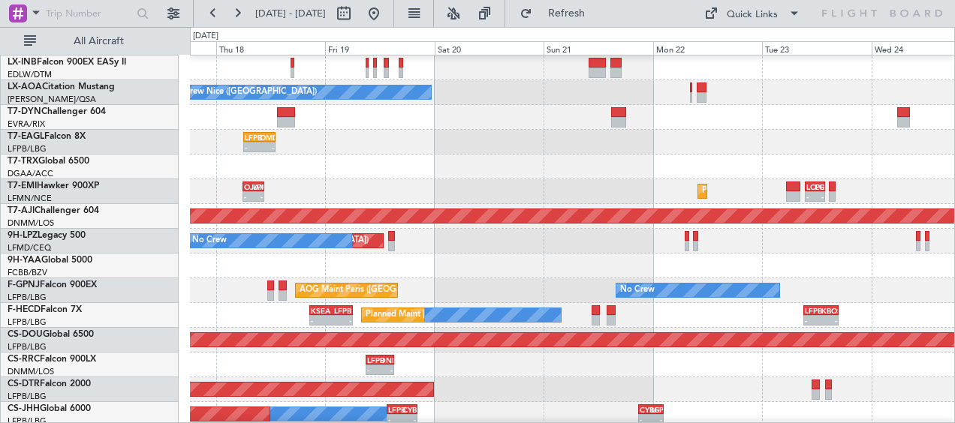
click at [838, 280] on div "No Crew AOG Maint Paris (Le Bourget) 05:10 Z 13:30 Z UCFM 05:00 Z LSGG 13:20 Z …" at bounding box center [572, 290] width 764 height 25
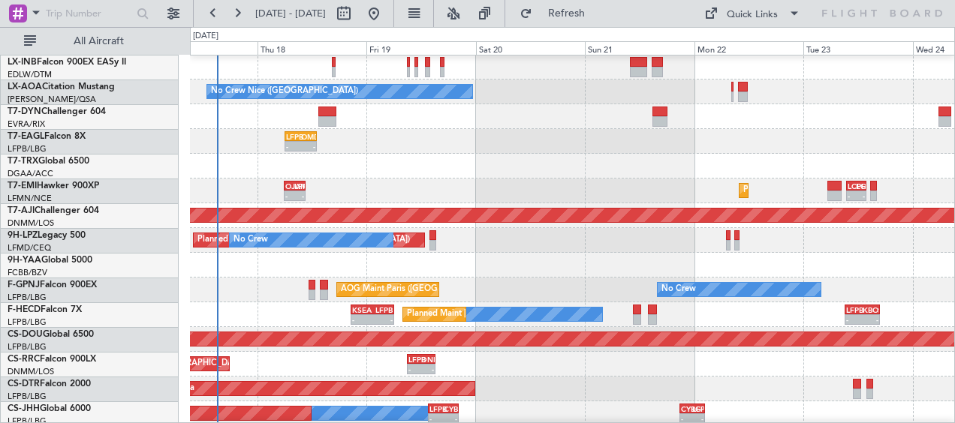
scroll to position [447, 0]
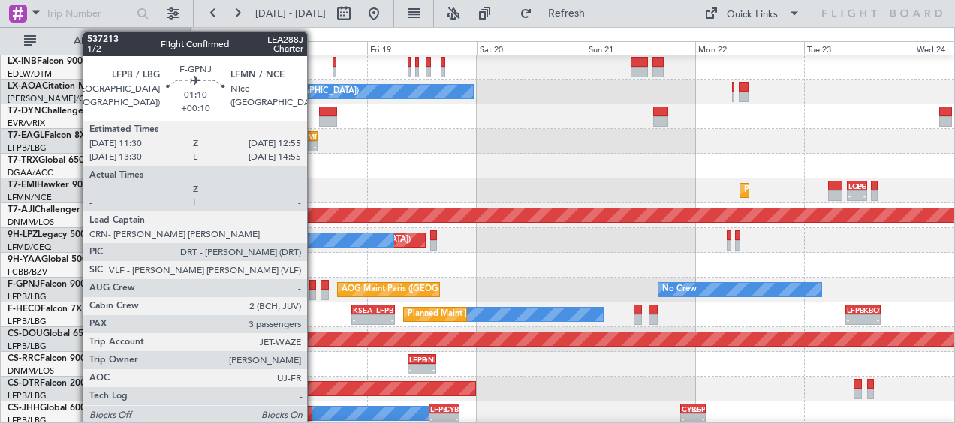
click at [314, 292] on div at bounding box center [312, 295] width 7 height 11
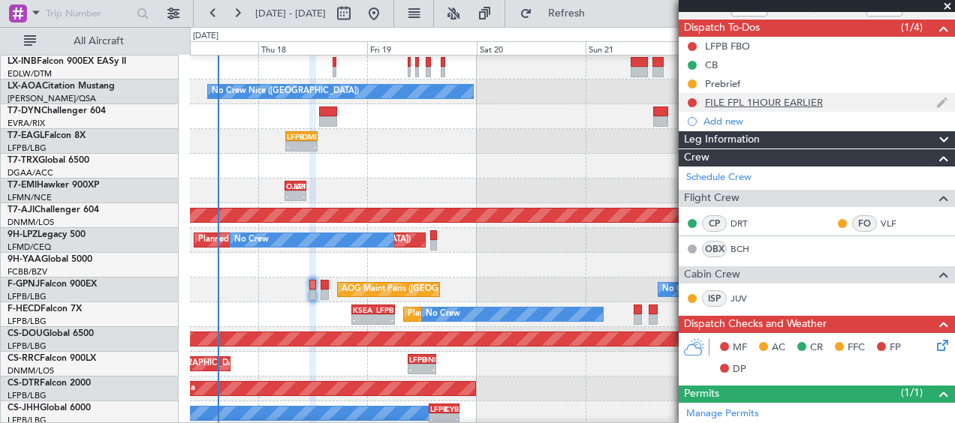
scroll to position [0, 0]
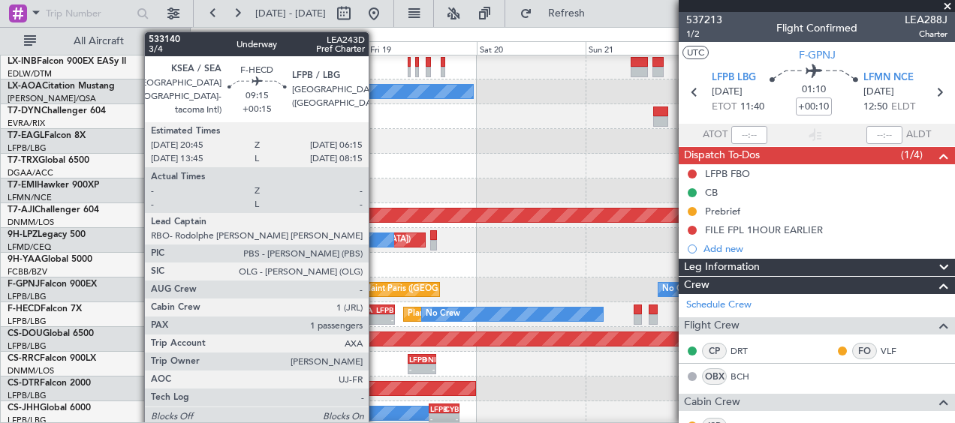
click at [375, 314] on div "KSEA 20:45 Z LFPB 06:15 Z" at bounding box center [373, 310] width 44 height 11
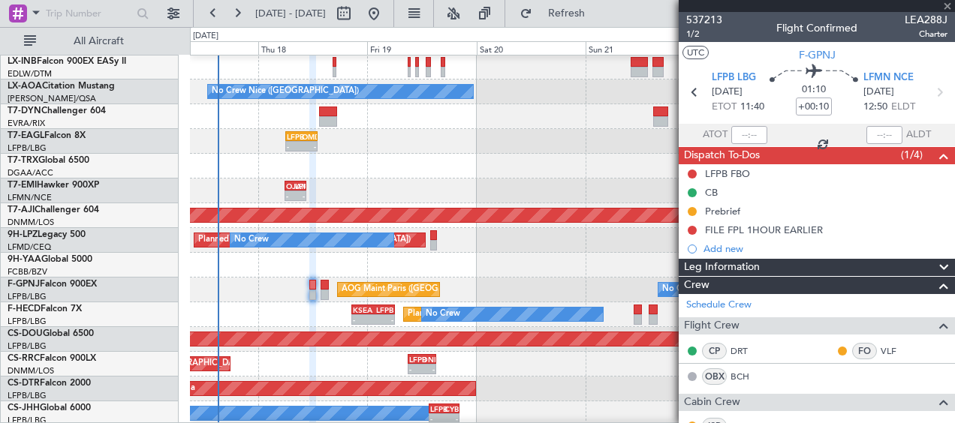
type input "+00:15"
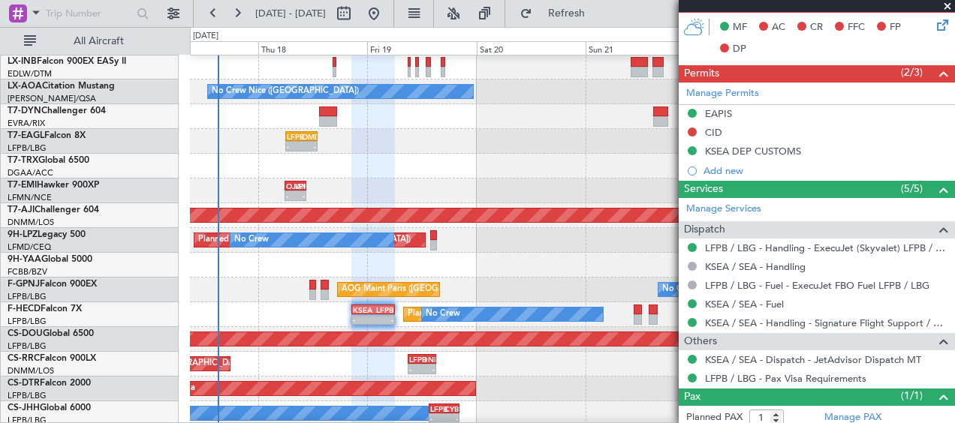
scroll to position [525, 0]
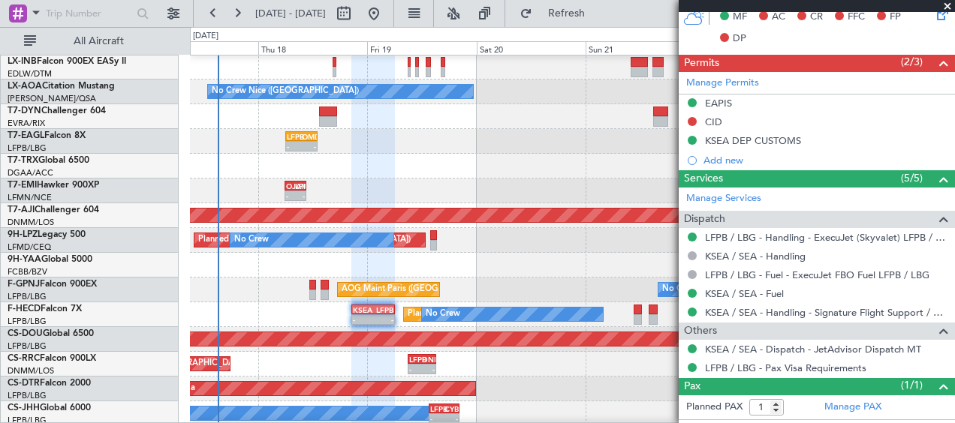
click at [945, 5] on span at bounding box center [947, 7] width 15 height 14
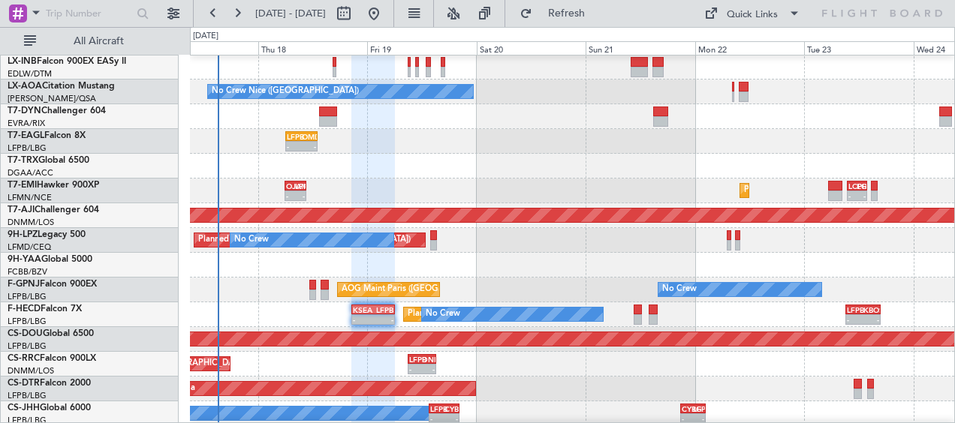
type input "0"
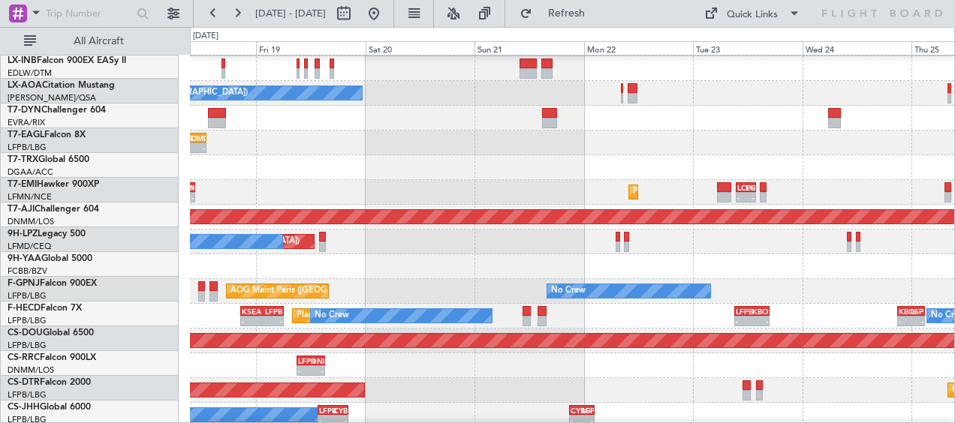
scroll to position [453, 0]
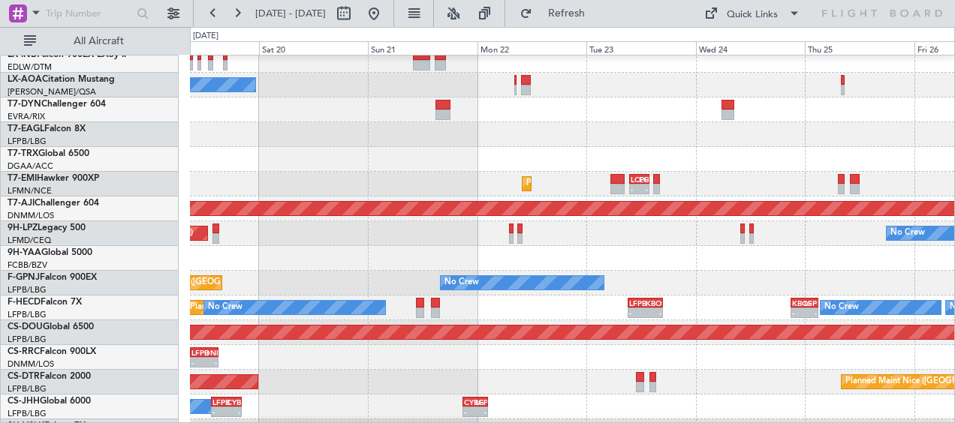
click at [556, 308] on div "Planned Maint Paris (Le Bourget) No Crew - - LFPB 09:15 Z KBOS 16:55 Z - - KBOS…" at bounding box center [572, 308] width 764 height 25
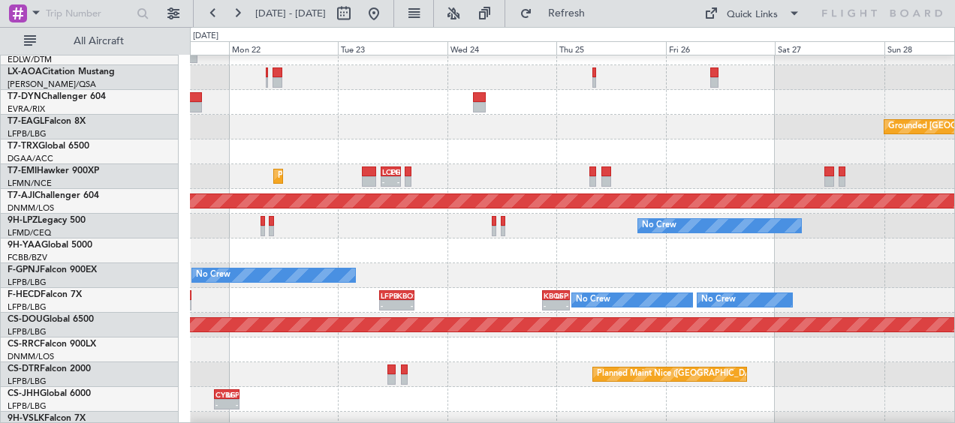
click at [796, 235] on div "No Crew" at bounding box center [572, 226] width 764 height 25
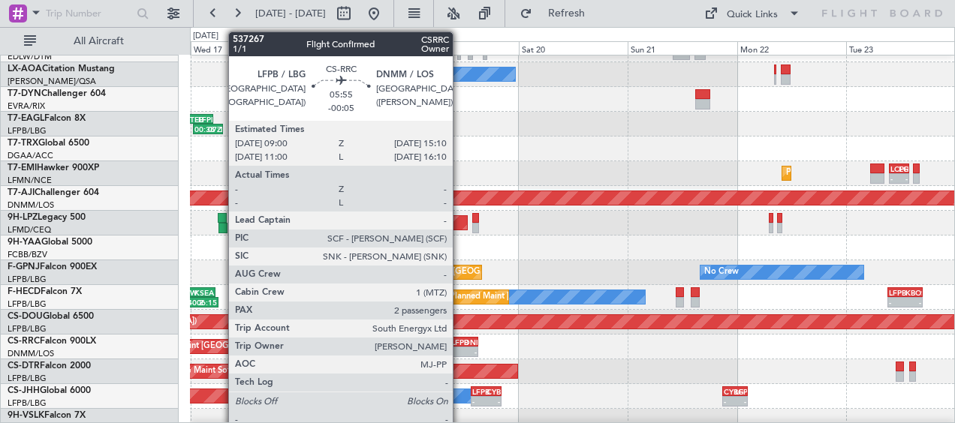
click at [459, 342] on div "LFPB" at bounding box center [457, 342] width 13 height 9
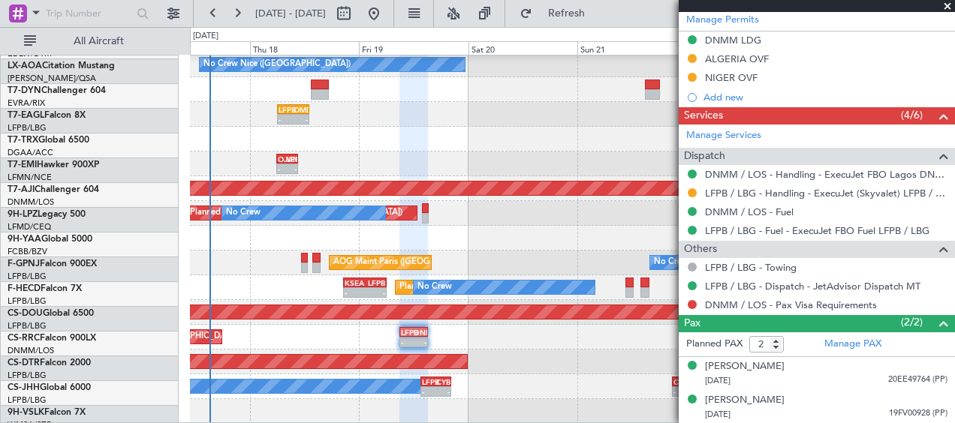
scroll to position [474, 0]
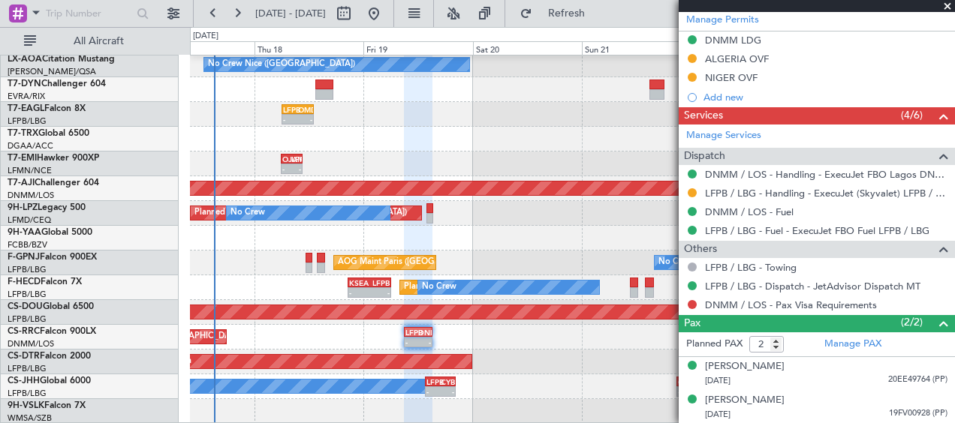
click at [557, 342] on div "Planned Maint Nice (Côte d'Azur Airport) No Crew Nice (Côte d'Azur Airport) Unp…" at bounding box center [572, 3] width 764 height 842
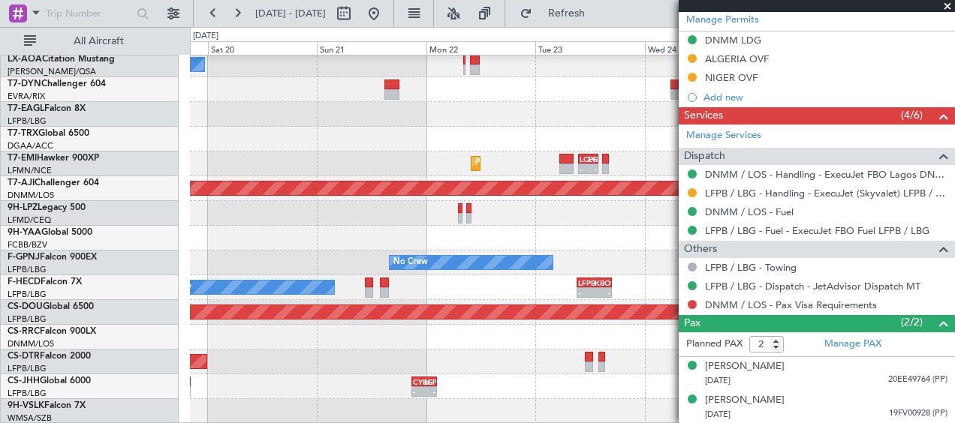
click at [298, 352] on div "AOG Maint Sofia [GEOGRAPHIC_DATA] ([GEOGRAPHIC_DATA])" at bounding box center [572, 362] width 764 height 25
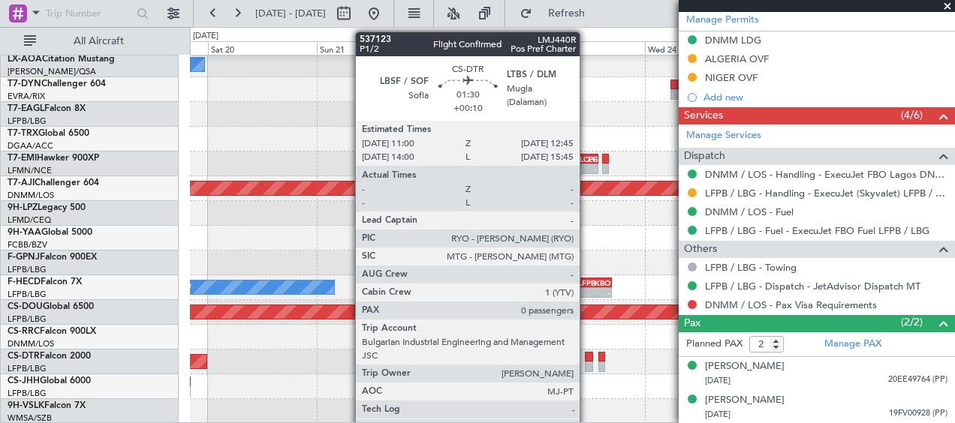
click at [587, 364] on div at bounding box center [589, 367] width 8 height 11
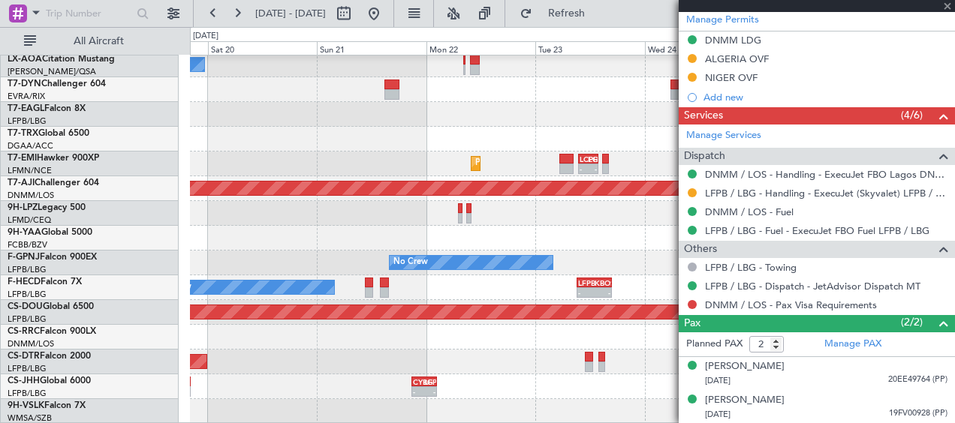
type input "+00:10"
type input "0"
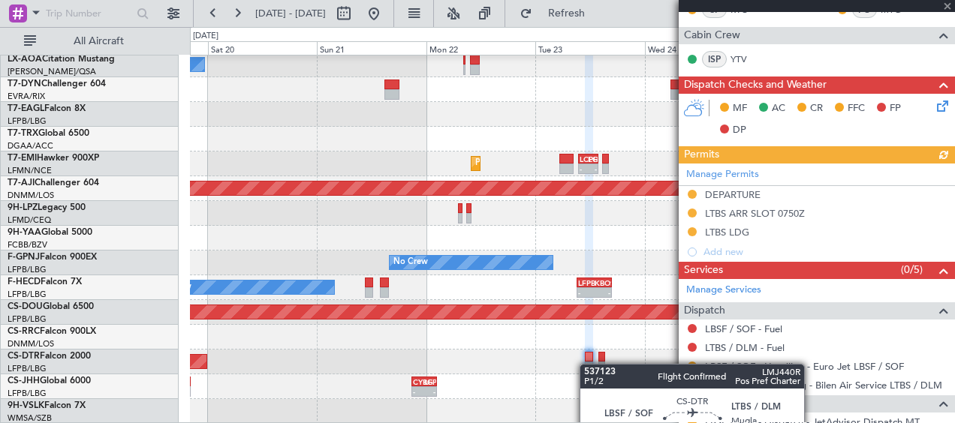
scroll to position [390, 0]
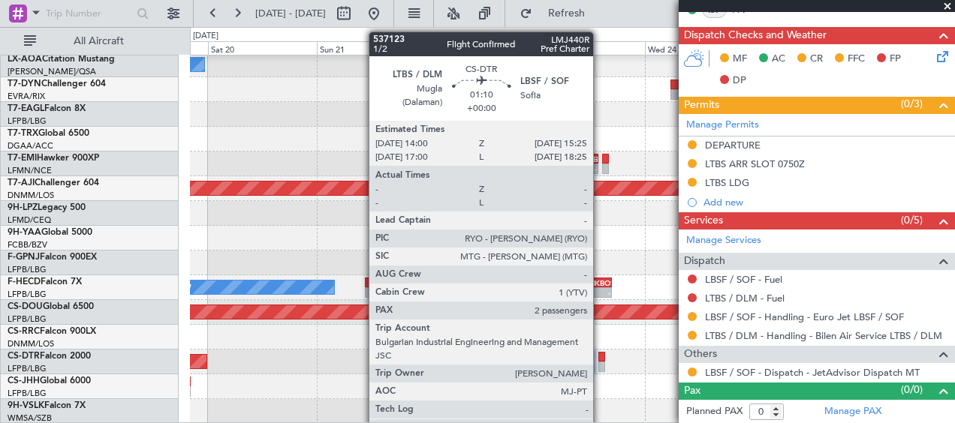
click at [600, 362] on div at bounding box center [601, 367] width 7 height 11
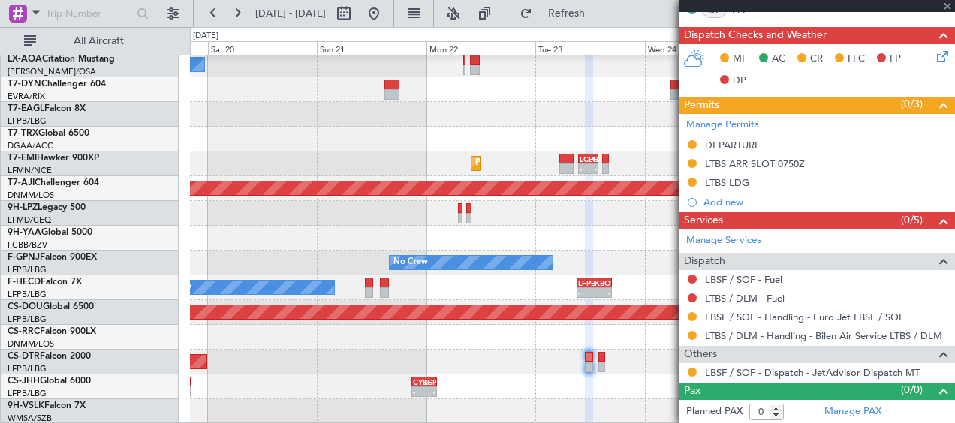
type input "2"
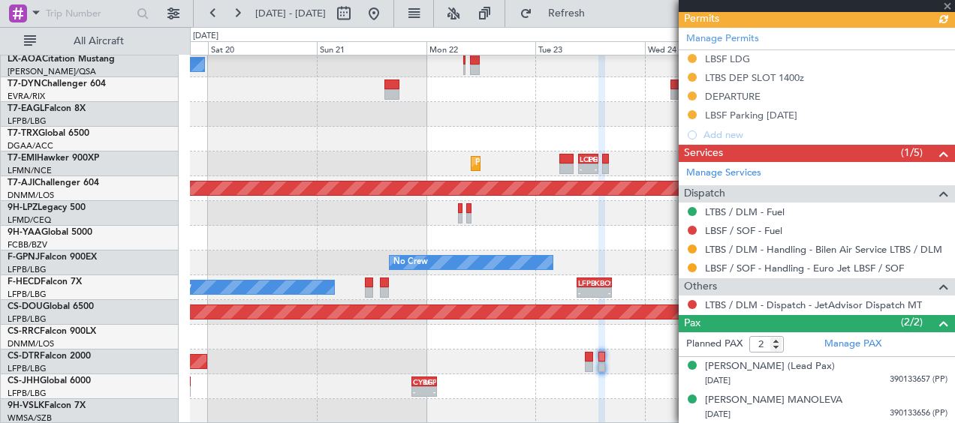
scroll to position [476, 0]
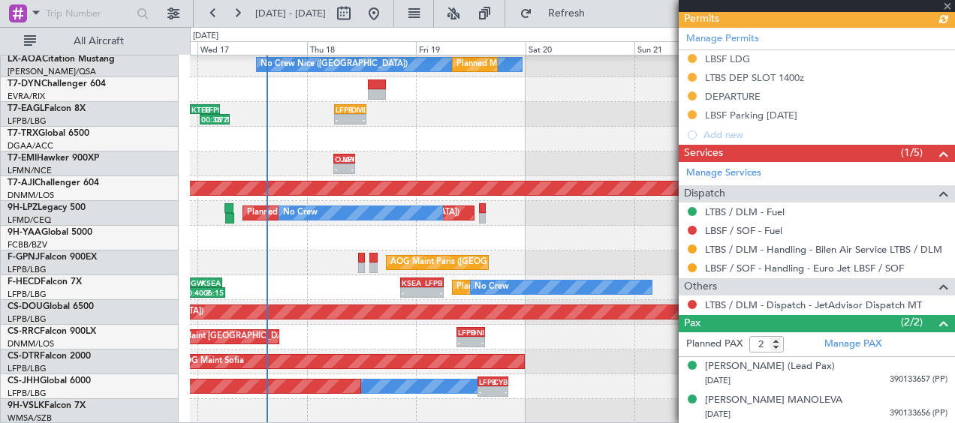
click at [579, 343] on div "No Crew Nice (Côte d'Azur Airport) Planned Maint Nice (Côte d'Azur Airport) No …" at bounding box center [572, 3] width 764 height 842
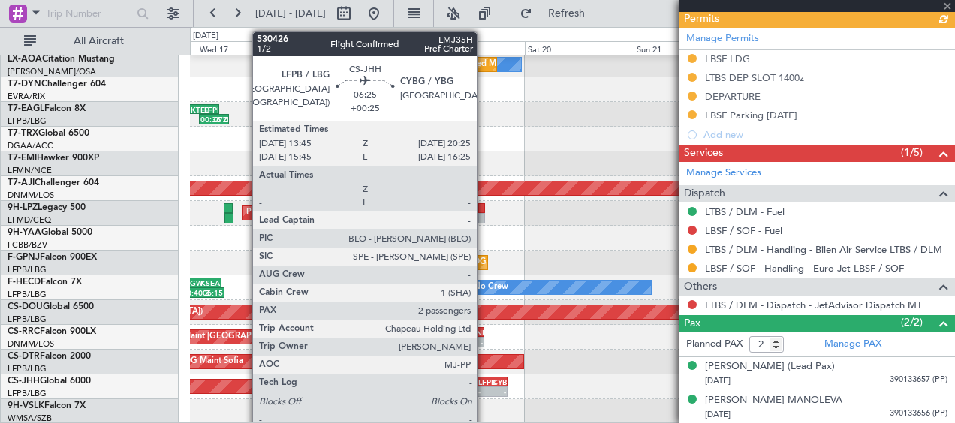
click at [485, 388] on div "-" at bounding box center [485, 391] width 14 height 9
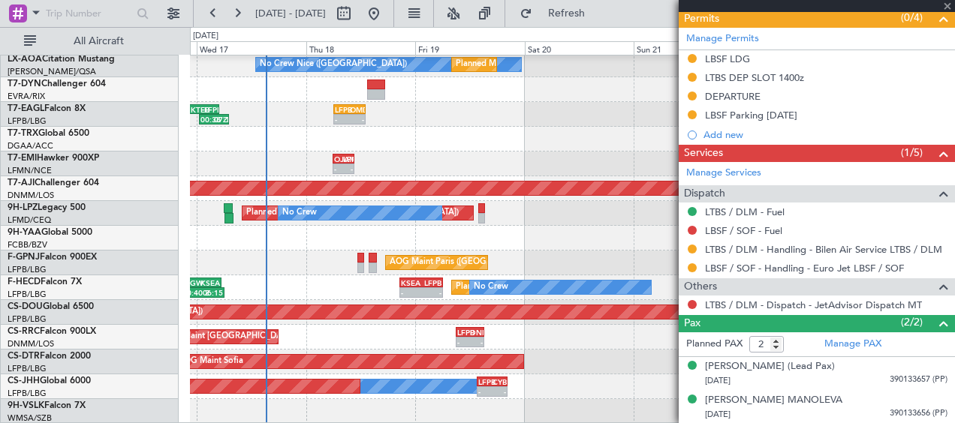
type input "+00:25"
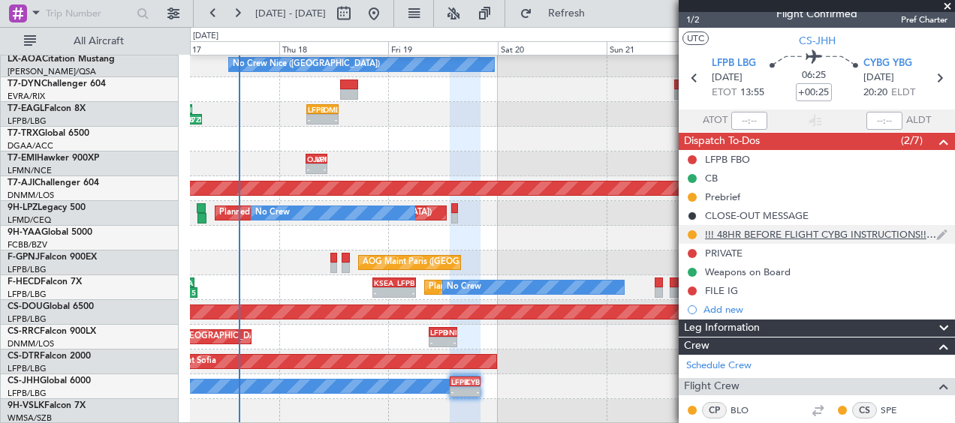
scroll to position [0, 0]
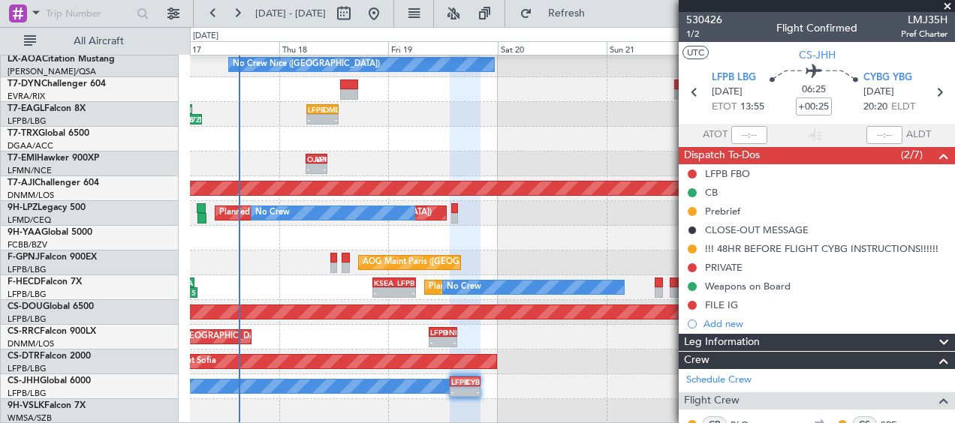
click at [952, 4] on span at bounding box center [947, 7] width 15 height 14
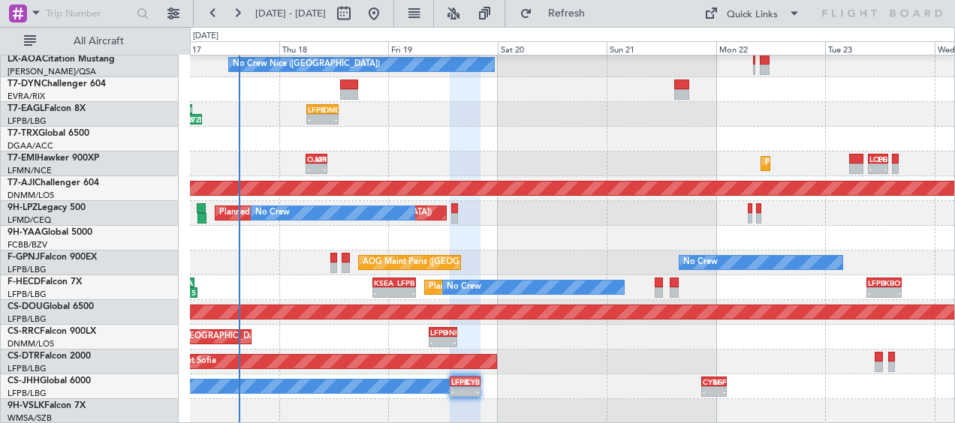
type input "0"
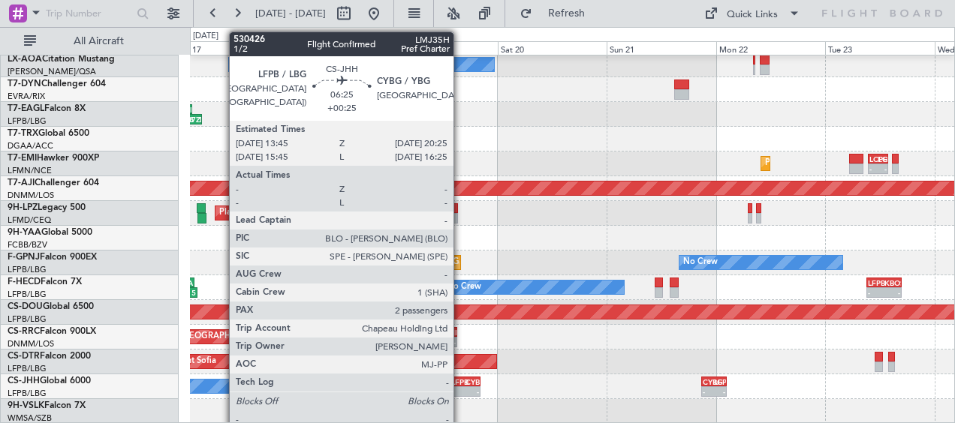
click at [460, 383] on div "LFPB" at bounding box center [458, 382] width 14 height 9
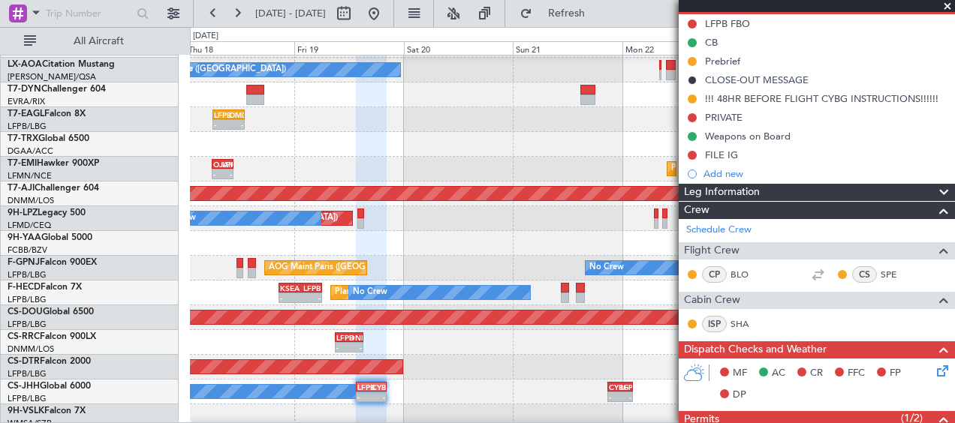
scroll to position [471, 0]
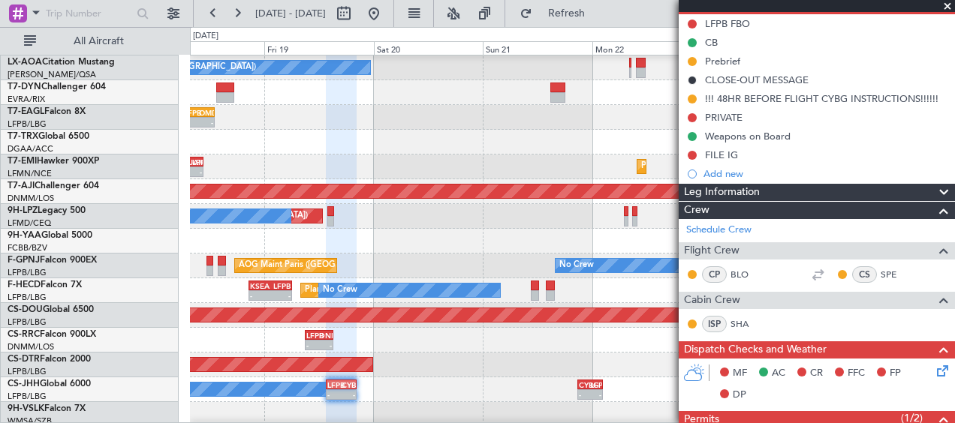
click at [443, 358] on div "AOG Maint Sofia [GEOGRAPHIC_DATA] ([GEOGRAPHIC_DATA])" at bounding box center [572, 365] width 764 height 25
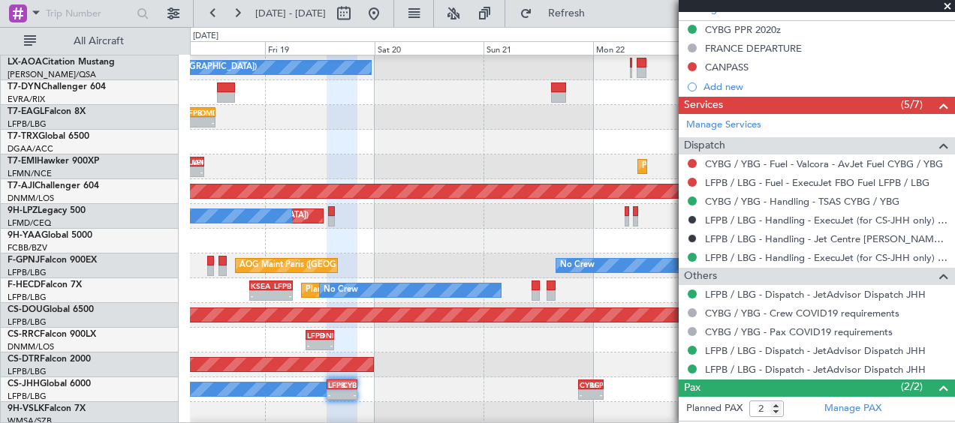
scroll to position [645, 0]
